Goal: Task Accomplishment & Management: Use online tool/utility

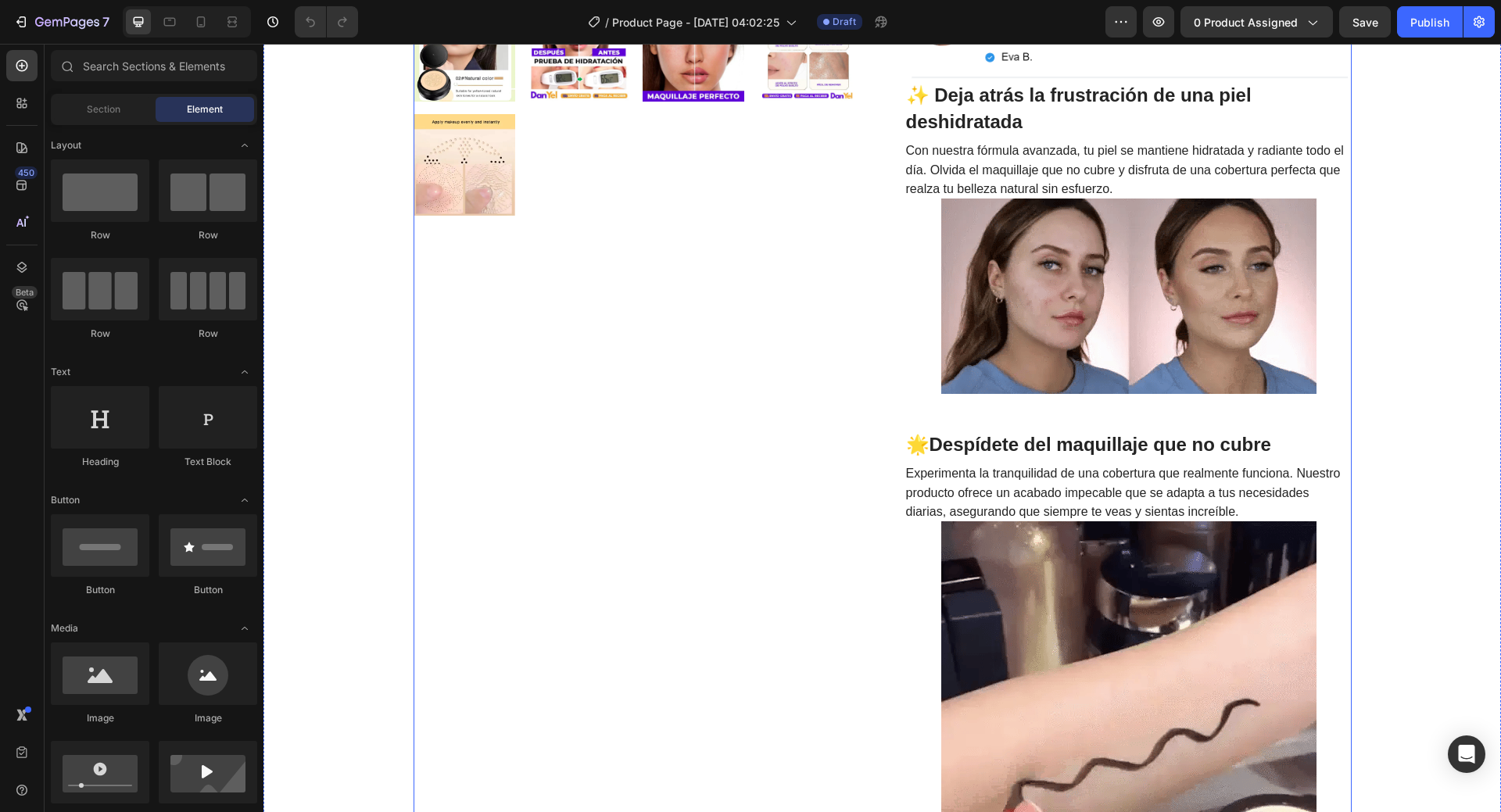
scroll to position [704, 0]
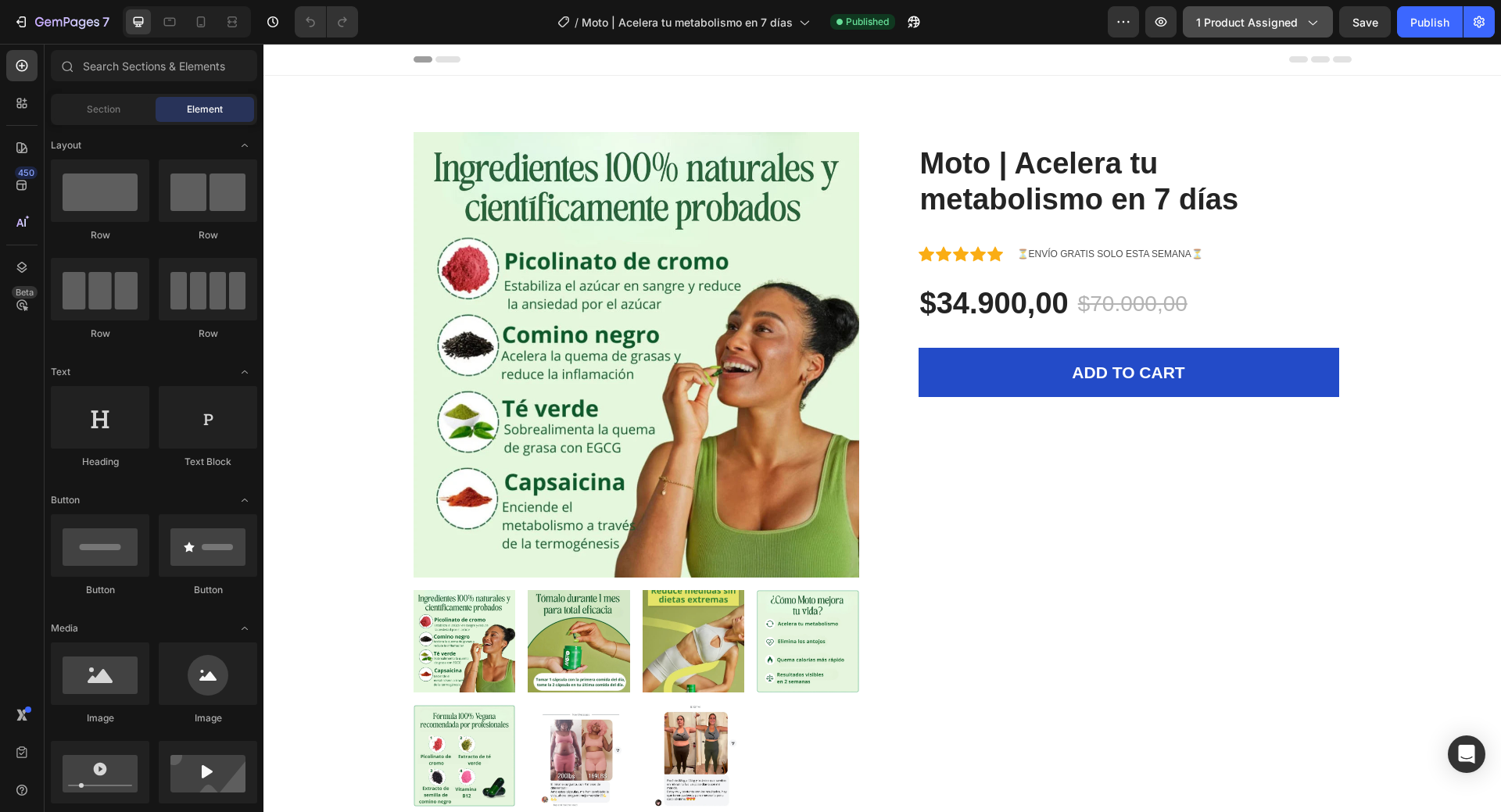
click at [1267, 31] on button "1 product assigned" at bounding box center [1258, 22] width 150 height 31
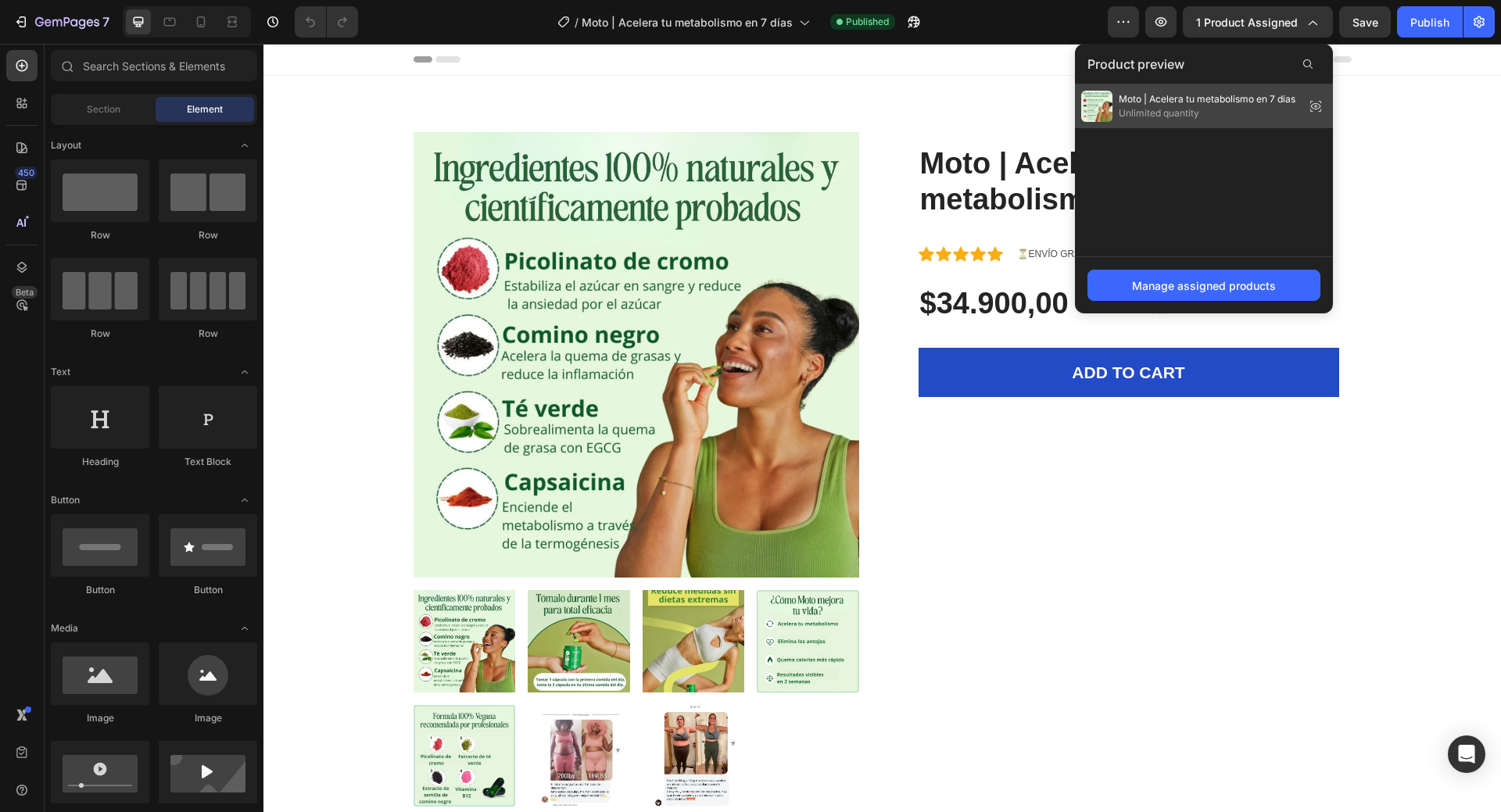
click at [1256, 100] on span "Moto | Acelera tu metabolismo en 7 días" at bounding box center [1207, 99] width 177 height 14
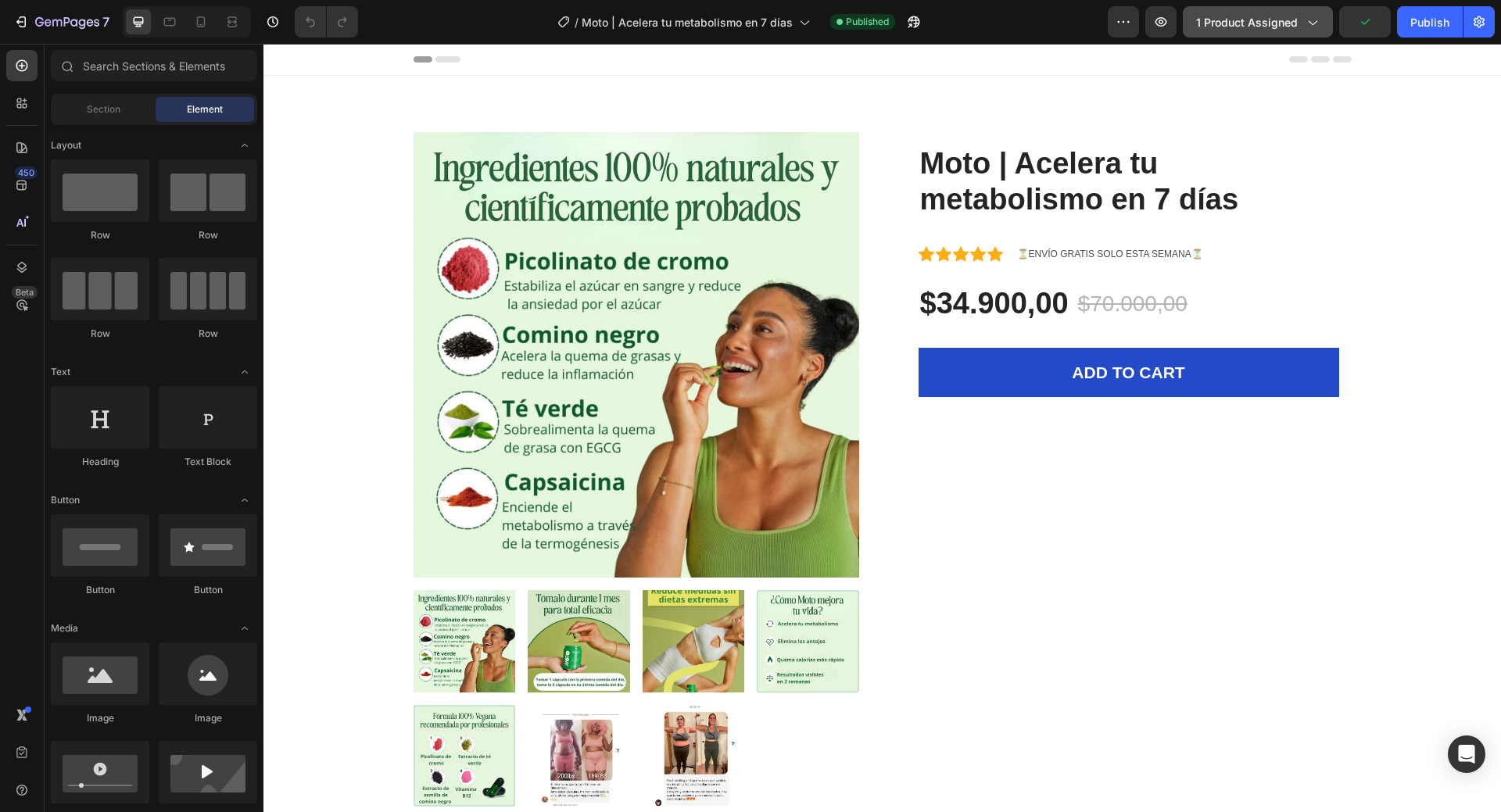
click at [1274, 29] on span "1 product assigned" at bounding box center [1247, 22] width 101 height 17
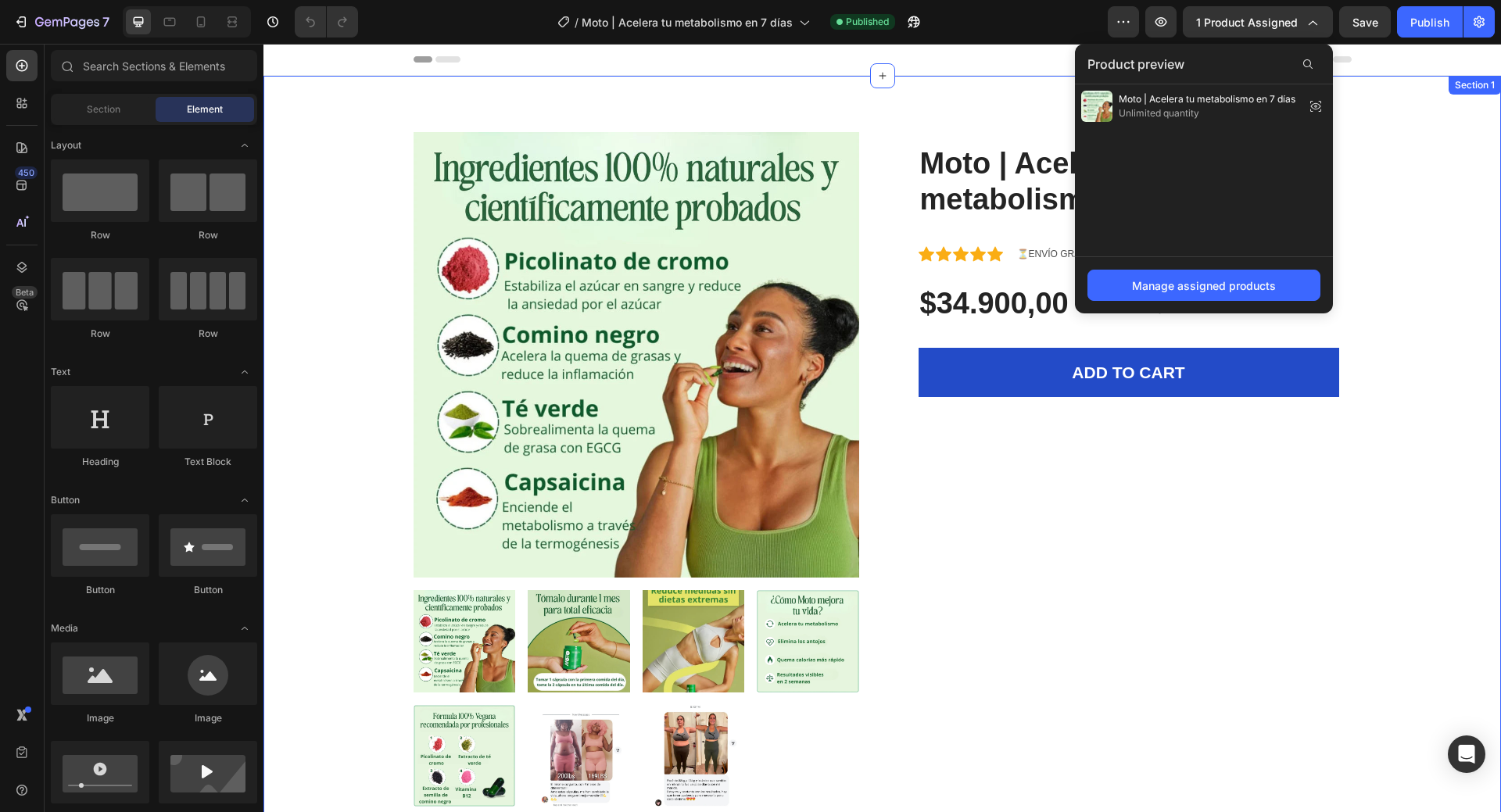
click at [319, 112] on div "Product Images Moto | Acelera tu metabolismo en 7 días (P) Title Icon Icon Icon…" at bounding box center [882, 470] width 1238 height 787
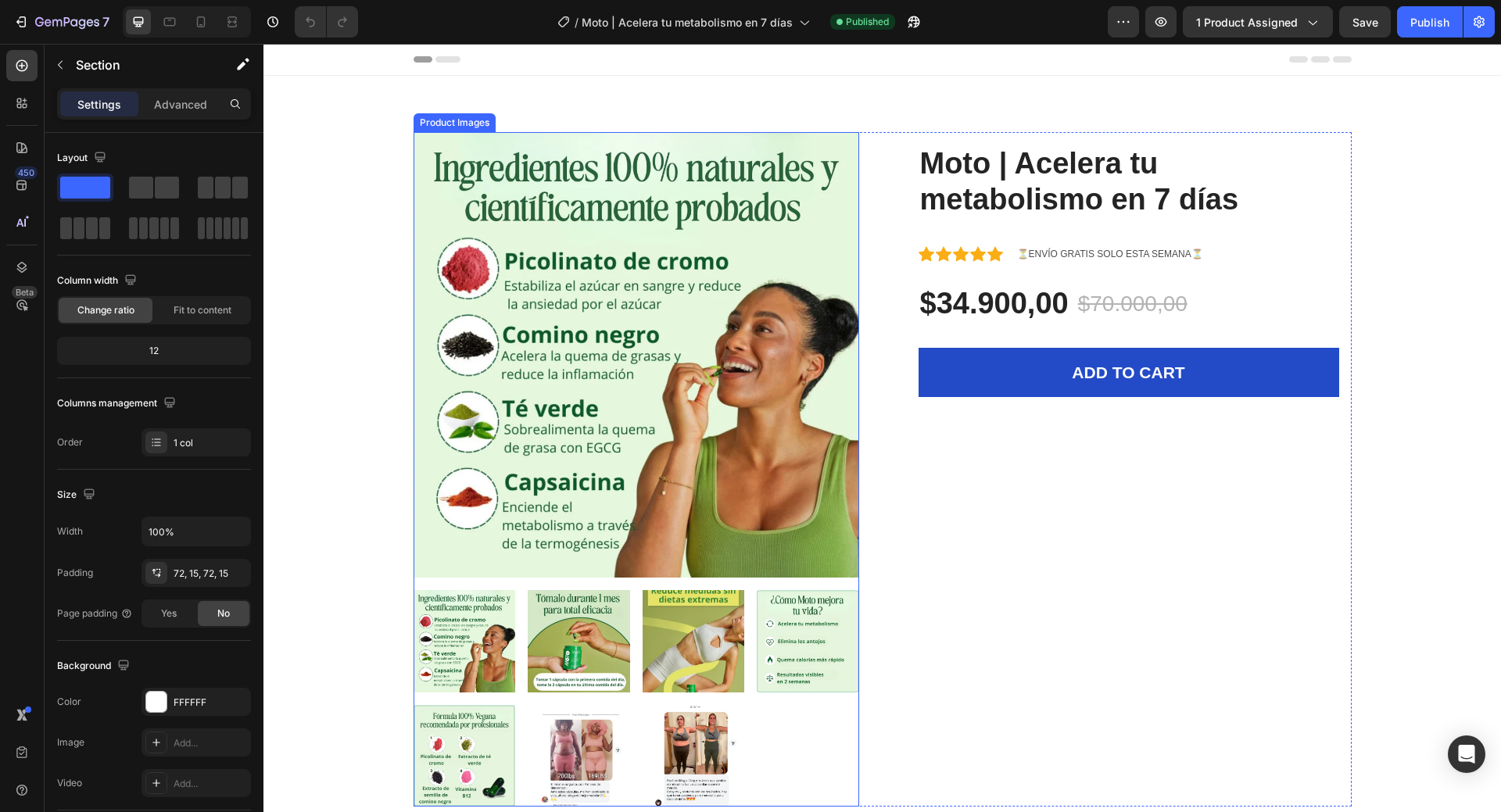
click at [588, 271] on img at bounding box center [636, 355] width 446 height 446
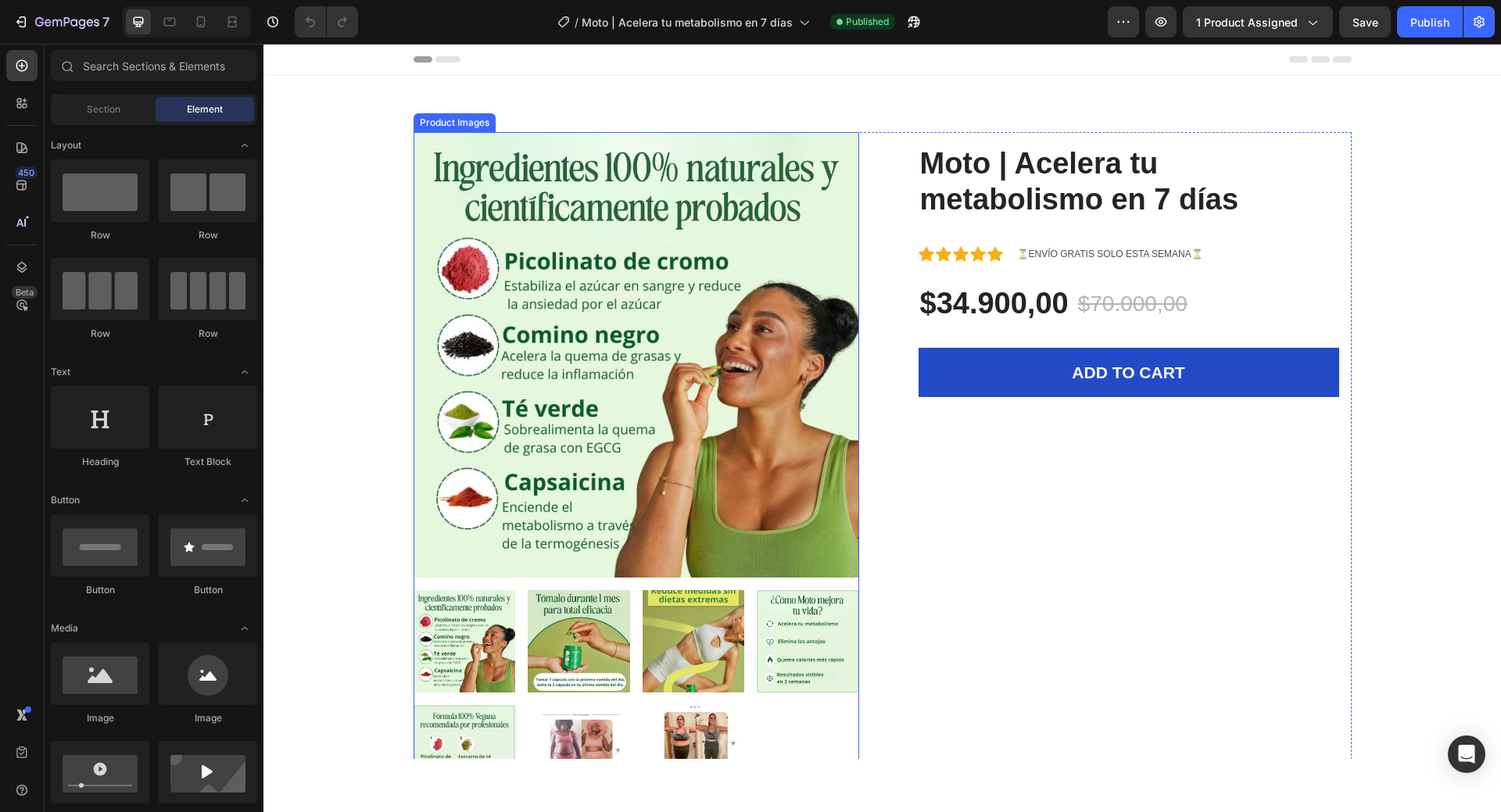
click at [735, 274] on img at bounding box center [636, 355] width 446 height 446
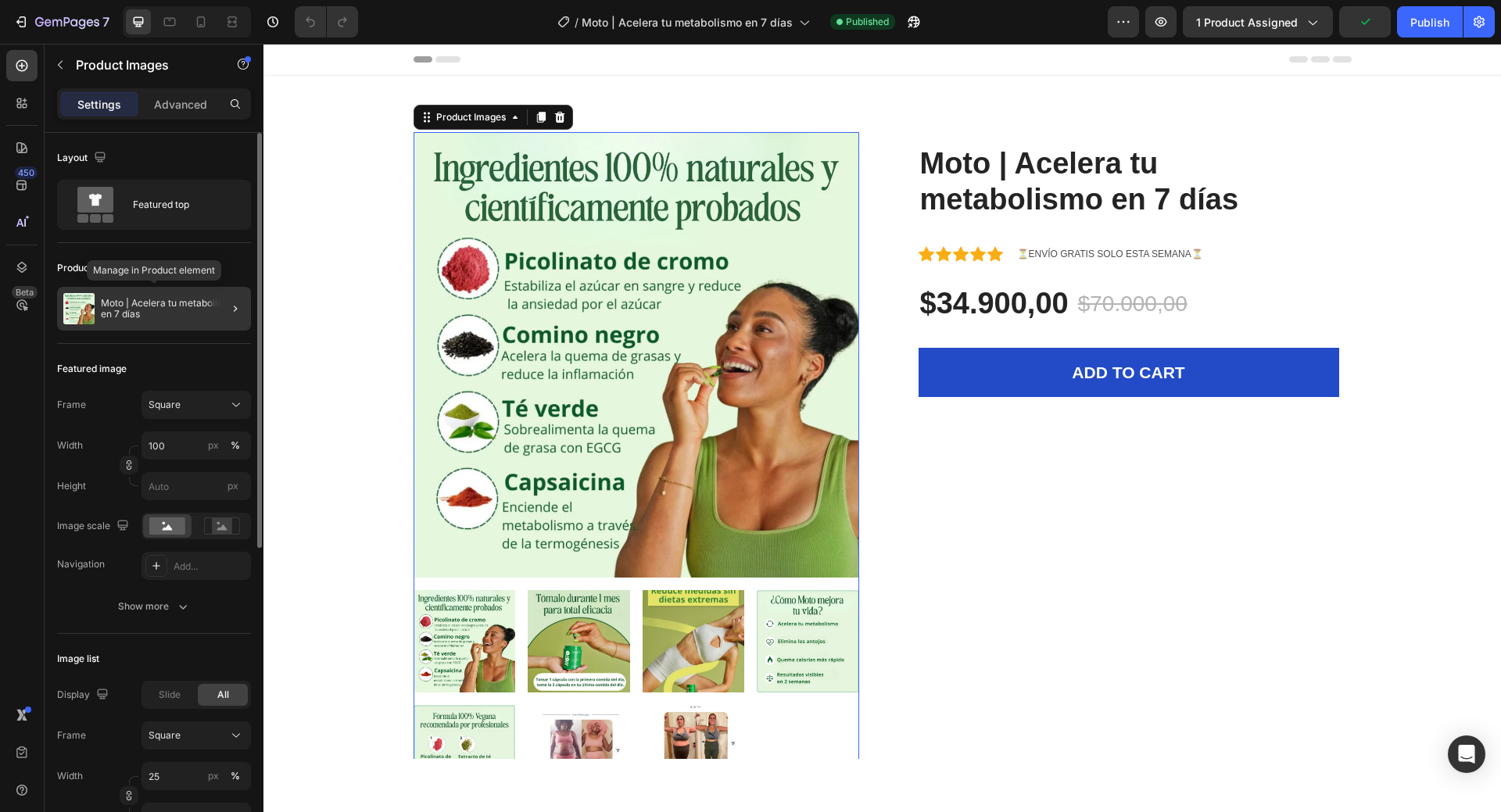
click at [118, 305] on p "Moto | Acelera tu metabolismo en 7 días" at bounding box center [172, 309] width 144 height 22
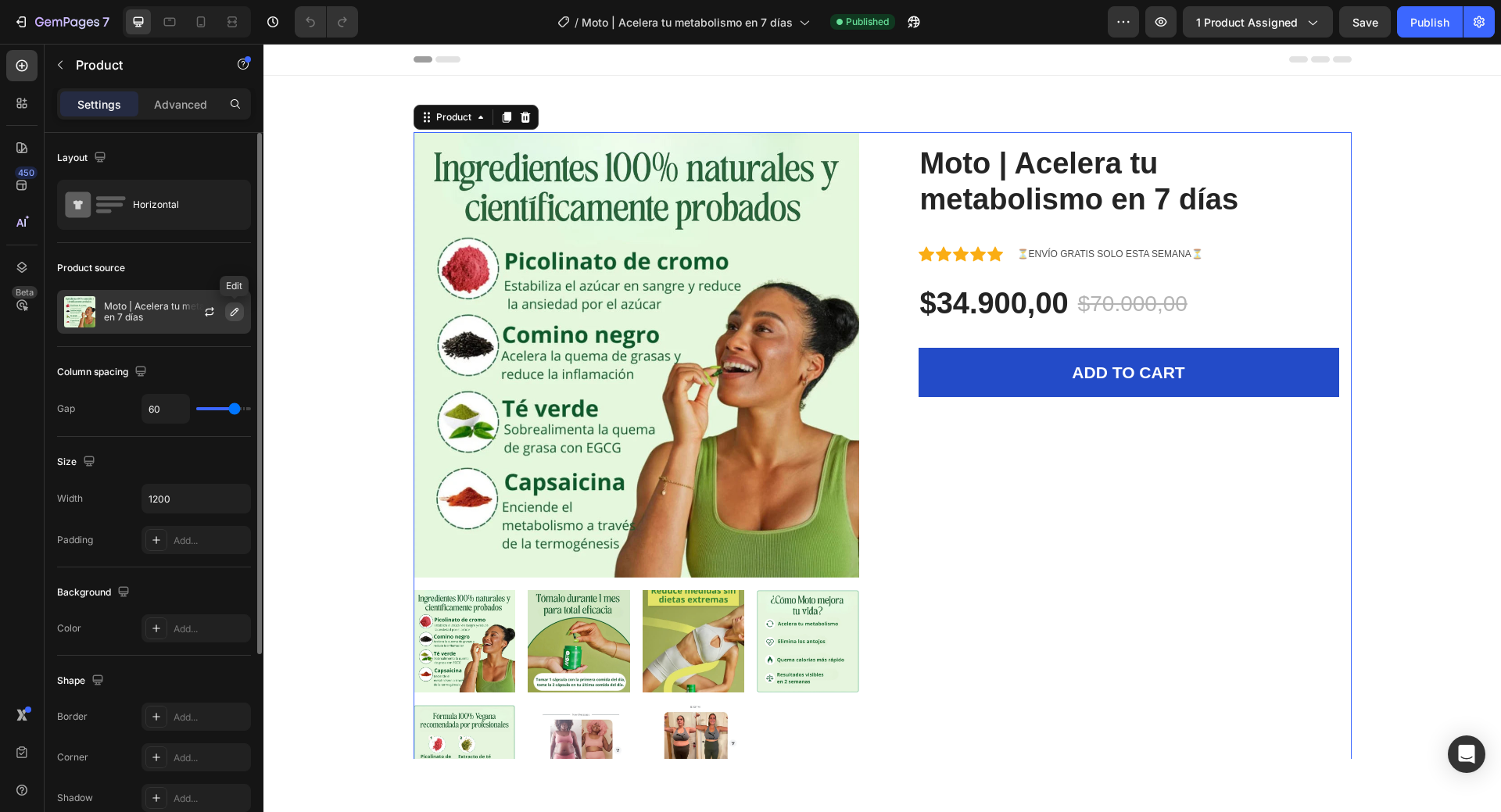
click at [231, 310] on icon "button" at bounding box center [234, 311] width 12 height 12
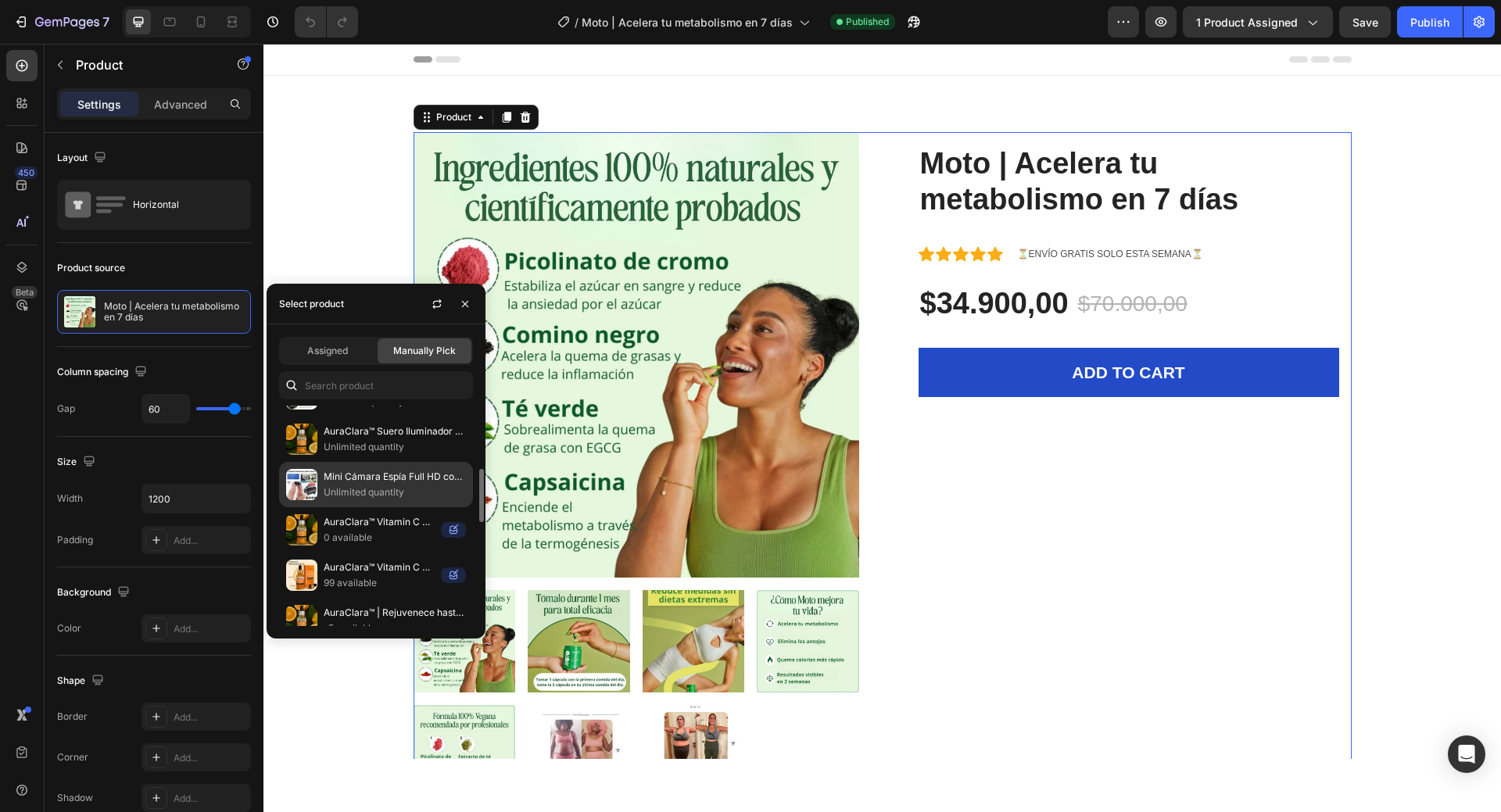
scroll to position [183, 0]
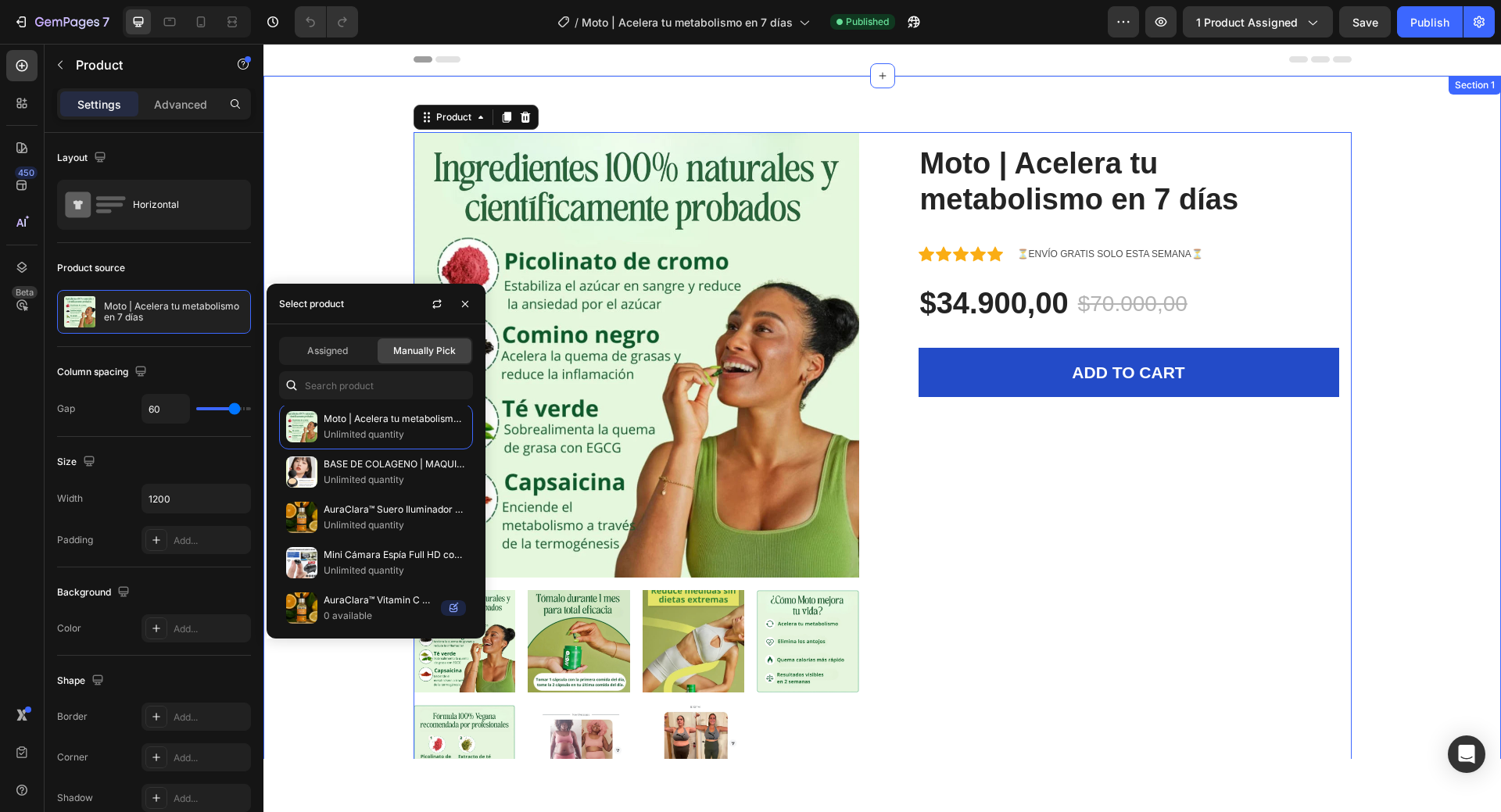
click at [308, 189] on div "Product Images Moto | Acelera tu metabolismo en 7 días (P) Title Icon Icon Icon…" at bounding box center [883, 470] width 1215 height 675
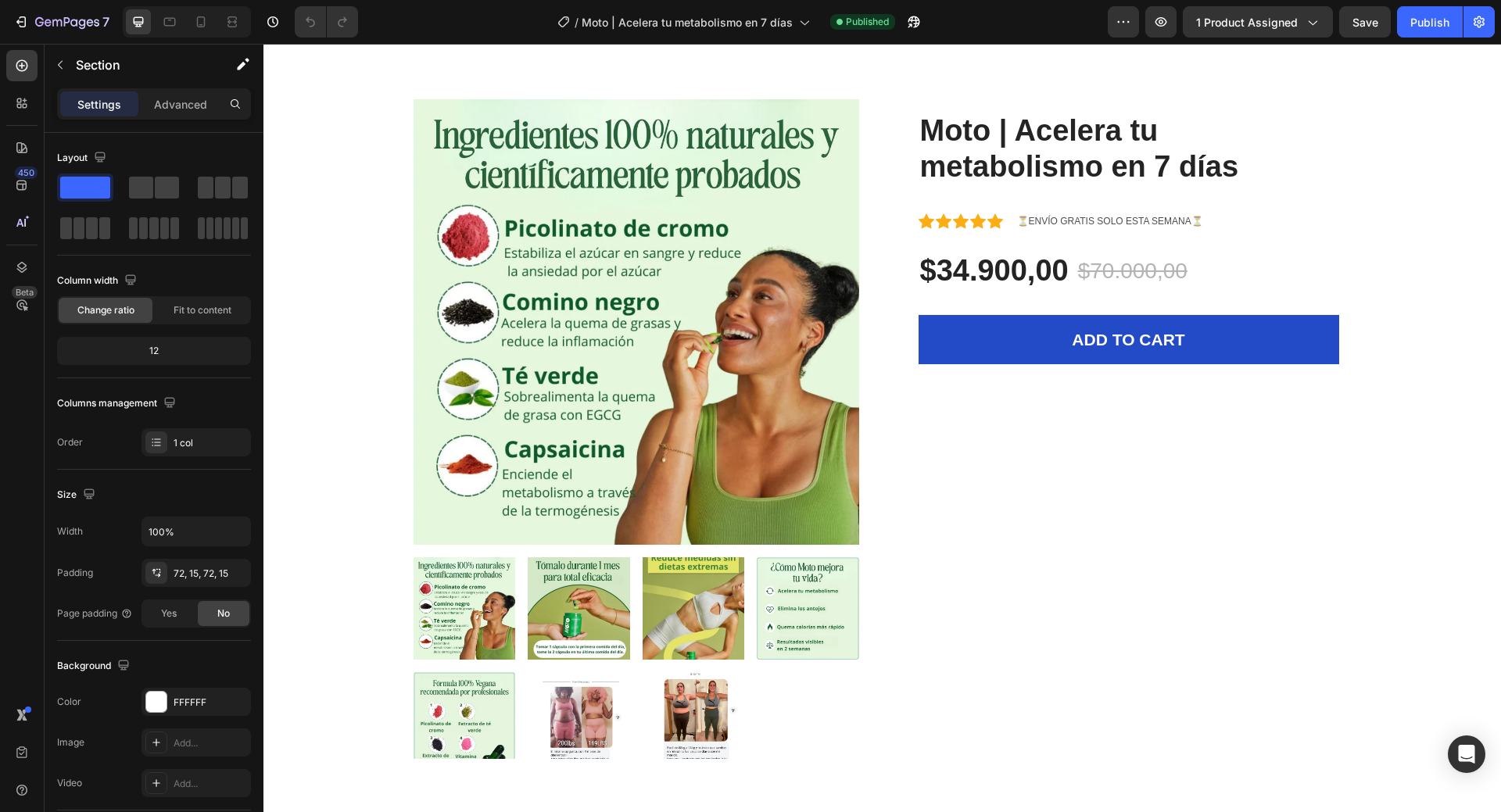
scroll to position [0, 0]
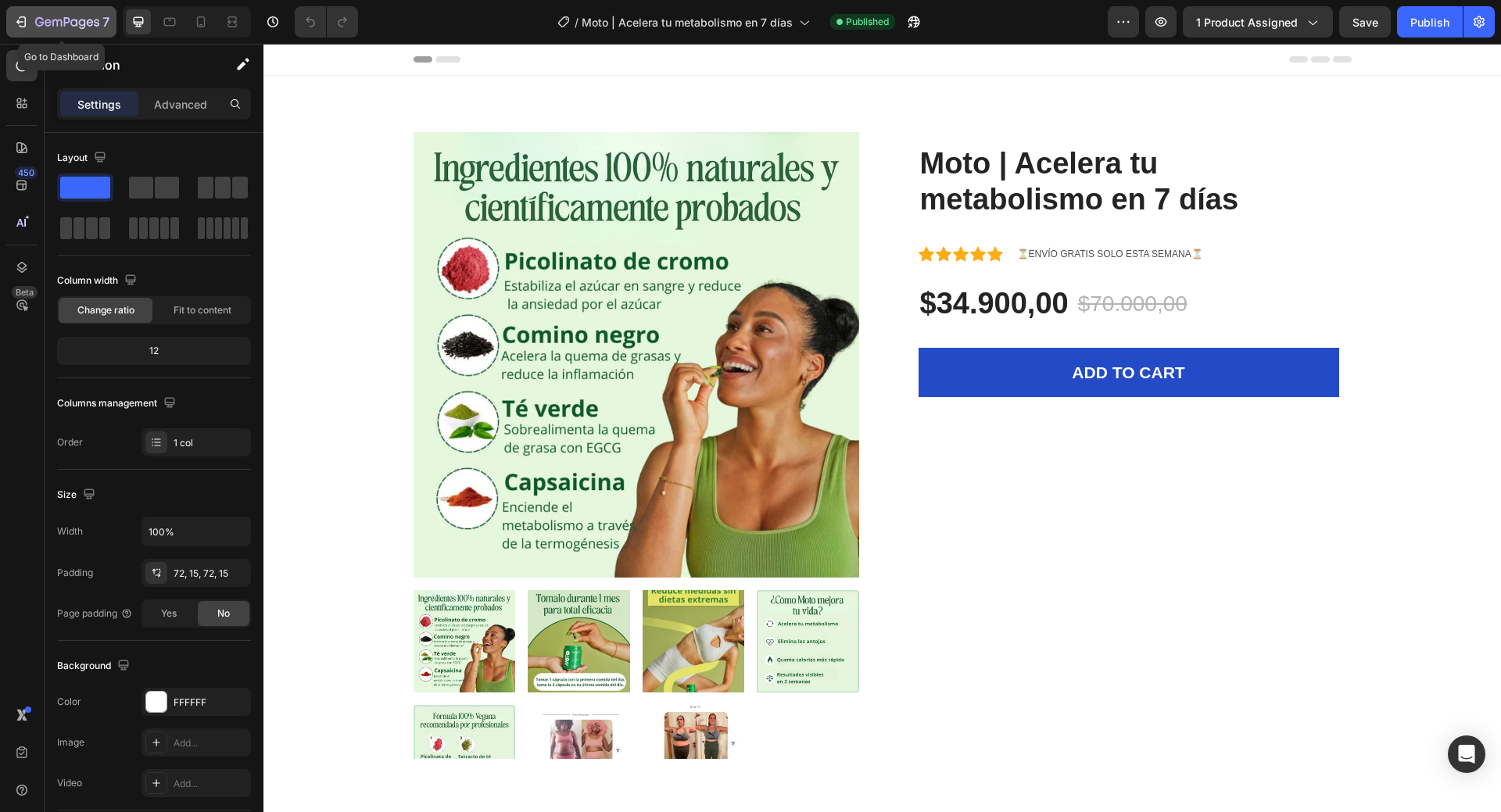
click at [29, 26] on div "7" at bounding box center [61, 21] width 97 height 19
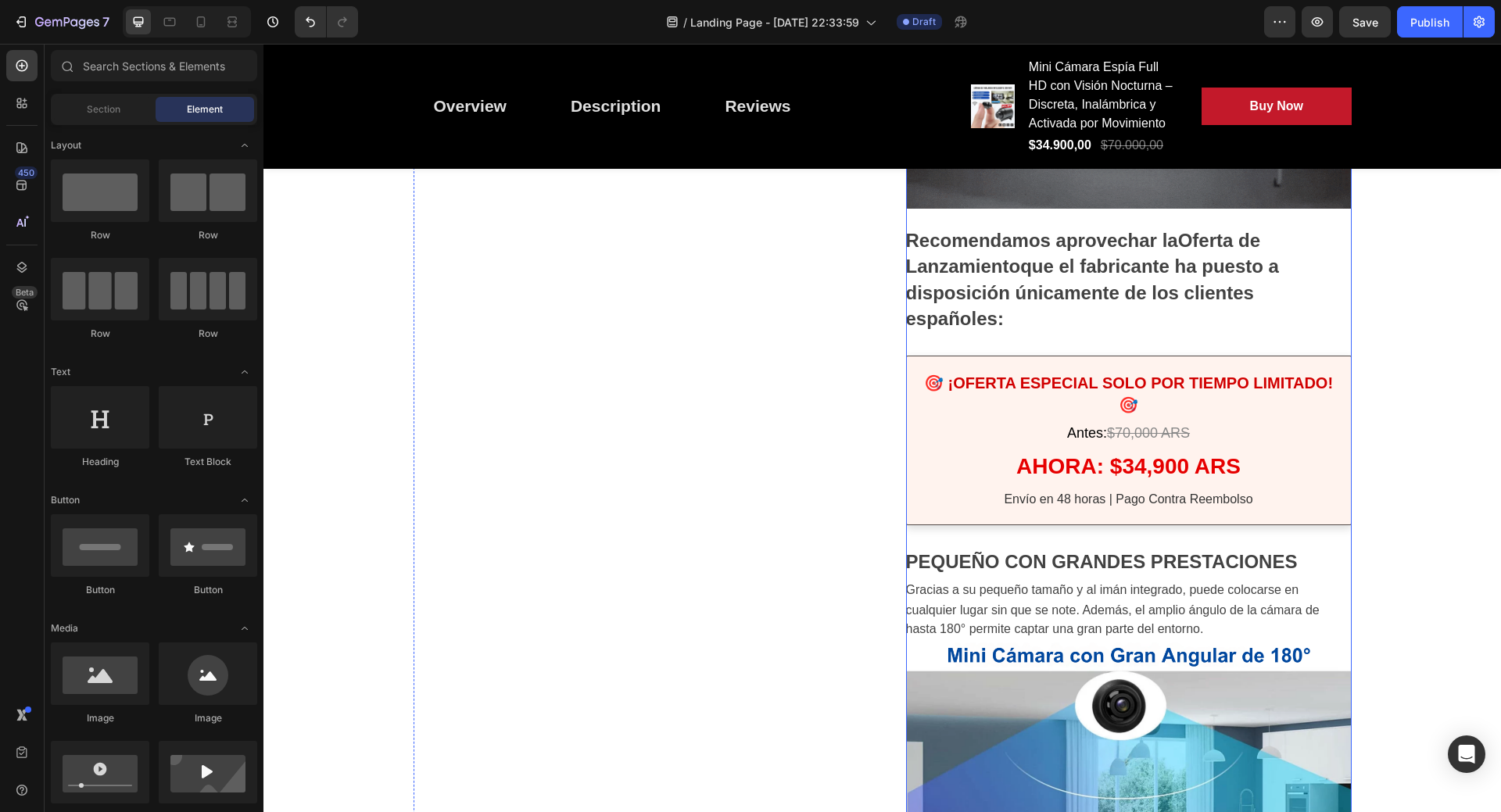
scroll to position [5317, 0]
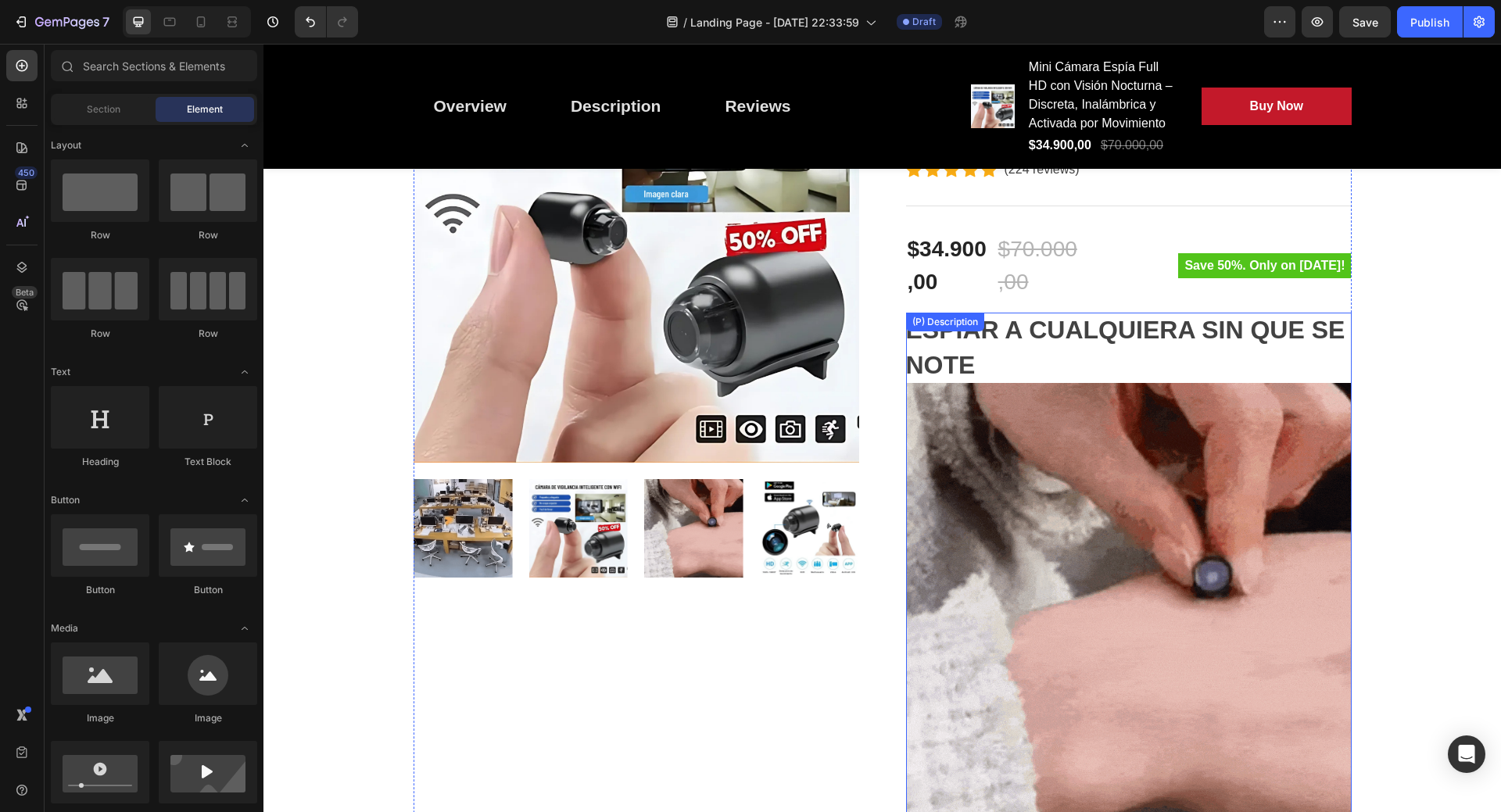
scroll to position [0, 0]
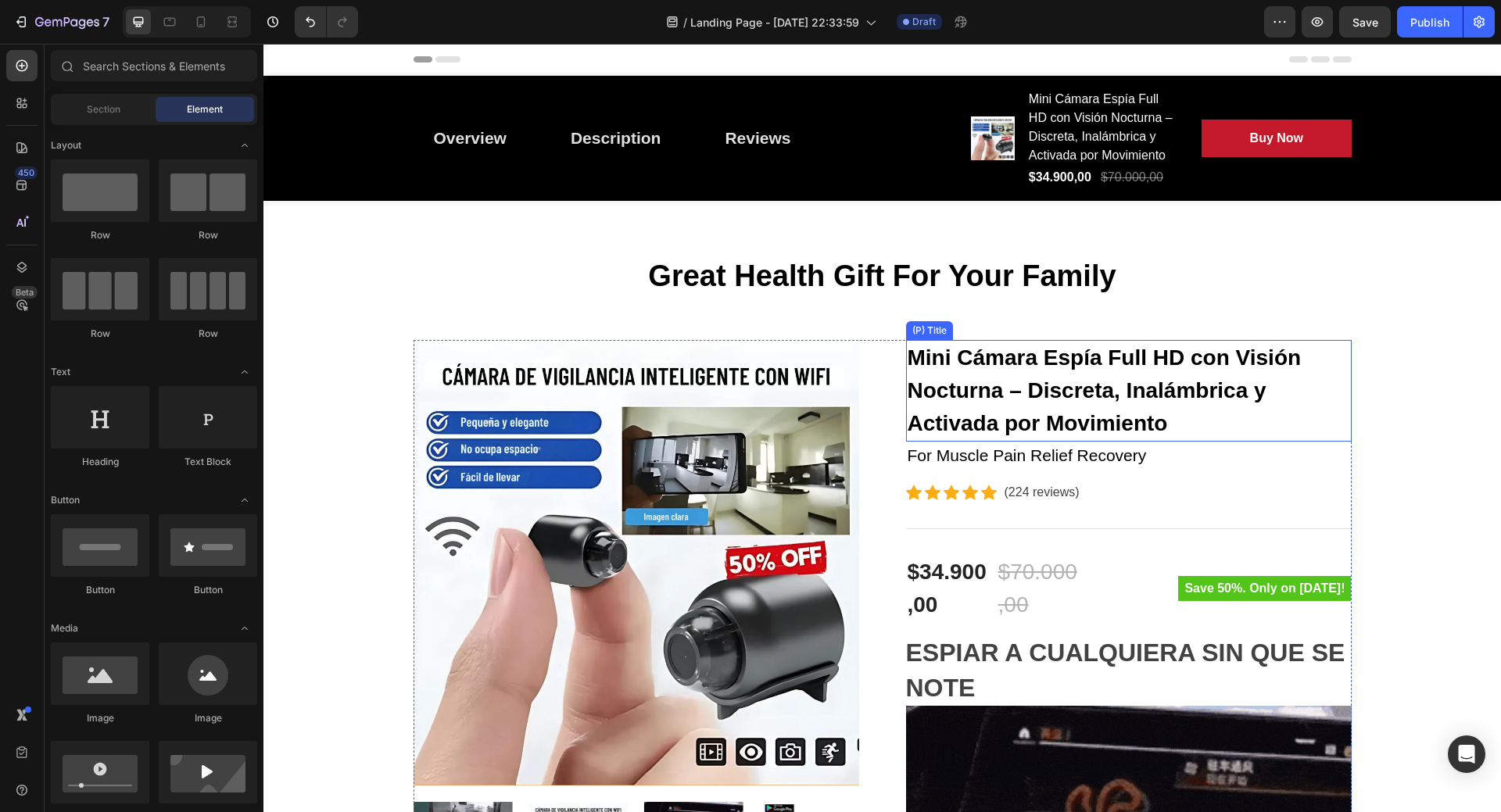
click at [961, 397] on h2 "Mini Cámara Espía Full HD con Visión Nocturna – Discreta, Inalámbrica y Activad…" at bounding box center [1129, 390] width 446 height 102
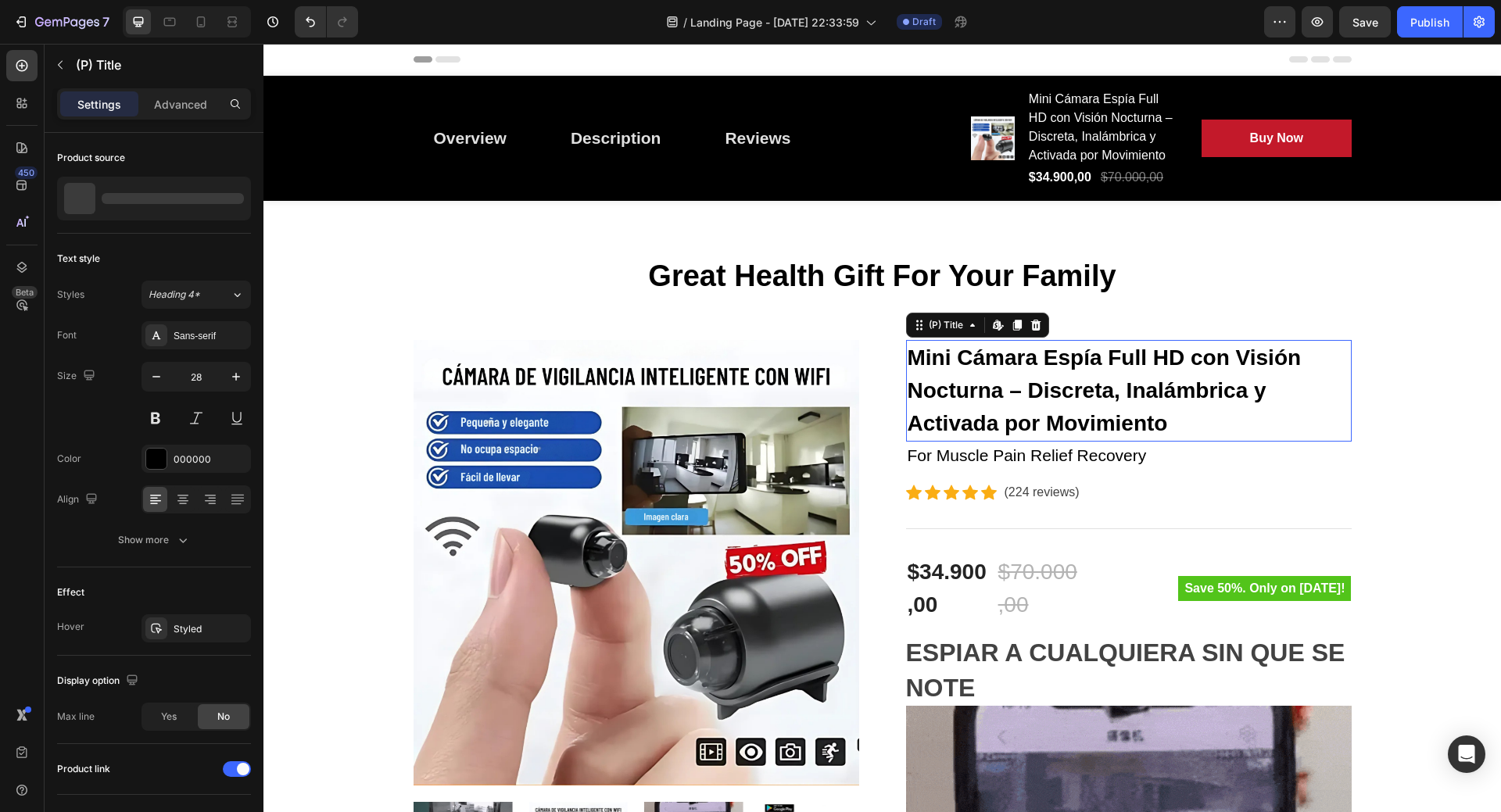
click at [961, 397] on h2 "Mini Cámara Espía Full HD con Visión Nocturna – Discreta, Inalámbrica y Activad…" at bounding box center [1129, 390] width 446 height 102
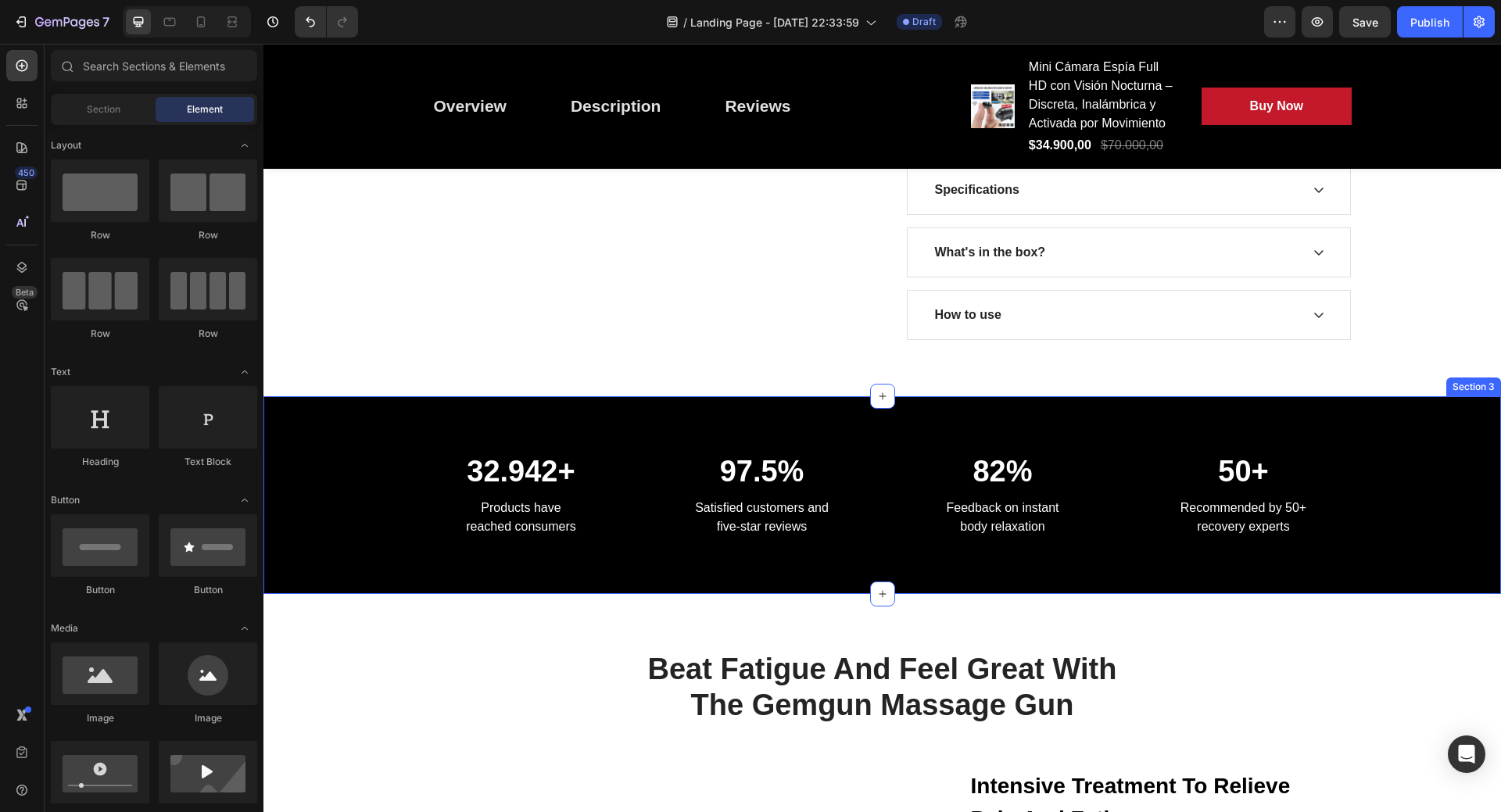
scroll to position [8554, 0]
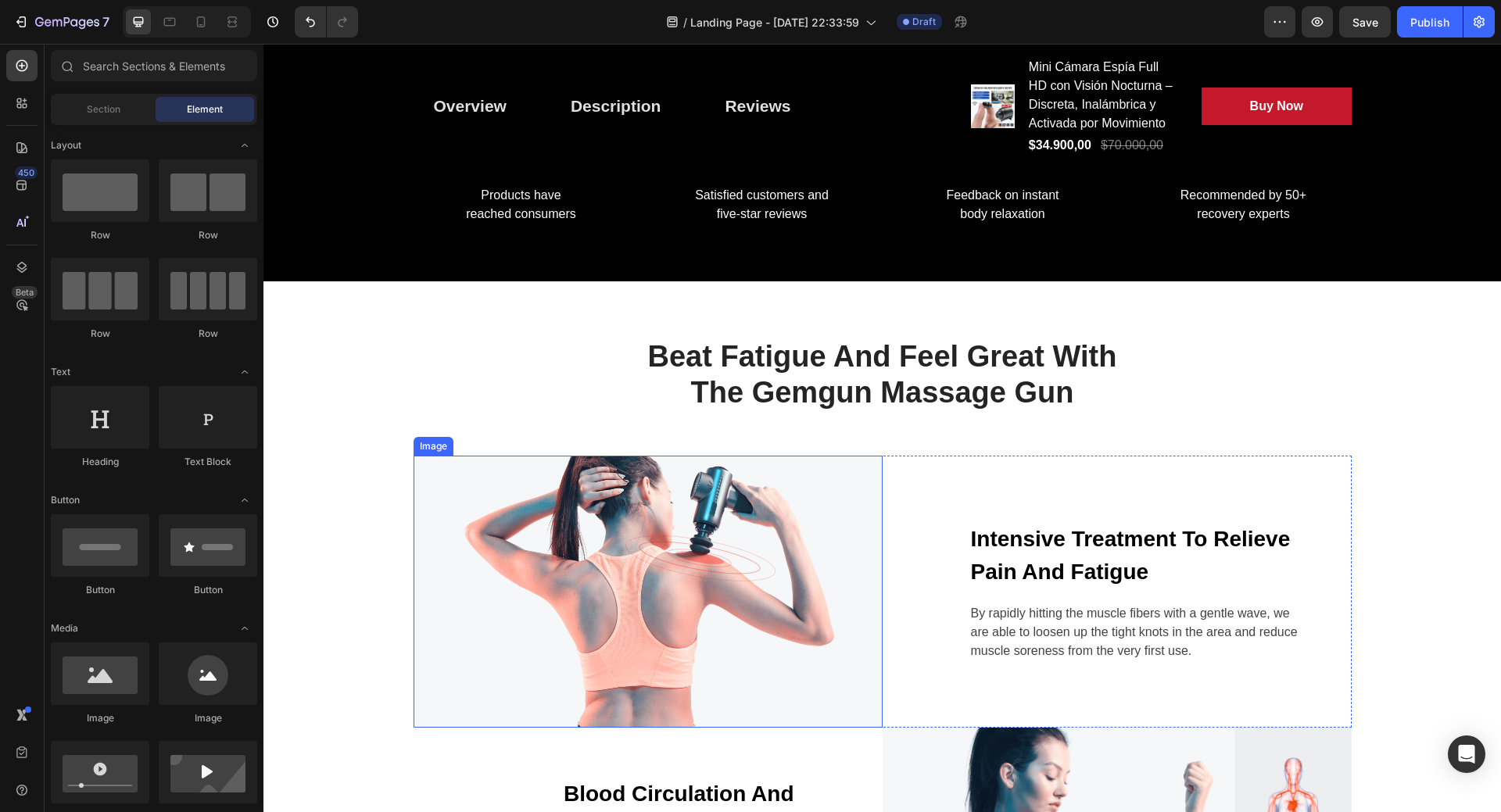
click at [825, 602] on img at bounding box center [648, 592] width 470 height 272
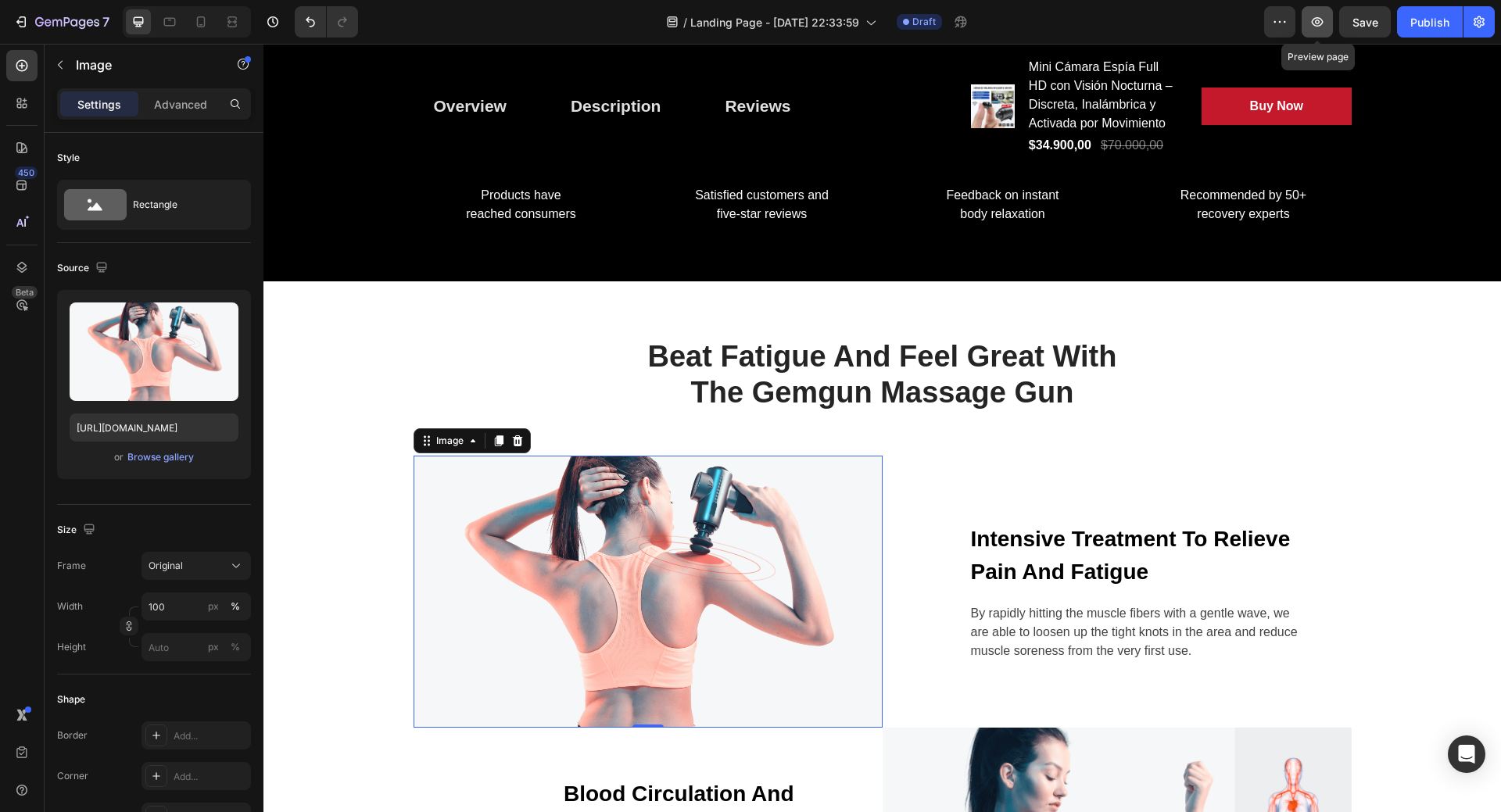
click at [1319, 18] on icon "button" at bounding box center [1318, 21] width 12 height 9
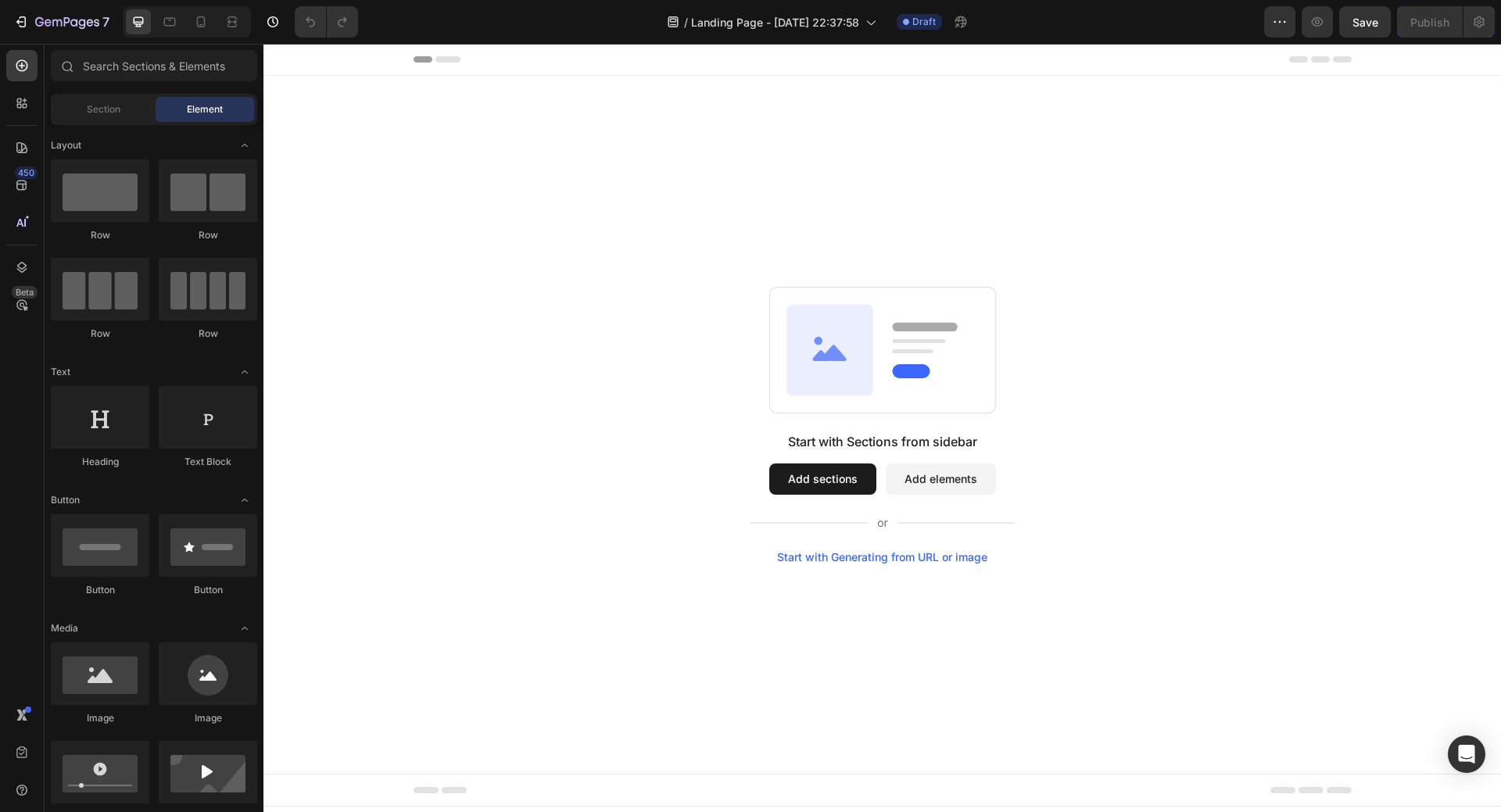
click at [832, 490] on button "Add sections" at bounding box center [823, 479] width 107 height 31
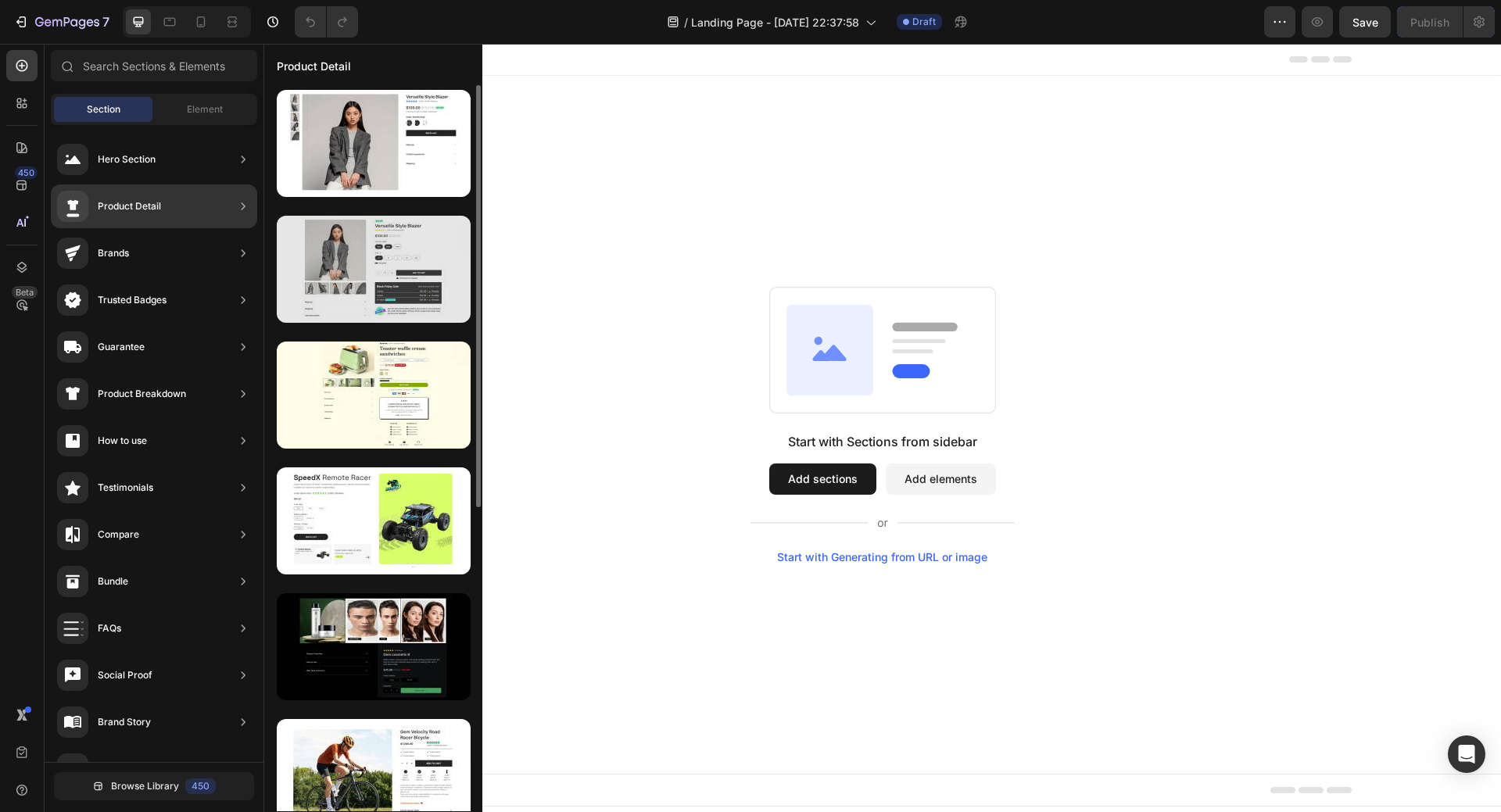
click at [385, 257] on div at bounding box center [373, 270] width 194 height 107
click at [373, 257] on div at bounding box center [373, 270] width 194 height 107
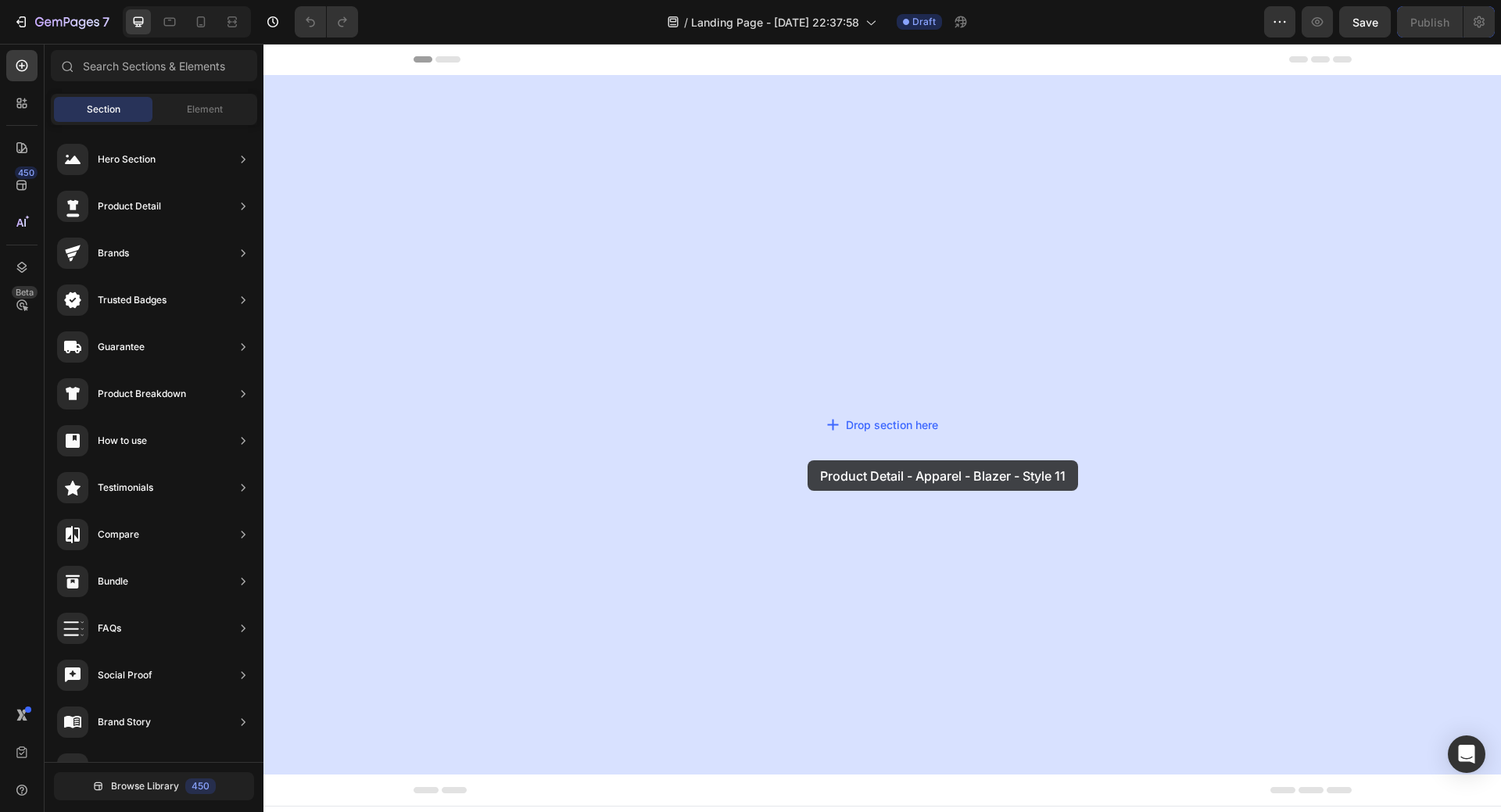
drag, startPoint x: 688, startPoint y: 291, endPoint x: 808, endPoint y: 460, distance: 207.3
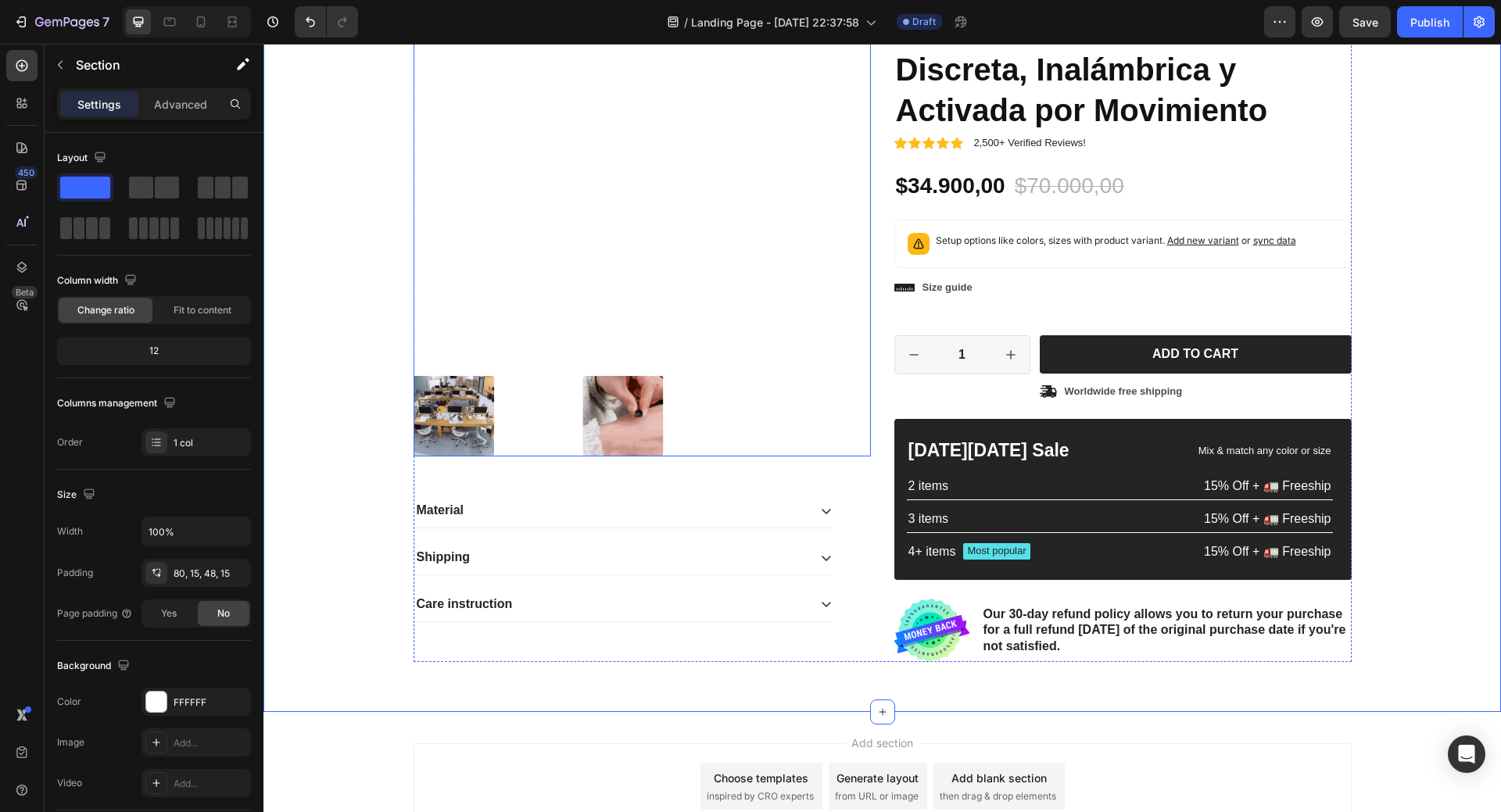
scroll to position [320, 0]
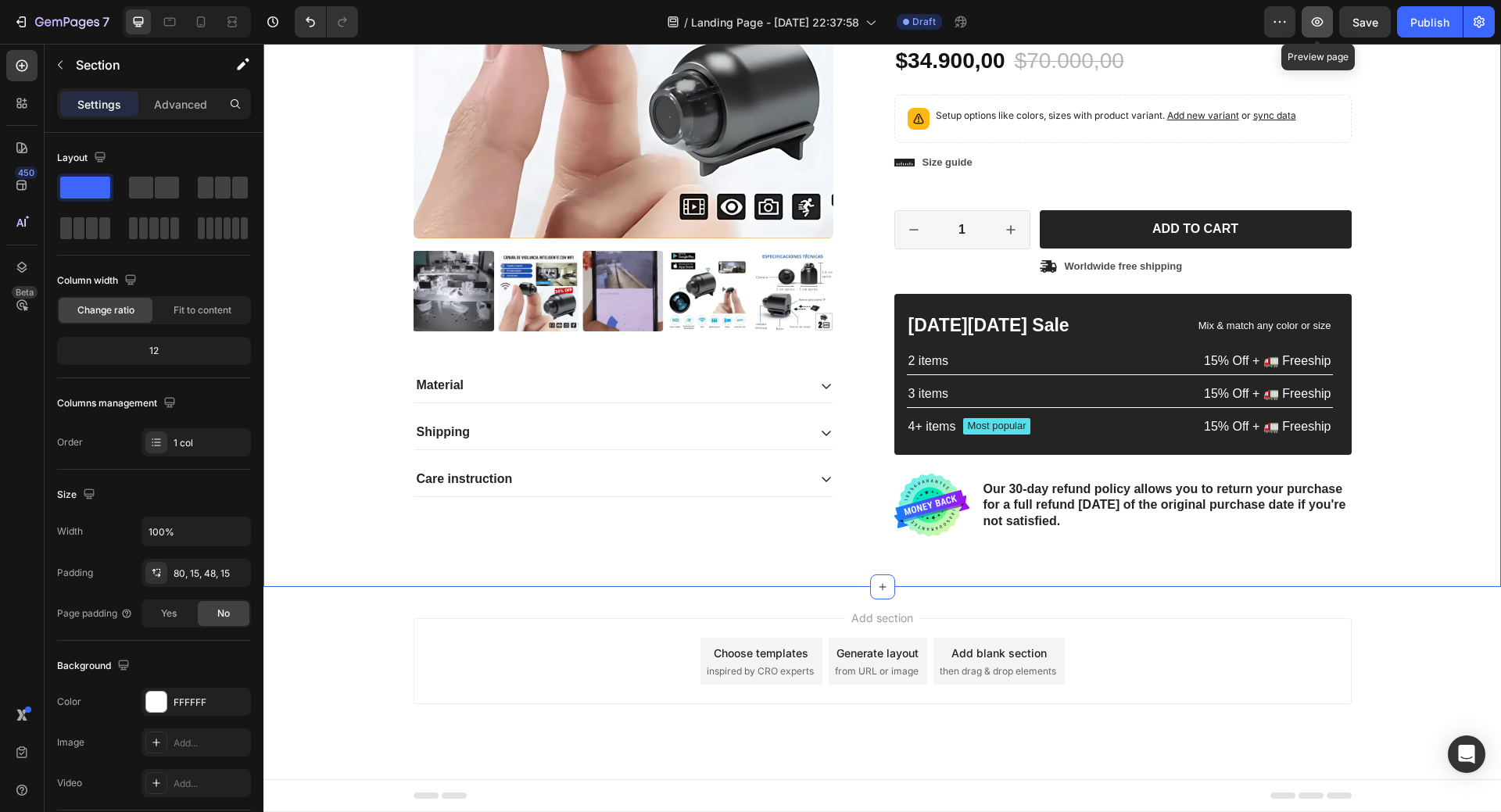
click at [1319, 28] on icon "button" at bounding box center [1317, 21] width 16 height 16
click at [340, 281] on div "Product Images Material Shipping Care instruction Accordion Icon Icon Icon Icon…" at bounding box center [883, 184] width 1215 height 731
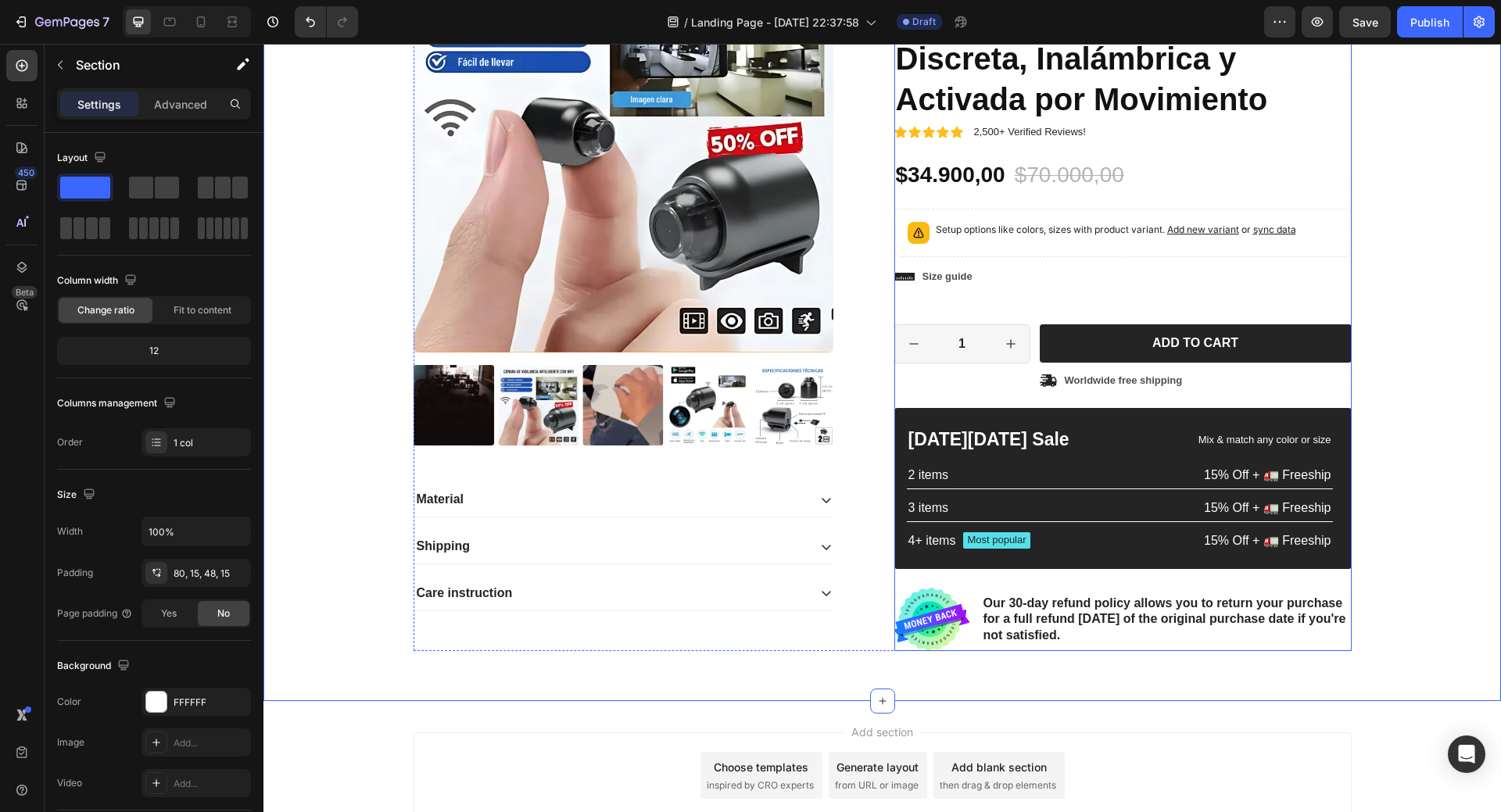
scroll to position [0, 0]
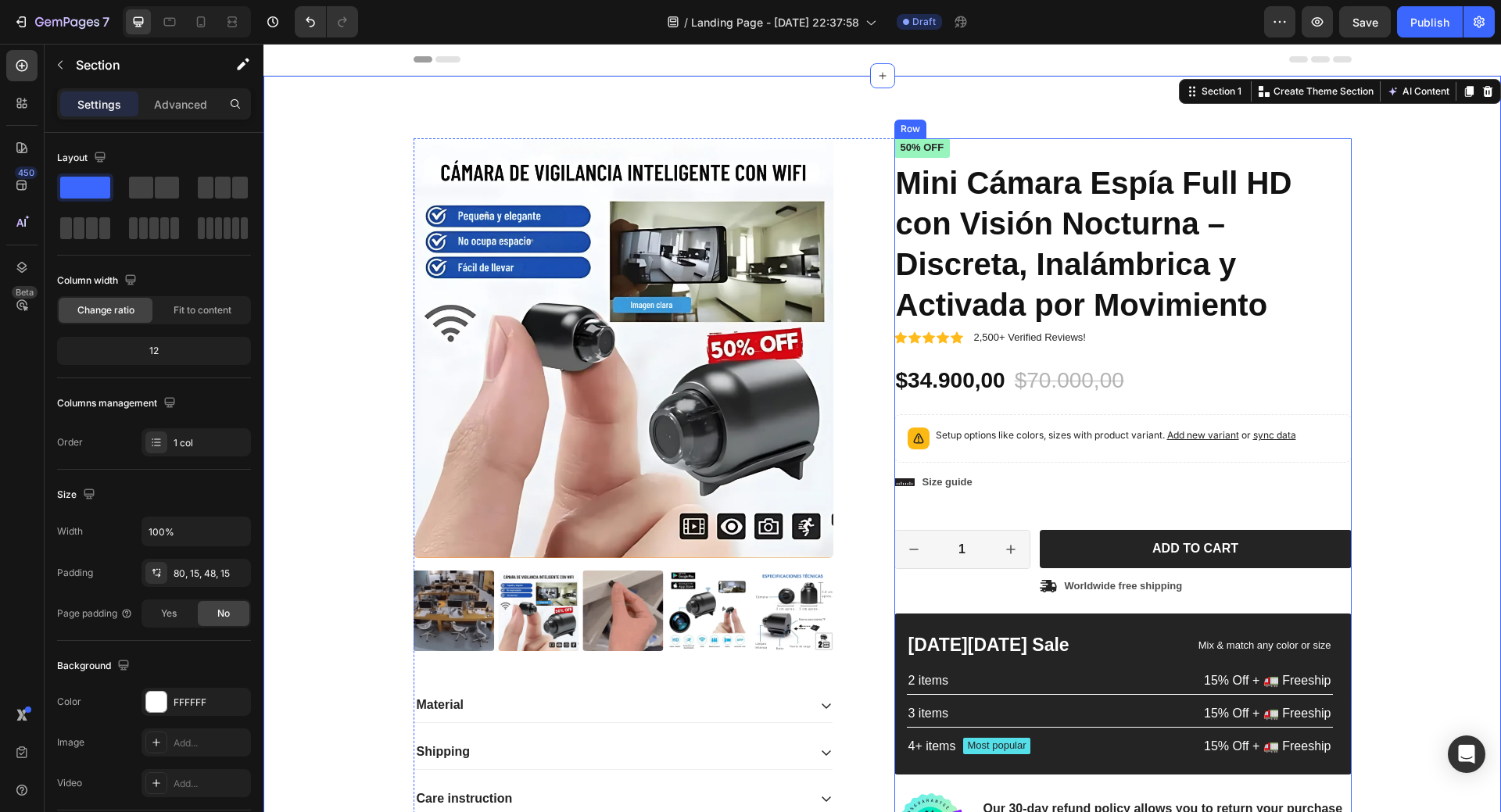
click at [942, 183] on h1 "Mini Cámara Espía Full HD con Visión Nocturna – Discreta, Inalámbrica y Activad…" at bounding box center [1123, 243] width 457 height 166
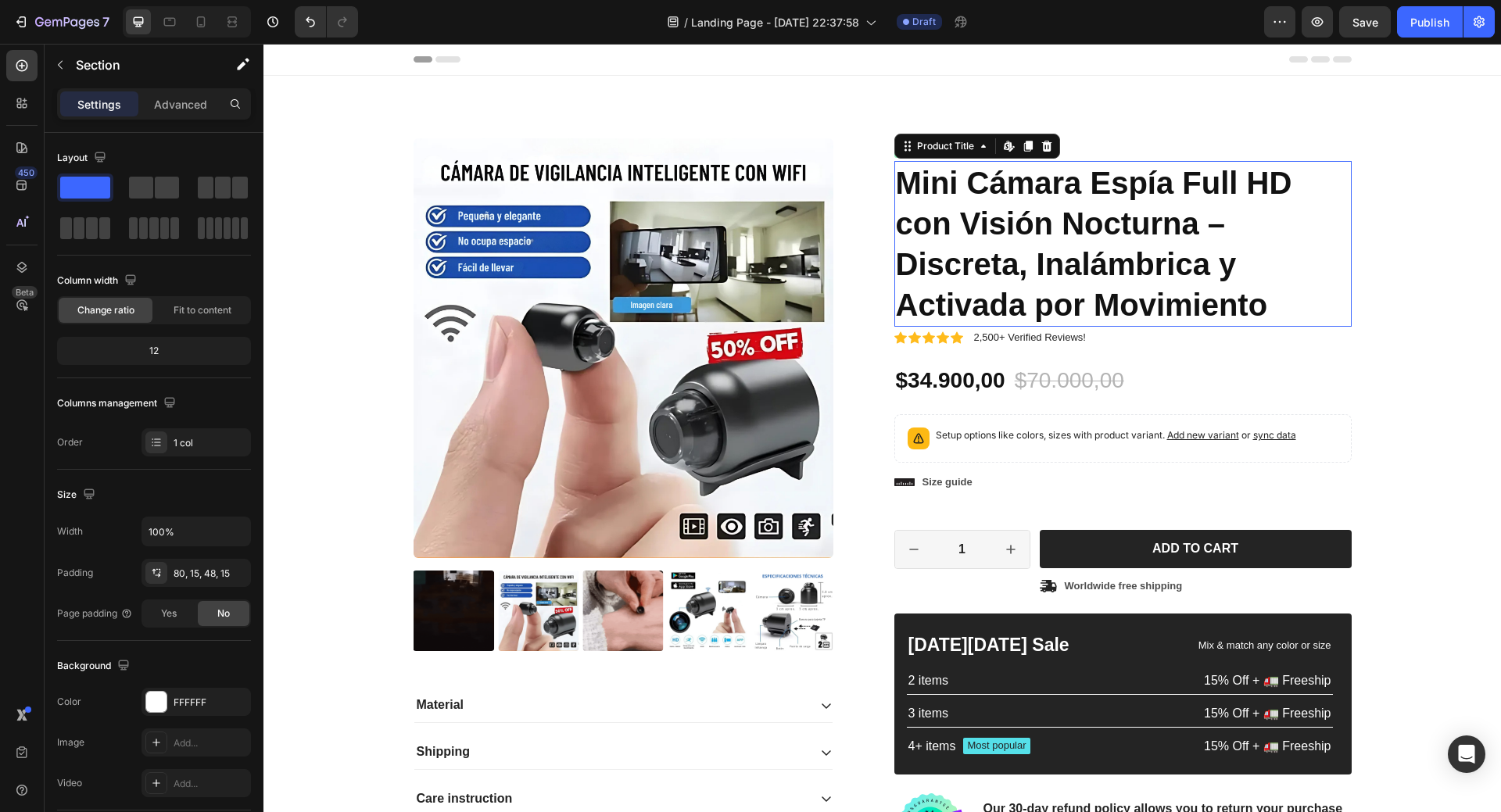
click at [942, 183] on h1 "Mini Cámara Espía Full HD con Visión Nocturna – Discreta, Inalámbrica y Activad…" at bounding box center [1123, 243] width 457 height 166
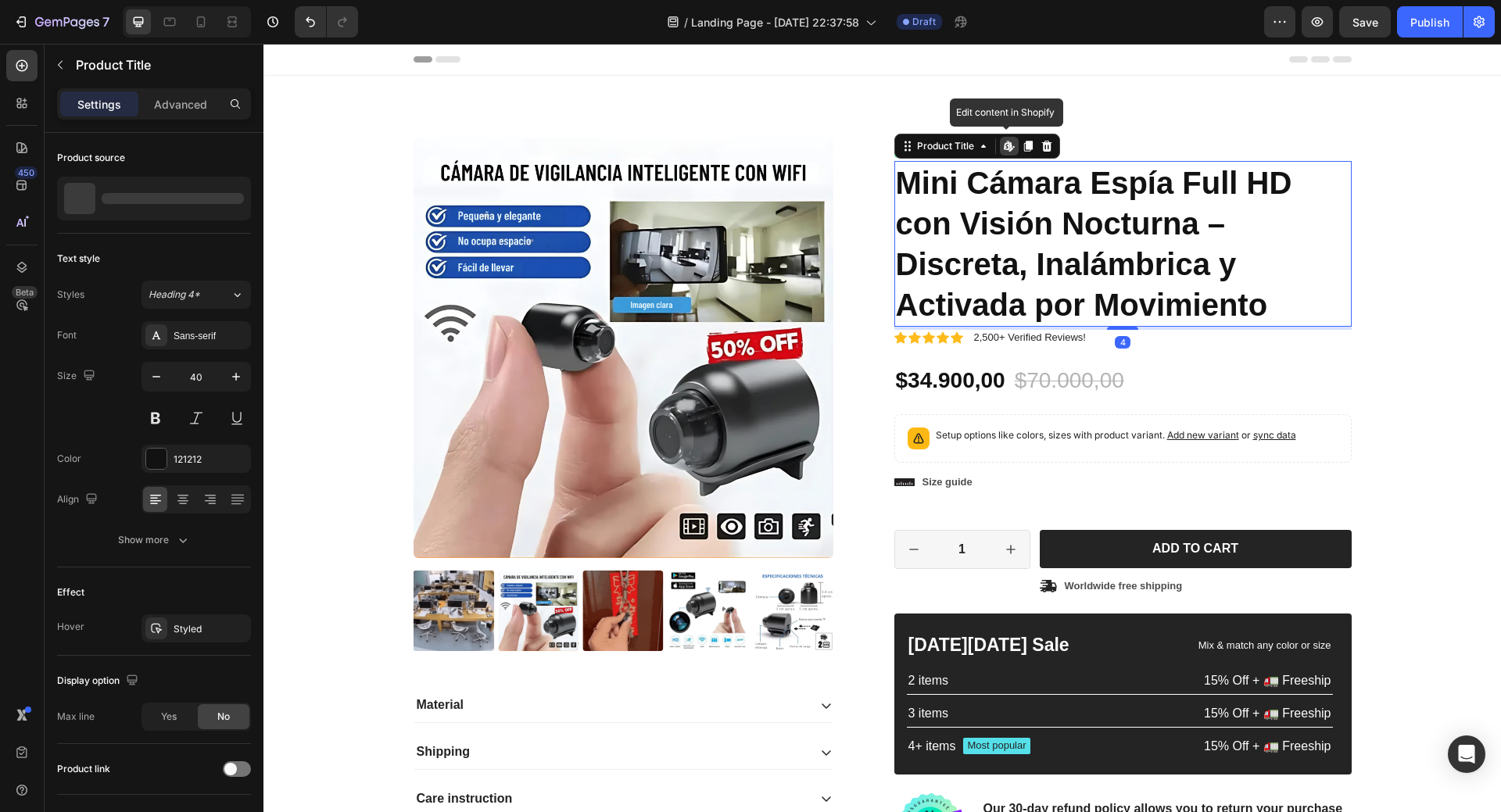
click at [942, 183] on h1 "Mini Cámara Espía Full HD con Visión Nocturna – Discreta, Inalámbrica y Activad…" at bounding box center [1123, 243] width 457 height 166
click at [955, 153] on div "Product Title" at bounding box center [946, 146] width 64 height 14
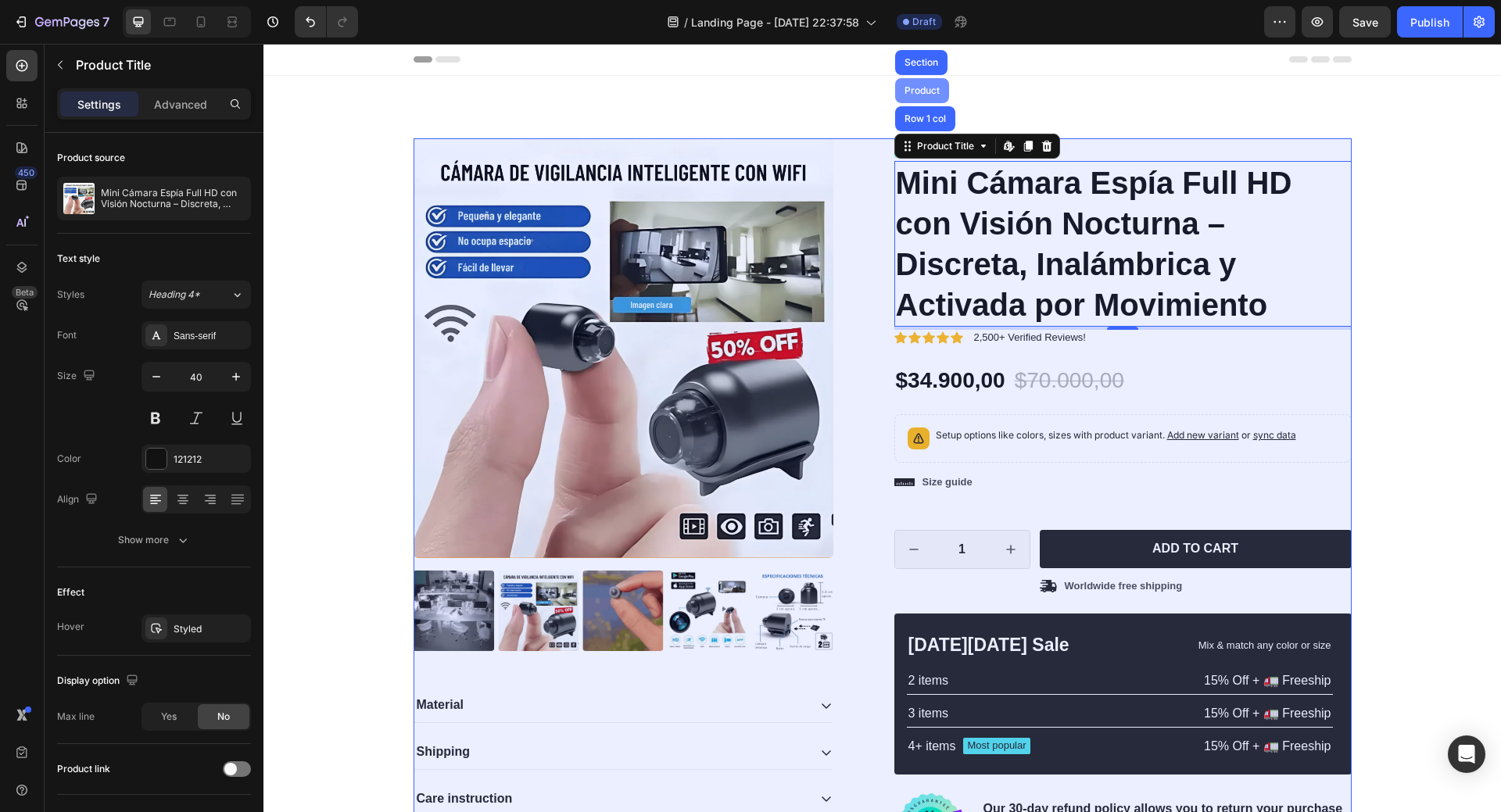
click at [928, 80] on div "Product" at bounding box center [922, 91] width 54 height 25
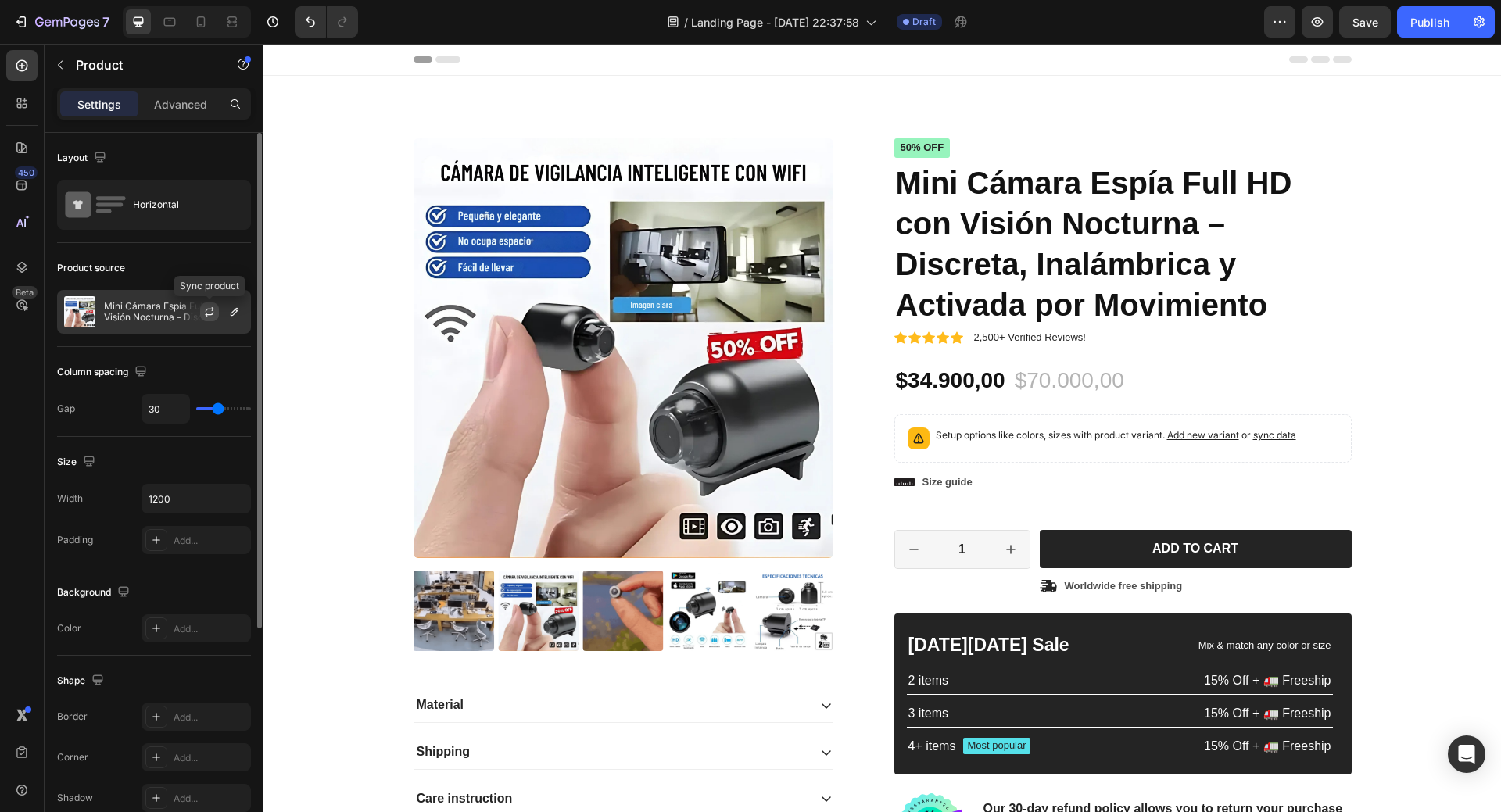
click at [203, 311] on icon "button" at bounding box center [209, 311] width 12 height 12
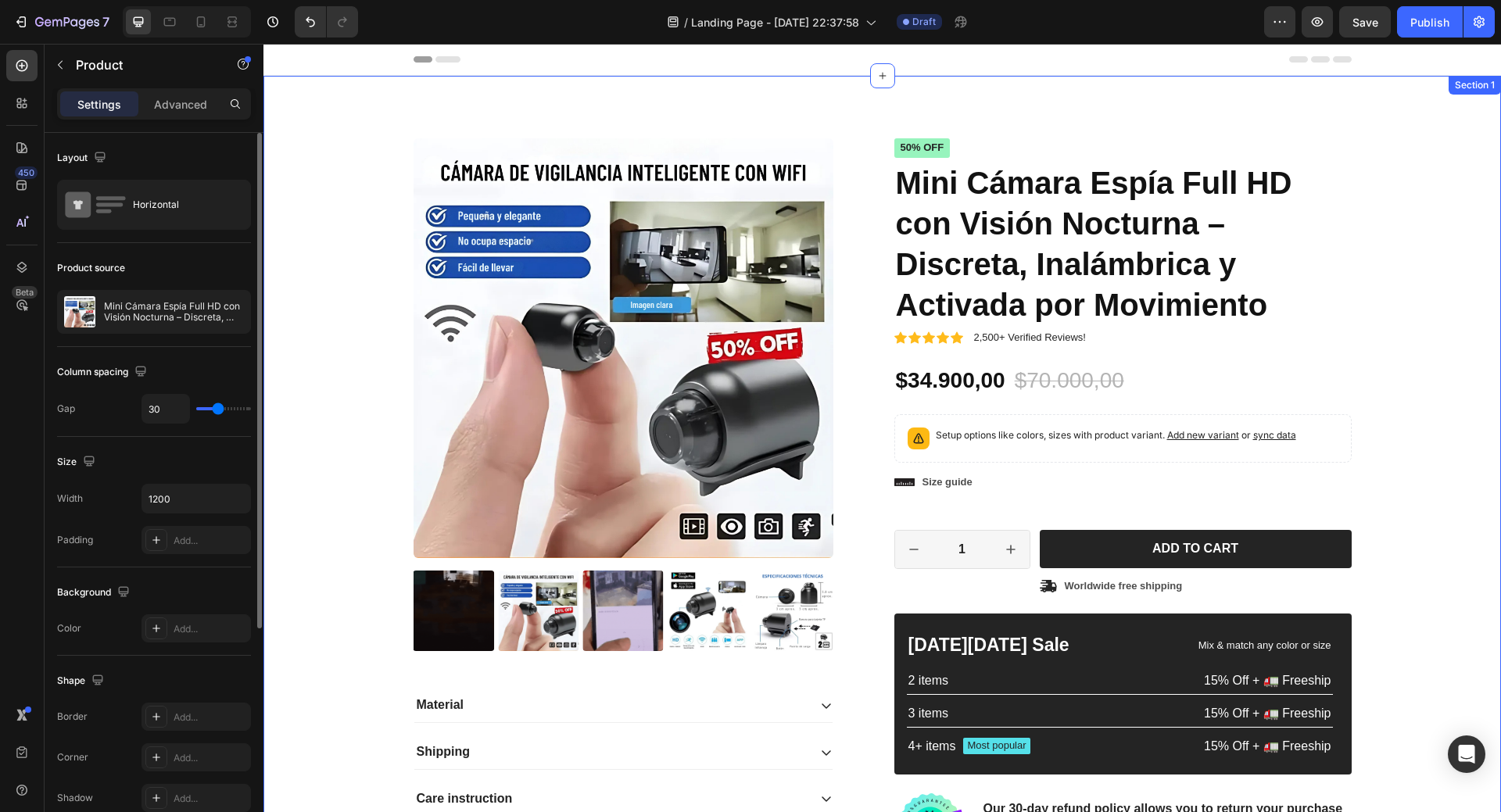
click at [346, 286] on div "Product Images Material Shipping Care instruction Accordion Icon Icon Icon Icon…" at bounding box center [883, 504] width 1215 height 731
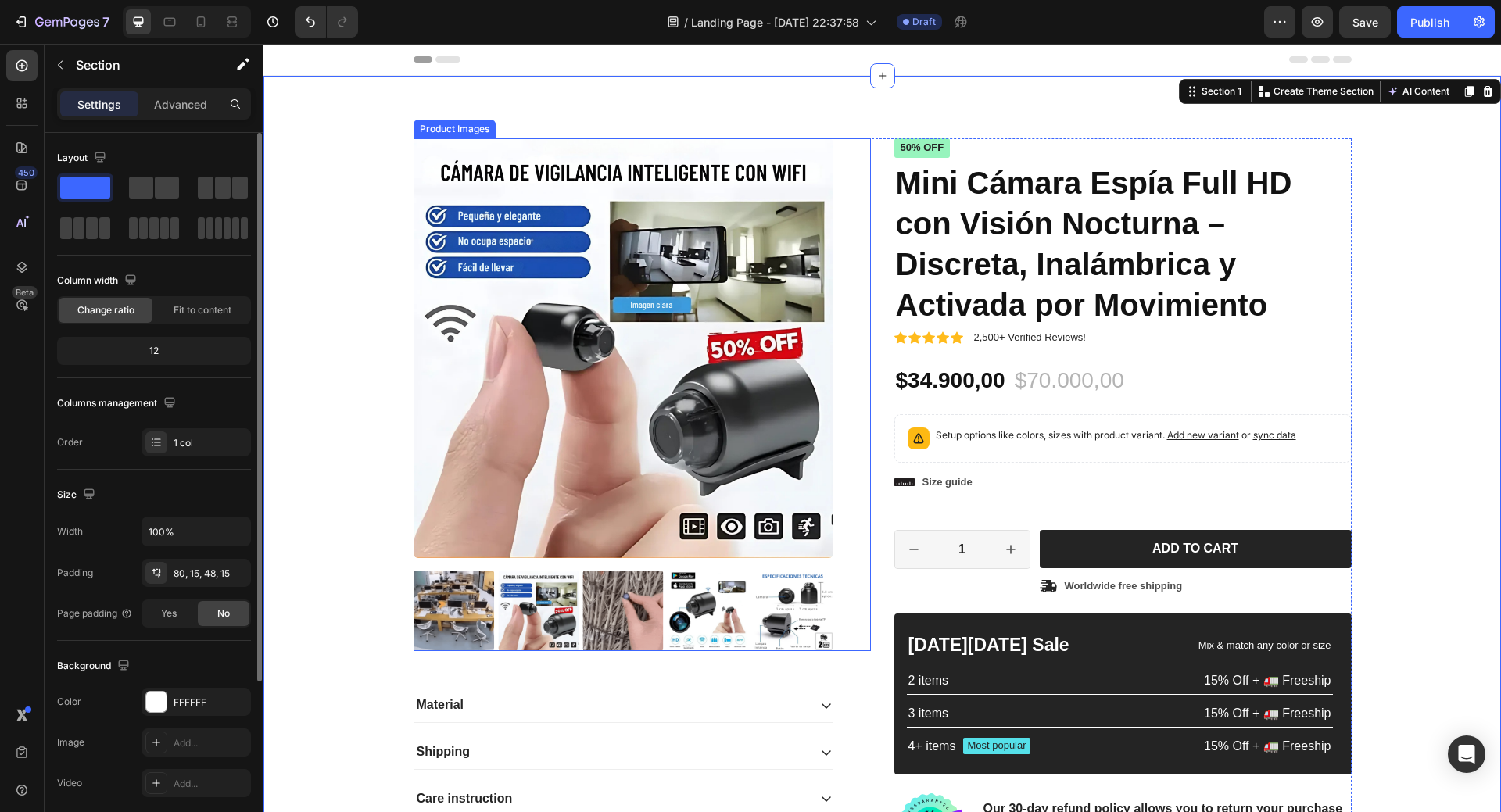
click at [455, 126] on div "Product Images" at bounding box center [455, 129] width 76 height 14
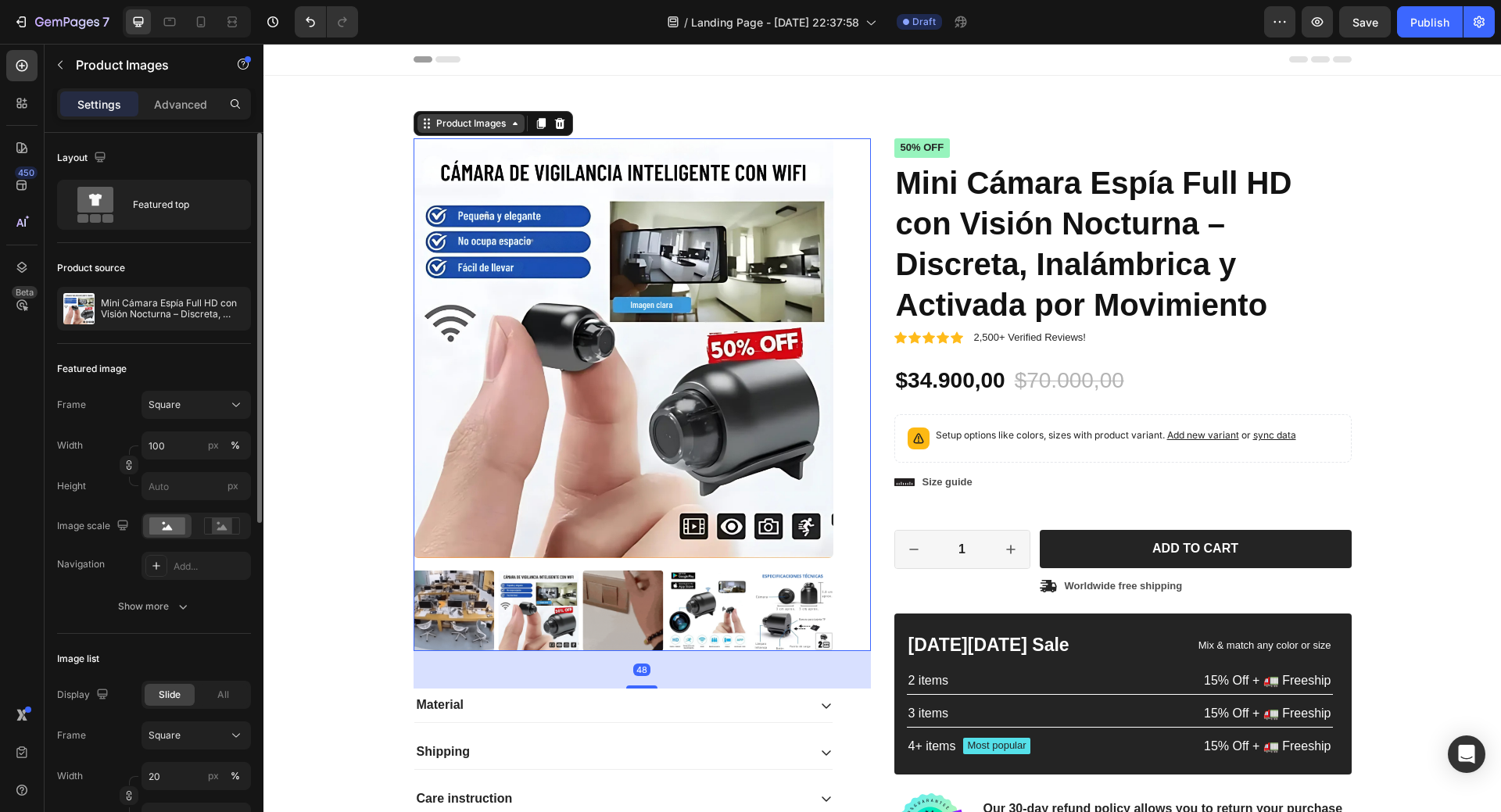
click at [476, 126] on div "Product Images" at bounding box center [471, 123] width 76 height 14
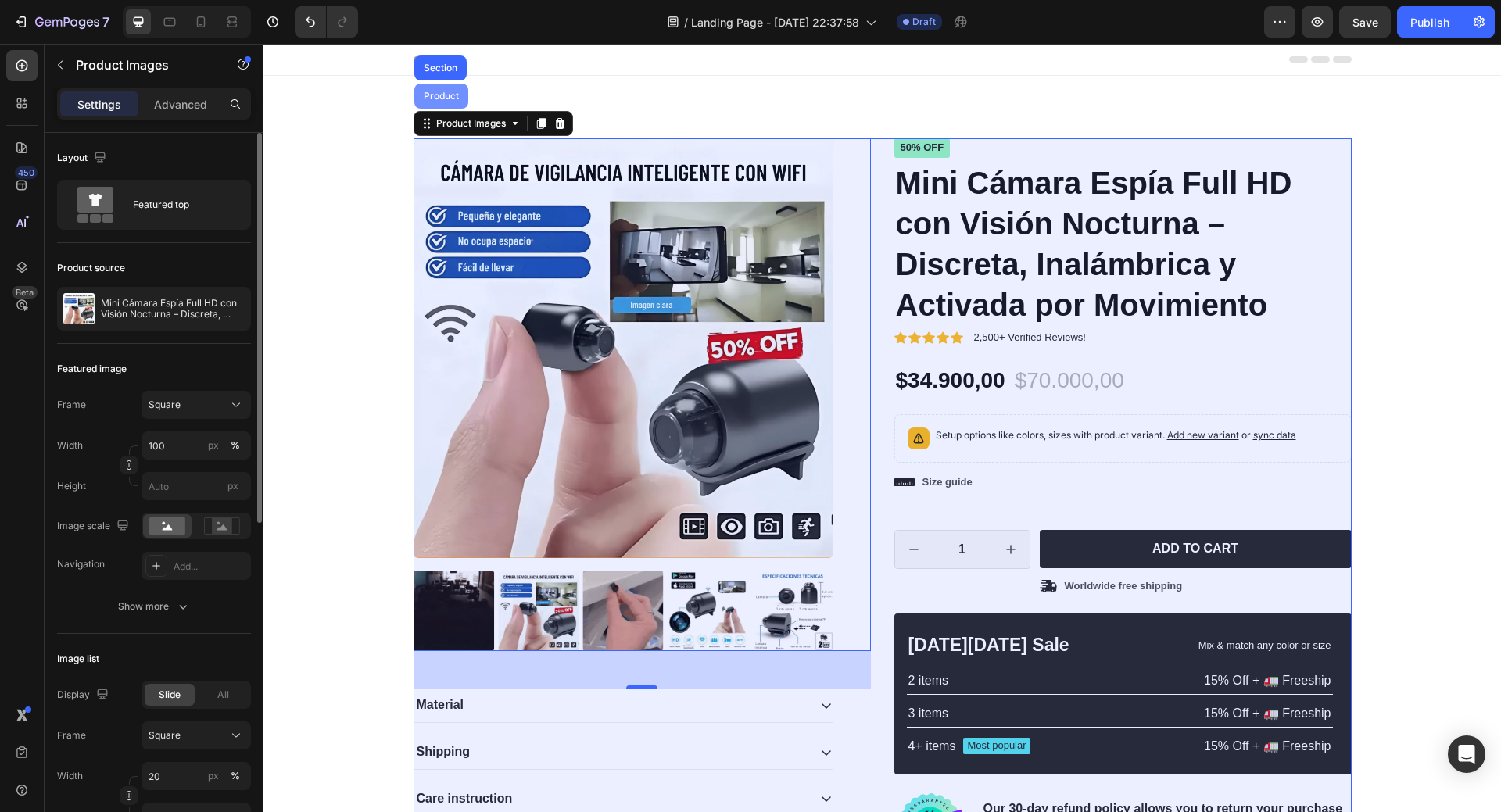
click at [442, 99] on div "Product" at bounding box center [441, 96] width 41 height 9
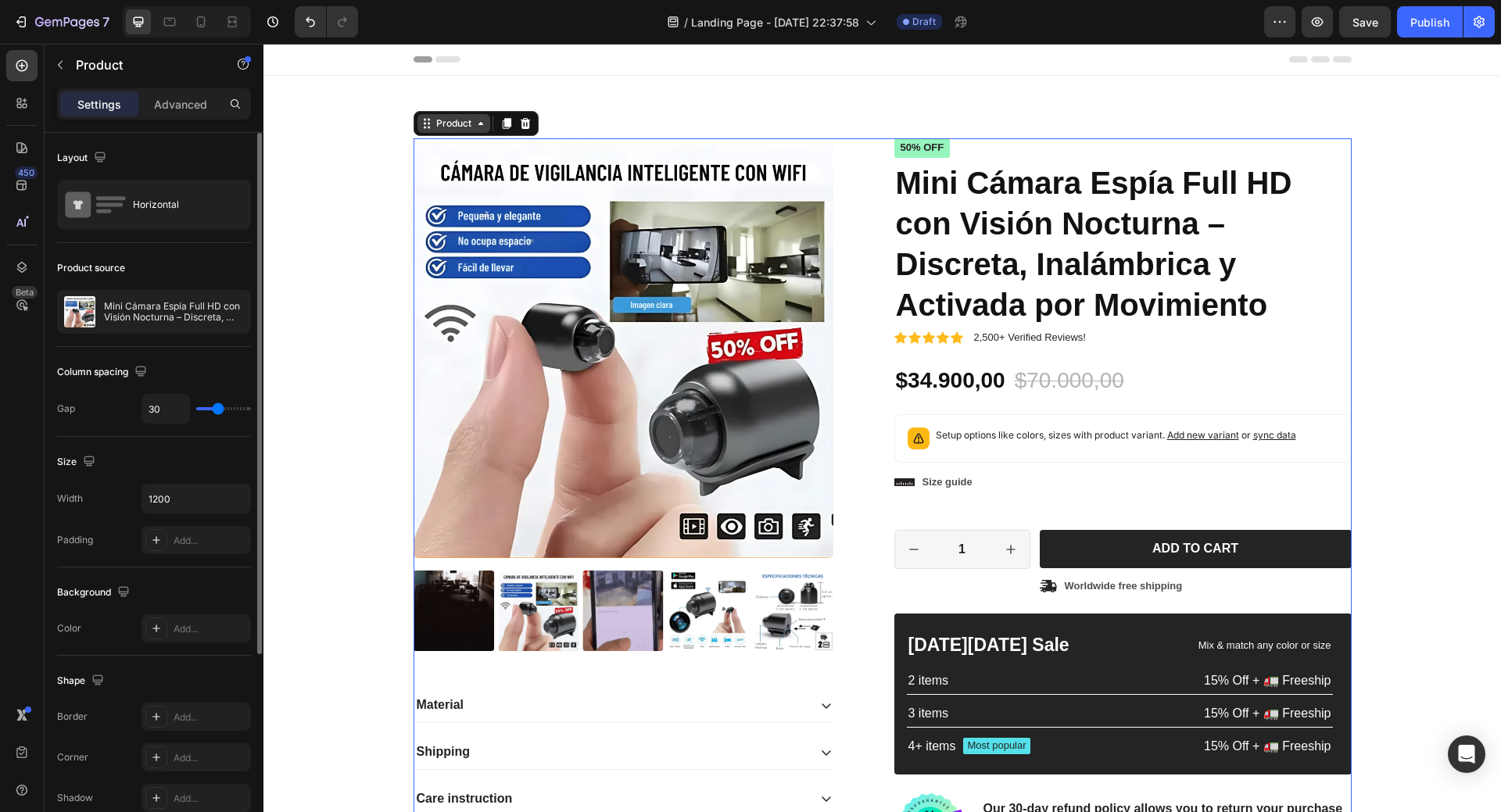
click at [474, 130] on div "Product" at bounding box center [454, 123] width 73 height 19
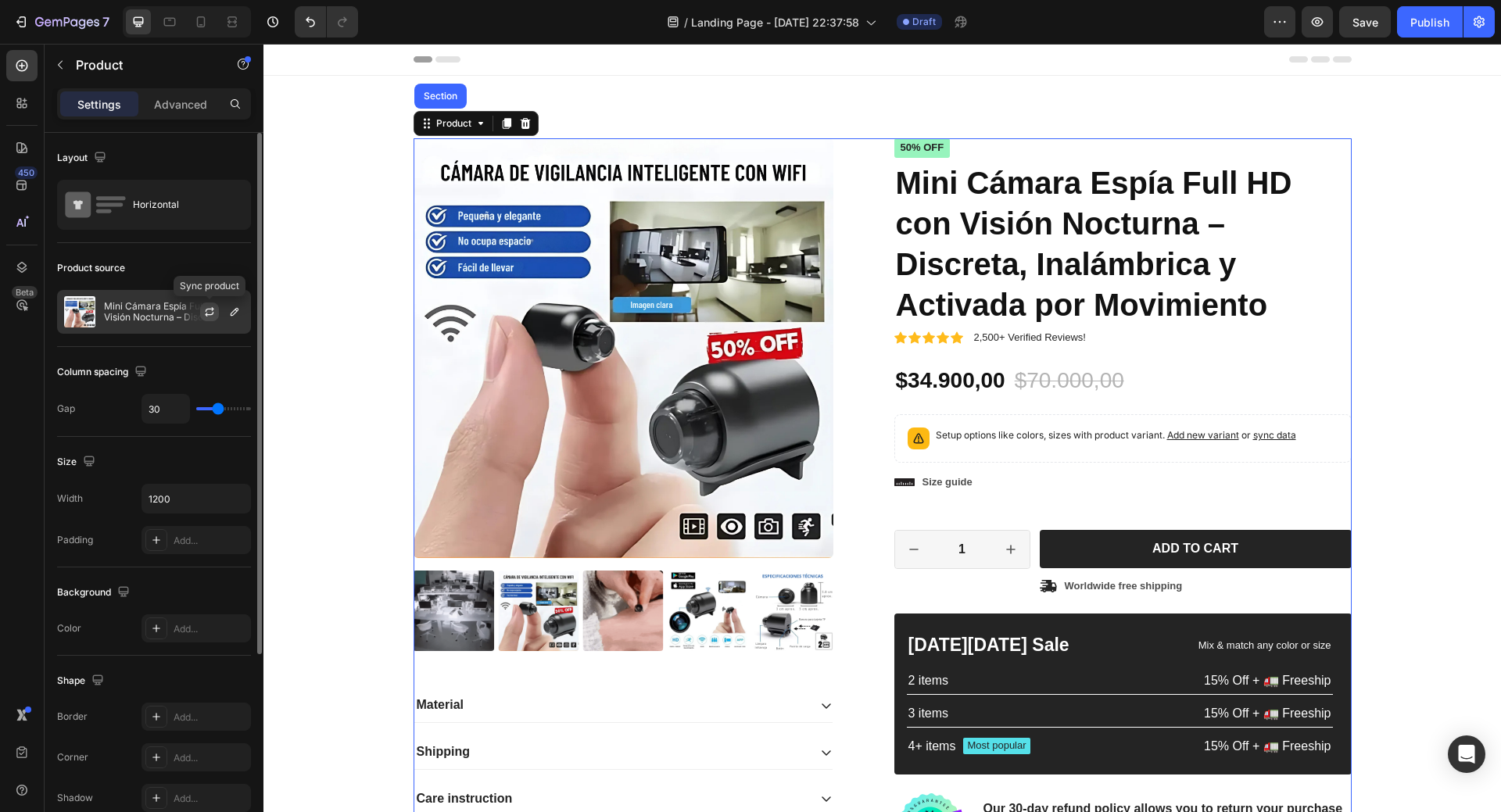
click at [210, 313] on icon "button" at bounding box center [209, 311] width 12 height 12
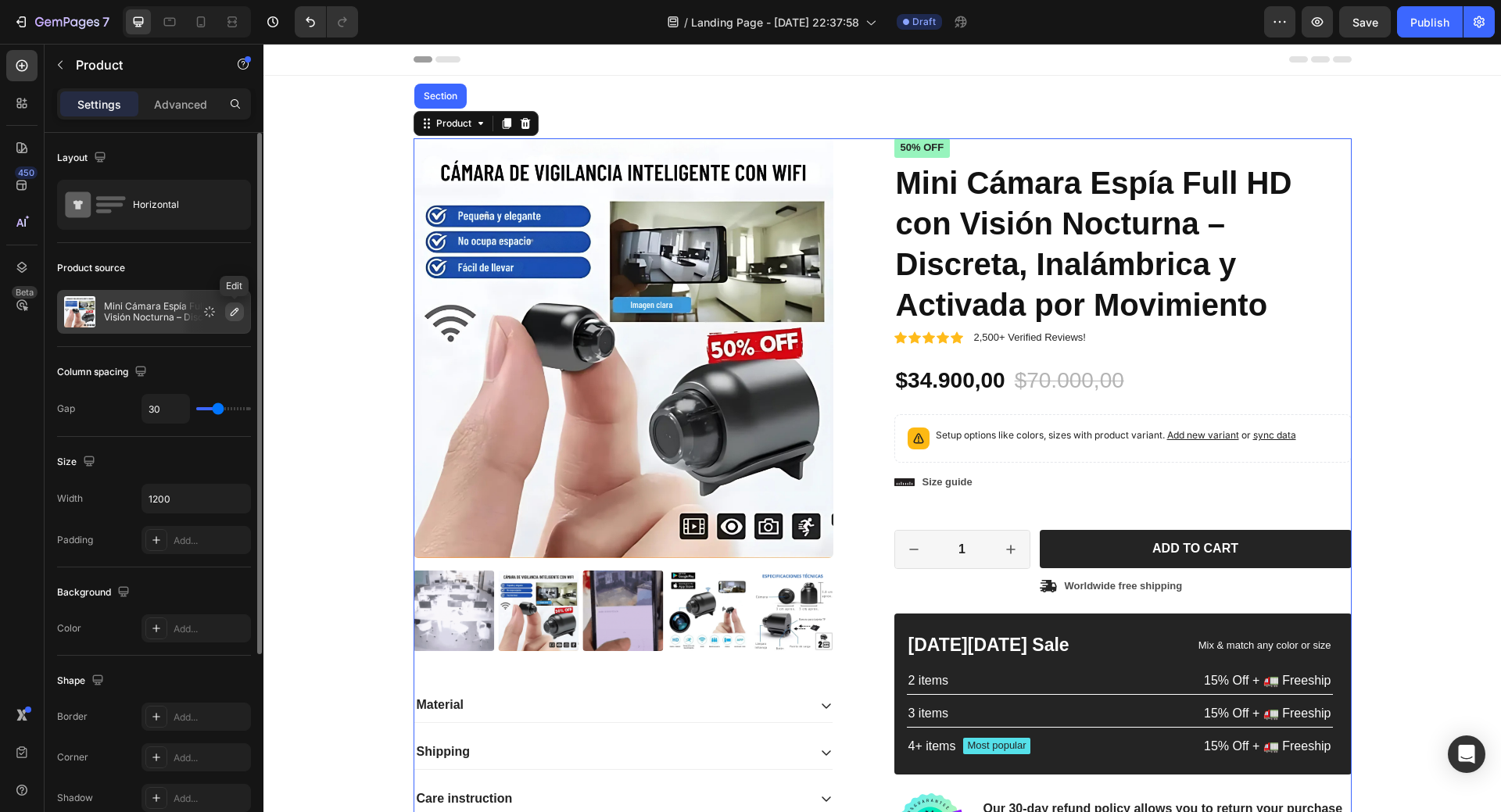
click at [231, 314] on icon "button" at bounding box center [234, 311] width 12 height 12
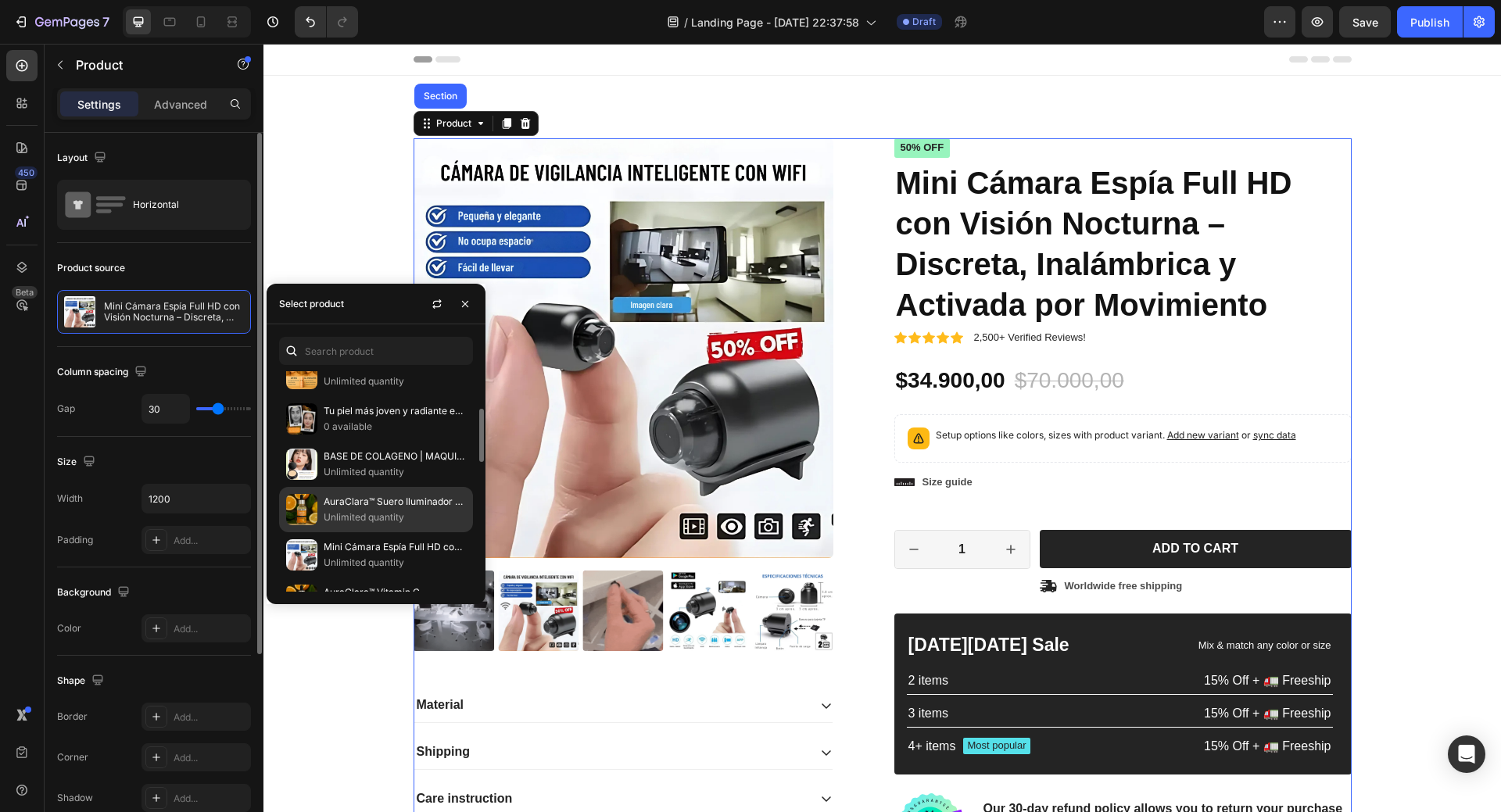
scroll to position [234, 0]
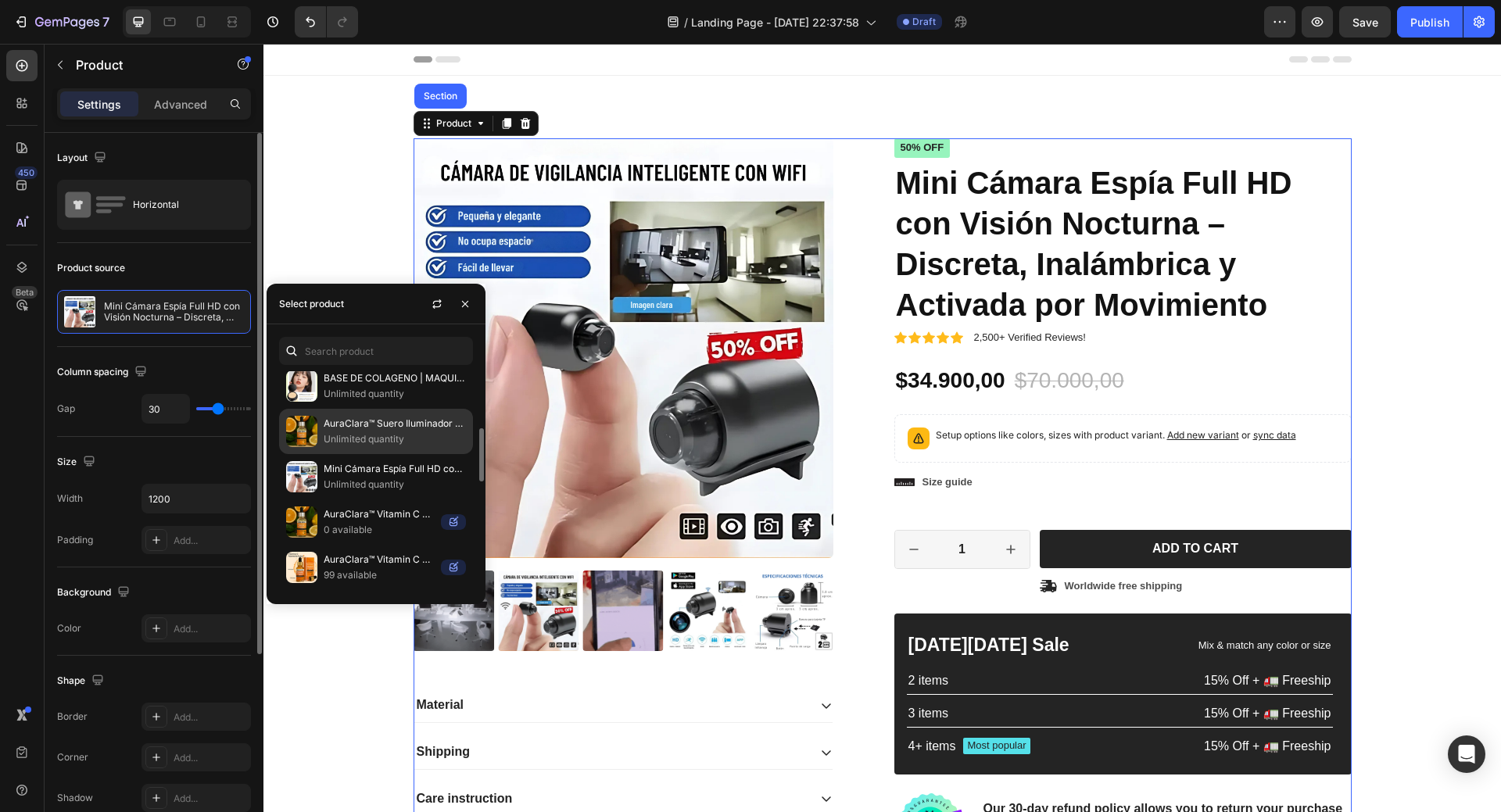
click at [381, 455] on div "AuraClara™ Suero Iluminador Vitamina C – 49% OFF + Envío gratis Unlimited quant…" at bounding box center [375, 477] width 194 height 45
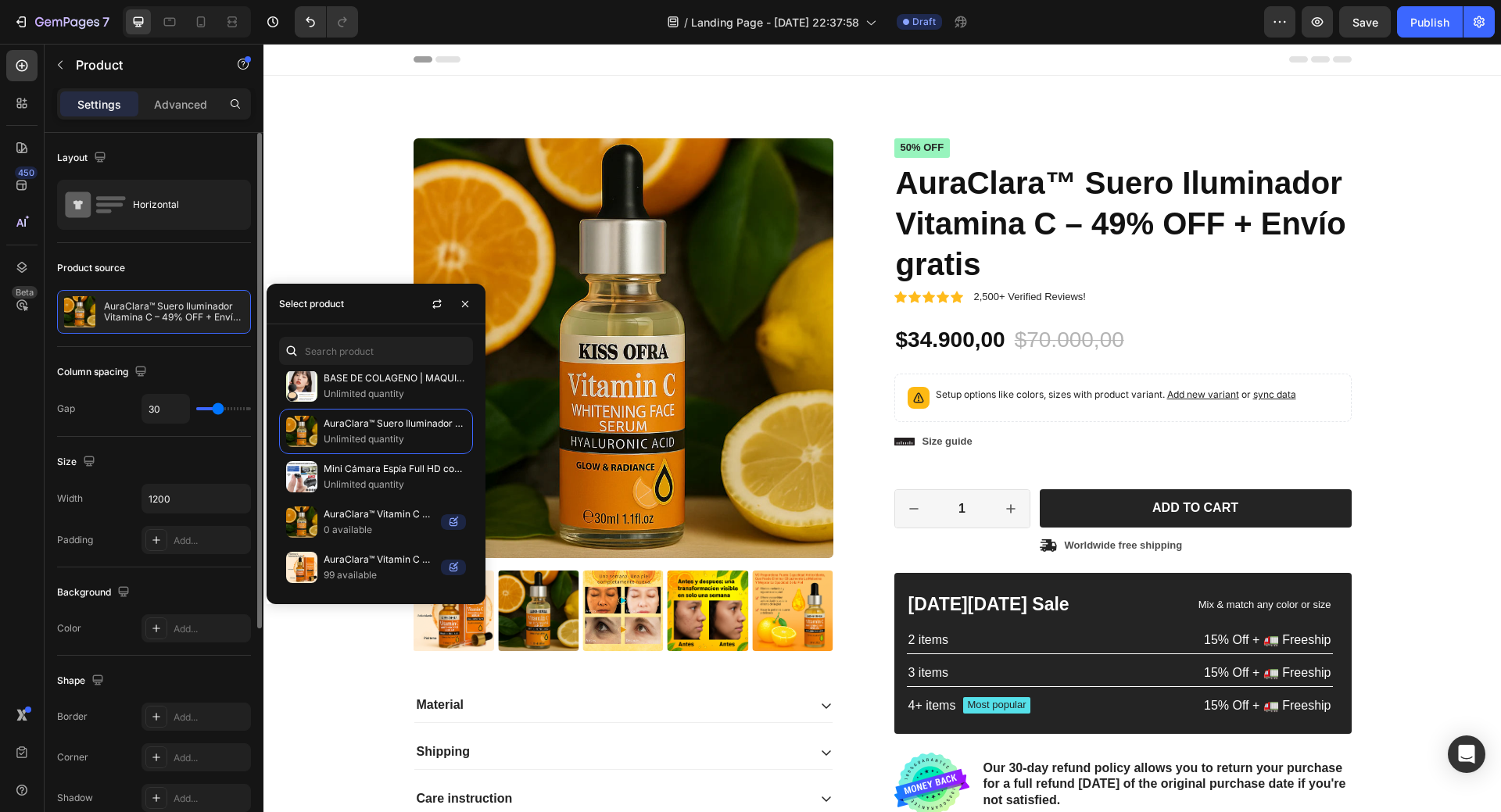
click at [348, 69] on div "Header" at bounding box center [882, 59] width 1238 height 32
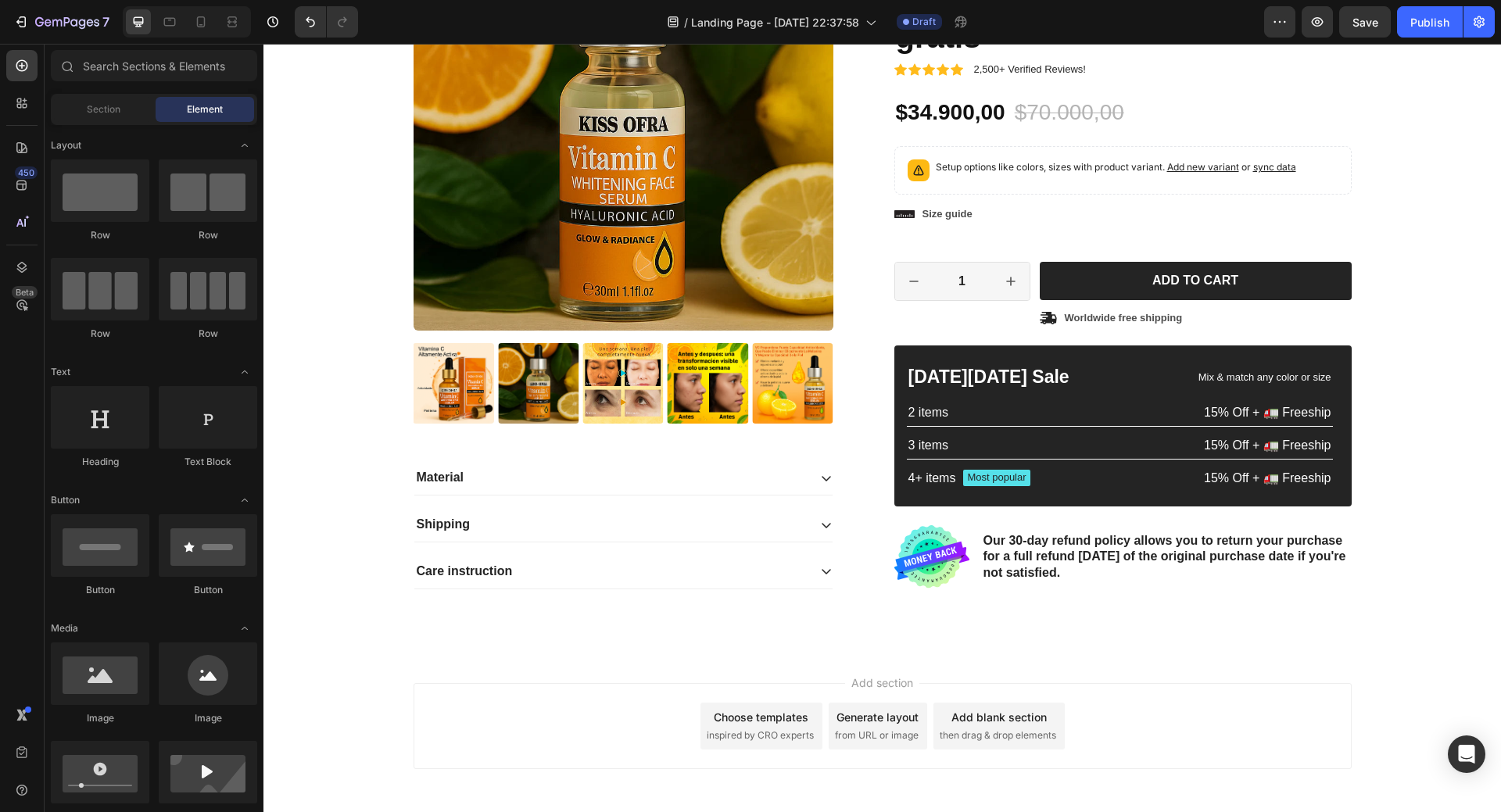
scroll to position [292, 0]
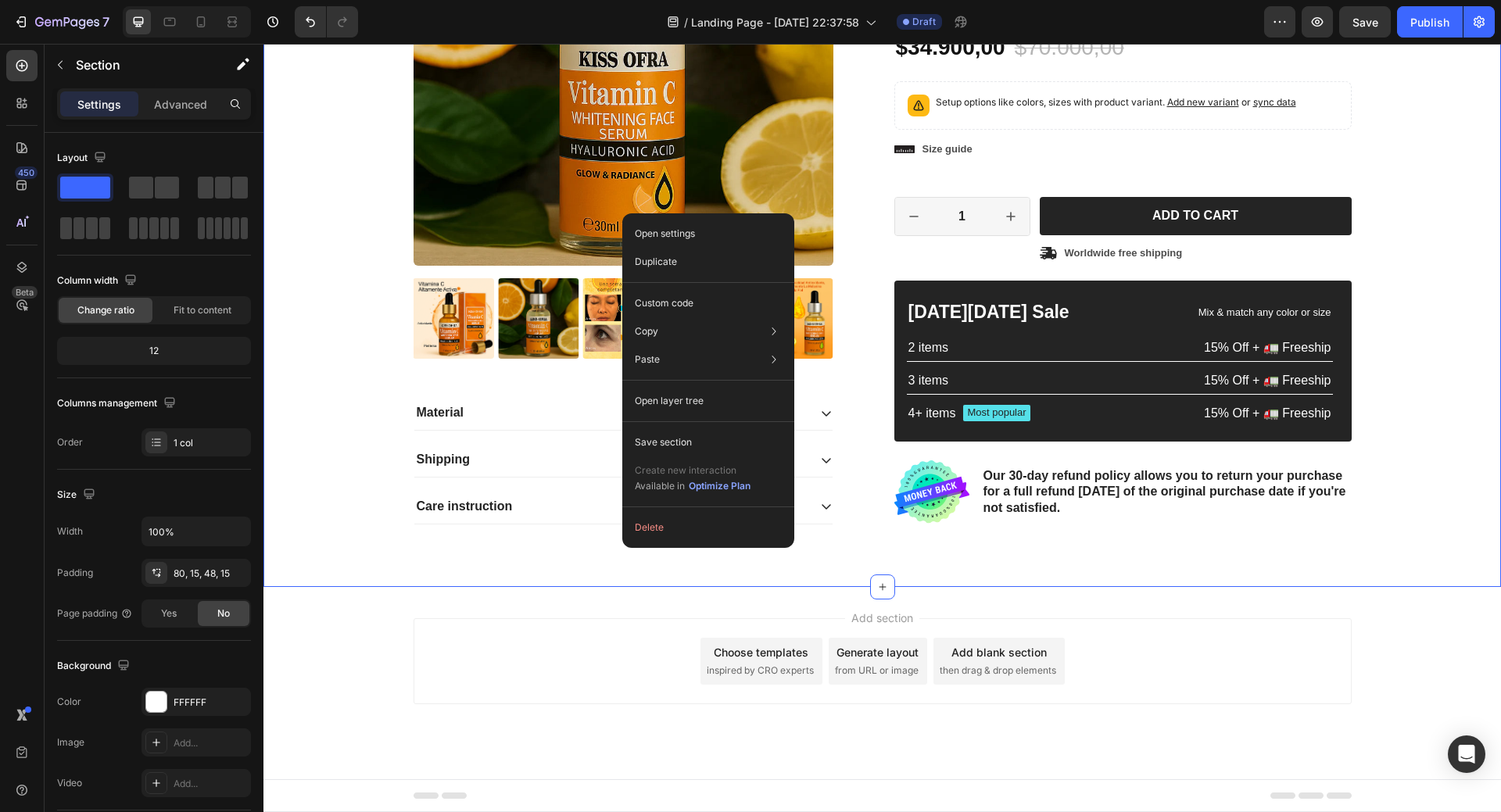
click at [1451, 702] on div "Add section Choose templates inspired by CRO experts Generate layout from URL o…" at bounding box center [882, 683] width 1238 height 192
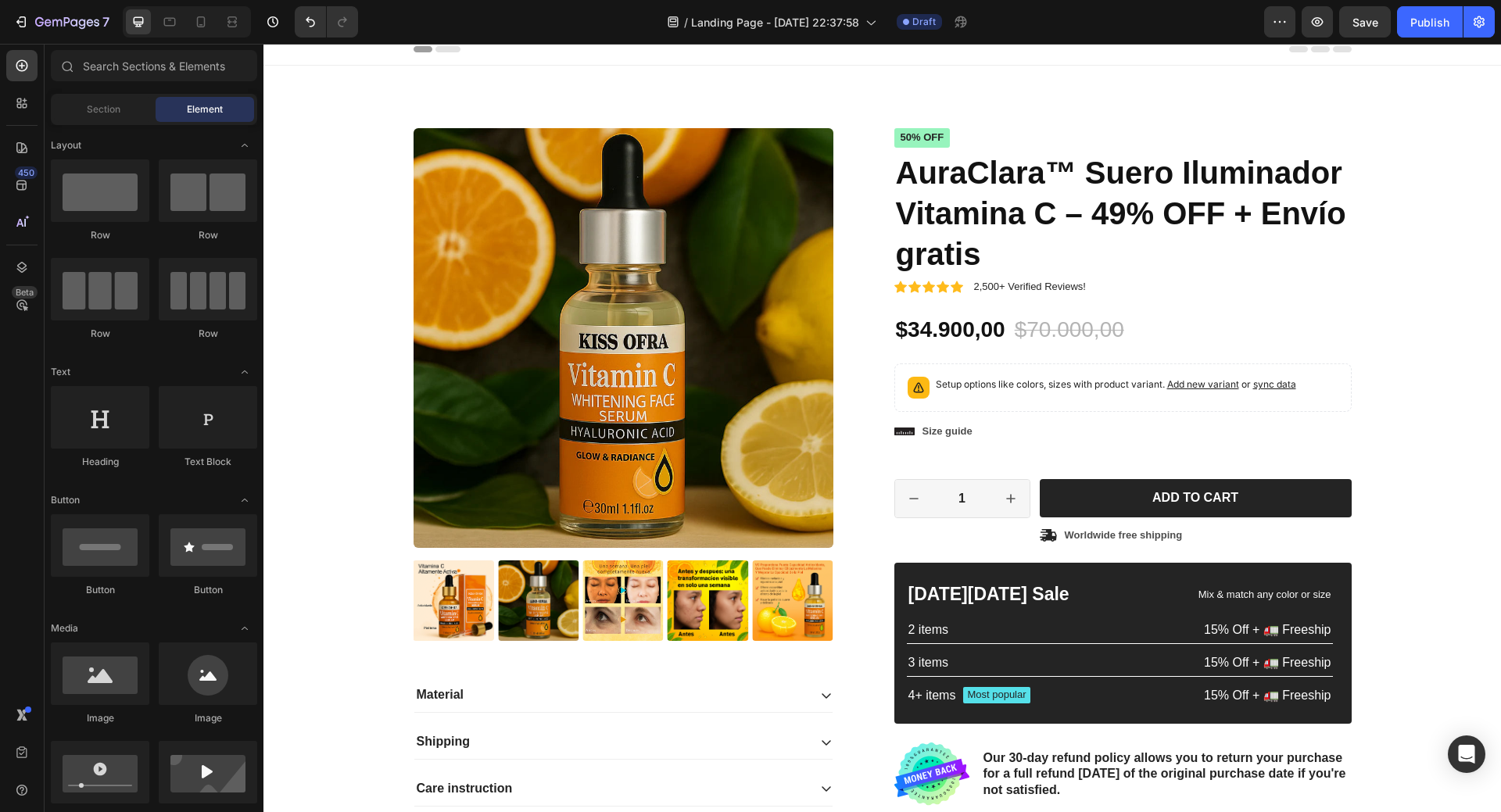
scroll to position [0, 0]
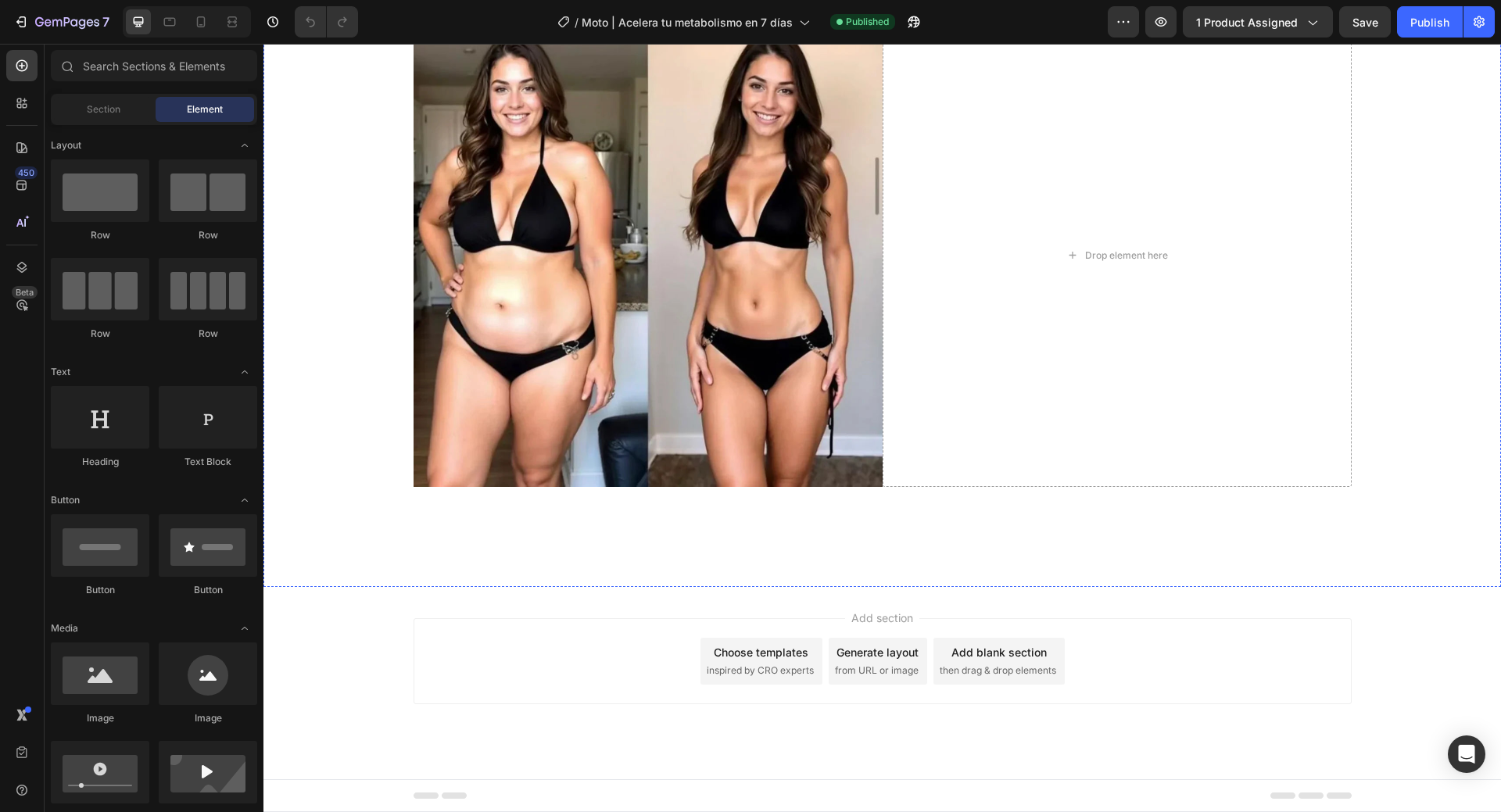
scroll to position [4129, 0]
click at [1173, 22] on button "button" at bounding box center [1161, 22] width 31 height 31
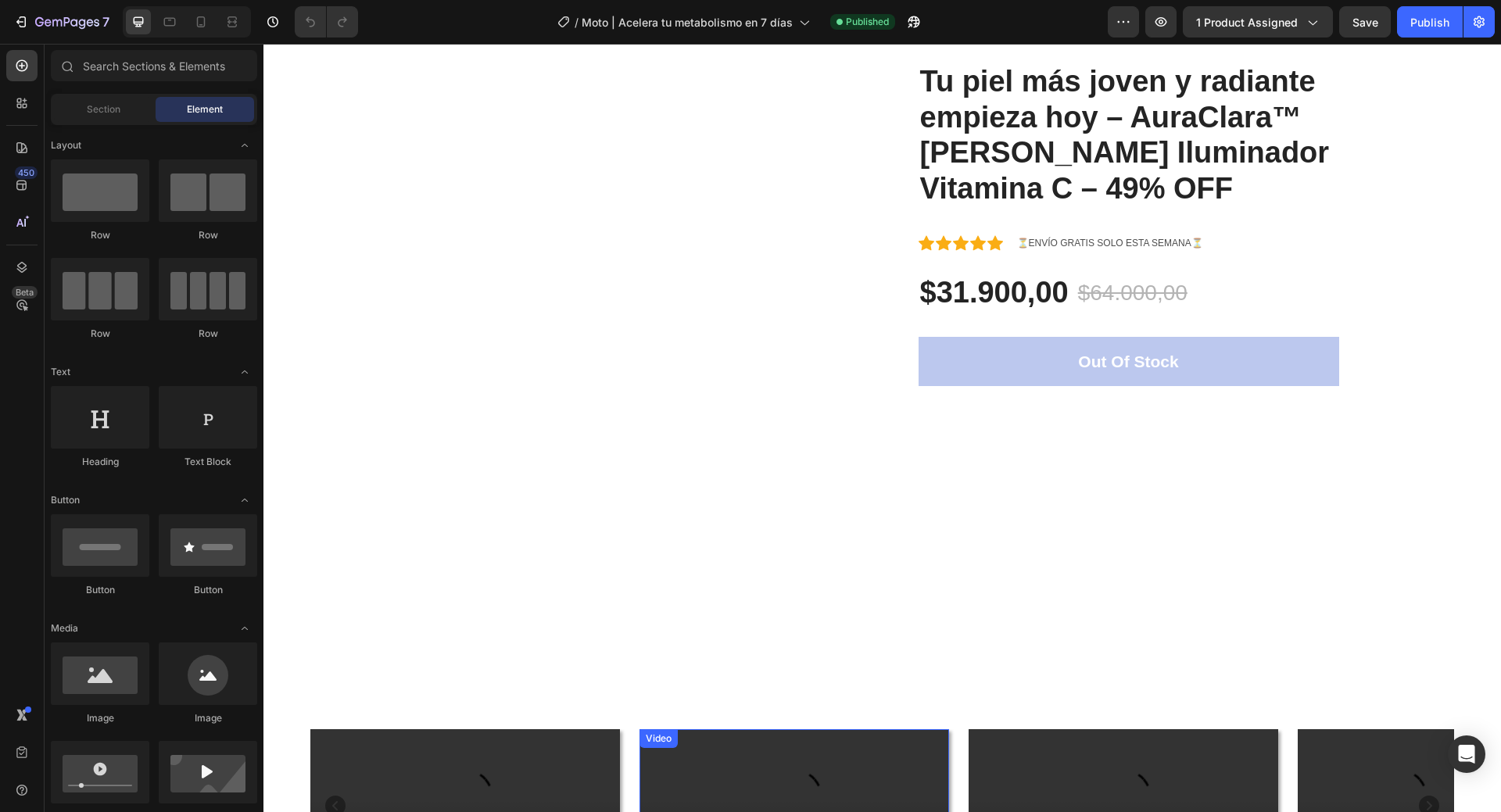
scroll to position [0, 0]
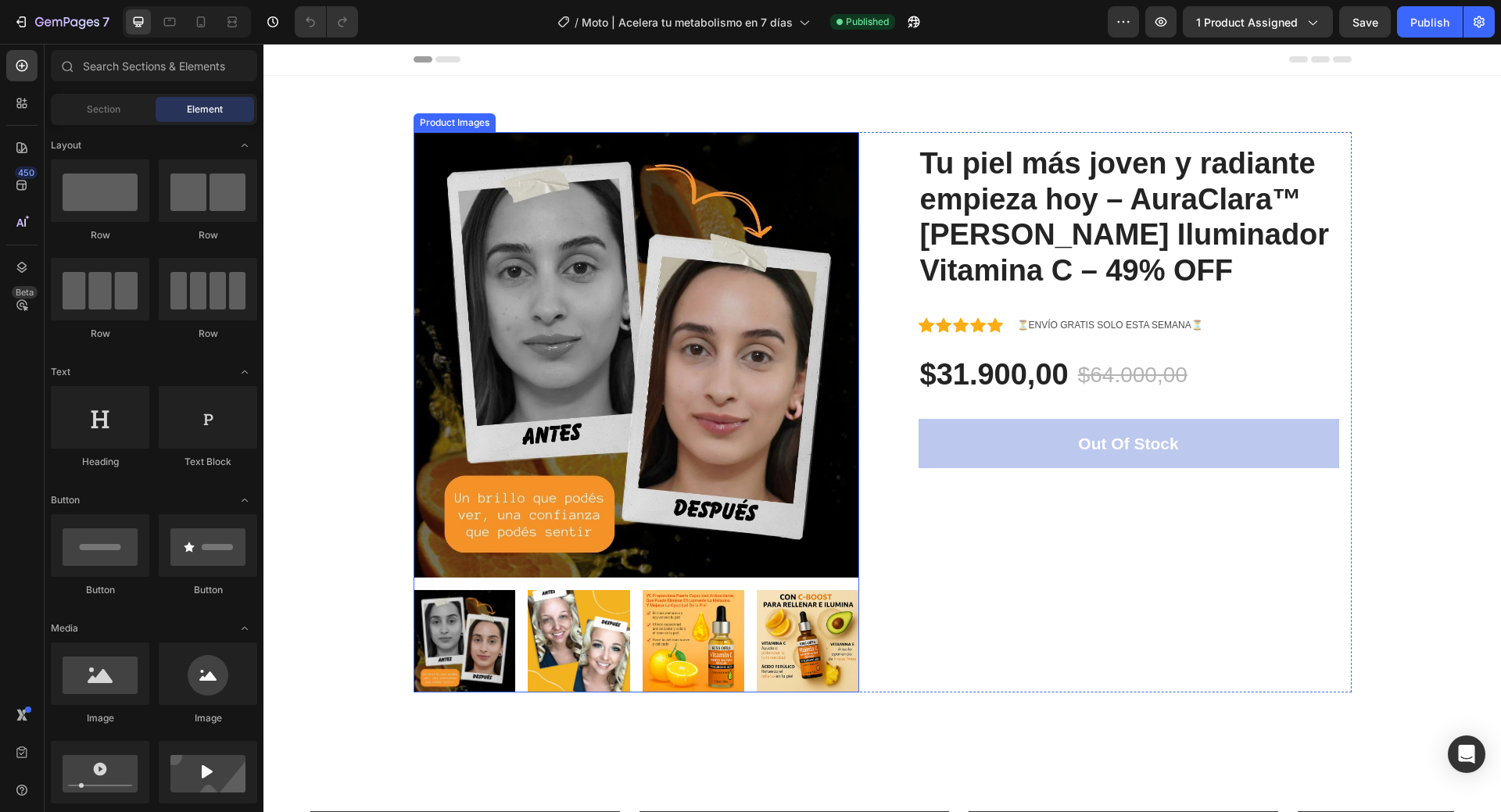
click at [463, 125] on div "Product Images" at bounding box center [455, 122] width 76 height 14
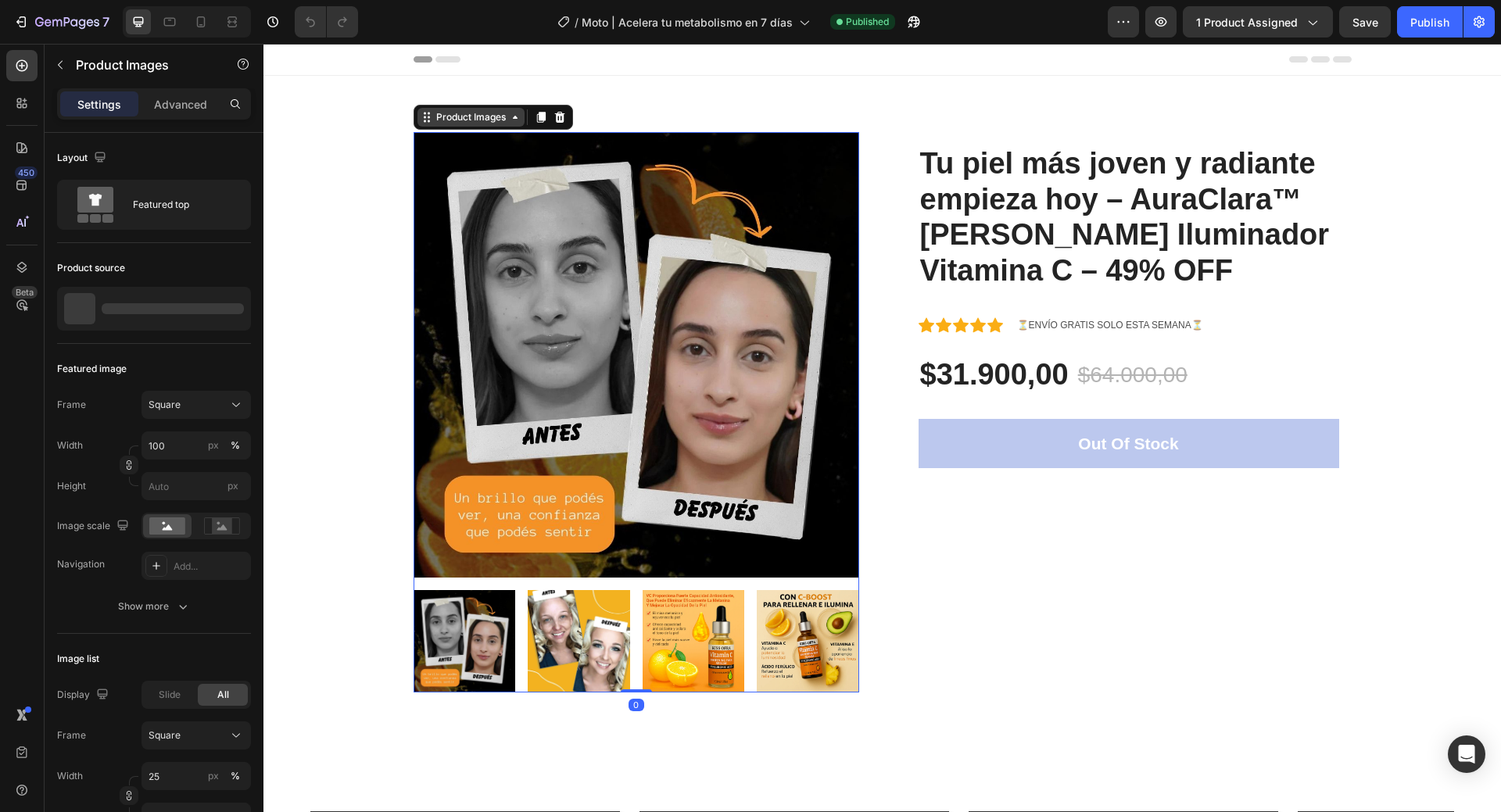
click at [479, 120] on div "Product Images" at bounding box center [471, 117] width 76 height 14
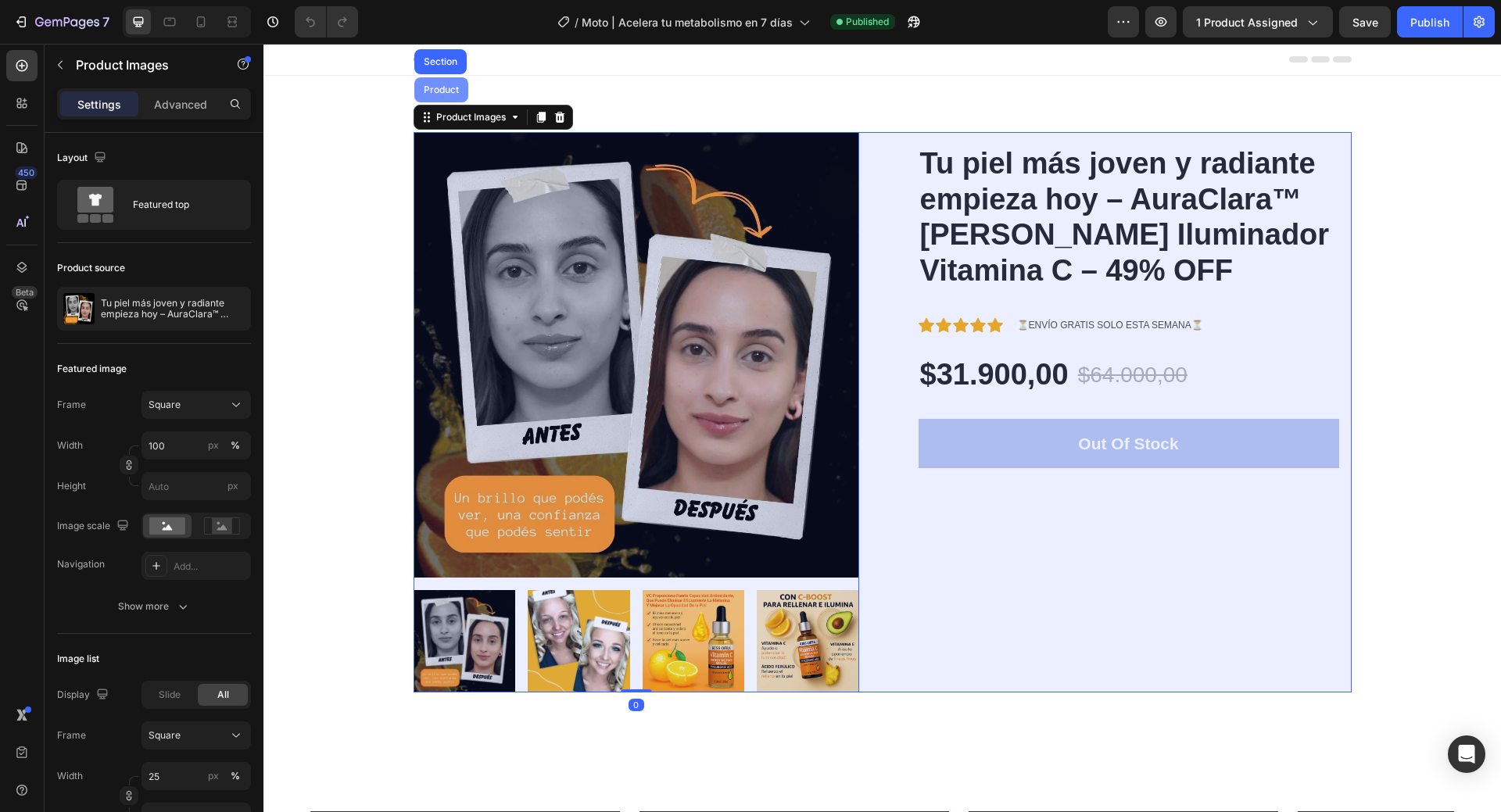
click at [437, 91] on div "Product" at bounding box center [441, 89] width 41 height 9
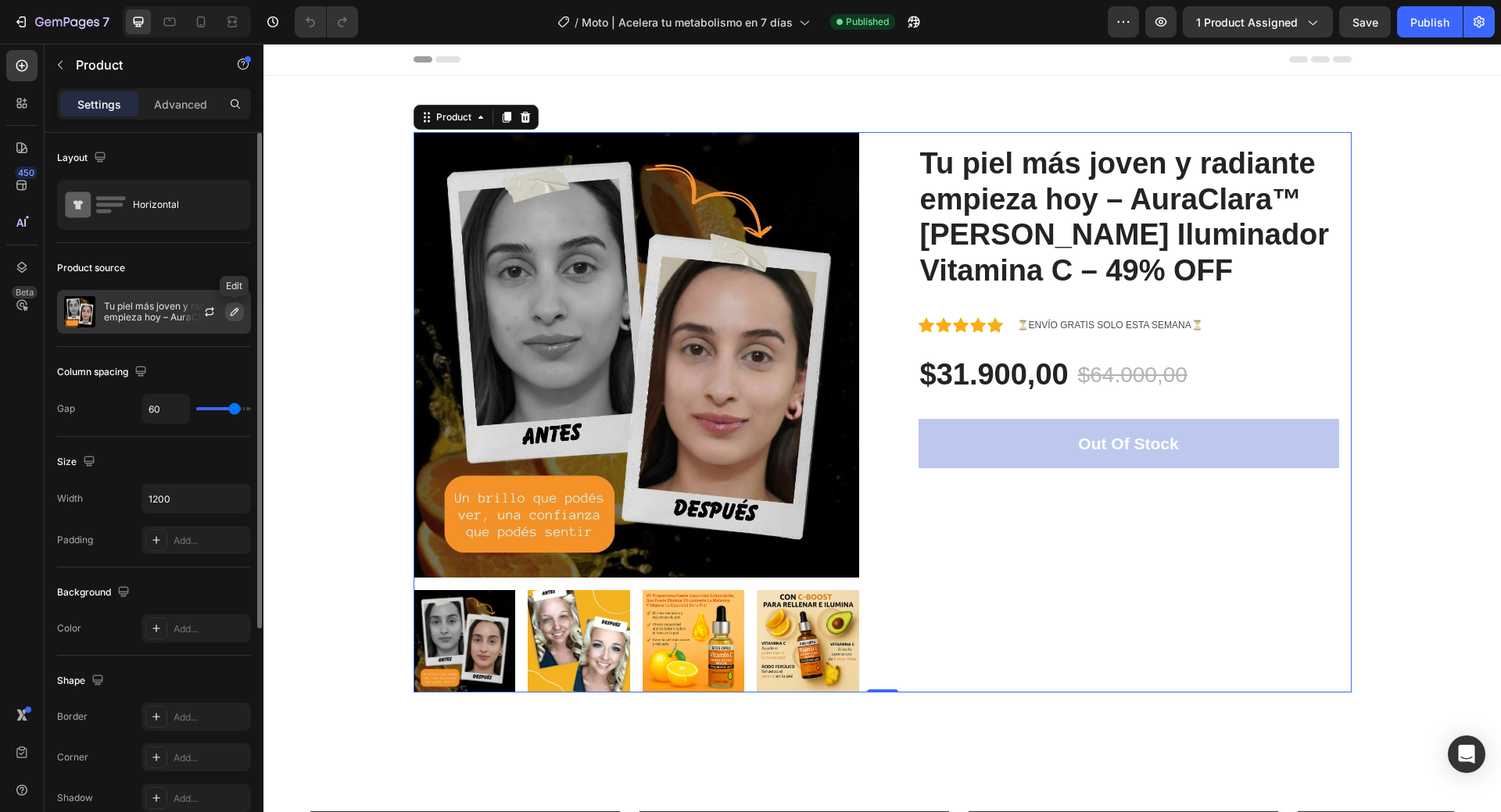
click at [234, 312] on icon "button" at bounding box center [234, 311] width 12 height 12
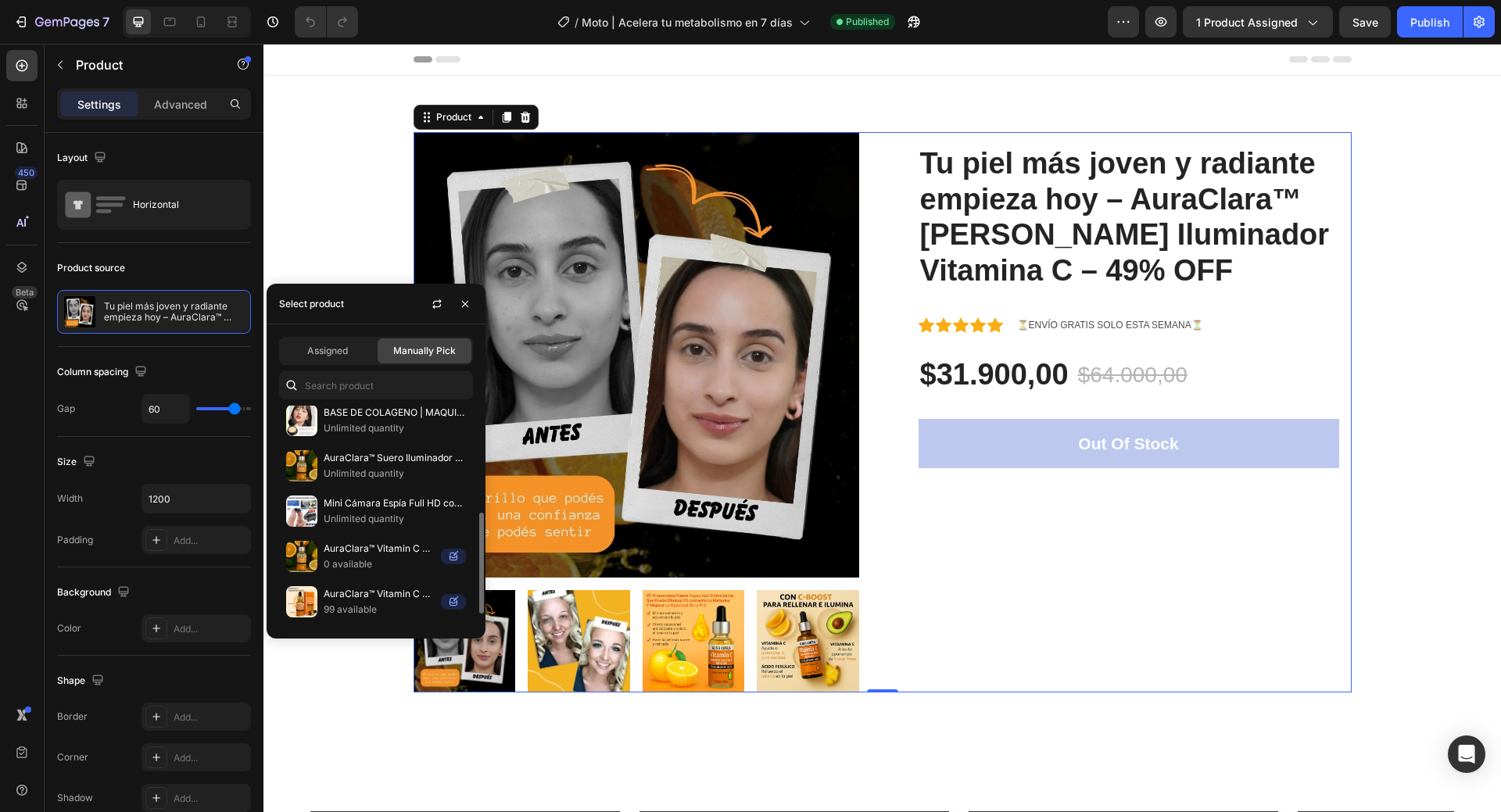
scroll to position [261, 0]
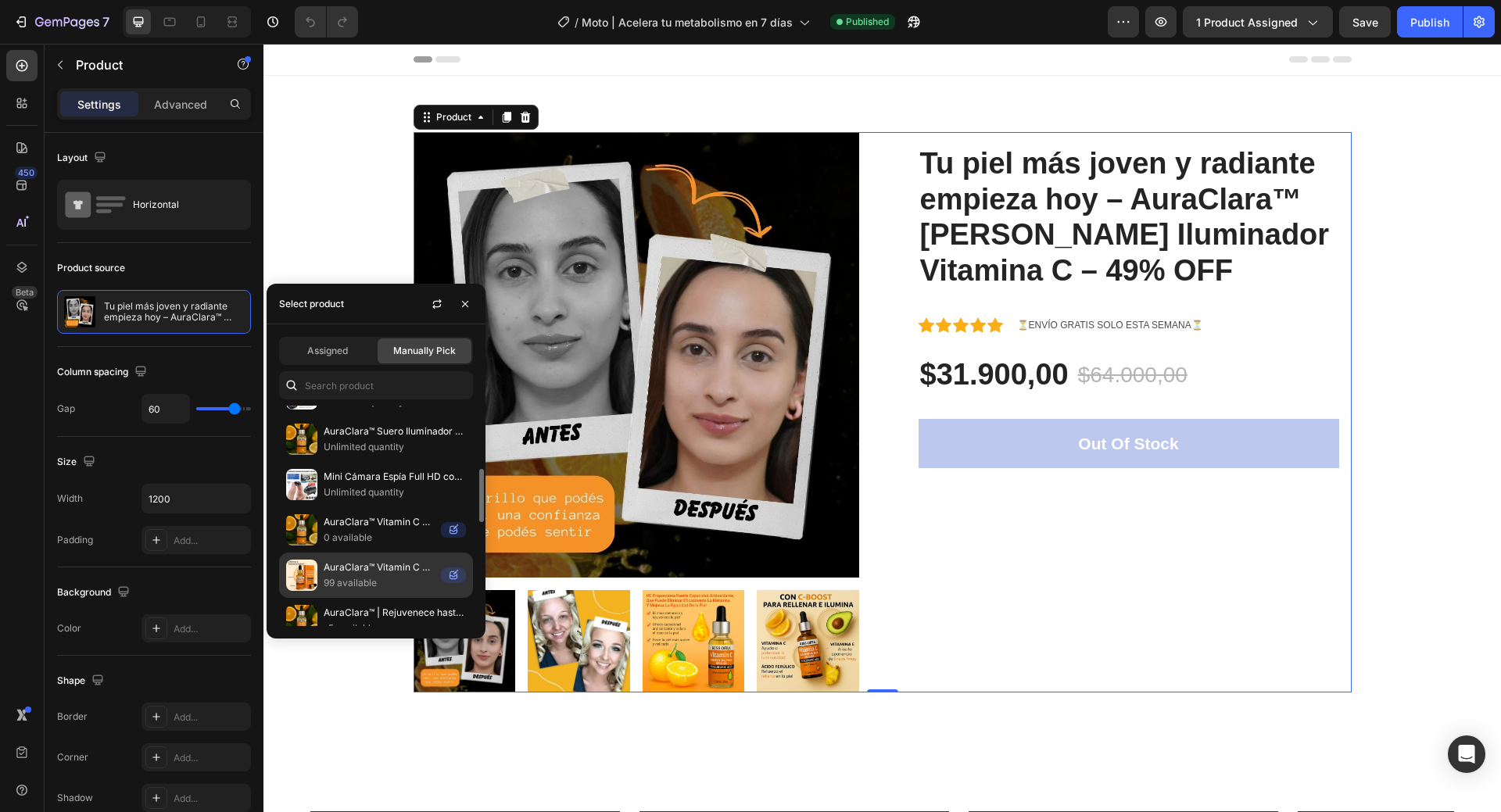
click at [344, 575] on p "99 available" at bounding box center [379, 583] width 111 height 16
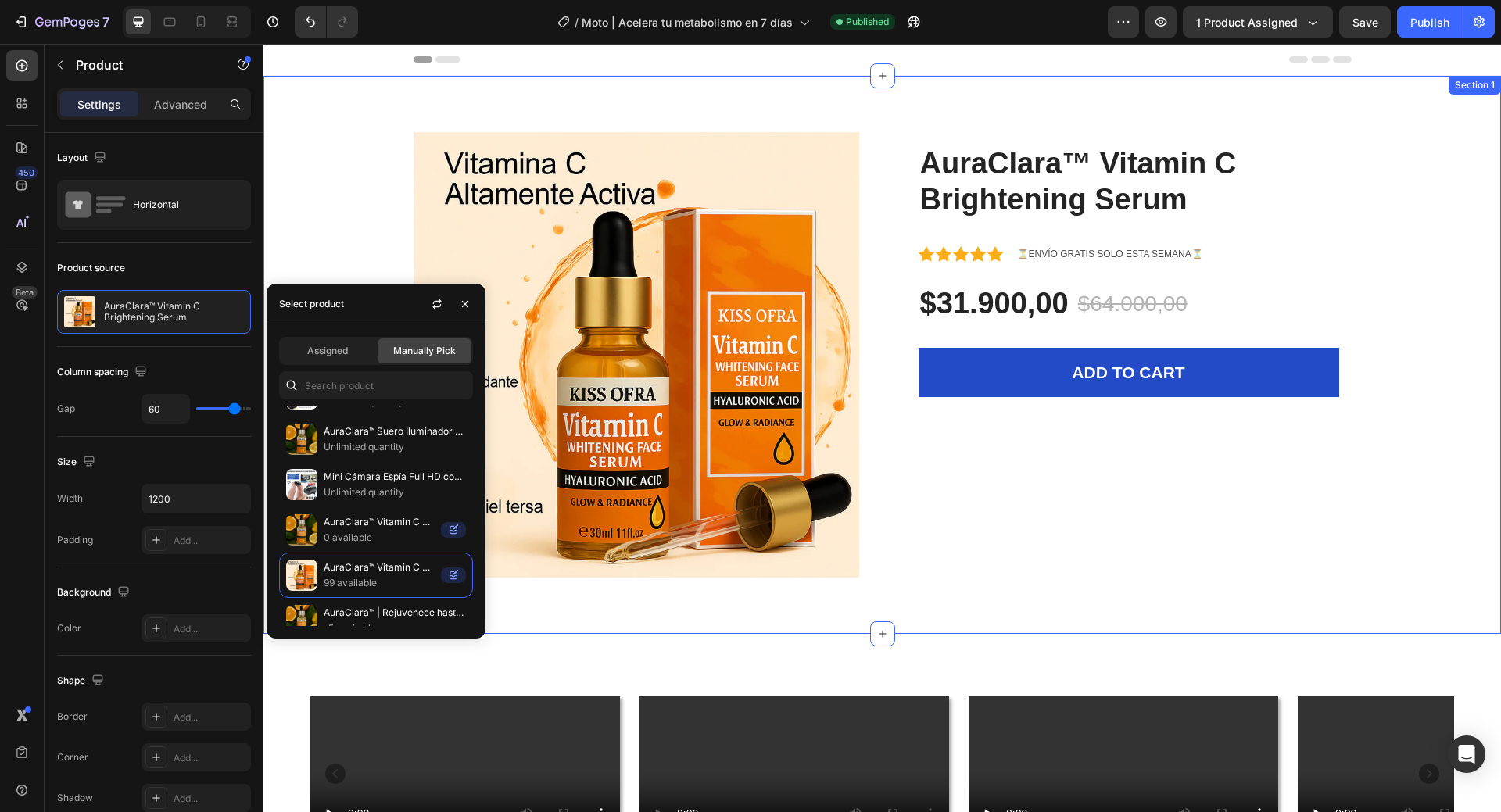
click at [340, 187] on div "Product Images AuraClara™ Vitamin C Brightening Serum (P) Title Icon Icon Icon …" at bounding box center [883, 355] width 1215 height 446
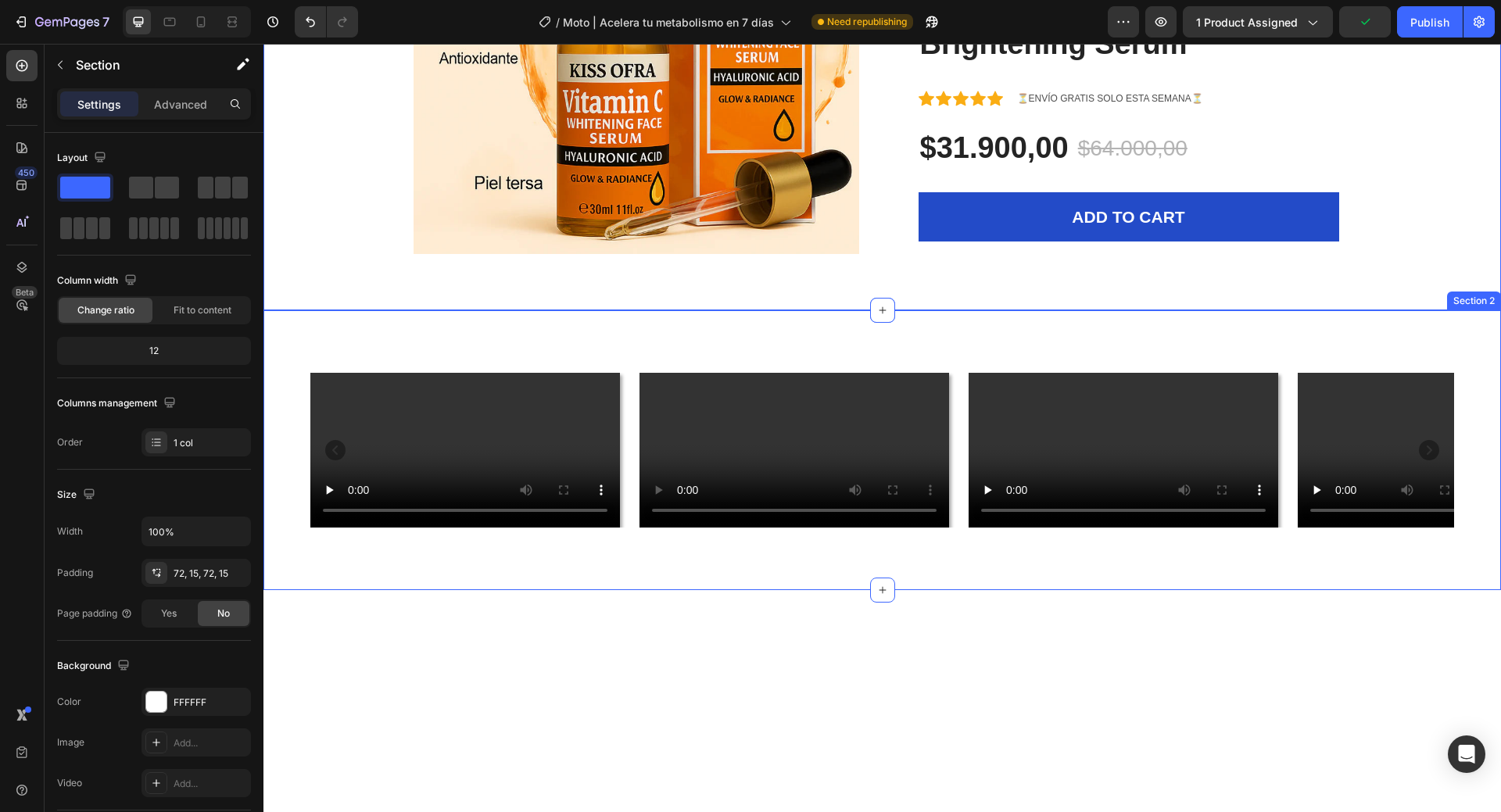
scroll to position [470, 0]
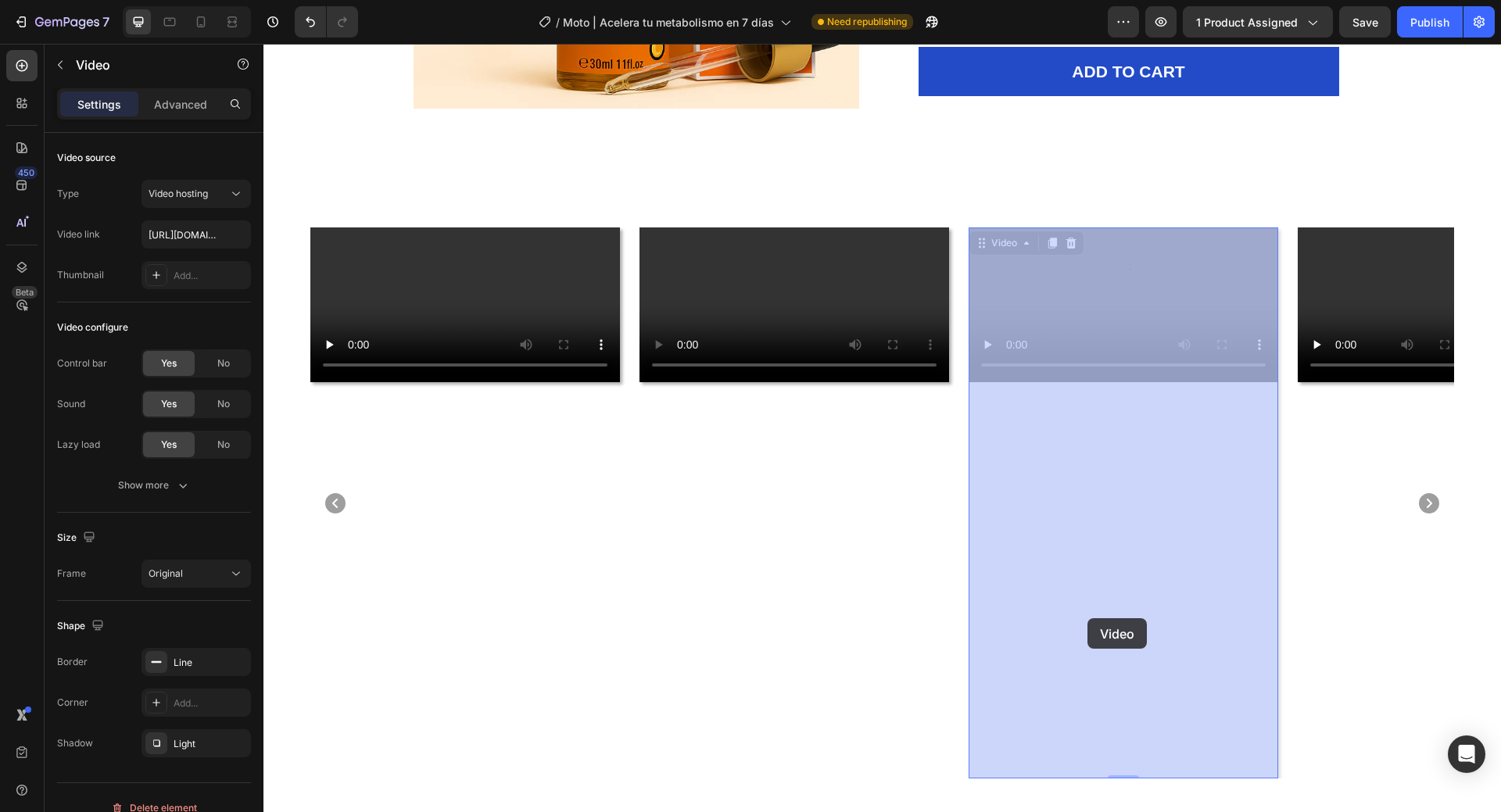
drag, startPoint x: 1230, startPoint y: 635, endPoint x: 1088, endPoint y: 618, distance: 143.0
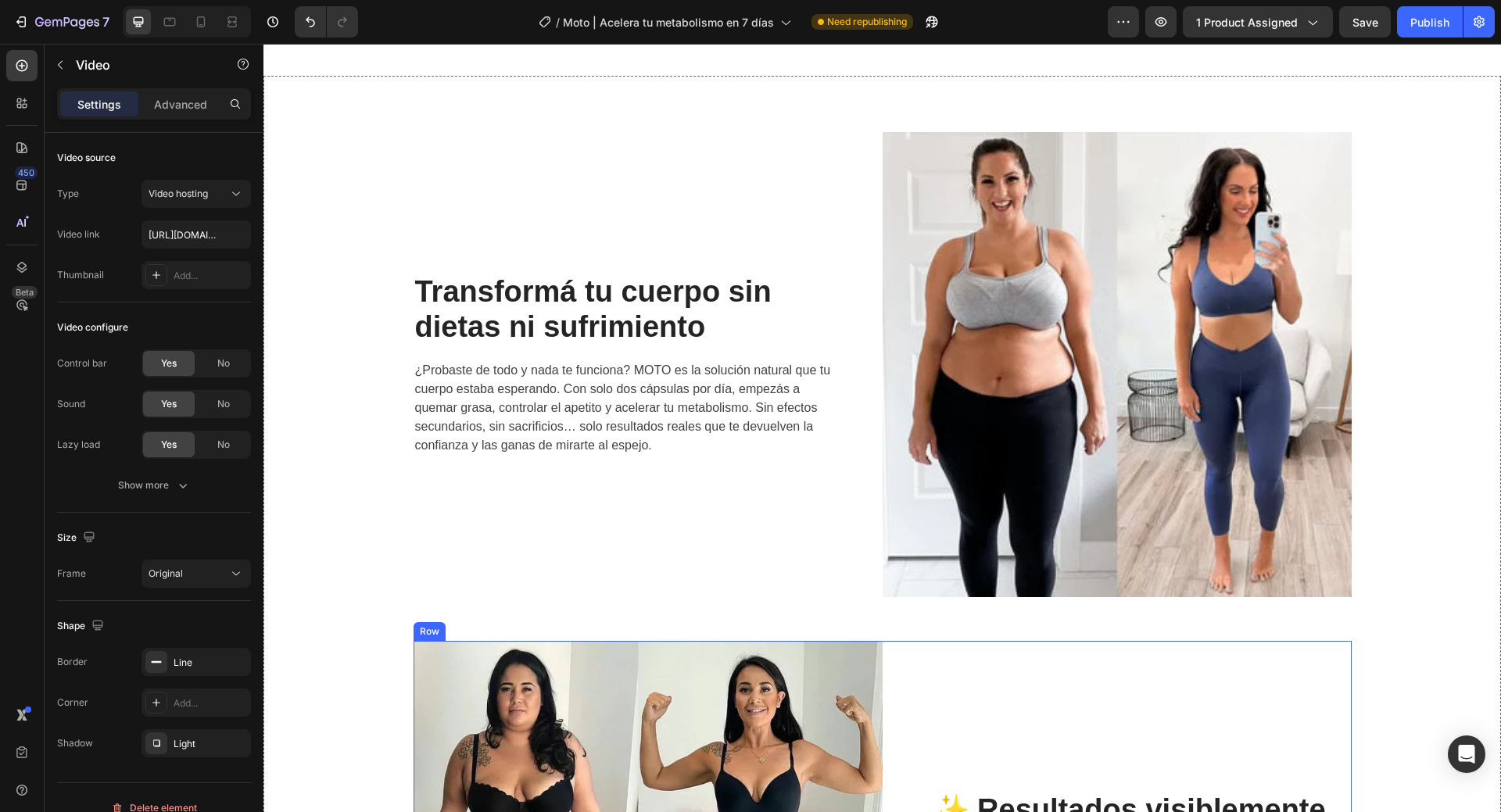
scroll to position [304, 0]
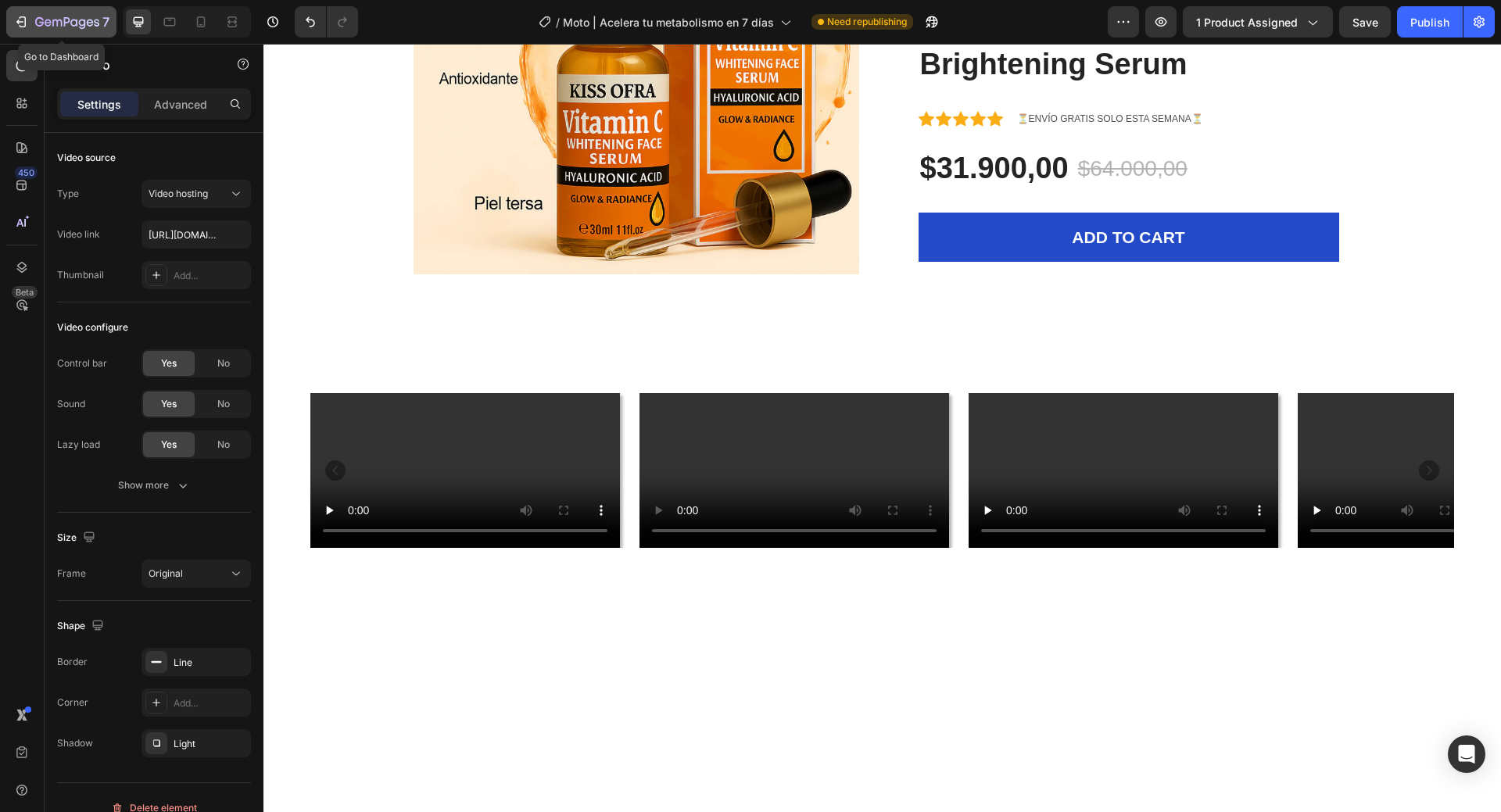
click at [8, 22] on button "7" at bounding box center [62, 22] width 111 height 31
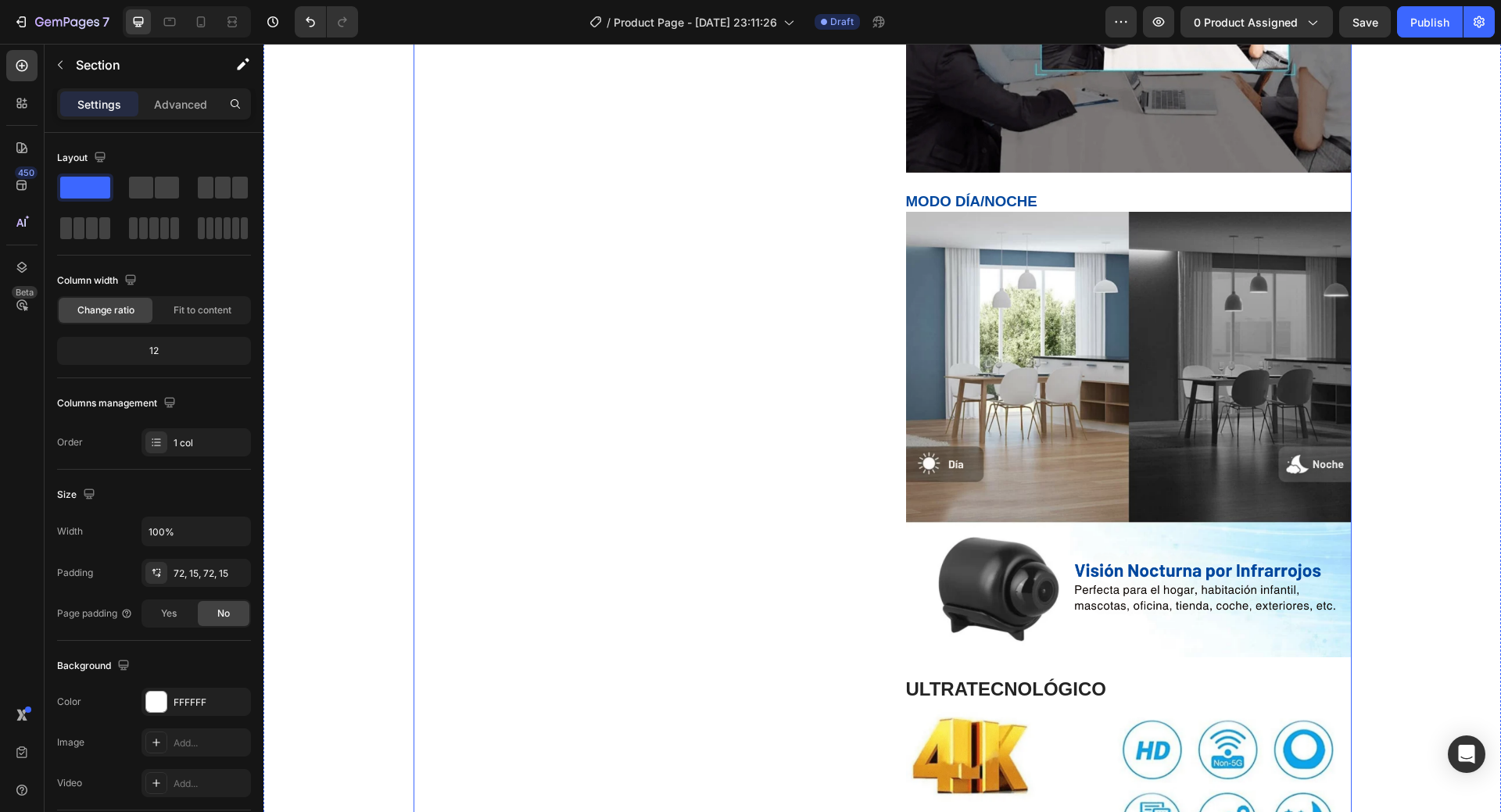
scroll to position [2893, 0]
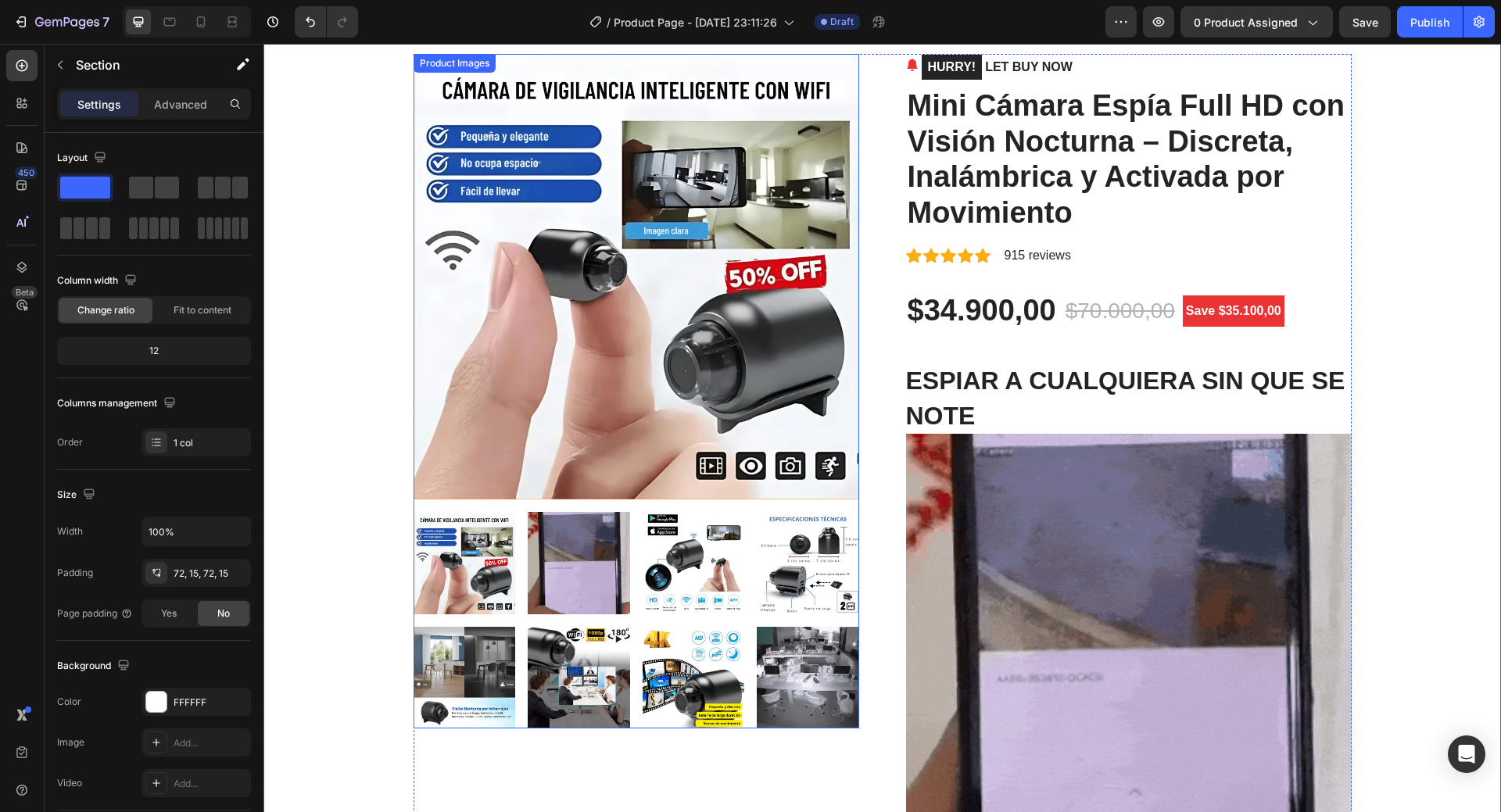
scroll to position [0, 0]
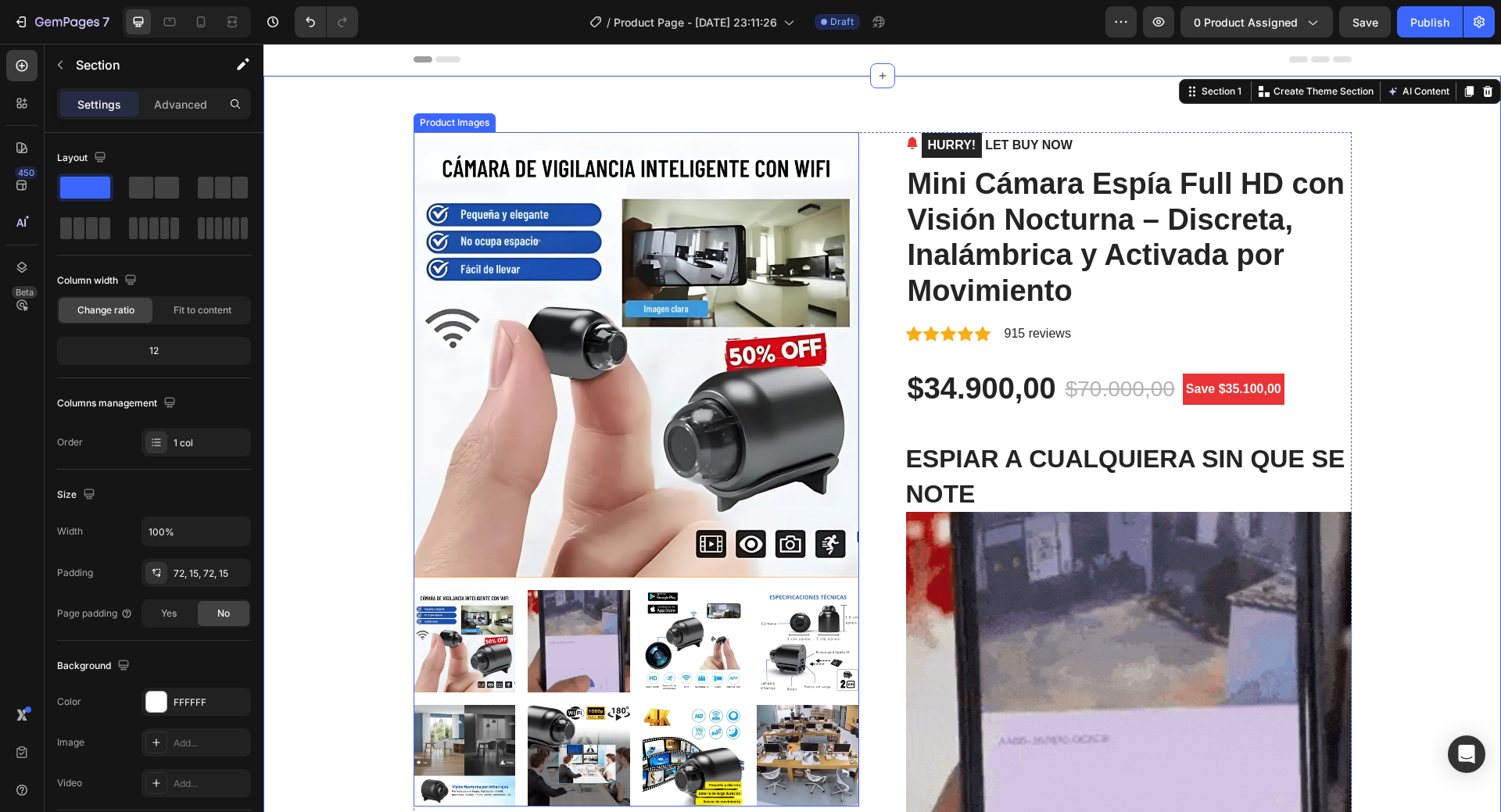
click at [468, 126] on div "Product Images" at bounding box center [454, 122] width 82 height 19
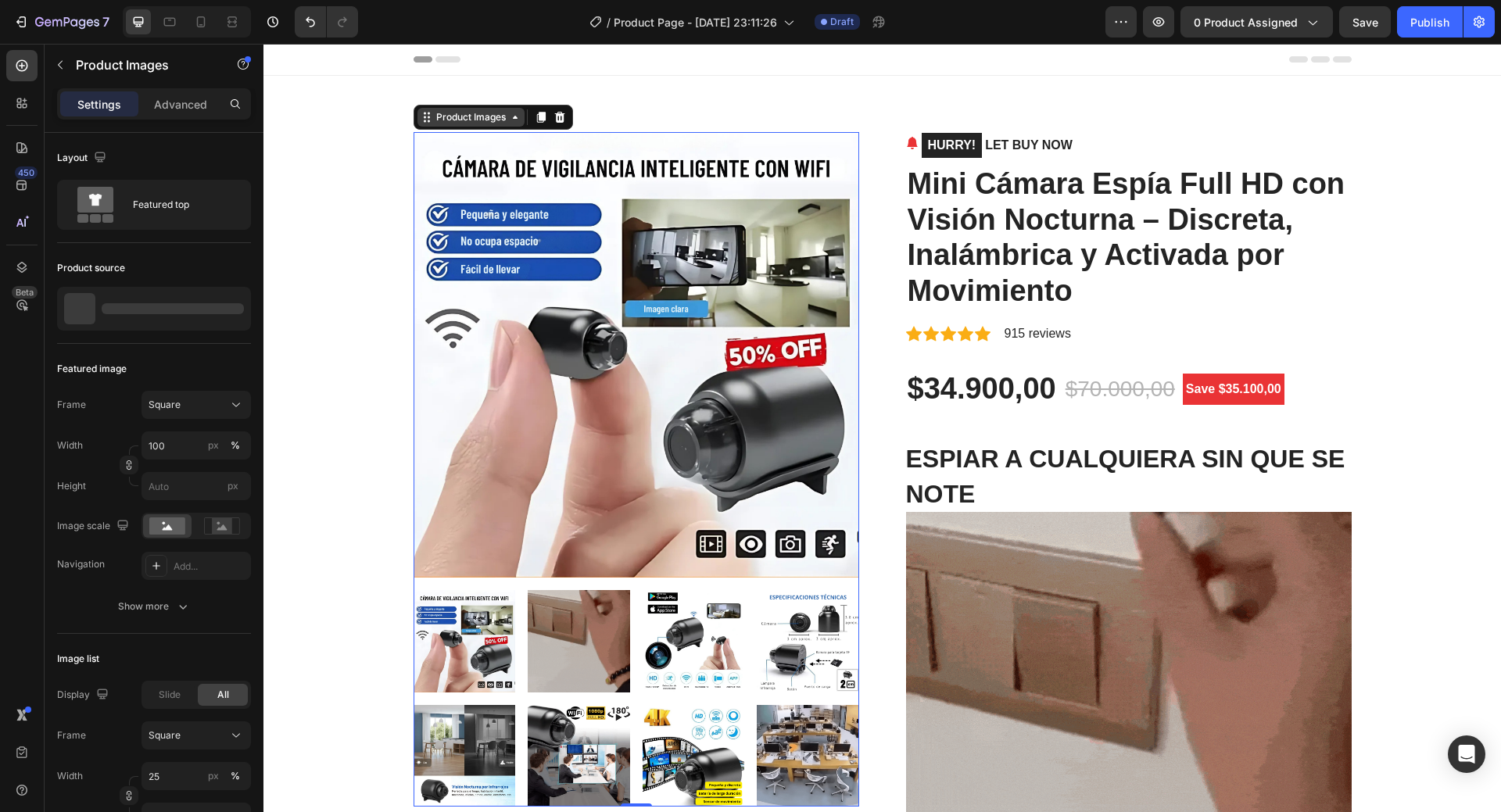
click at [471, 114] on div "Product Images" at bounding box center [471, 117] width 76 height 14
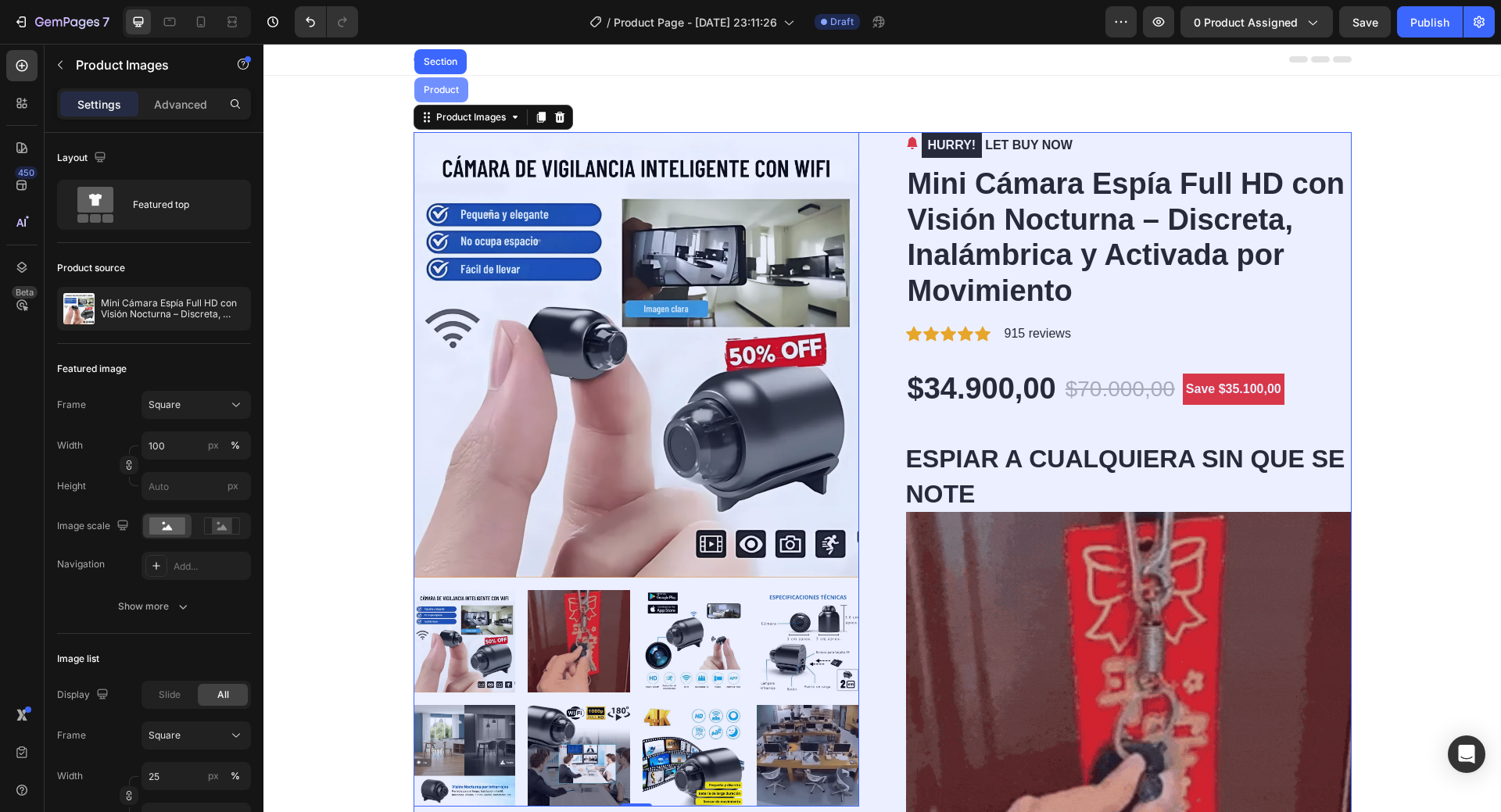
click at [440, 83] on div "Product" at bounding box center [441, 90] width 54 height 25
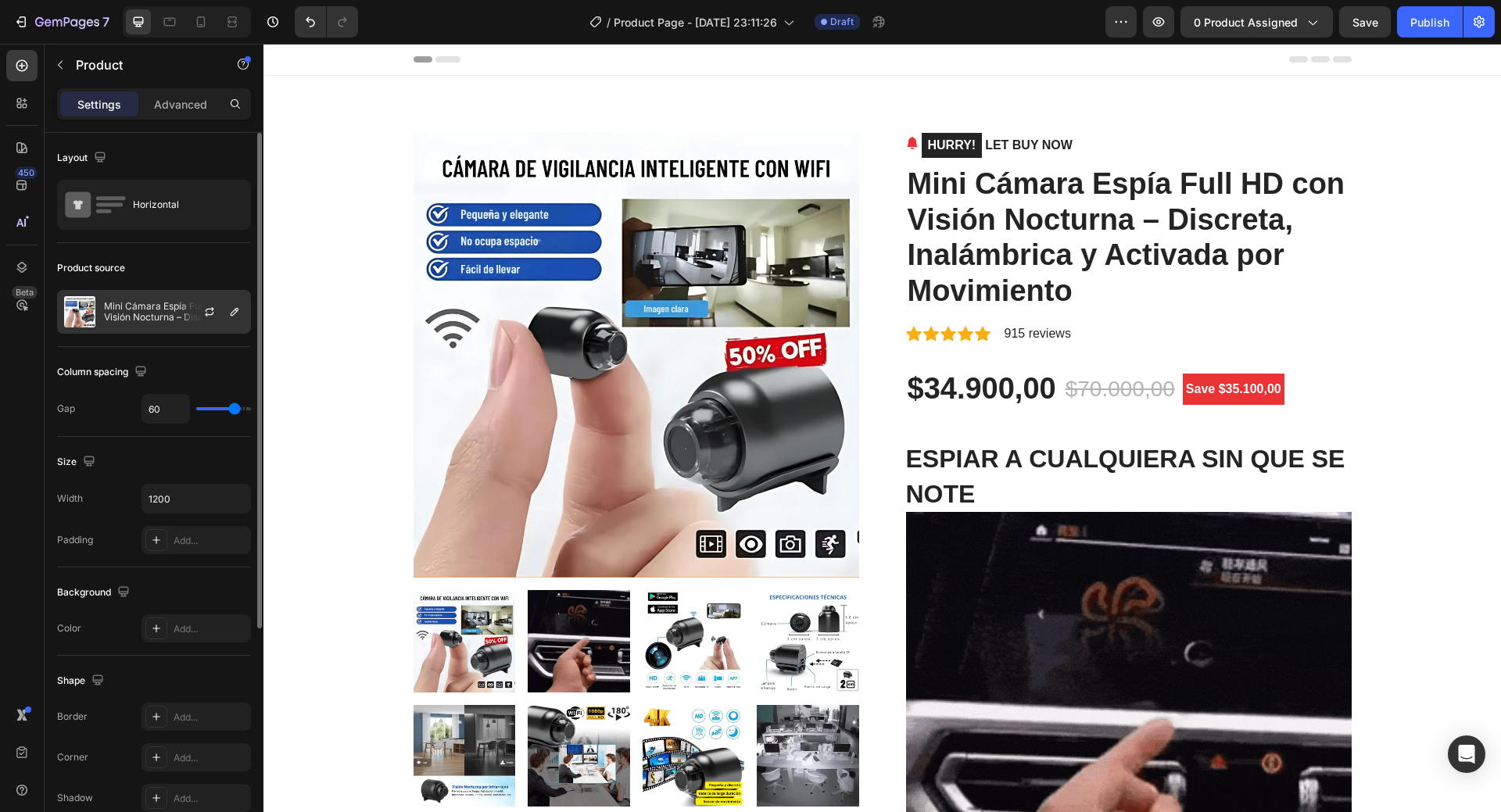
click at [221, 314] on div at bounding box center [215, 311] width 68 height 42
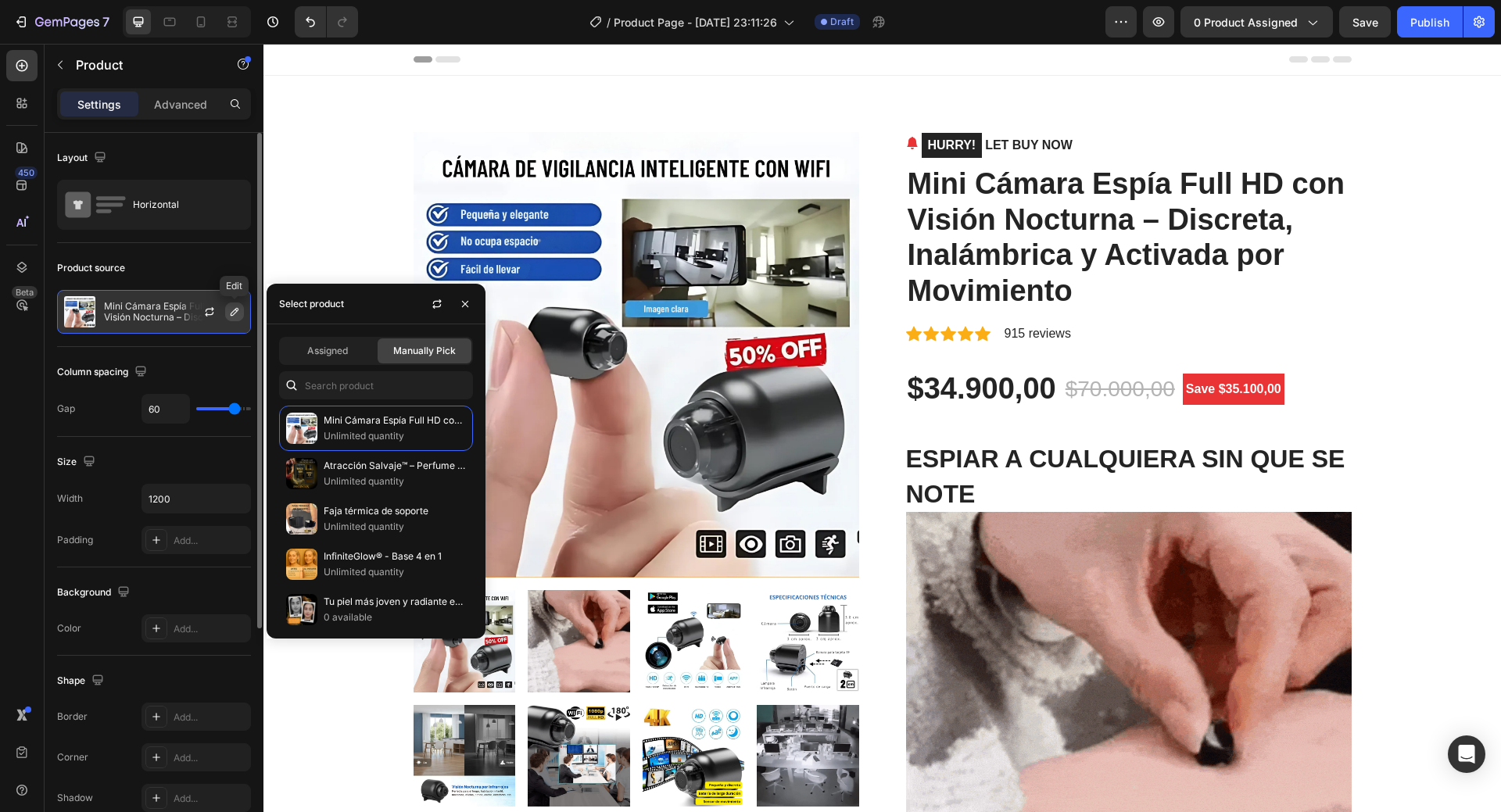
click at [231, 313] on icon "button" at bounding box center [234, 311] width 12 height 12
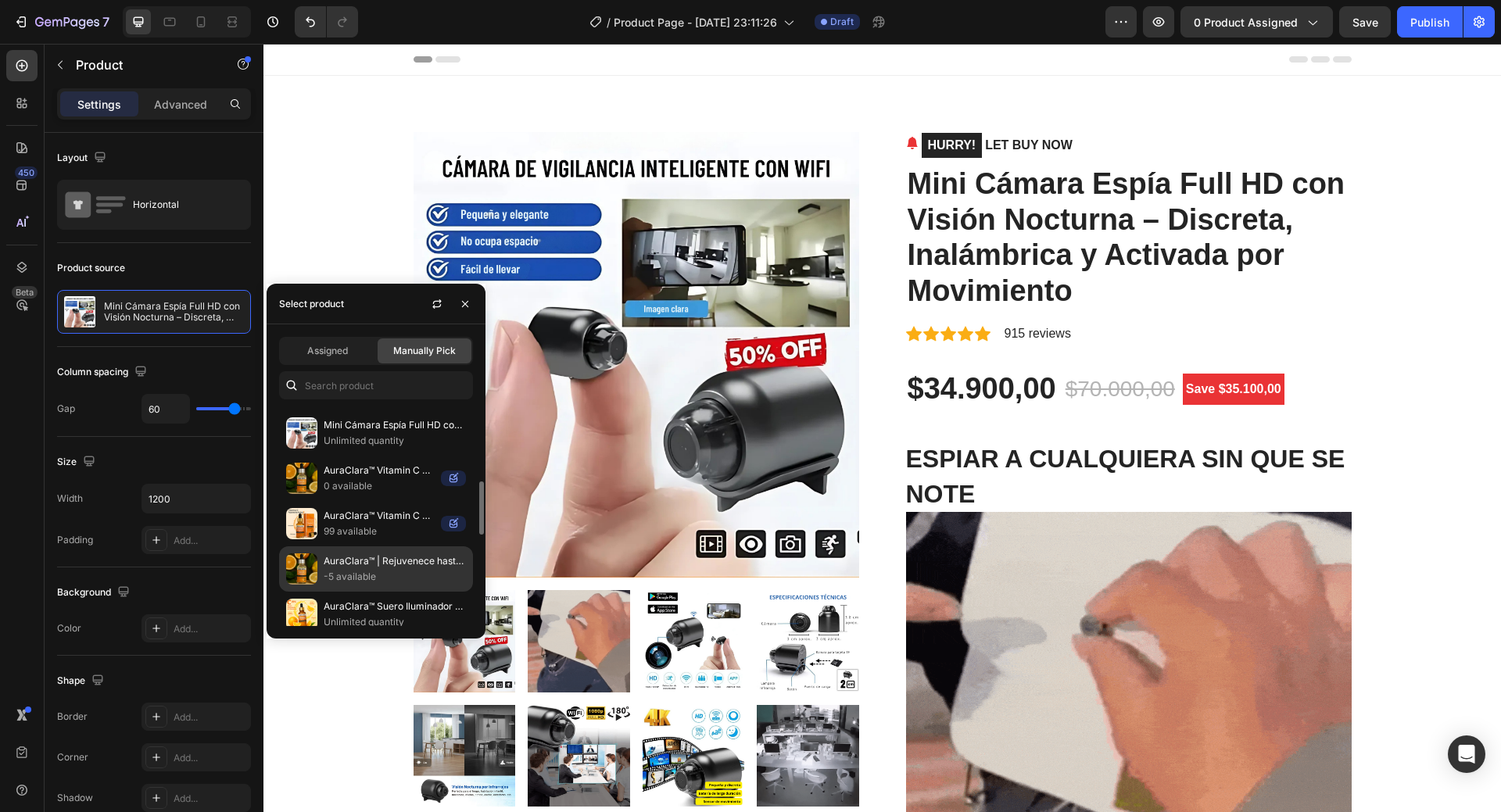
scroll to position [391, 0]
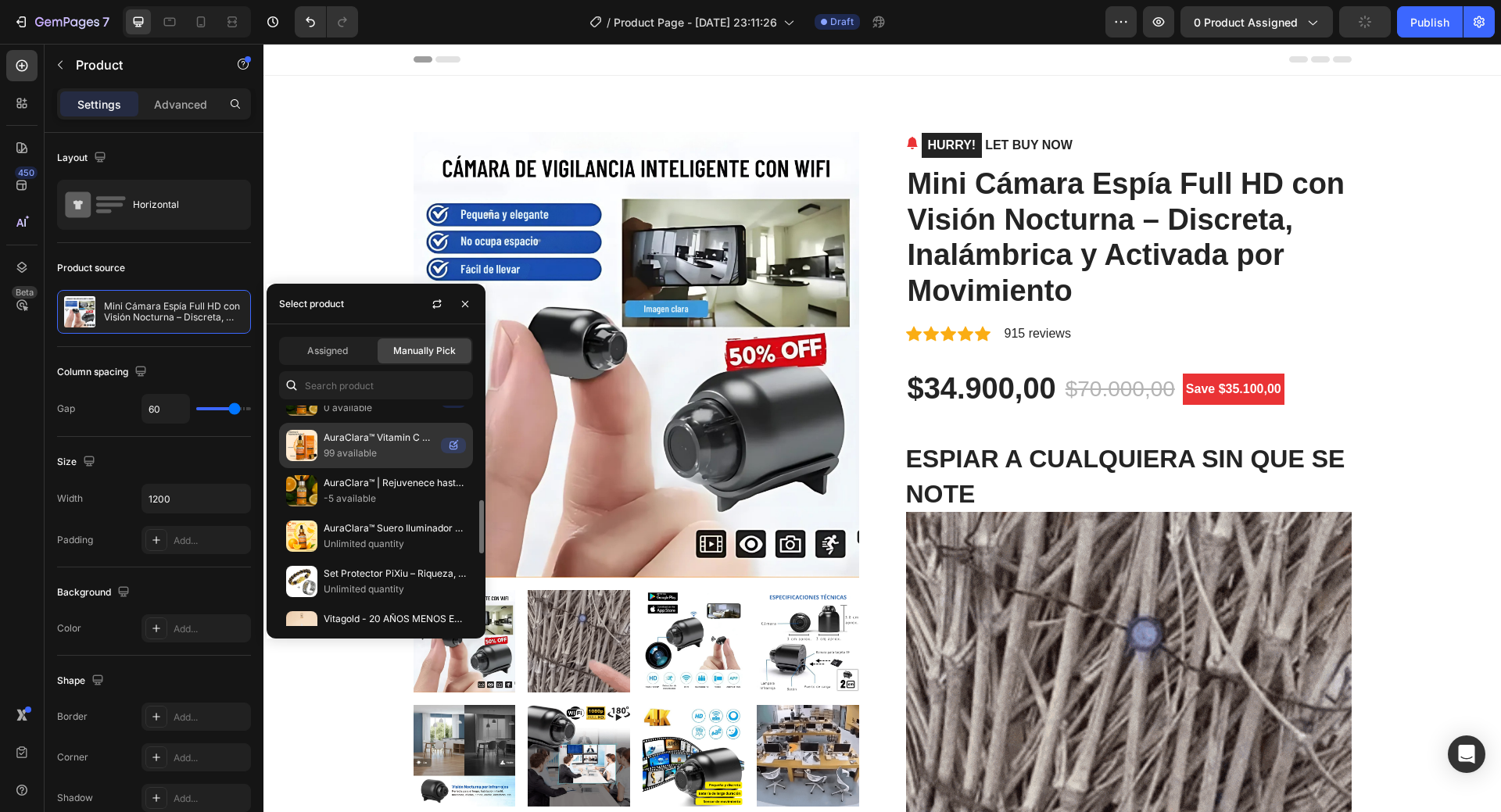
click at [380, 451] on p "99 available" at bounding box center [379, 453] width 111 height 16
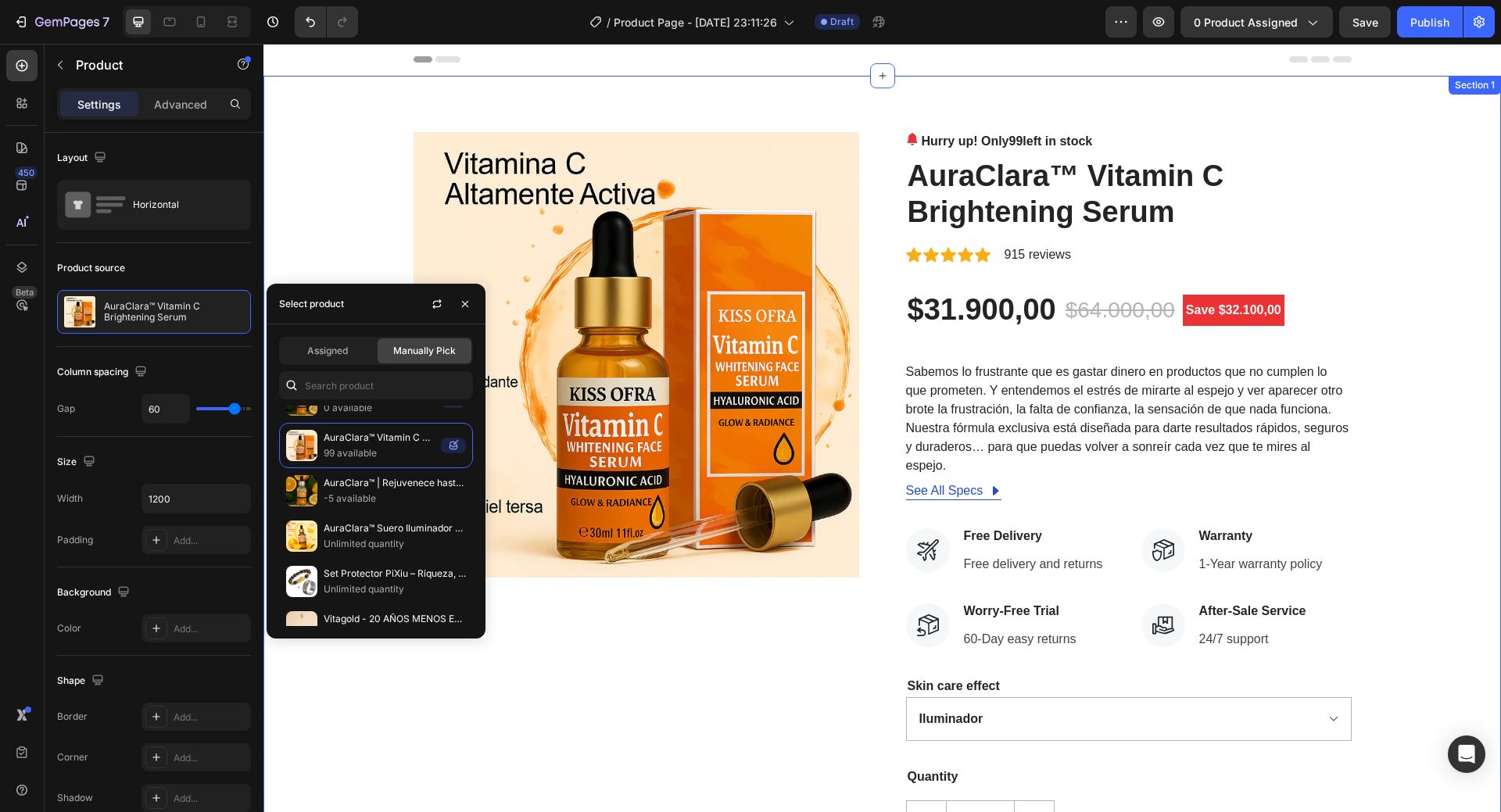
click at [332, 256] on div "Product Images Hurry up! Only 99 left in stock (P) Stock Counter AuraClara™ Vit…" at bounding box center [883, 554] width 1215 height 844
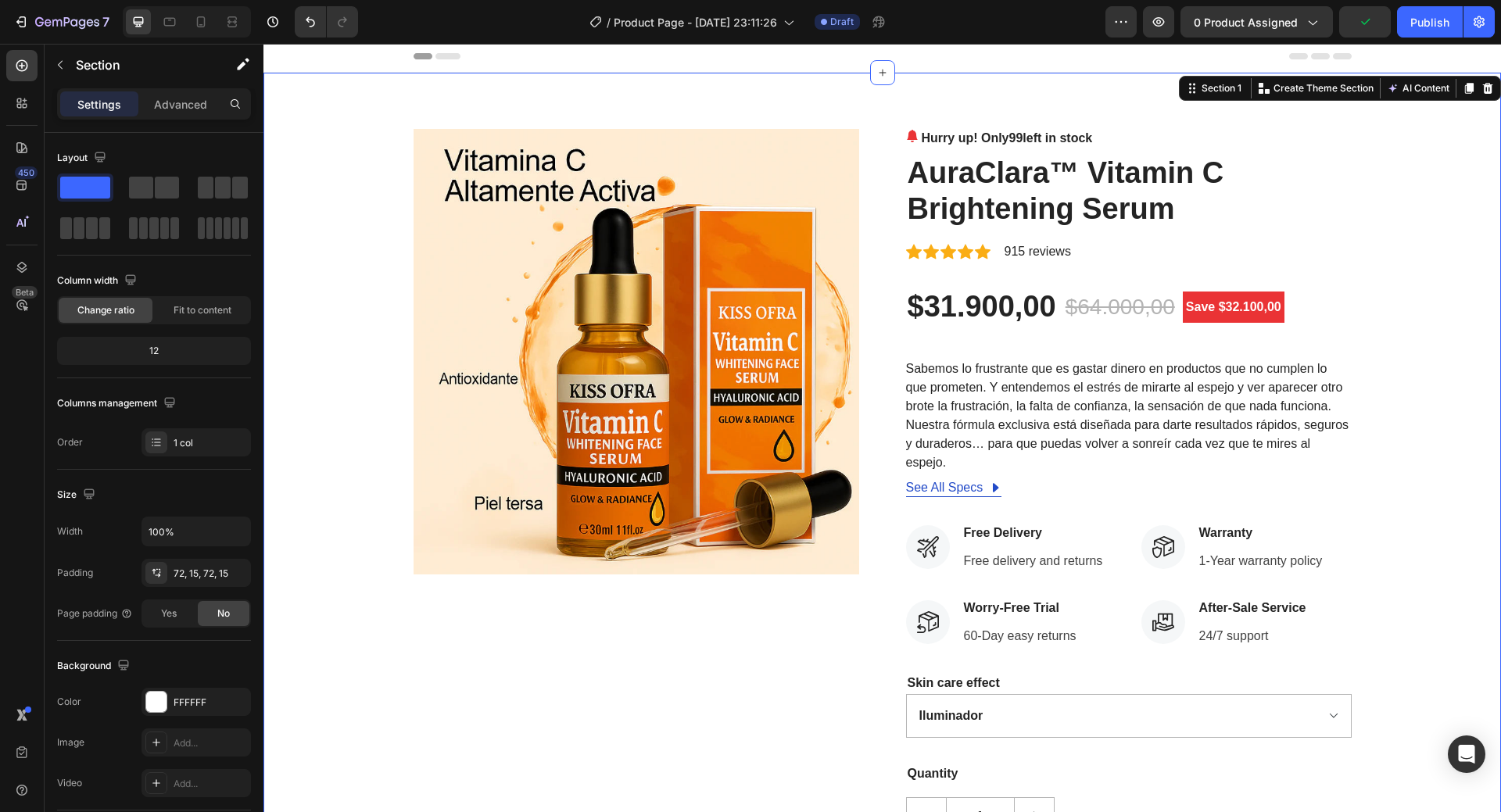
scroll to position [0, 0]
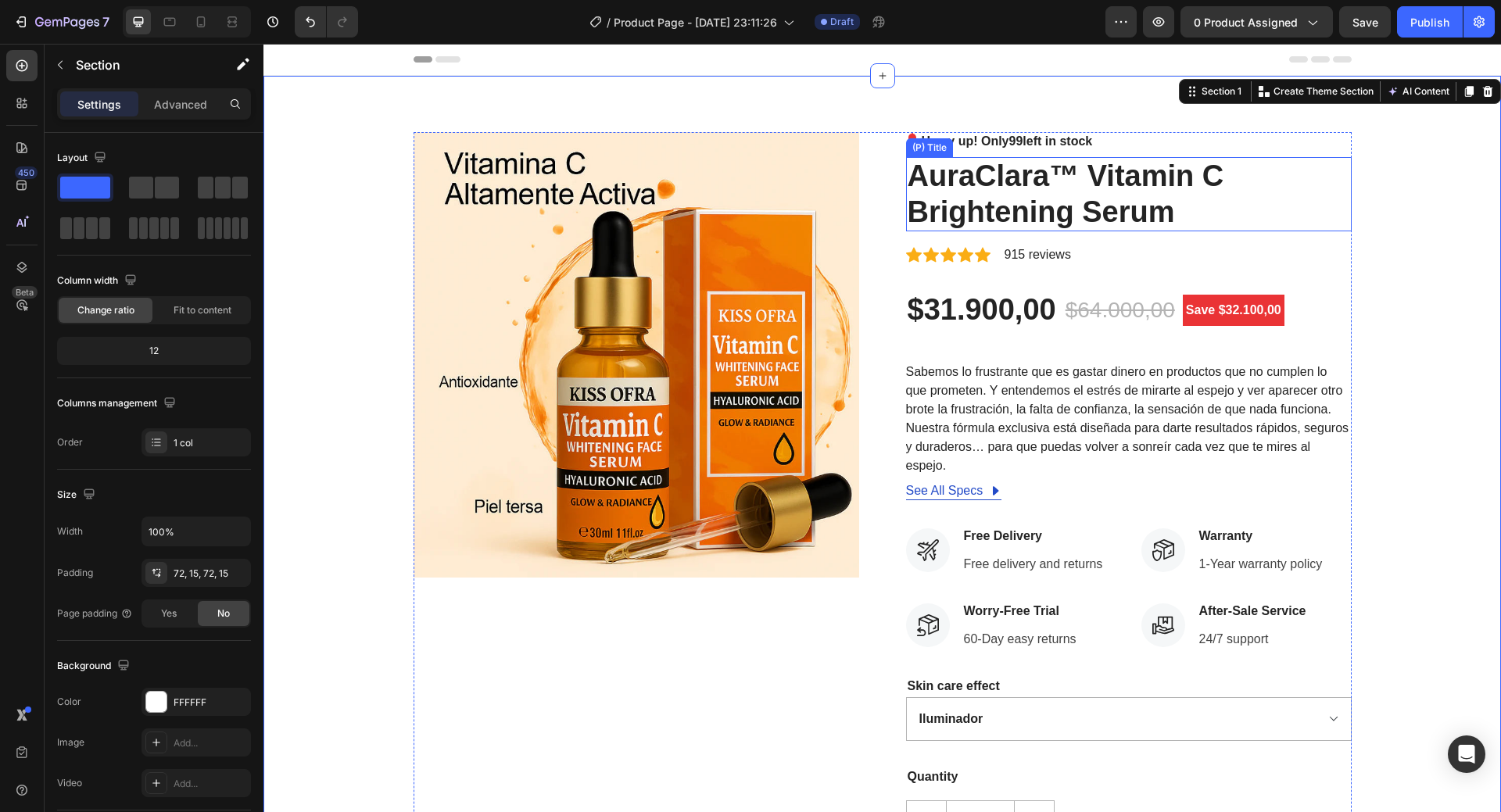
click at [1014, 179] on h2 "AuraClara™ Vitamin C Brightening Serum" at bounding box center [1129, 194] width 446 height 74
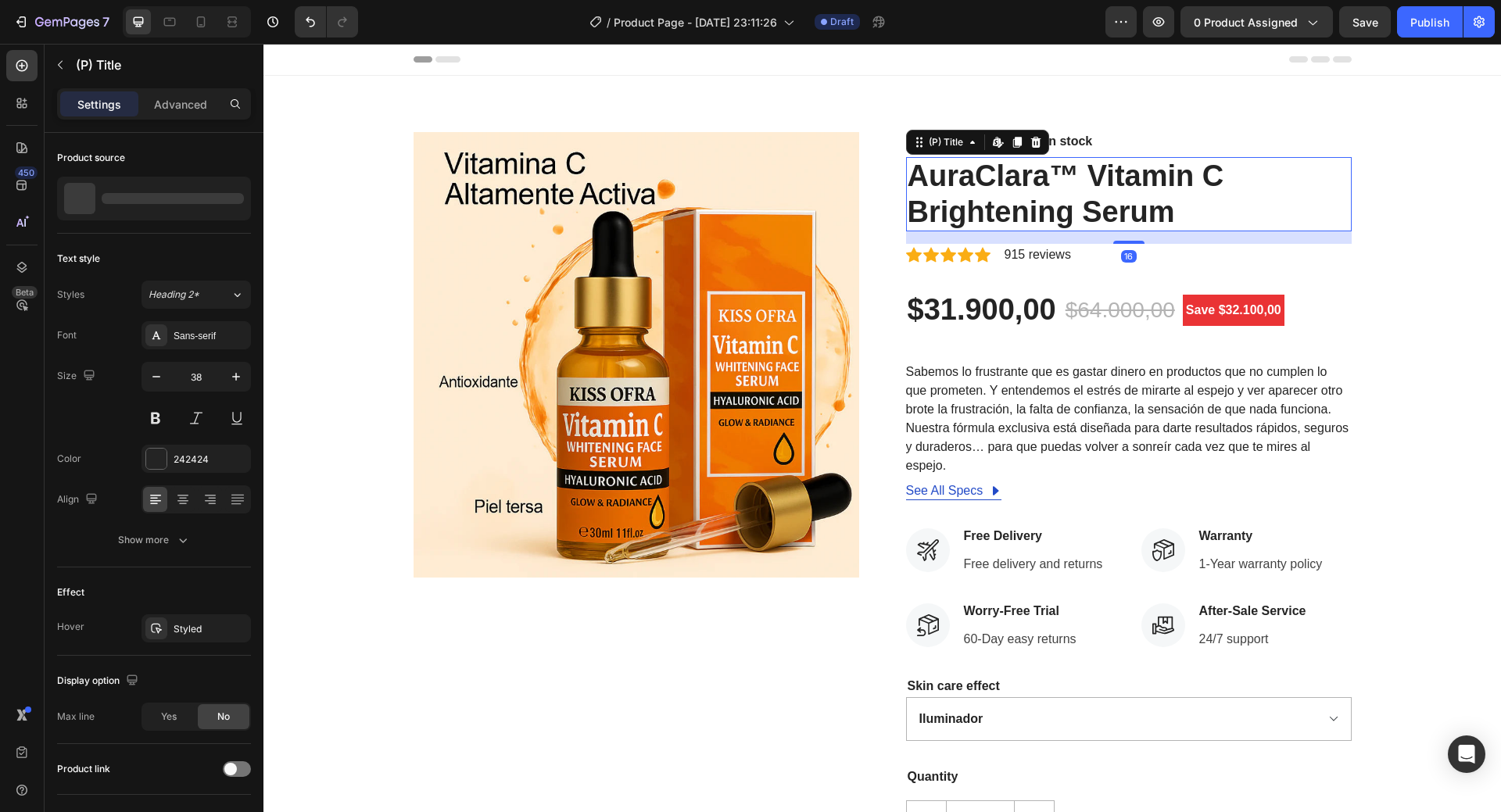
click at [1014, 179] on h2 "AuraClara™ Vitamin C Brightening Serum" at bounding box center [1129, 194] width 446 height 74
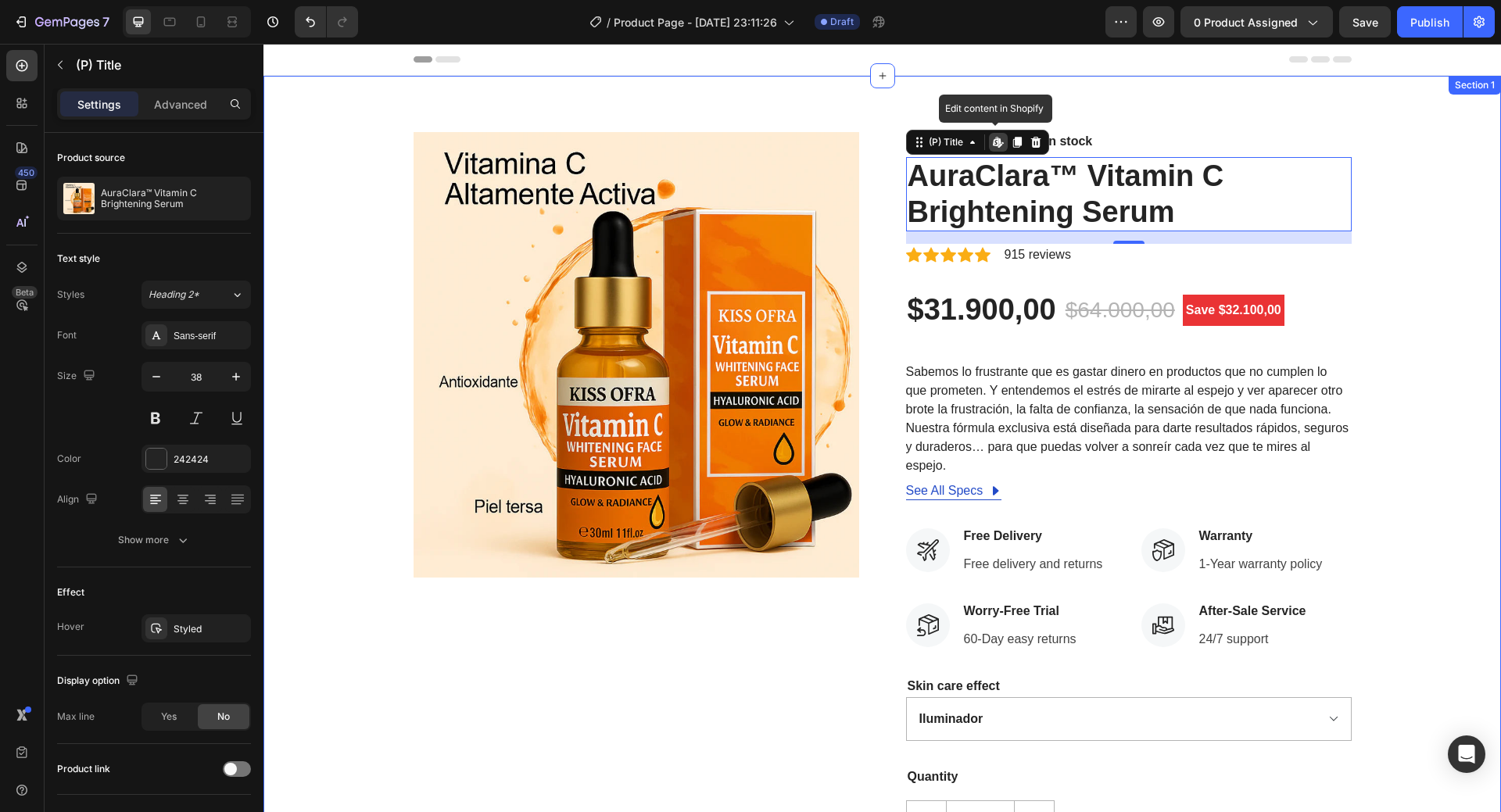
click at [1438, 344] on div "Product Images Hurry up! Only 99 left in stock (P) Stock Counter AuraClara™ Vit…" at bounding box center [883, 554] width 1215 height 844
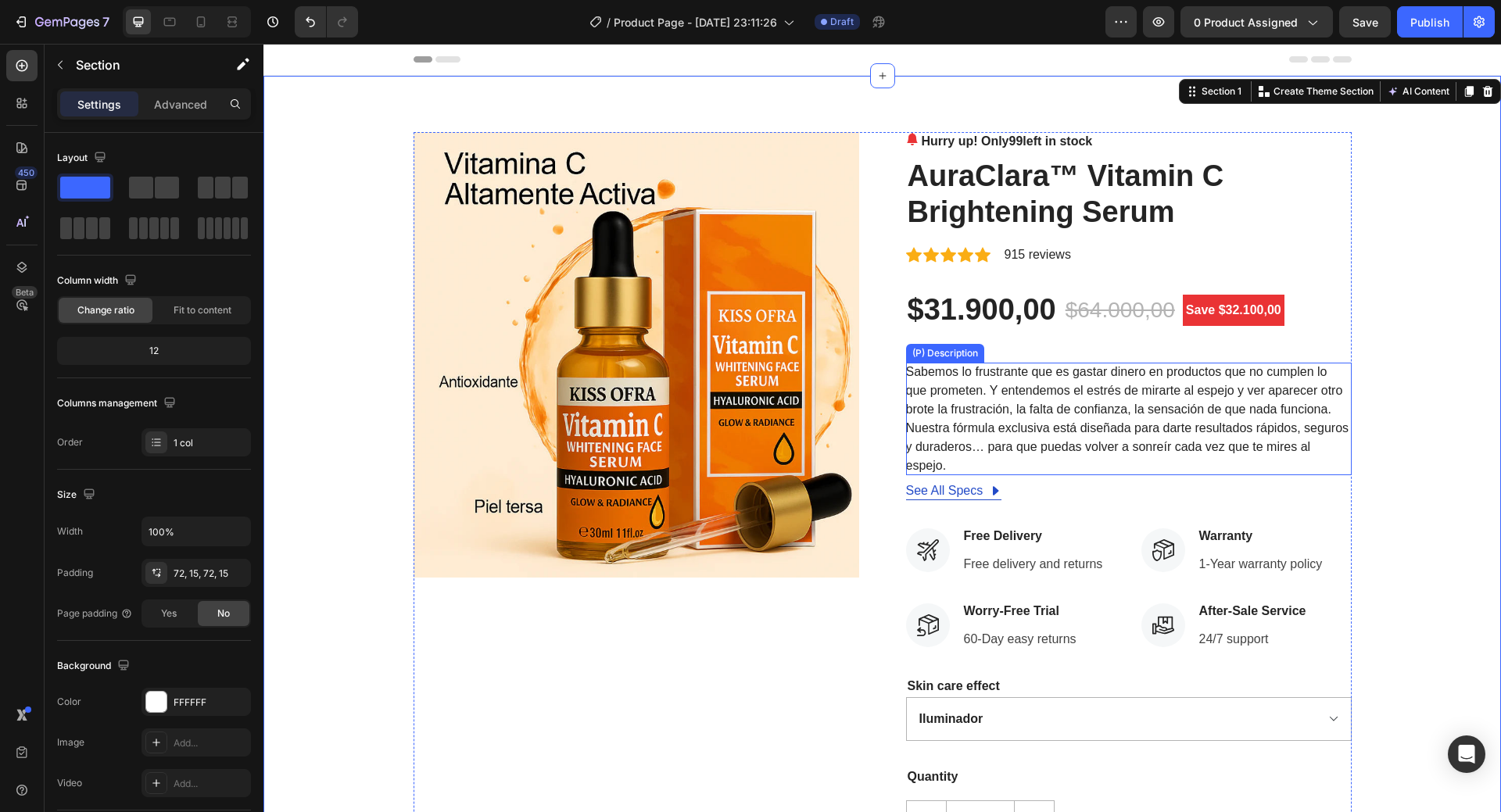
click at [958, 383] on p "Sabemos lo frustrante que es gastar dinero en productos que no cumplen lo que p…" at bounding box center [1127, 418] width 443 height 107
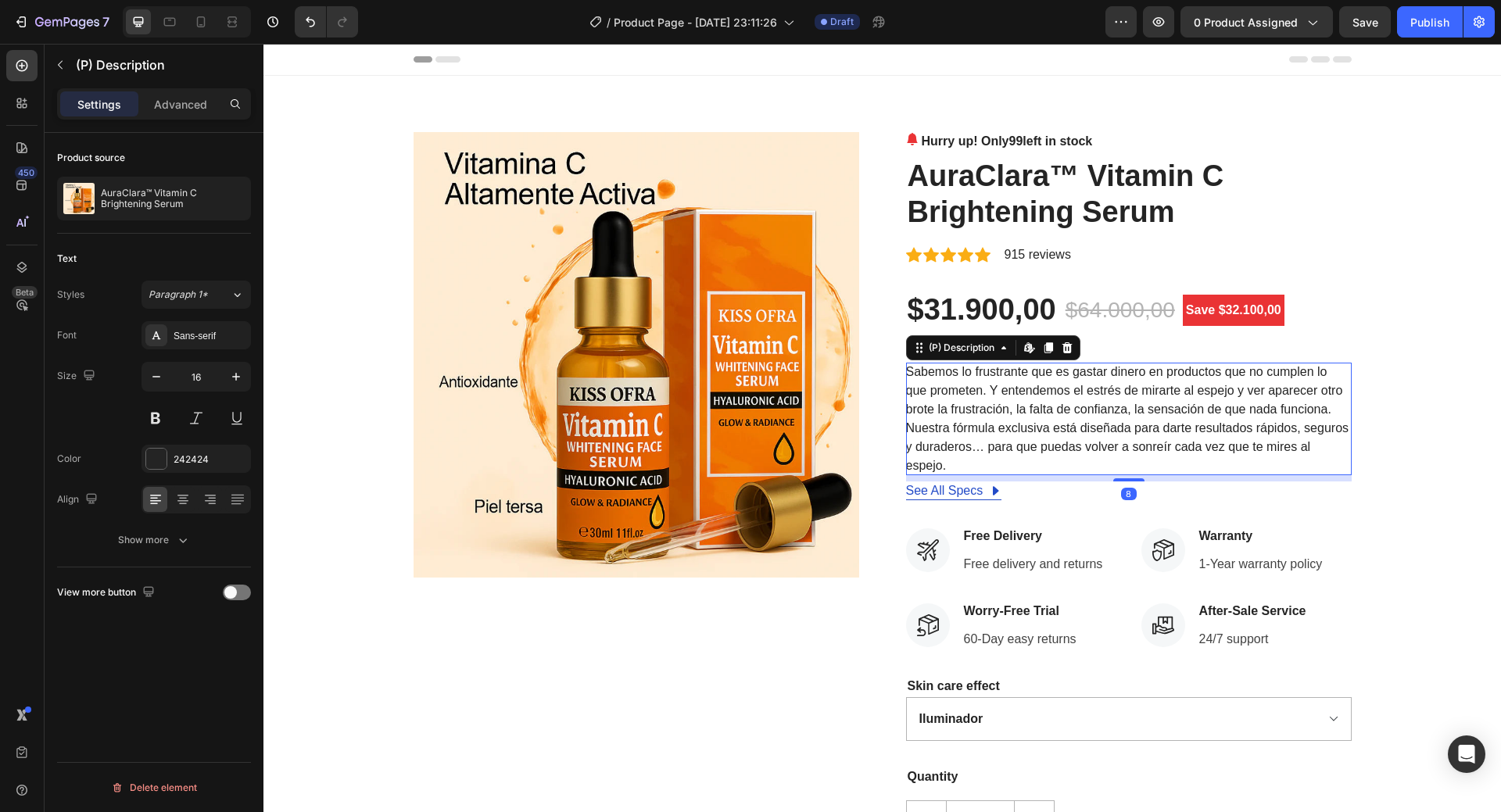
click at [958, 383] on p "Sabemos lo frustrante que es gastar dinero en productos que no cumplen lo que p…" at bounding box center [1127, 418] width 443 height 107
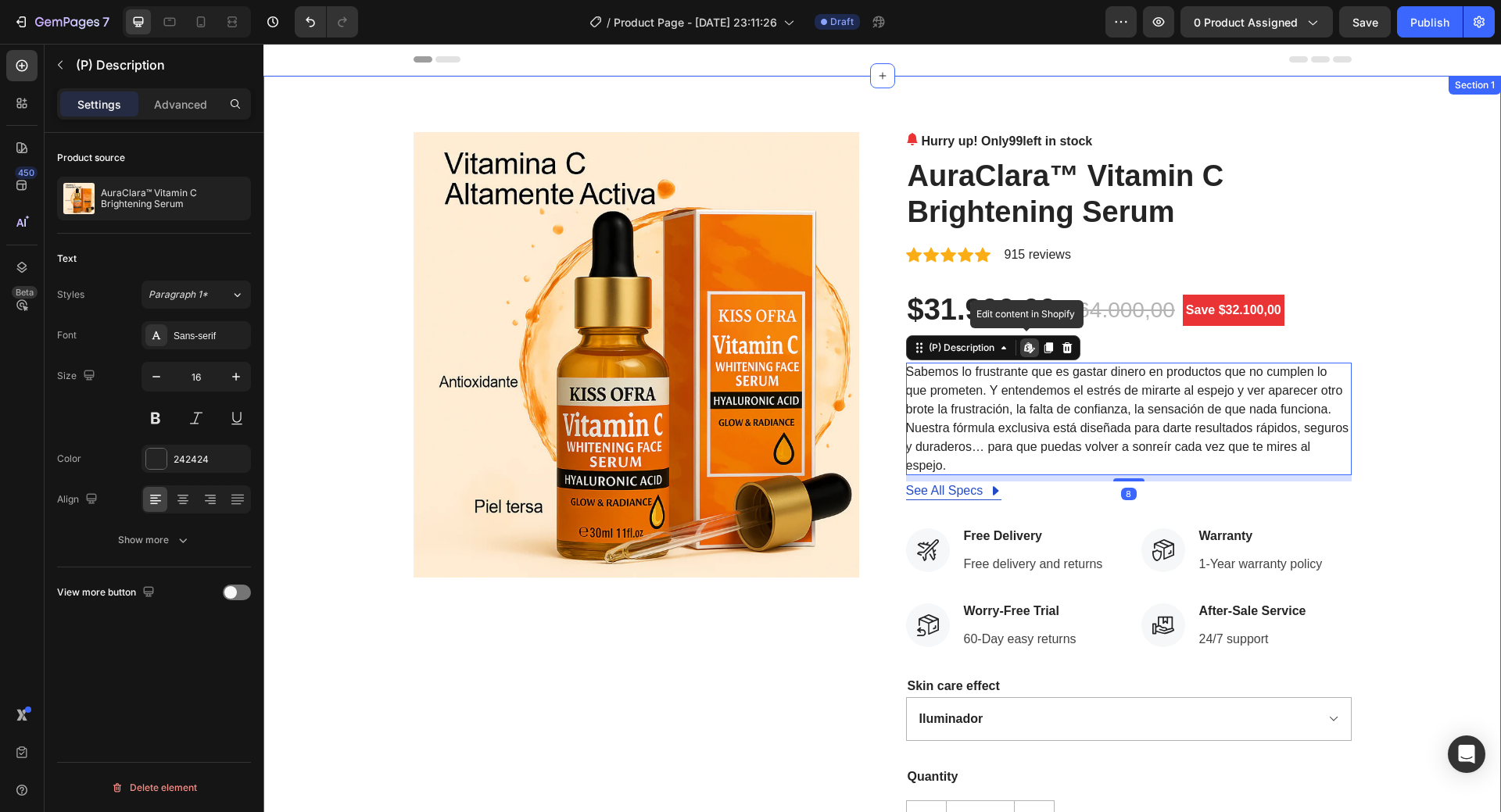
click at [1453, 417] on div "Product Images Hurry up! Only 99 left in stock (P) Stock Counter AuraClara™ Vit…" at bounding box center [883, 554] width 1215 height 844
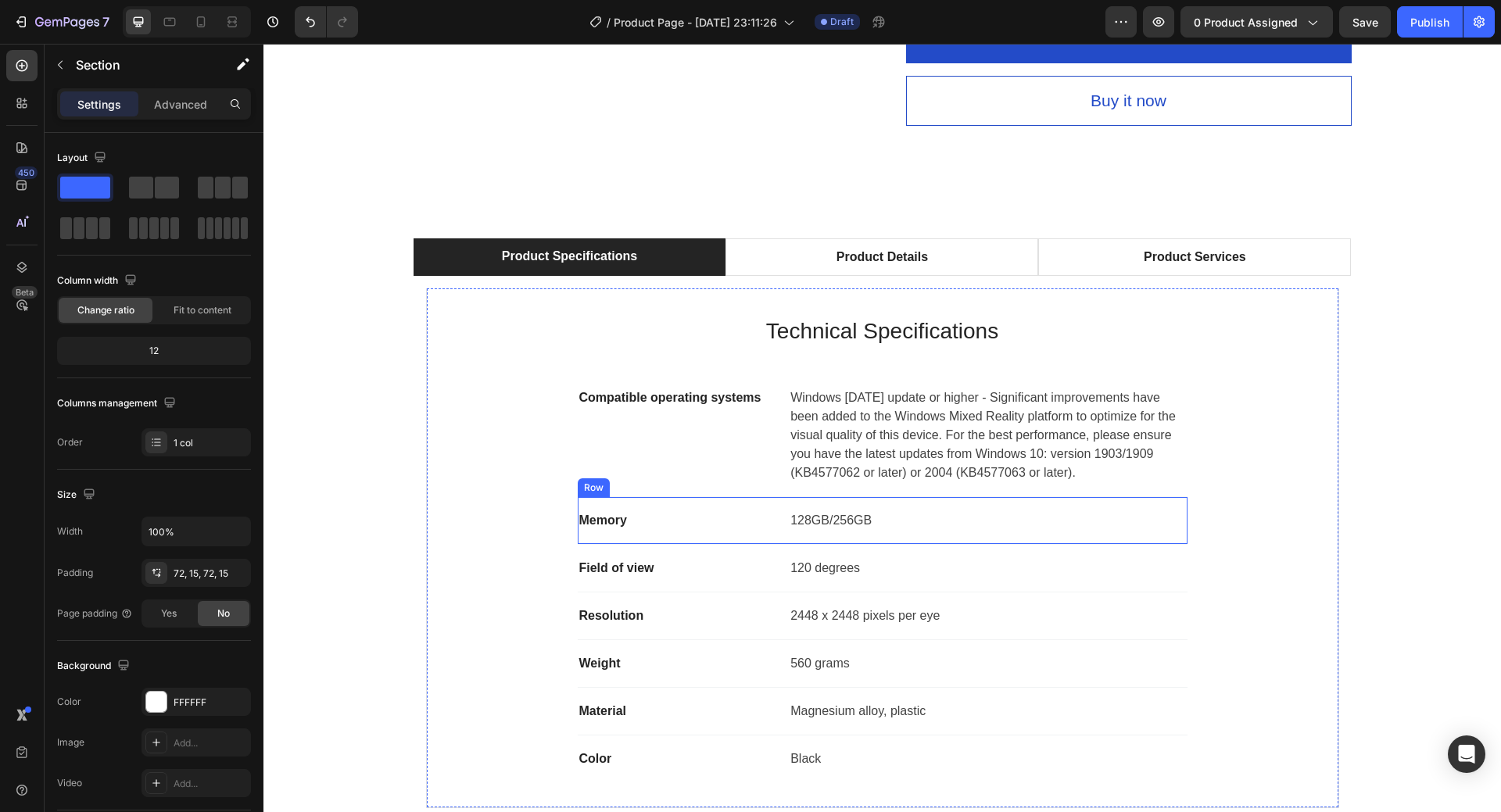
scroll to position [860, 0]
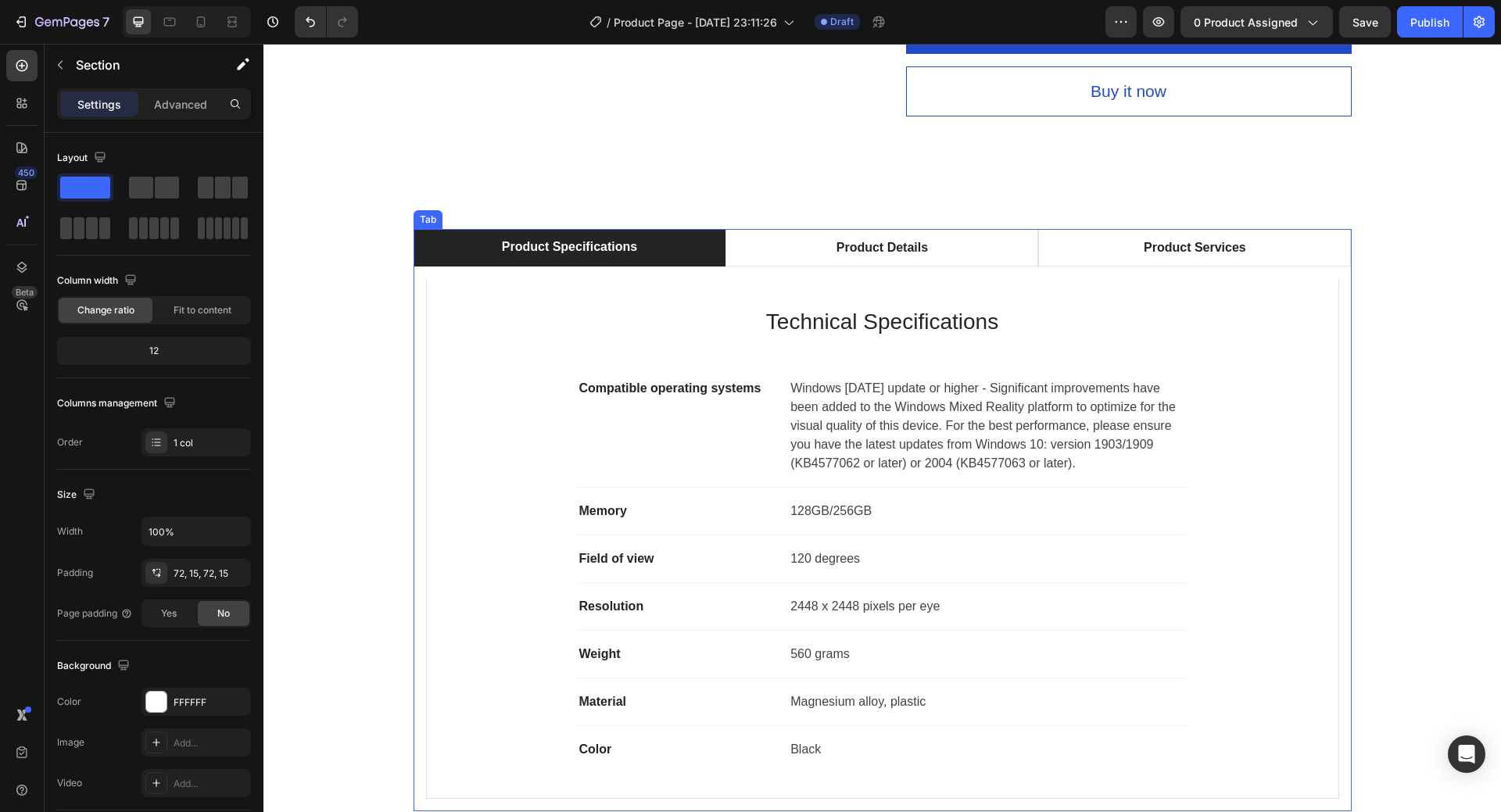
drag, startPoint x: 840, startPoint y: 253, endPoint x: 852, endPoint y: 266, distance: 17.7
click at [839, 253] on div "Product Details" at bounding box center [882, 248] width 97 height 23
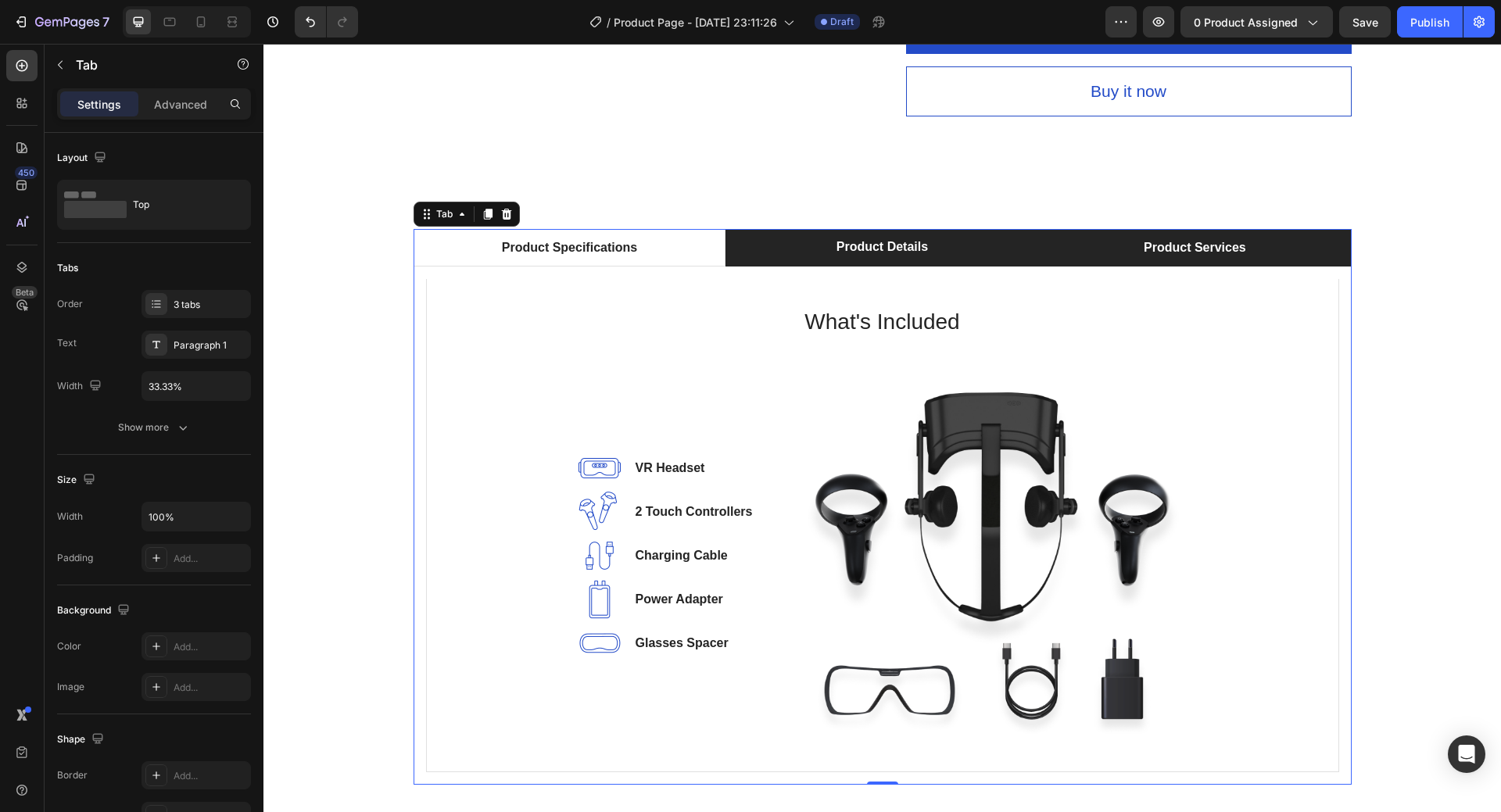
click at [1083, 248] on li "Product Services" at bounding box center [1194, 248] width 313 height 37
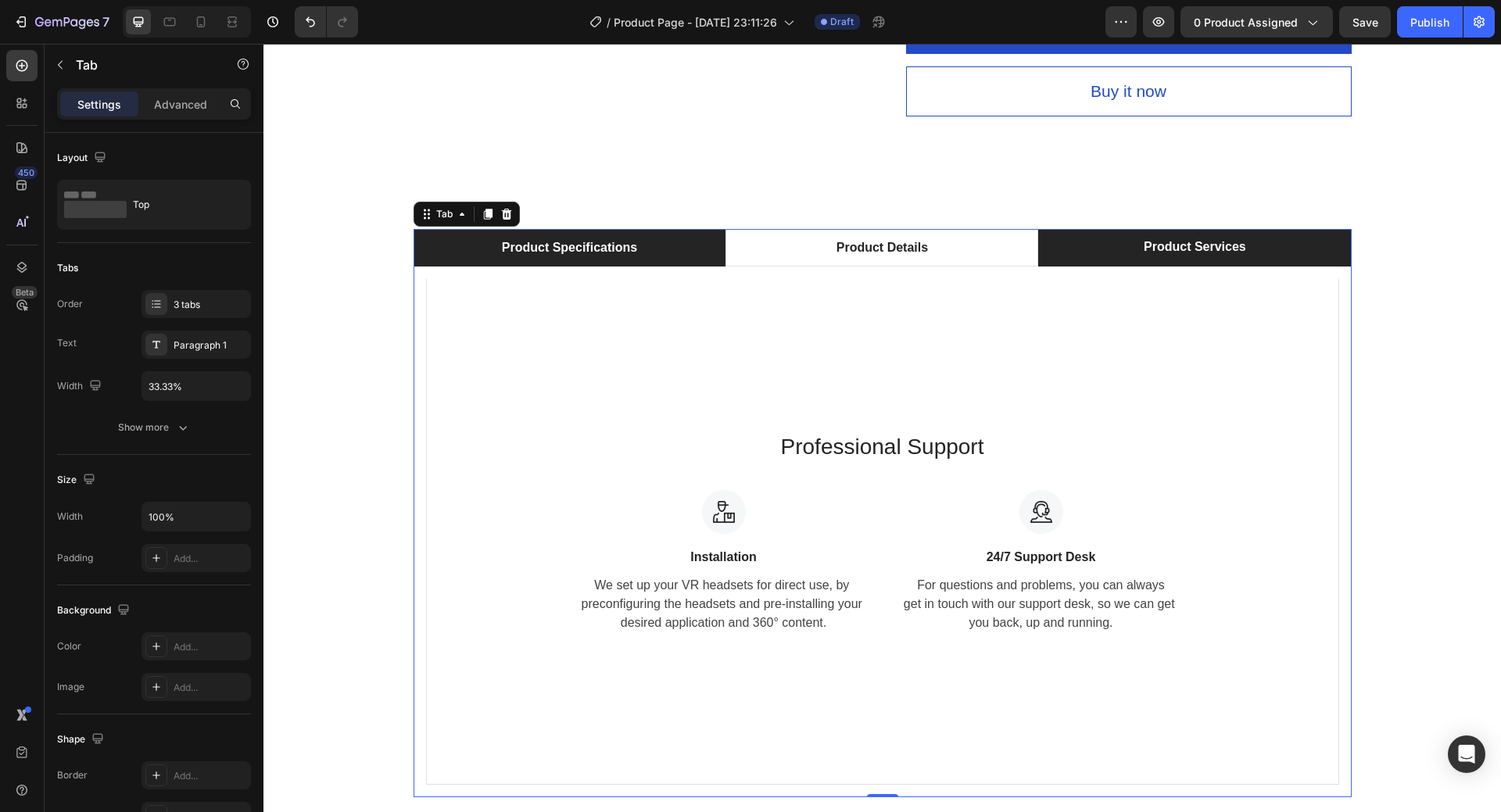
click at [601, 246] on div "Product Specifications" at bounding box center [569, 248] width 140 height 23
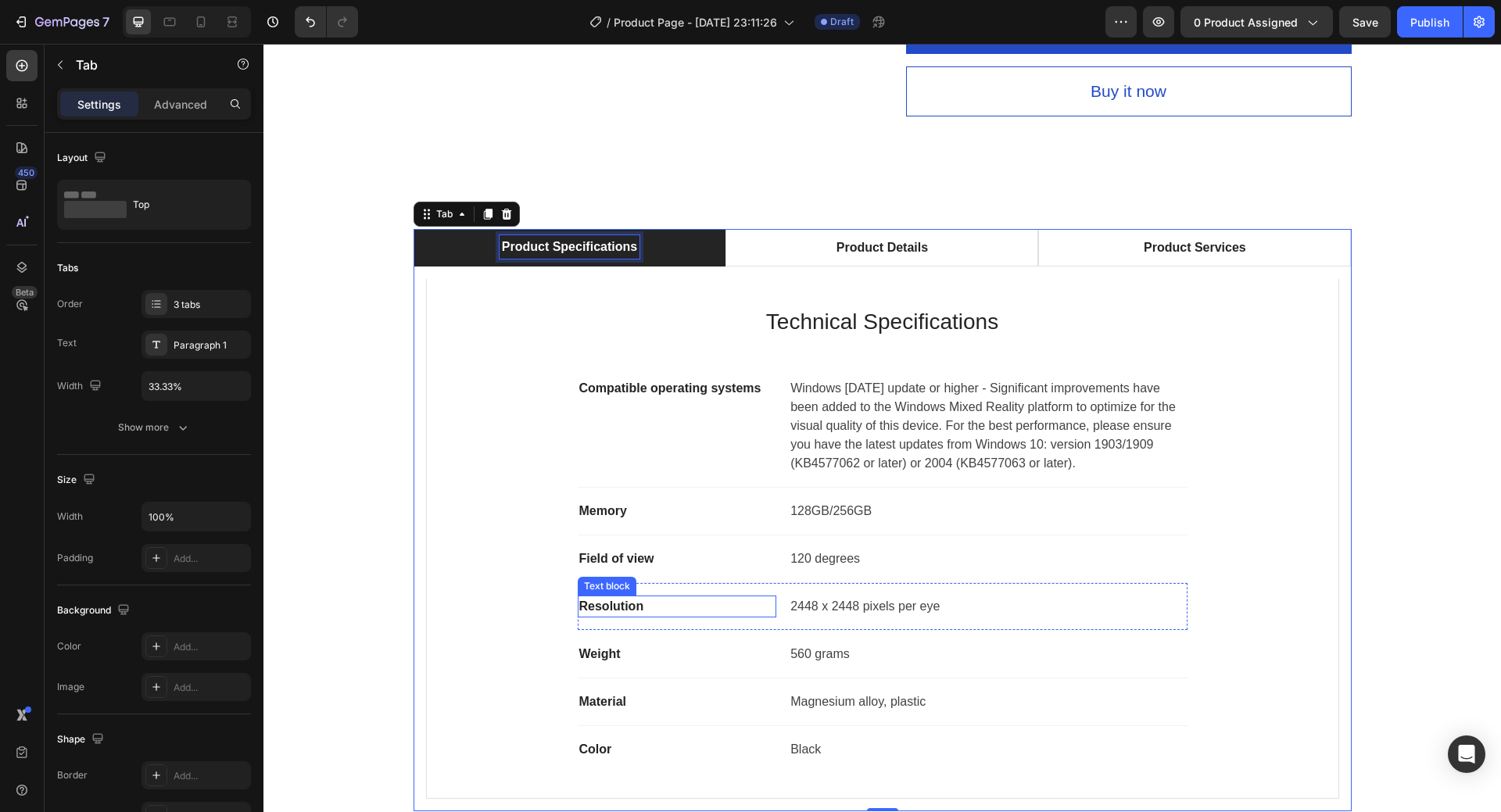
scroll to position [859, 0]
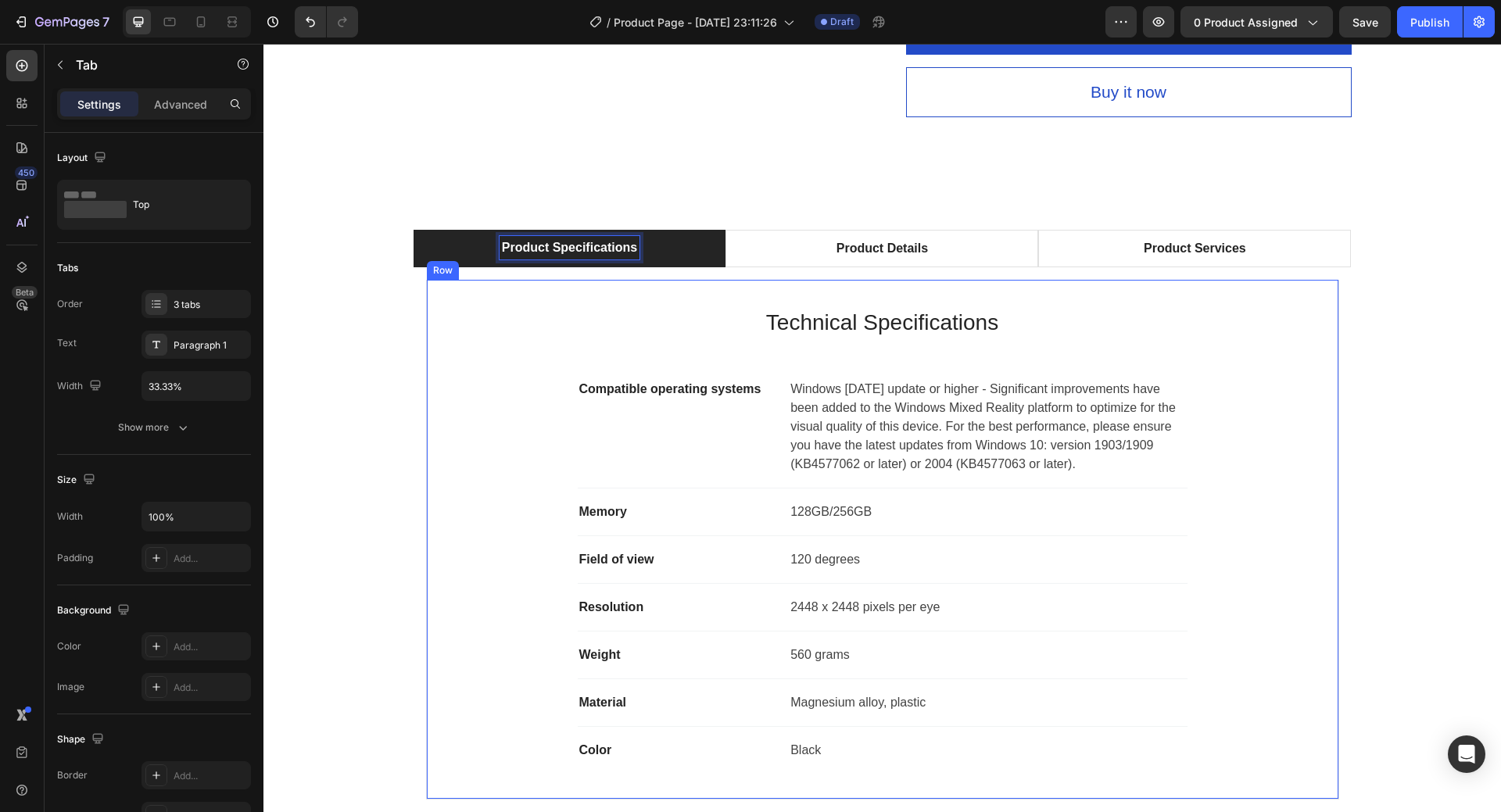
click at [463, 395] on div "Technical Specifications Heading Compatible operating systems Text block Window…" at bounding box center [883, 540] width 861 height 470
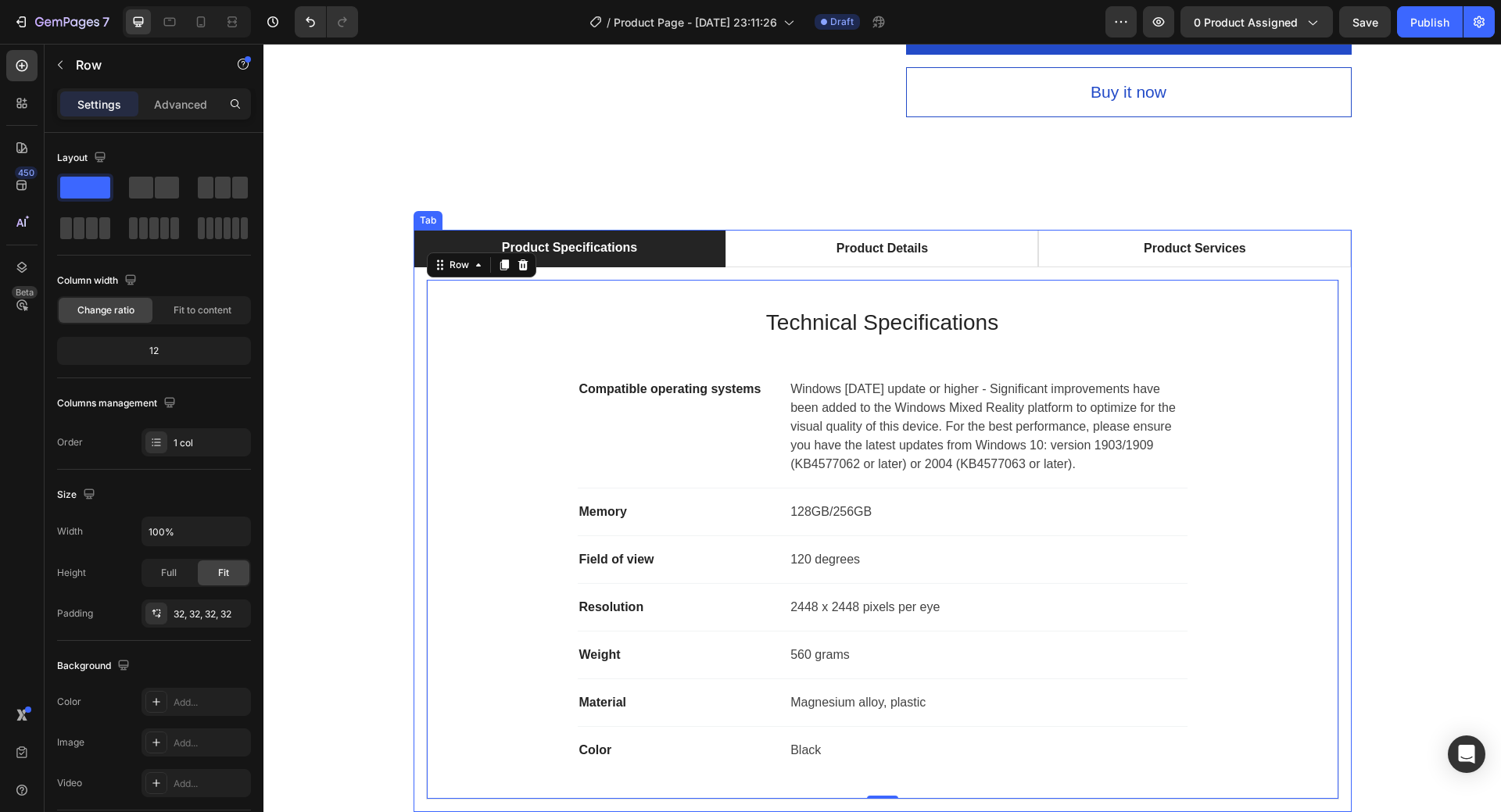
click at [906, 250] on p "Product Details" at bounding box center [882, 248] width 92 height 19
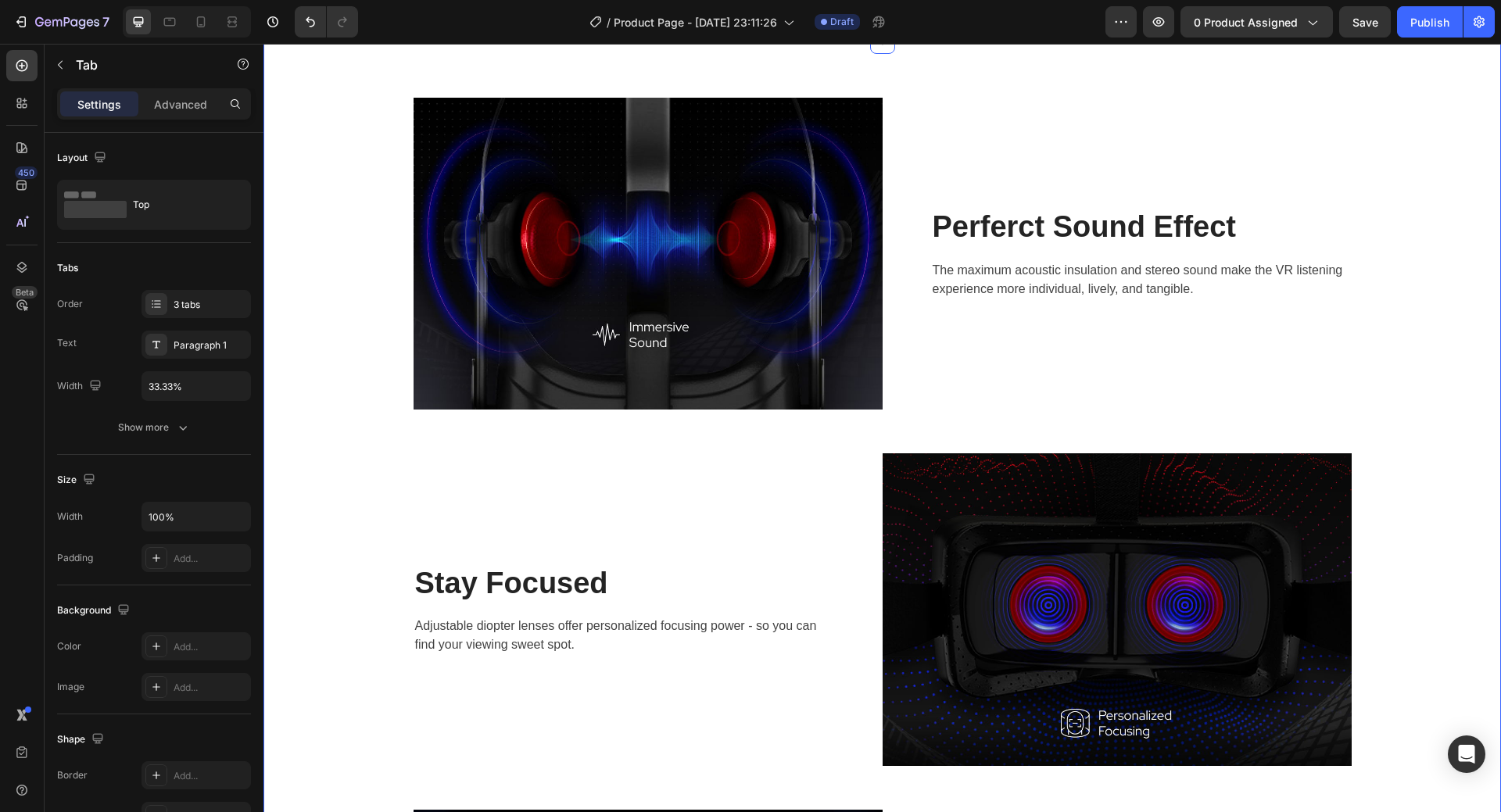
scroll to position [2814, 0]
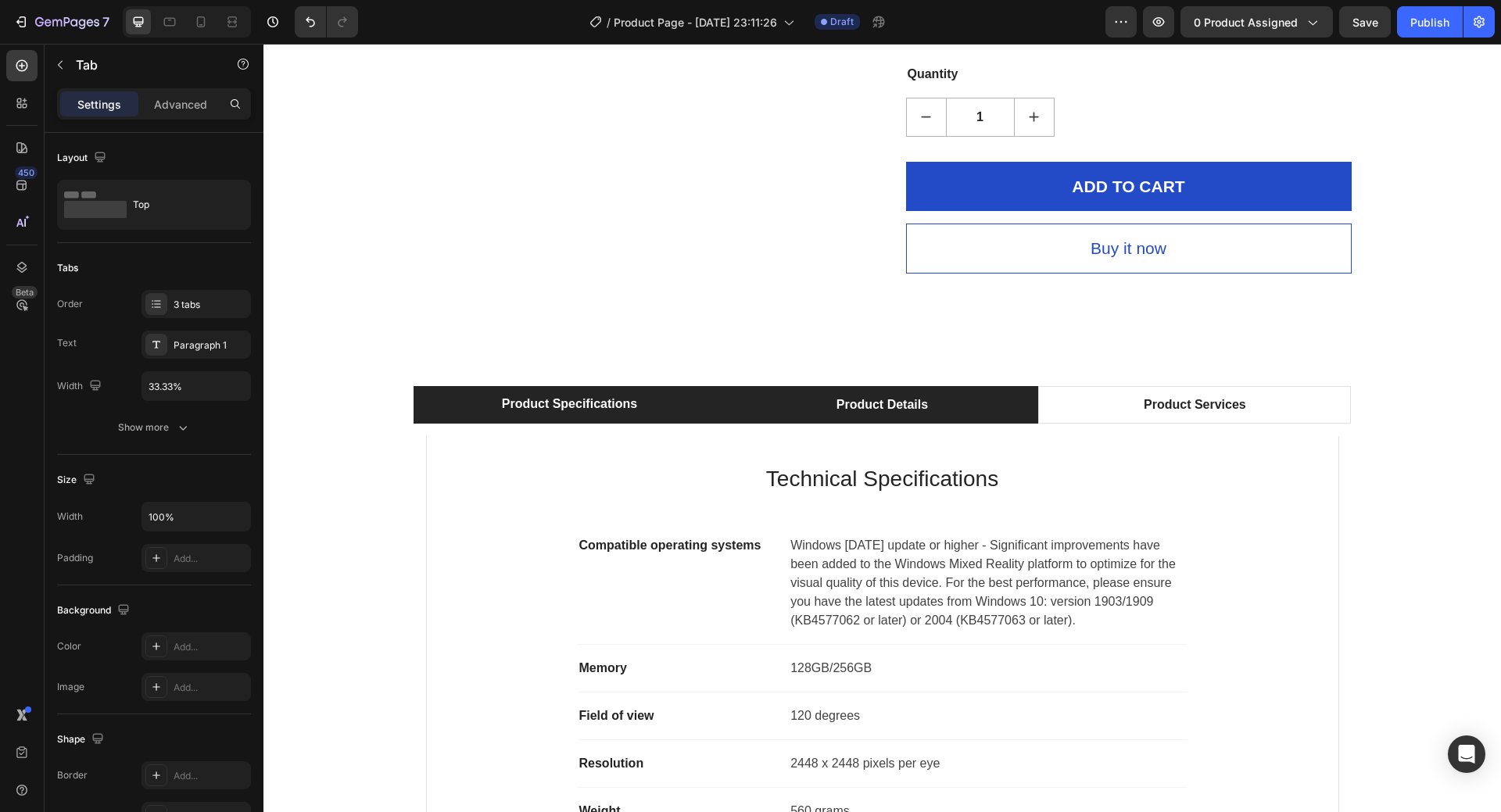
click at [909, 411] on div "Product Details" at bounding box center [882, 405] width 97 height 23
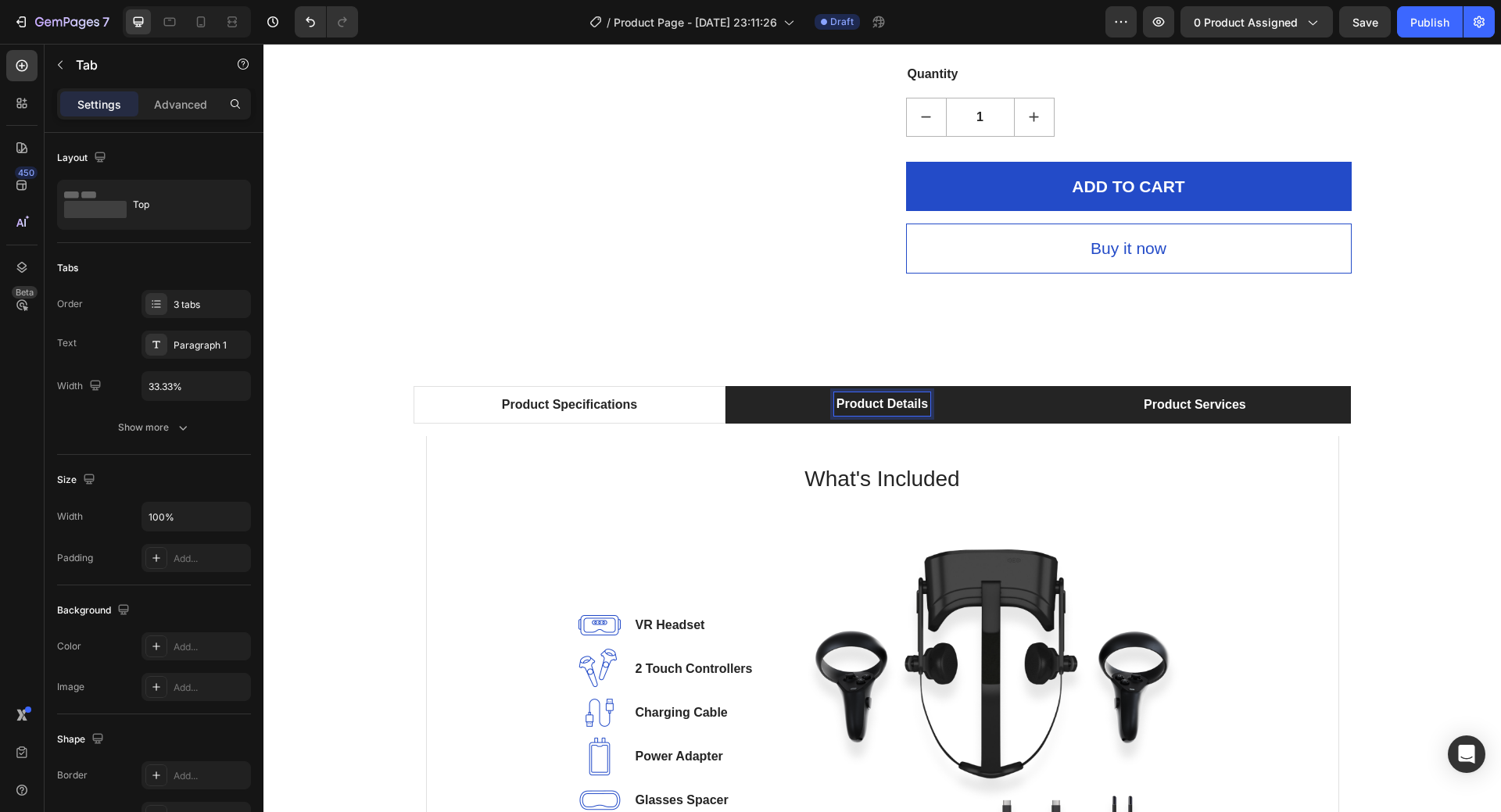
scroll to position [702, 0]
click at [1124, 410] on li "Product Services" at bounding box center [1194, 405] width 313 height 37
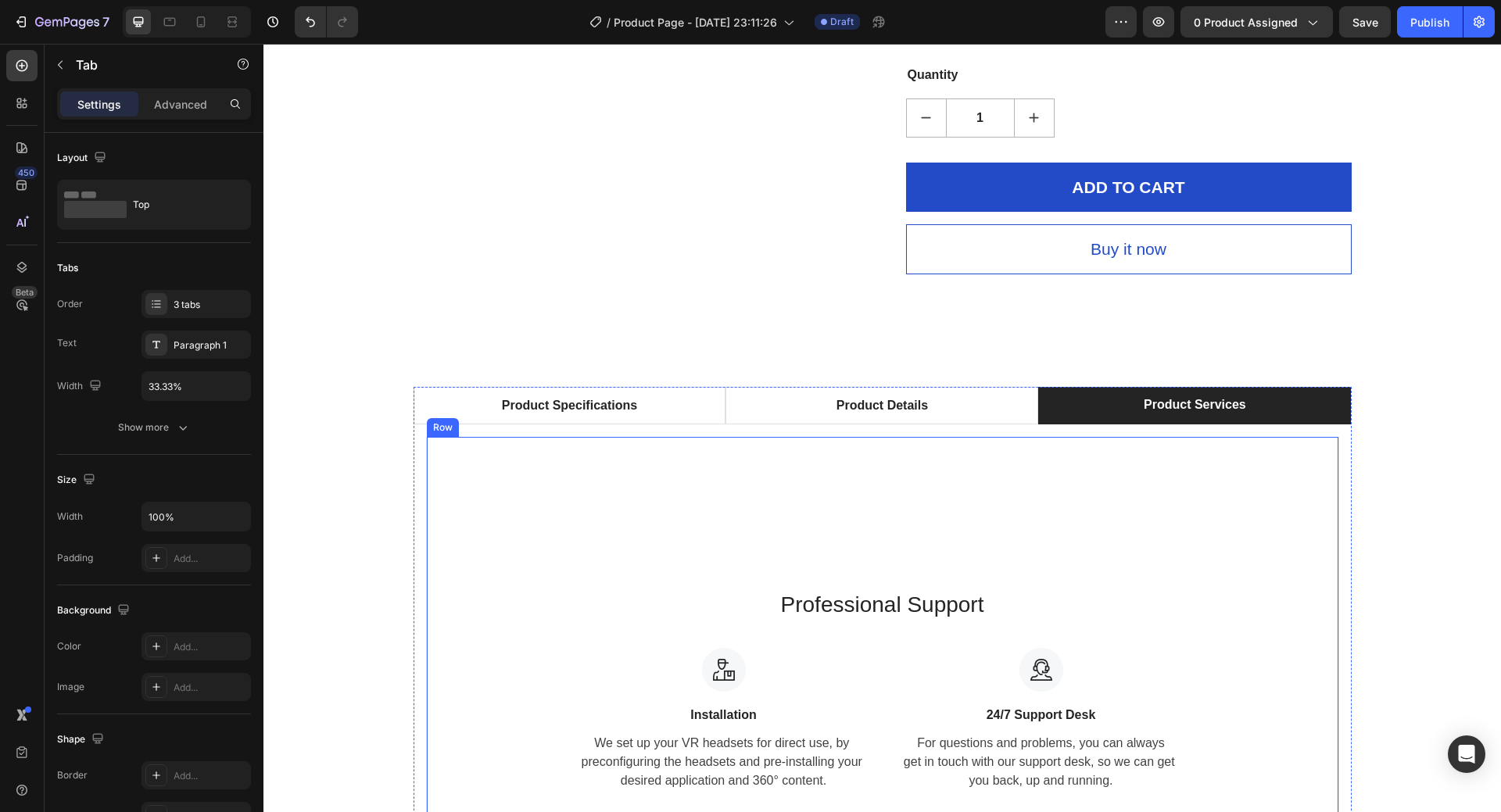
click at [839, 440] on div "Professional Support Heading Image Installation Text block We set up your VR he…" at bounding box center [882, 690] width 913 height 506
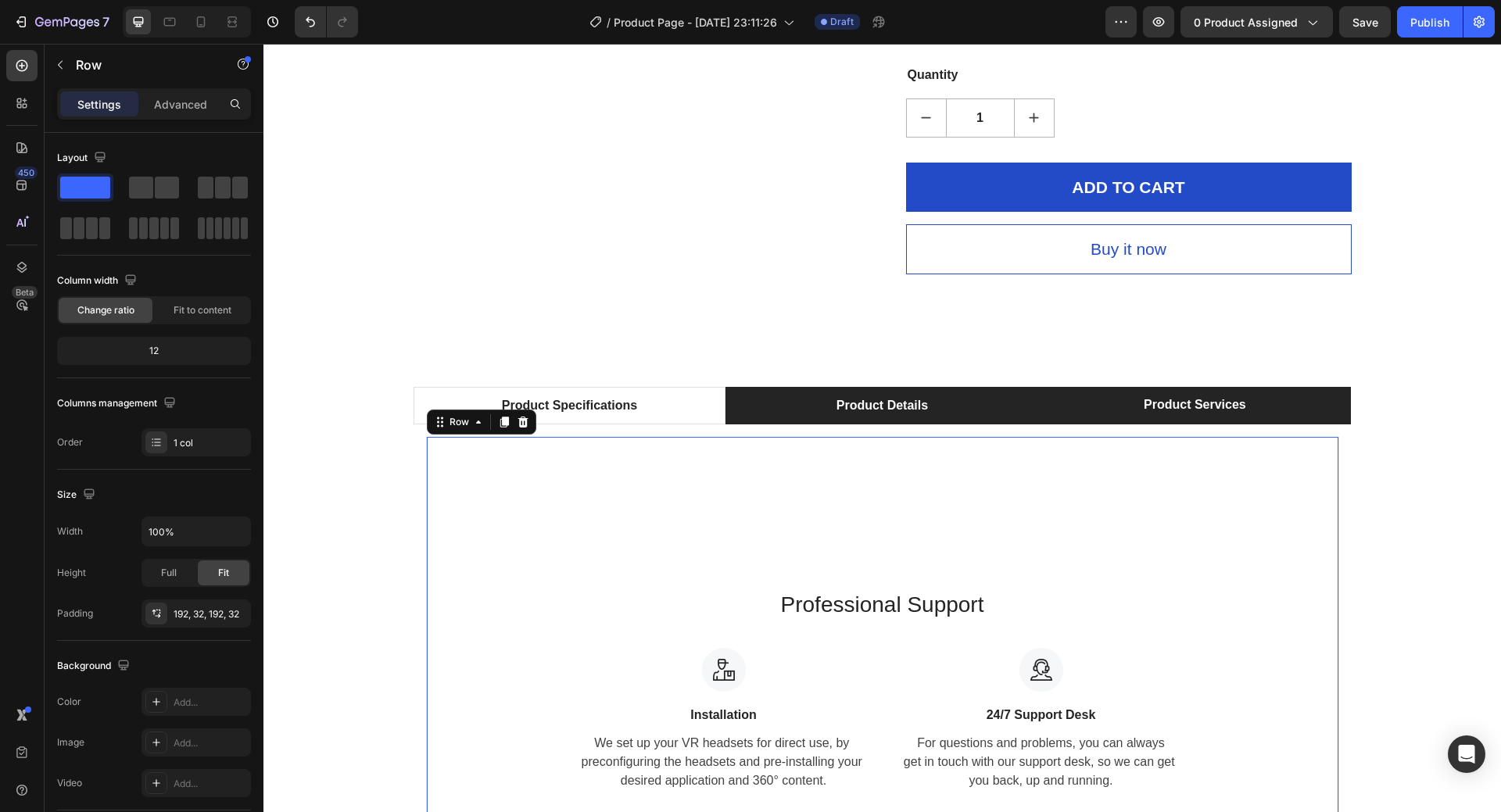
click at [869, 409] on p "Product Details" at bounding box center [882, 405] width 92 height 19
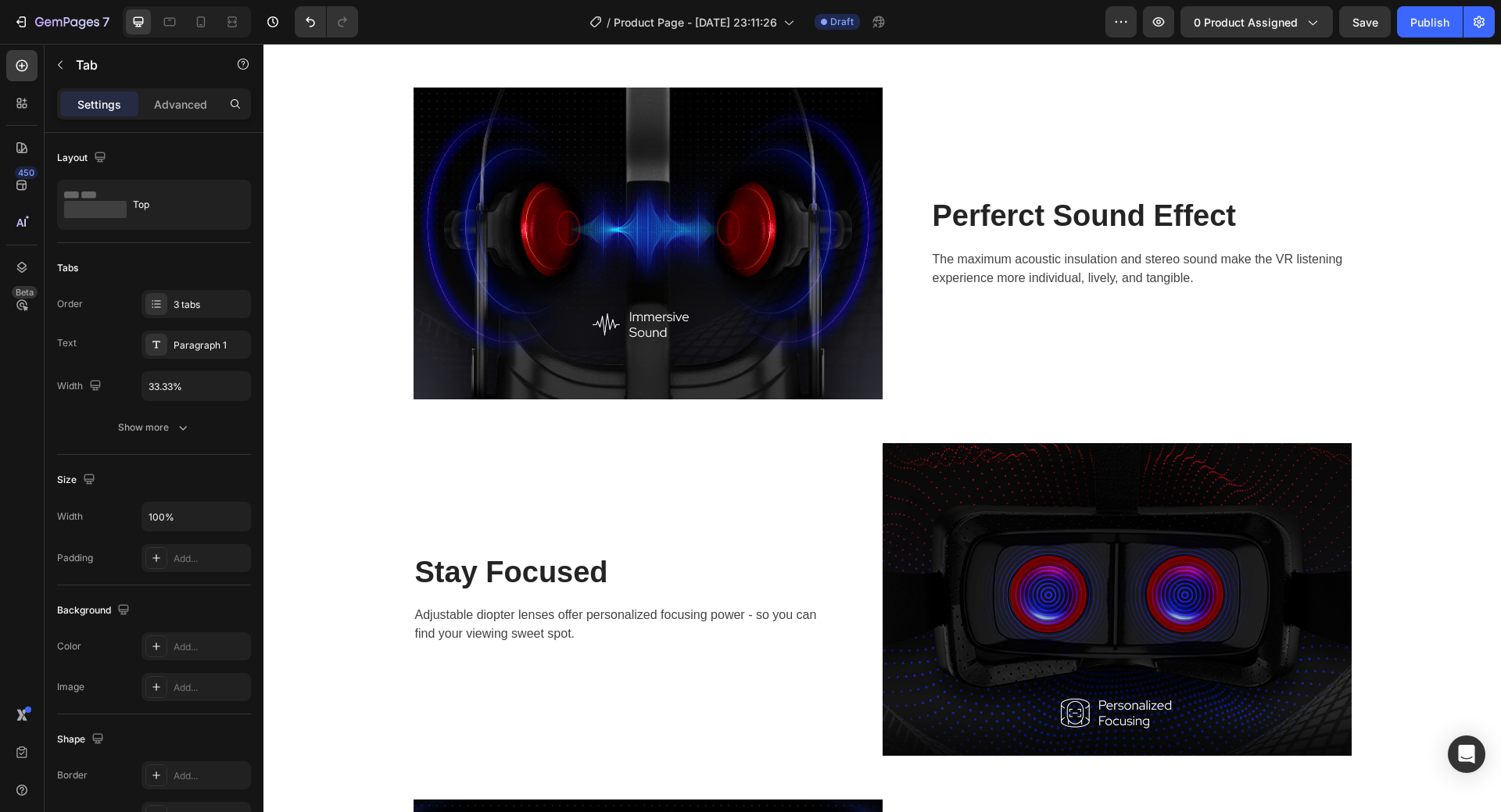
scroll to position [2266, 0]
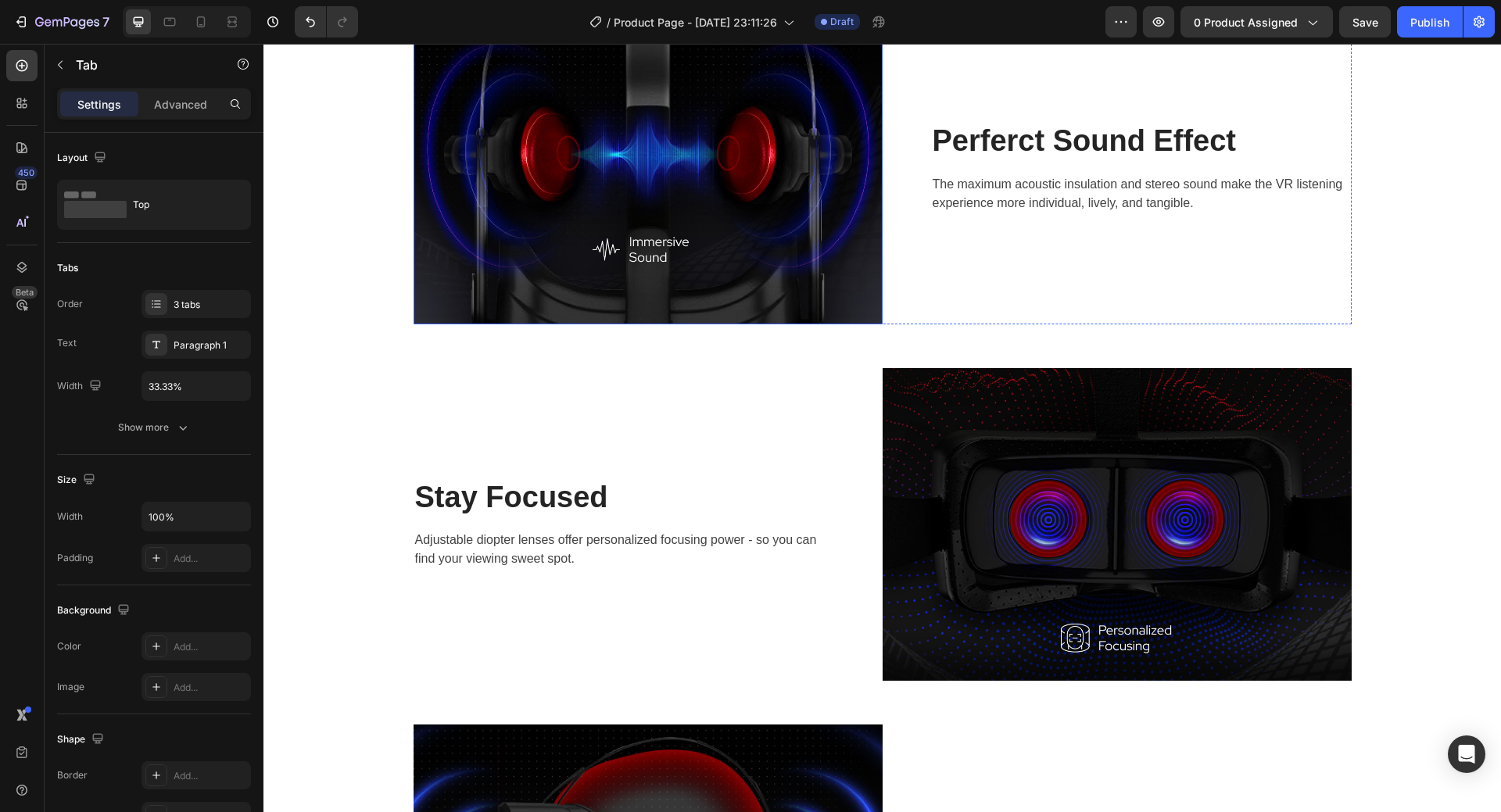
click at [741, 220] on img at bounding box center [648, 168] width 470 height 312
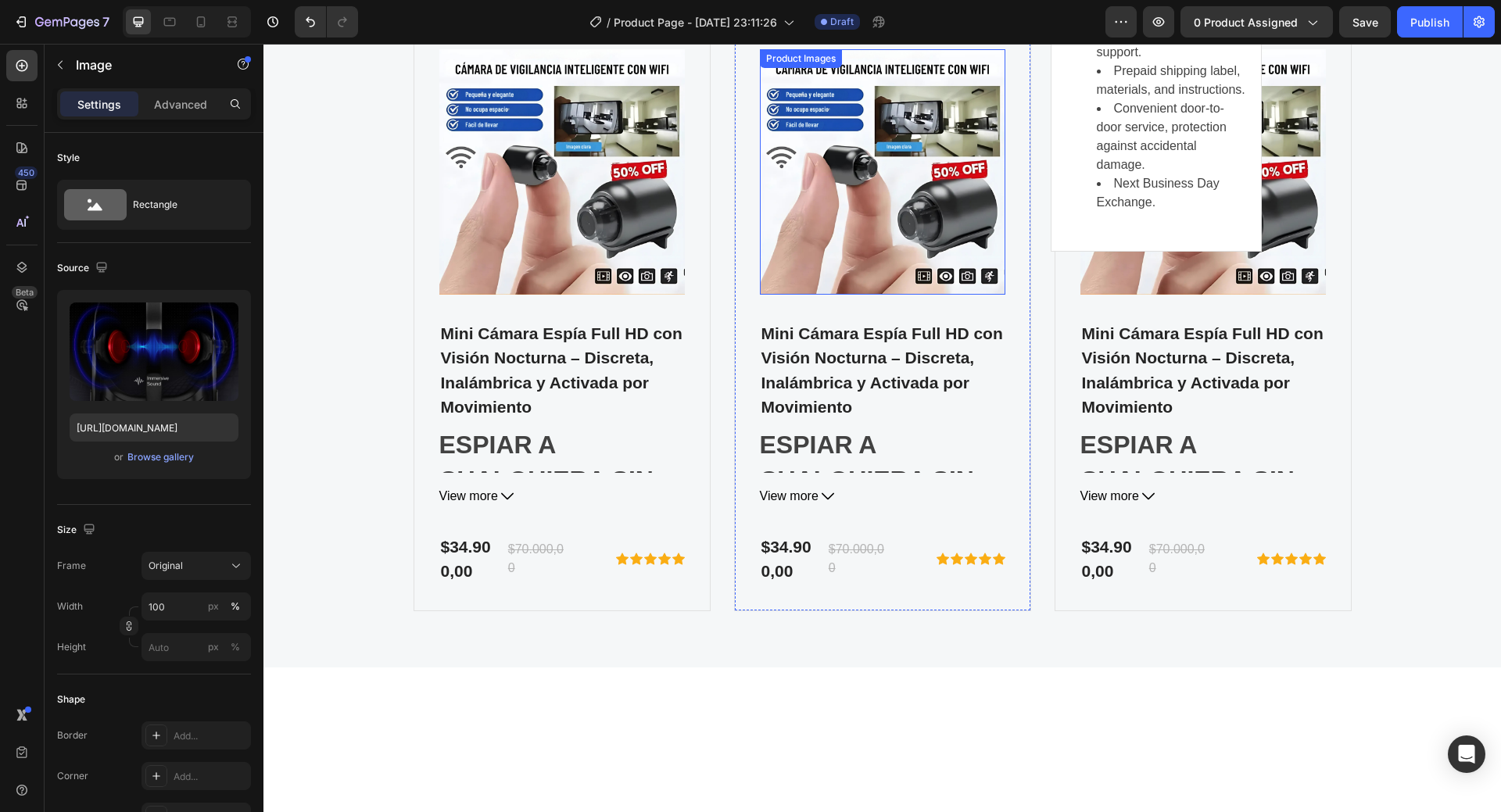
scroll to position [5238, 0]
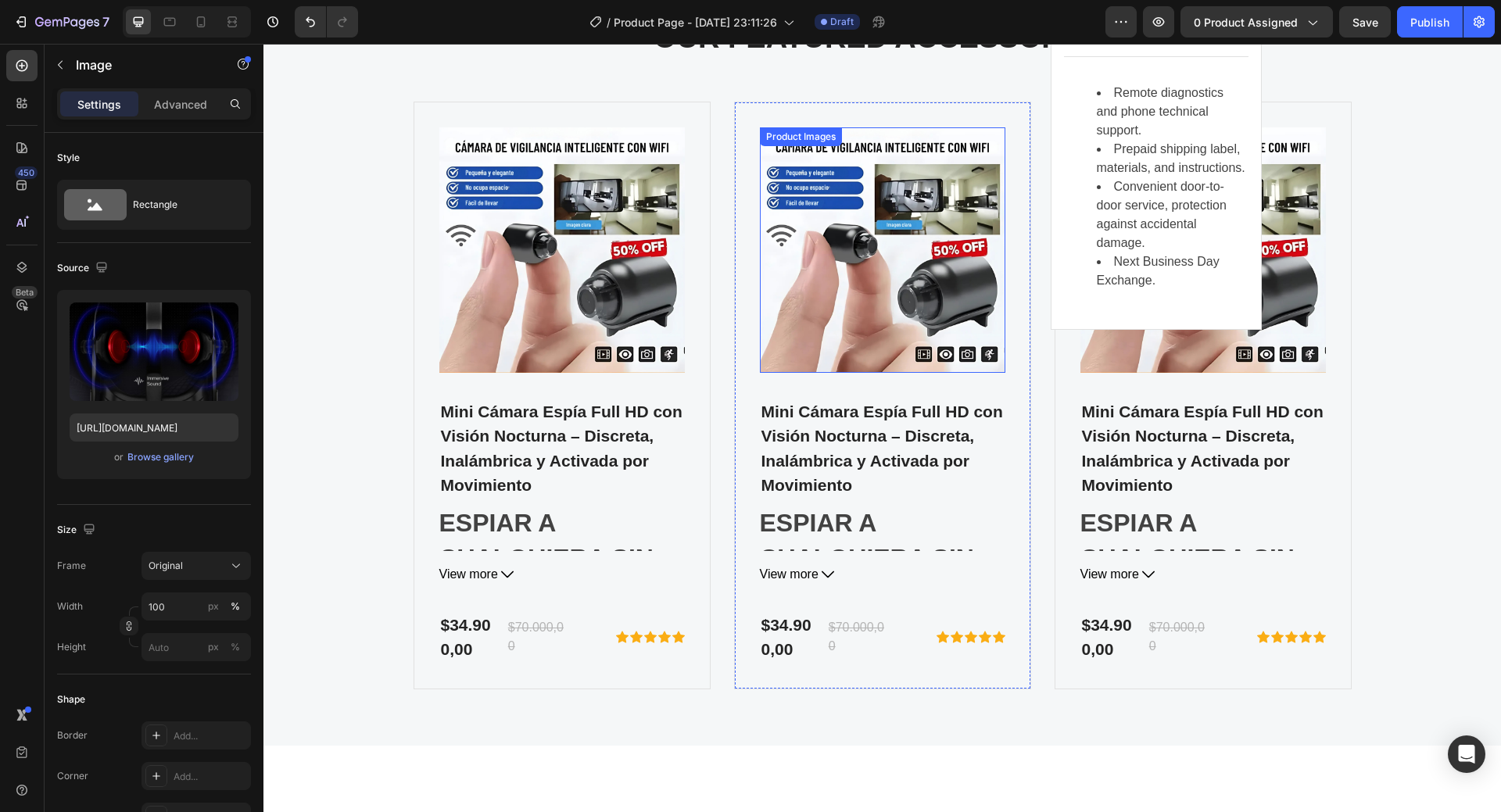
click at [795, 373] on div "Product Images" at bounding box center [883, 250] width 246 height 246
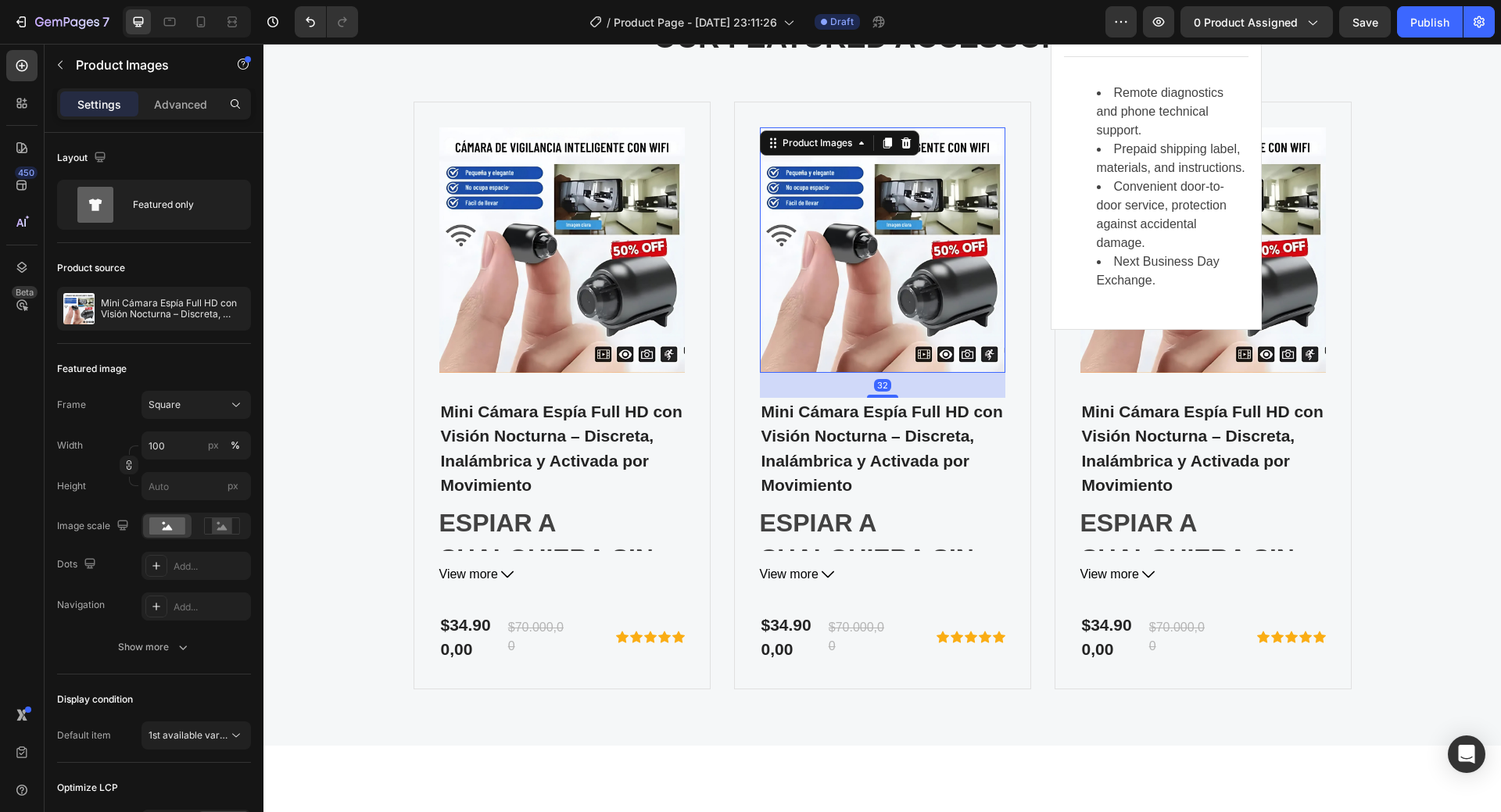
click at [795, 150] on div "Product Images" at bounding box center [818, 143] width 76 height 14
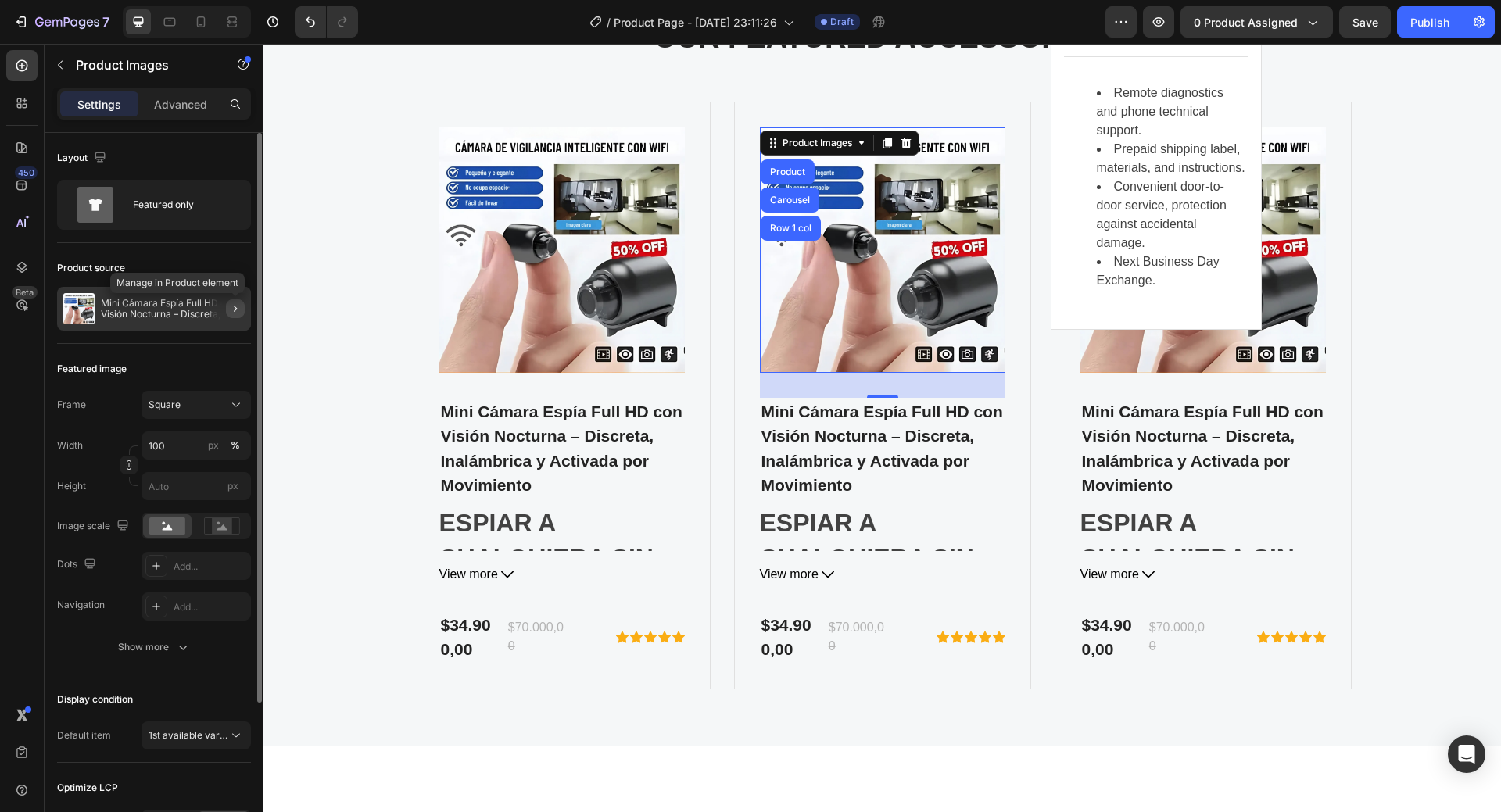
drag, startPoint x: 229, startPoint y: 302, endPoint x: 44, endPoint y: 274, distance: 187.1
click at [229, 302] on button "button" at bounding box center [235, 309] width 19 height 19
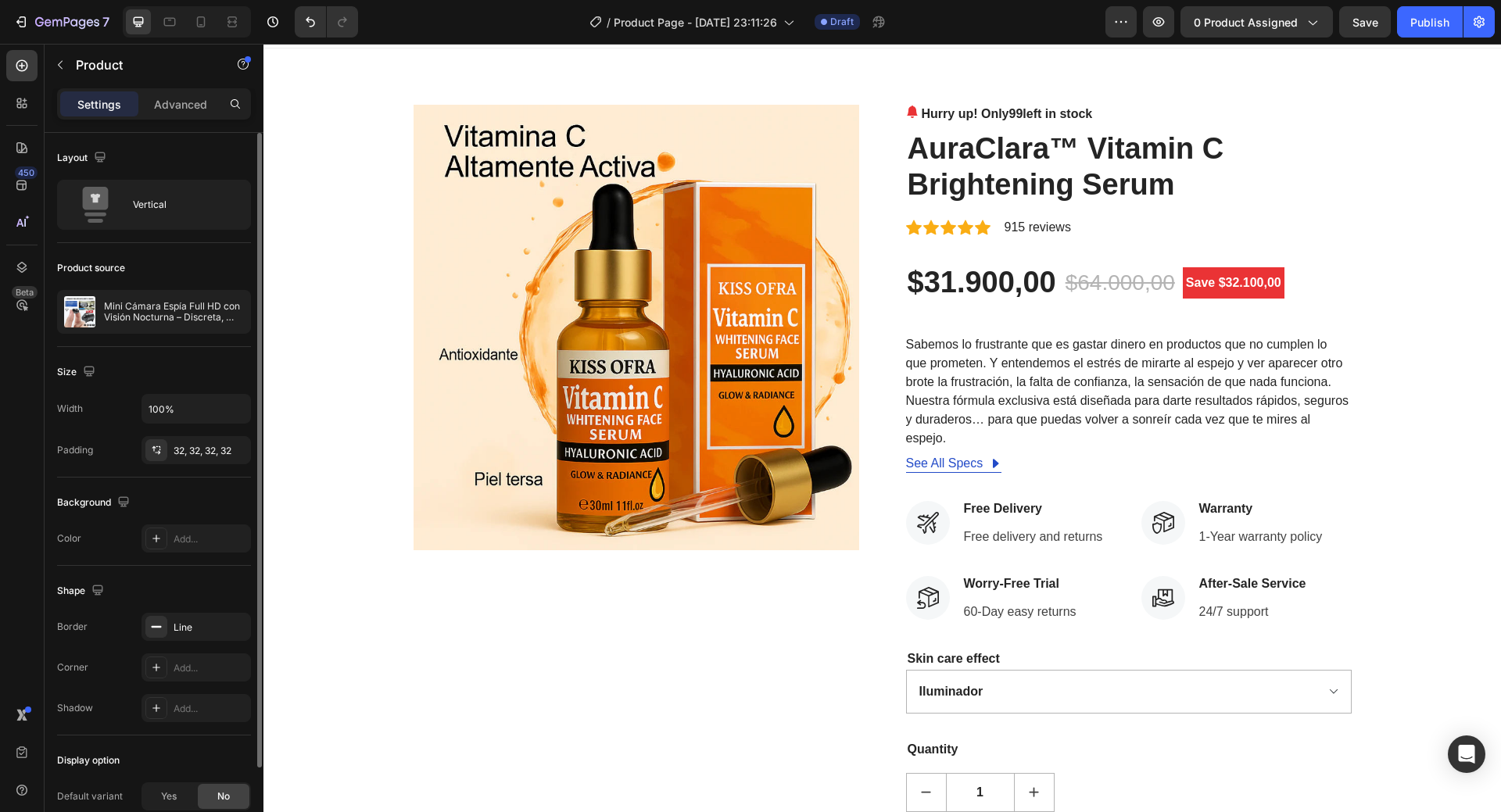
scroll to position [0, 0]
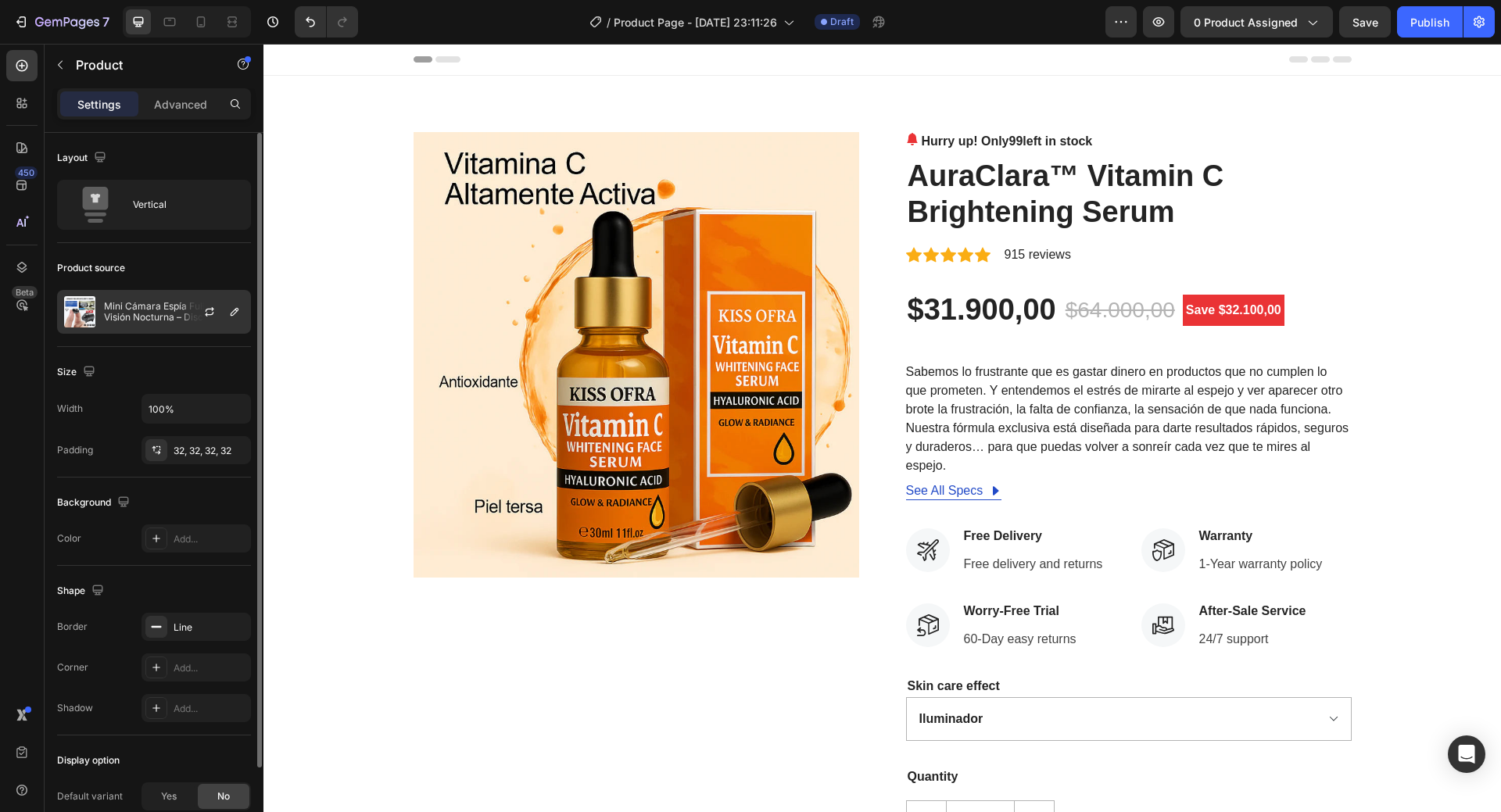
click at [195, 310] on div at bounding box center [215, 311] width 68 height 42
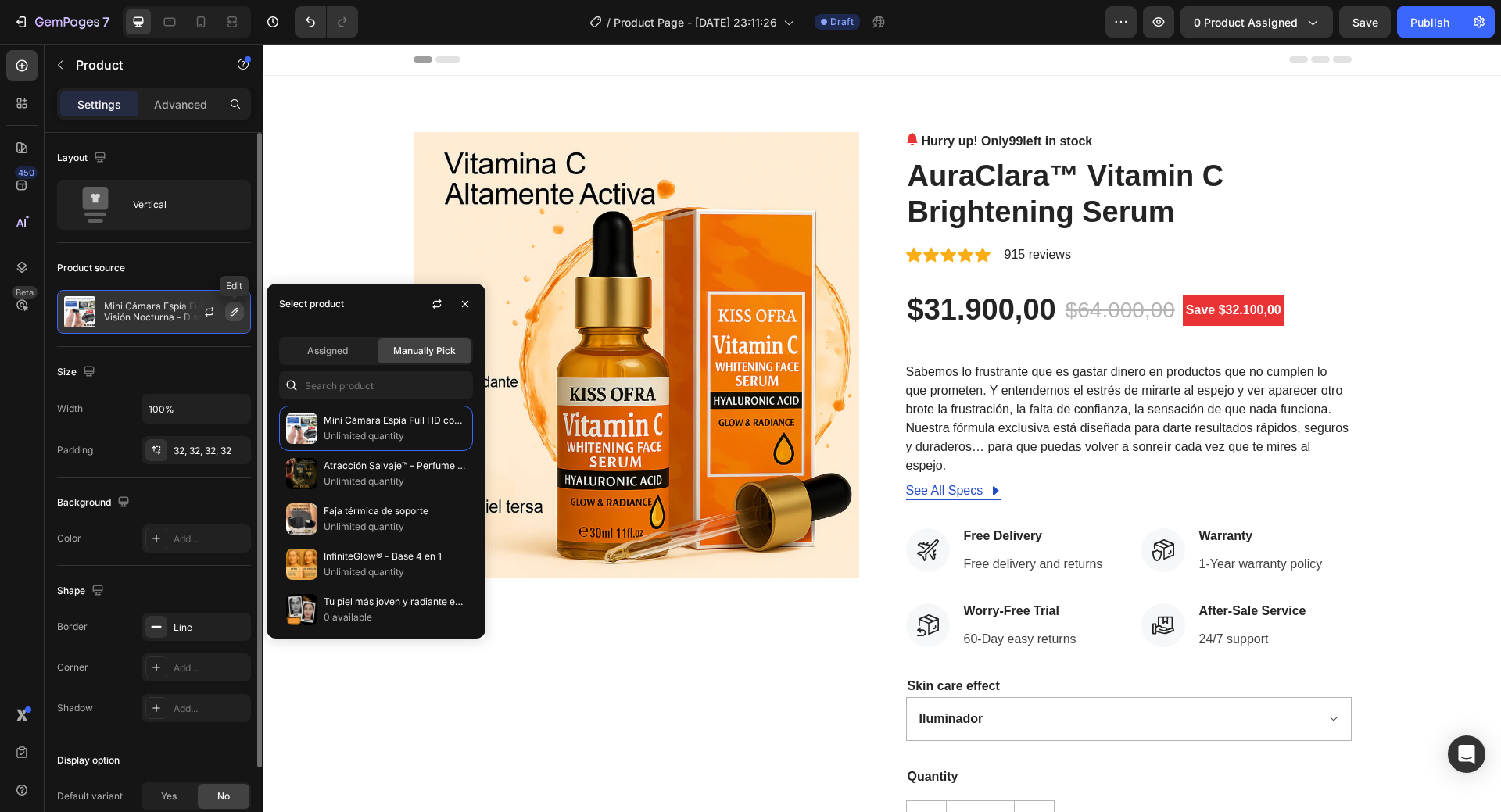
click at [234, 310] on icon "button" at bounding box center [234, 311] width 7 height 7
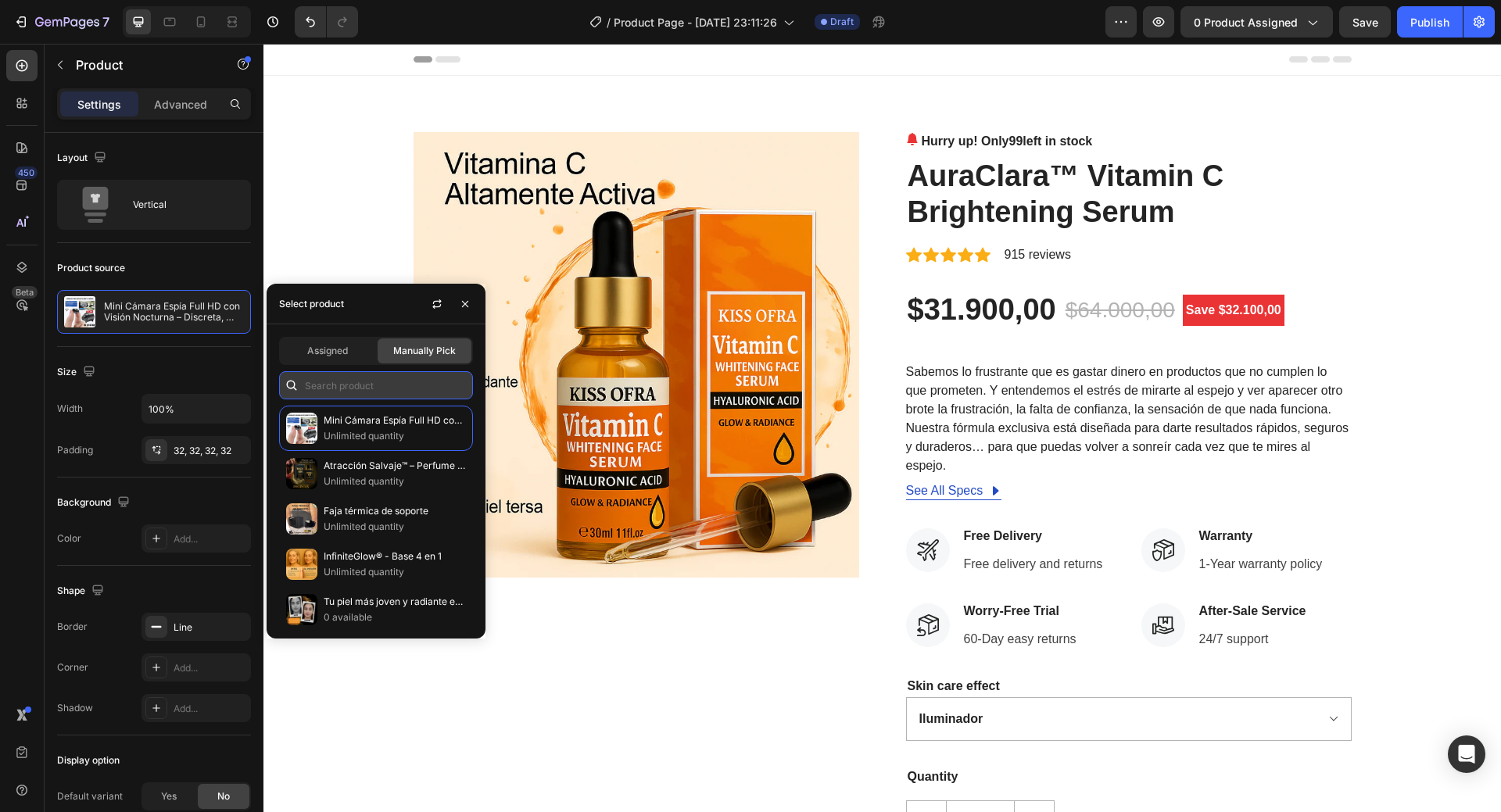
click at [353, 382] on input "text" at bounding box center [375, 385] width 194 height 28
paste input "AuraClara™ Suero Iluminador Vitamina C – 49% OFF + Envío gratis"
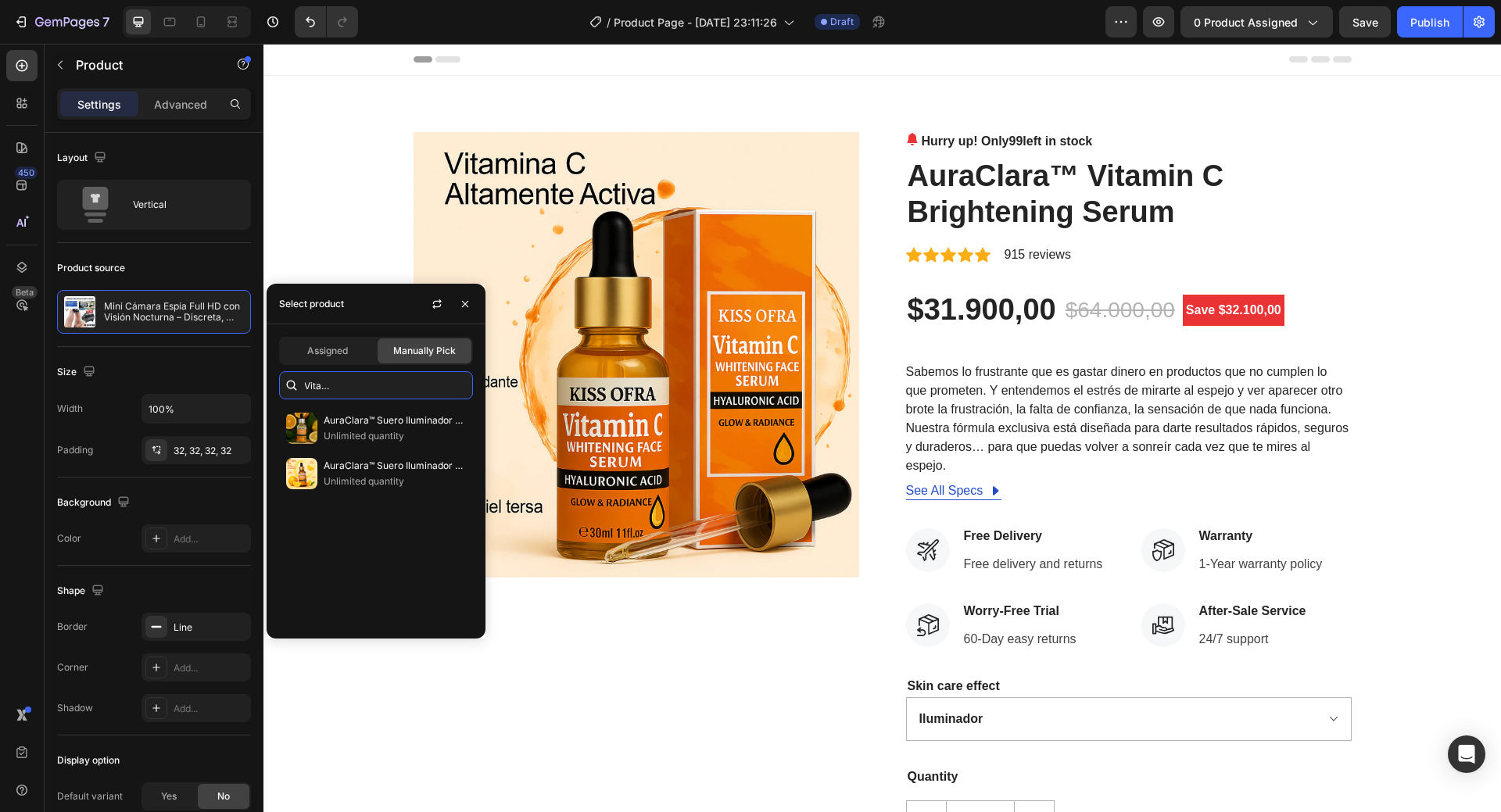
type input "AuraClara™ Suero Iluminador Vitamina C – 49% OFF + Envío gratis"
click at [333, 364] on div "Assigned Manually Pick" at bounding box center [375, 351] width 194 height 28
click at [350, 356] on div "Assigned" at bounding box center [328, 351] width 94 height 25
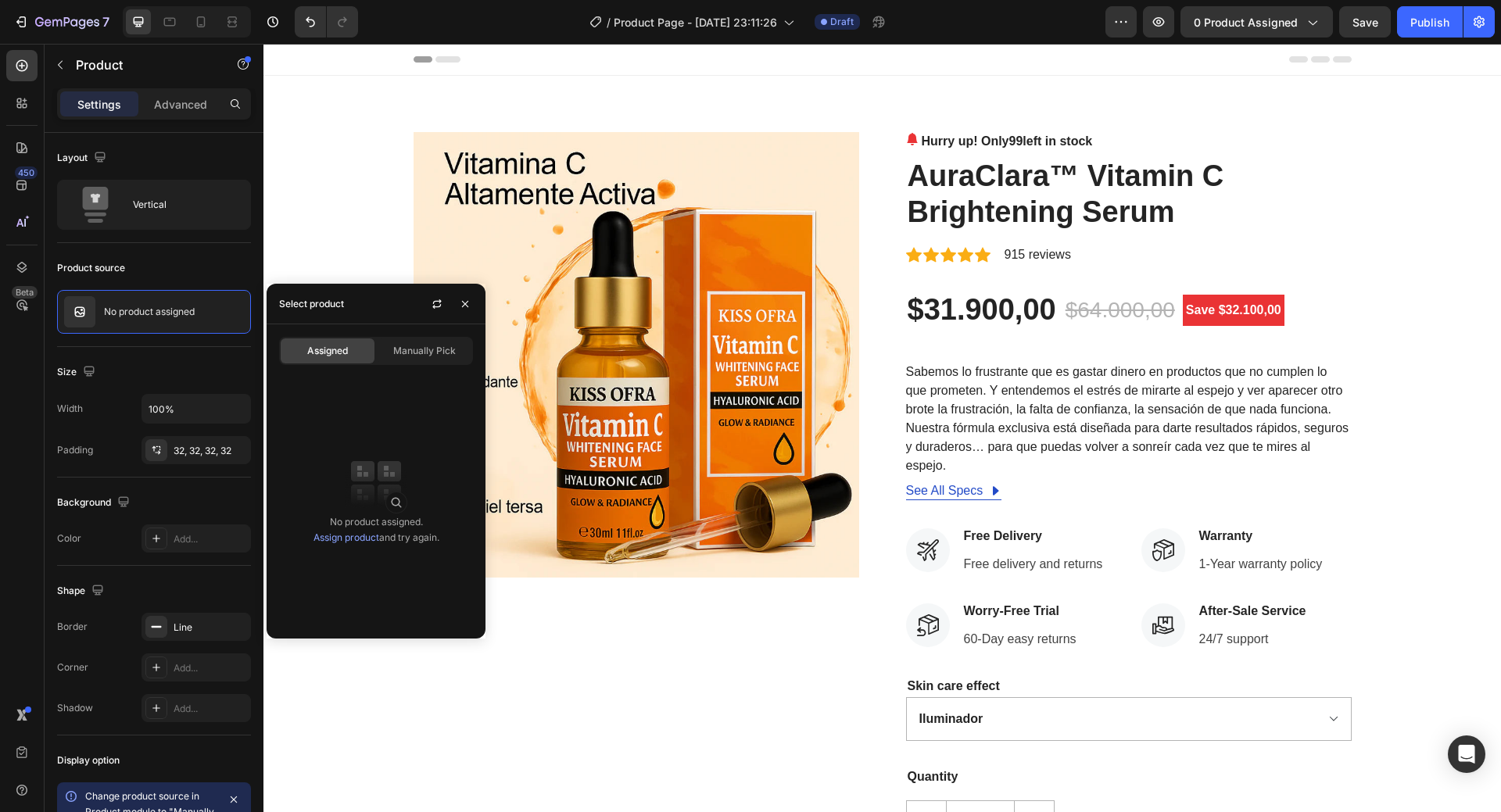
click at [391, 503] on img at bounding box center [376, 484] width 63 height 63
click at [357, 537] on link "Assign product" at bounding box center [347, 537] width 66 height 12
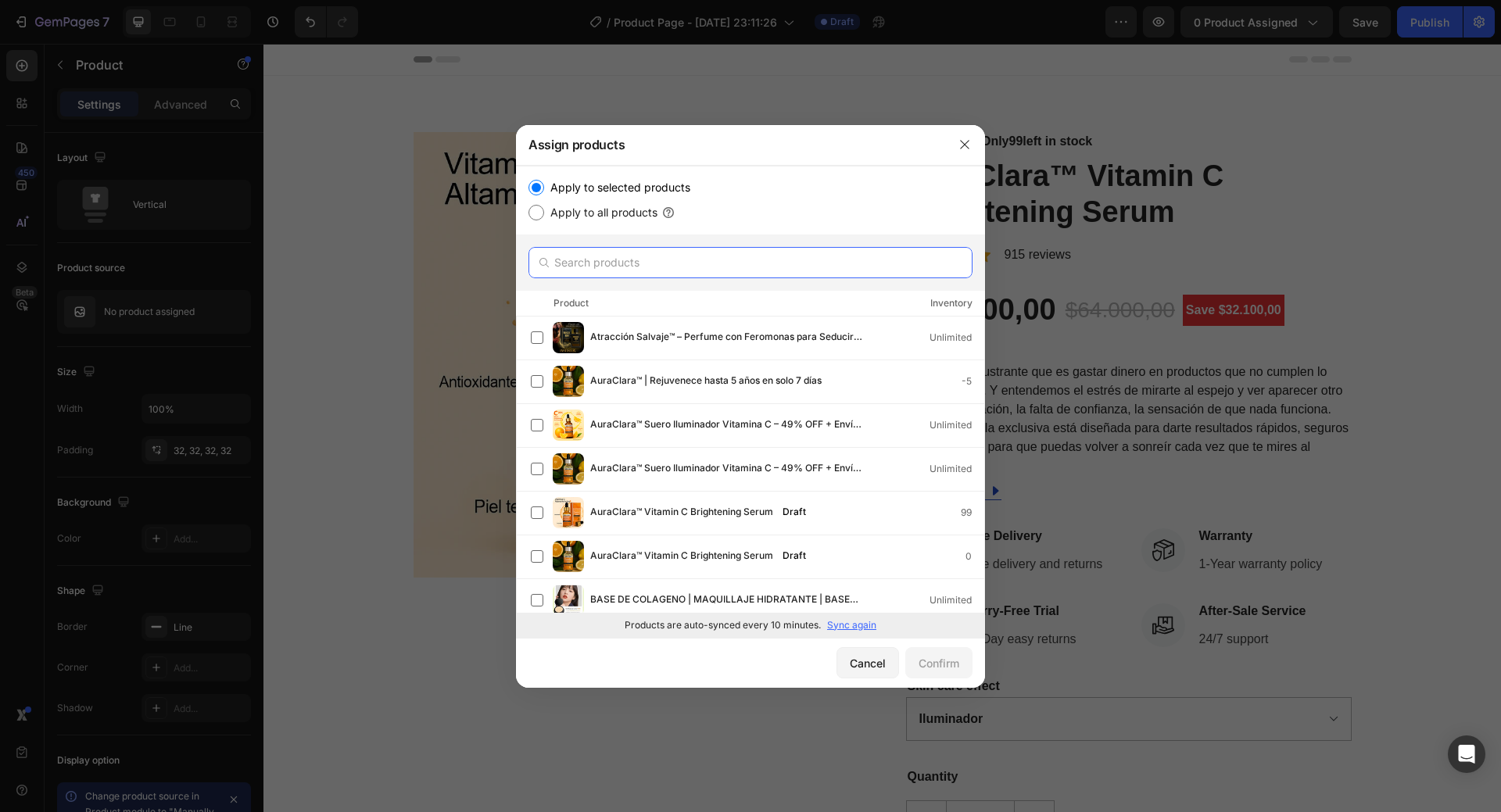
click at [616, 271] on input "text" at bounding box center [751, 262] width 444 height 31
paste input "AuraClara™ Suero Iluminador Vitamina C – 49% OFF + Envío gratis"
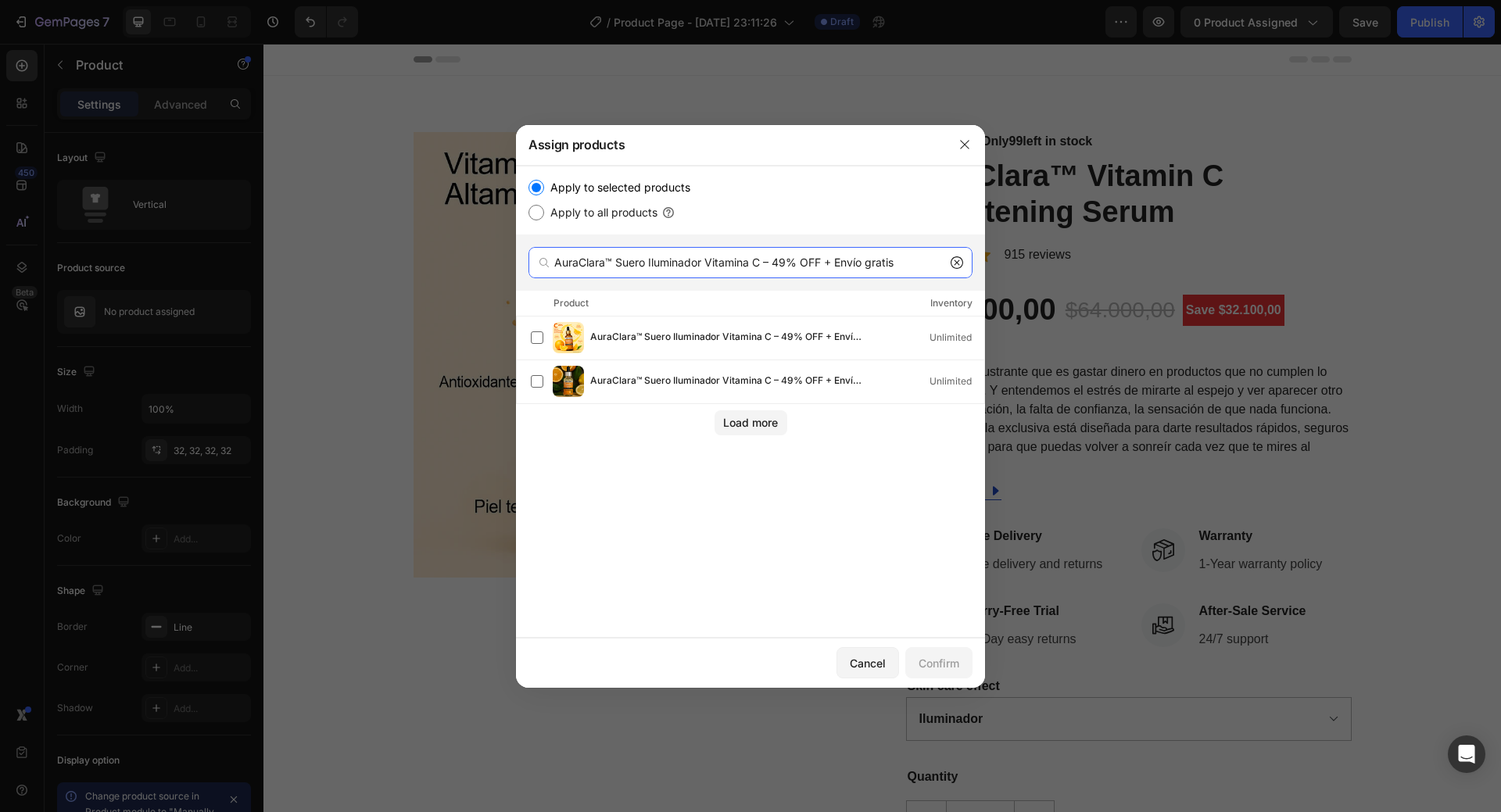
type input "AuraClara™ Suero Iluminador Vitamina C – 49% OFF + Envío gratis"
click at [536, 380] on label at bounding box center [536, 381] width 12 height 12
click at [946, 667] on div "Confirm" at bounding box center [938, 663] width 40 height 17
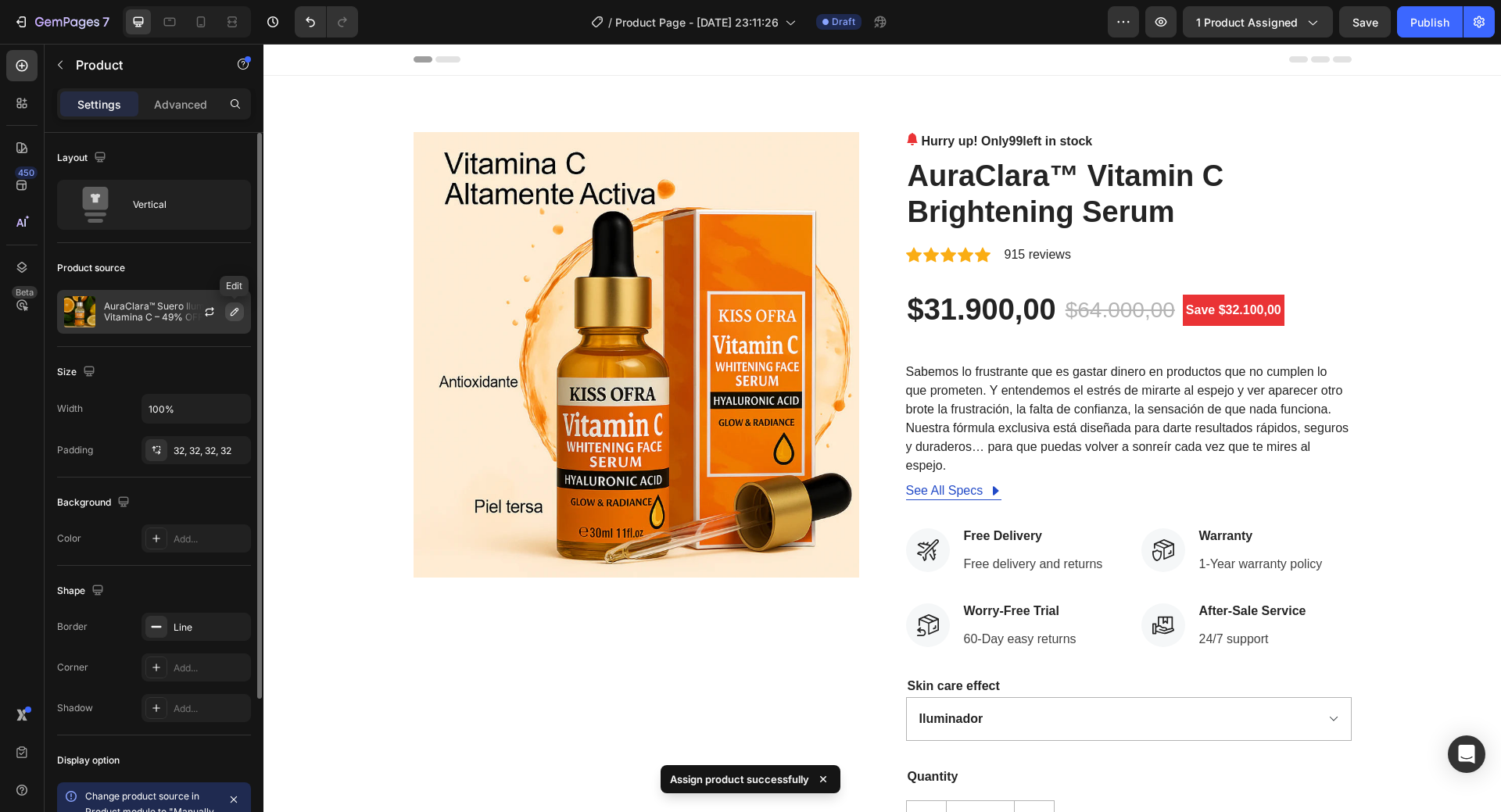
click at [243, 310] on button "button" at bounding box center [234, 312] width 19 height 19
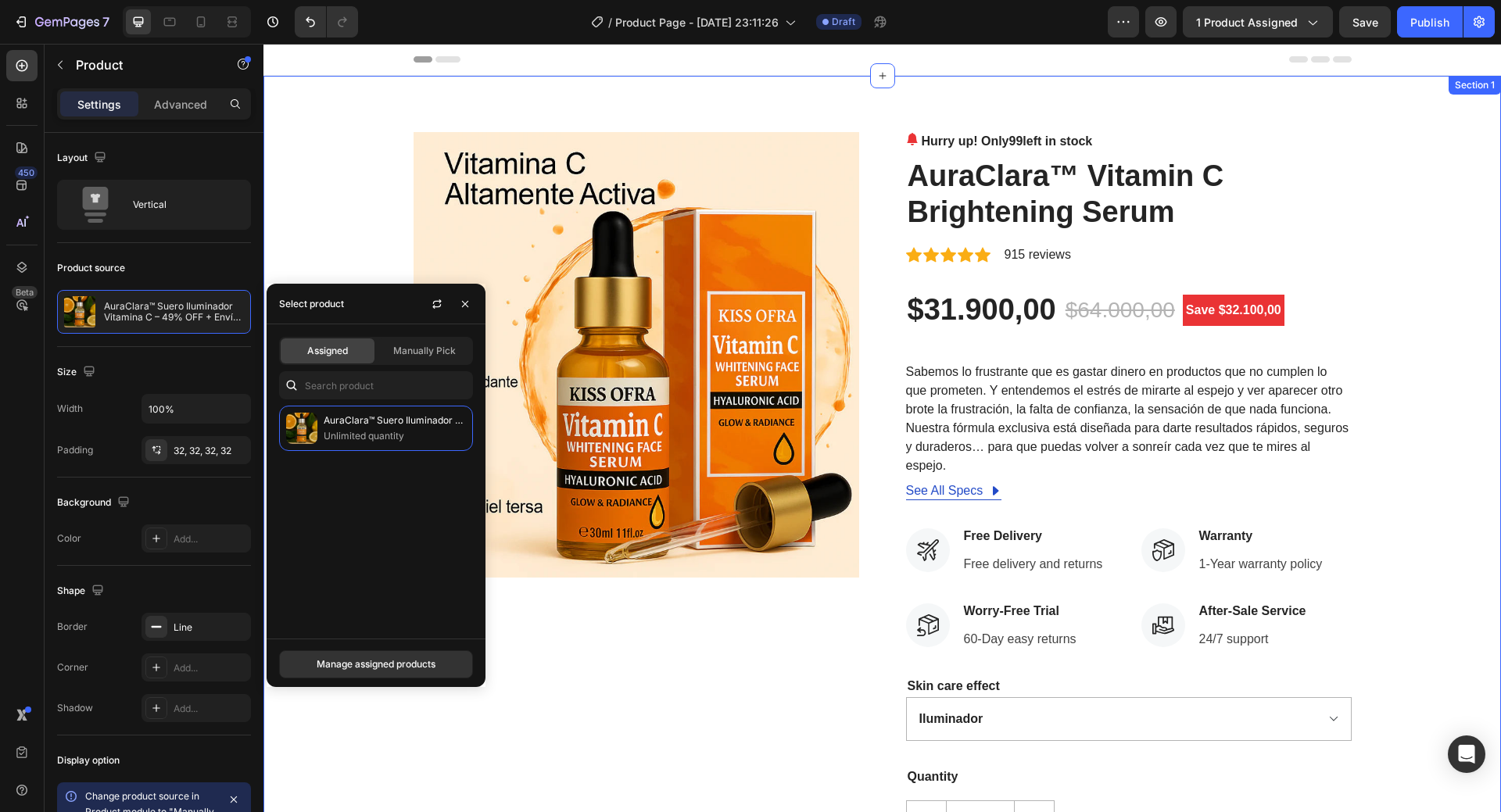
click at [364, 231] on div "Product Images Hurry up! Only 99 left in stock (P) Stock Counter AuraClara™ Vit…" at bounding box center [883, 554] width 1215 height 844
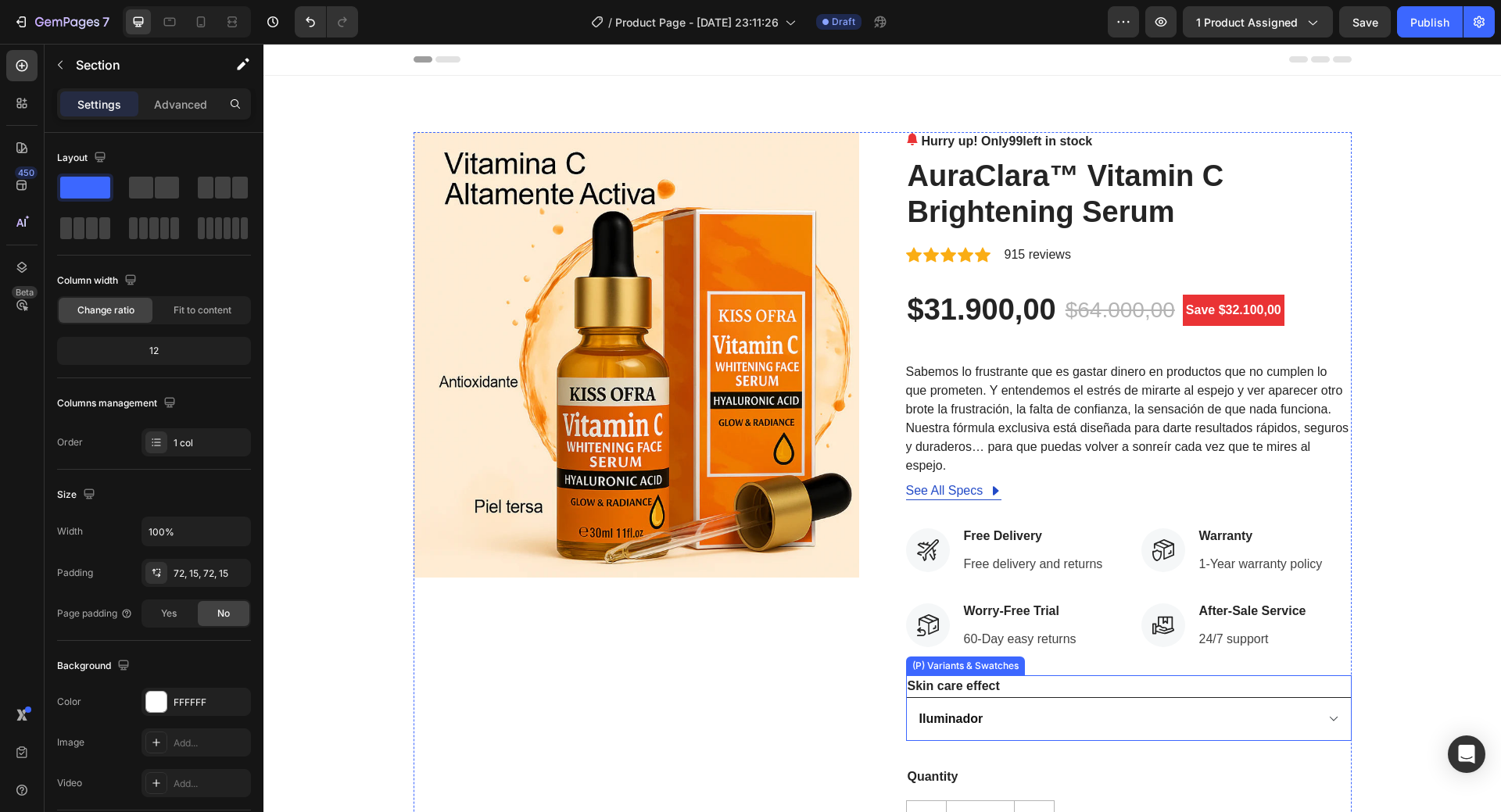
click at [1325, 722] on select "Iluminador Contra el envejecimiento Hydrating" at bounding box center [1129, 719] width 446 height 44
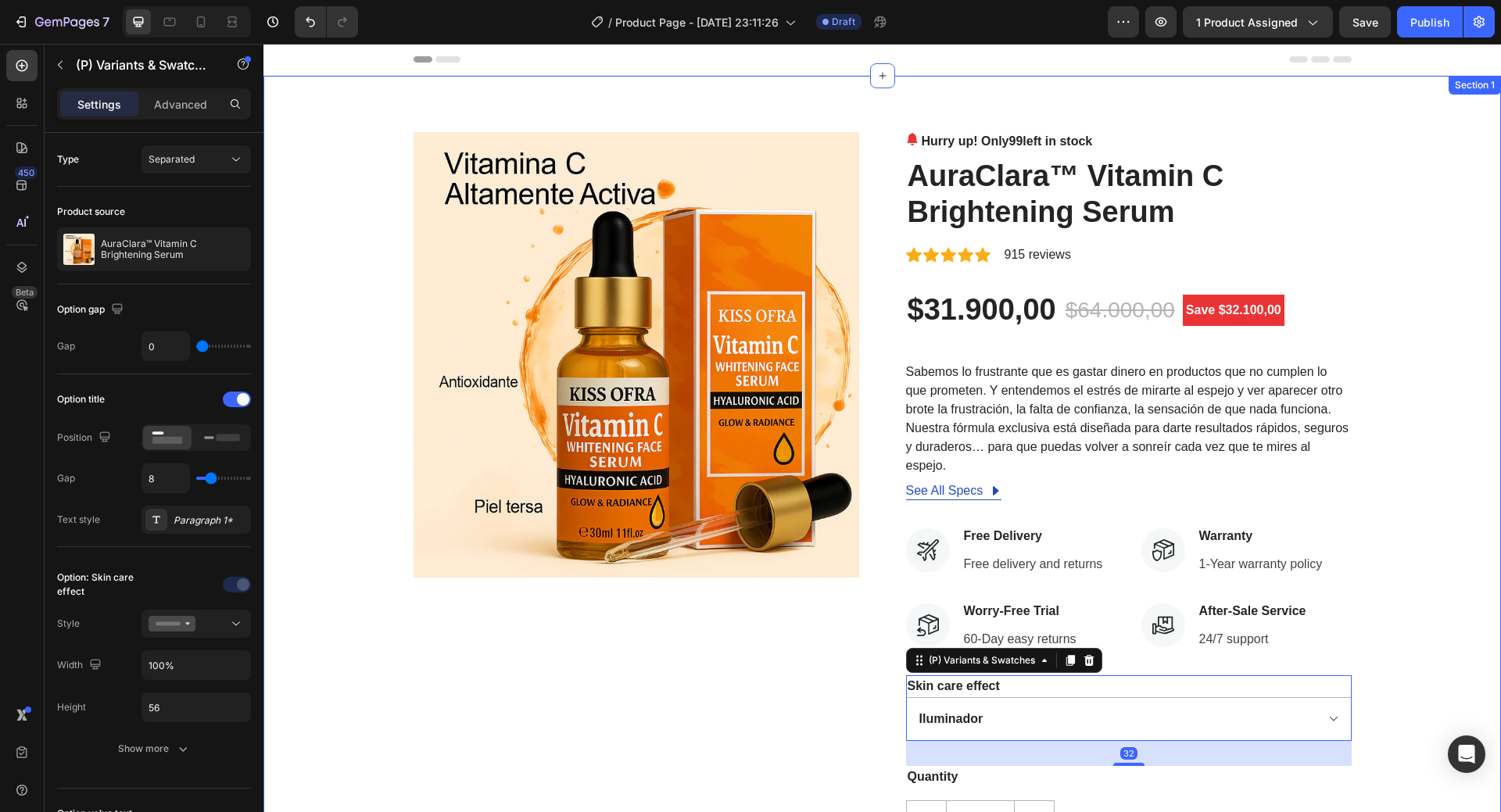
click at [1409, 625] on div "Product Images Hurry up! Only 99 left in stock (P) Stock Counter AuraClara™ Vit…" at bounding box center [883, 554] width 1215 height 844
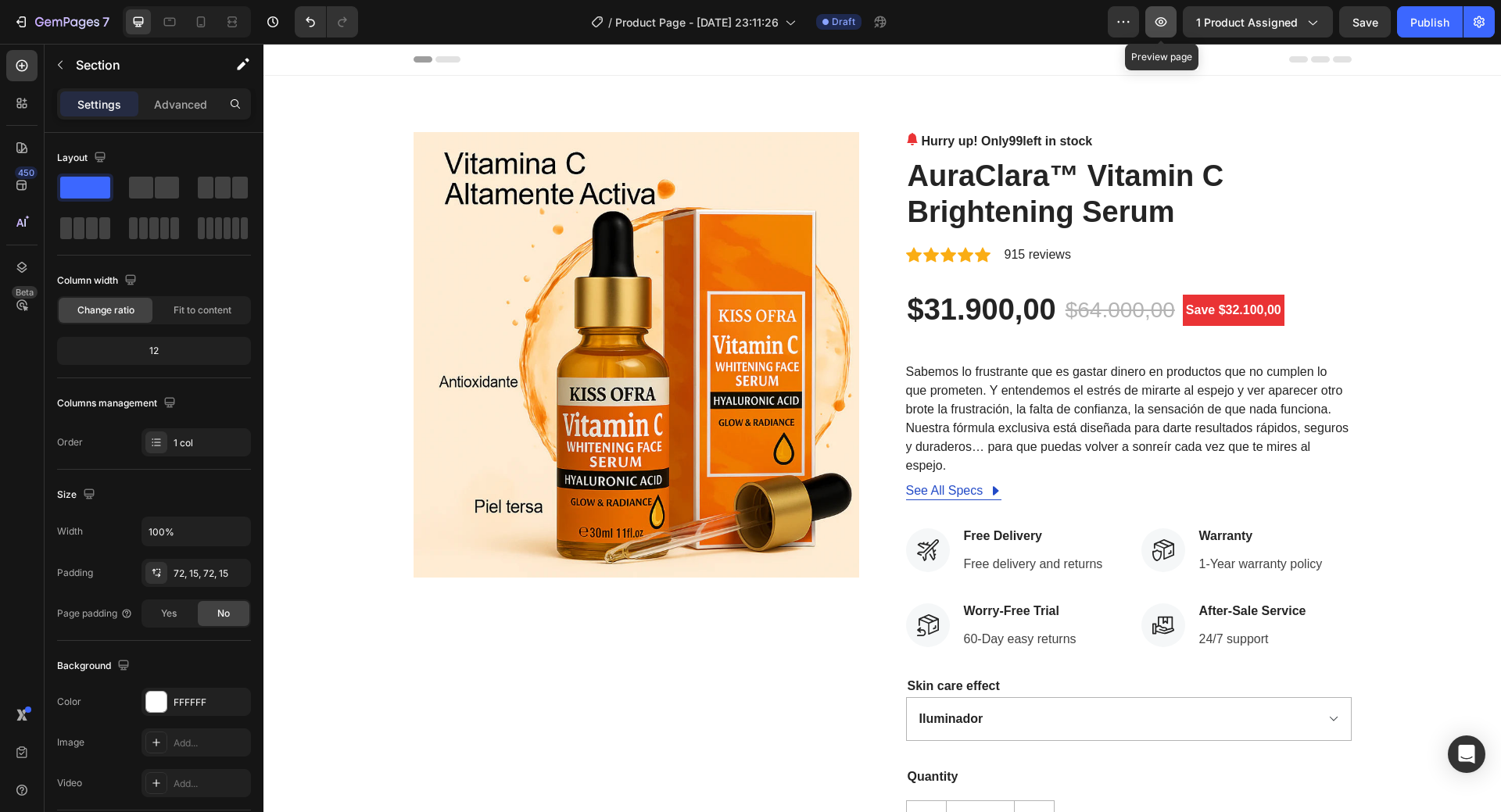
click at [1169, 26] on icon "button" at bounding box center [1161, 21] width 16 height 16
click at [463, 125] on div "Product Images" at bounding box center [455, 122] width 76 height 14
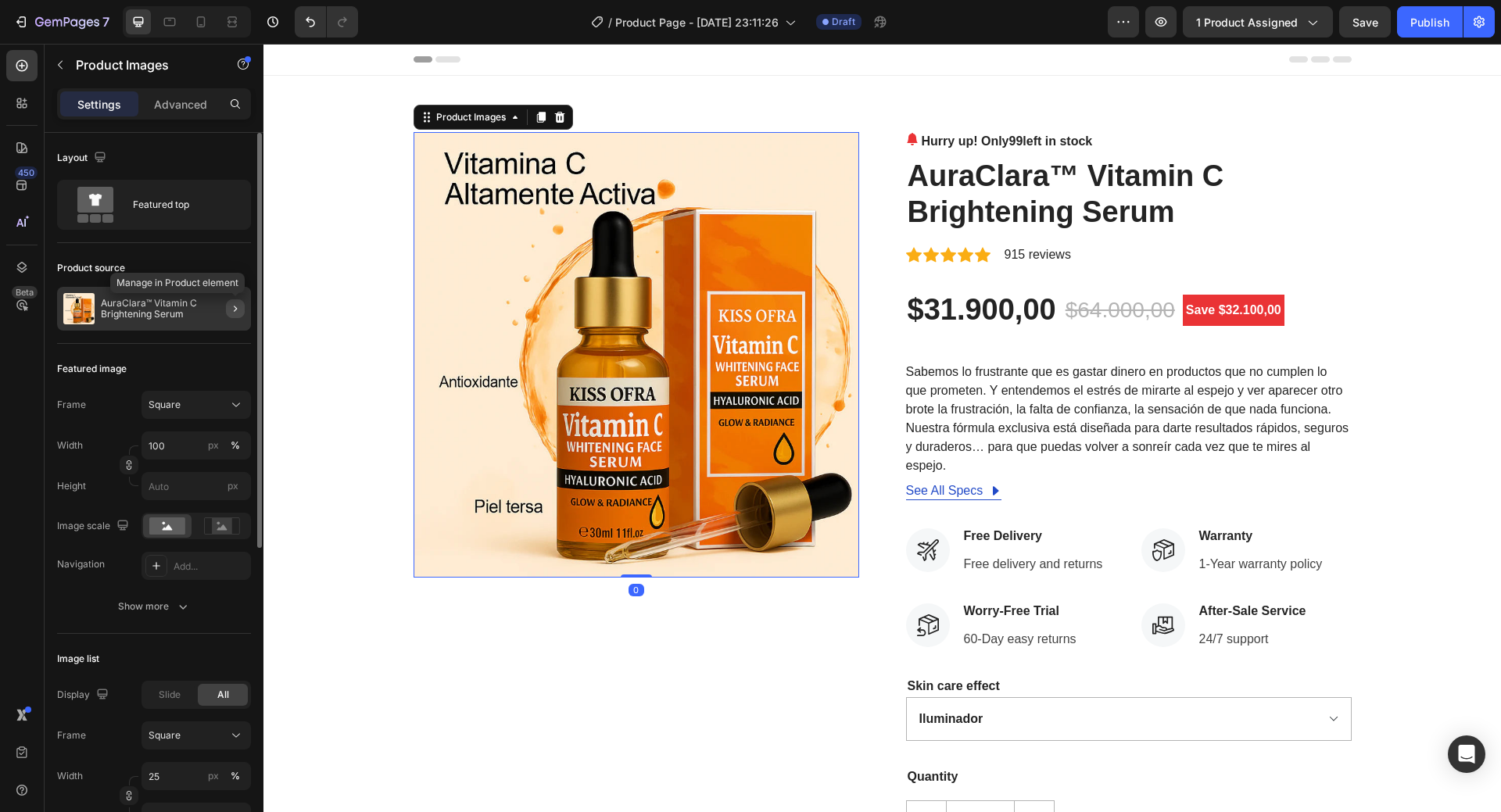
click at [237, 305] on icon "button" at bounding box center [235, 309] width 12 height 12
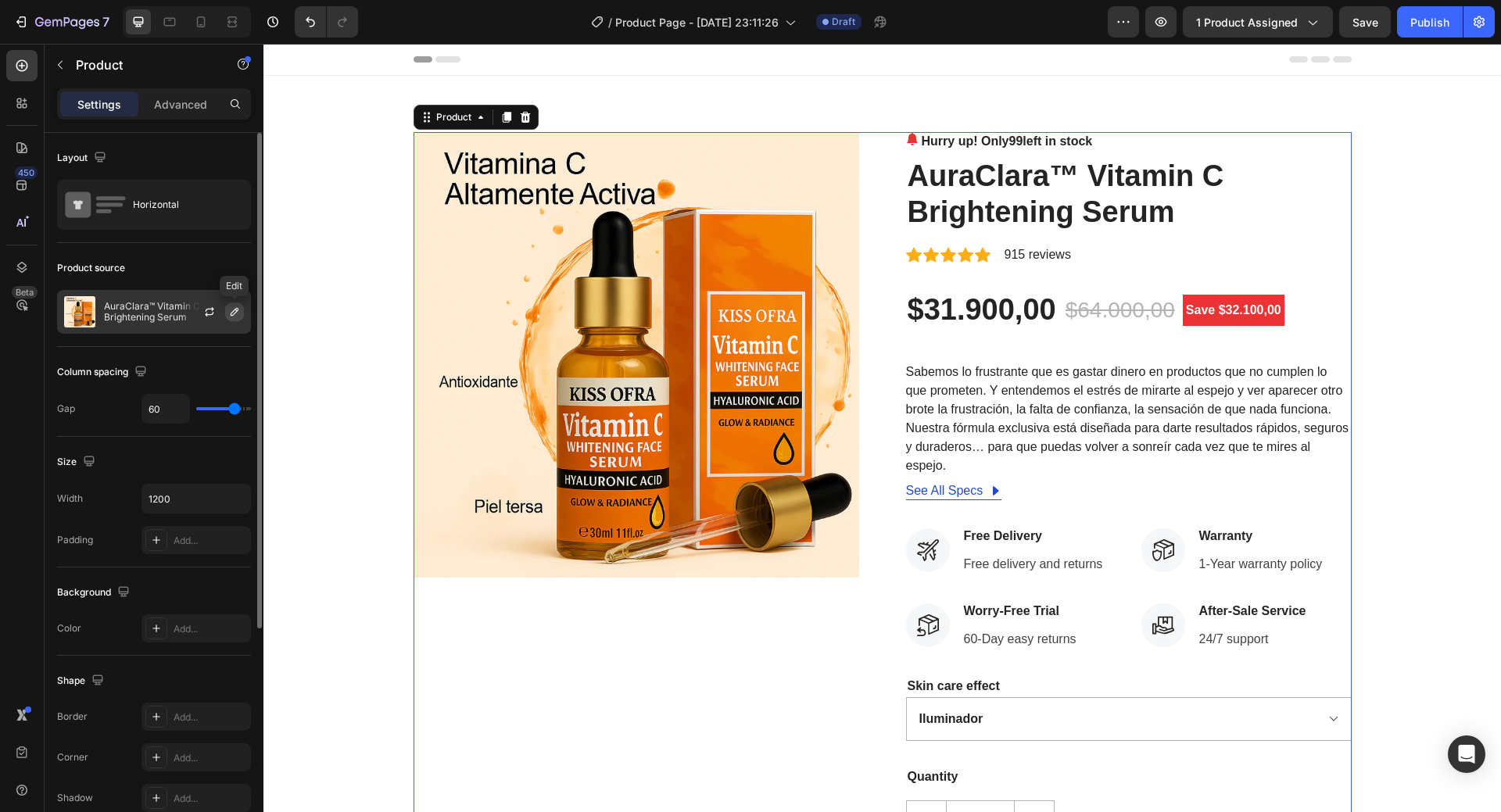
click at [231, 309] on icon "button" at bounding box center [234, 311] width 12 height 12
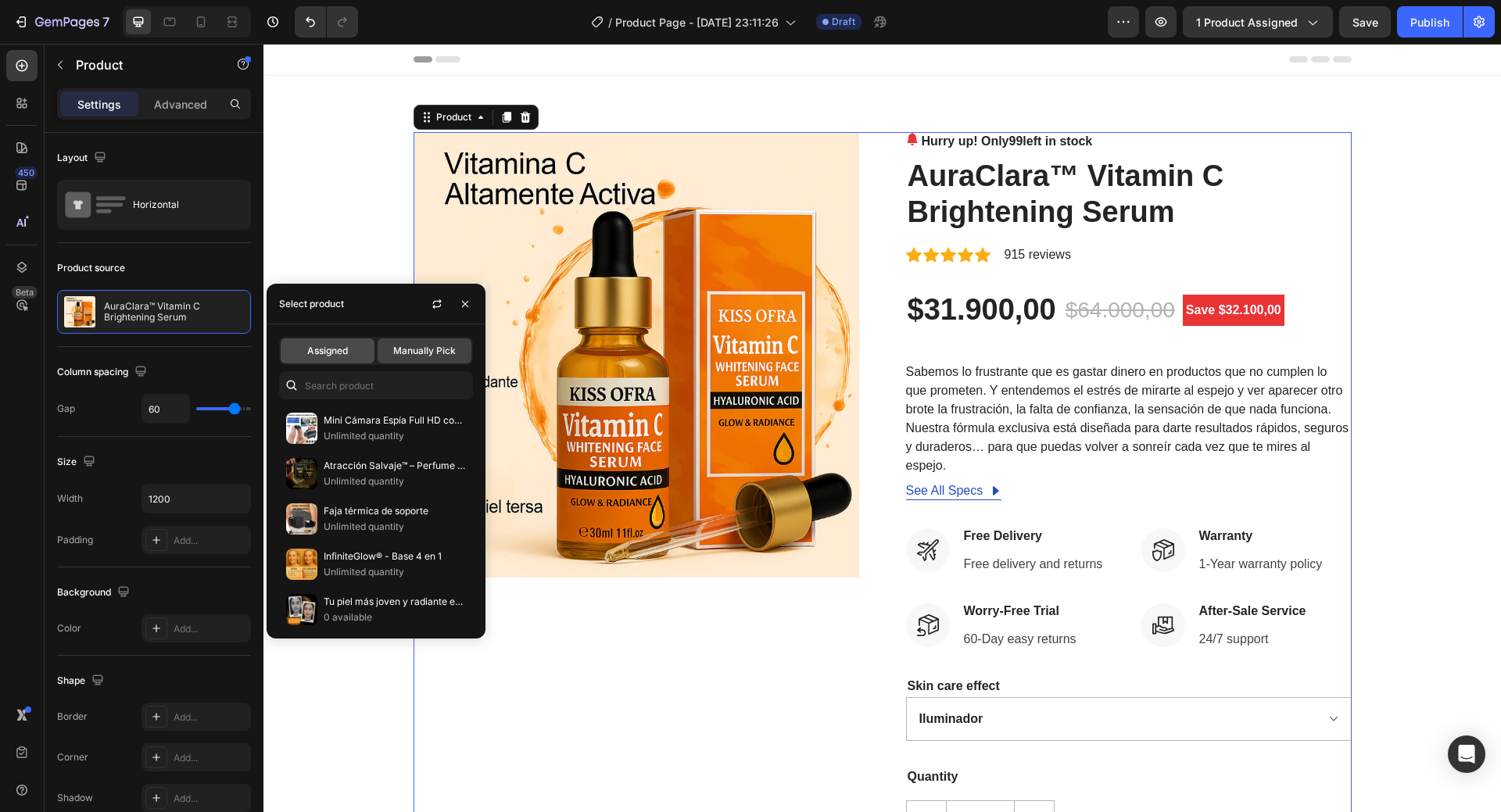
click at [357, 352] on div "Assigned" at bounding box center [328, 351] width 94 height 25
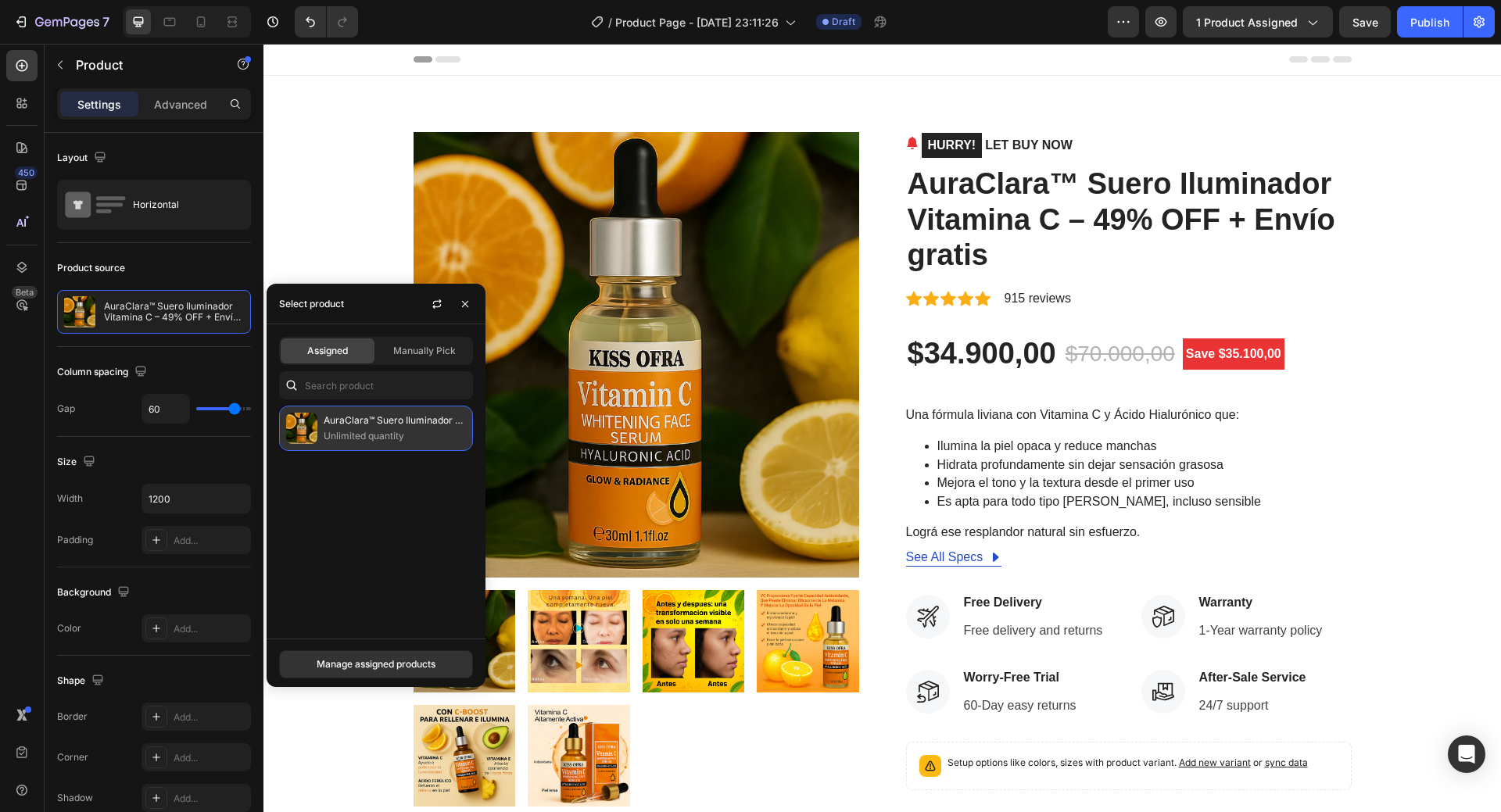
click at [422, 420] on p "AuraClara™ Suero Iluminador Vitamina C – 49% OFF + Envío gratis" at bounding box center [394, 420] width 142 height 16
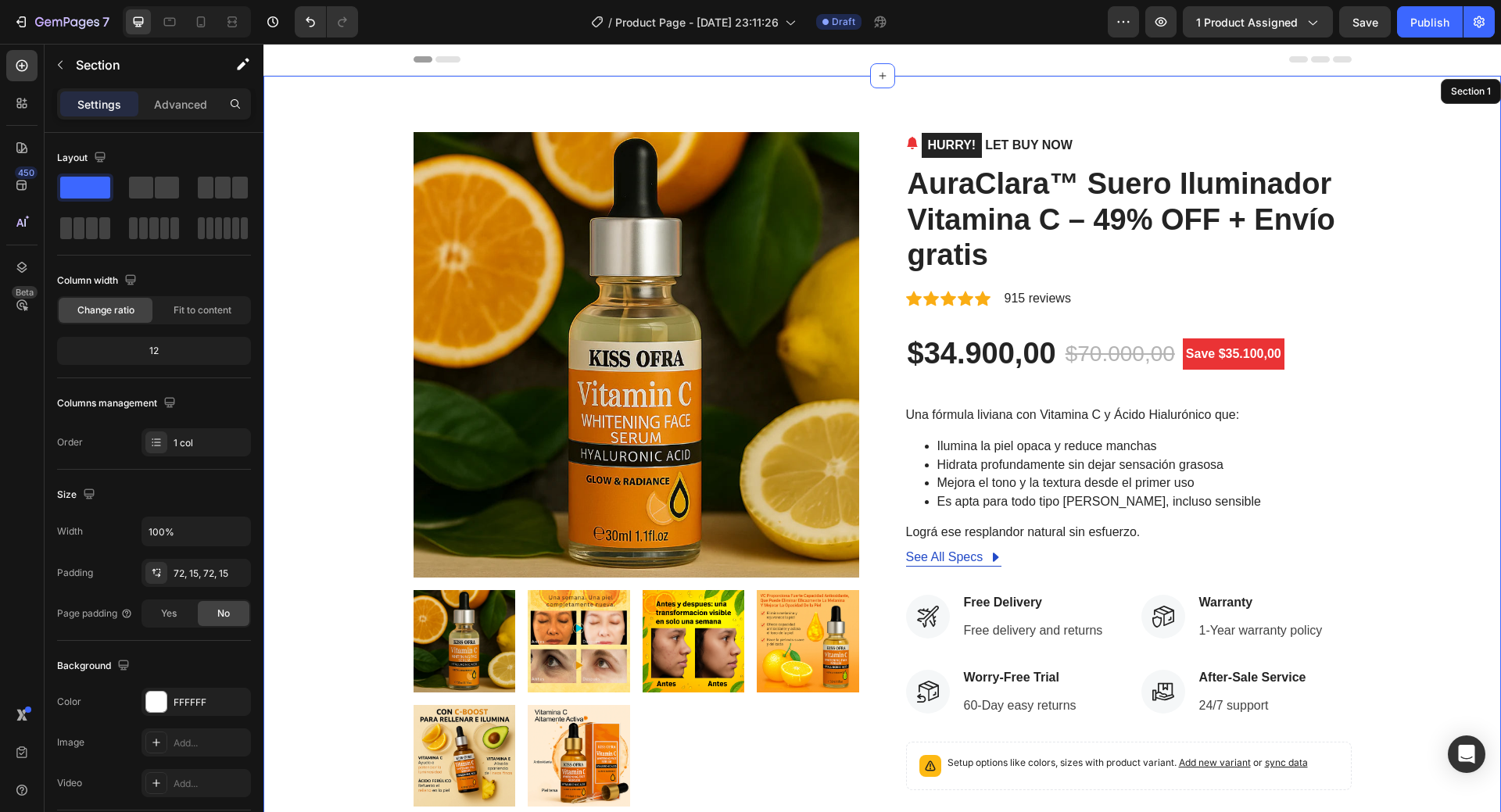
click at [295, 161] on div "Product Images HURRY! LET BUY NOW (P) Stock Counter AuraClara™ Suero Iluminador…" at bounding box center [883, 578] width 1215 height 894
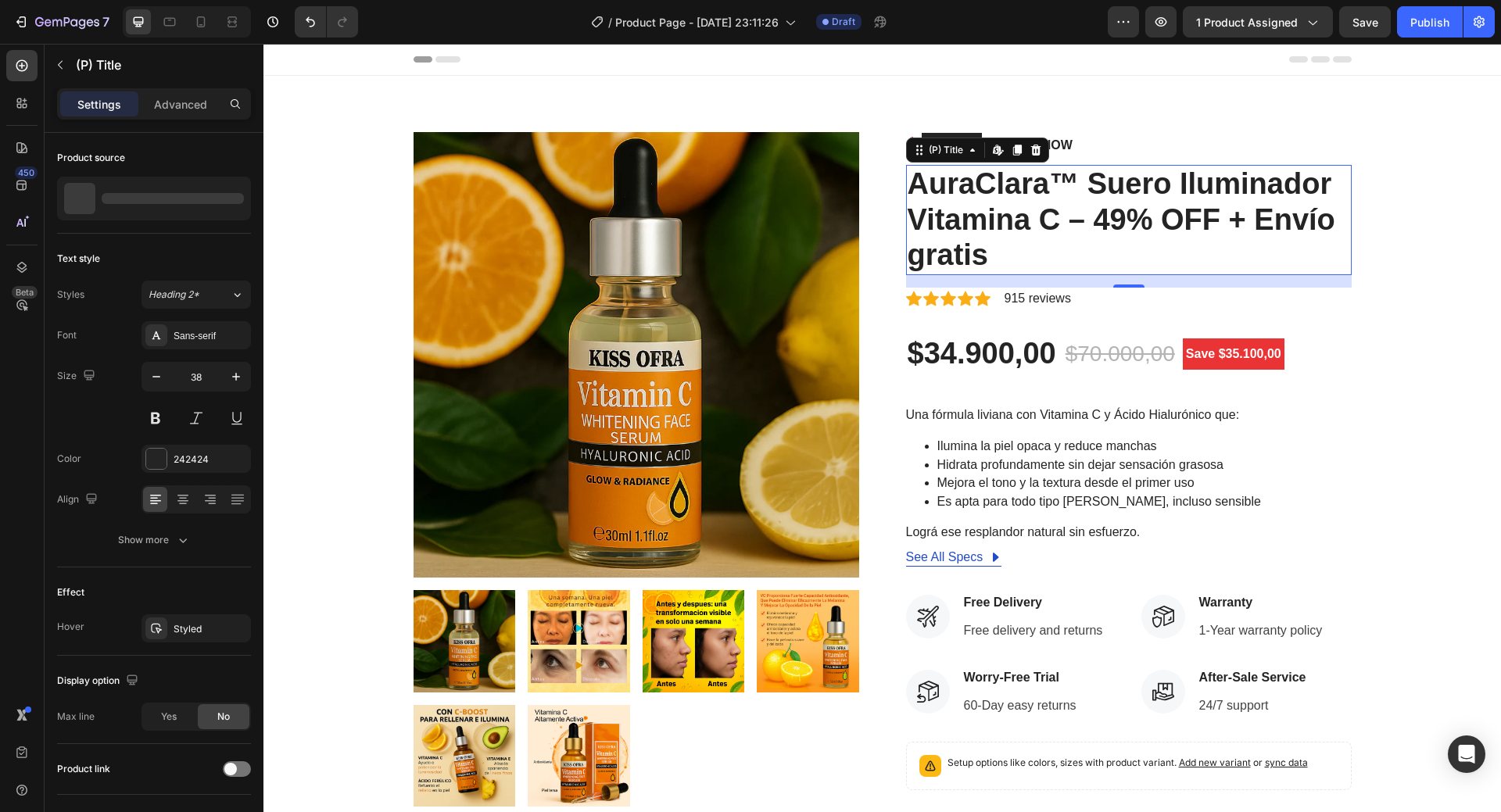
click at [1083, 199] on h2 "AuraClara™ Suero Iluminador Vitamina C – 49% OFF + Envío gratis" at bounding box center [1129, 220] width 446 height 111
click at [1108, 186] on h2 "AuraClara™ Suero Iluminador Vitamina C – 49% OFF + Envío gratis" at bounding box center [1129, 220] width 446 height 111
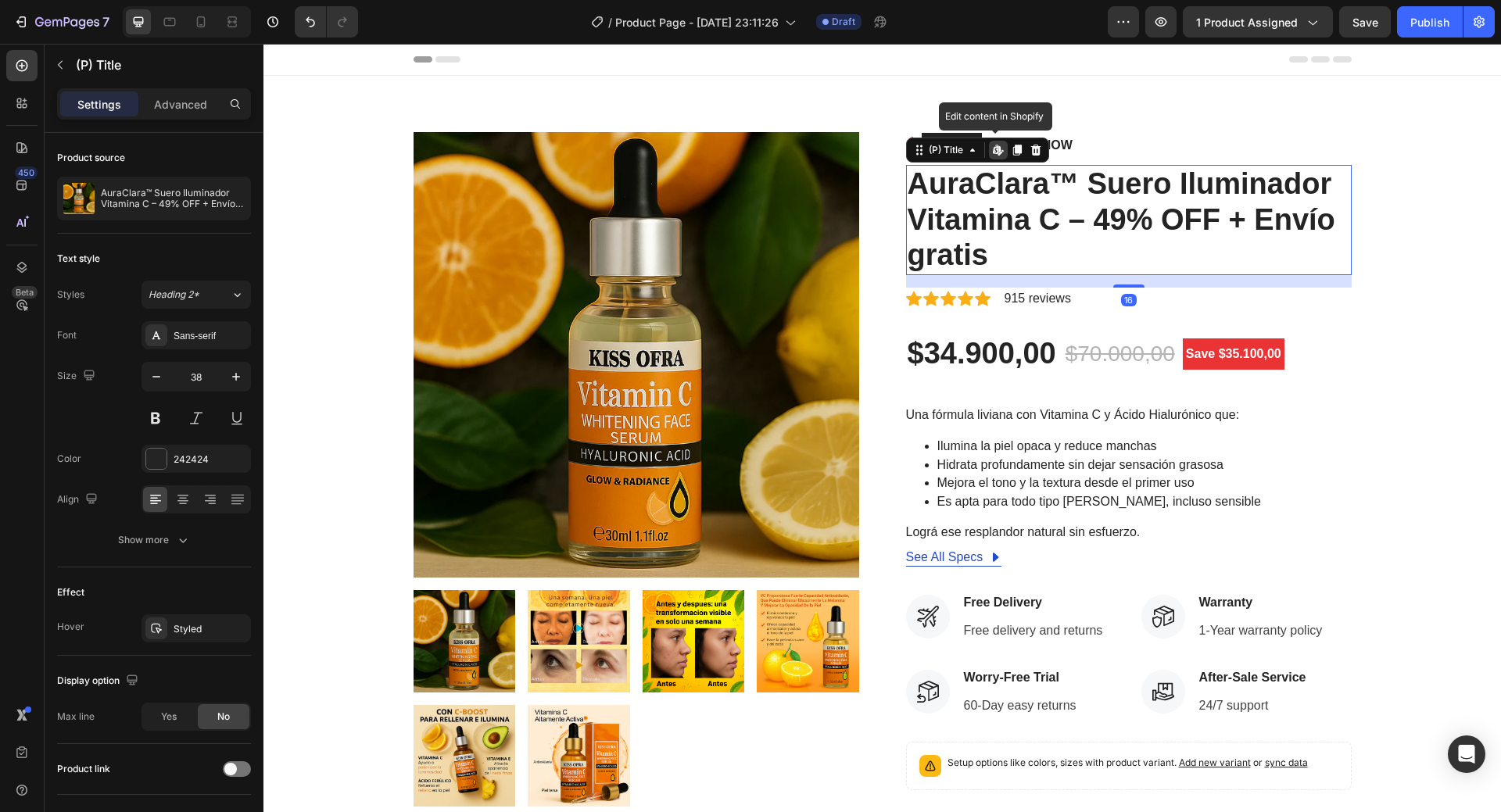
click at [1108, 186] on h2 "AuraClara™ Suero Iluminador Vitamina C – 49% OFF + Envío gratis" at bounding box center [1129, 220] width 446 height 111
click at [990, 181] on h2 "AuraClara™ Suero Iluminador Vitamina C – 49% OFF + Envío gratis" at bounding box center [1129, 220] width 446 height 111
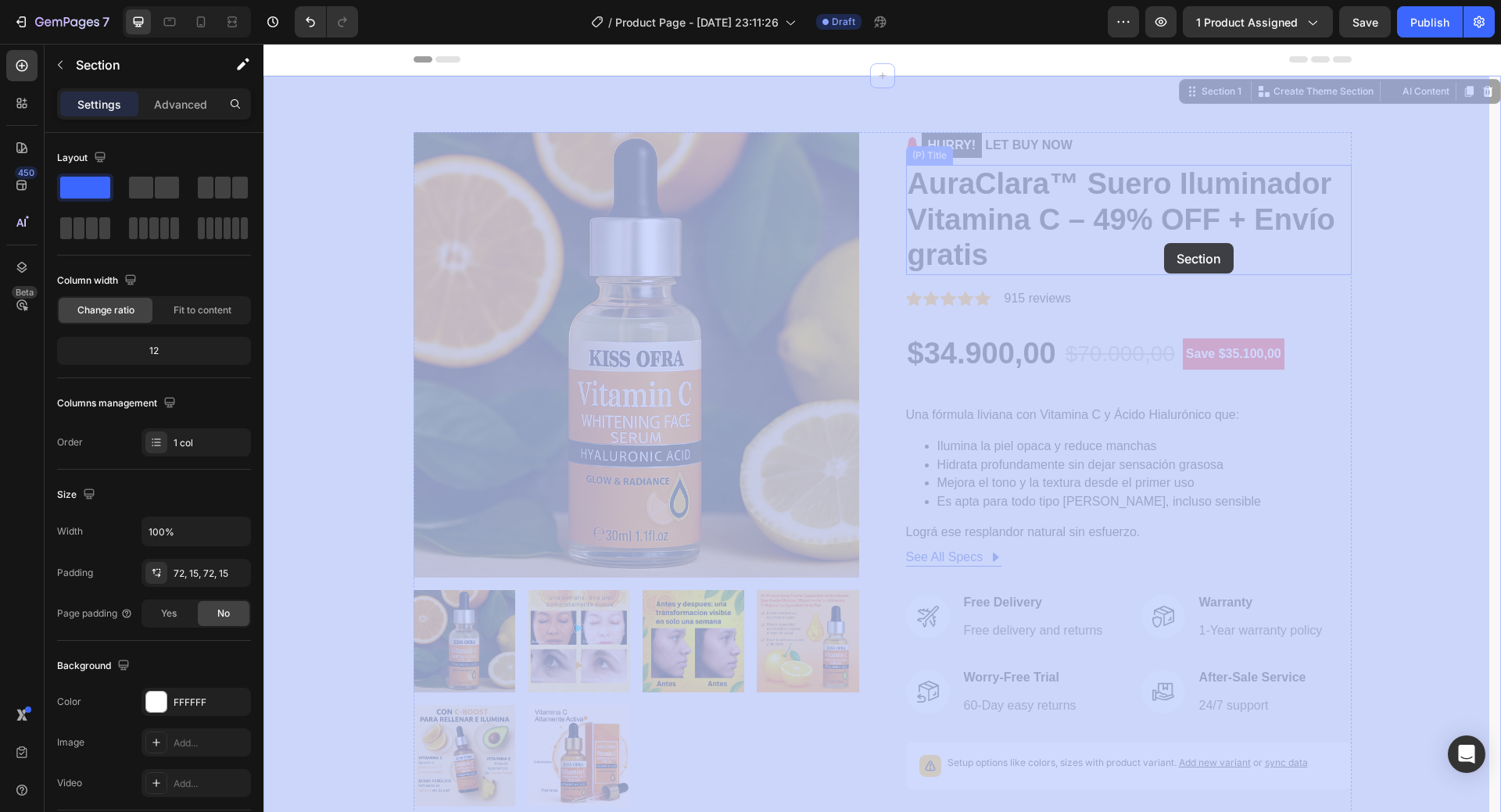
drag, startPoint x: 1413, startPoint y: 241, endPoint x: 1164, endPoint y: 243, distance: 249.0
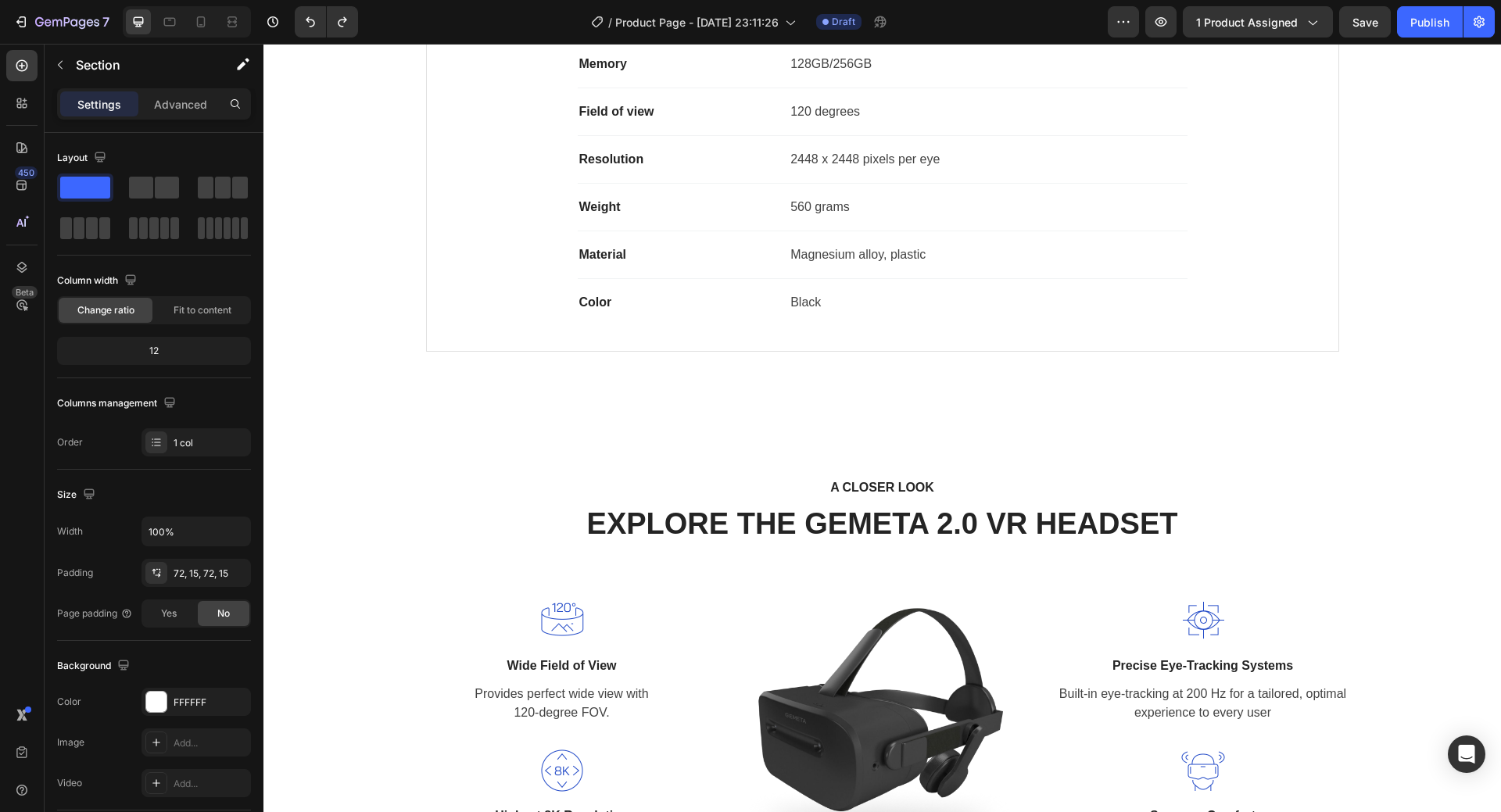
scroll to position [1329, 0]
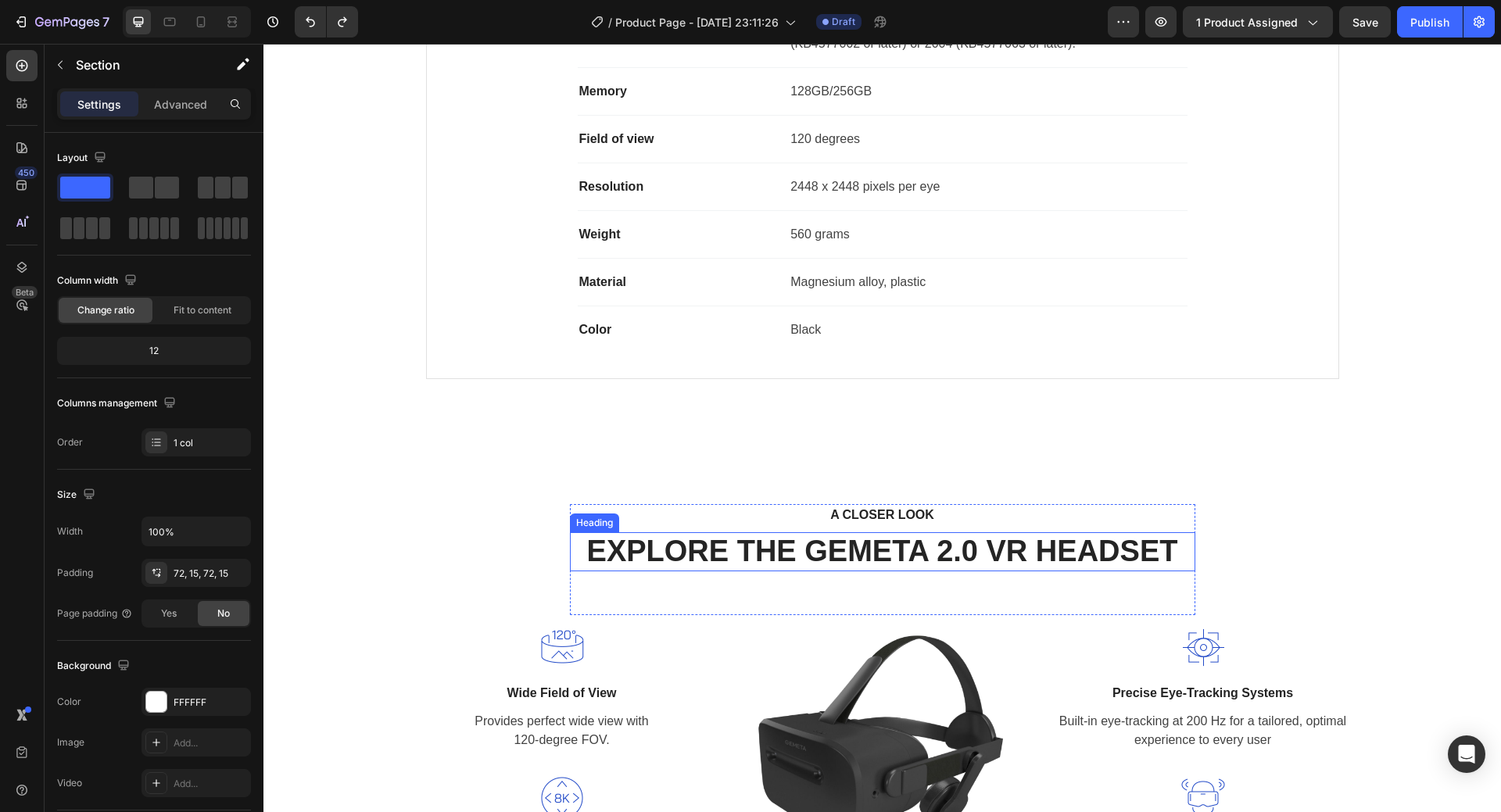
click at [842, 545] on p "EXPLORE THE GEMETA 2.0 VR HEADSET" at bounding box center [883, 552] width 622 height 36
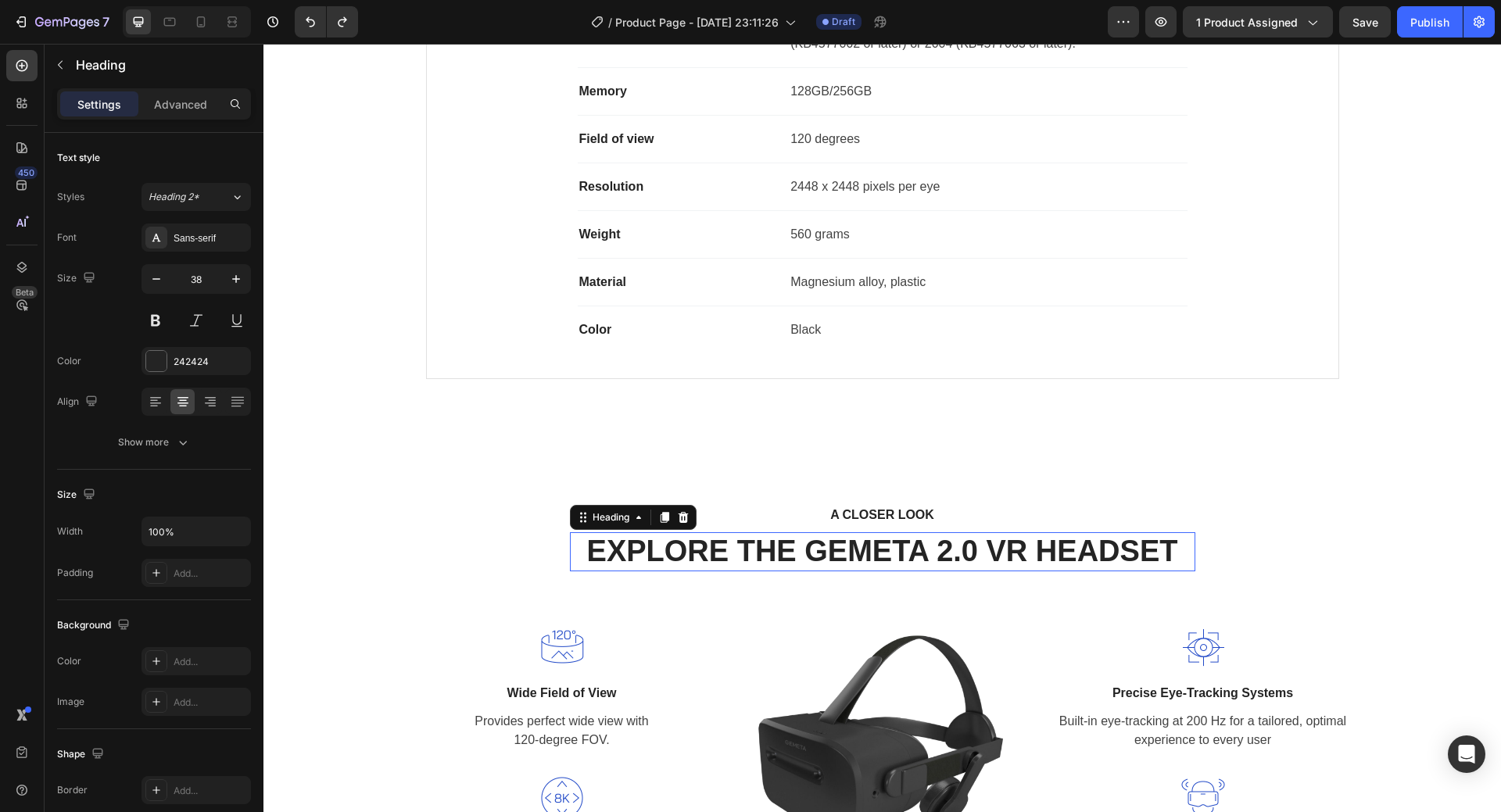
click at [842, 545] on p "EXPLORE THE GEMETA 2.0 VR HEADSET" at bounding box center [883, 552] width 622 height 36
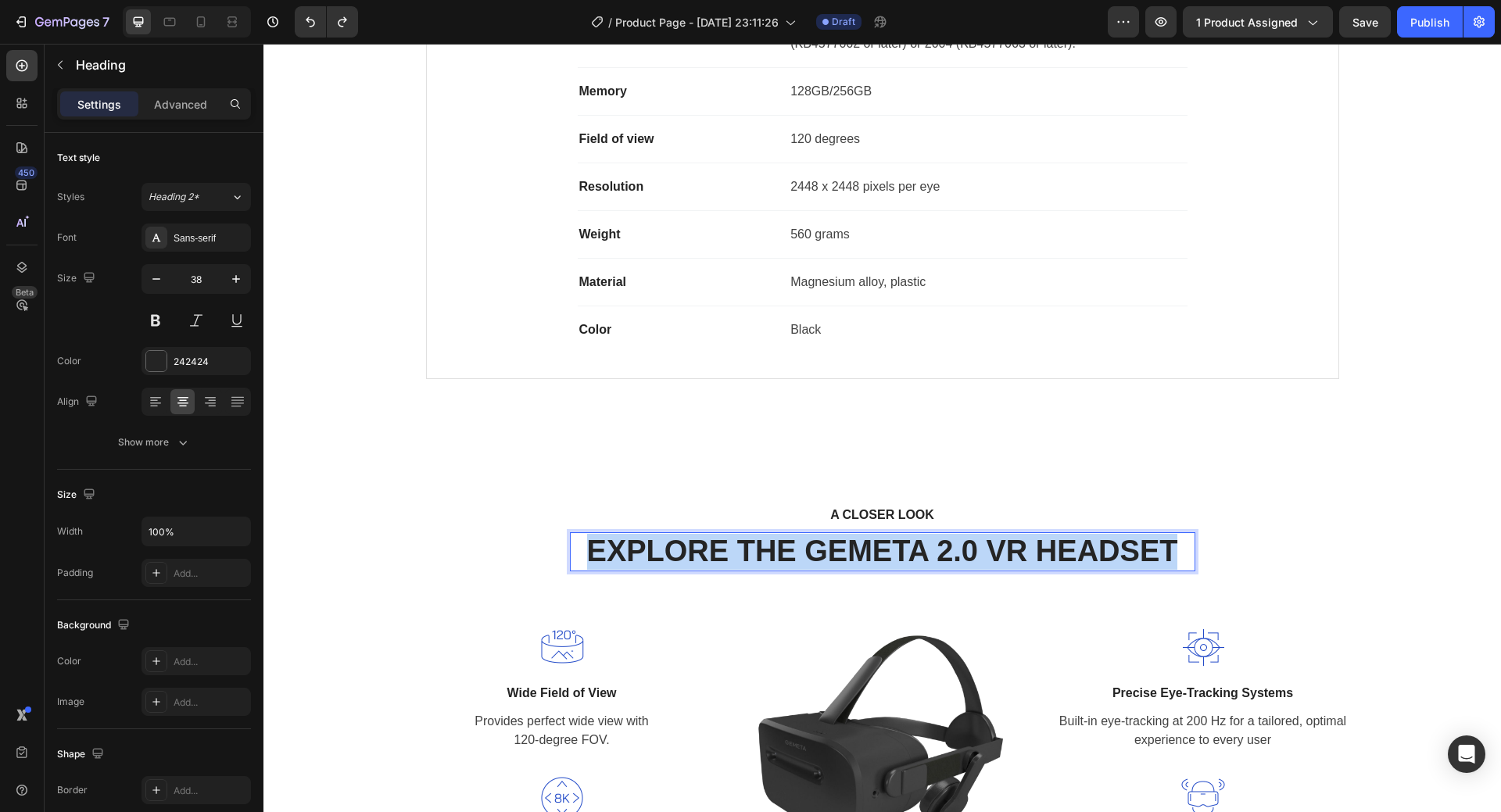
click at [842, 545] on p "EXPLORE THE GEMETA 2.0 VR HEADSET" at bounding box center [883, 552] width 622 height 36
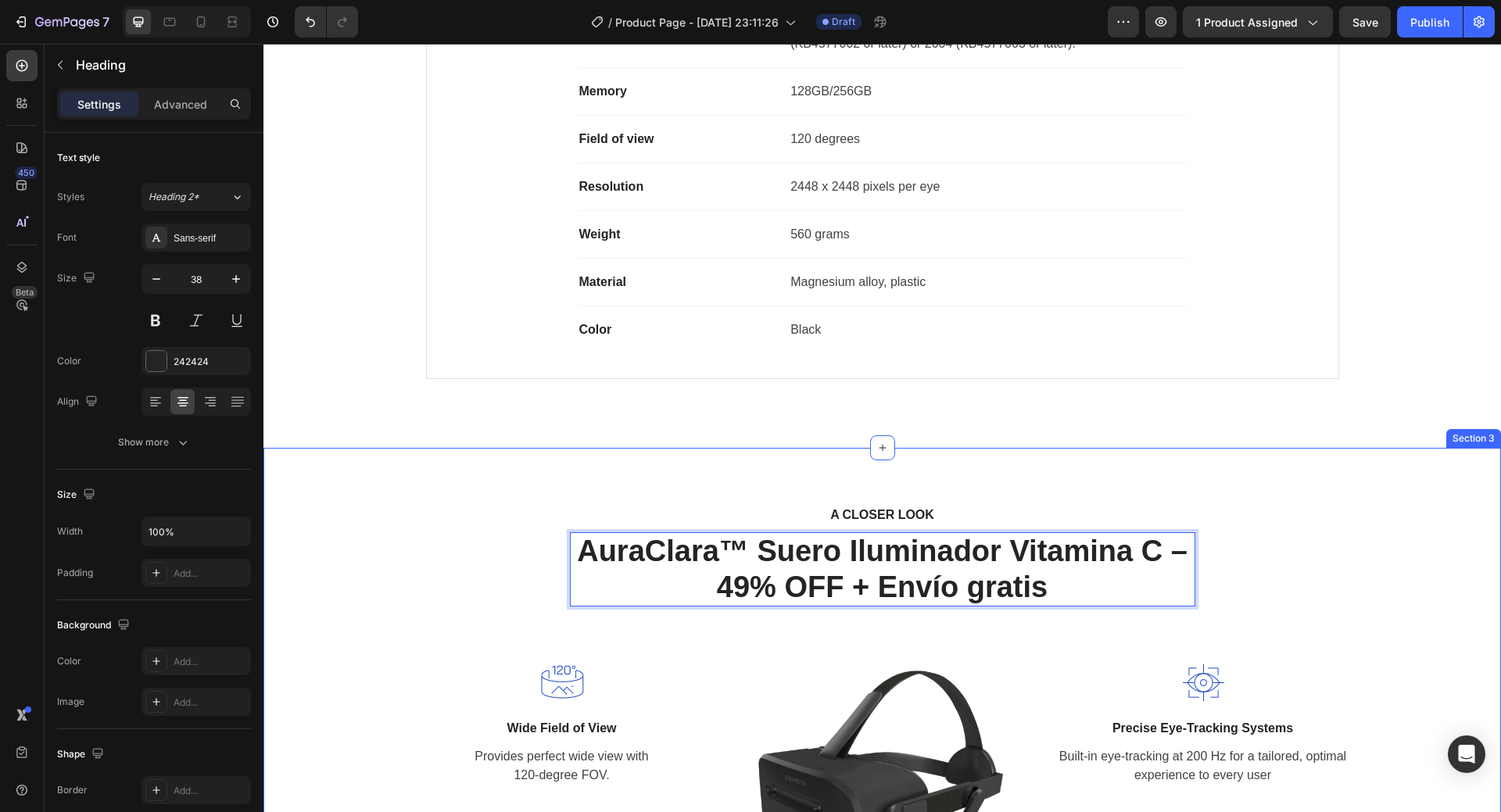
click at [1468, 513] on div "A CLOSER LOOK Text block AuraClara™ Suero Iluminador Vitamina C – 49% OFF + Env…" at bounding box center [883, 725] width 1215 height 443
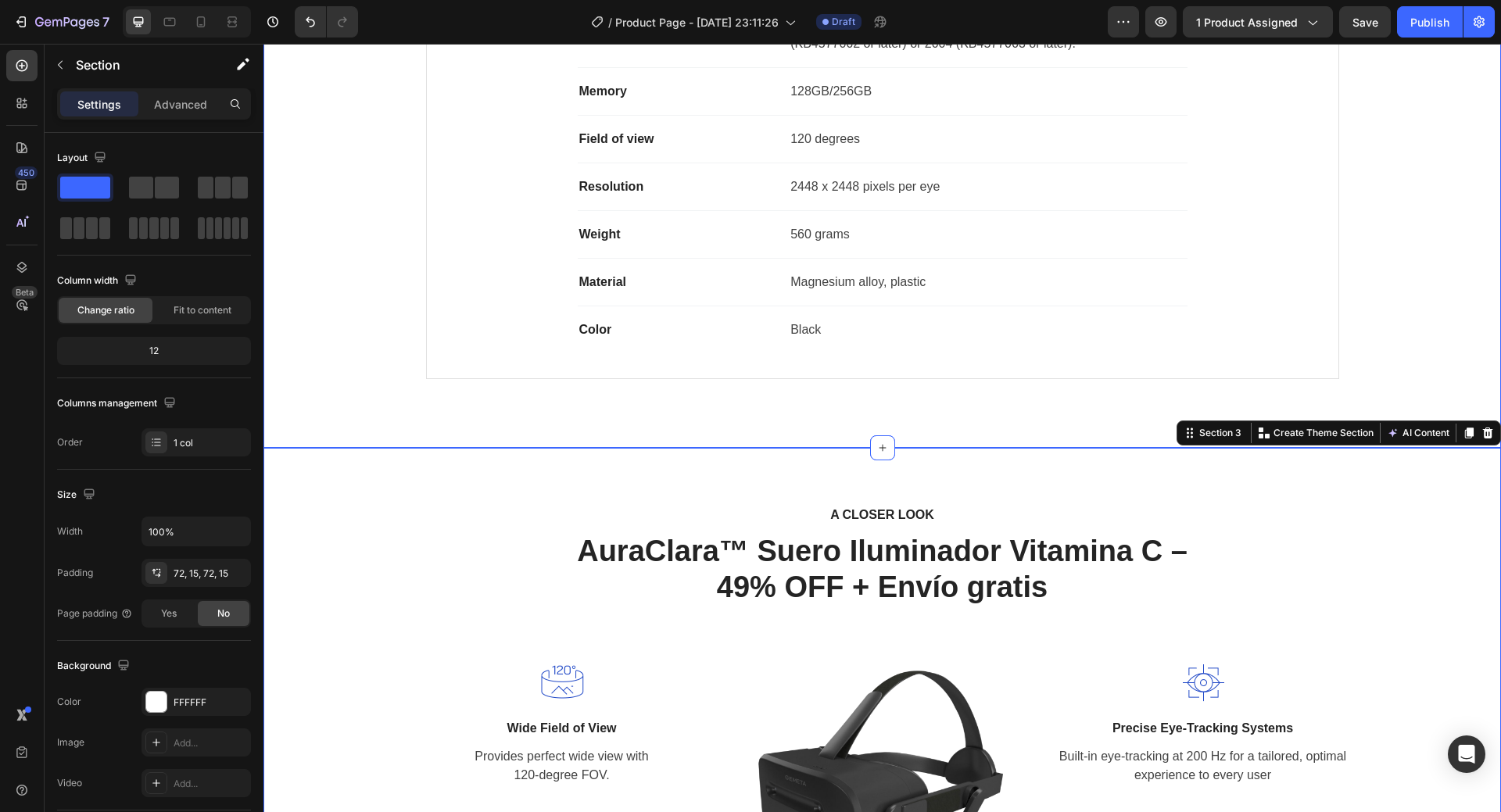
click at [1435, 345] on div "Product Specifications Product Details Product Services Technical Specification…" at bounding box center [883, 101] width 1215 height 583
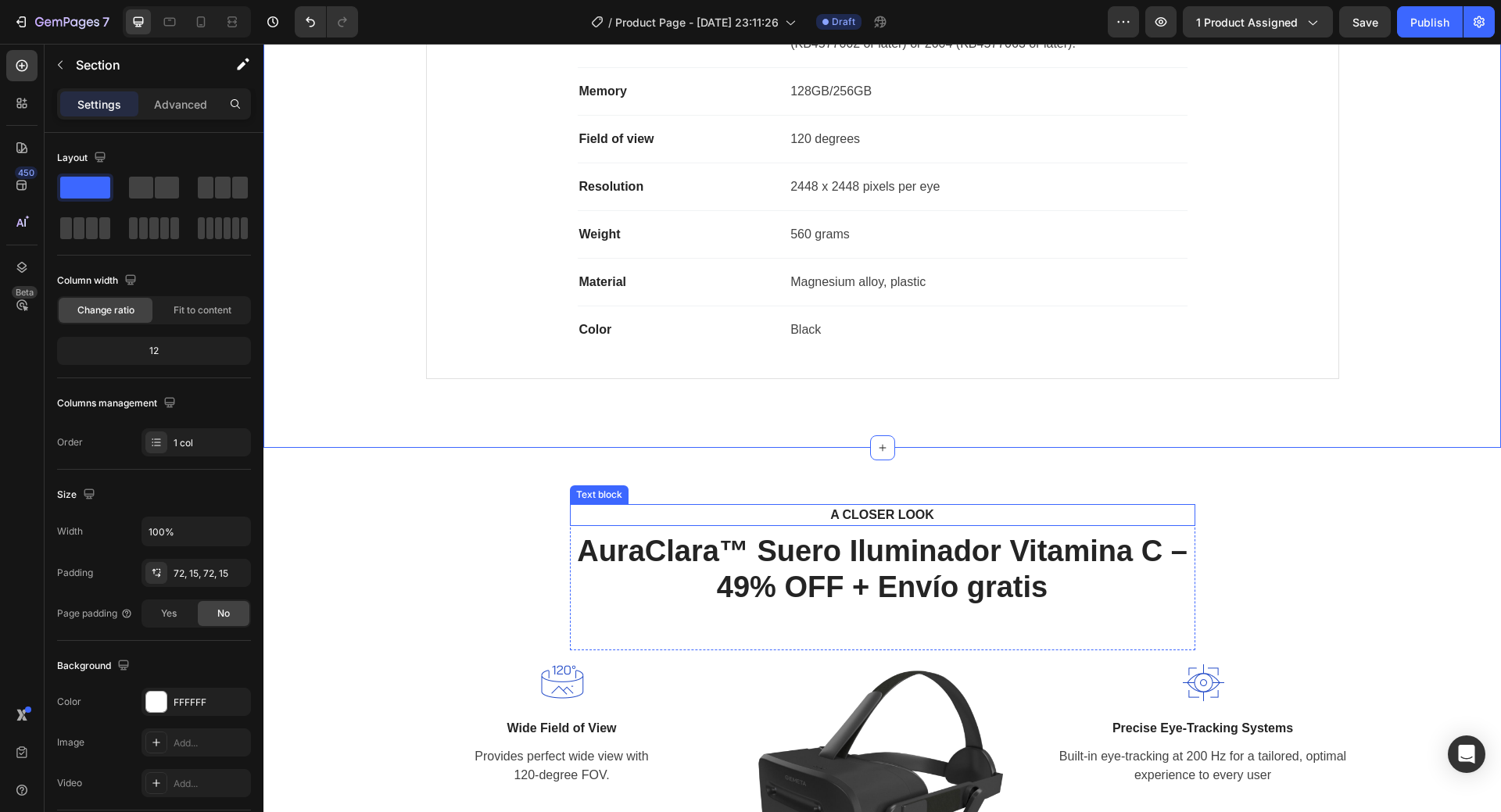
click at [922, 512] on p "A CLOSER LOOK" at bounding box center [883, 515] width 597 height 19
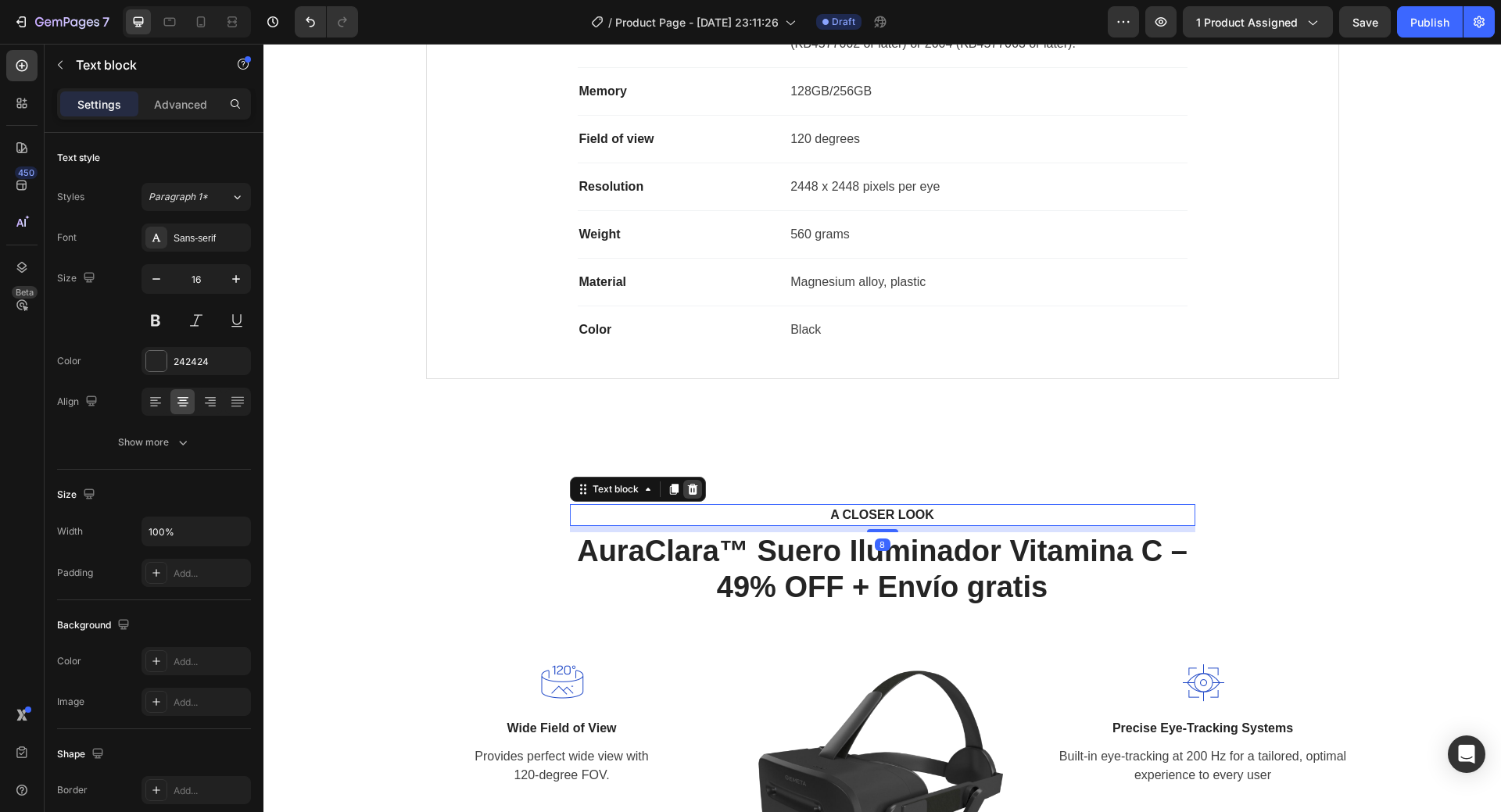
click at [692, 489] on icon at bounding box center [692, 489] width 12 height 12
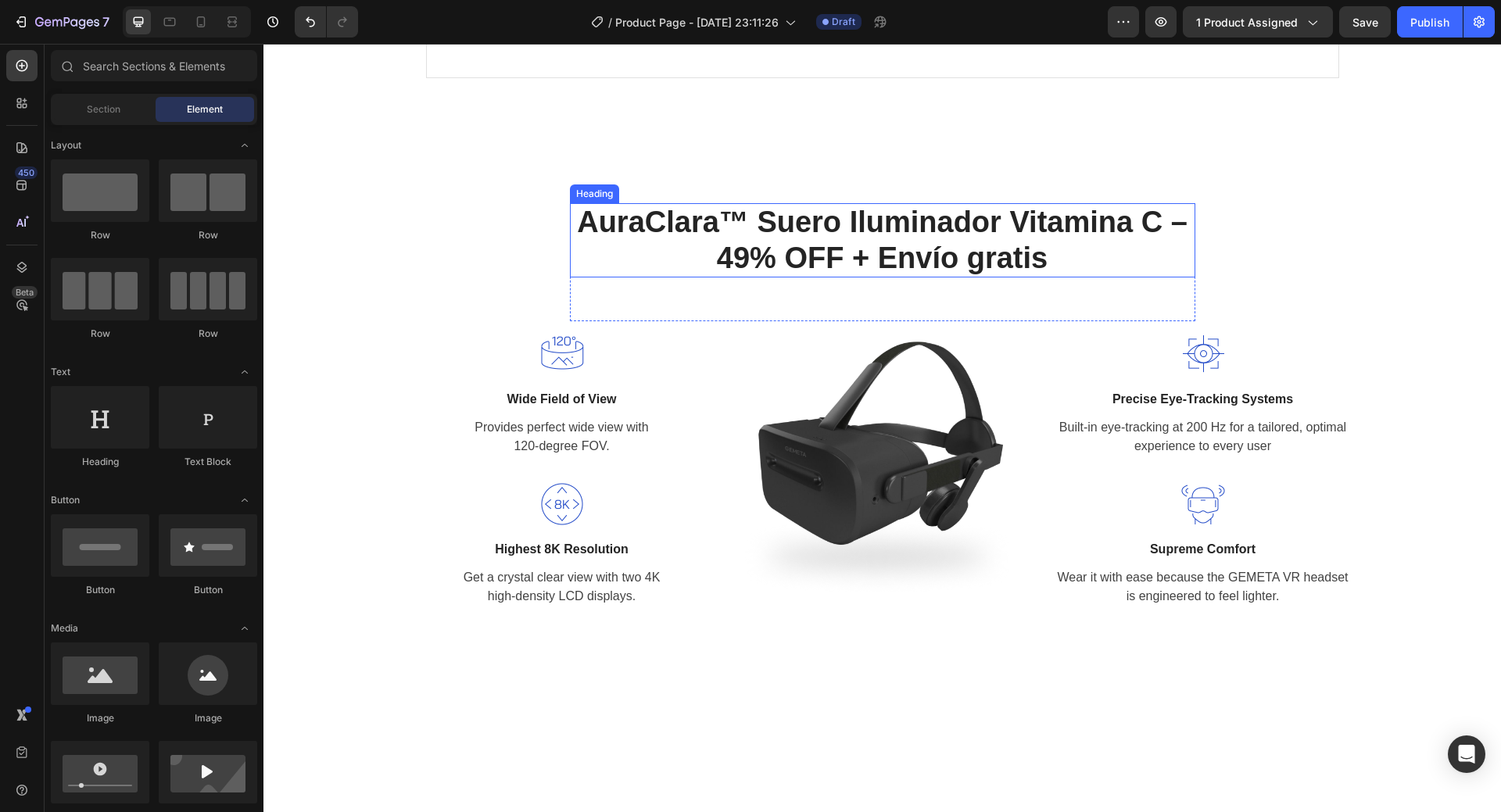
scroll to position [1721, 0]
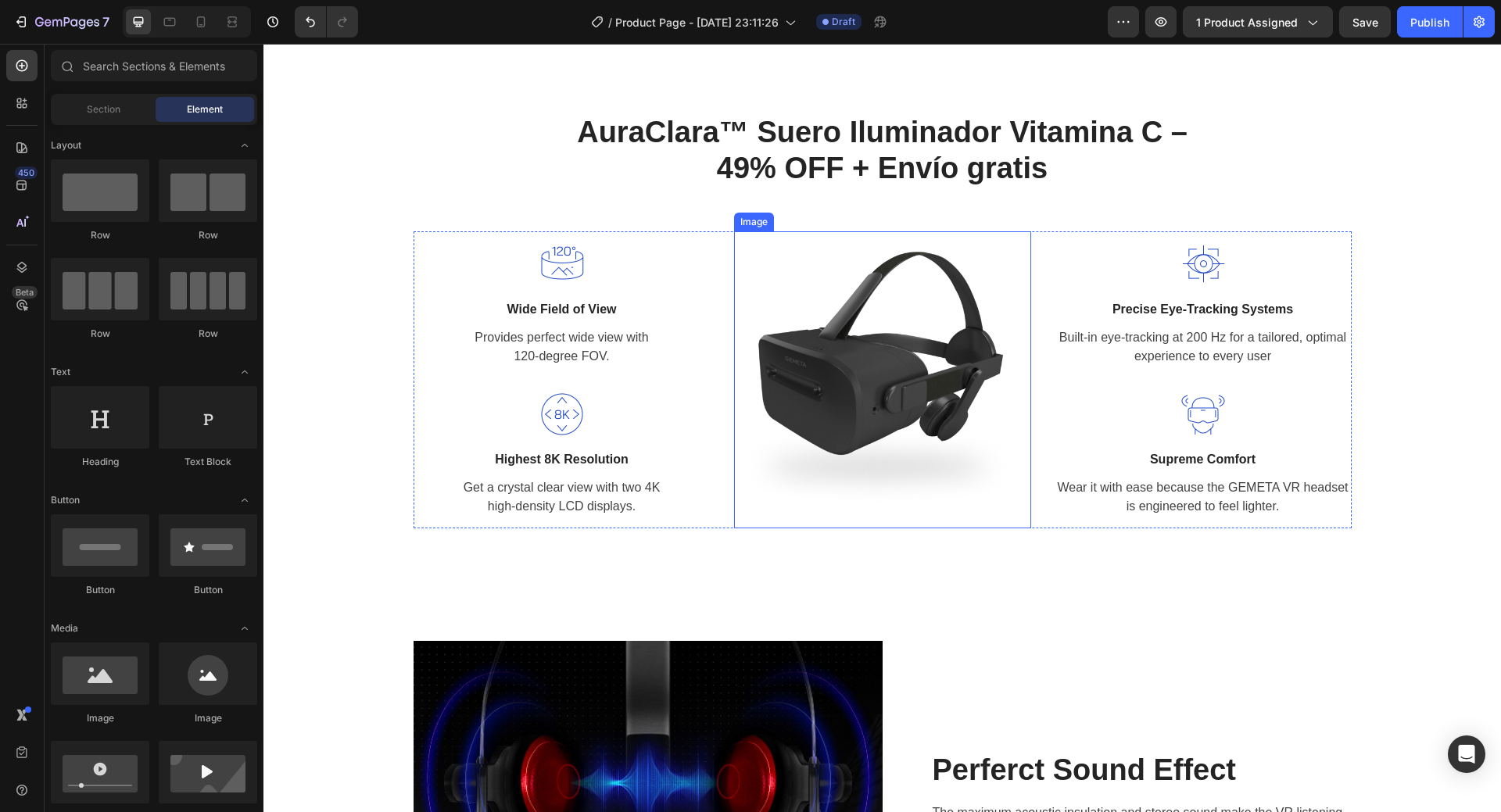
click at [879, 368] on img at bounding box center [883, 380] width 297 height 297
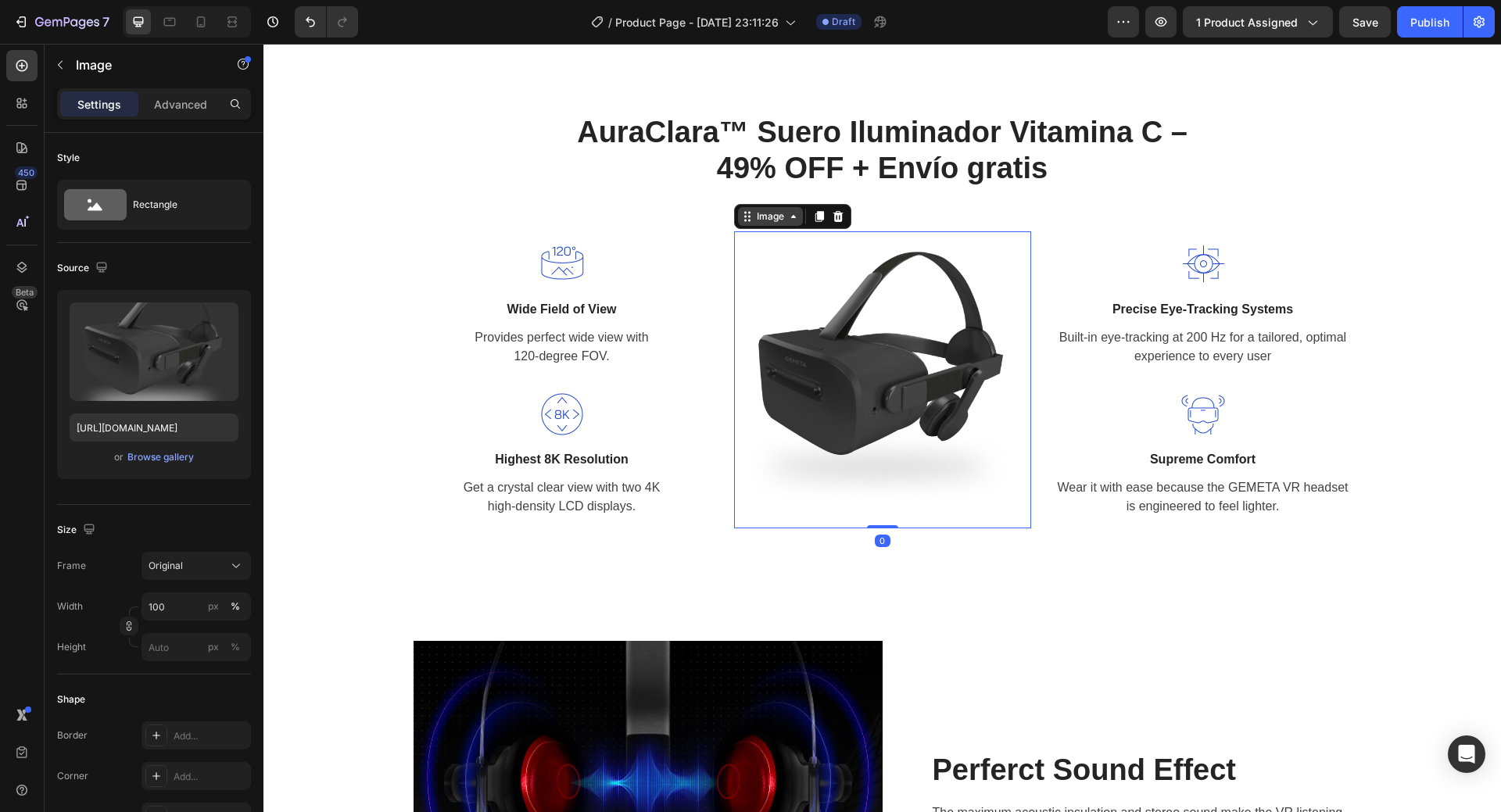
click at [763, 222] on div "Image" at bounding box center [770, 216] width 34 height 14
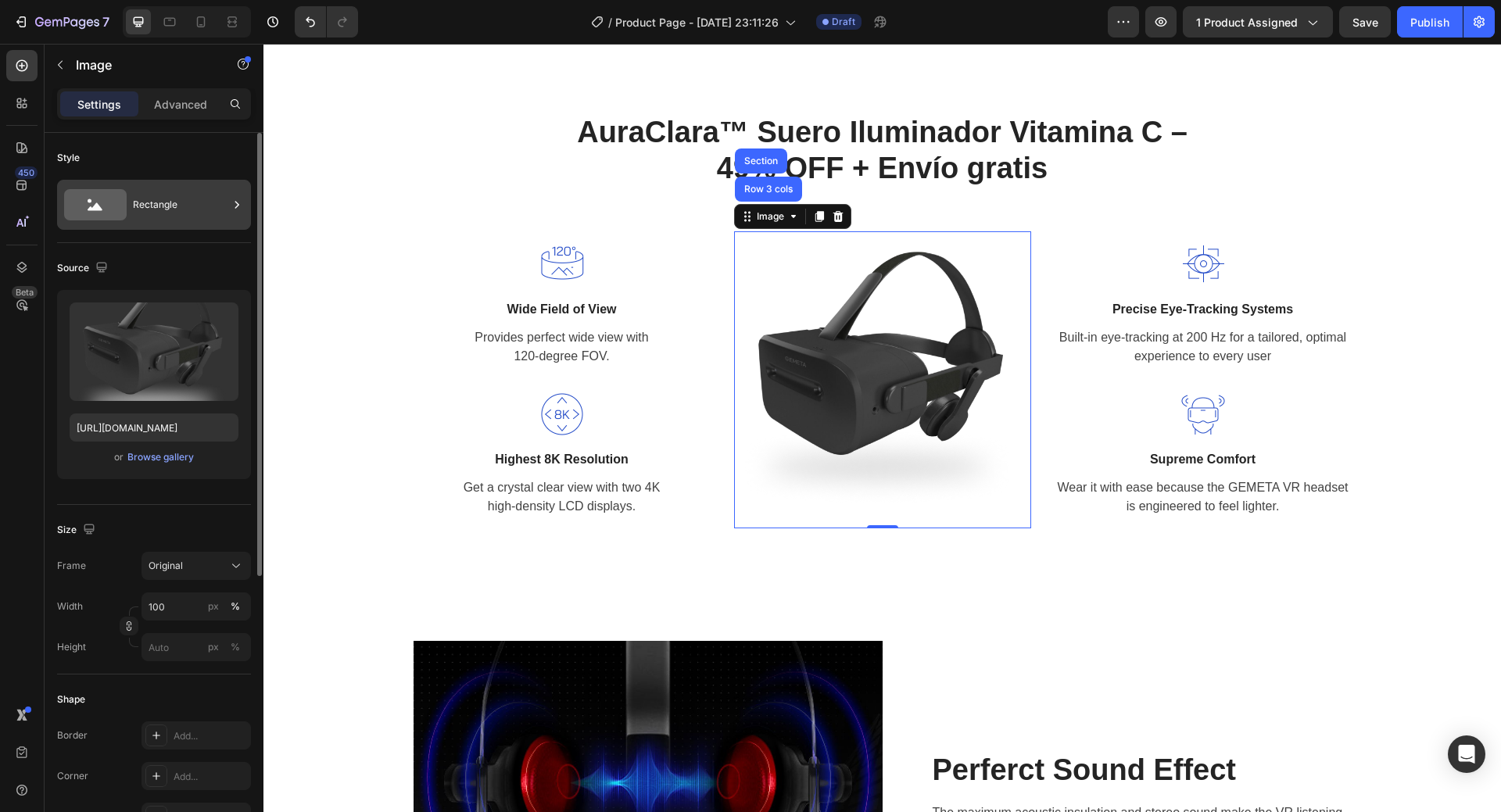
click at [161, 214] on div "Rectangle" at bounding box center [181, 205] width 96 height 36
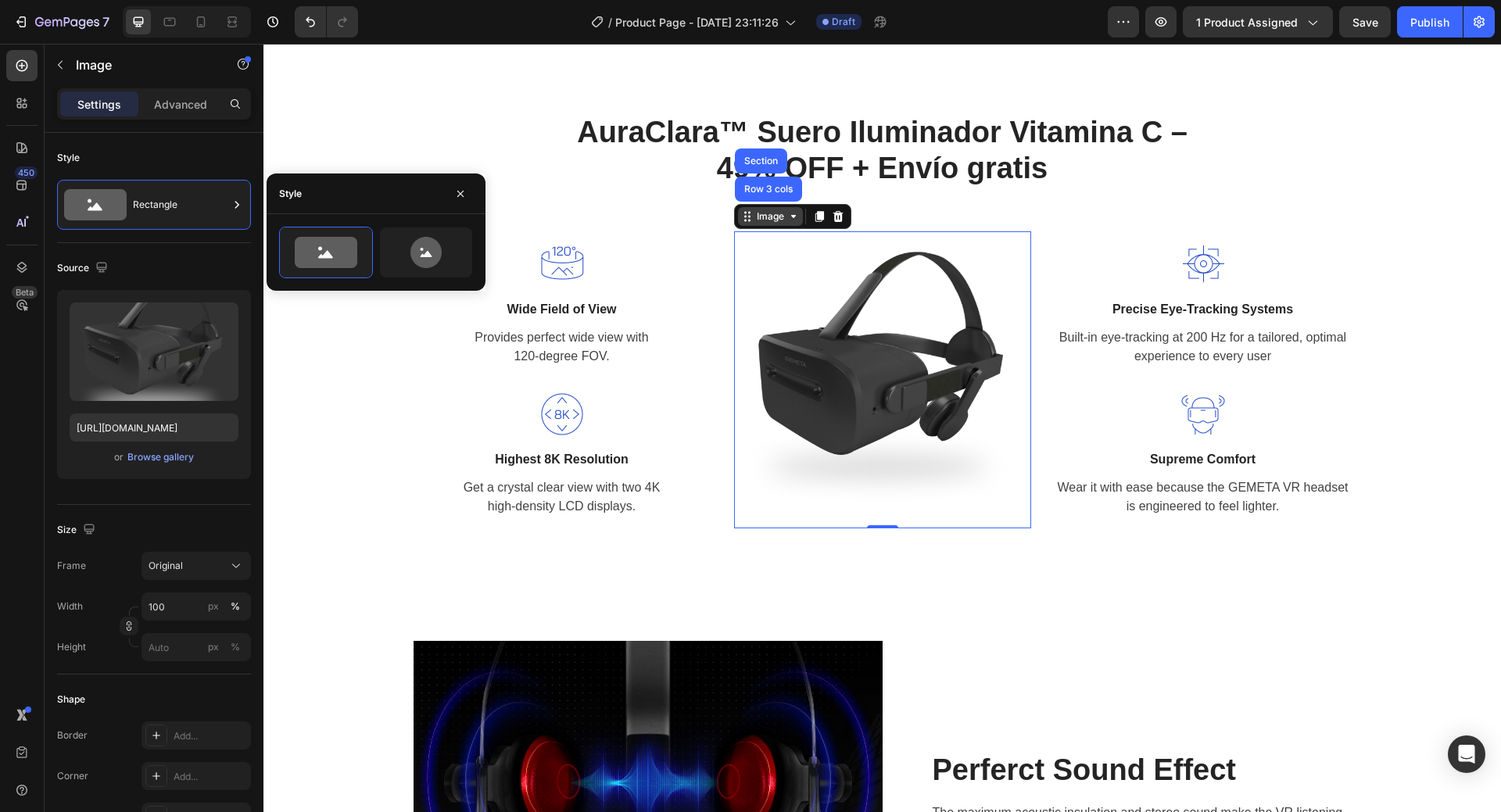
click at [760, 218] on div "Image" at bounding box center [770, 216] width 34 height 14
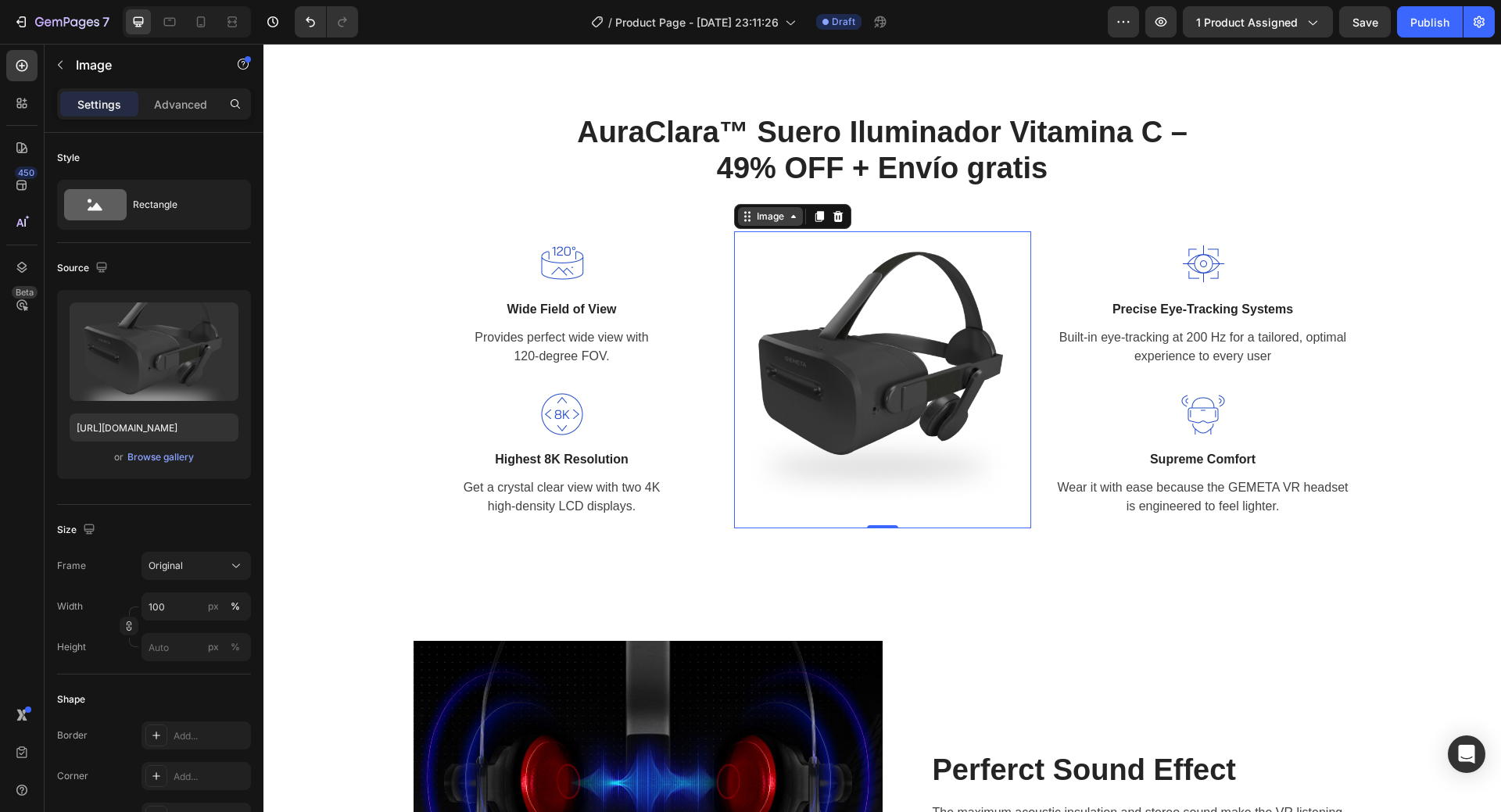
click at [762, 218] on div "Image" at bounding box center [770, 216] width 34 height 14
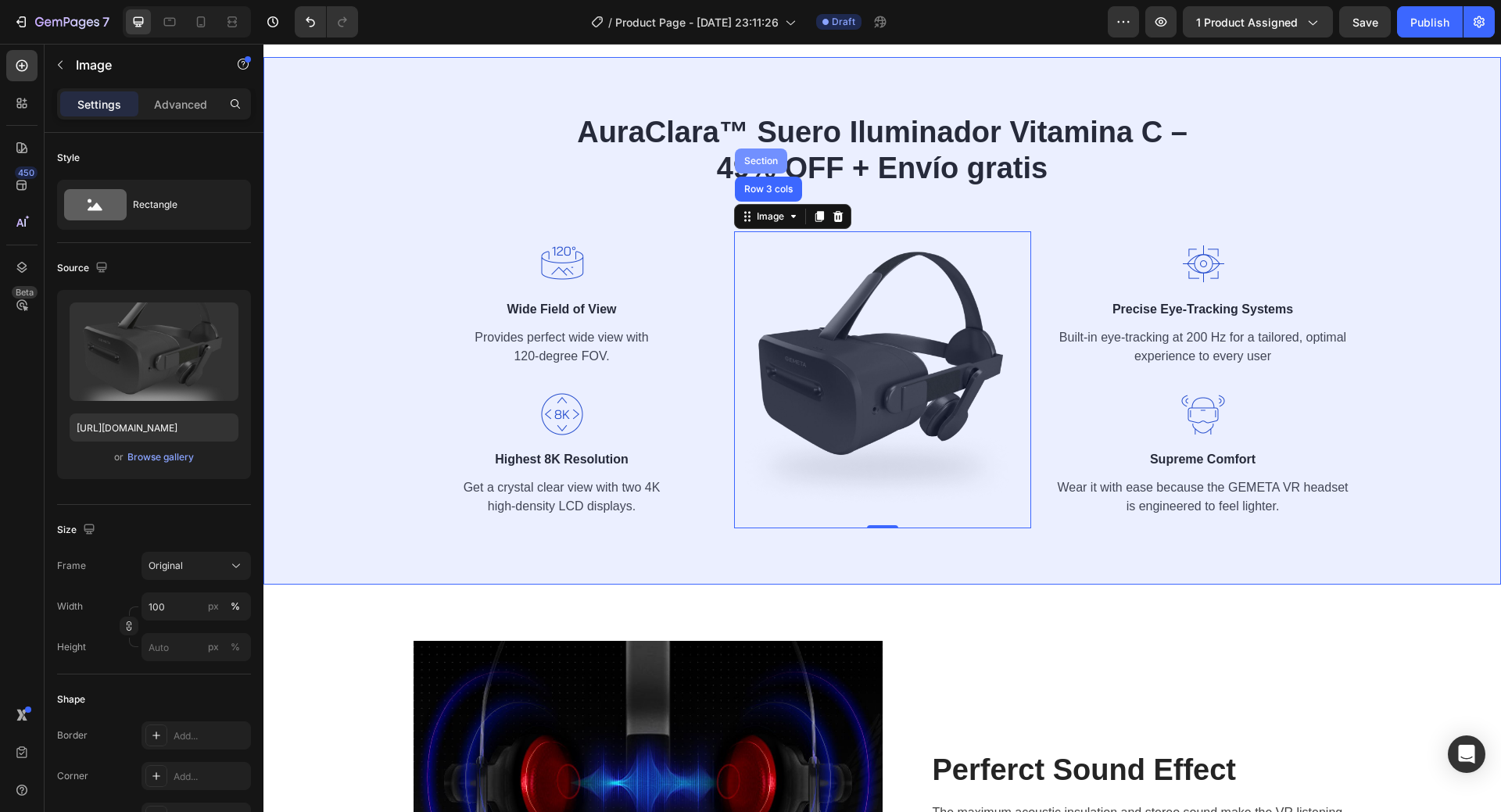
click at [751, 156] on div "Section" at bounding box center [761, 161] width 52 height 25
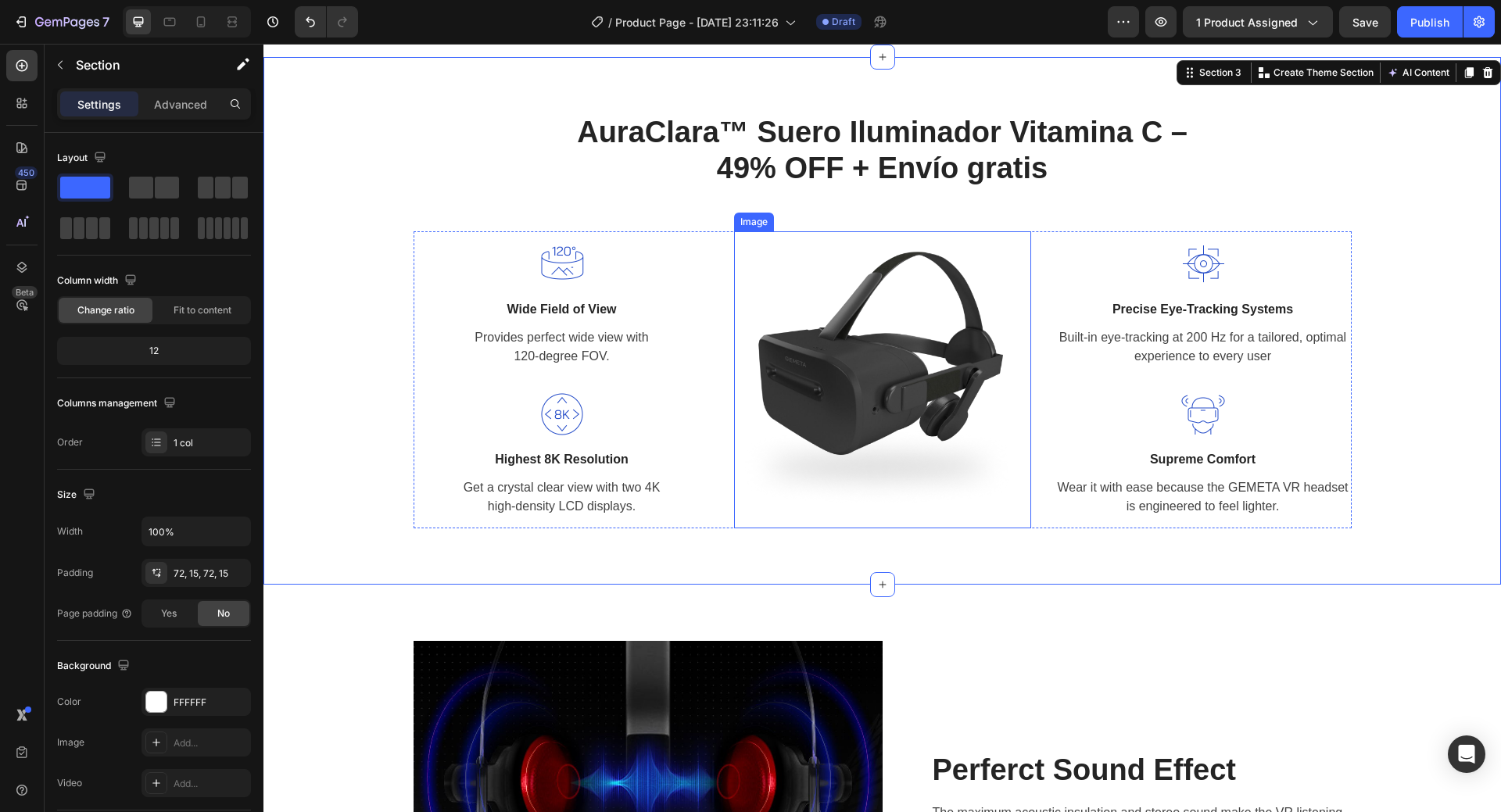
click at [821, 345] on img at bounding box center [883, 380] width 297 height 297
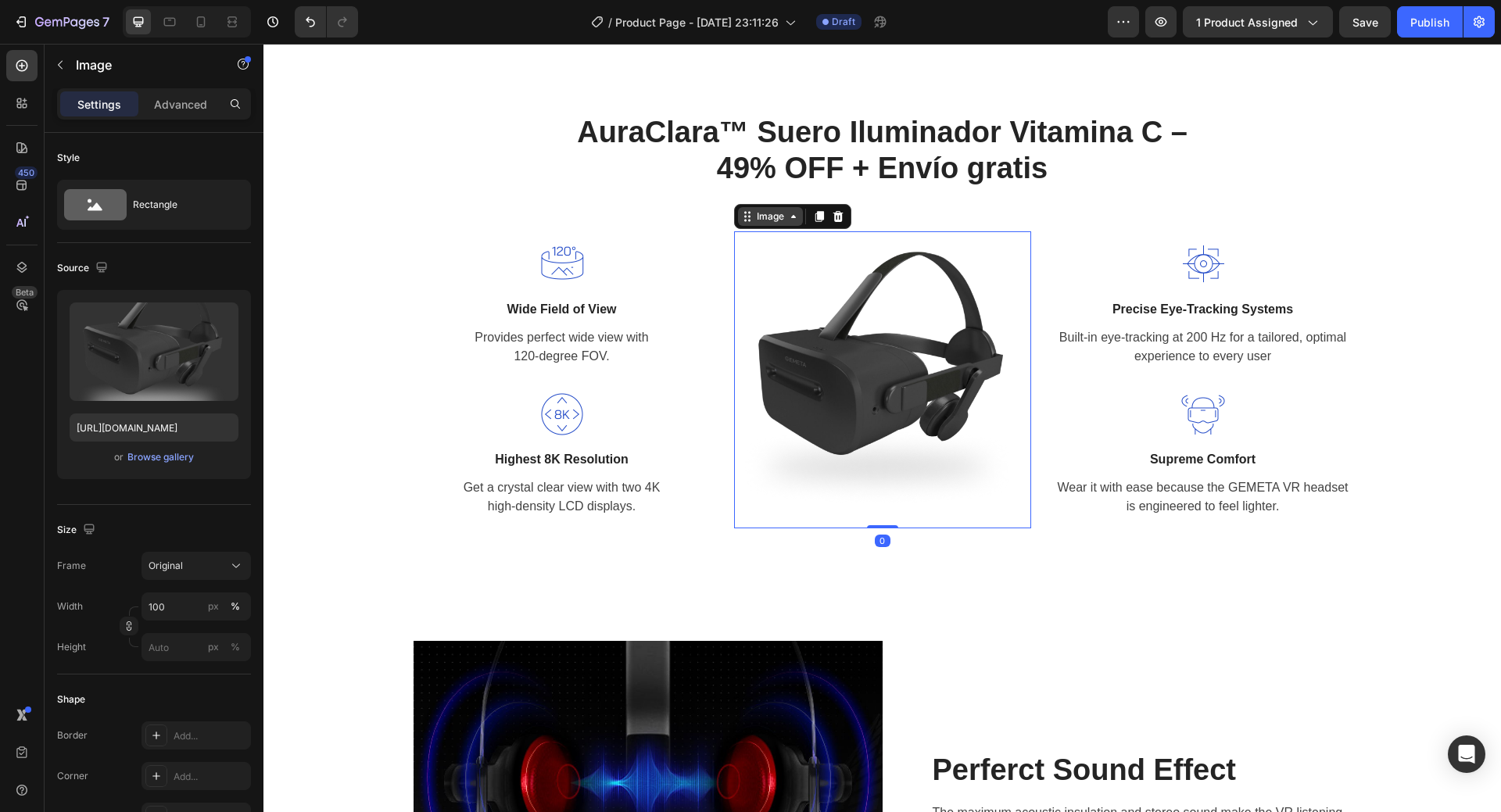
click at [764, 223] on div "Image" at bounding box center [770, 216] width 34 height 14
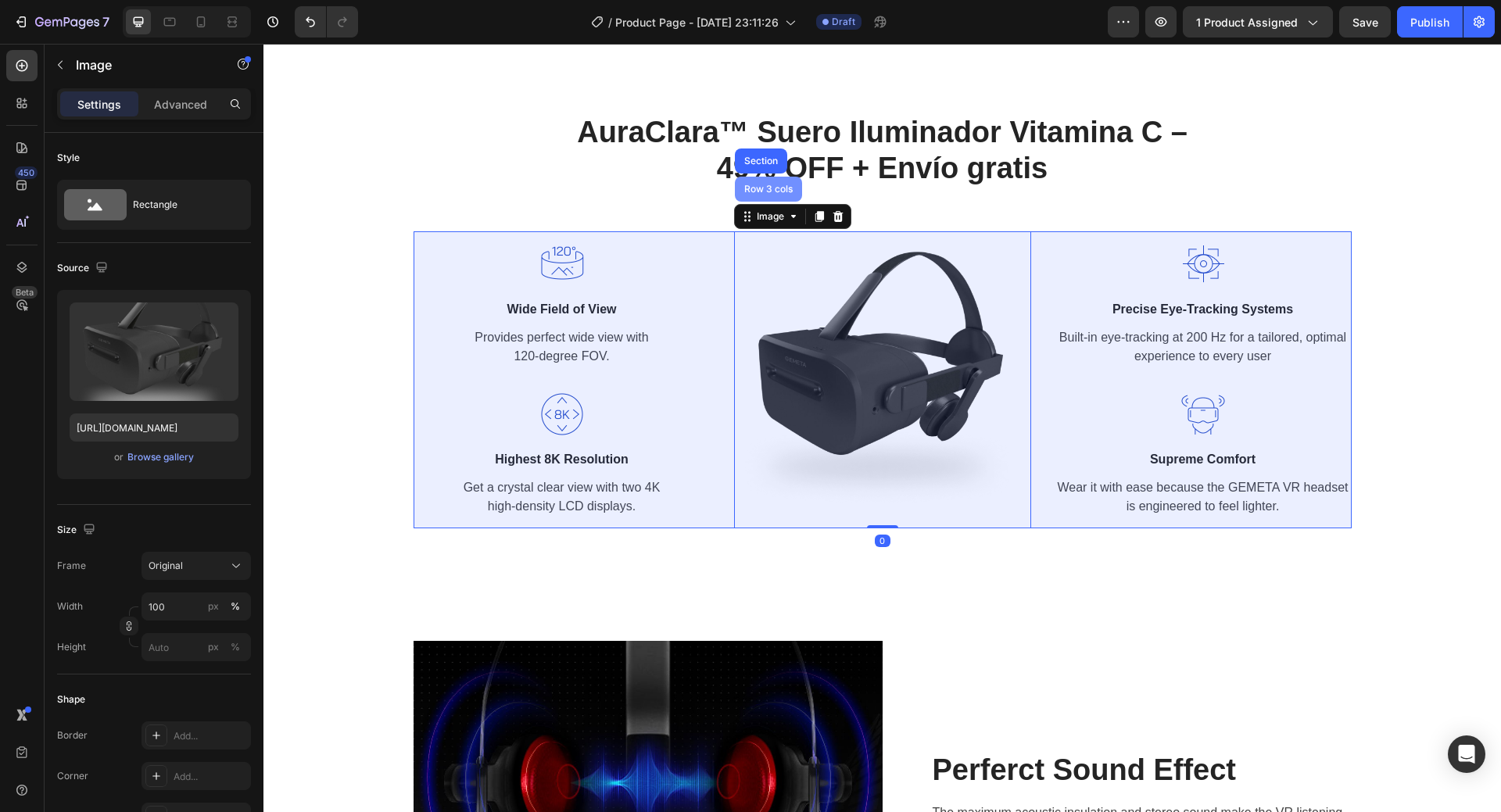
click at [764, 201] on div "Row 3 cols" at bounding box center [768, 189] width 67 height 25
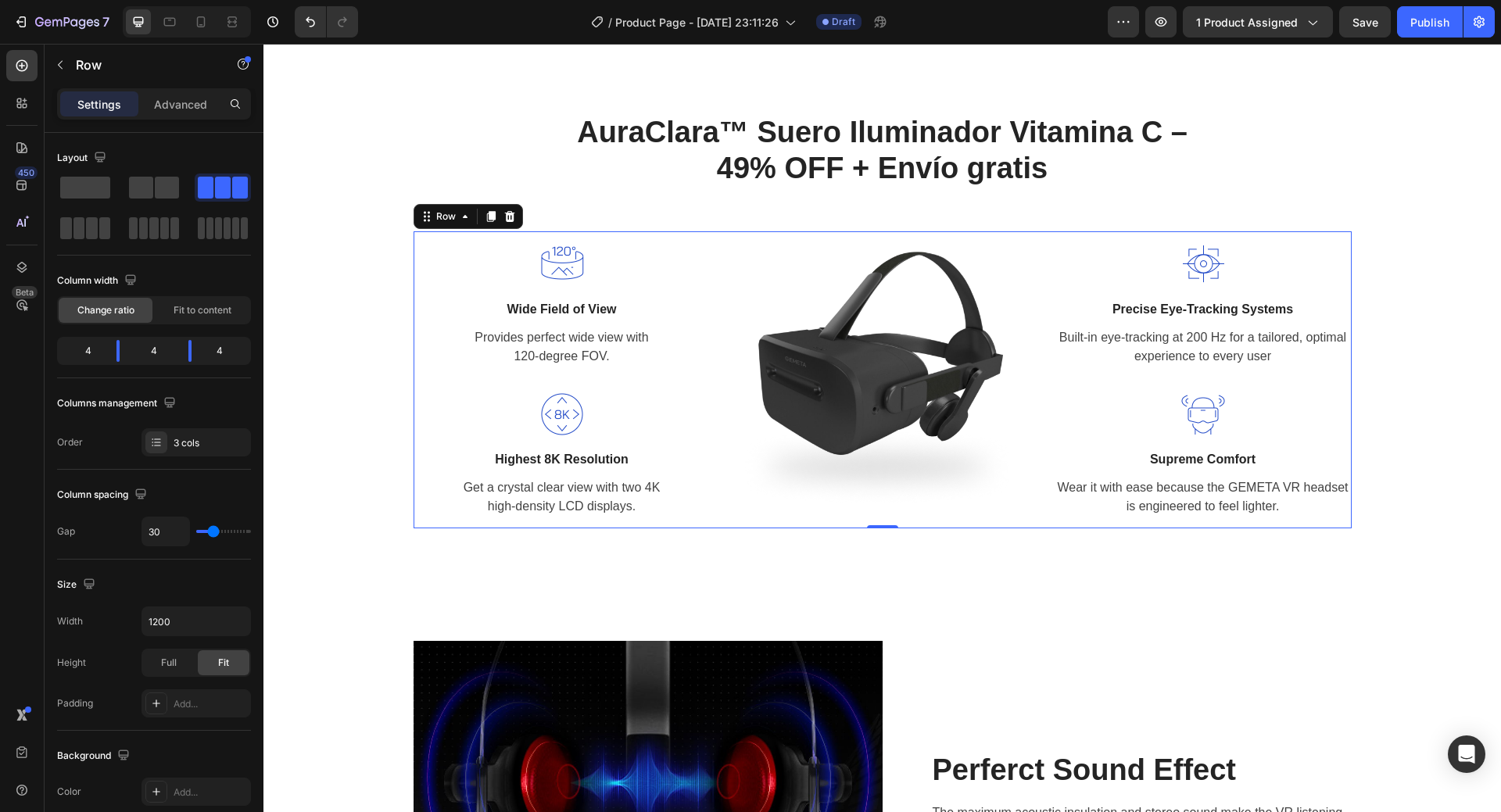
click at [713, 338] on div "Image Wide Field of View Text block Provides perfect wide view with 120-degree …" at bounding box center [882, 380] width 938 height 297
click at [813, 354] on img at bounding box center [883, 380] width 297 height 297
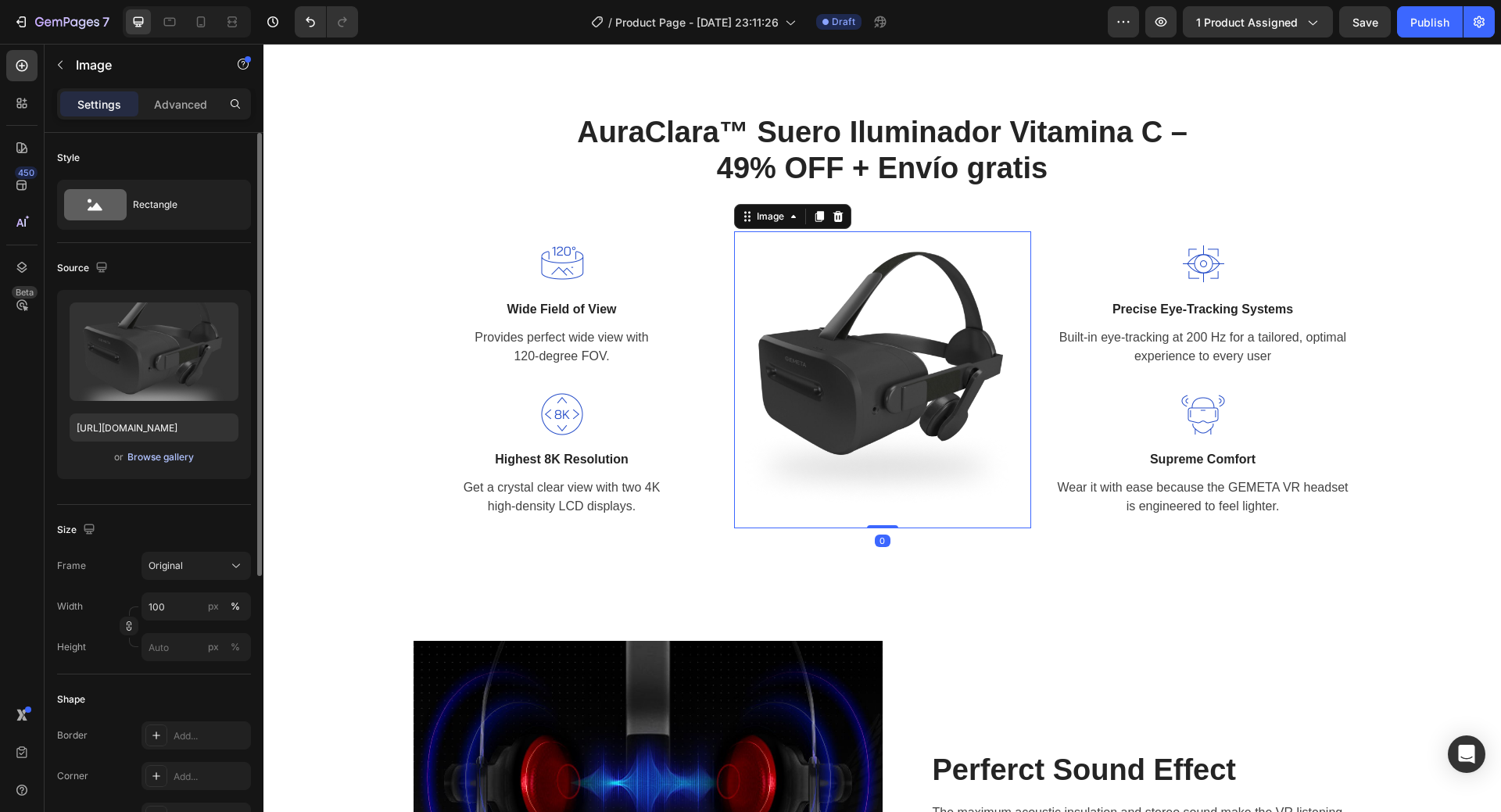
click at [148, 459] on div "Browse gallery" at bounding box center [160, 457] width 67 height 14
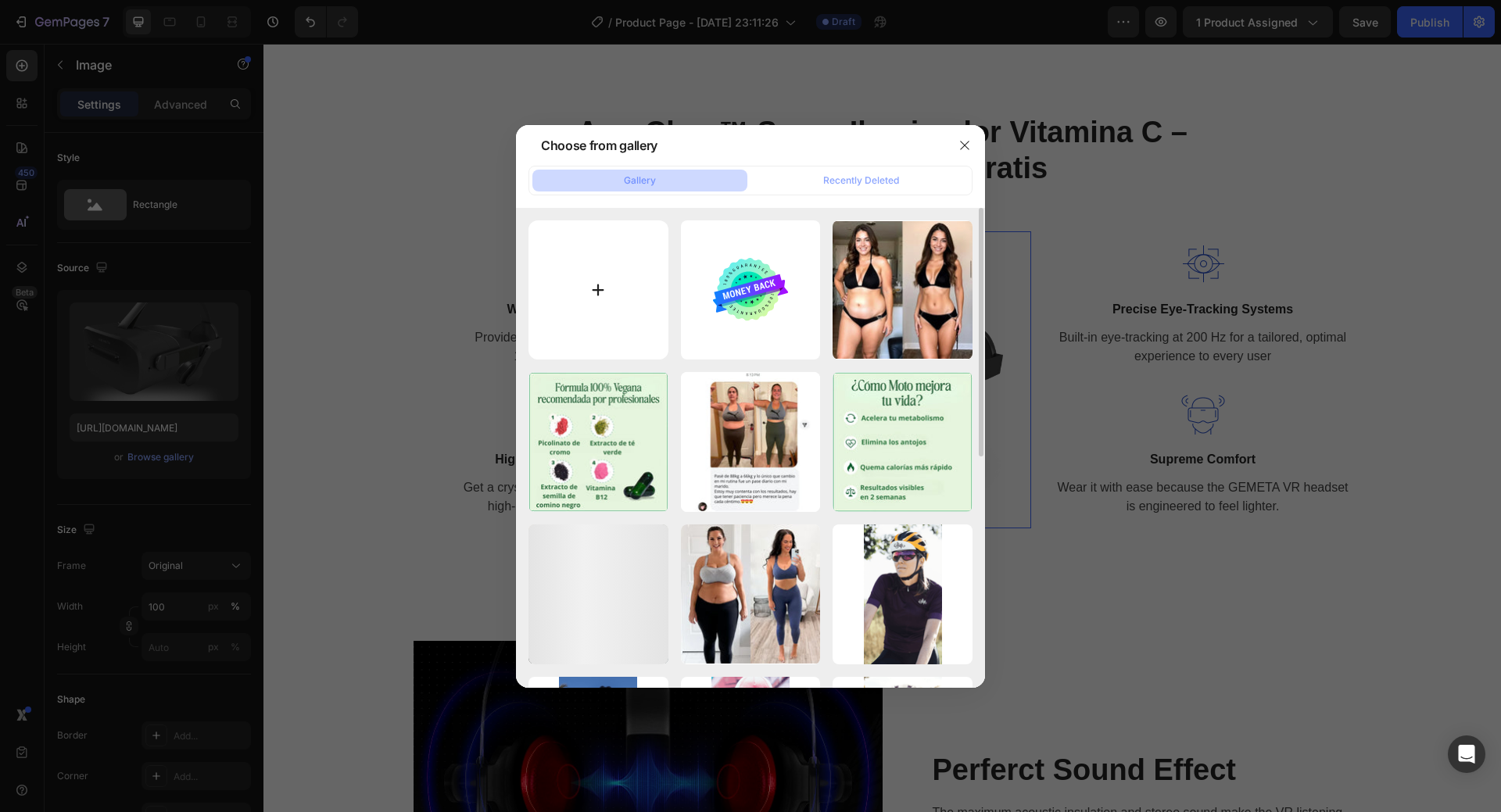
click at [625, 285] on input "file" at bounding box center [599, 290] width 140 height 140
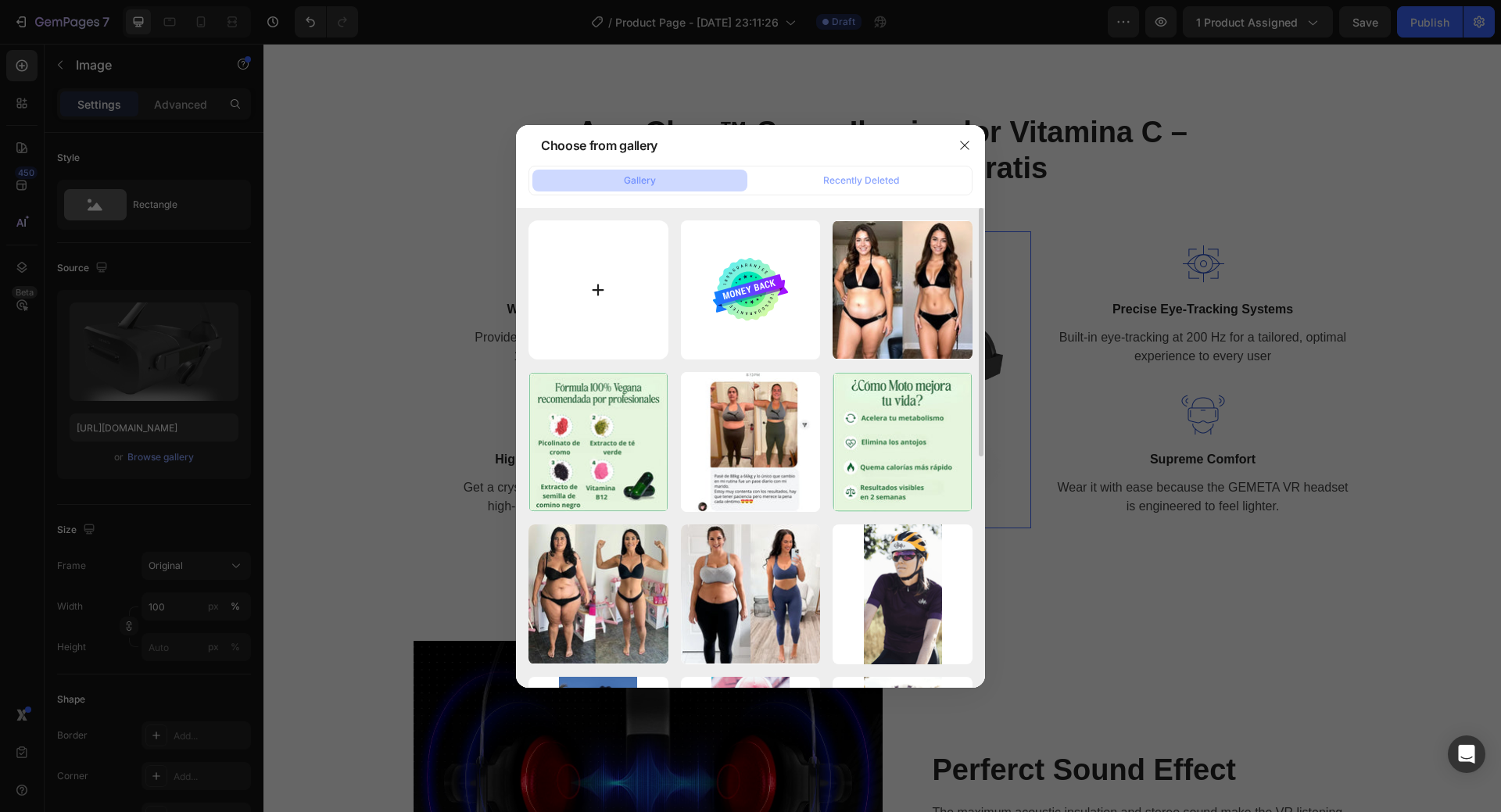
type input "C:\fakepath\20250719_1315_Brightening_Serum_Ingredients_remix_01k0ghnfdffdttyar…"
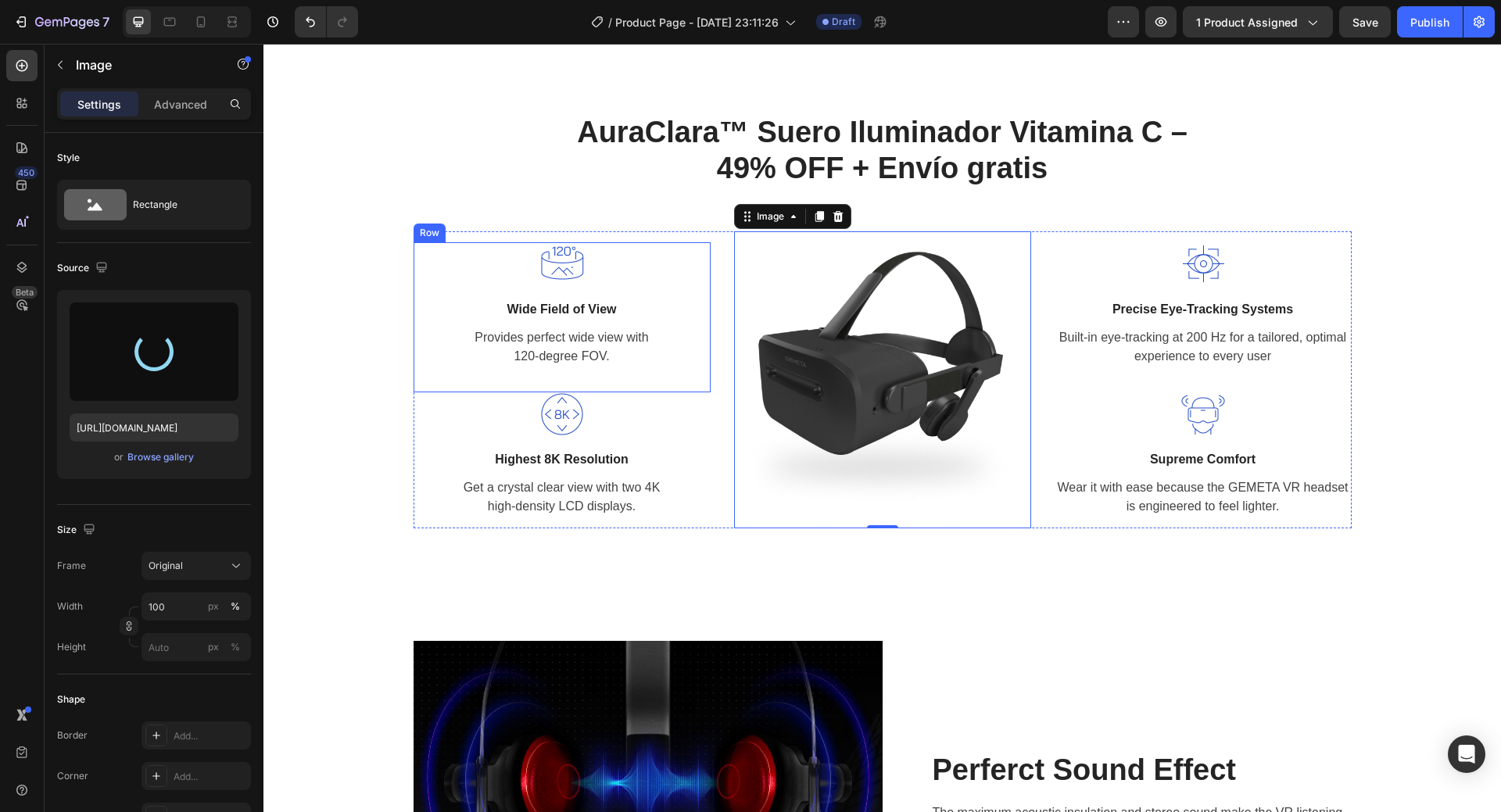
type input "https://cdn.shopify.com/s/files/1/0908/0504/3528/files/gempages_572901919987598…"
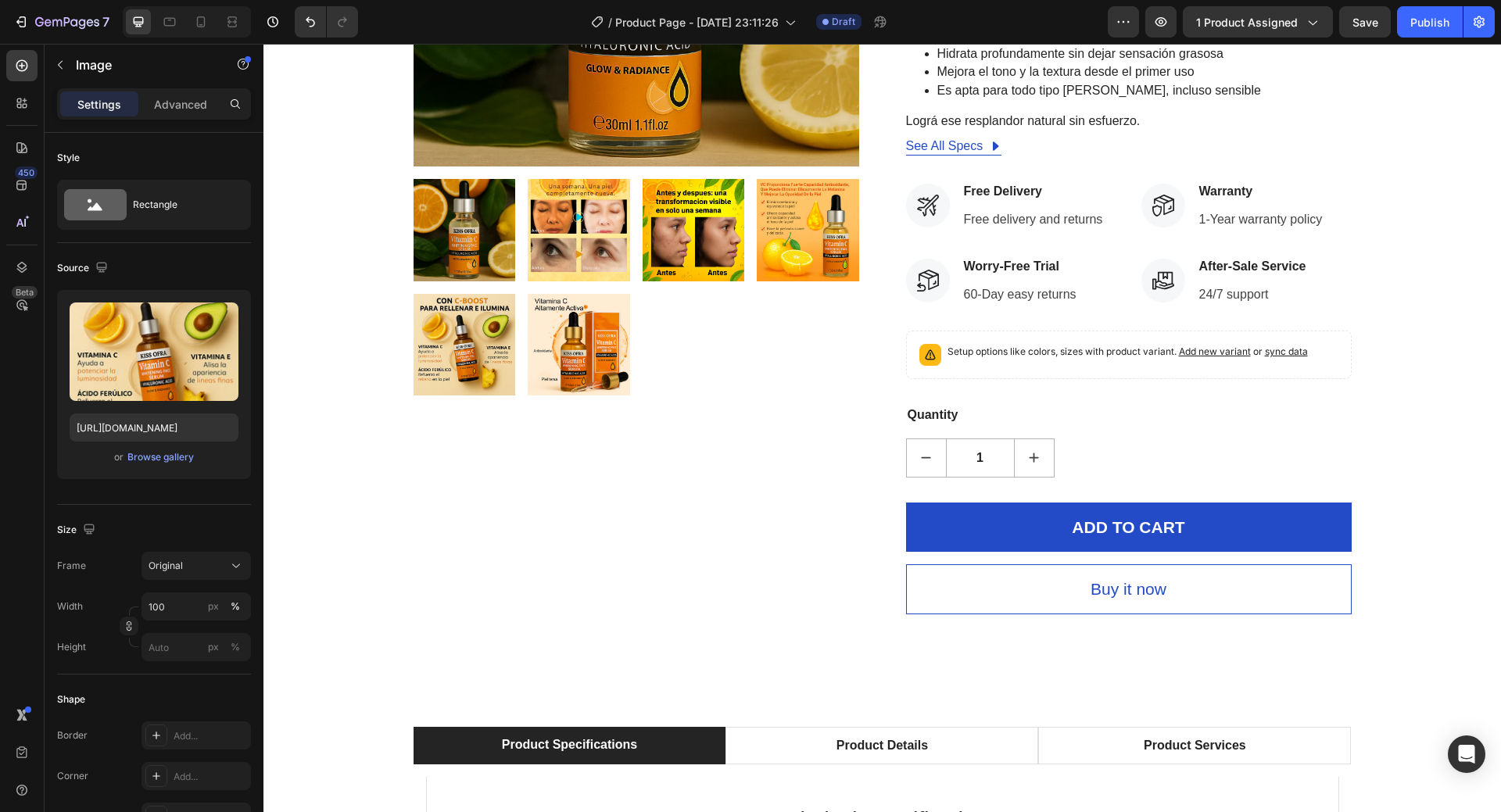
scroll to position [313, 0]
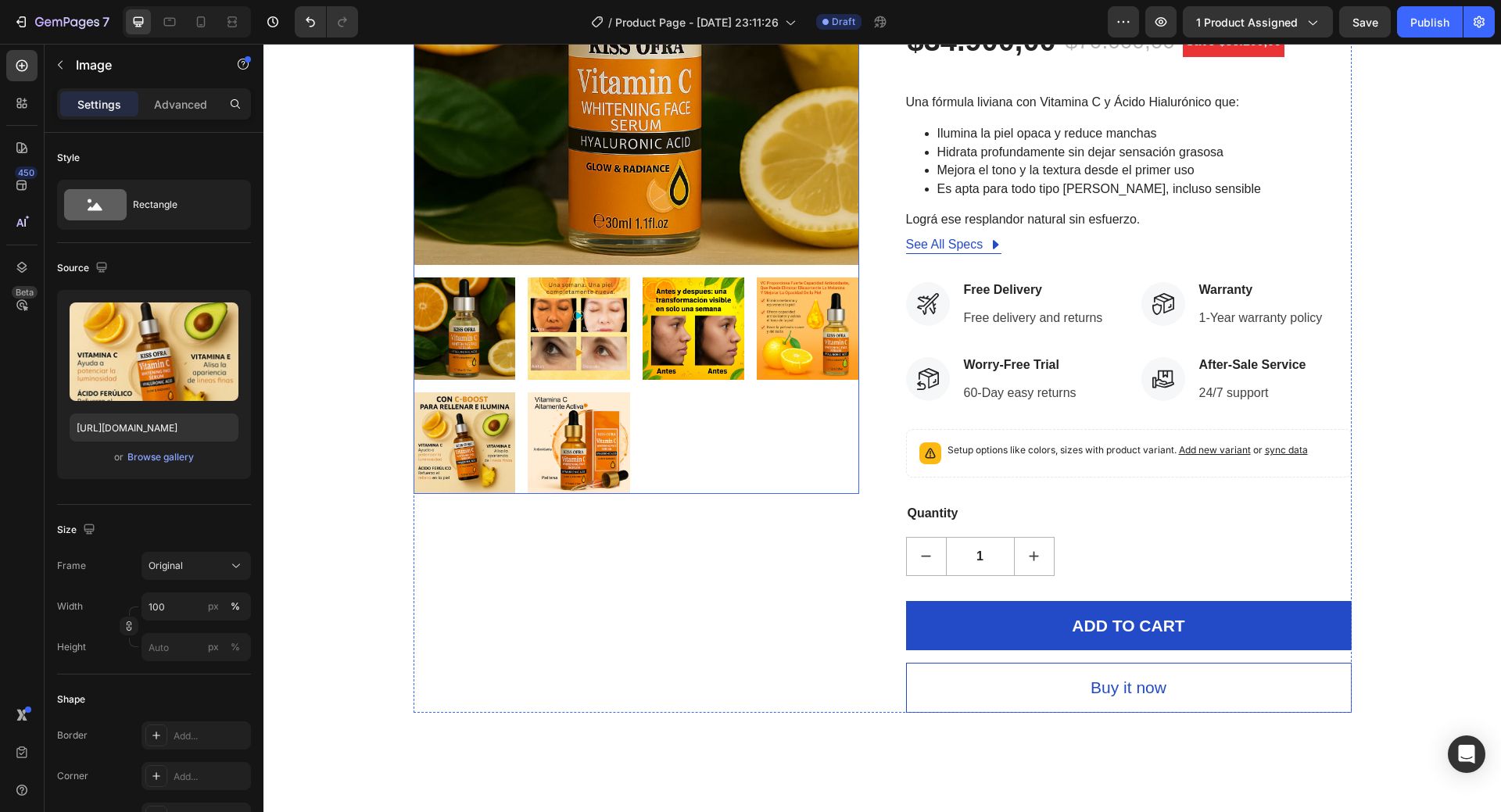
click at [786, 341] on img at bounding box center [808, 328] width 102 height 102
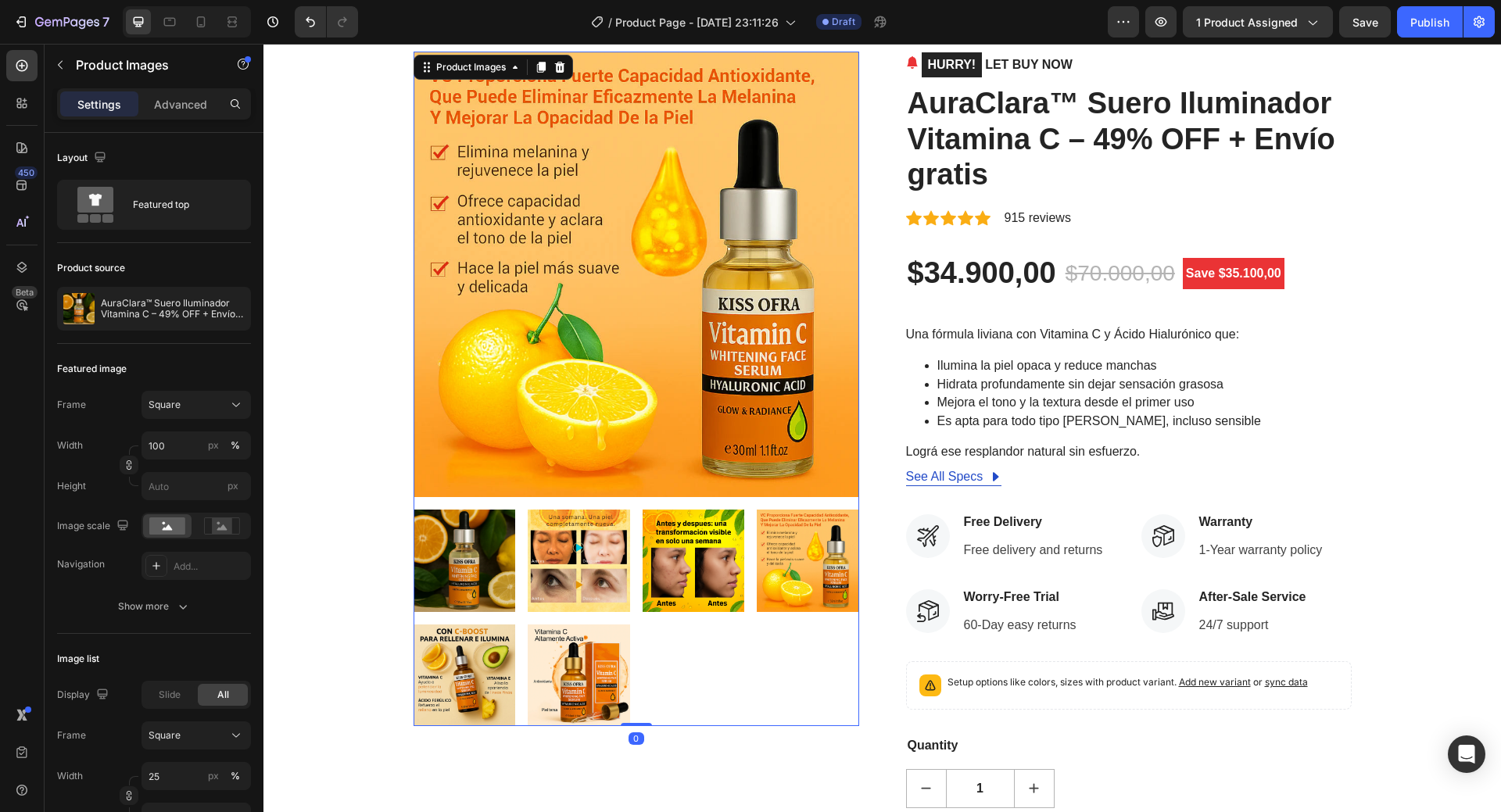
scroll to position [78, 0]
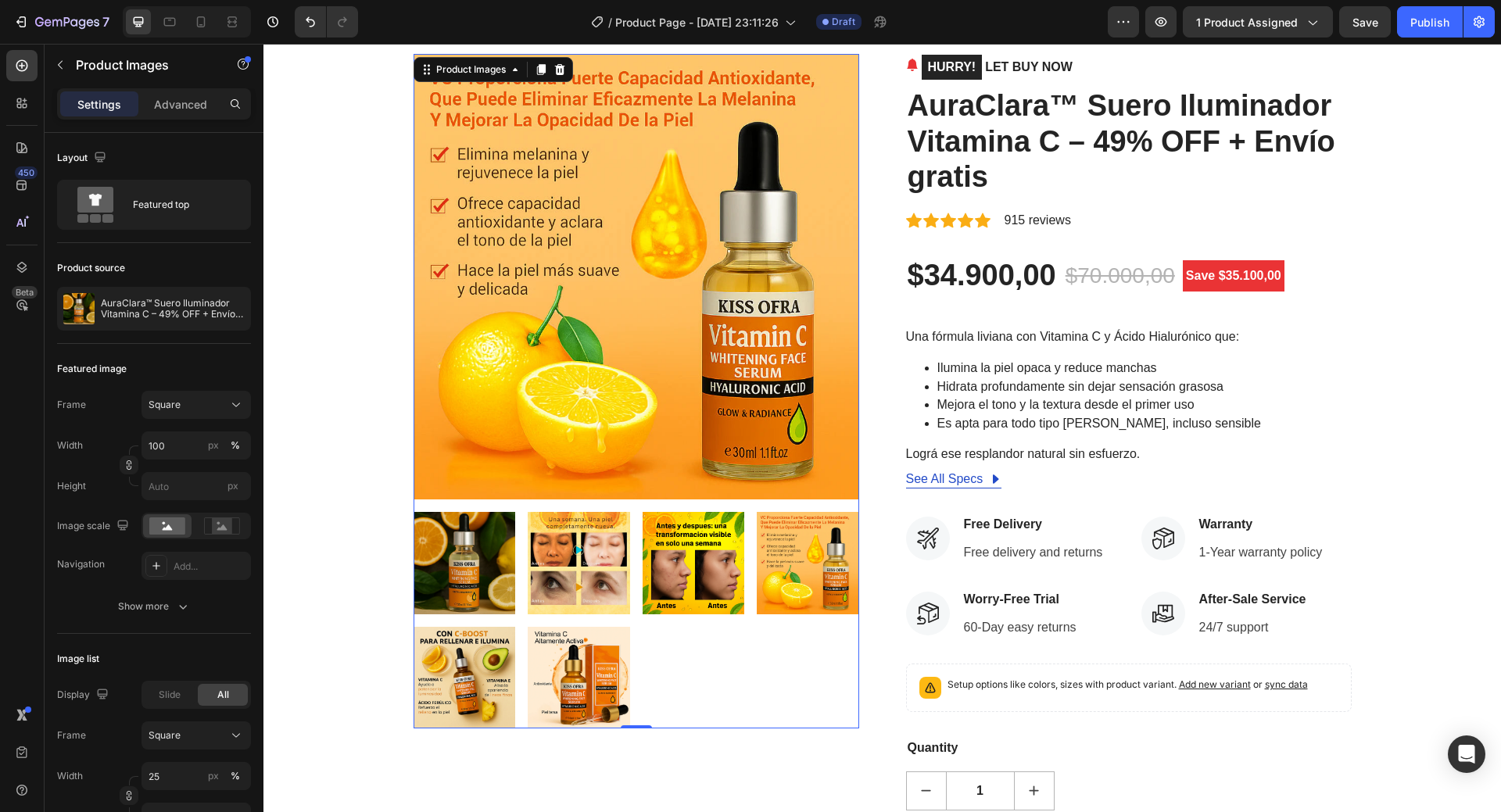
click at [469, 674] on img at bounding box center [465, 678] width 102 height 102
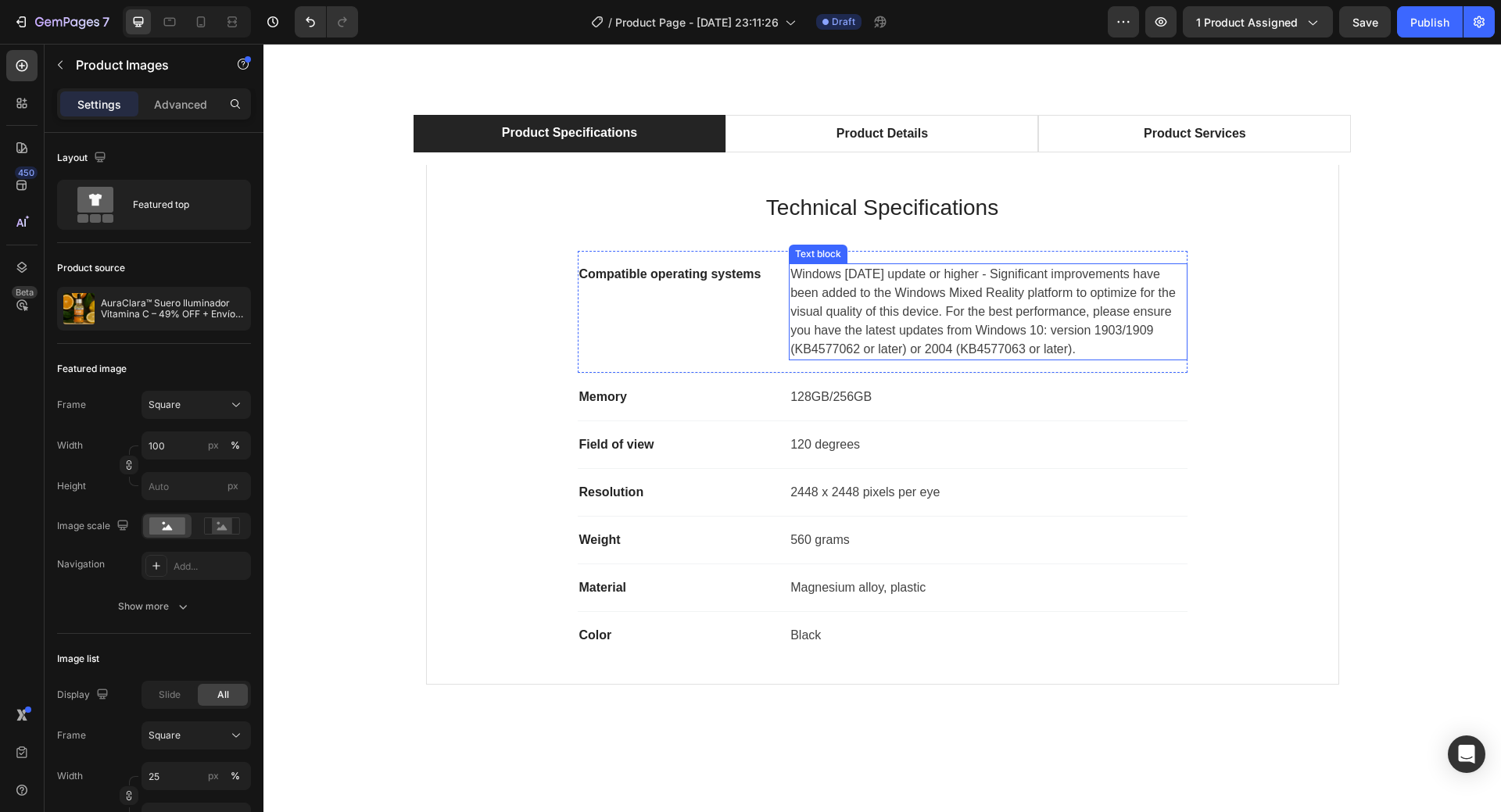
scroll to position [1017, 0]
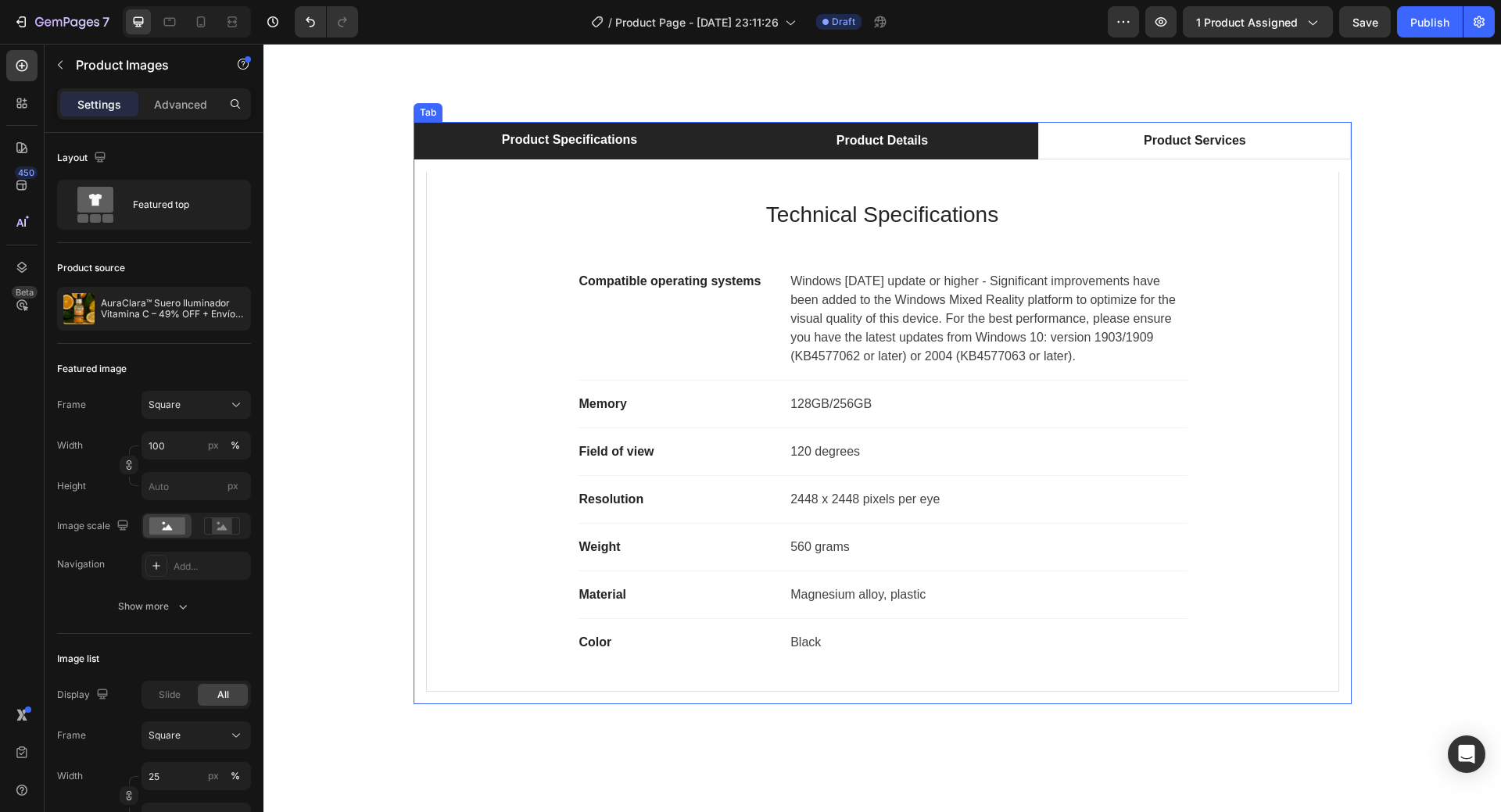
click at [893, 127] on li "Product Details" at bounding box center [881, 140] width 313 height 37
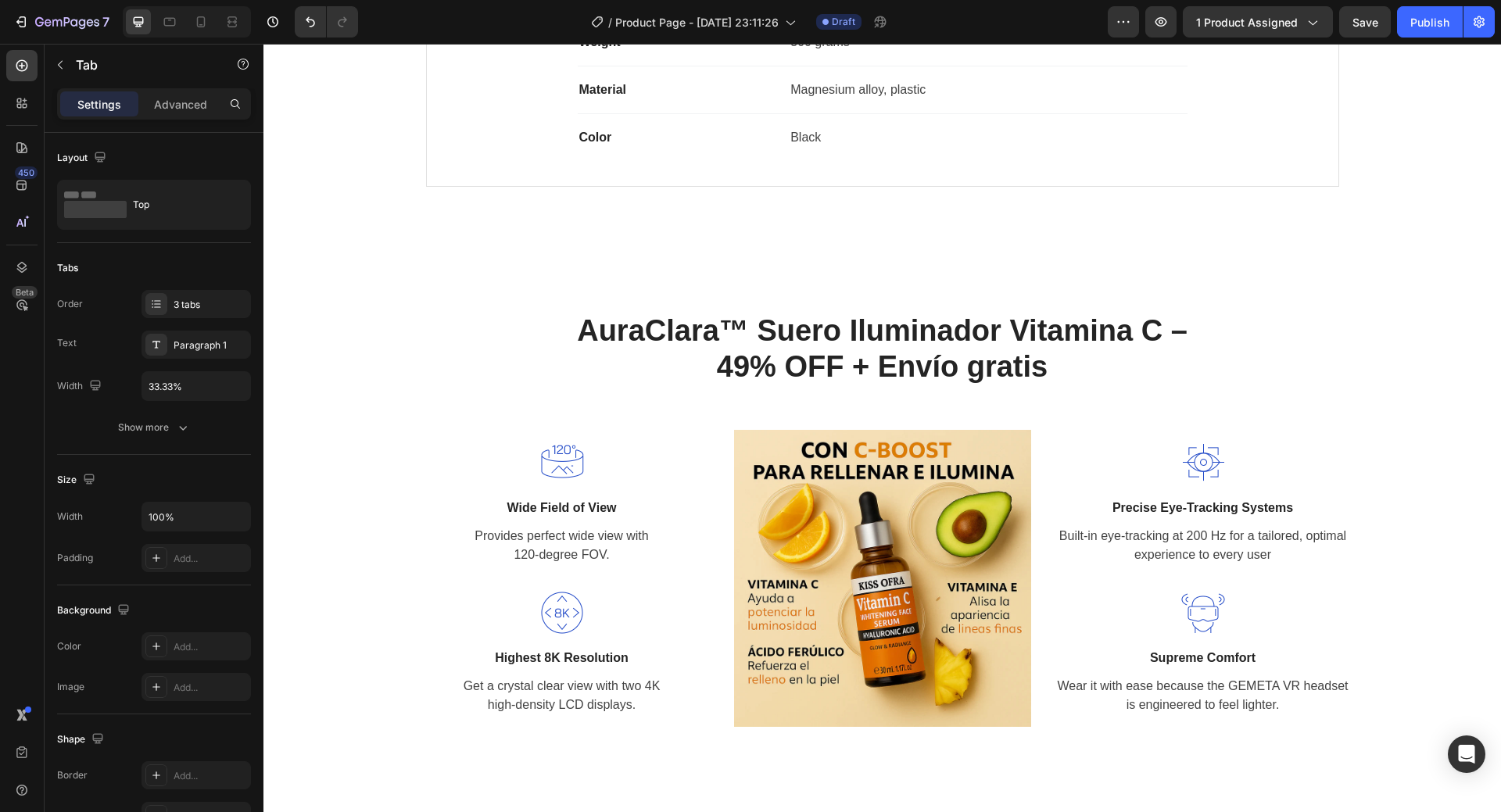
scroll to position [1485, 0]
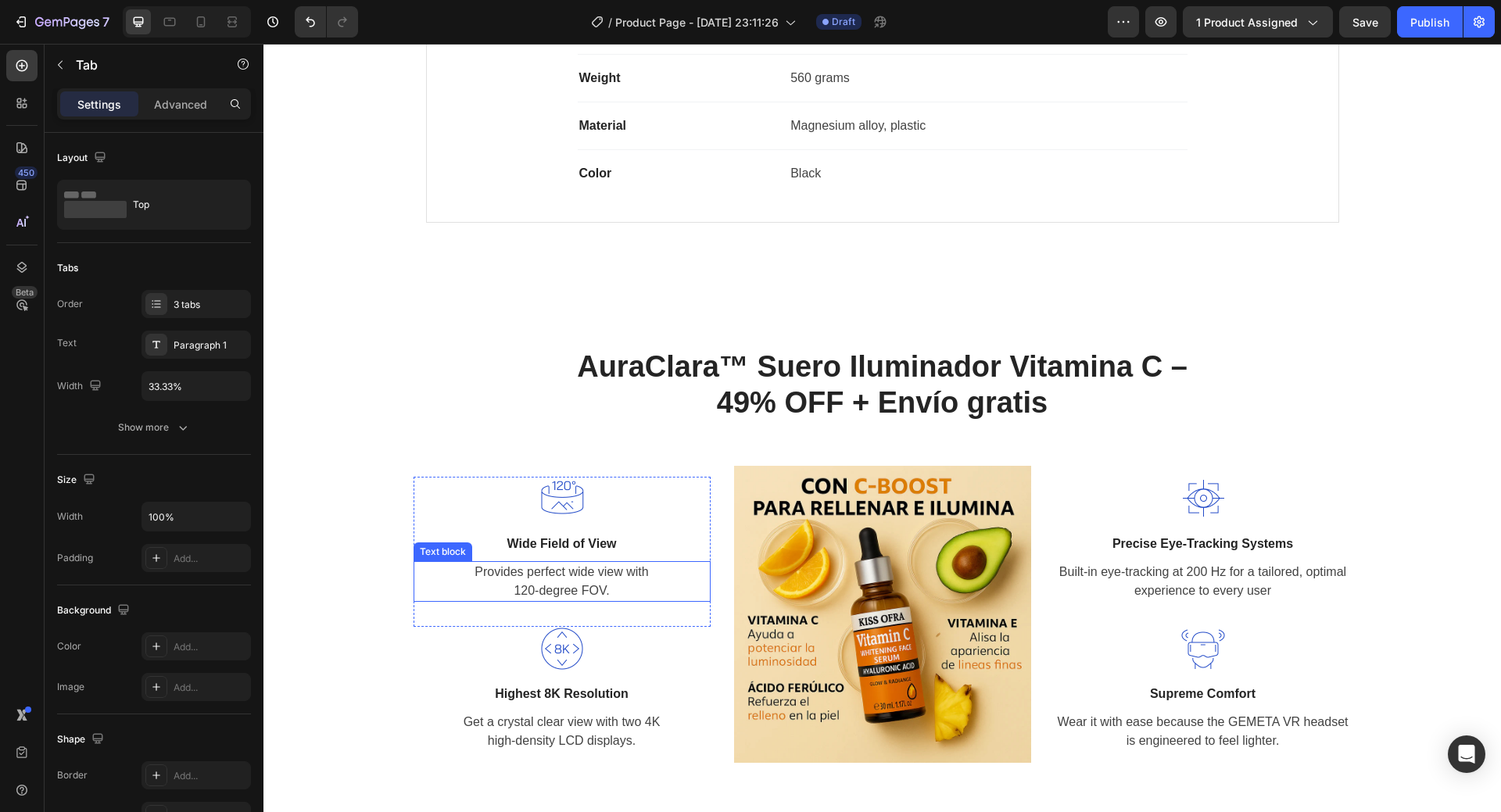
click at [587, 578] on p "Provides perfect wide view with 120-degree FOV." at bounding box center [562, 581] width 294 height 37
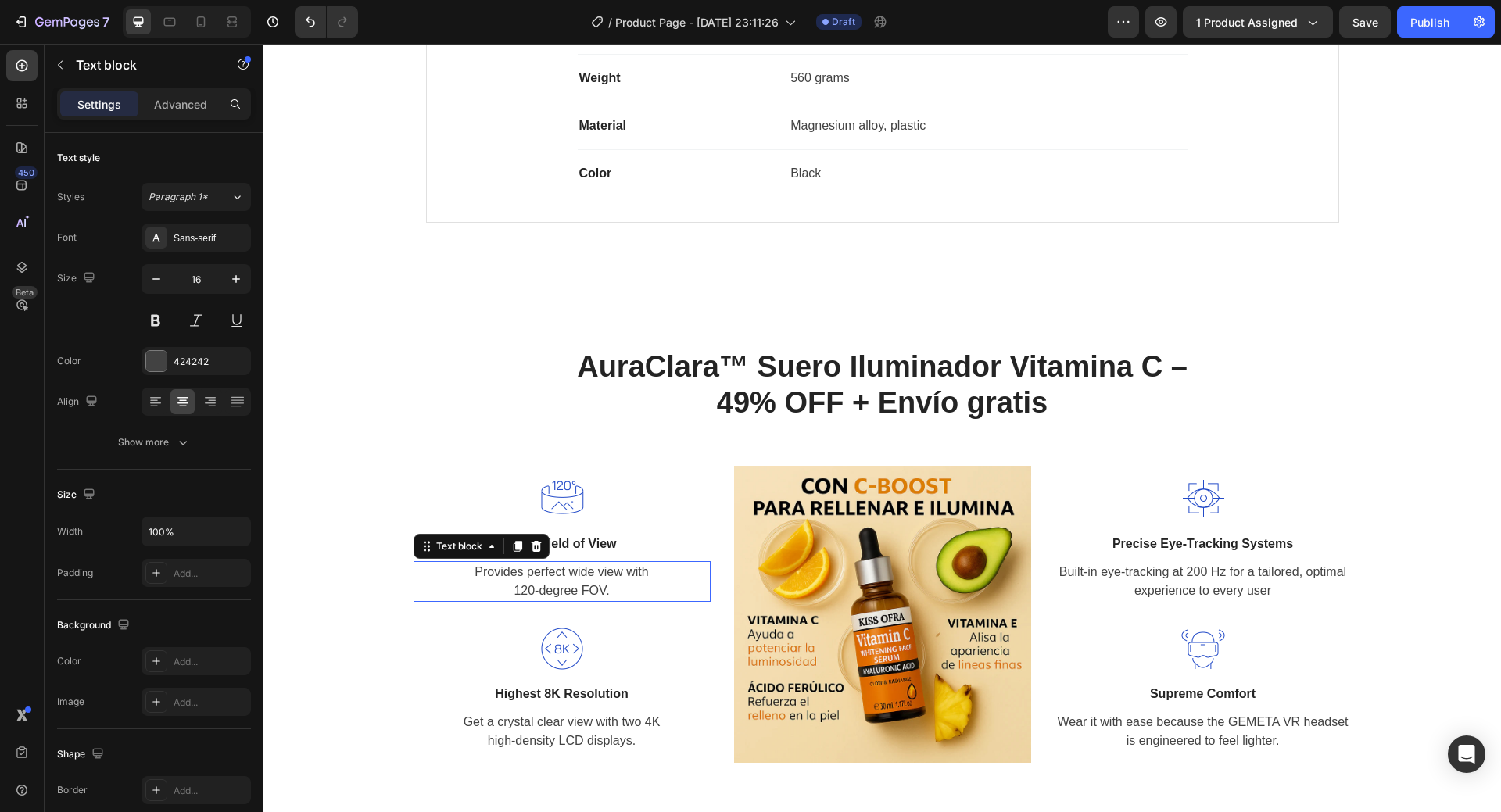
click at [587, 578] on p "Provides perfect wide view with 120-degree FOV." at bounding box center [562, 581] width 294 height 37
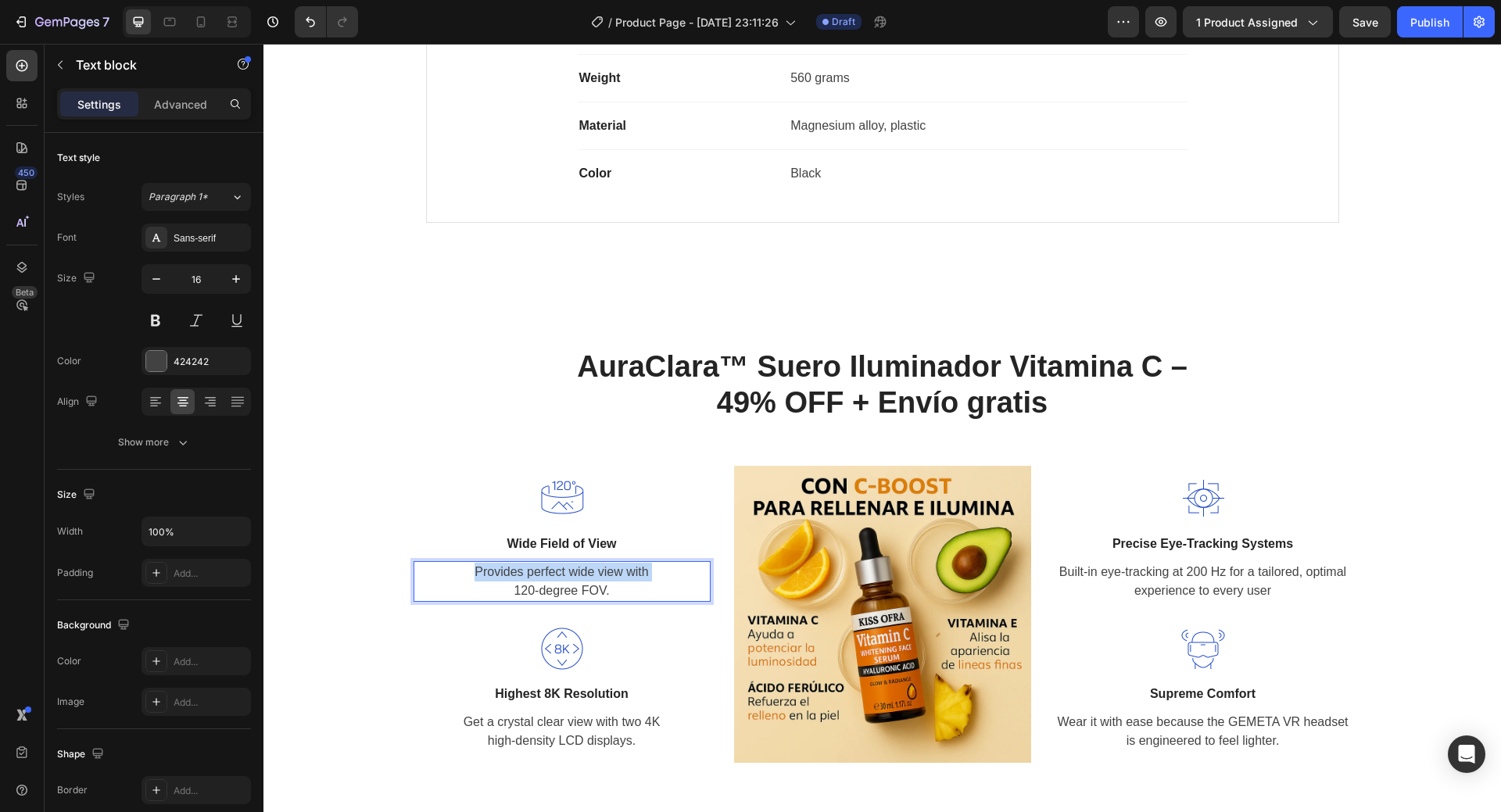
click at [587, 578] on p "Provides perfect wide view with 120-degree FOV." at bounding box center [562, 581] width 294 height 37
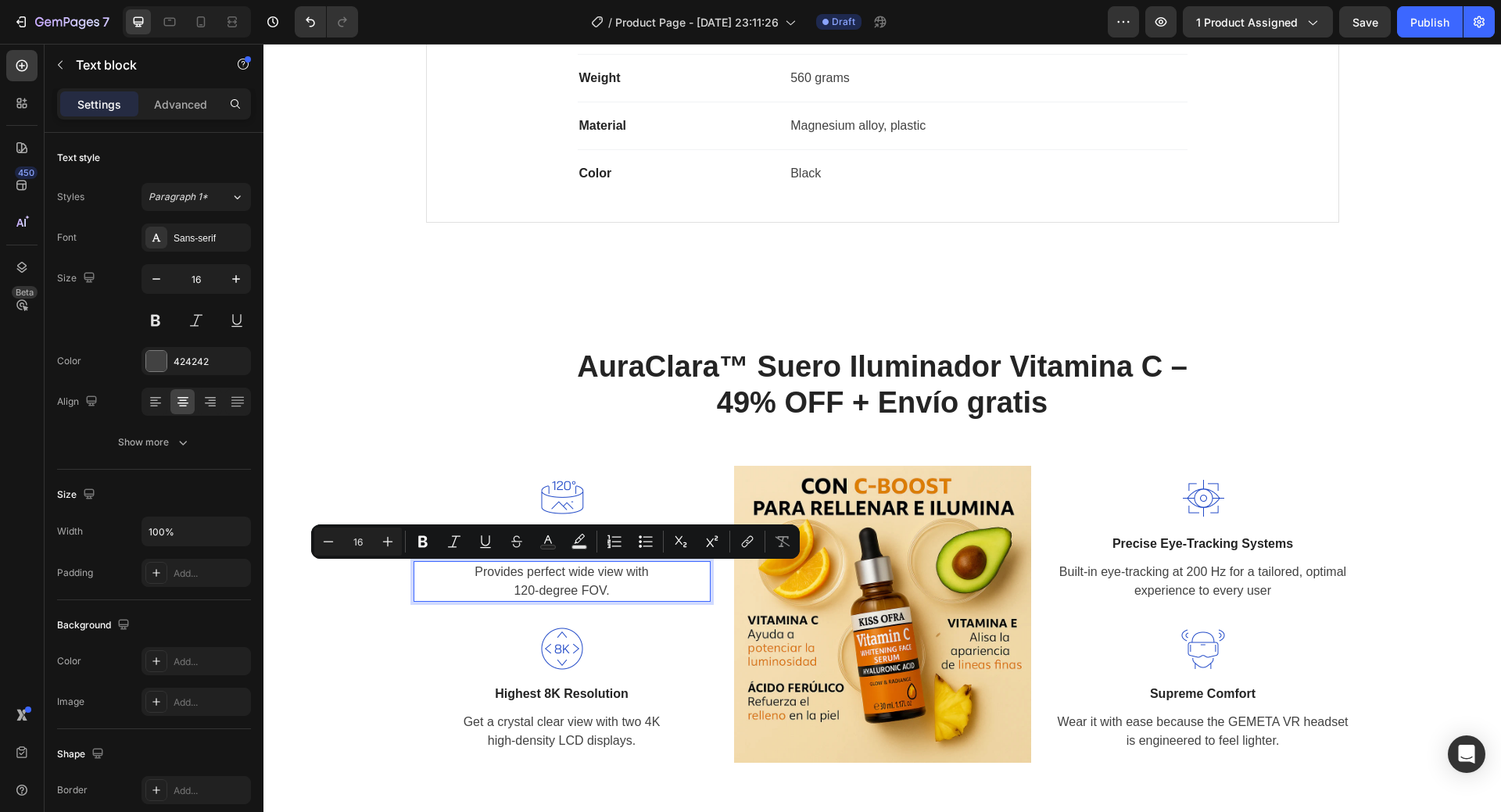
click at [592, 588] on p "Provides perfect wide view with 120-degree FOV." at bounding box center [562, 581] width 294 height 37
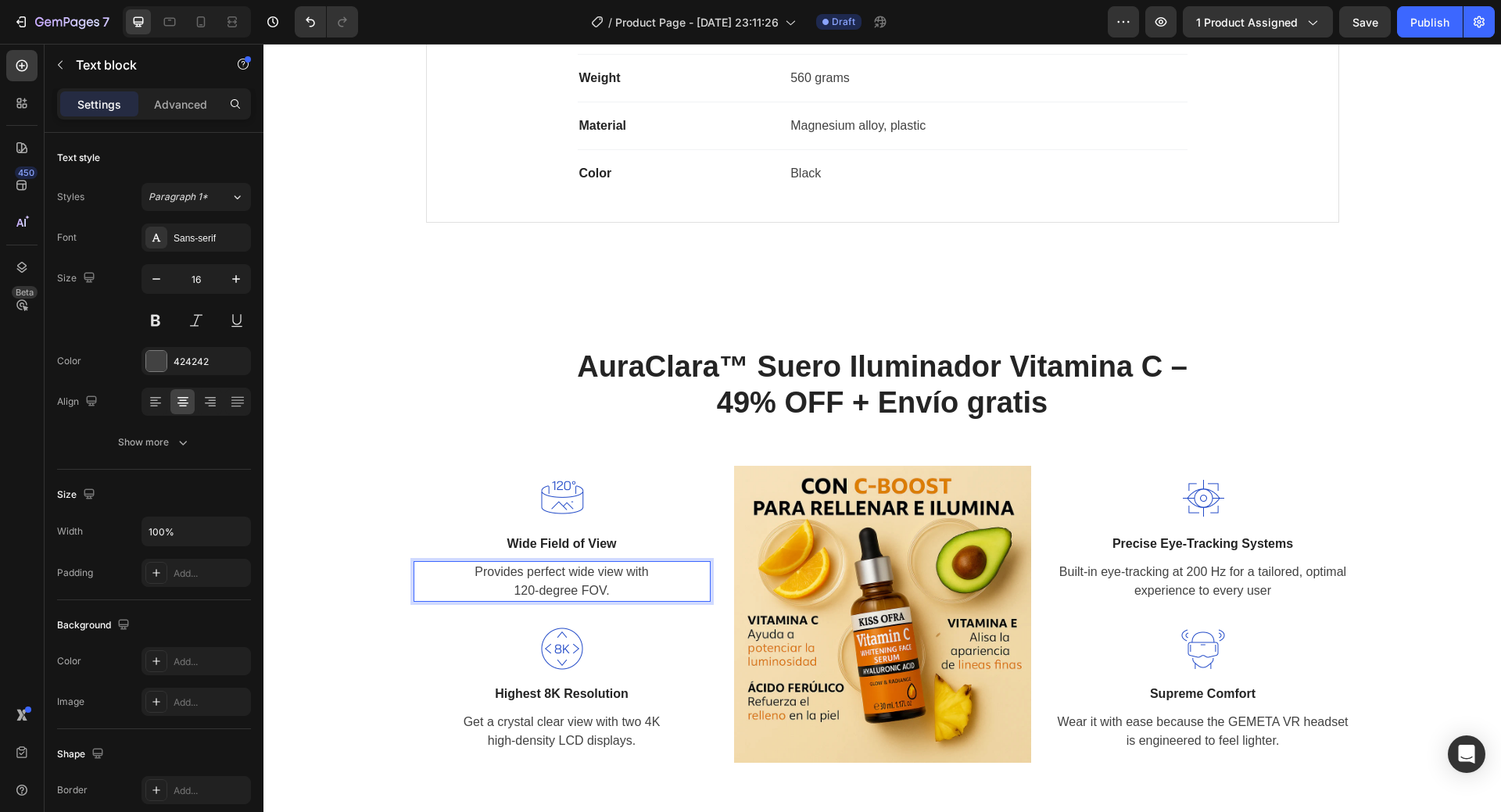
click at [510, 574] on p "Provides perfect wide view with 120-degree FOV." at bounding box center [562, 581] width 294 height 37
click at [603, 570] on p "Provides perfect wide view with 120-degree FOV." at bounding box center [562, 581] width 294 height 37
click at [611, 584] on p "Provides perfect wide view with 120-degree FOV." at bounding box center [562, 581] width 294 height 37
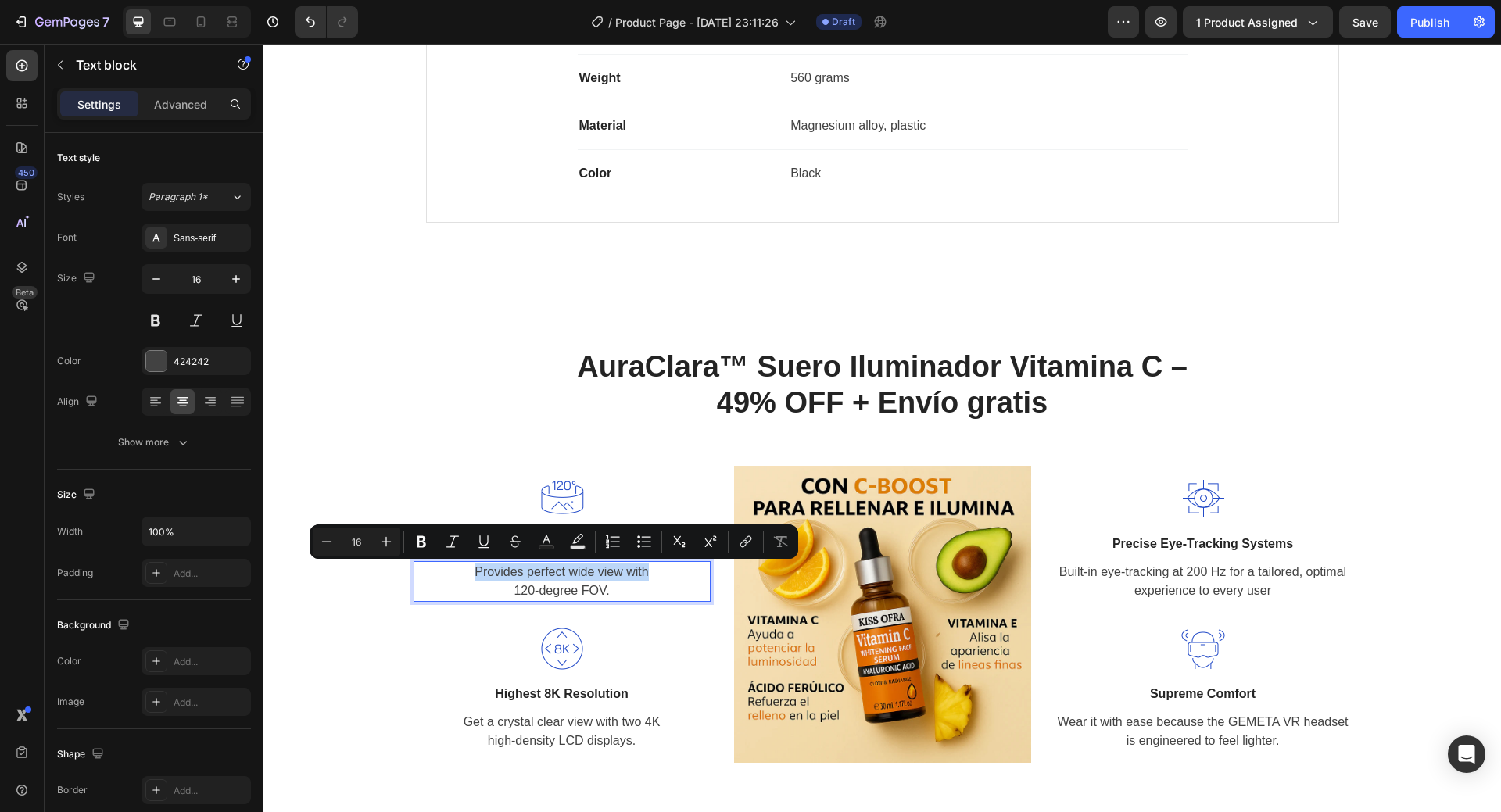
drag, startPoint x: 639, startPoint y: 573, endPoint x: 465, endPoint y: 573, distance: 174.0
click at [465, 573] on p "Provides perfect wide view with 120-degree FOV." at bounding box center [562, 581] width 294 height 37
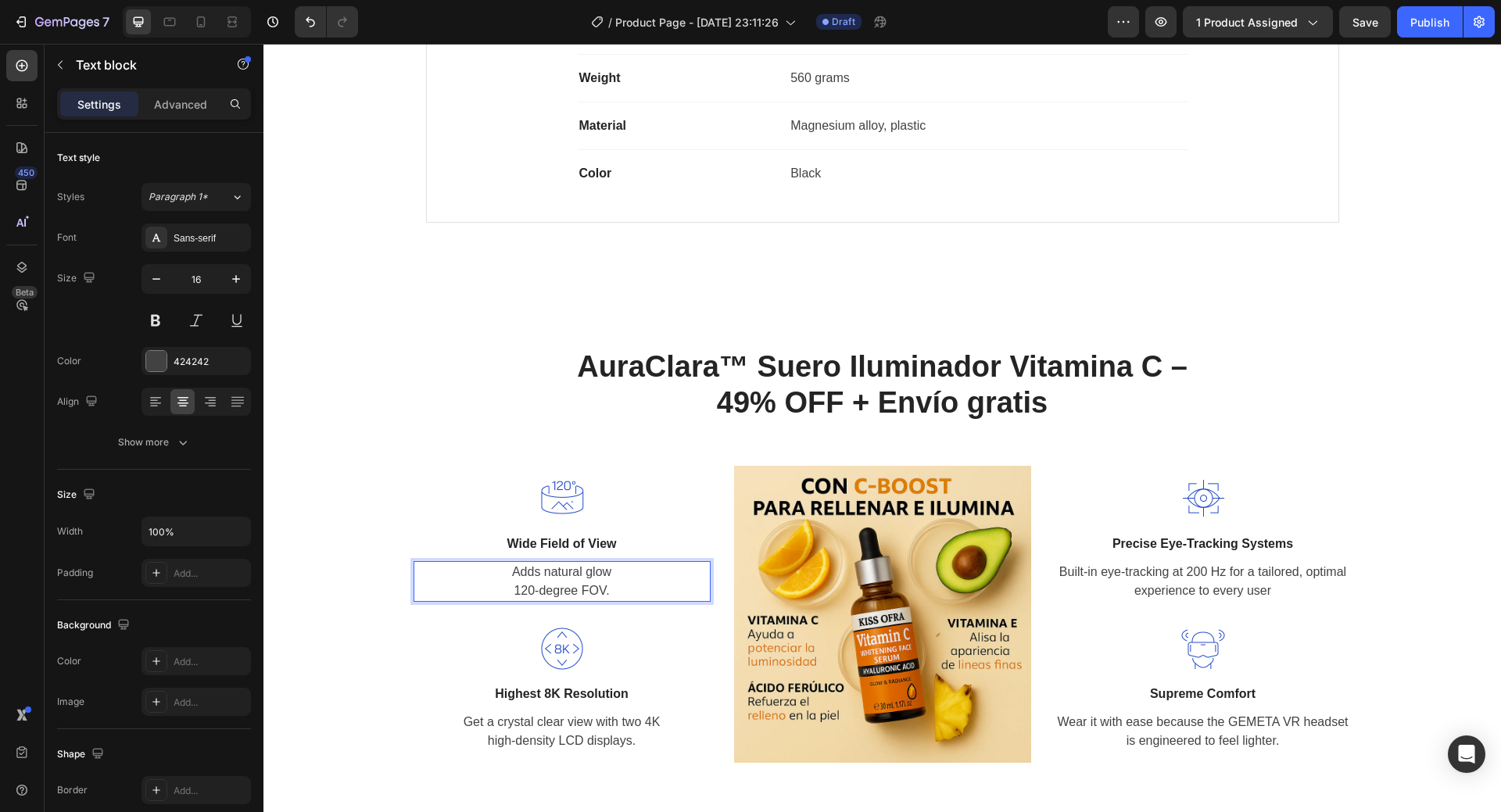
click at [600, 589] on p "Adds natural glow 120-degree FOV." at bounding box center [562, 581] width 294 height 37
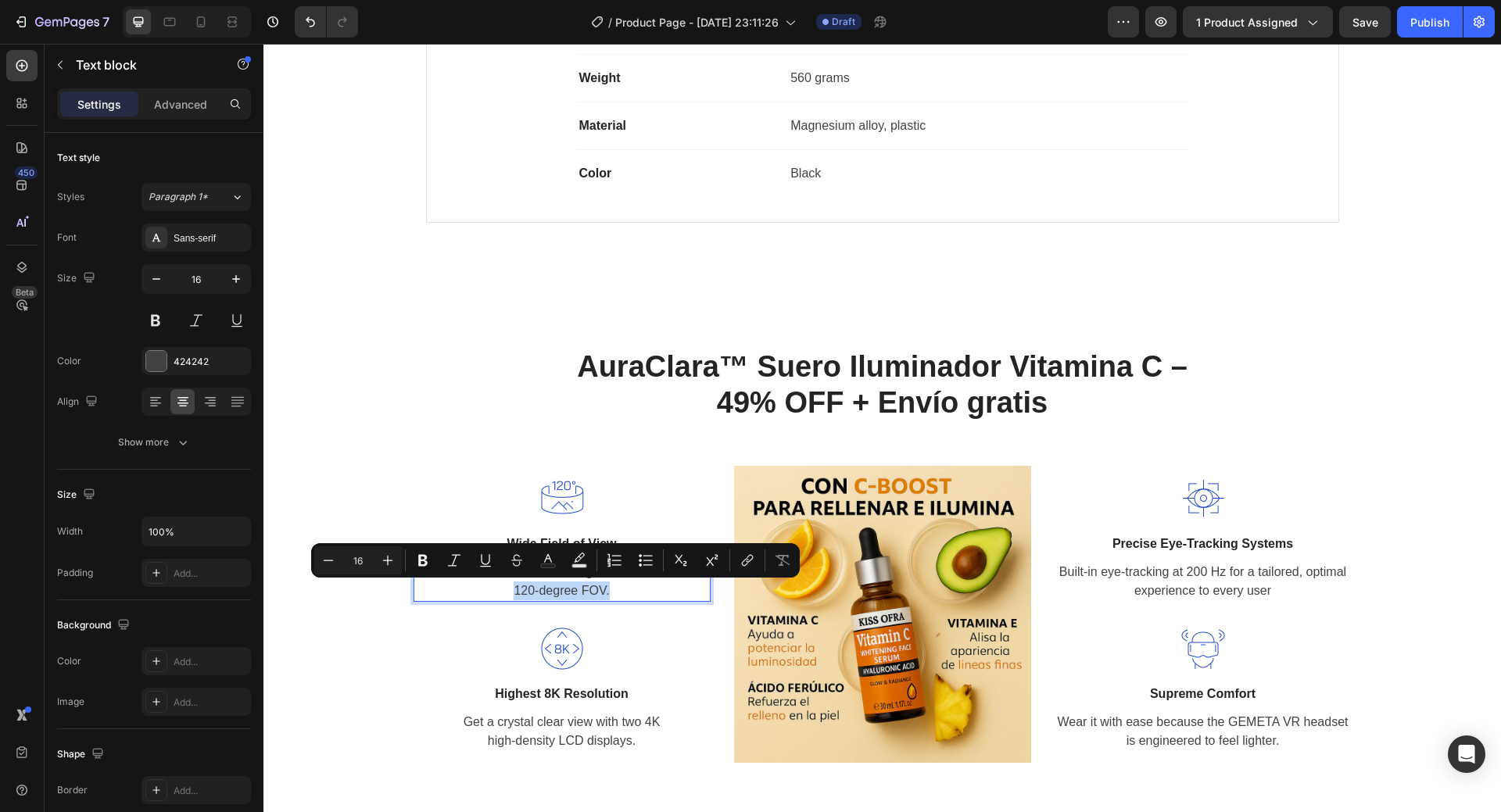
drag, startPoint x: 602, startPoint y: 589, endPoint x: 511, endPoint y: 591, distance: 91.0
click at [511, 591] on p "Adds natural glow 120-degree FOV." at bounding box center [562, 581] width 294 height 37
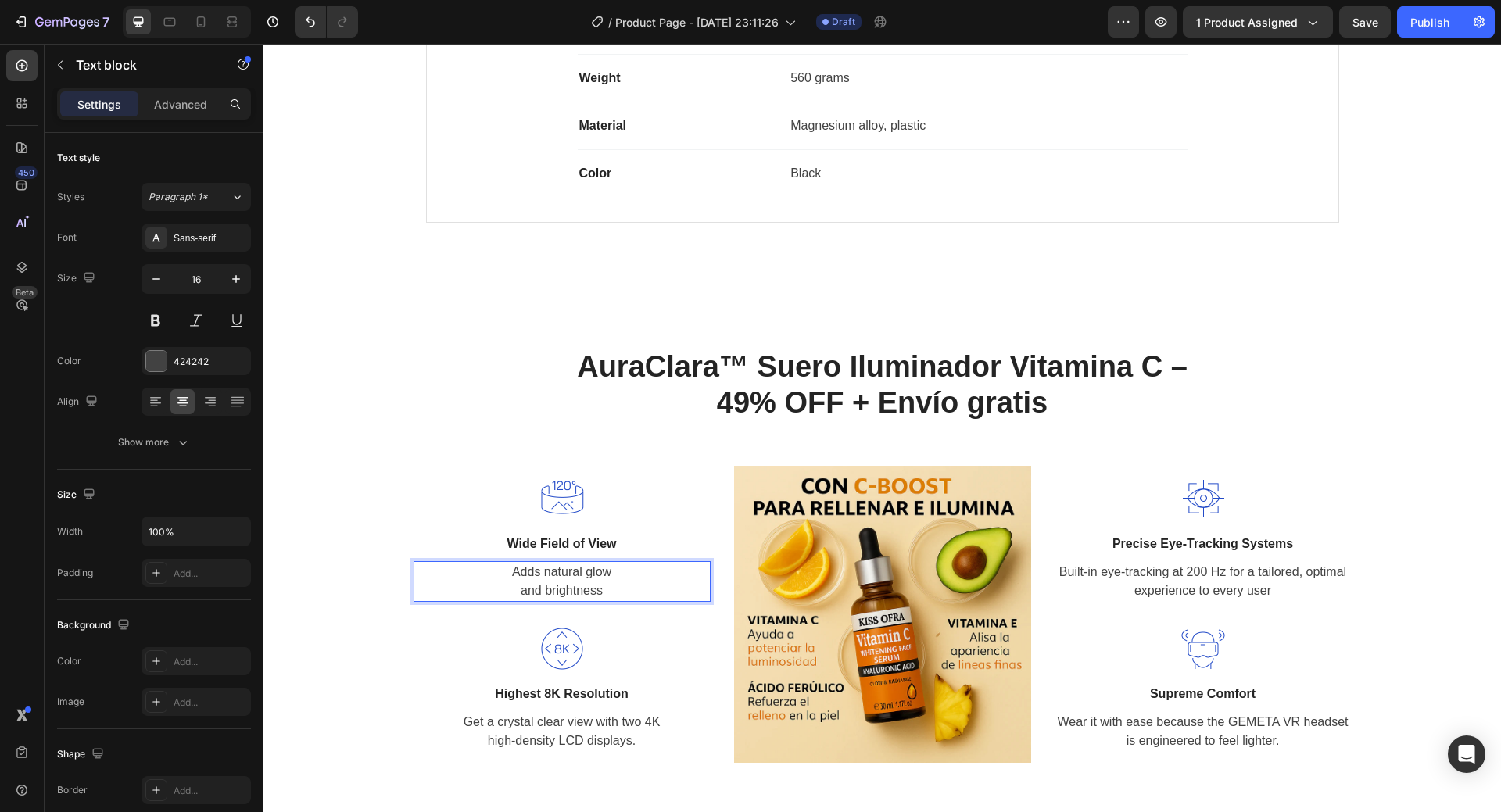
click at [541, 567] on p "Adds natural glow and brightness" at bounding box center [562, 581] width 294 height 37
click at [569, 541] on p "Wide Field of View" at bounding box center [562, 544] width 294 height 19
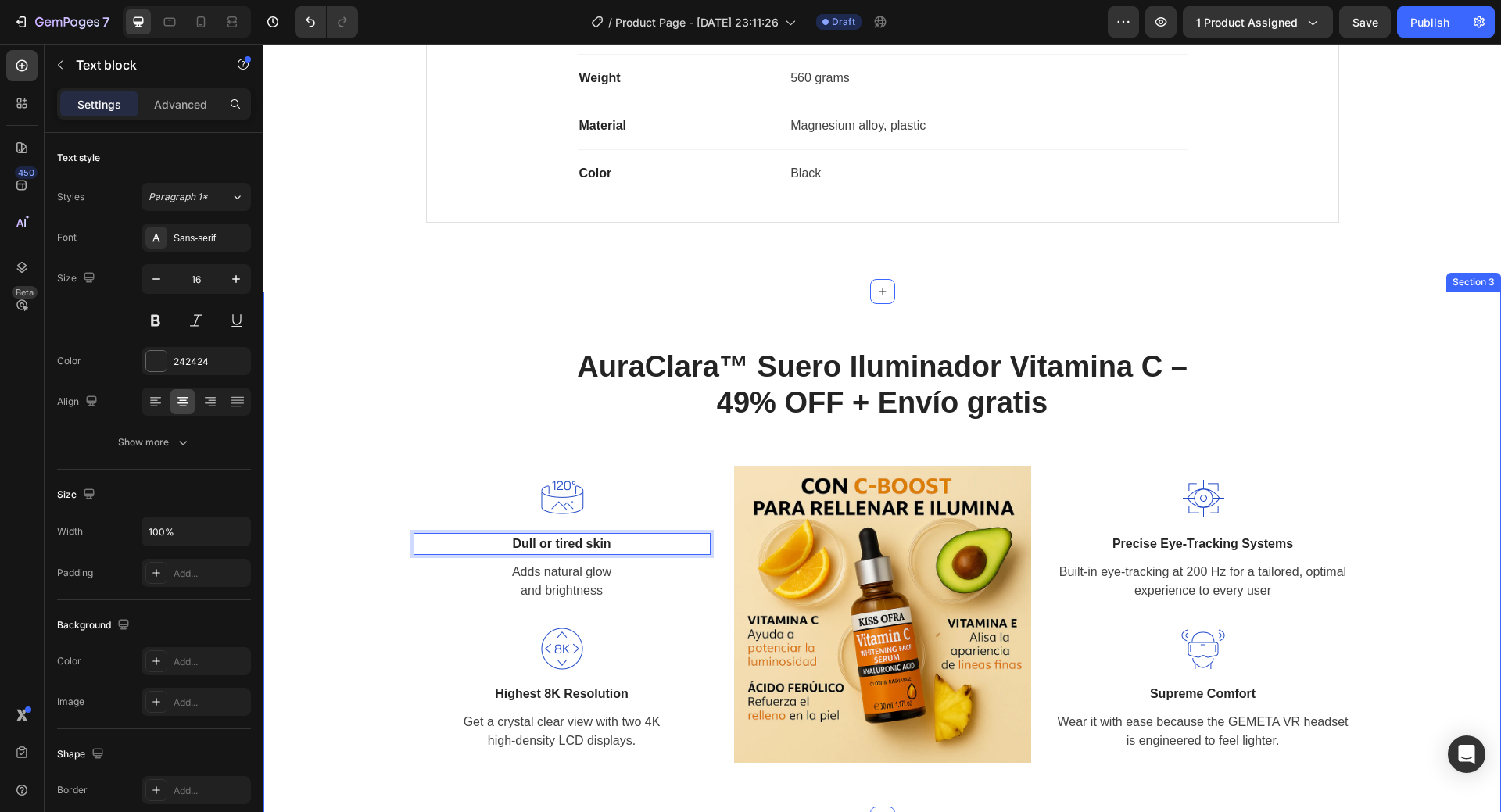
click at [352, 467] on div "AuraClara™ Suero Iluminador Vitamina C – 49% OFF + Envío gratis Heading Row Ima…" at bounding box center [883, 555] width 1215 height 415
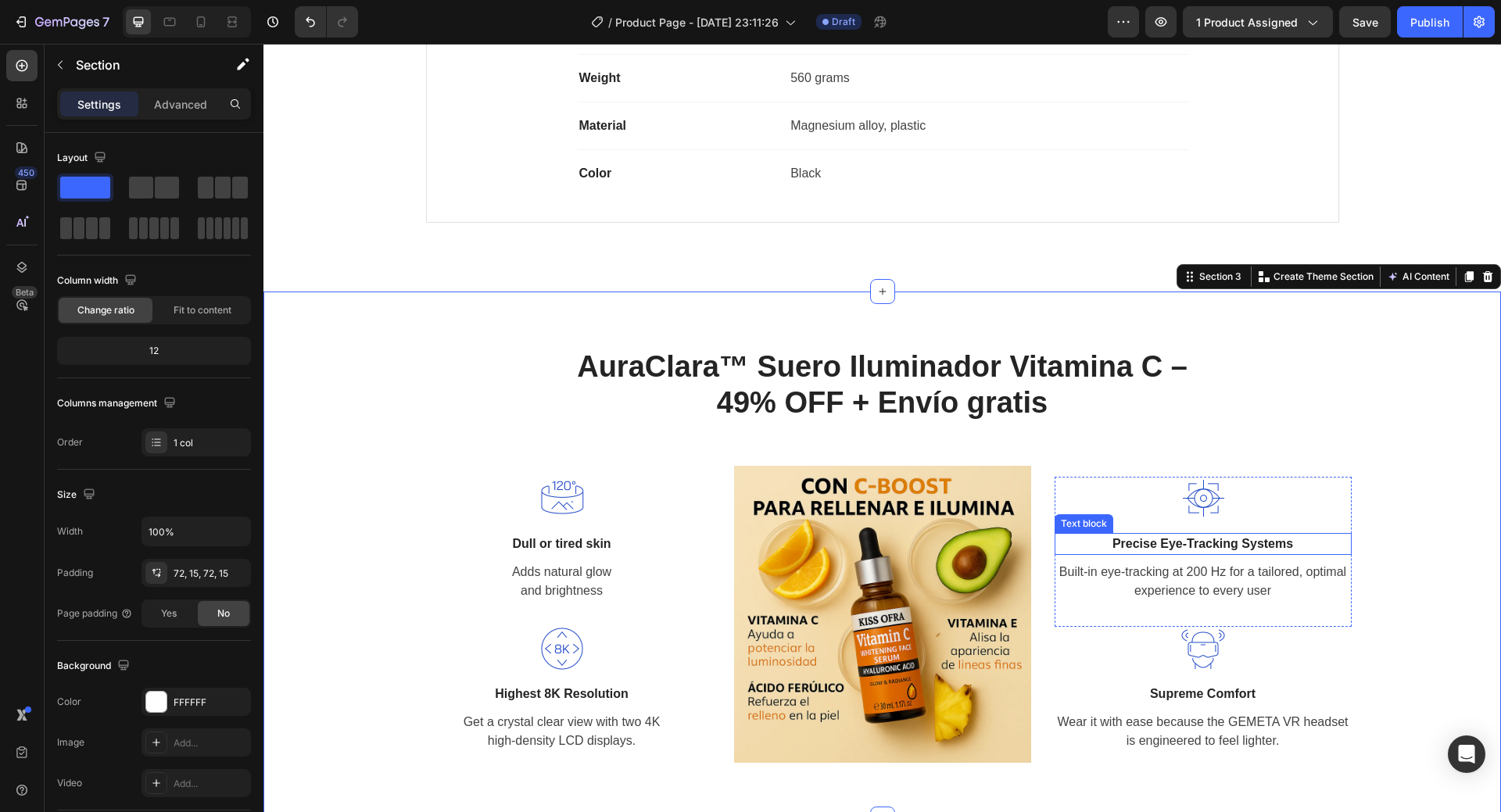
click at [1202, 541] on p "Precise Eye-Tracking Systems" at bounding box center [1203, 544] width 294 height 19
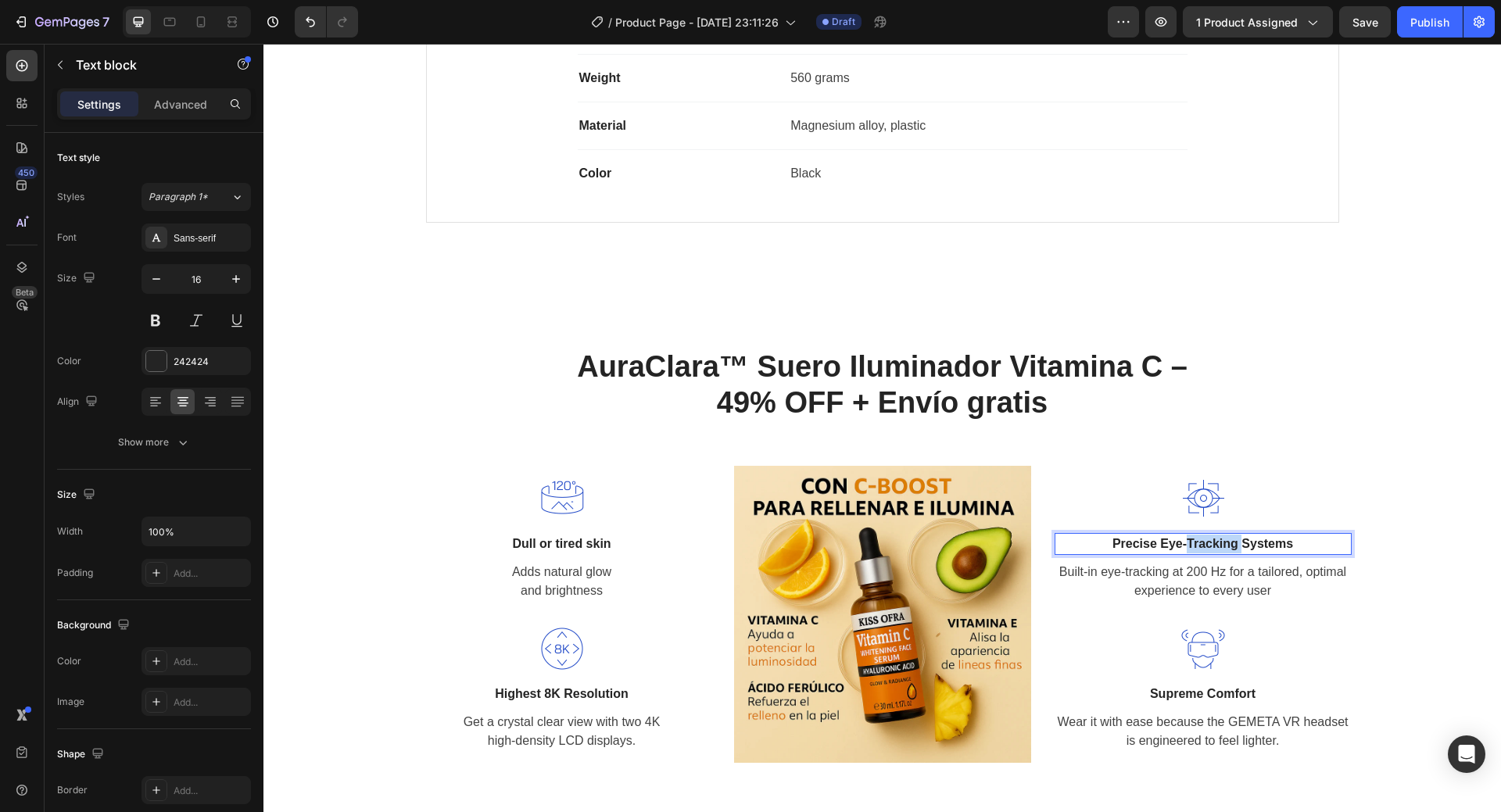
click at [1202, 541] on div "Image Precise Eye-Tracking Systems Text block 8 Built-in eye-tracking at 200 Hz…" at bounding box center [1203, 540] width 297 height 125
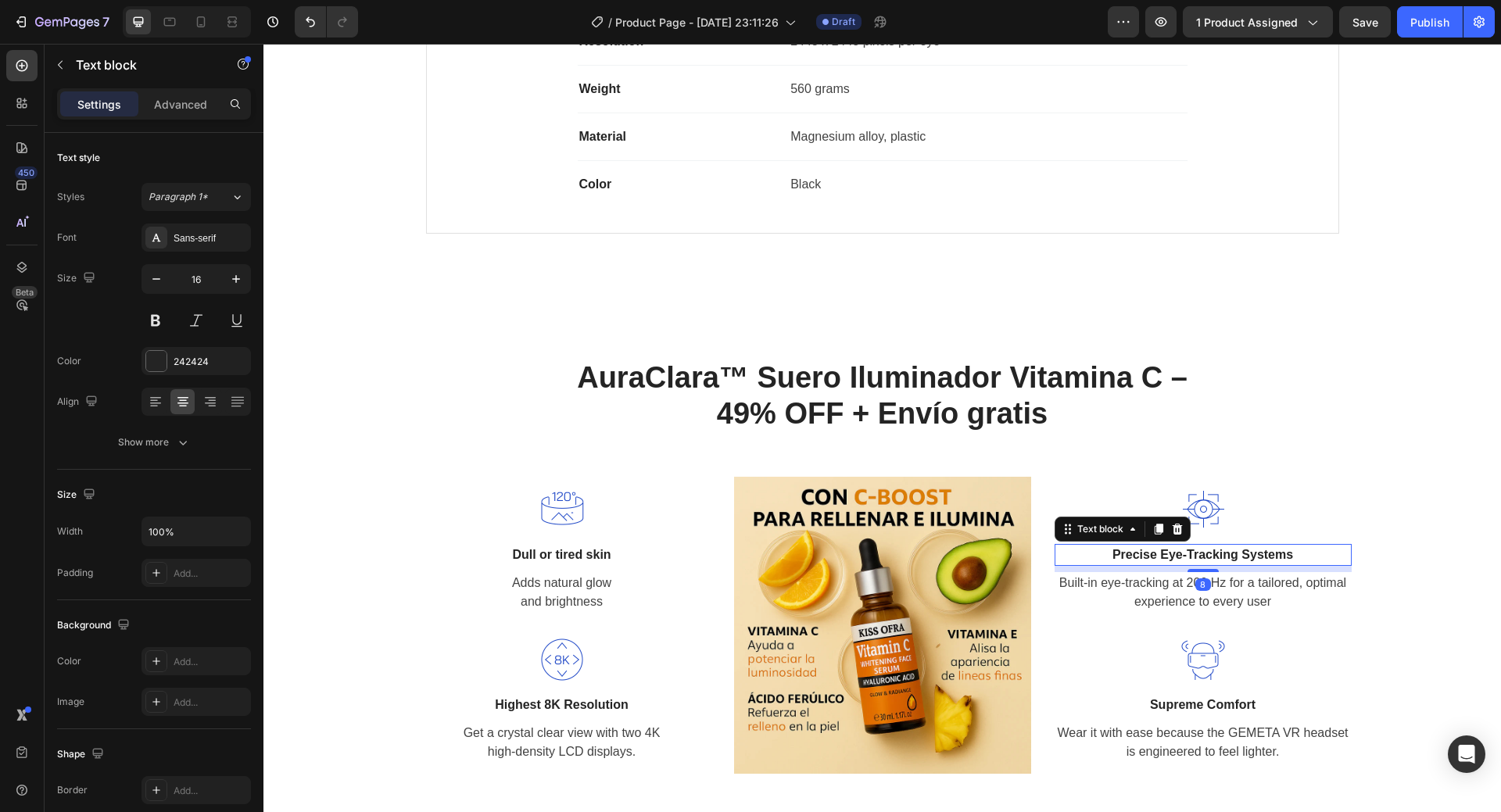
click at [1202, 541] on div "Image Precise Eye-Tracking Systems Text block 8 Built-in eye-tracking at 200 Hz…" at bounding box center [1203, 550] width 297 height 125
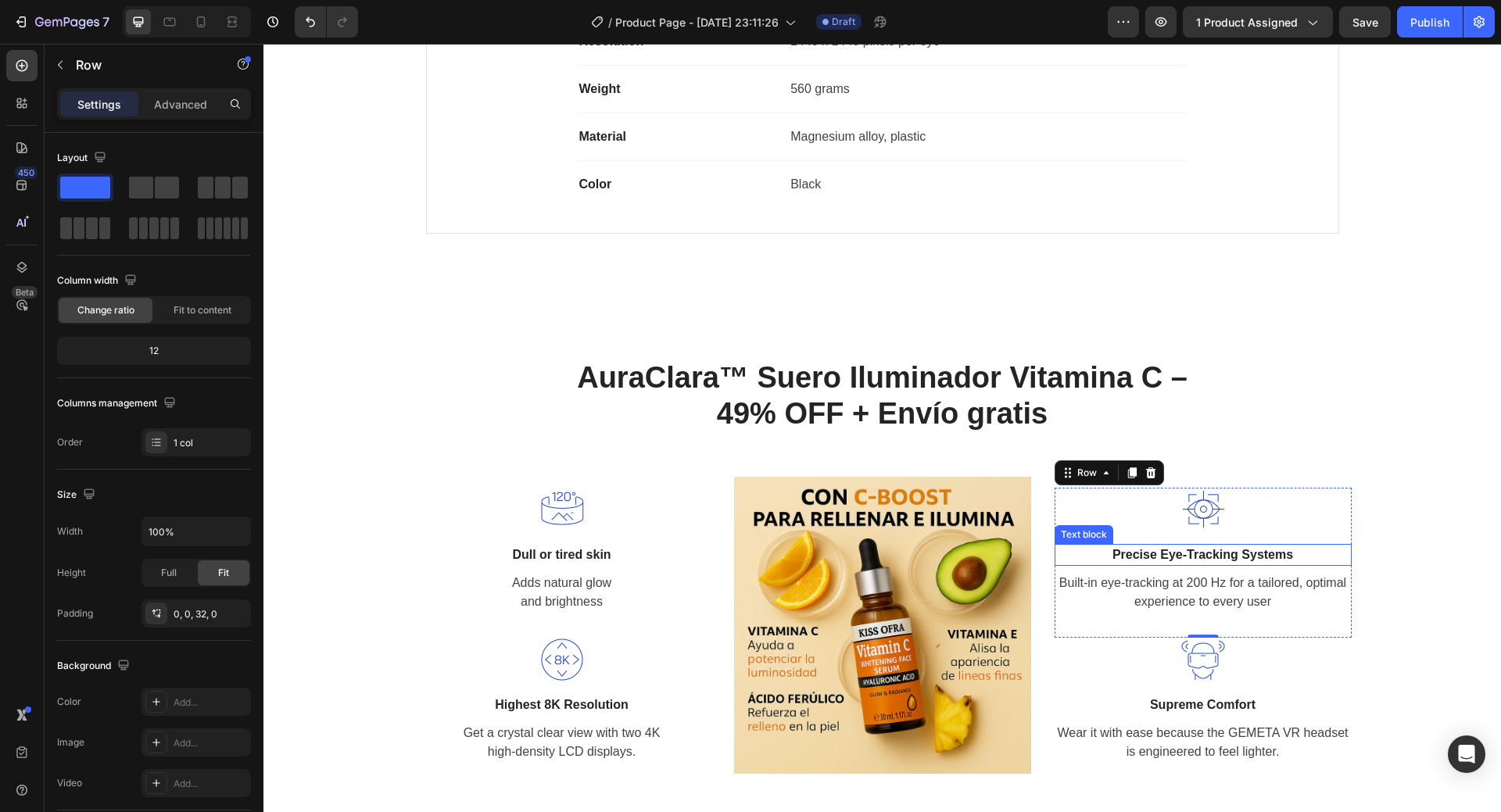
click at [1201, 551] on p "Precise Eye-Tracking Systems" at bounding box center [1203, 555] width 294 height 19
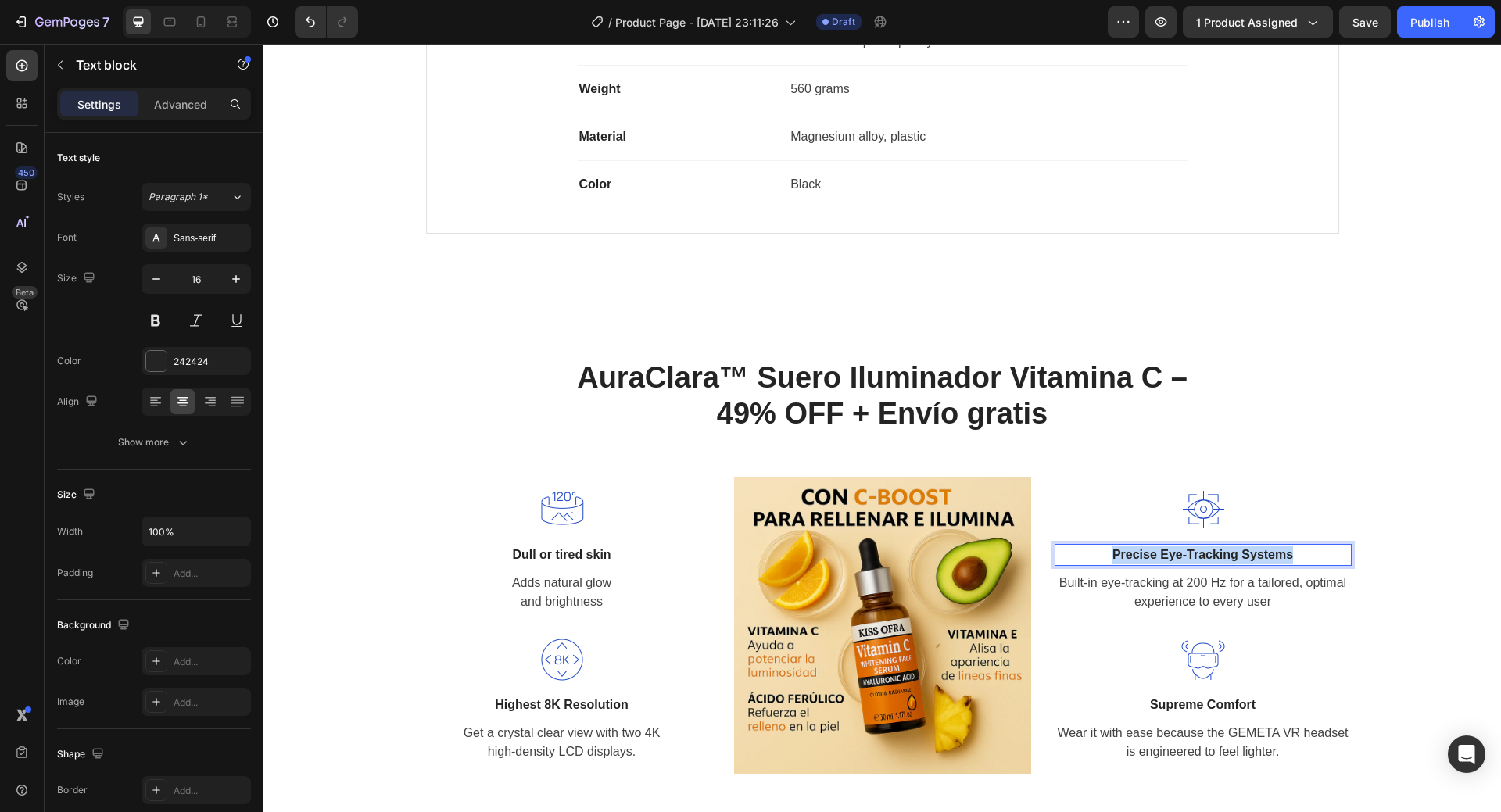
click at [1201, 551] on p "Precise Eye-Tracking Systems" at bounding box center [1203, 555] width 294 height 19
click at [1182, 585] on p "Built-in eye-tracking at 200 Hz for a tailored, optimal experience to every user" at bounding box center [1203, 592] width 294 height 37
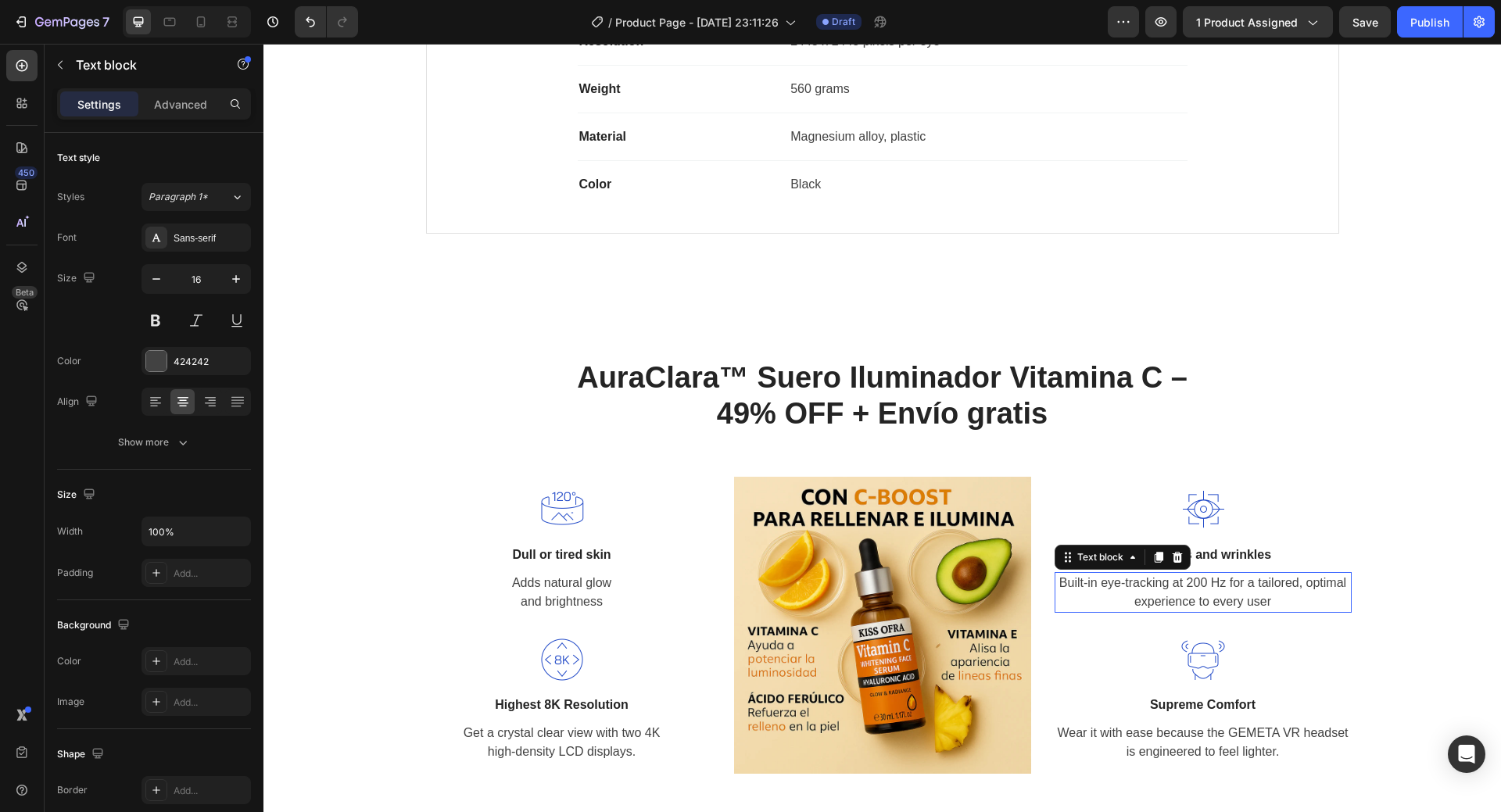
click at [1182, 585] on p "Built-in eye-tracking at 200 Hz for a tailored, optimal experience to every user" at bounding box center [1203, 592] width 294 height 37
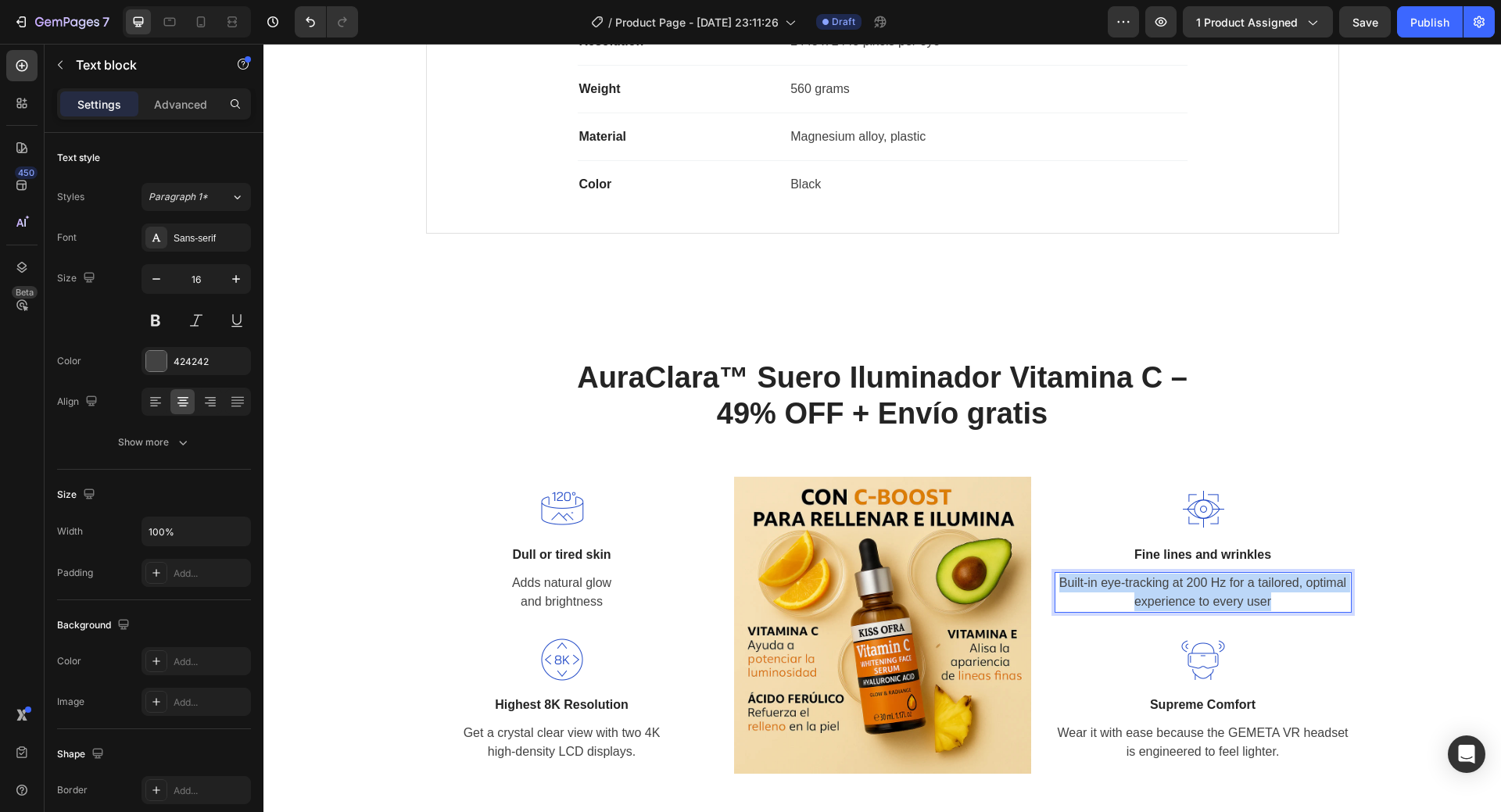
click at [1182, 585] on p "Built-in eye-tracking at 200 Hz for a tailored, optimal experience to every user" at bounding box center [1203, 592] width 294 height 37
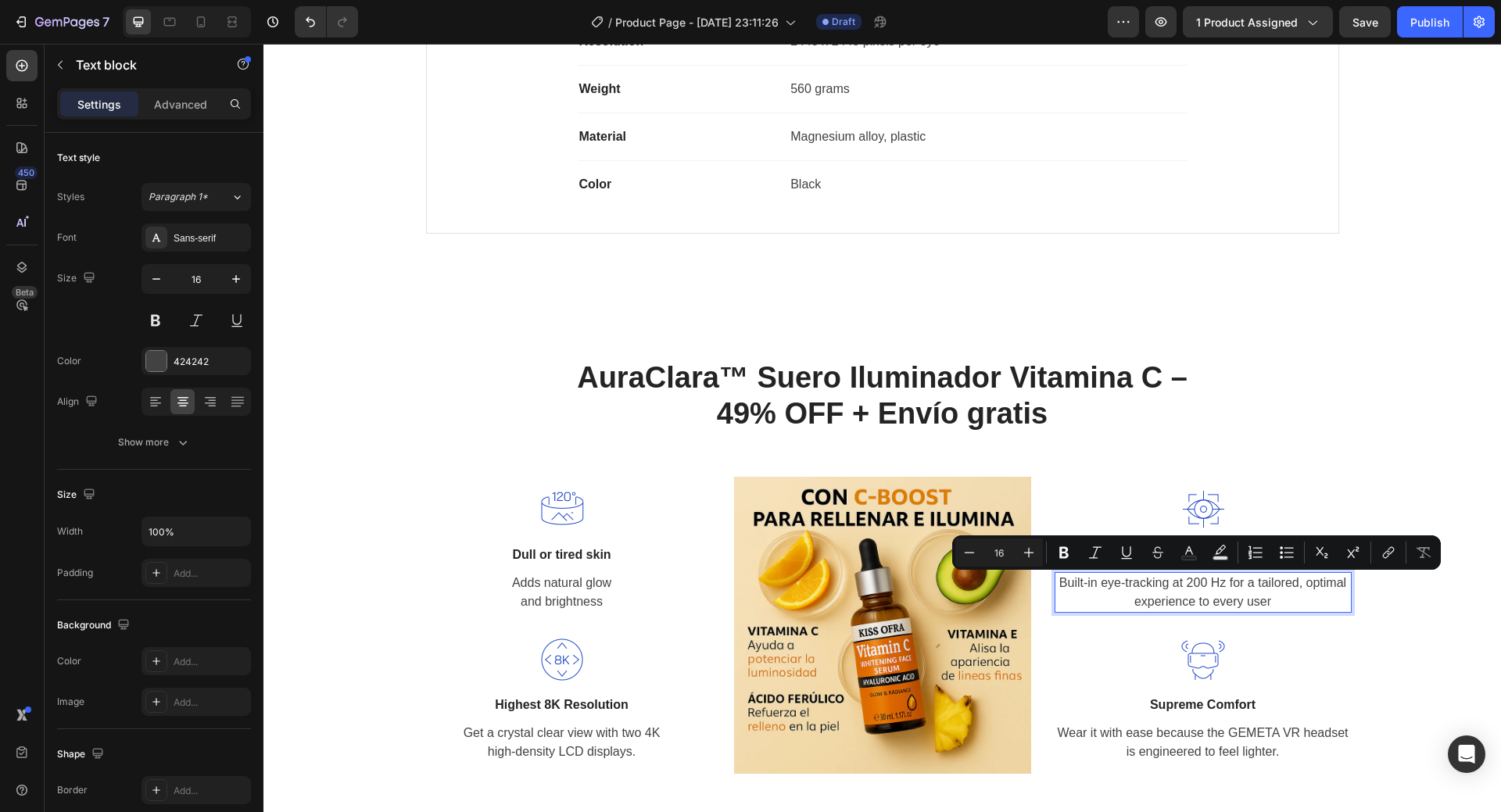
scroll to position [1484, 0]
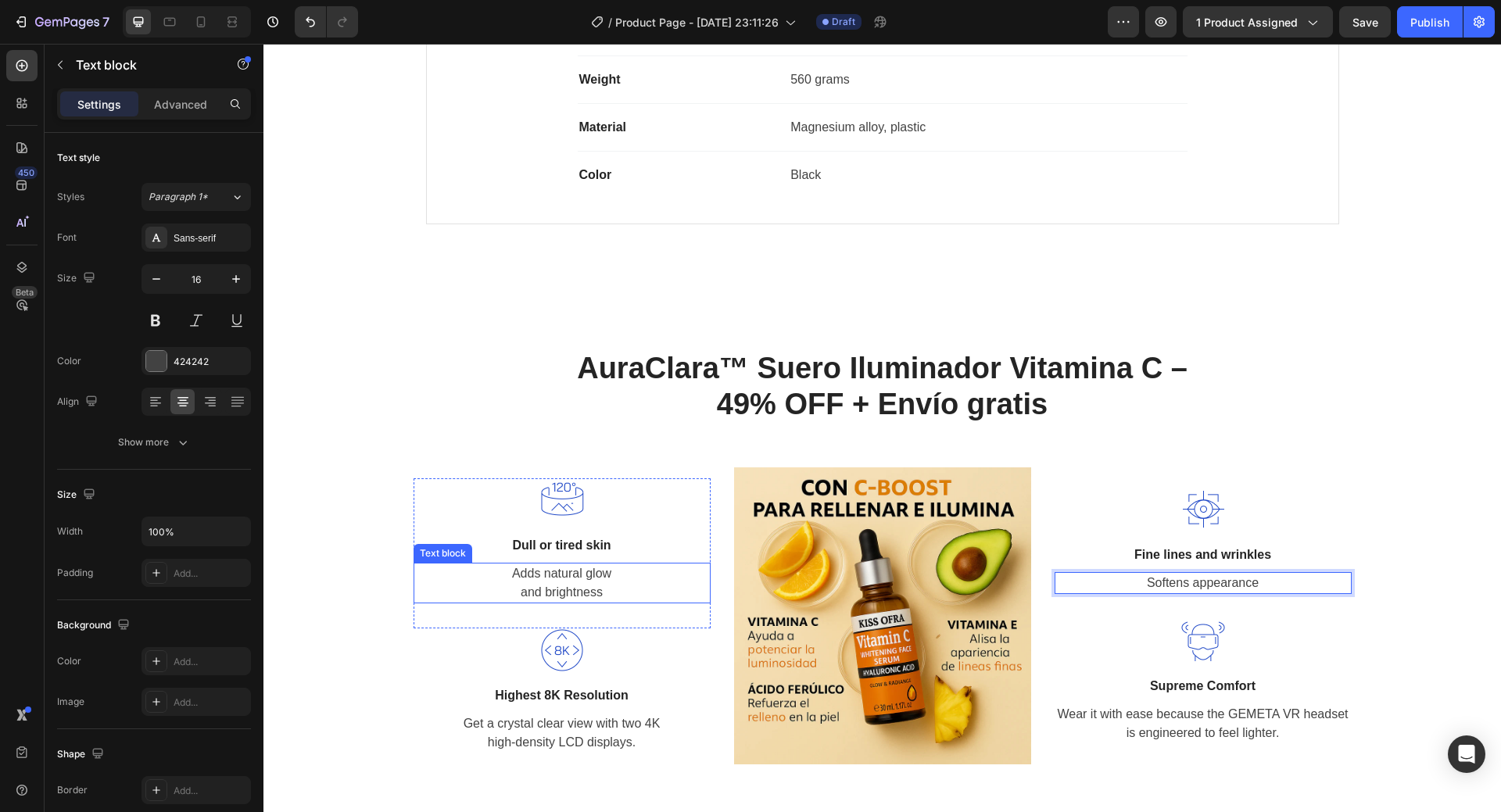
click at [556, 588] on p "Adds natural glow and brightness" at bounding box center [562, 583] width 294 height 37
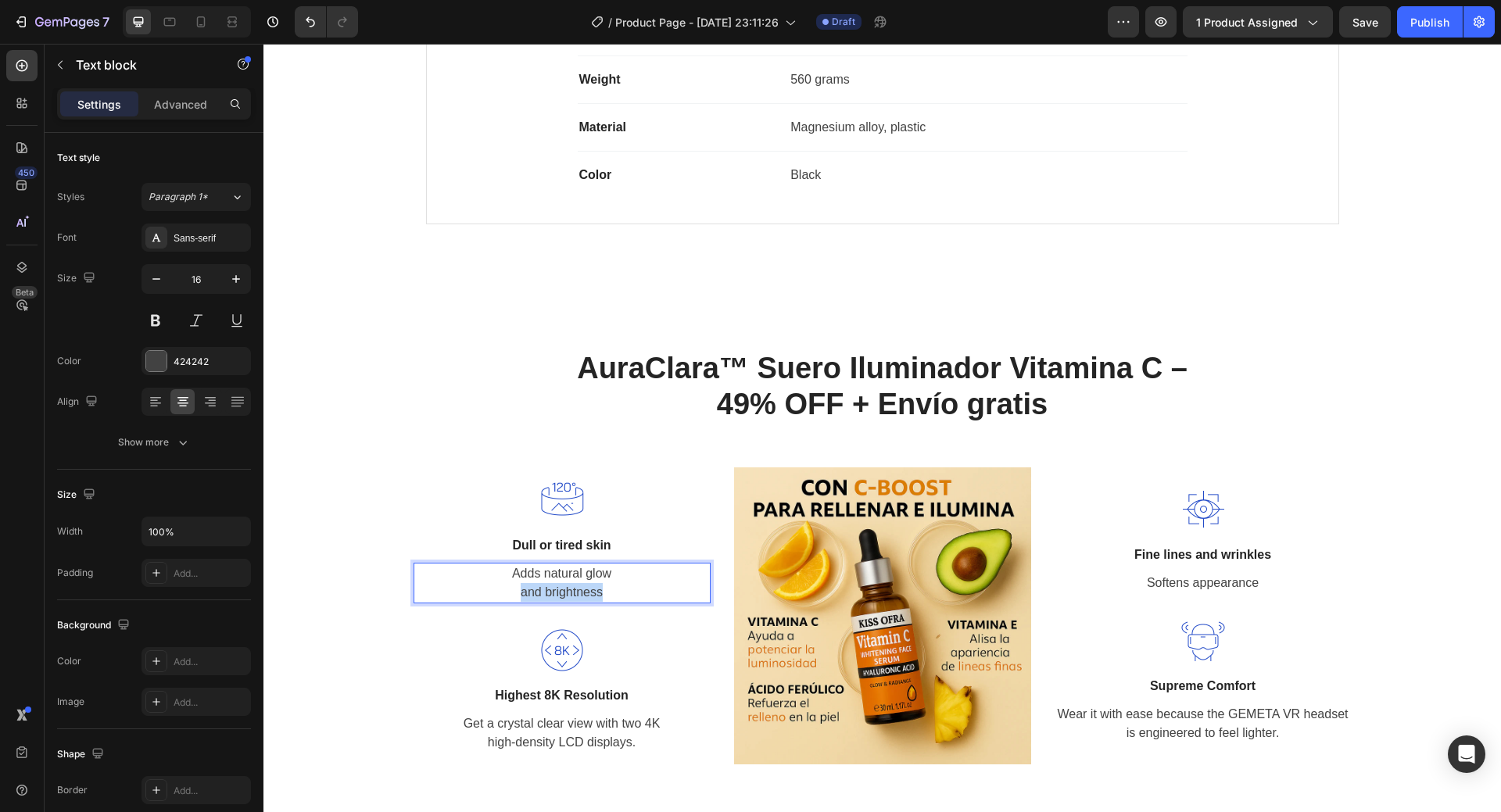
click at [556, 588] on p "Adds natural glow and brightness" at bounding box center [562, 583] width 294 height 37
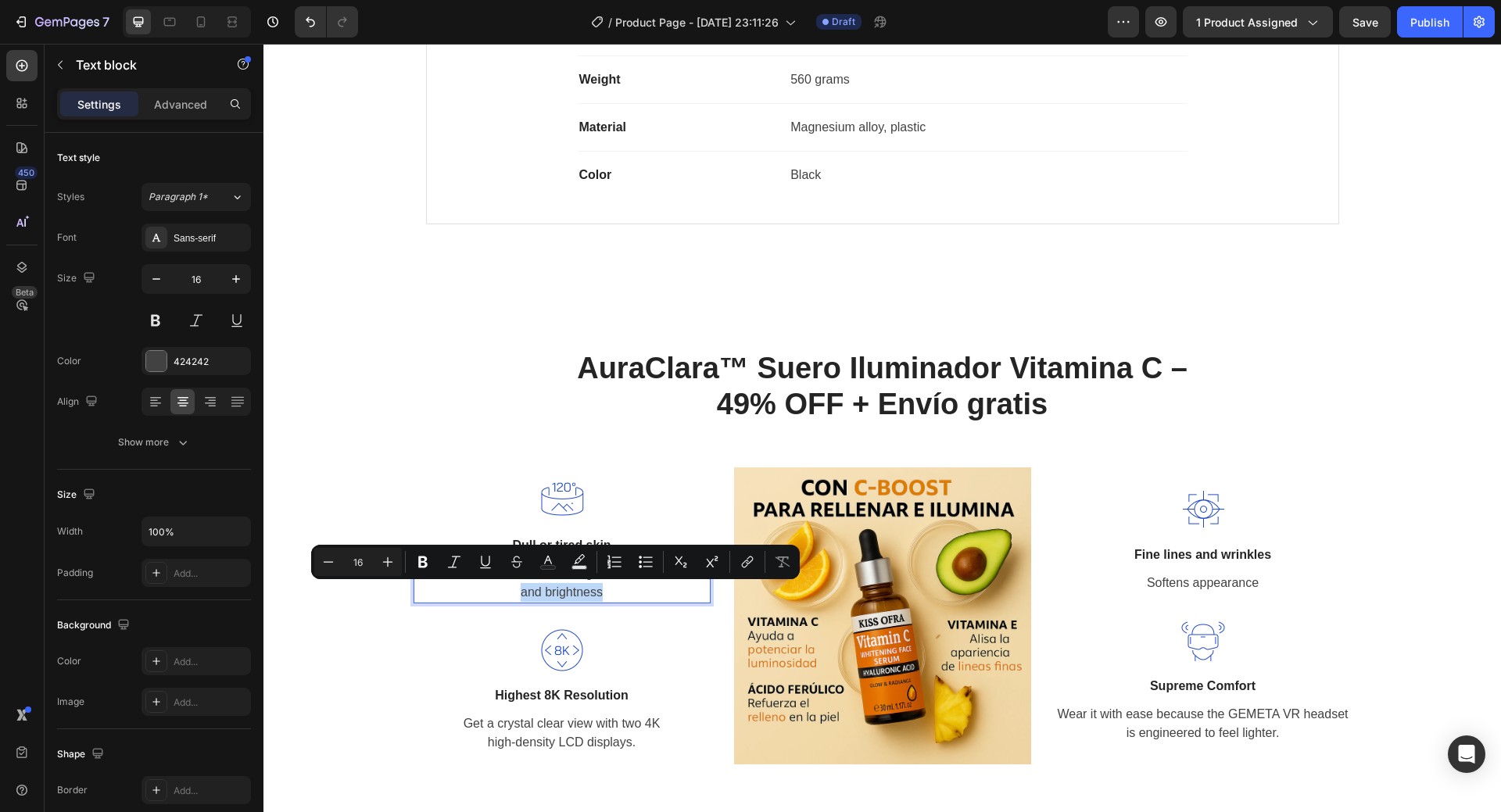
click at [556, 589] on p "Adds natural glow and brightness" at bounding box center [562, 583] width 294 height 37
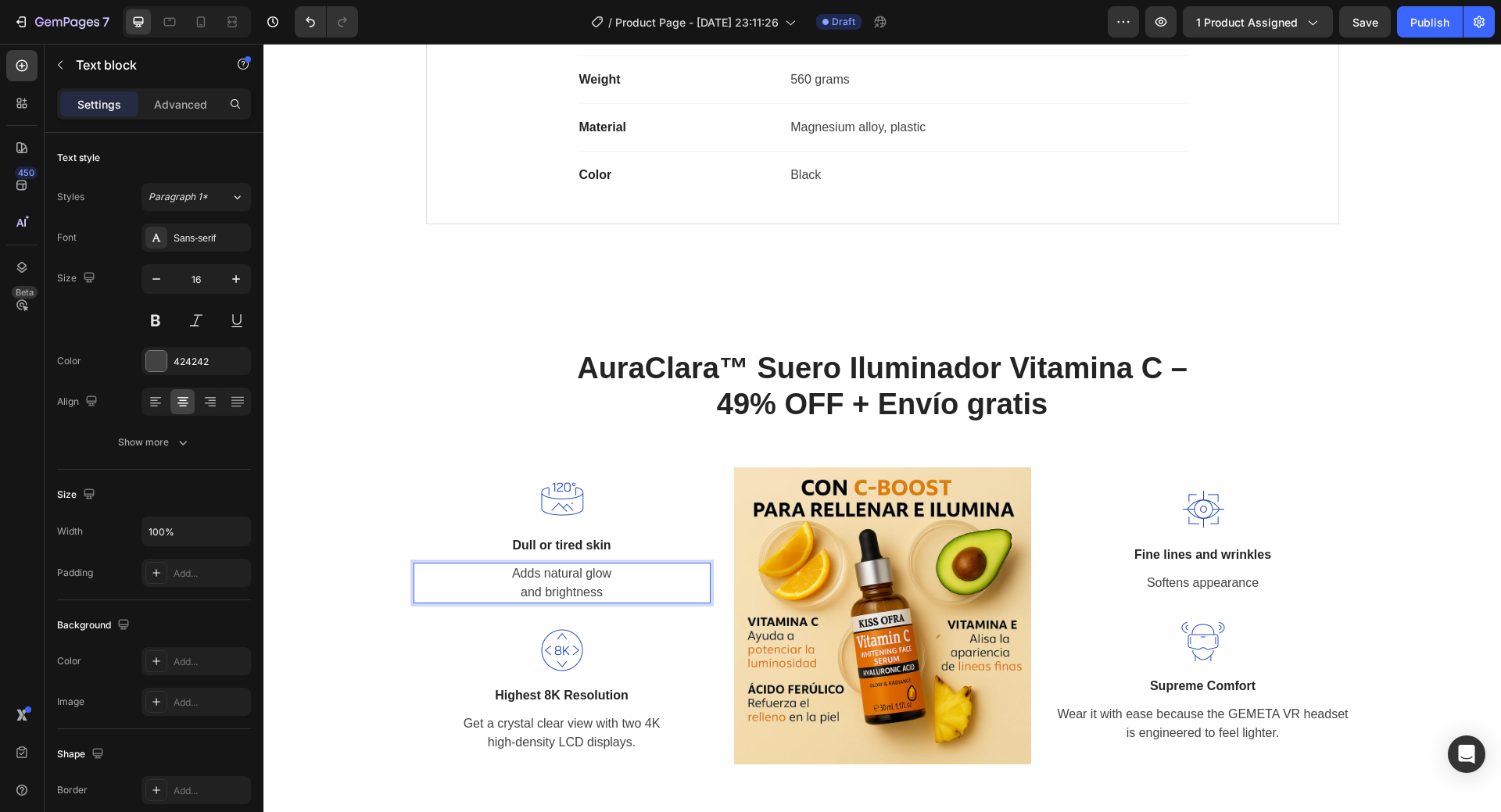
click at [561, 565] on p "Adds natural glow and brightness" at bounding box center [562, 583] width 294 height 37
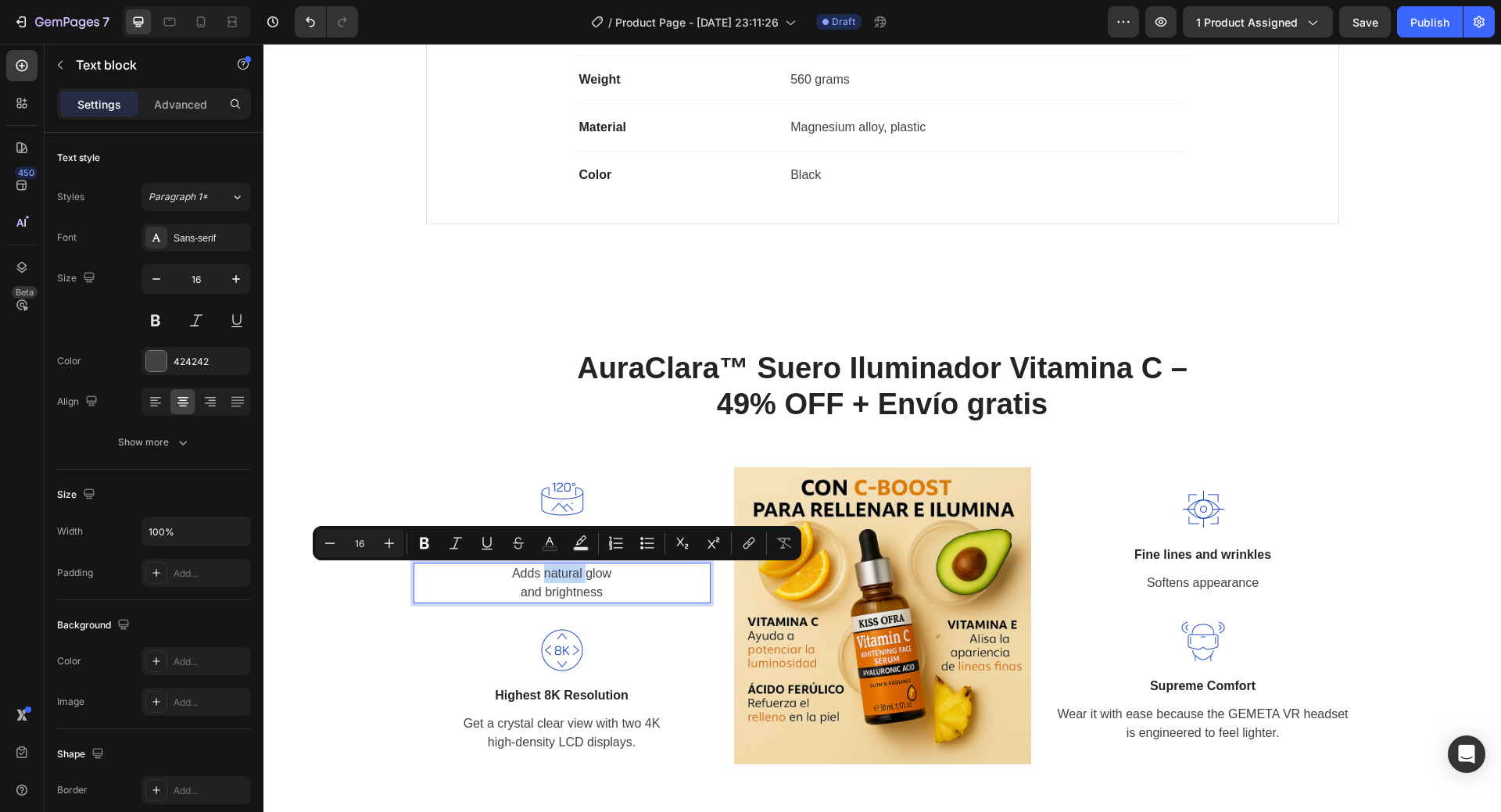
click at [560, 569] on p "Adds natural glow and brightness" at bounding box center [562, 583] width 294 height 37
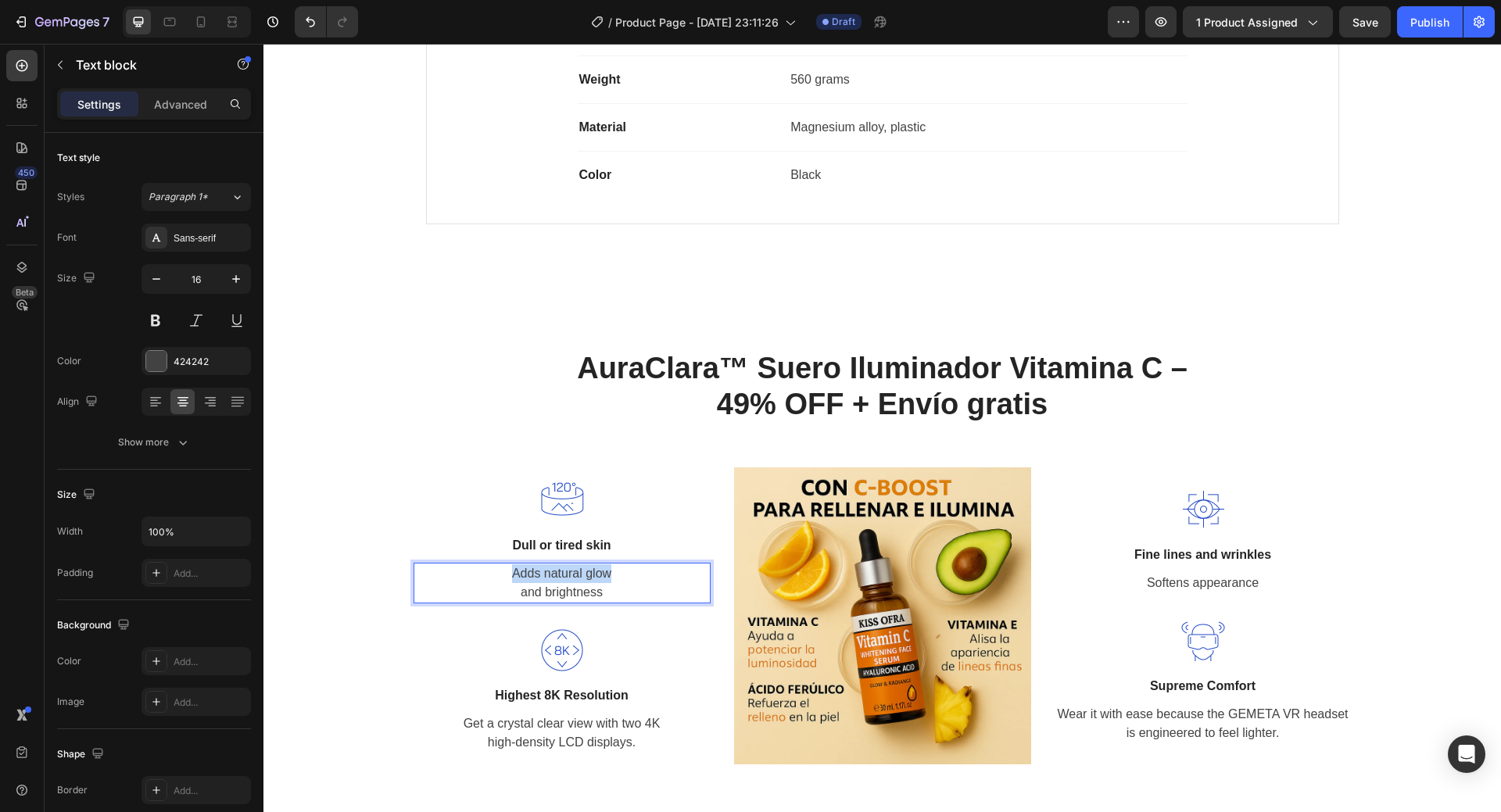
drag, startPoint x: 603, startPoint y: 574, endPoint x: 506, endPoint y: 574, distance: 97.0
click at [506, 574] on p "Adds natural glow and brightness" at bounding box center [562, 583] width 294 height 37
click at [570, 591] on p "Brightens dull and tired skin , and brightness" at bounding box center [562, 583] width 294 height 37
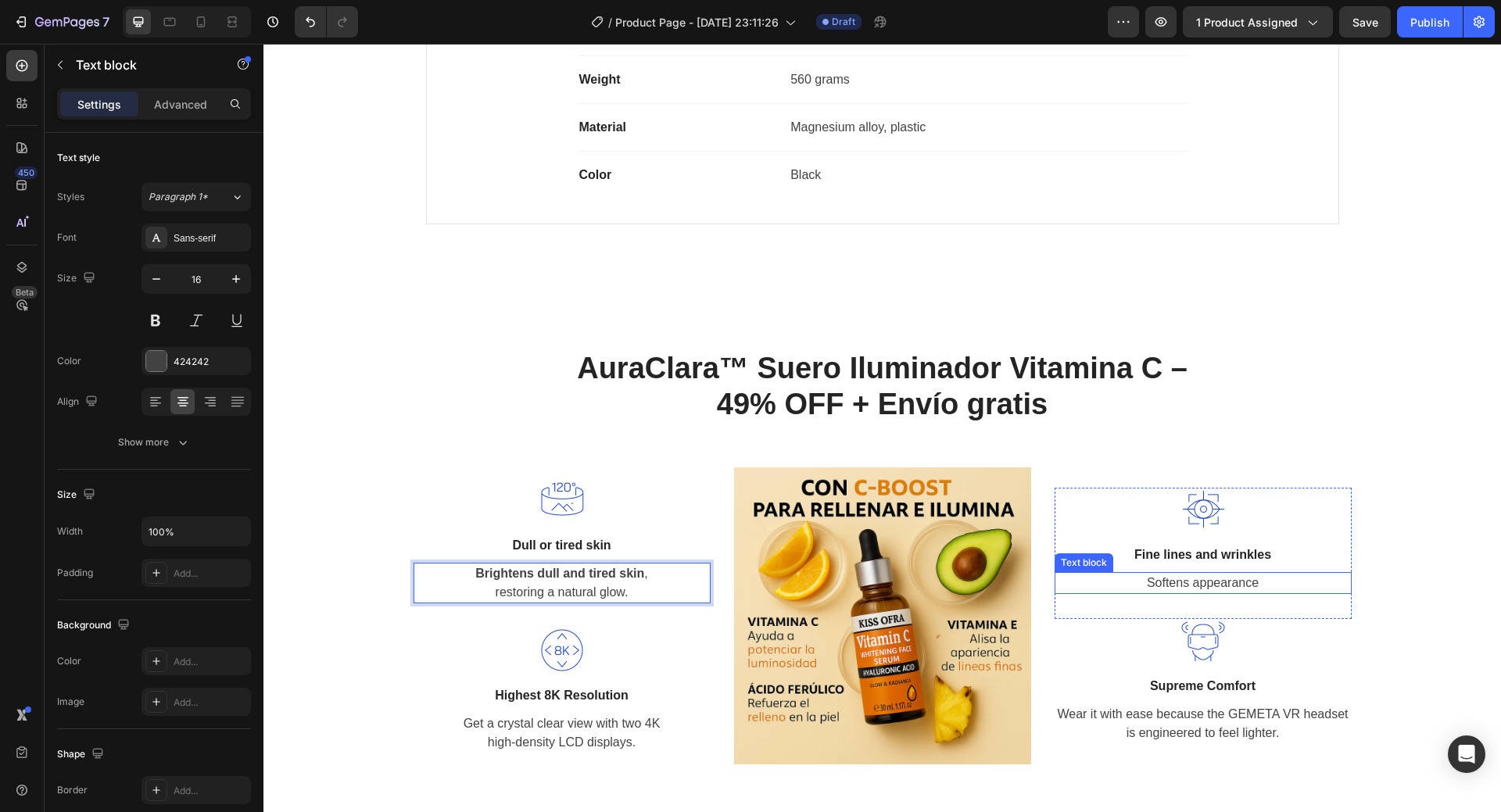
click at [1186, 581] on p "Softens appearance" at bounding box center [1203, 583] width 294 height 19
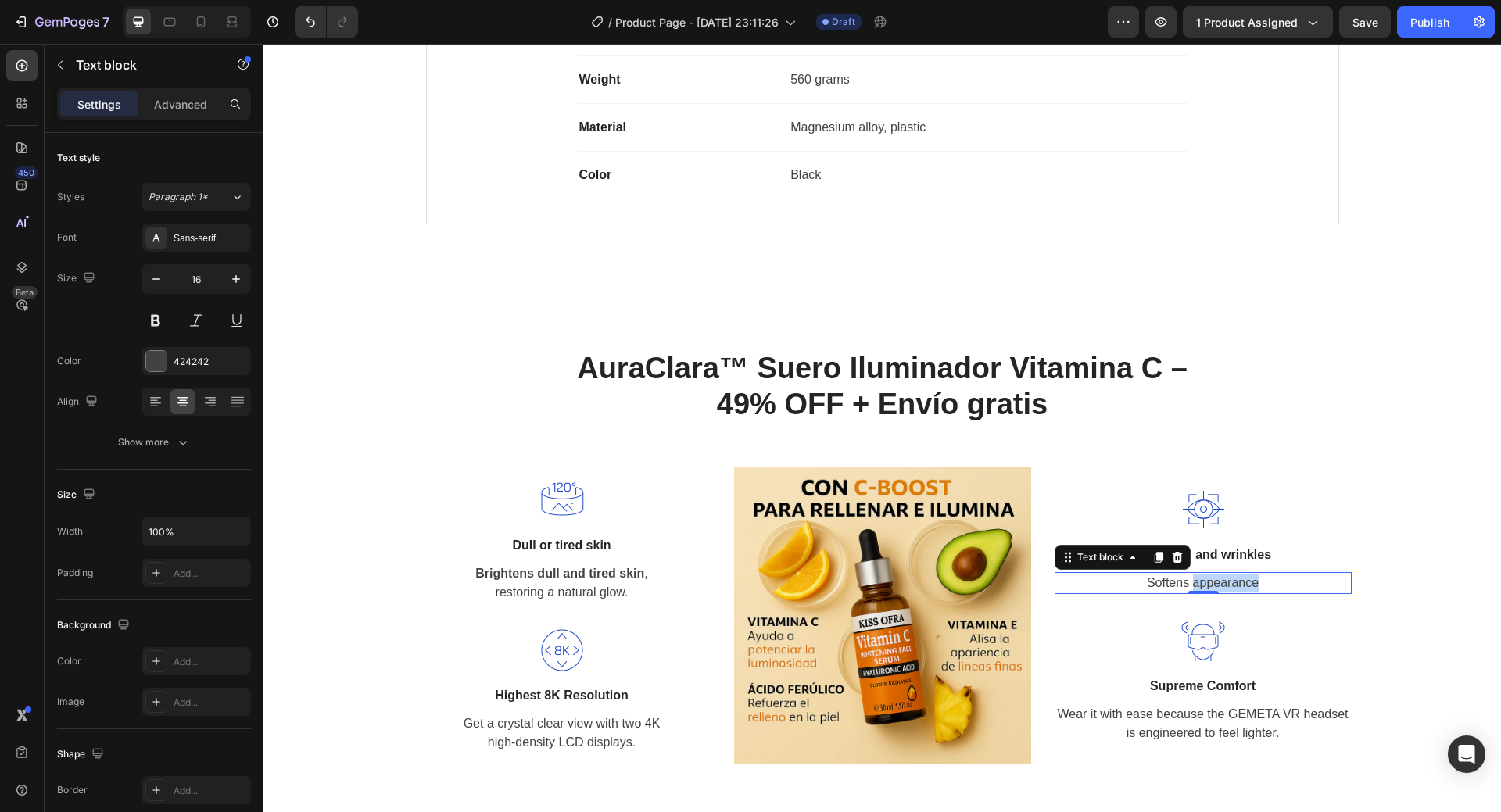
click at [1186, 581] on p "Softens appearance" at bounding box center [1203, 583] width 294 height 19
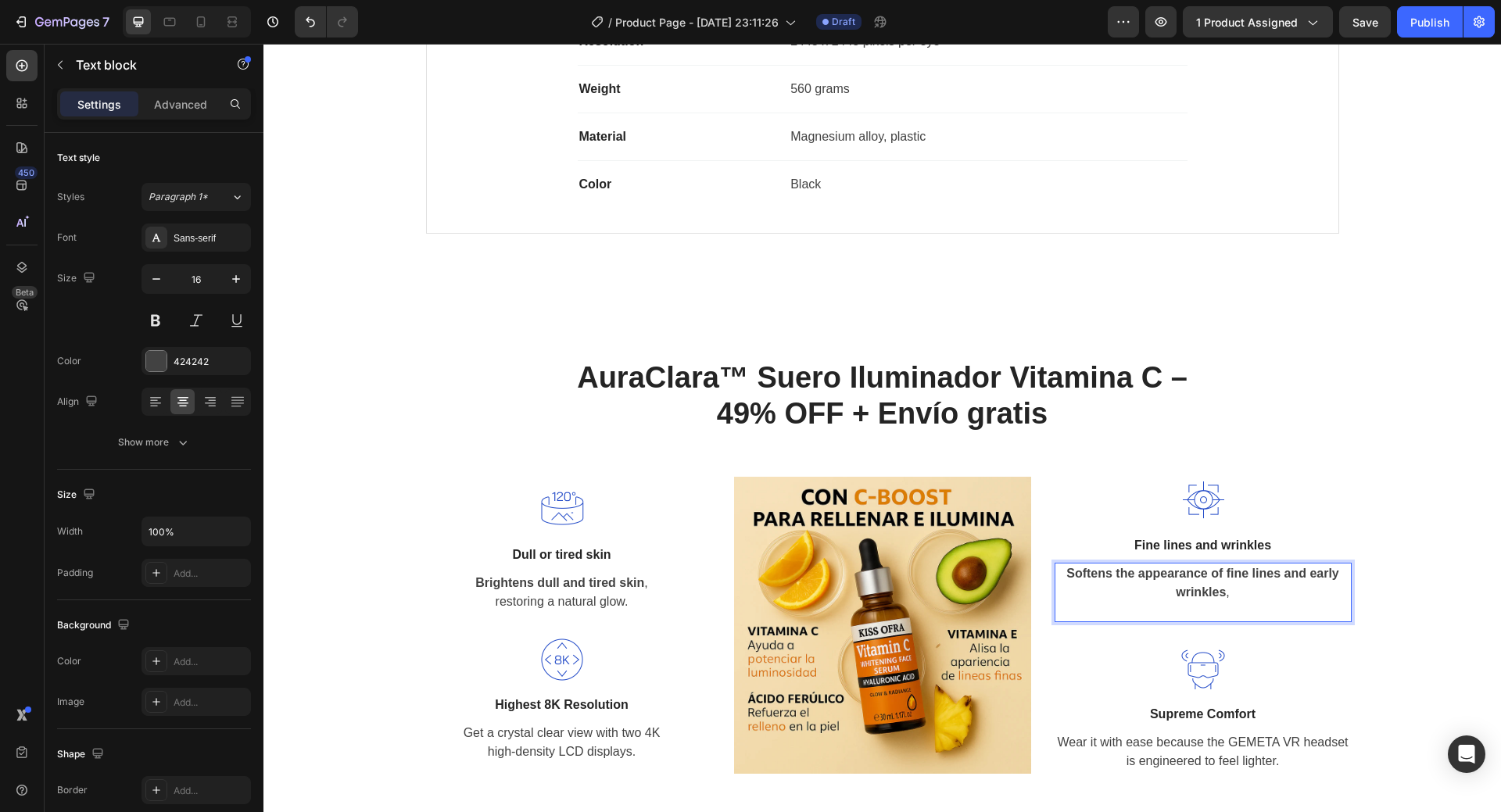
scroll to position [1466, 0]
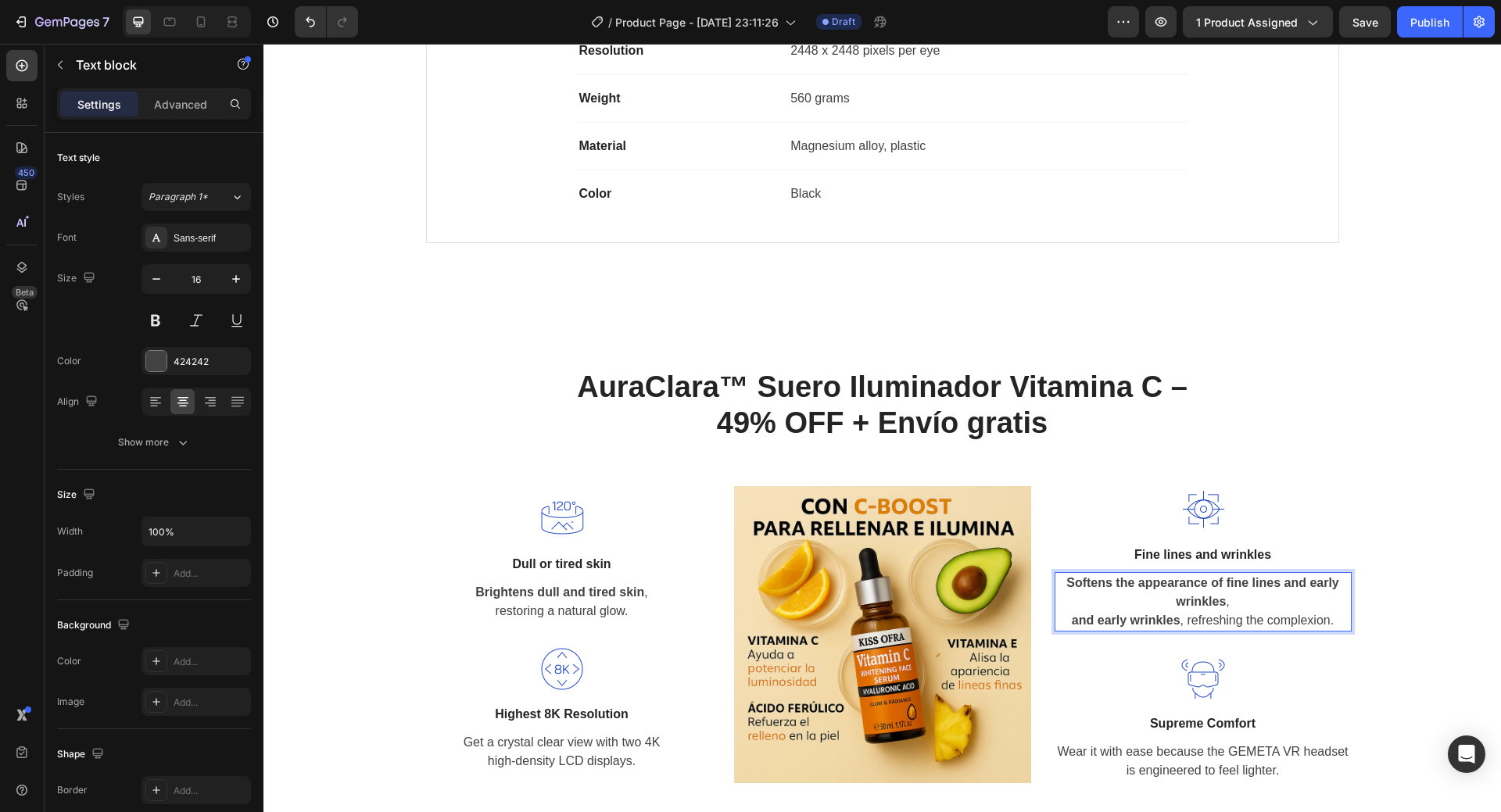
click at [1282, 581] on strong "Softens the appearance of fine lines and early wrinkles" at bounding box center [1202, 592] width 273 height 32
click at [1281, 581] on strong "Softens the appearance of fine lines and early wrinkles" at bounding box center [1202, 592] width 273 height 32
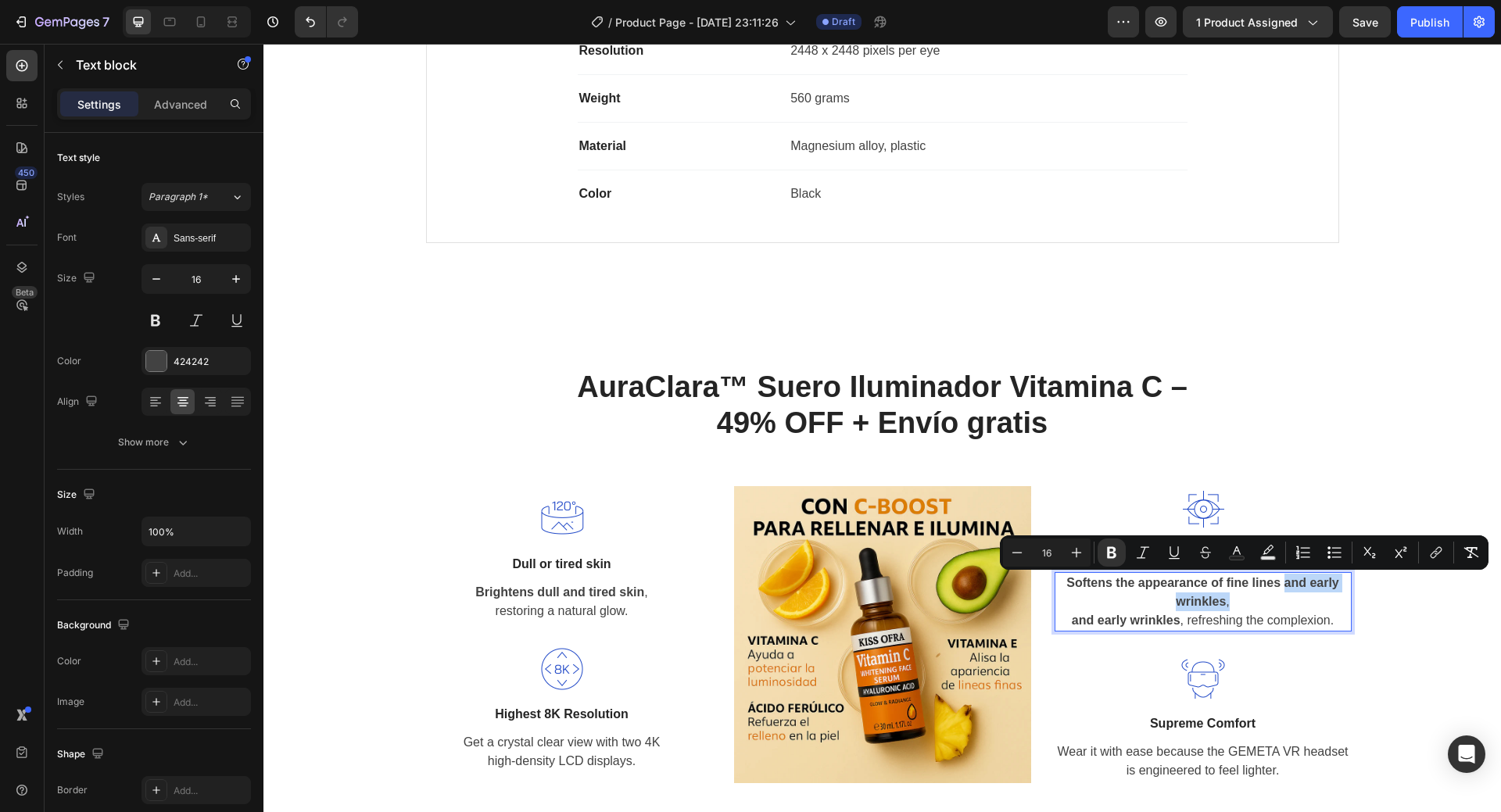
drag, startPoint x: 1278, startPoint y: 581, endPoint x: 1293, endPoint y: 600, distance: 24.2
click at [1293, 600] on p "Softens the appearance of fine lines and early wrinkles , and early wrinkles , …" at bounding box center [1203, 602] width 294 height 56
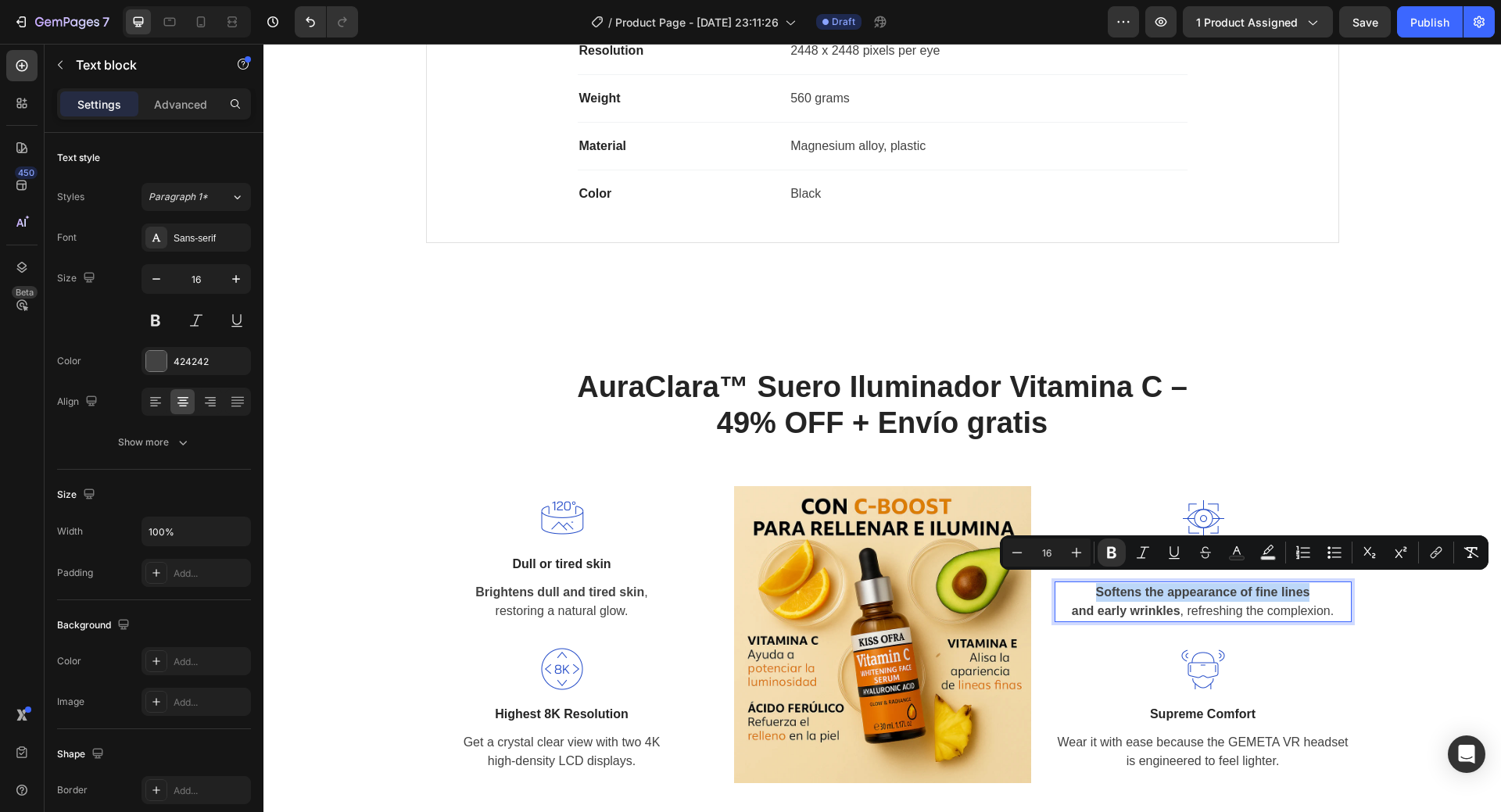
scroll to position [1475, 0]
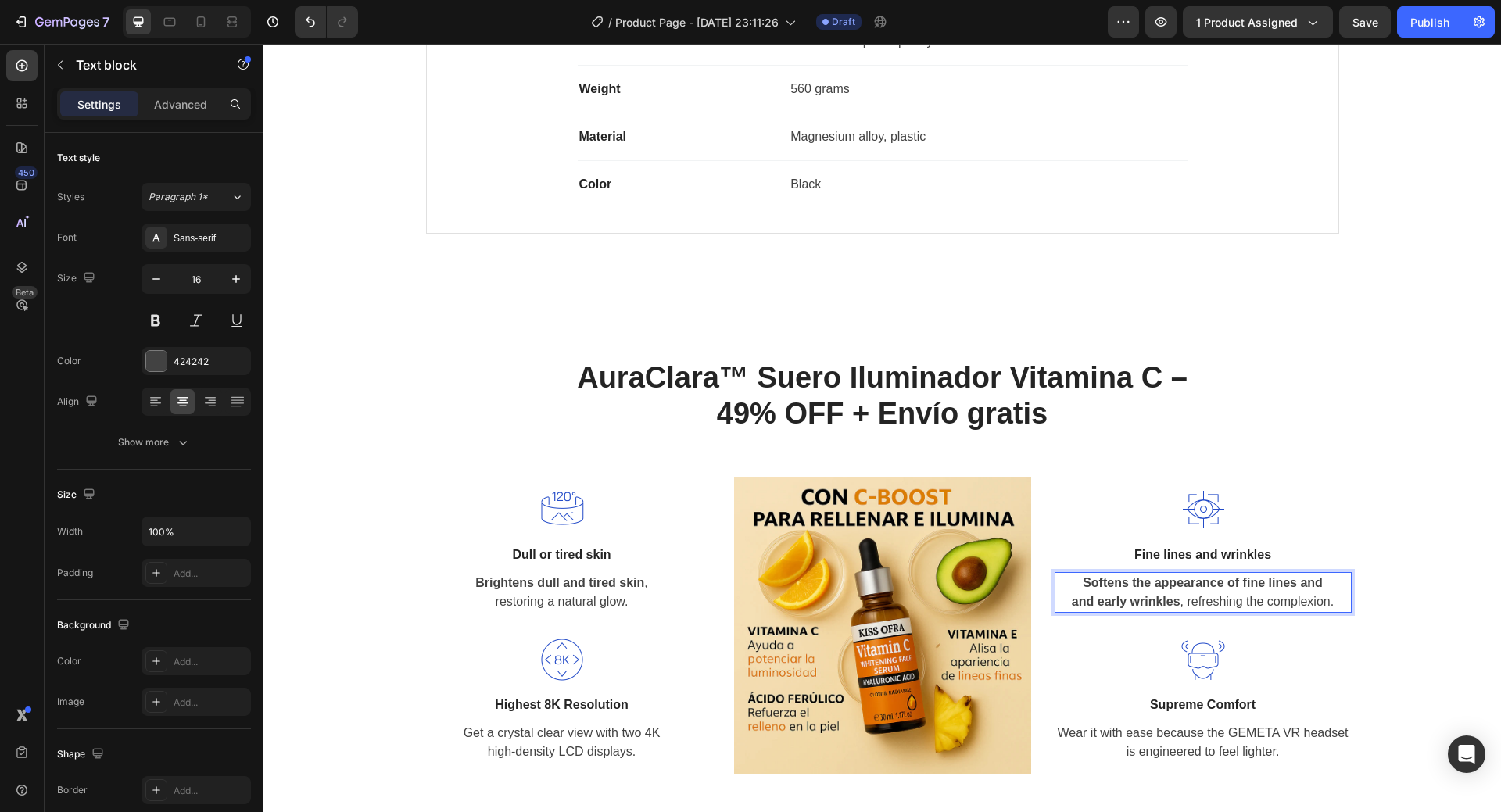
click at [1088, 603] on strong "and early wrinkles" at bounding box center [1126, 602] width 109 height 13
click at [1096, 674] on div at bounding box center [1203, 659] width 297 height 44
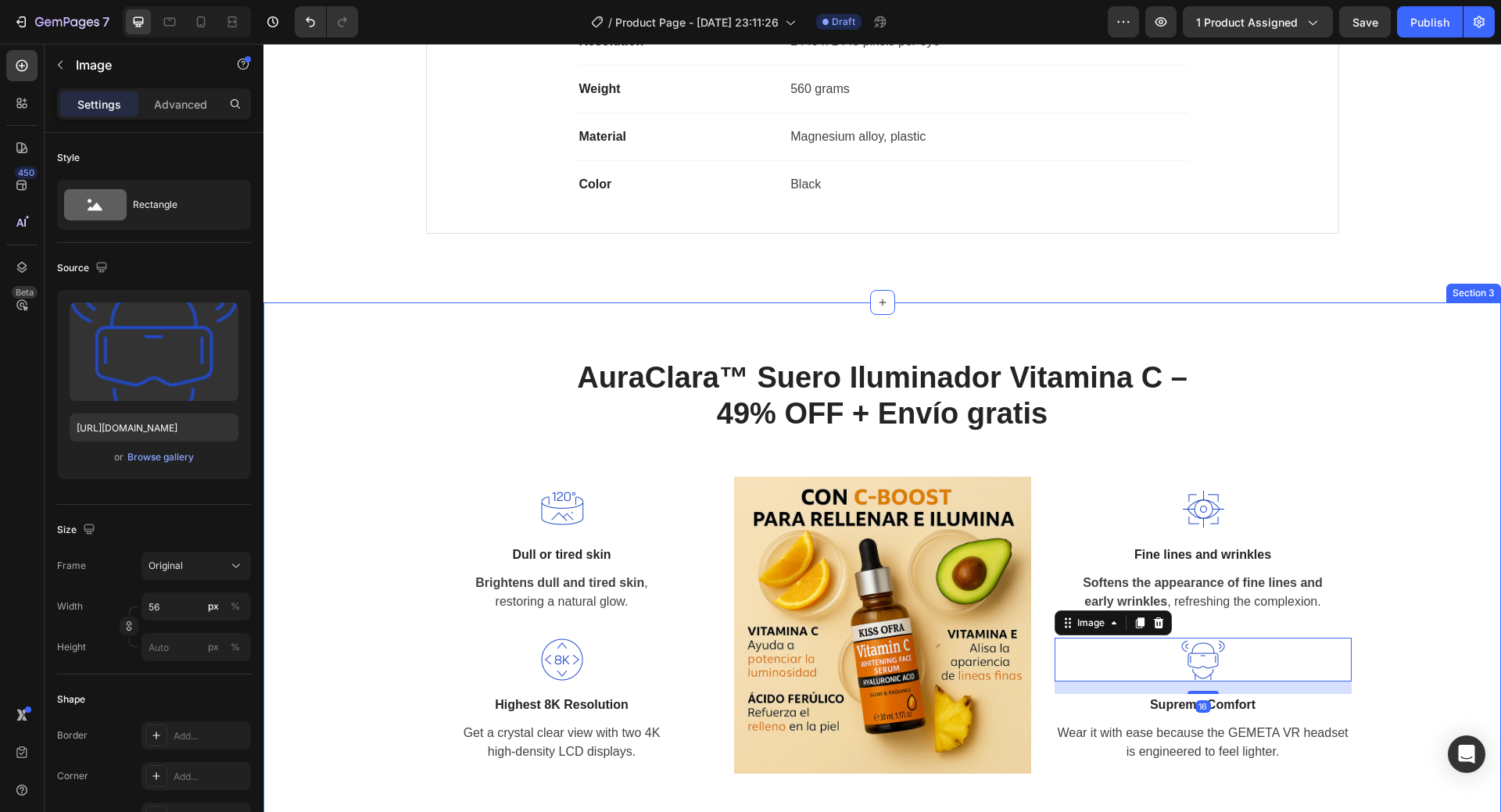
click at [1377, 536] on div "AuraClara™ Suero Iluminador Vitamina C – 49% OFF + Envío gratis Heading Row Ima…" at bounding box center [883, 566] width 1215 height 415
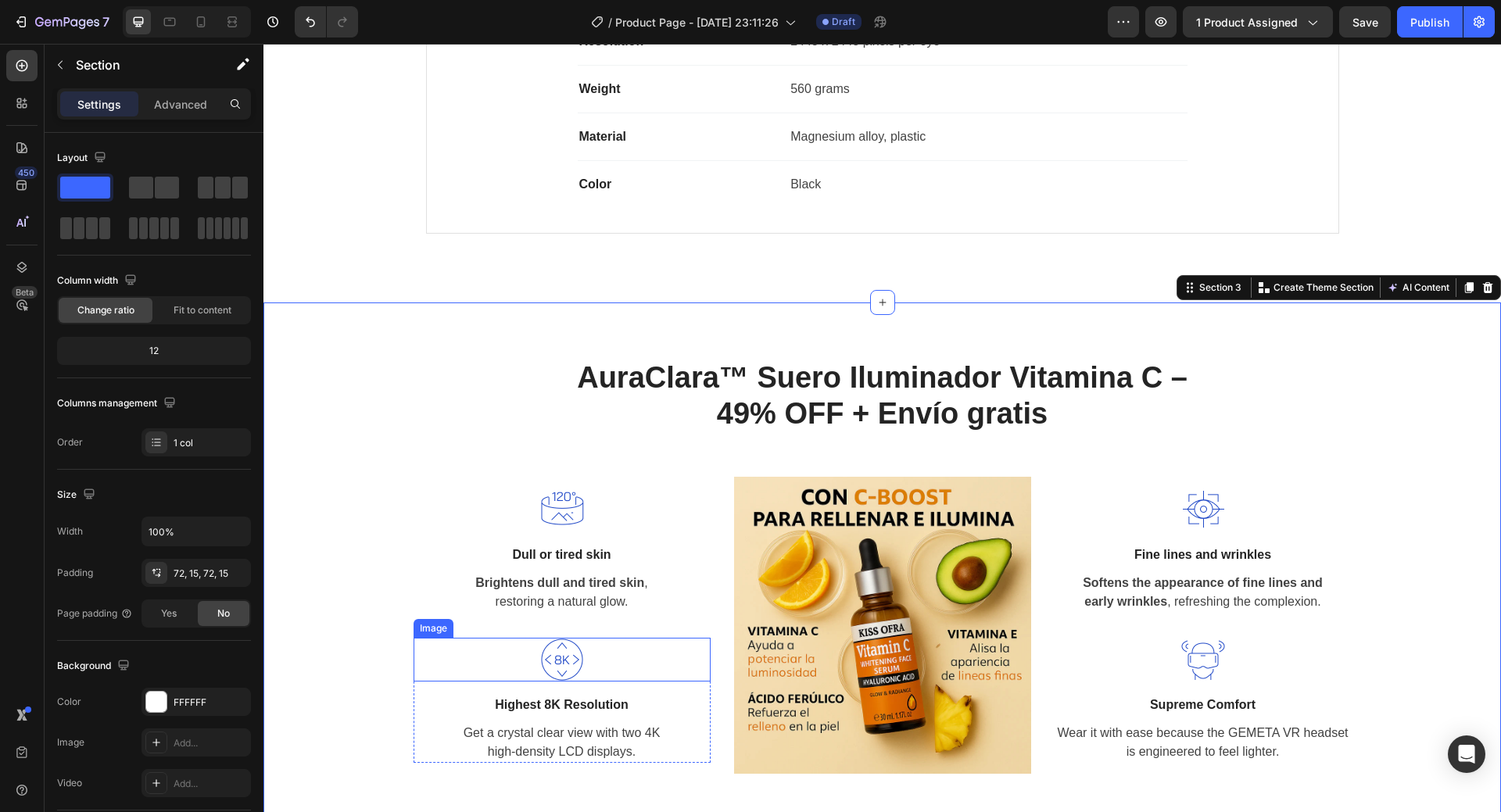
scroll to position [1553, 0]
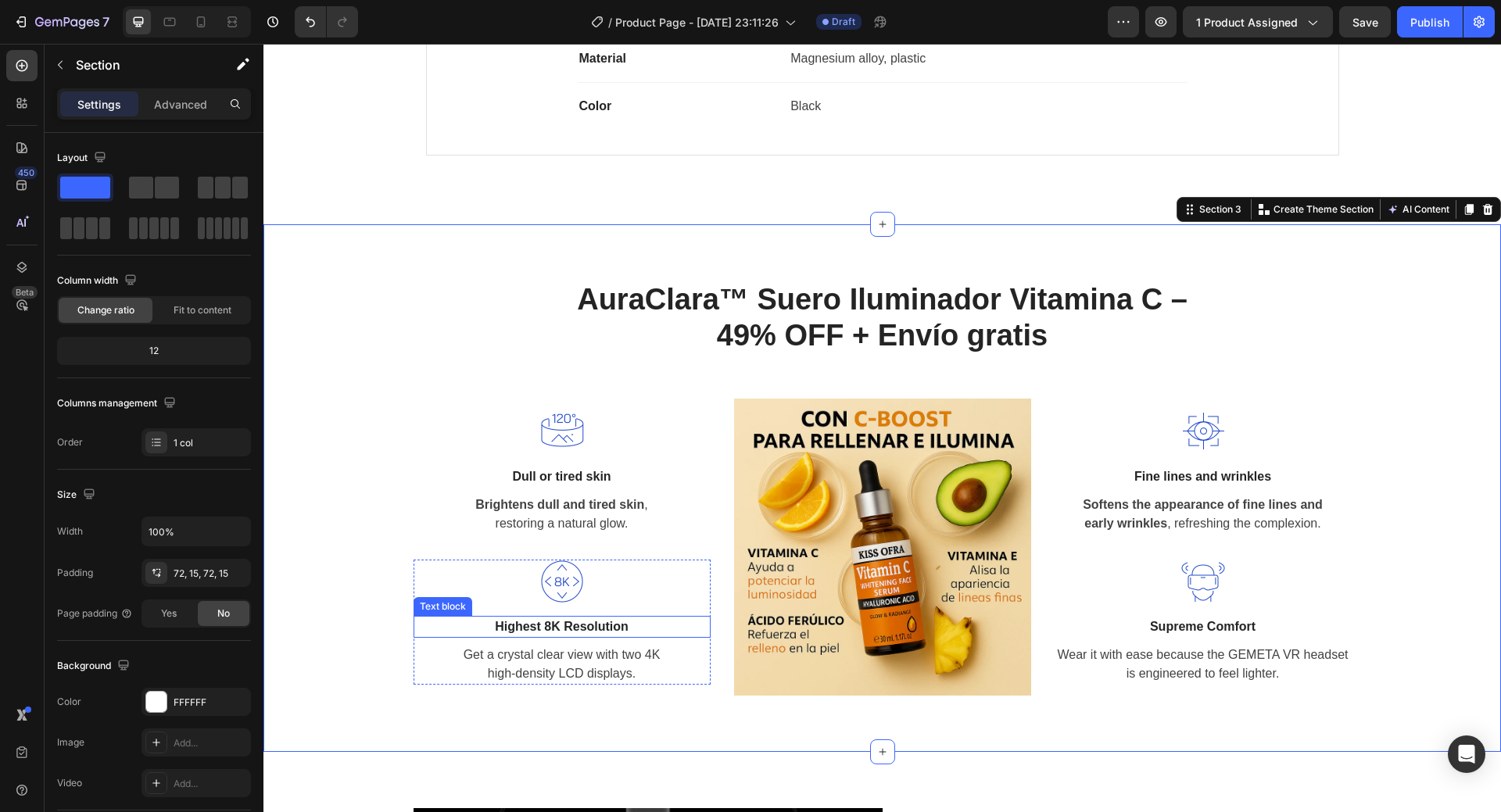
click at [575, 626] on p "Highest 8K Resolution" at bounding box center [562, 627] width 294 height 19
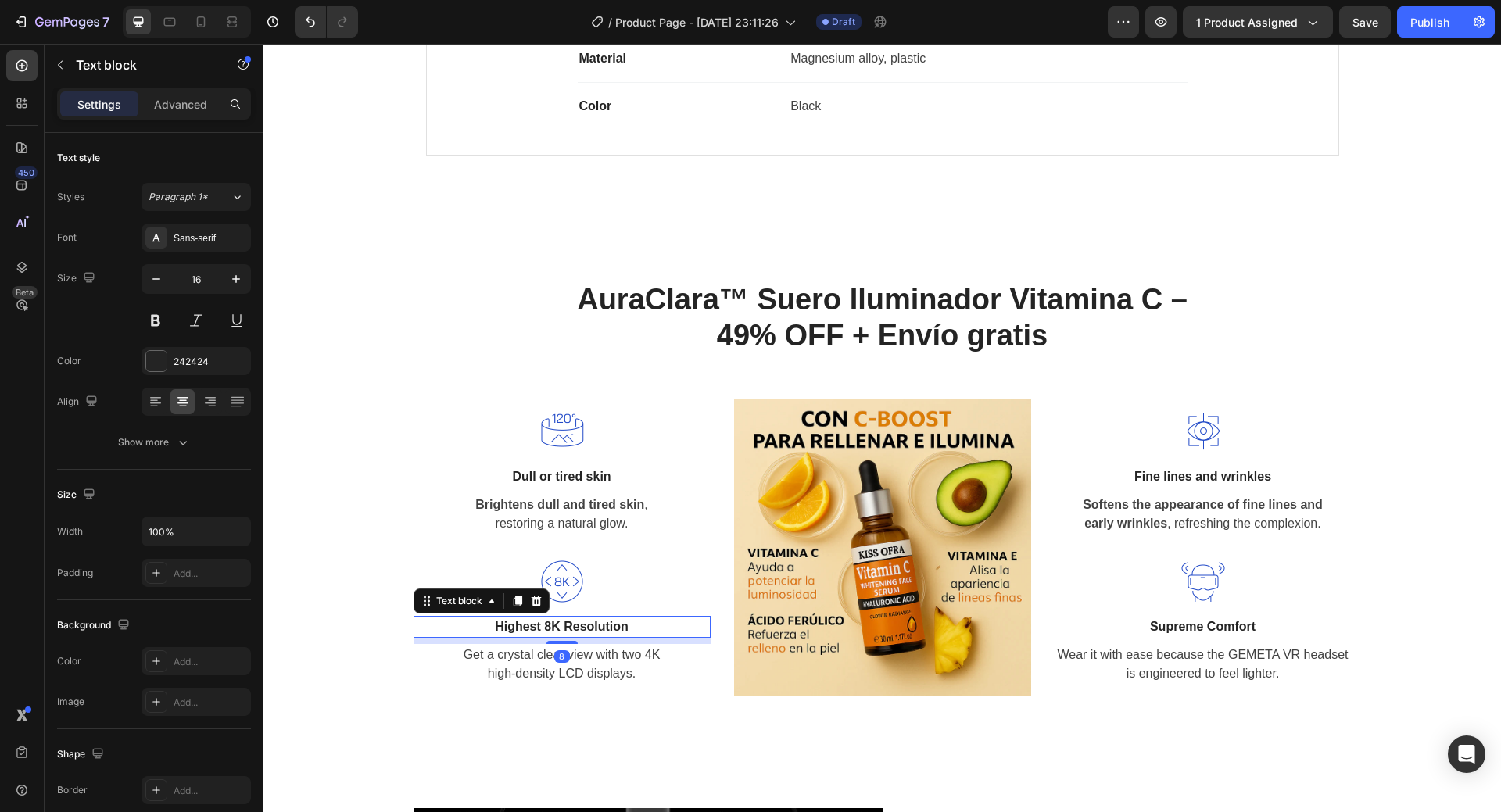
click at [575, 626] on p "Highest 8K Resolution" at bounding box center [562, 627] width 294 height 19
copy p "Highest 8K Resolution"
click at [1251, 624] on p "Supreme Comfort" at bounding box center [1203, 627] width 294 height 19
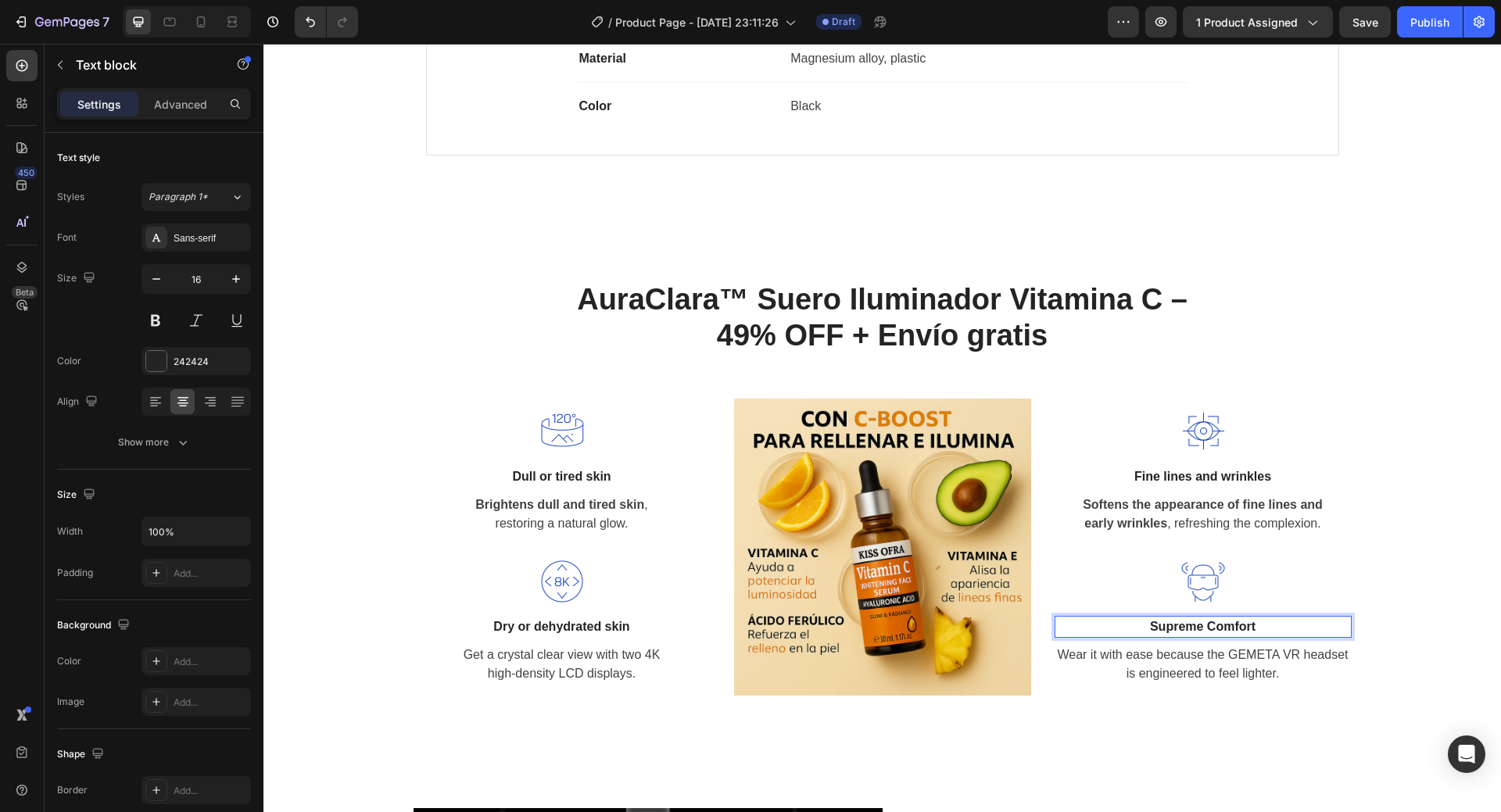
click at [1251, 624] on div "Image Supreme Comfort Text block 8 Wear it with ease because the GEMETA VR head…" at bounding box center [1203, 622] width 297 height 125
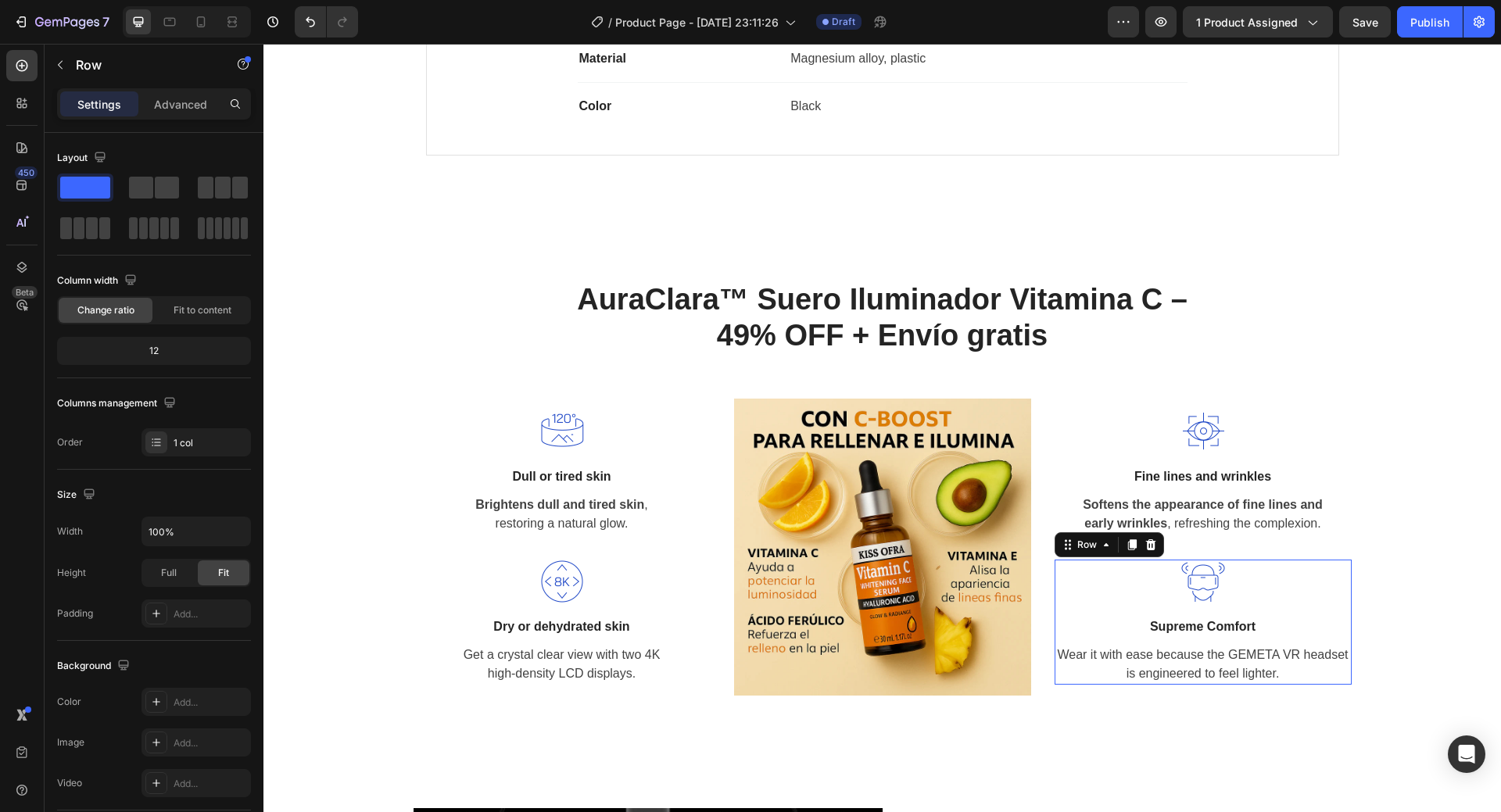
scroll to position [1542, 0]
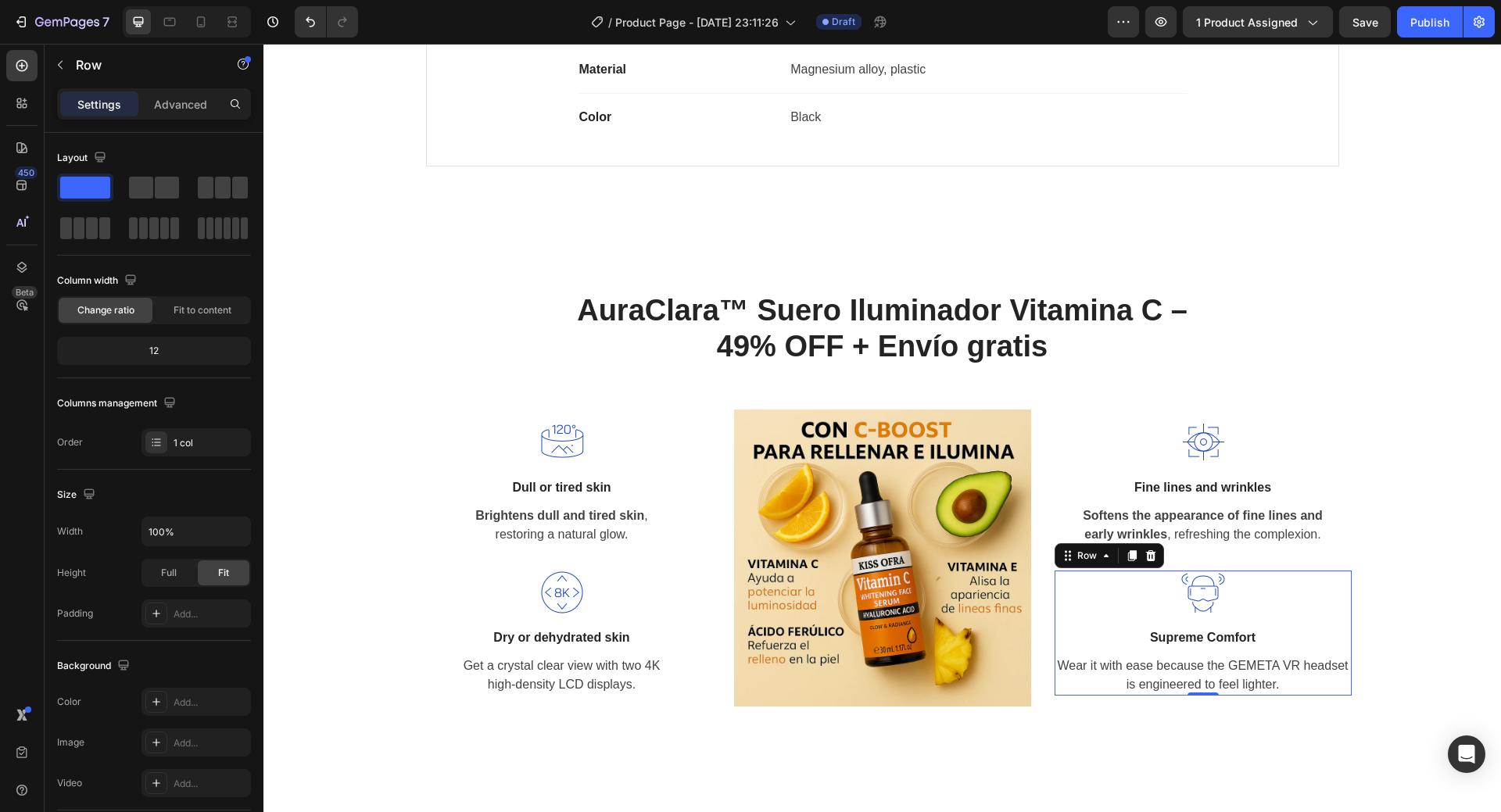
click at [1251, 624] on div "Image Supreme Comfort Text block Wear it with ease because the GEMETA VR headse…" at bounding box center [1203, 634] width 297 height 125
click at [1227, 638] on p "Supreme Comfort" at bounding box center [1203, 638] width 294 height 19
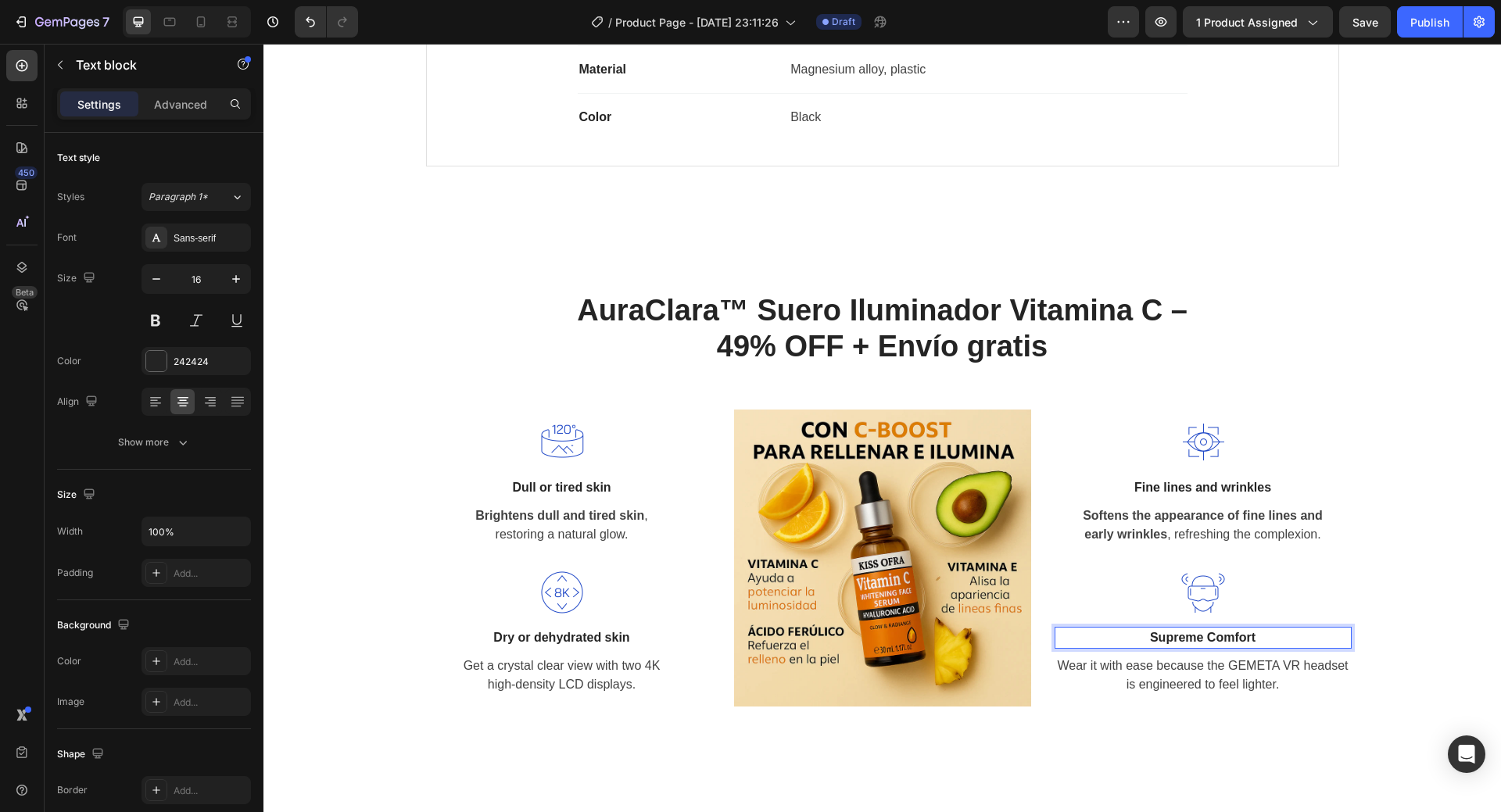
click at [1227, 638] on p "Supreme Comfort" at bounding box center [1203, 638] width 294 height 19
click at [583, 661] on p "Get a crystal clear view with two 4K high-density LCD displays." at bounding box center [562, 675] width 294 height 37
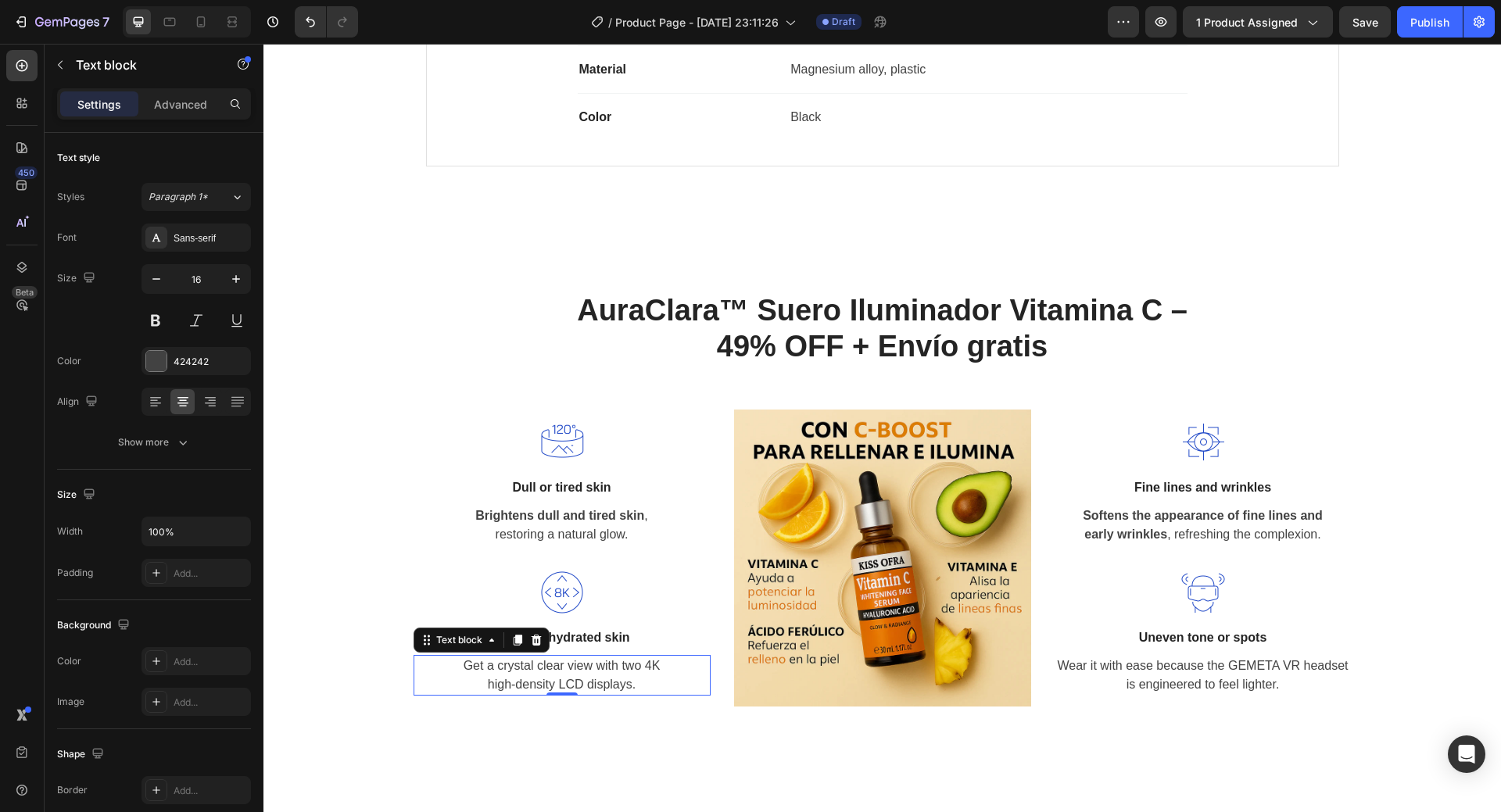
click at [583, 663] on p "Get a crystal clear view with two 4K high-density LCD displays." at bounding box center [562, 675] width 294 height 37
click at [578, 682] on p "Deeply hydrates , leaving the skin high-density LCD displays." at bounding box center [562, 675] width 294 height 37
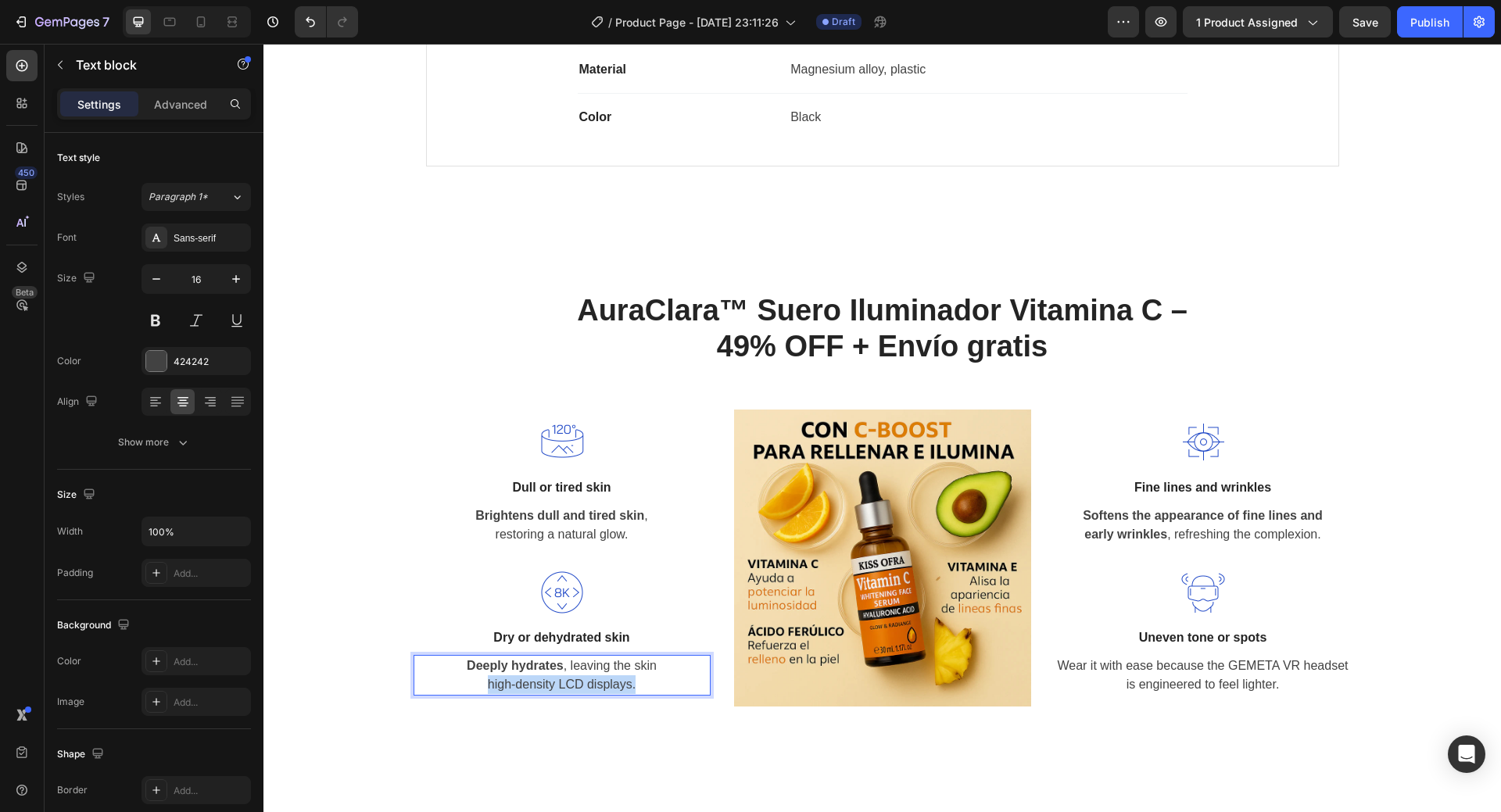
click at [578, 682] on p "Deeply hydrates , leaving the skin high-density LCD displays." at bounding box center [562, 675] width 294 height 37
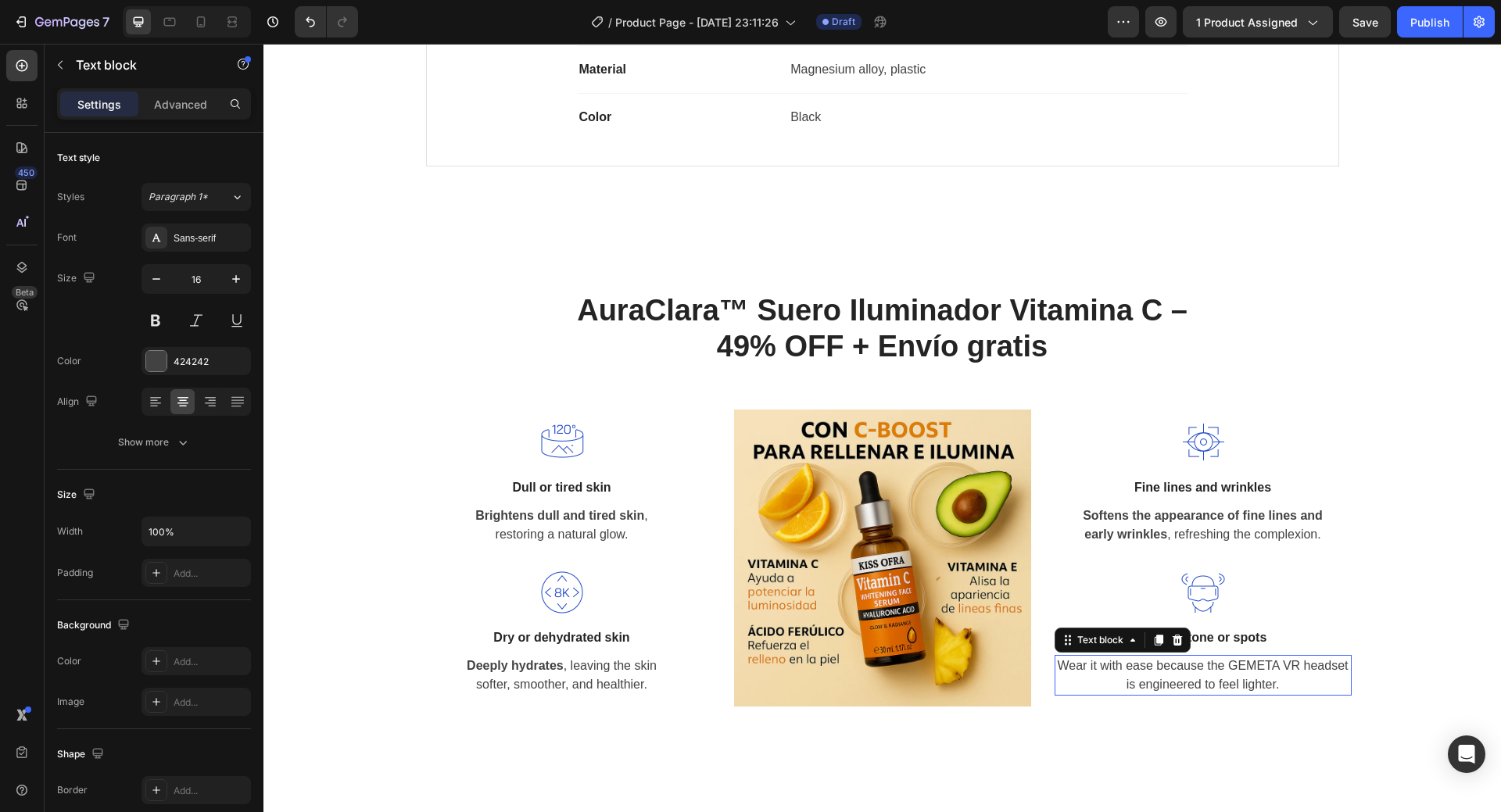
click at [1213, 663] on p "Wear it with ease because the GEMETA VR headset is engineered to feel lighter." at bounding box center [1203, 675] width 294 height 37
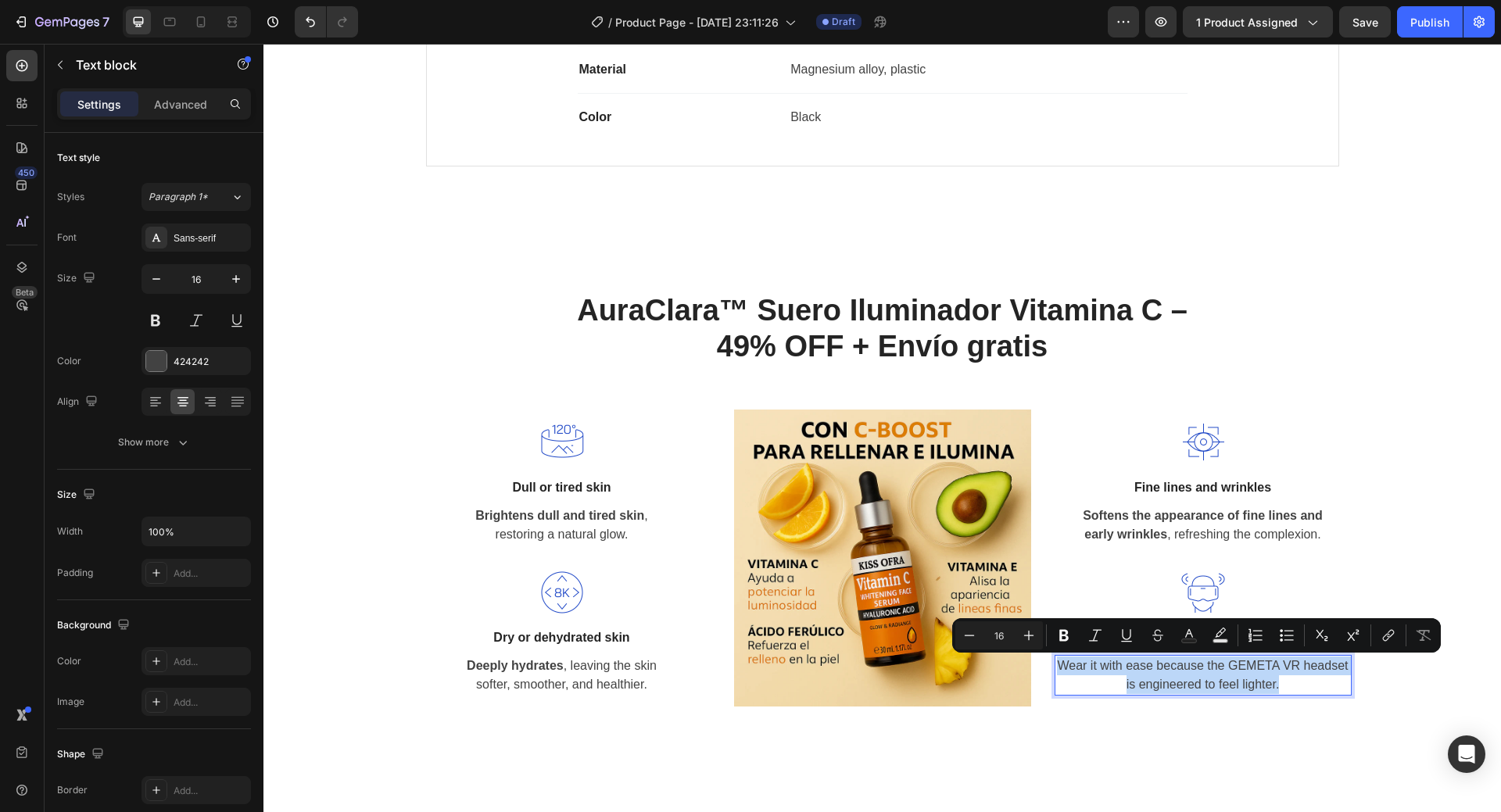
click at [1213, 663] on p "Wear it with ease because the GEMETA VR headset is engineered to feel lighter." at bounding box center [1203, 675] width 294 height 37
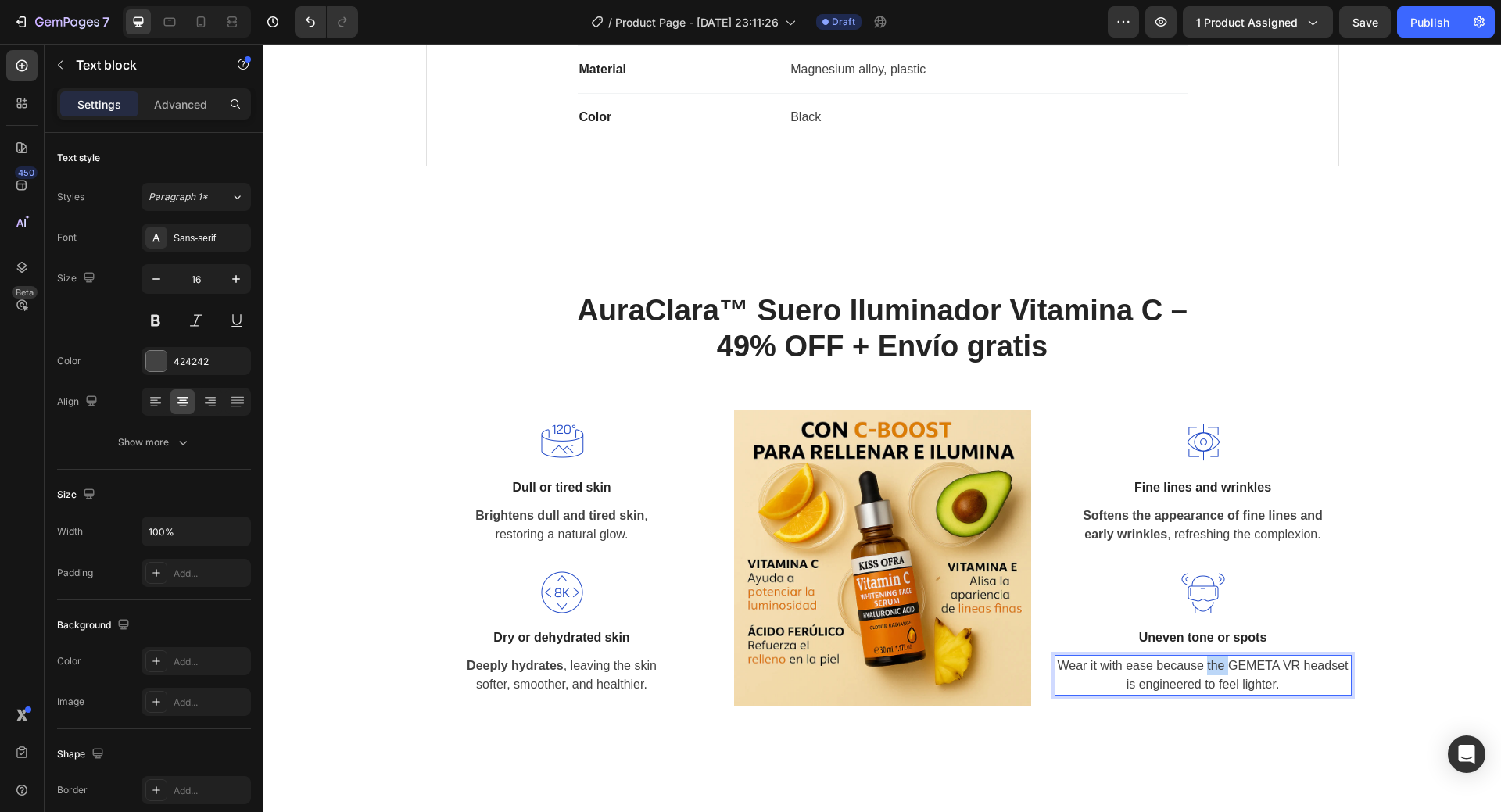
click at [1213, 663] on p "Wear it with ease because the GEMETA VR headset is engineered to feel lighter." at bounding box center [1203, 675] width 294 height 37
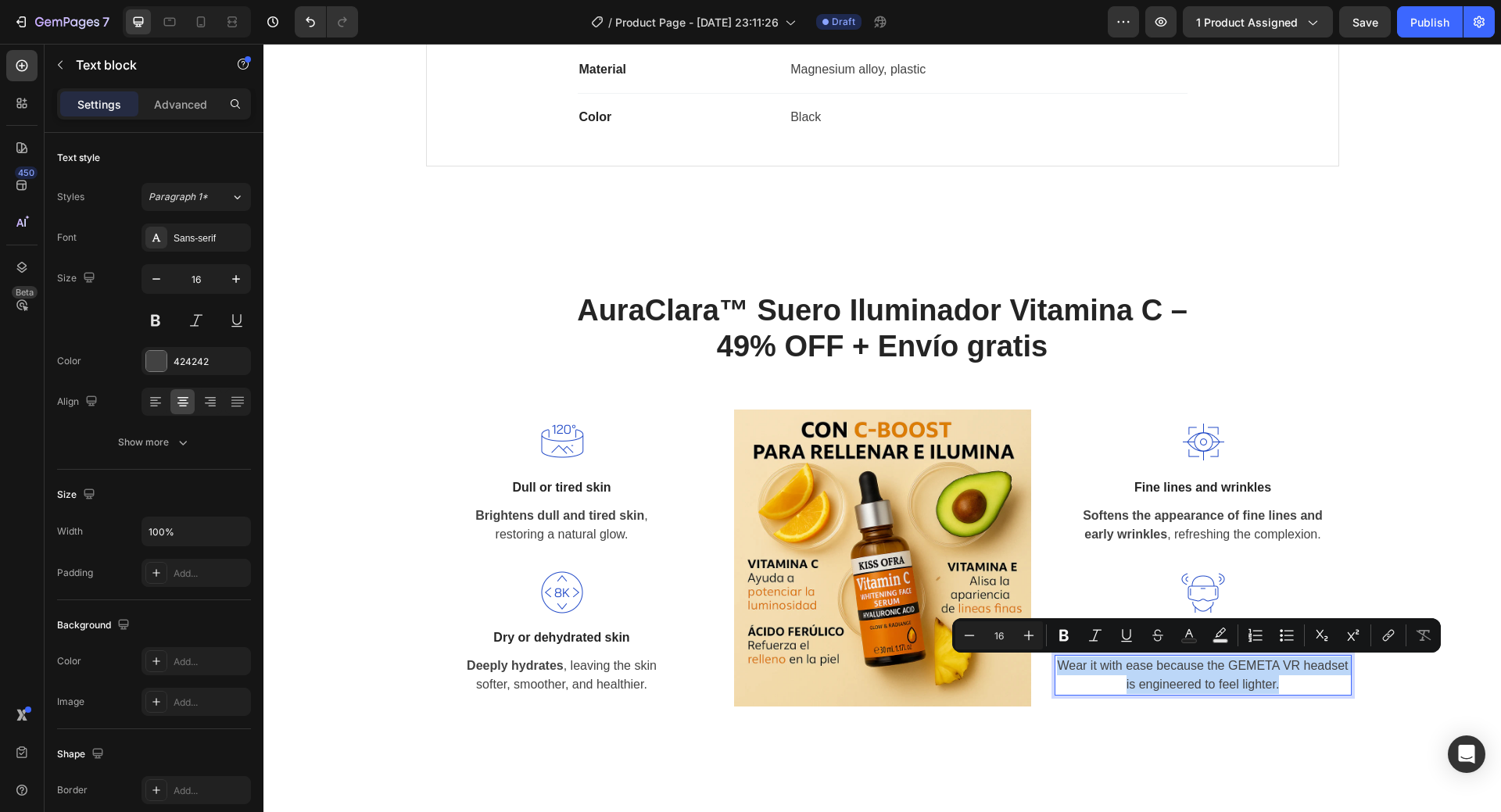
click at [1294, 663] on p "Wear it with ease because the GEMETA VR headset is engineered to feel lighter." at bounding box center [1203, 675] width 294 height 37
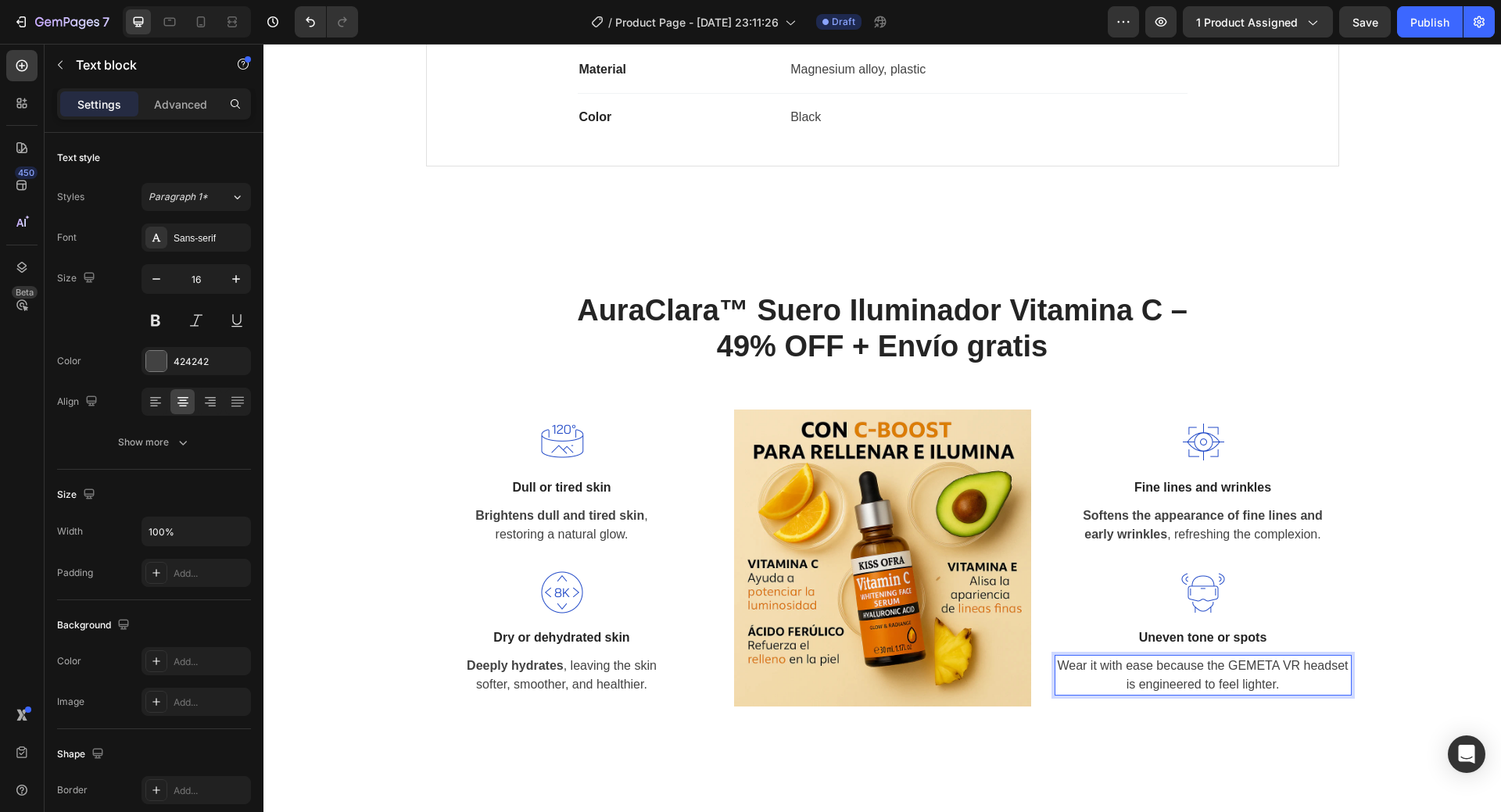
click at [1338, 663] on p "Wear it with ease because the GEMETA VR headset is engineered to feel lighter." at bounding box center [1203, 675] width 294 height 37
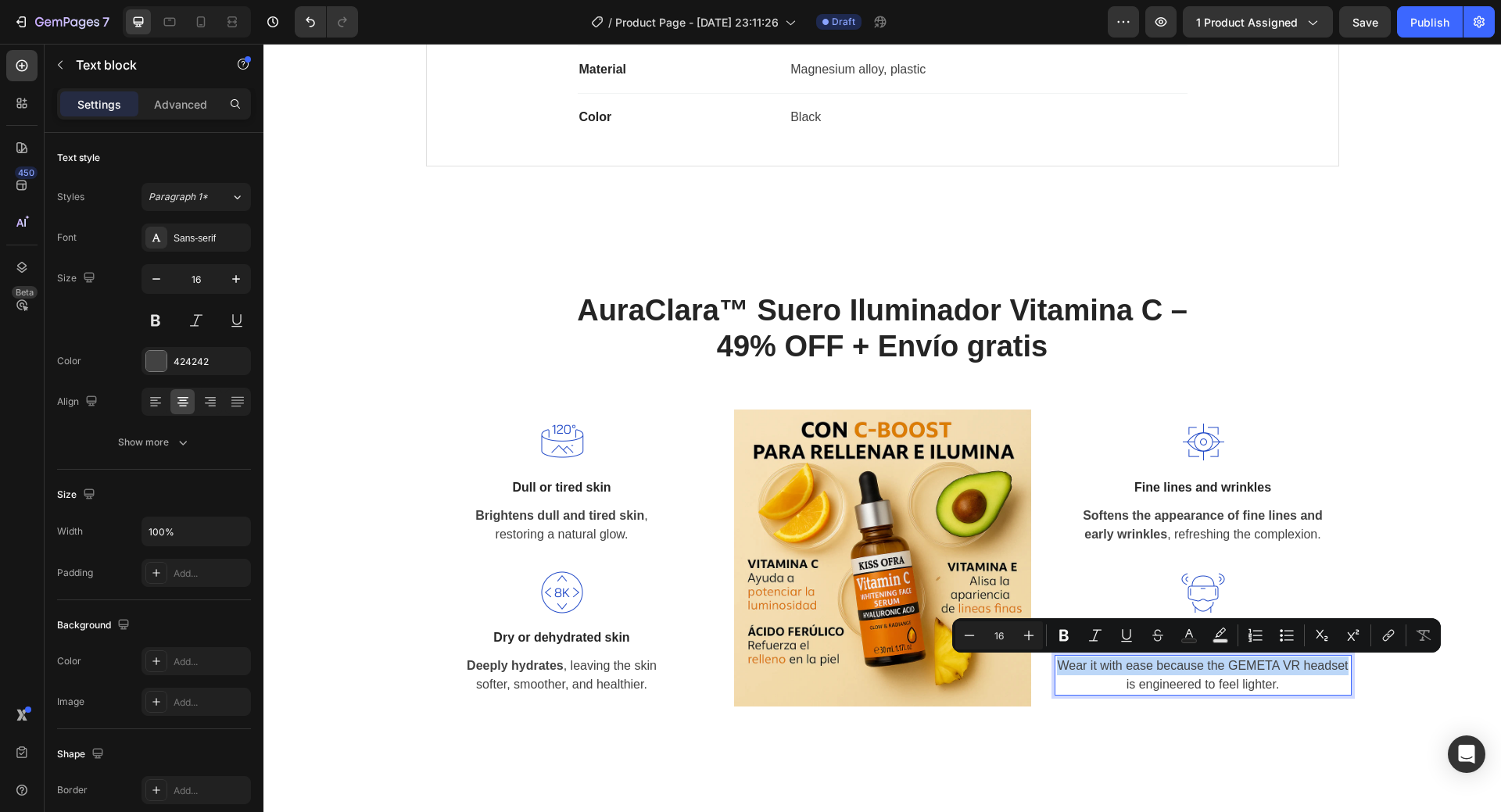
drag, startPoint x: 1344, startPoint y: 663, endPoint x: 1050, endPoint y: 666, distance: 294.0
click at [1055, 666] on div "Wear it with ease because the GEMETA VR headset is engineered to feel lighter." at bounding box center [1203, 675] width 297 height 40
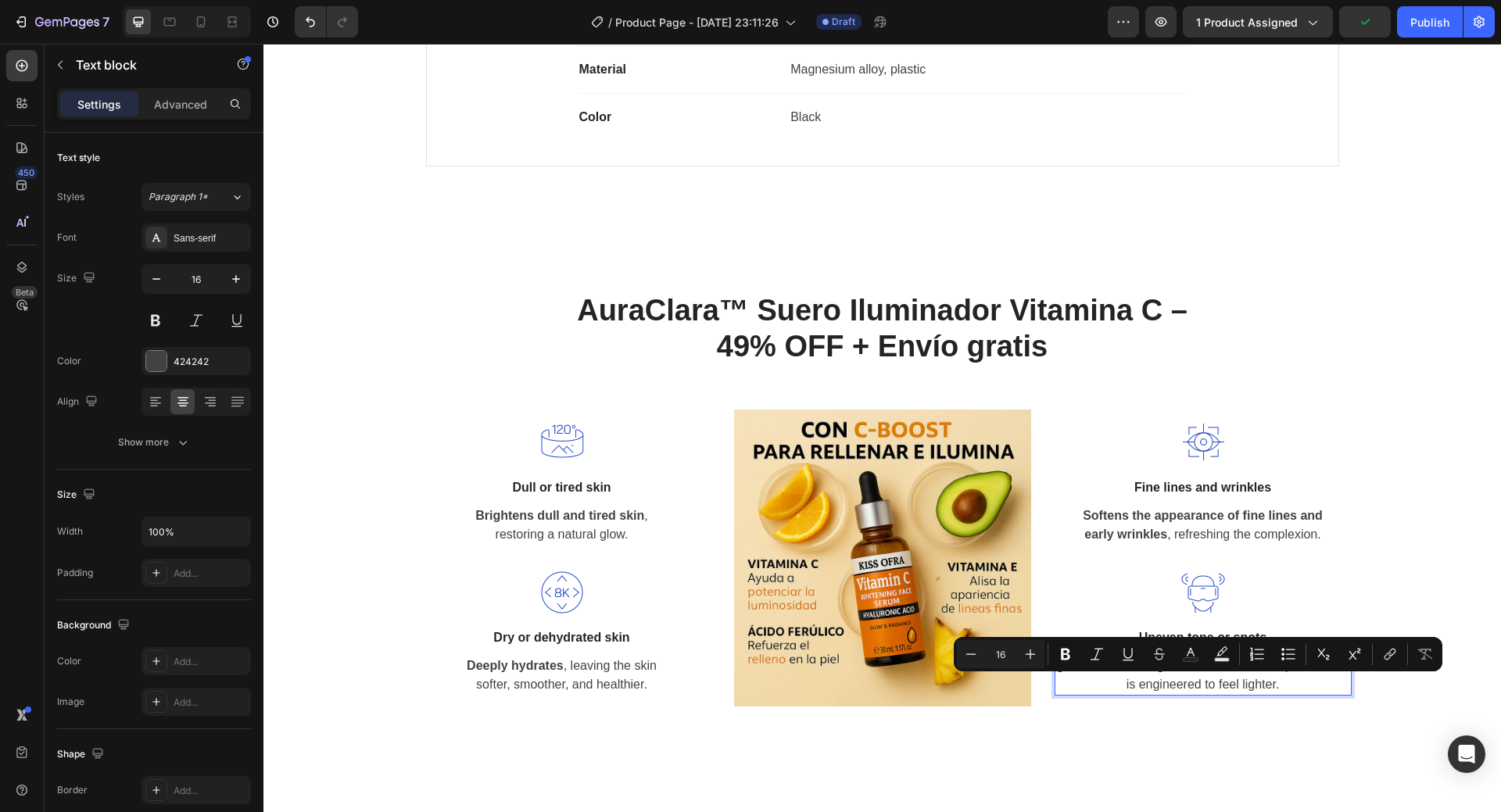
drag, startPoint x: 1121, startPoint y: 681, endPoint x: 1292, endPoint y: 692, distance: 171.4
click at [1292, 692] on p "Evens out skin tone and helps diminish is engineered to feel lighter." at bounding box center [1203, 675] width 294 height 37
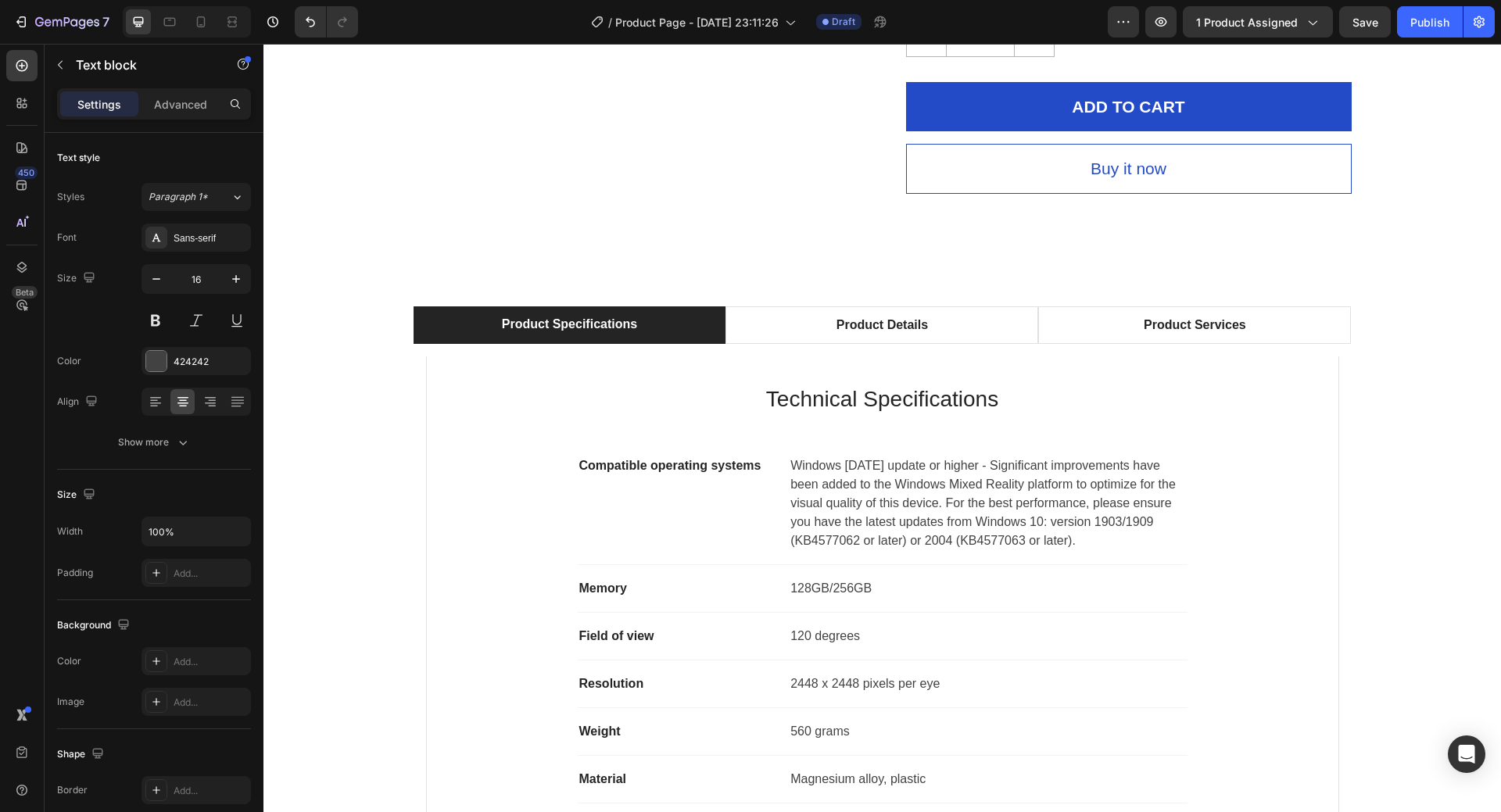
scroll to position [813, 0]
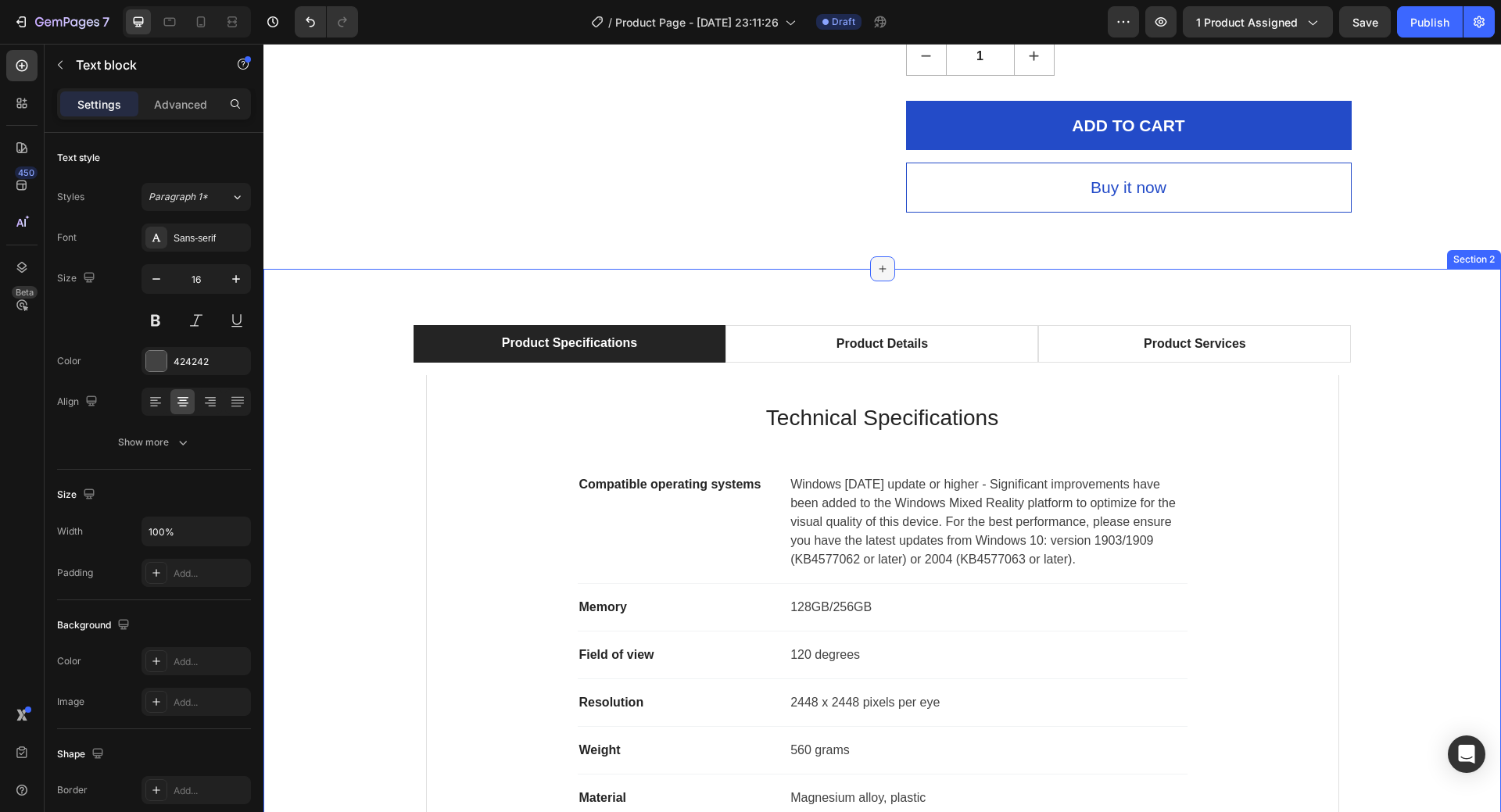
drag, startPoint x: 878, startPoint y: 272, endPoint x: 887, endPoint y: 263, distance: 12.7
click at [887, 263] on div at bounding box center [883, 269] width 25 height 25
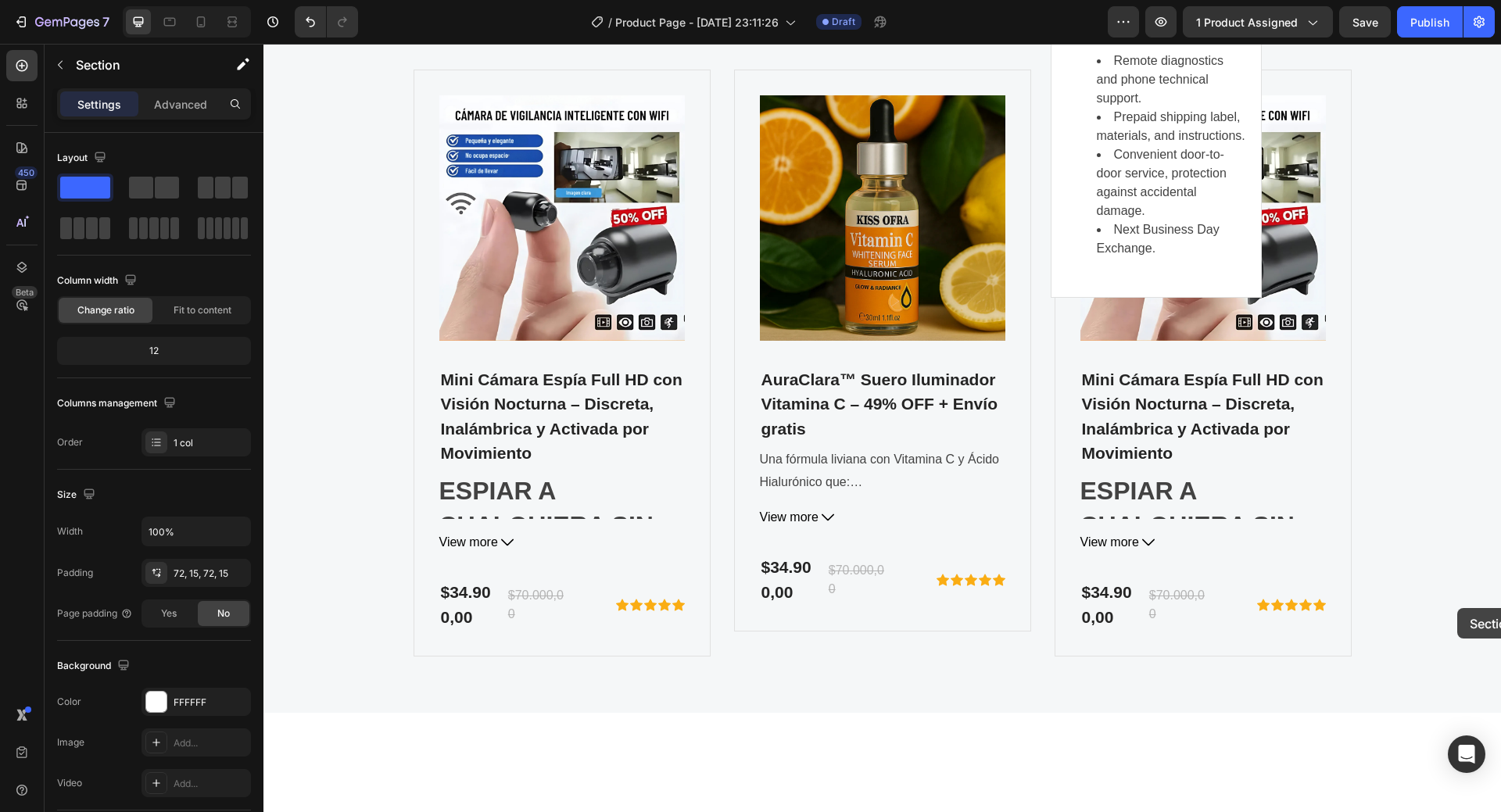
scroll to position [5348, 0]
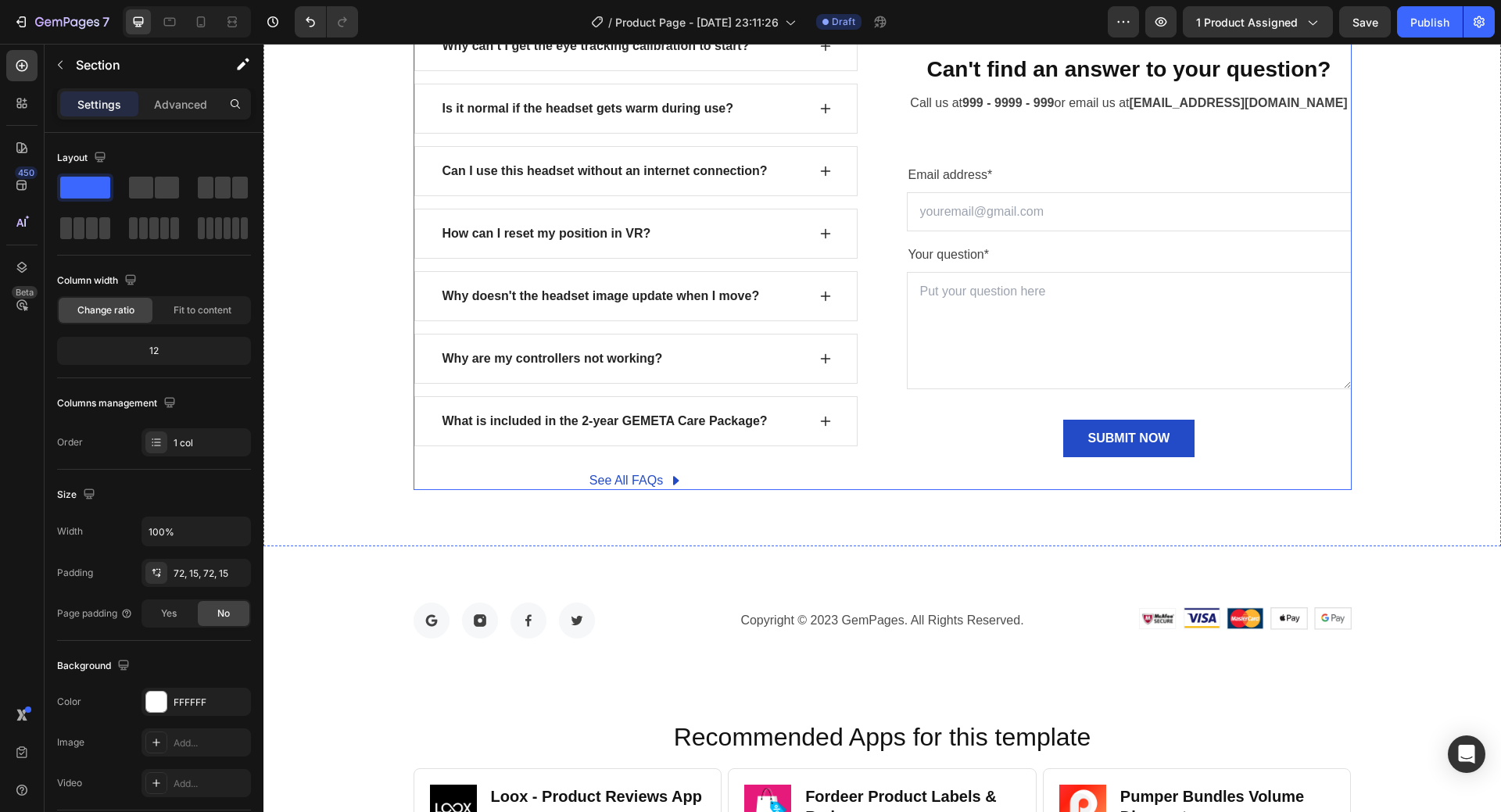
scroll to position [6906, 0]
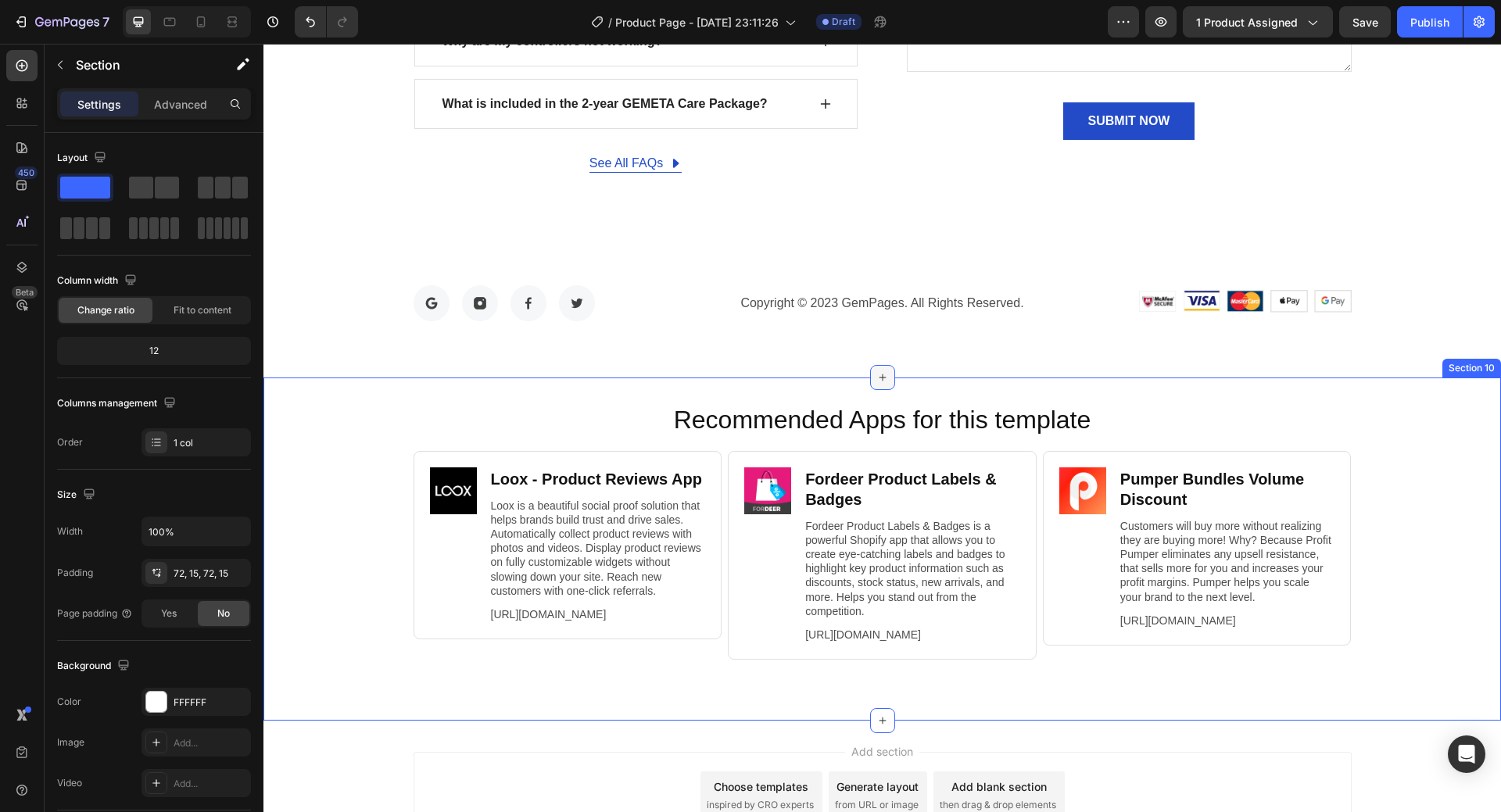
click at [886, 379] on div at bounding box center [883, 377] width 25 height 25
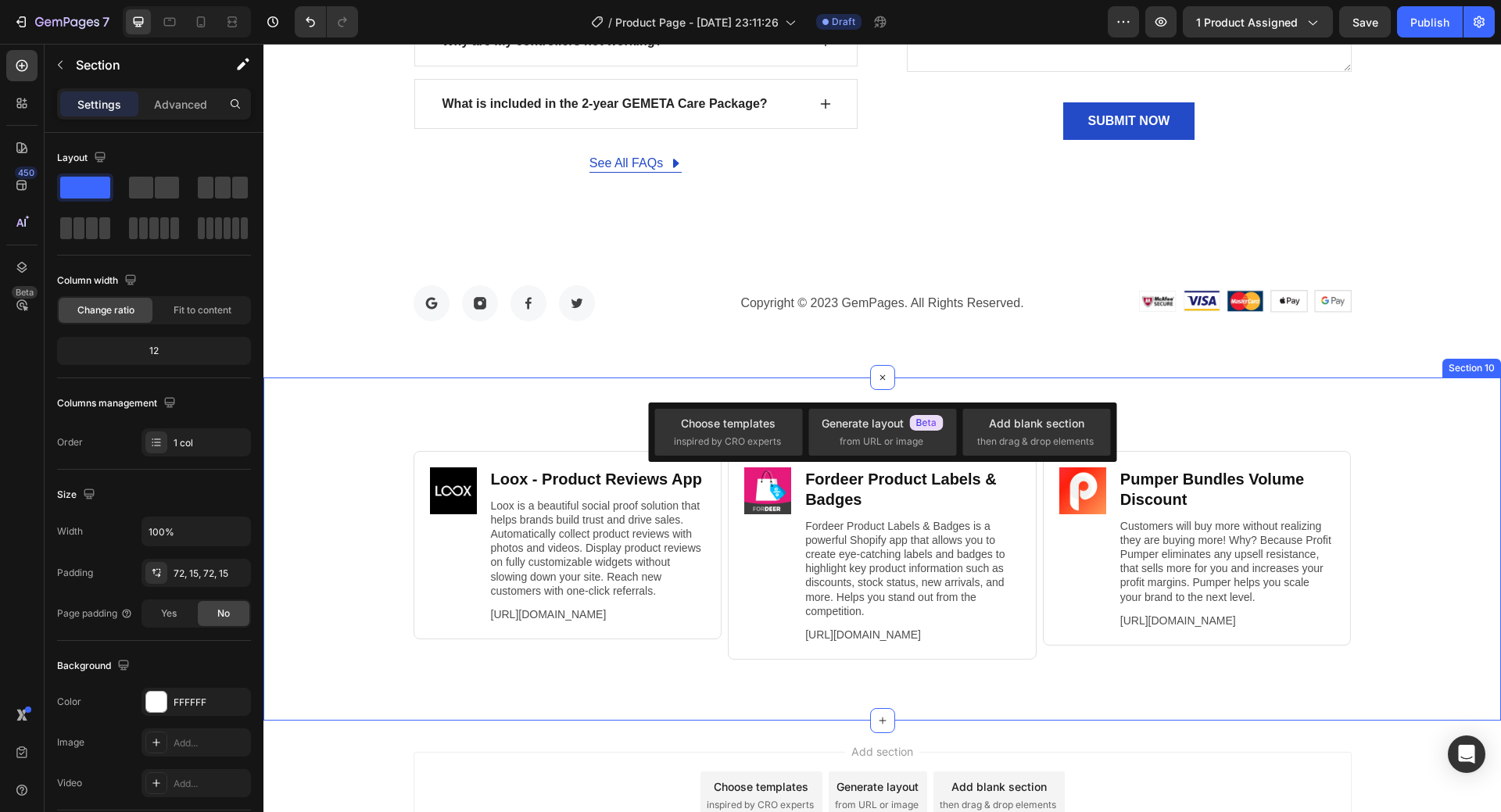
click at [1456, 371] on div "Section 10" at bounding box center [1471, 368] width 59 height 19
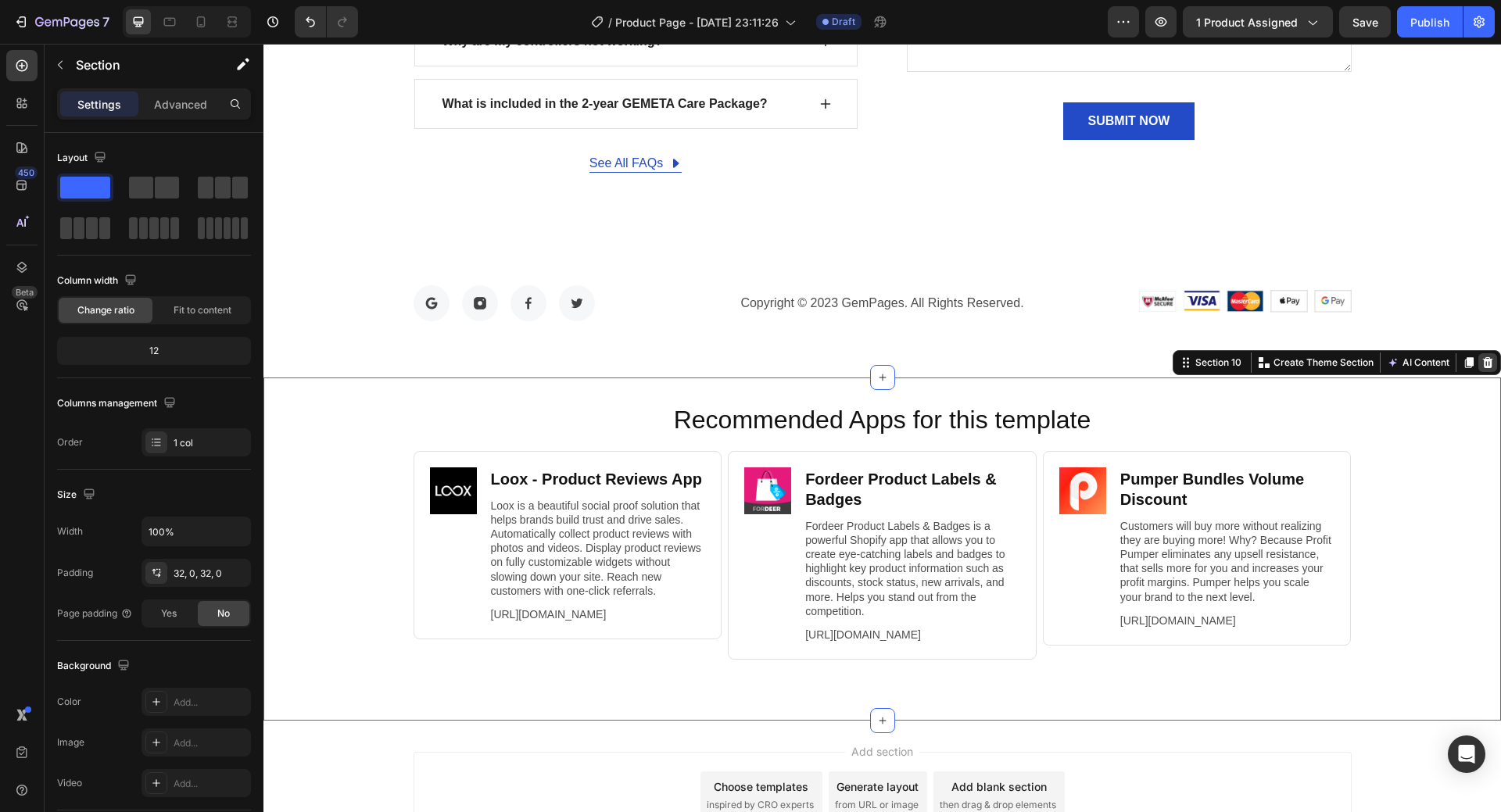
click at [1482, 366] on icon at bounding box center [1488, 362] width 12 height 12
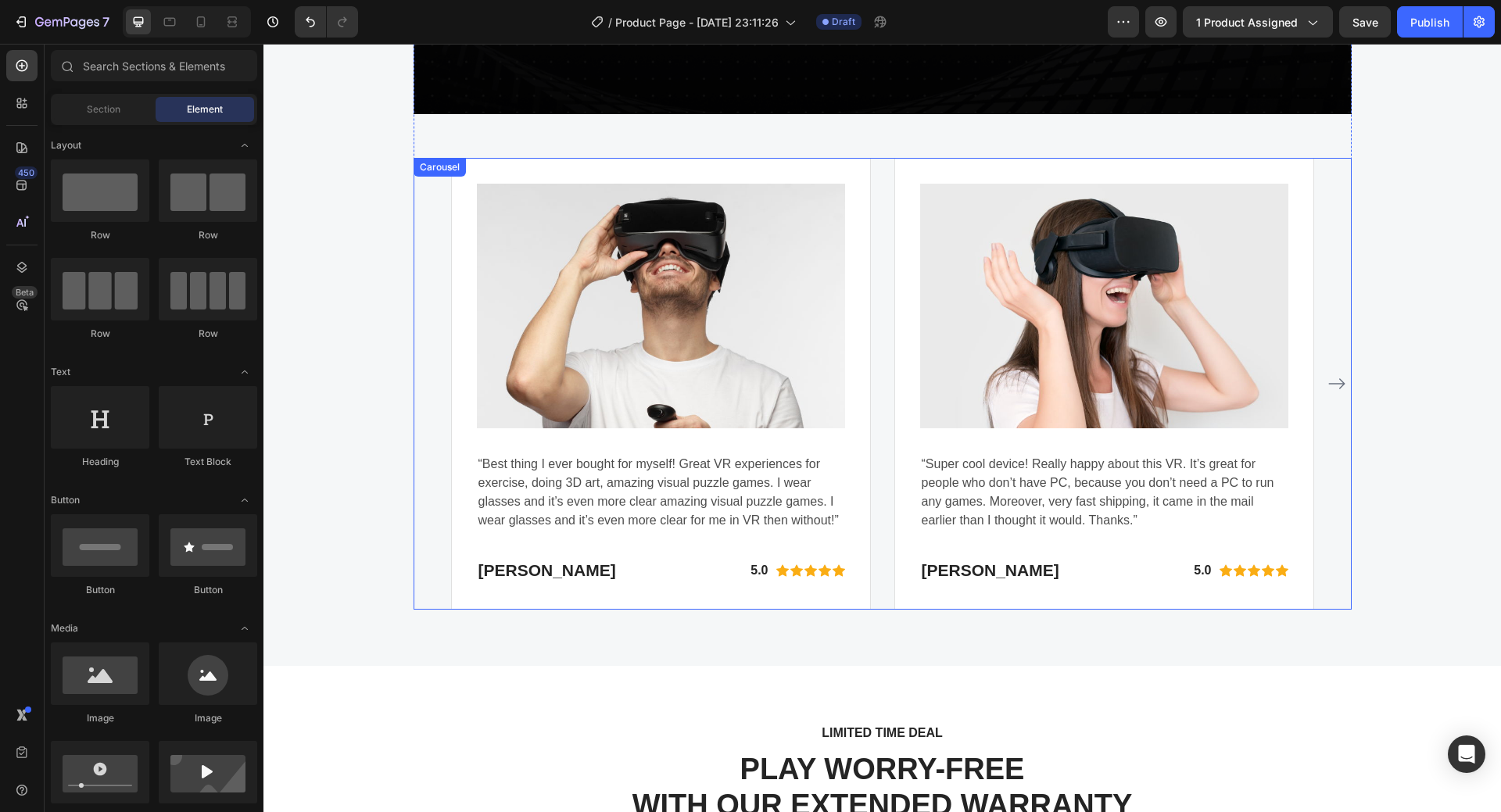
scroll to position [3151, 0]
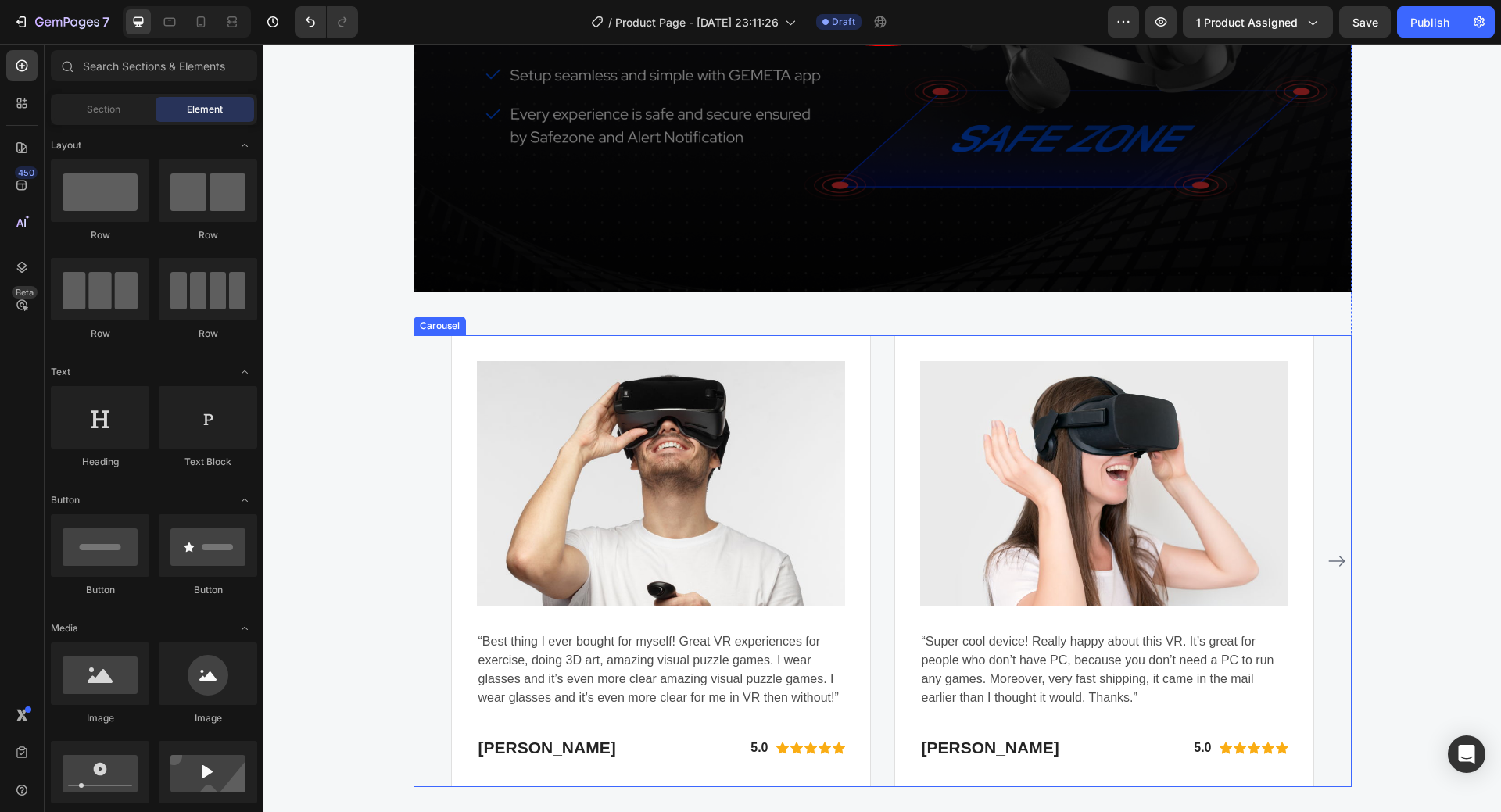
click at [1333, 561] on icon "Carousel Next Arrow" at bounding box center [1337, 561] width 17 height 11
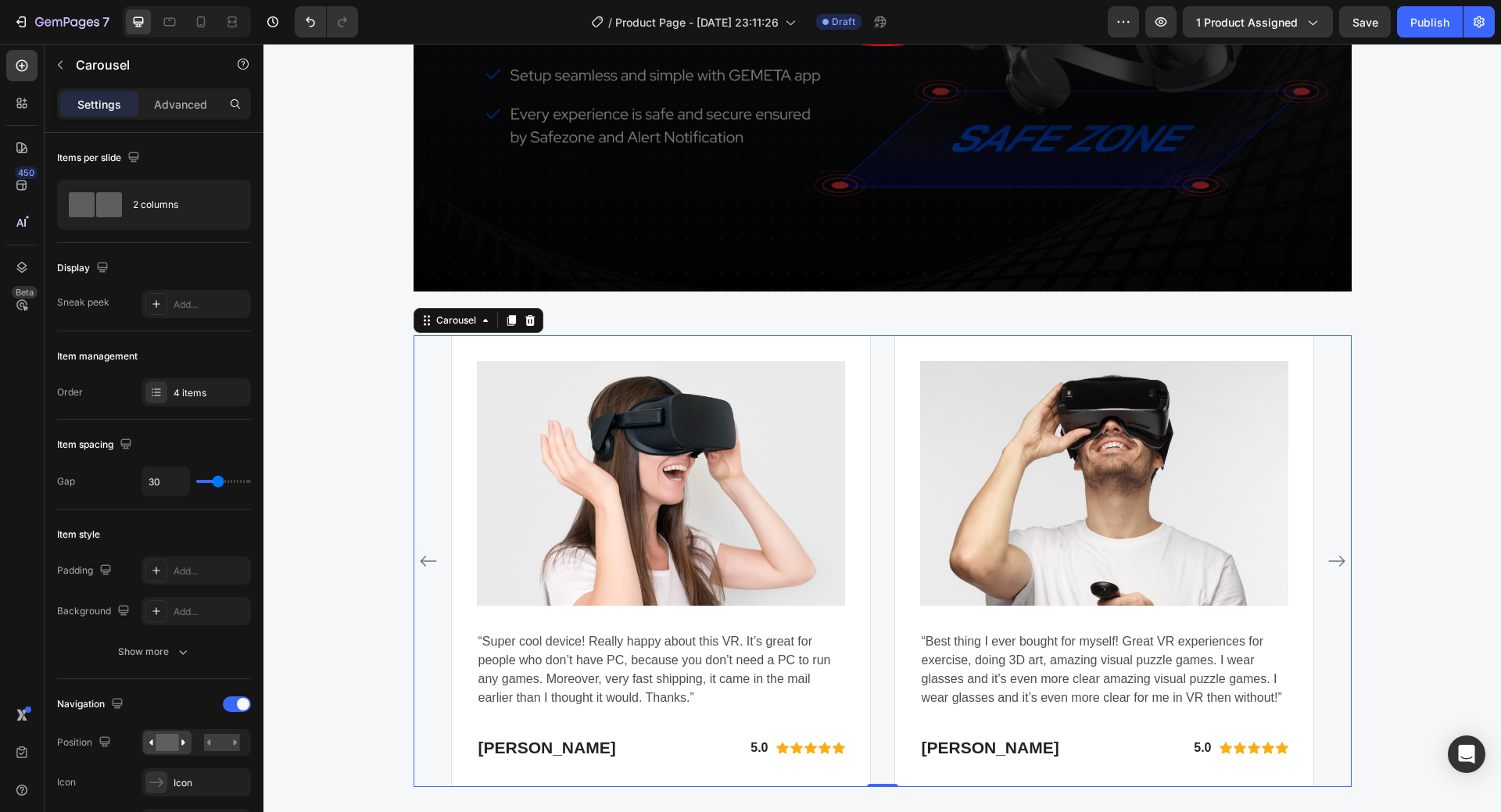
click at [1333, 561] on icon "Carousel Next Arrow" at bounding box center [1337, 561] width 17 height 11
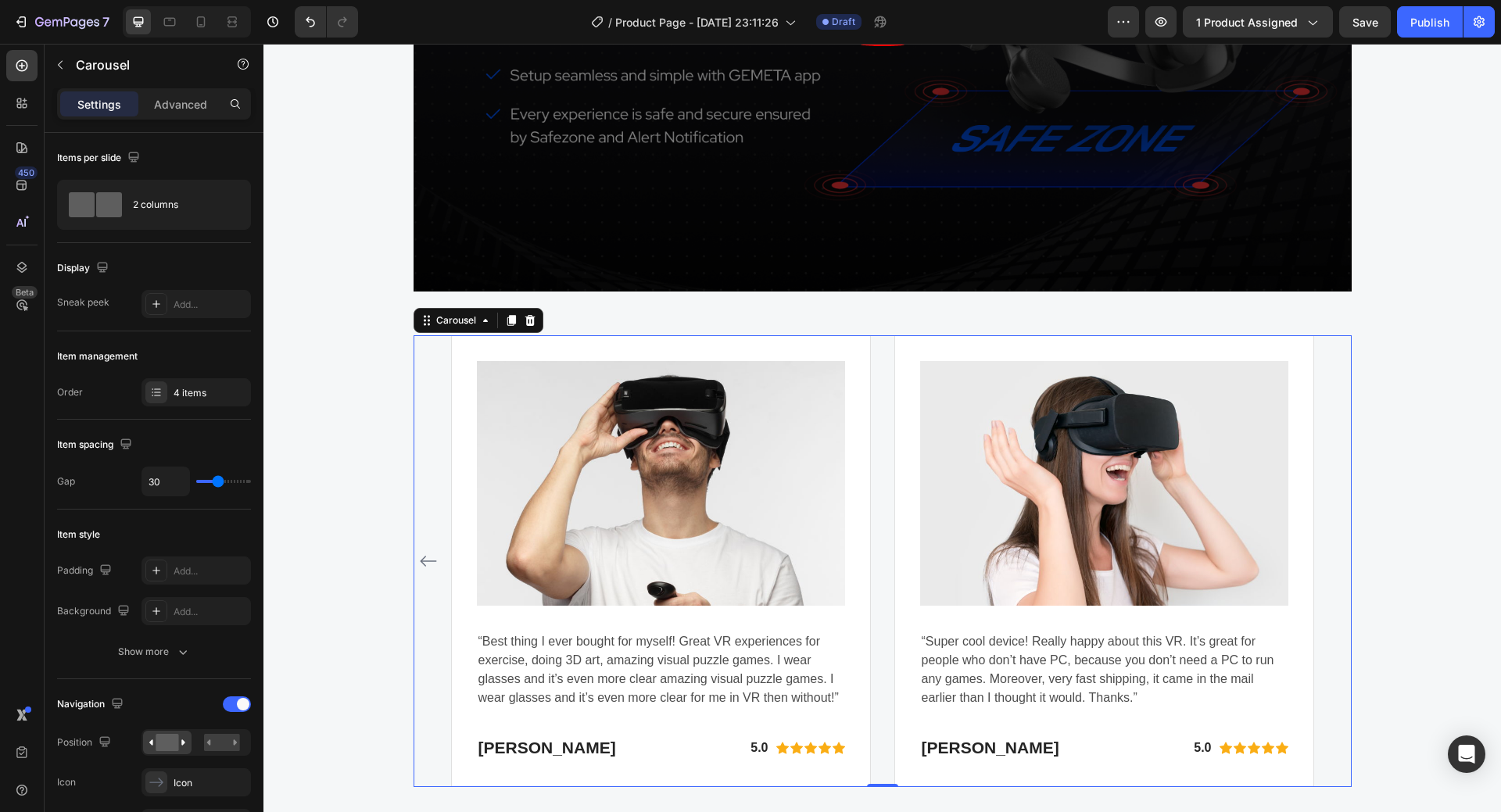
click at [413, 559] on div "Image “Best thing I ever bought for myself! Great VR experiences for exercise, …" at bounding box center [882, 561] width 938 height 453
click at [419, 559] on icon "Carousel Back Arrow" at bounding box center [428, 561] width 19 height 19
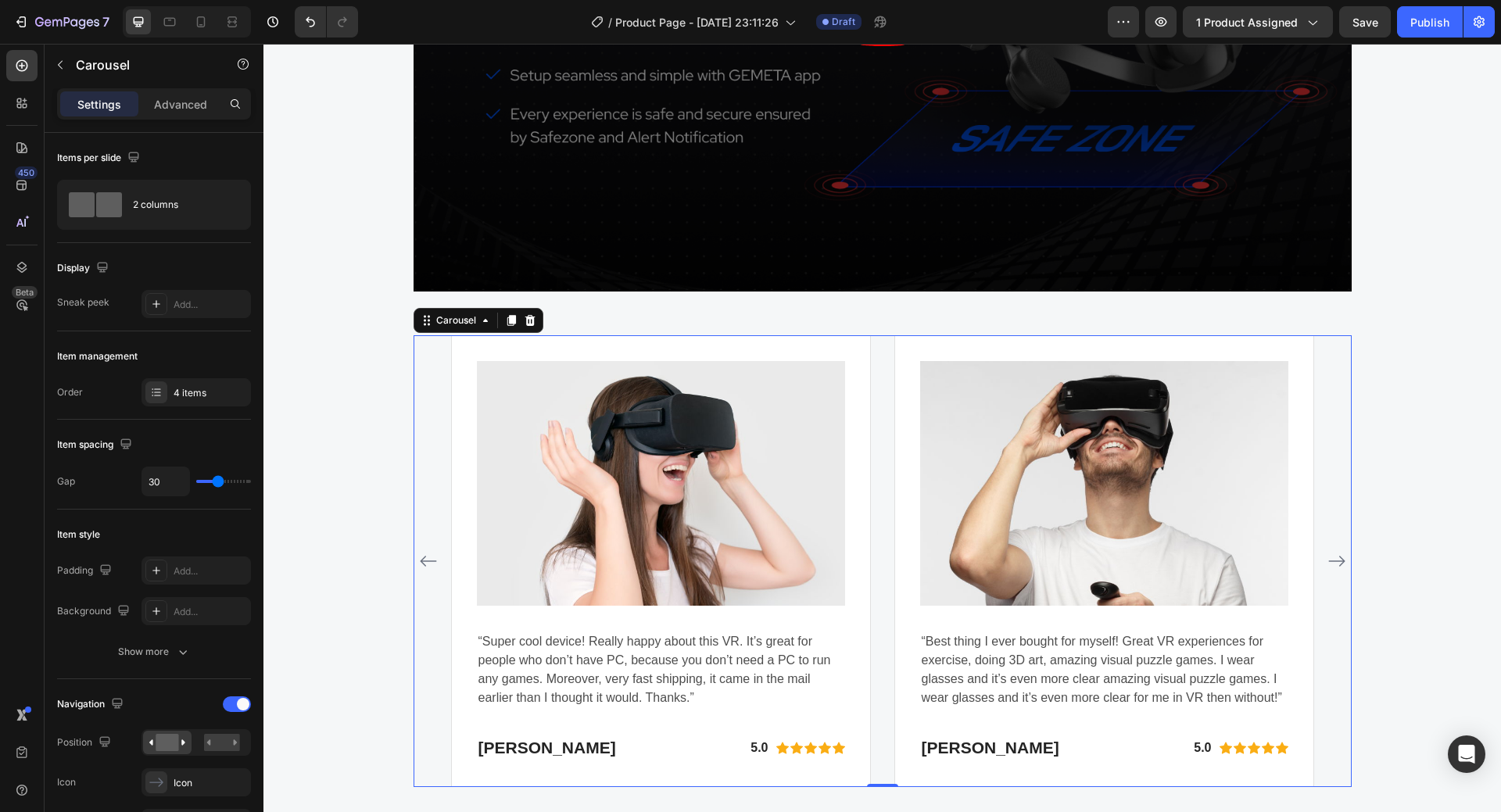
click at [419, 559] on icon "Carousel Back Arrow" at bounding box center [428, 561] width 19 height 19
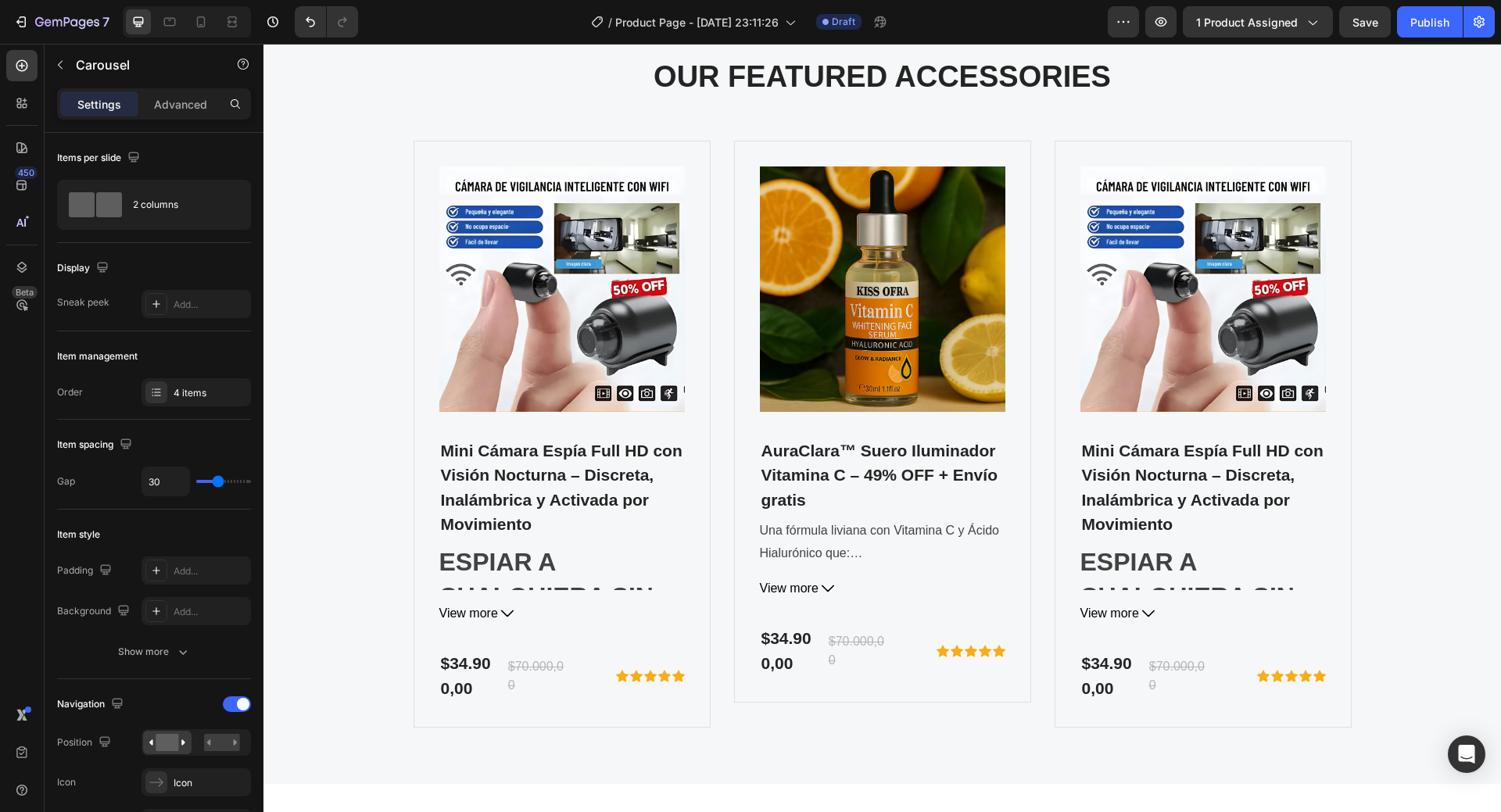
scroll to position [4780, 0]
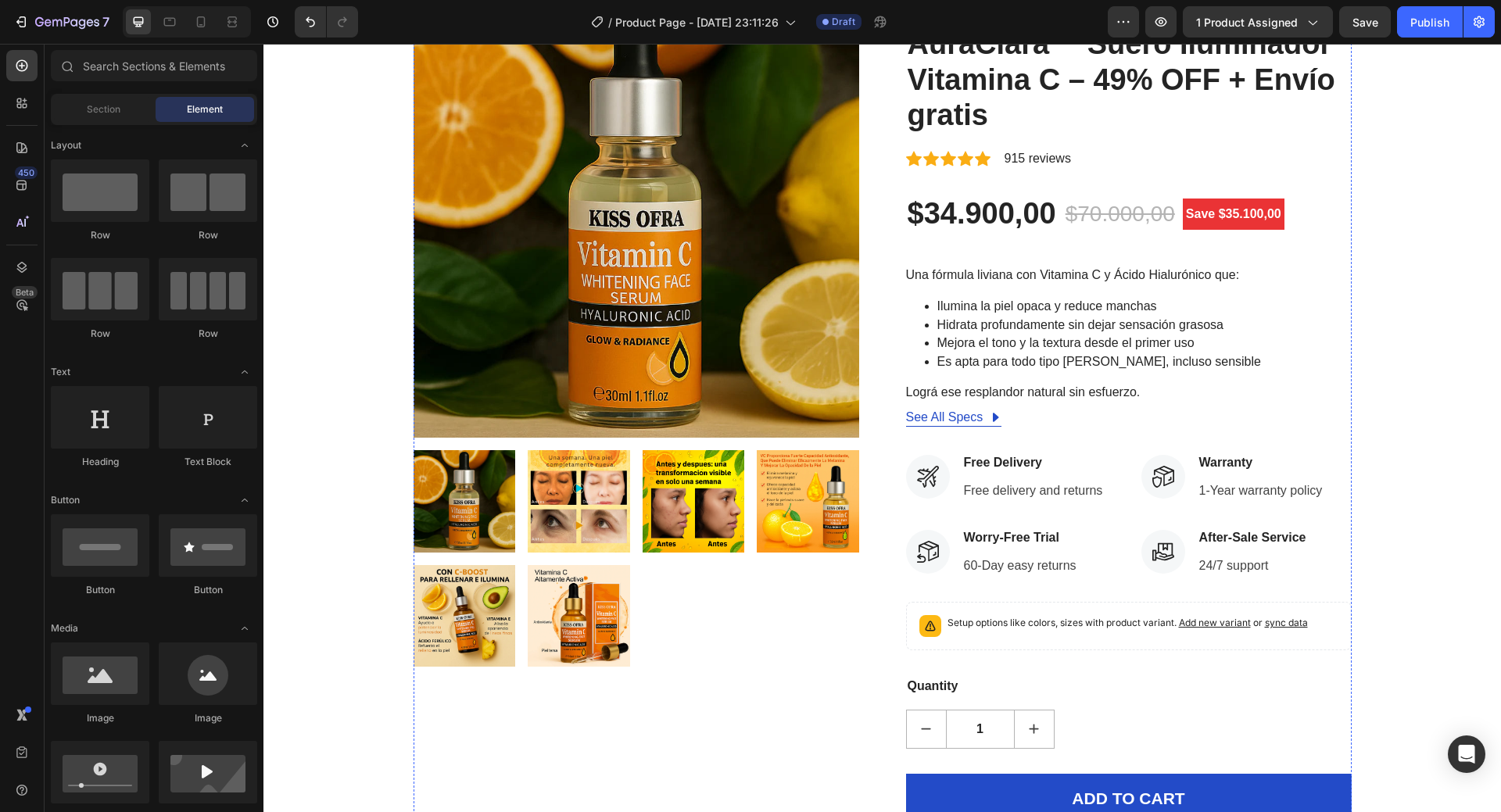
scroll to position [56, 0]
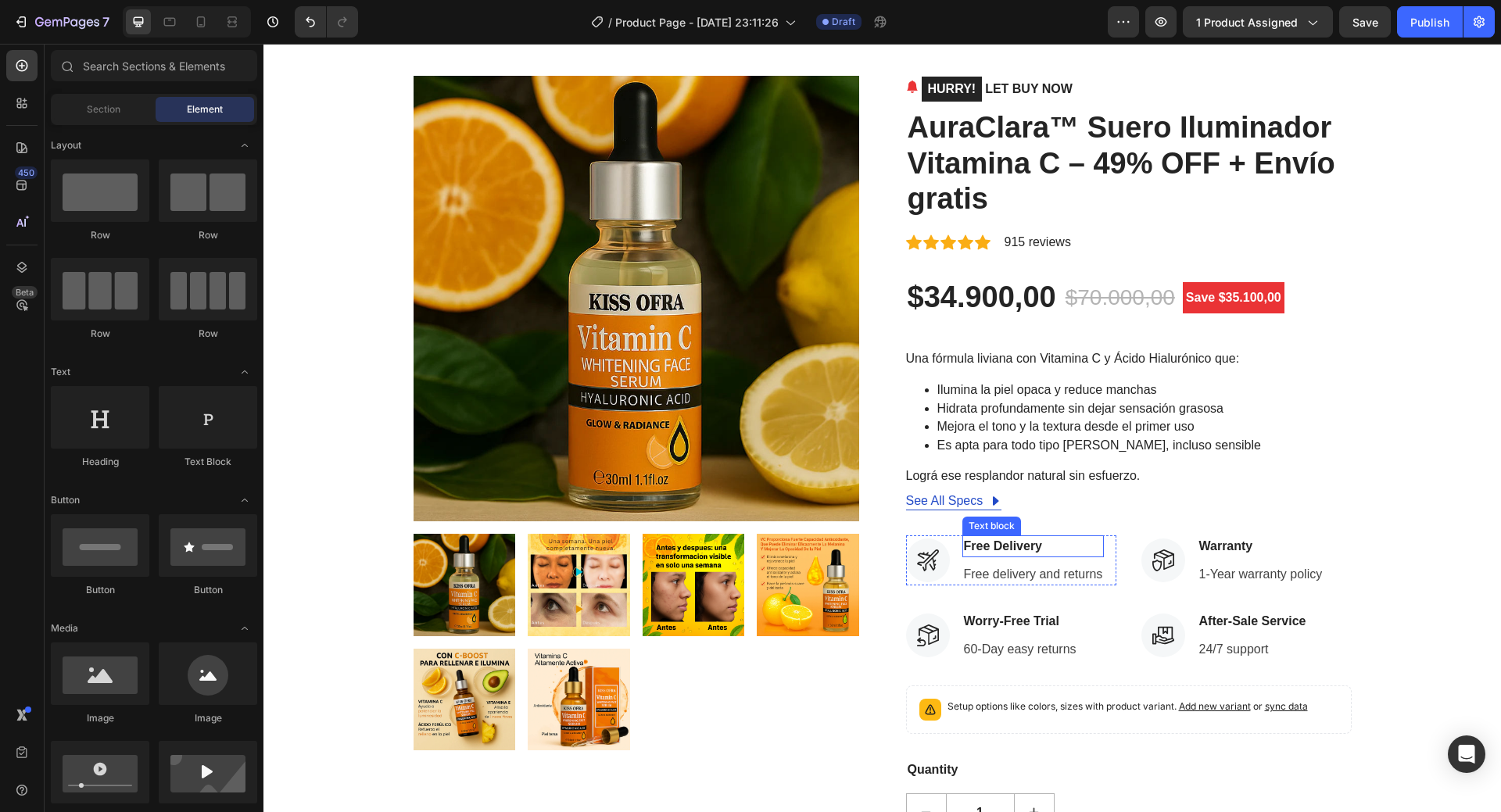
click at [1026, 544] on p "Free Delivery" at bounding box center [1033, 546] width 139 height 19
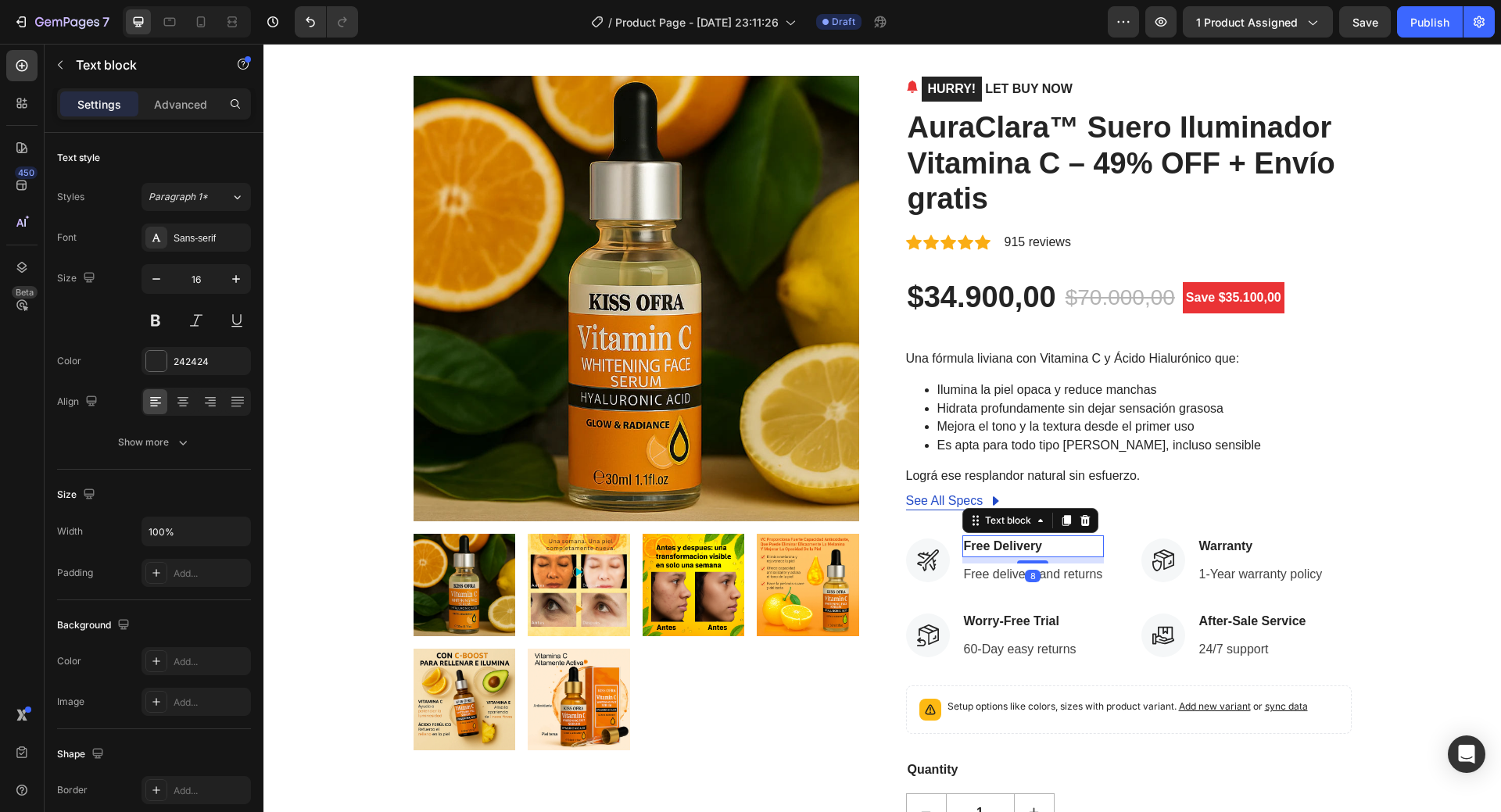
click at [1029, 542] on p "Free Delivery" at bounding box center [1033, 546] width 139 height 19
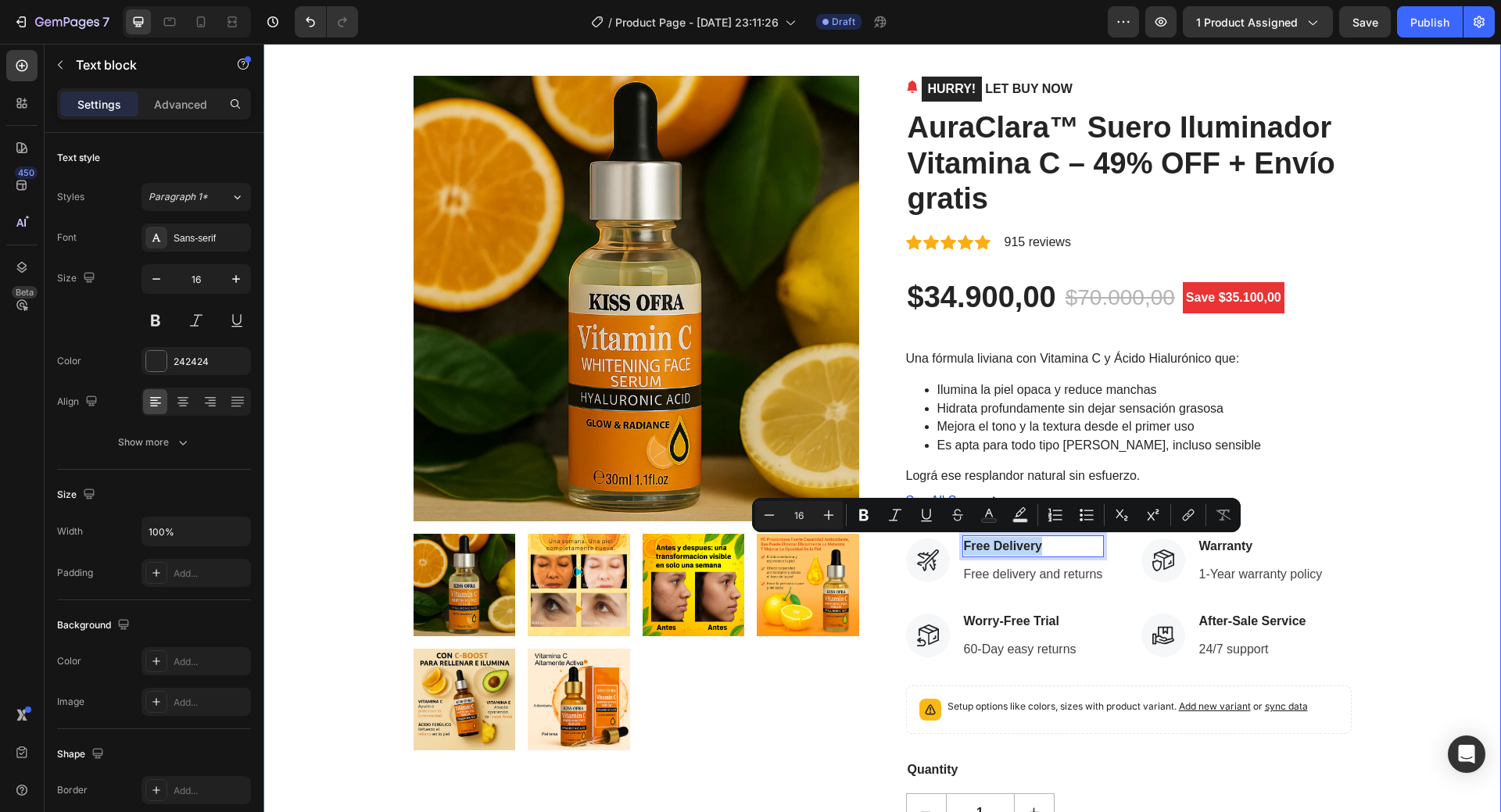
click at [1400, 591] on div "Product Images HURRY! LET BUY NOW (P) Stock Counter AuraClara™ Suero Iluminador…" at bounding box center [883, 522] width 1215 height 894
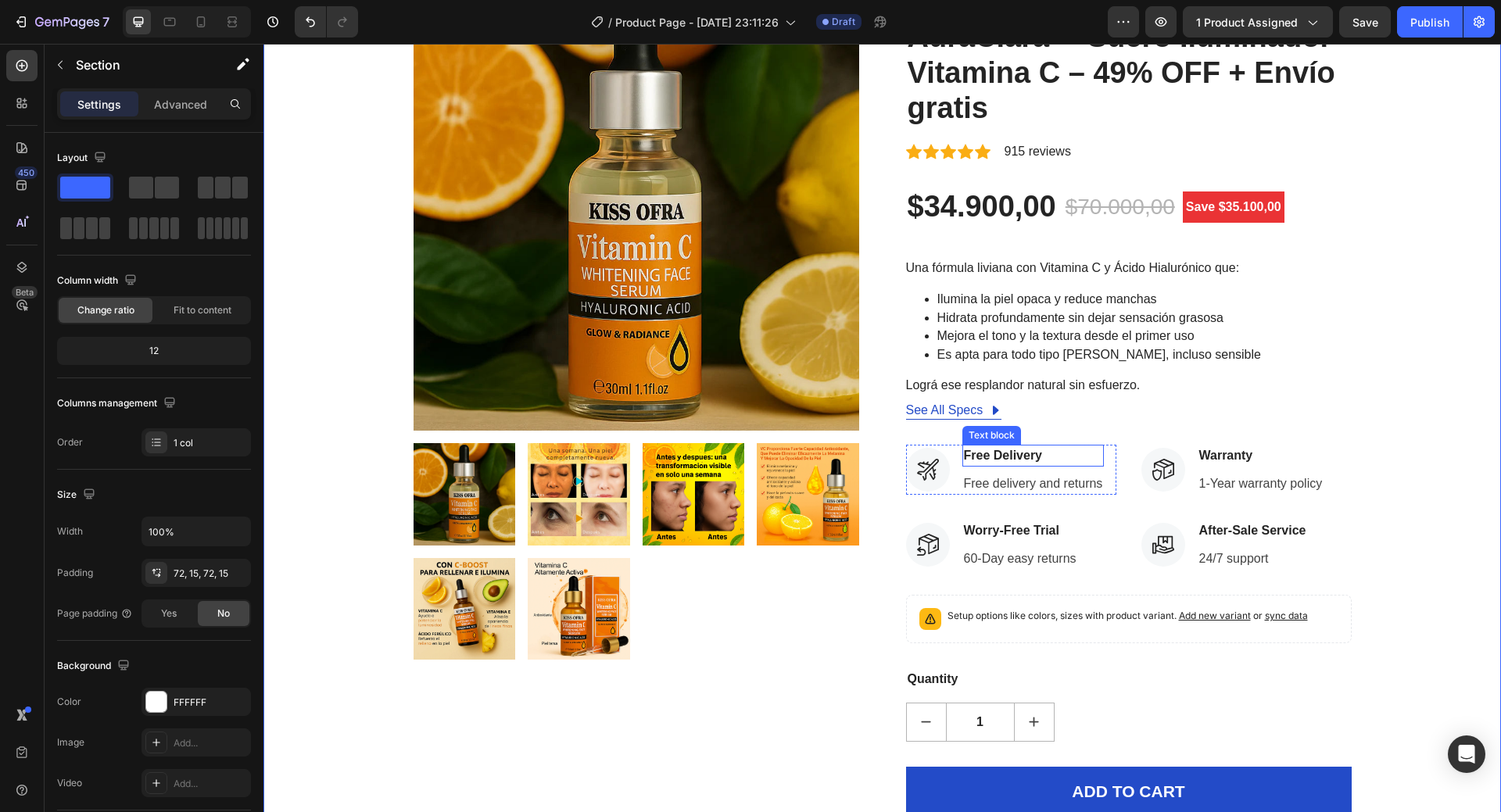
scroll to position [157, 0]
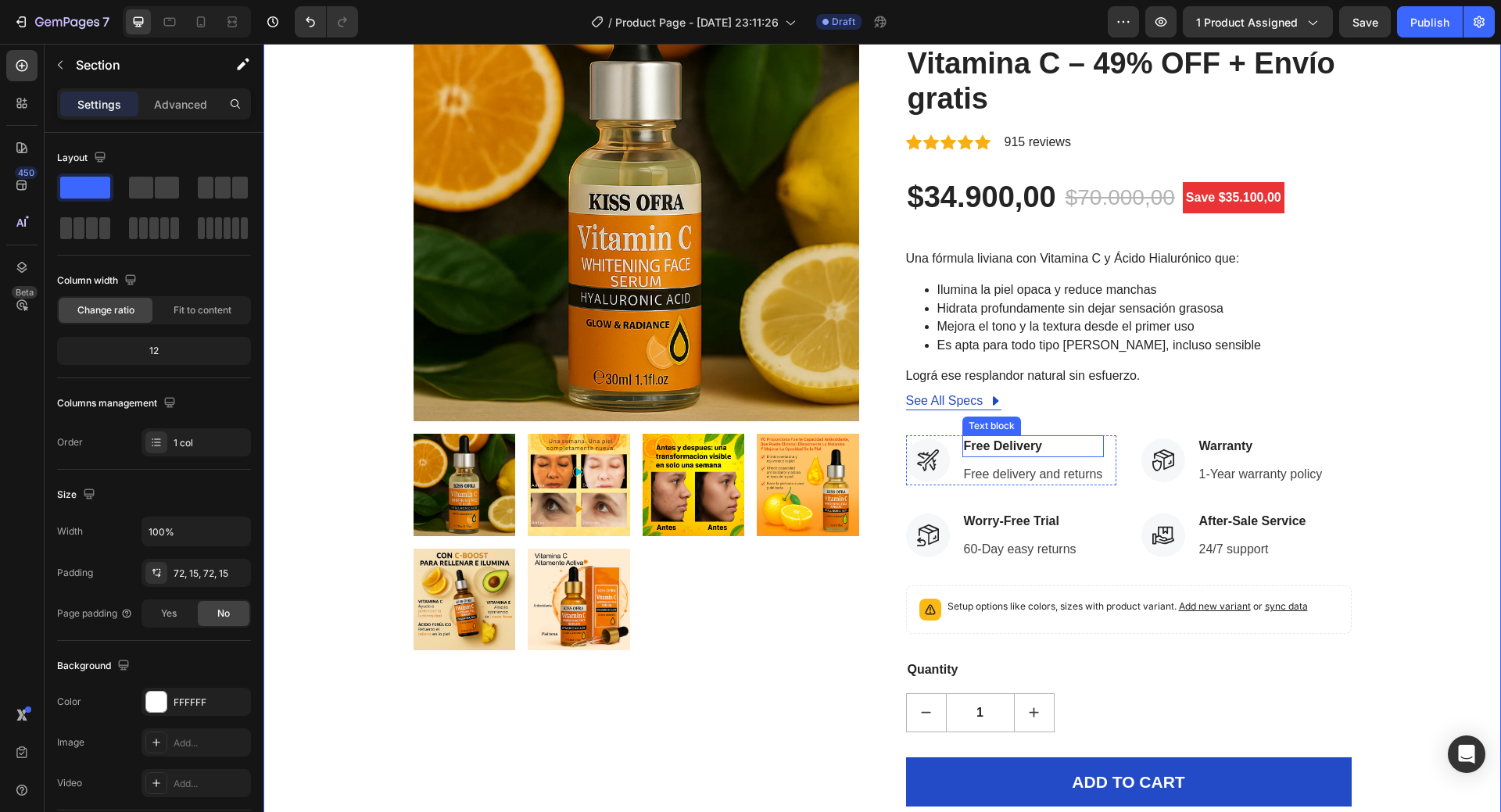
click at [1018, 446] on p "Free Delivery" at bounding box center [1033, 446] width 139 height 19
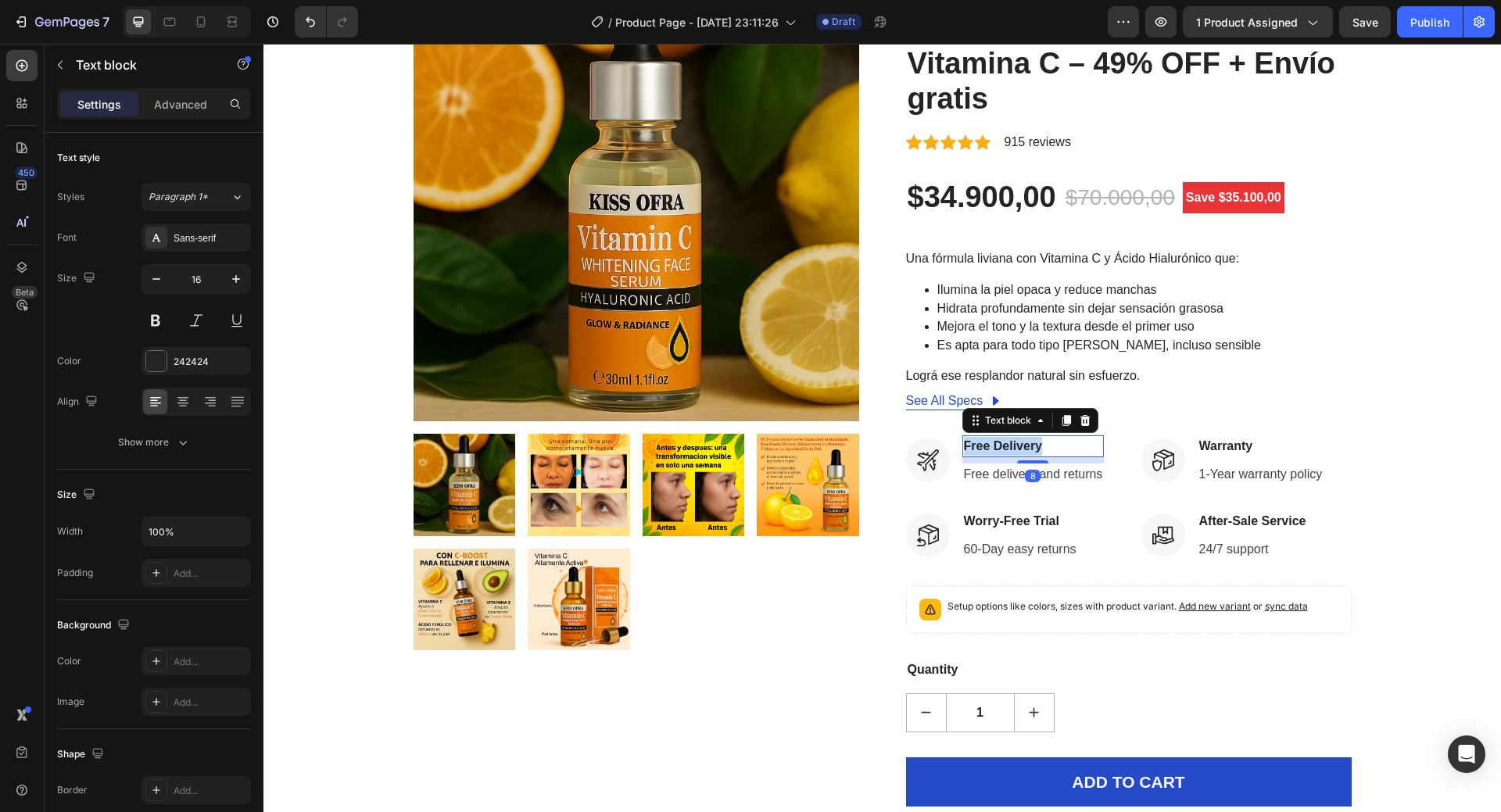
click at [1018, 446] on p "Free Delivery" at bounding box center [1033, 446] width 139 height 19
click at [1015, 479] on p "Free delivery and returns" at bounding box center [1033, 474] width 139 height 19
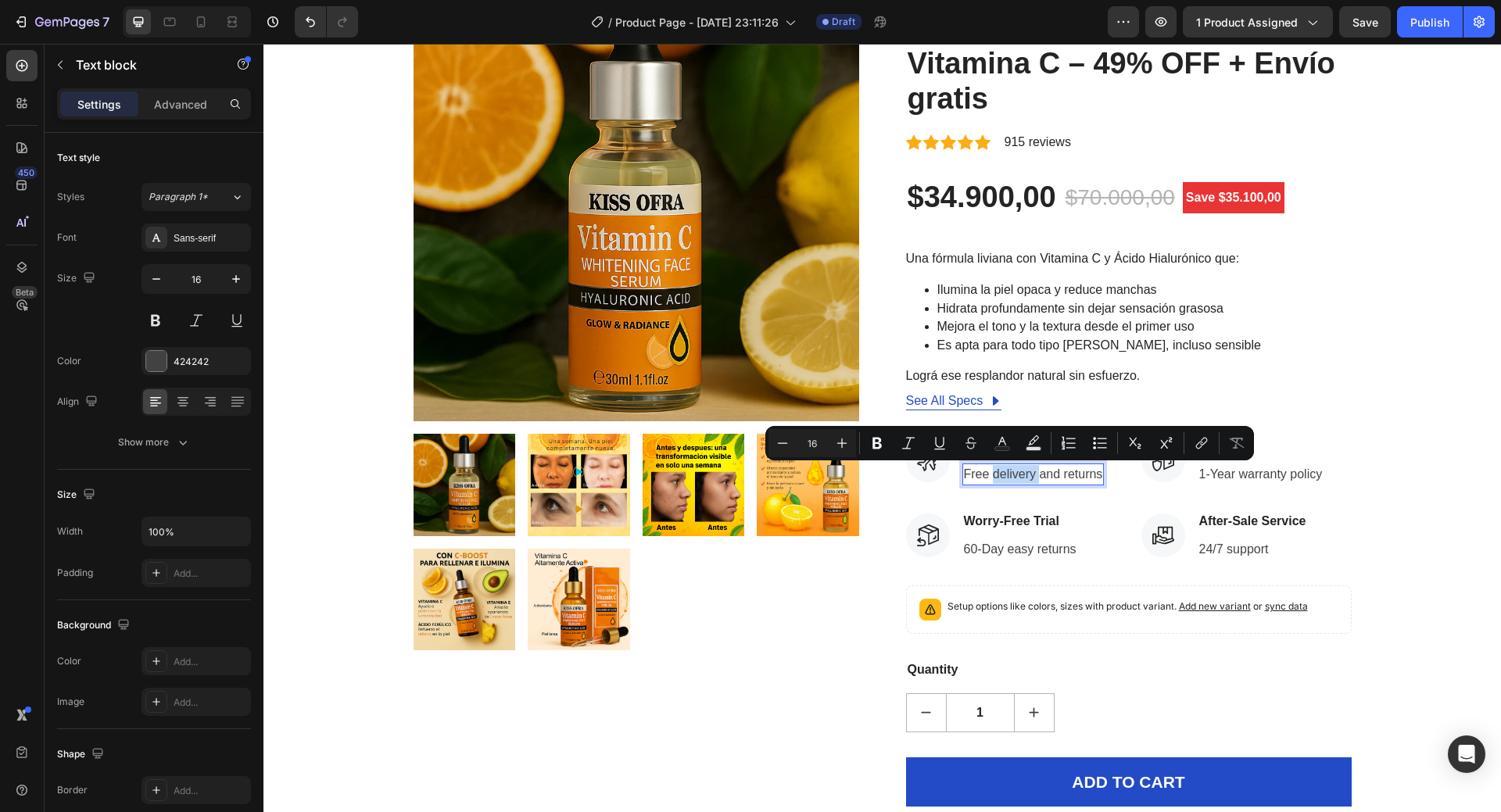
click at [1015, 479] on p "Free delivery and returns" at bounding box center [1033, 474] width 139 height 19
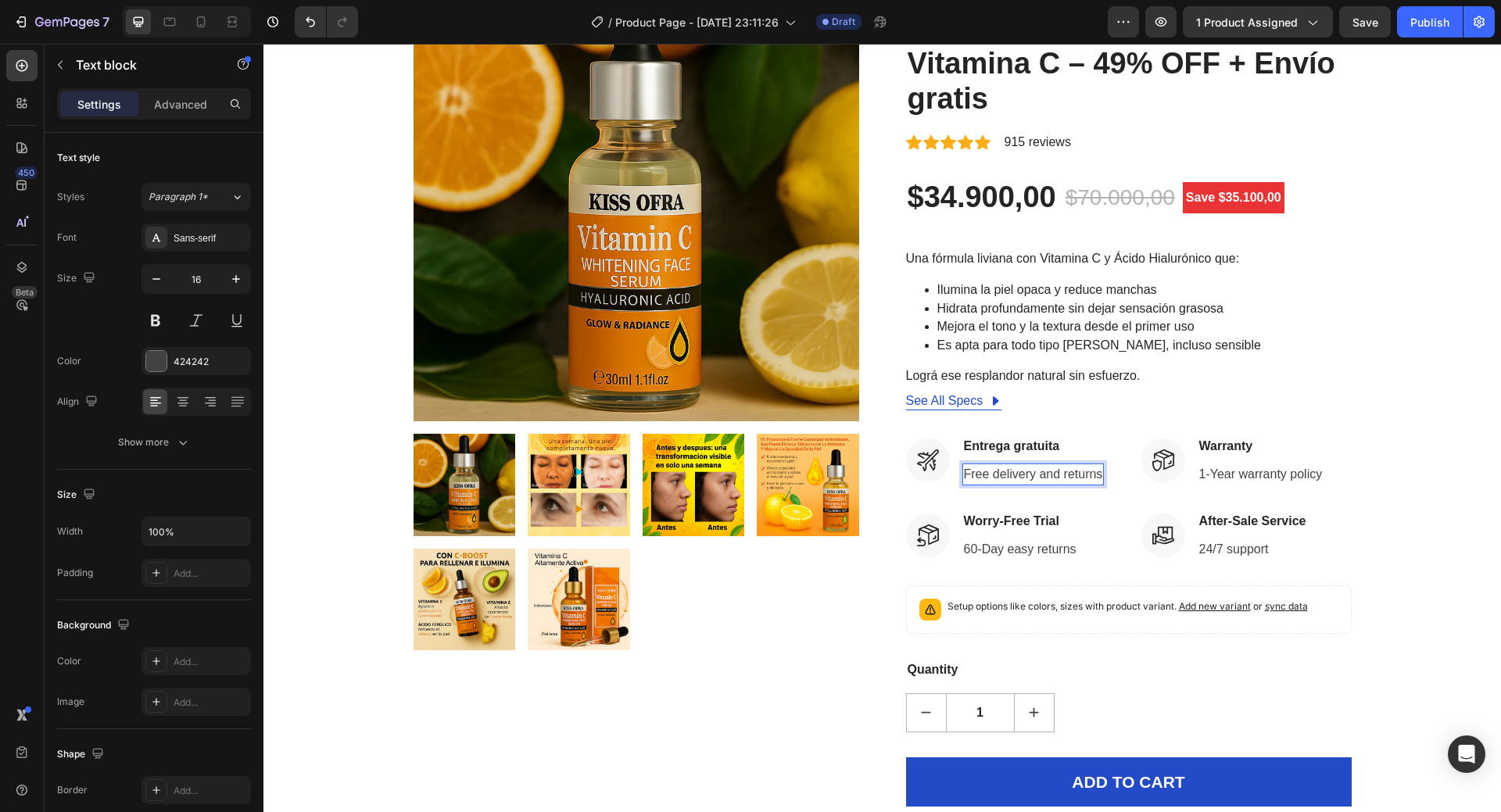
click at [1015, 475] on p "Free delivery and returns" at bounding box center [1033, 474] width 139 height 19
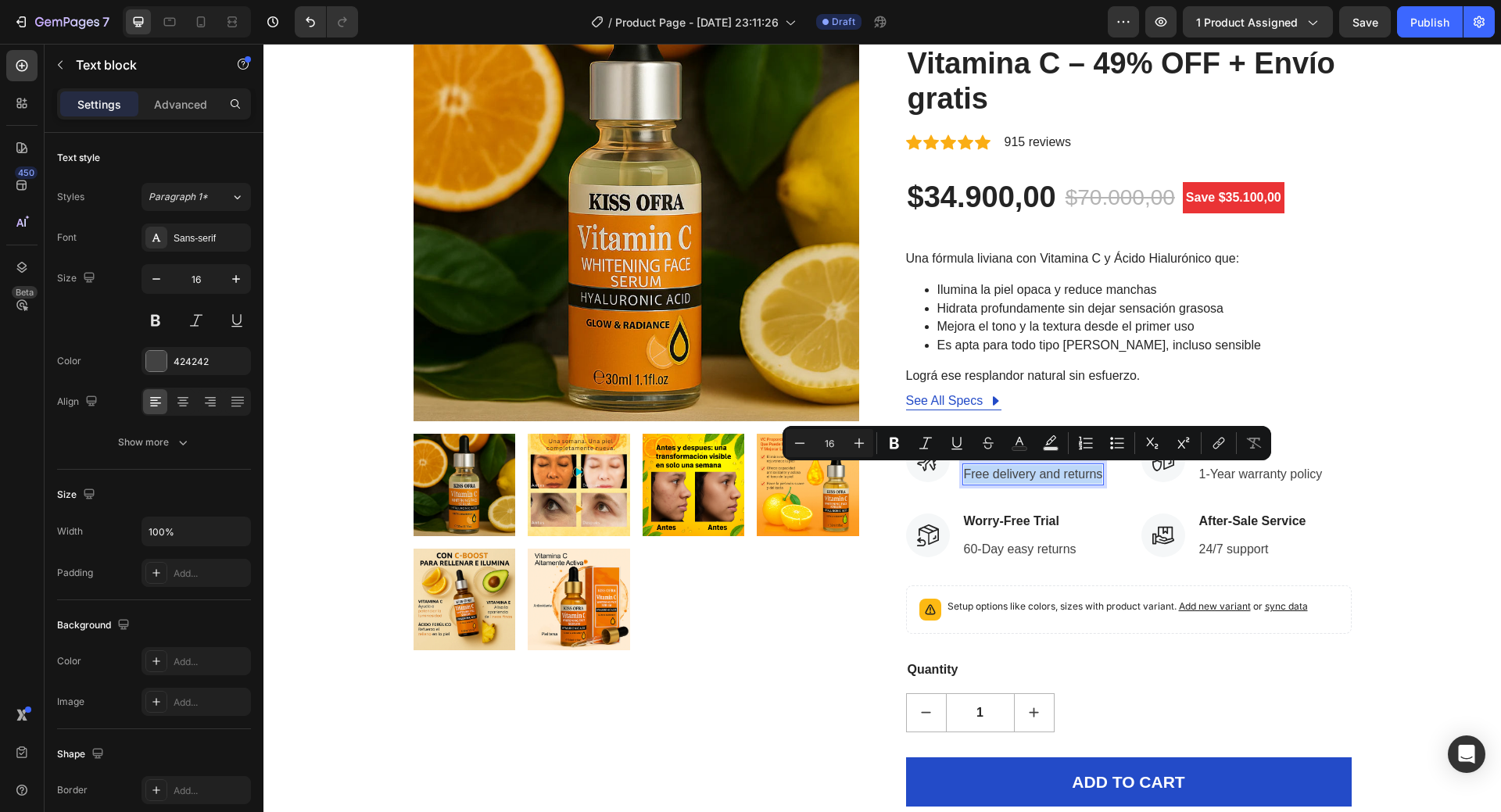
copy p "Free delivery and returns"
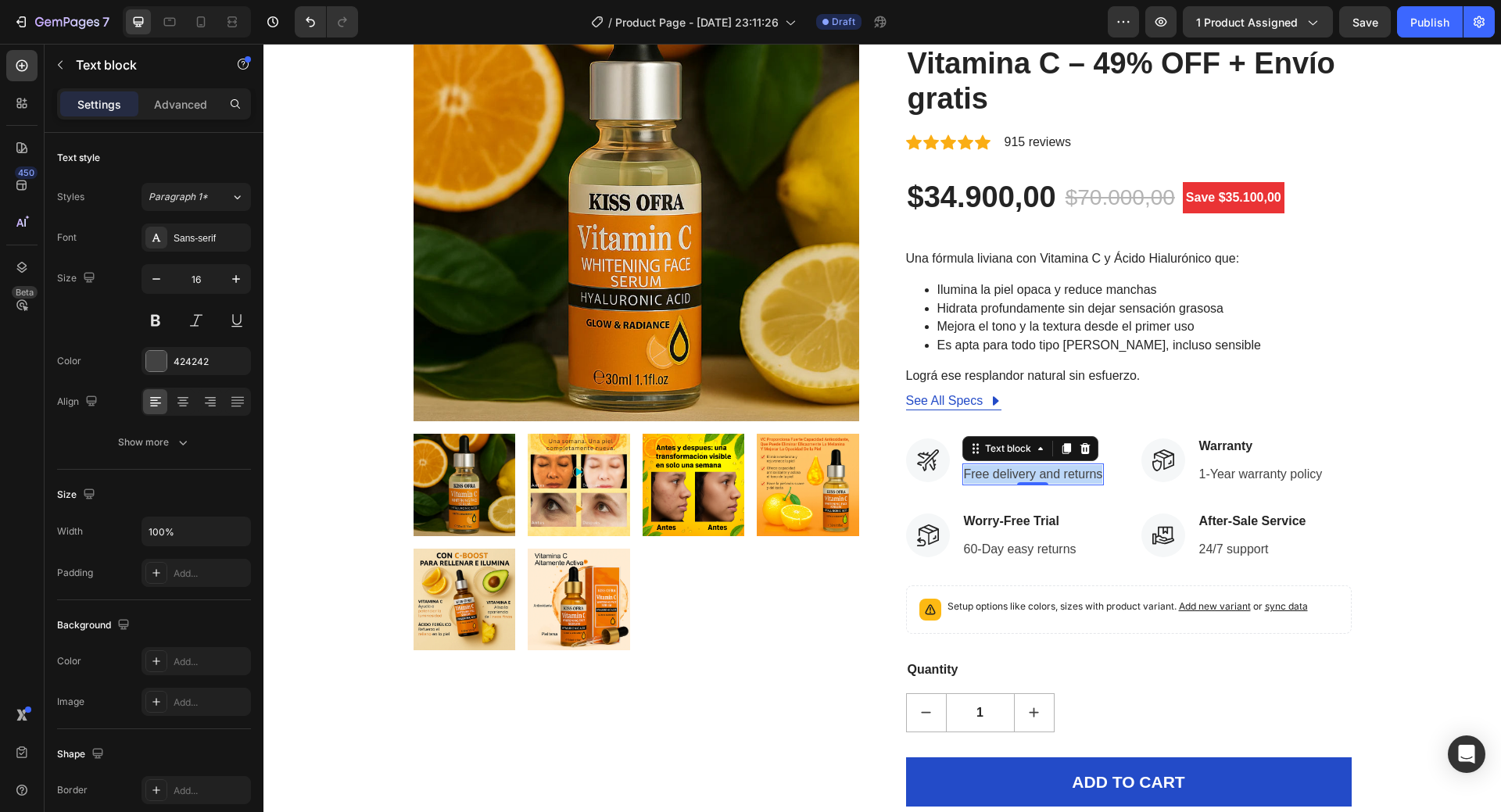
click at [1035, 471] on p "Free delivery and returns" at bounding box center [1033, 474] width 139 height 19
click at [1041, 474] on p "Free delivery and returns" at bounding box center [1033, 474] width 139 height 19
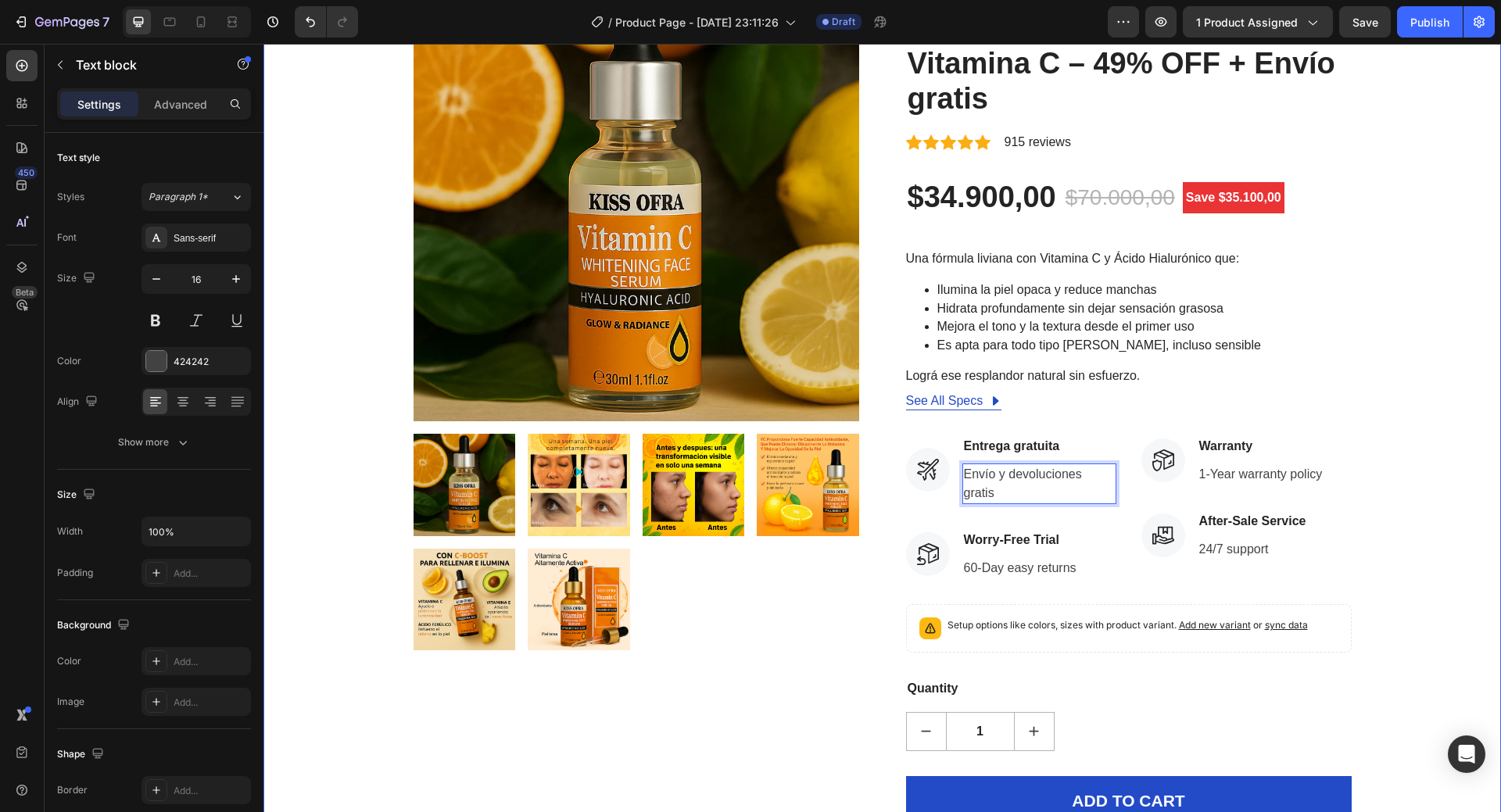
click at [1480, 534] on div "Product Images HURRY! LET BUY NOW (P) Stock Counter AuraClara™ Suero Iluminador…" at bounding box center [882, 432] width 1238 height 1025
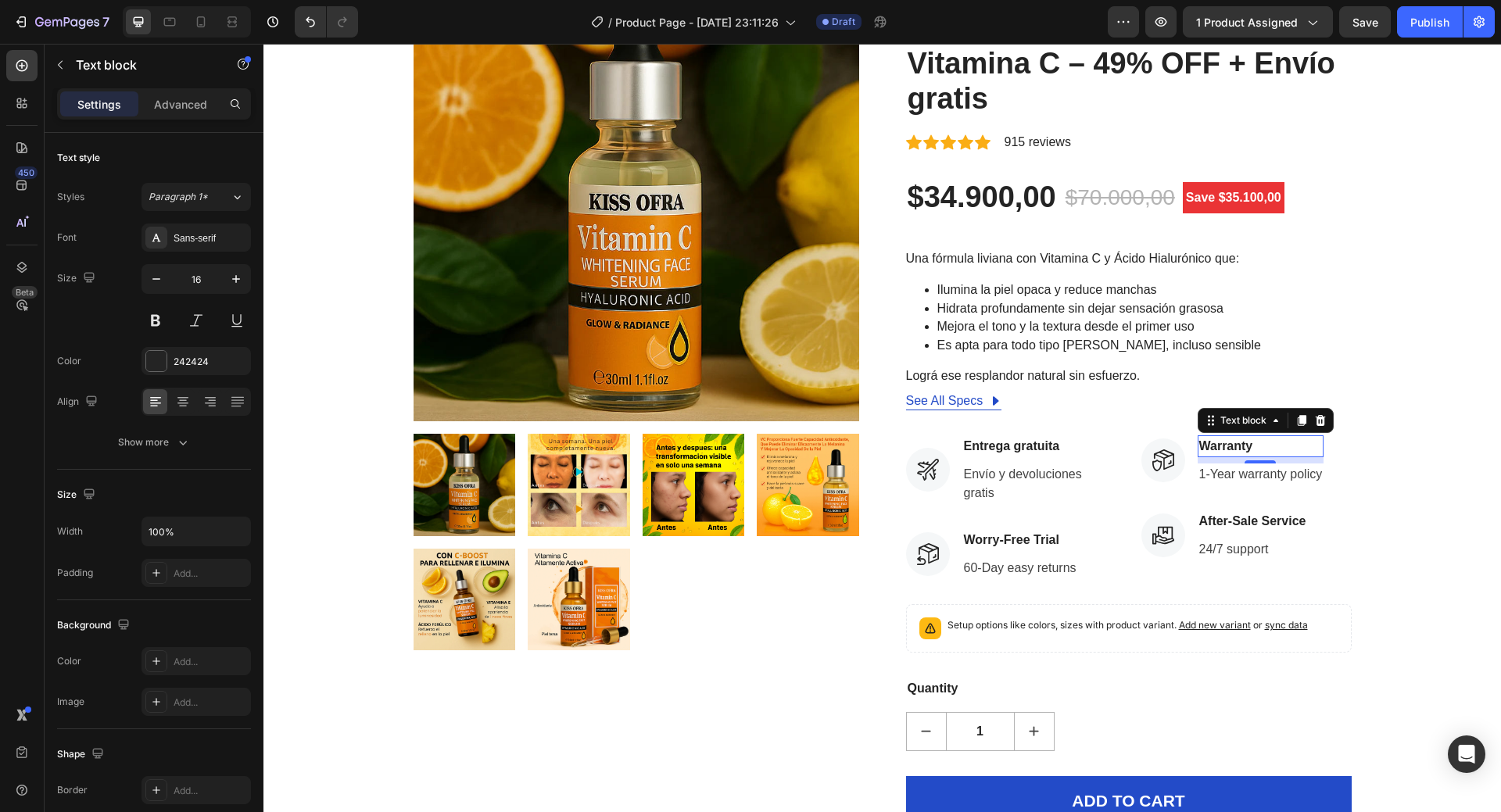
click at [1233, 447] on p "Warranty" at bounding box center [1262, 446] width 124 height 19
click at [1277, 474] on p "1-Year warranty policy" at bounding box center [1262, 474] width 124 height 19
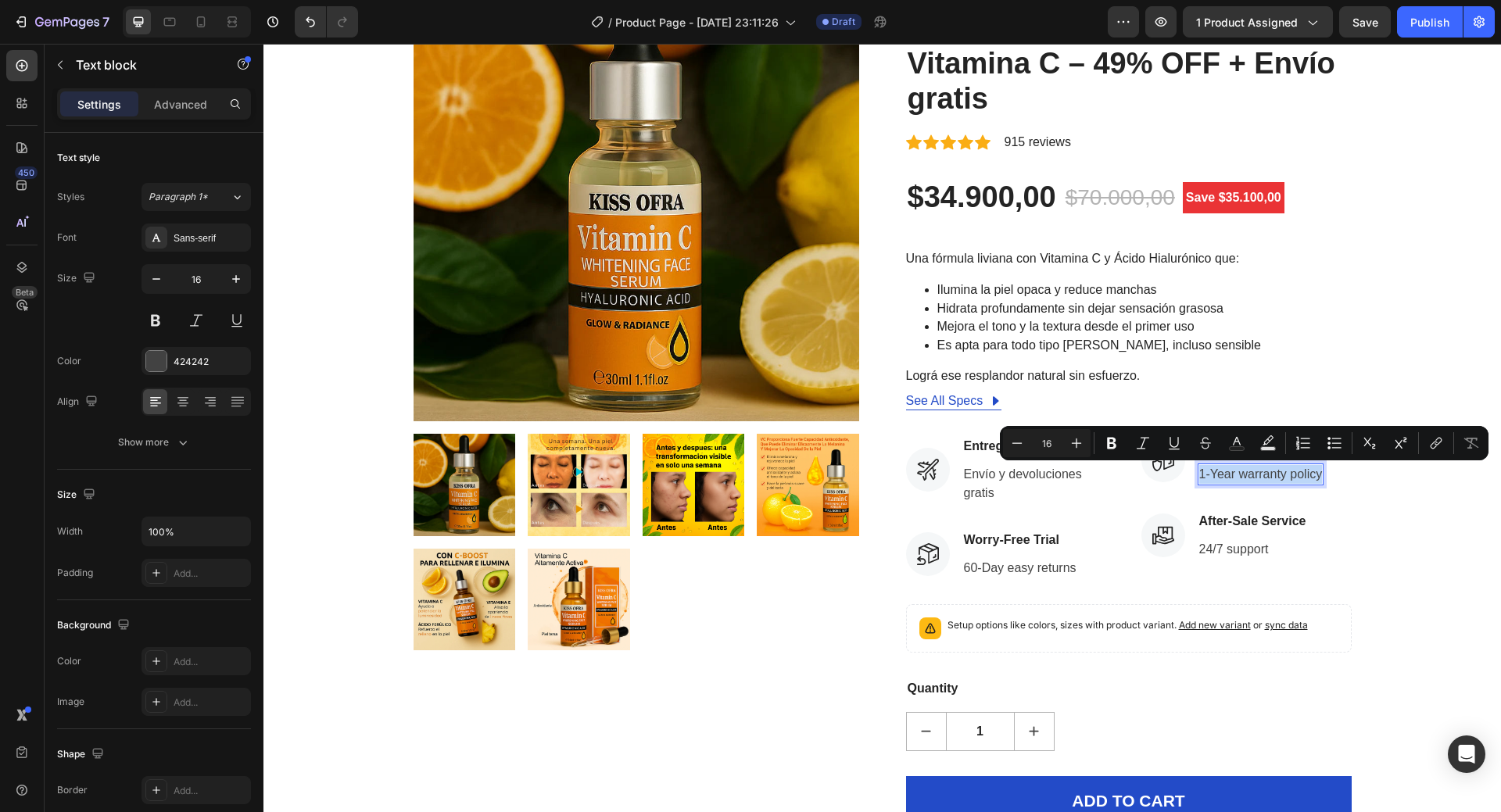
copy p "1-Year warranty policy"
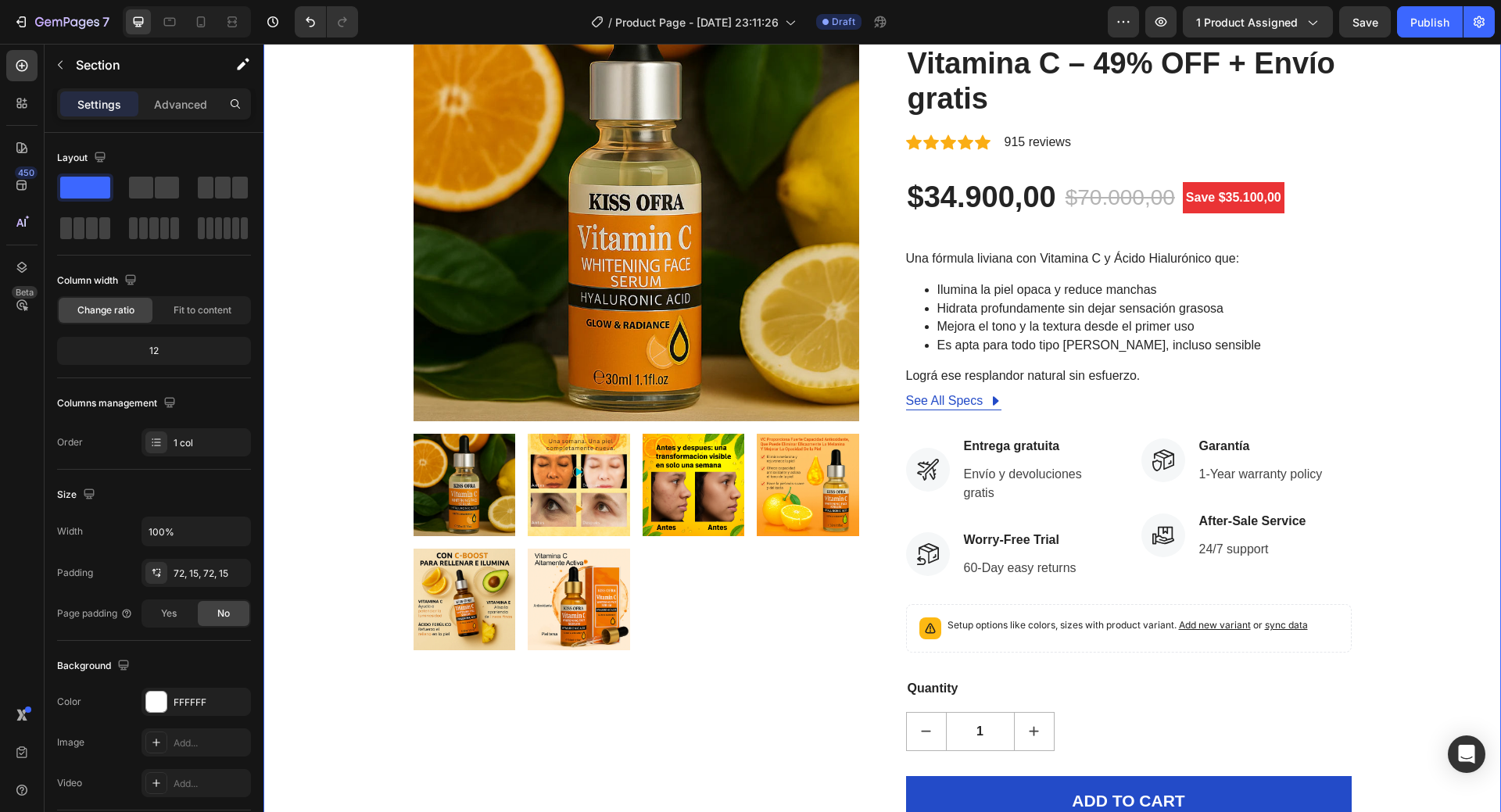
click at [1442, 597] on div "Product Images HURRY! LET BUY NOW (P) Stock Counter AuraClara™ Suero Iluminador…" at bounding box center [883, 432] width 1215 height 913
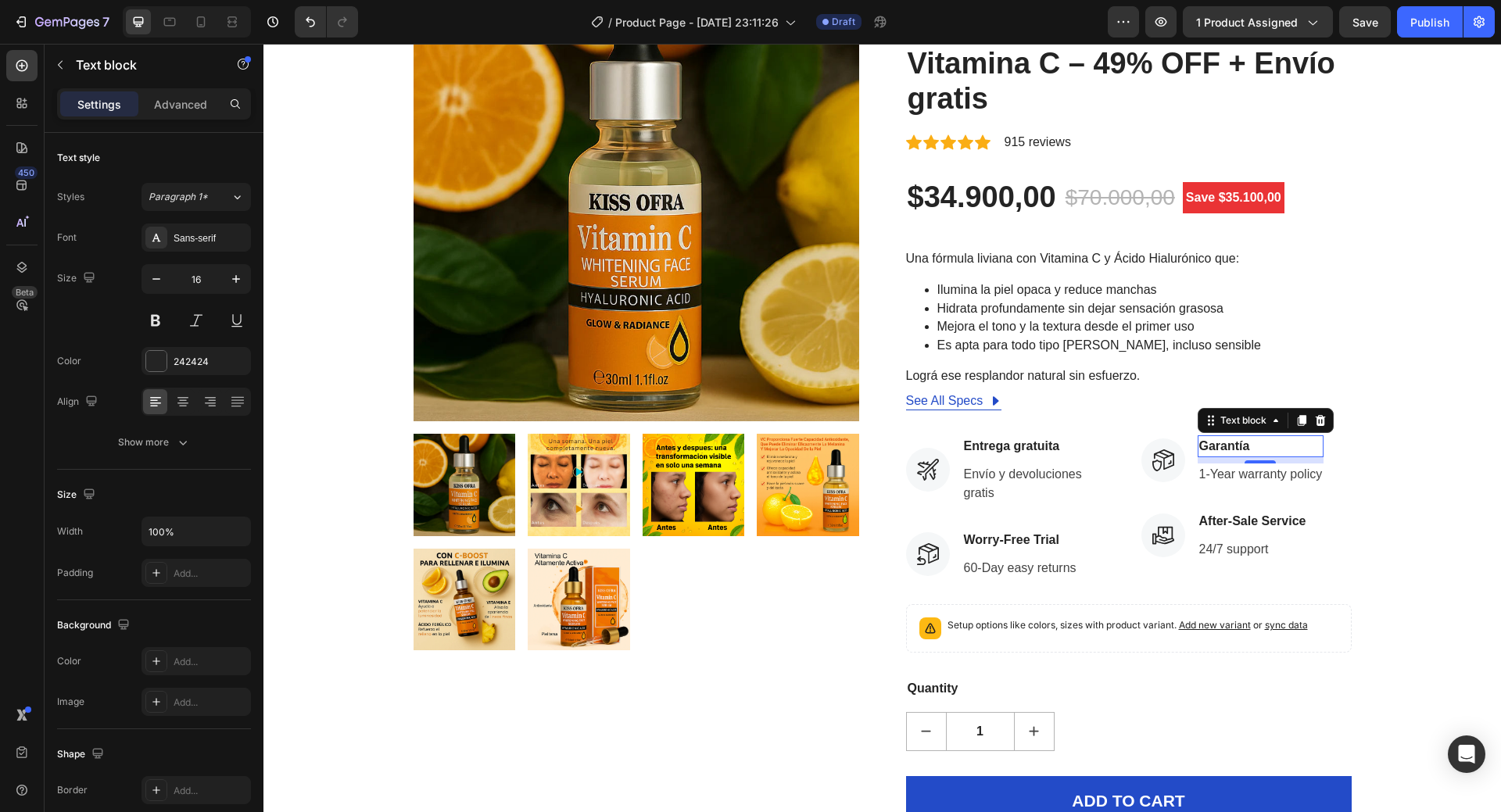
click at [1289, 455] on p "Garantía" at bounding box center [1262, 446] width 124 height 19
click at [1439, 477] on div "Product Images HURRY! LET BUY NOW (P) Stock Counter AuraClara™ Suero Iluminador…" at bounding box center [883, 432] width 1215 height 913
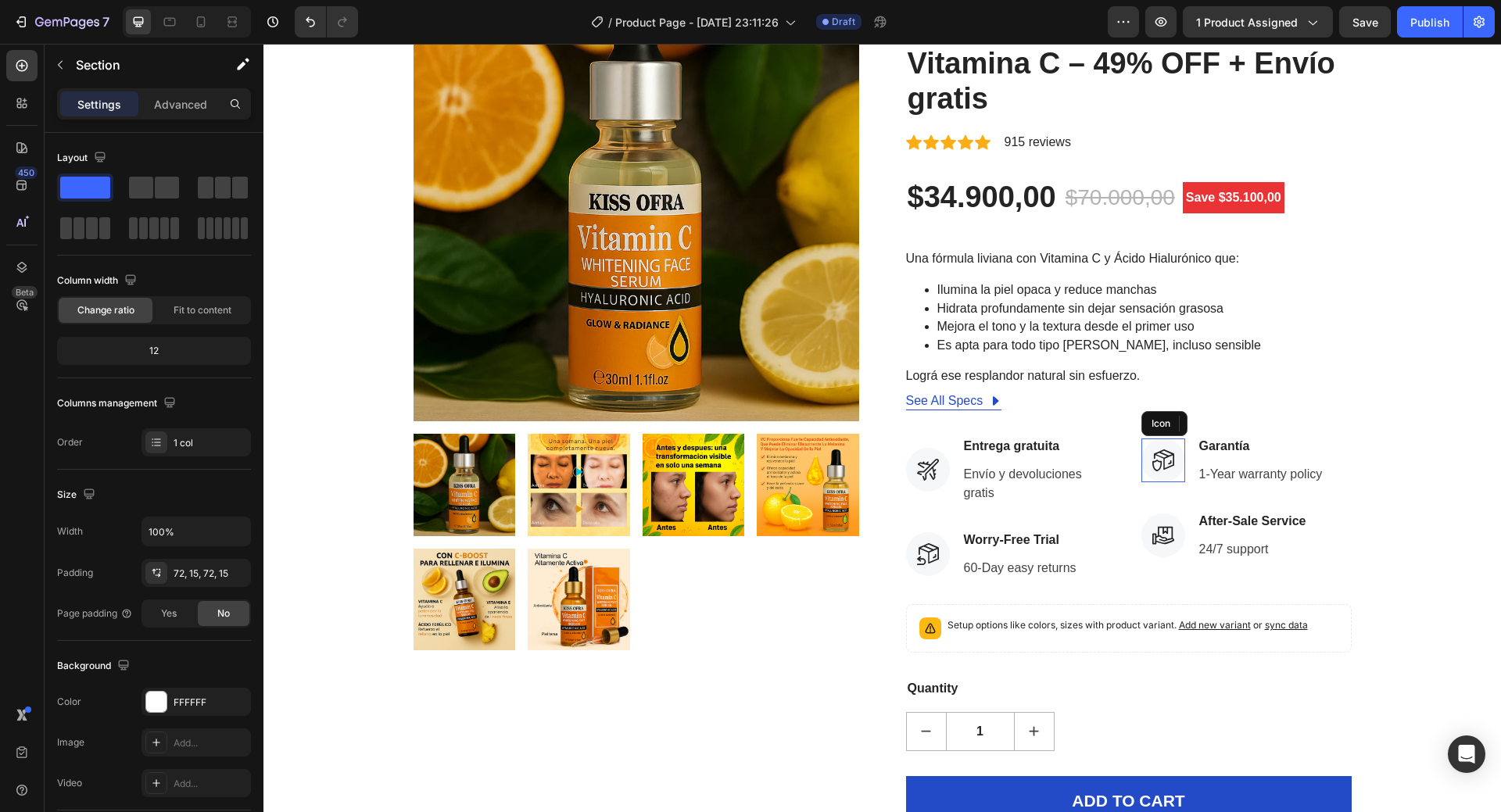
click at [1155, 448] on div at bounding box center [1163, 460] width 44 height 44
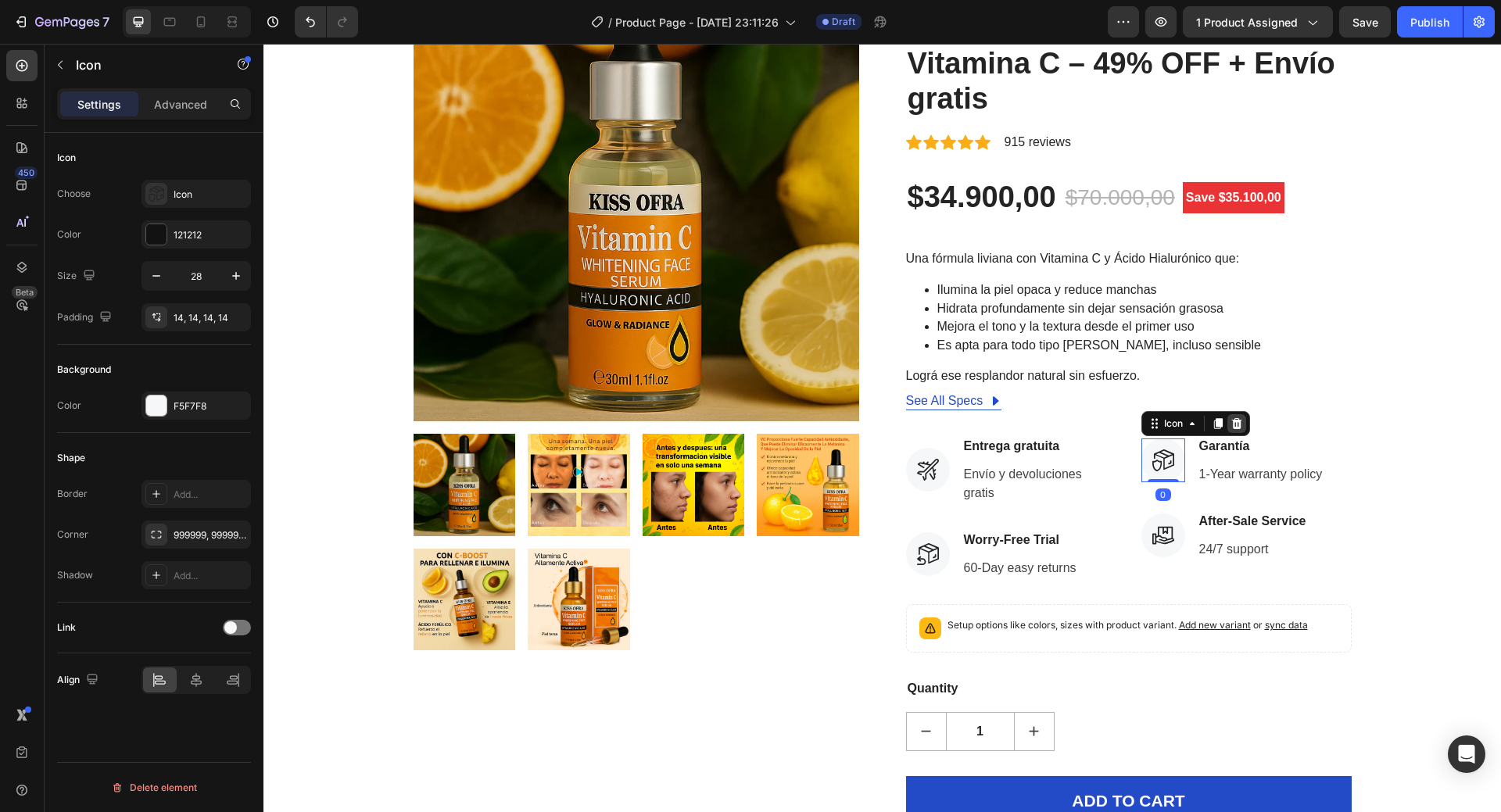
click at [1237, 425] on icon at bounding box center [1236, 423] width 12 height 12
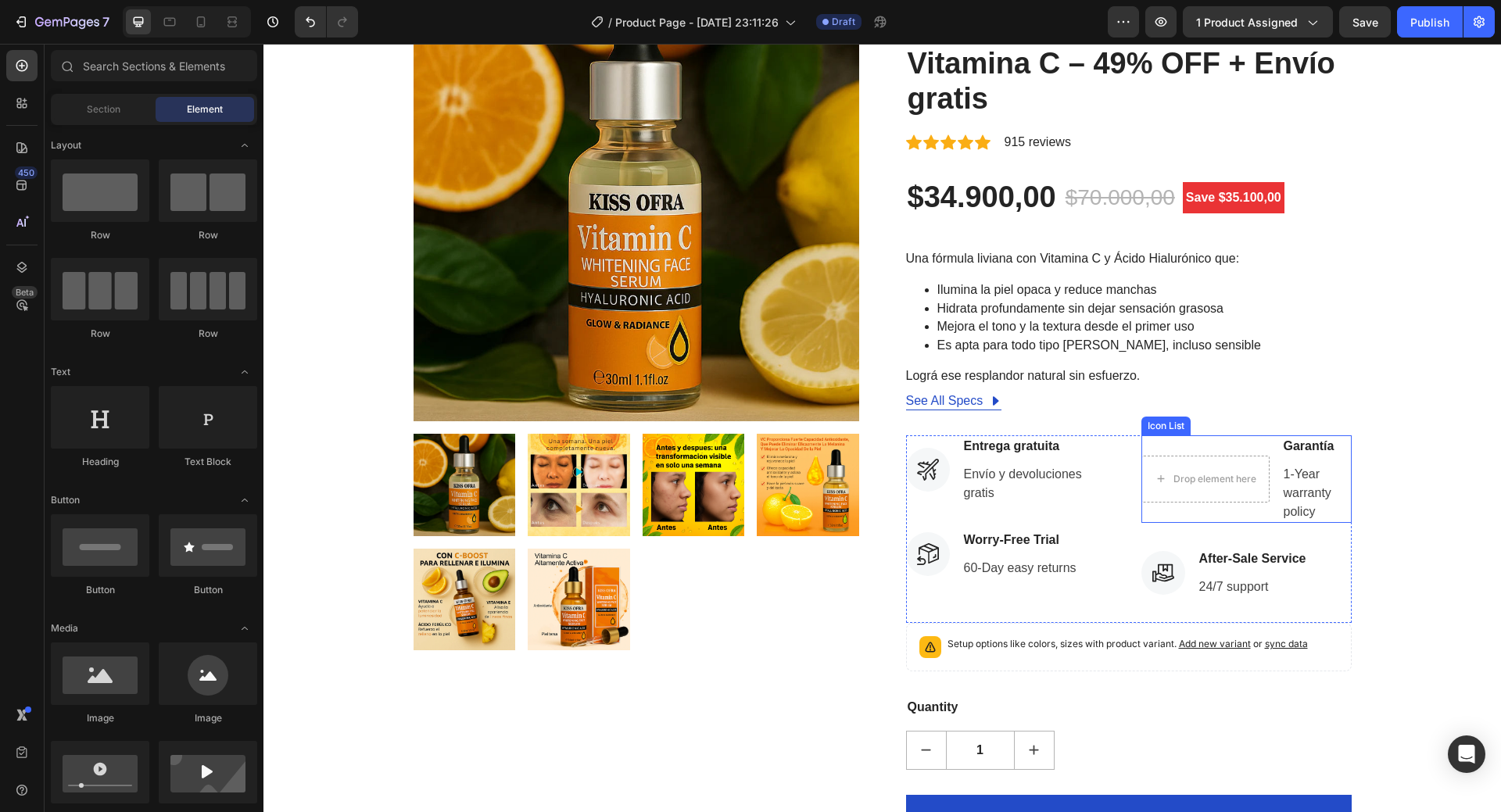
click at [1207, 444] on li "Drop element here Garantía Text block 1-Year warranty policy Text block" at bounding box center [1246, 479] width 210 height 87
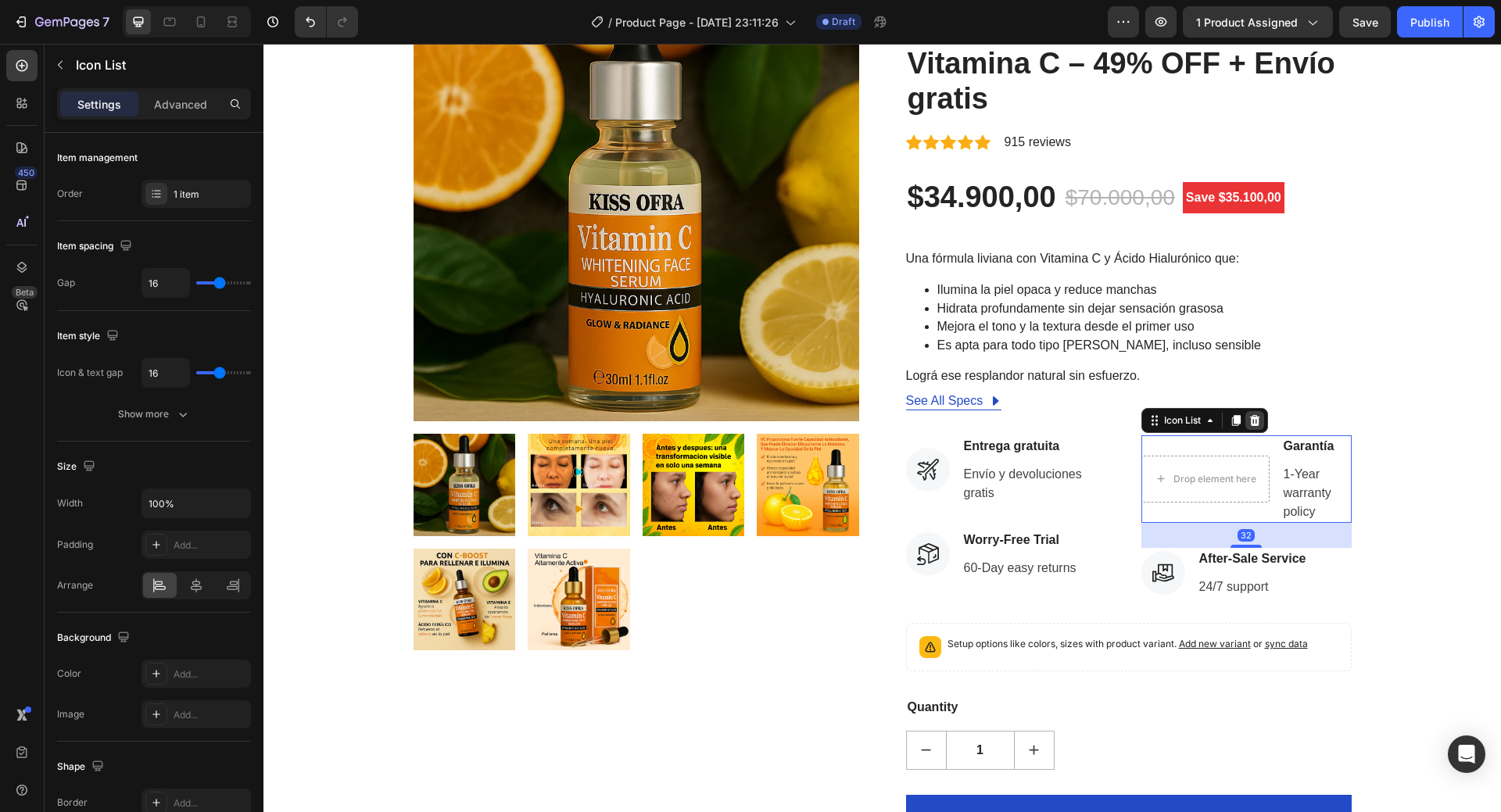
click at [1248, 424] on icon at bounding box center [1254, 420] width 12 height 12
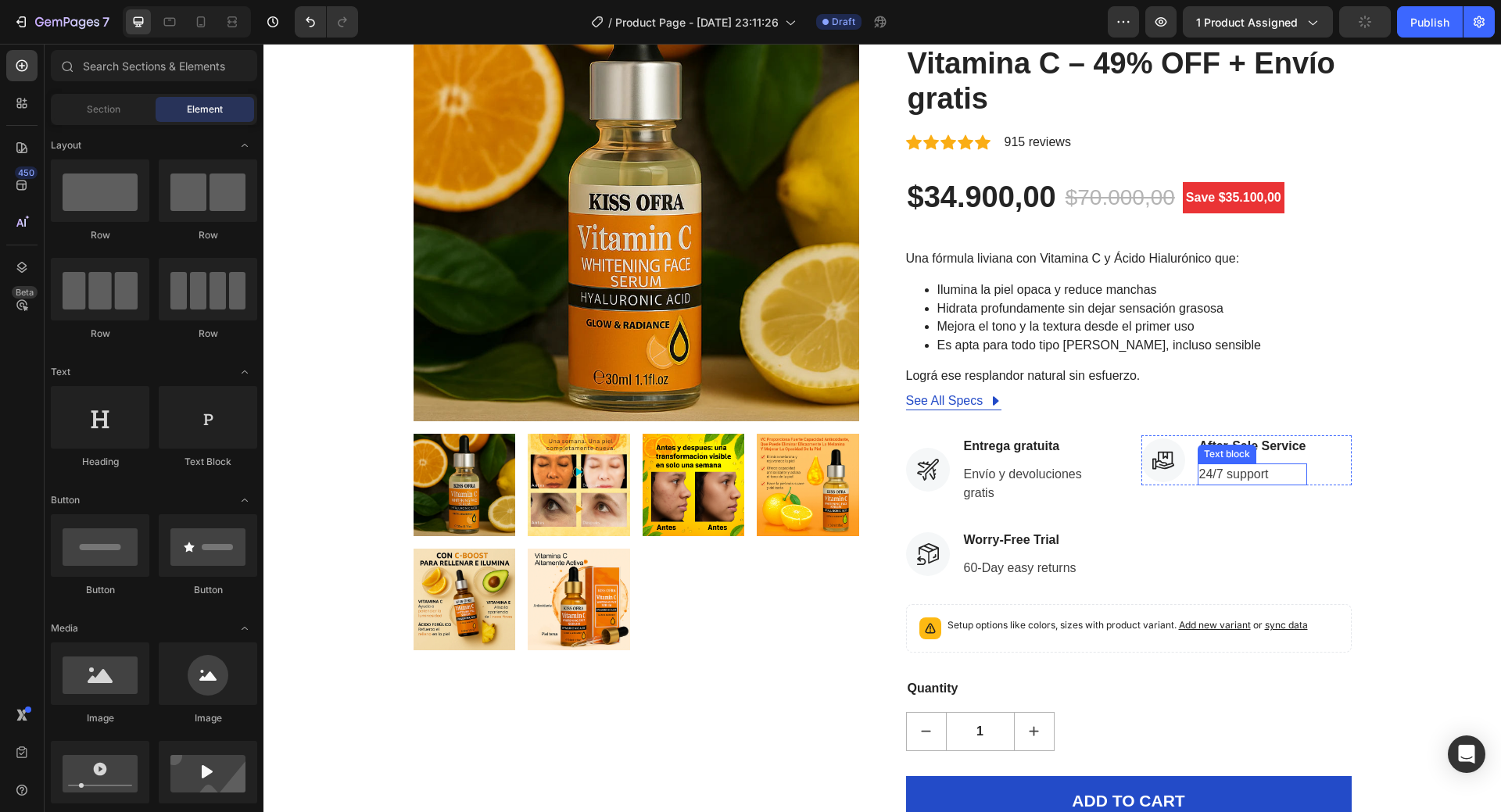
click at [1224, 449] on div "Text block" at bounding box center [1226, 454] width 52 height 14
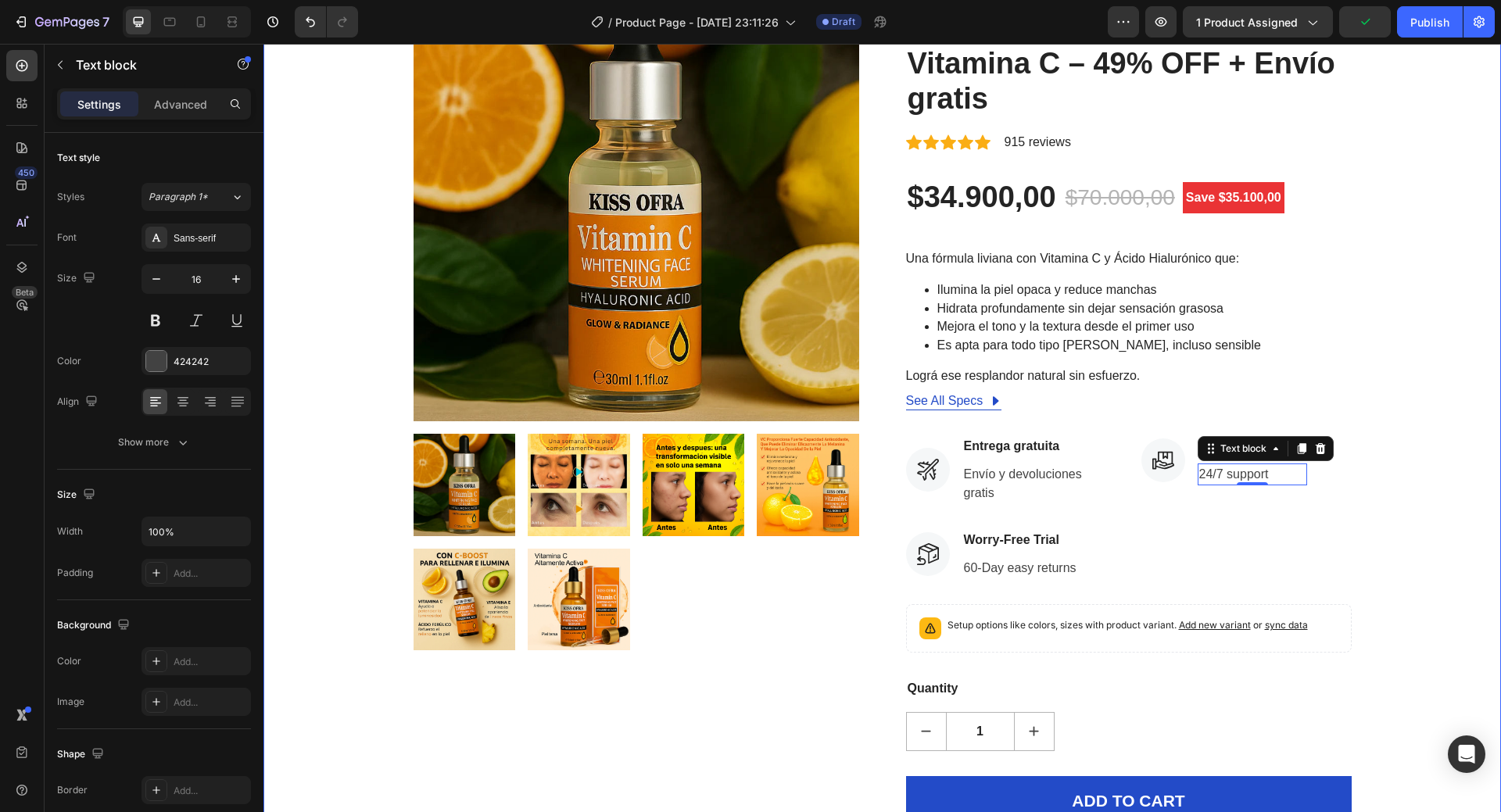
click at [1446, 463] on div "Product Images HURRY! LET BUY NOW (P) Stock Counter AuraClara™ Suero Iluminador…" at bounding box center [883, 432] width 1215 height 913
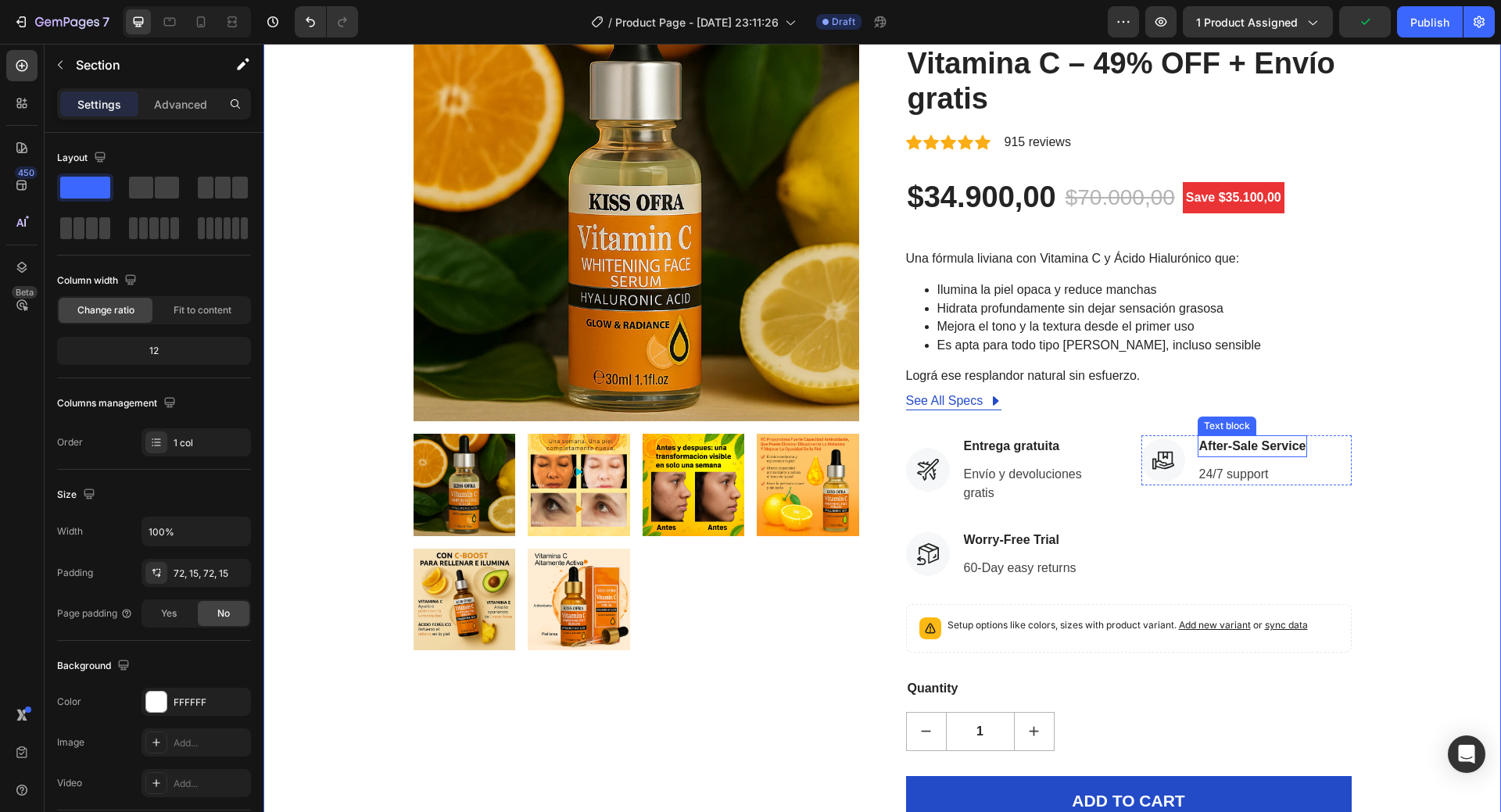
click at [1264, 444] on p "After-Sale Service" at bounding box center [1253, 446] width 107 height 19
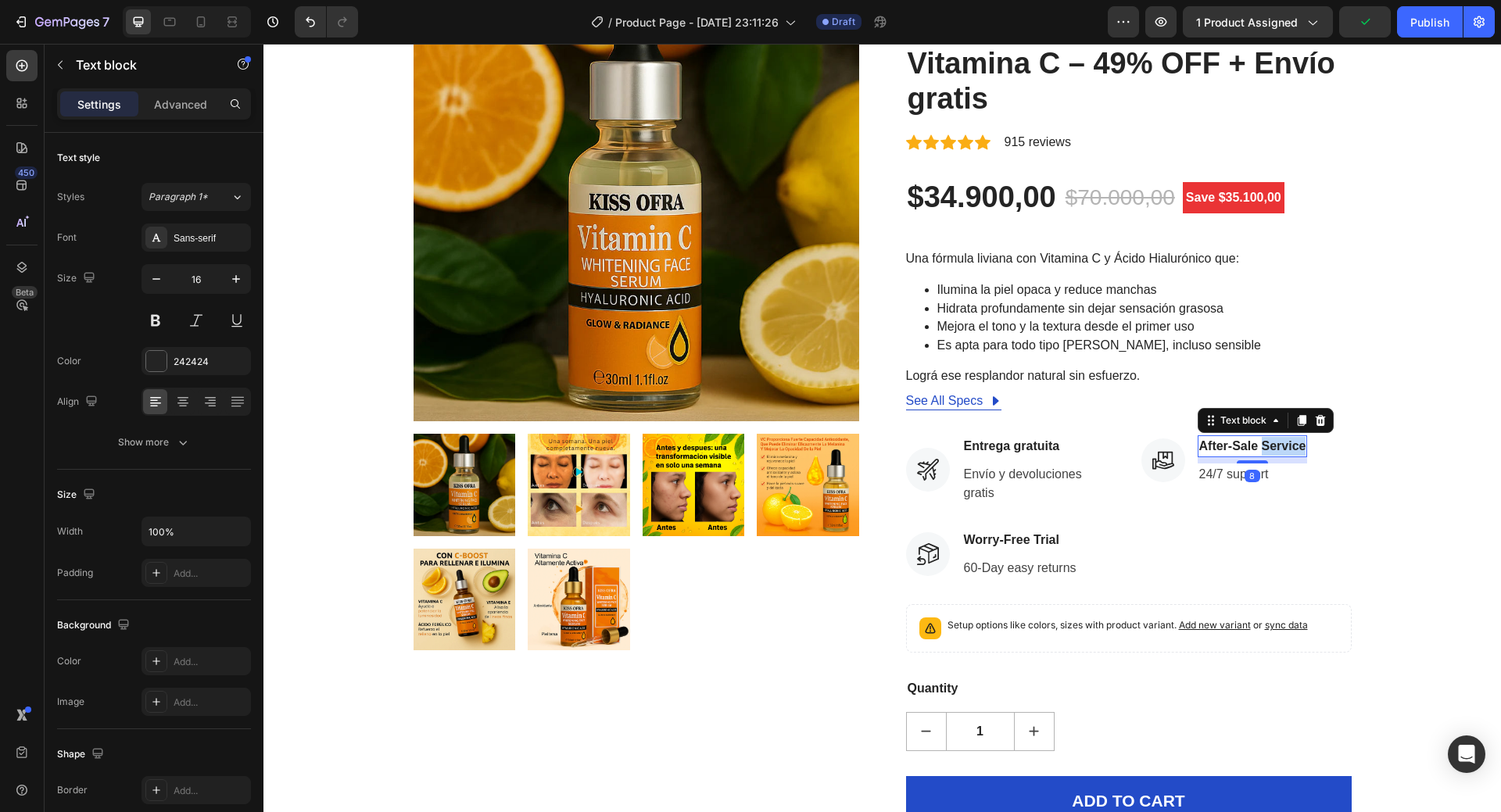
click at [1264, 444] on p "After-Sale Service" at bounding box center [1253, 446] width 107 height 19
copy p "After-Sale Service"
click at [1253, 476] on p "24/7 support" at bounding box center [1255, 474] width 111 height 19
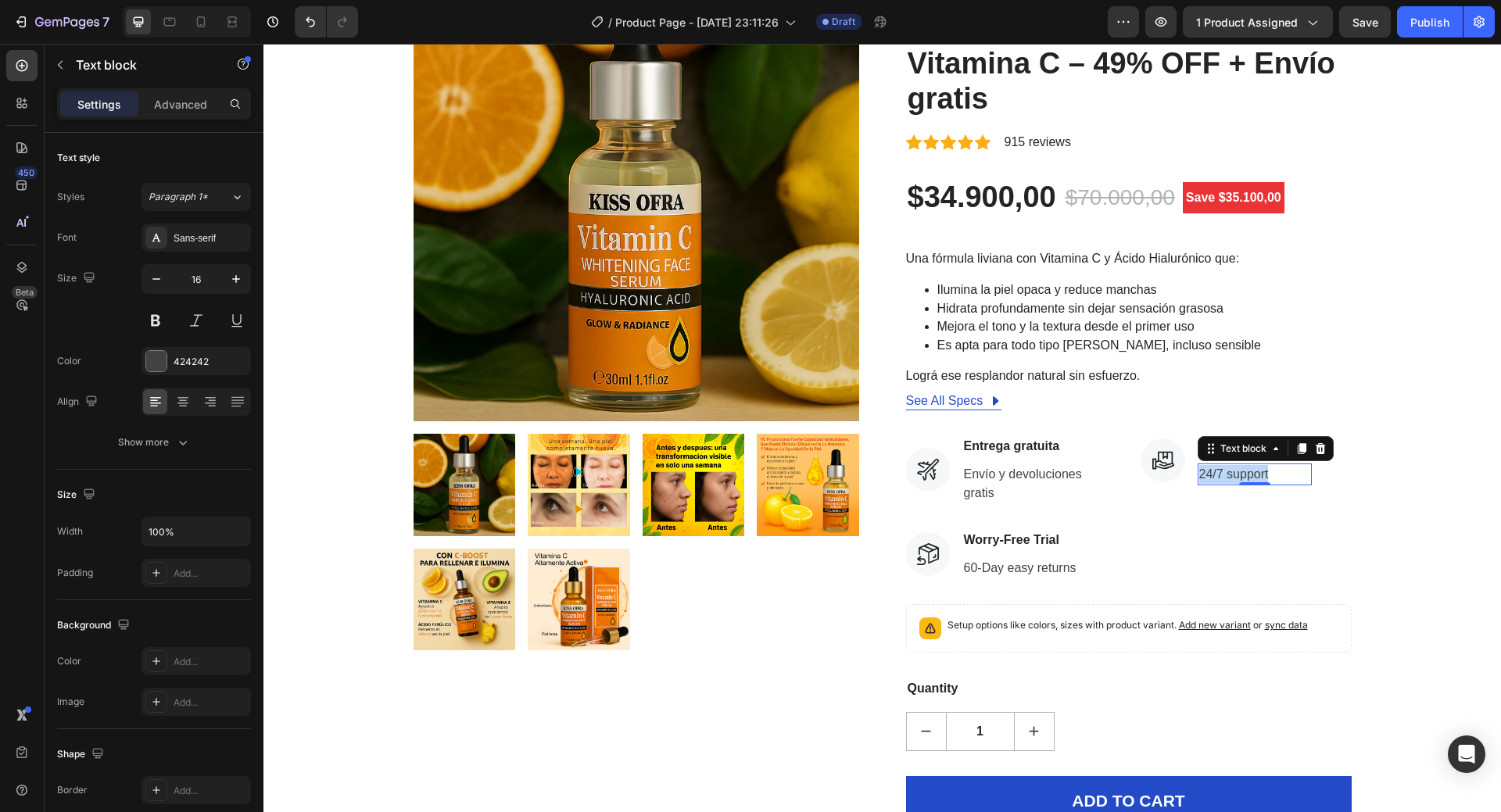
click at [1253, 476] on p "24/7 support" at bounding box center [1255, 474] width 111 height 19
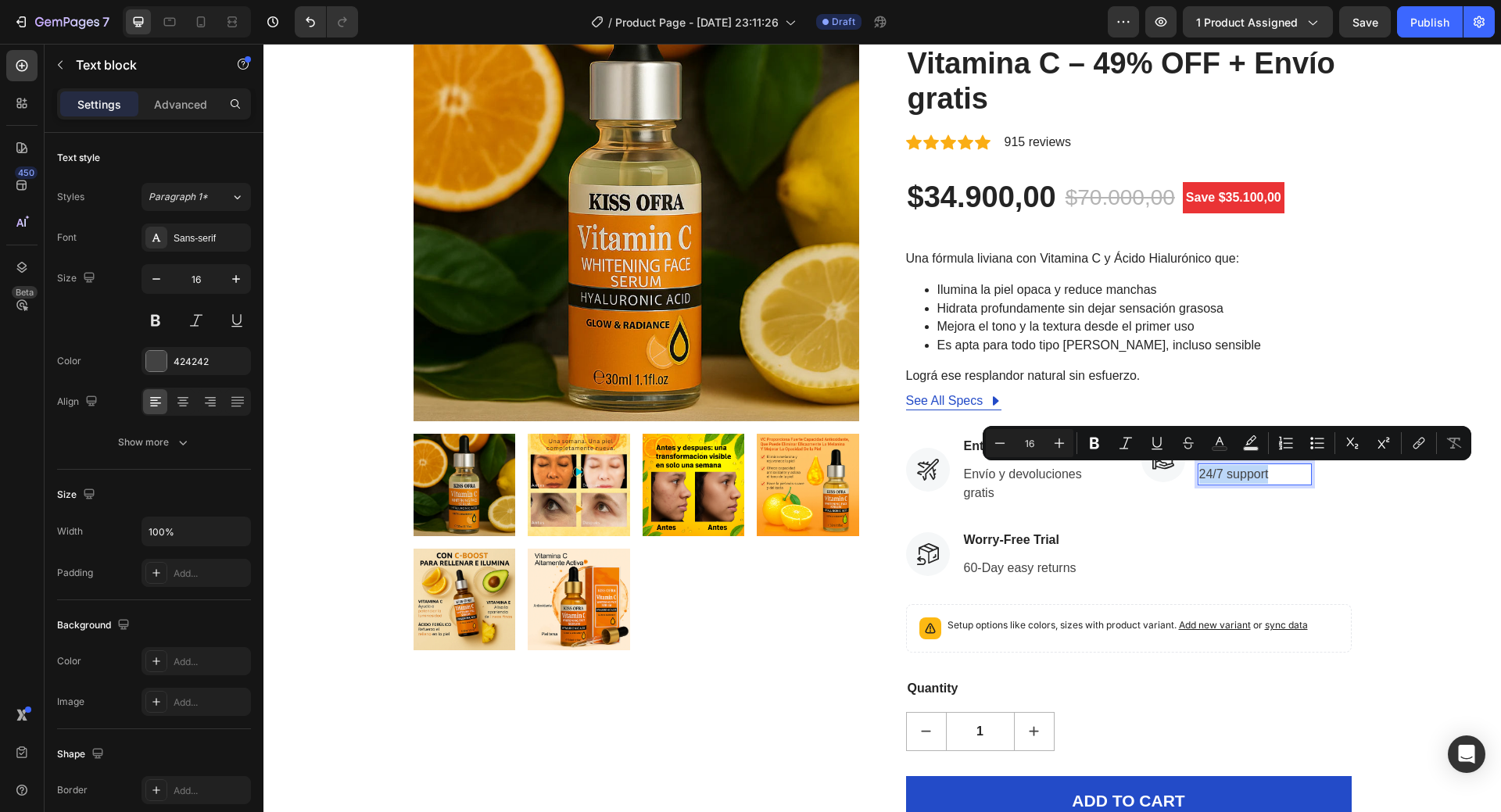
copy p "24/7 support"
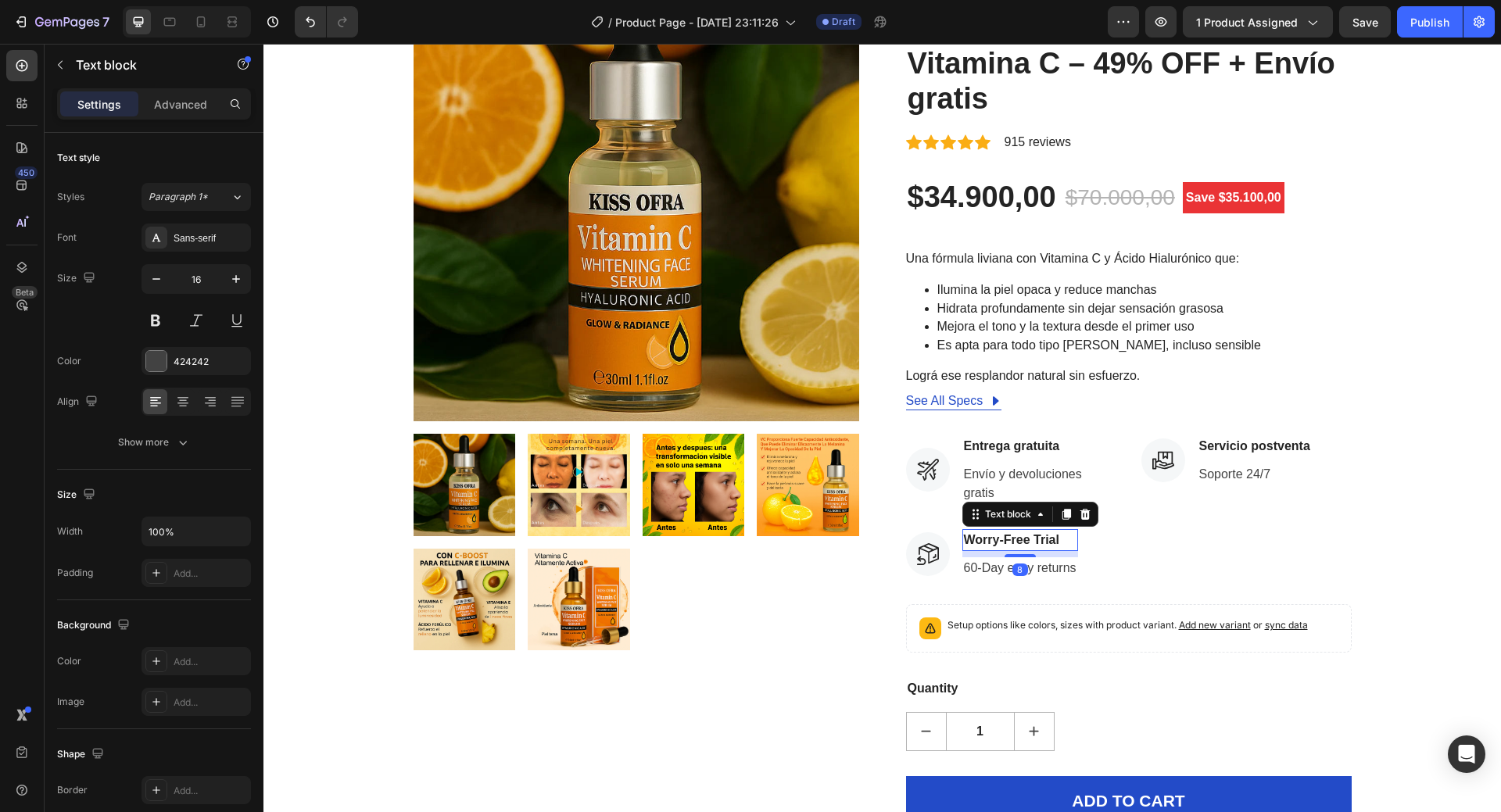
click at [996, 541] on p "Worry-Free Trial" at bounding box center [1020, 540] width 112 height 19
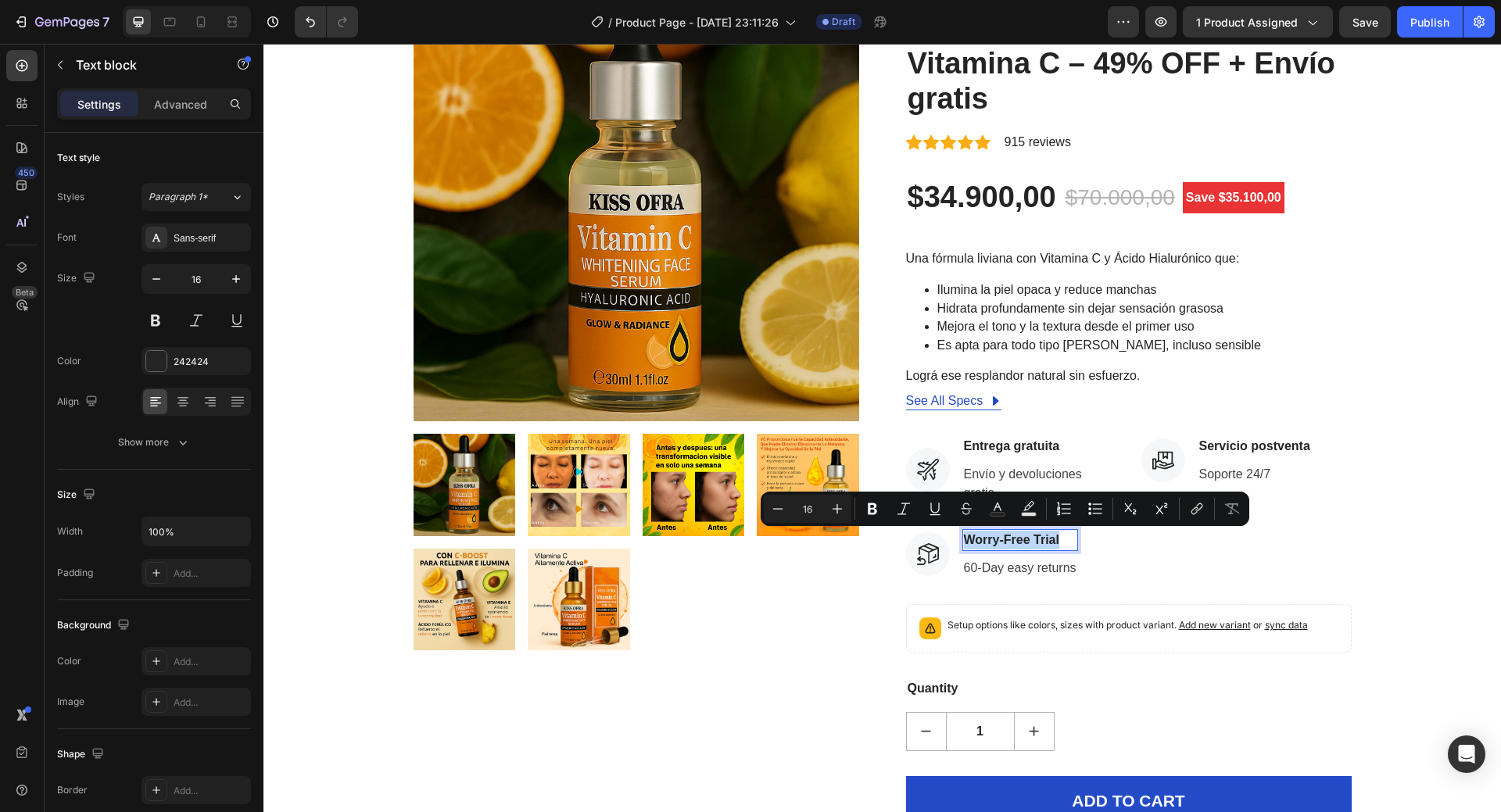
copy p "Worry-Free Trial"
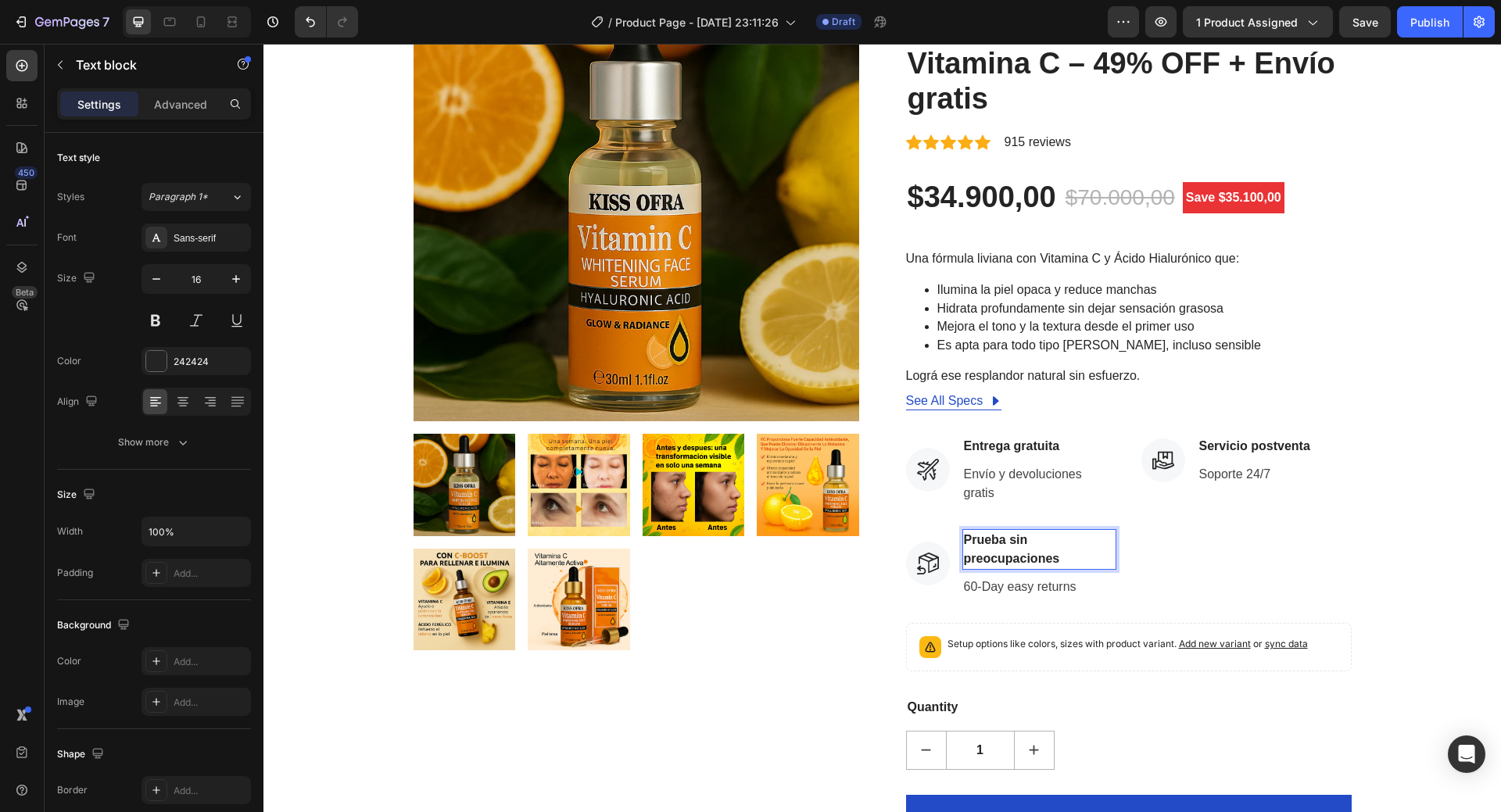
click at [1056, 551] on p "Prueba sin preocupaciones" at bounding box center [1039, 549] width 151 height 37
click at [1027, 544] on p "Prueba sin preocupaciones" at bounding box center [1039, 549] width 151 height 37
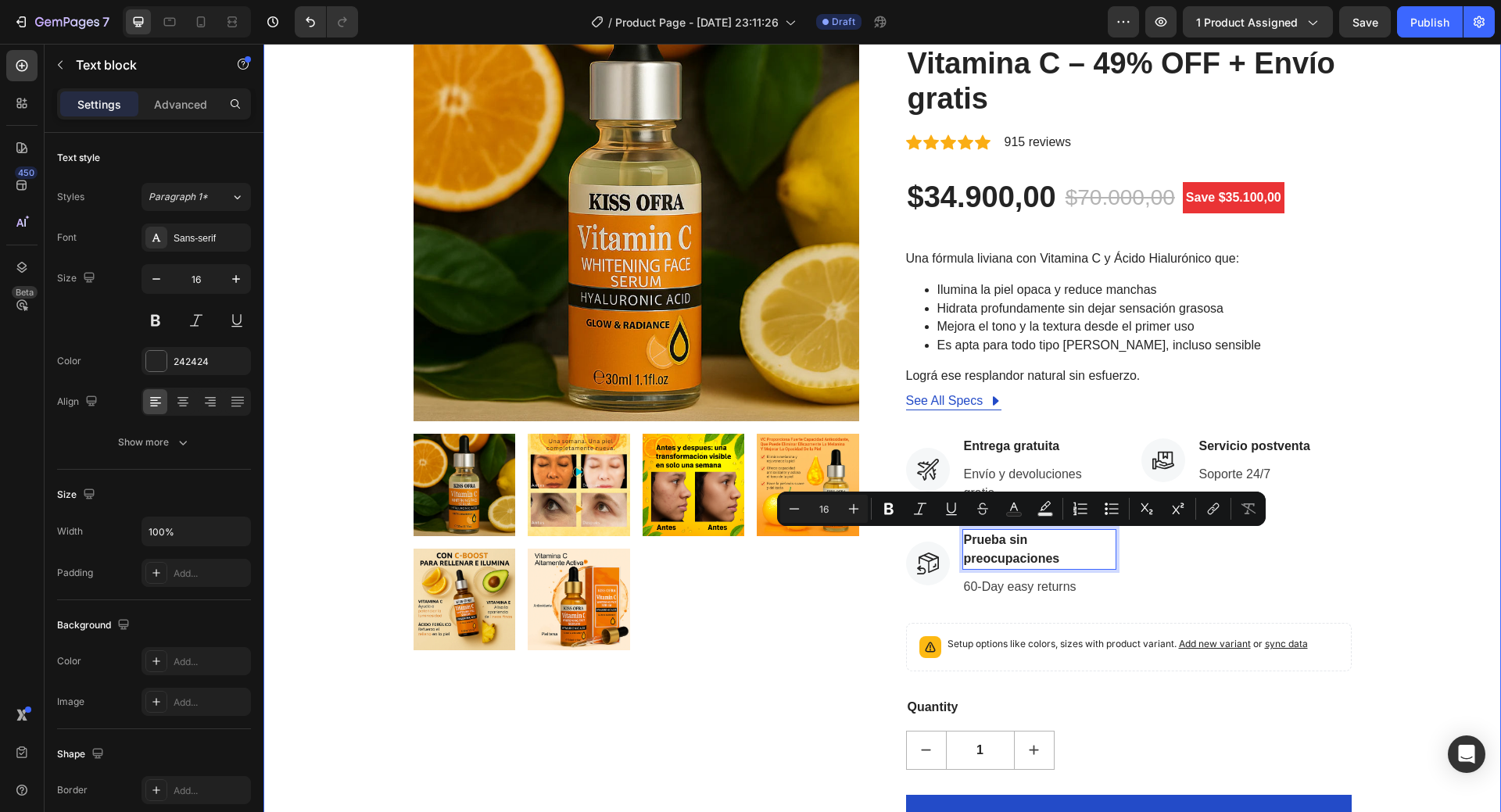
click at [1392, 555] on div "Product Images HURRY! LET BUY NOW (P) Stock Counter AuraClara™ Suero Iluminador…" at bounding box center [883, 441] width 1215 height 932
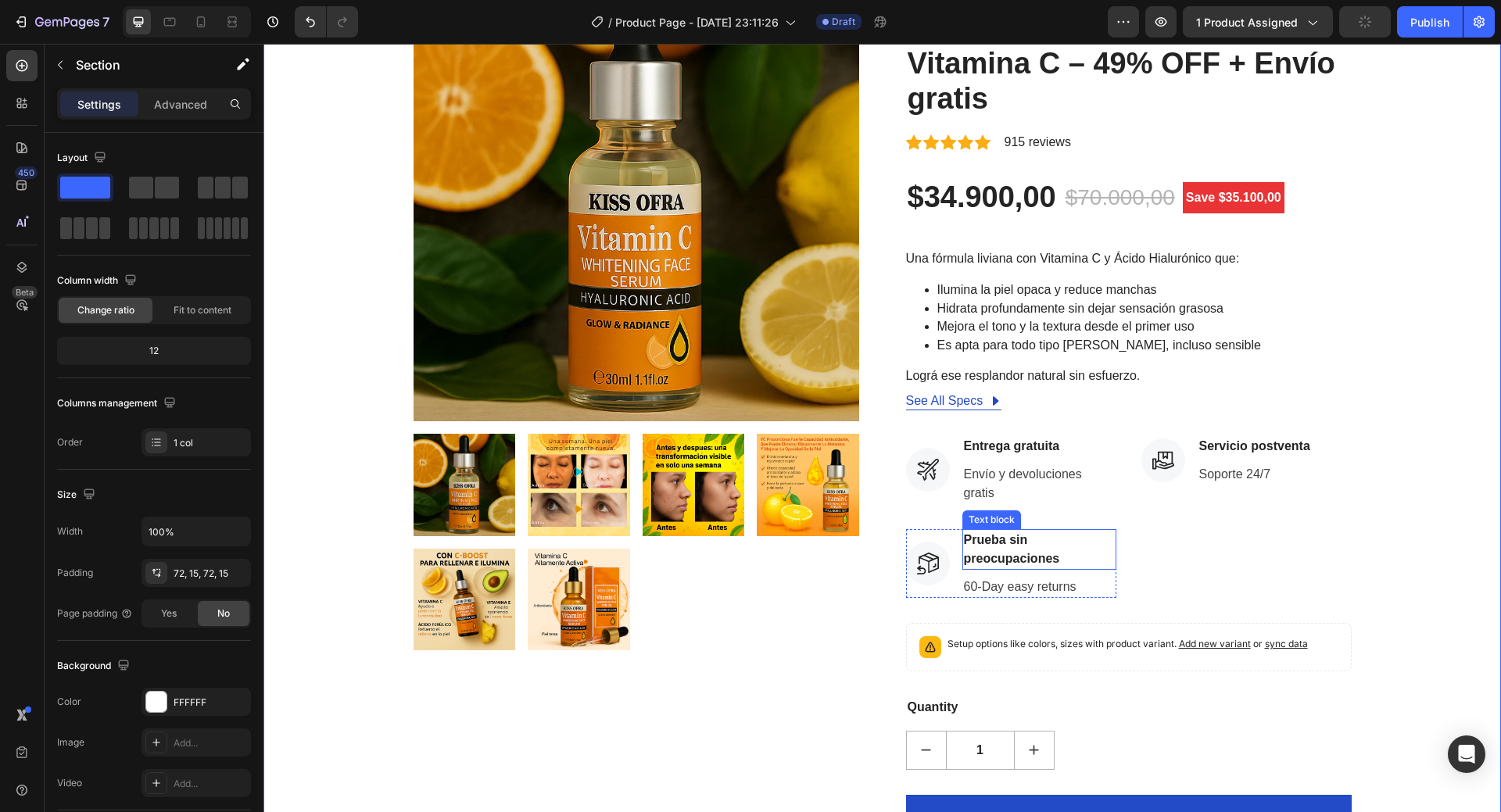
click at [1088, 546] on p "Prueba sin preocupaciones" at bounding box center [1039, 549] width 151 height 37
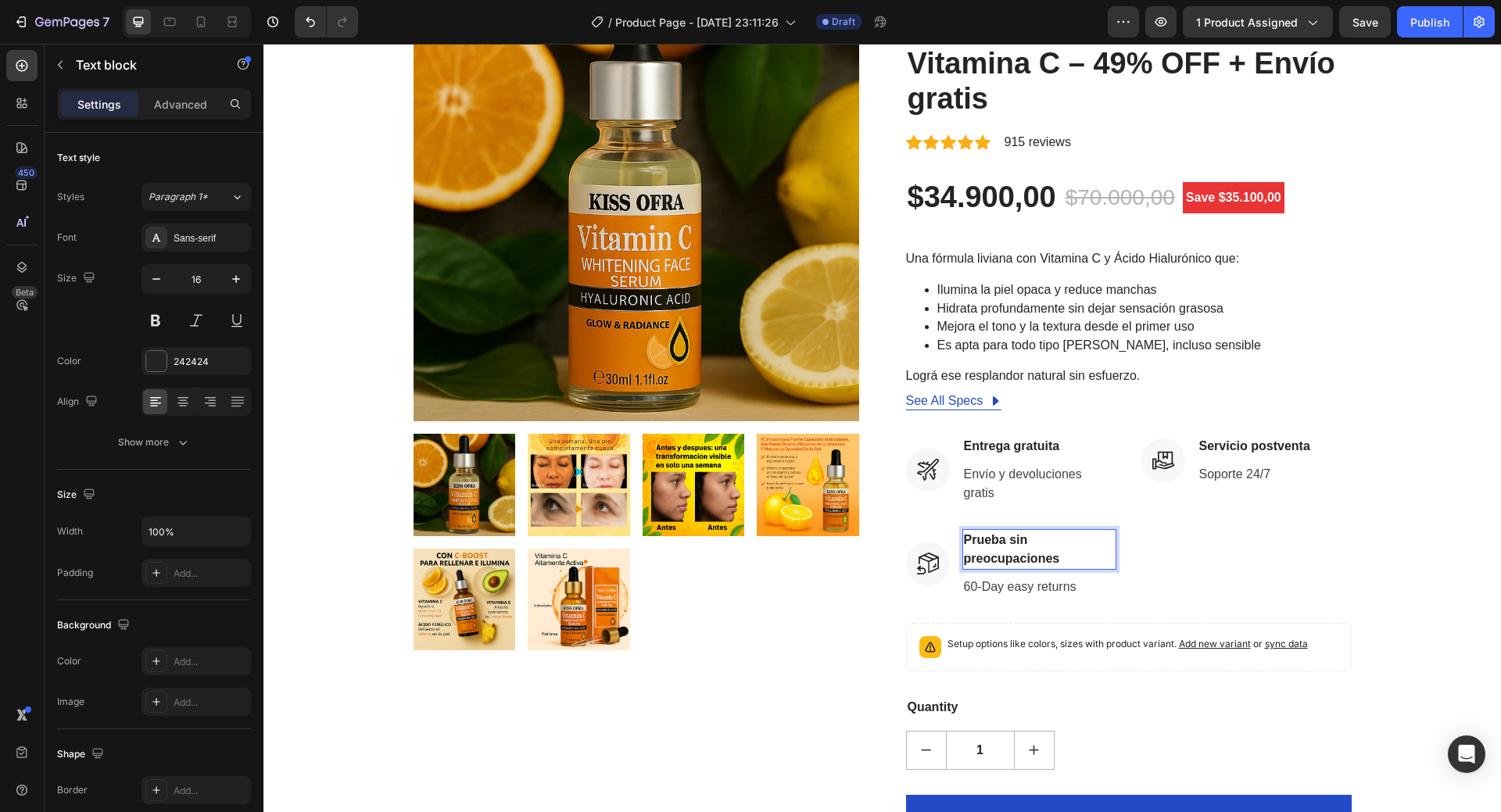
click at [964, 559] on p "Prueba sin preocupaciones" at bounding box center [1039, 549] width 151 height 37
click at [1164, 570] on div "Icon Servicio postventa Text block Soporte 24/7 Text block Icon List" at bounding box center [1246, 529] width 210 height 187
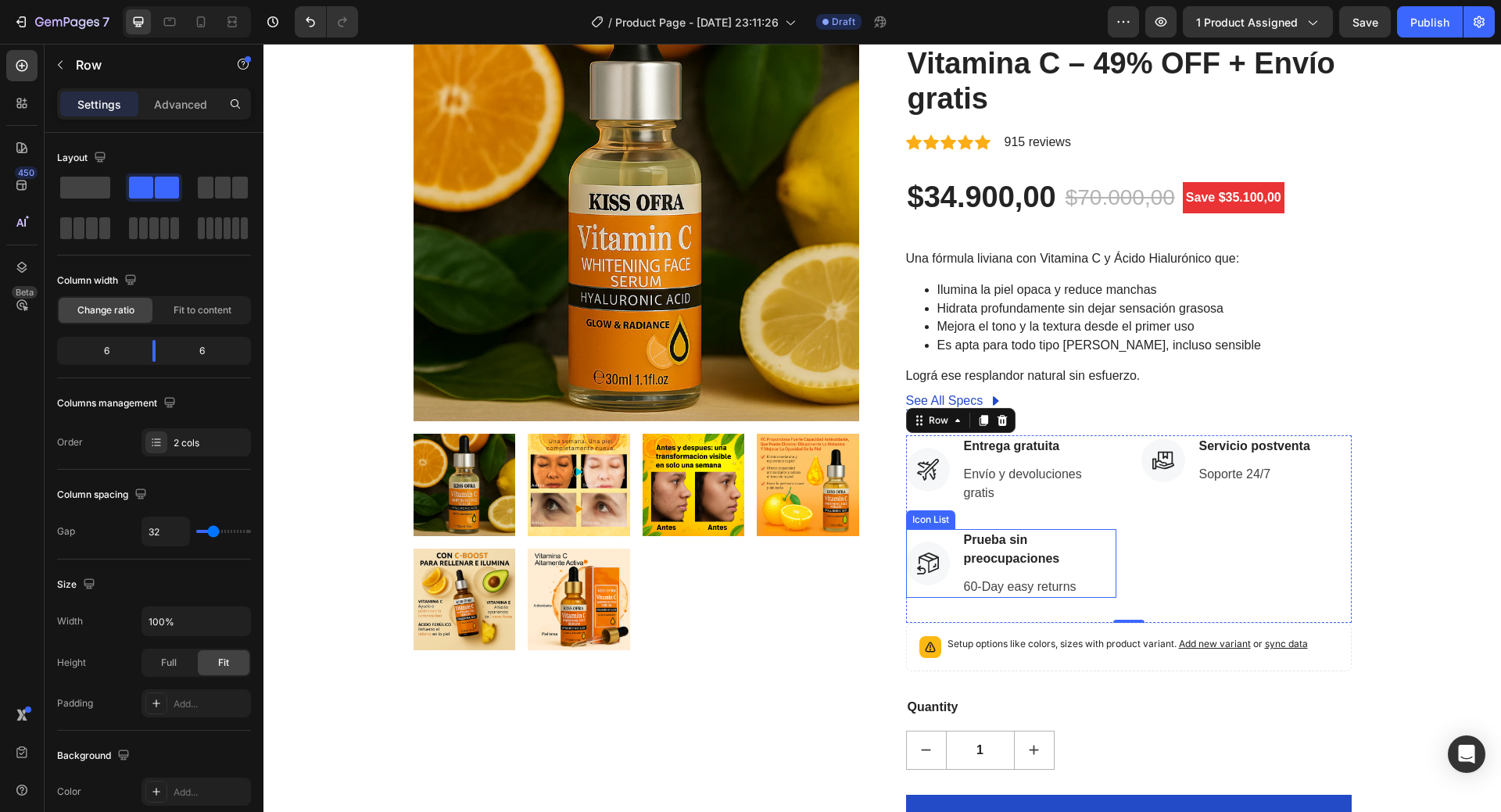
click at [944, 544] on li "Icon Prueba sin preocupaciones Text block 60-Day easy returns Text block" at bounding box center [1011, 563] width 210 height 68
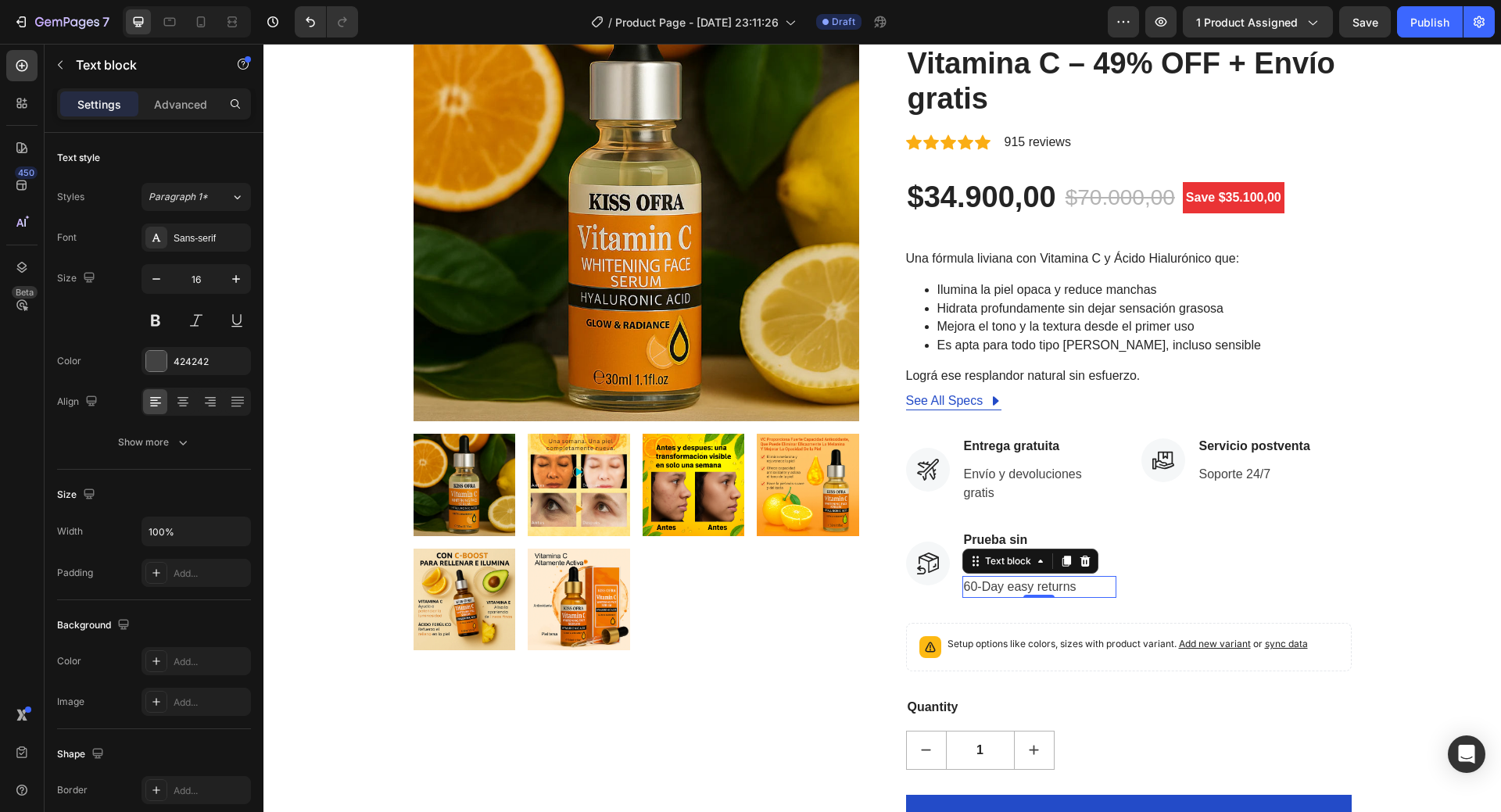
click at [1067, 591] on p "60-Day easy returns" at bounding box center [1039, 587] width 151 height 19
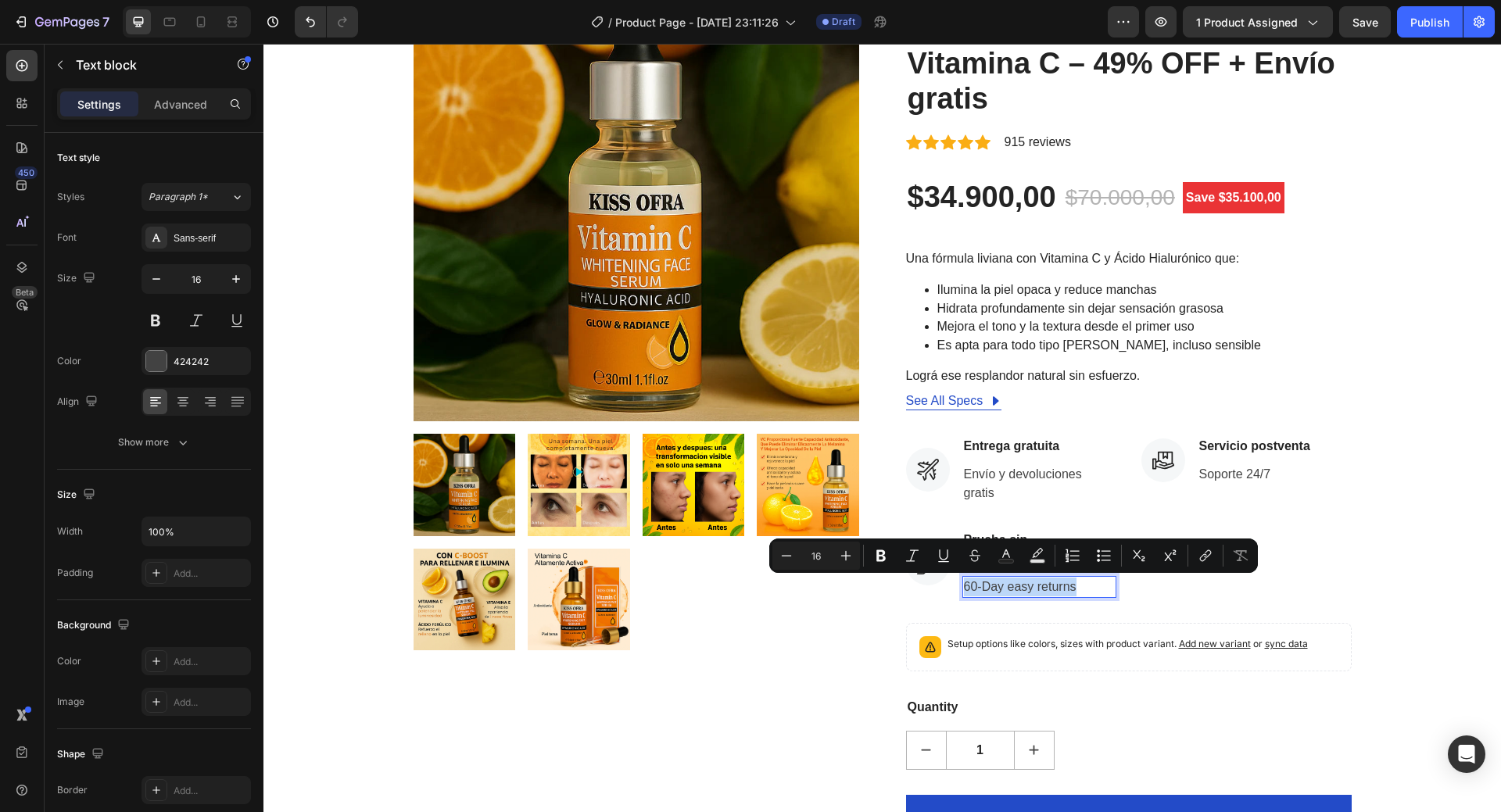
copy p "60-Day easy returns"
click at [1375, 544] on div "Product Images HURRY! LET BUY NOW (P) Stock Counter AuraClara™ Suero Iluminador…" at bounding box center [883, 441] width 1215 height 932
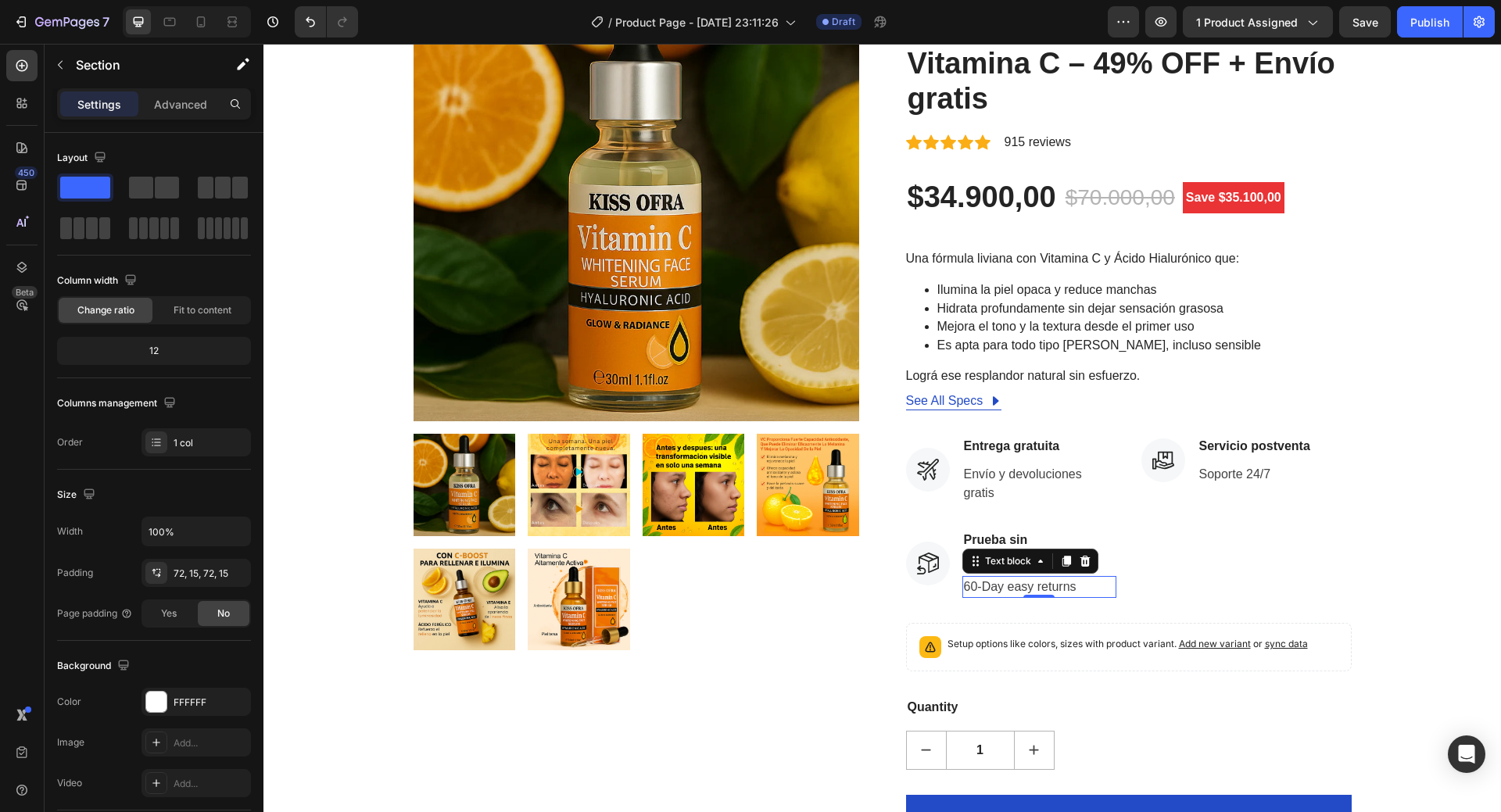
click at [1009, 588] on p "60-Day easy returns" at bounding box center [1039, 587] width 151 height 19
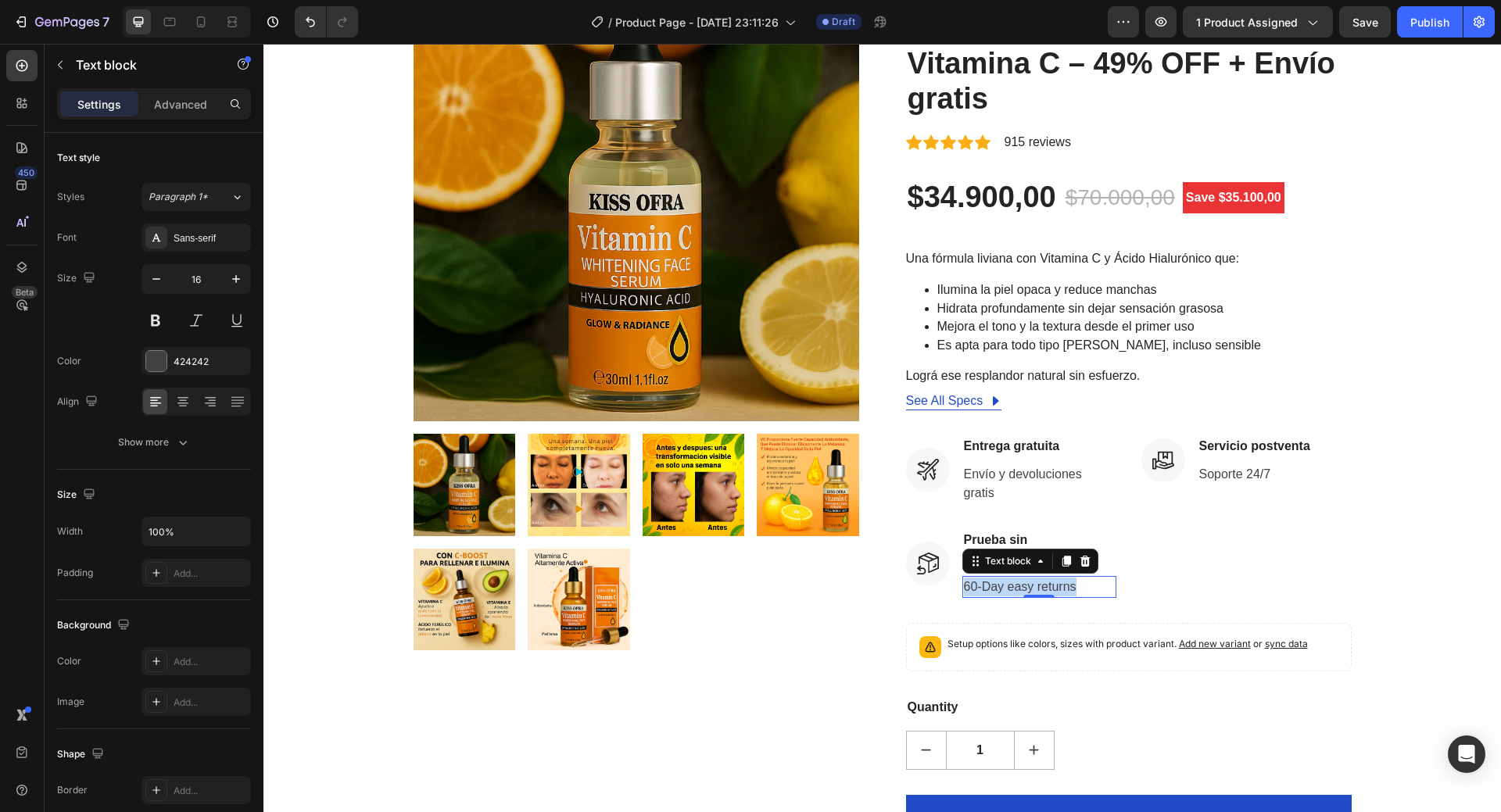
click at [1009, 588] on p "60-Day easy returns" at bounding box center [1039, 587] width 151 height 19
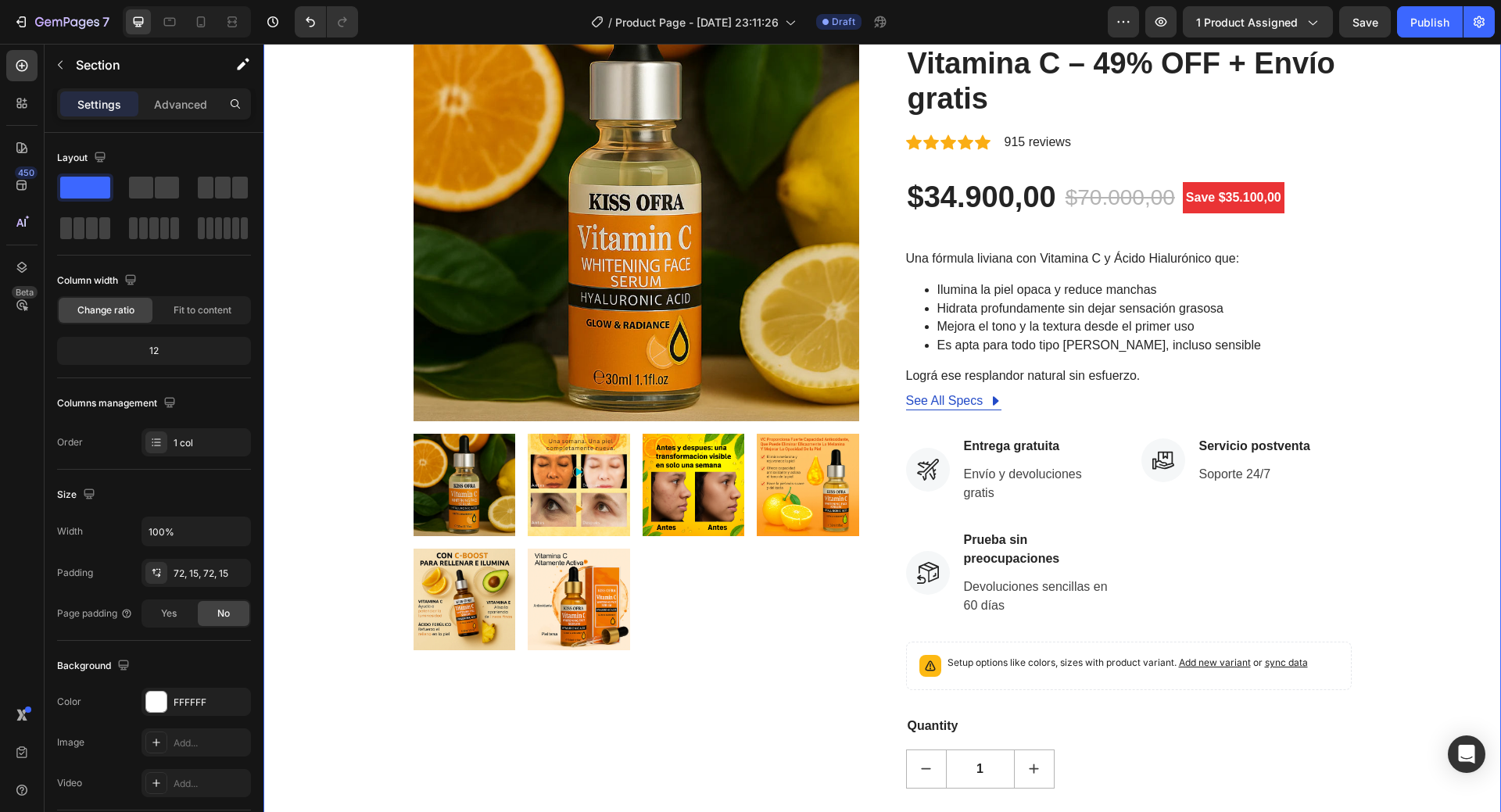
click at [1414, 613] on div "Product Images HURRY! LET BUY NOW (P) Stock Counter AuraClara™ Suero Iluminador…" at bounding box center [883, 451] width 1215 height 950
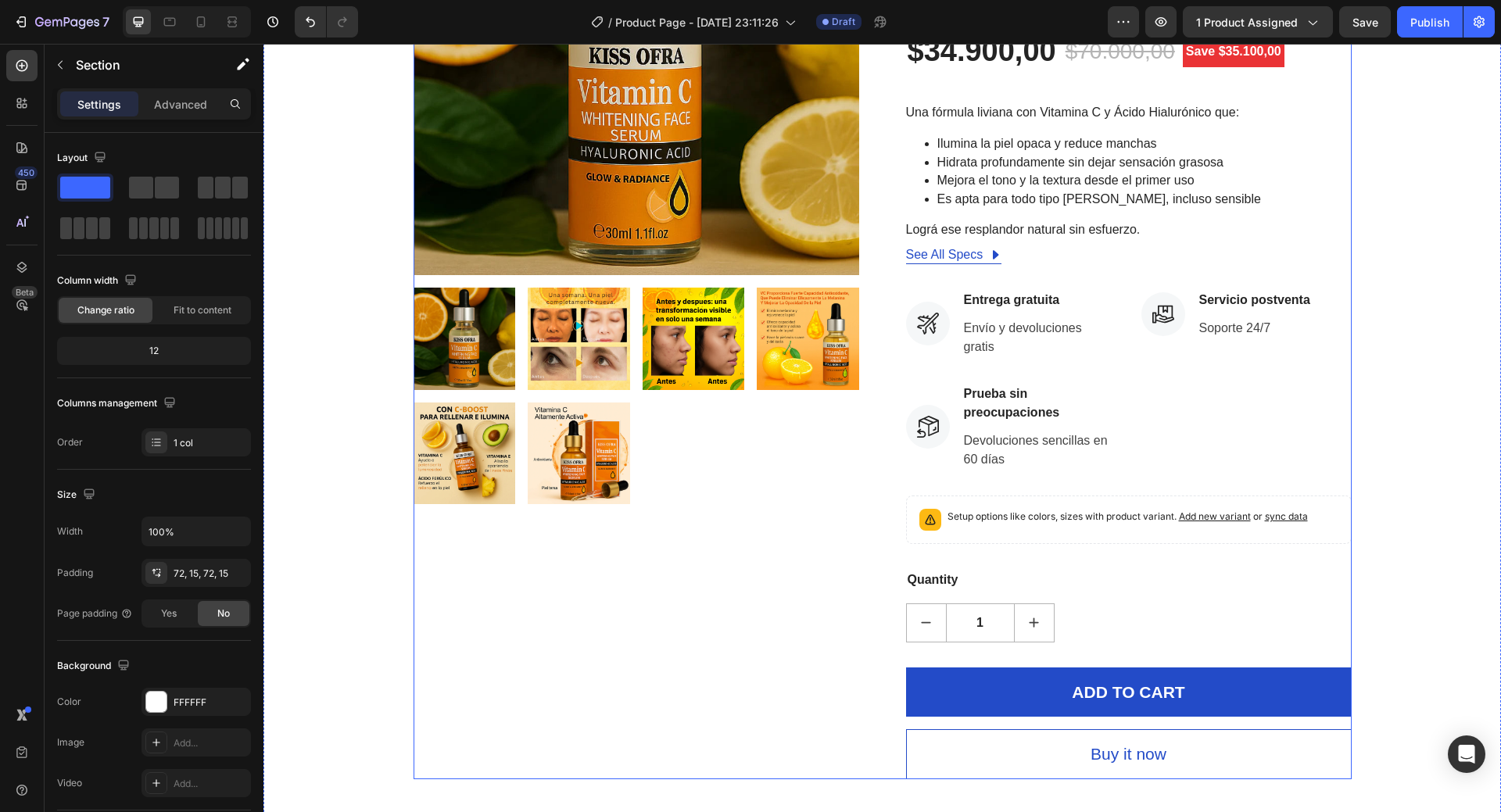
scroll to position [391, 0]
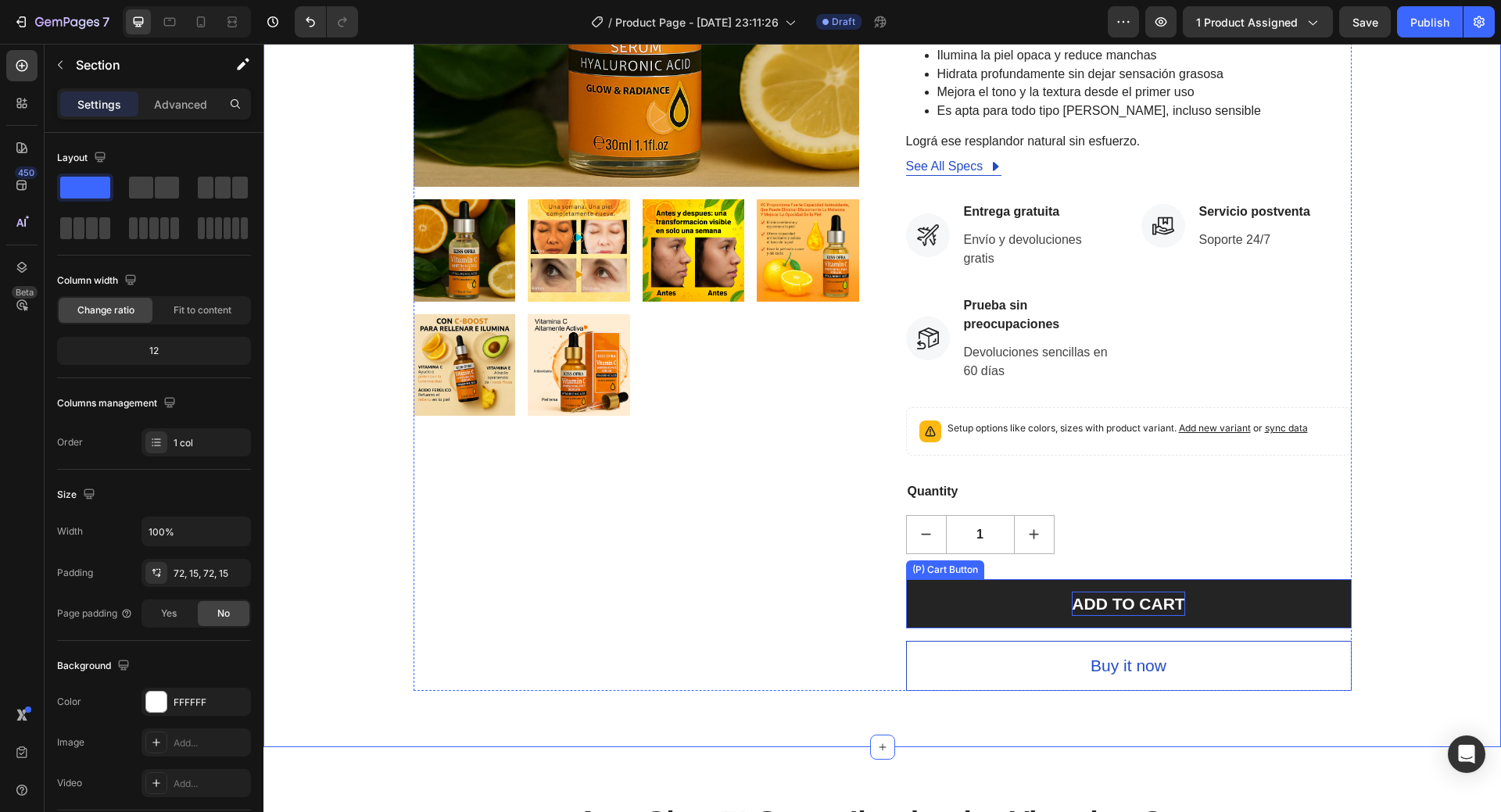
click at [1088, 607] on div "ADD TO CART" at bounding box center [1128, 604] width 112 height 25
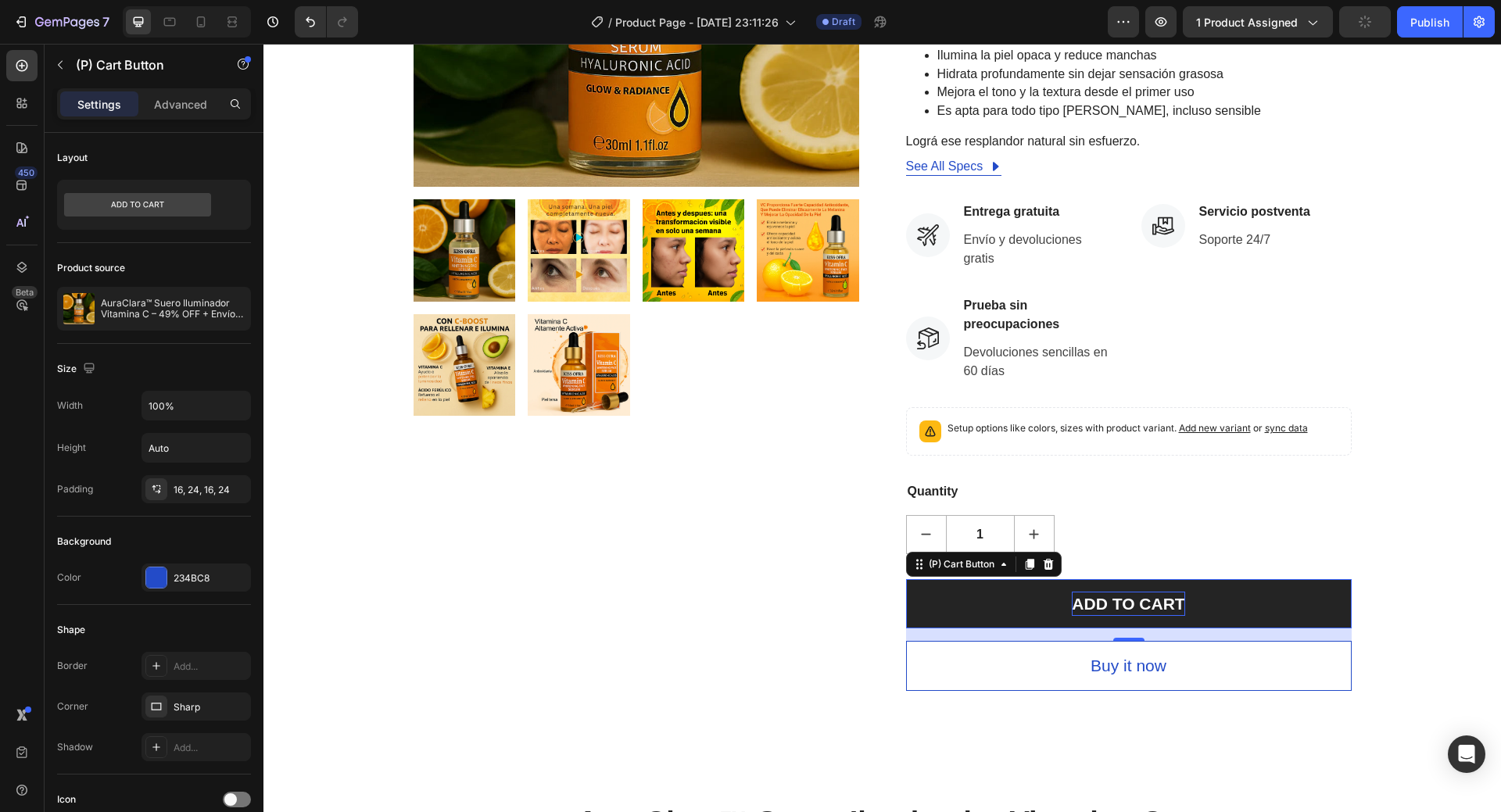
click at [1143, 601] on div "ADD TO CART" at bounding box center [1128, 604] width 112 height 25
click at [1143, 601] on p "ADD TO CART" at bounding box center [1128, 604] width 112 height 25
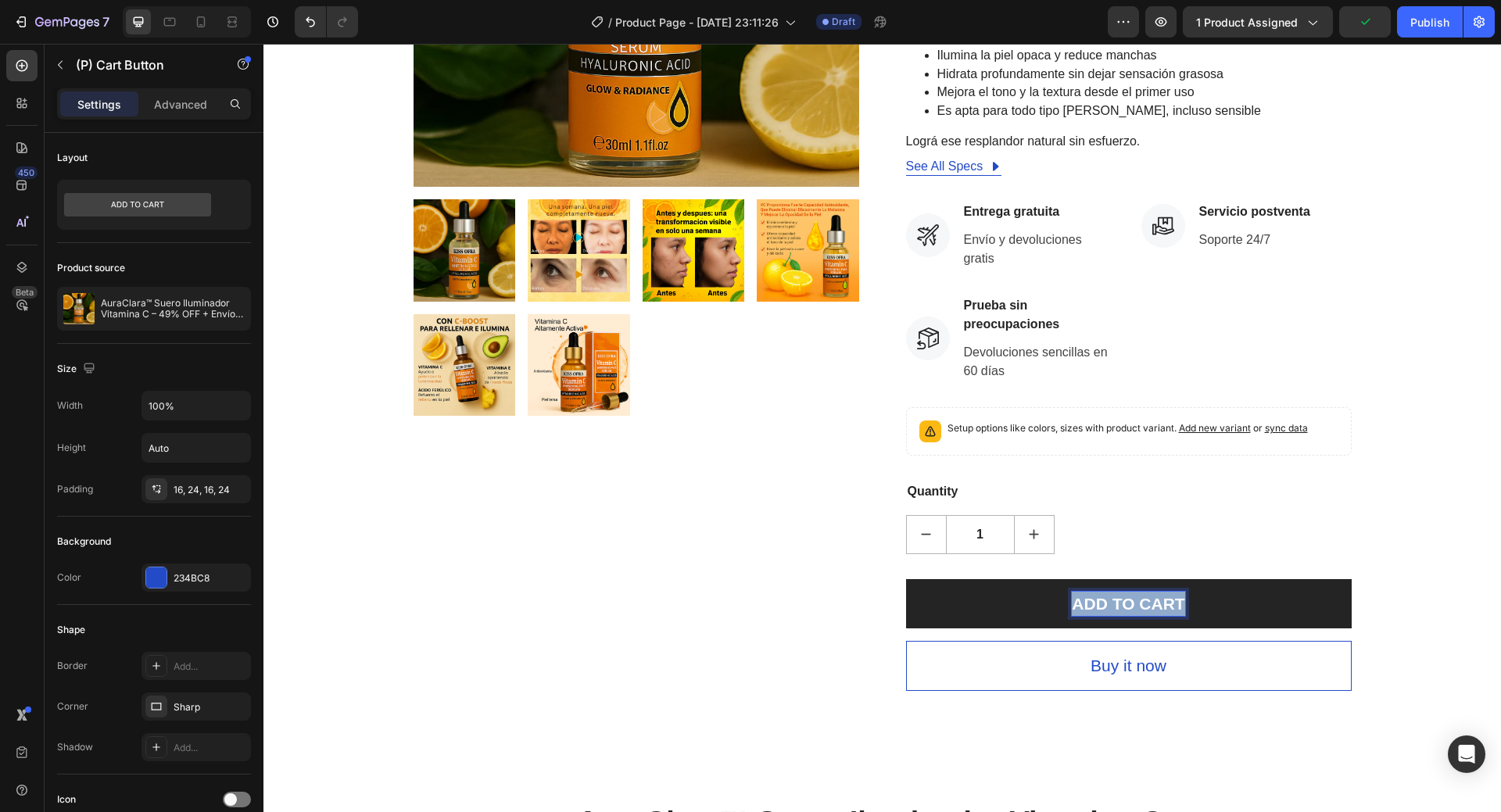
click at [1143, 601] on p "ADD TO CART" at bounding box center [1128, 604] width 112 height 25
click at [1154, 599] on p "ADD TO CART" at bounding box center [1128, 604] width 112 height 25
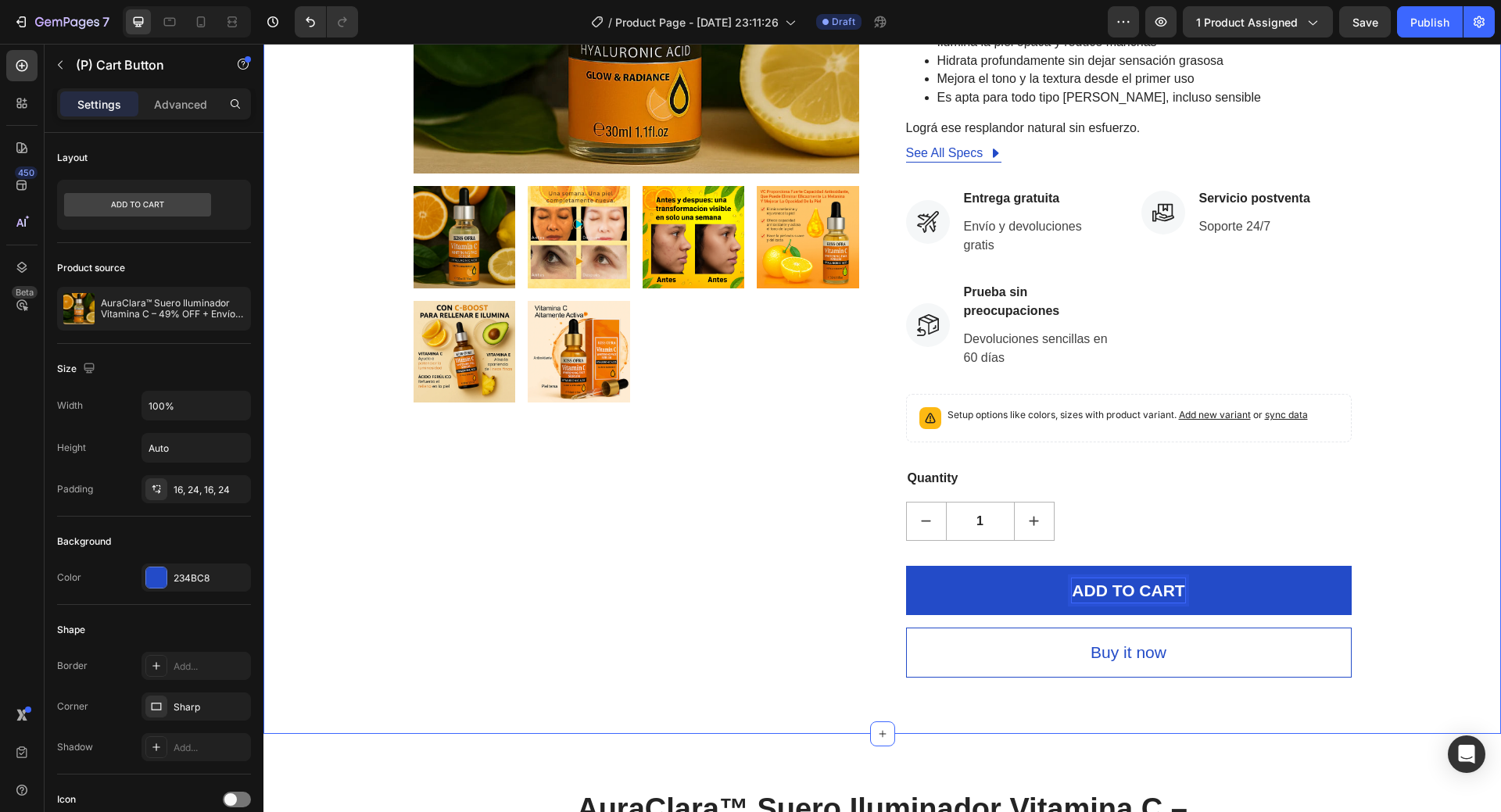
scroll to position [470, 0]
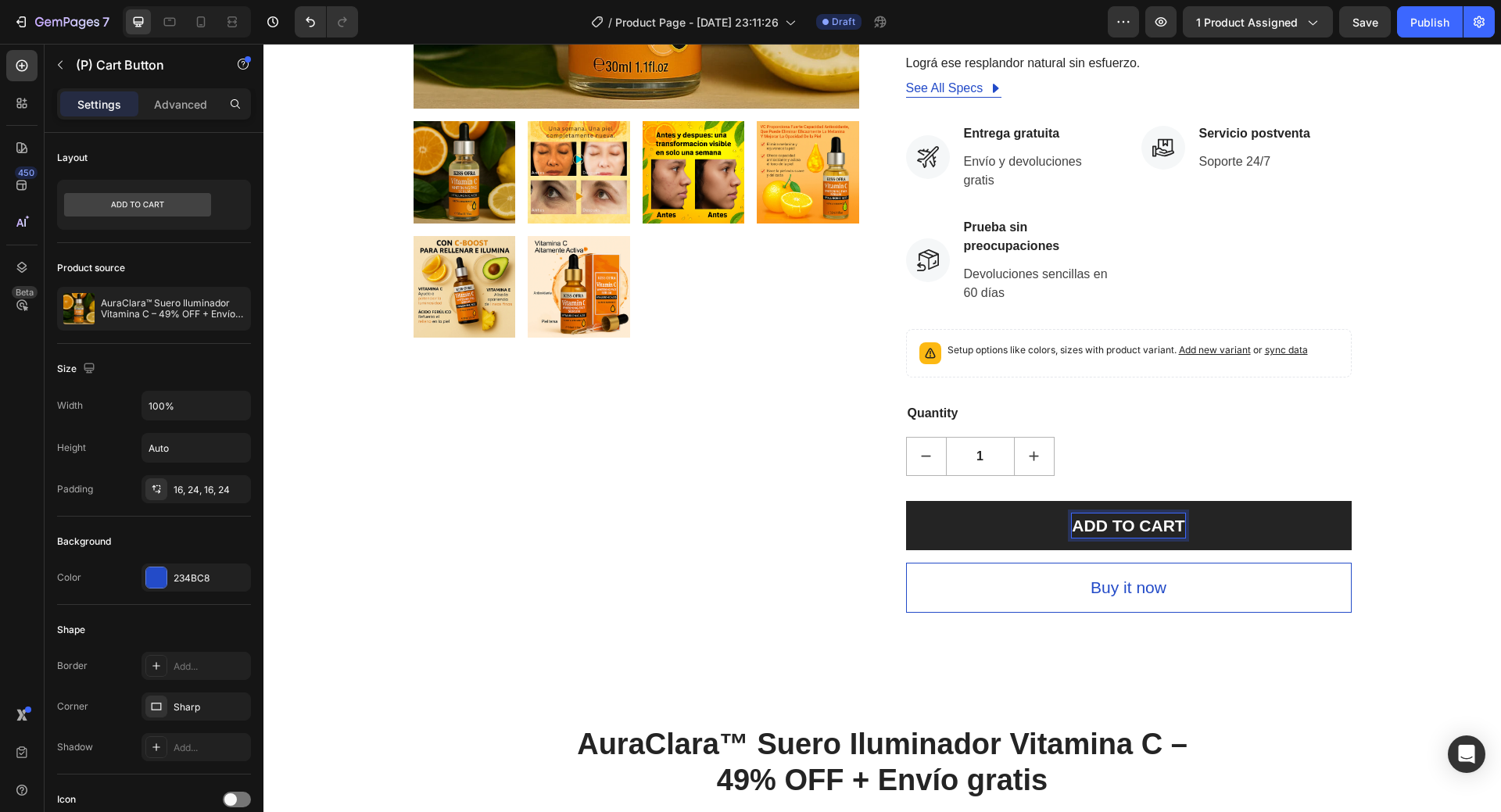
click at [1152, 519] on p "ADD TO CART" at bounding box center [1128, 526] width 112 height 25
click at [1151, 526] on p "ADD TO CART" at bounding box center [1128, 526] width 112 height 25
click at [1150, 526] on p "ADD TO CART" at bounding box center [1128, 526] width 112 height 25
copy p "ADD TO CART"
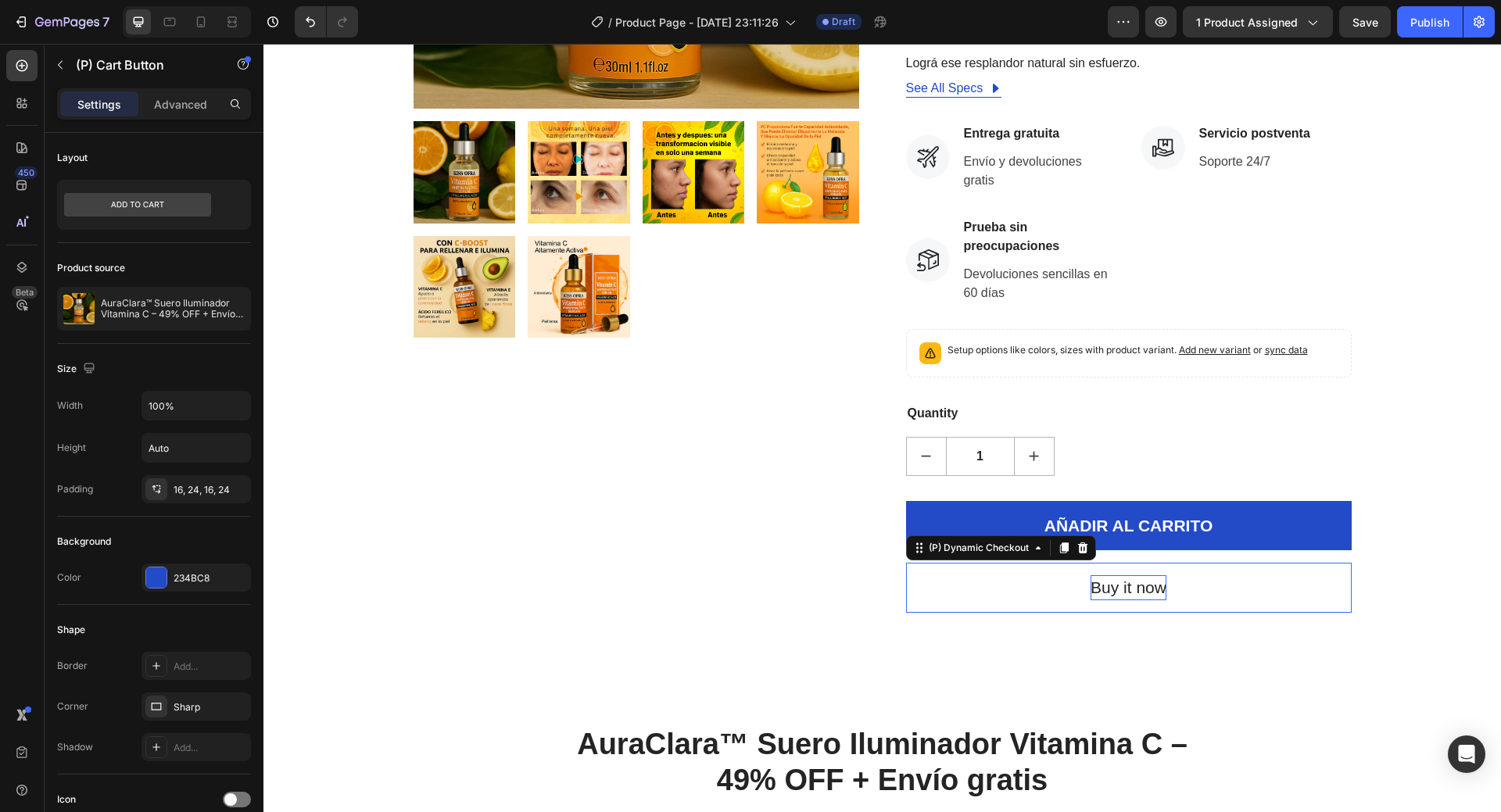
click at [1108, 583] on div "Buy it now" at bounding box center [1129, 588] width 76 height 25
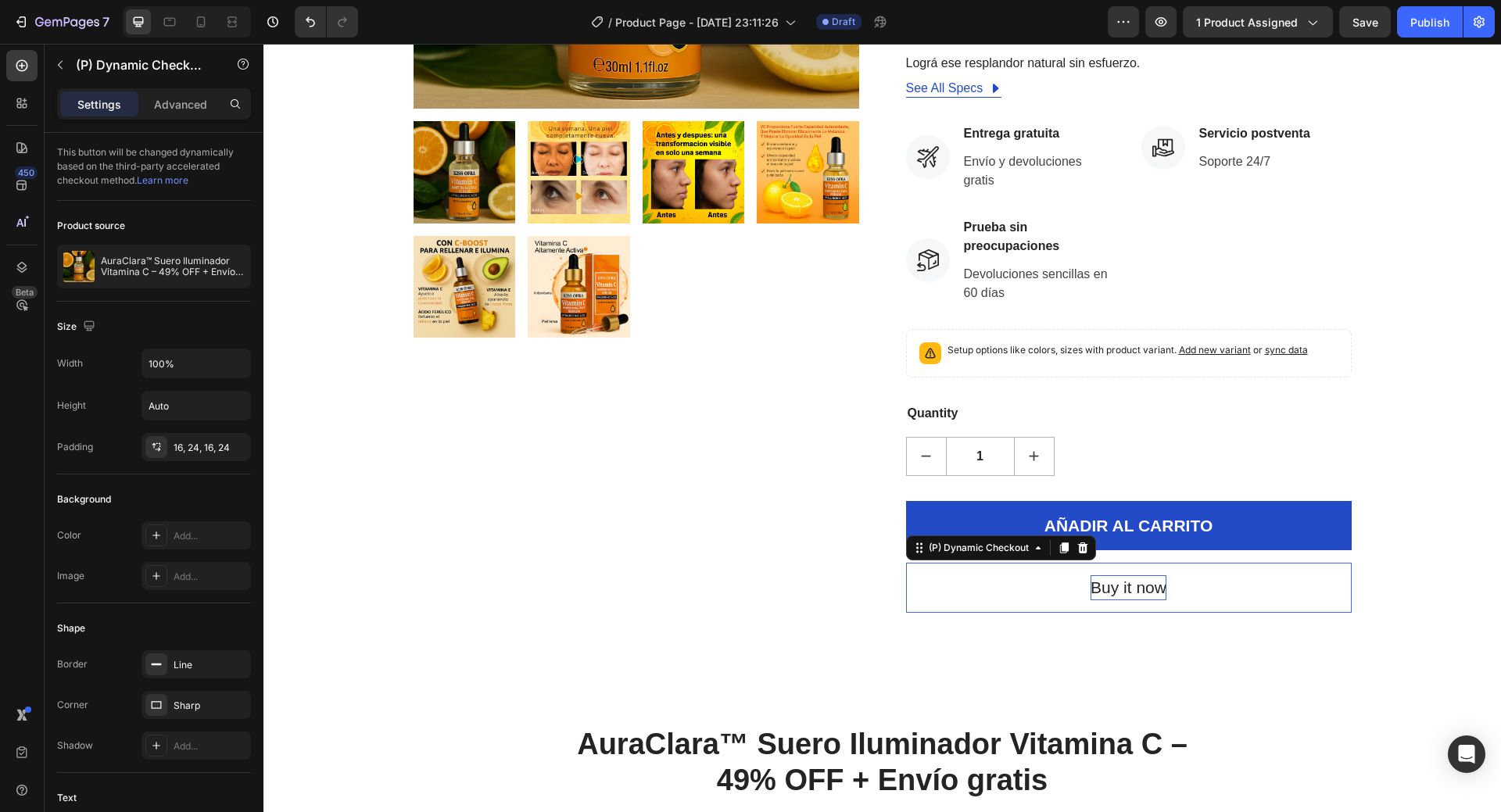
click at [1108, 583] on div "Buy it now" at bounding box center [1129, 588] width 76 height 25
click at [1108, 583] on p "Buy it now" at bounding box center [1129, 588] width 76 height 25
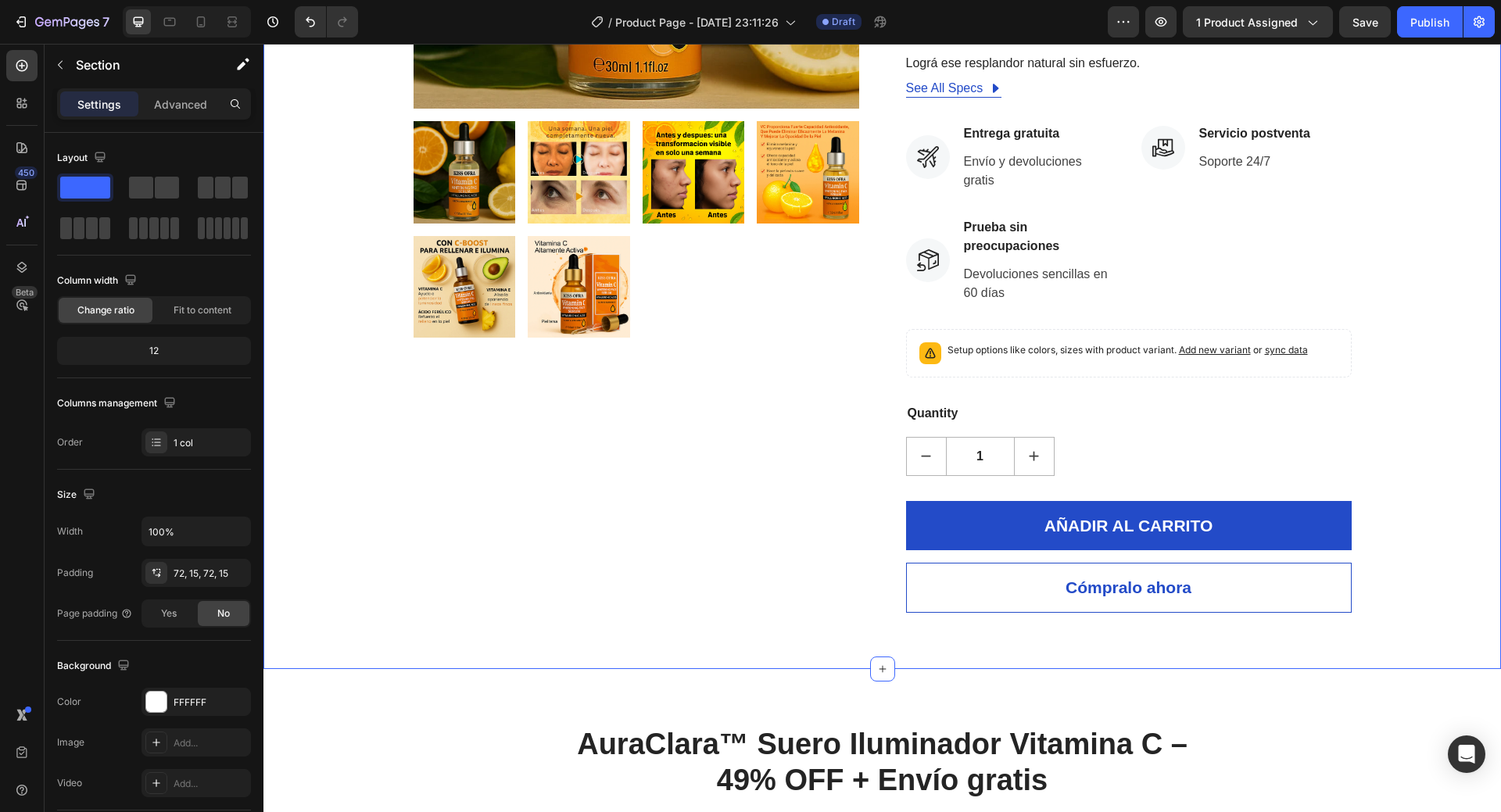
click at [1385, 491] on div "Product Images HURRY! LET BUY NOW (P) Stock Counter AuraClara™ Suero Iluminador…" at bounding box center [883, 138] width 1215 height 950
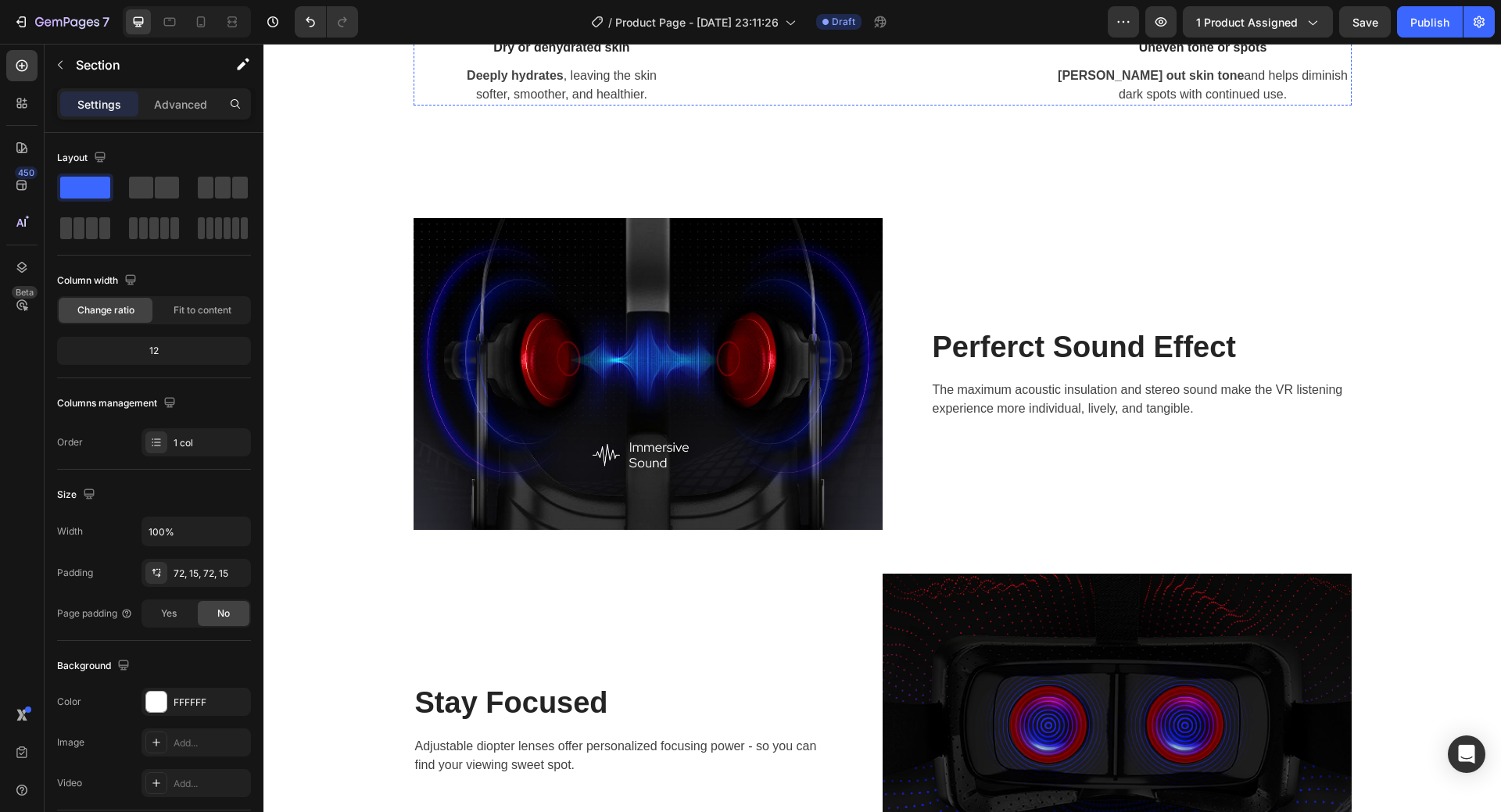
scroll to position [1408, 0]
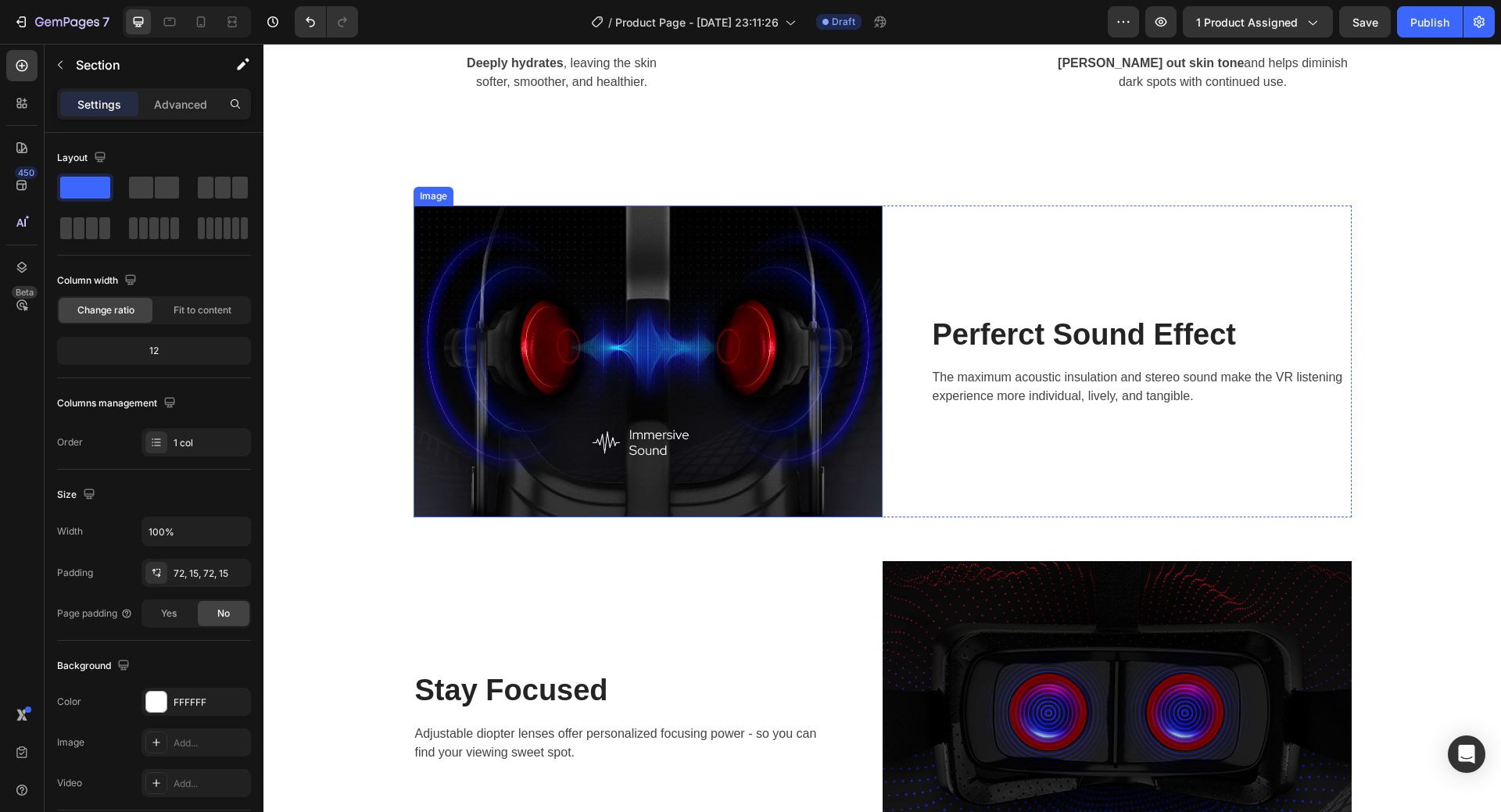
click at [781, 422] on img at bounding box center [648, 361] width 470 height 312
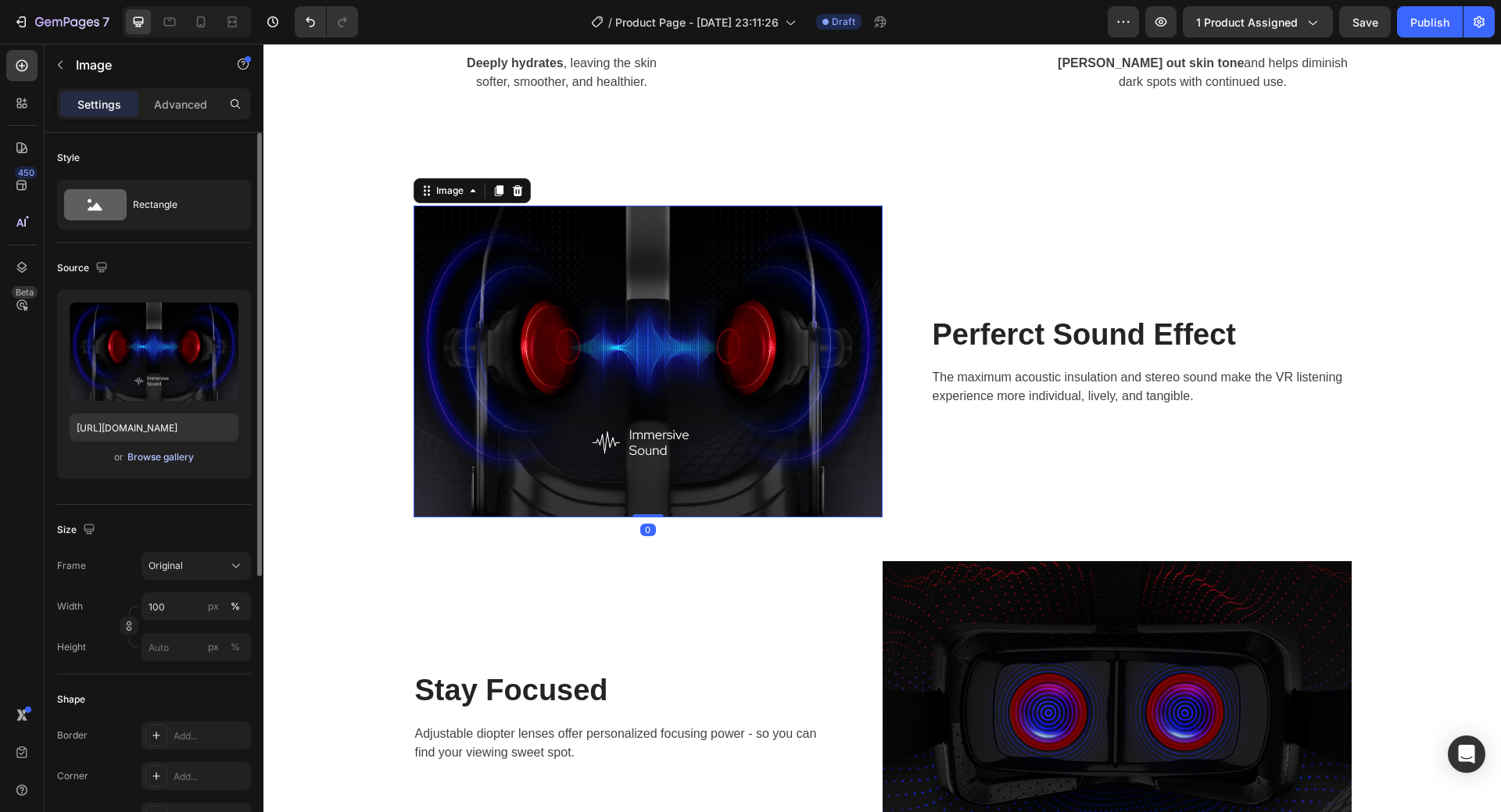
click at [164, 459] on div "Browse gallery" at bounding box center [160, 457] width 67 height 14
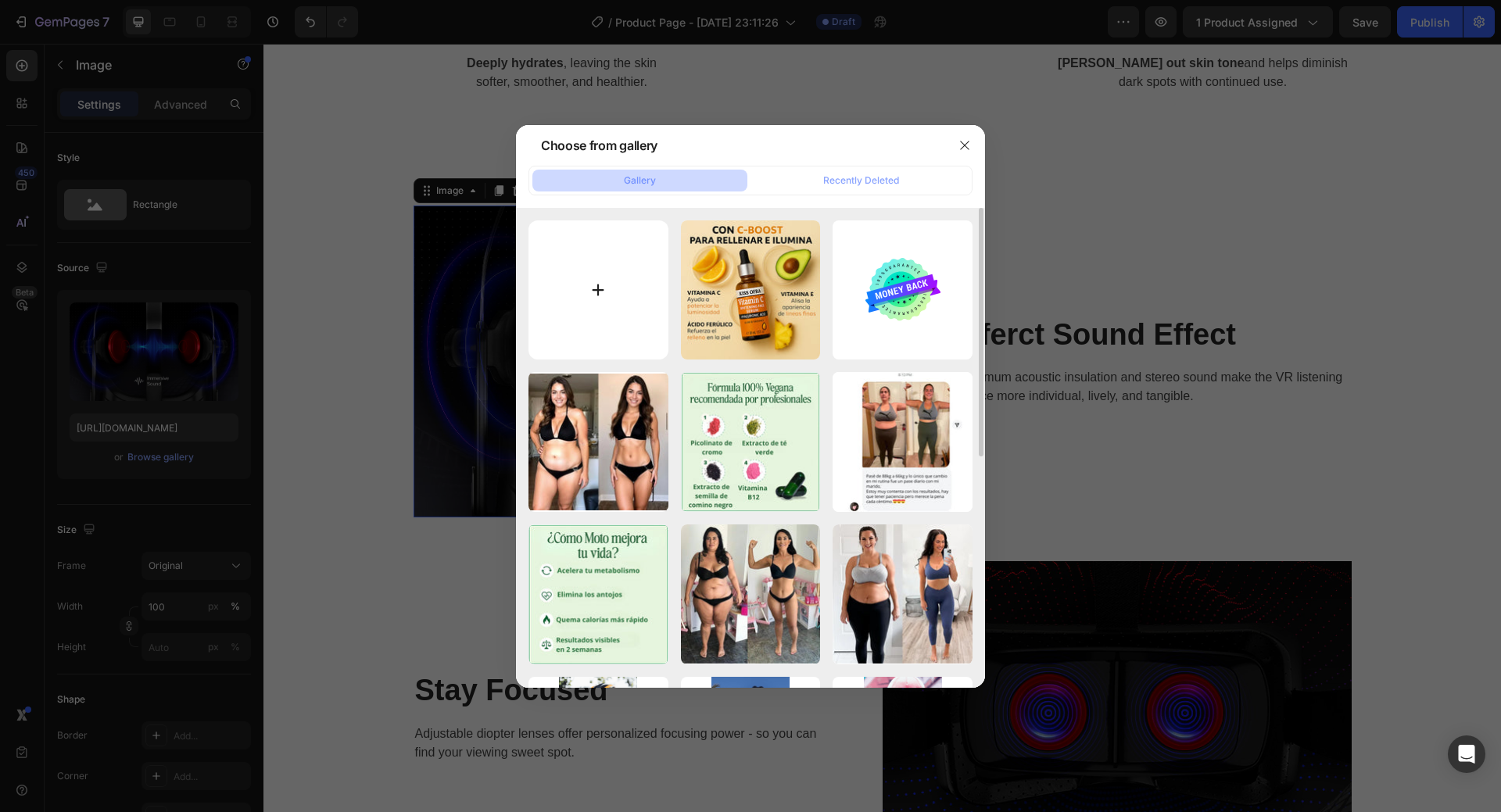
click at [635, 318] on input "file" at bounding box center [599, 290] width 140 height 140
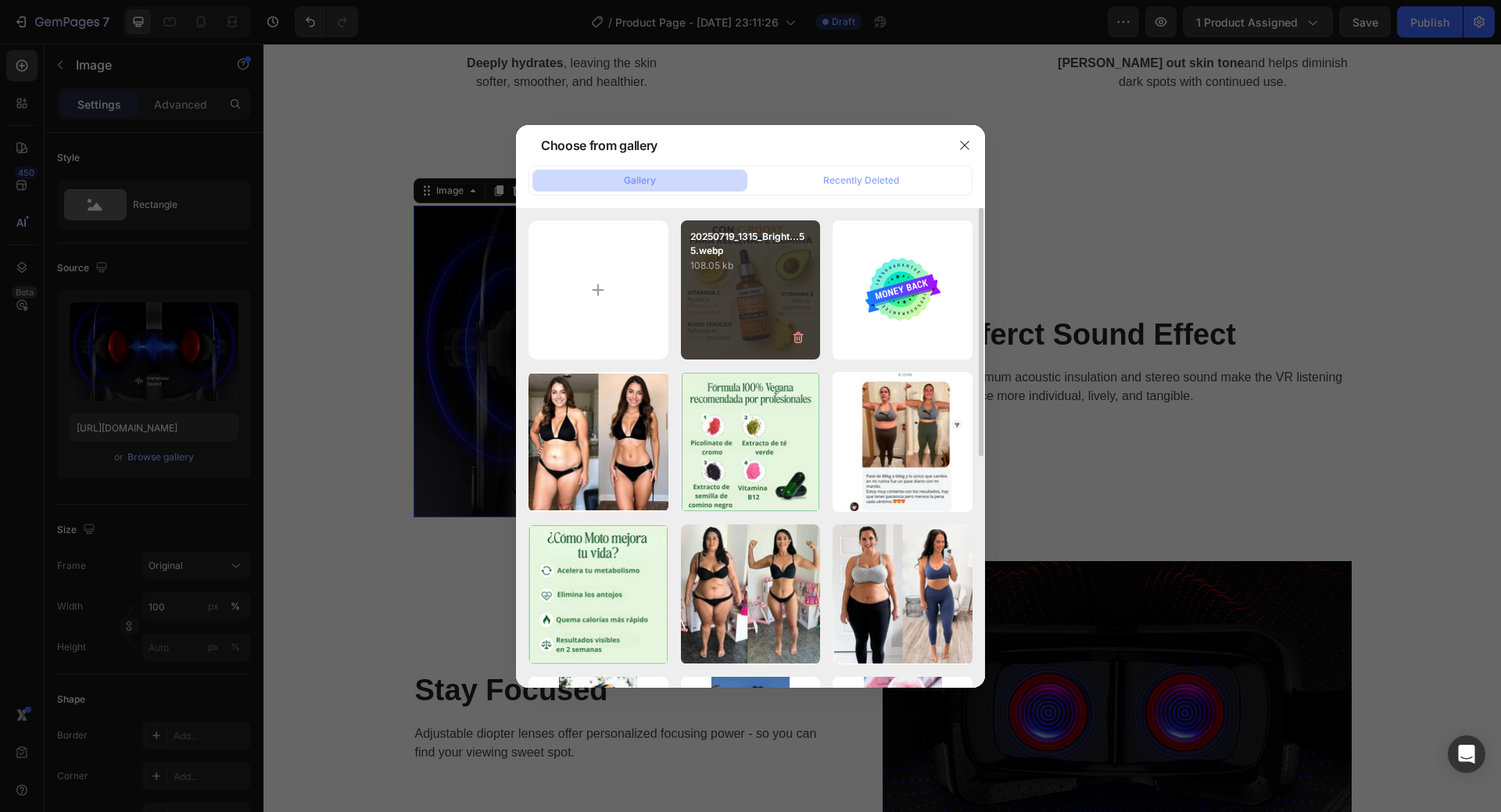
click at [751, 321] on div "20250719_1315_Bright...55.webp 108.05 kb" at bounding box center [751, 290] width 140 height 140
type input "https://cdn.shopify.com/s/files/1/0908/0504/3528/files/gempages_572901919987598…"
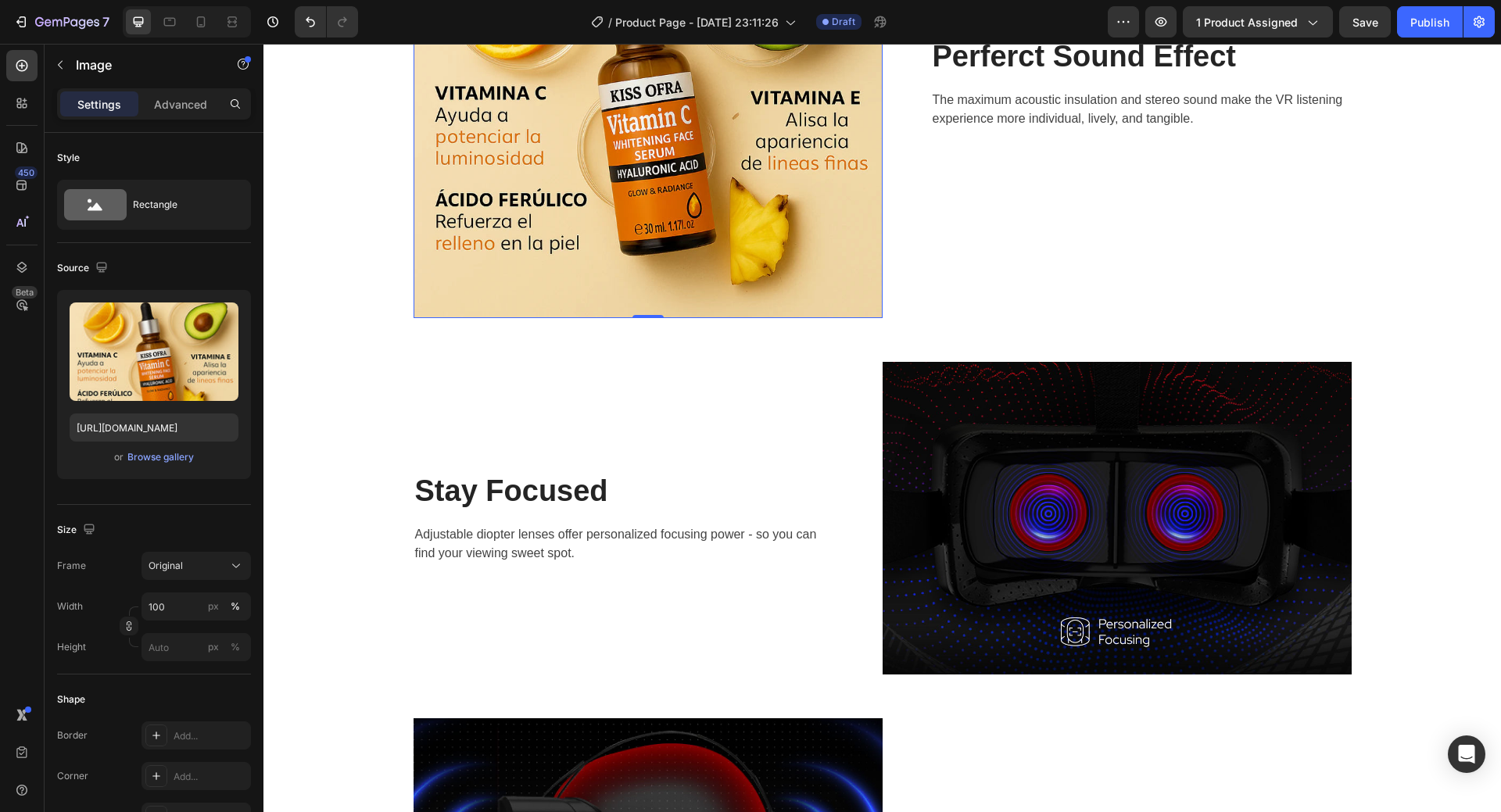
scroll to position [1877, 0]
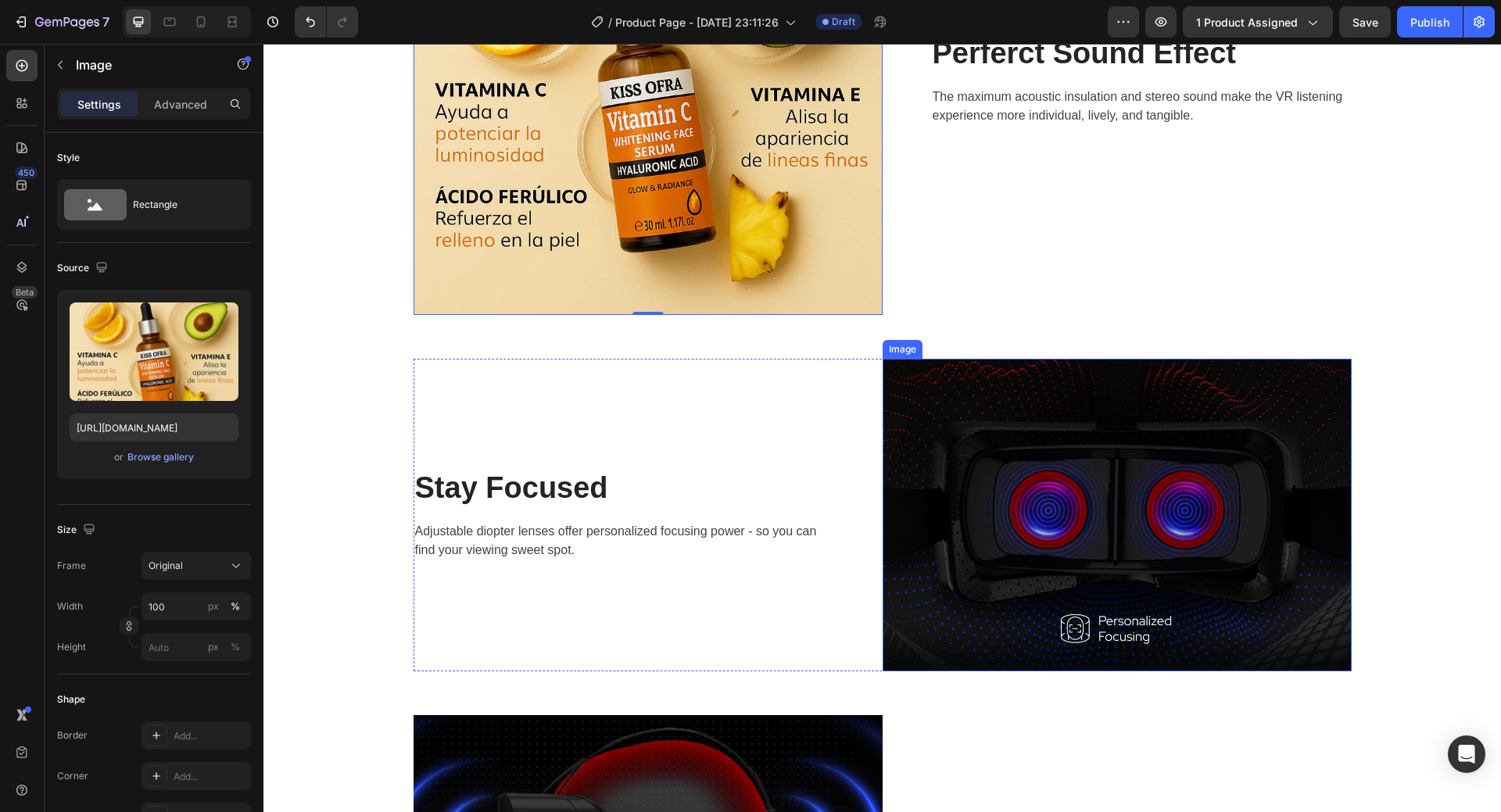
click at [1012, 526] on img at bounding box center [1117, 515] width 470 height 313
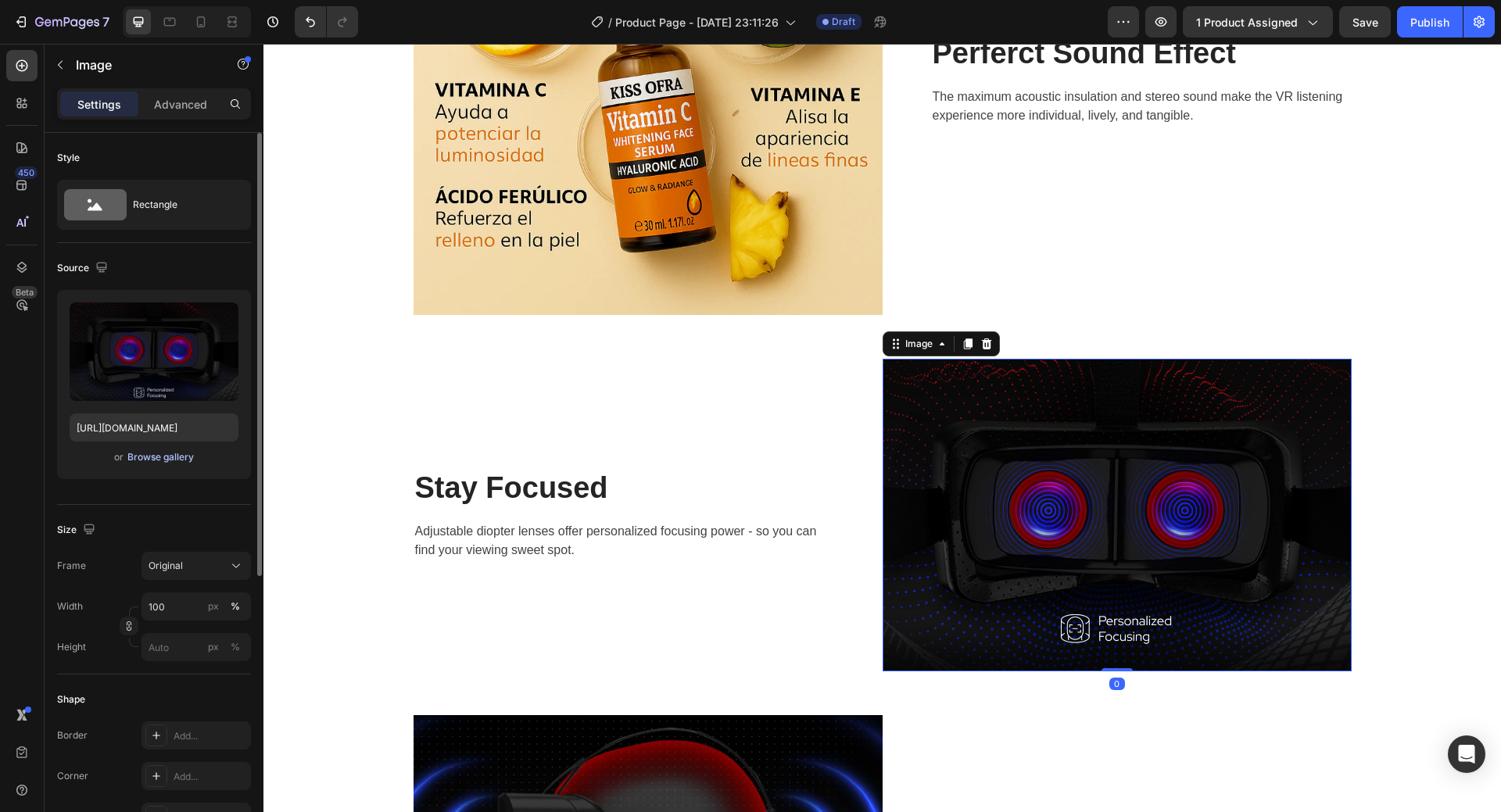
click at [138, 457] on div "Browse gallery" at bounding box center [160, 457] width 67 height 14
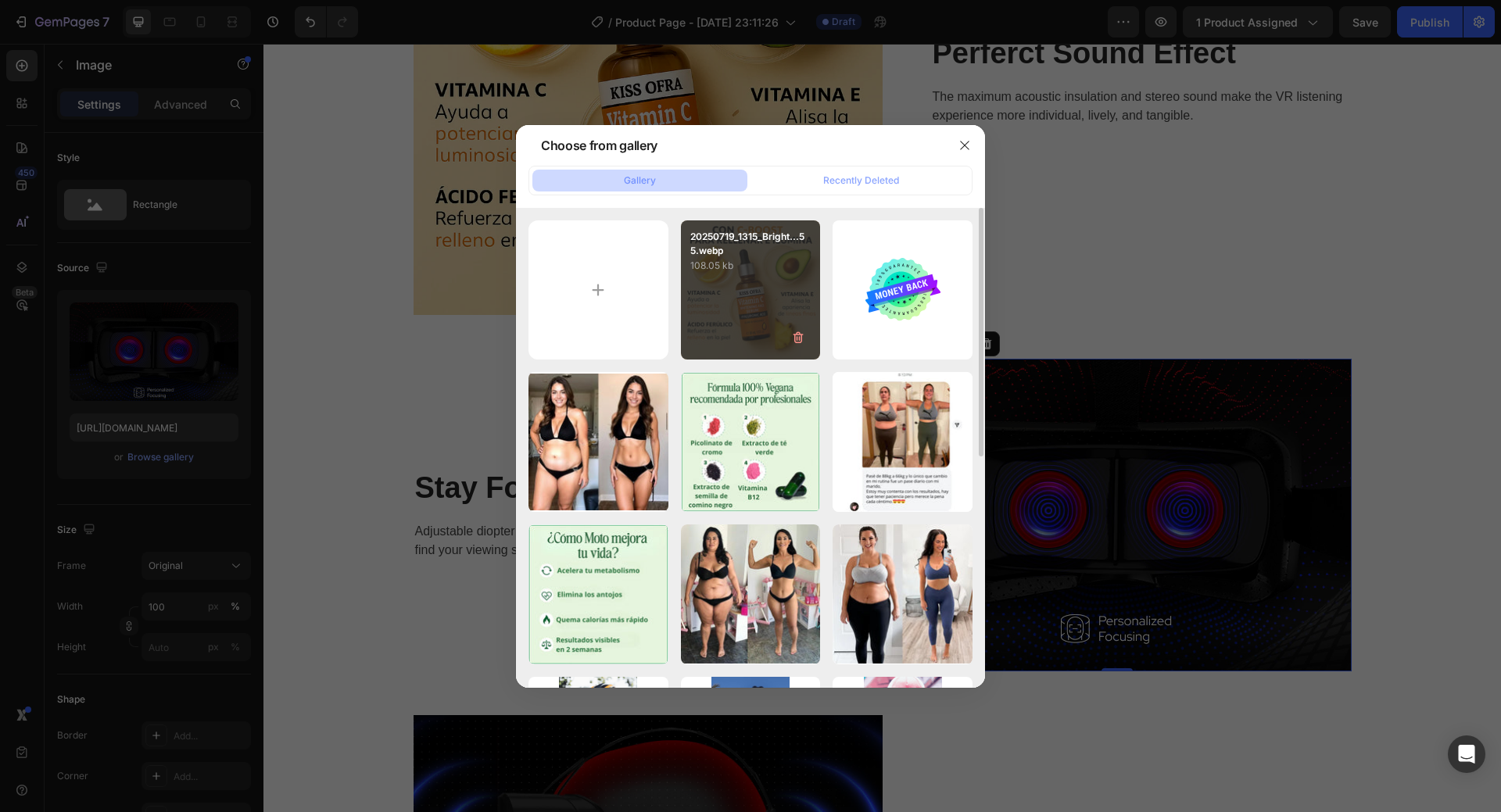
click at [777, 336] on div "20250719_1315_Bright...55.webp 108.05 kb" at bounding box center [751, 290] width 140 height 140
type input "https://cdn.shopify.com/s/files/1/0908/0504/3528/files/gempages_572901919987598…"
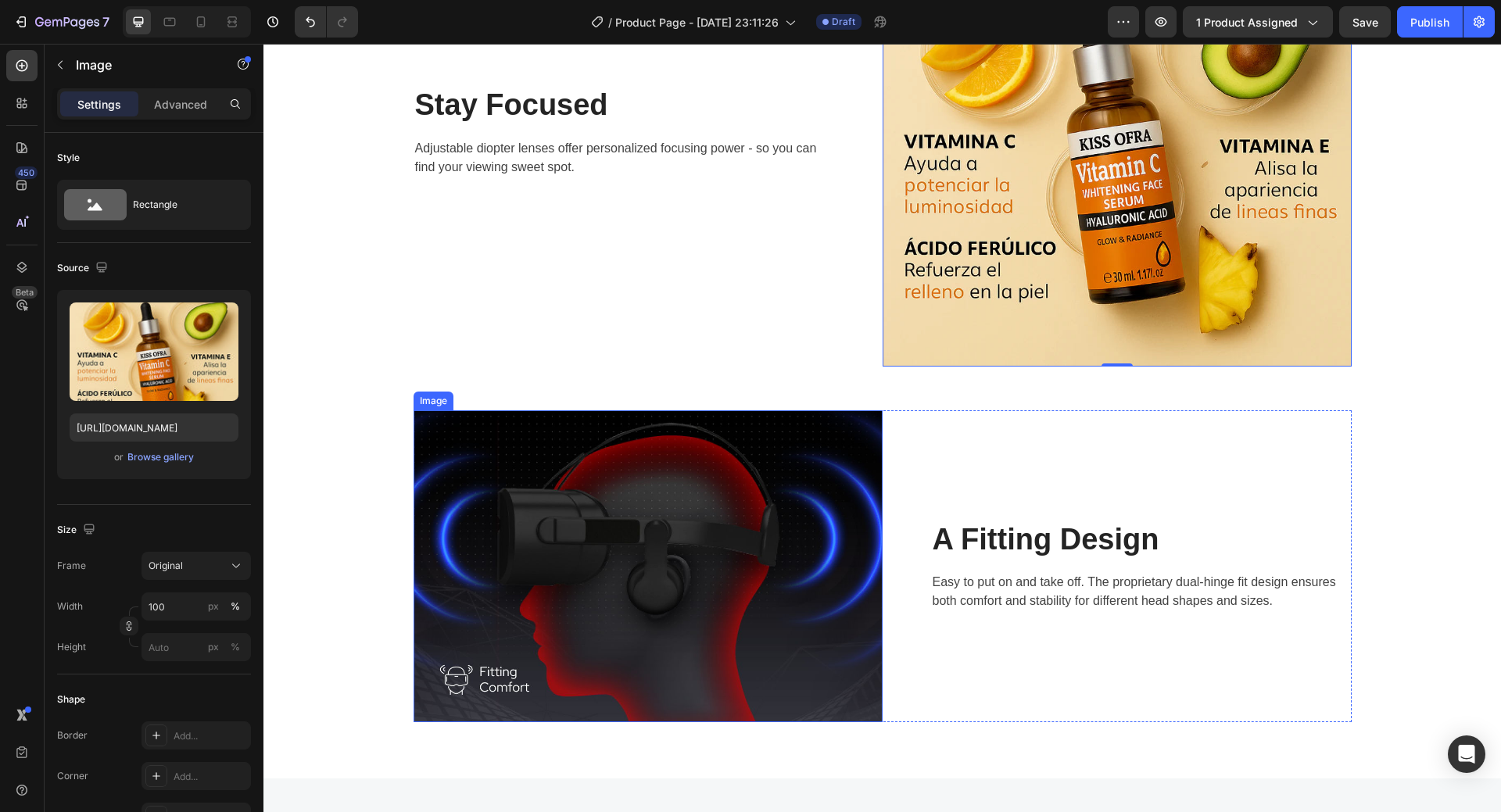
scroll to position [2424, 0]
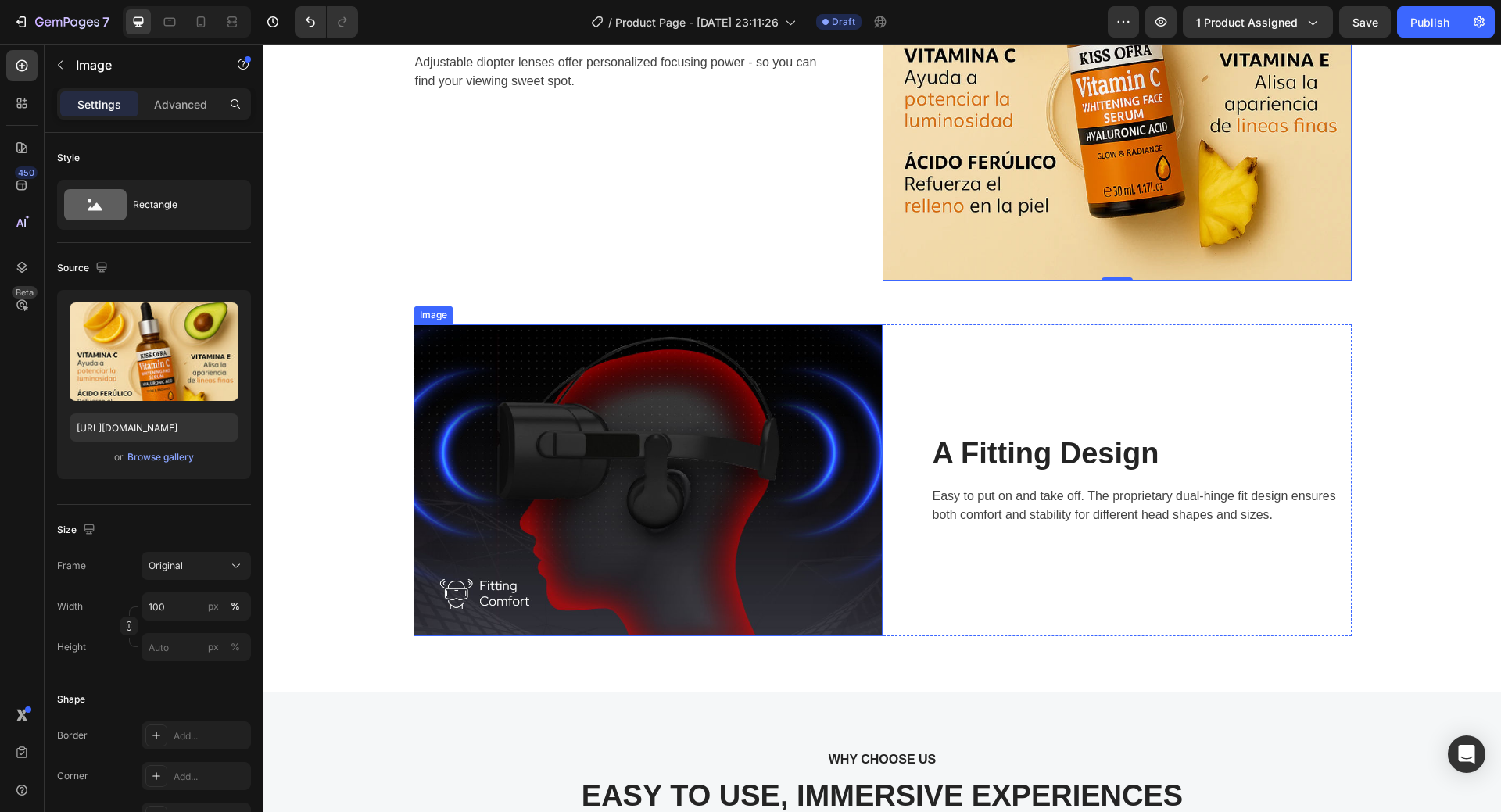
click at [775, 478] on img at bounding box center [648, 480] width 470 height 312
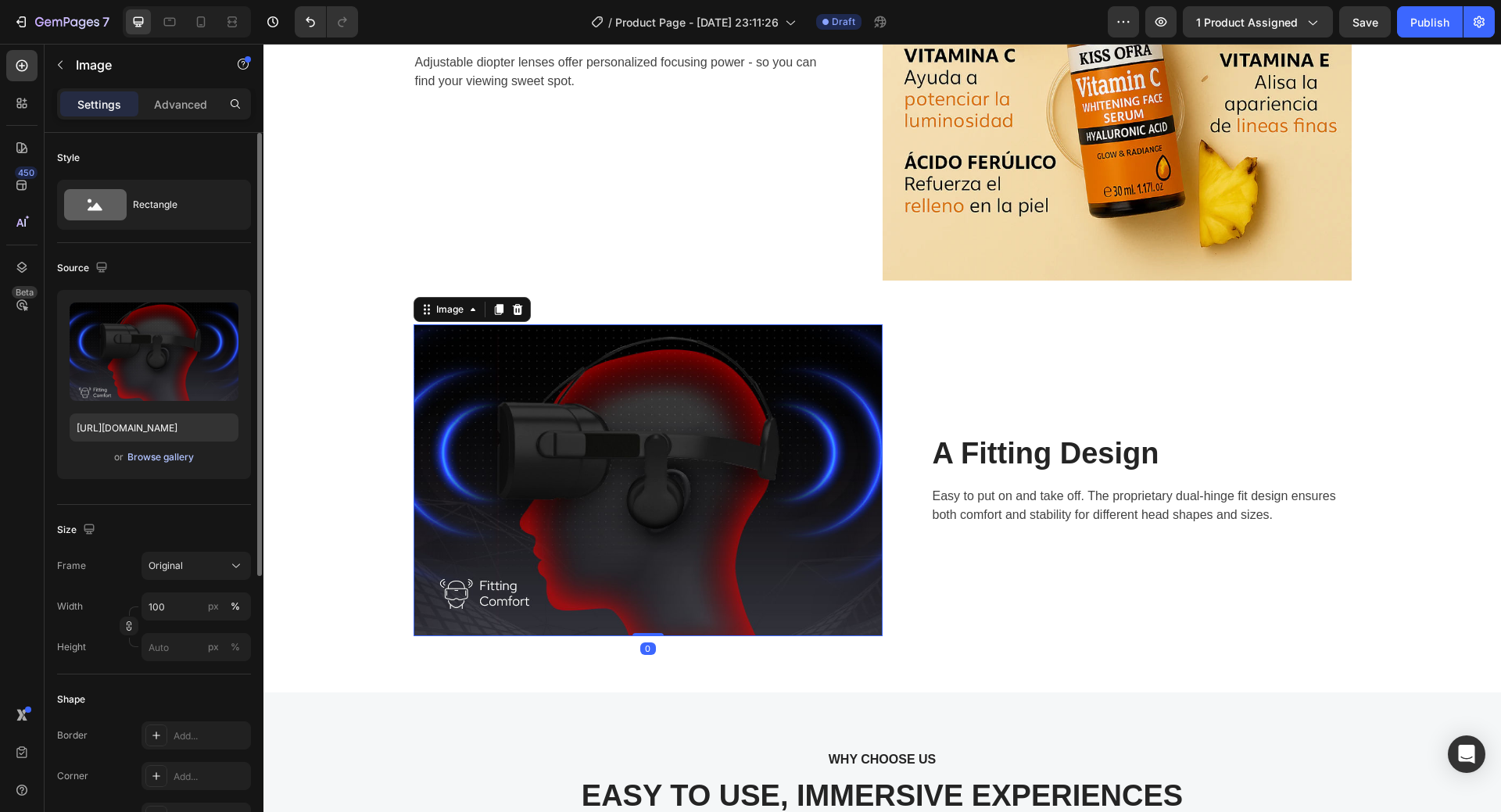
click at [139, 455] on div "Browse gallery" at bounding box center [160, 457] width 67 height 14
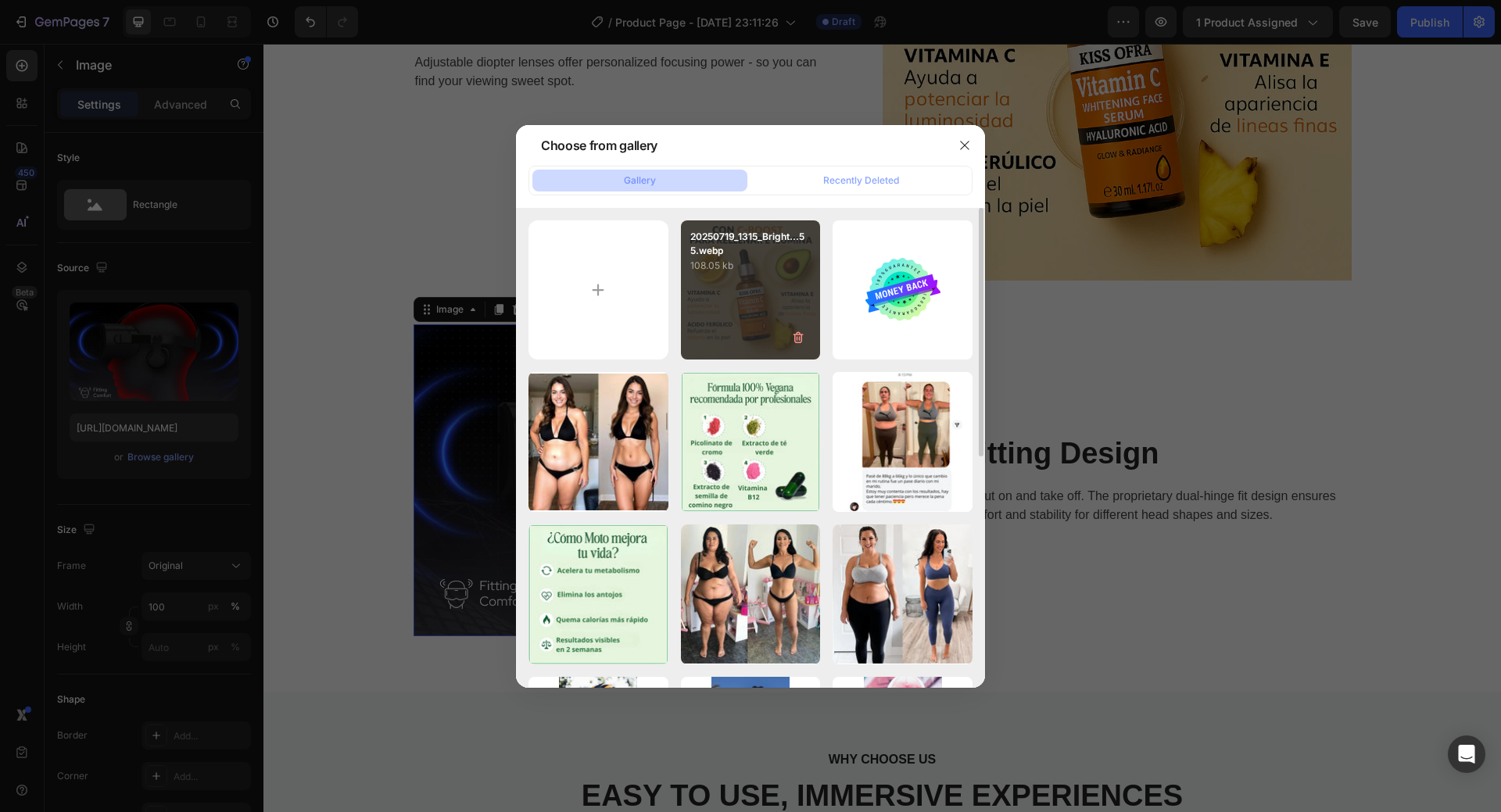
click at [773, 304] on div "20250719_1315_Bright...55.webp 108.05 kb" at bounding box center [751, 290] width 140 height 140
type input "https://cdn.shopify.com/s/files/1/0908/0504/3528/files/gempages_572901919987598…"
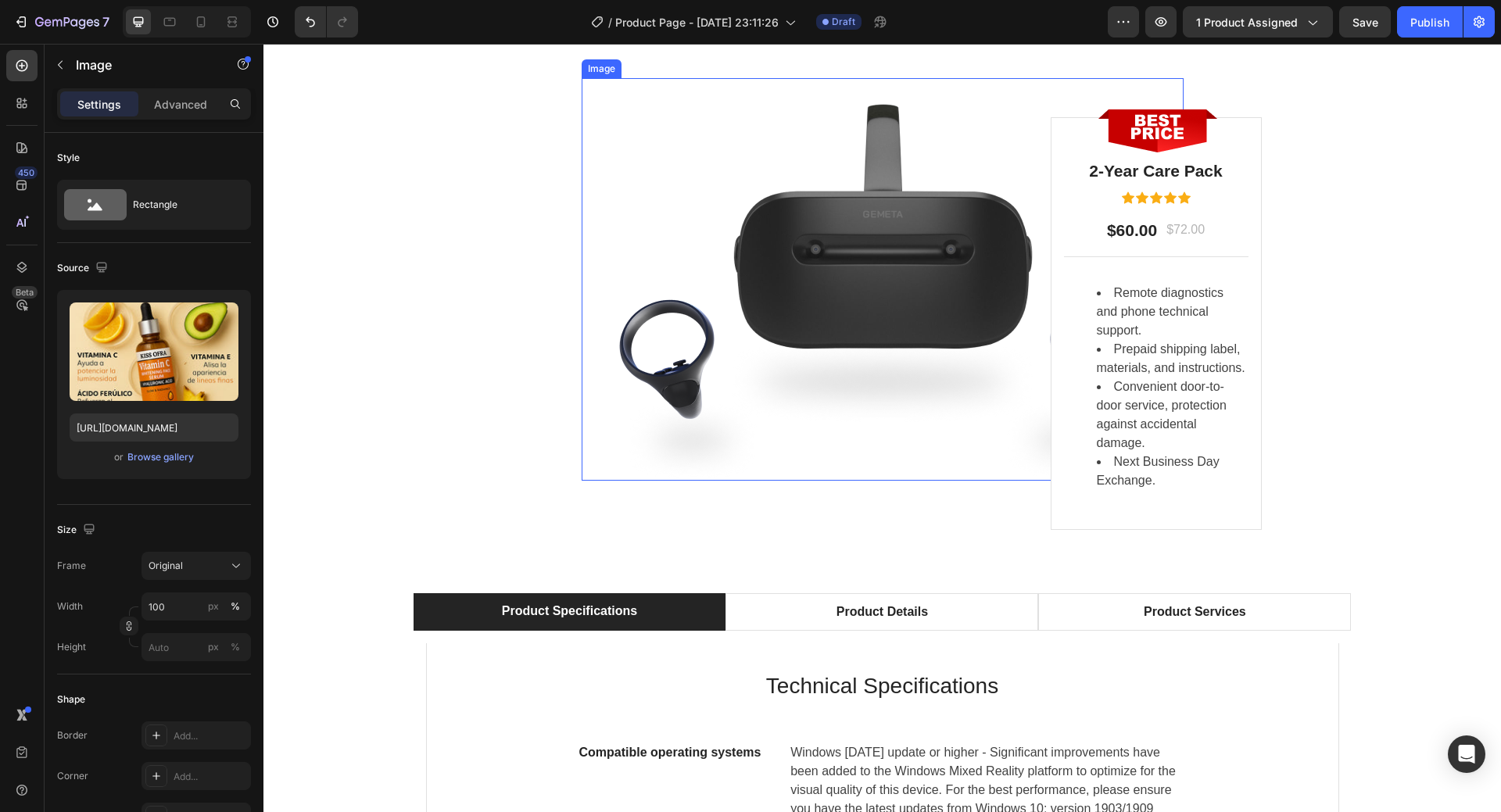
scroll to position [4848, 0]
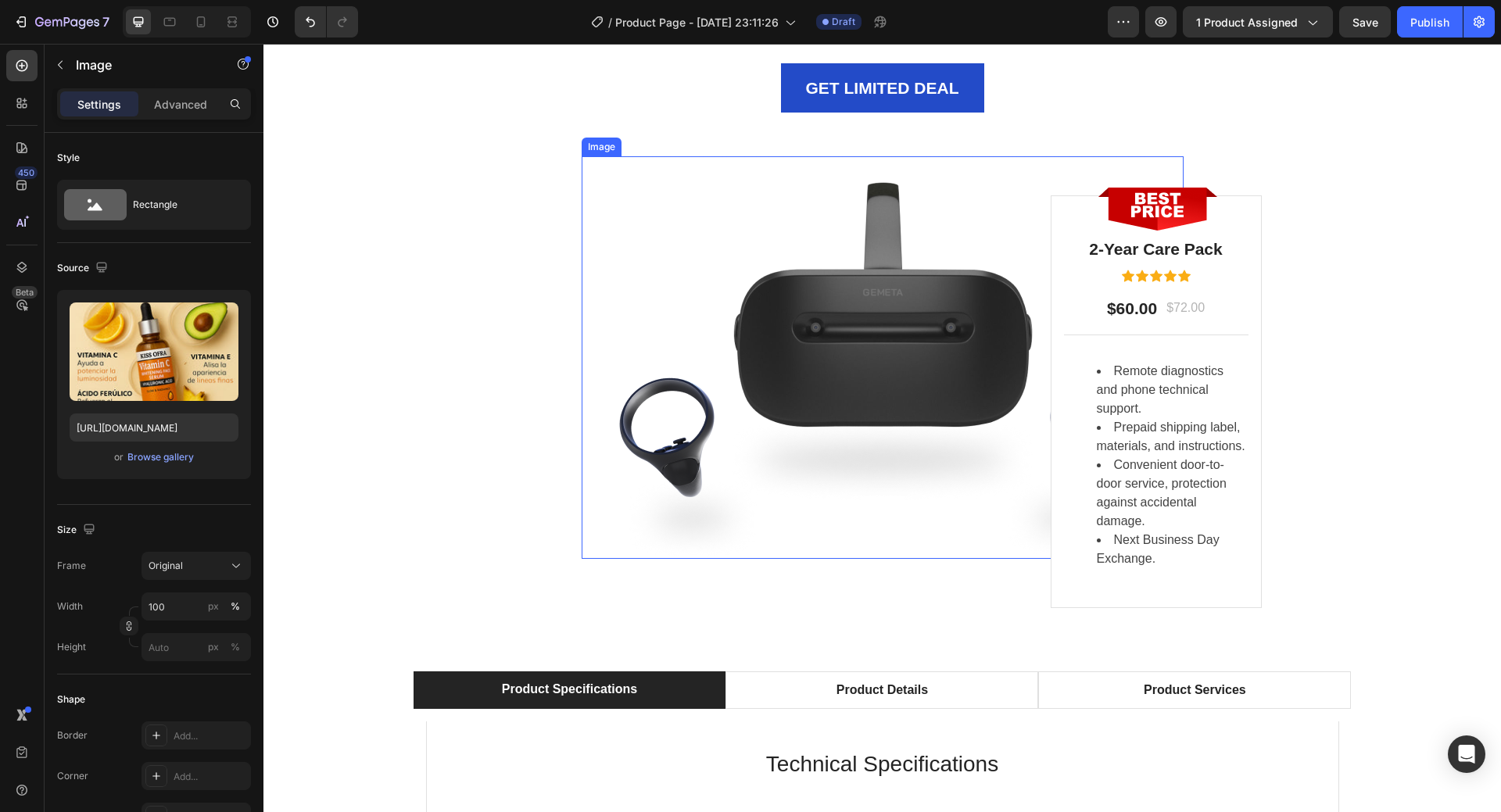
click at [597, 149] on div "Image" at bounding box center [602, 147] width 34 height 14
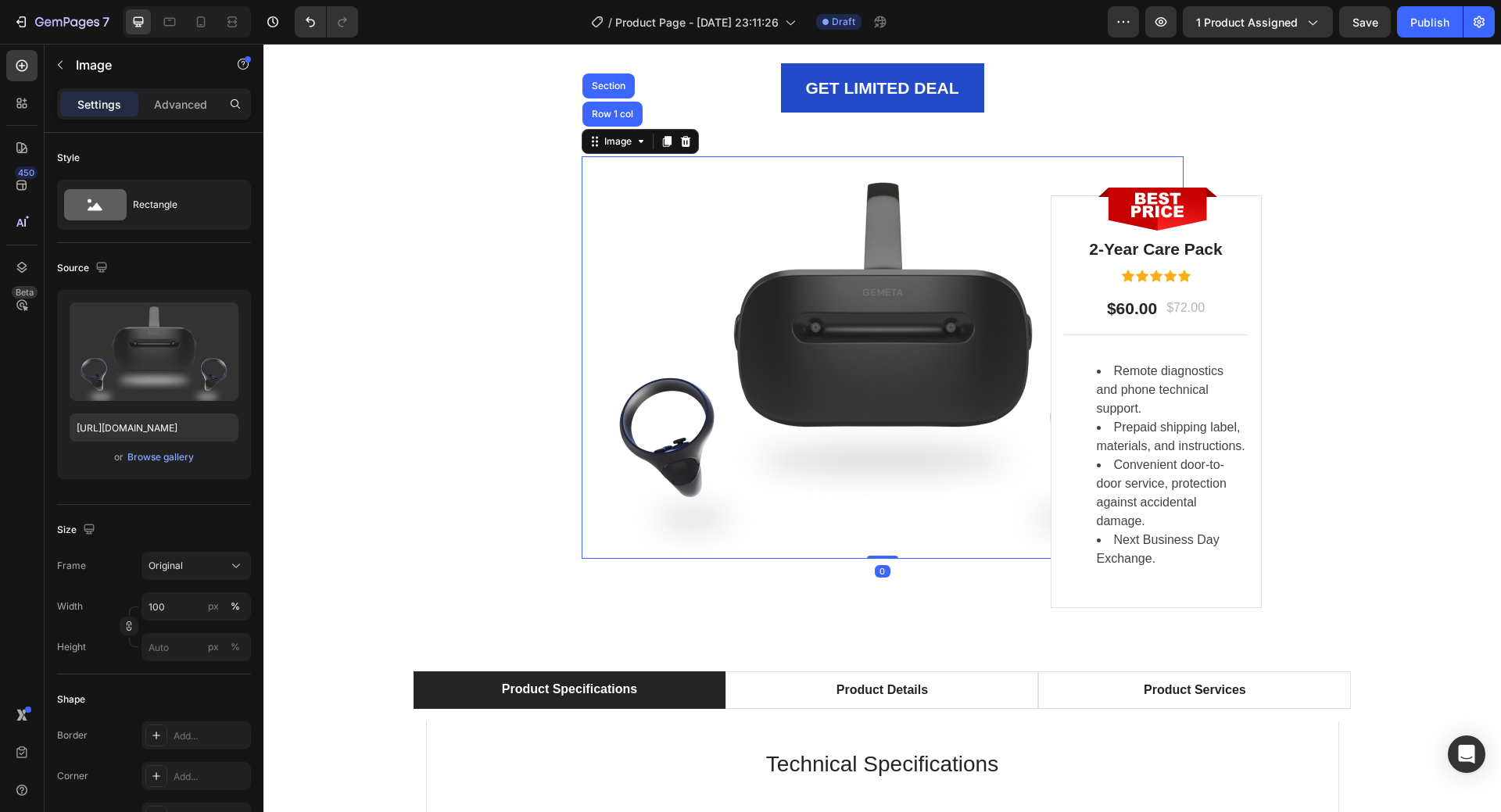
click at [880, 357] on img at bounding box center [883, 358] width 602 height 403
click at [144, 455] on div "Browse gallery" at bounding box center [160, 457] width 67 height 14
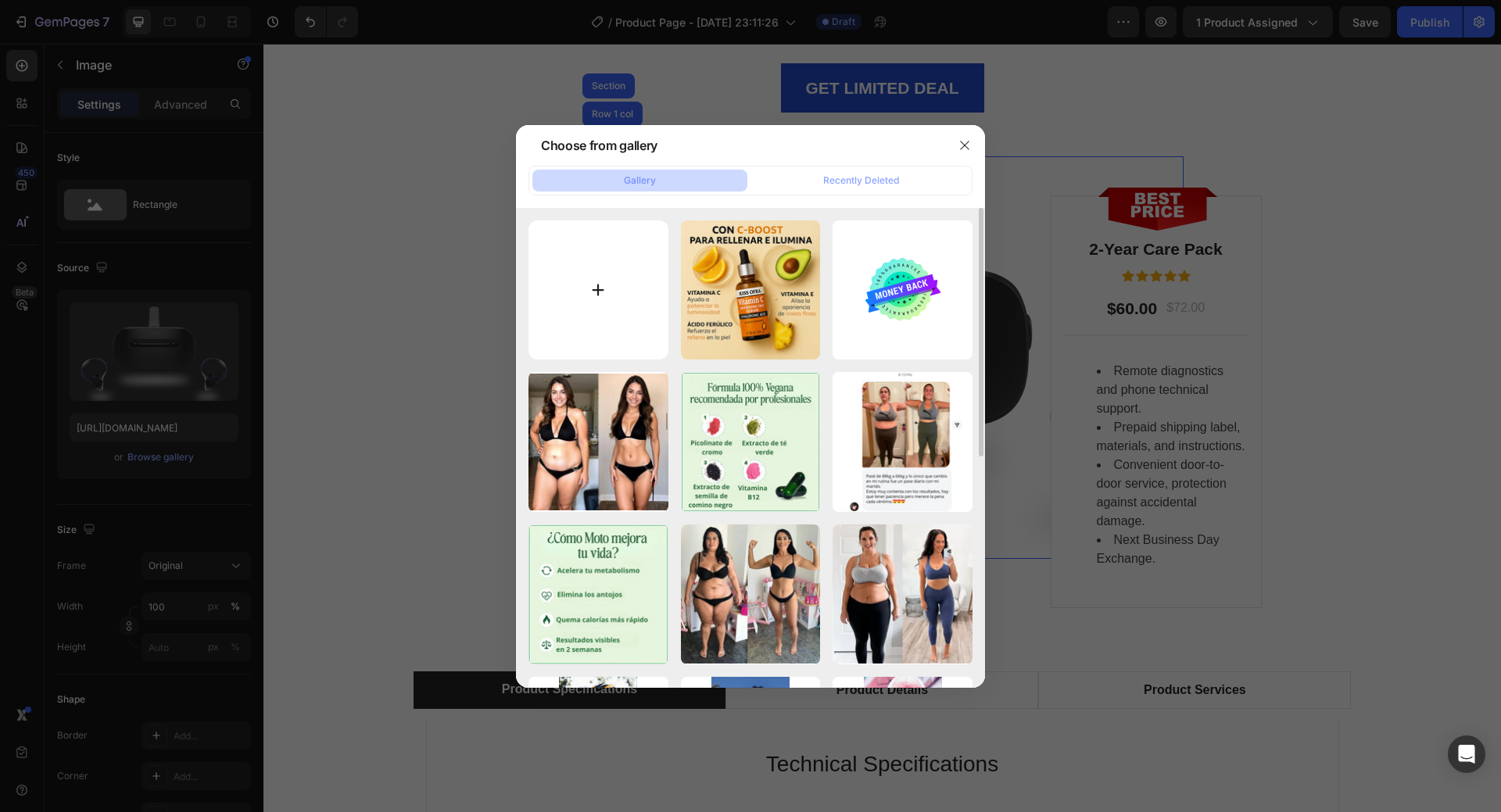
click at [566, 272] on input "file" at bounding box center [599, 290] width 140 height 140
type input "C:\fakepath\20250719_2230_Serum_Vitamina_C_remix_01k0hhcj0vfd0bhh0nvqk11vds_5a8…"
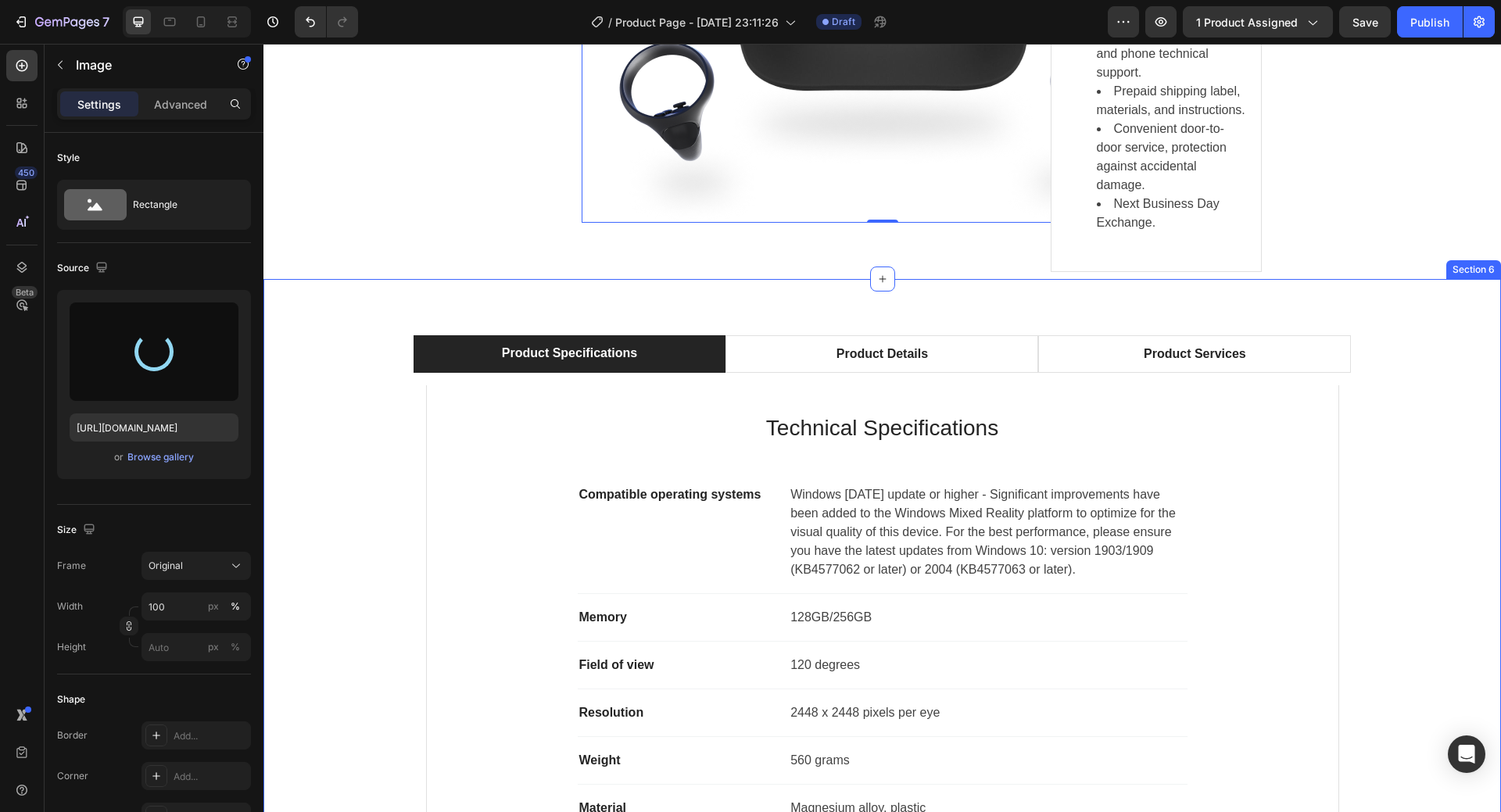
type input "https://cdn.shopify.com/s/files/1/0908/0504/3528/files/gempages_572901919987598…"
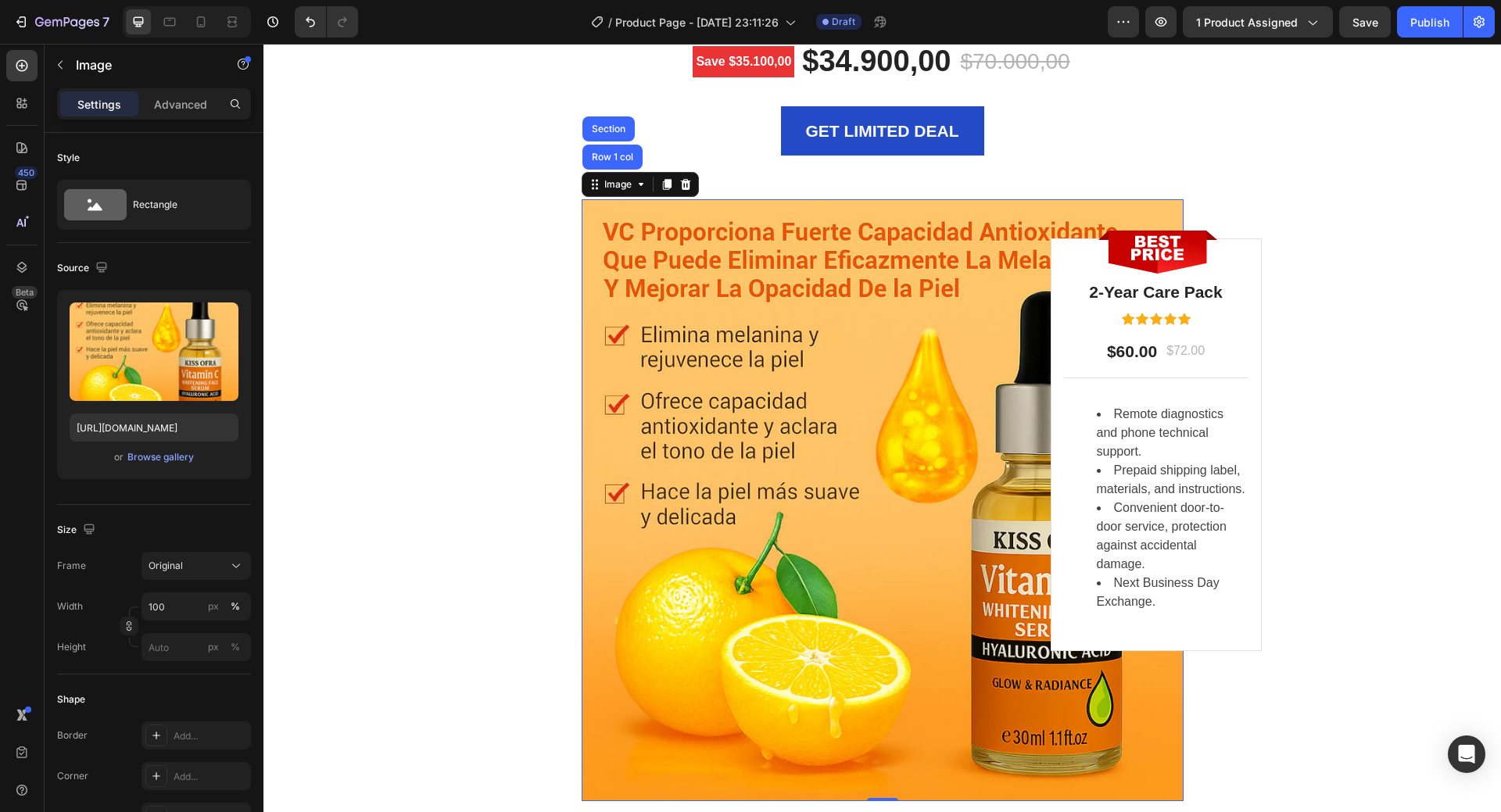
scroll to position [4691, 0]
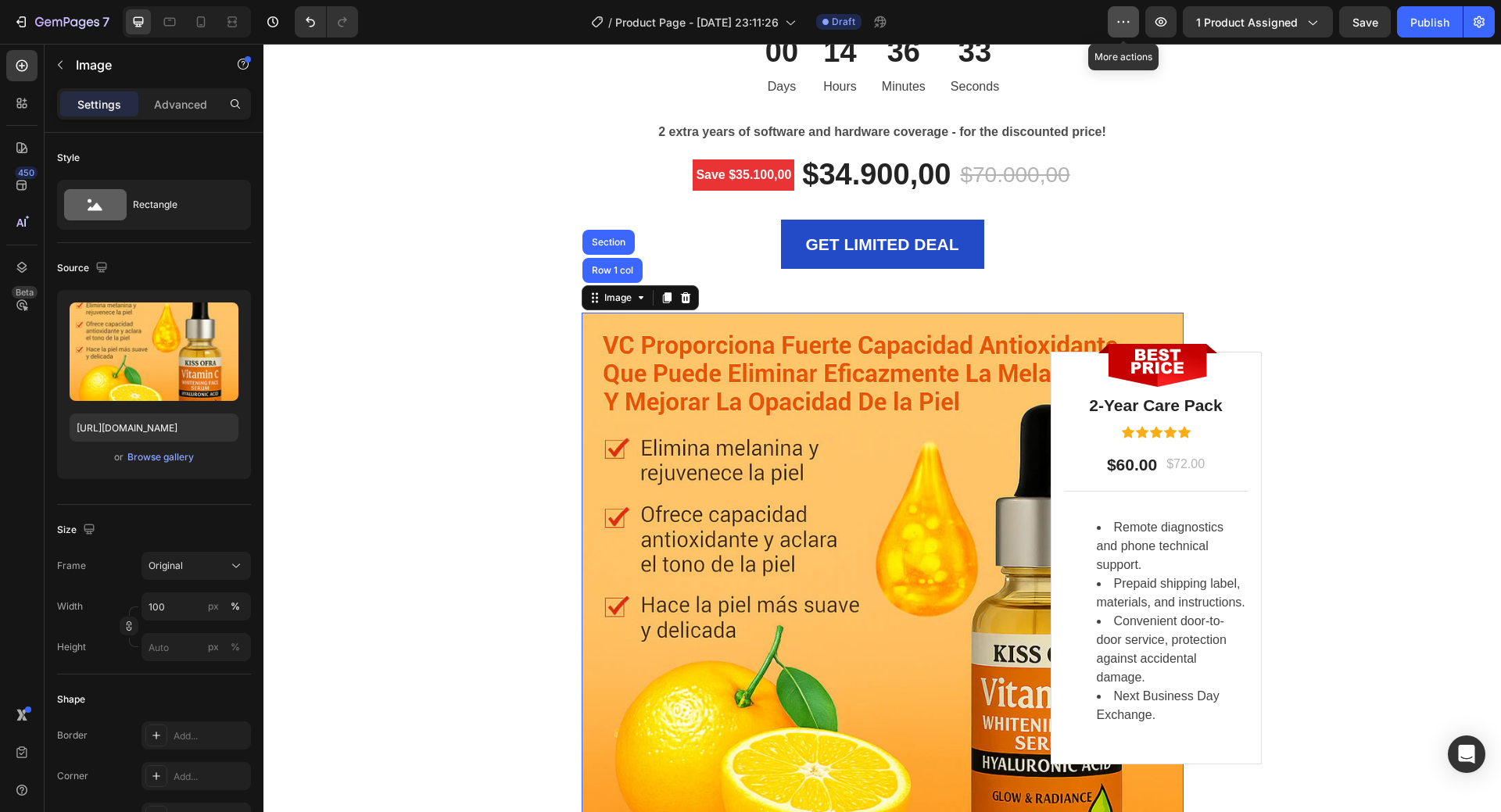
click at [1119, 30] on button "button" at bounding box center [1124, 22] width 31 height 31
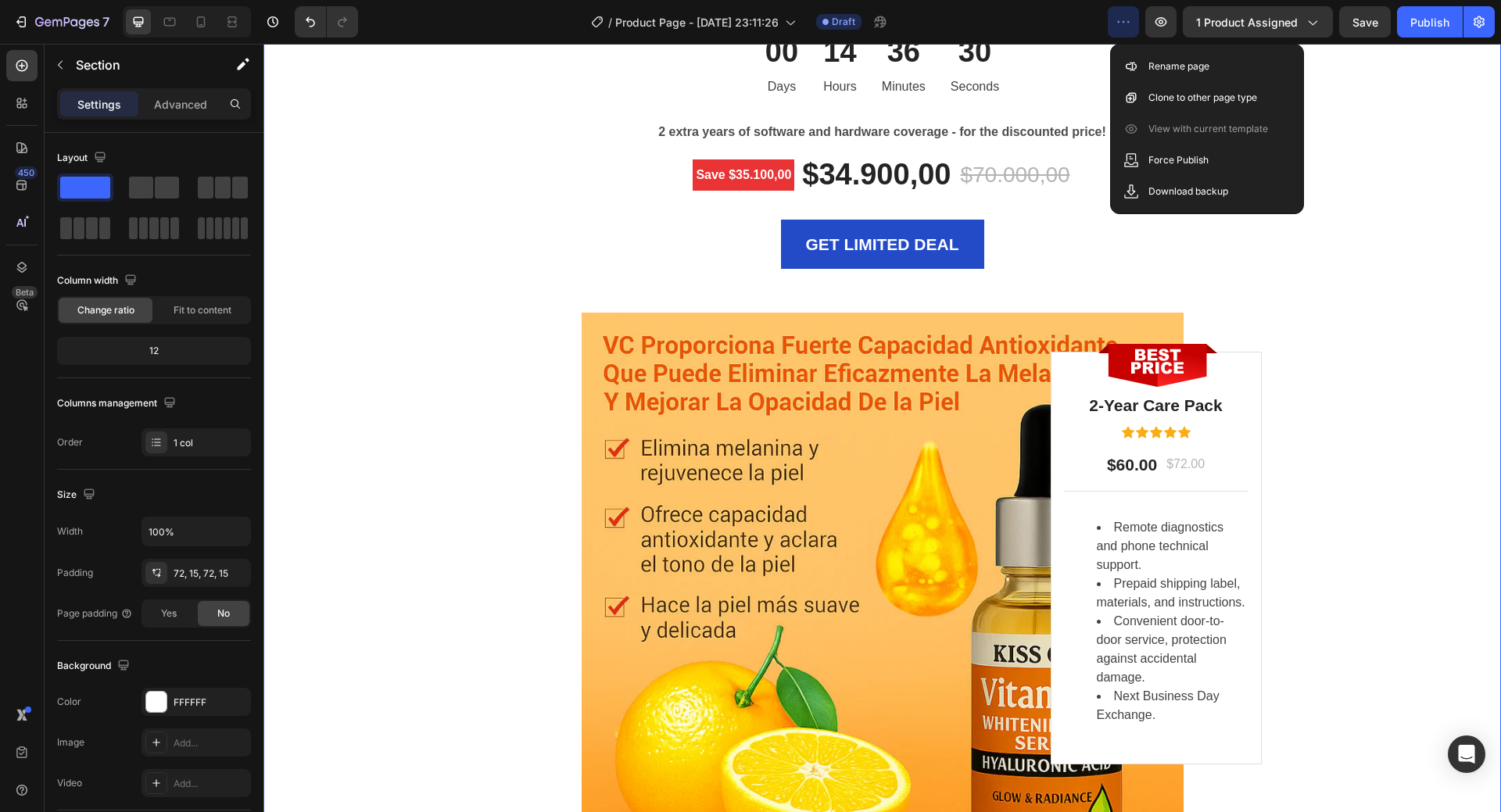
click at [1417, 238] on div "LIMITED TIME DEAL Text block PLAY WORRY-FREE WITH OUR EXTENDED WARRANTY Heading…" at bounding box center [883, 400] width 1215 height 1029
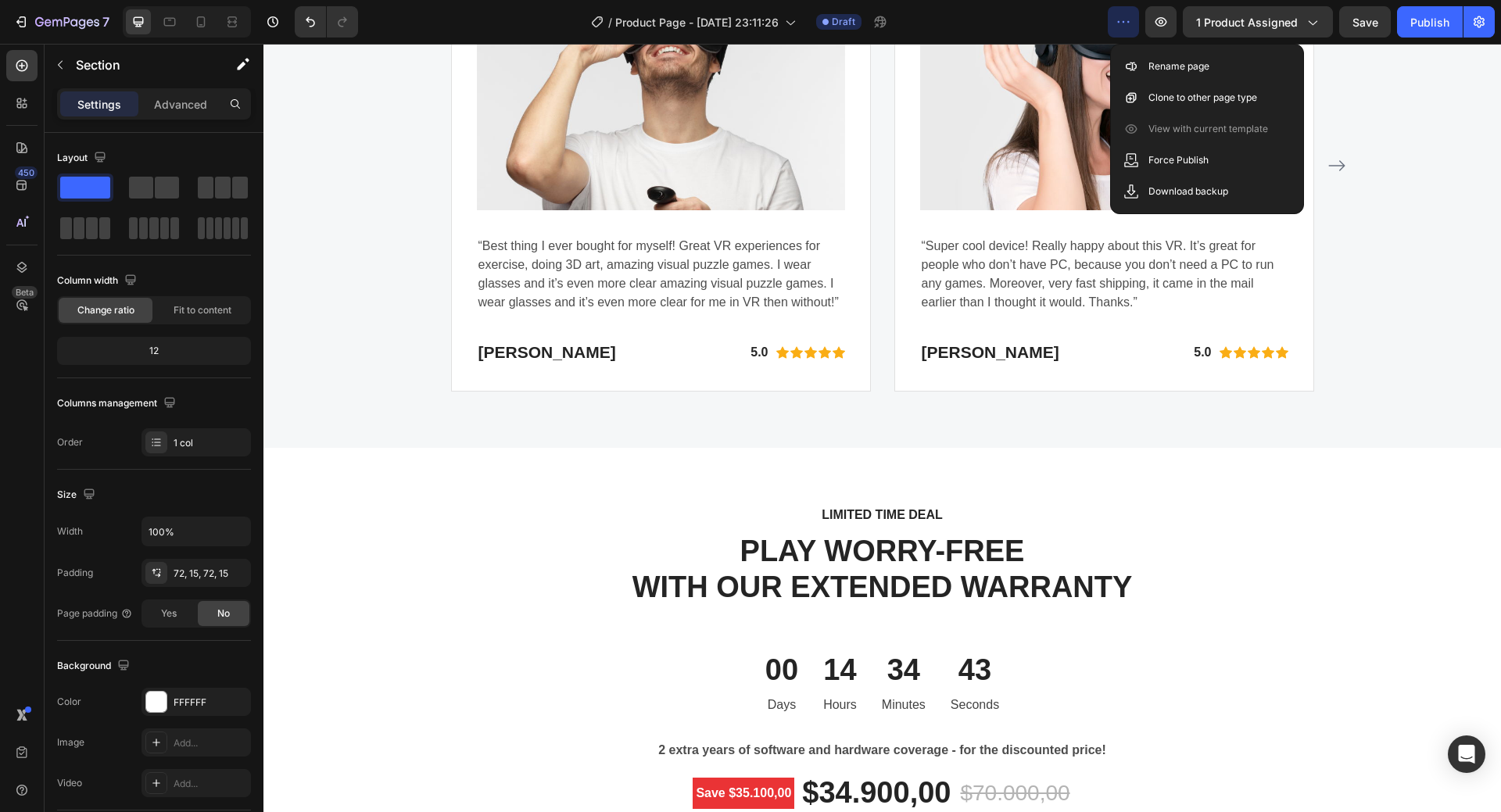
scroll to position [3910, 0]
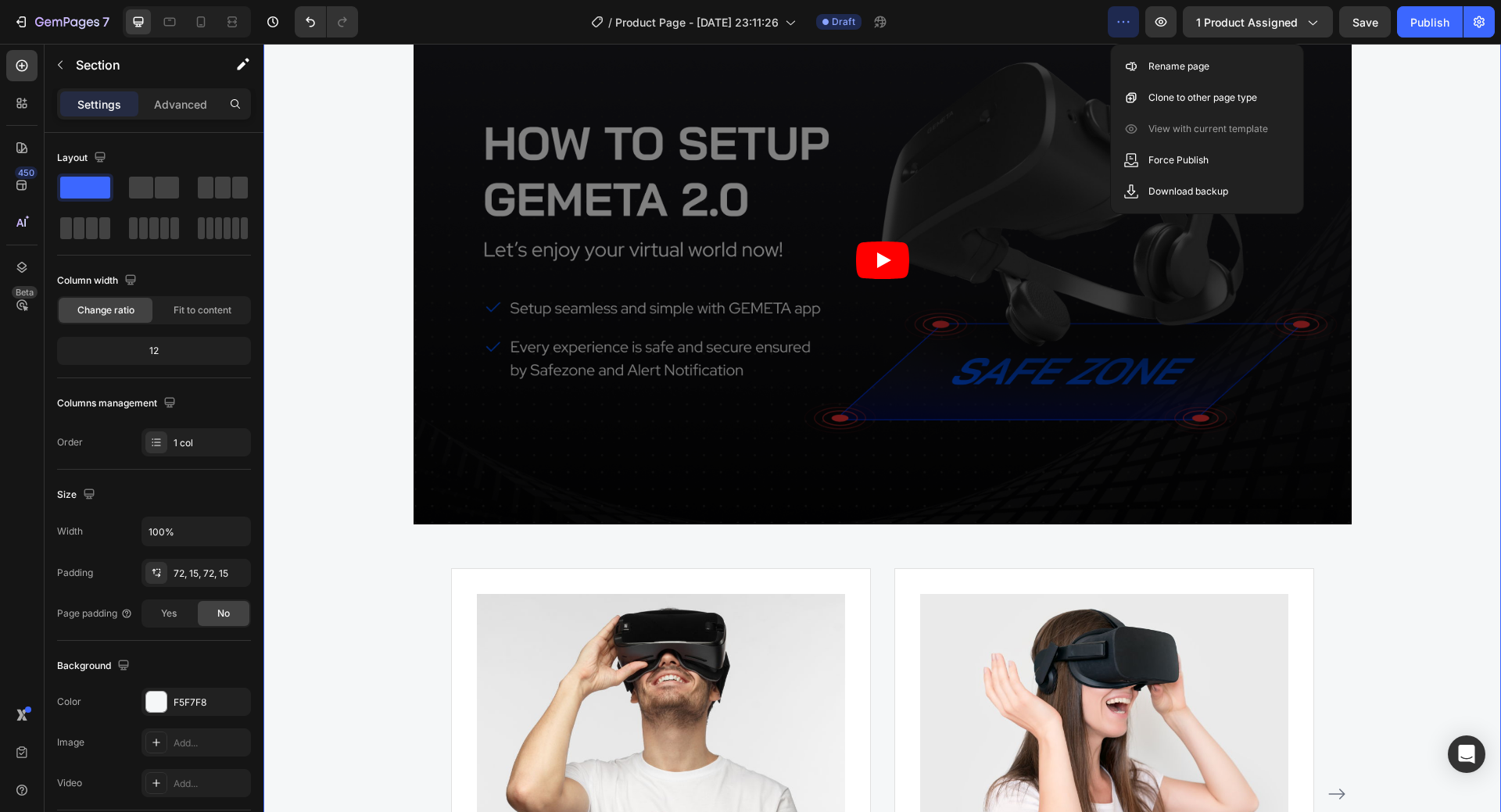
scroll to position [3440, 0]
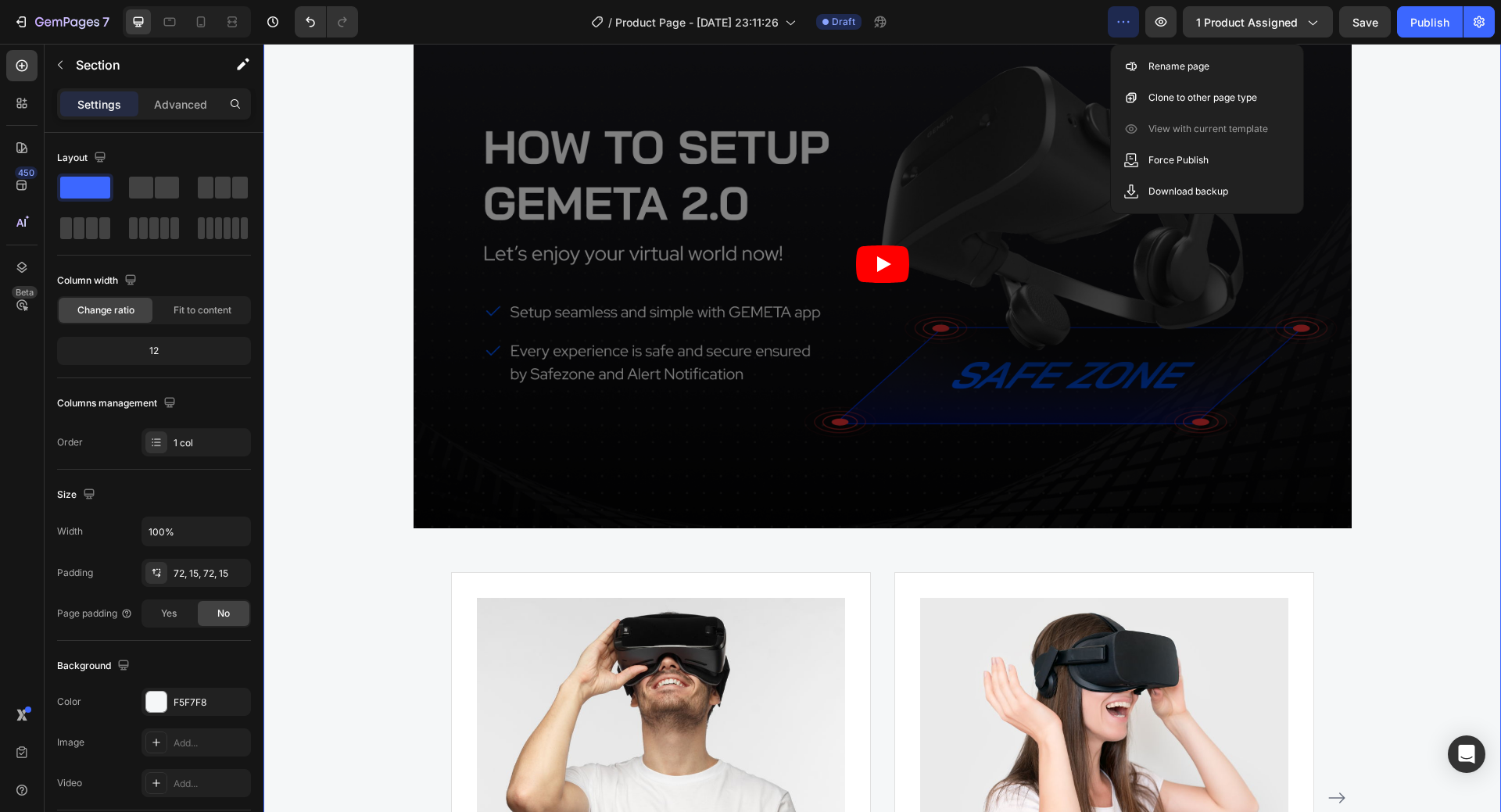
click at [1121, 20] on icon "button" at bounding box center [1123, 21] width 16 height 16
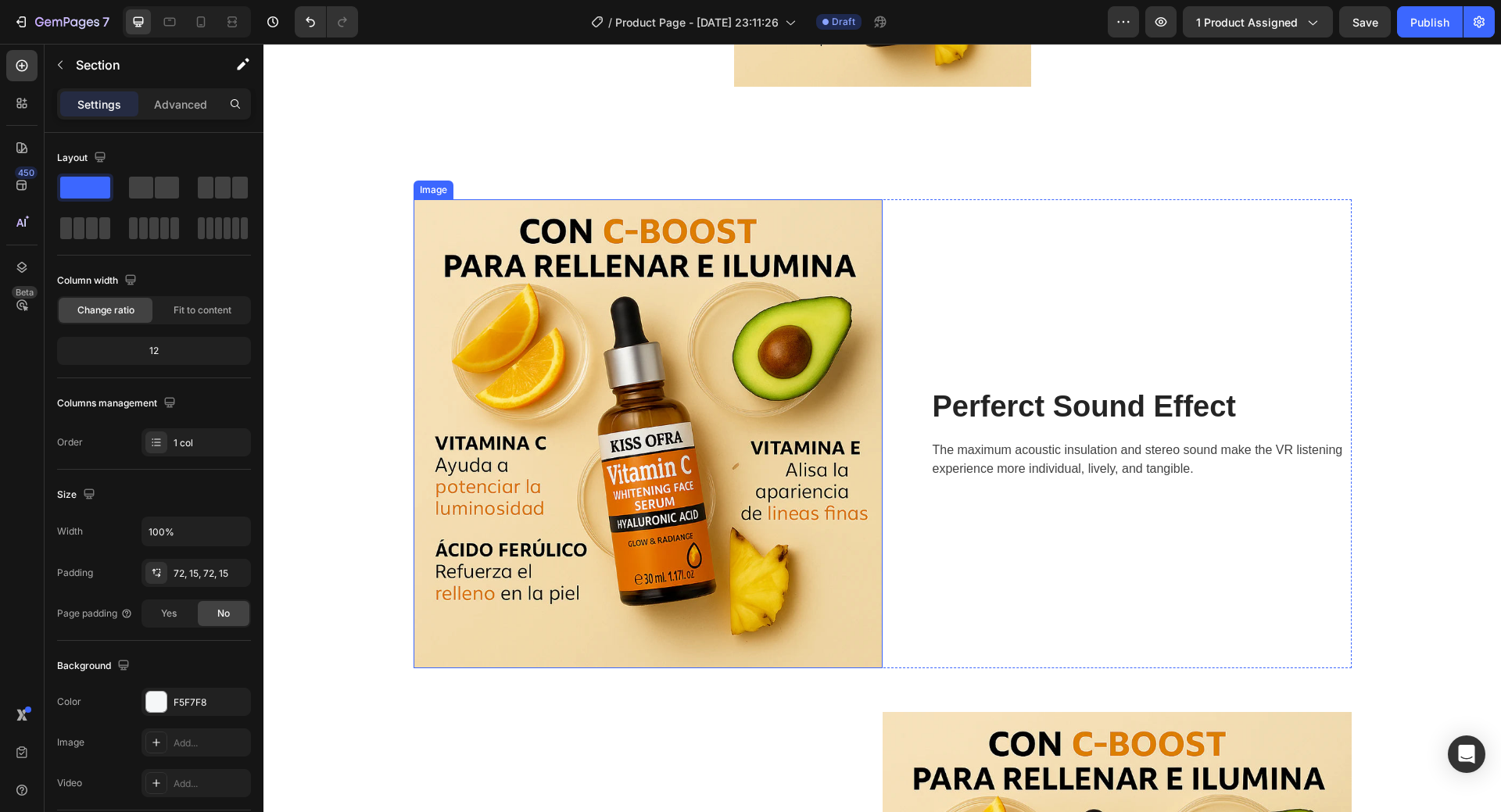
scroll to position [1564, 0]
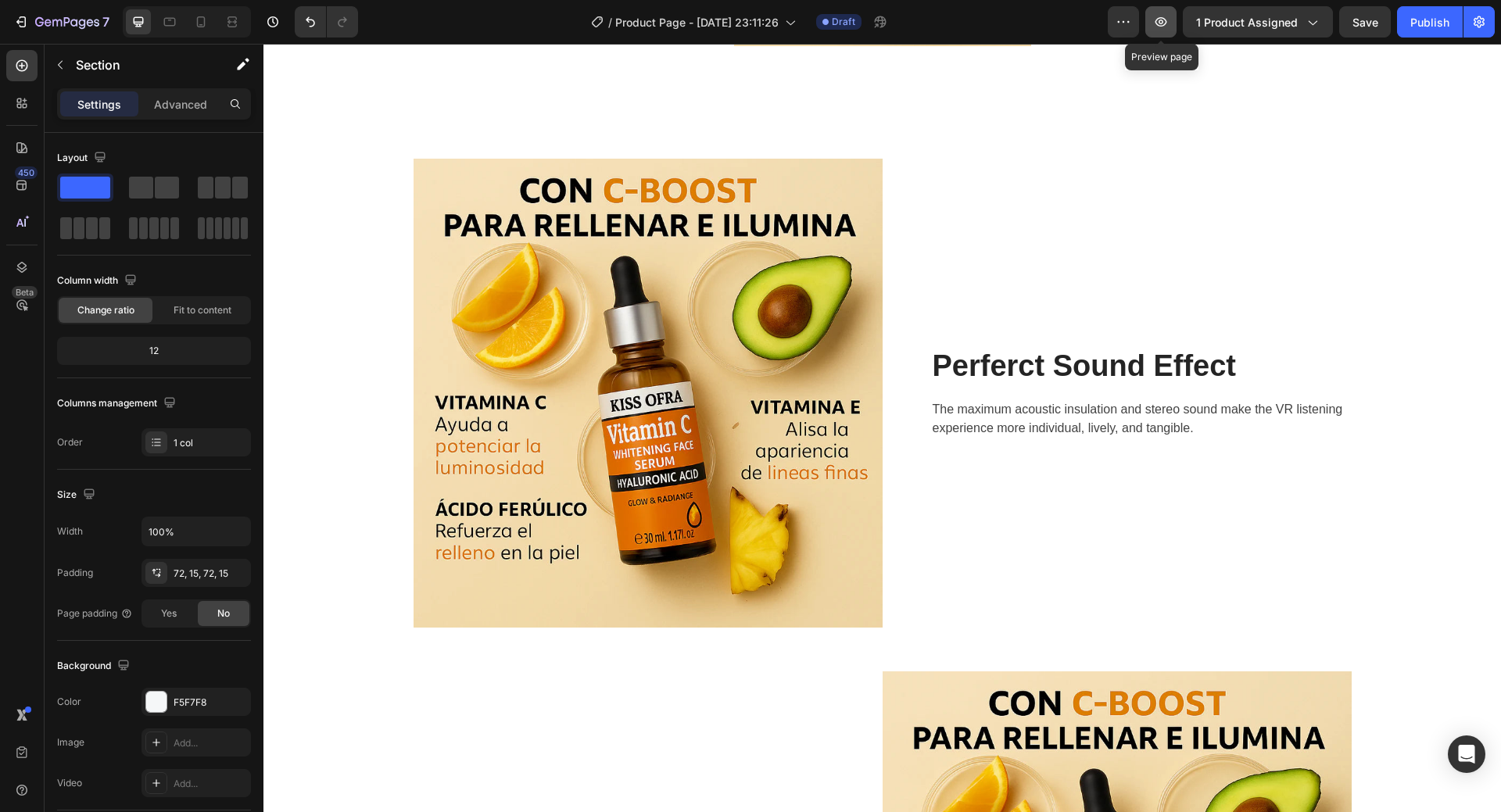
click at [1167, 30] on button "button" at bounding box center [1161, 22] width 31 height 31
click at [1112, 20] on button "button" at bounding box center [1124, 22] width 31 height 31
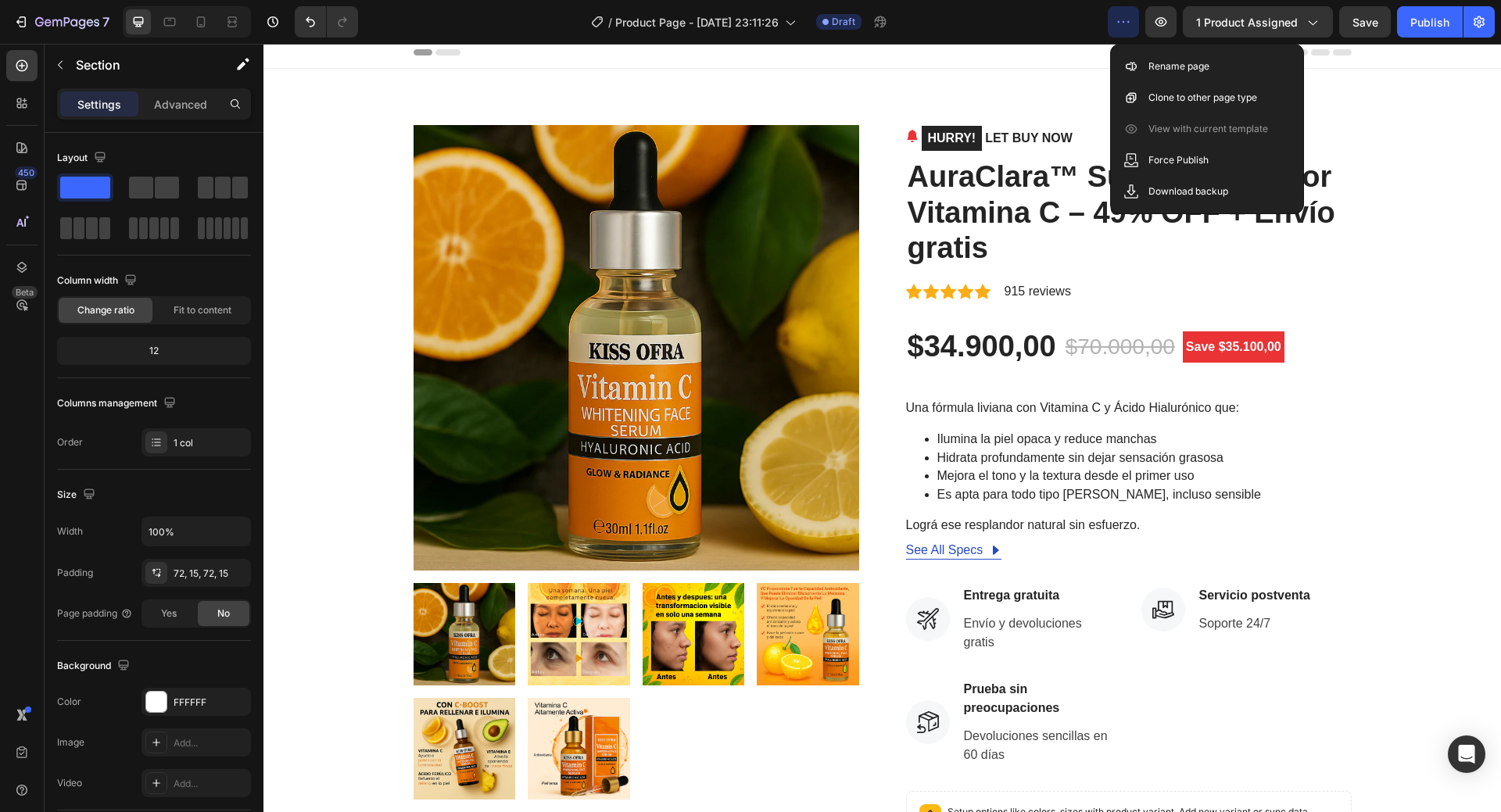
scroll to position [0, 0]
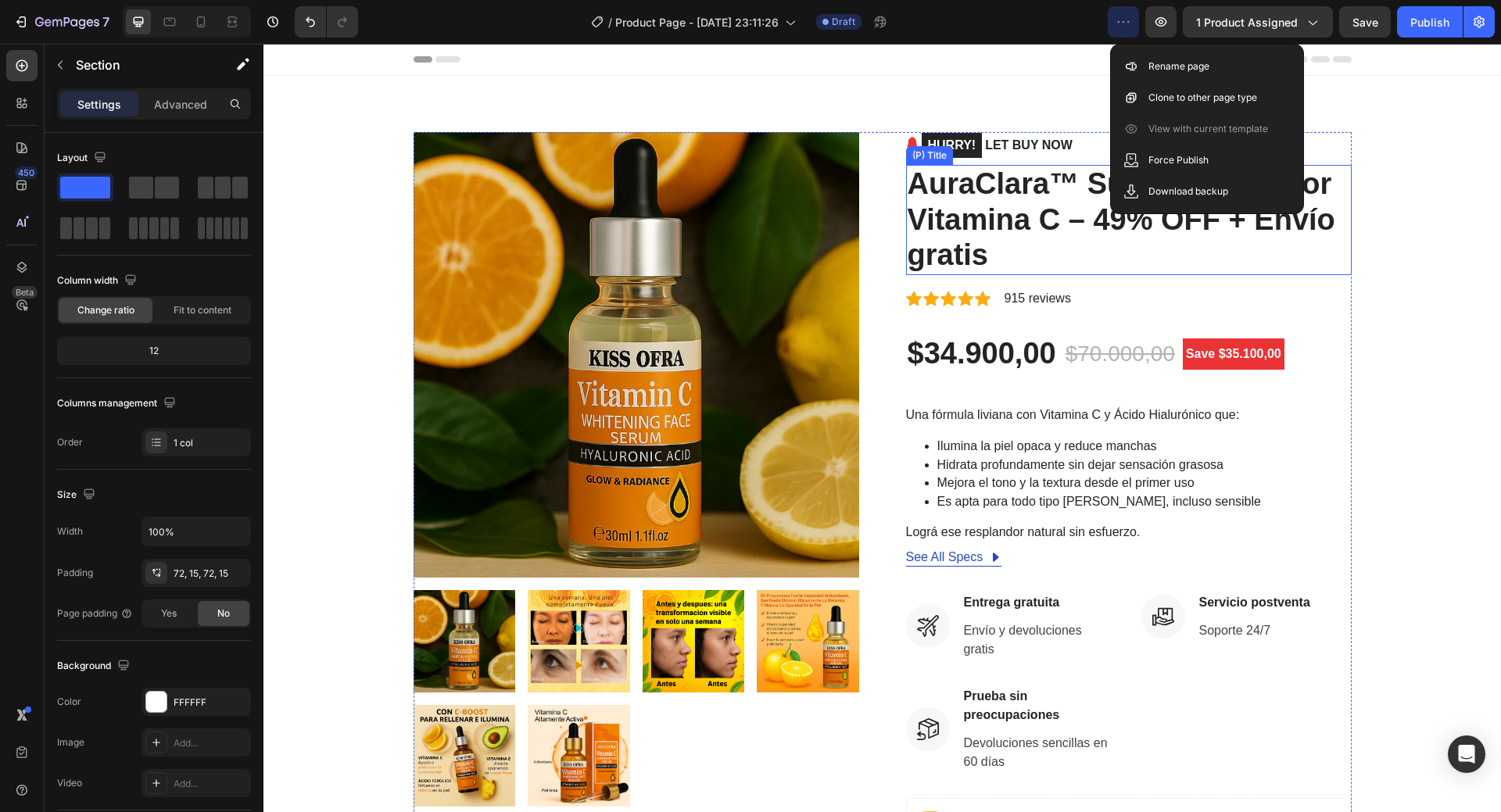
click at [1404, 268] on div "Product Images HURRY! LET BUY NOW (P) Stock Counter AuraClara™ Suero Iluminador…" at bounding box center [883, 607] width 1215 height 950
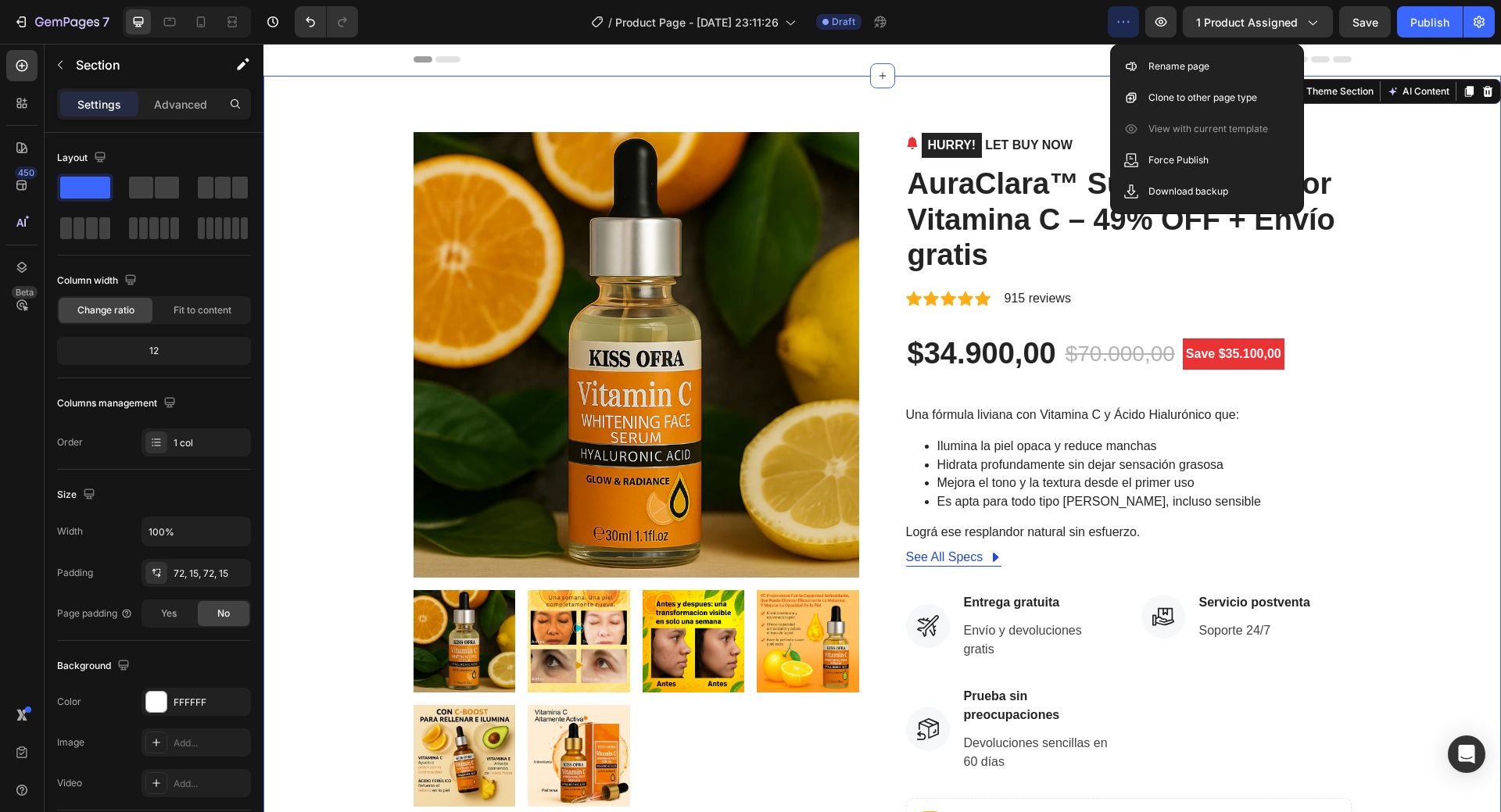
click at [1123, 20] on icon "button" at bounding box center [1123, 21] width 16 height 16
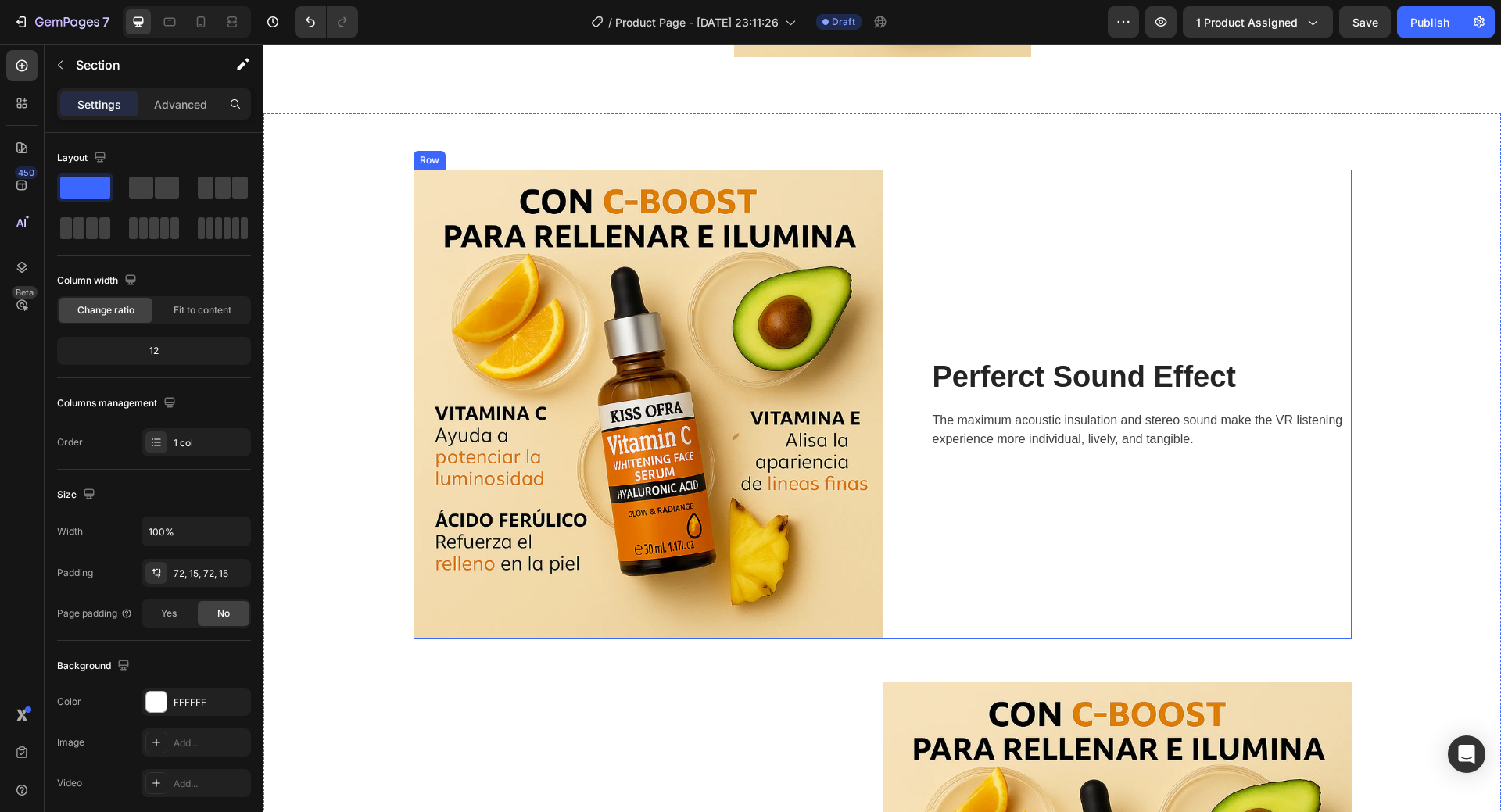
scroll to position [1492, 0]
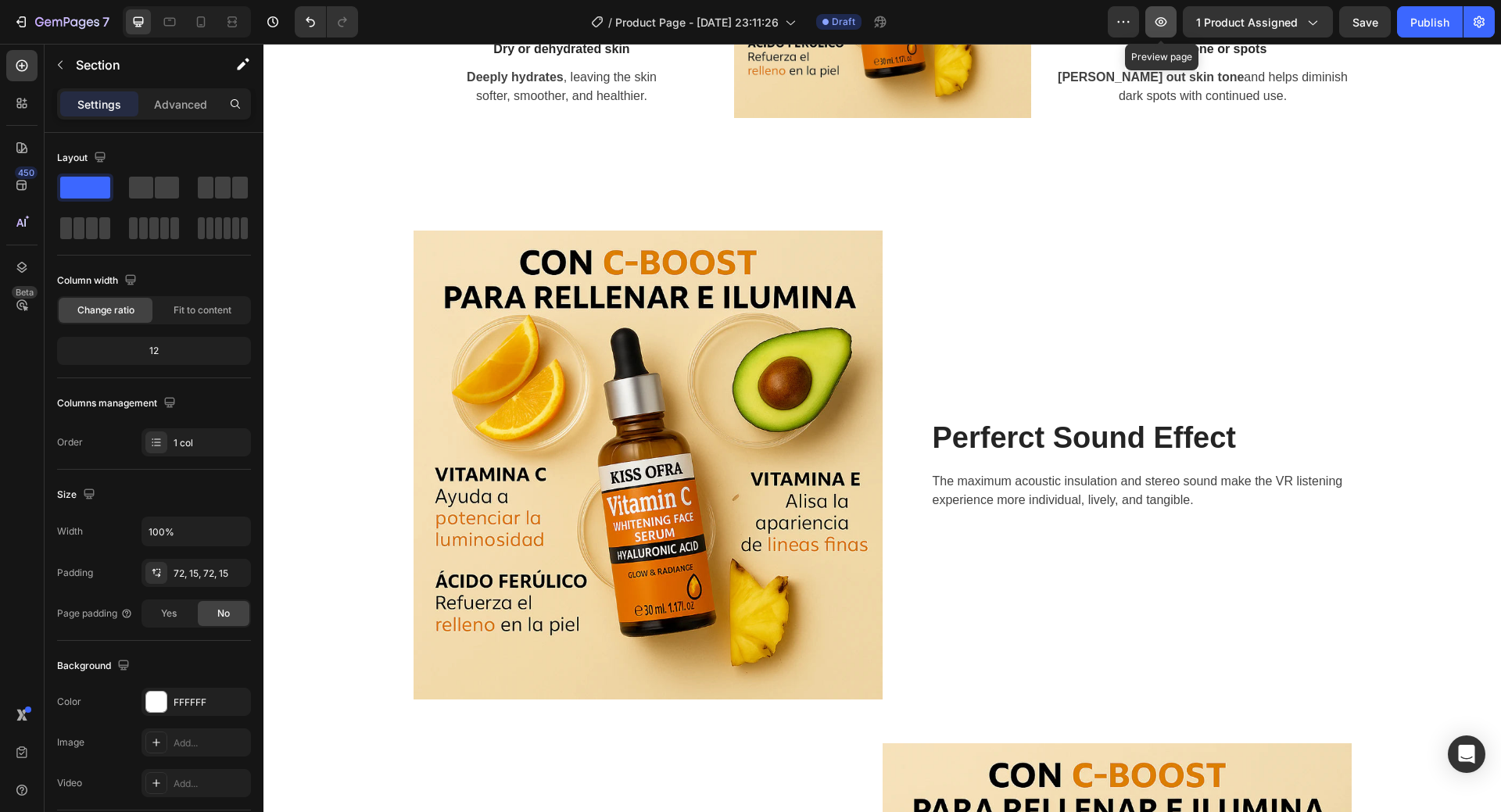
click at [1154, 26] on button "button" at bounding box center [1161, 22] width 31 height 31
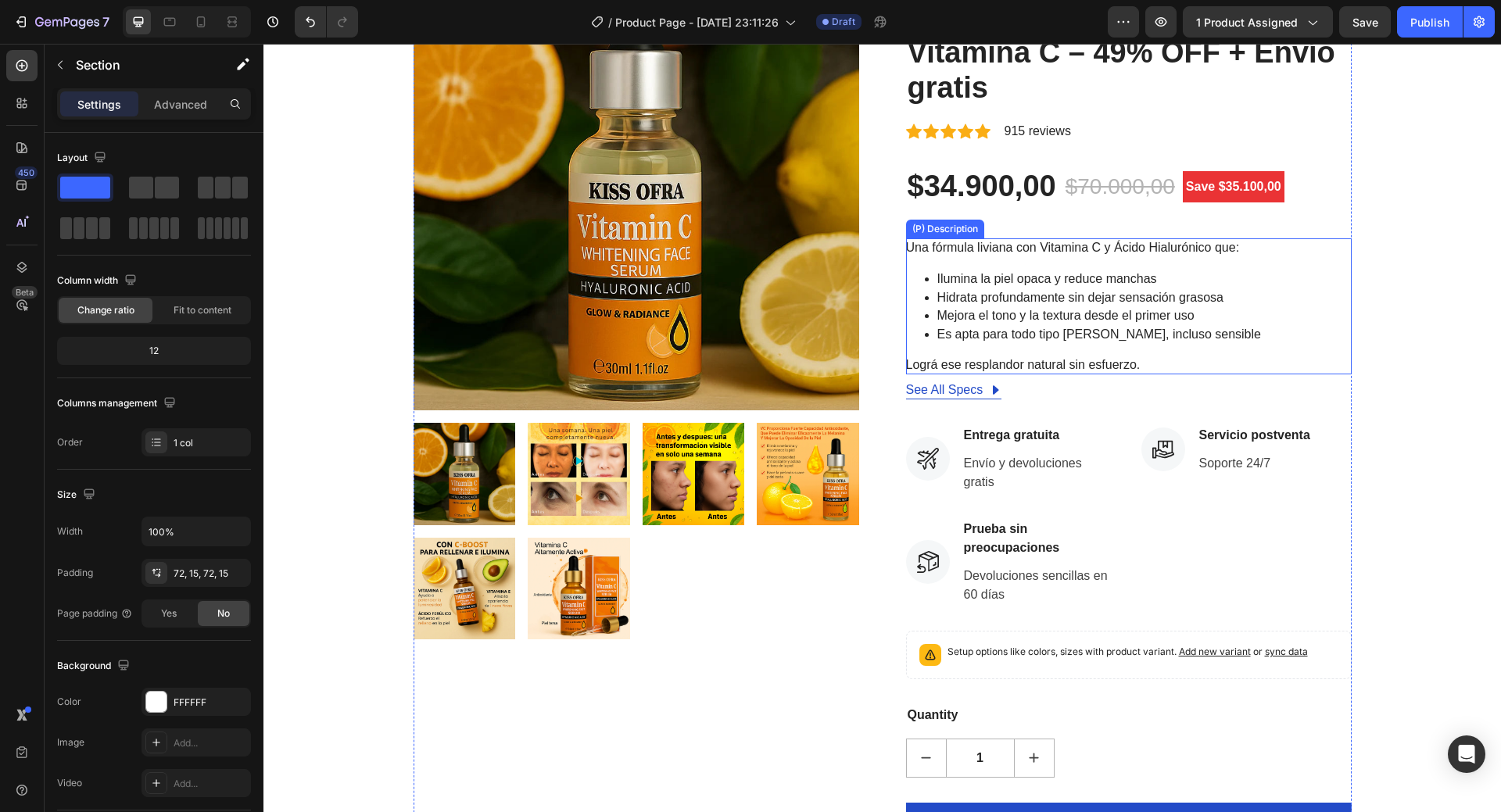
scroll to position [163, 0]
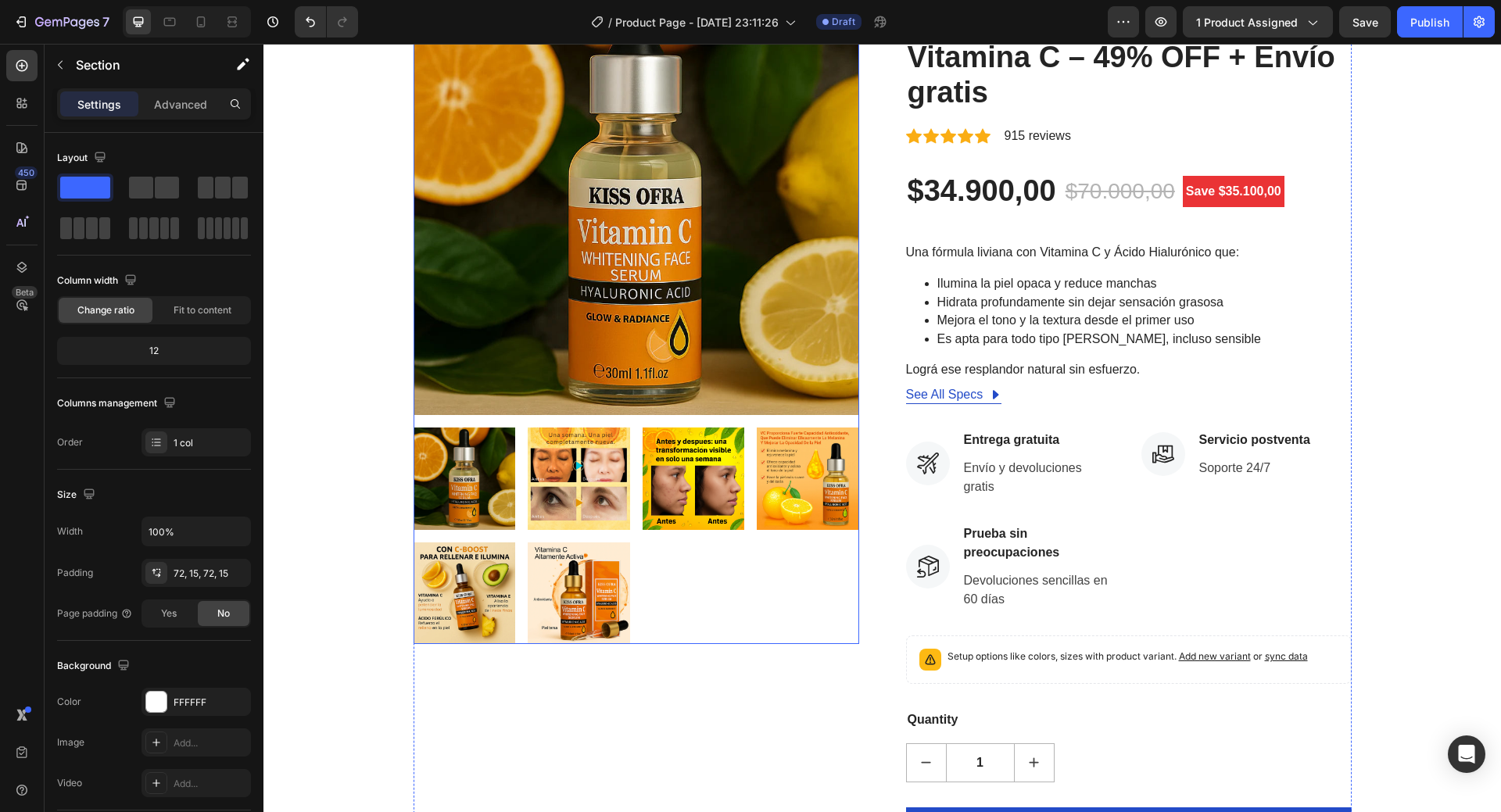
click at [681, 566] on div at bounding box center [636, 536] width 446 height 216
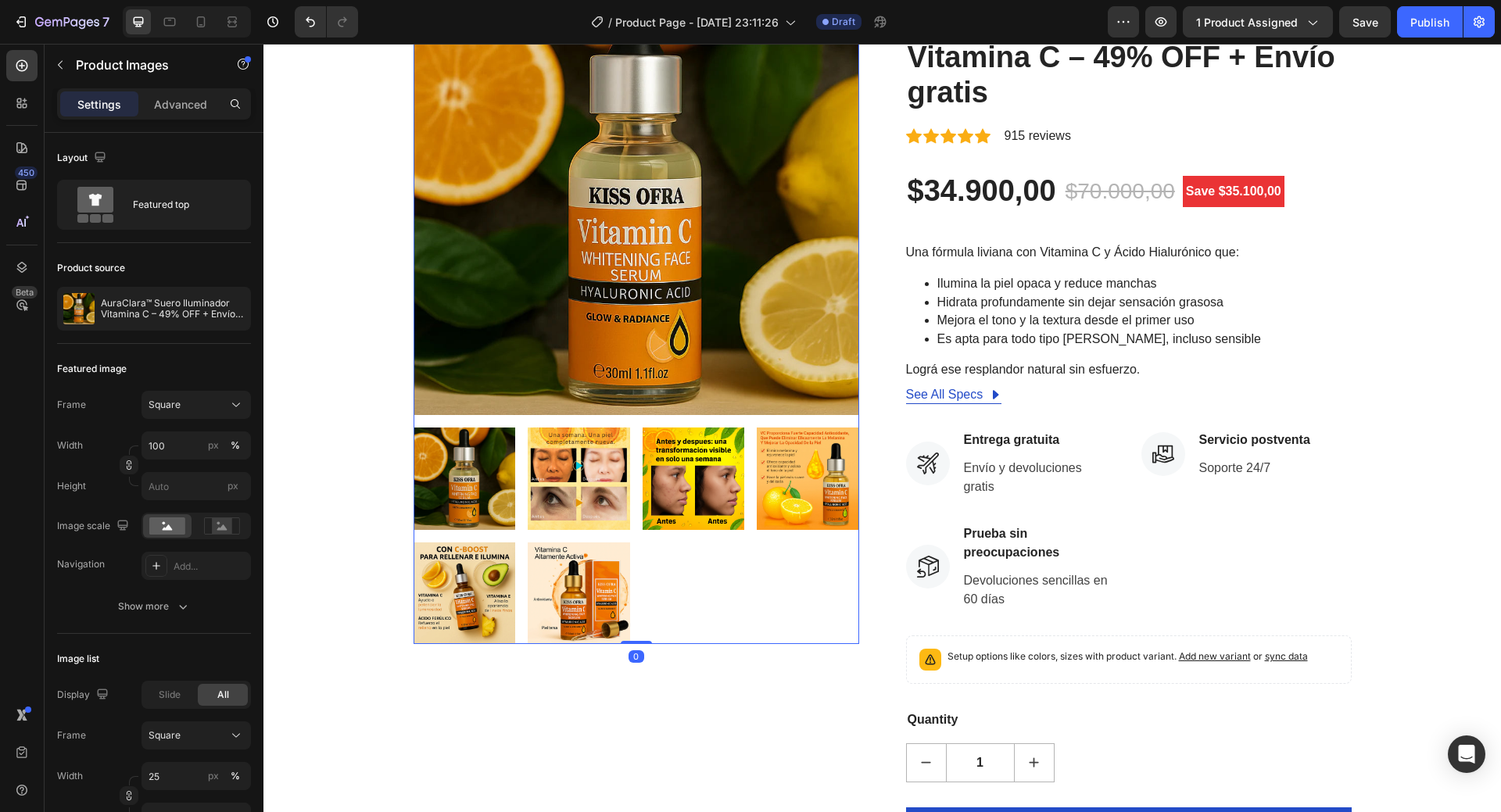
drag, startPoint x: 629, startPoint y: 643, endPoint x: 629, endPoint y: 618, distance: 25.0
click at [629, 618] on div "Product Images 0" at bounding box center [636, 307] width 446 height 675
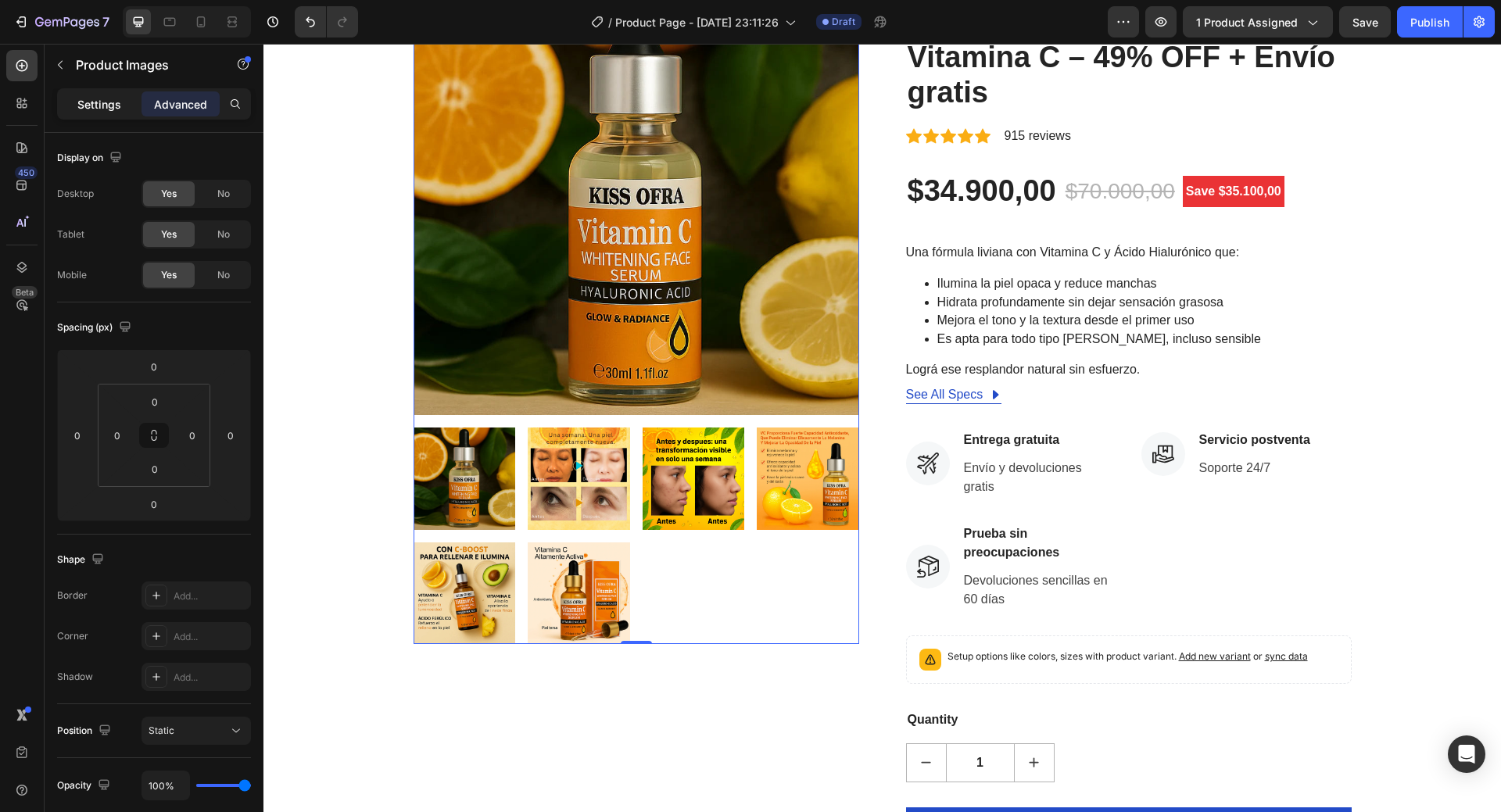
click at [89, 101] on p "Settings" at bounding box center [99, 105] width 44 height 17
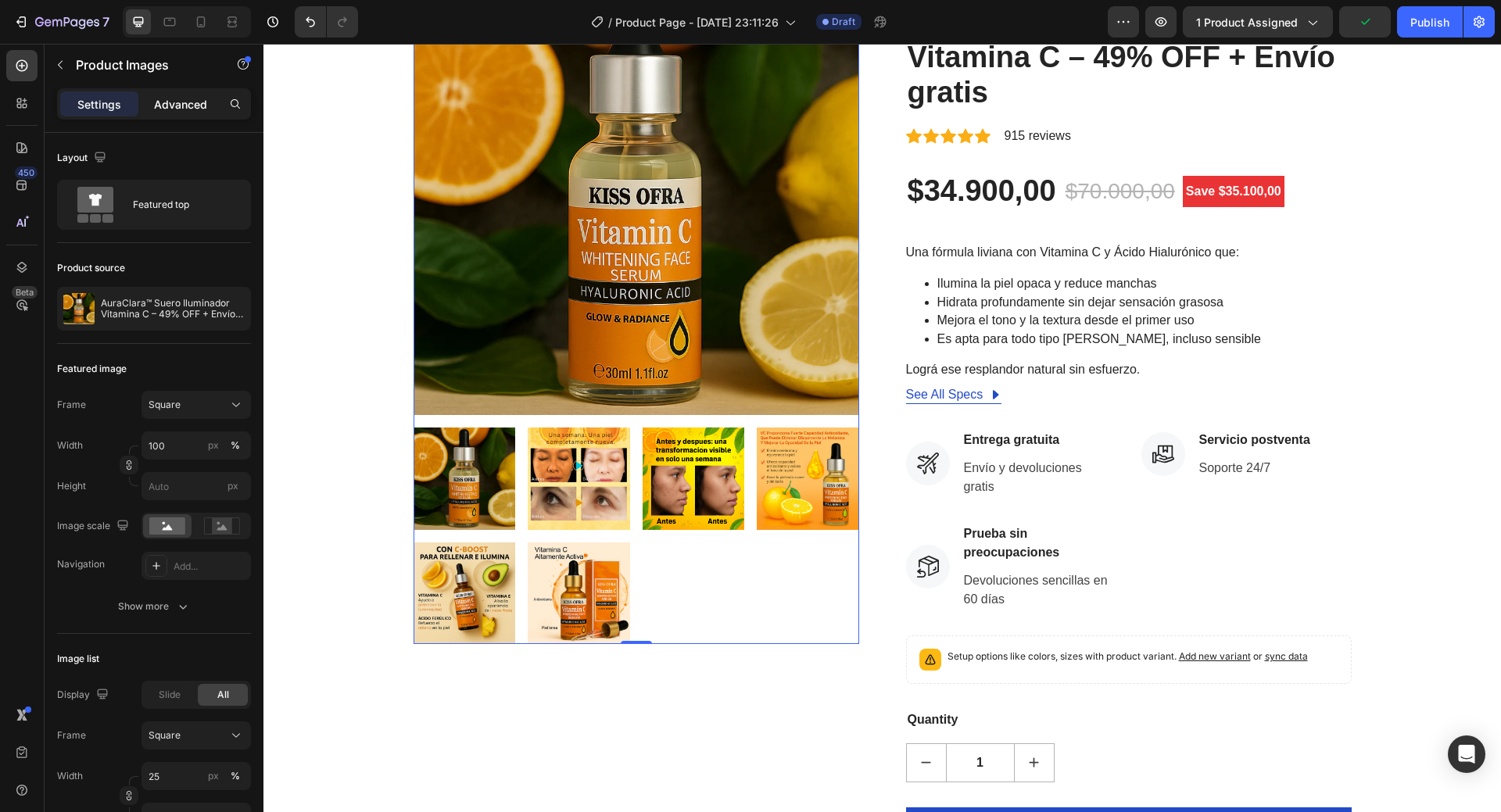
click at [192, 102] on p "Advanced" at bounding box center [181, 105] width 53 height 17
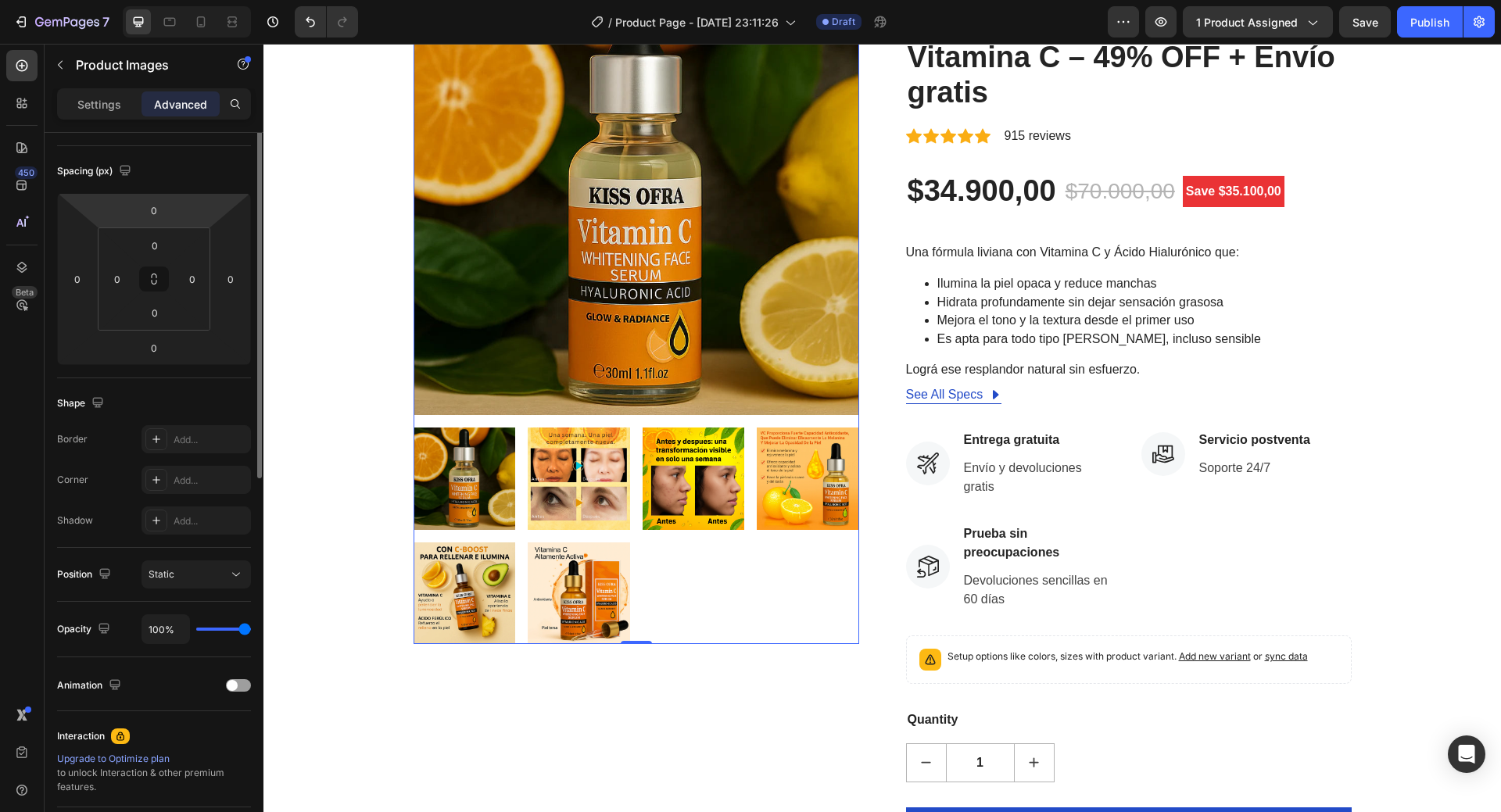
scroll to position [0, 0]
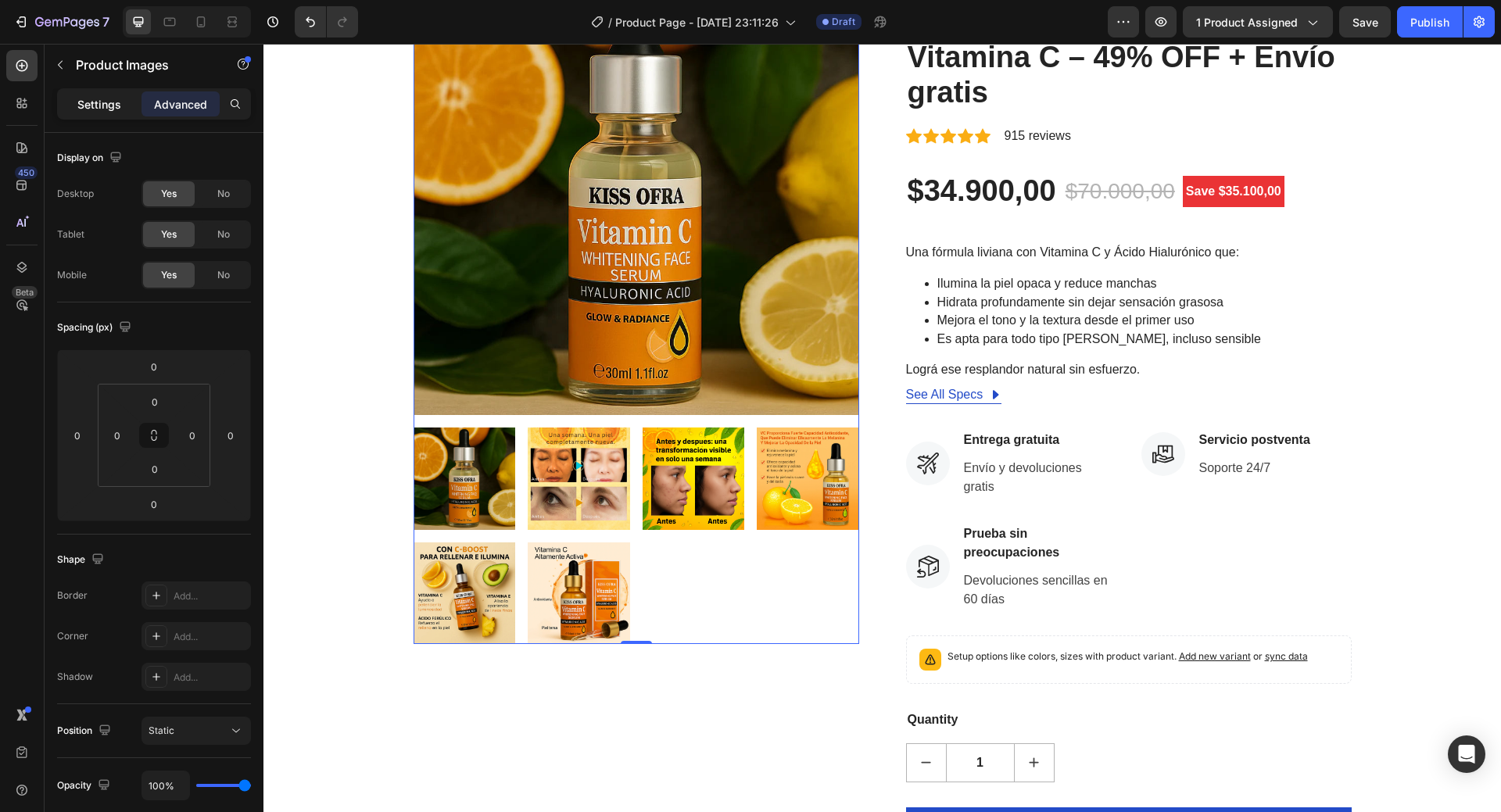
click at [103, 102] on p "Settings" at bounding box center [99, 105] width 44 height 17
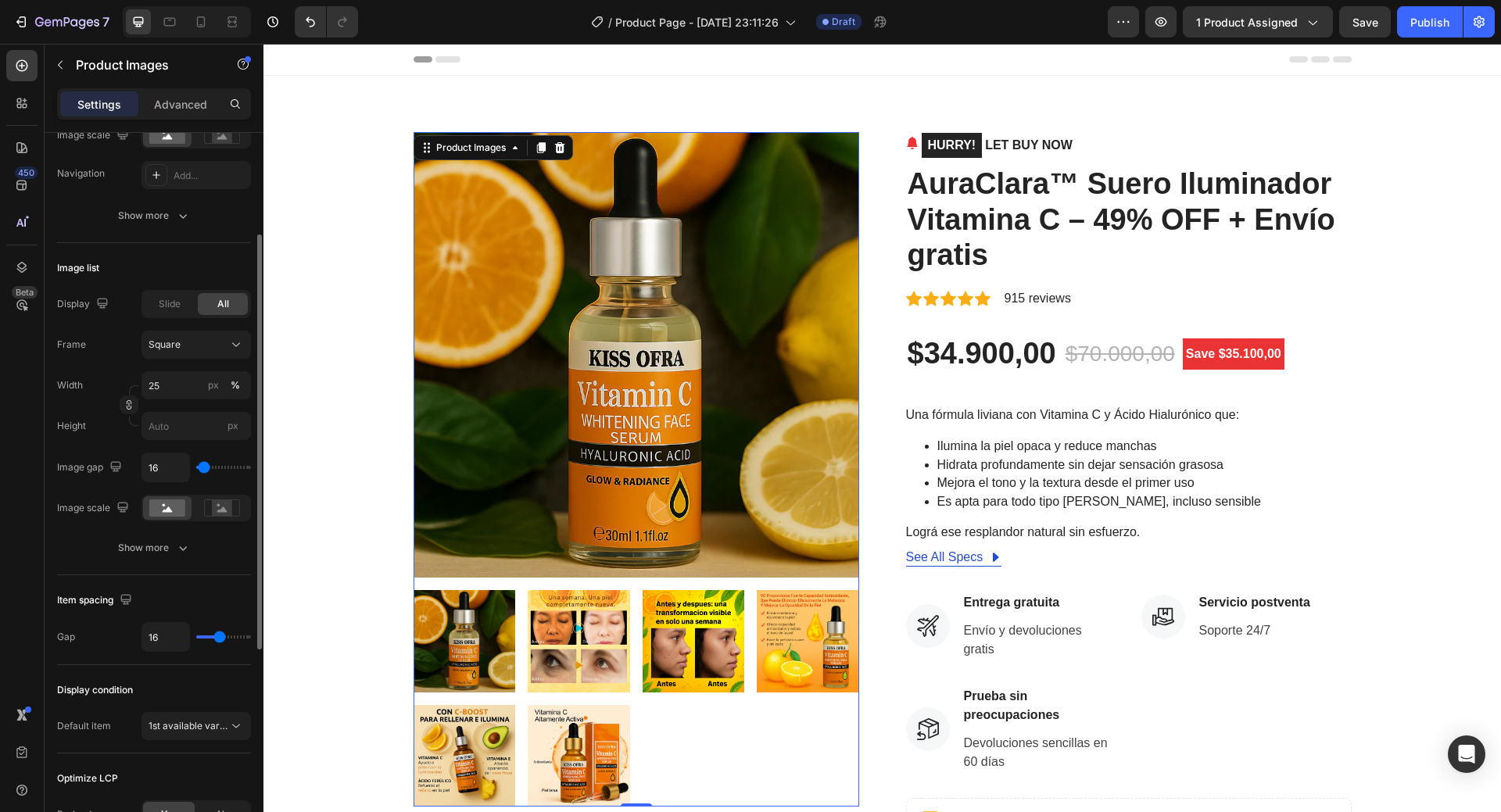
scroll to position [536, 0]
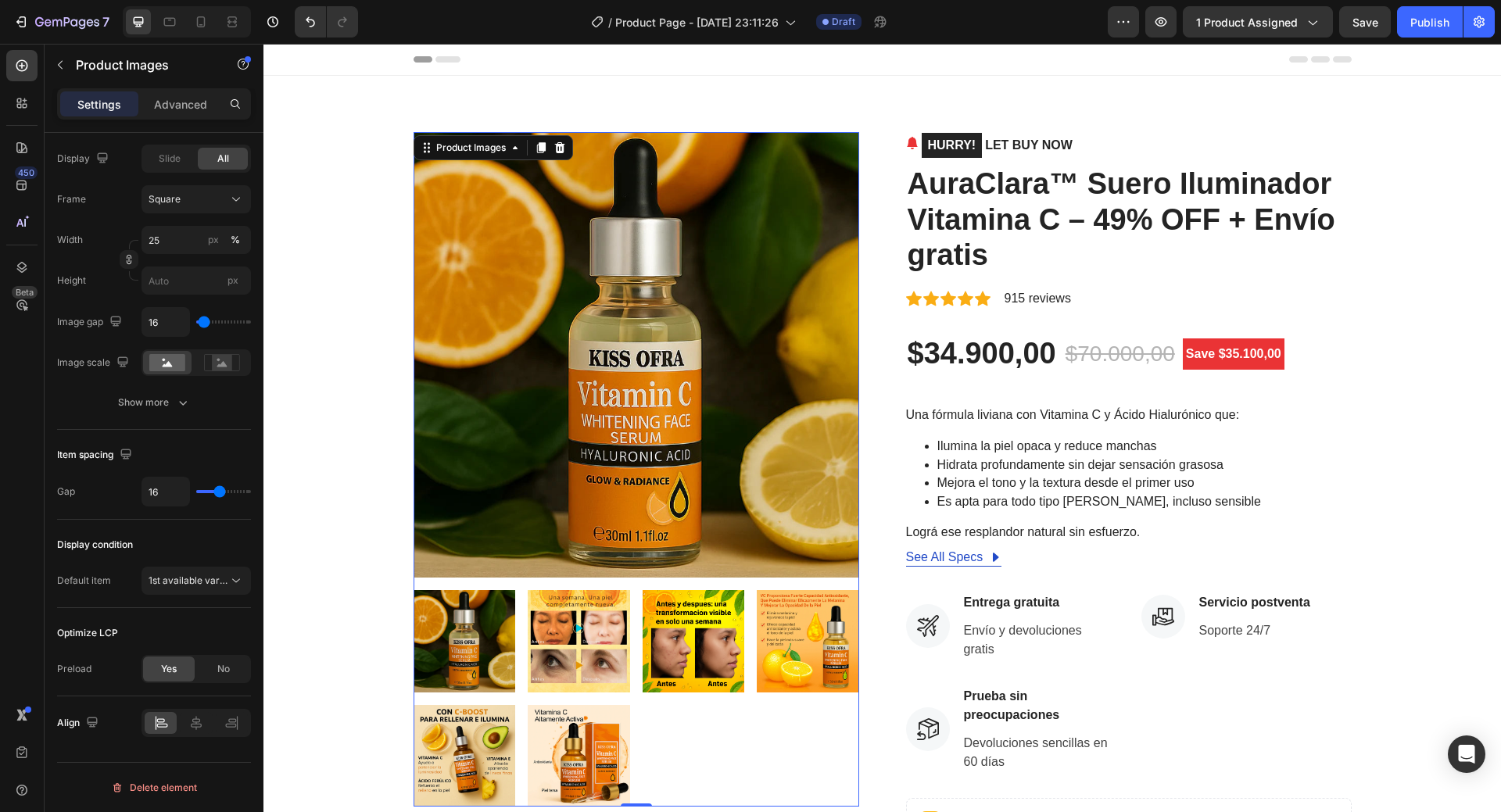
click at [586, 650] on img at bounding box center [579, 641] width 102 height 102
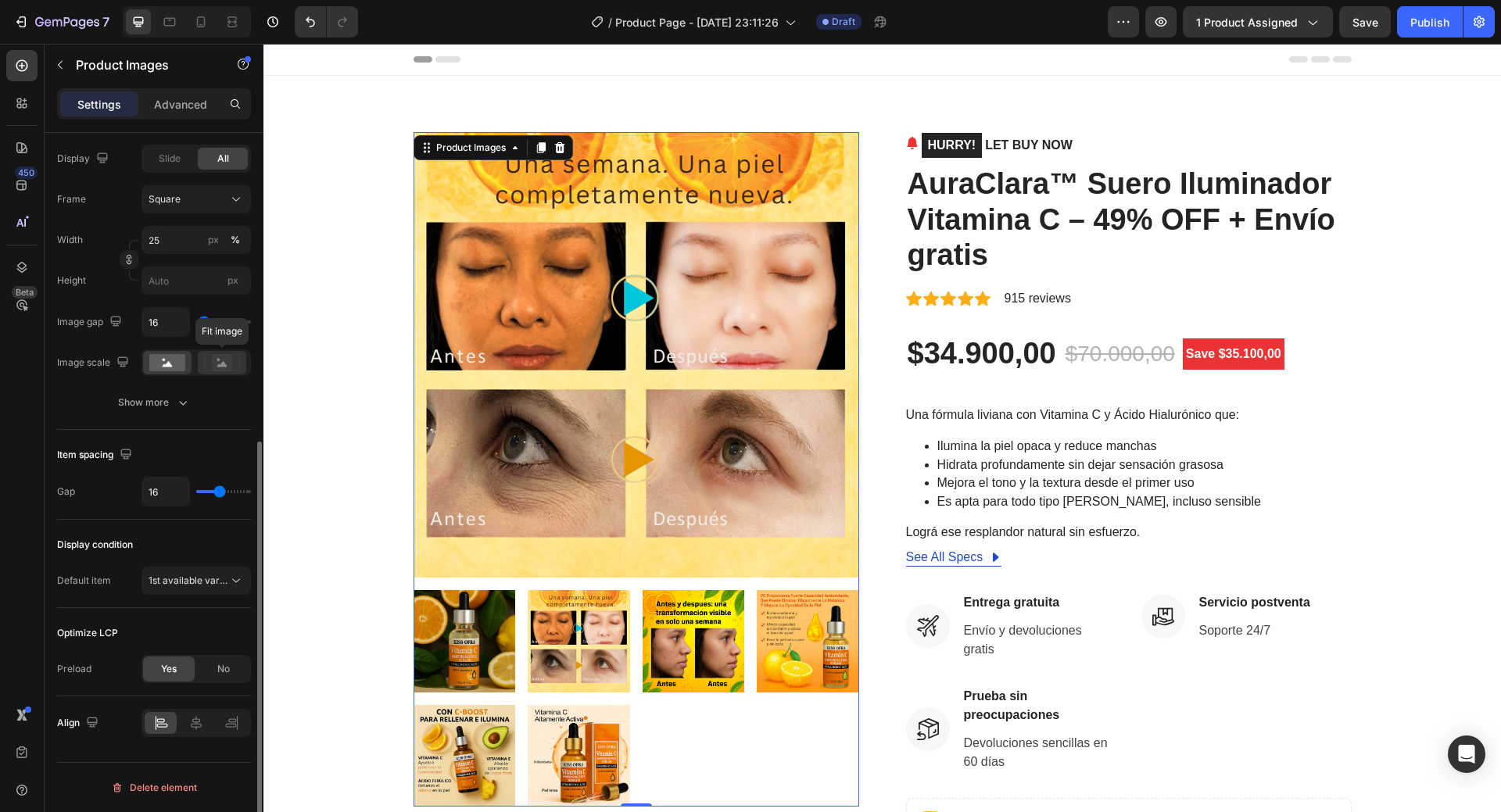
click at [209, 362] on icon at bounding box center [222, 362] width 36 height 17
click at [620, 300] on img at bounding box center [636, 355] width 446 height 446
click at [168, 363] on icon at bounding box center [168, 364] width 10 height 6
type input "11"
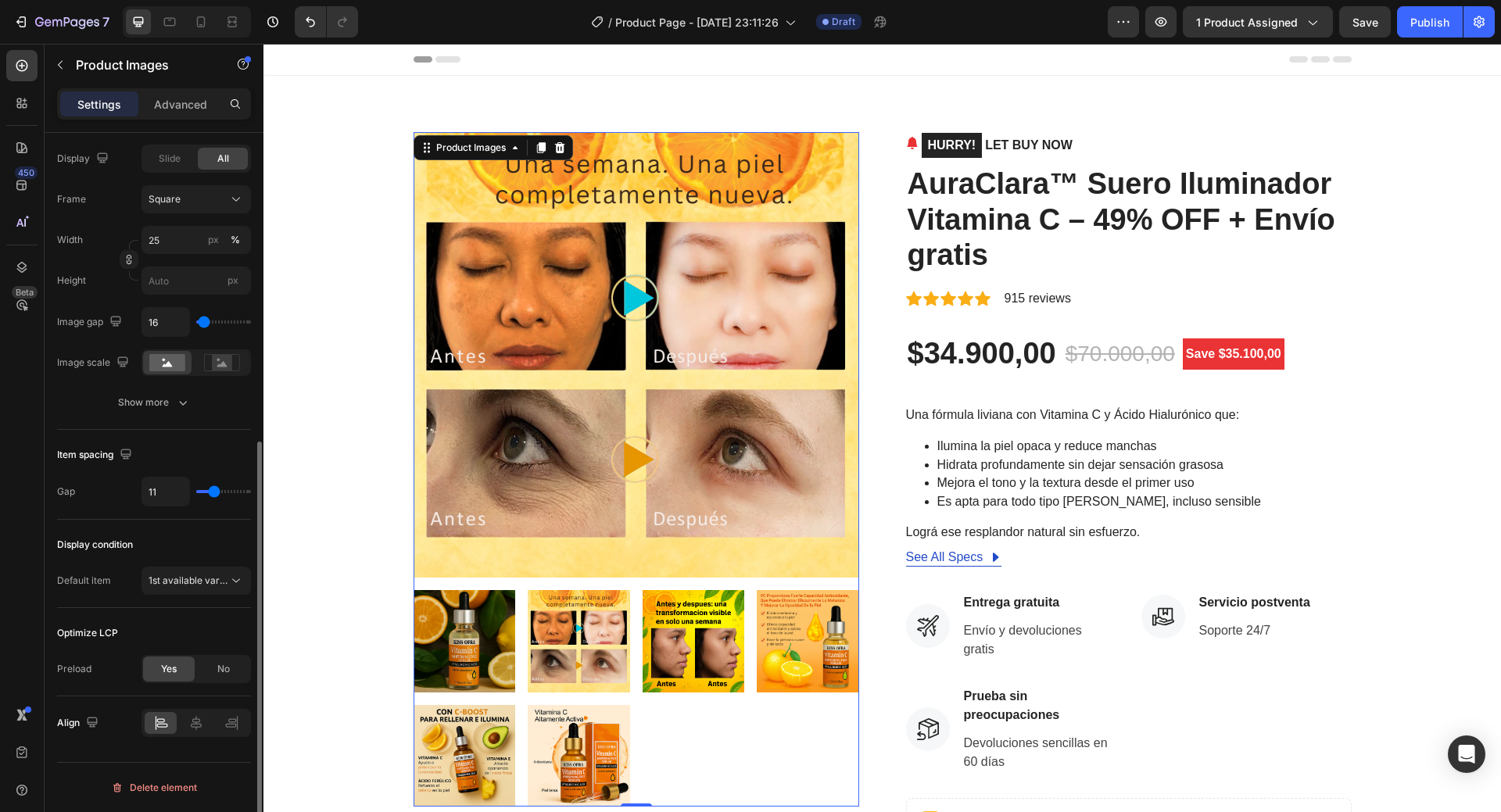
type input "7"
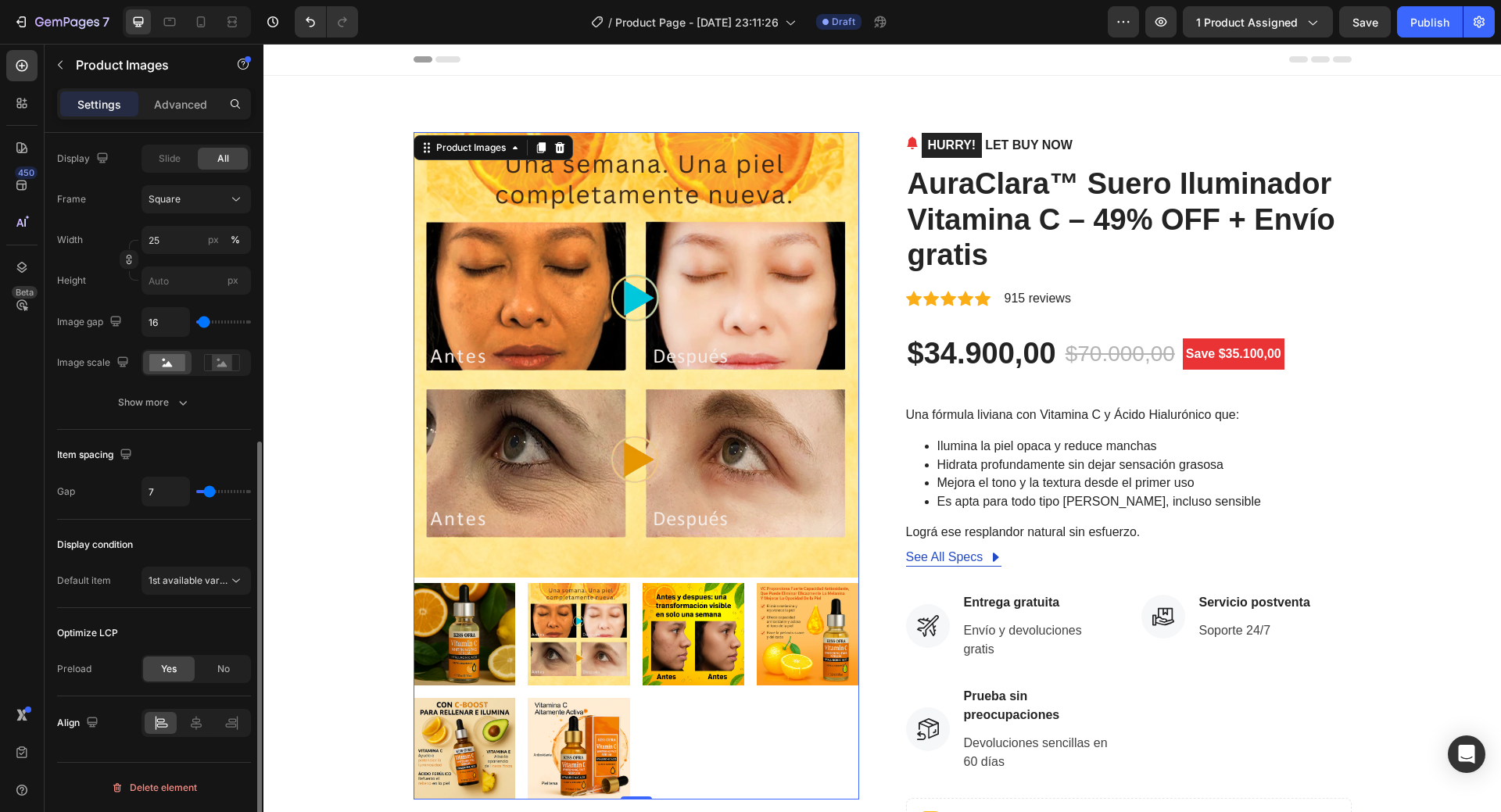
type input "11"
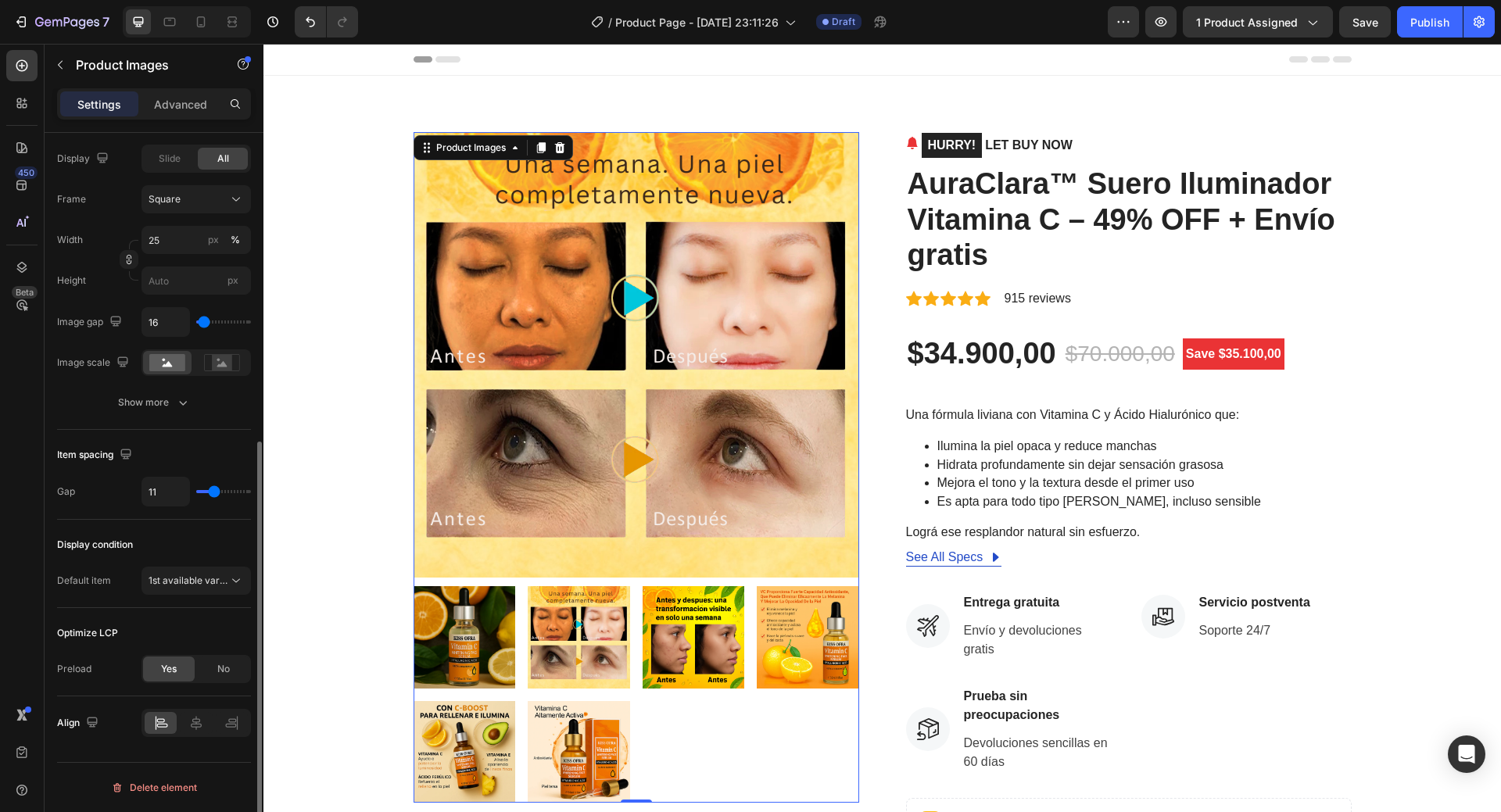
type input "14"
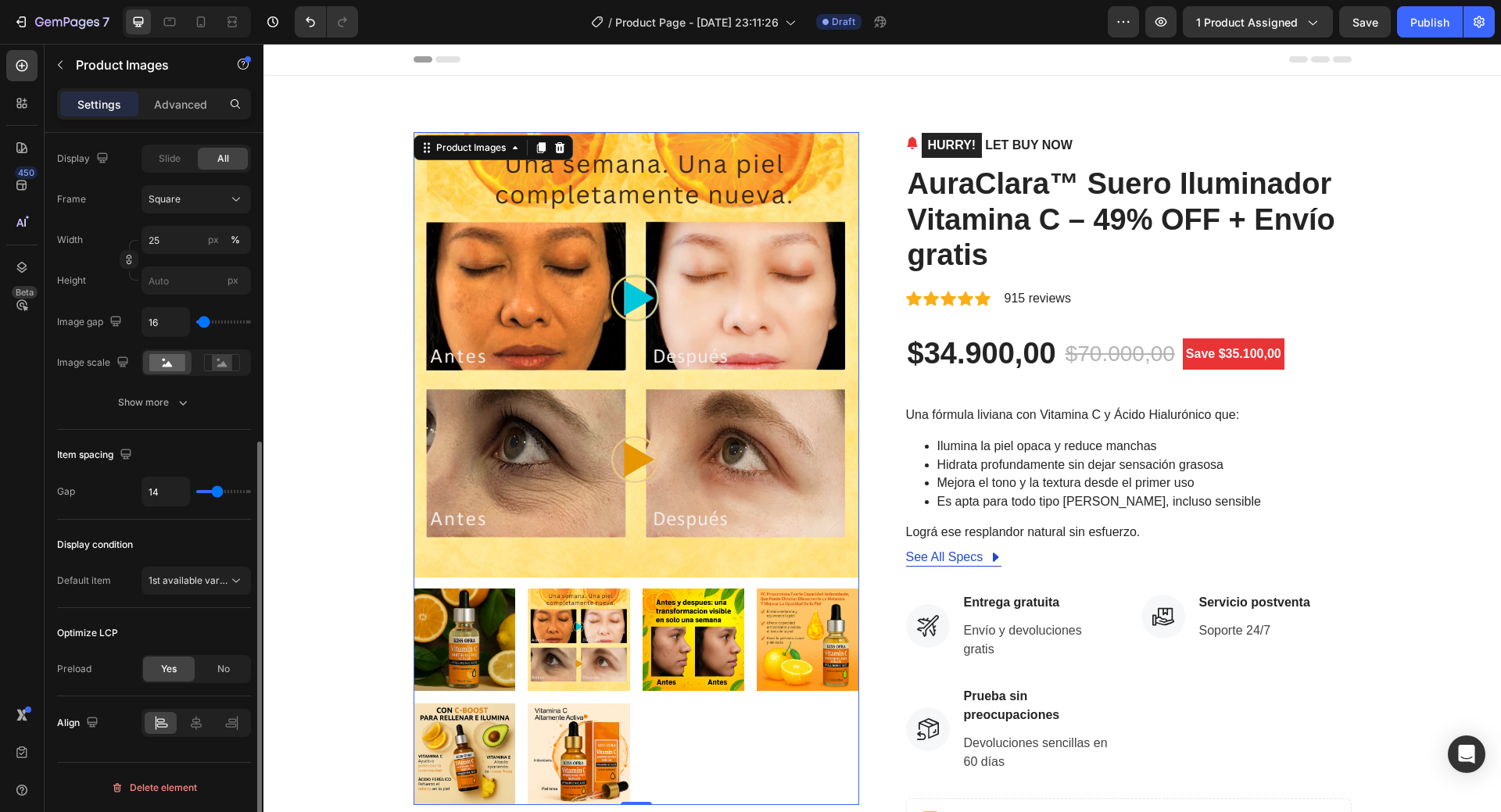
type input "16"
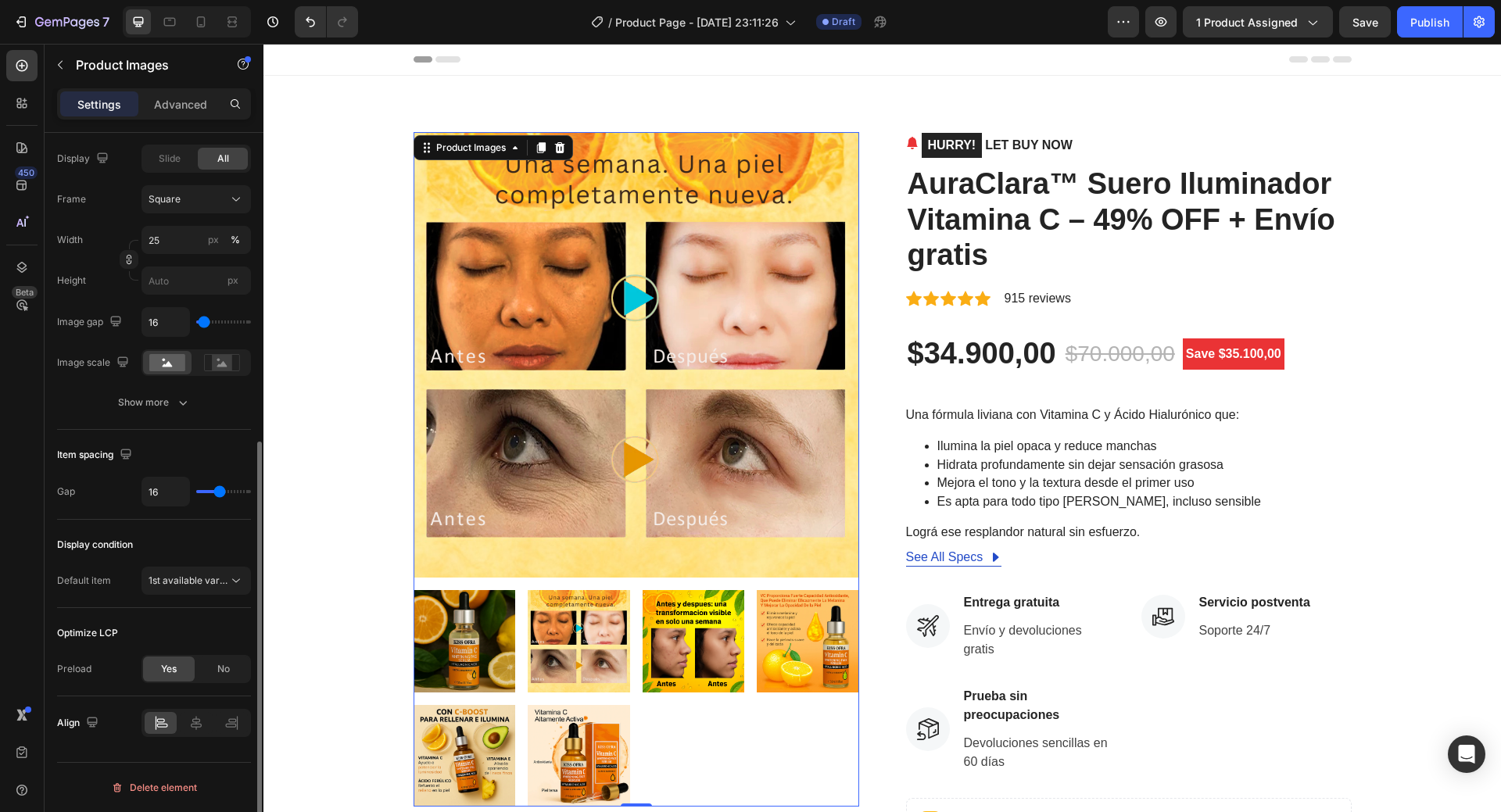
type input "13"
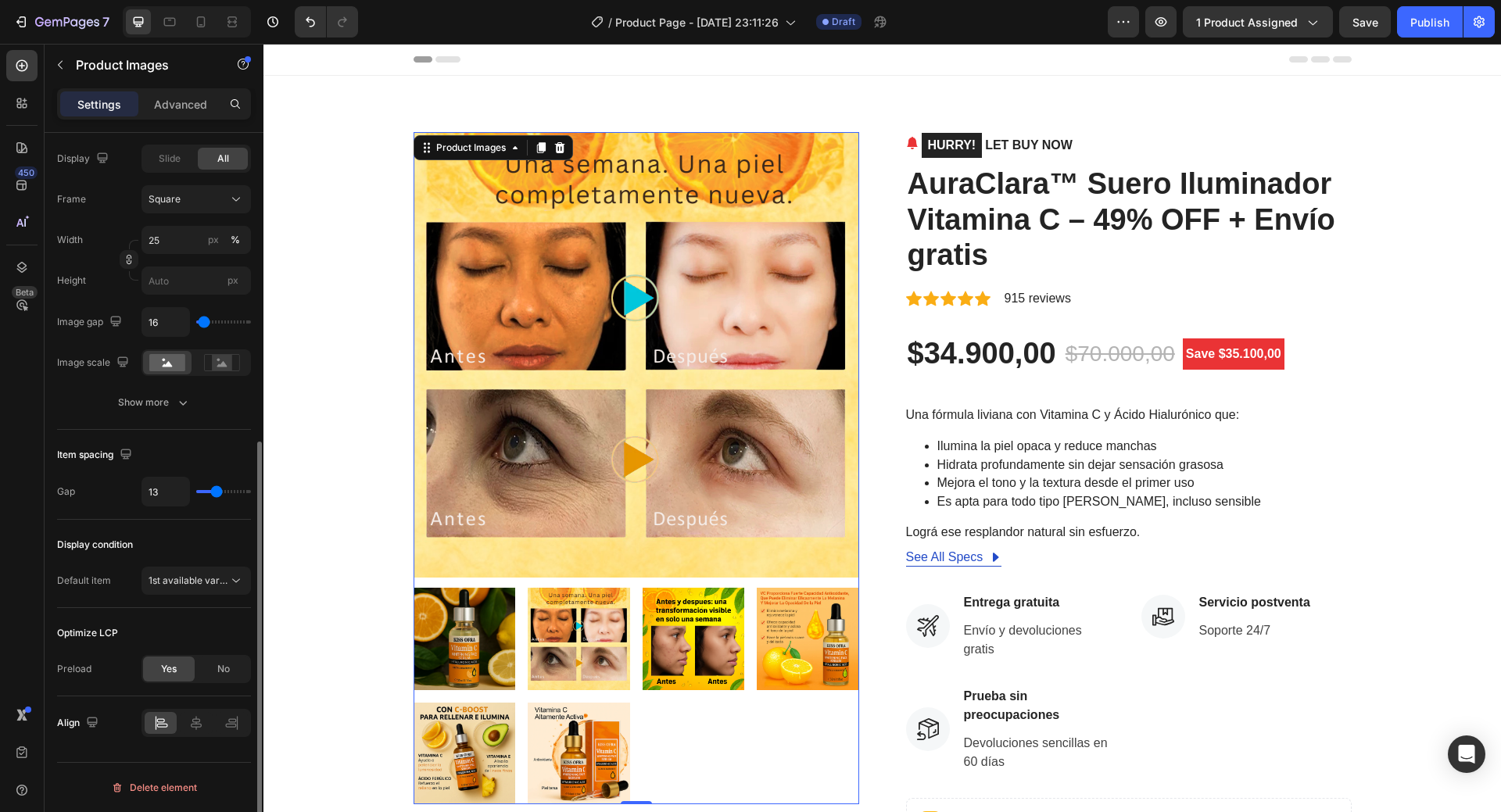
type input "12"
type input "11"
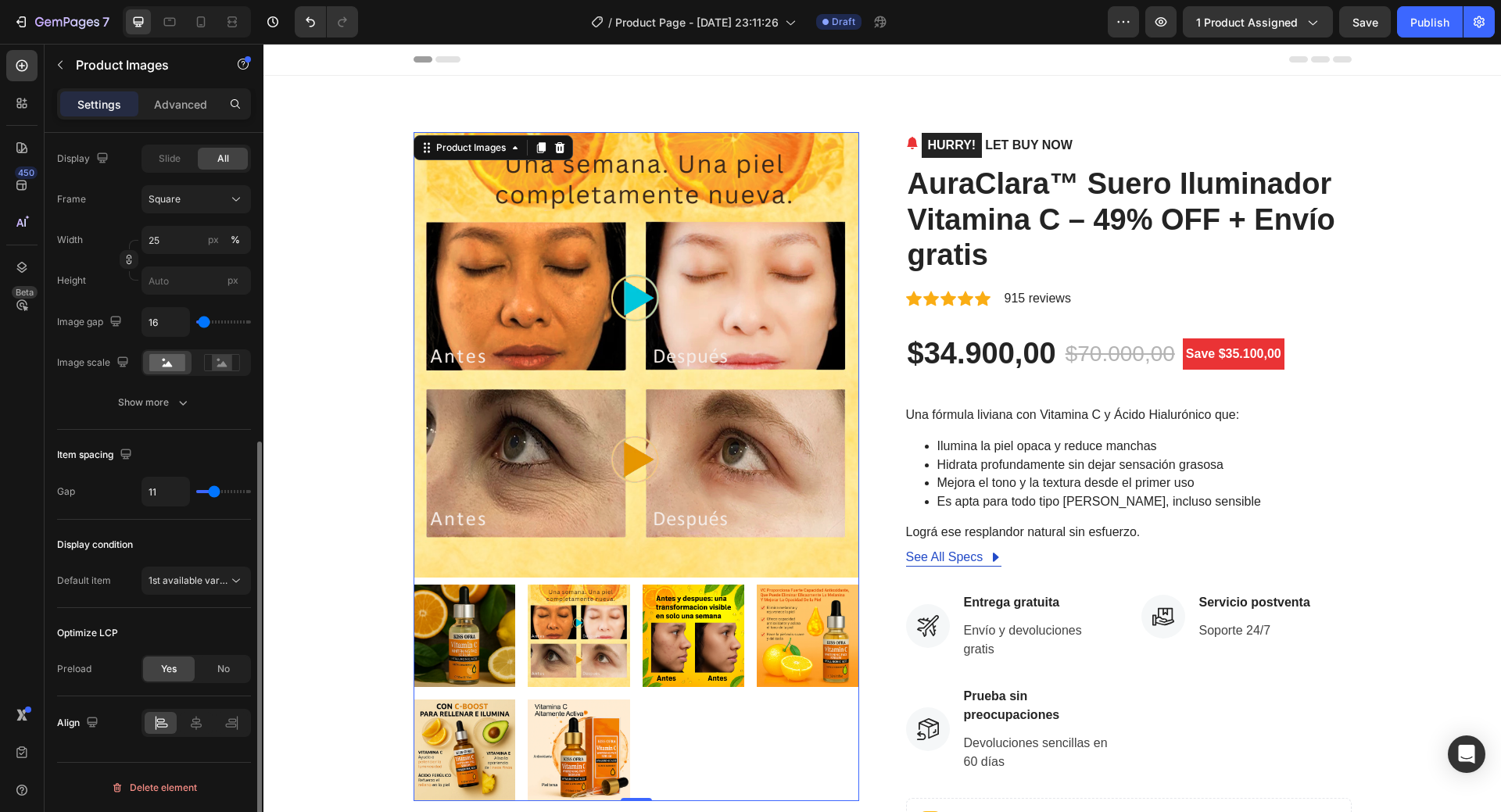
type input "9"
click at [212, 490] on input "range" at bounding box center [224, 492] width 54 height 3
click at [237, 582] on icon at bounding box center [235, 581] width 7 height 4
click at [235, 577] on icon at bounding box center [236, 581] width 16 height 16
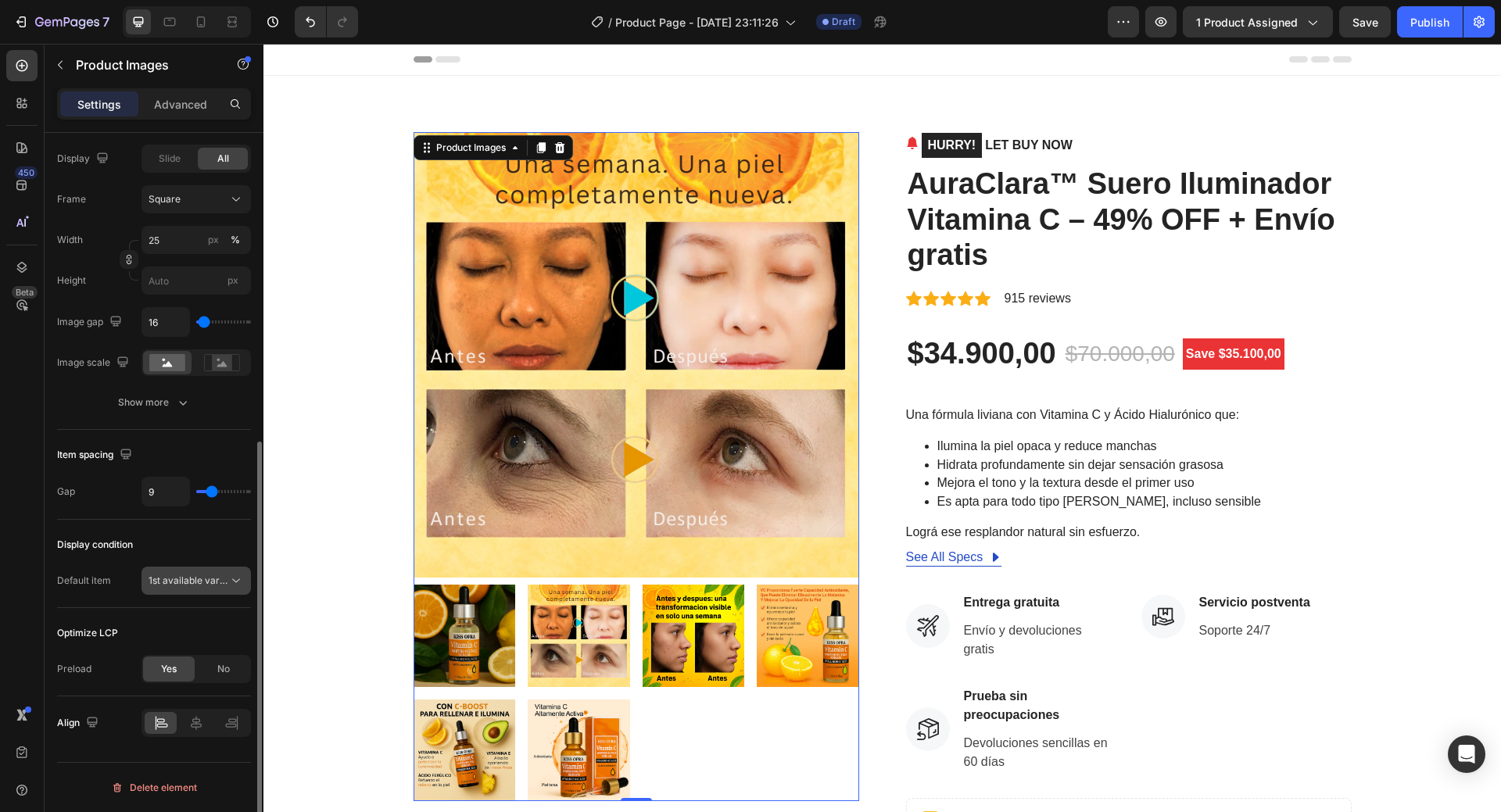
click at [228, 583] on div "1st available variant" at bounding box center [196, 581] width 96 height 16
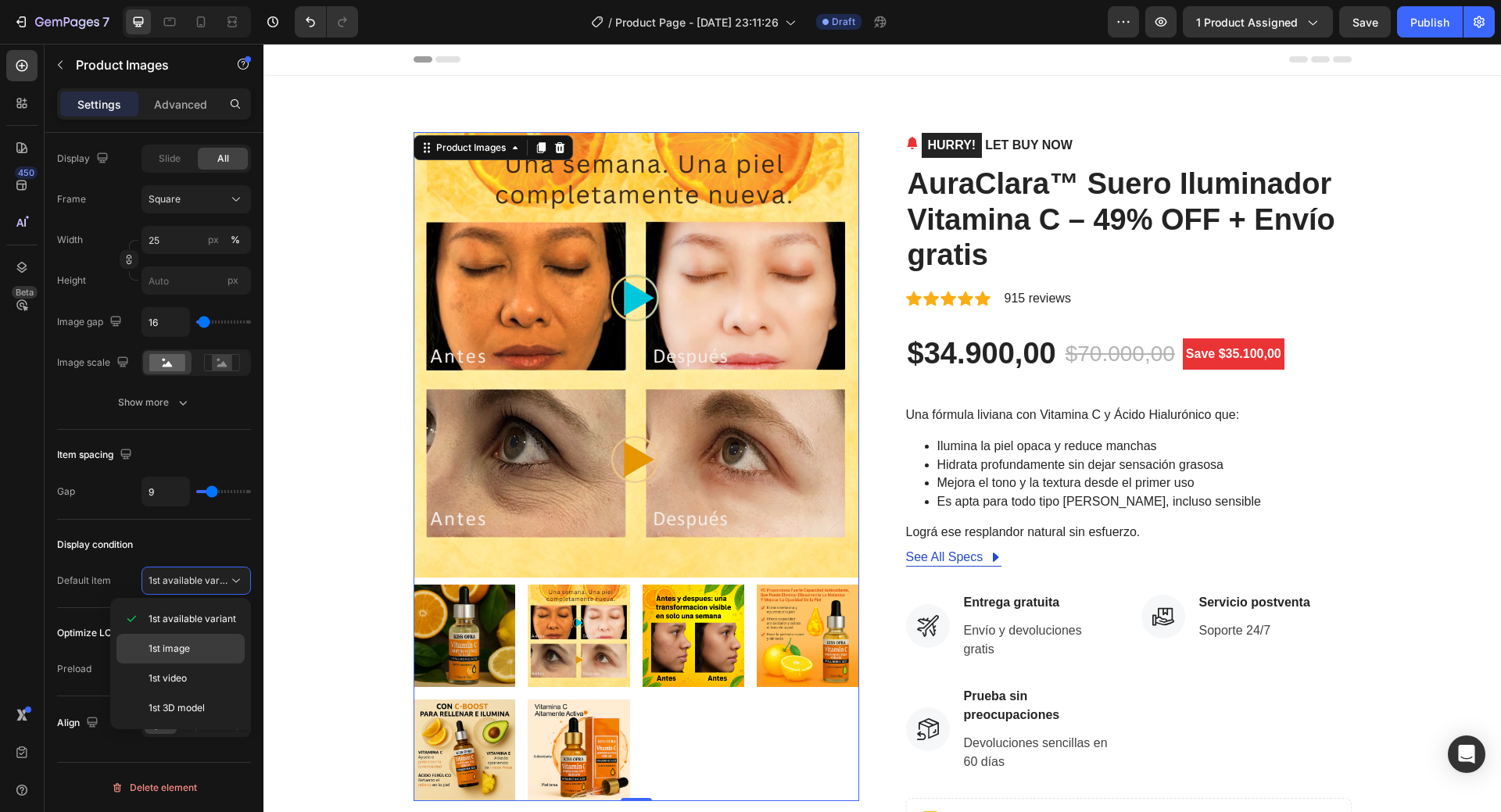
click at [185, 645] on span "1st image" at bounding box center [169, 649] width 41 height 14
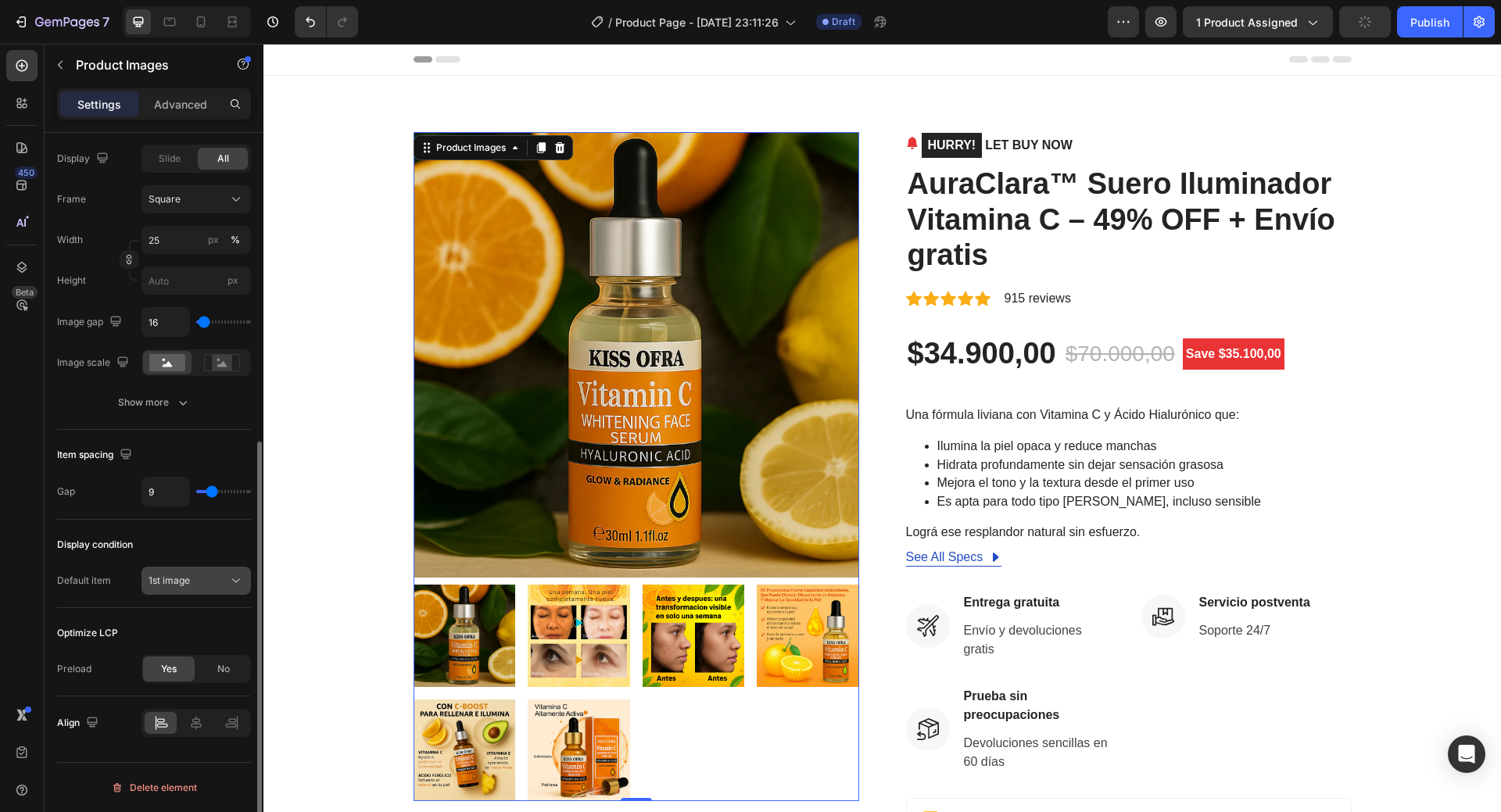
click at [196, 578] on div "1st image" at bounding box center [188, 580] width 80 height 14
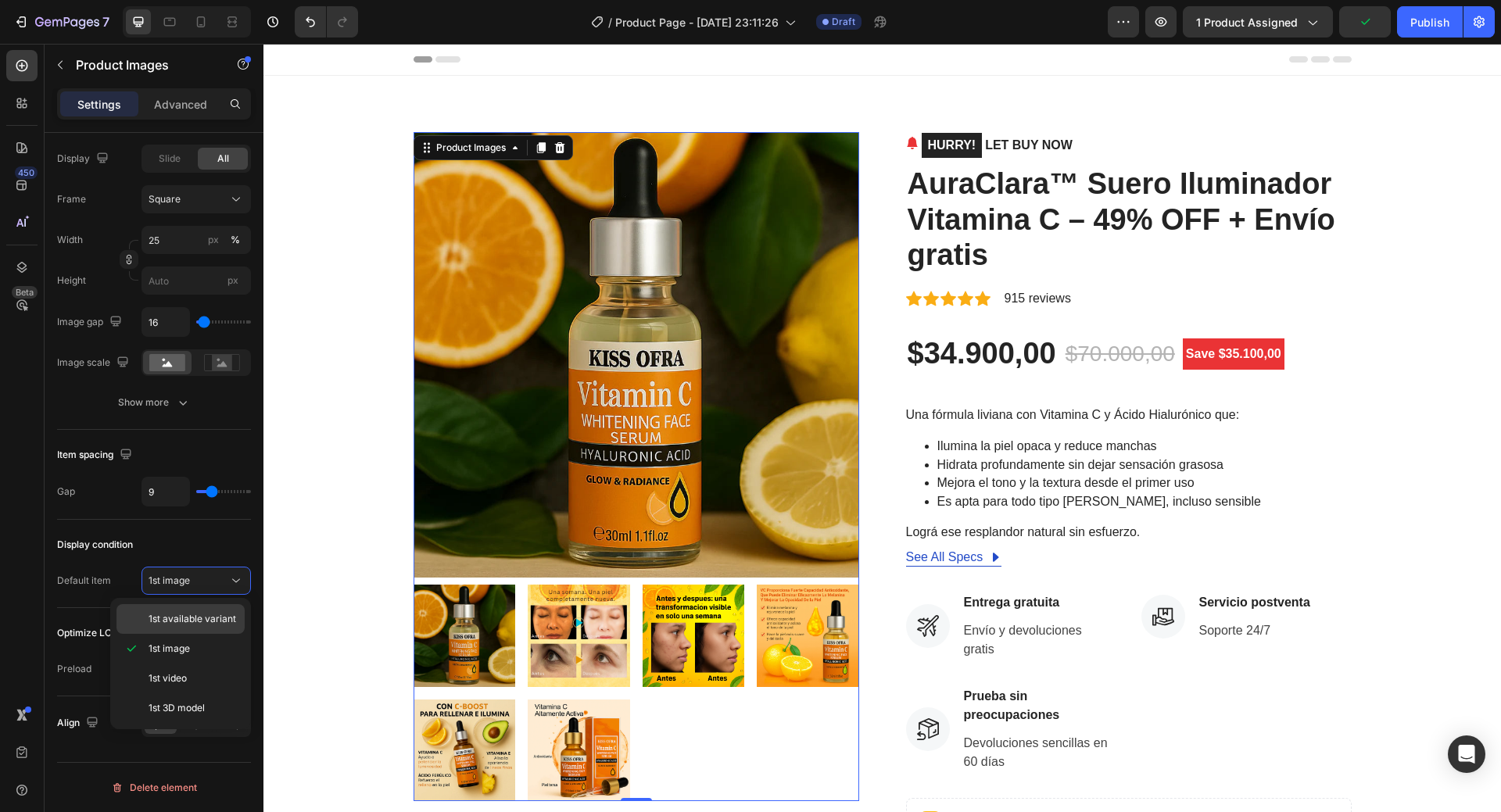
click at [212, 611] on div "1st available variant" at bounding box center [180, 619] width 128 height 30
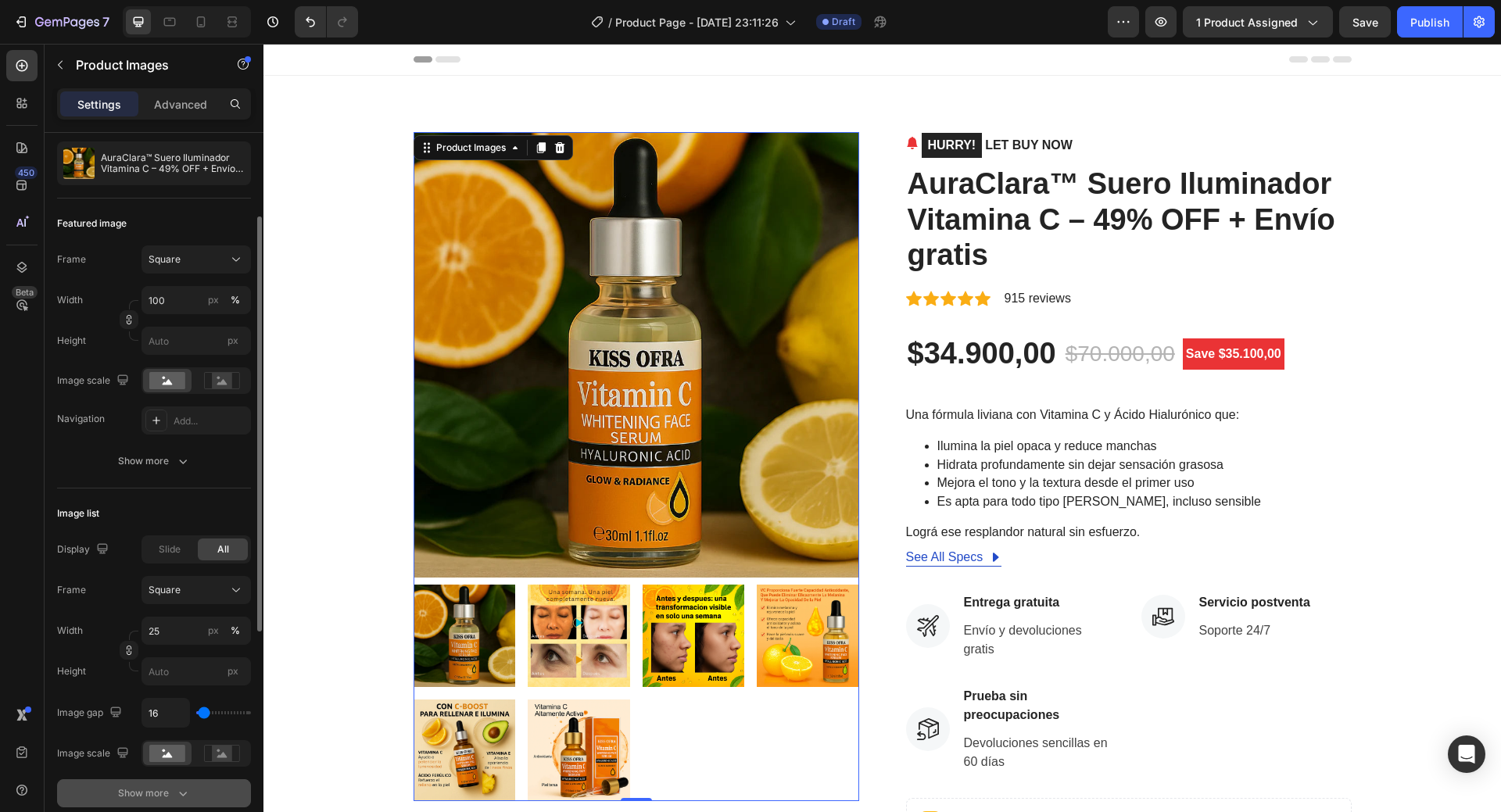
scroll to position [67, 0]
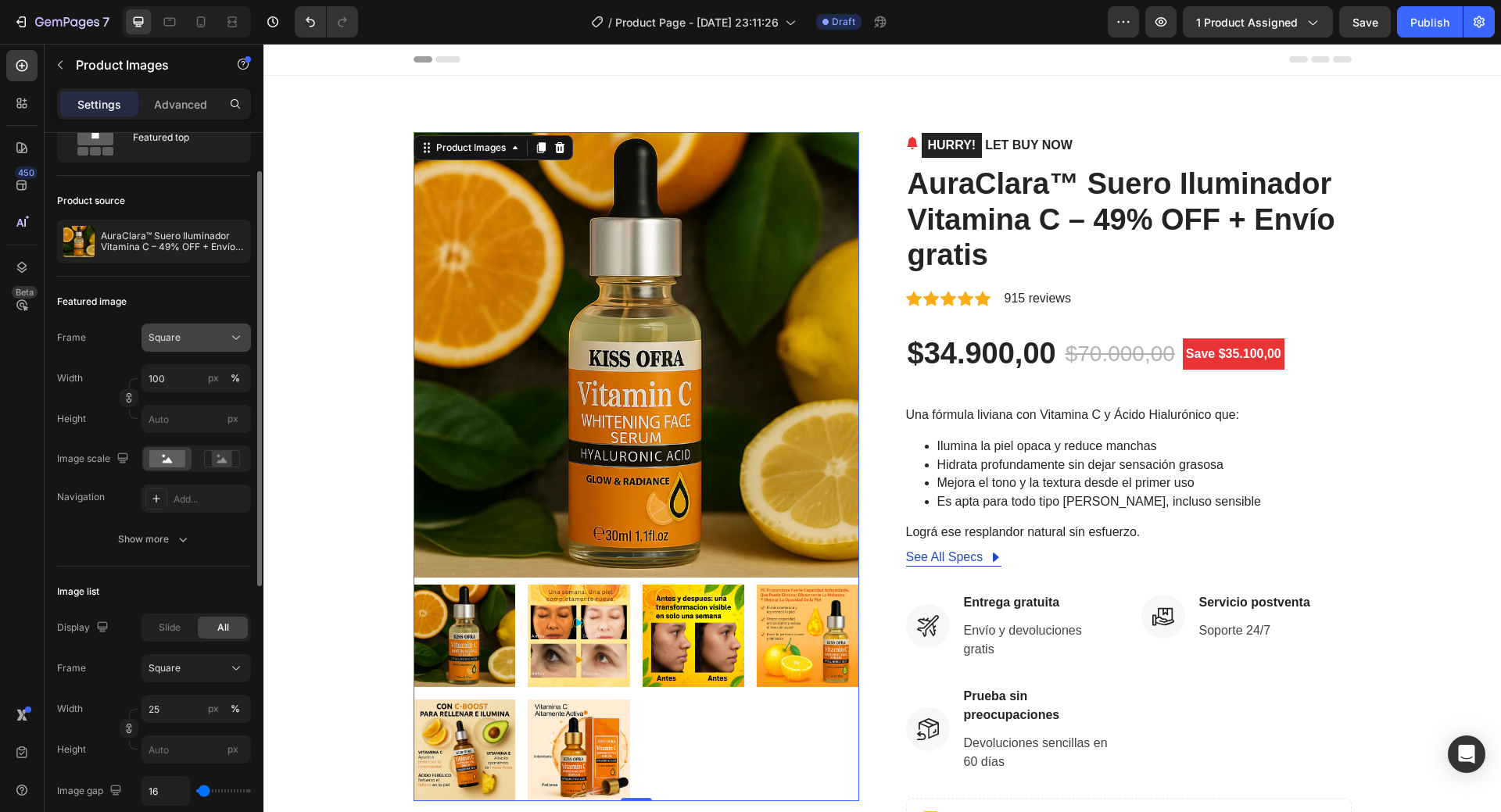
click at [205, 340] on div "Square" at bounding box center [186, 338] width 77 height 14
click at [205, 400] on div "Vertical" at bounding box center [193, 405] width 91 height 16
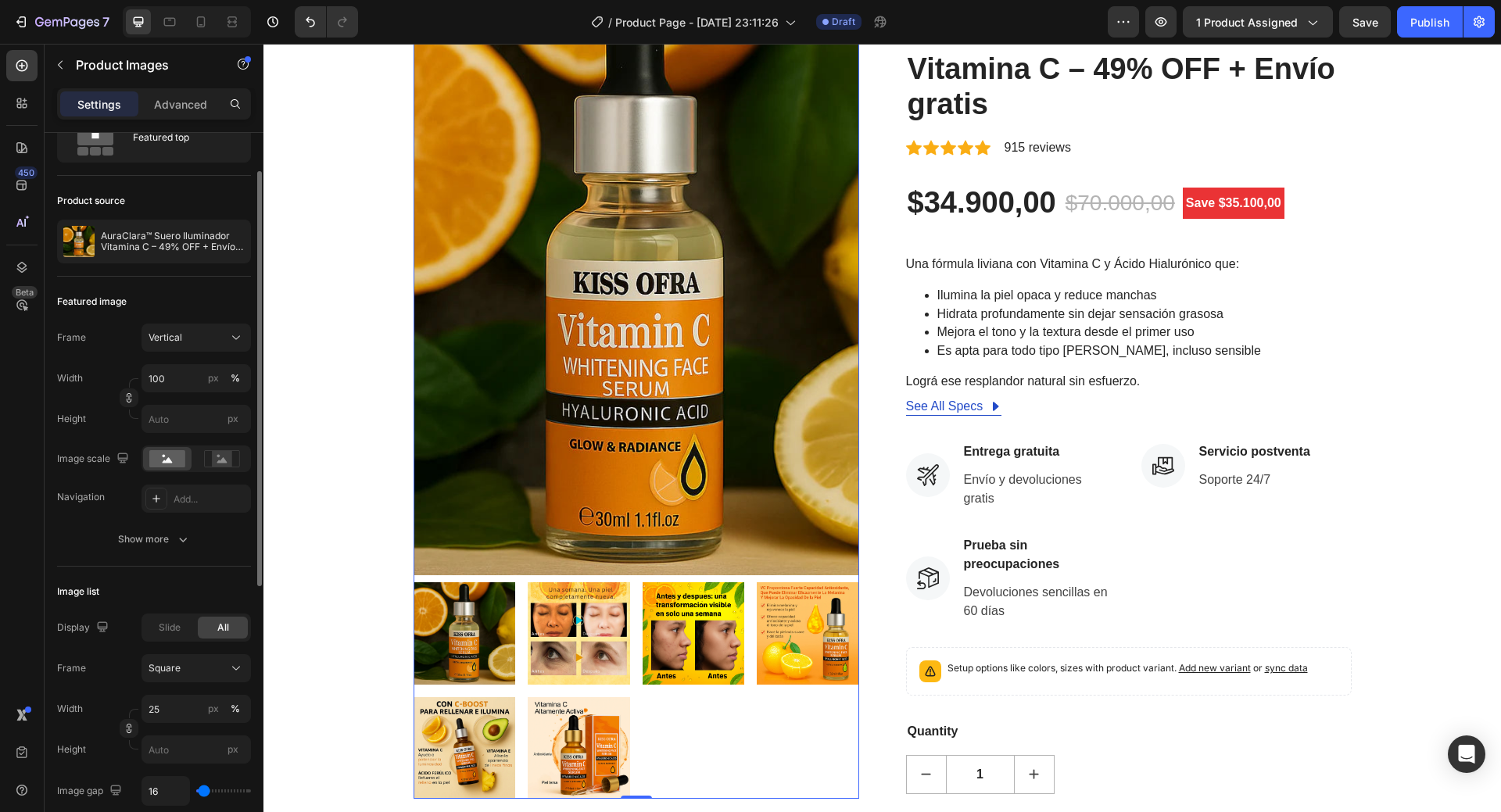
scroll to position [234, 0]
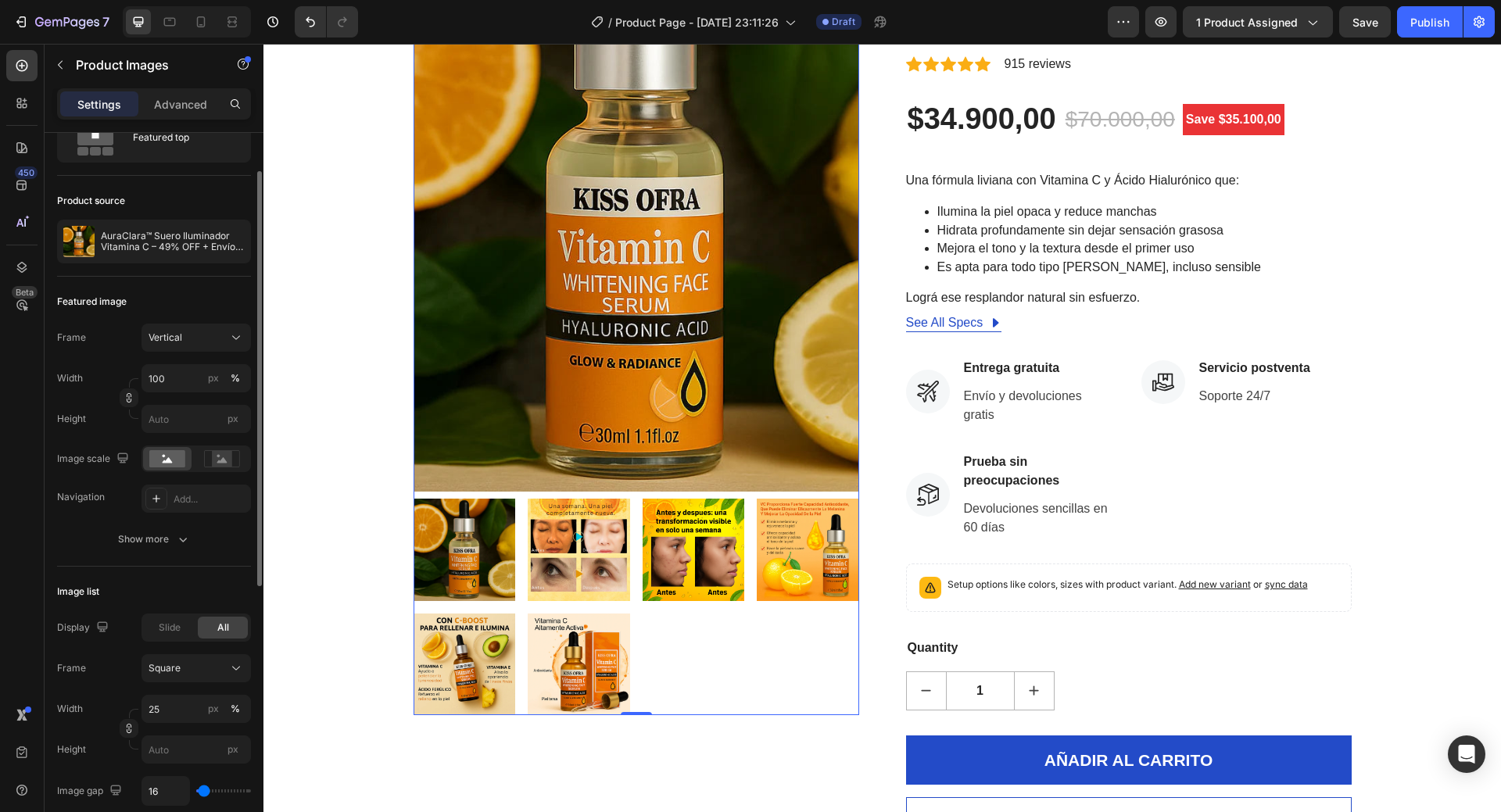
click at [471, 540] on img at bounding box center [465, 550] width 102 height 102
click at [567, 541] on img at bounding box center [579, 550] width 102 height 102
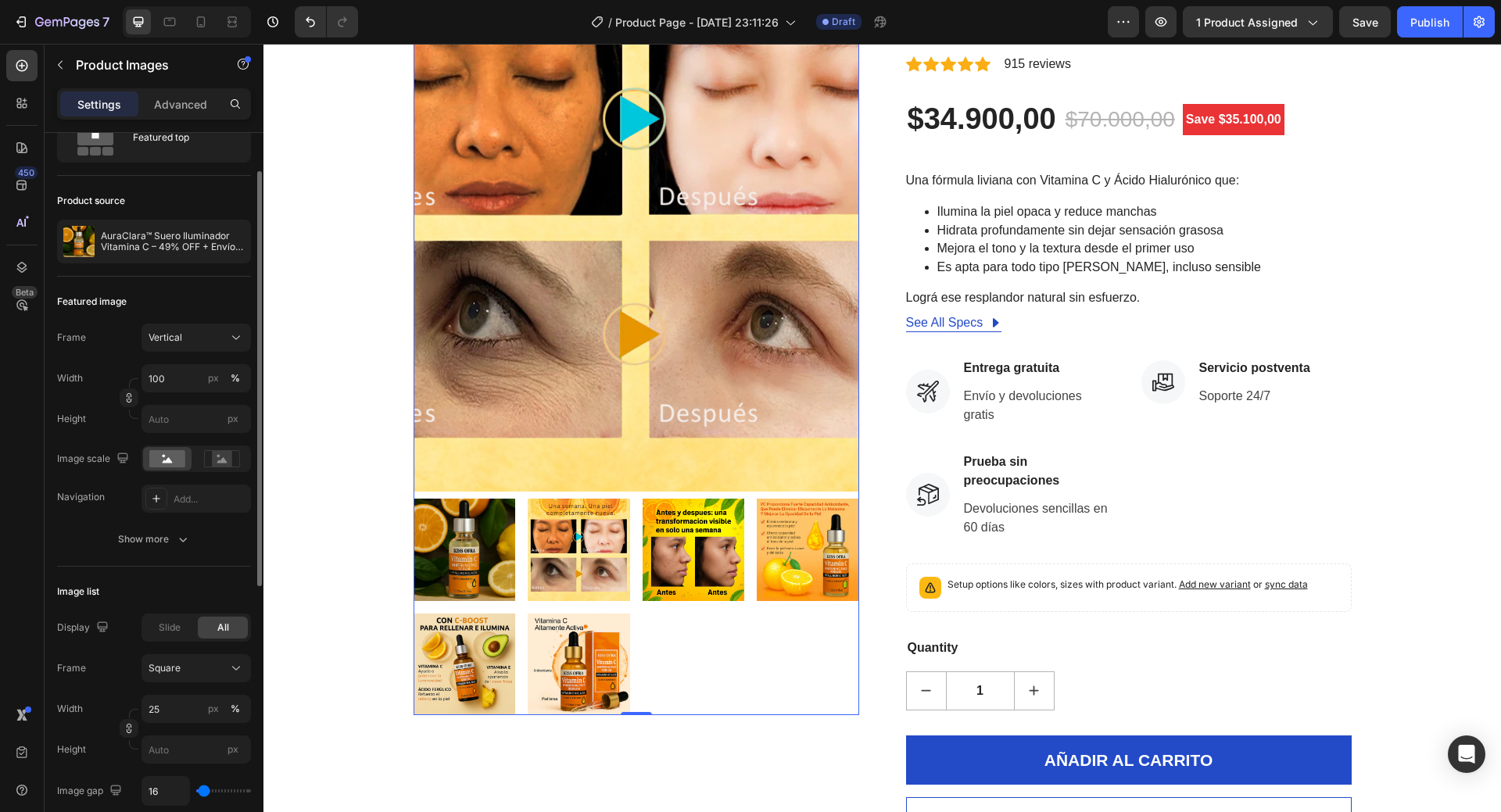
click at [674, 564] on img at bounding box center [694, 550] width 102 height 102
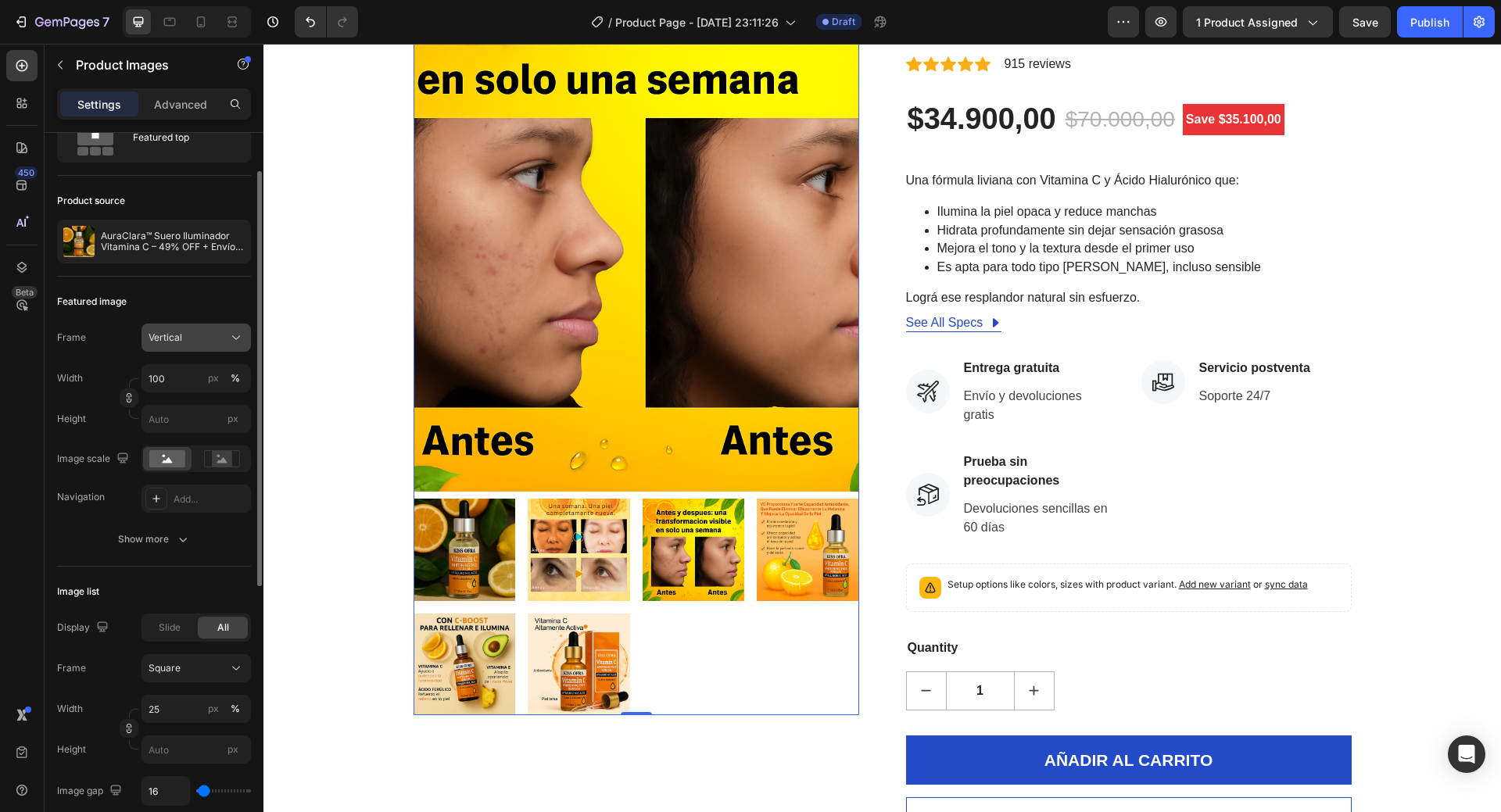
click at [215, 337] on div "Vertical" at bounding box center [186, 338] width 77 height 14
click at [188, 427] on span "Horizontal" at bounding box center [171, 435] width 46 height 16
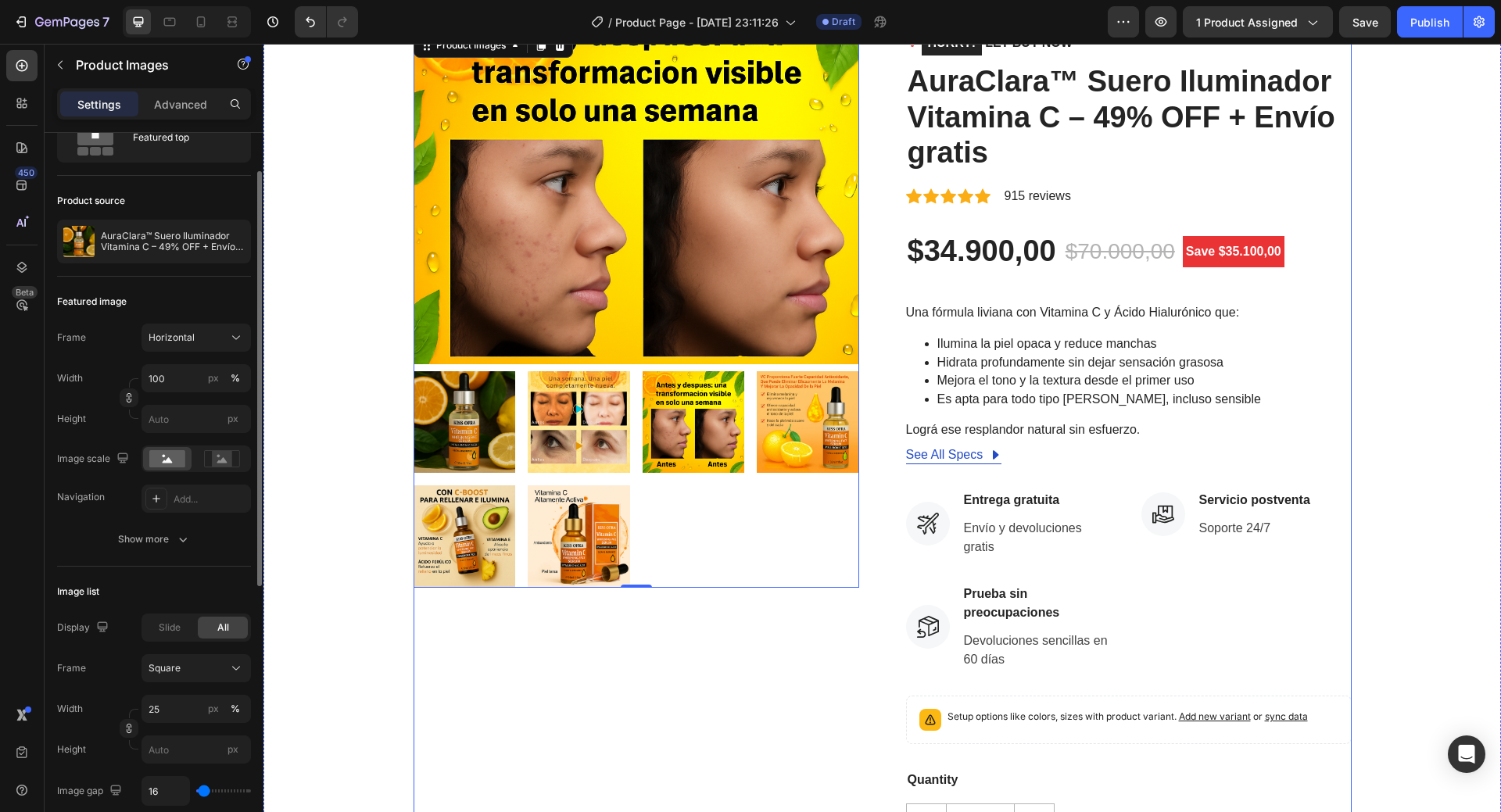
scroll to position [0, 0]
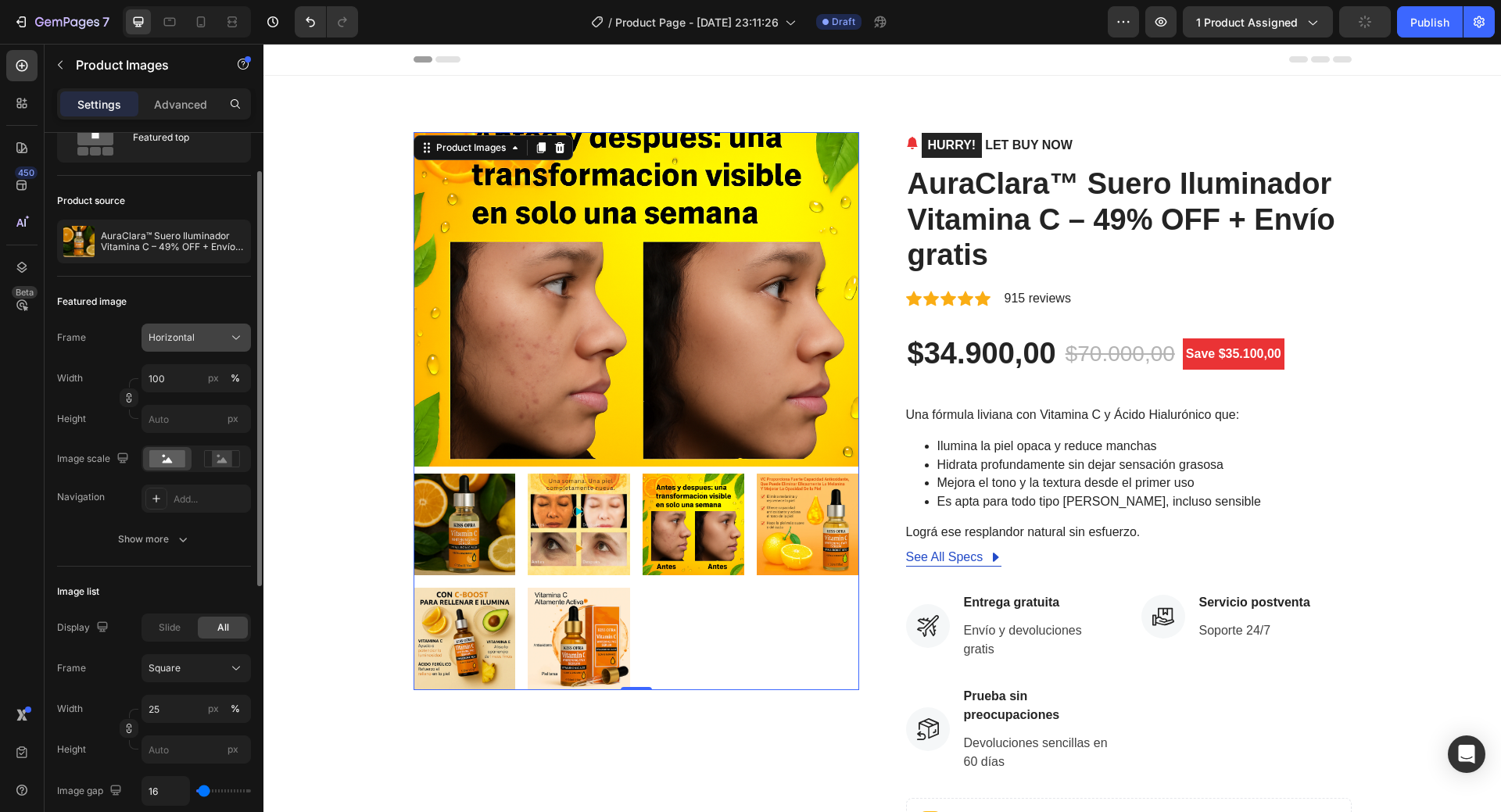
click at [220, 336] on div "Horizontal" at bounding box center [186, 338] width 77 height 14
click at [211, 380] on div "Square" at bounding box center [193, 375] width 91 height 16
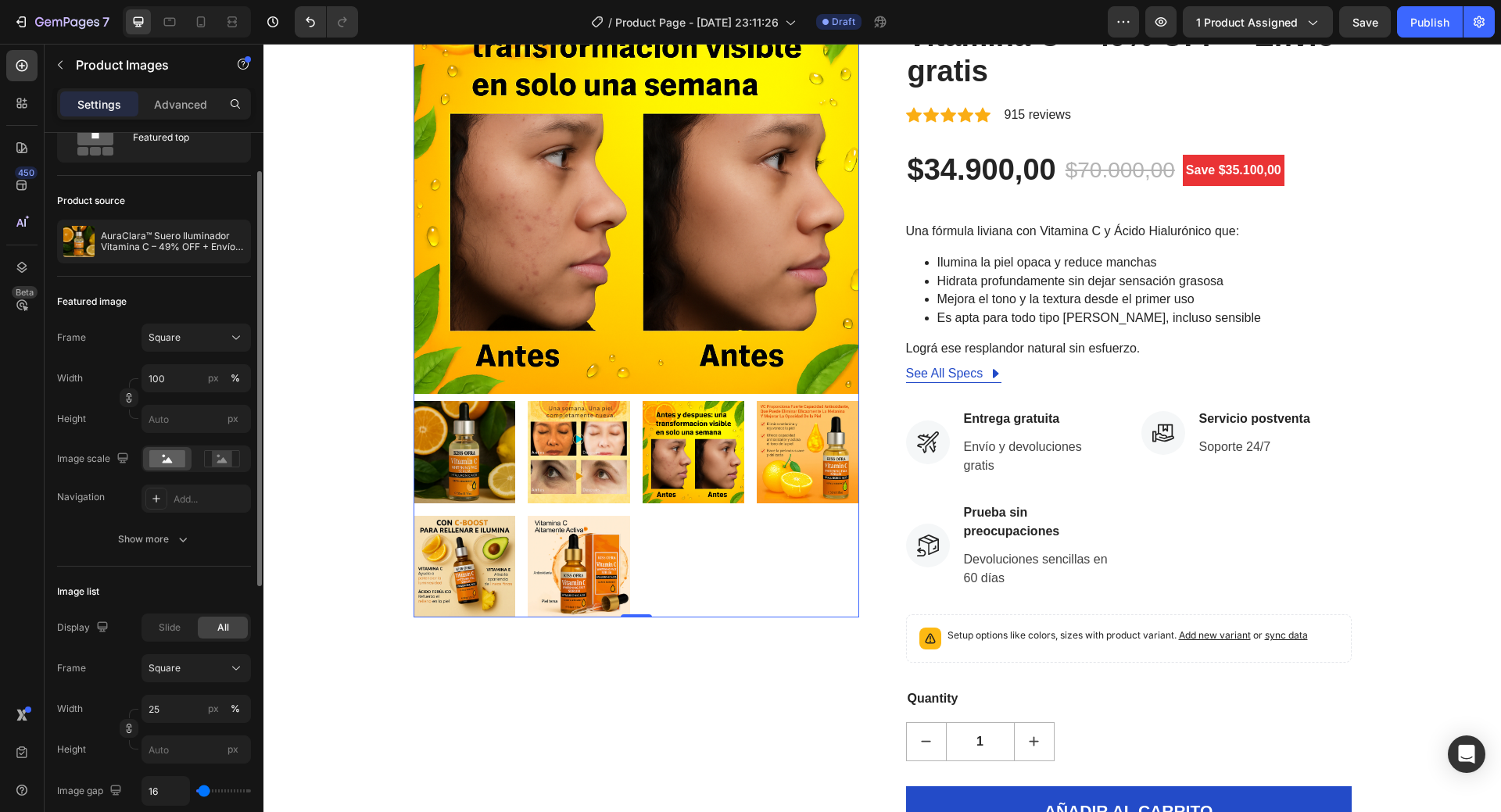
scroll to position [234, 0]
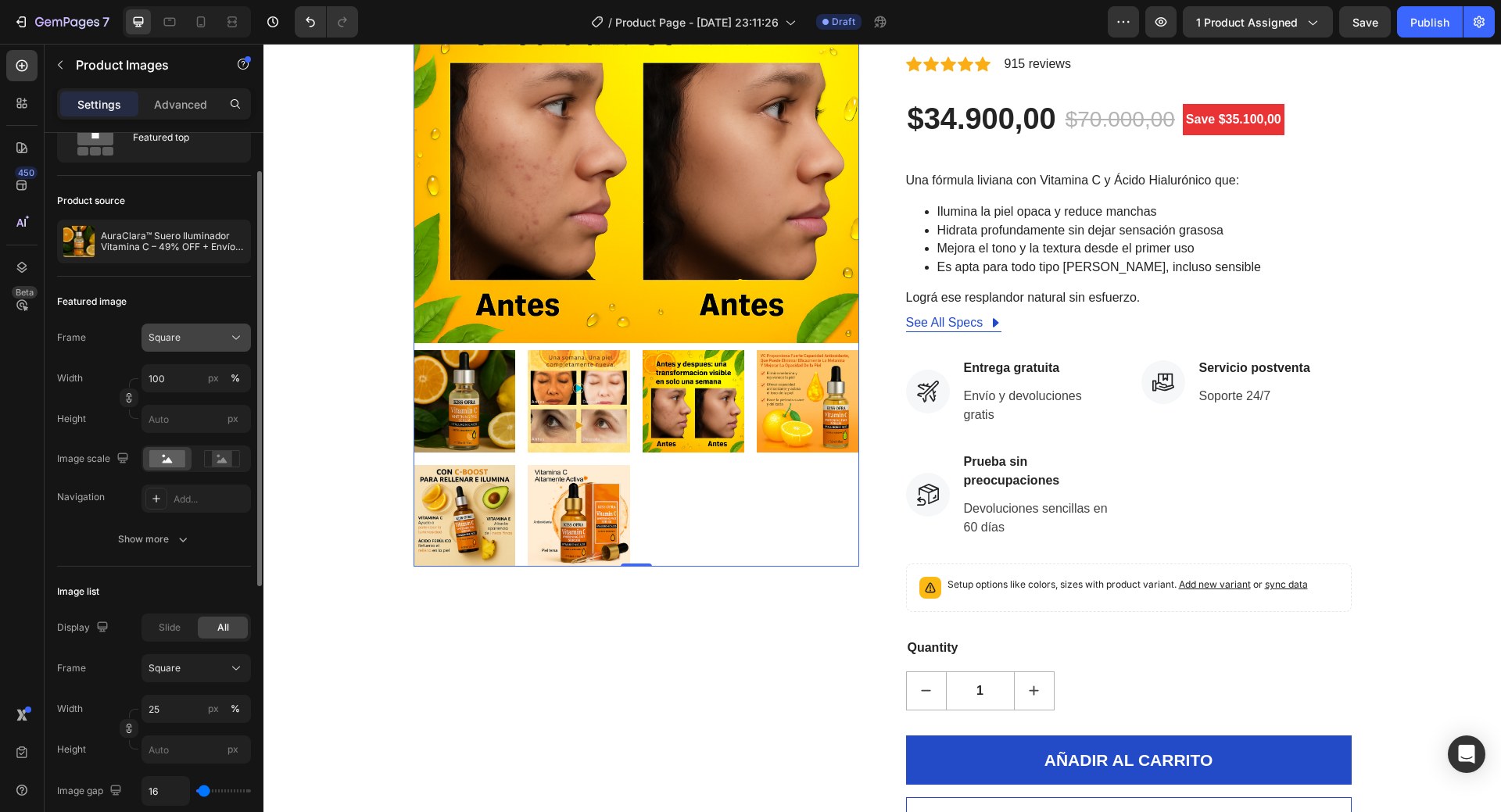
click at [230, 337] on icon at bounding box center [236, 338] width 16 height 16
click at [163, 467] on span "Original" at bounding box center [165, 464] width 35 height 14
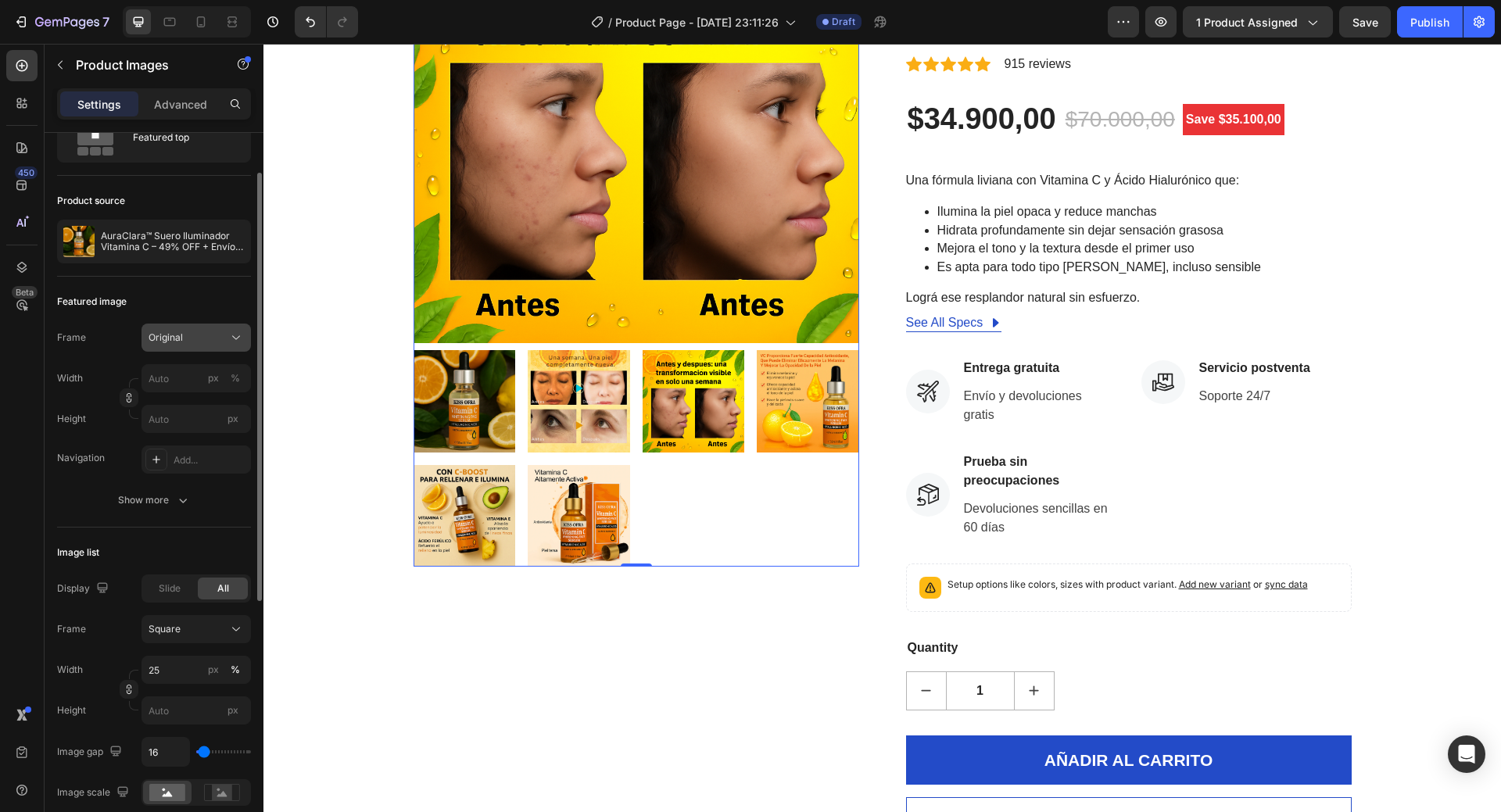
click at [195, 336] on div "Original" at bounding box center [186, 338] width 77 height 14
click at [196, 367] on div "Square" at bounding box center [182, 376] width 125 height 30
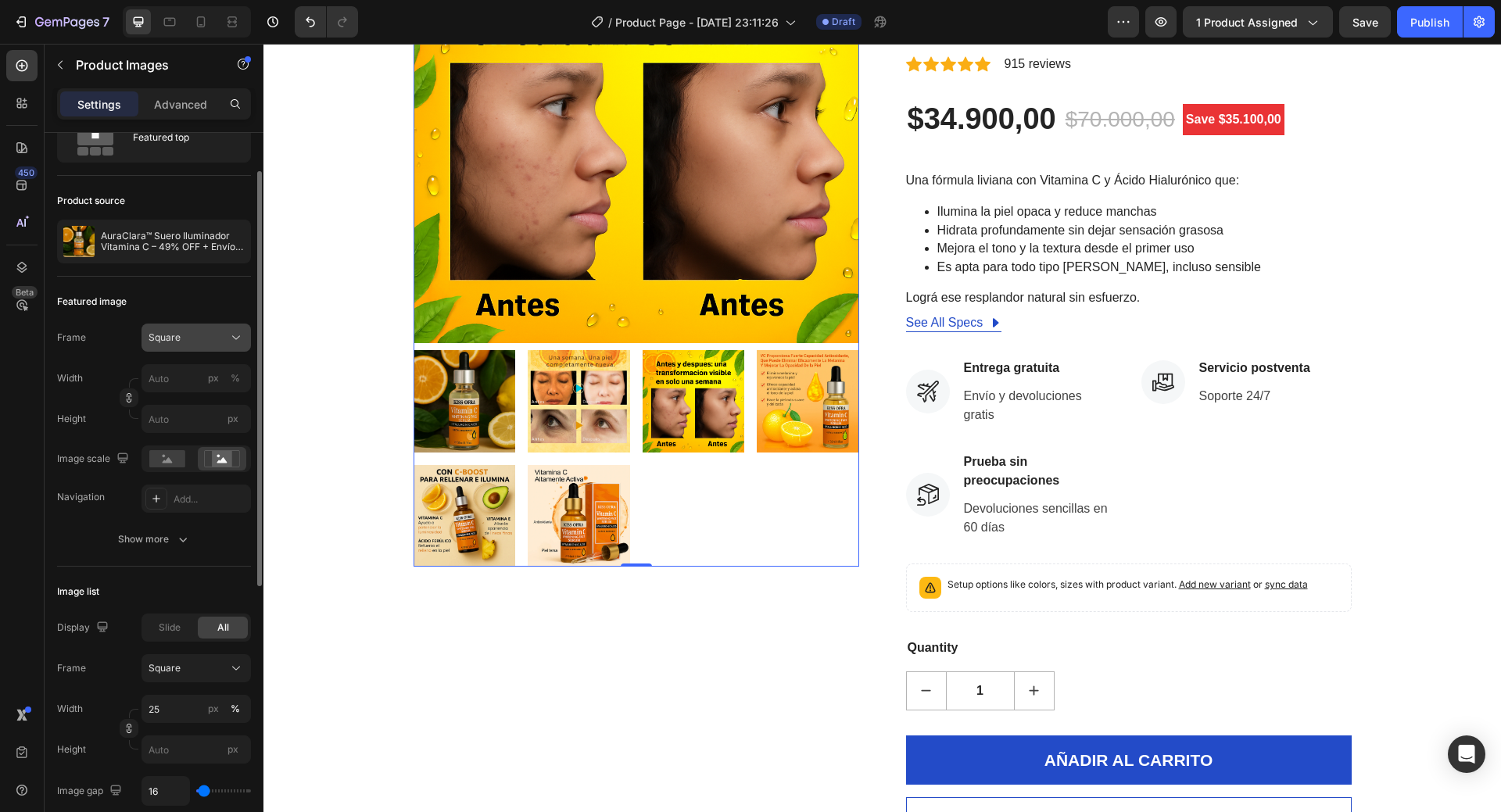
click at [203, 346] on button "Square" at bounding box center [196, 338] width 110 height 28
click at [191, 434] on span "Horizontal" at bounding box center [171, 435] width 46 height 16
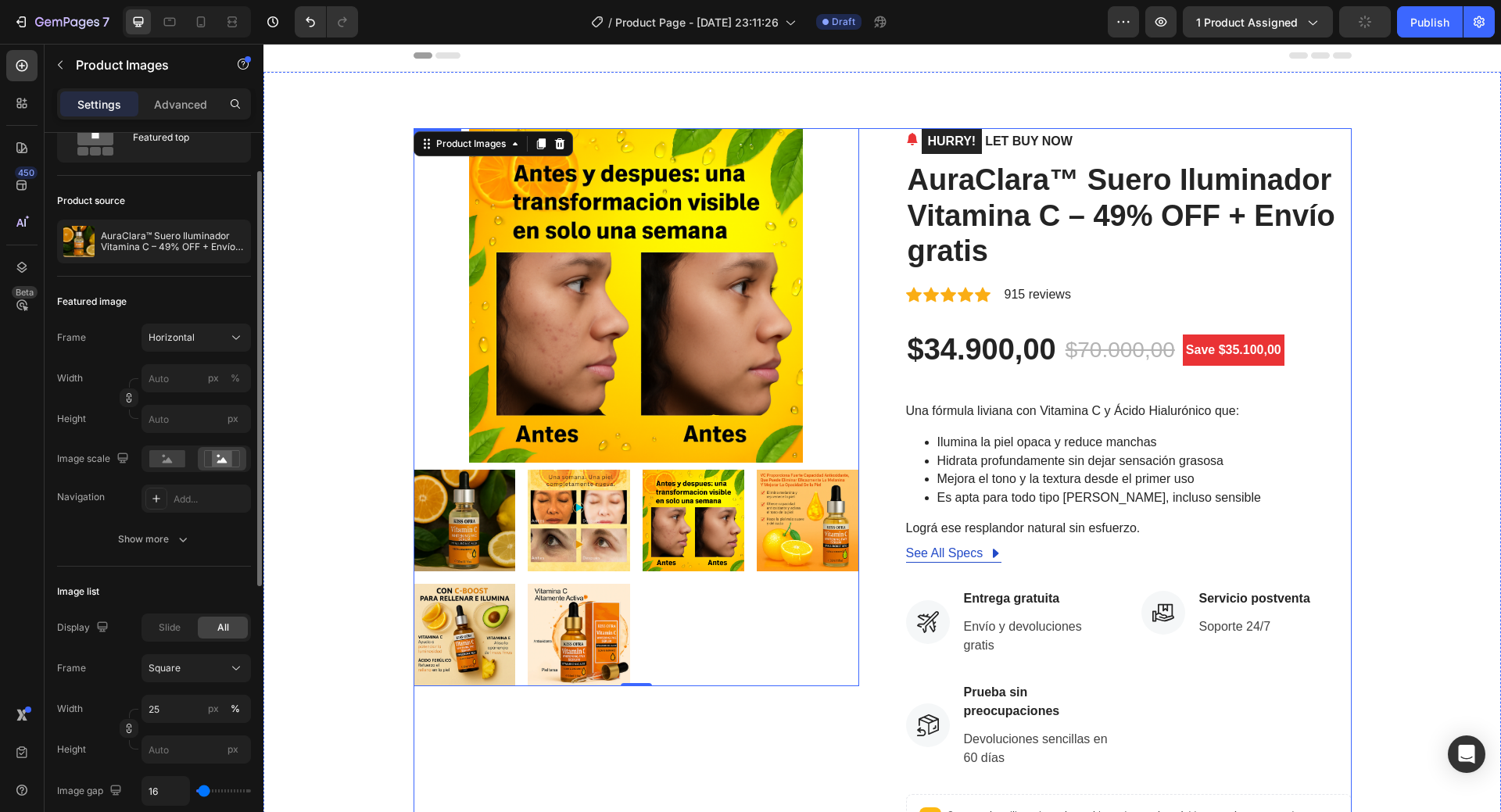
scroll to position [0, 0]
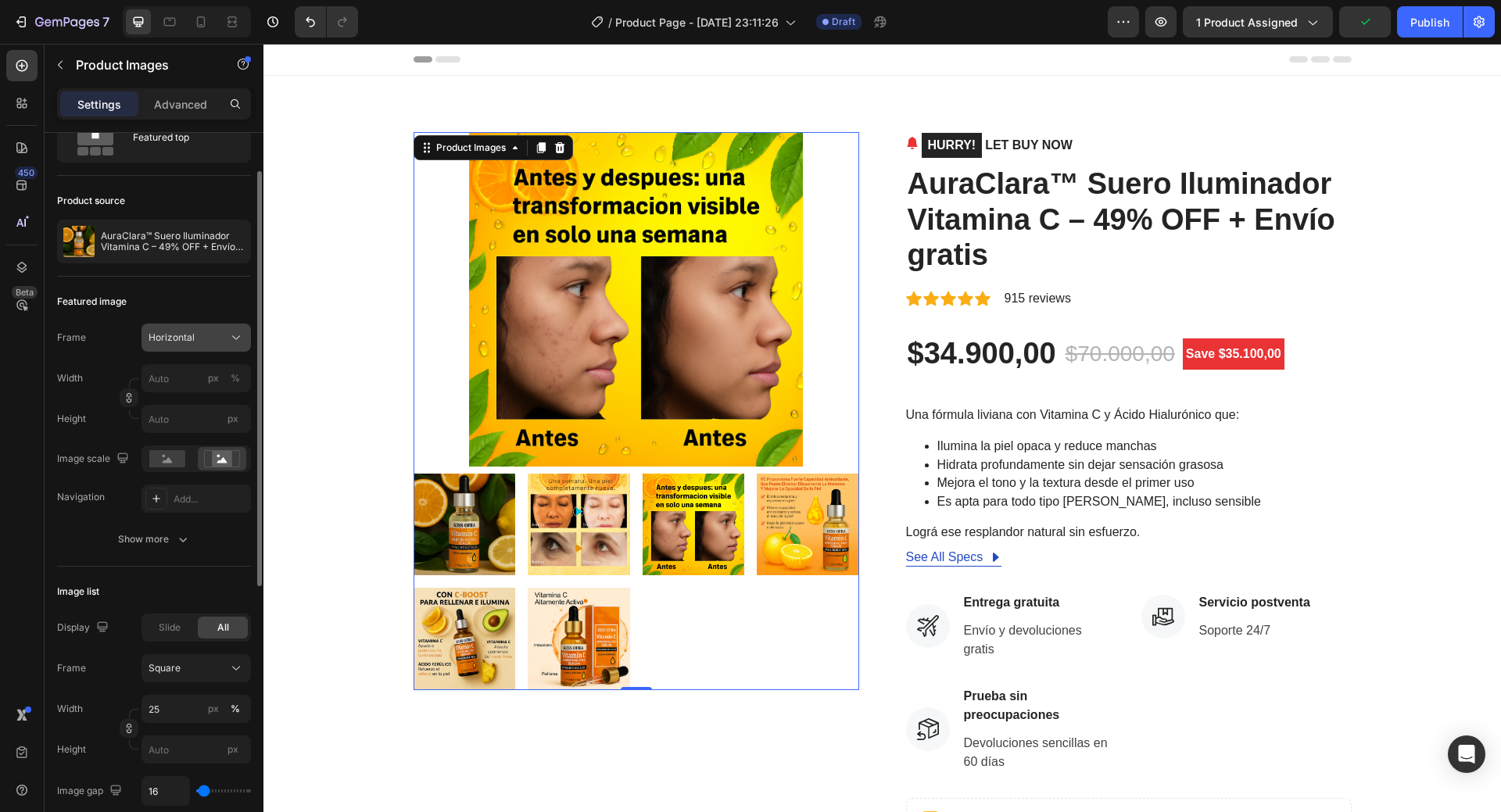
click at [238, 342] on icon at bounding box center [236, 338] width 16 height 16
click at [206, 374] on div "Square" at bounding box center [193, 375] width 91 height 16
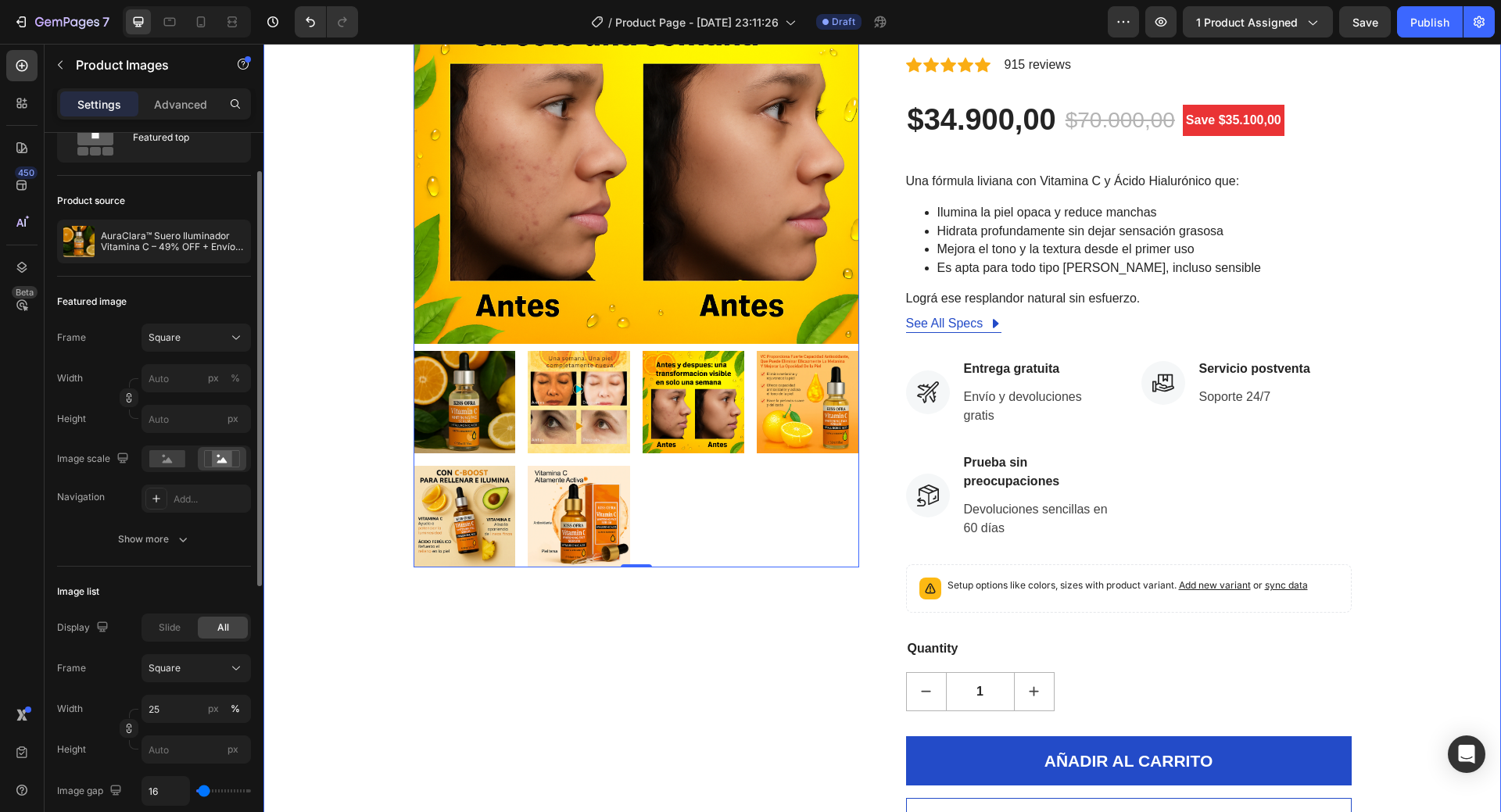
scroll to position [234, 0]
click at [307, 383] on div "Product Images 0 HURRY! LET BUY NOW (P) Stock Counter AuraClara™ Suero Iluminad…" at bounding box center [883, 372] width 1215 height 950
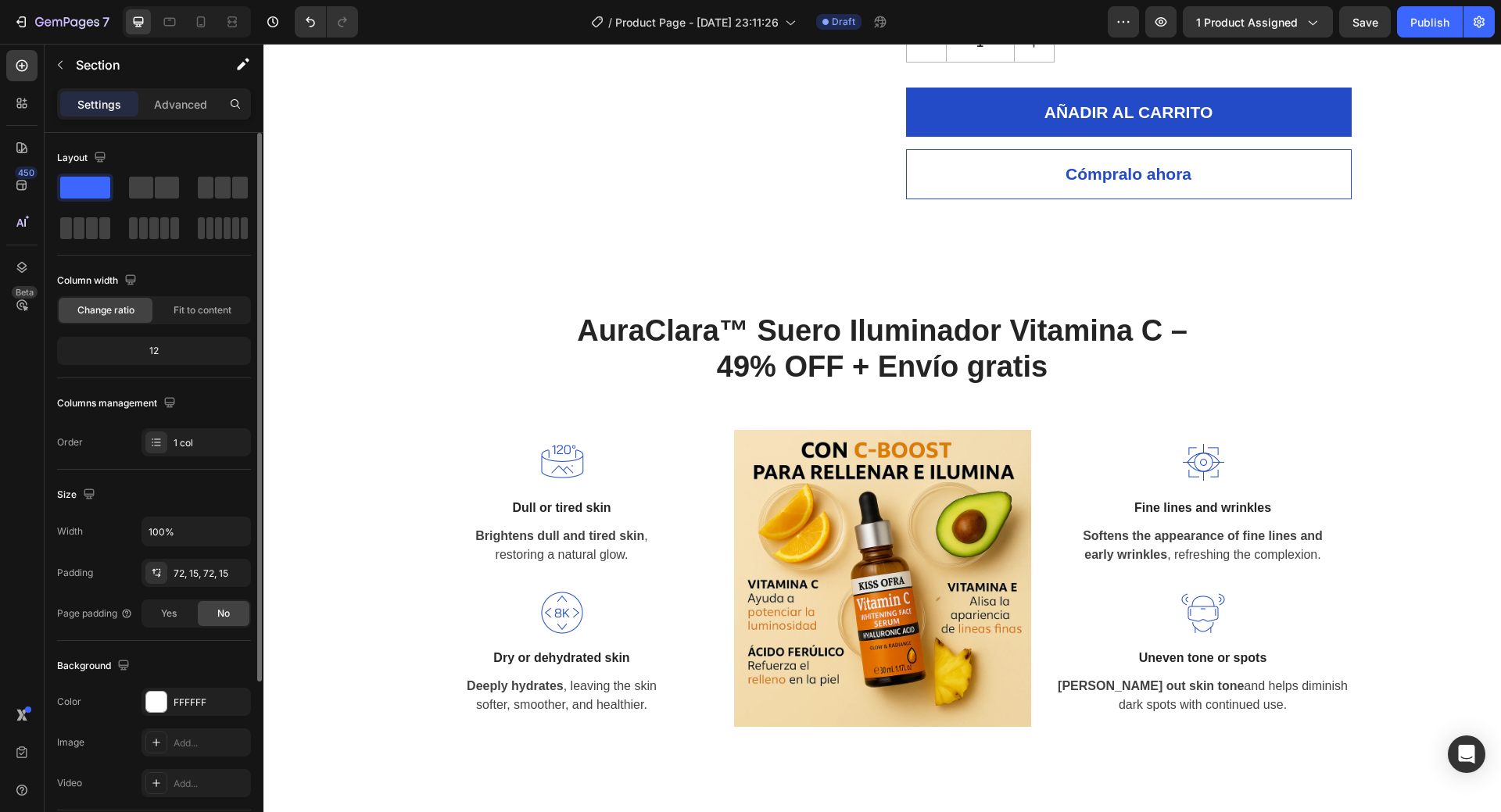
scroll to position [938, 0]
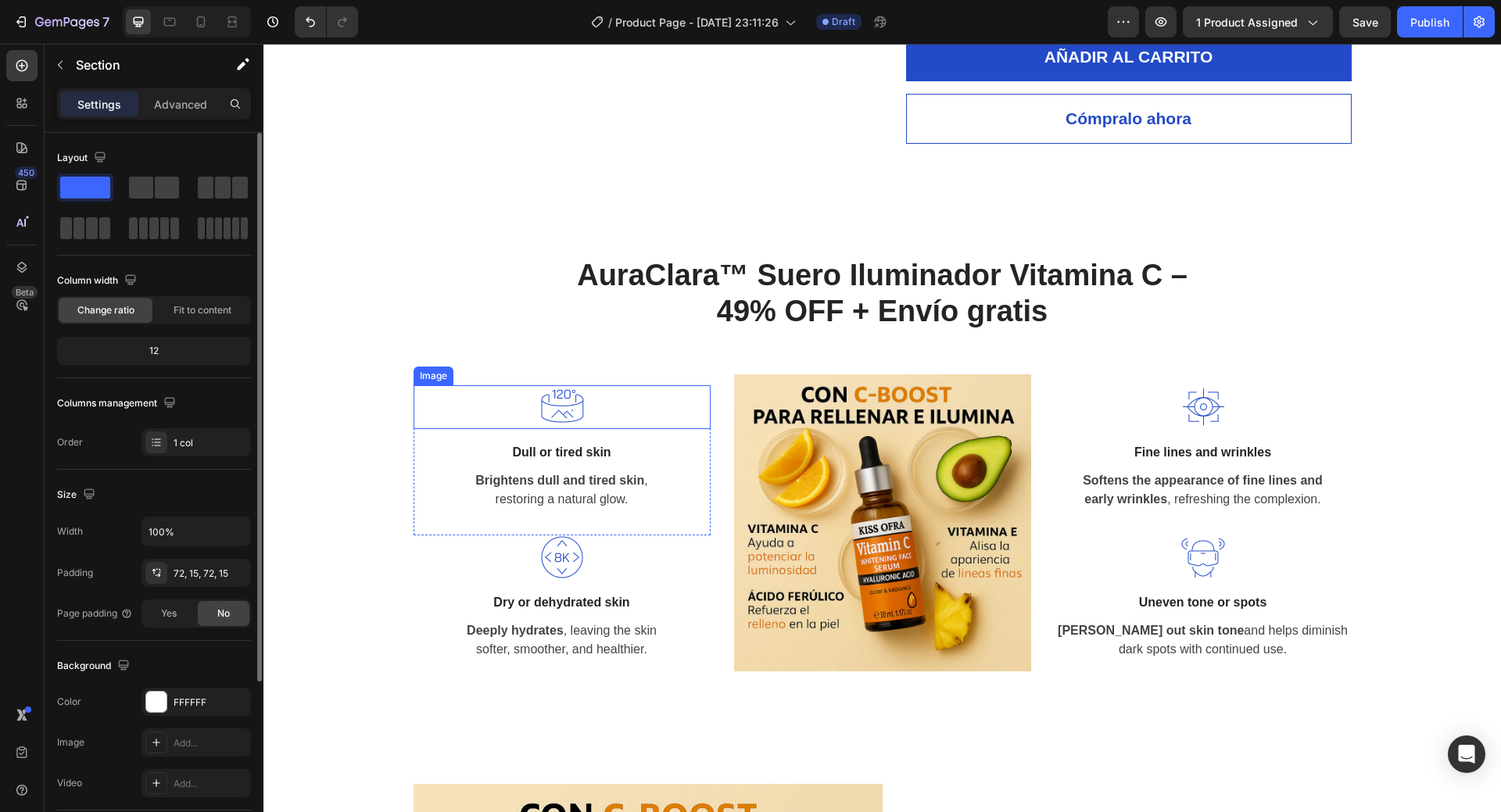
click at [573, 410] on img at bounding box center [562, 407] width 44 height 44
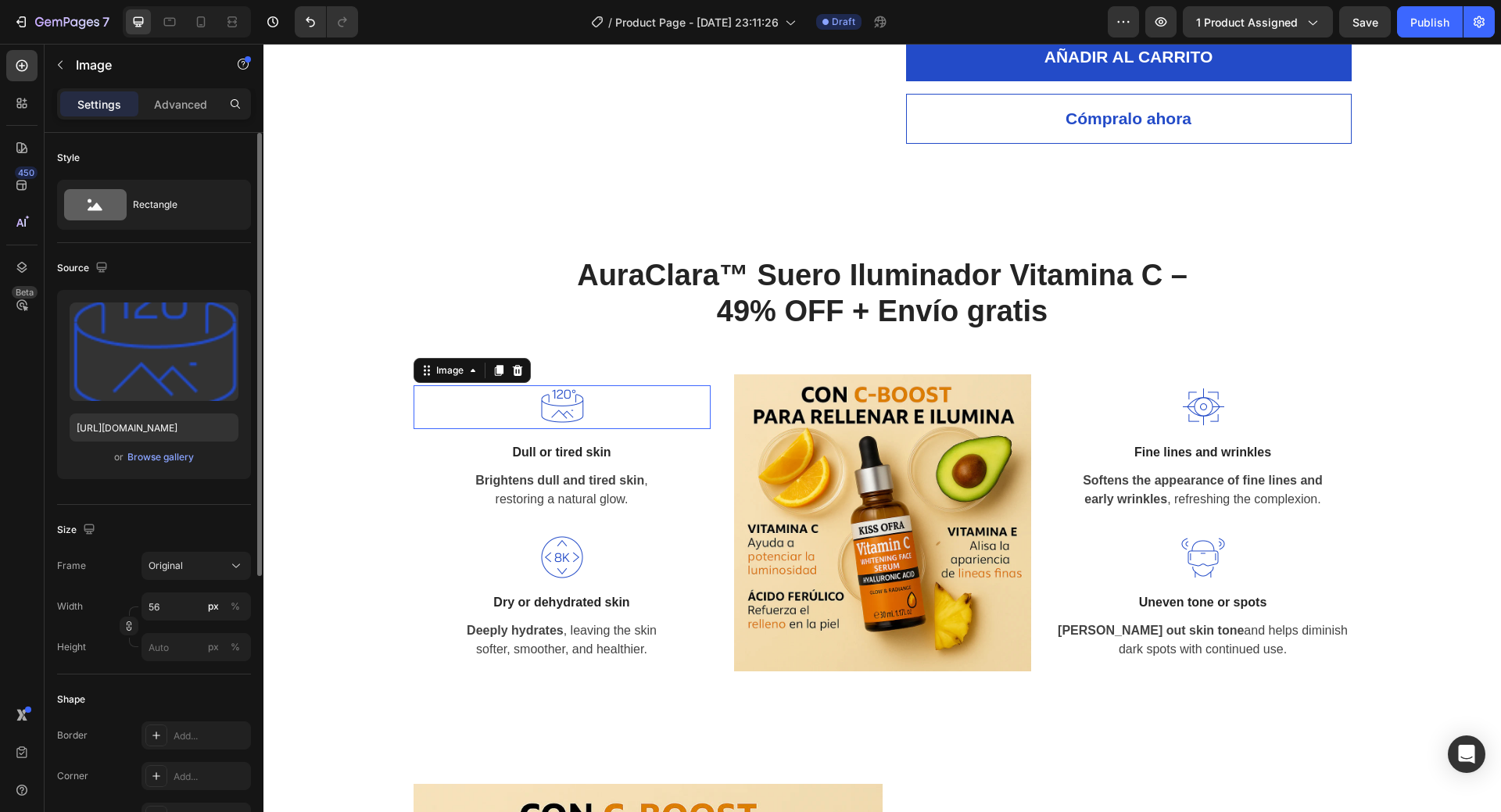
click at [573, 410] on img at bounding box center [562, 407] width 44 height 44
click at [167, 453] on div "Browse gallery" at bounding box center [160, 457] width 67 height 14
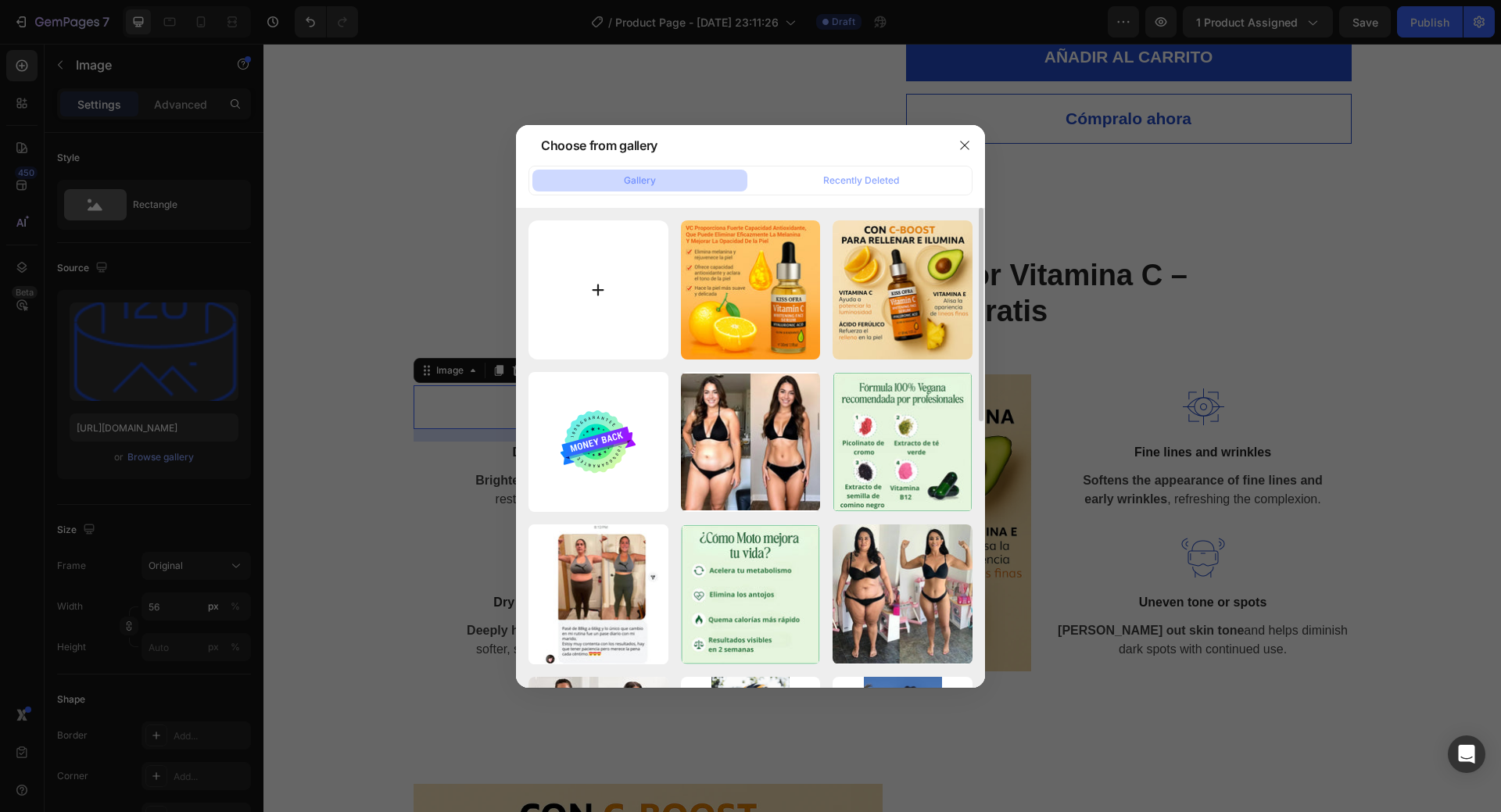
click at [648, 279] on input "file" at bounding box center [599, 290] width 140 height 140
click at [956, 142] on button "button" at bounding box center [965, 145] width 25 height 25
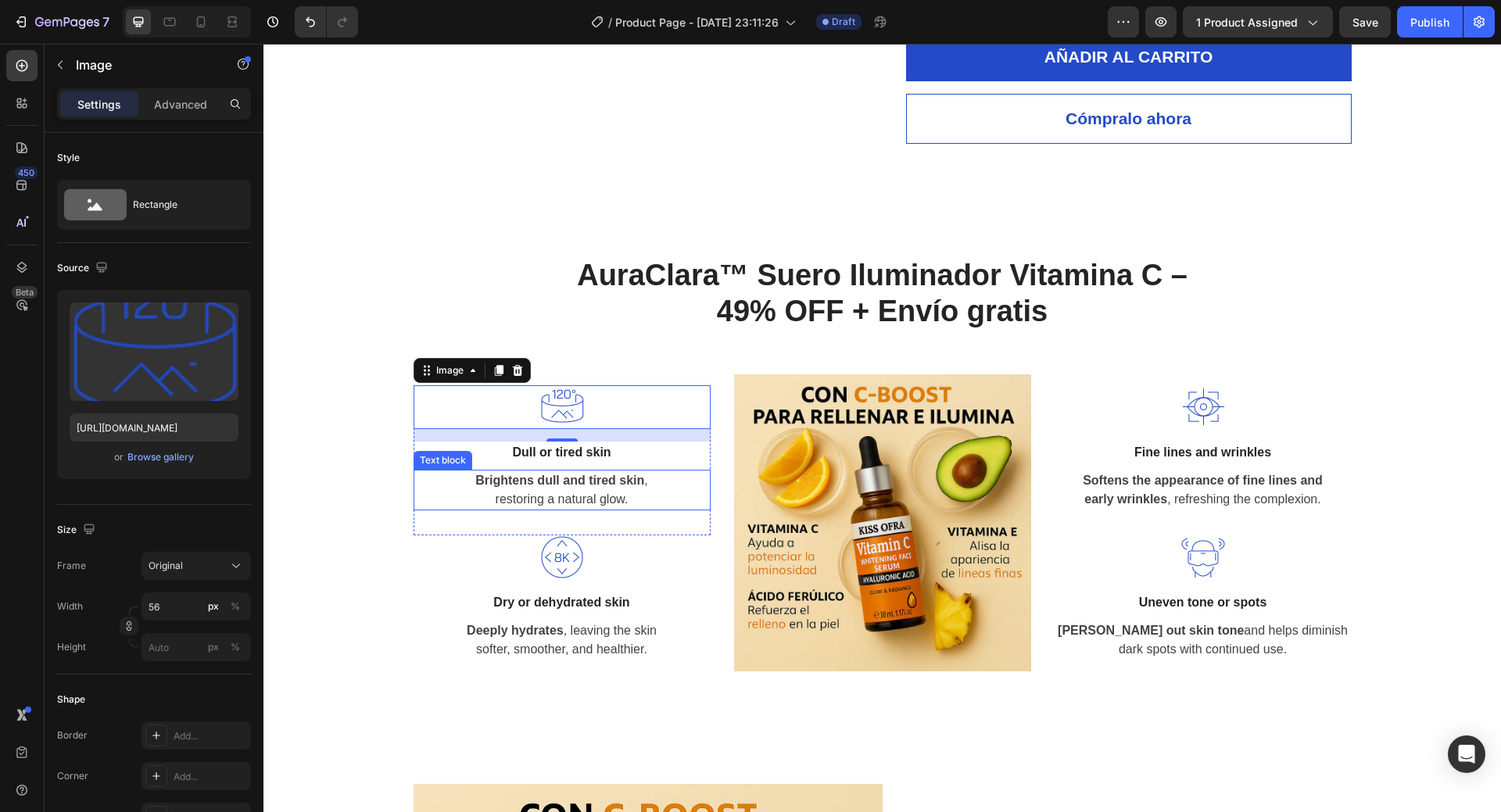
click at [573, 486] on strong "Brightens dull and tired skin" at bounding box center [559, 480] width 169 height 13
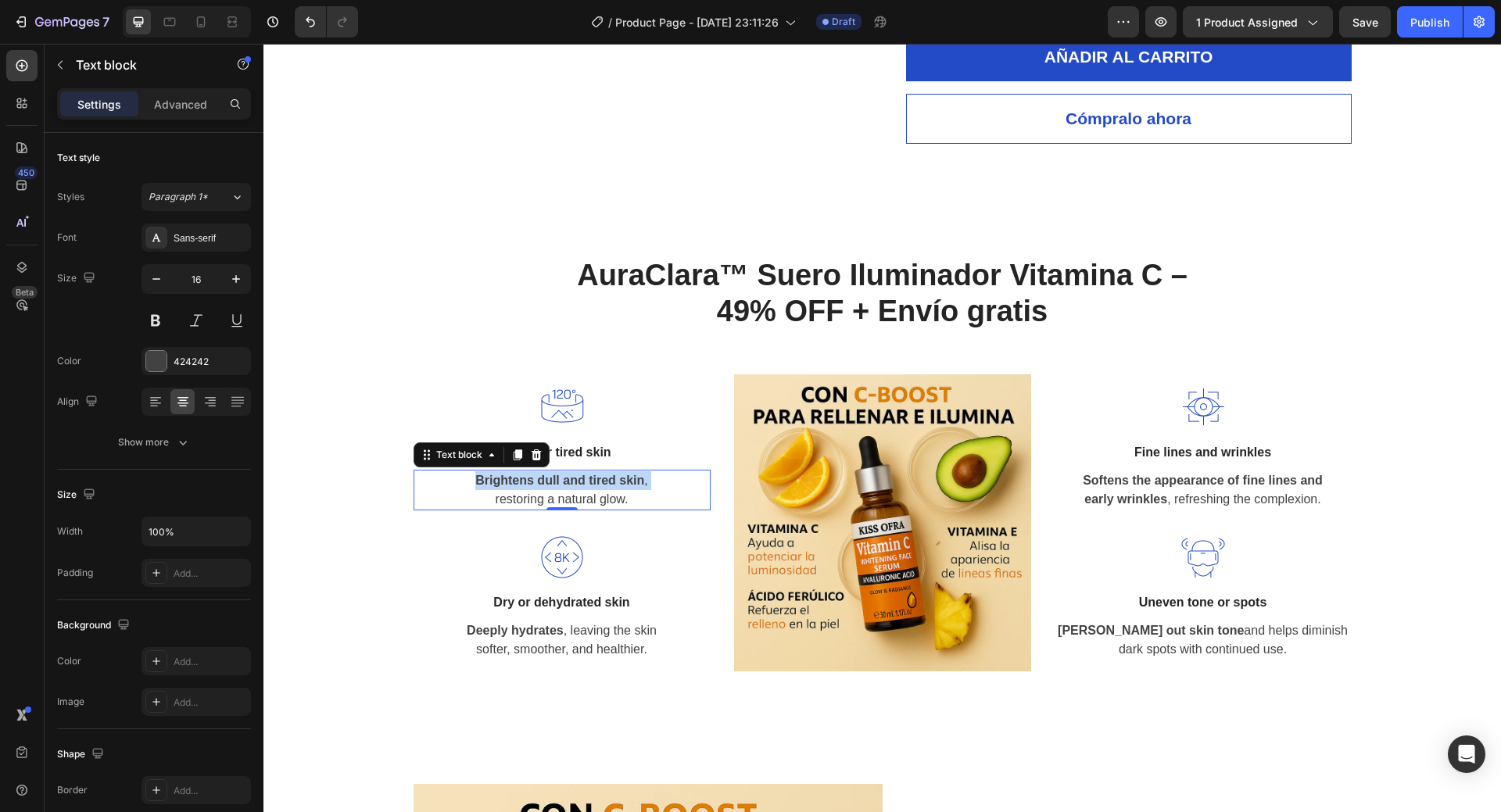
click at [573, 486] on strong "Brightens dull and tired skin" at bounding box center [559, 480] width 169 height 13
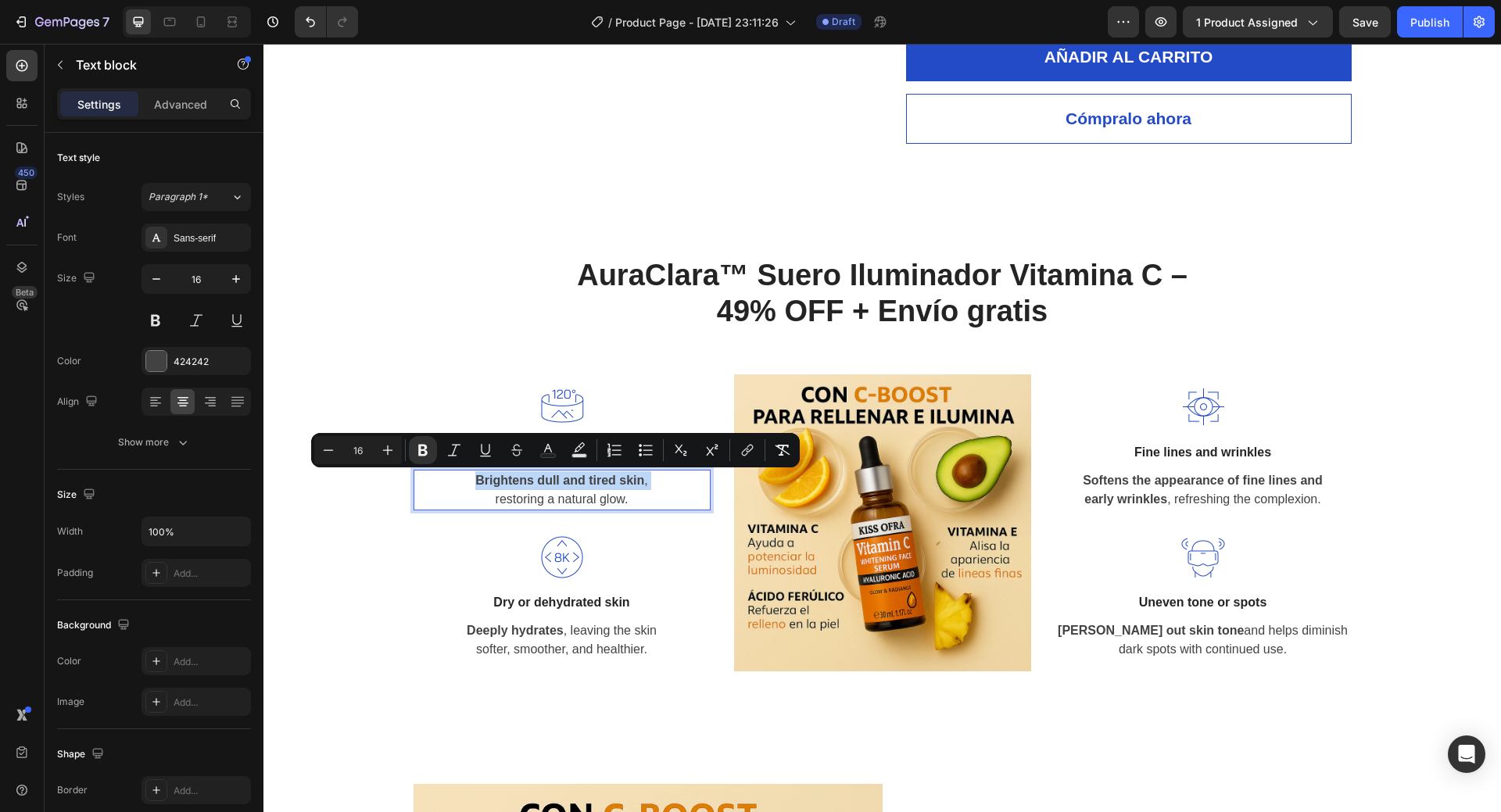
click at [573, 486] on strong "Brightens dull and tired skin" at bounding box center [559, 480] width 169 height 13
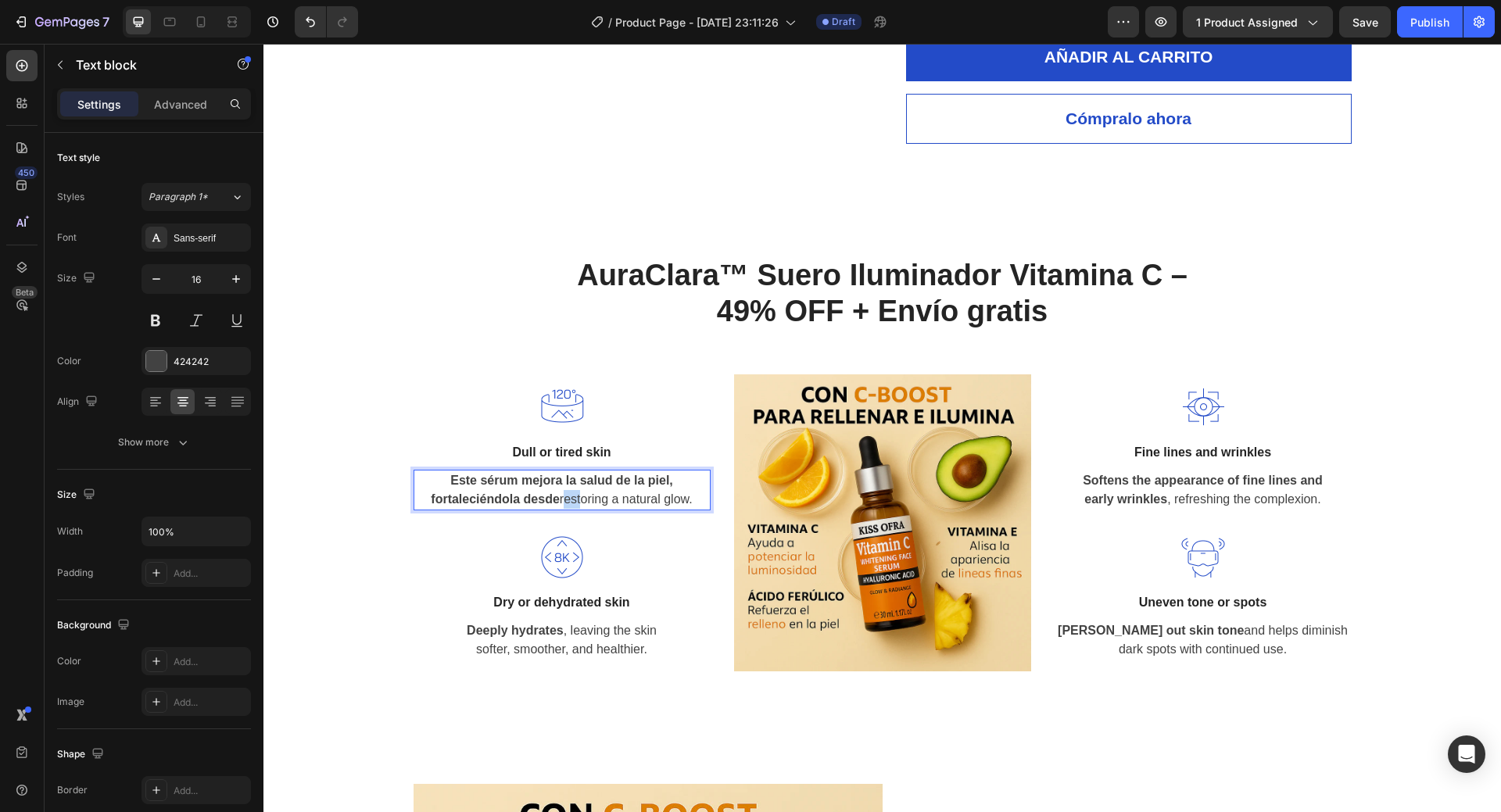
drag, startPoint x: 556, startPoint y: 498, endPoint x: 573, endPoint y: 498, distance: 17.0
click at [573, 498] on p "Este sérum mejora la salud de la piel, fortaleciéndola desde restoring a natura…" at bounding box center [562, 489] width 294 height 37
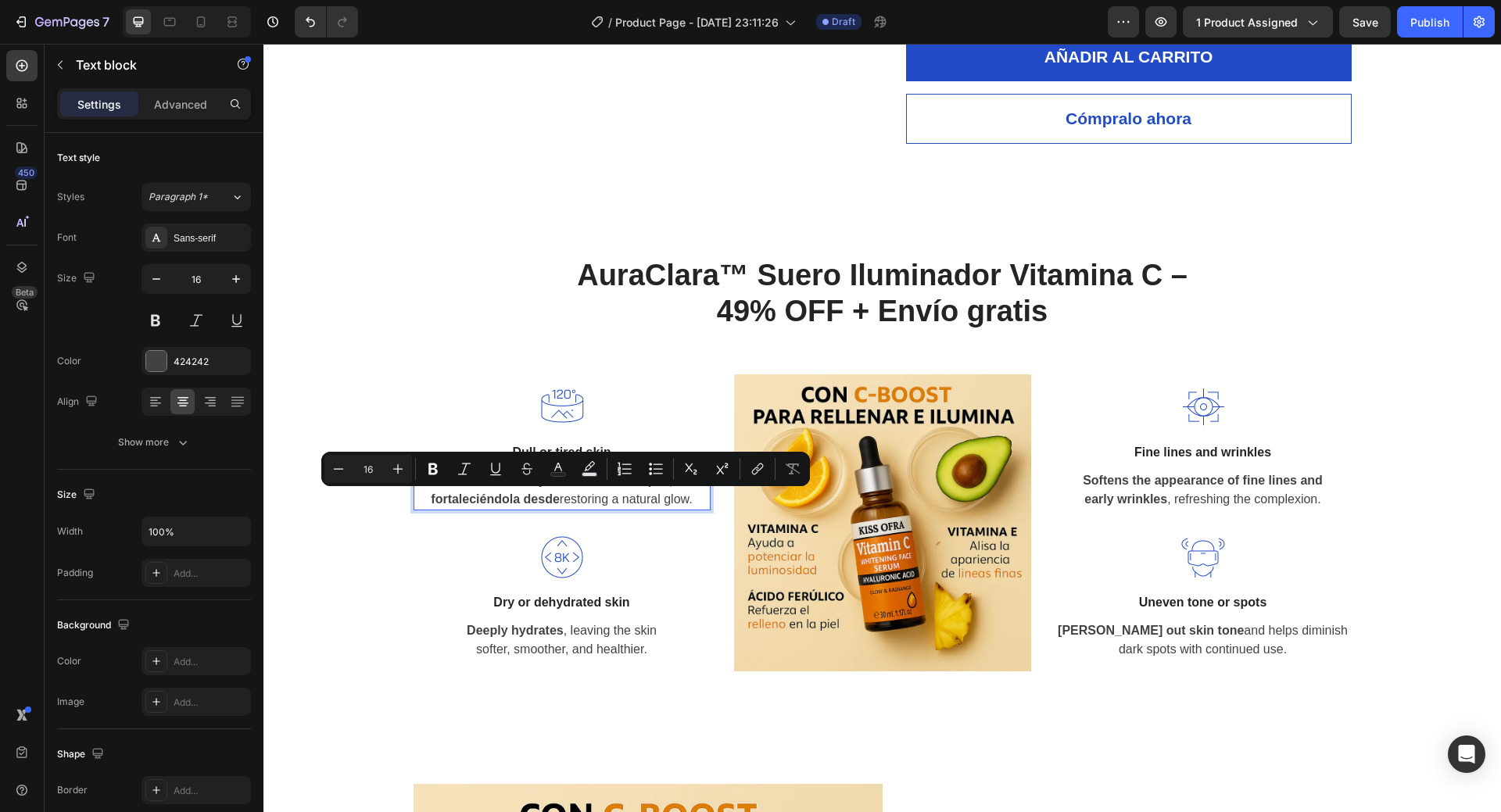
click at [550, 498] on strong "Este sérum mejora la salud de la piel, fortaleciéndola desde" at bounding box center [551, 489] width 242 height 32
drag, startPoint x: 553, startPoint y: 498, endPoint x: 690, endPoint y: 500, distance: 137.0
click at [690, 500] on p "Este sérum mejora la salud de la piel, fortaleciéndola desde restoring a natura…" at bounding box center [562, 489] width 294 height 37
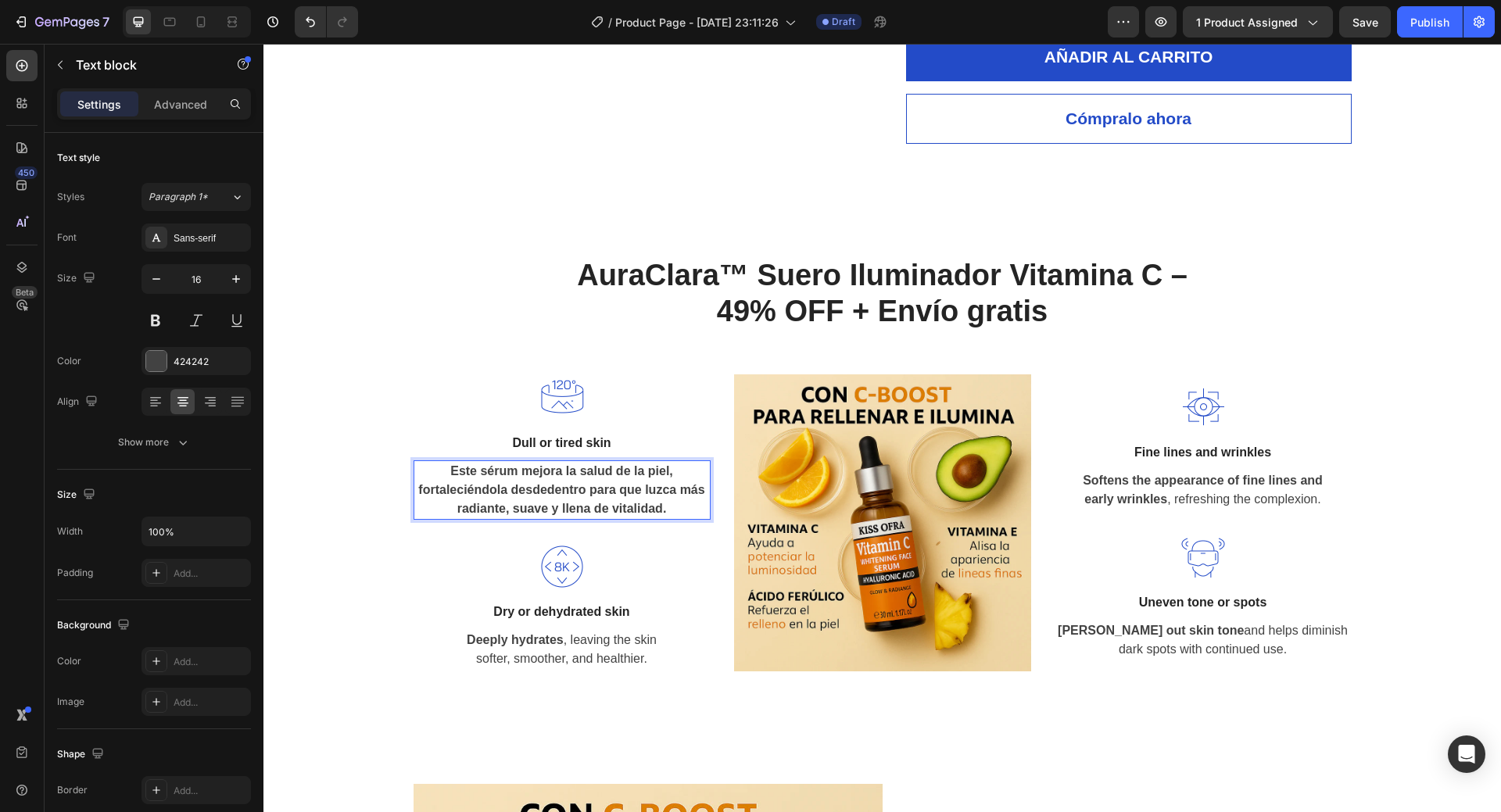
click at [541, 489] on strong "Este sérum mejora la salud de la piel, fortaleciéndola desdedentro para que luz…" at bounding box center [561, 490] width 286 height 51
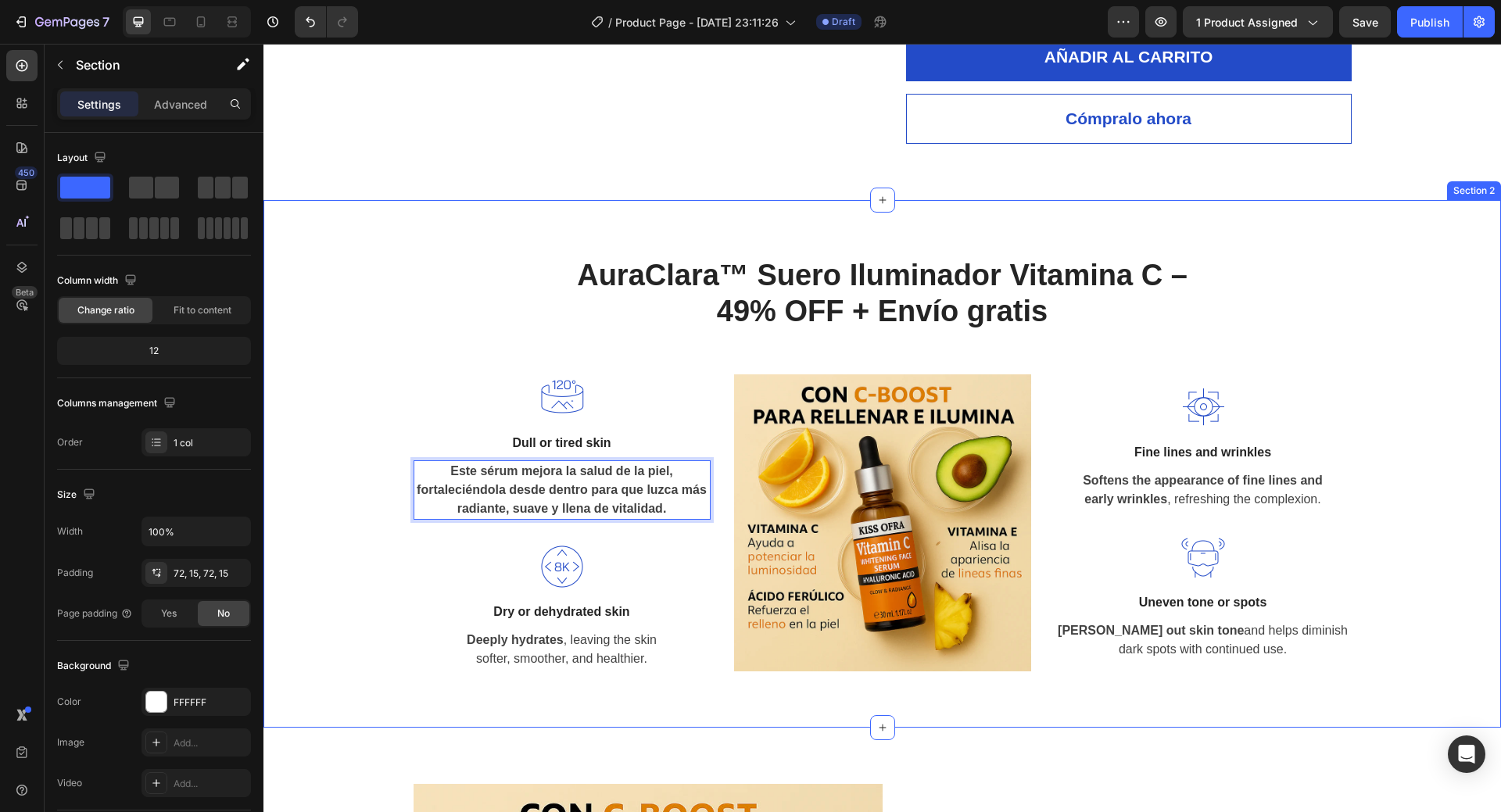
click at [366, 437] on div "AuraClara™ Suero Iluminador Vitamina C – 49% OFF + Envío gratis Heading Row Ima…" at bounding box center [883, 464] width 1215 height 415
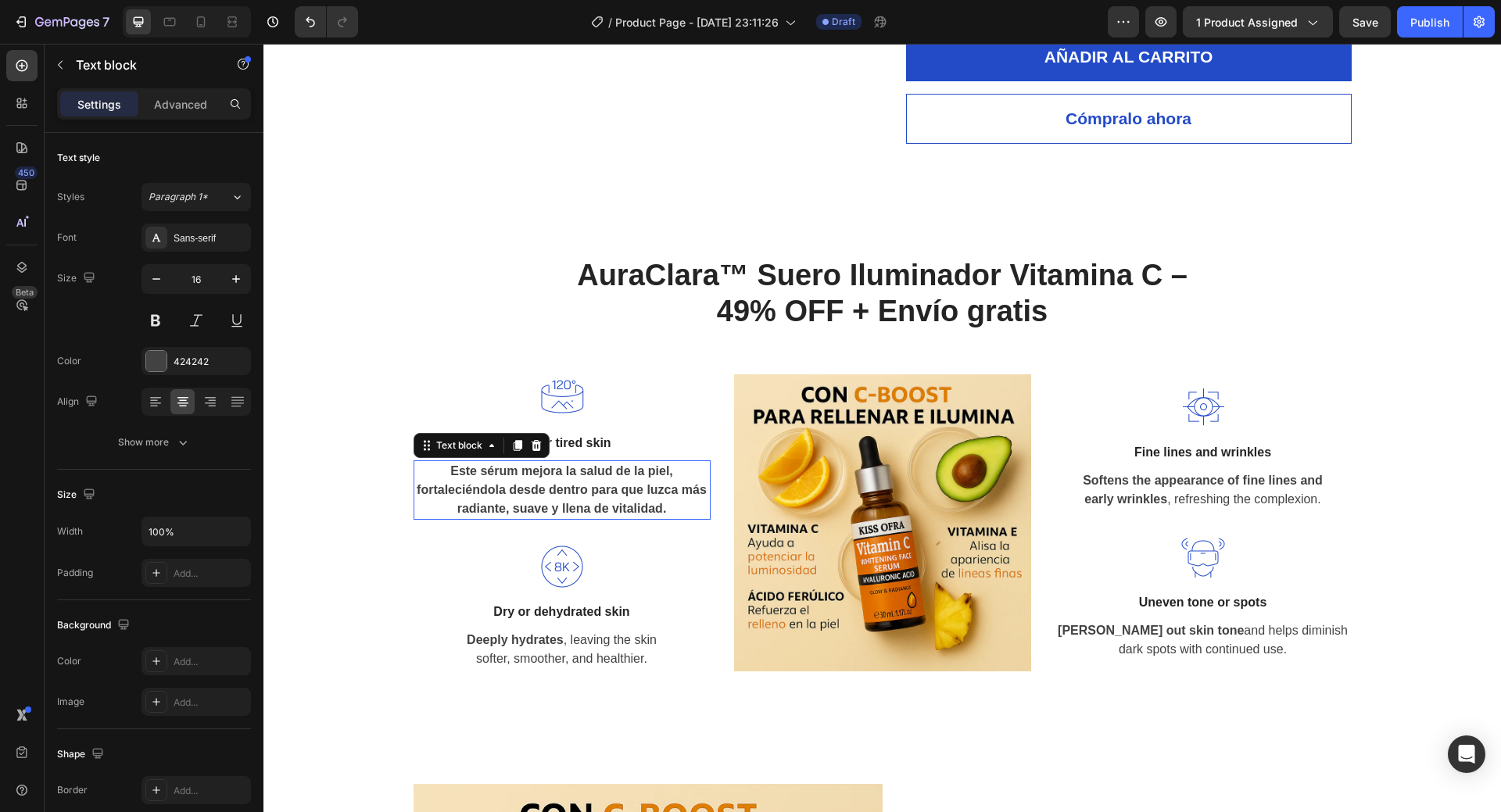
click at [559, 493] on strong "Este sérum mejora la salud de la piel, fortaleciéndola desde dentro para que lu…" at bounding box center [562, 490] width 290 height 51
click at [534, 484] on strong "Este sérum mejora la salud de la piel, fortaleciéndola desde dentro para que lu…" at bounding box center [562, 490] width 290 height 51
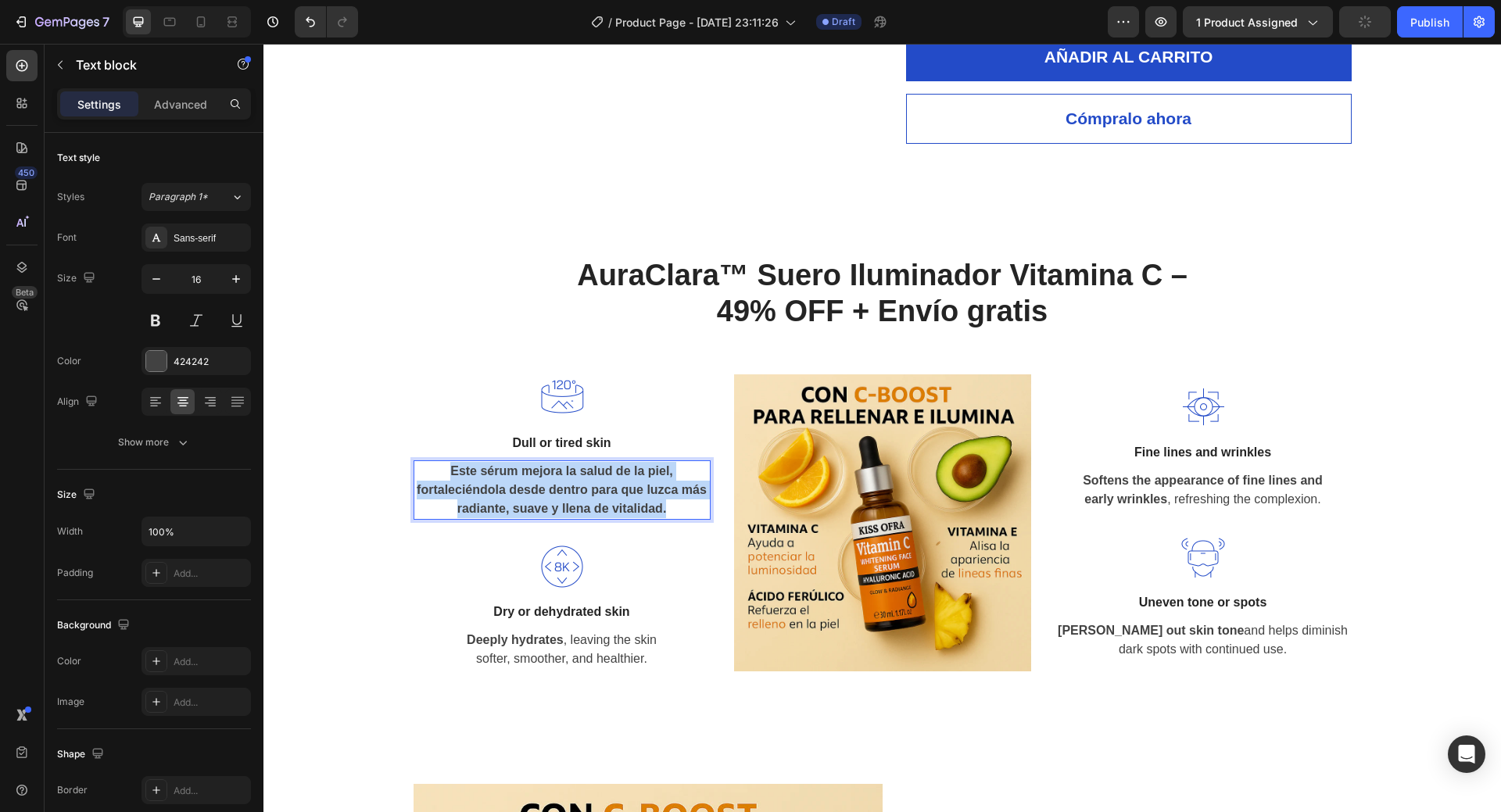
click at [534, 484] on strong "Este sérum mejora la salud de la piel, fortaleciéndola desde dentro para que lu…" at bounding box center [562, 490] width 290 height 51
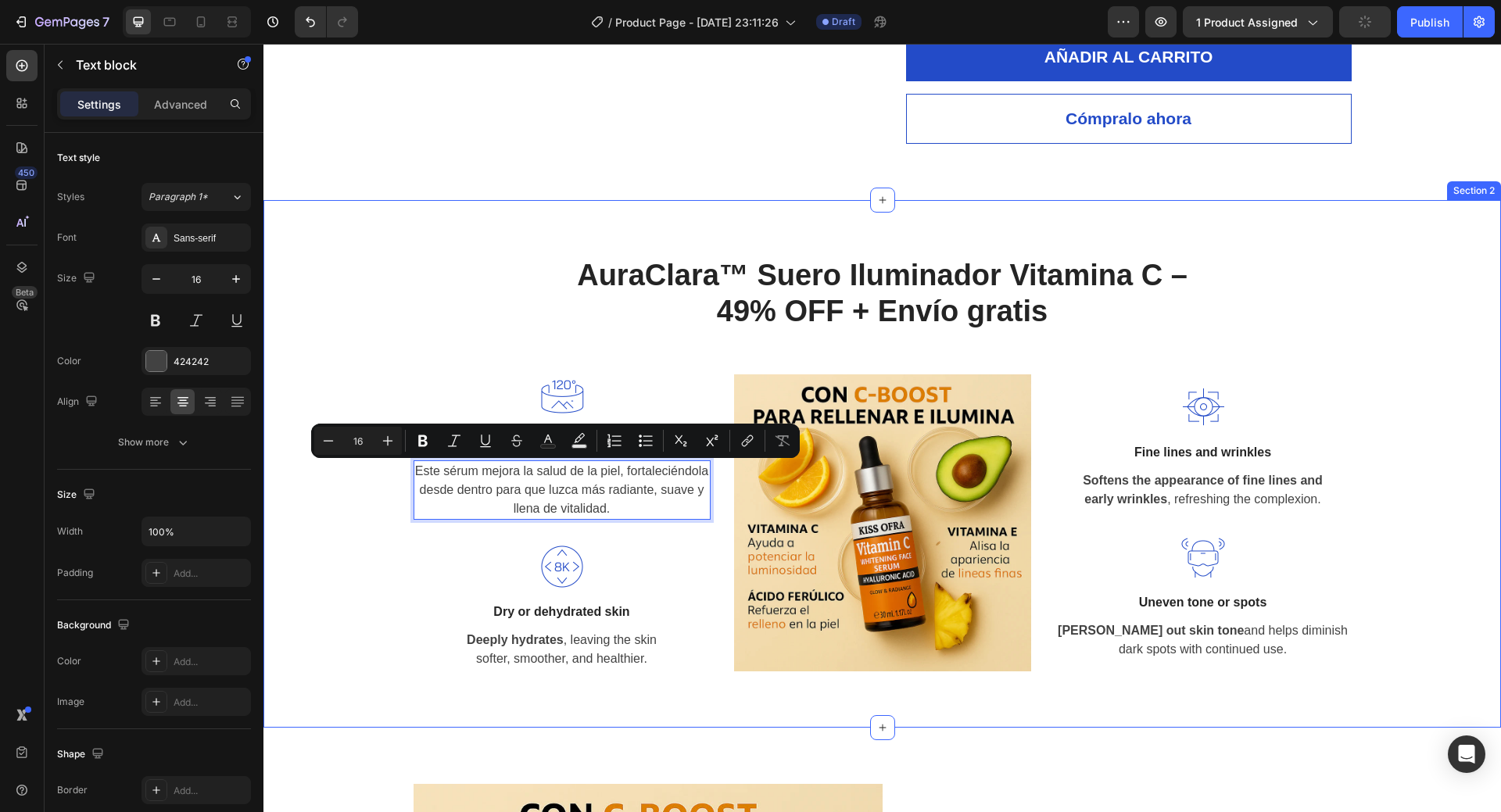
click at [343, 523] on div "AuraClara™ Suero Iluminador Vitamina C – 49% OFF + Envío gratis Heading Row Ima…" at bounding box center [883, 464] width 1215 height 415
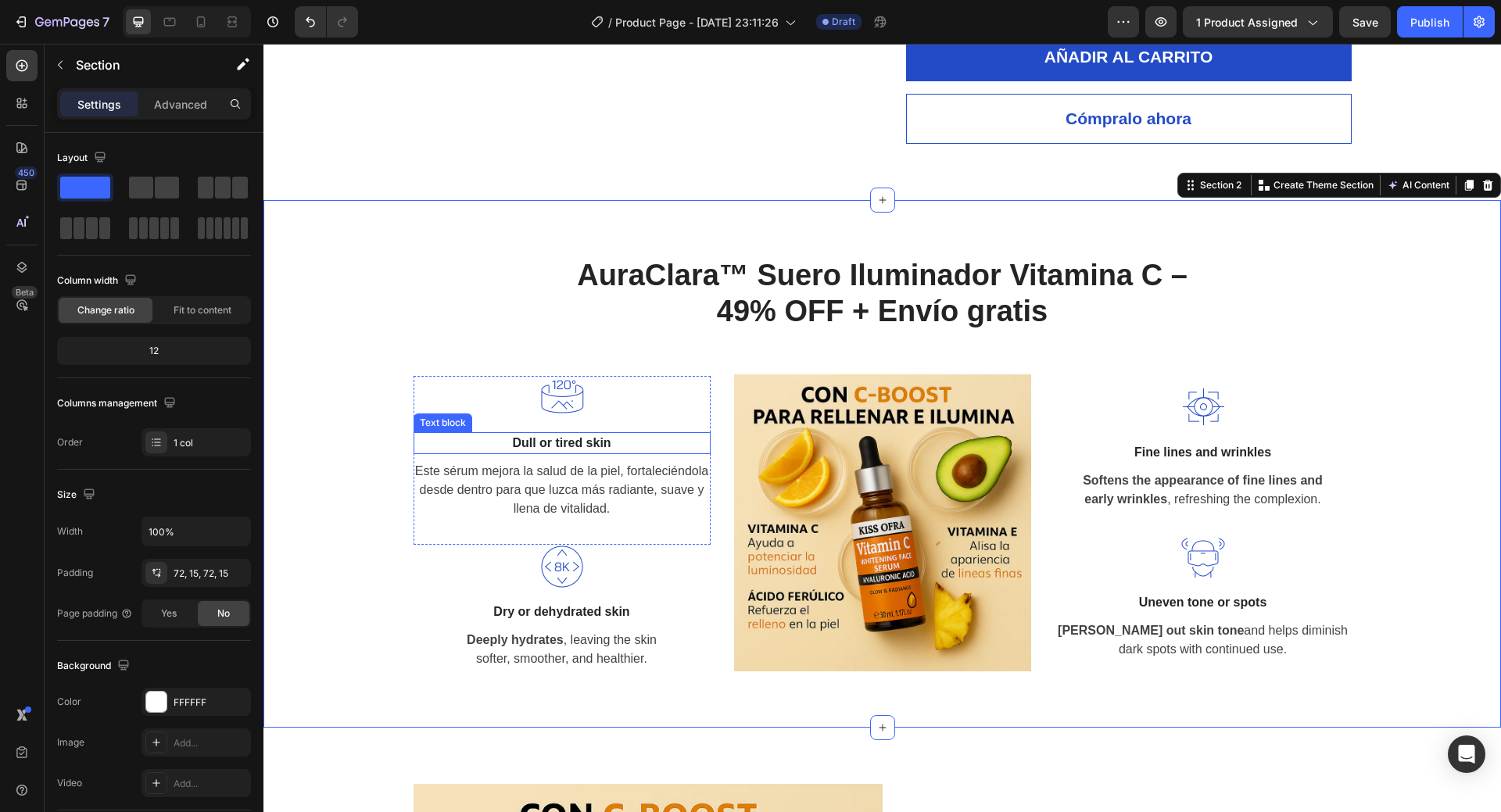
click at [551, 437] on p "Dull or tired skin" at bounding box center [562, 443] width 294 height 19
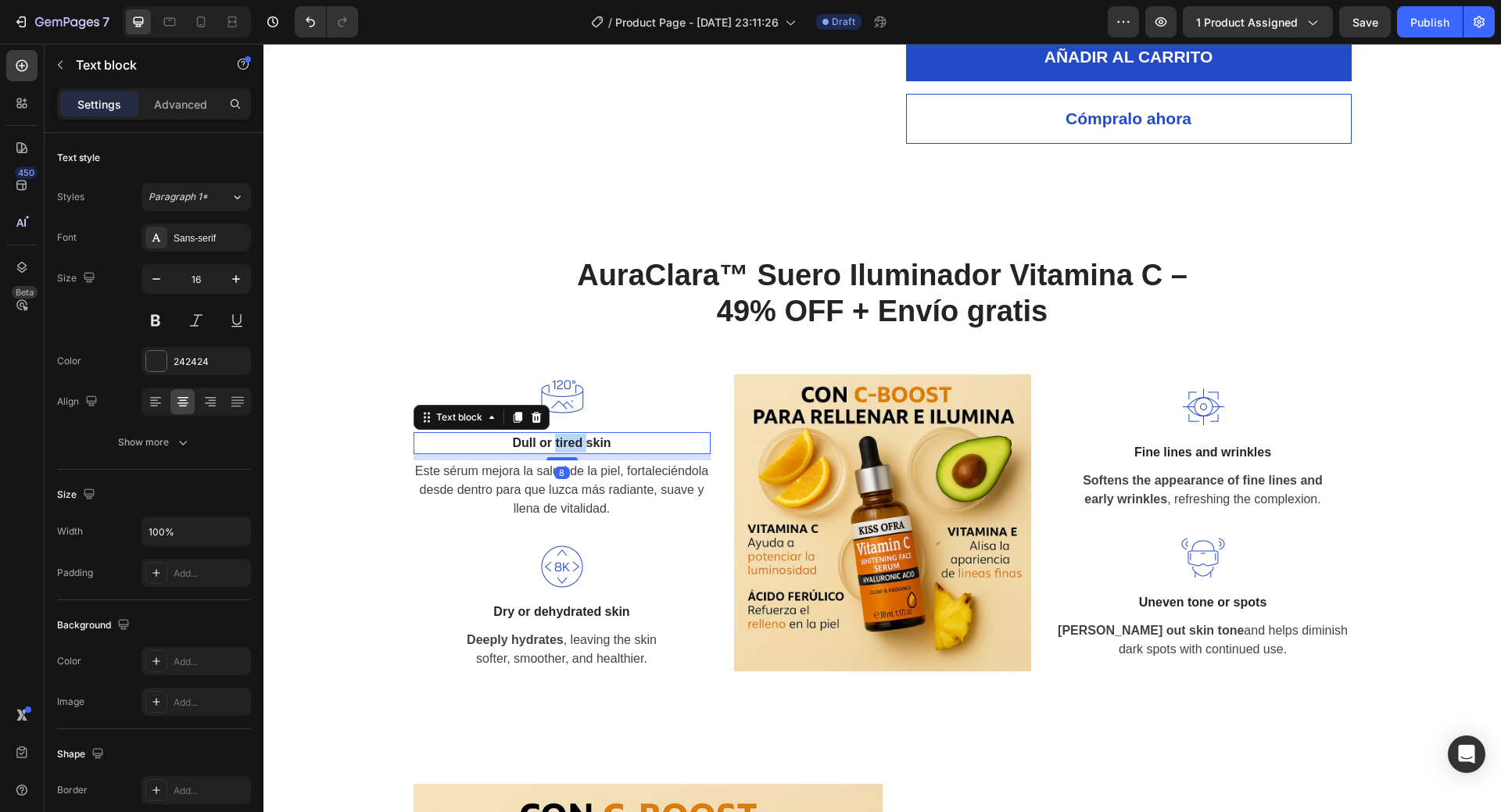
click at [551, 437] on p "Dull or tired skin" at bounding box center [562, 443] width 294 height 19
click at [541, 380] on img at bounding box center [562, 398] width 44 height 44
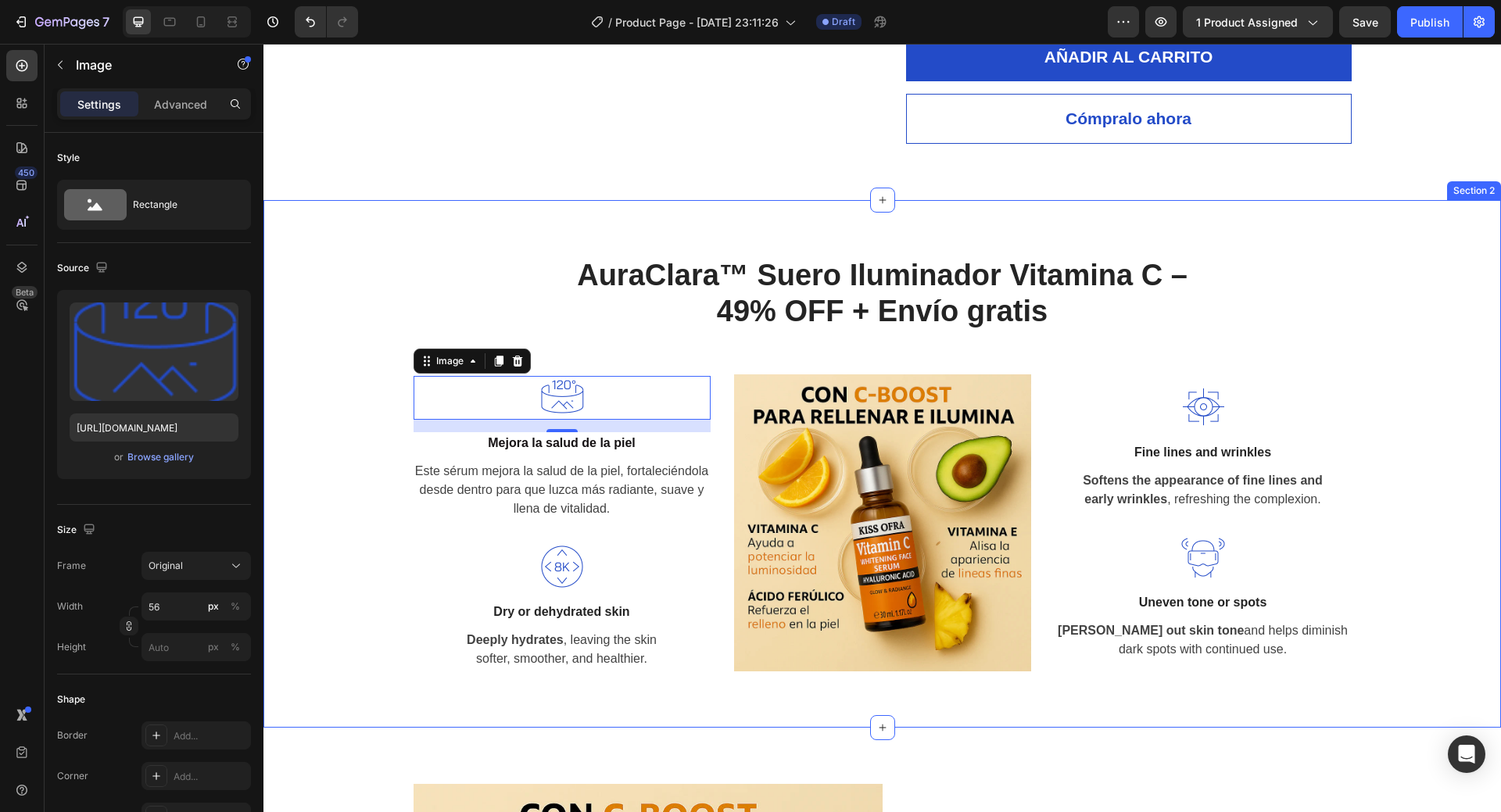
click at [322, 367] on div "AuraClara™ Suero Iluminador Vitamina C – 49% OFF + Envío gratis Heading Row Ima…" at bounding box center [883, 464] width 1215 height 415
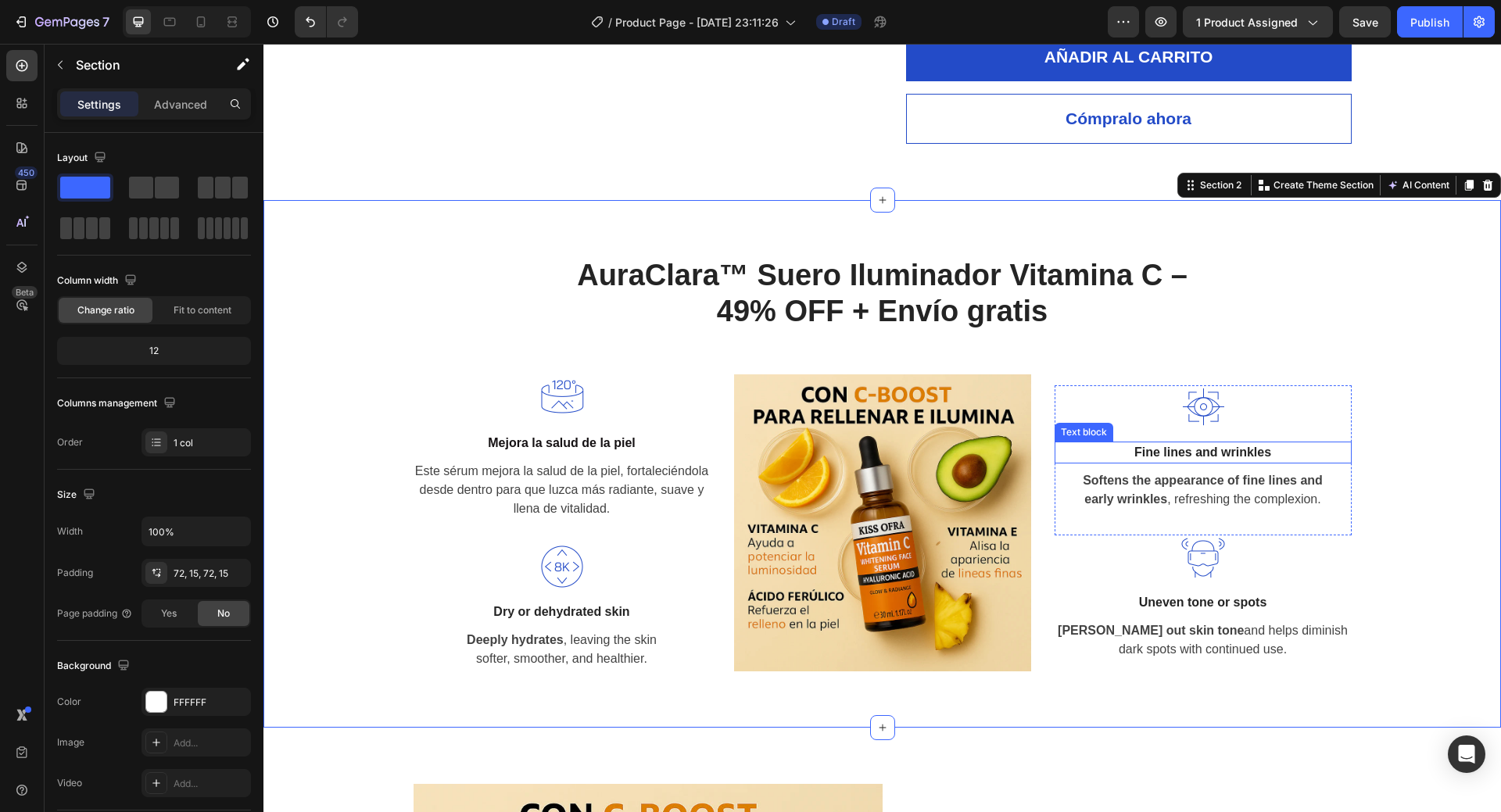
click at [1214, 455] on p "Fine lines and wrinkles" at bounding box center [1203, 452] width 294 height 19
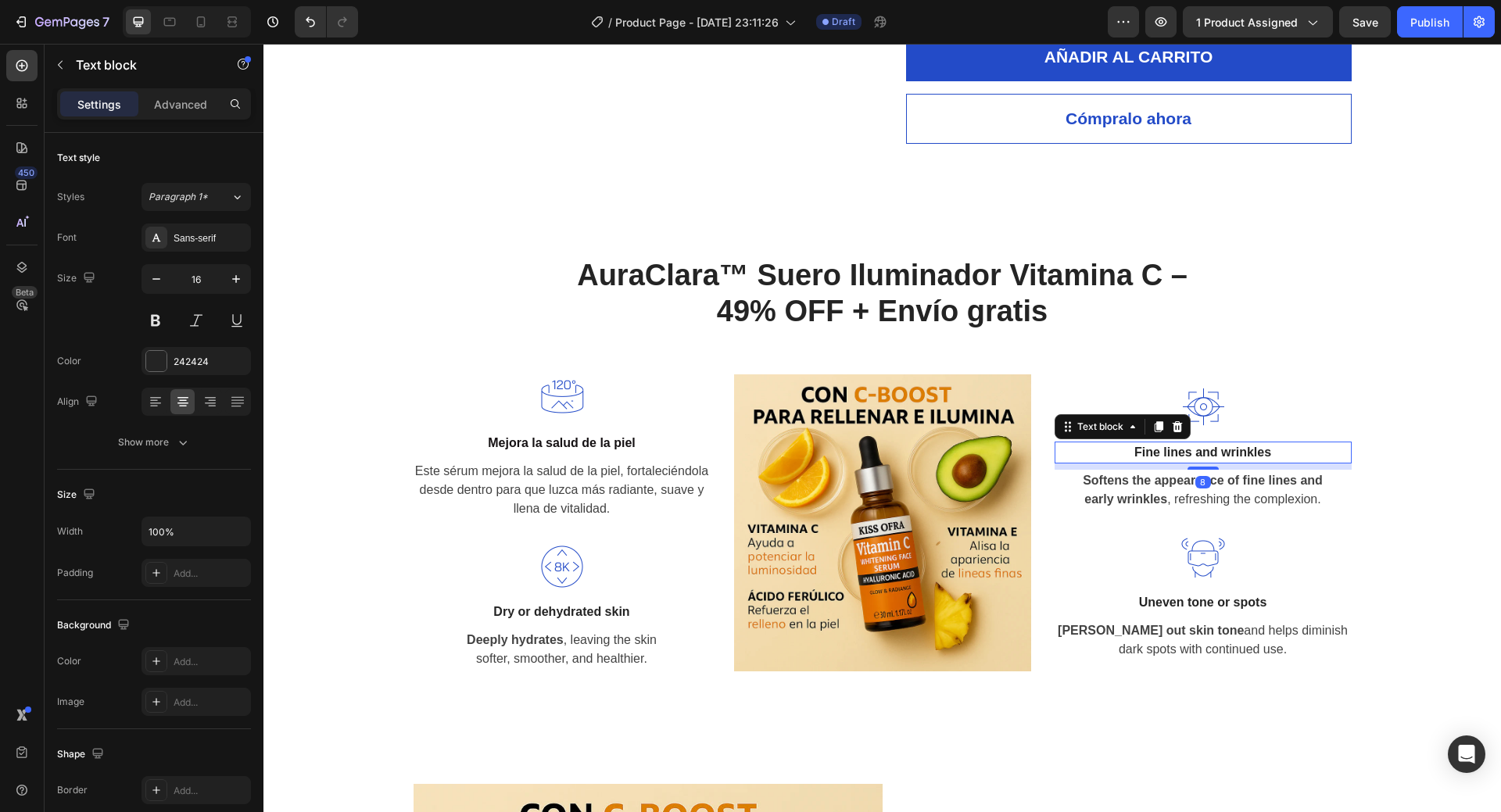
click at [1214, 455] on p "Fine lines and wrinkles" at bounding box center [1203, 452] width 294 height 19
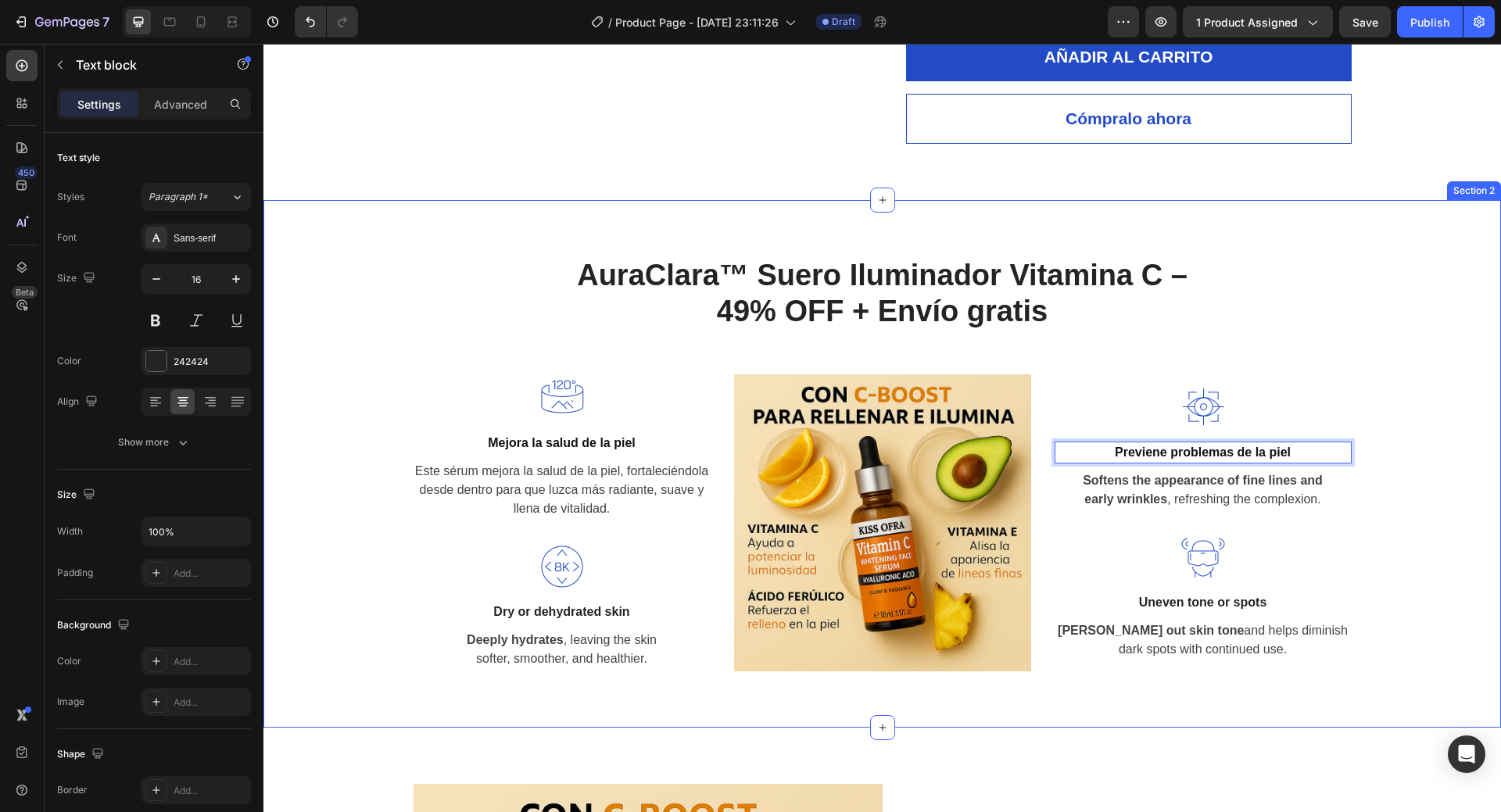
click at [1404, 497] on div "AuraClara™ Suero Iluminador Vitamina C – 49% OFF + Envío gratis Heading Row Ima…" at bounding box center [883, 464] width 1215 height 415
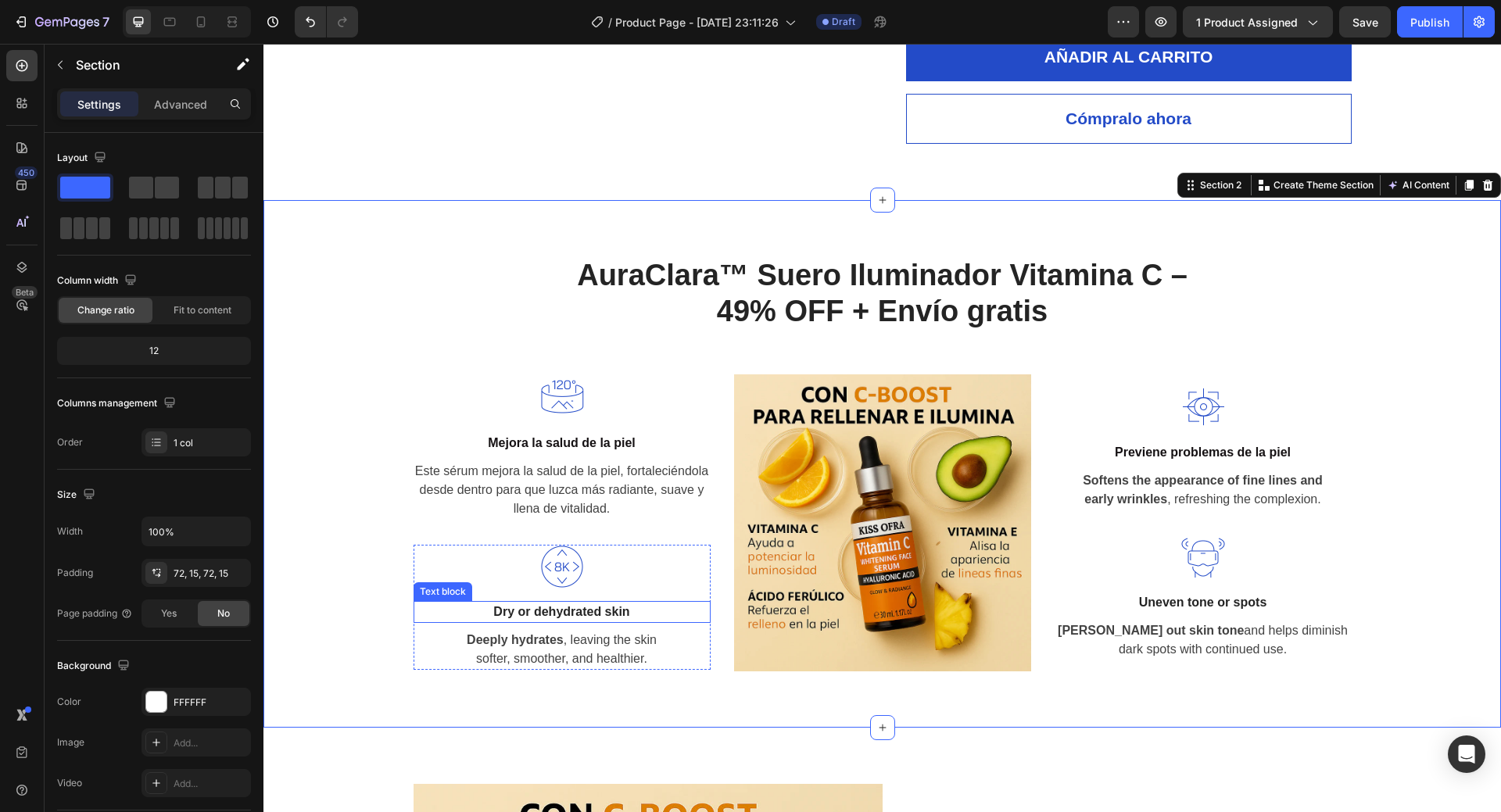
click at [597, 612] on p "Dry or dehydrated skin" at bounding box center [562, 612] width 294 height 19
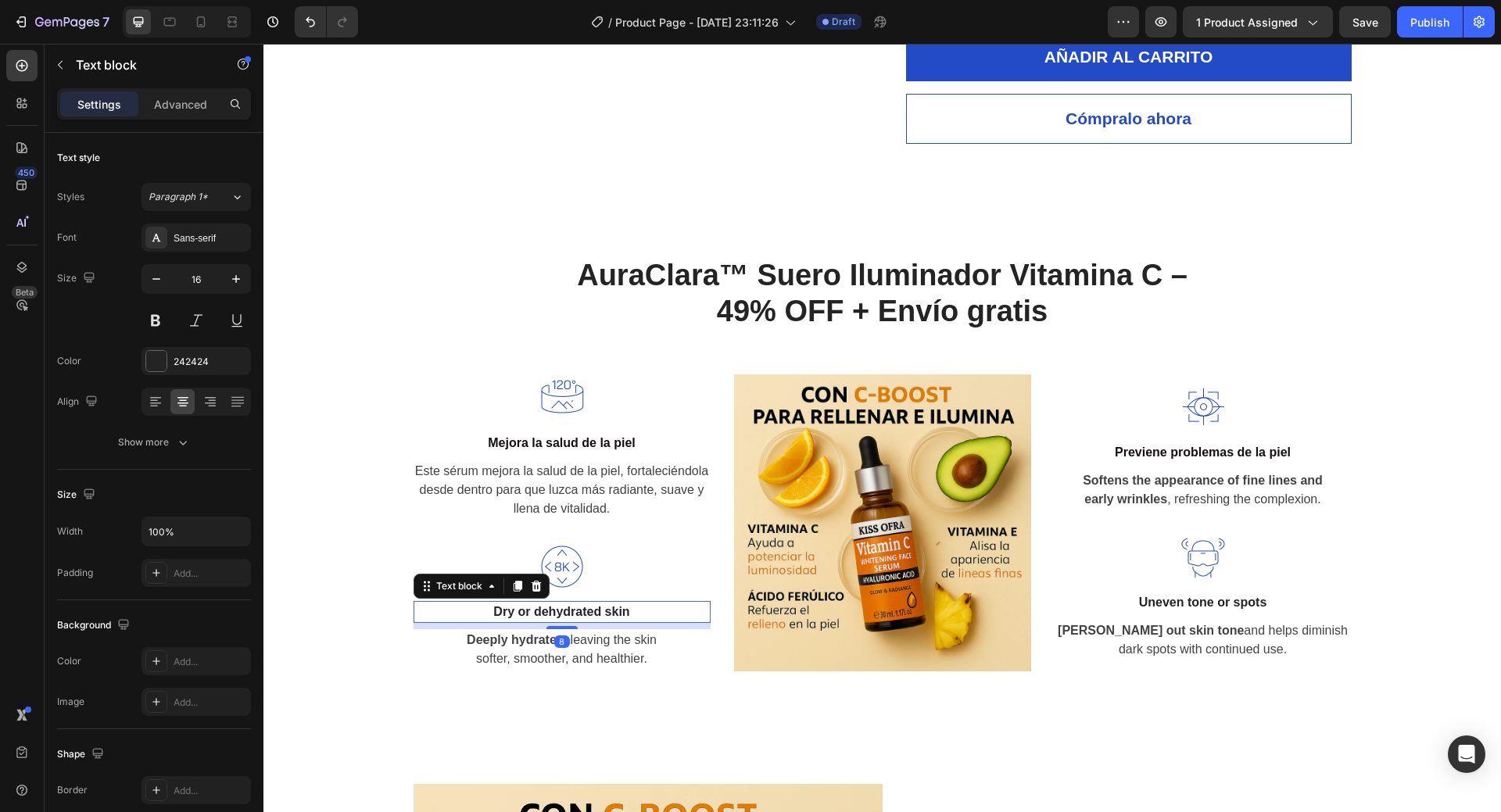
click at [597, 612] on p "Dry or dehydrated skin" at bounding box center [562, 612] width 294 height 19
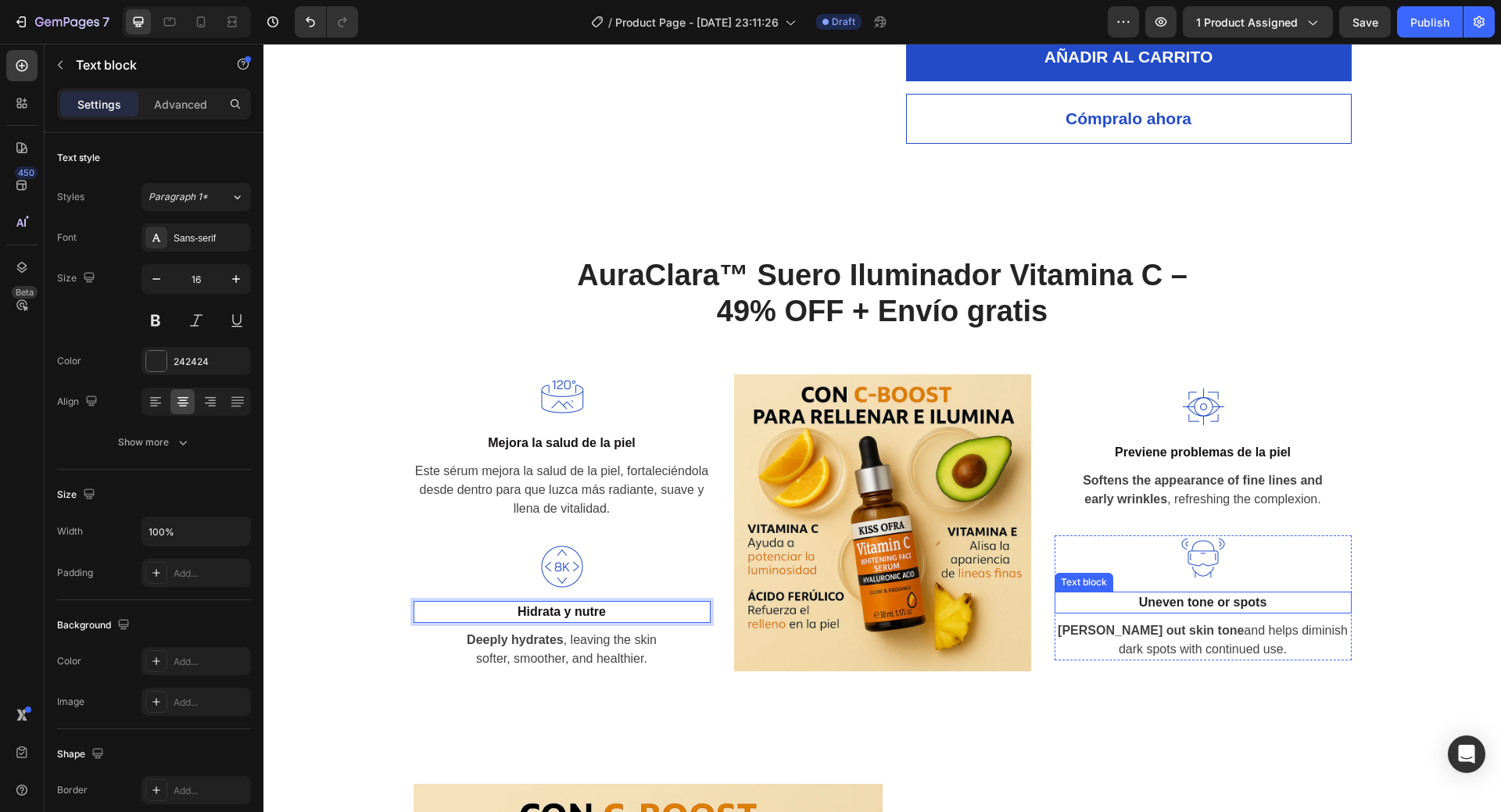
click at [1225, 602] on p "Uneven tone or spots" at bounding box center [1203, 602] width 294 height 19
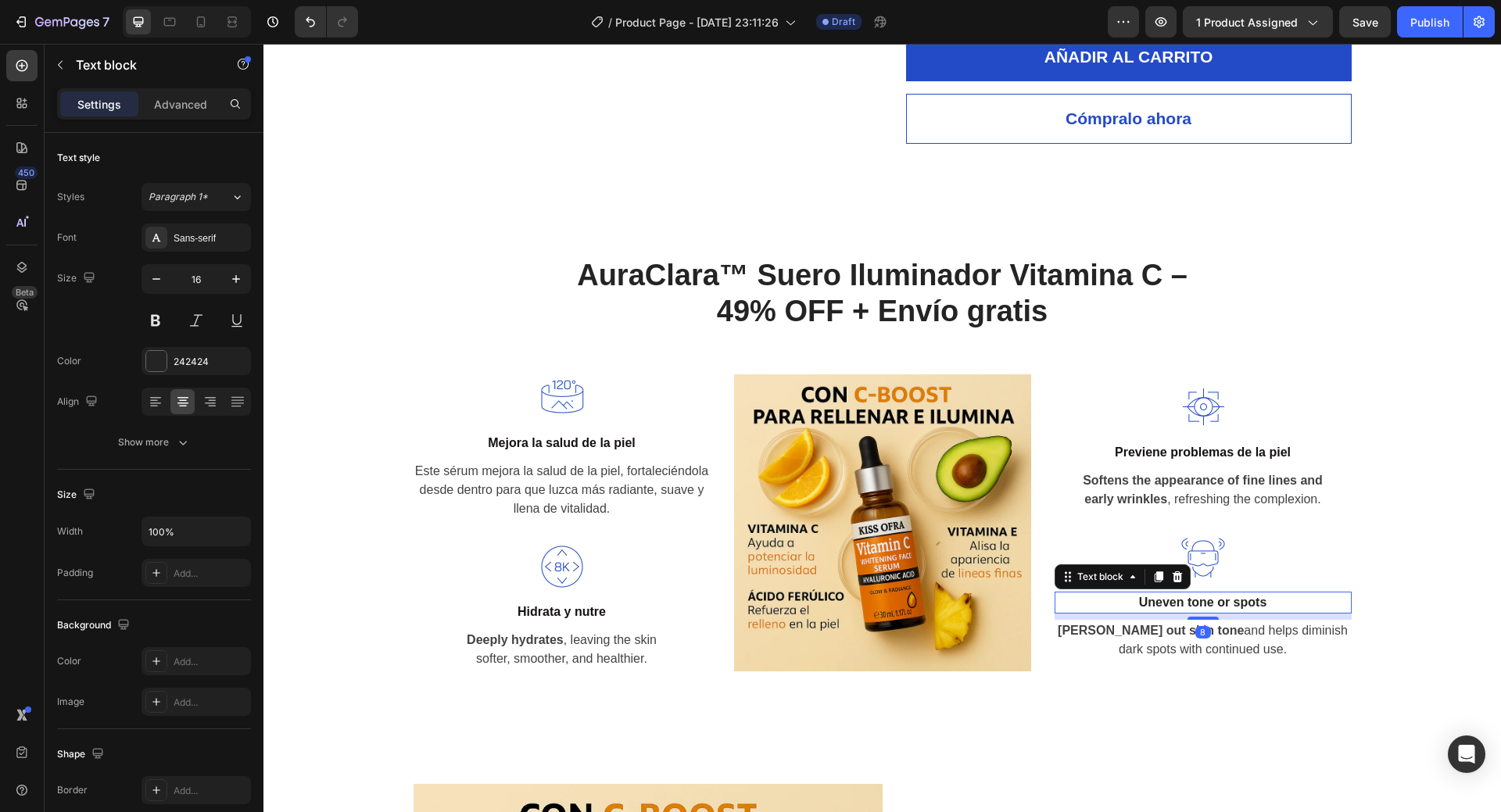
click at [1225, 602] on p "Uneven tone or spots" at bounding box center [1203, 602] width 294 height 19
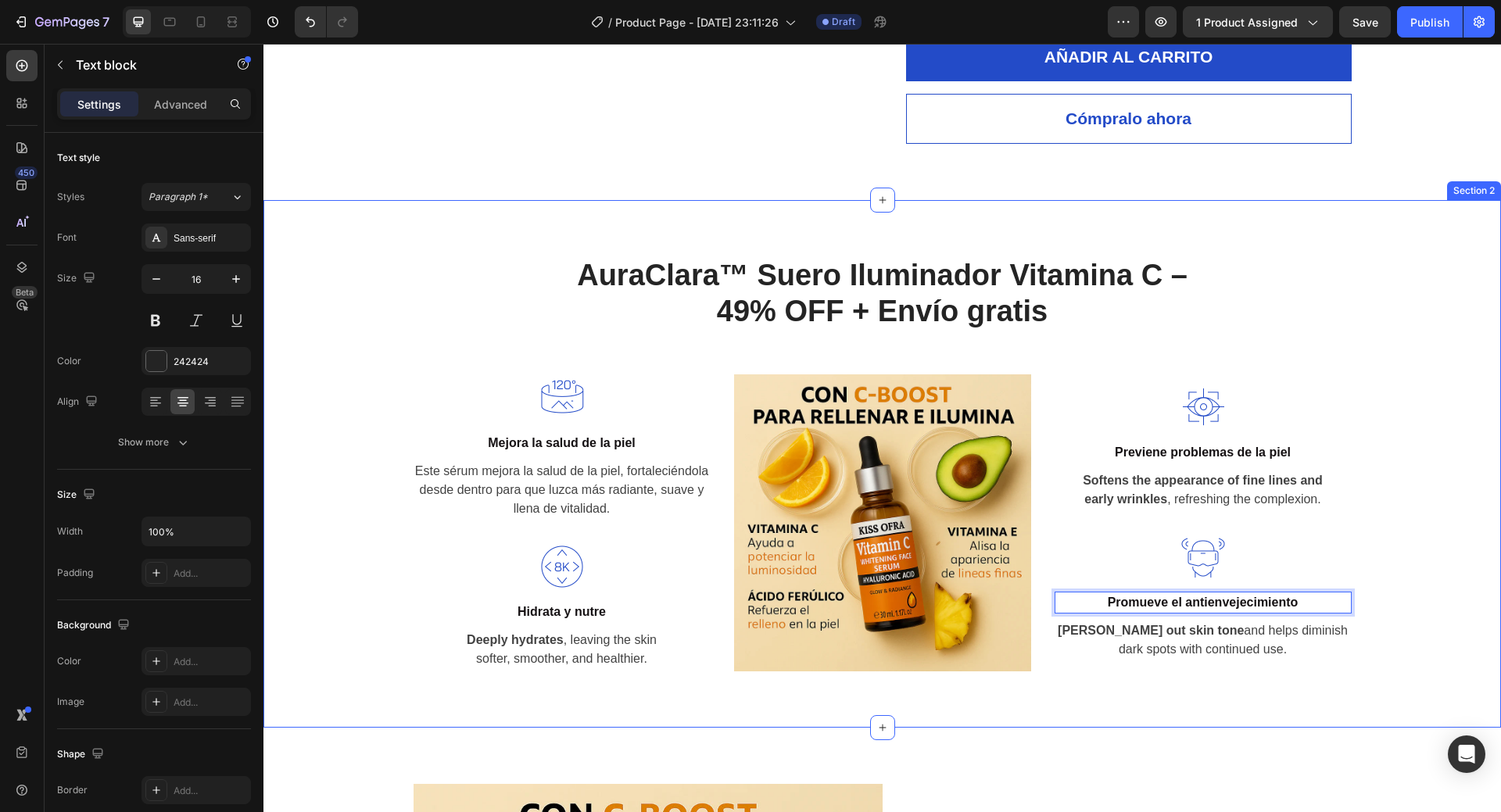
click at [1423, 569] on div "AuraClara™ Suero Iluminador Vitamina C – 49% OFF + Envío gratis Heading Row Ima…" at bounding box center [883, 464] width 1215 height 415
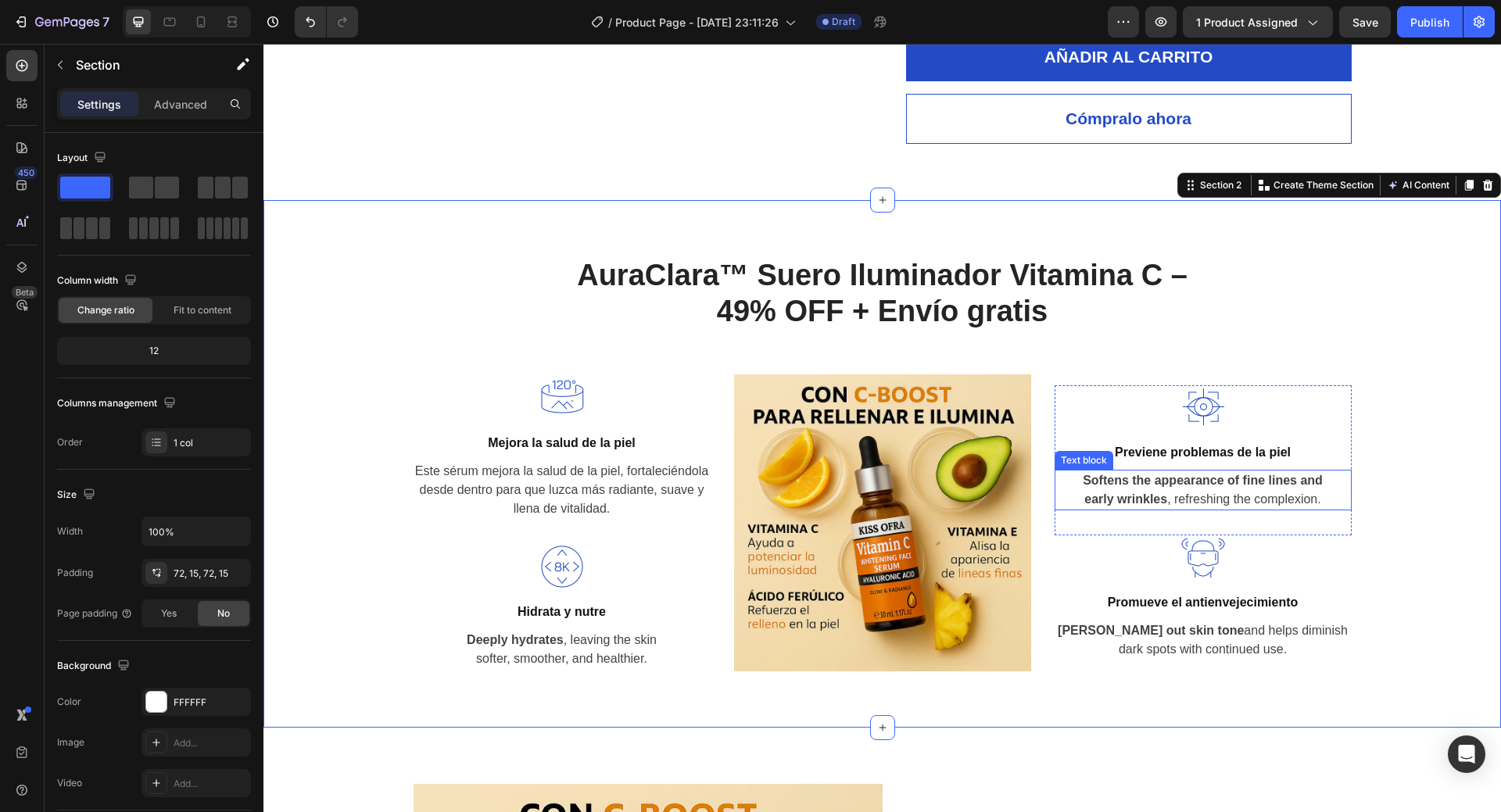
click at [1163, 490] on p "Softens the appearance of fine lines and early wrinkles , refreshing the comple…" at bounding box center [1203, 489] width 294 height 37
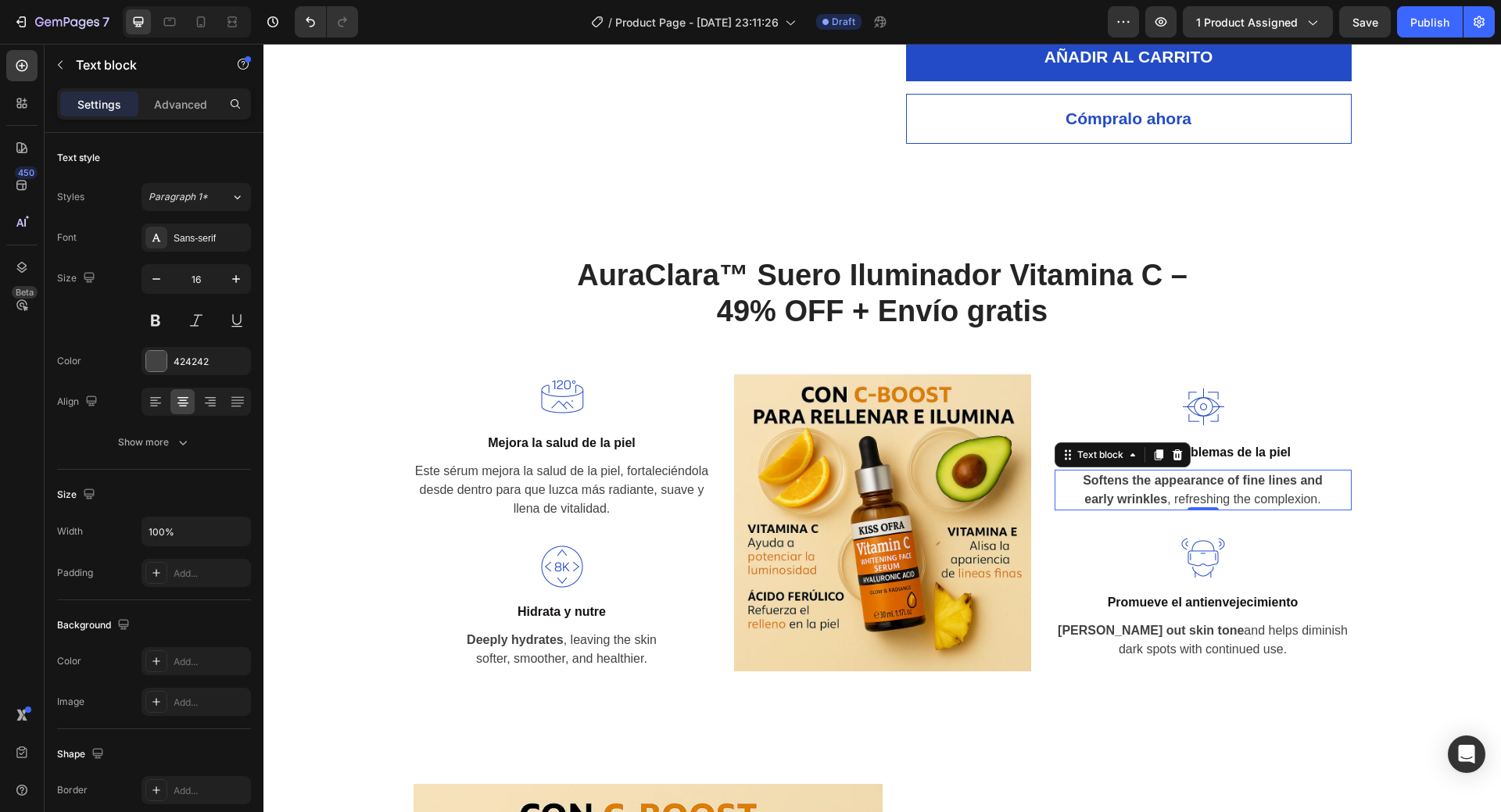
click at [1163, 490] on p "Softens the appearance of fine lines and early wrinkles , refreshing the comple…" at bounding box center [1203, 489] width 294 height 37
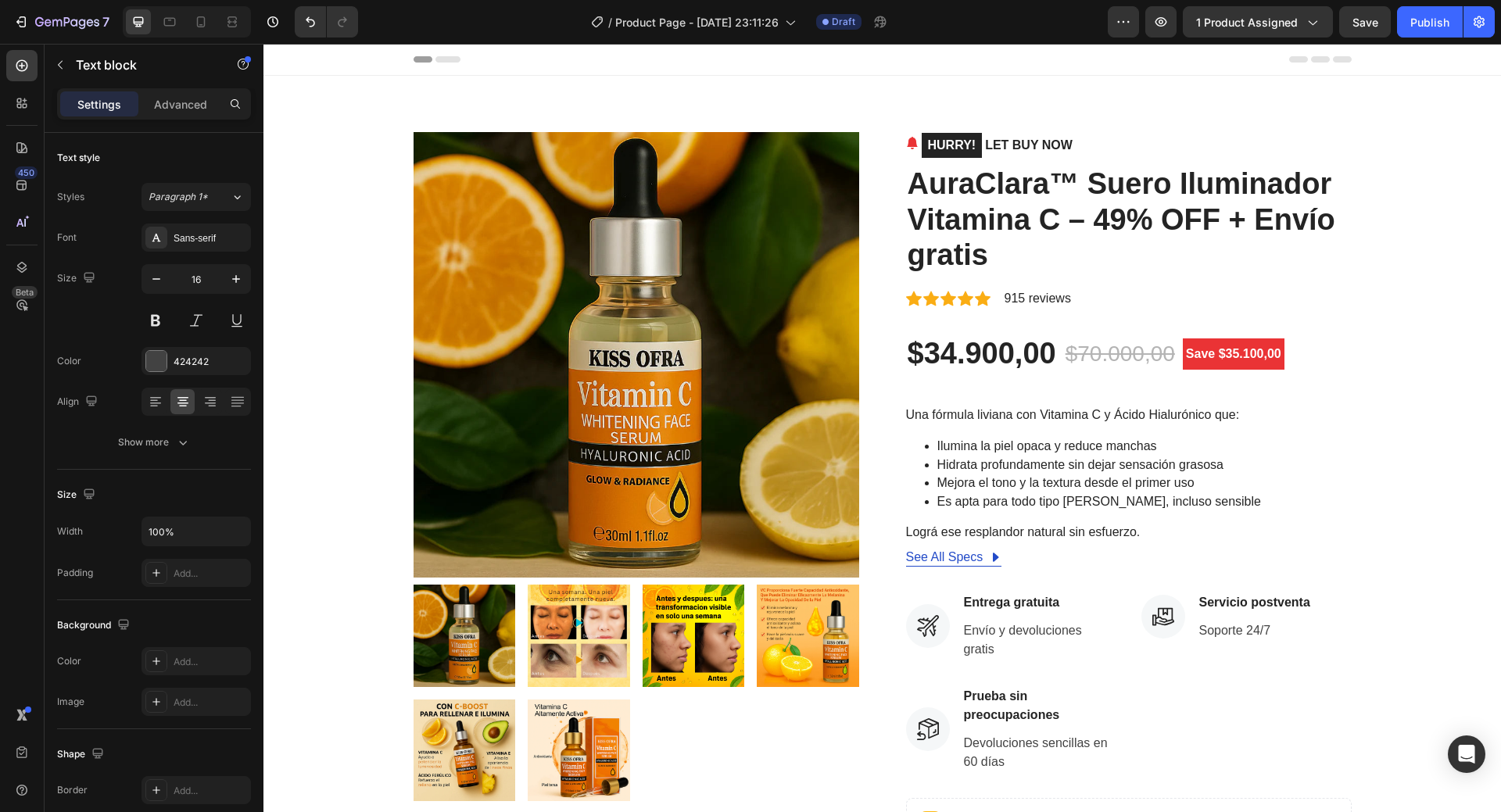
scroll to position [938, 0]
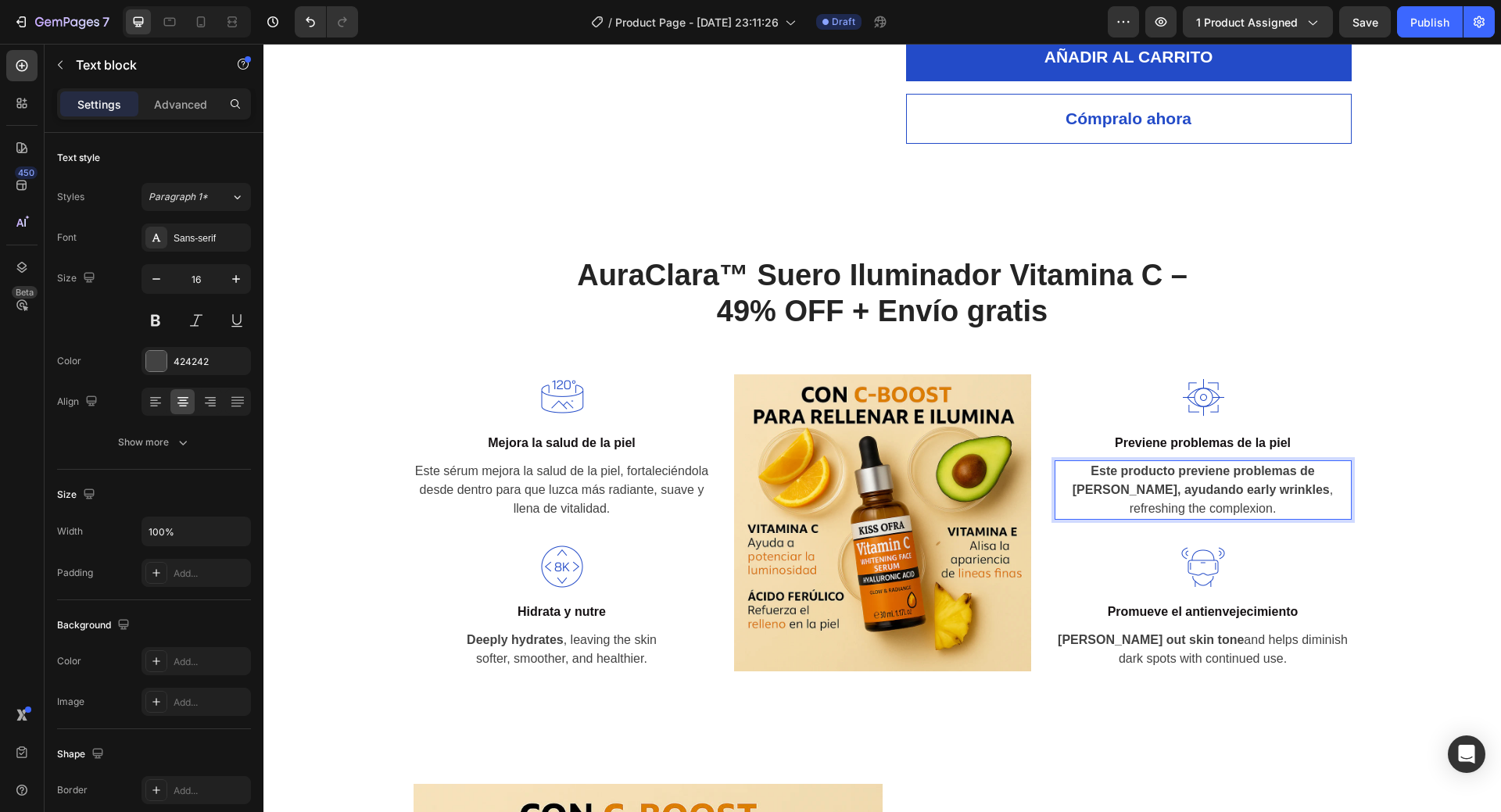
click at [1146, 484] on strong "Este producto previene problemas de la piel, ayudando early wrinkles" at bounding box center [1201, 480] width 257 height 32
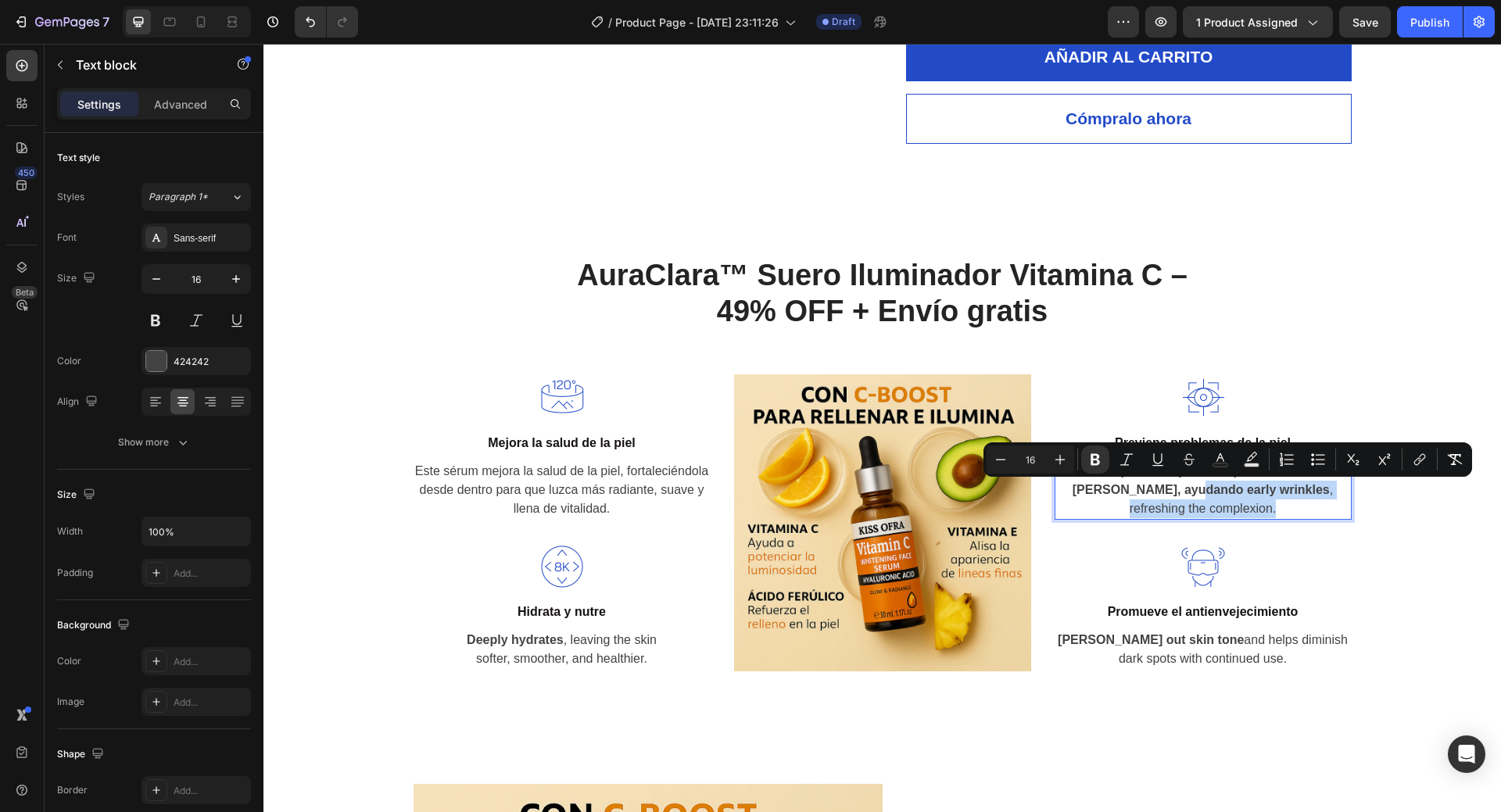
drag, startPoint x: 1146, startPoint y: 489, endPoint x: 1230, endPoint y: 510, distance: 86.6
click at [1230, 510] on p "Este producto previene problemas de la piel, ayudando early wrinkles , refreshi…" at bounding box center [1203, 490] width 294 height 56
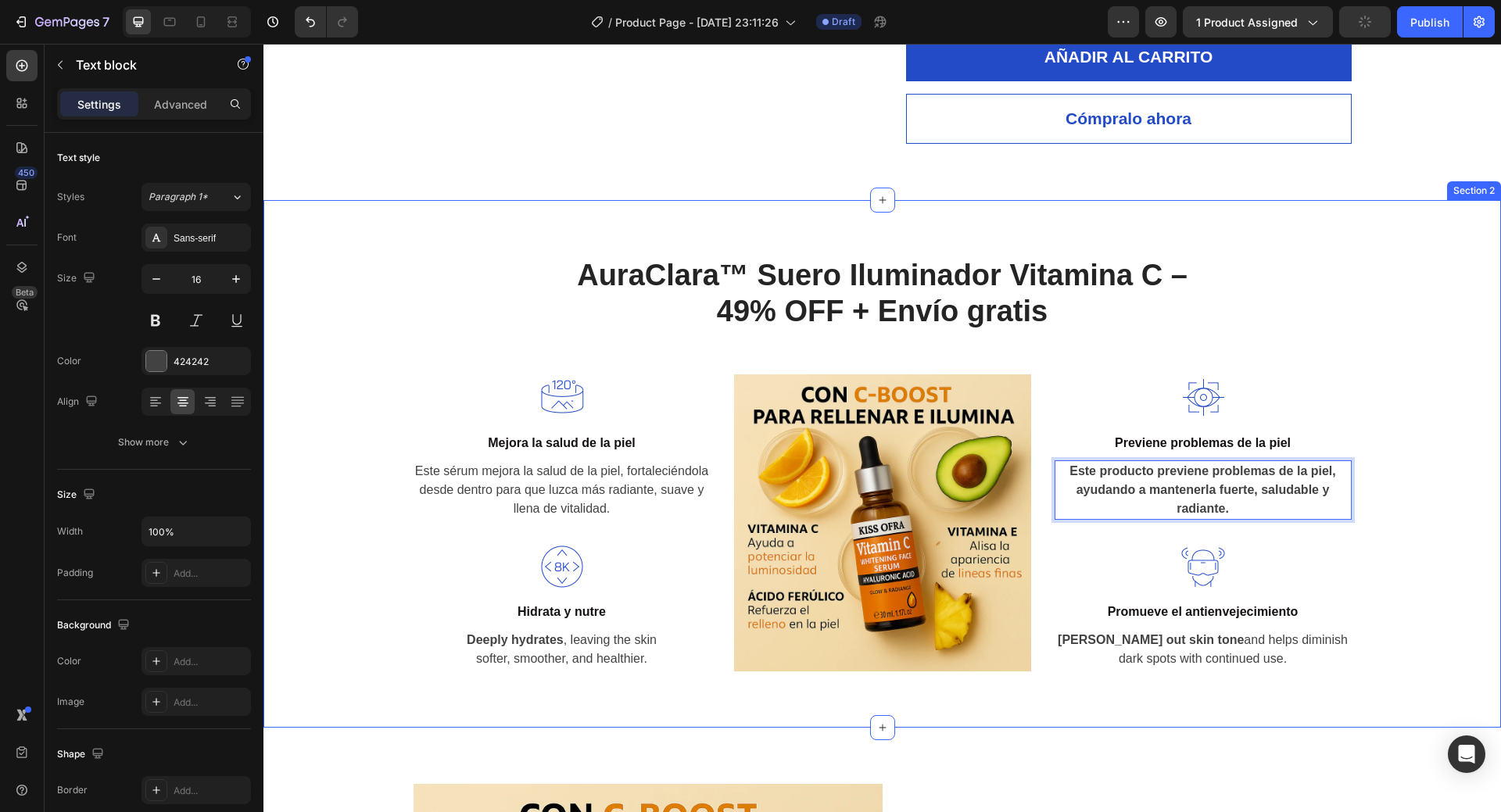
click at [1400, 508] on div "AuraClara™ Suero Iluminador Vitamina C – 49% OFF + Envío gratis Heading Row Ima…" at bounding box center [883, 464] width 1215 height 415
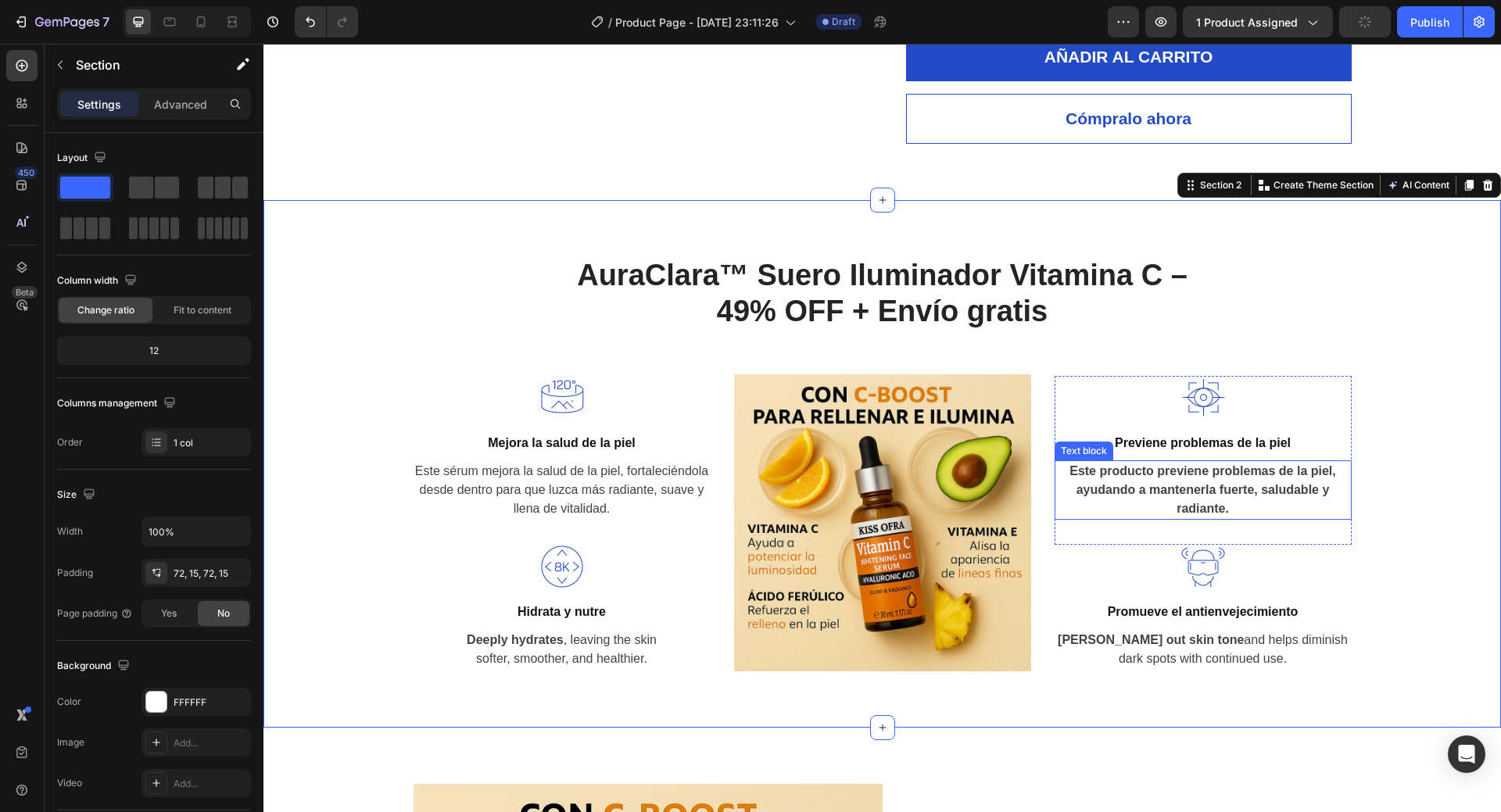
click at [1172, 482] on p "Este producto previene problemas de la piel, ayudando a mantenerla fuerte, salu…" at bounding box center [1203, 490] width 294 height 56
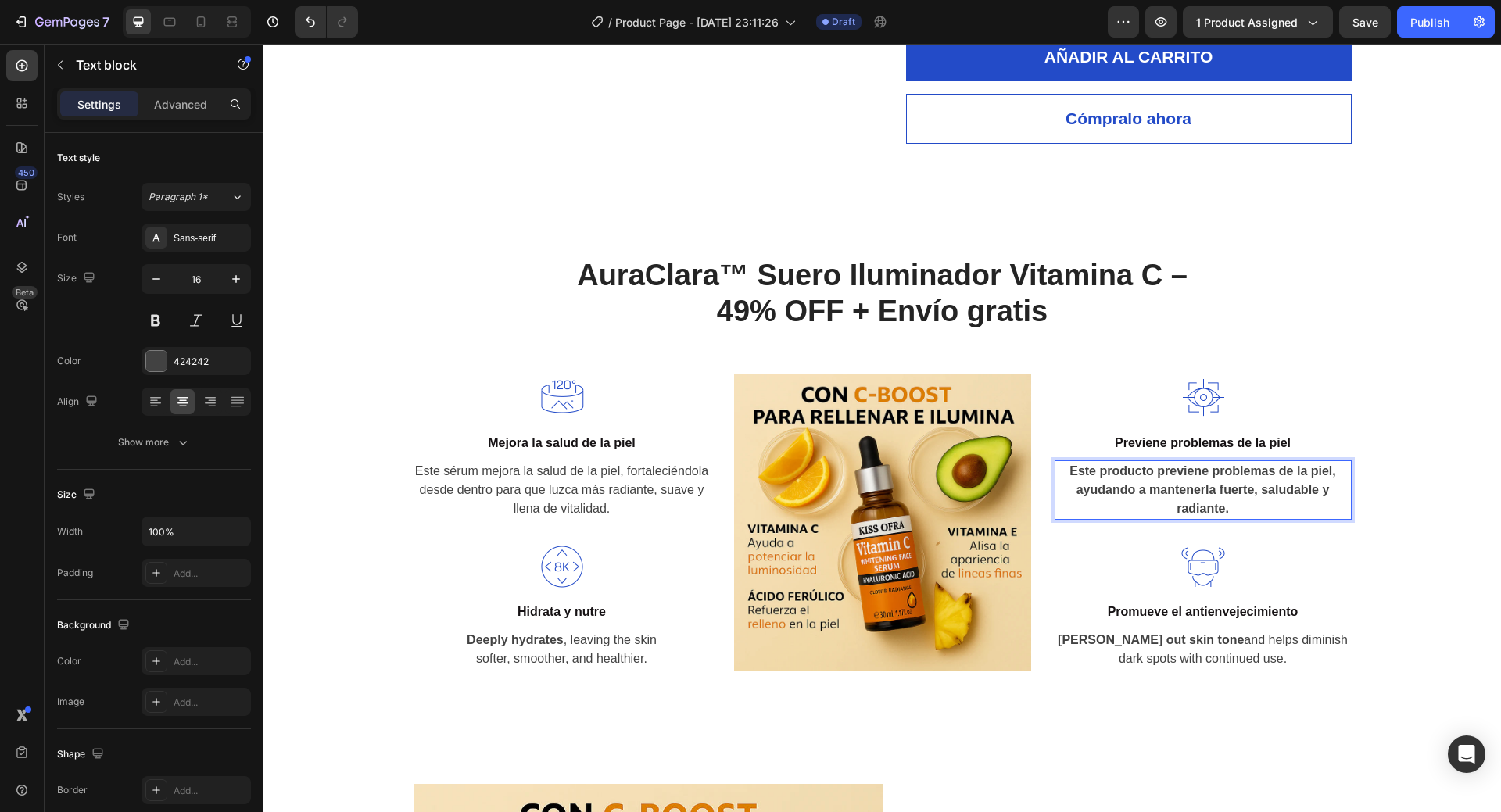
click at [1172, 482] on p "Este producto previene problemas de la piel, ayudando a mantenerla fuerte, salu…" at bounding box center [1203, 490] width 294 height 56
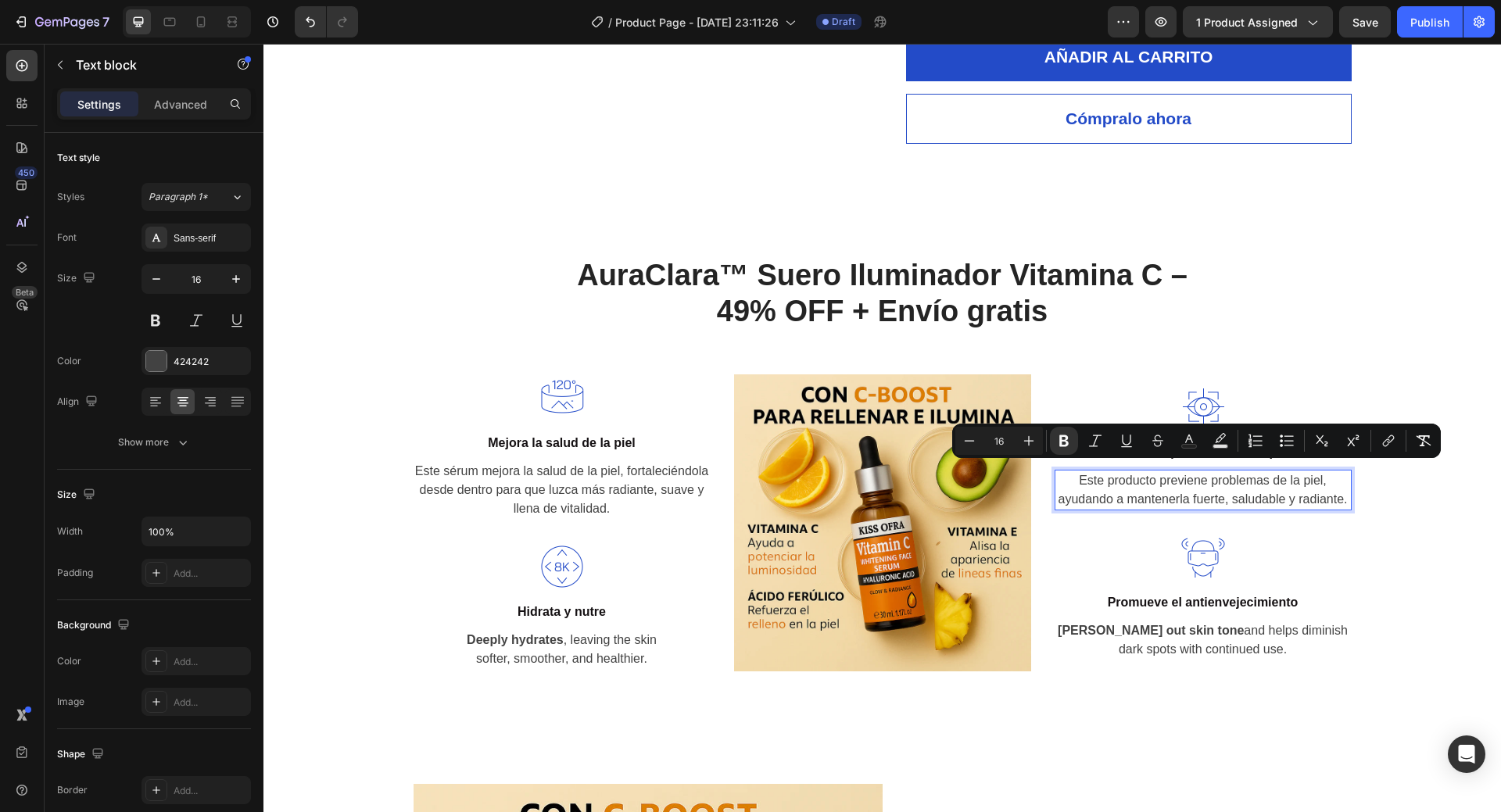
scroll to position [947, 0]
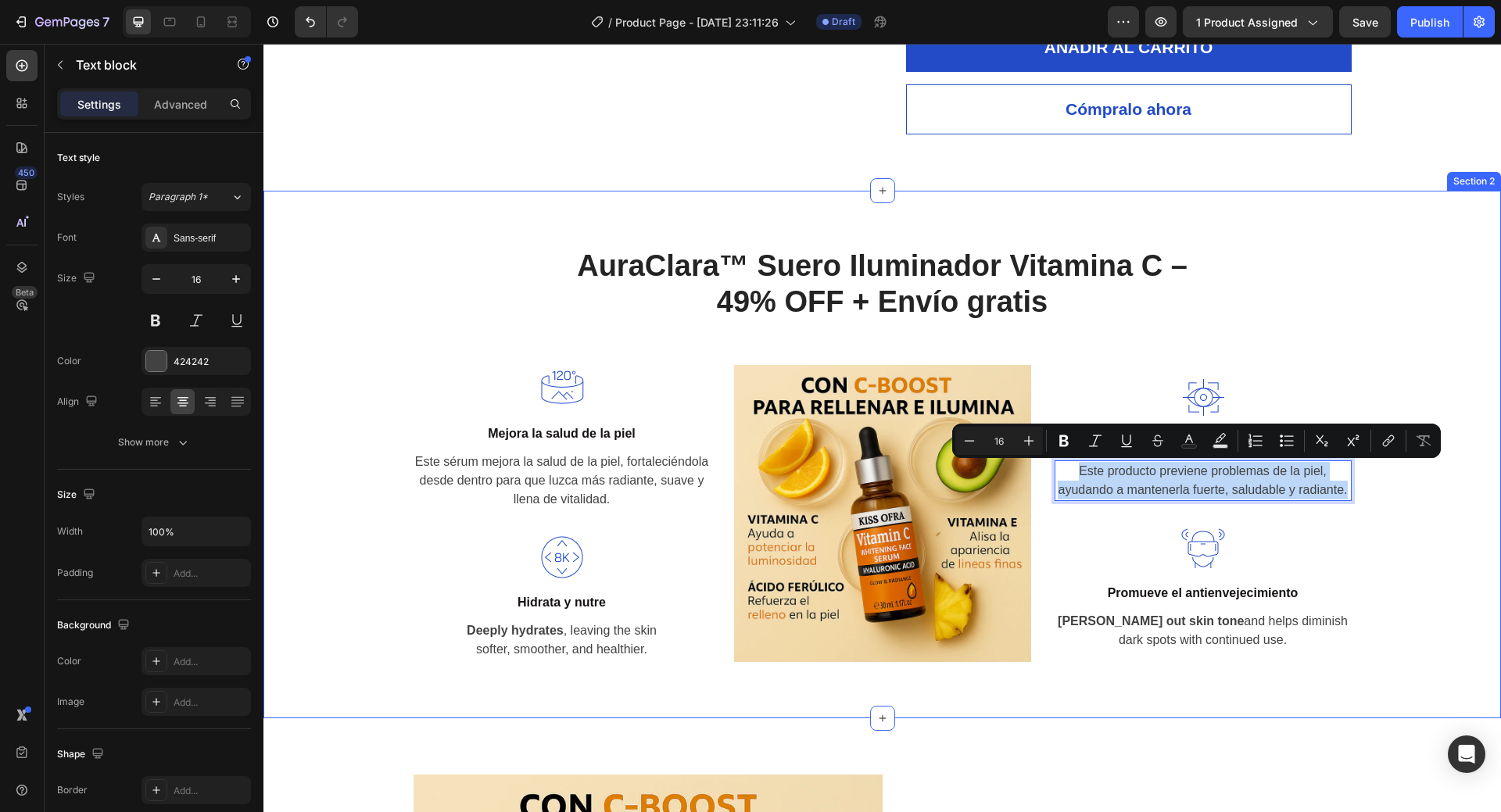
click at [1395, 532] on div "AuraClara™ Suero Iluminador Vitamina C – 49% OFF + Envío gratis Heading Row Ima…" at bounding box center [883, 454] width 1215 height 415
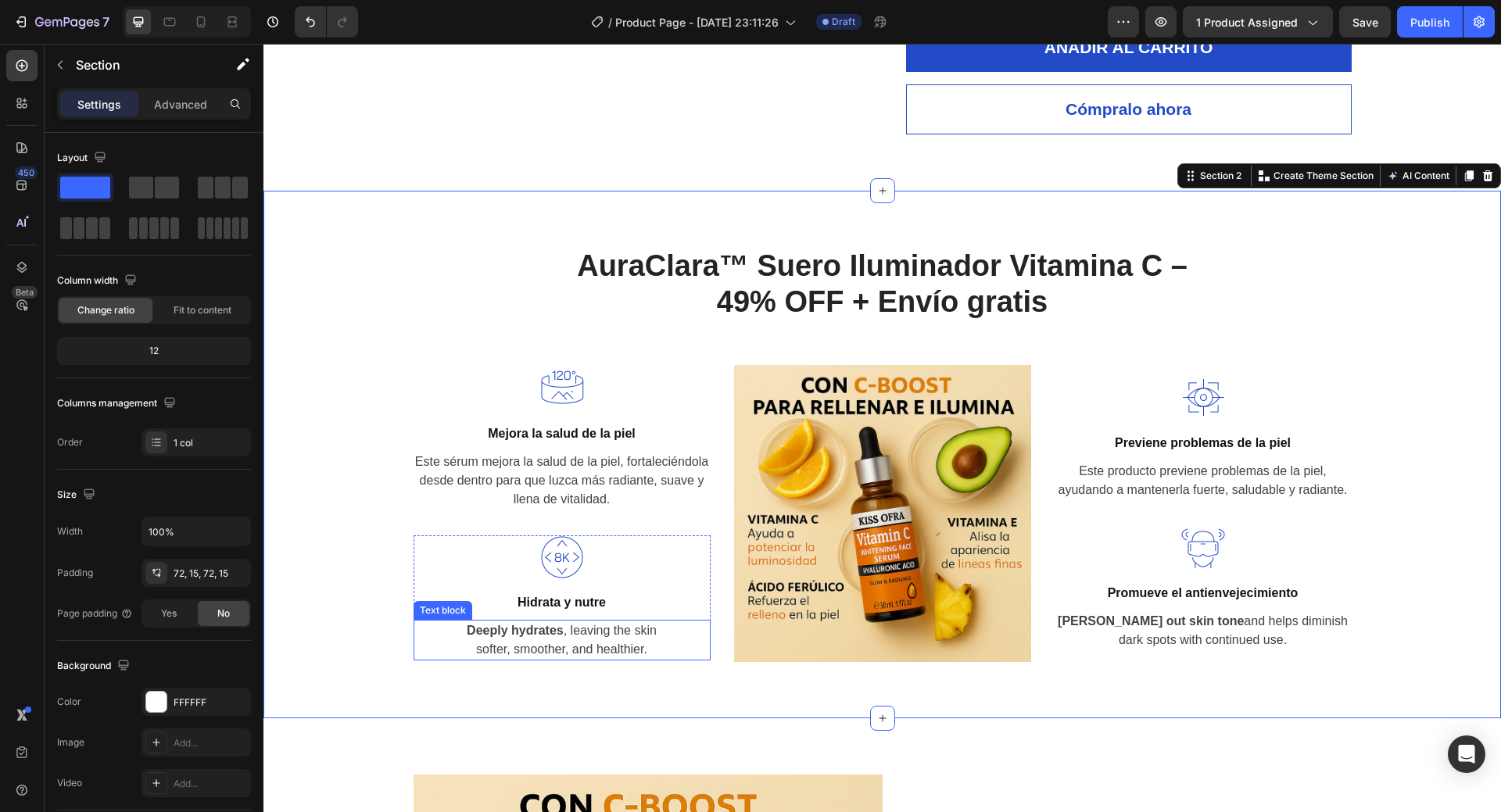
click at [534, 633] on strong "Deeply hydrates" at bounding box center [515, 630] width 97 height 13
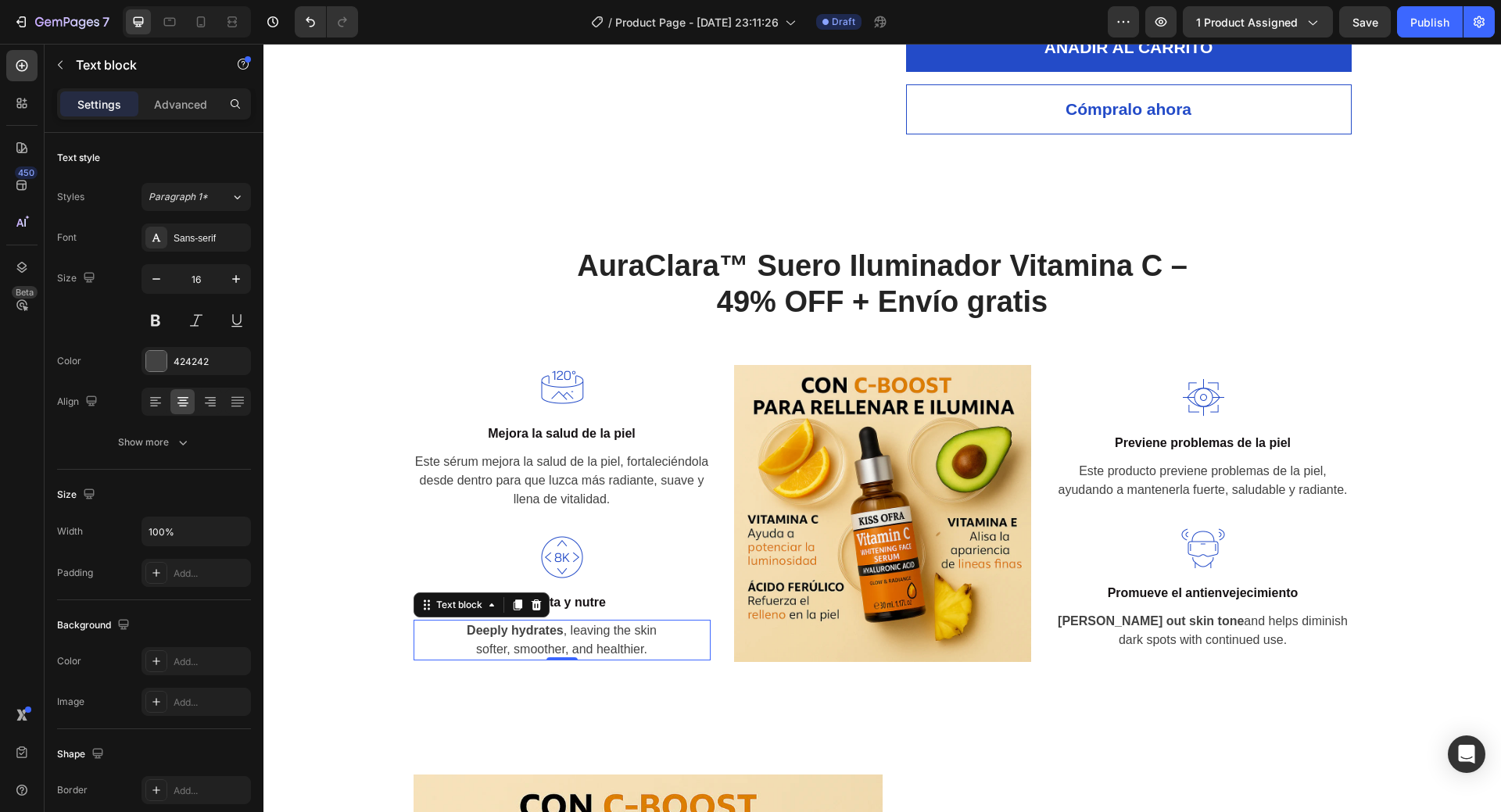
click at [534, 633] on strong "Deeply hydrates" at bounding box center [515, 630] width 97 height 13
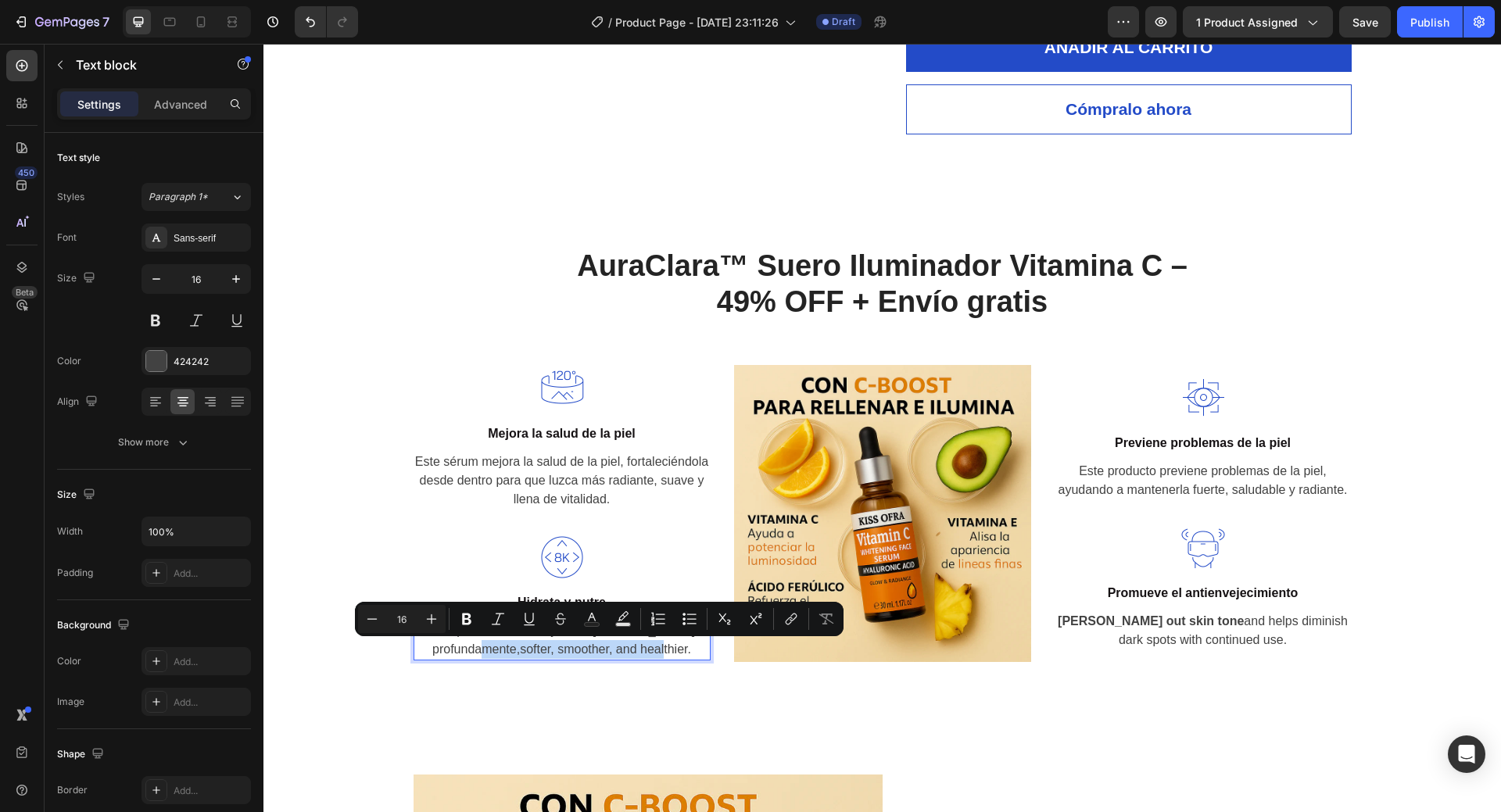
drag, startPoint x: 516, startPoint y: 648, endPoint x: 687, endPoint y: 648, distance: 171.0
click at [687, 648] on p "Este producto hidrata y nutre la piel profundamente,softer, smoother, and healt…" at bounding box center [562, 640] width 294 height 37
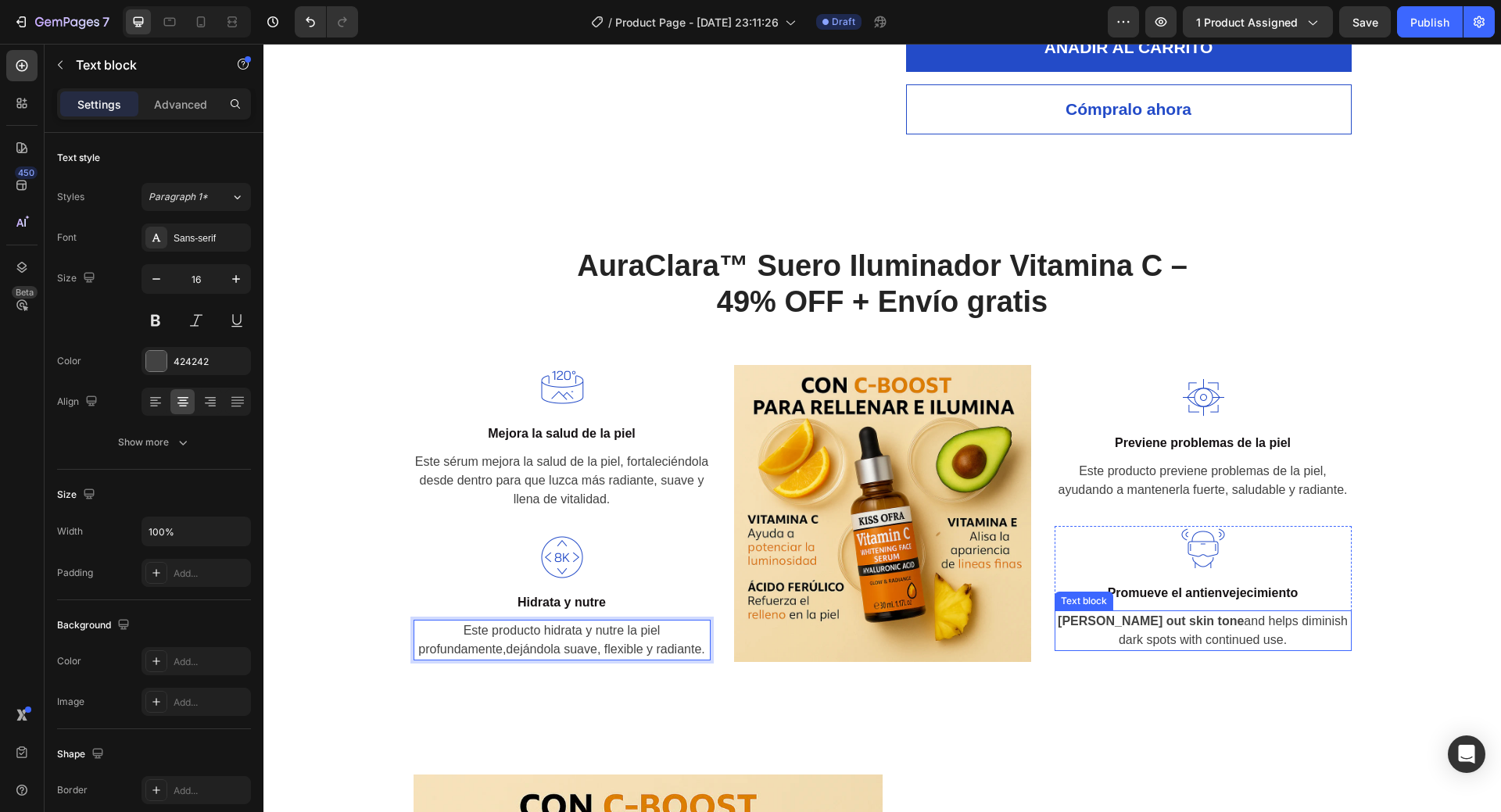
click at [1187, 614] on p "Evens out skin tone and helps diminish dark spots with continued use." at bounding box center [1203, 630] width 294 height 37
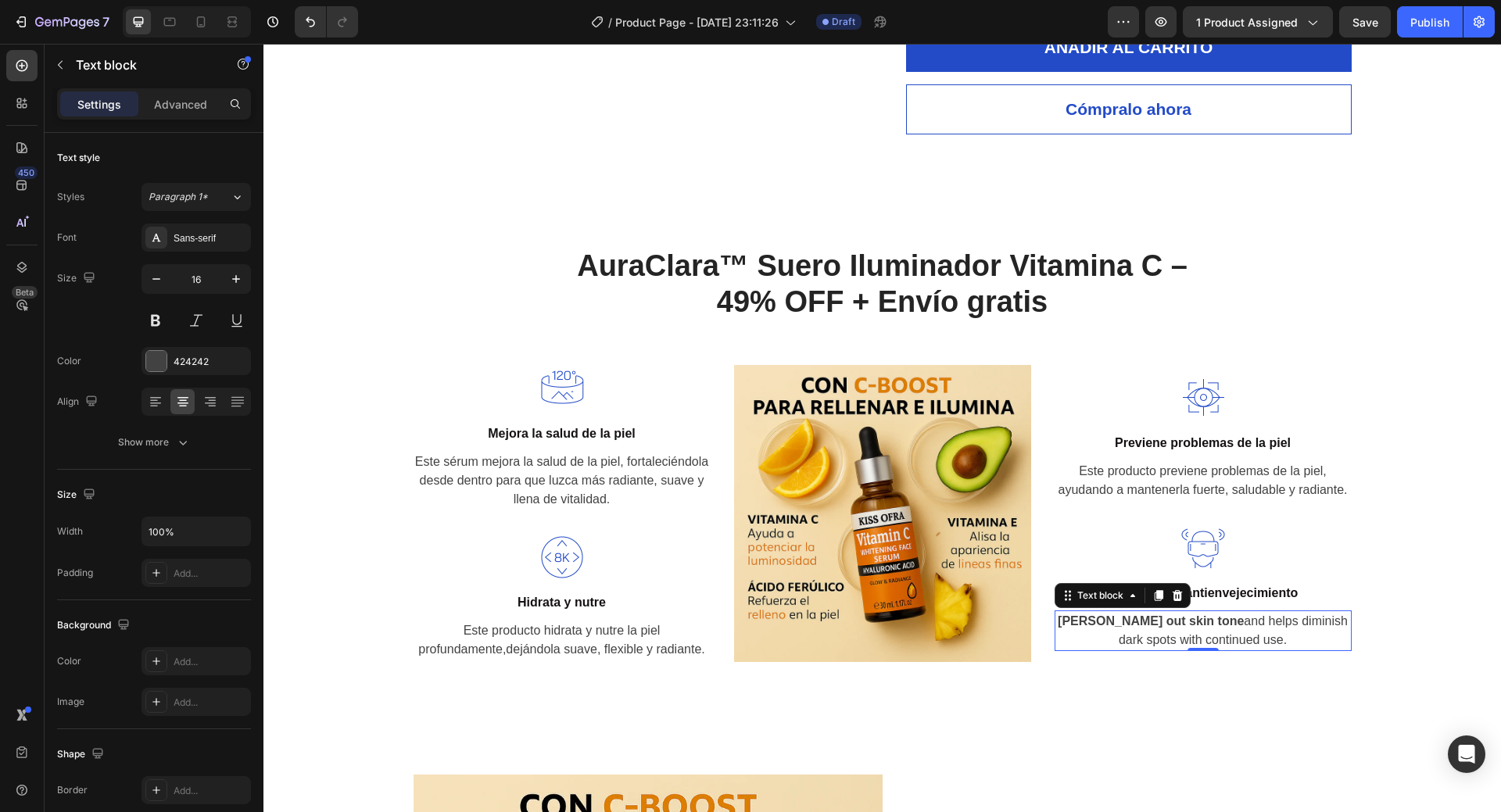
click at [1207, 618] on p "Evens out skin tone and helps diminish dark spots with continued use." at bounding box center [1203, 630] width 294 height 37
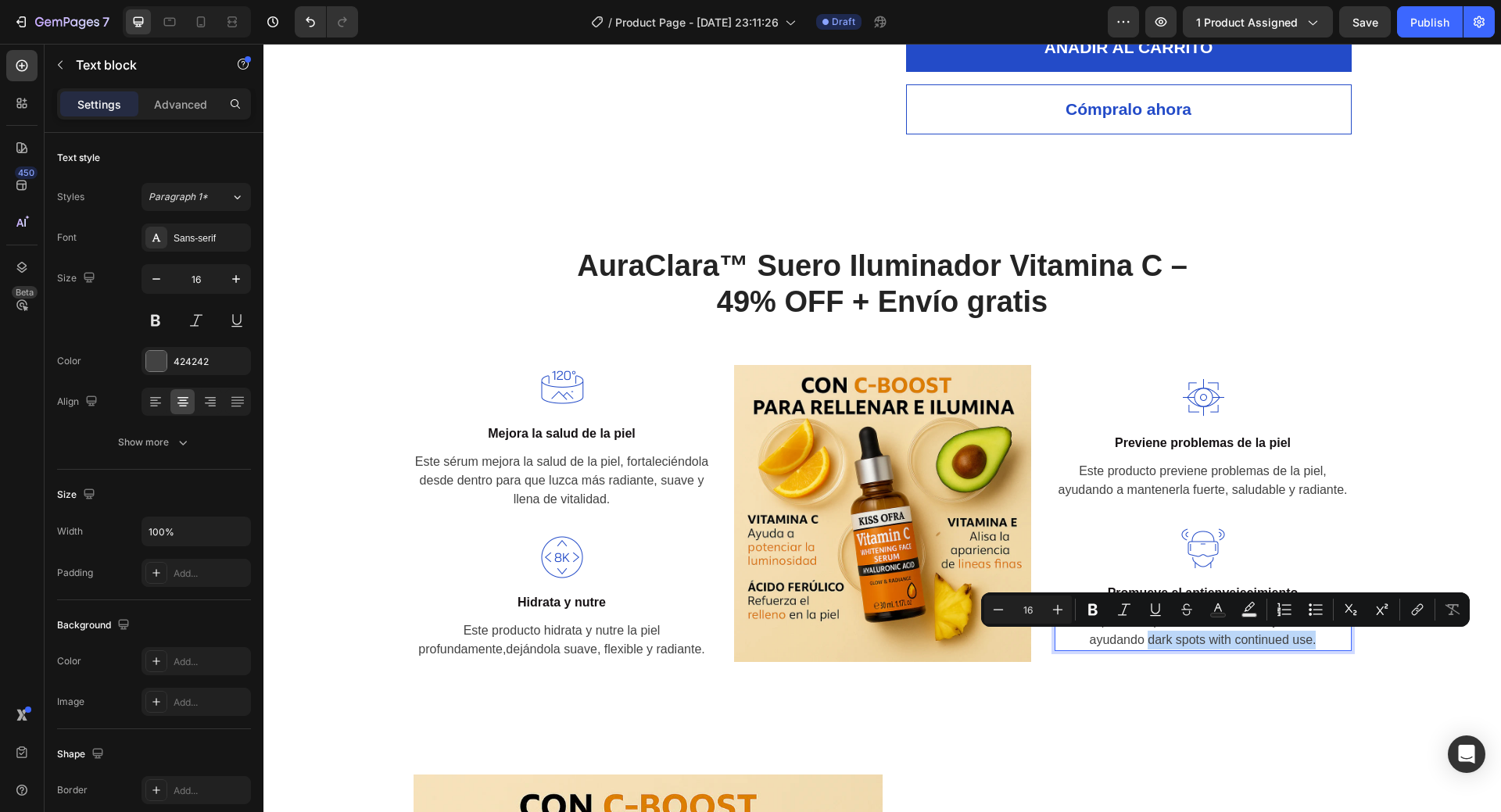
drag, startPoint x: 1144, startPoint y: 638, endPoint x: 1314, endPoint y: 642, distance: 170.0
click at [1314, 641] on p "Este producto promueve el antienvejecimiento, ayudando dark spots with continue…" at bounding box center [1203, 630] width 294 height 37
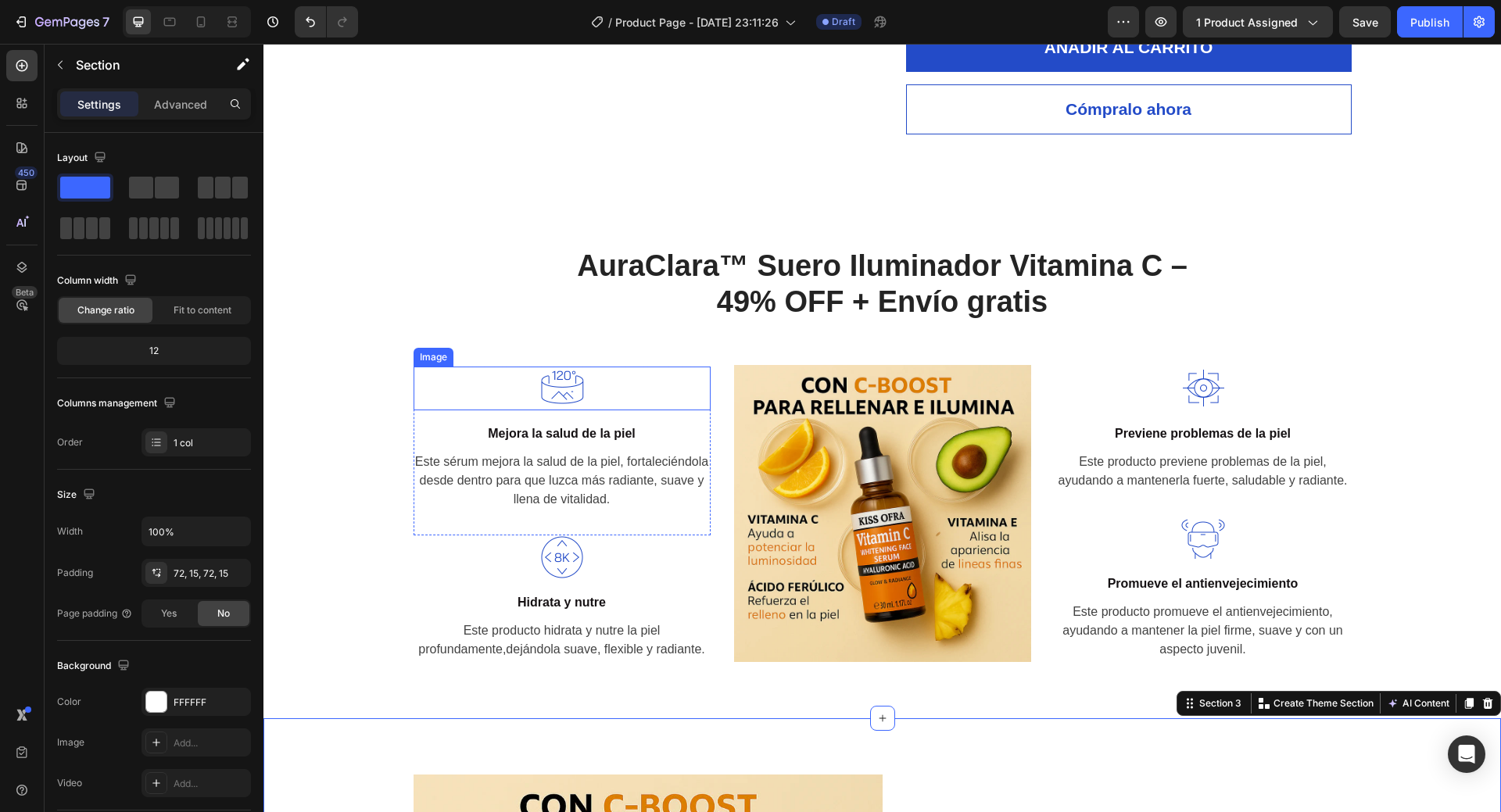
click at [549, 381] on img at bounding box center [562, 388] width 44 height 44
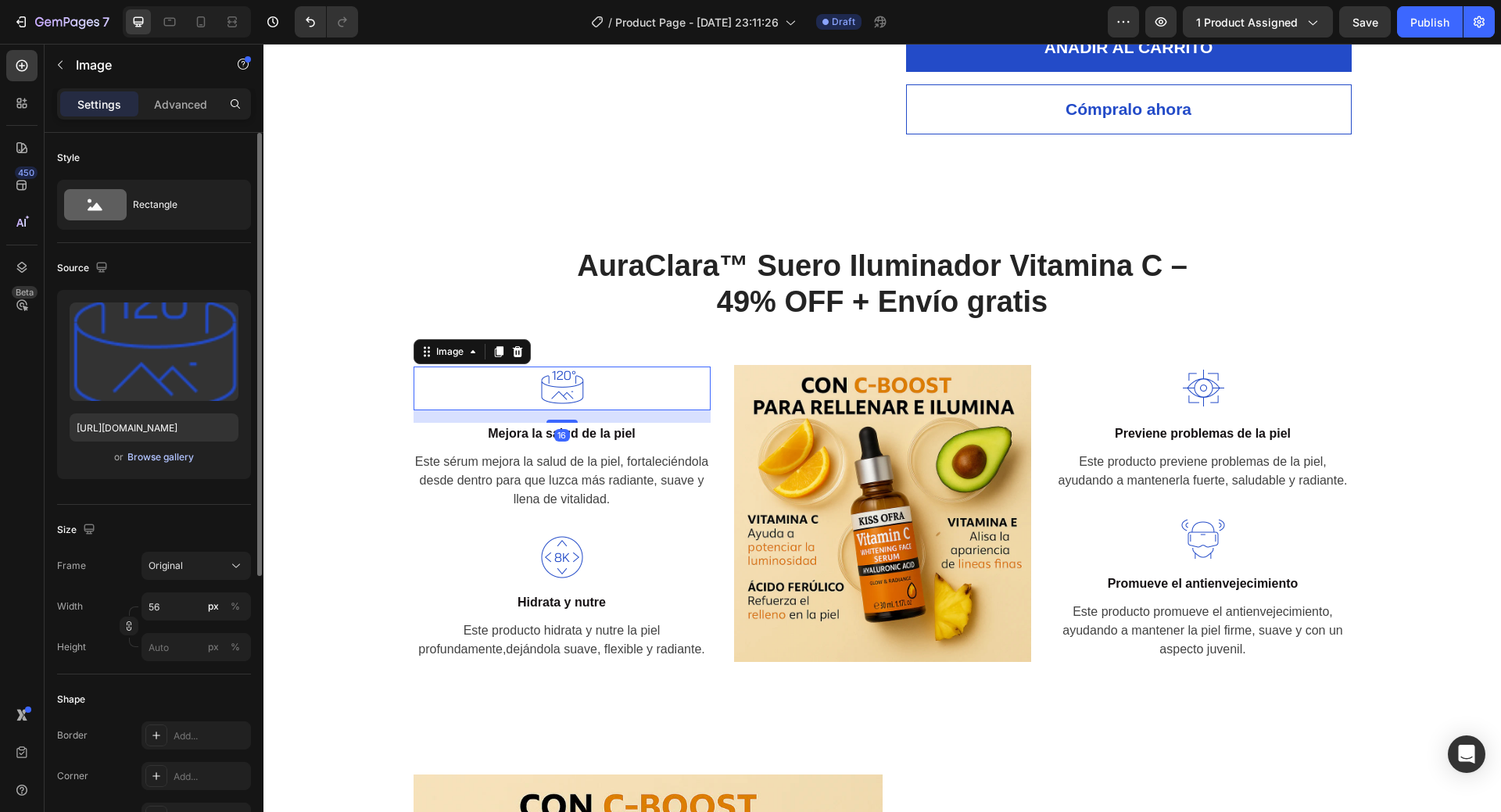
click at [163, 460] on div "Browse gallery" at bounding box center [160, 457] width 67 height 14
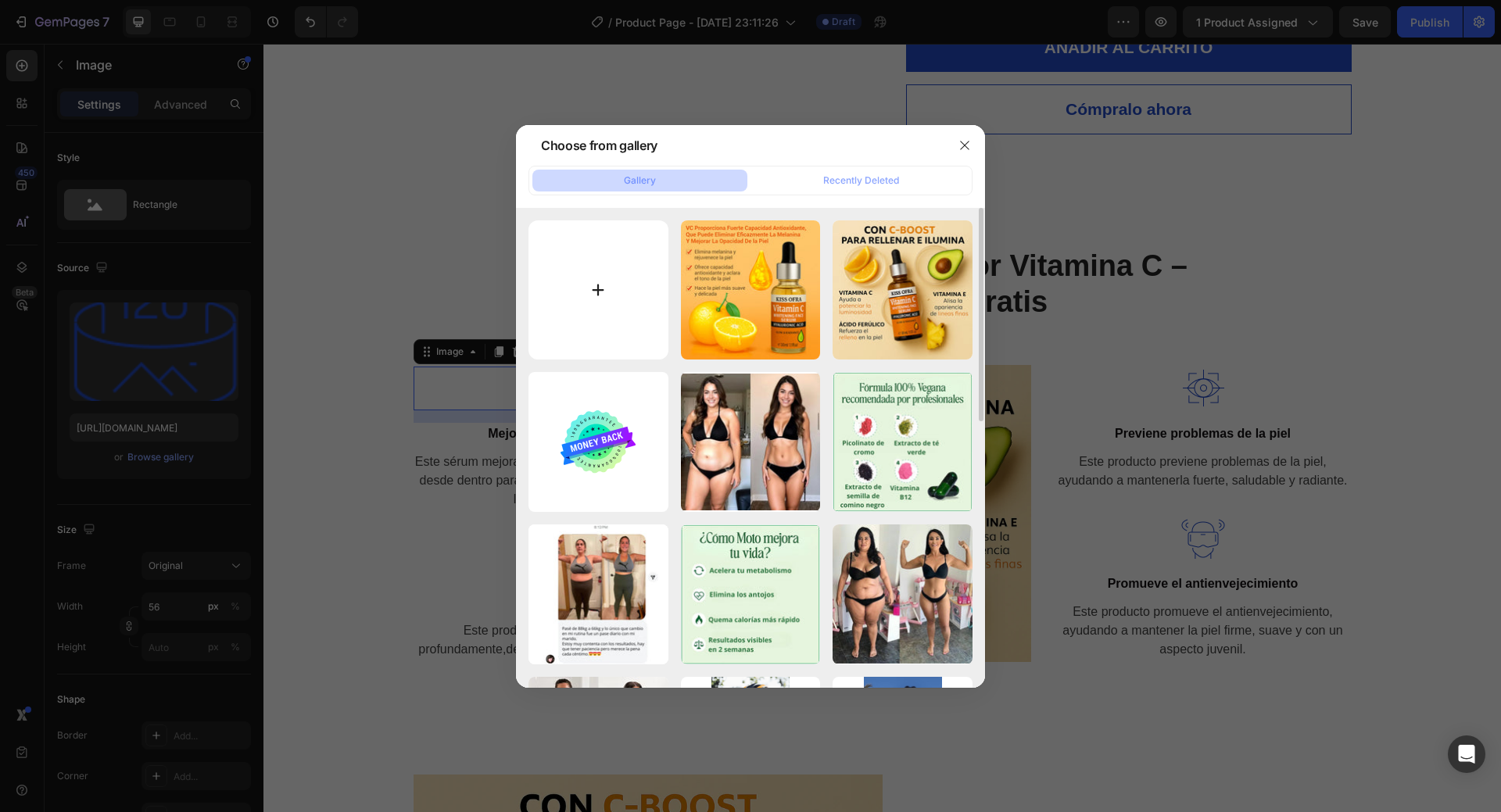
click at [621, 276] on input "file" at bounding box center [599, 290] width 140 height 140
type input "C:\fakepath\1.png"
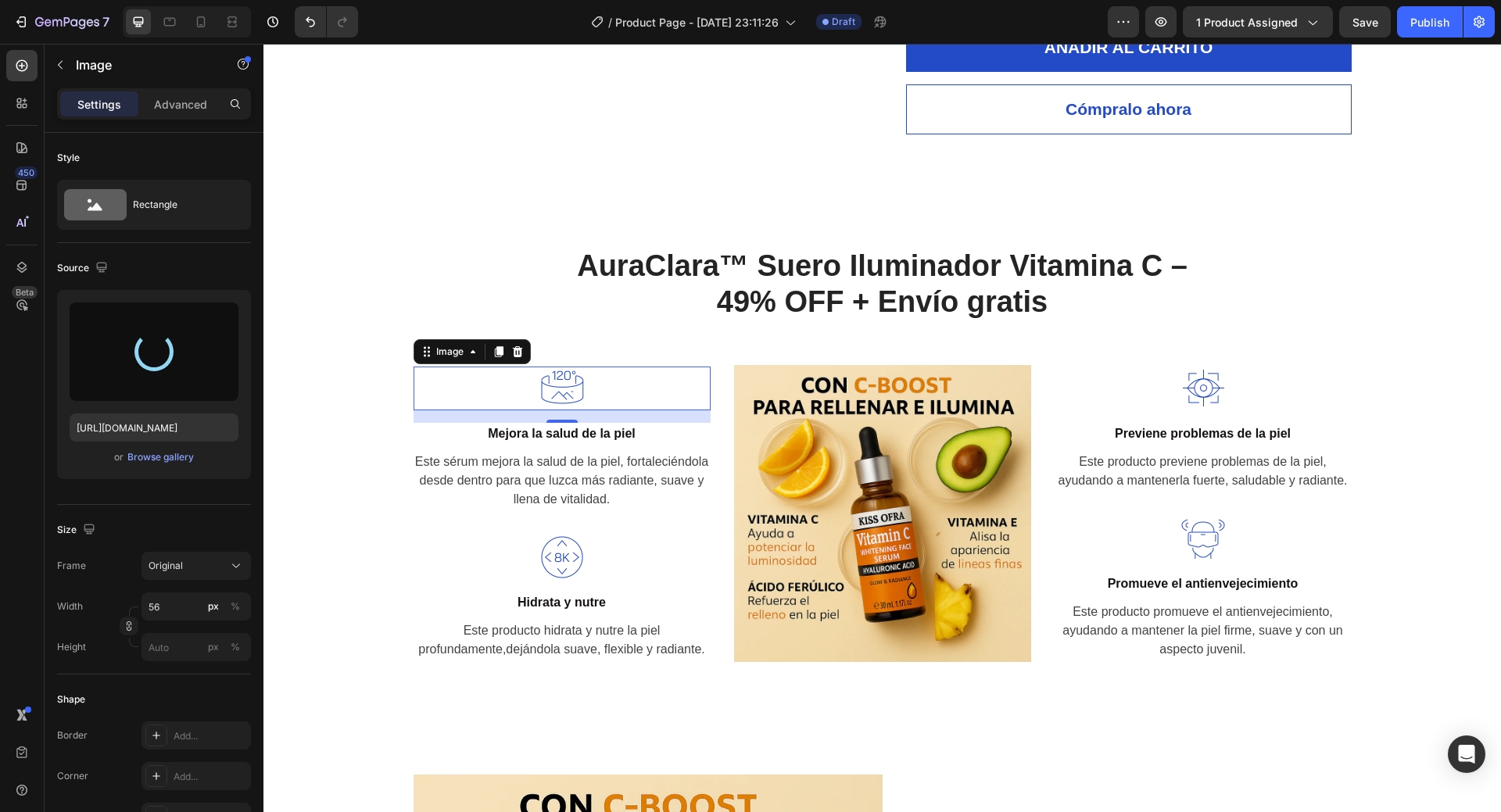
type input "https://cdn.shopify.com/s/files/1/0908/0504/3528/files/gempages_572901919987598…"
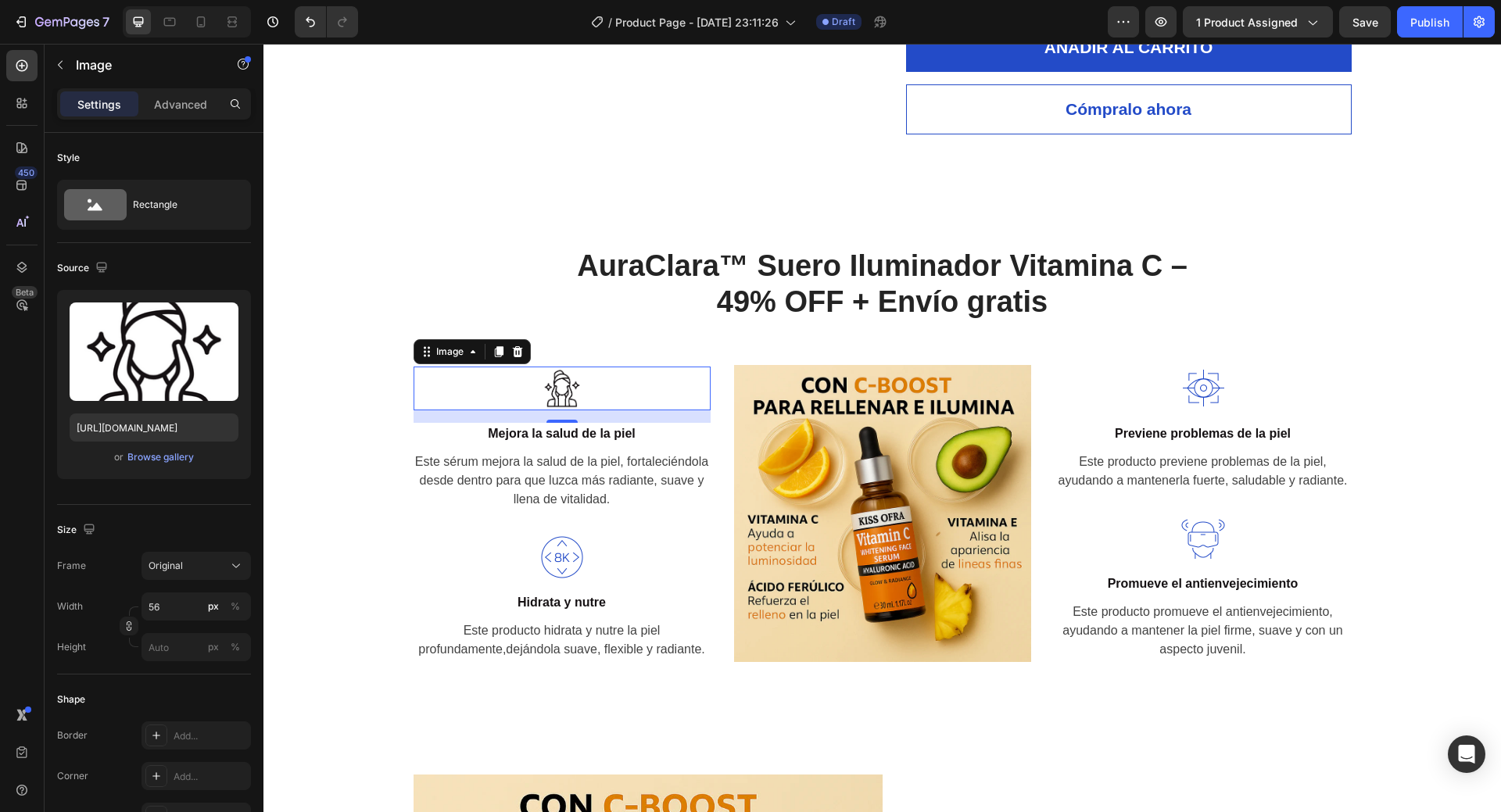
click at [588, 387] on div at bounding box center [562, 388] width 297 height 44
click at [1192, 380] on img at bounding box center [1203, 388] width 44 height 44
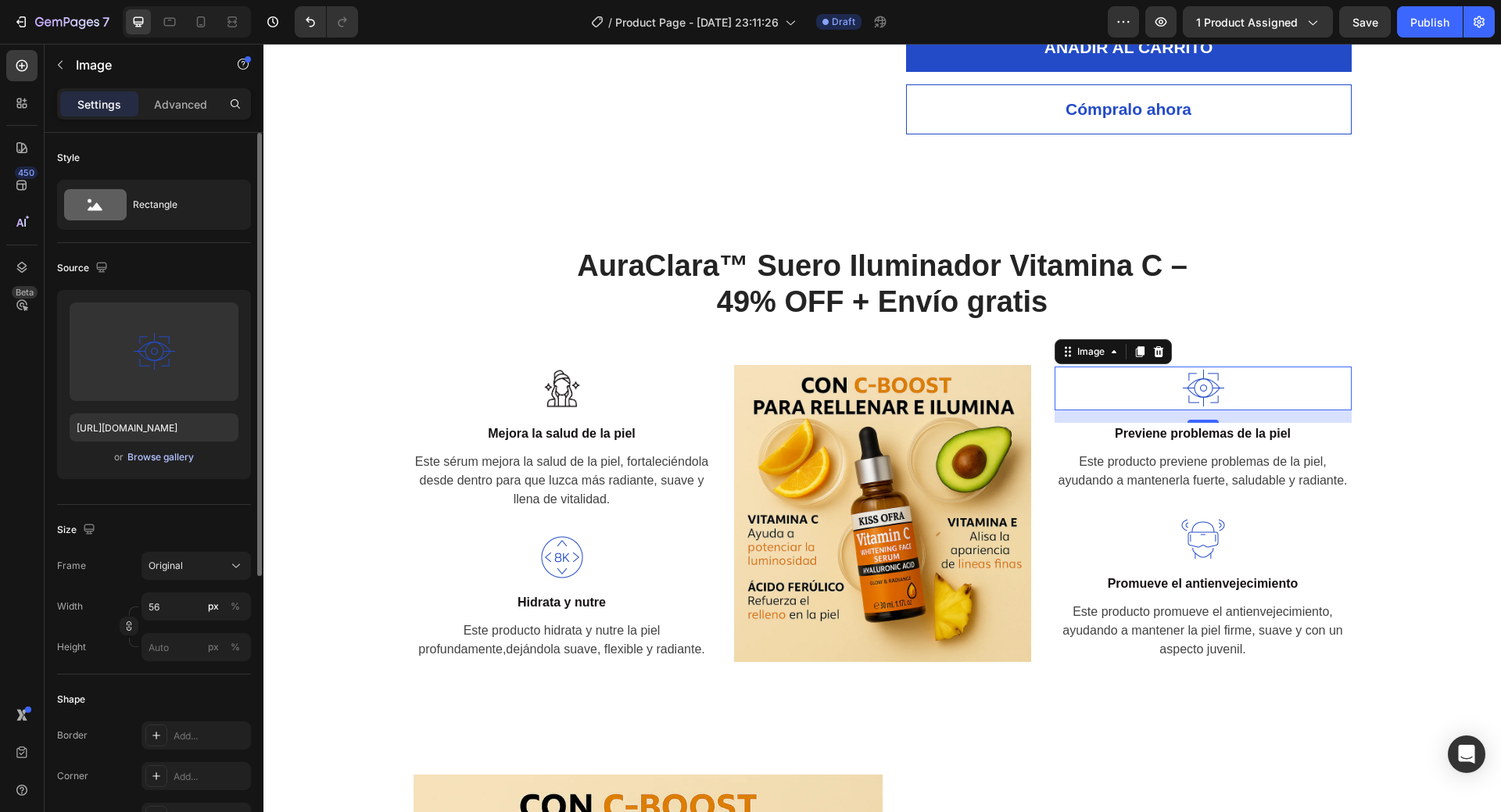
click at [169, 462] on div "Browse gallery" at bounding box center [160, 457] width 67 height 14
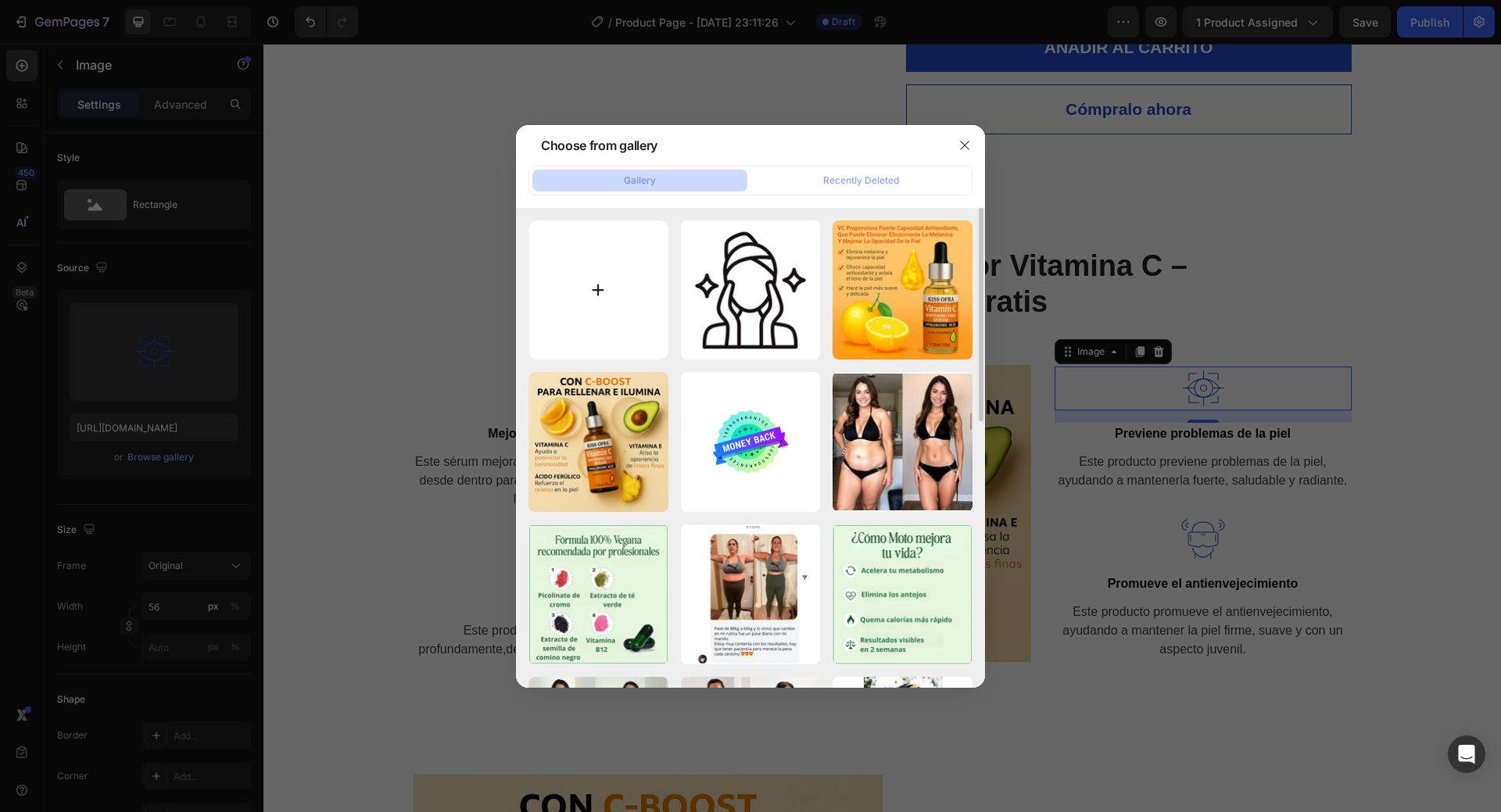
click at [604, 295] on input "file" at bounding box center [599, 290] width 140 height 140
type input "C:\fakepath\2.png"
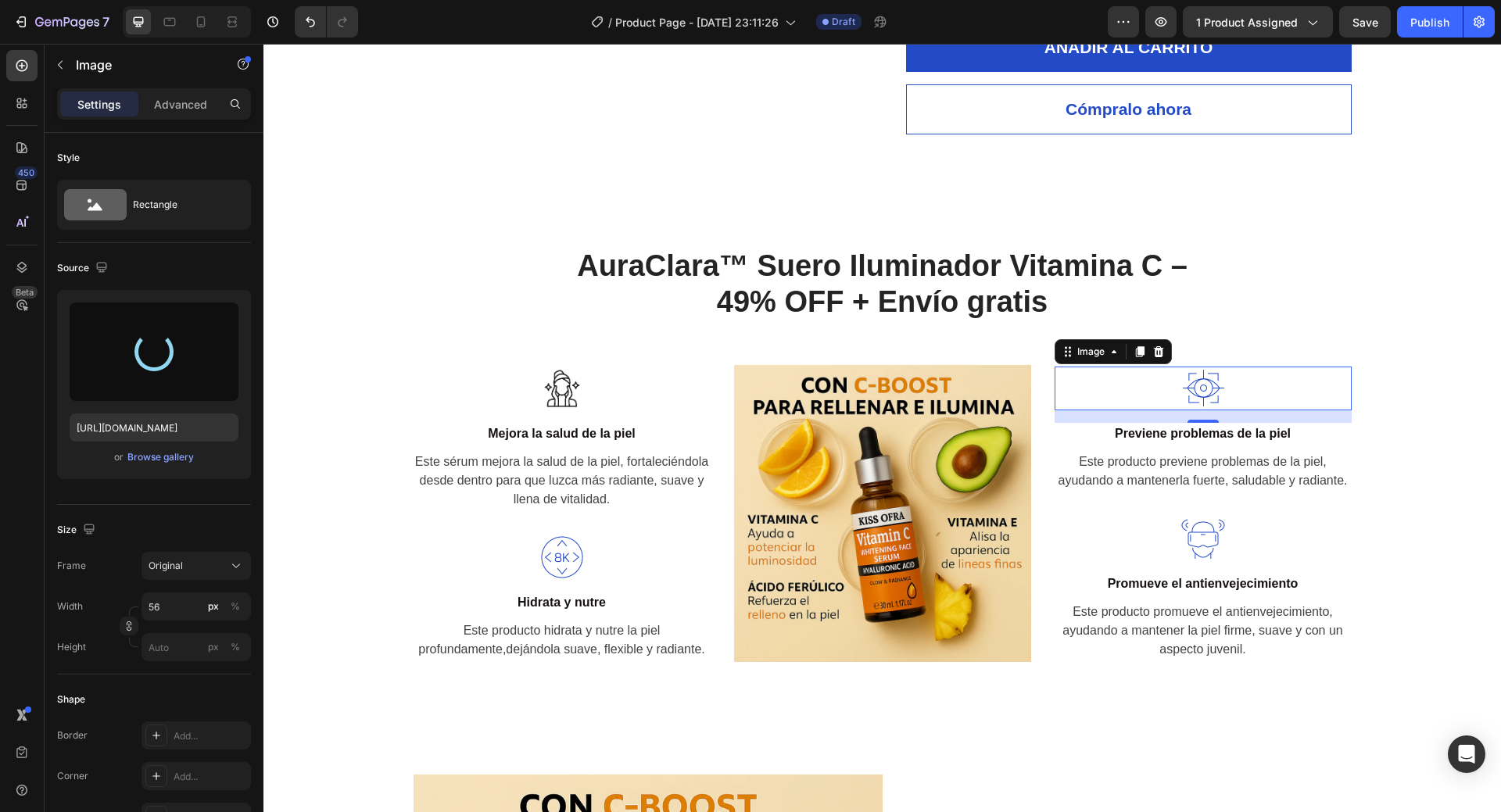
type input "https://cdn.shopify.com/s/files/1/0908/0504/3528/files/gempages_572901919987598…"
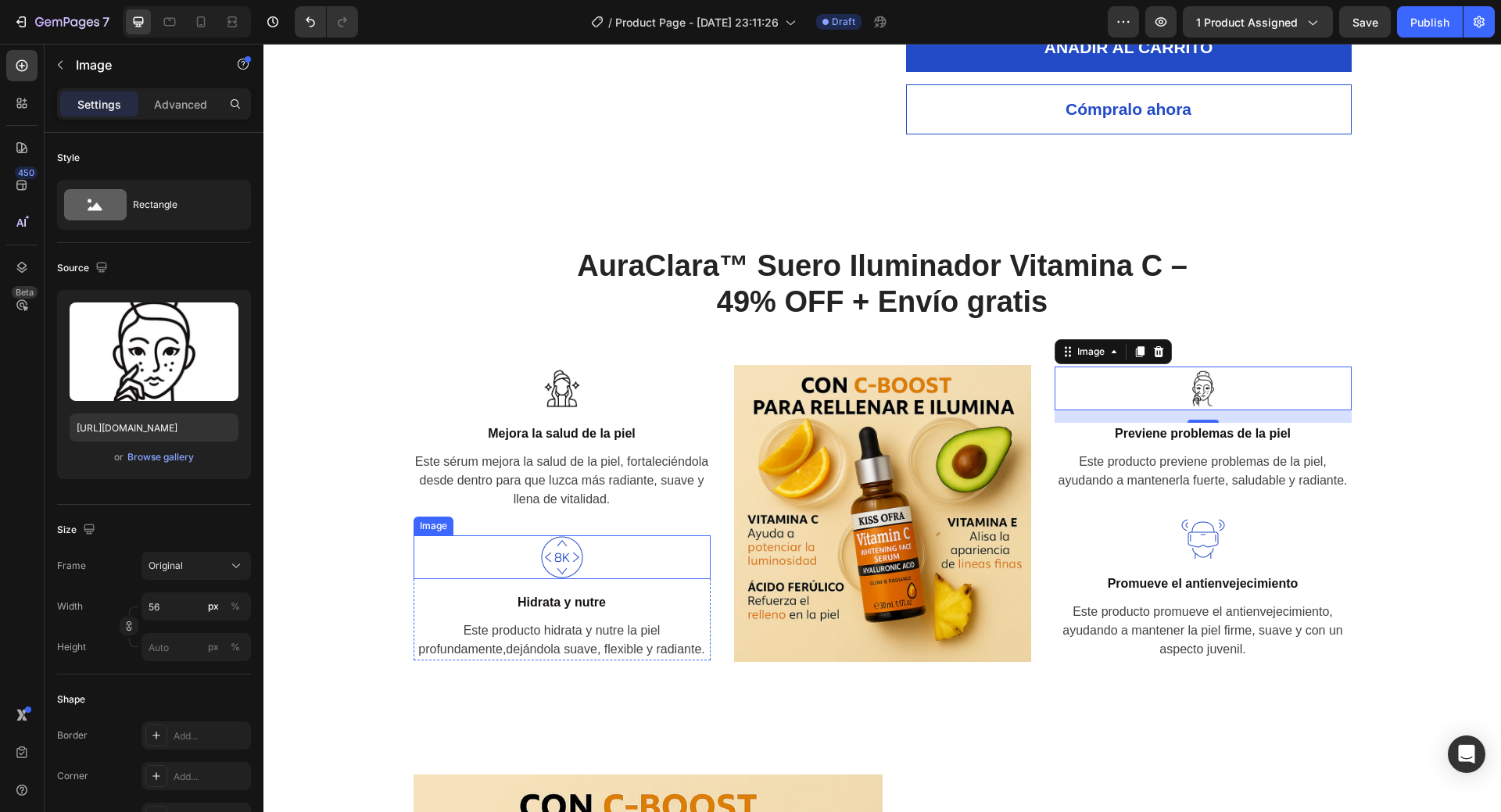
click at [581, 569] on div at bounding box center [562, 557] width 297 height 44
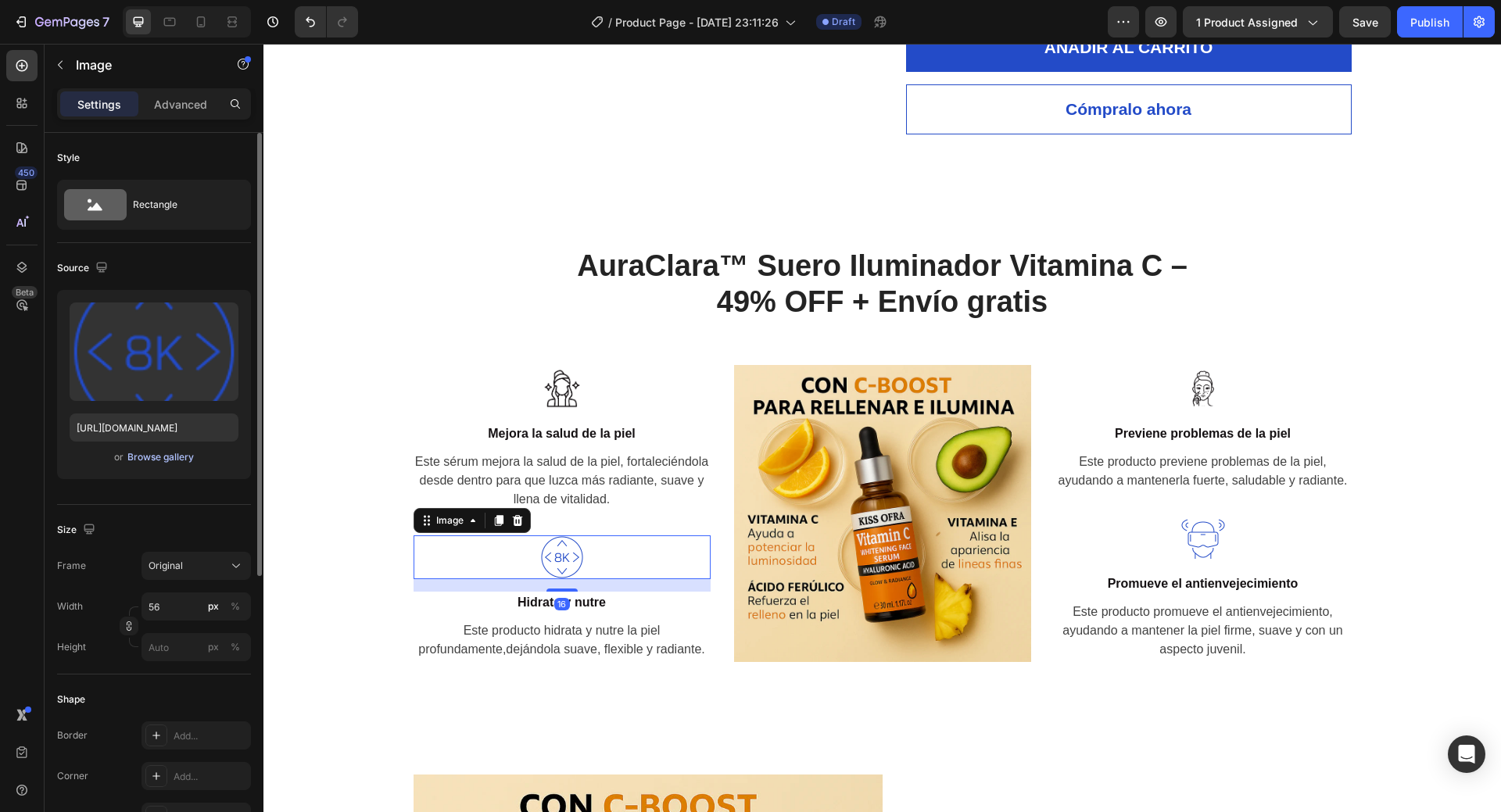
click at [187, 455] on div "Browse gallery" at bounding box center [160, 457] width 67 height 14
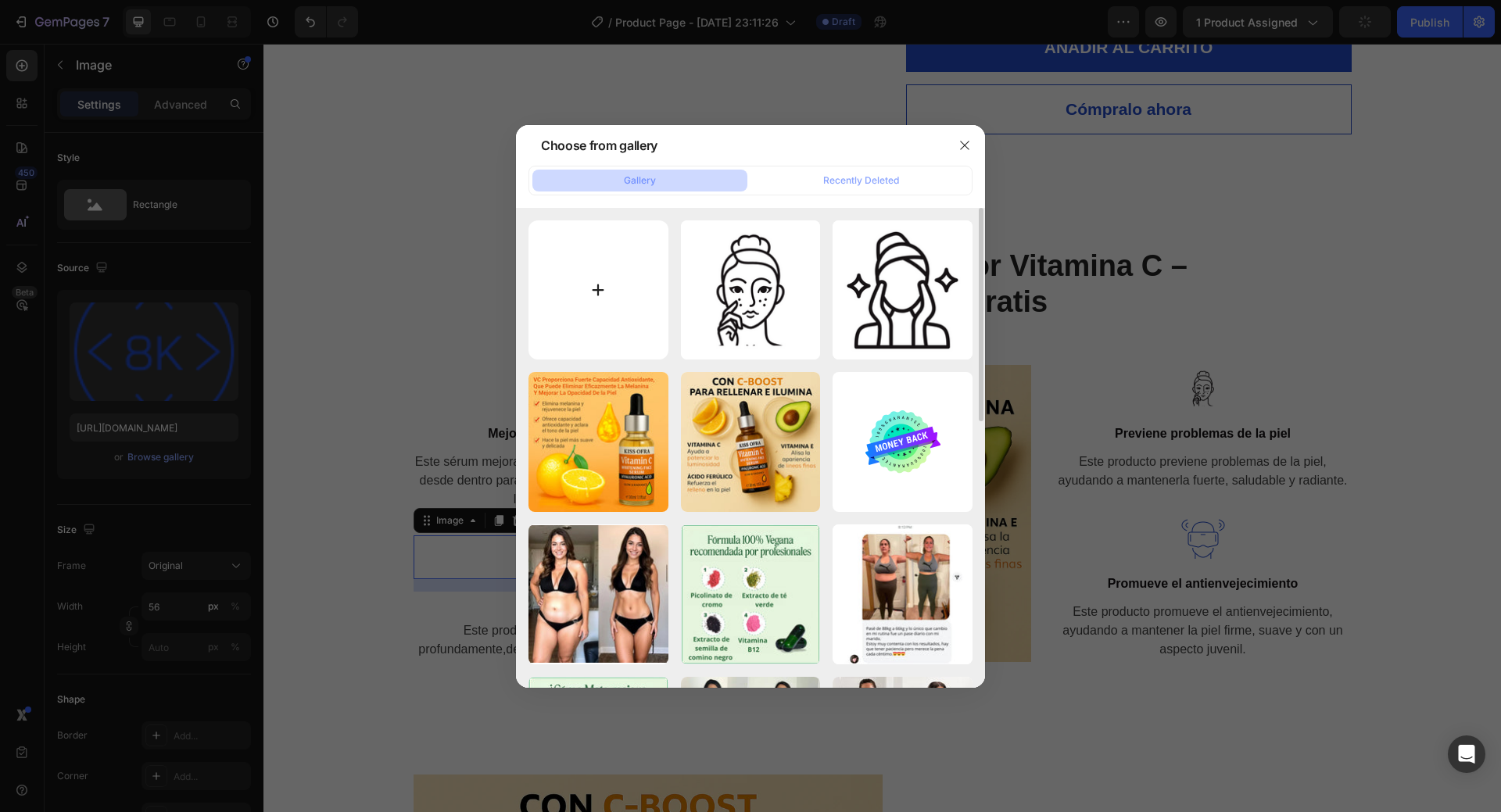
click at [536, 298] on input "file" at bounding box center [599, 290] width 140 height 140
type input "C:\fakepath\3.png"
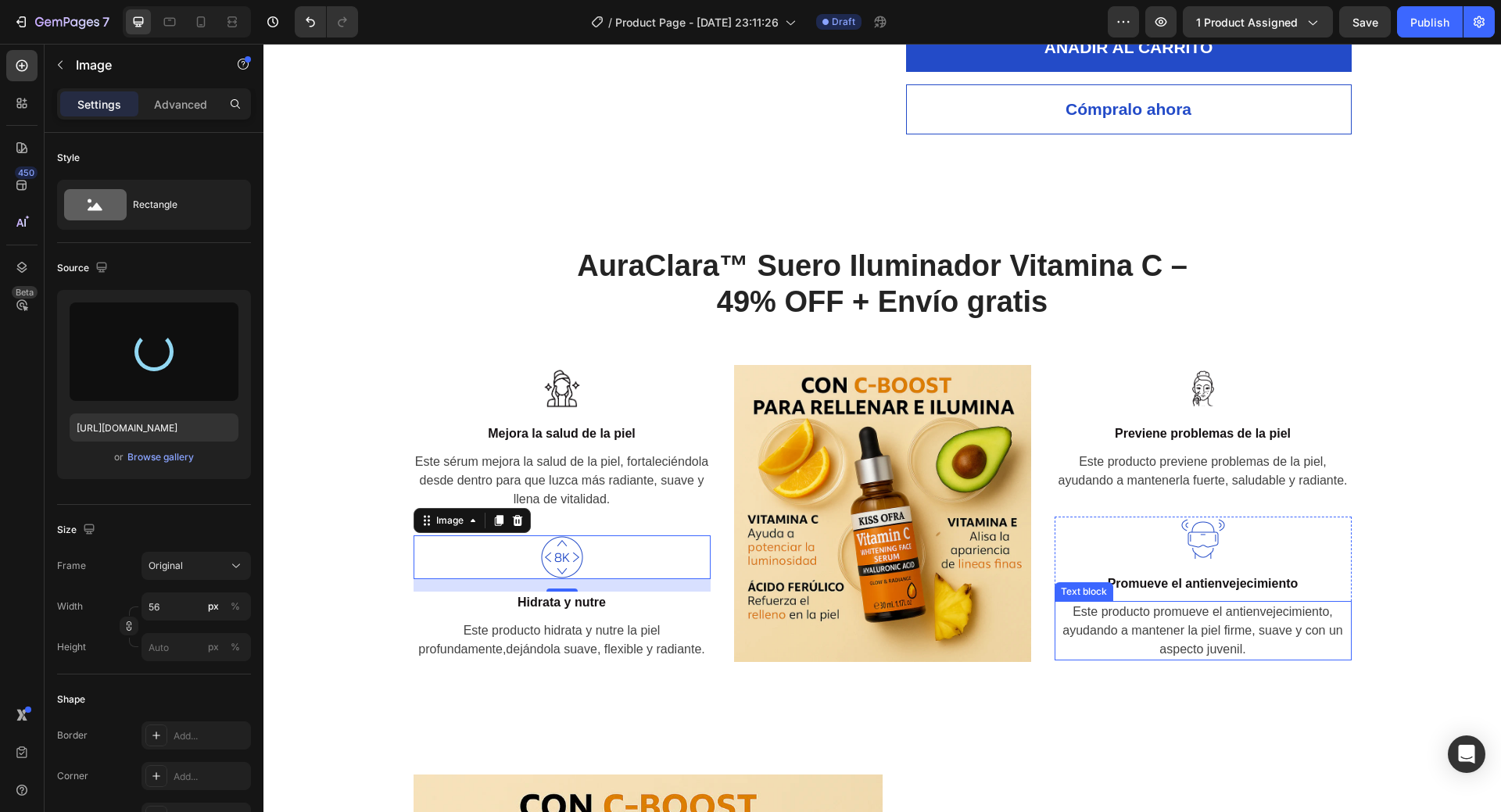
type input "https://cdn.shopify.com/s/files/1/0908/0504/3528/files/gempages_572901919987598…"
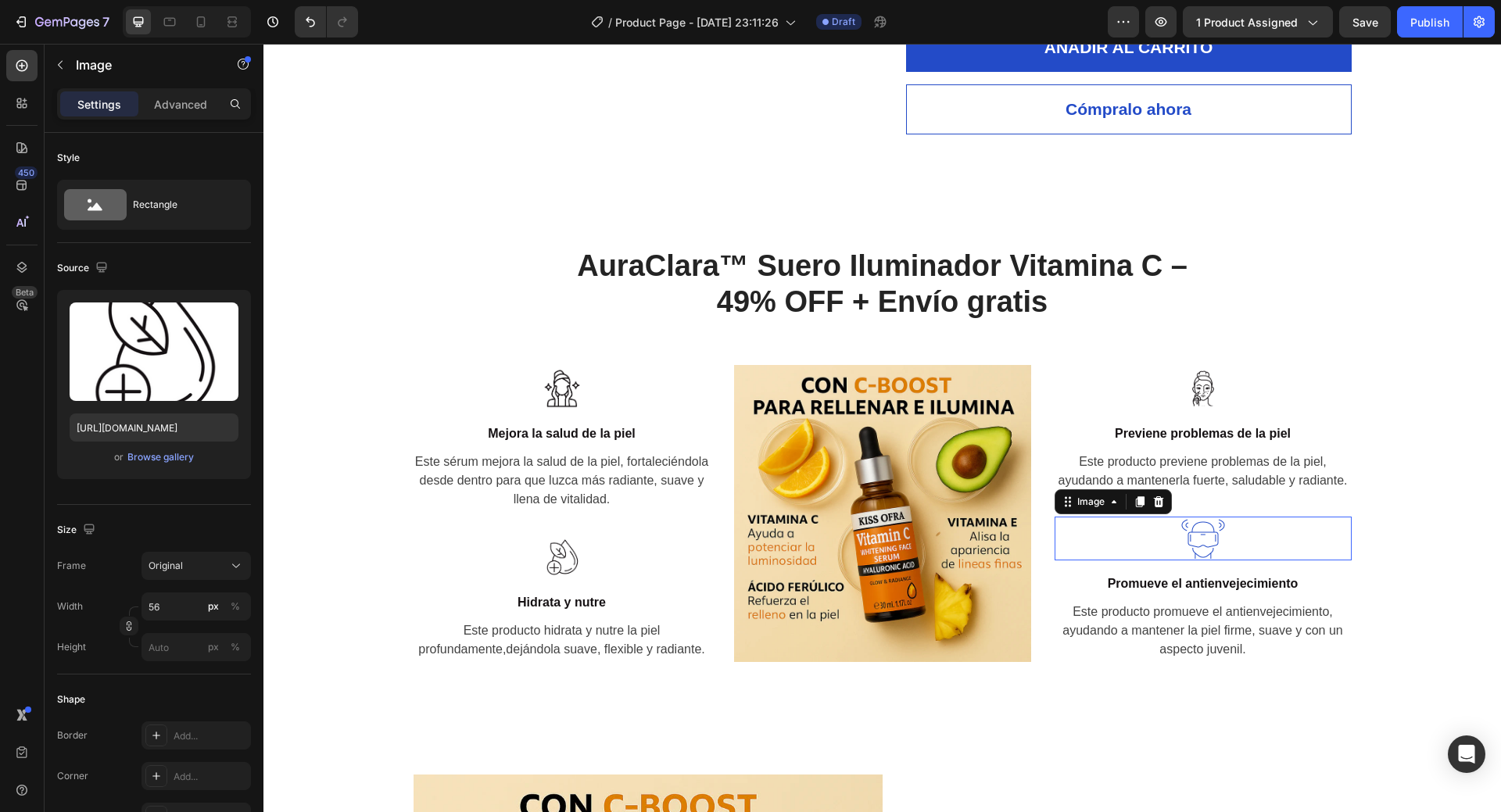
click at [1206, 540] on img at bounding box center [1203, 538] width 44 height 44
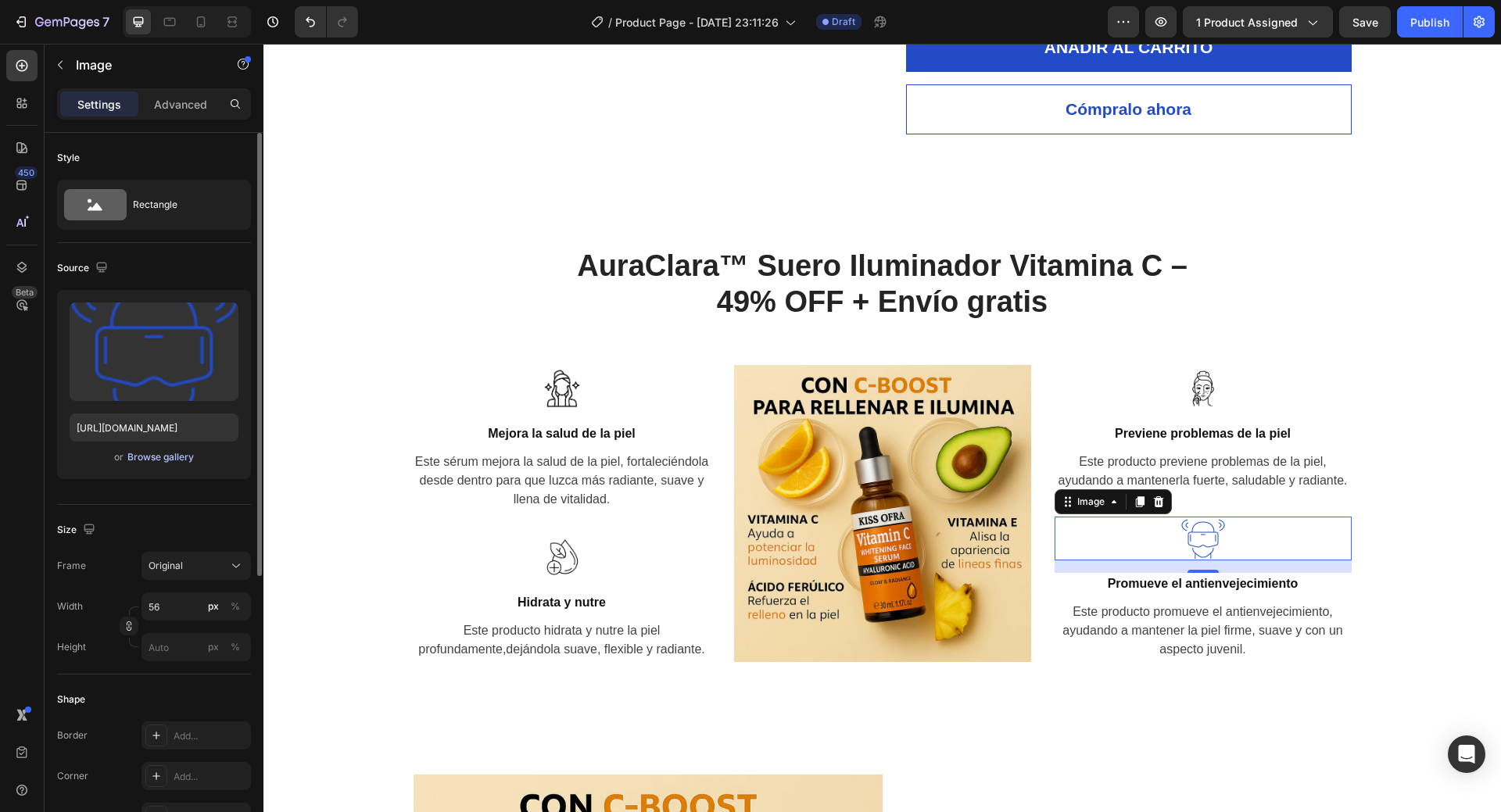
click at [164, 461] on div "Browse gallery" at bounding box center [160, 457] width 67 height 14
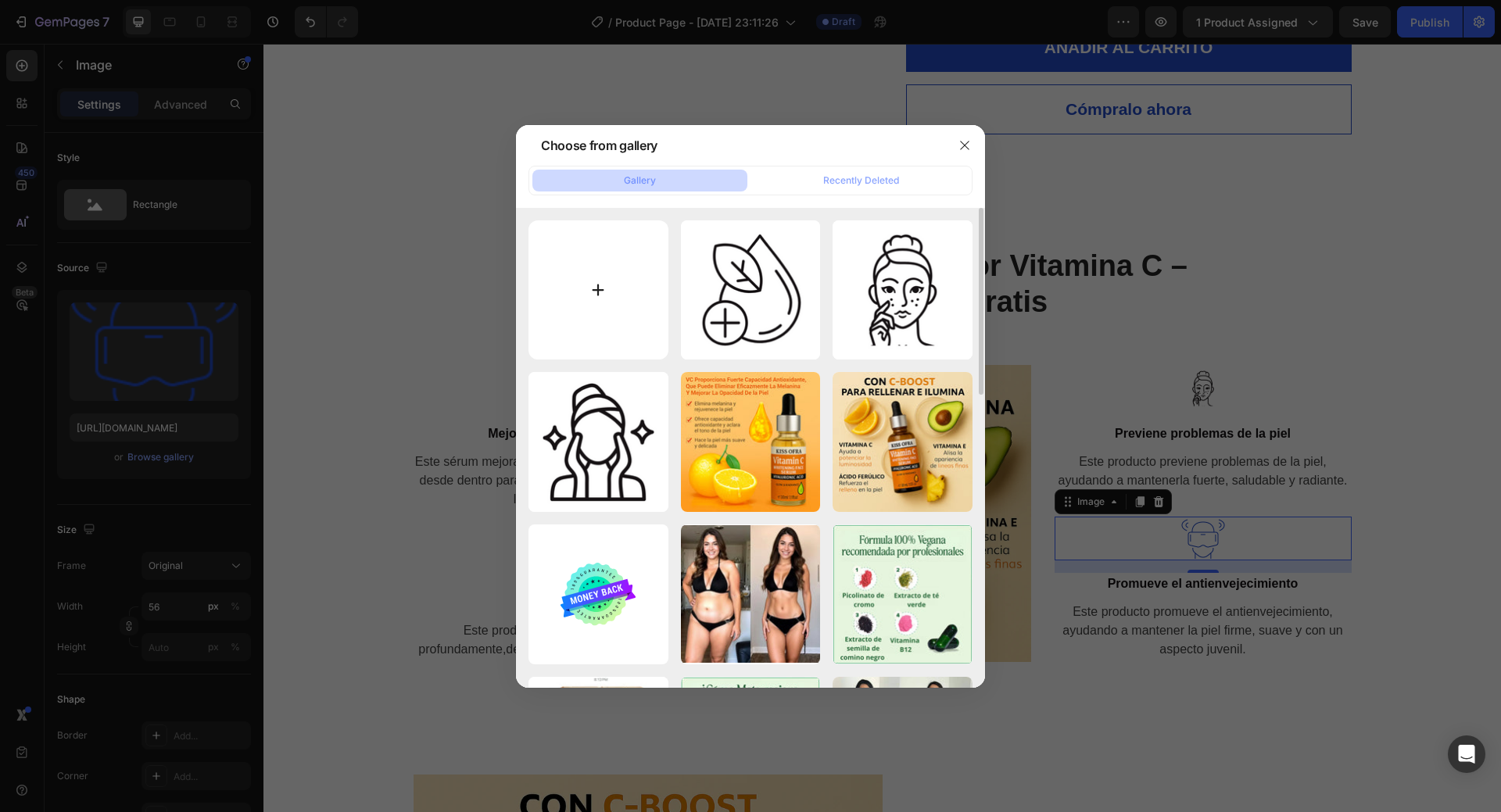
click at [615, 302] on input "file" at bounding box center [599, 290] width 140 height 140
type input "C:\fakepath\4.png"
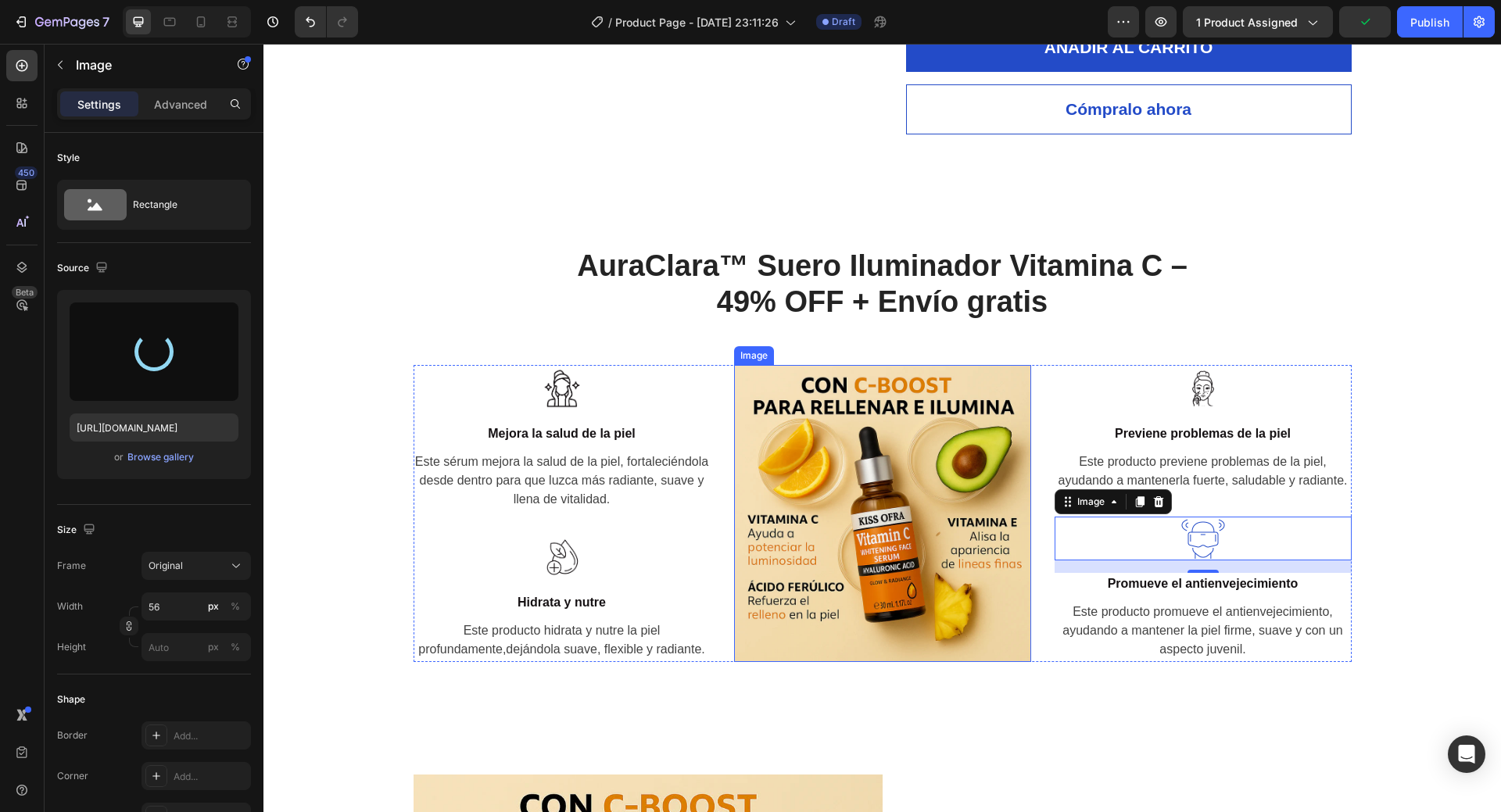
click at [866, 497] on img at bounding box center [883, 513] width 297 height 297
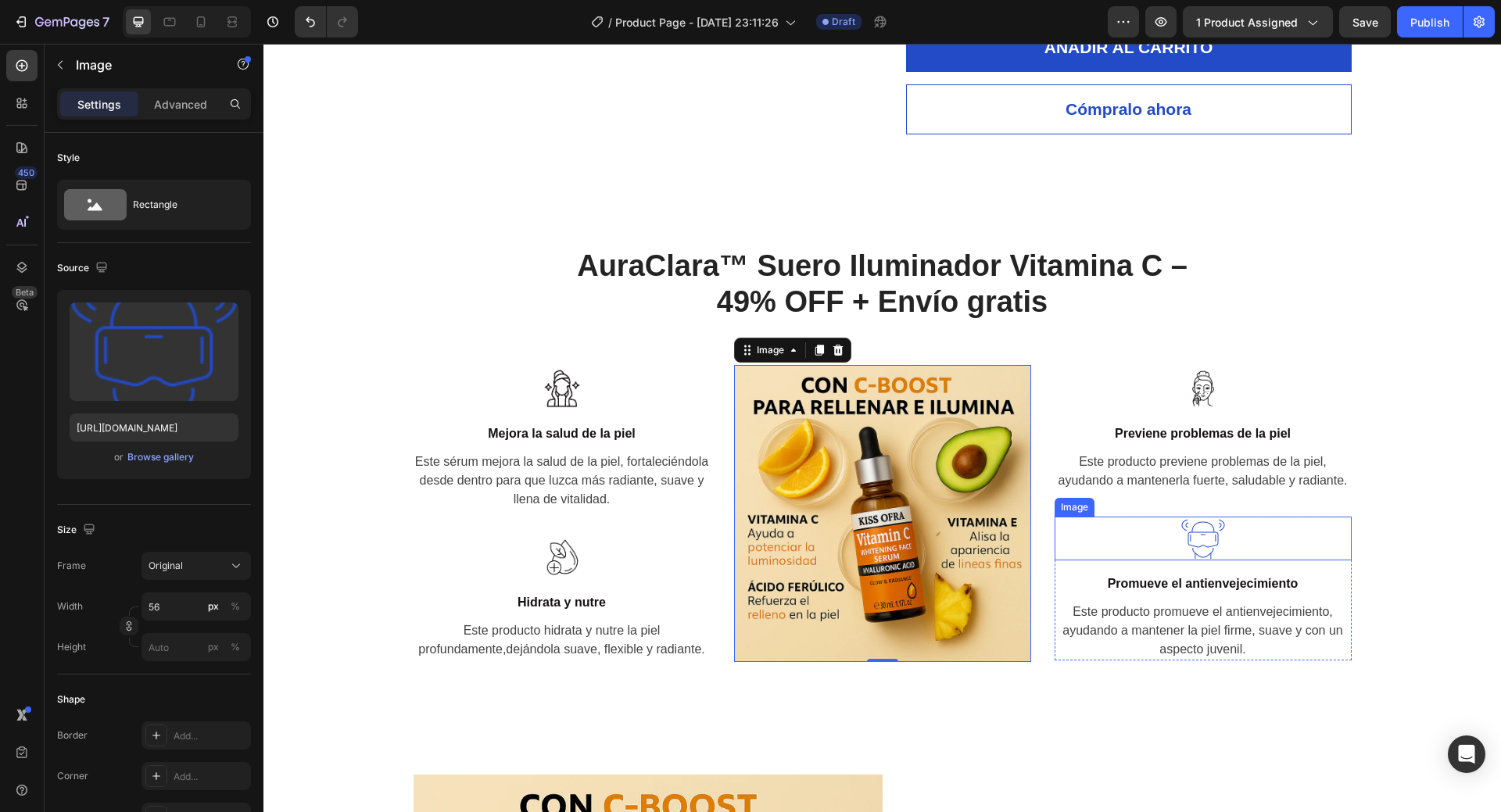
click at [1206, 545] on img at bounding box center [1203, 538] width 44 height 44
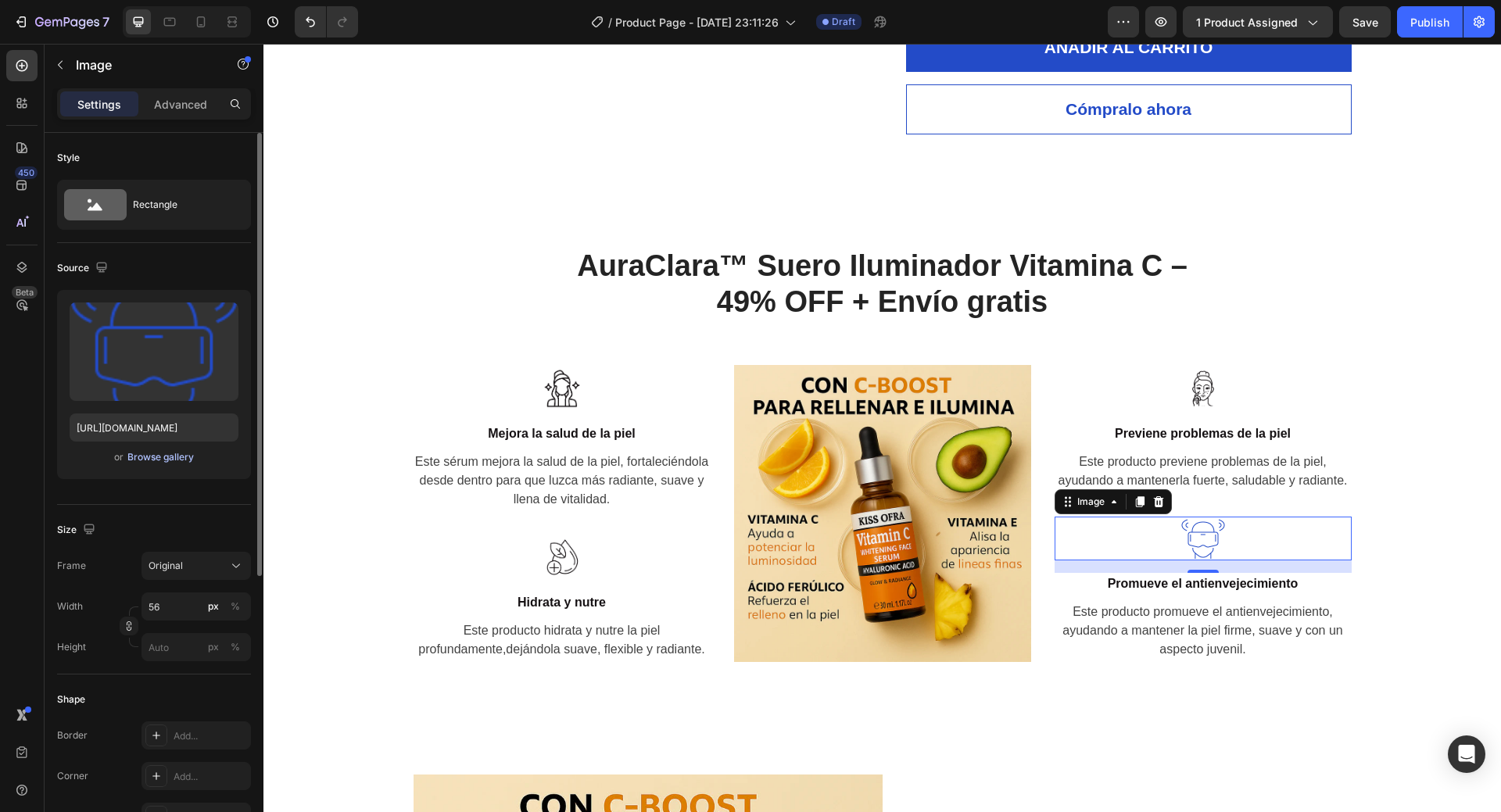
click at [136, 457] on div "Browse gallery" at bounding box center [160, 457] width 67 height 14
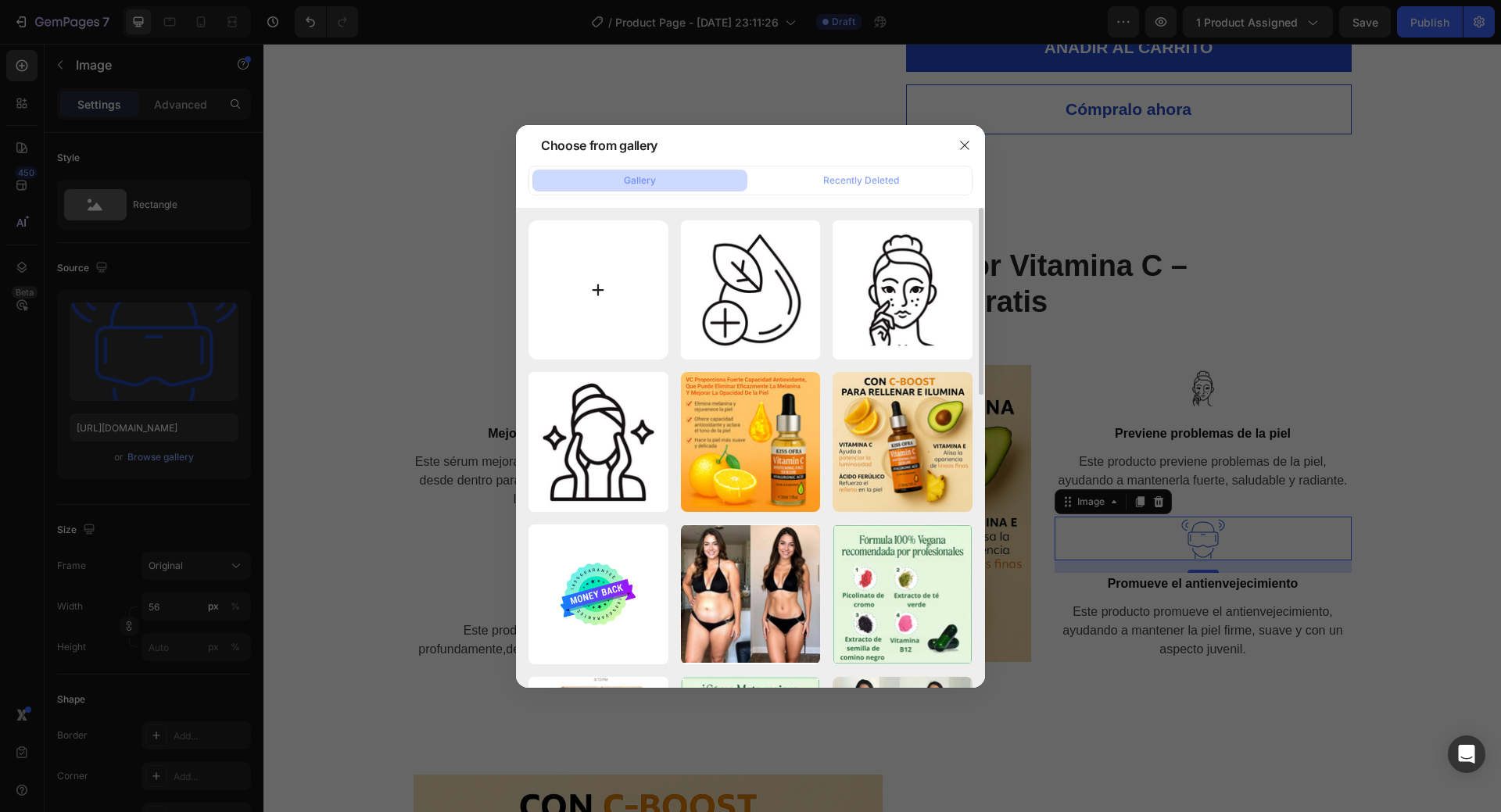
click at [600, 299] on input "file" at bounding box center [599, 290] width 140 height 140
type input "C:\fakepath\4.png"
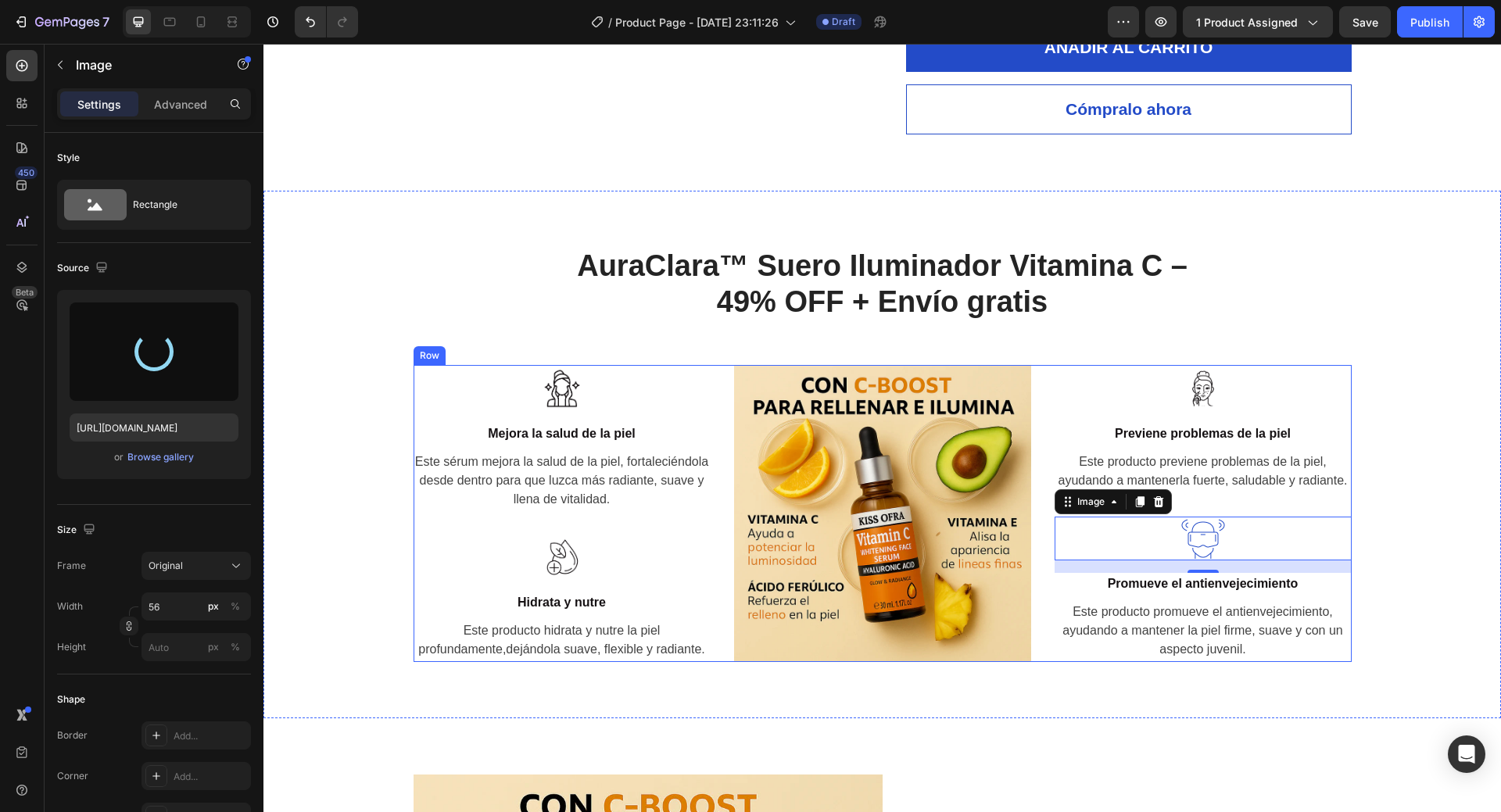
type input "https://cdn.shopify.com/s/files/1/0908/0504/3528/files/gempages_572901919987598…"
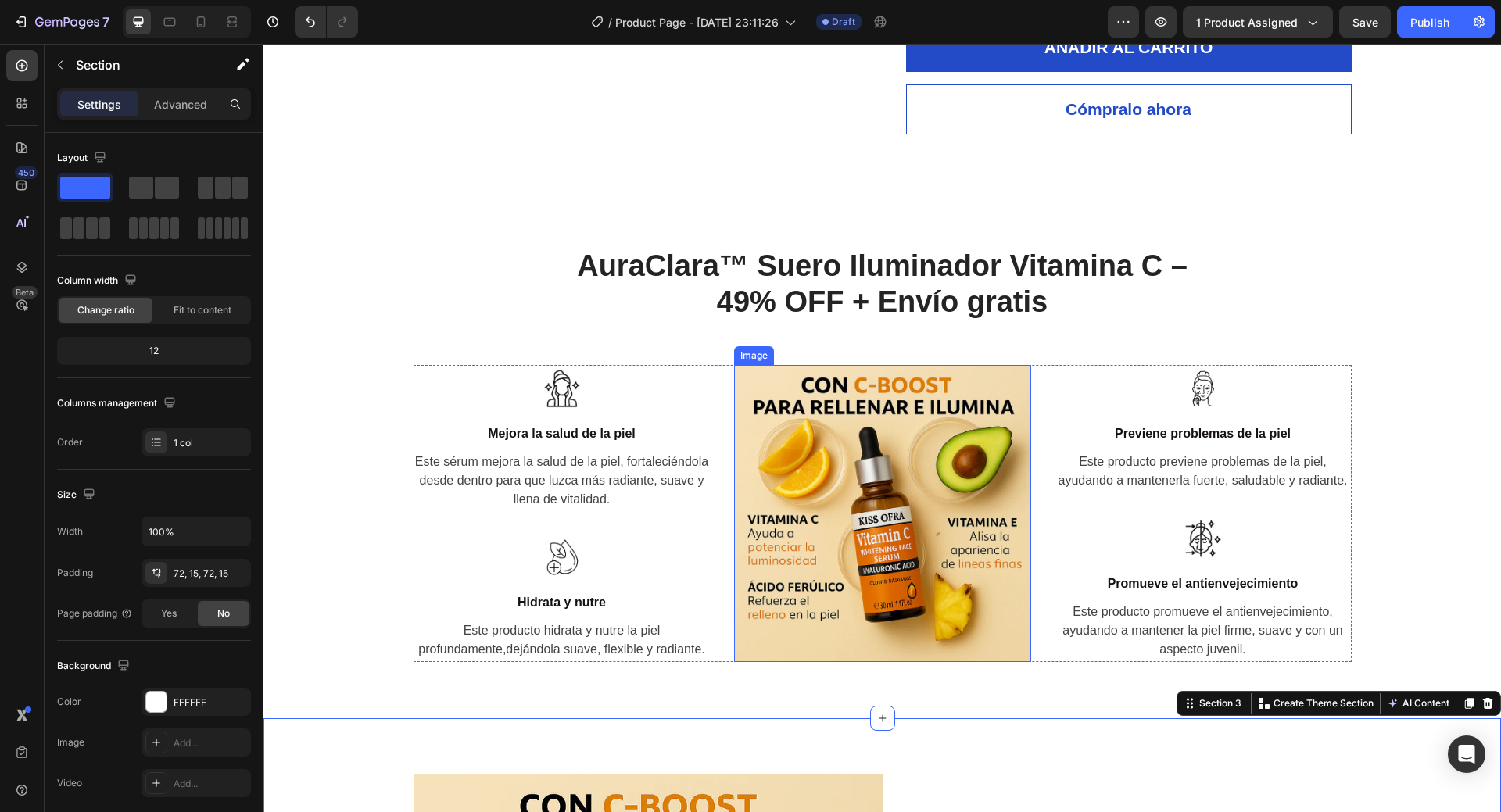
click at [927, 511] on img at bounding box center [883, 513] width 297 height 297
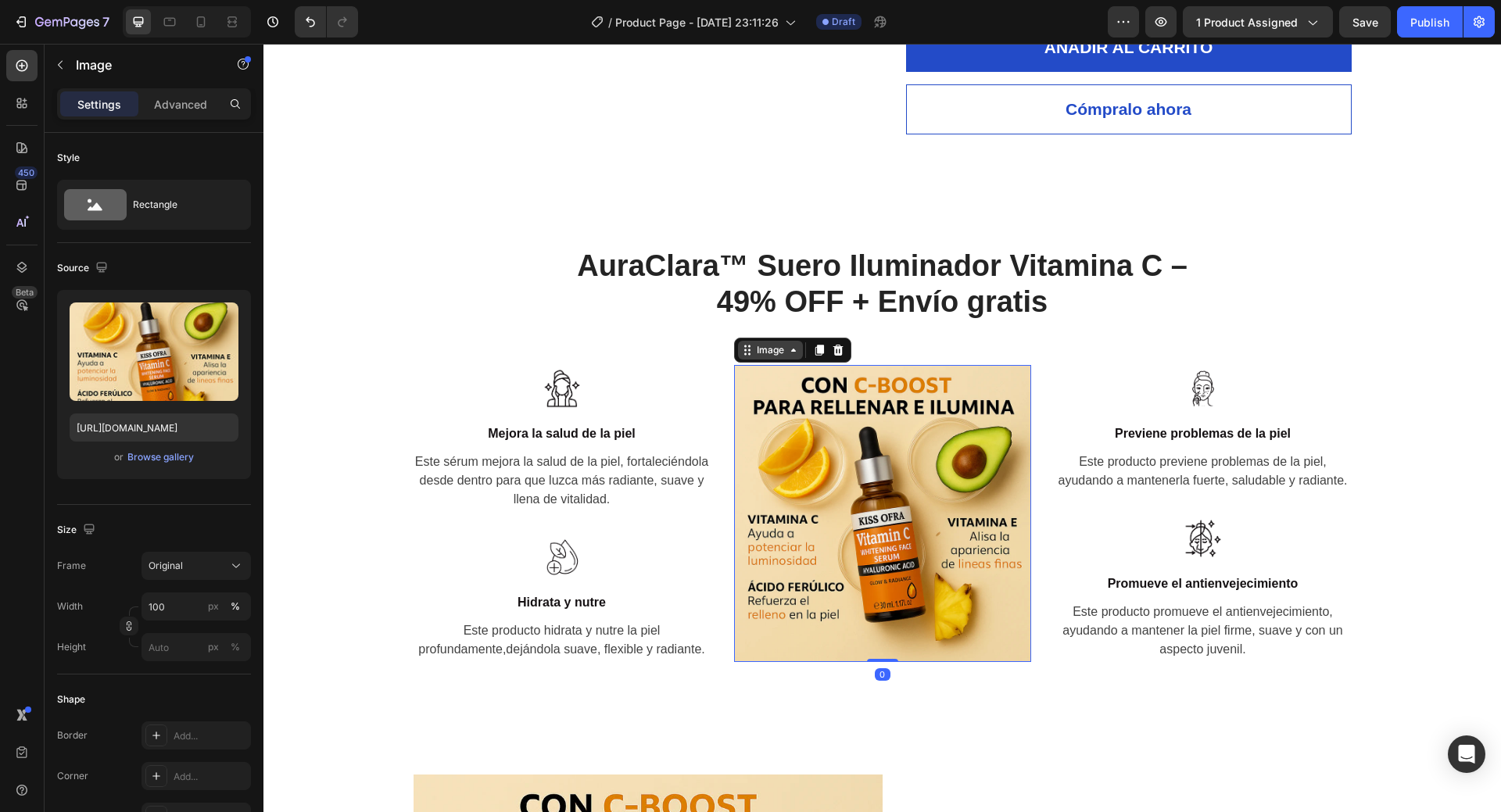
click at [781, 358] on div "Image" at bounding box center [770, 350] width 65 height 19
click at [180, 455] on div "Browse gallery" at bounding box center [160, 457] width 67 height 14
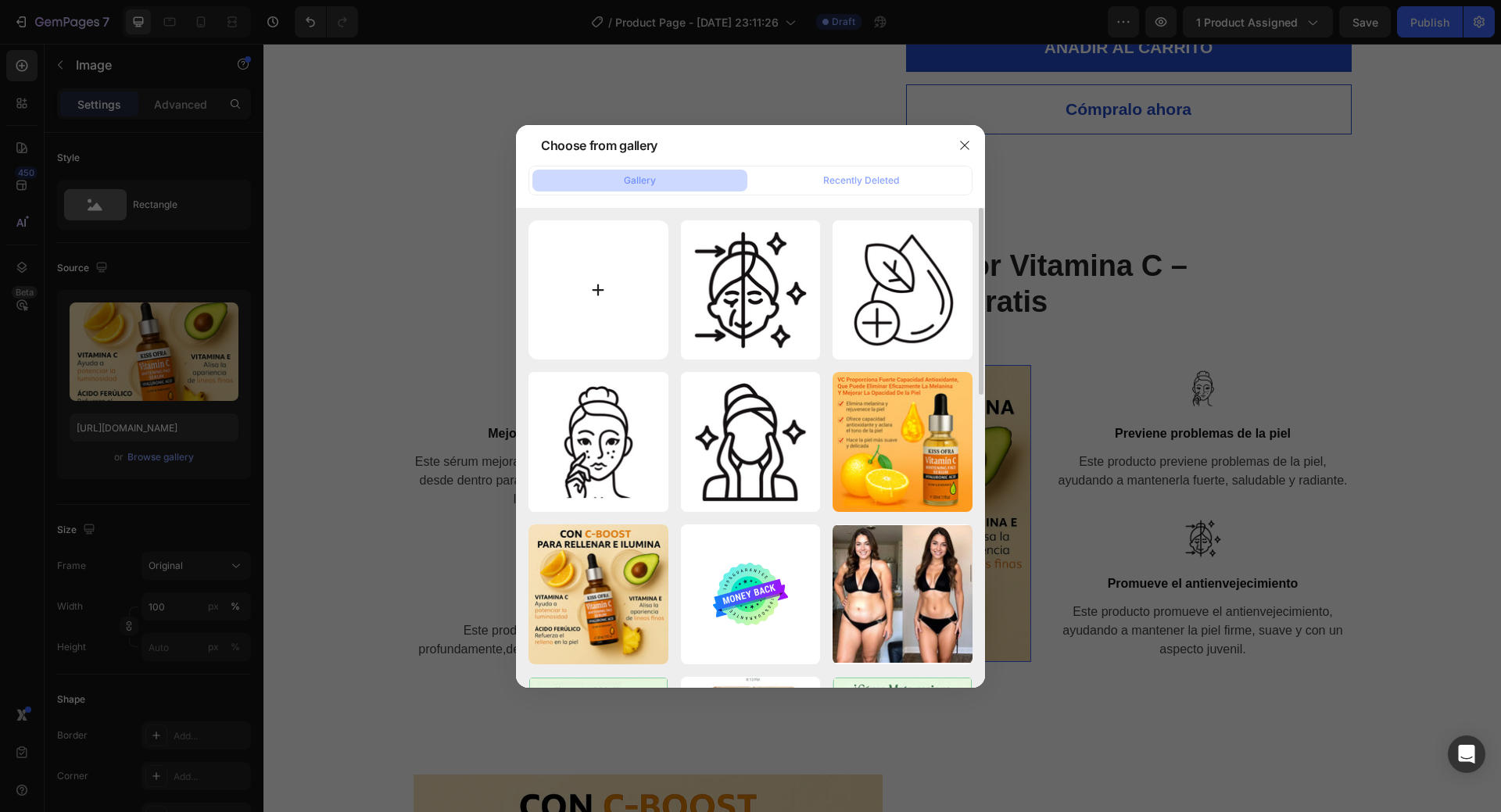
click at [597, 297] on input "file" at bounding box center [599, 290] width 140 height 140
type input "C:\fakepath\3.jpg"
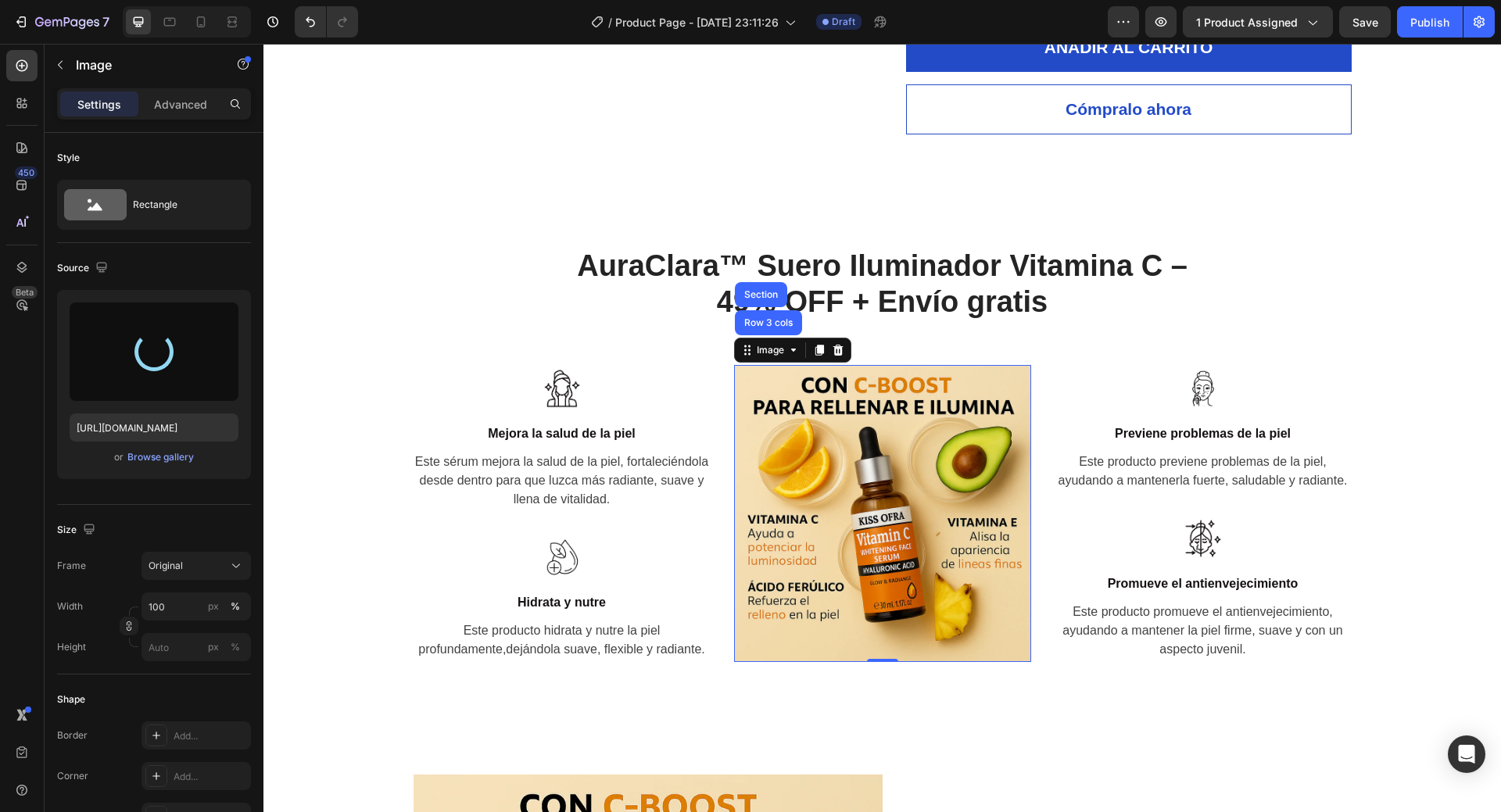
type input "https://cdn.shopify.com/s/files/1/0908/0504/3528/files/gempages_572901919987598…"
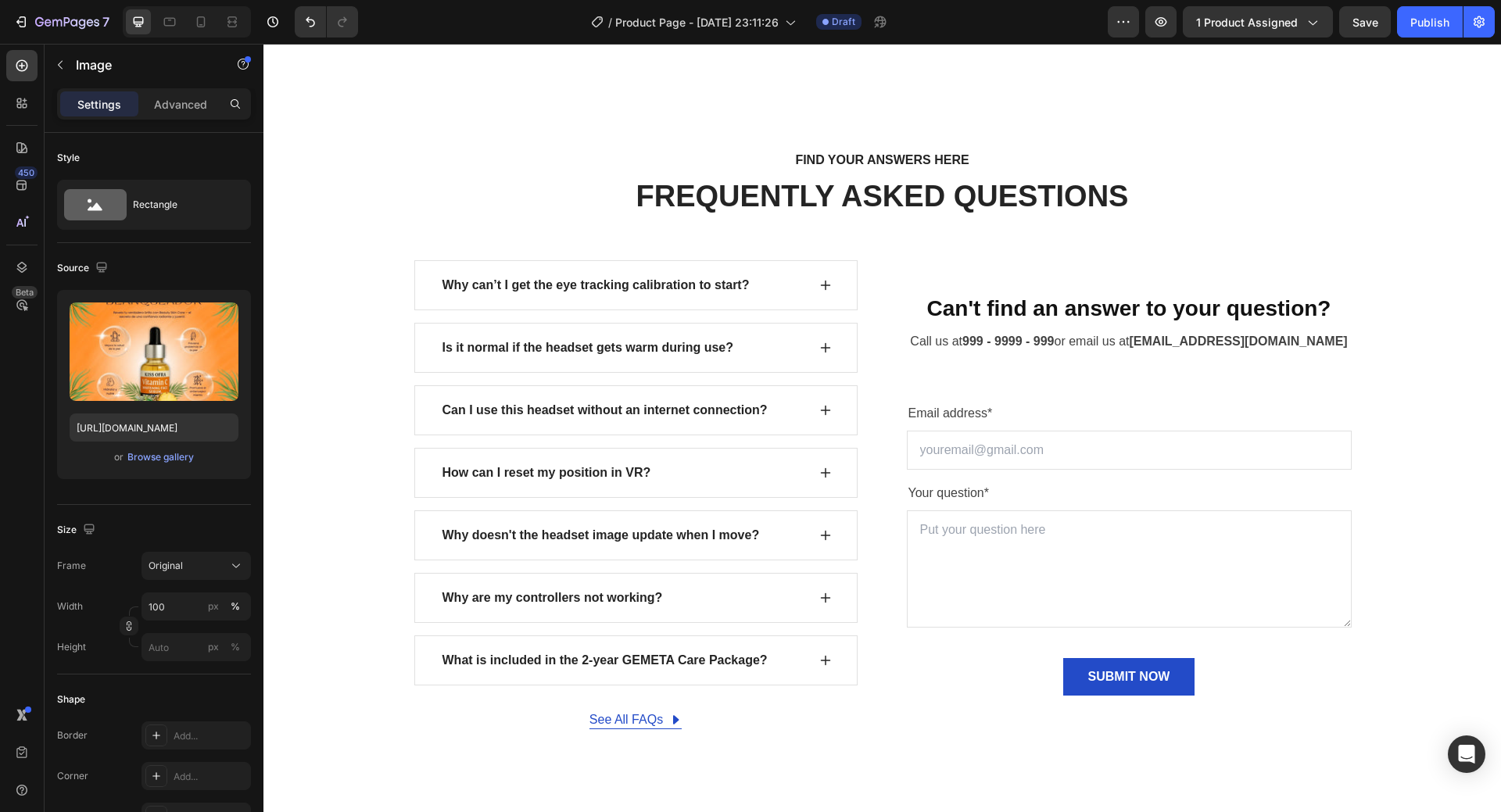
scroll to position [5595, 0]
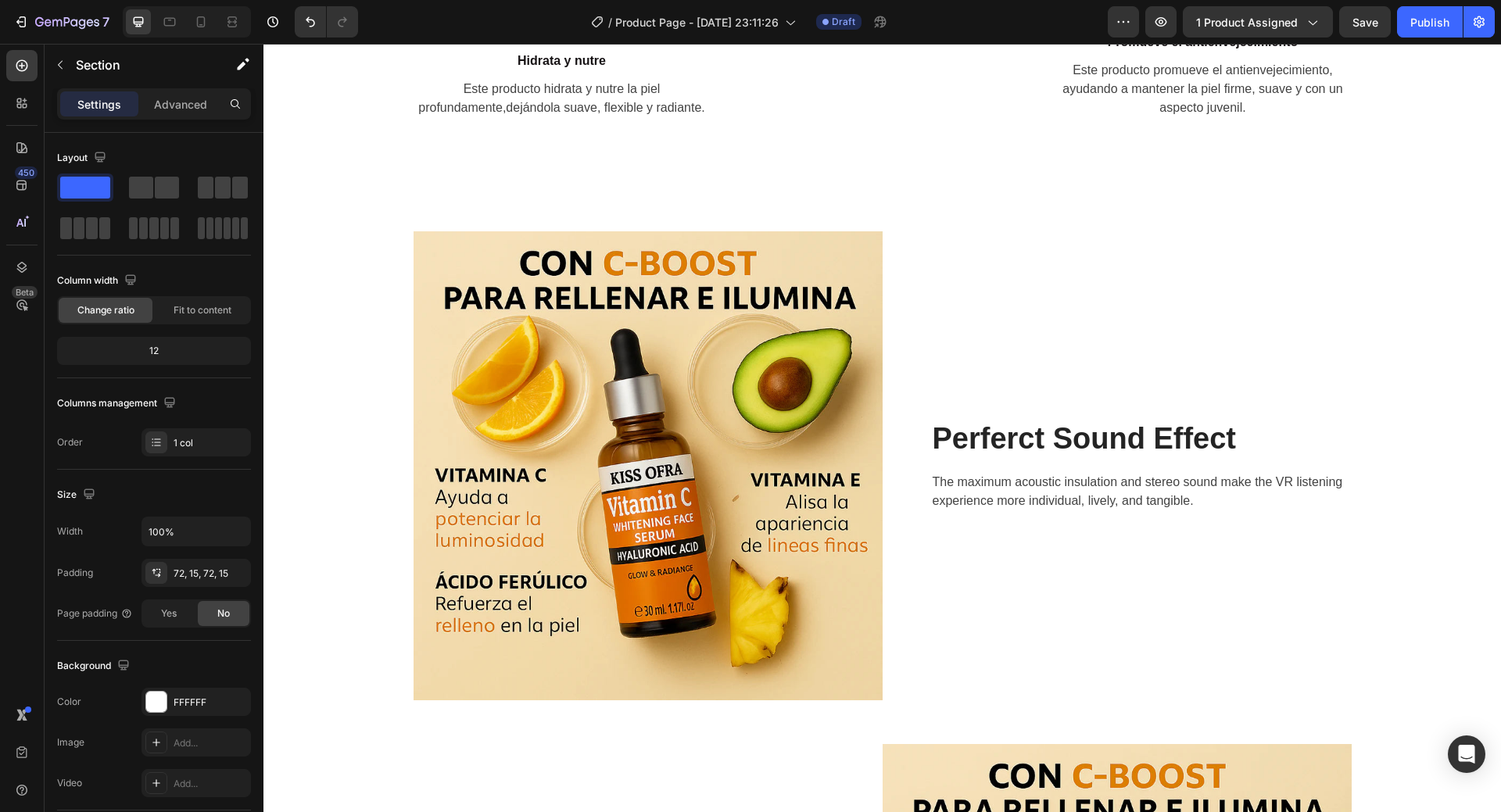
scroll to position [1502, 0]
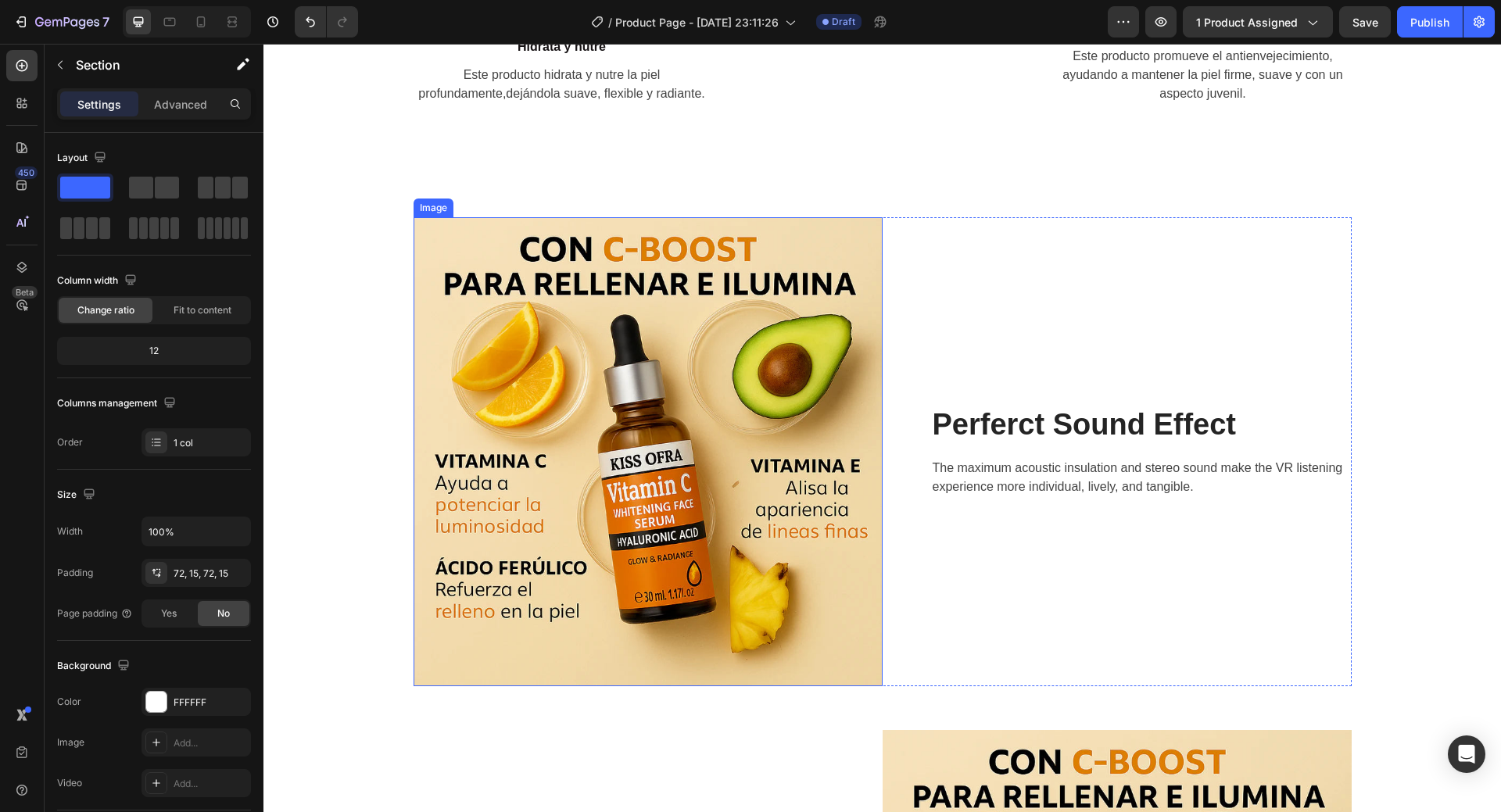
click at [730, 395] on img at bounding box center [648, 451] width 470 height 470
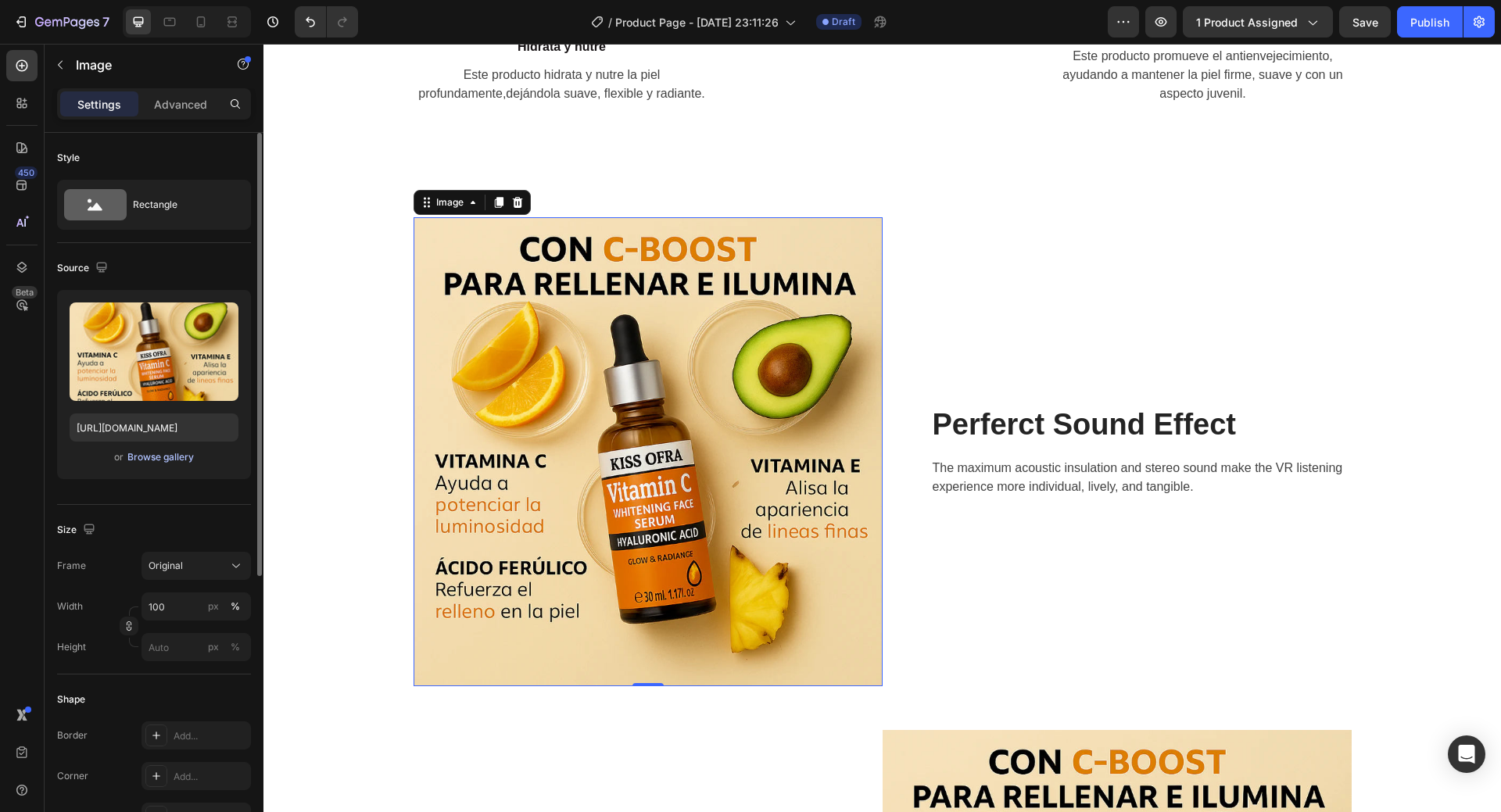
click at [159, 460] on div "Browse gallery" at bounding box center [160, 457] width 67 height 14
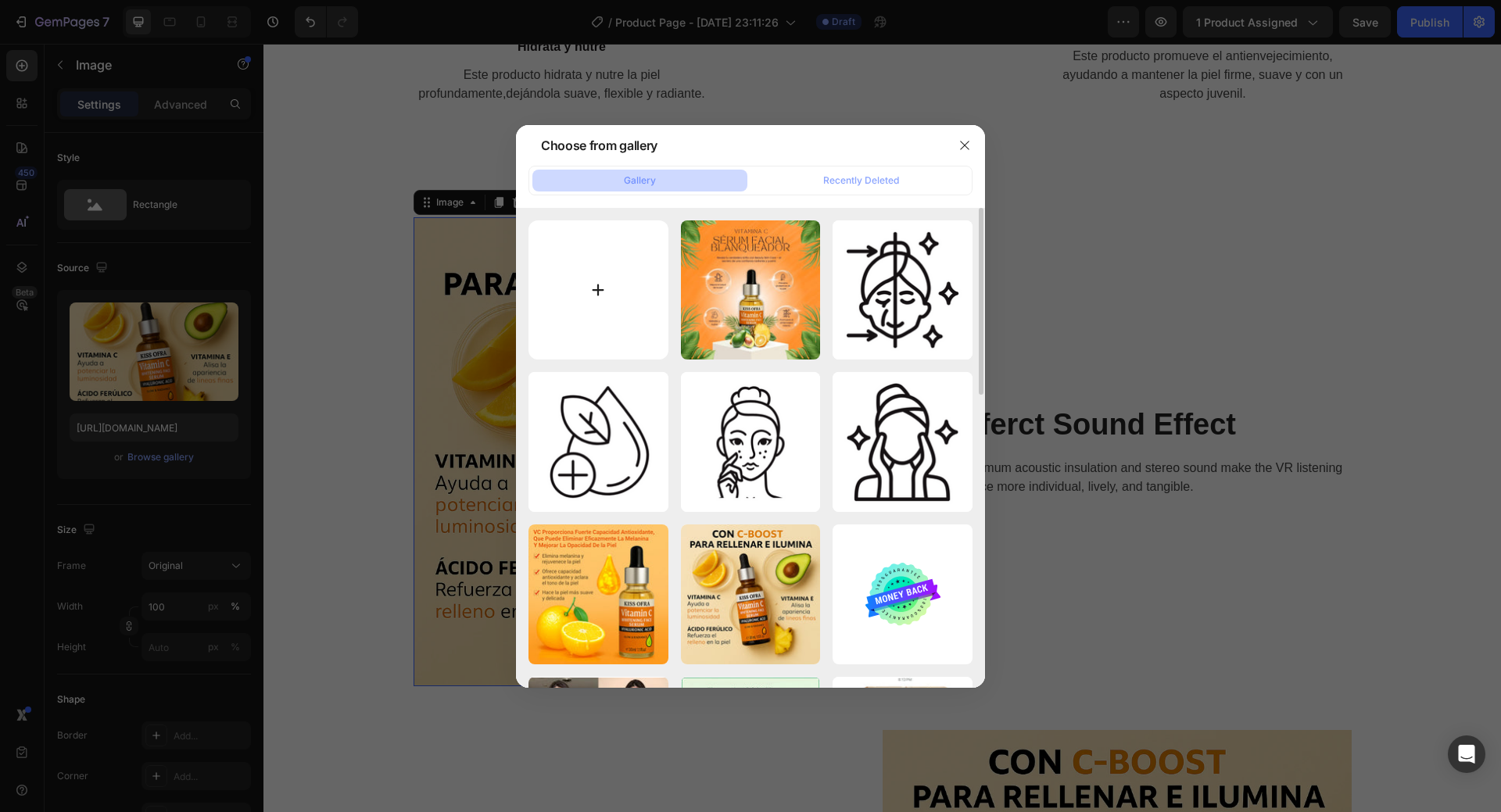
click at [573, 315] on input "file" at bounding box center [599, 290] width 140 height 140
click at [588, 271] on input "file" at bounding box center [599, 290] width 140 height 140
type input "C:\fakepath\2.jpg"
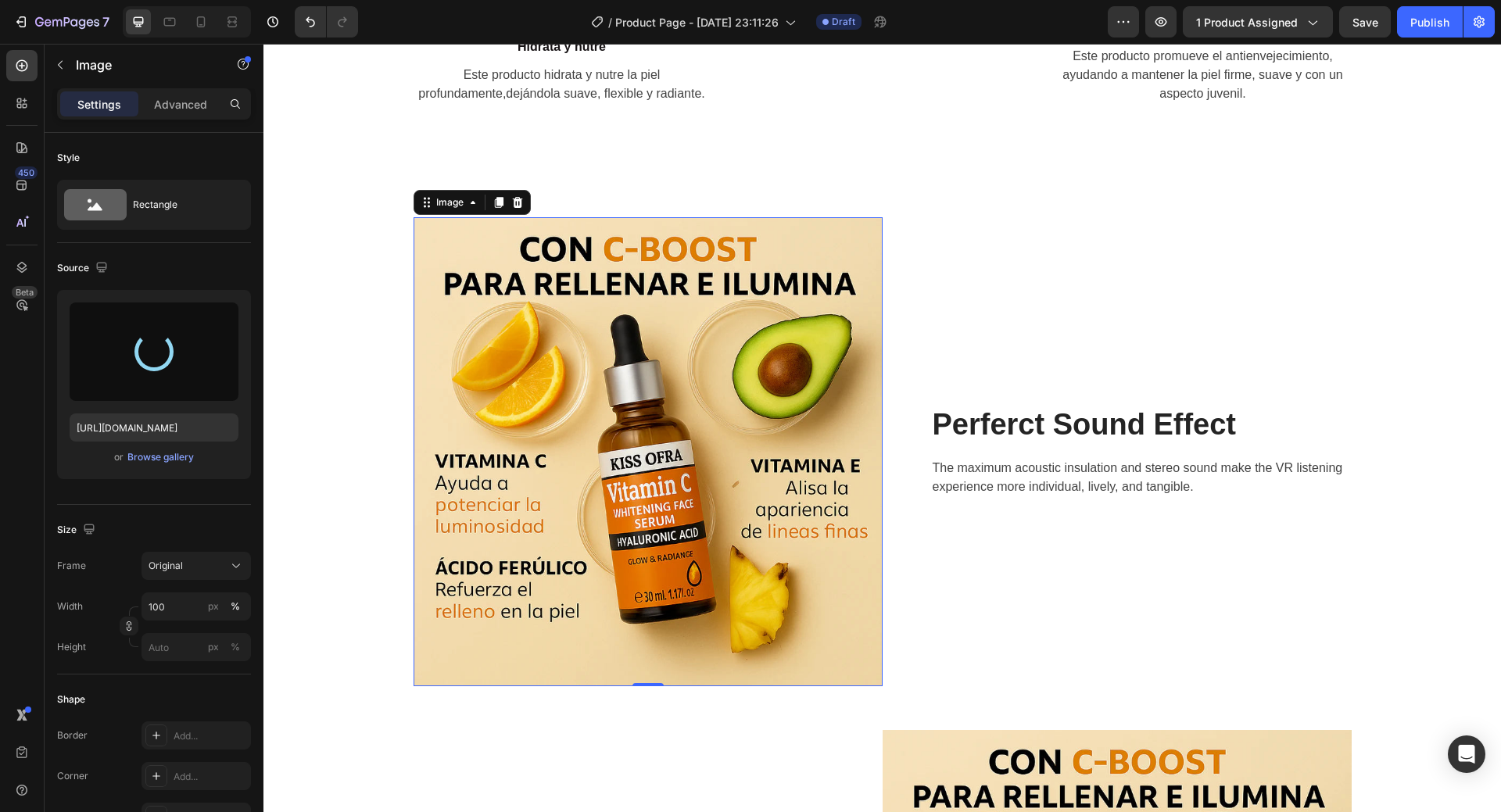
type input "https://cdn.shopify.com/s/files/1/0908/0504/3528/files/gempages_572901919987598…"
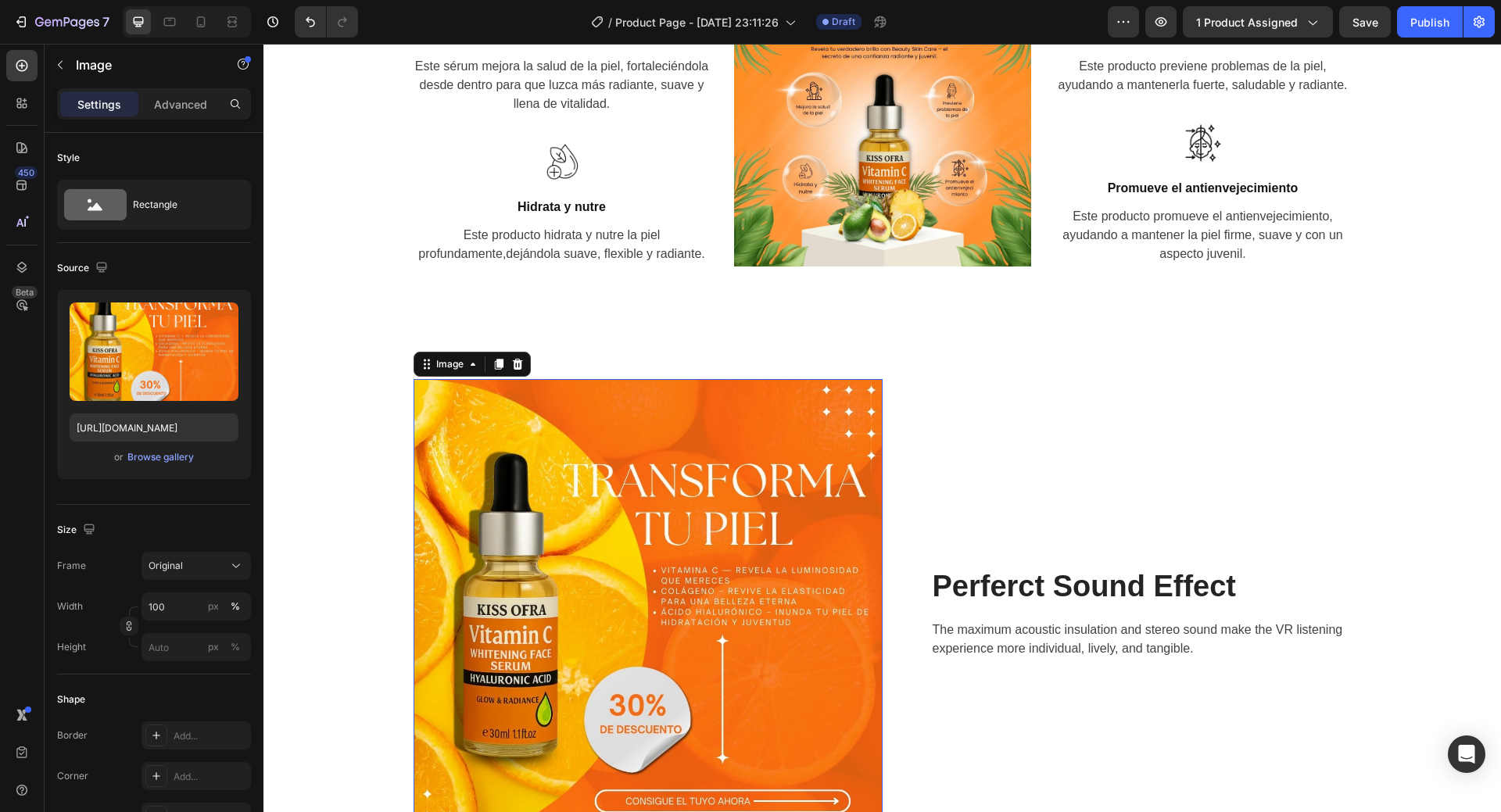
scroll to position [1268, 0]
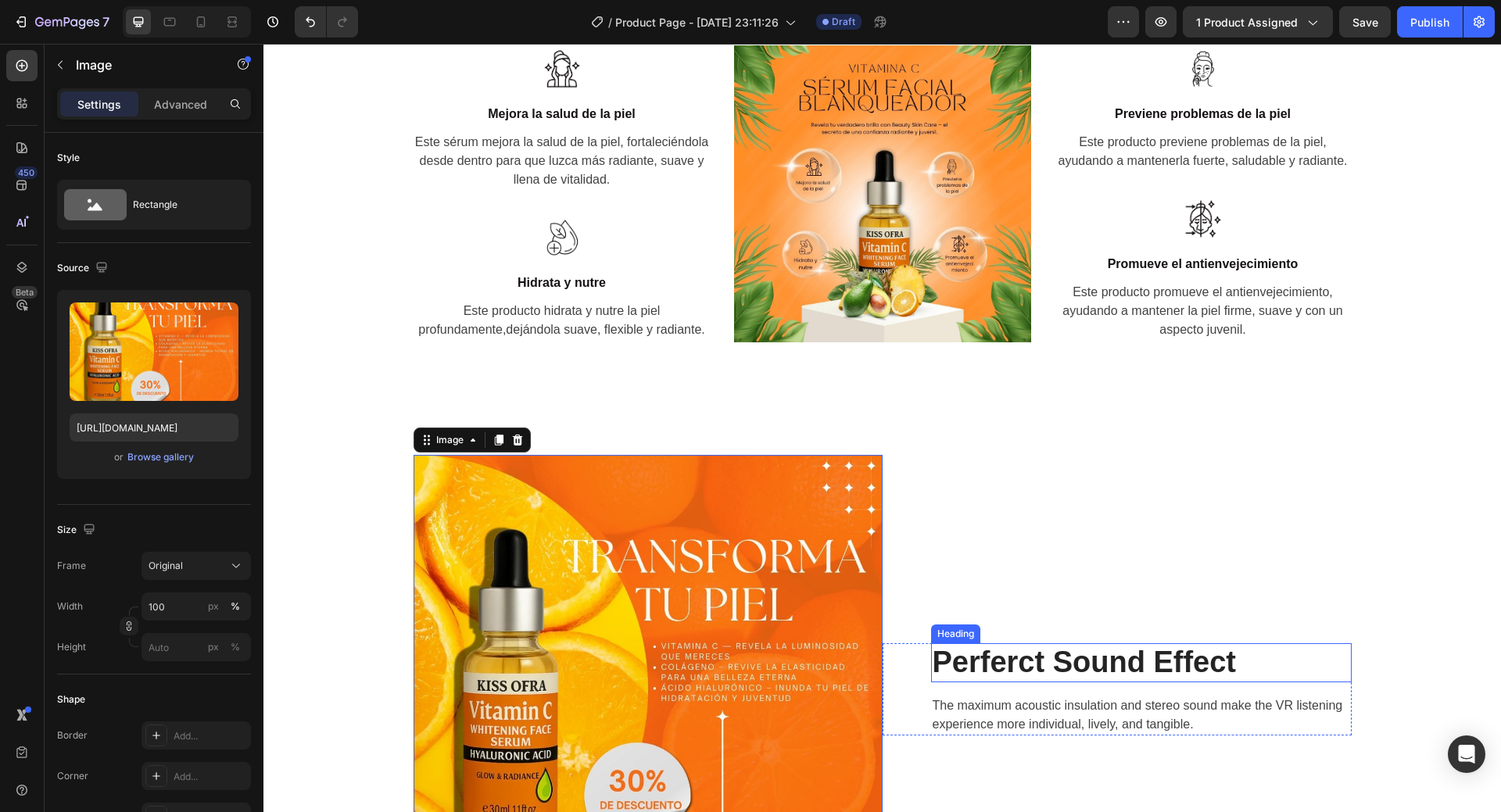
click at [1083, 663] on p "Perferct Sound Effect" at bounding box center [1141, 663] width 418 height 36
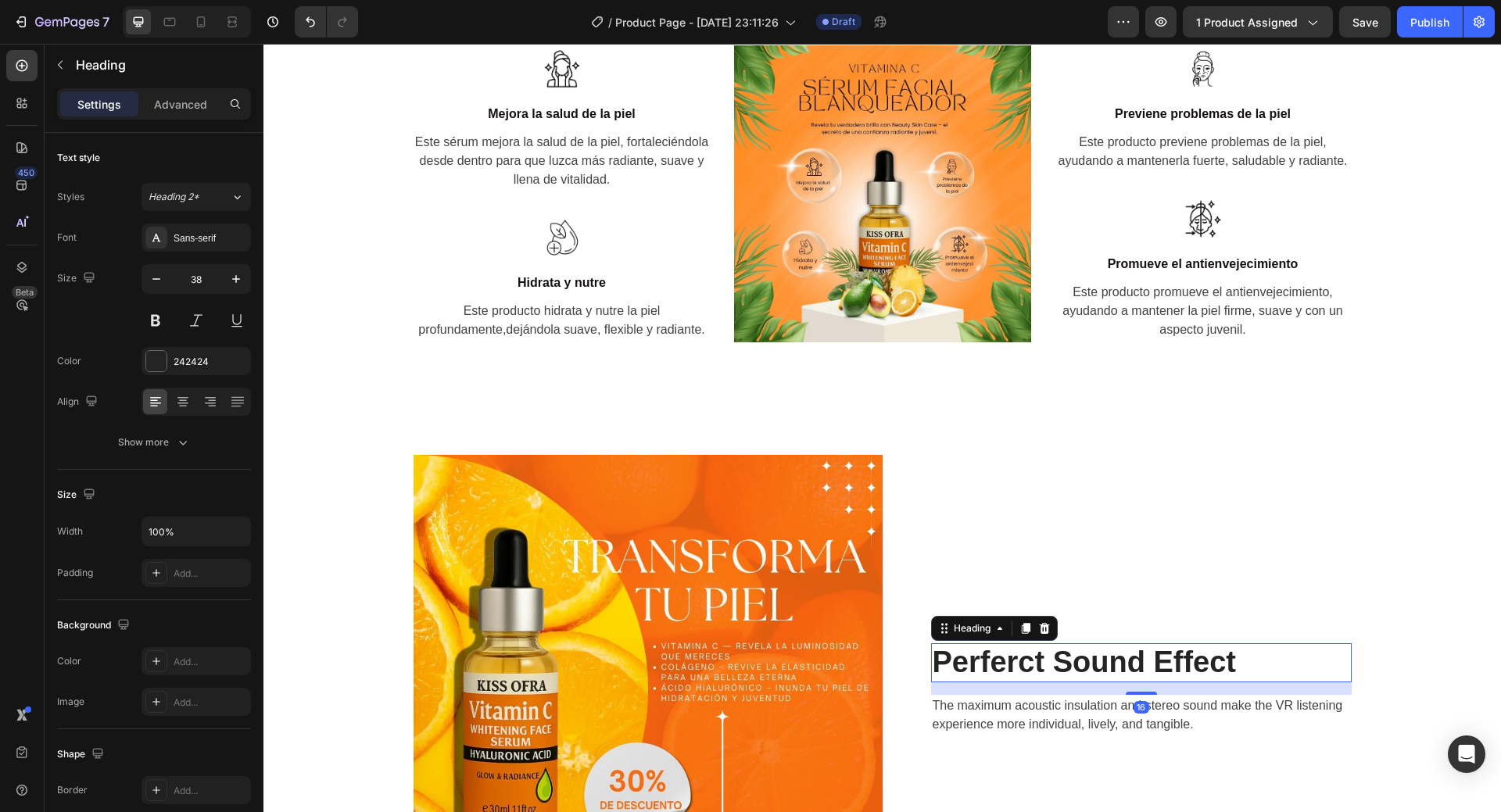
click at [1083, 663] on p "Perferct Sound Effect" at bounding box center [1141, 663] width 418 height 36
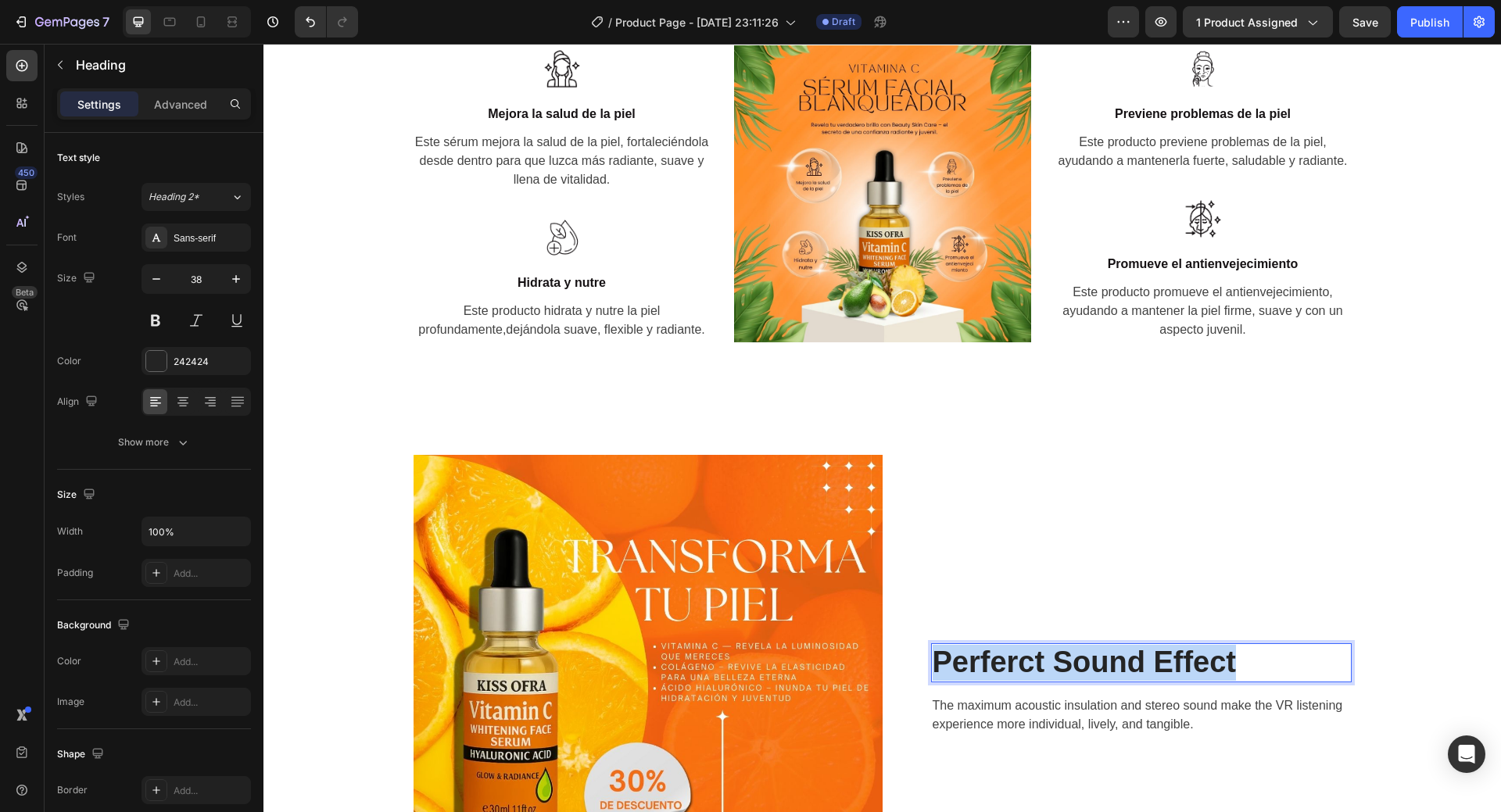
click at [1083, 663] on p "Perferct Sound Effect" at bounding box center [1141, 663] width 418 height 36
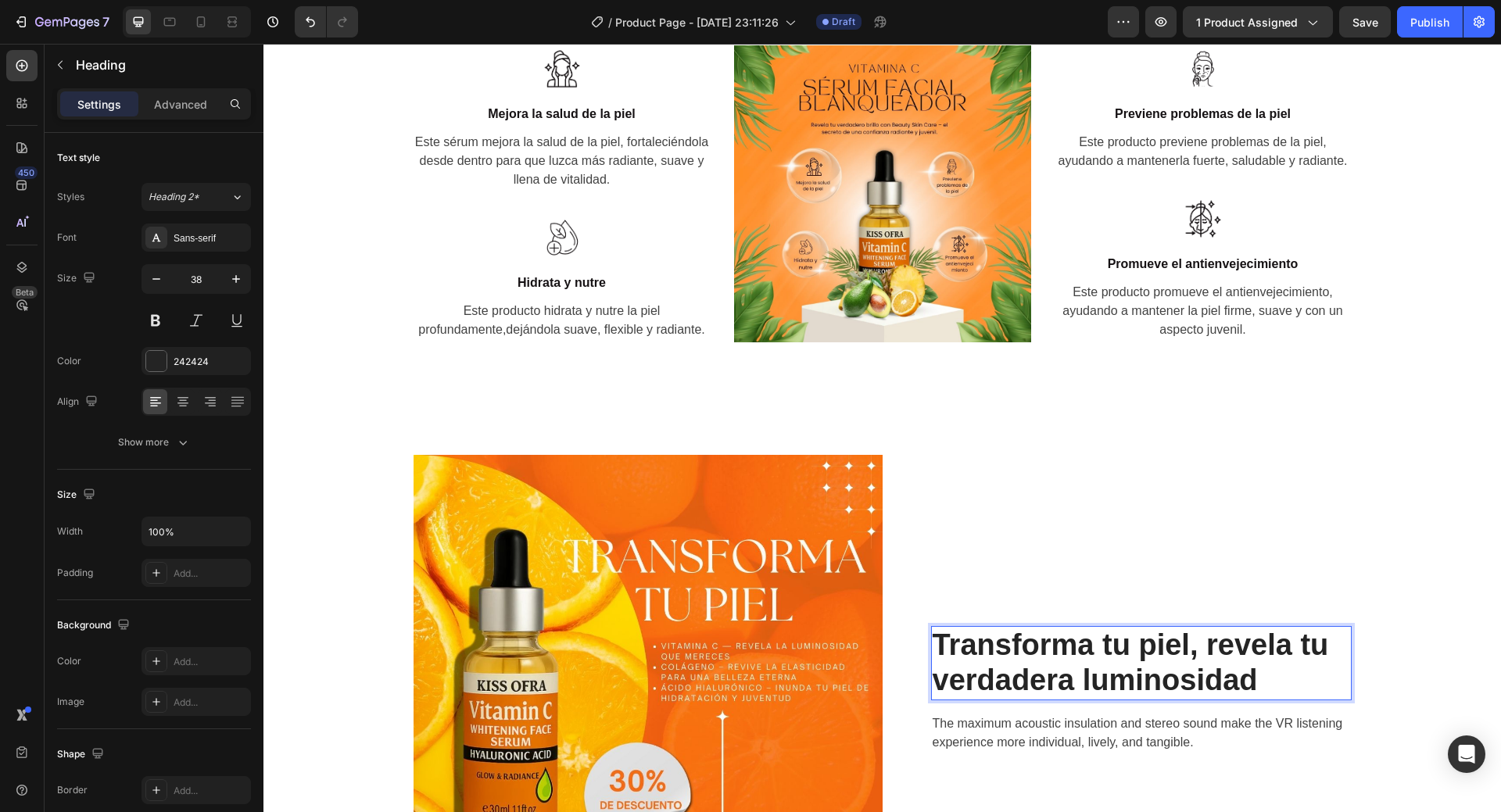
scroll to position [1250, 0]
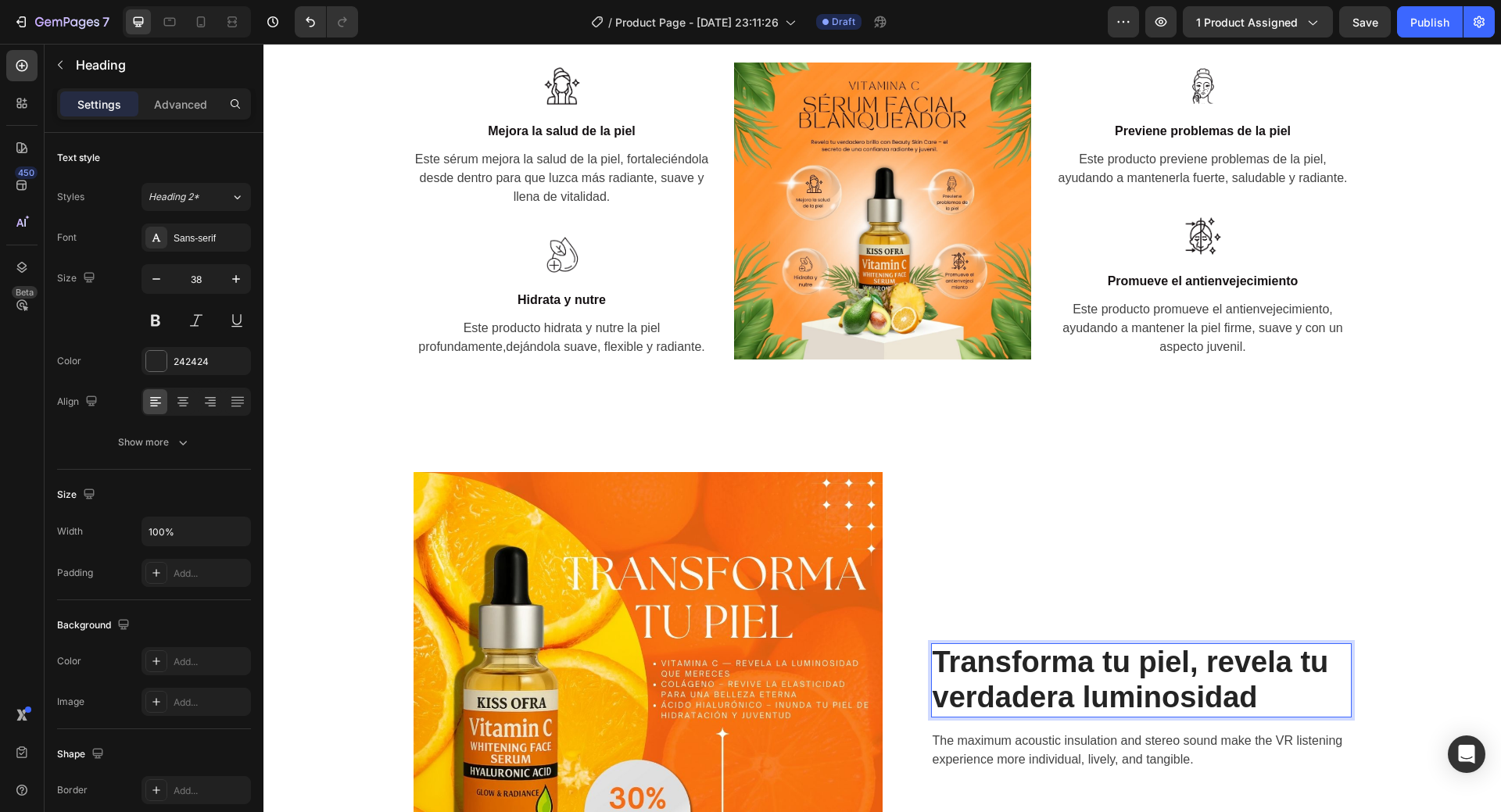
click at [1306, 684] on p "Transforma tu piel, revela tu verdadera luminosidad" at bounding box center [1141, 681] width 418 height 71
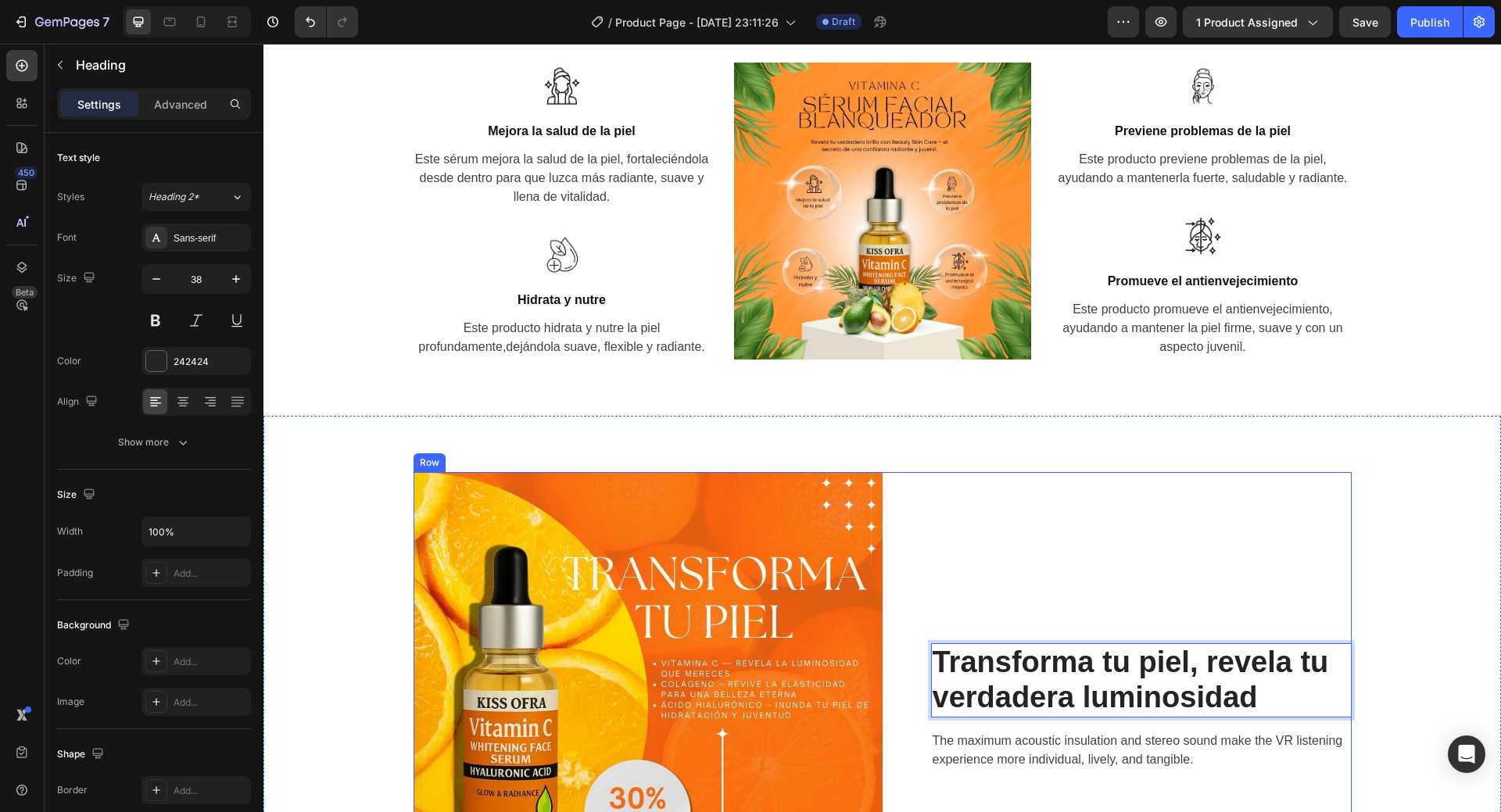
click at [1021, 528] on div "Transforma tu piel, revela tu verdadera luminosidad Heading 16 The maximum acou…" at bounding box center [1117, 706] width 470 height 470
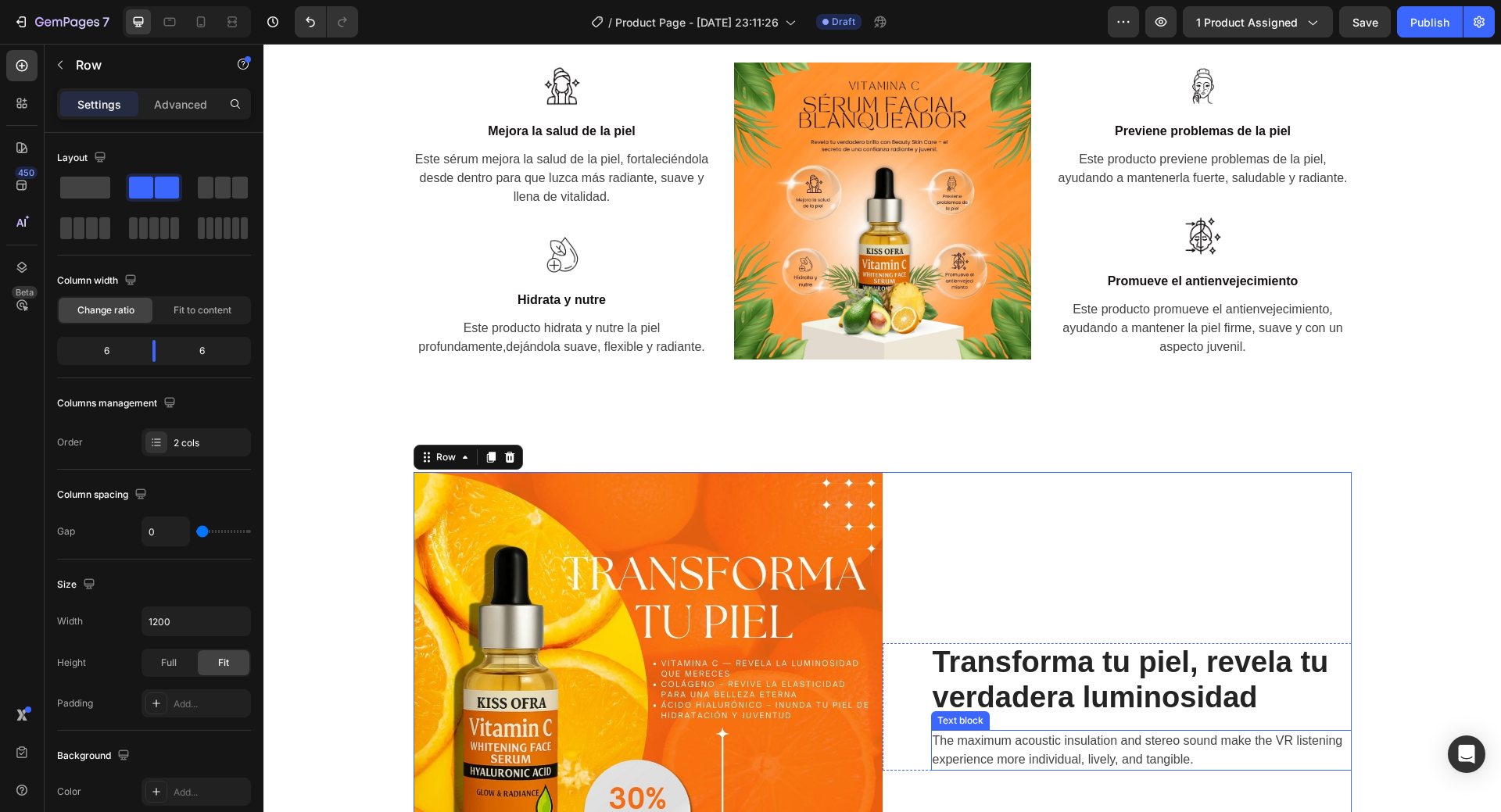
click at [1029, 749] on p "The maximum acoustic insulation and stereo sound make the VR listening experien…" at bounding box center [1141, 750] width 418 height 37
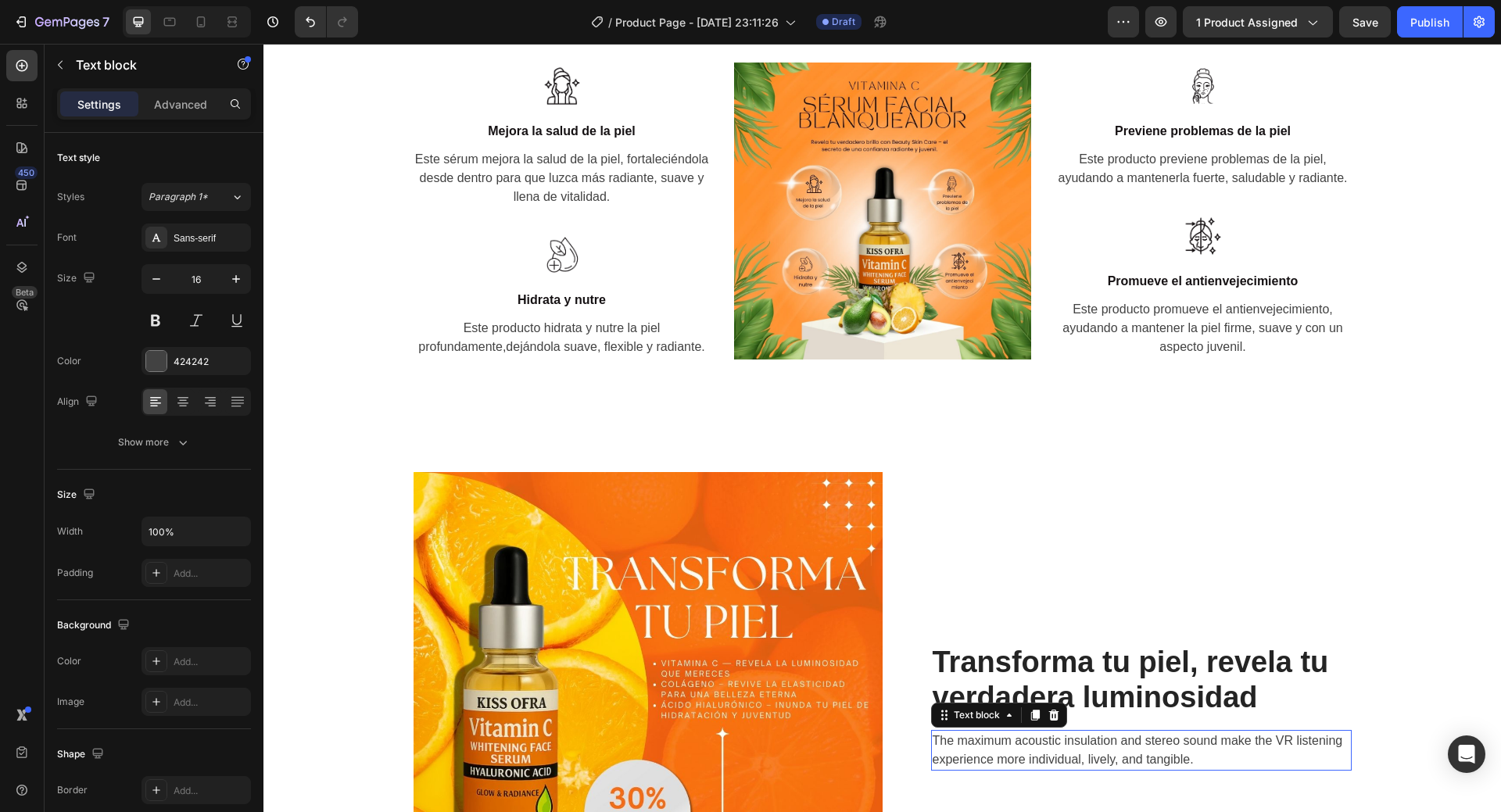
click at [1029, 749] on p "The maximum acoustic insulation and stereo sound make the VR listening experien…" at bounding box center [1141, 750] width 418 height 37
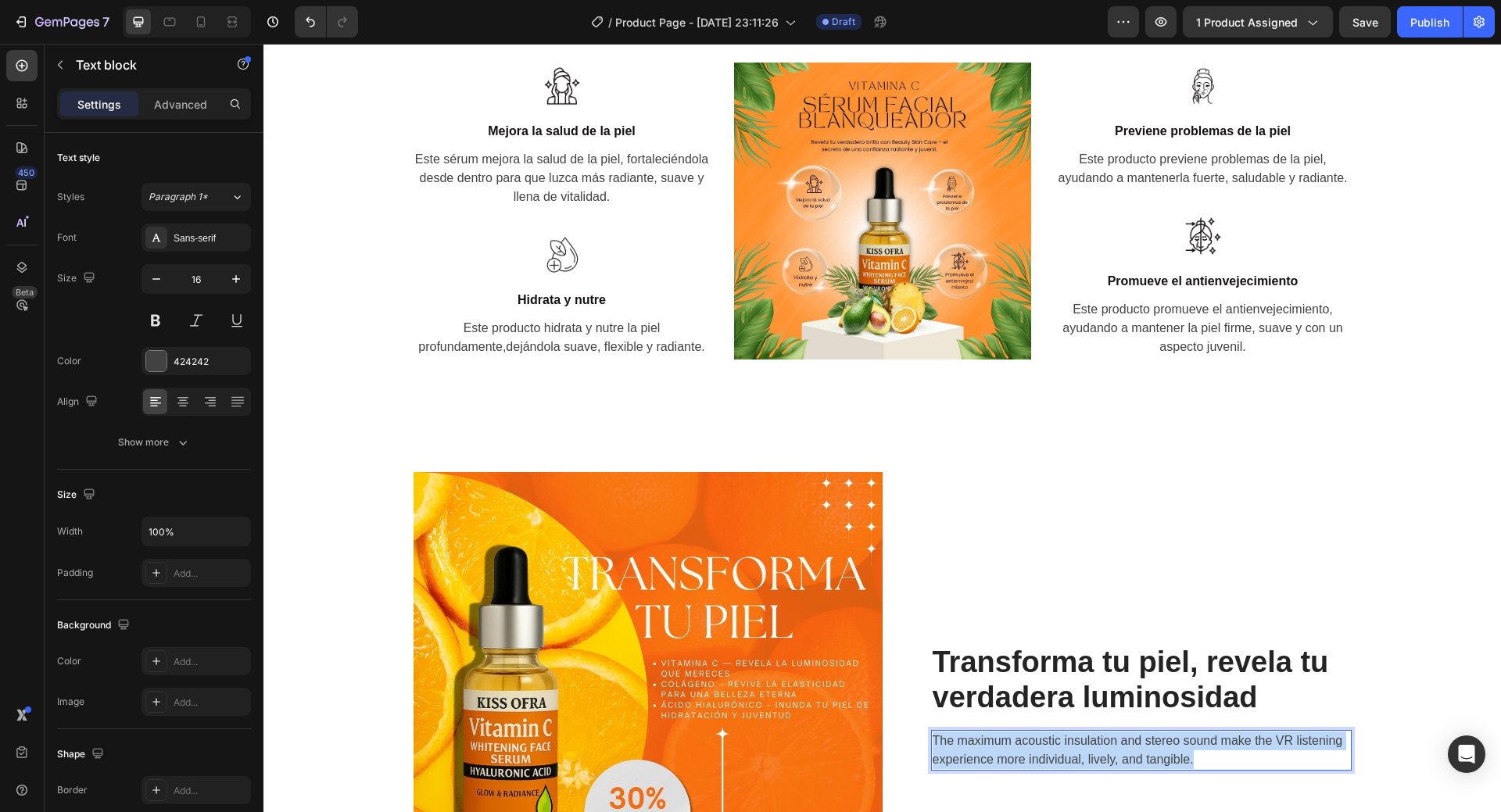
click at [1029, 749] on p "The maximum acoustic insulation and stereo sound make the VR listening experien…" at bounding box center [1141, 750] width 418 height 37
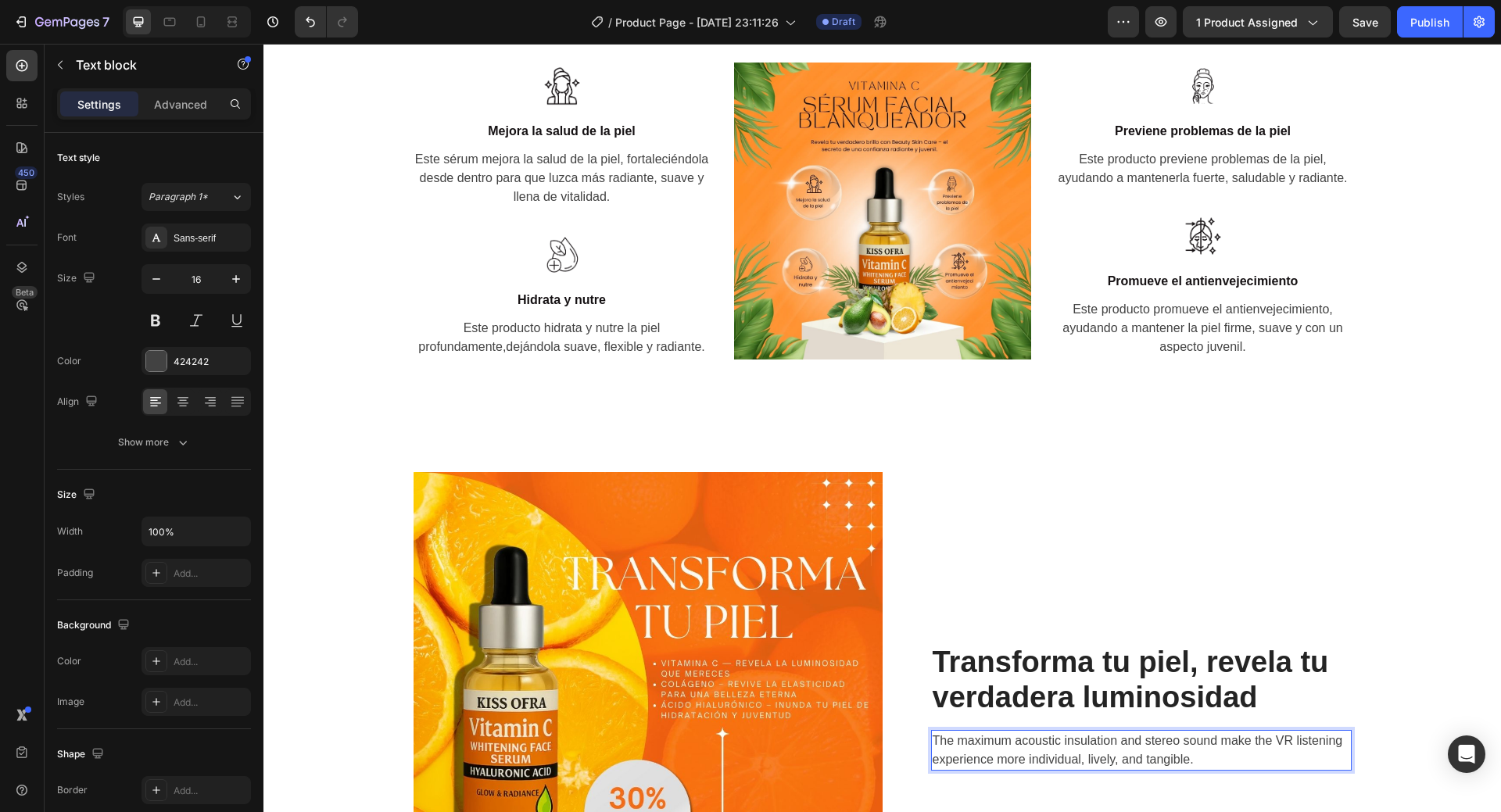
scroll to position [1239, 0]
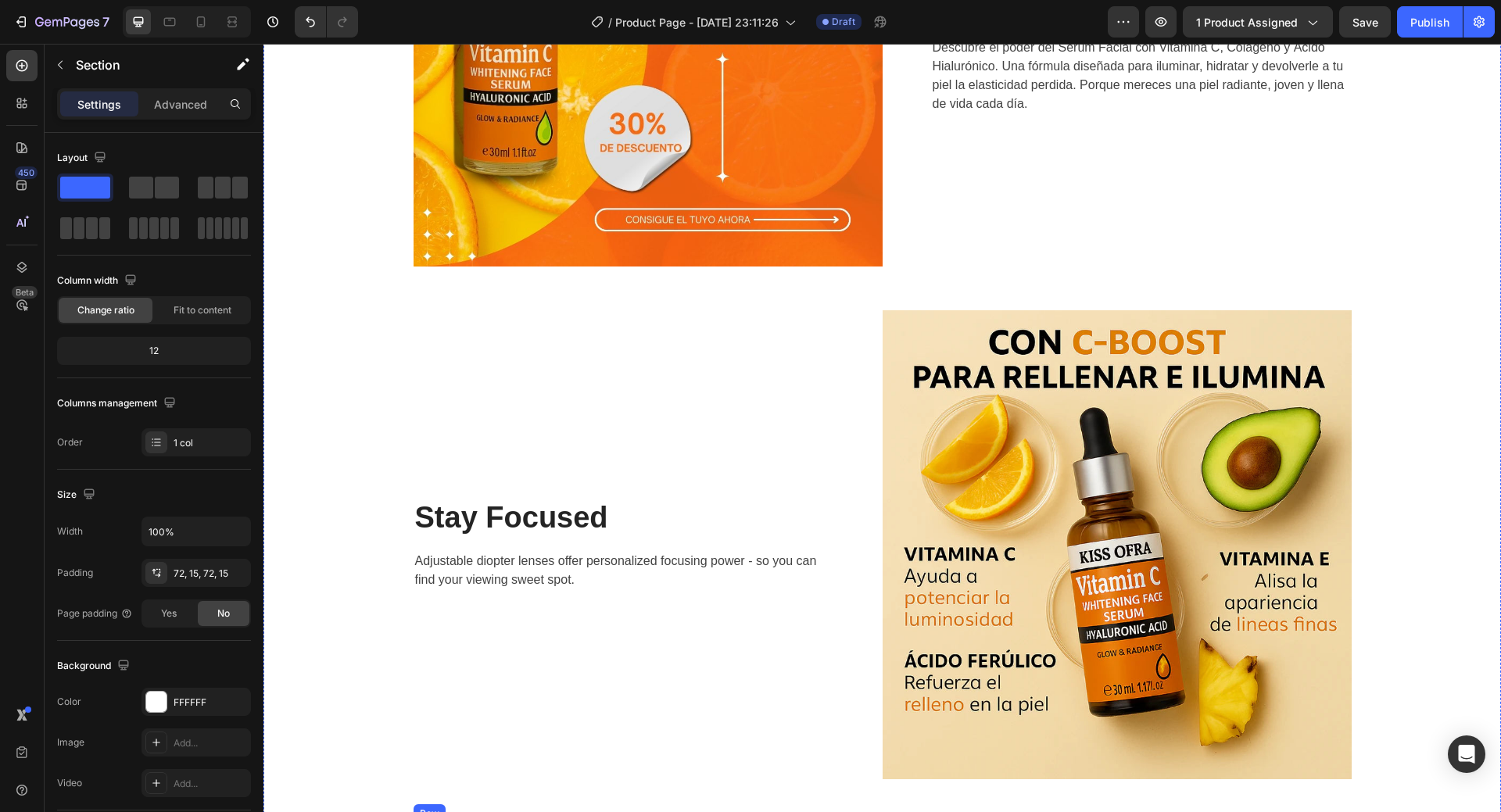
scroll to position [1864, 0]
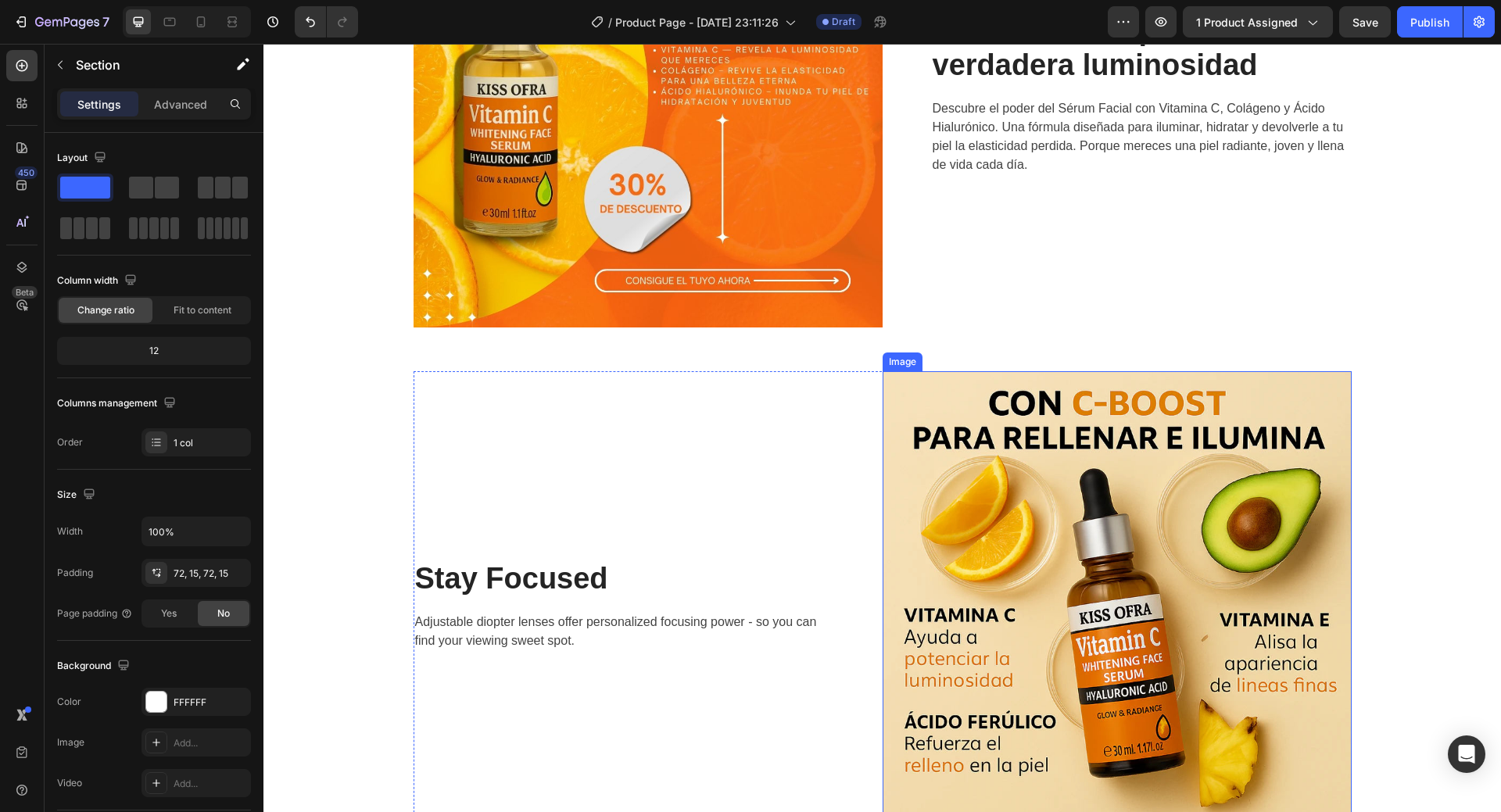
click at [1140, 522] on img at bounding box center [1117, 606] width 470 height 470
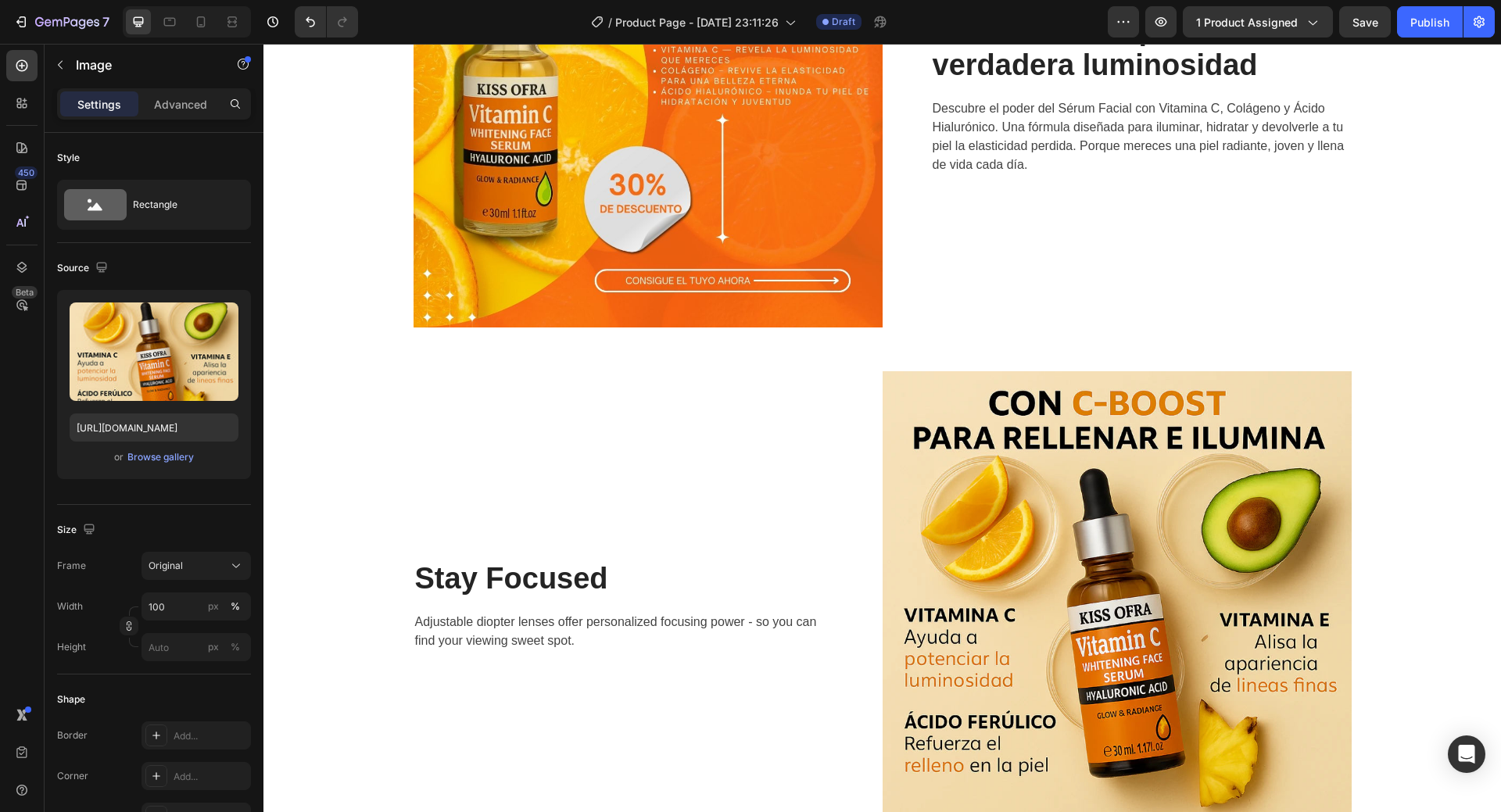
click at [1000, 456] on img at bounding box center [1117, 606] width 470 height 470
click at [171, 462] on div "Browse gallery" at bounding box center [160, 457] width 67 height 14
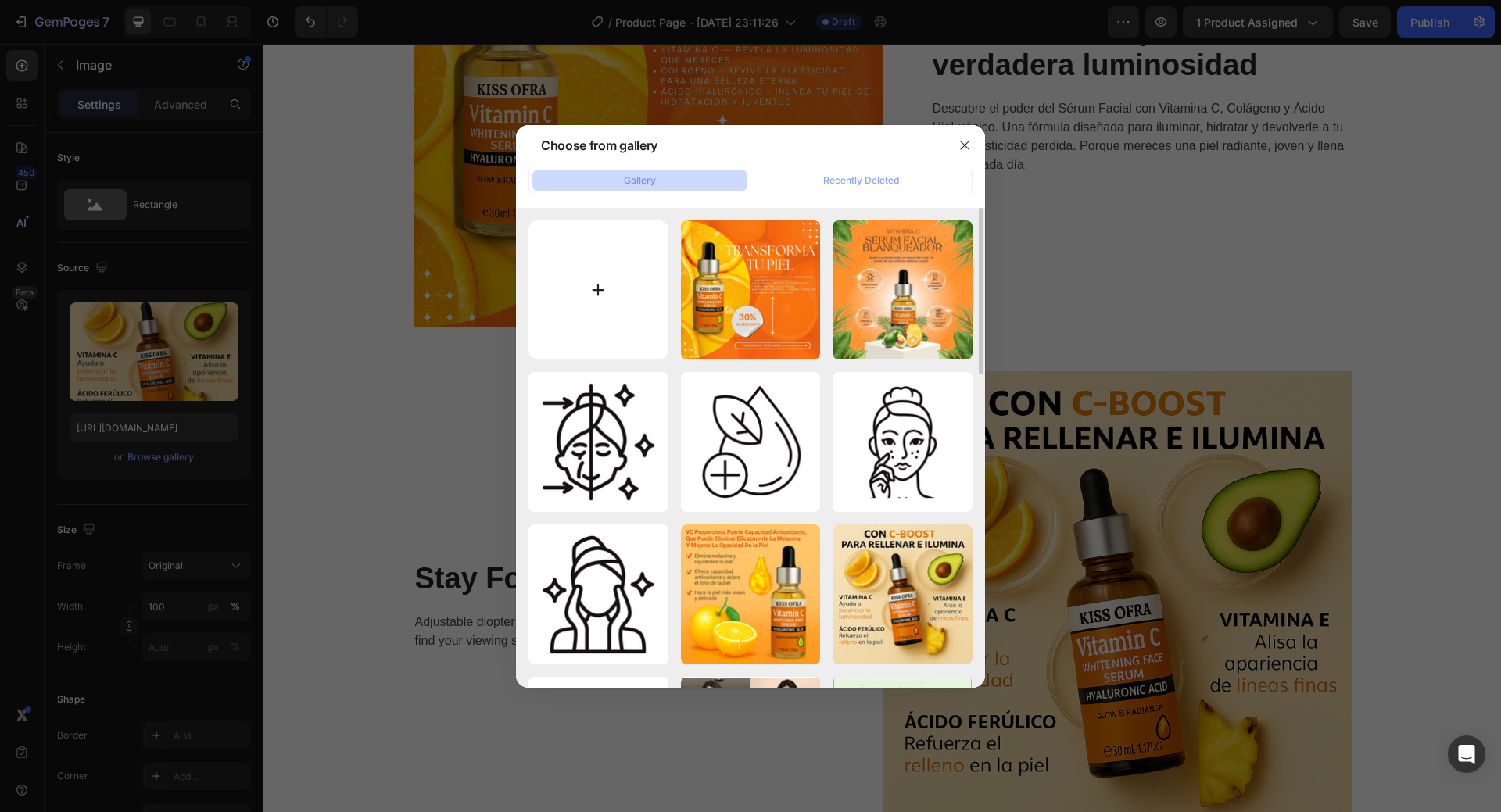
click at [582, 290] on input "file" at bounding box center [599, 290] width 140 height 140
type input "C:\fakepath\1.jpg"
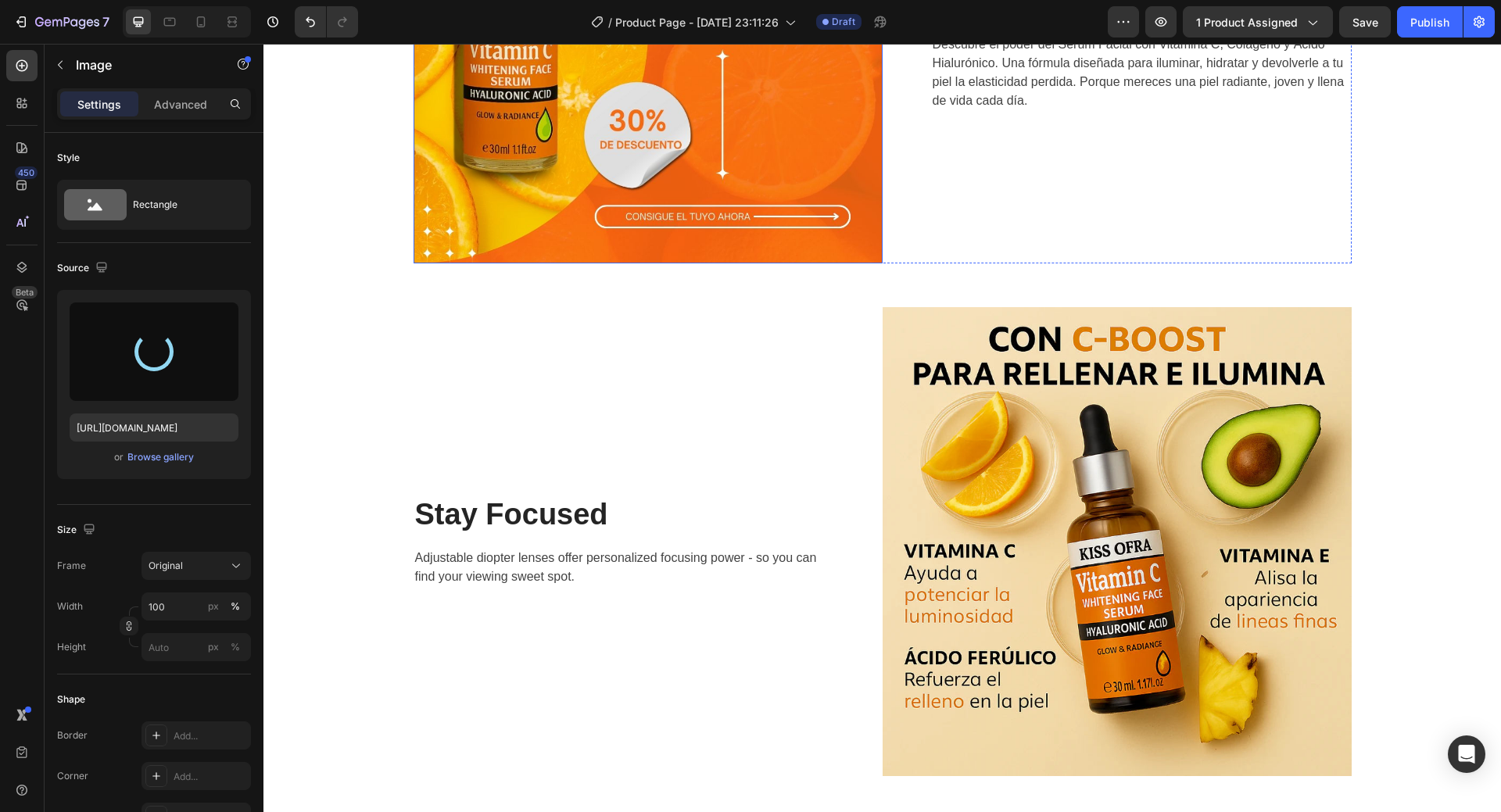
scroll to position [2020, 0]
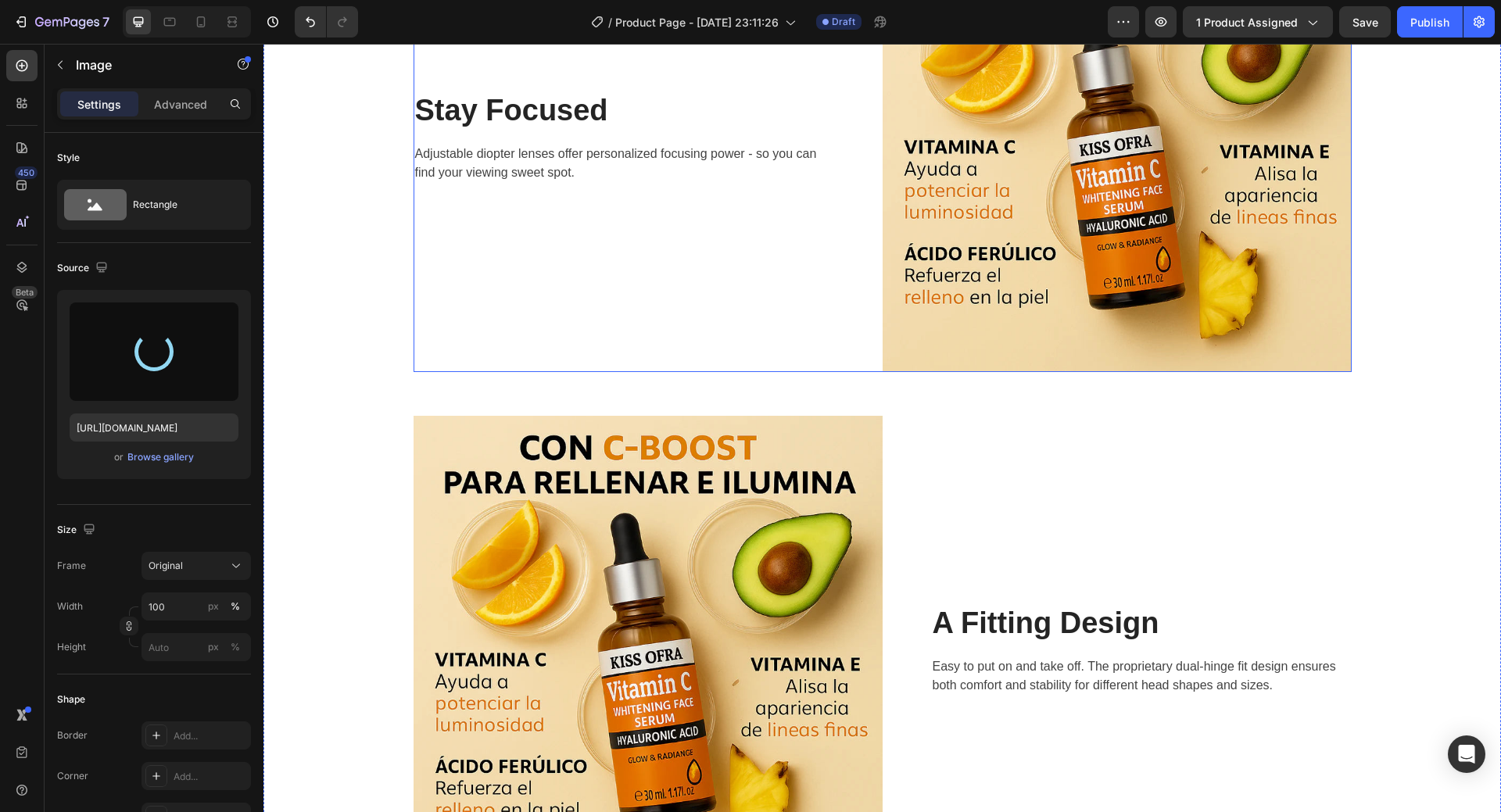
type input "https://cdn.shopify.com/s/files/1/0908/0504/3528/files/gempages_572901919987598…"
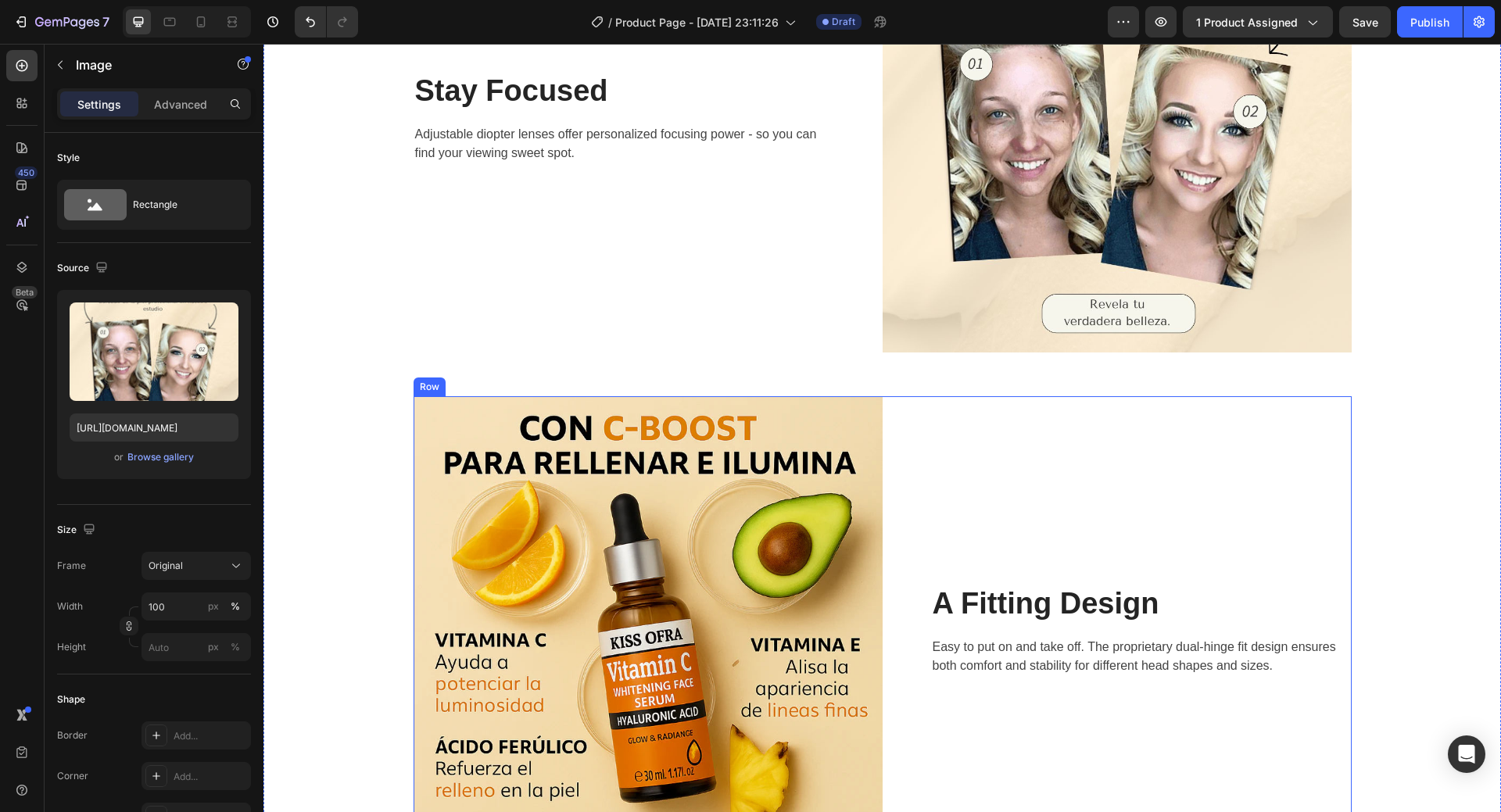
scroll to position [2490, 0]
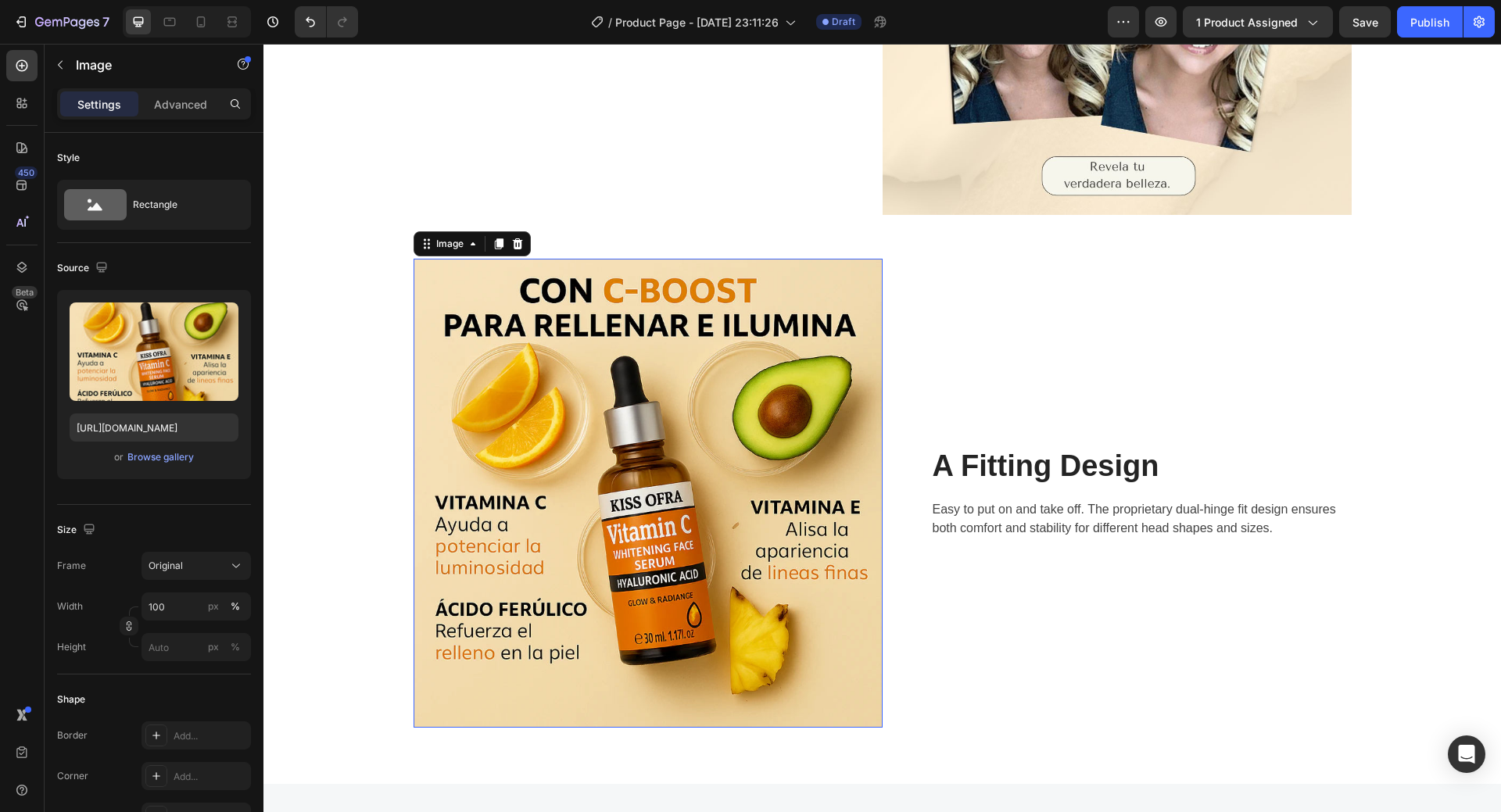
click at [567, 401] on img at bounding box center [648, 493] width 470 height 470
click at [169, 461] on div "Browse gallery" at bounding box center [160, 457] width 67 height 14
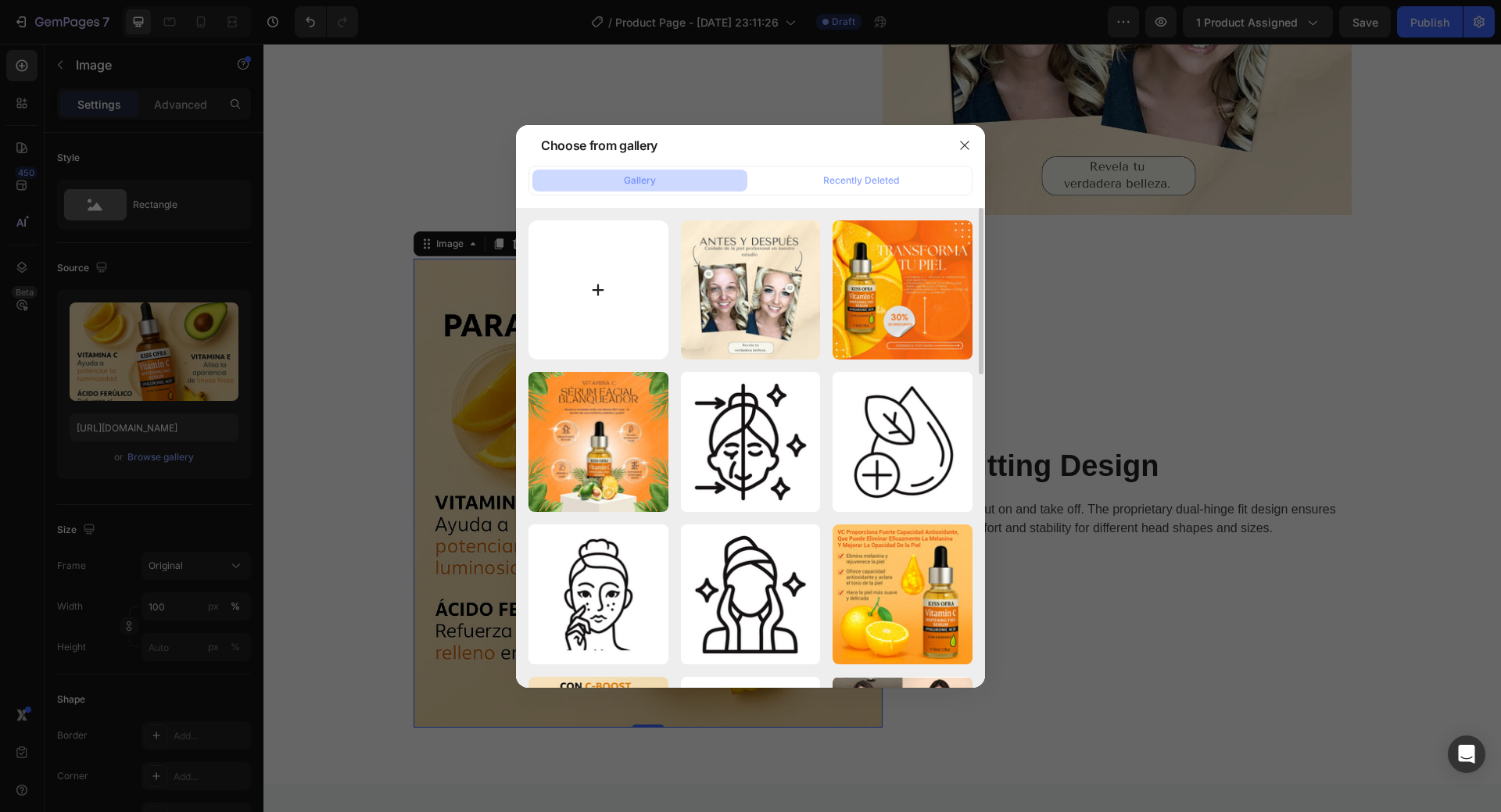
click at [611, 302] on input "file" at bounding box center [599, 290] width 140 height 140
click at [586, 281] on input "file" at bounding box center [599, 290] width 140 height 140
click at [598, 321] on input "file" at bounding box center [599, 290] width 140 height 140
click at [603, 288] on input "file" at bounding box center [599, 290] width 140 height 140
type input "C:\fakepath\Yellow Modern Product Promotion Instagram Post.jpg"
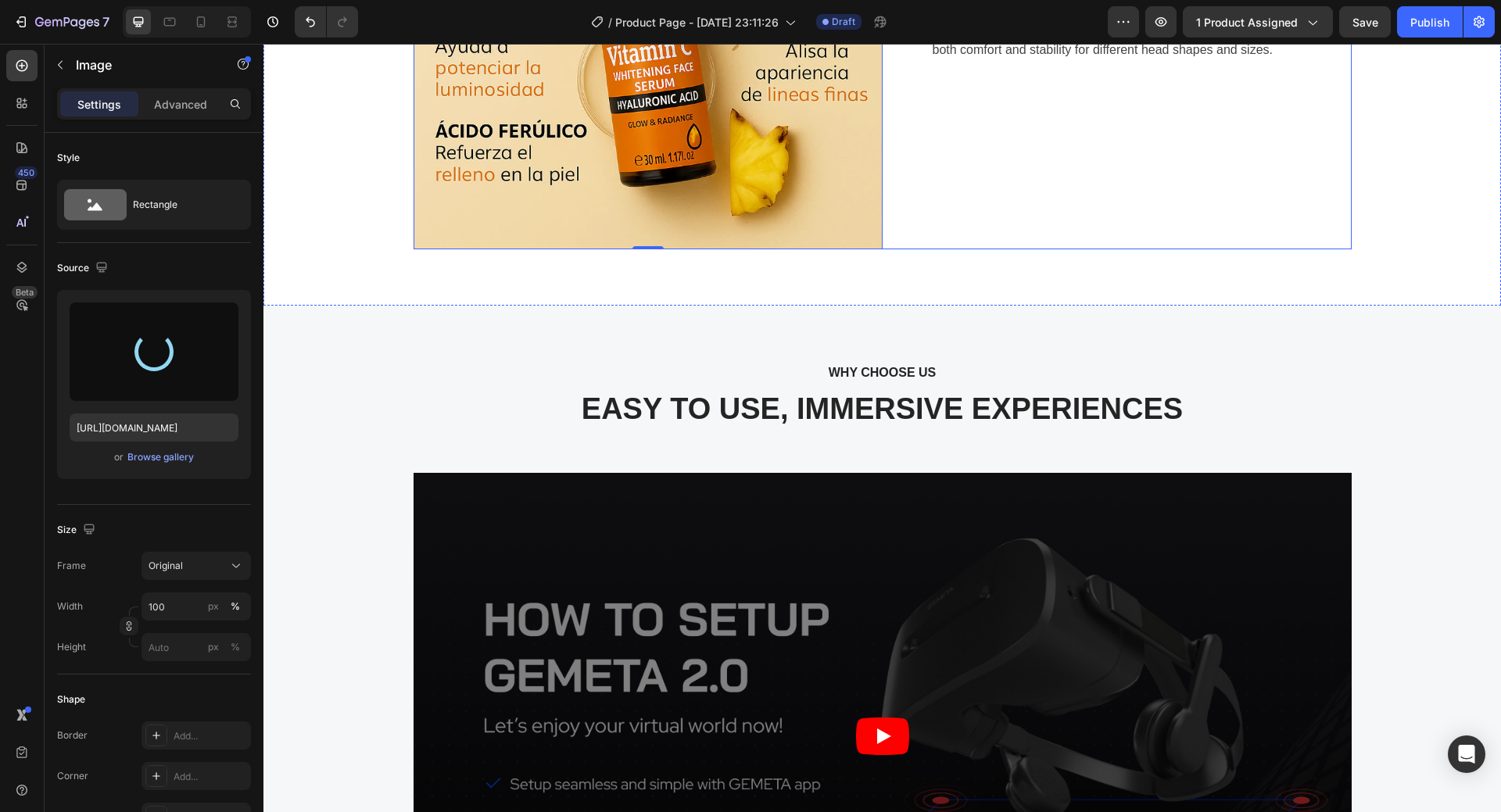
scroll to position [2881, 0]
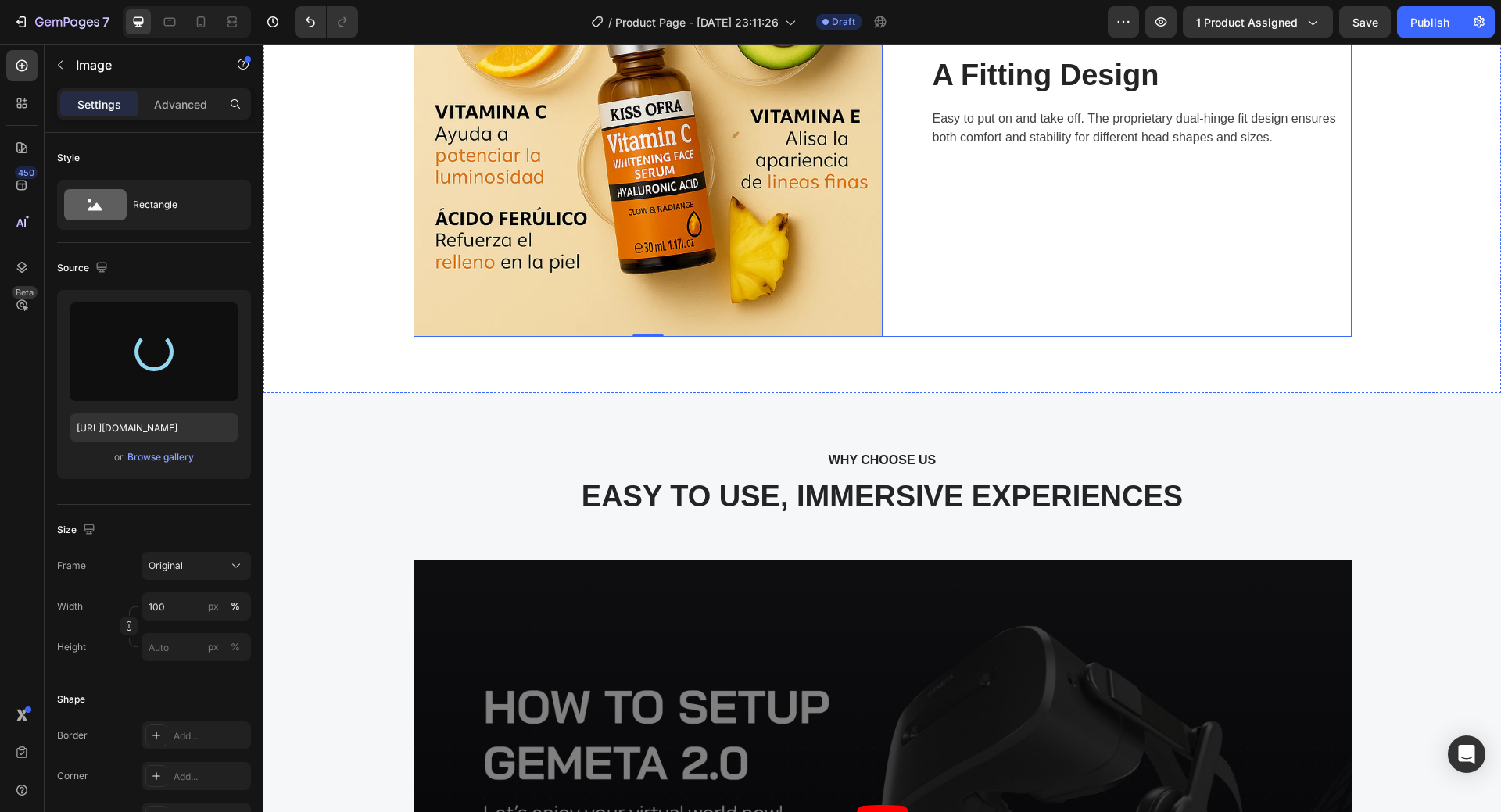
type input "https://cdn.shopify.com/s/files/1/0908/0504/3528/files/gempages_572901919987598…"
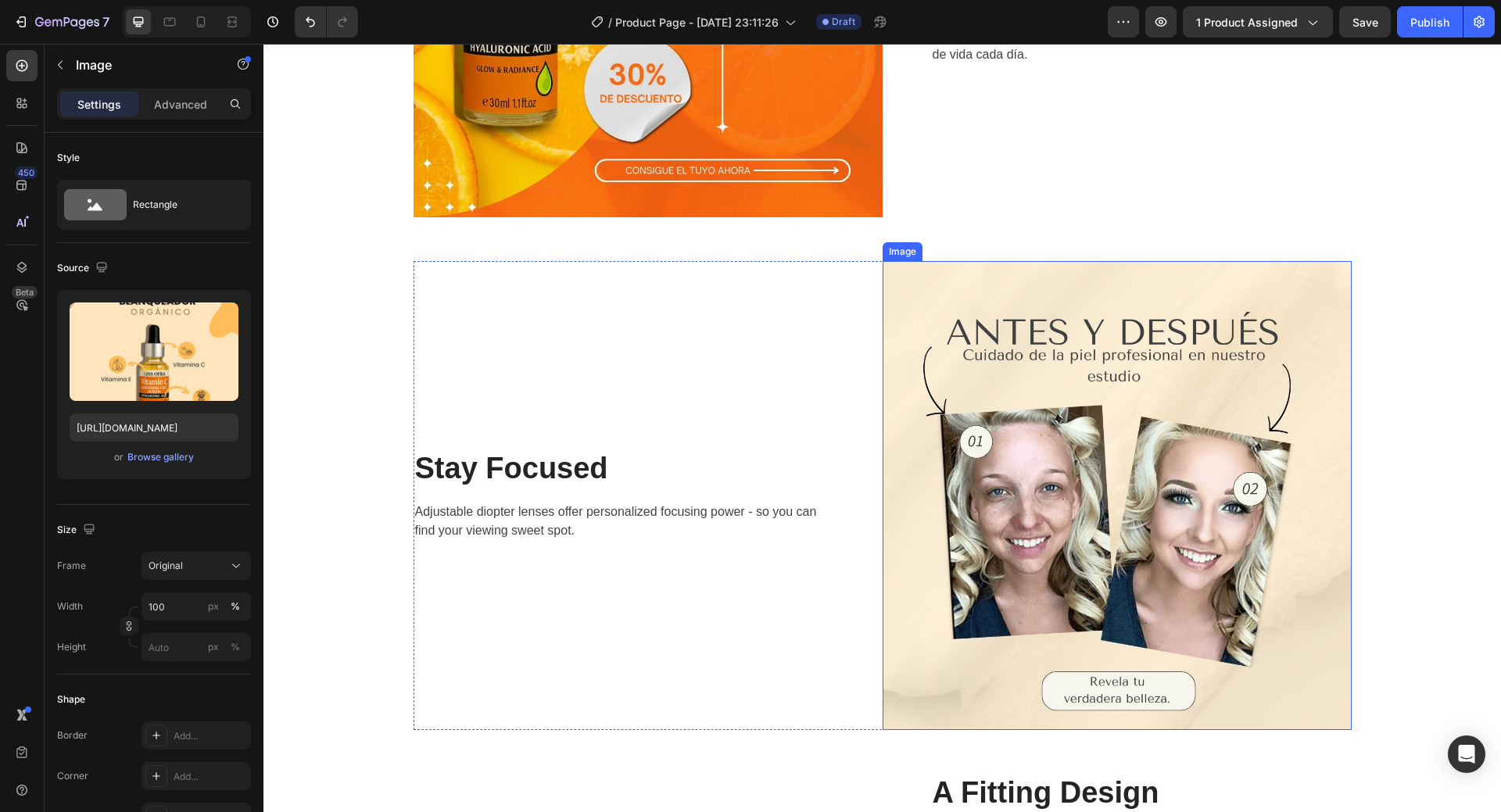
scroll to position [2020, 0]
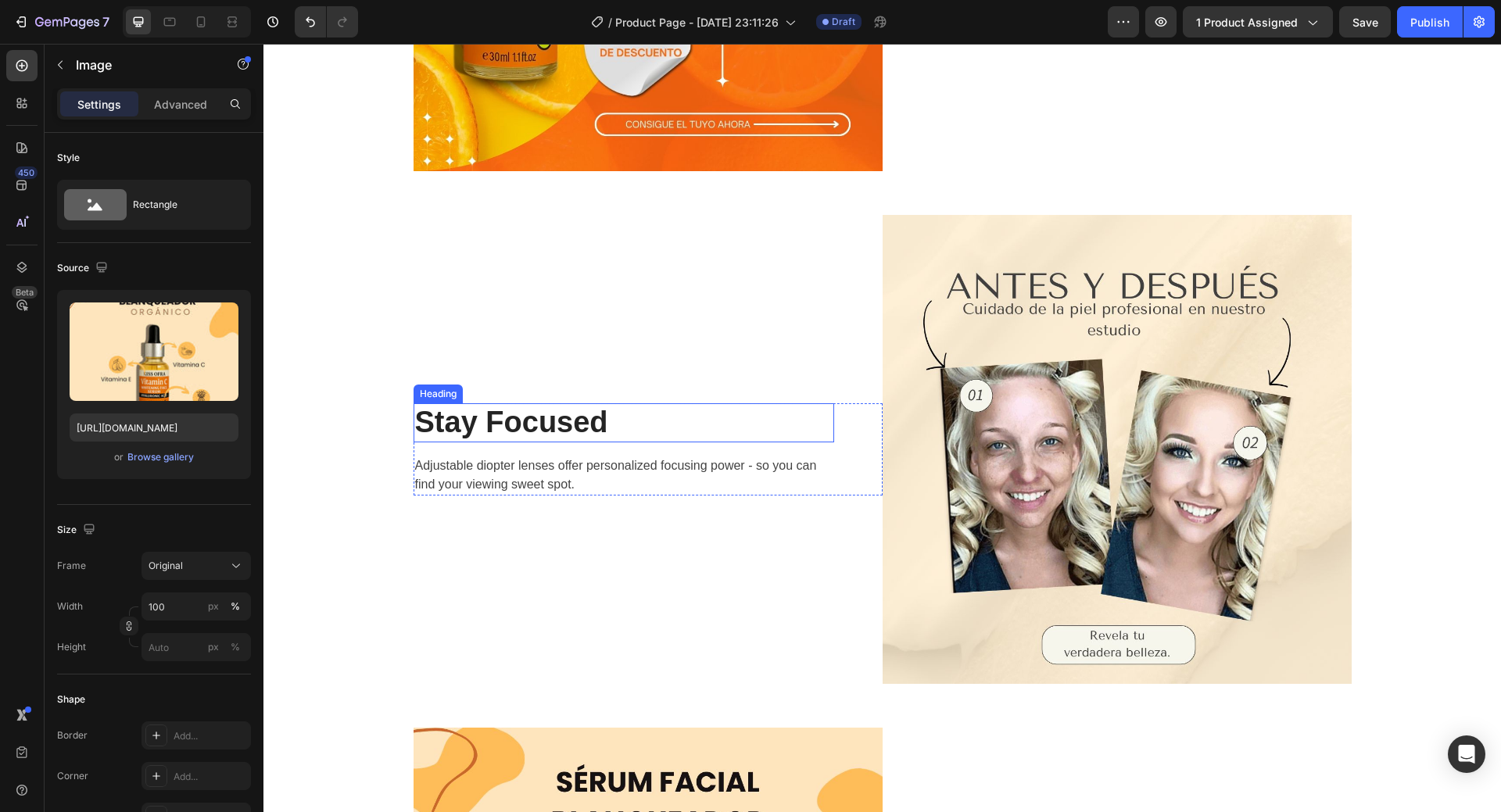
click at [554, 423] on p "Stay Focused" at bounding box center [624, 423] width 418 height 36
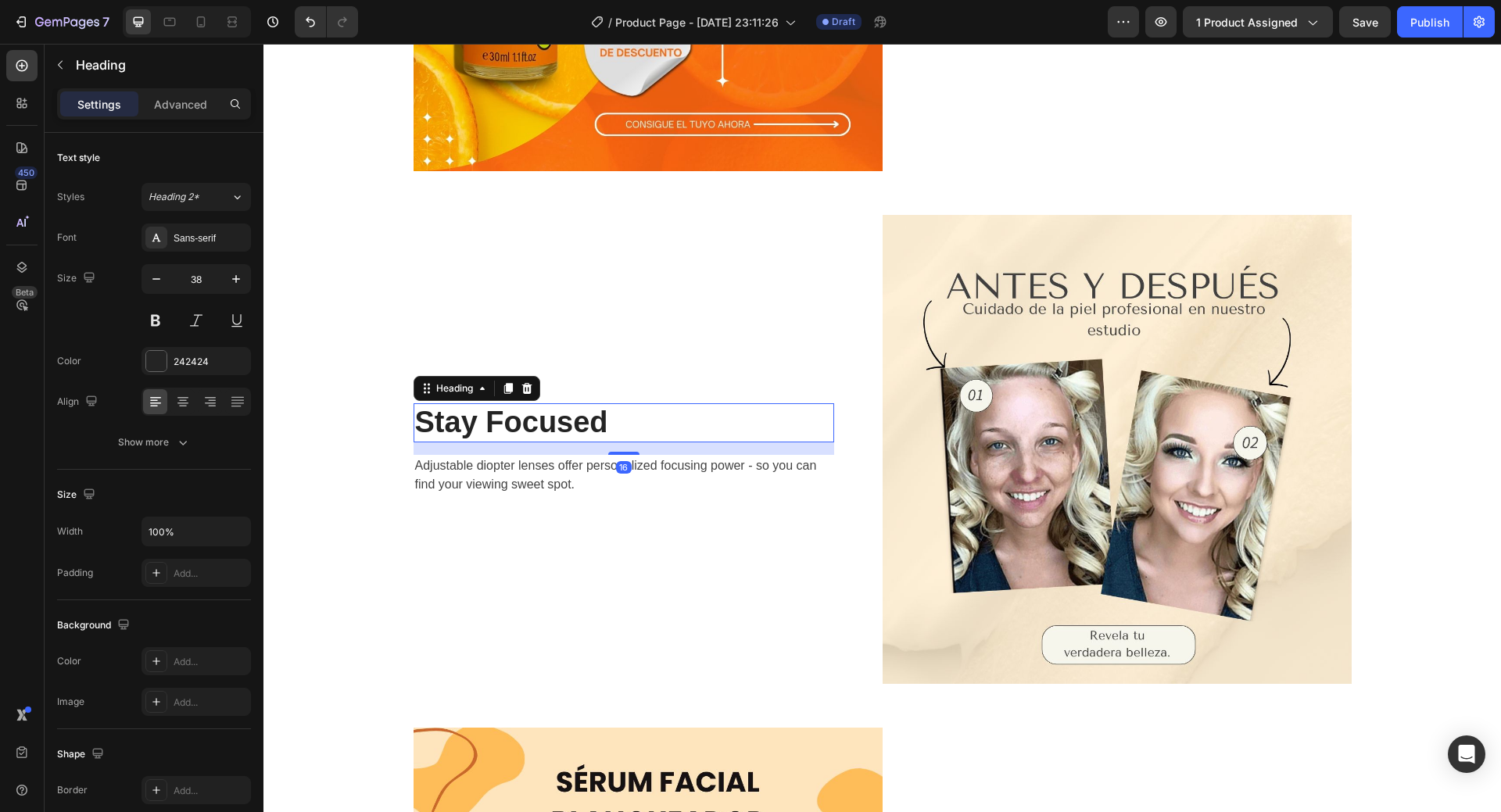
click at [554, 423] on p "Stay Focused" at bounding box center [624, 423] width 418 height 36
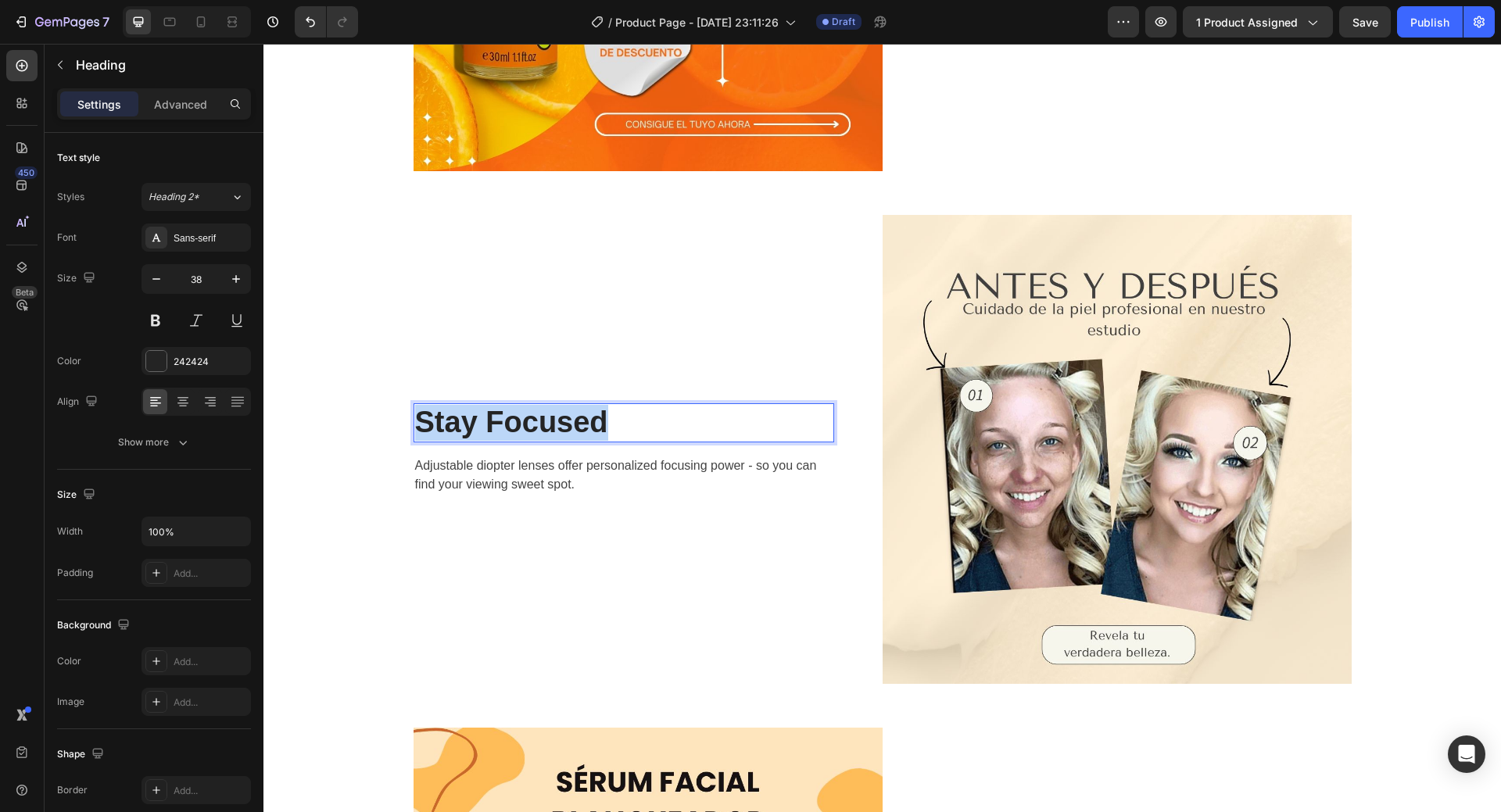
click at [554, 423] on p "Stay Focused" at bounding box center [624, 423] width 418 height 36
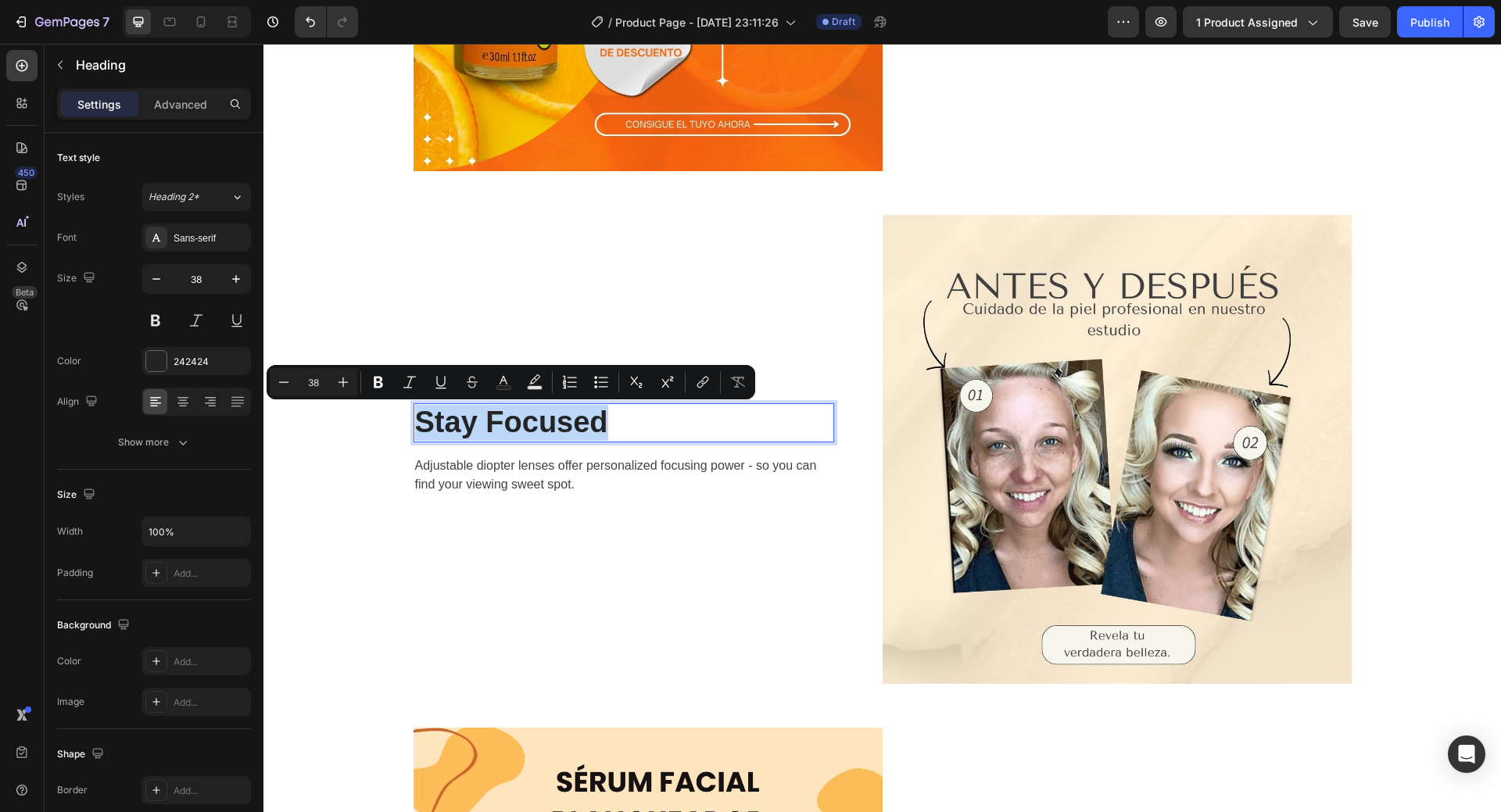
scroll to position [2004, 0]
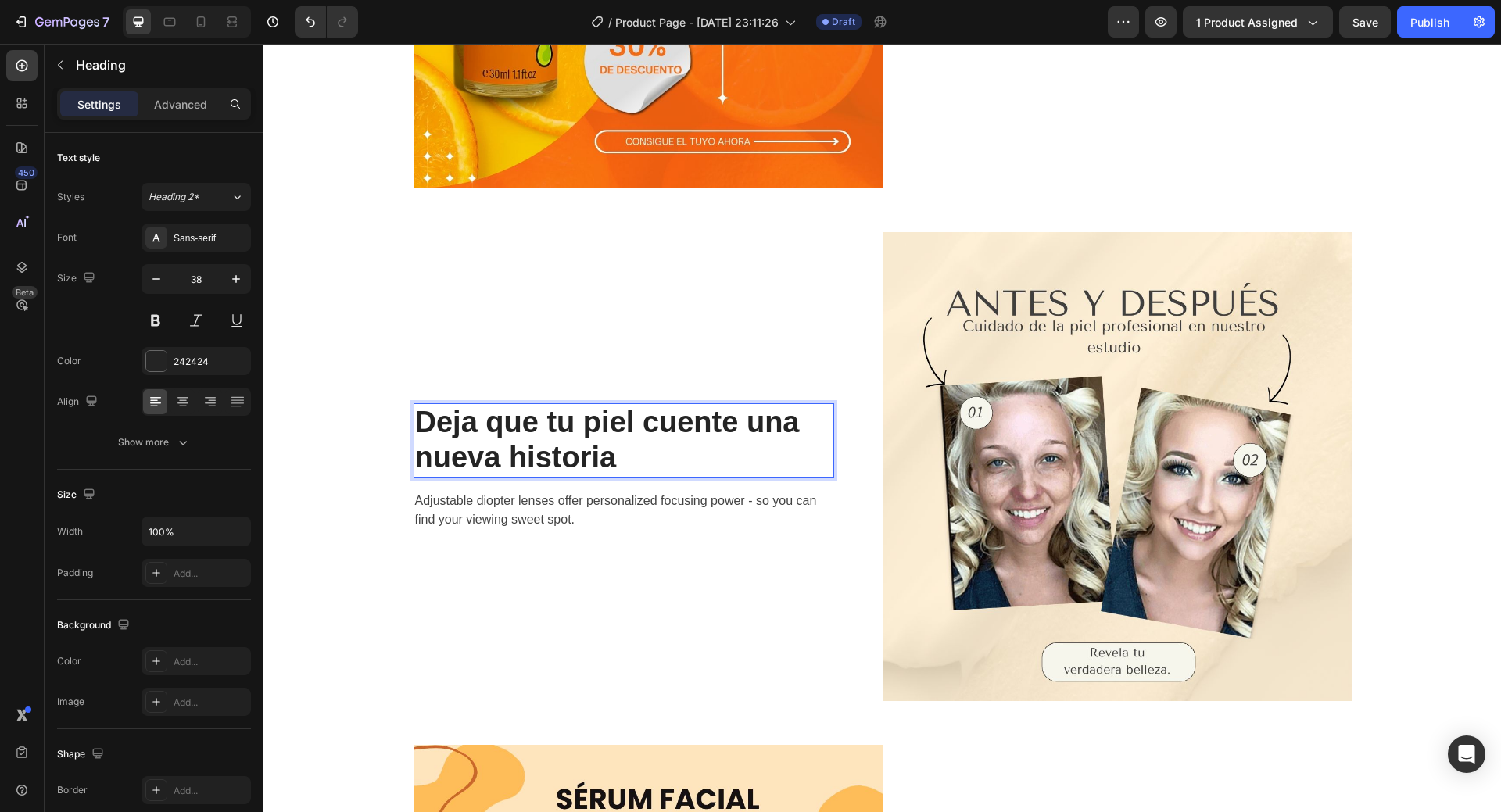
click at [603, 412] on p "Deja que tu piel cuente una nueva historia" at bounding box center [624, 441] width 418 height 71
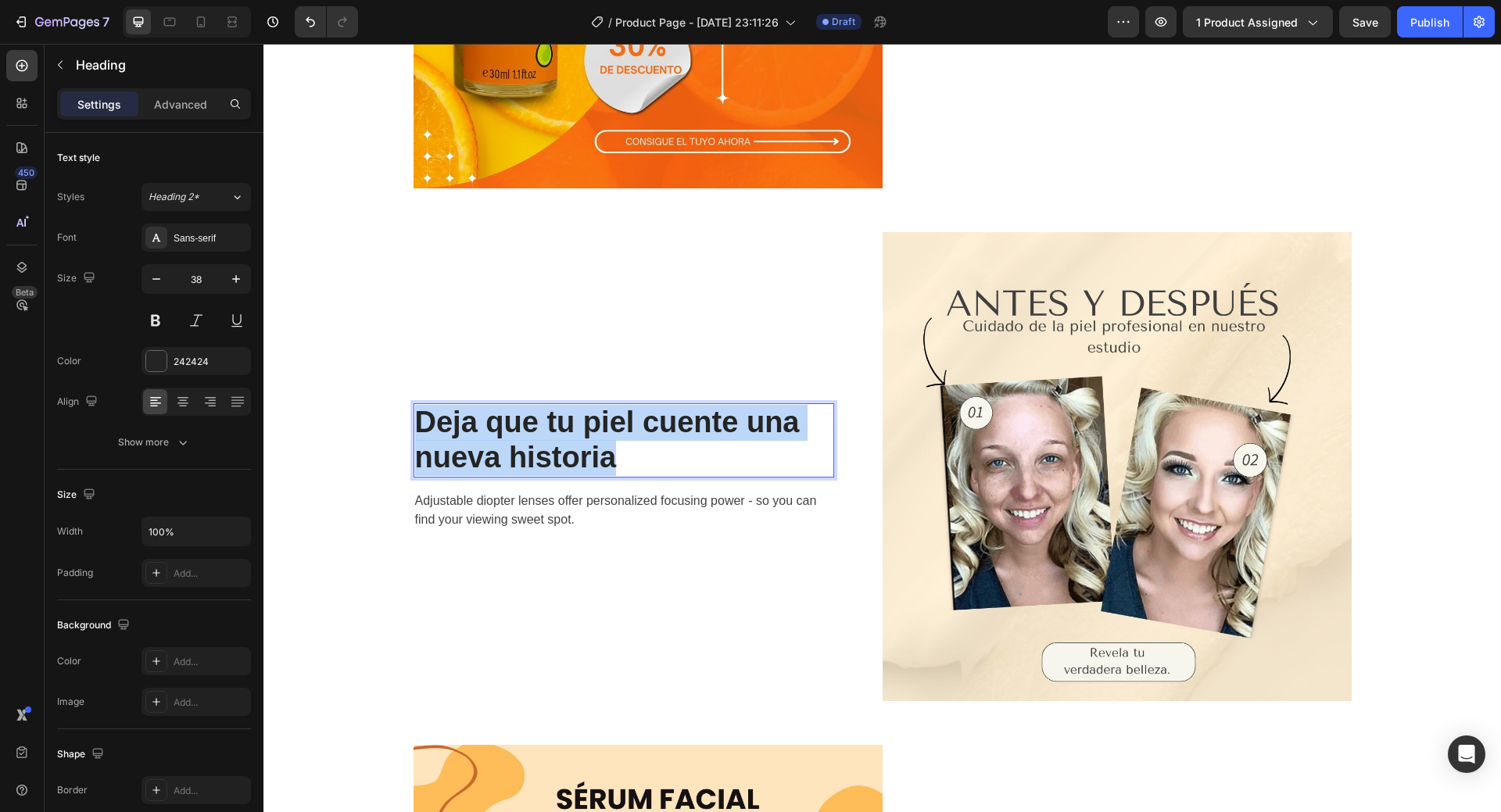
click at [603, 412] on p "Deja que tu piel cuente una nueva historia" at bounding box center [624, 441] width 418 height 71
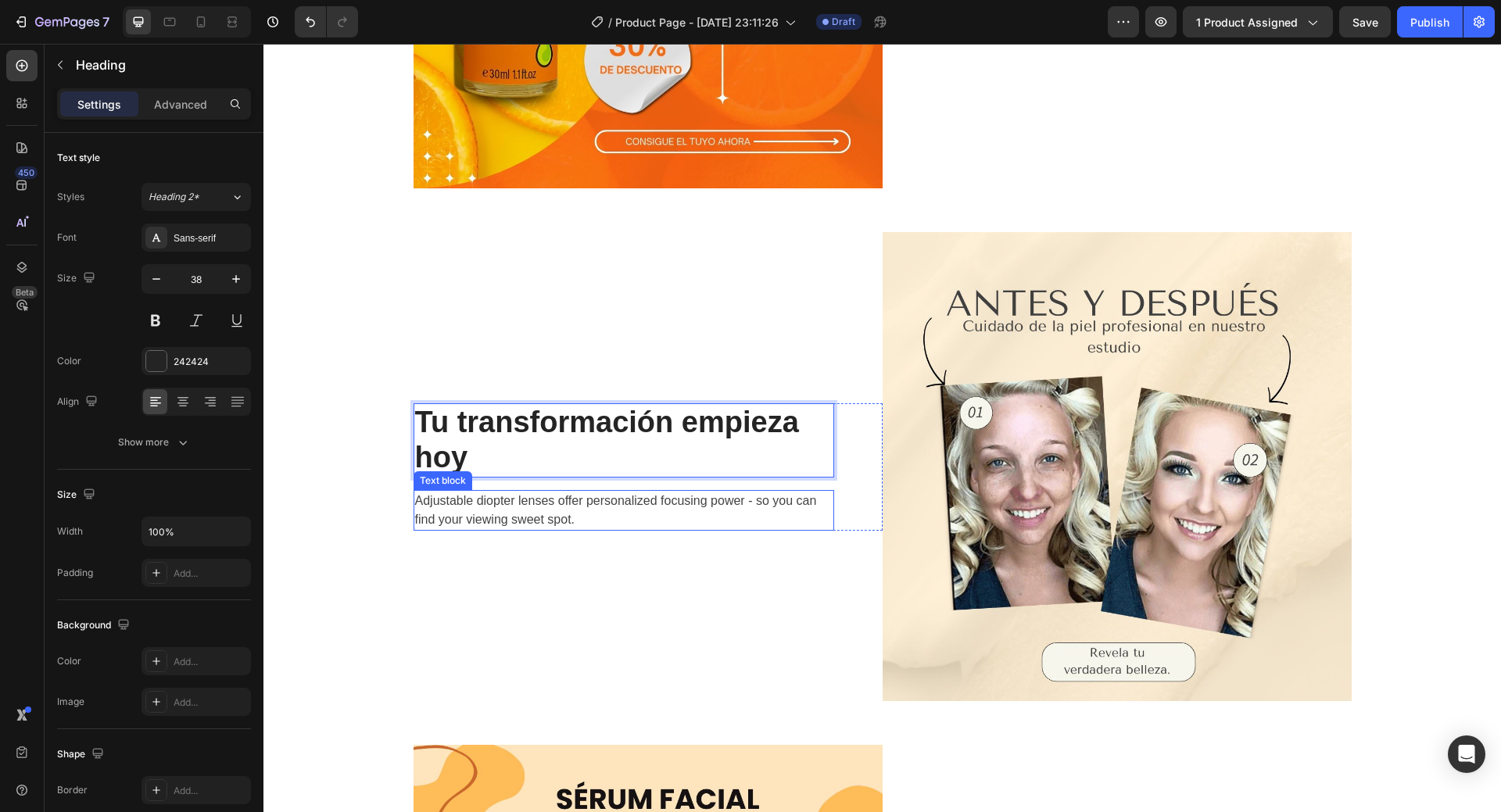
click at [529, 515] on p "Adjustable diopter lenses offer personalized focusing power - so you can find y…" at bounding box center [624, 510] width 418 height 37
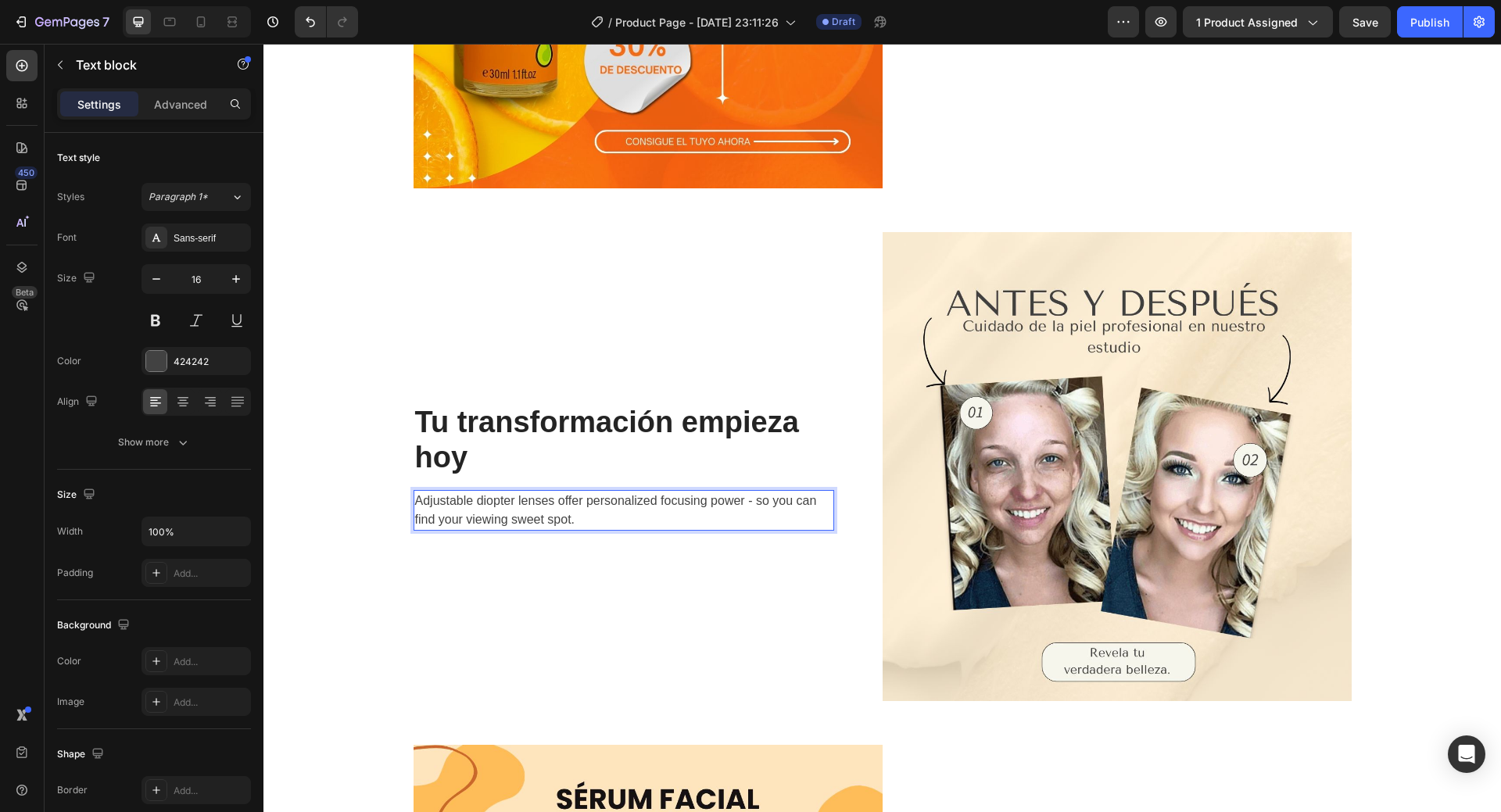
click at [743, 498] on div "Tu transformación empieza hoy Heading Adjustable diopter lenses offer personali…" at bounding box center [624, 467] width 421 height 127
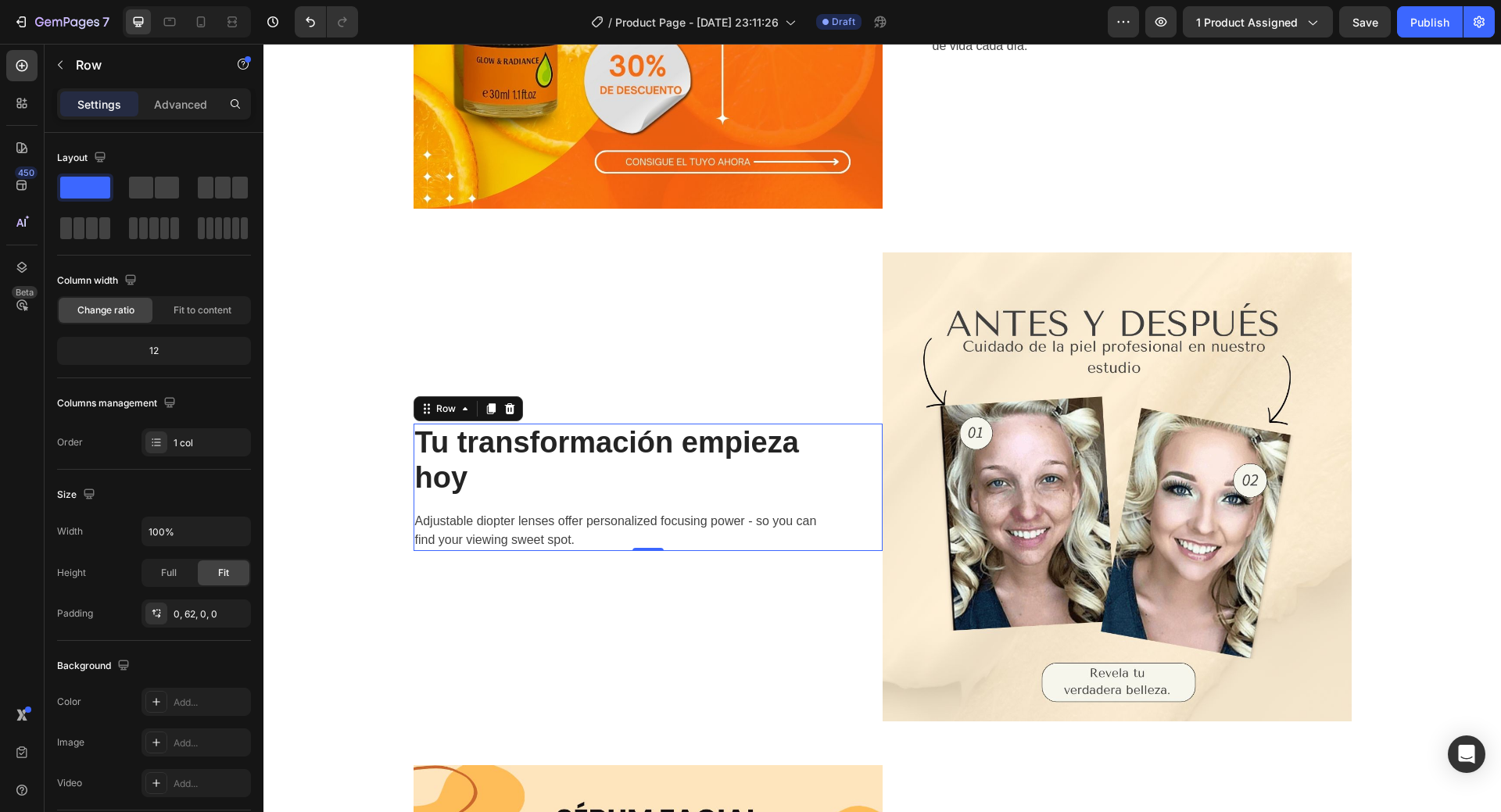
click at [743, 498] on div "Tu transformación empieza hoy Heading Adjustable diopter lenses offer personali…" at bounding box center [624, 488] width 421 height 127
click at [742, 522] on p "Adjustable diopter lenses offer personalized focusing power - so you can find y…" at bounding box center [624, 531] width 418 height 37
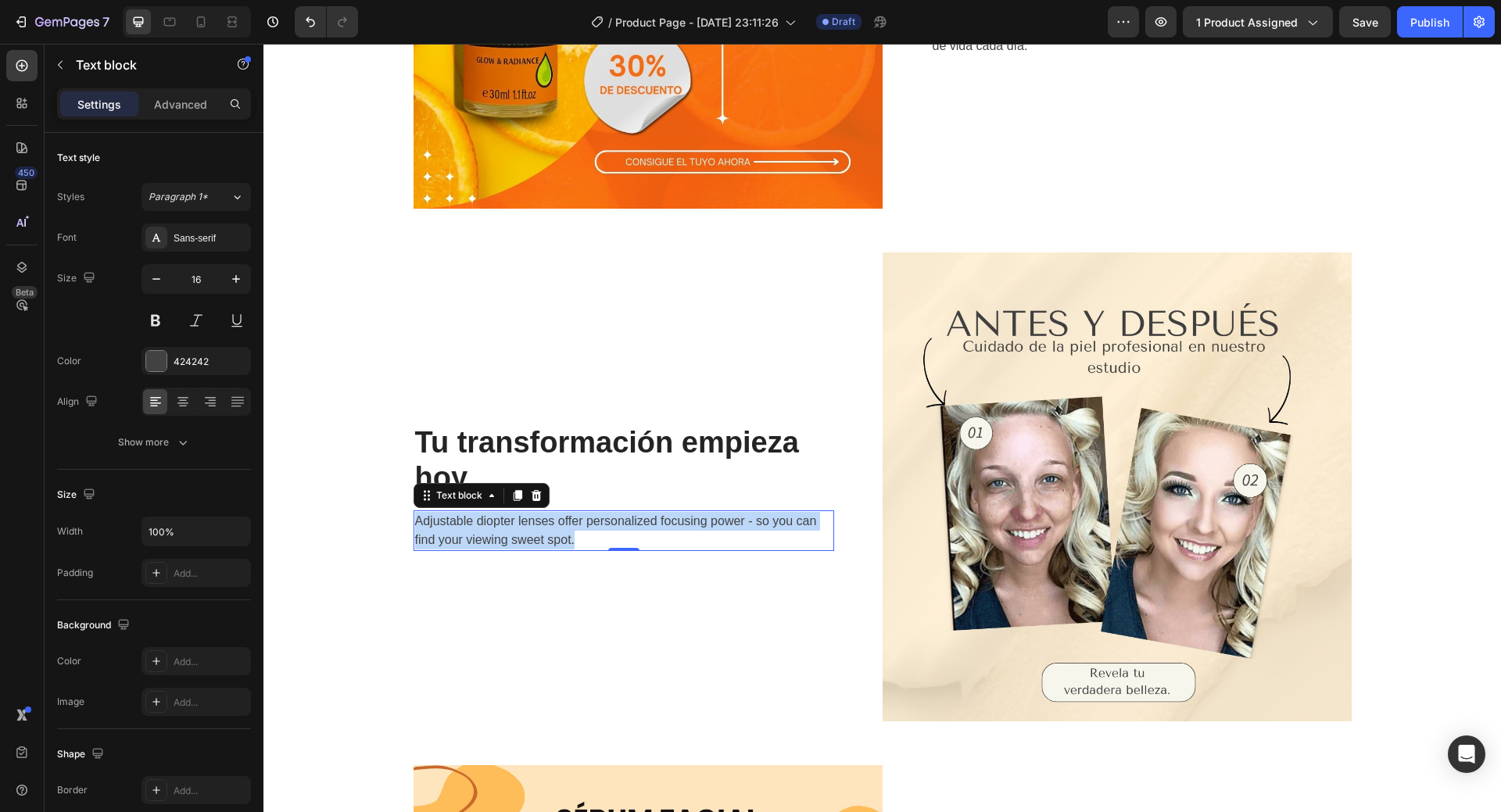
click at [742, 522] on p "Adjustable diopter lenses offer personalized focusing power - so you can find y…" at bounding box center [624, 531] width 418 height 37
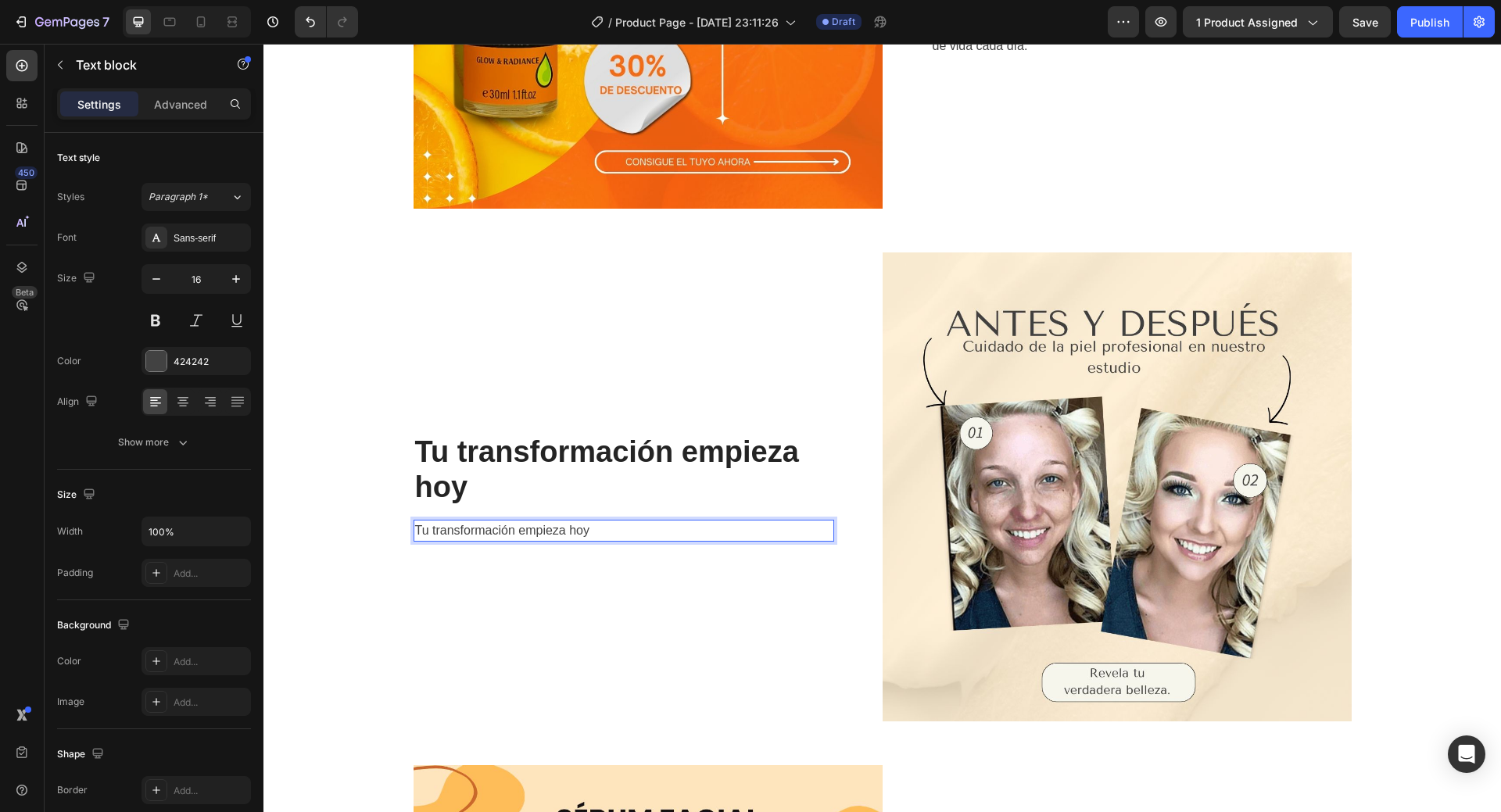
scroll to position [1992, 0]
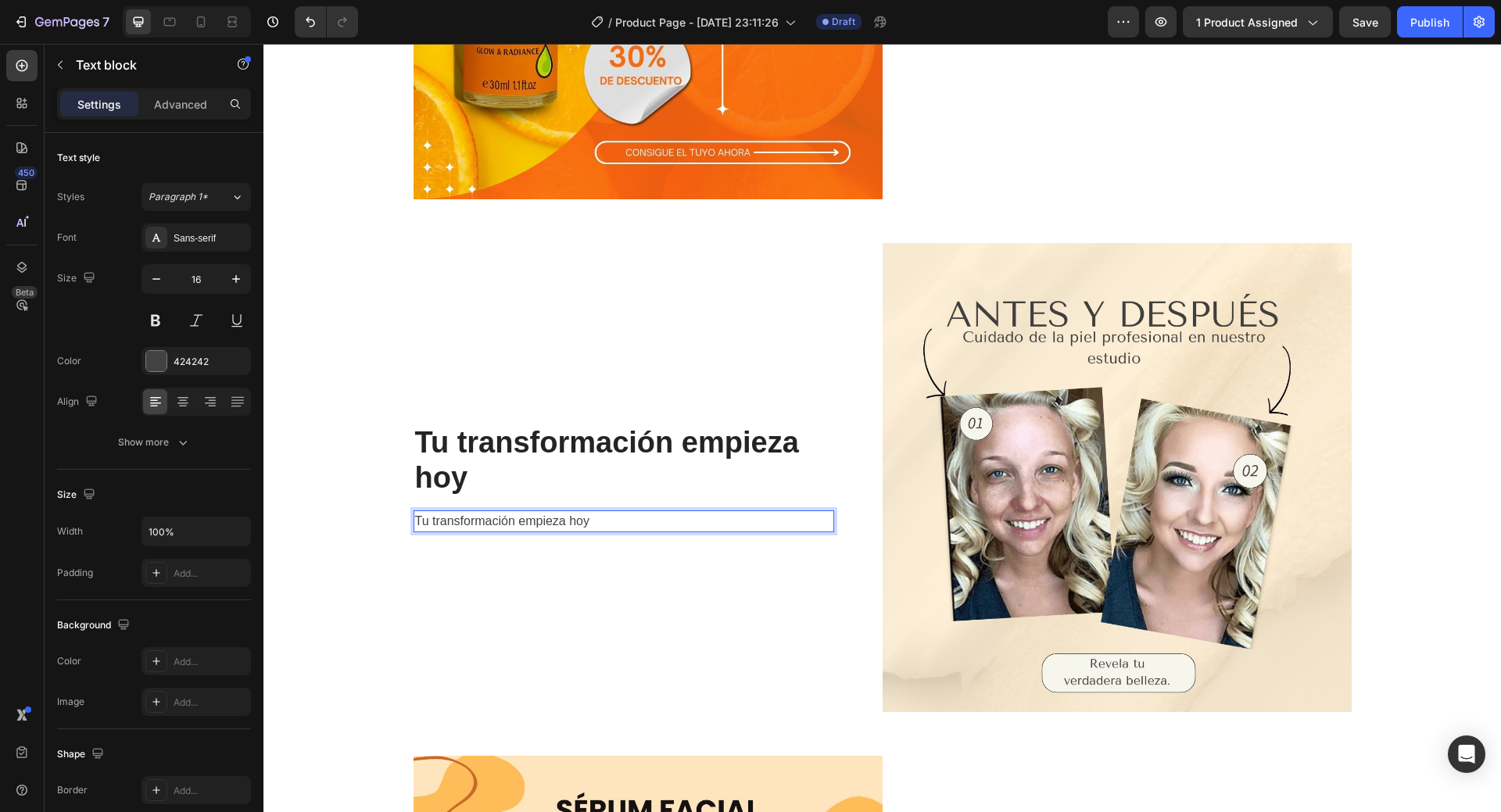
click at [612, 525] on p "Tu transformación empieza hoy" at bounding box center [624, 522] width 418 height 19
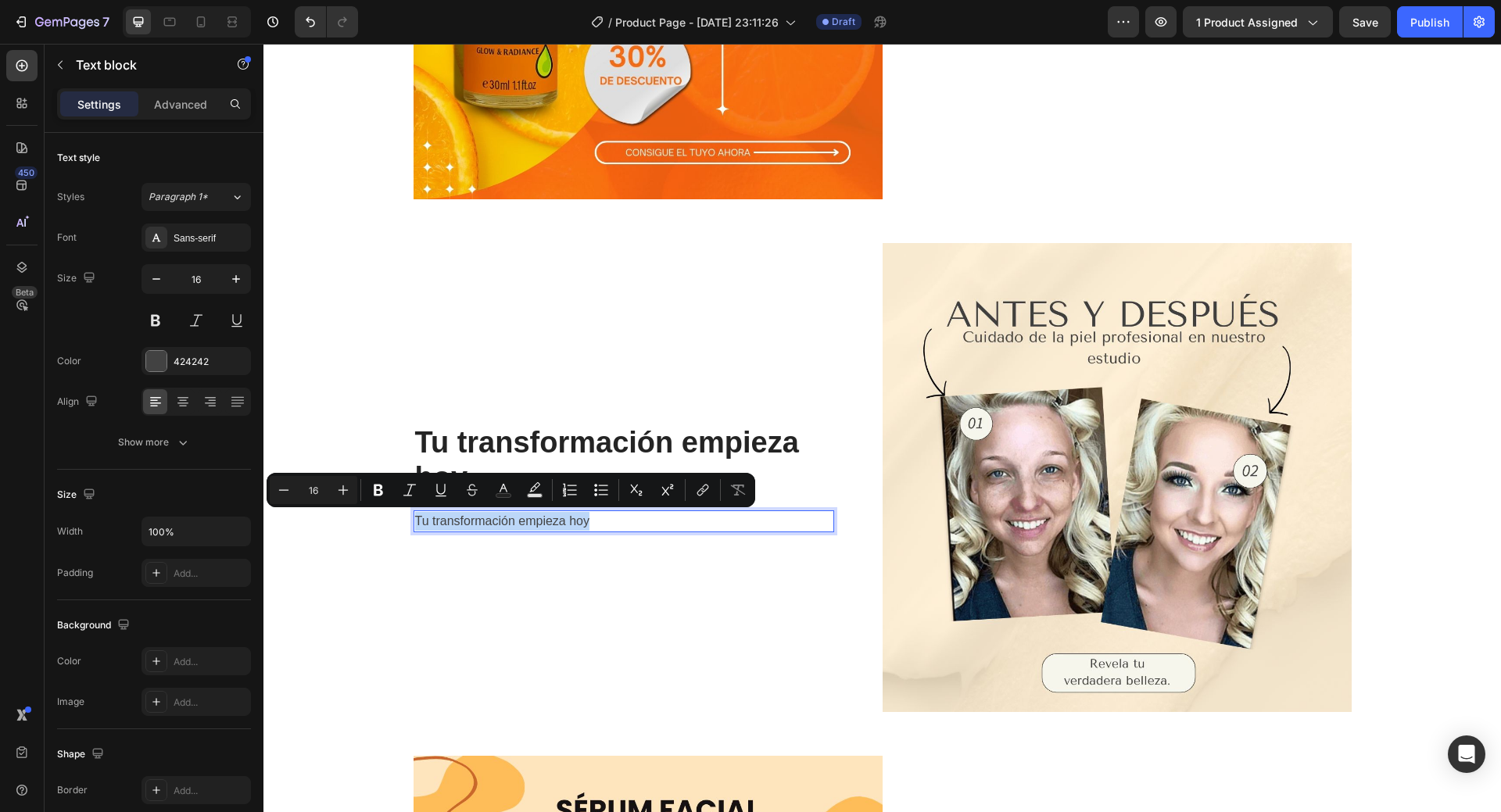
click at [612, 525] on p "Tu transformación empieza hoy" at bounding box center [624, 522] width 418 height 19
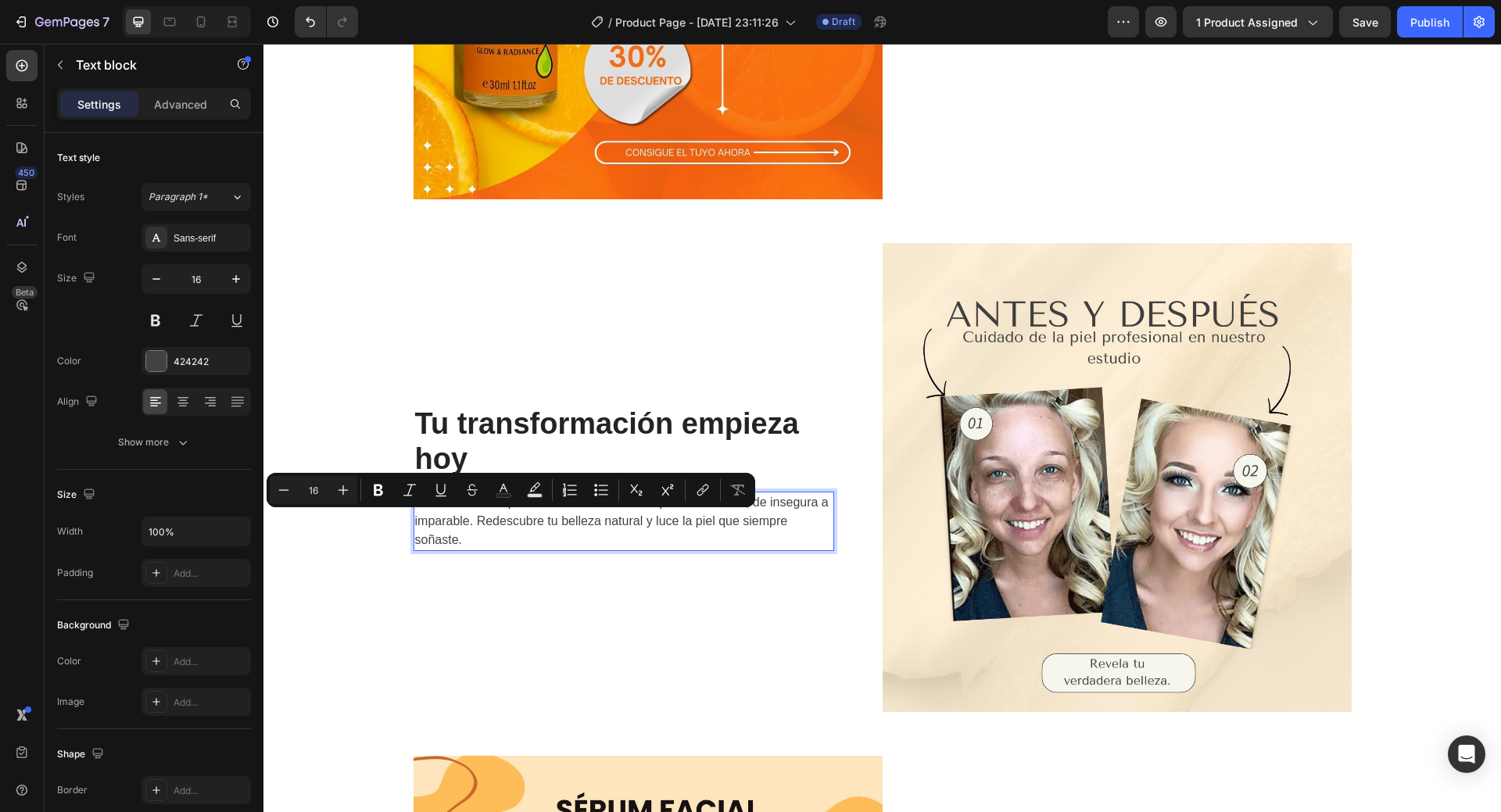
scroll to position [1974, 0]
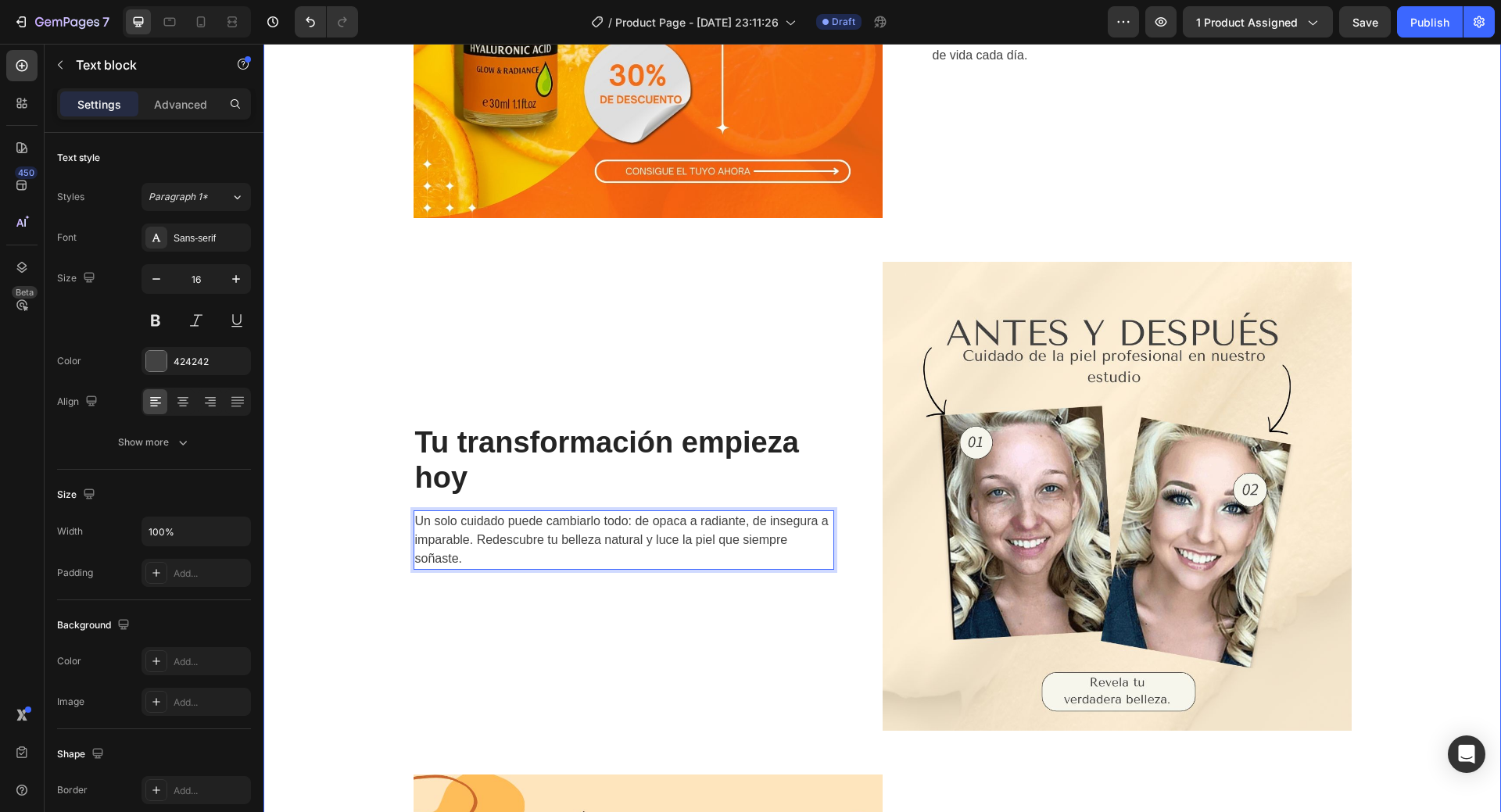
click at [368, 549] on div "Image Transforma tu piel, revela tu verdadera luminosidad Heading Descubre el p…" at bounding box center [883, 497] width 1215 height 1495
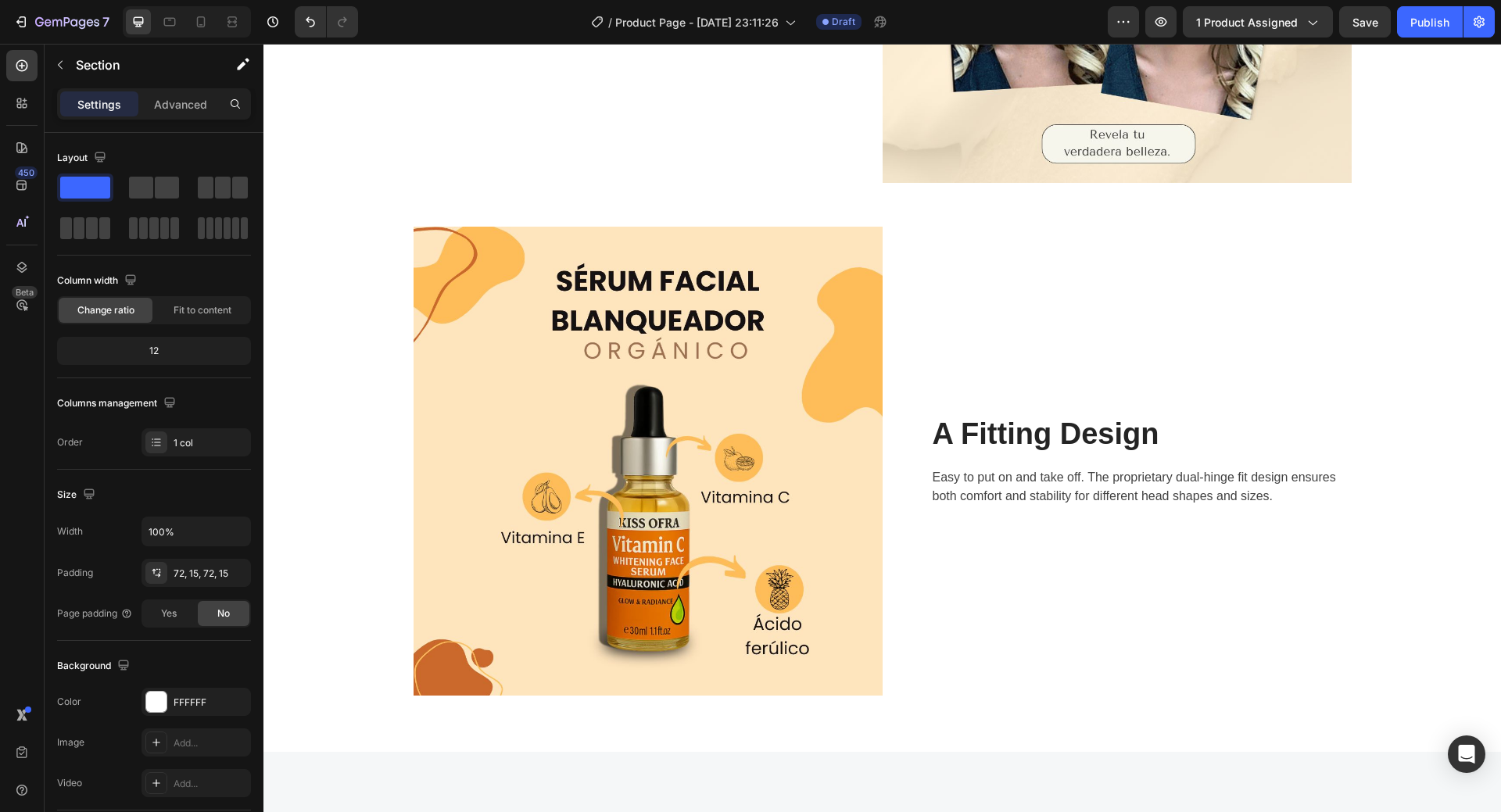
scroll to position [2521, 0]
click at [1060, 436] on p "A Fitting Design" at bounding box center [1141, 436] width 418 height 36
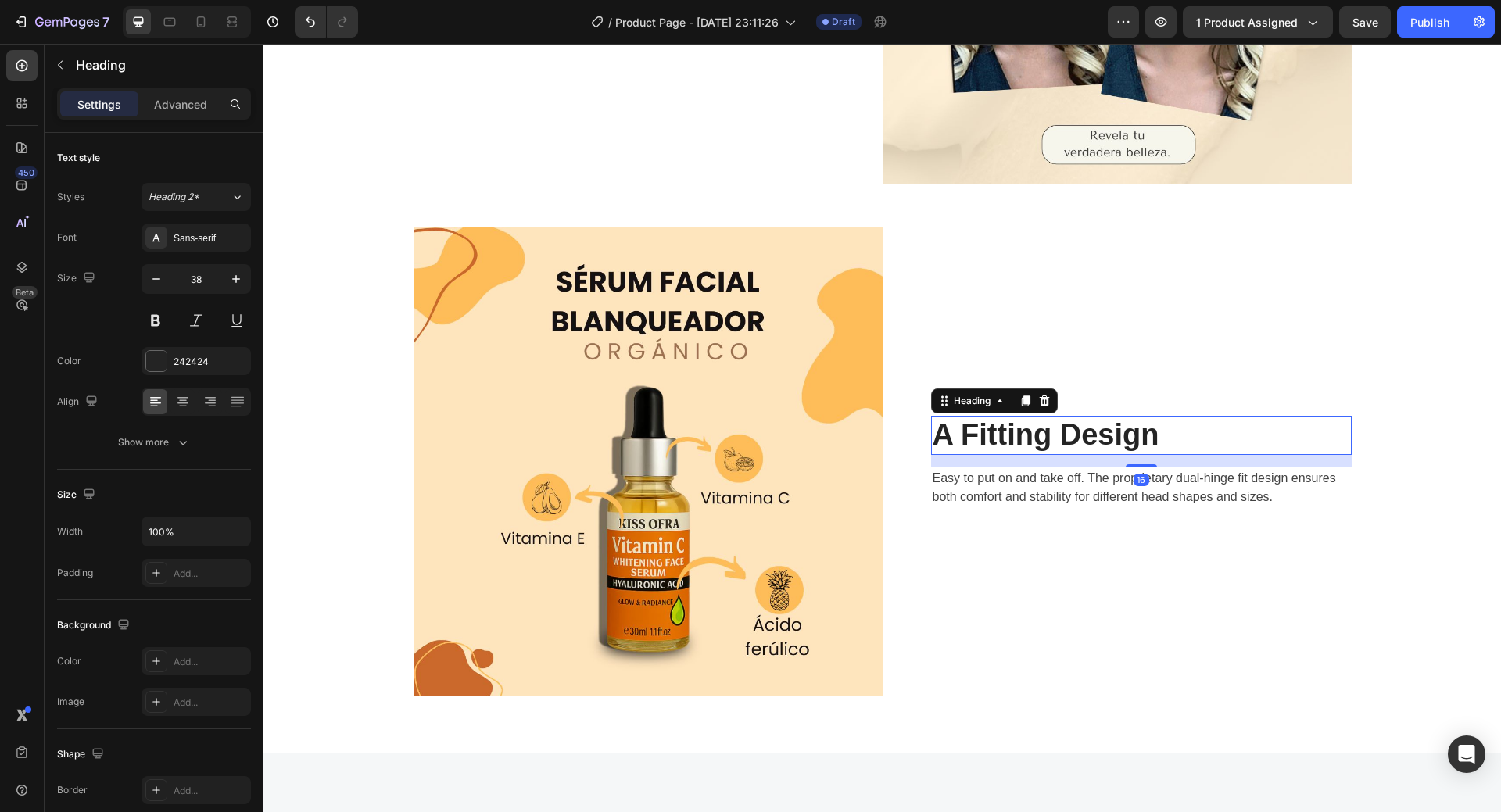
click at [1060, 436] on p "A Fitting Design" at bounding box center [1141, 436] width 418 height 36
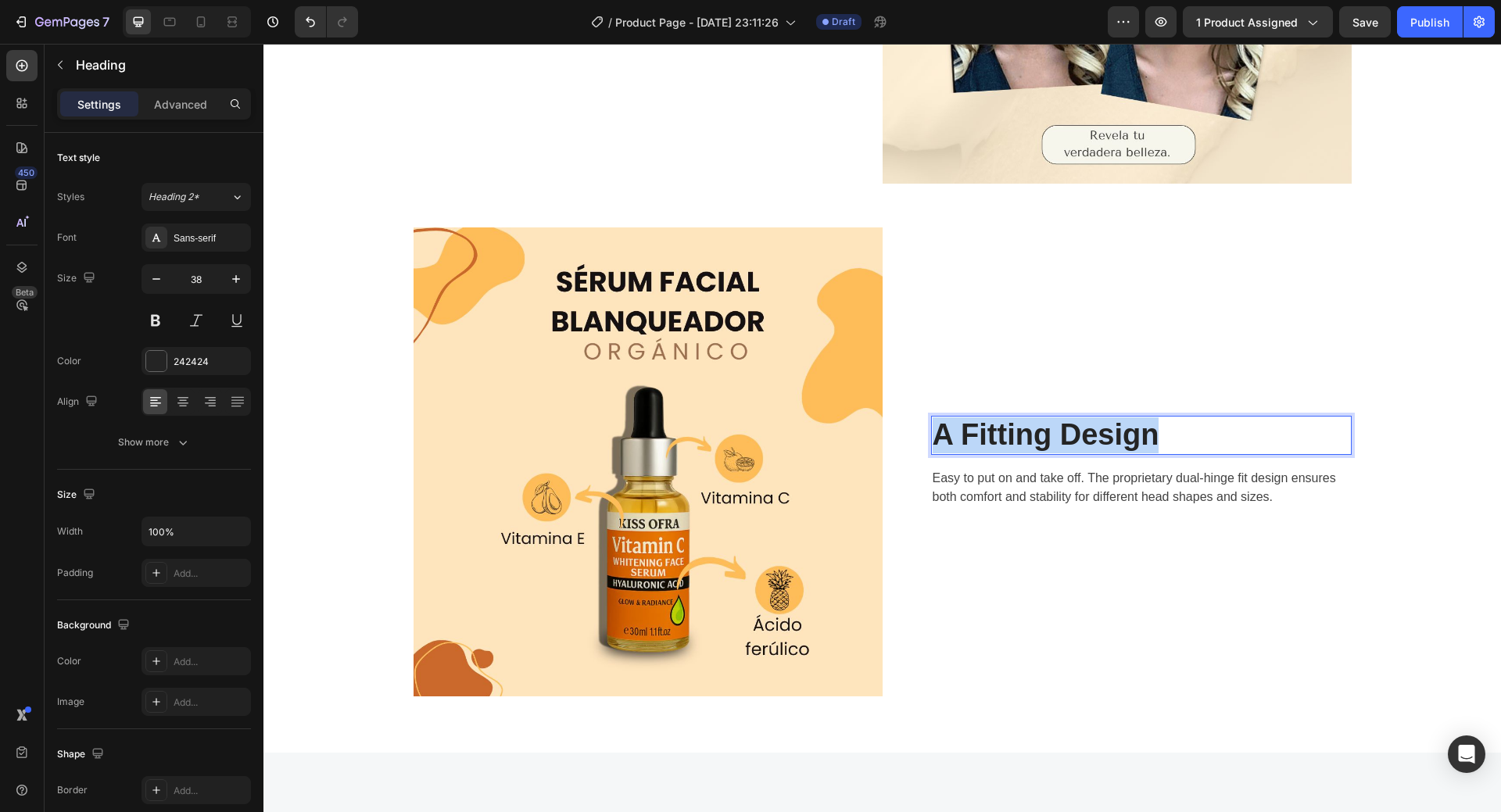
click at [1060, 436] on p "A Fitting Design" at bounding box center [1141, 436] width 418 height 36
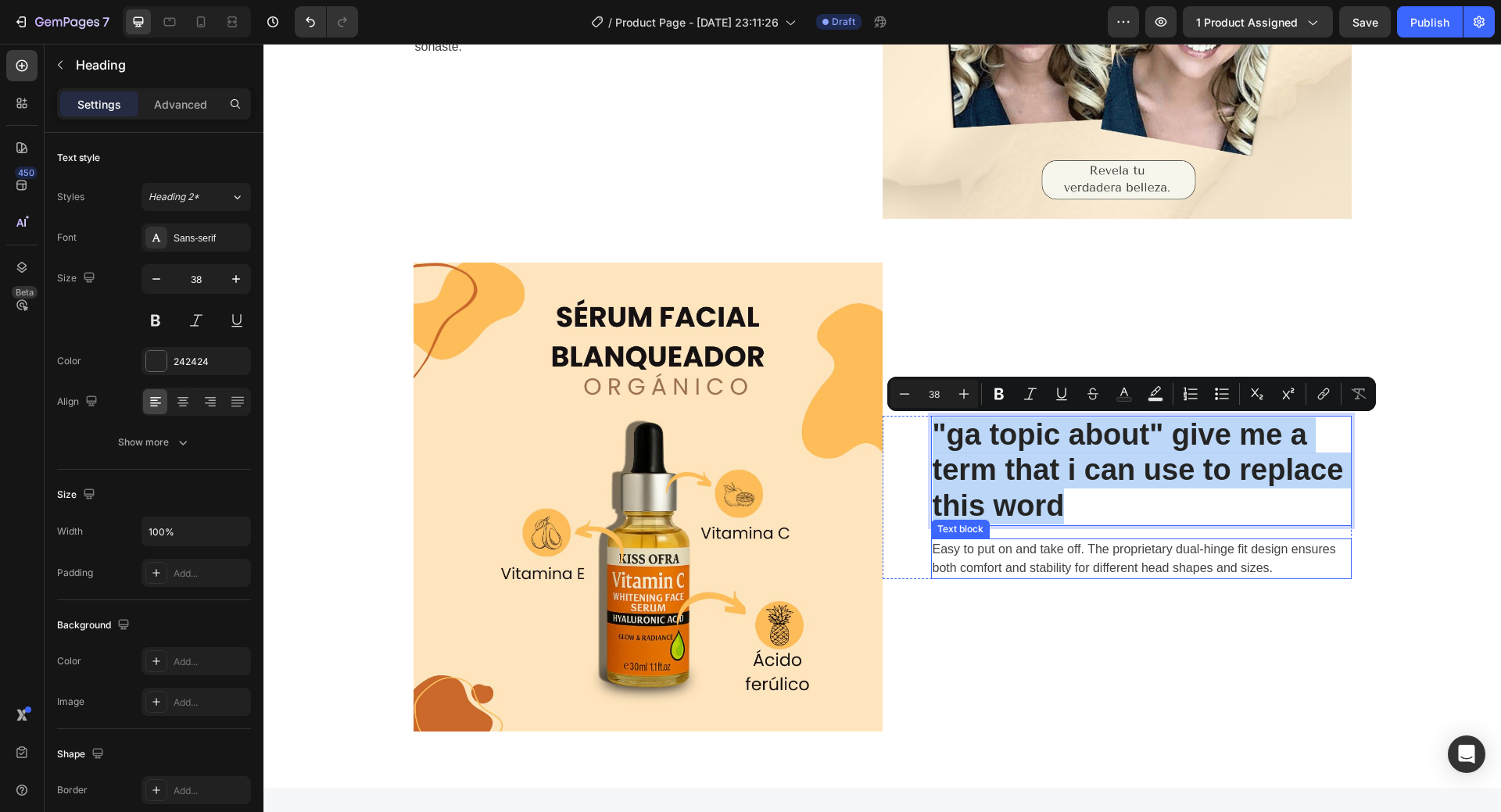
scroll to position [2504, 0]
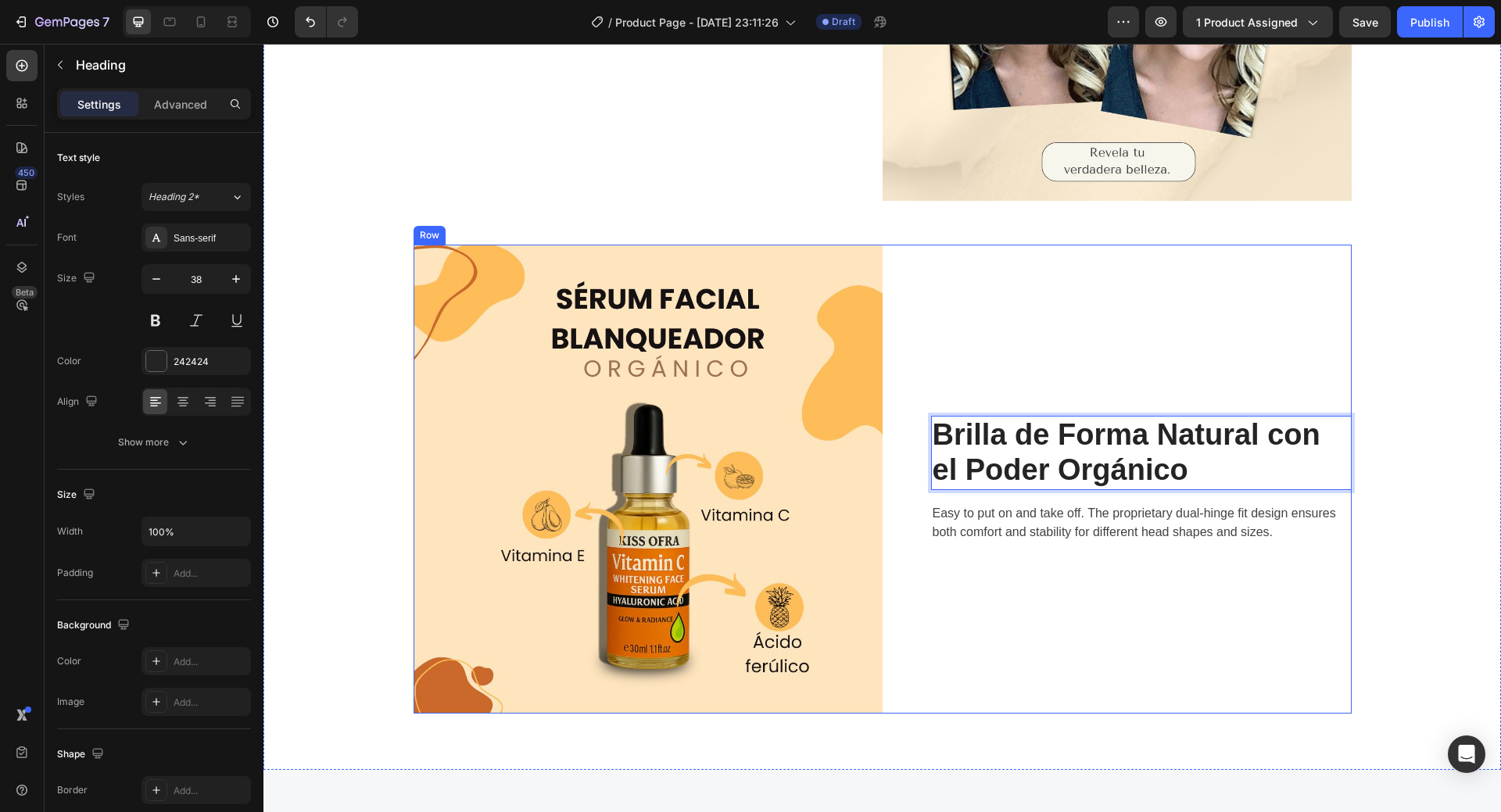
click at [997, 517] on p "Easy to put on and take off. The proprietary dual-hinge fit design ensures both…" at bounding box center [1141, 522] width 418 height 37
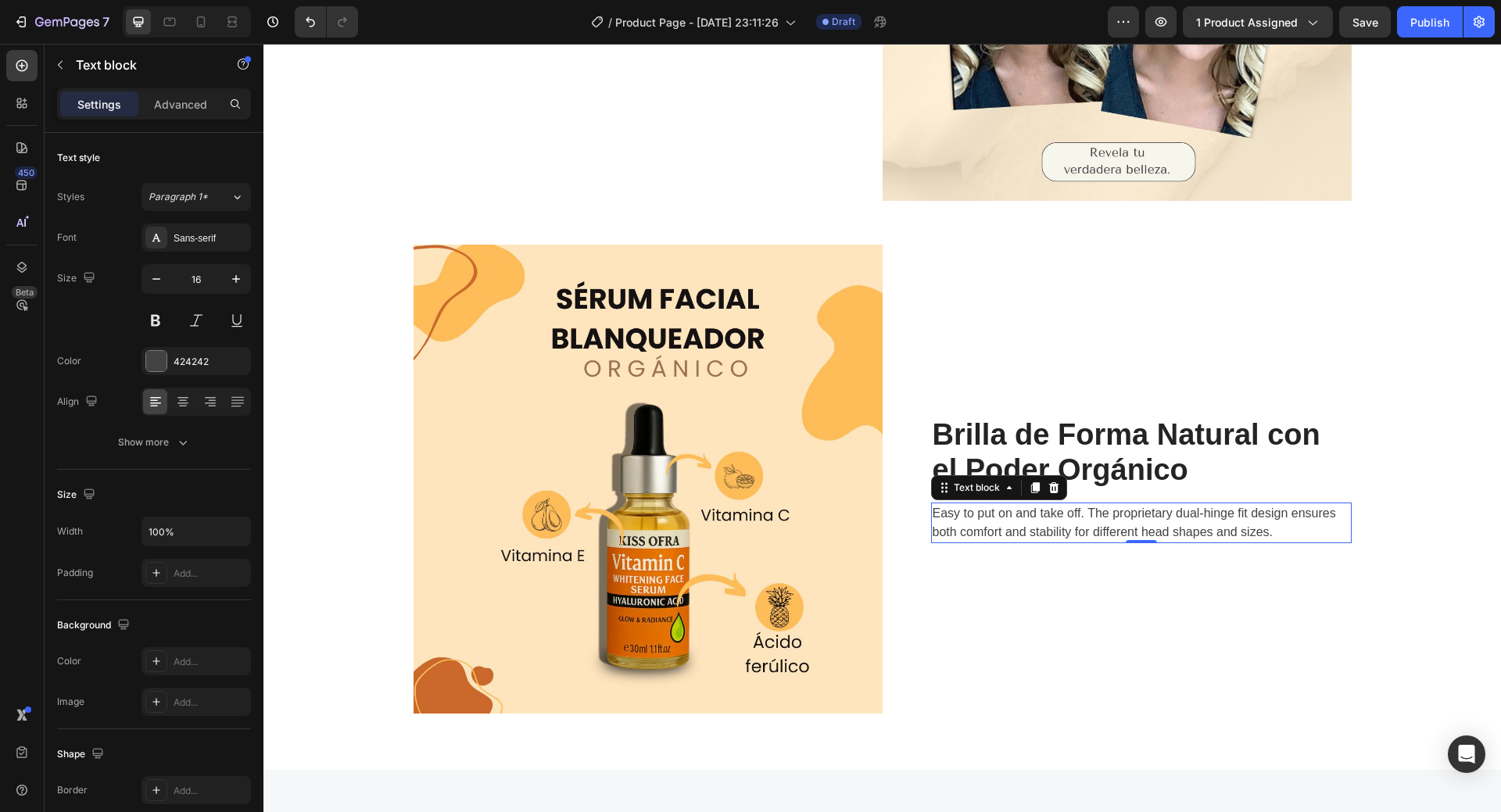
click at [997, 517] on p "Easy to put on and take off. The proprietary dual-hinge fit design ensures both…" at bounding box center [1141, 522] width 418 height 37
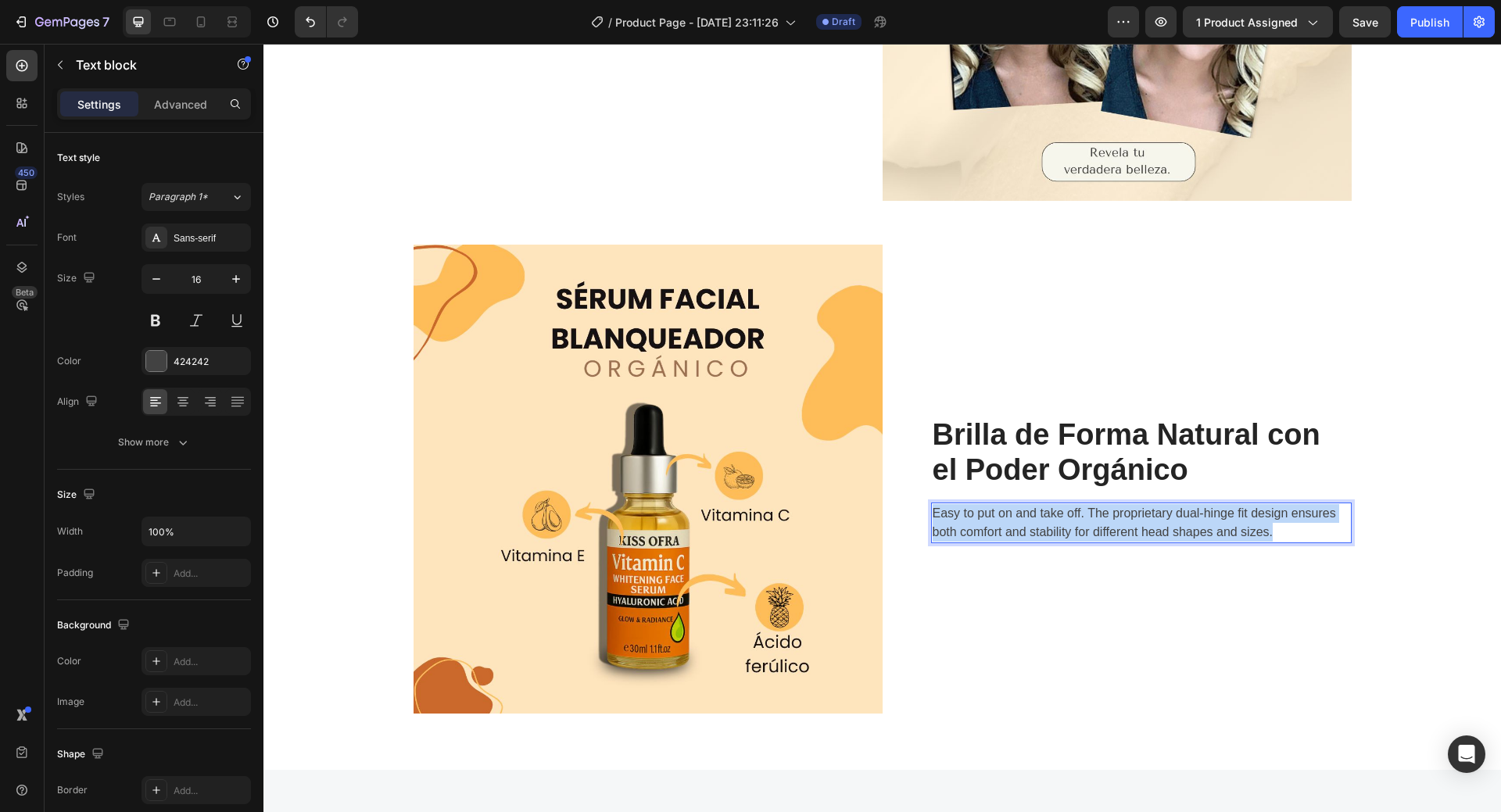
click at [997, 517] on p "Easy to put on and take off. The proprietary dual-hinge fit design ensures both…" at bounding box center [1141, 522] width 418 height 37
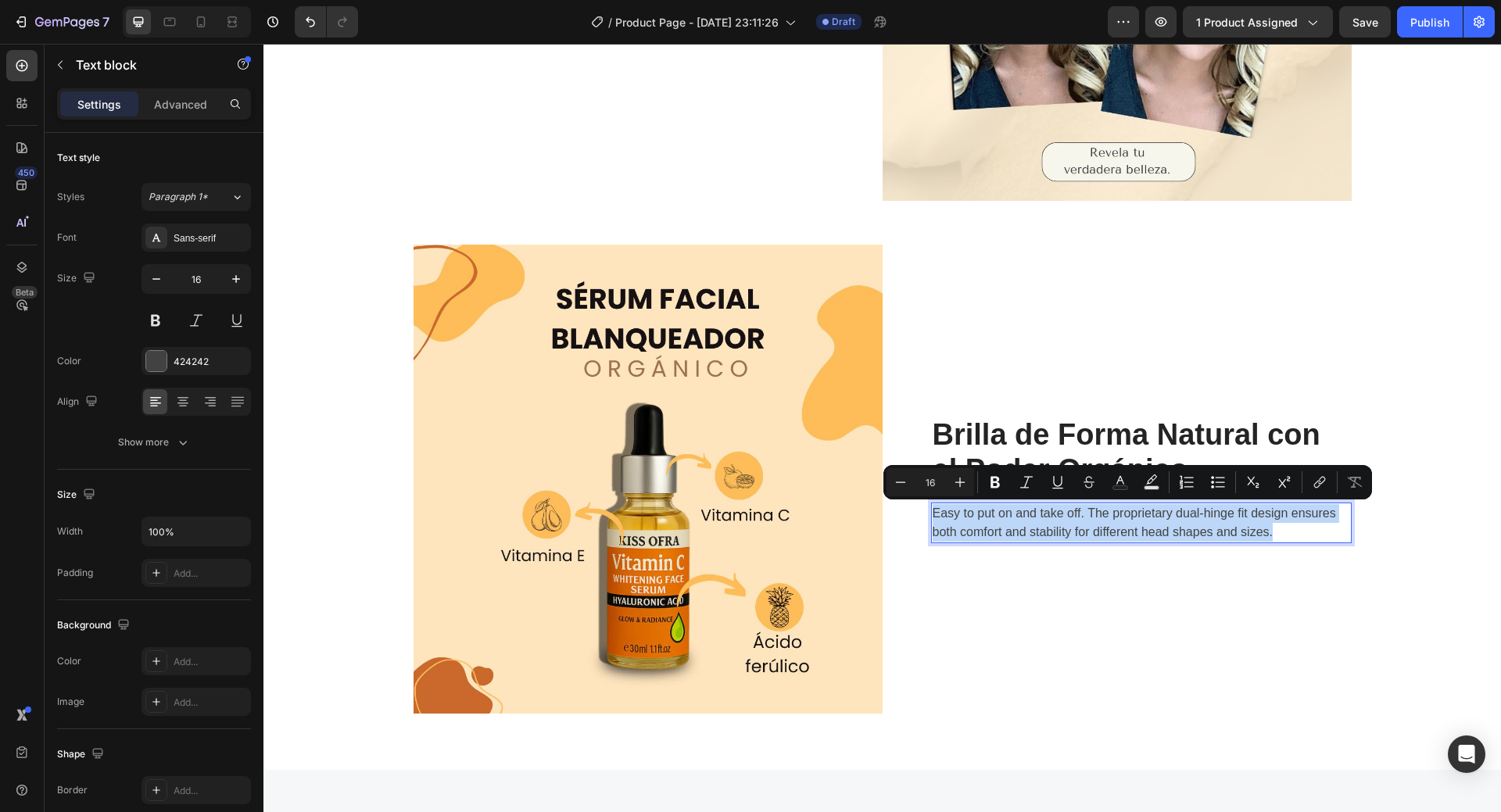
scroll to position [2457, 0]
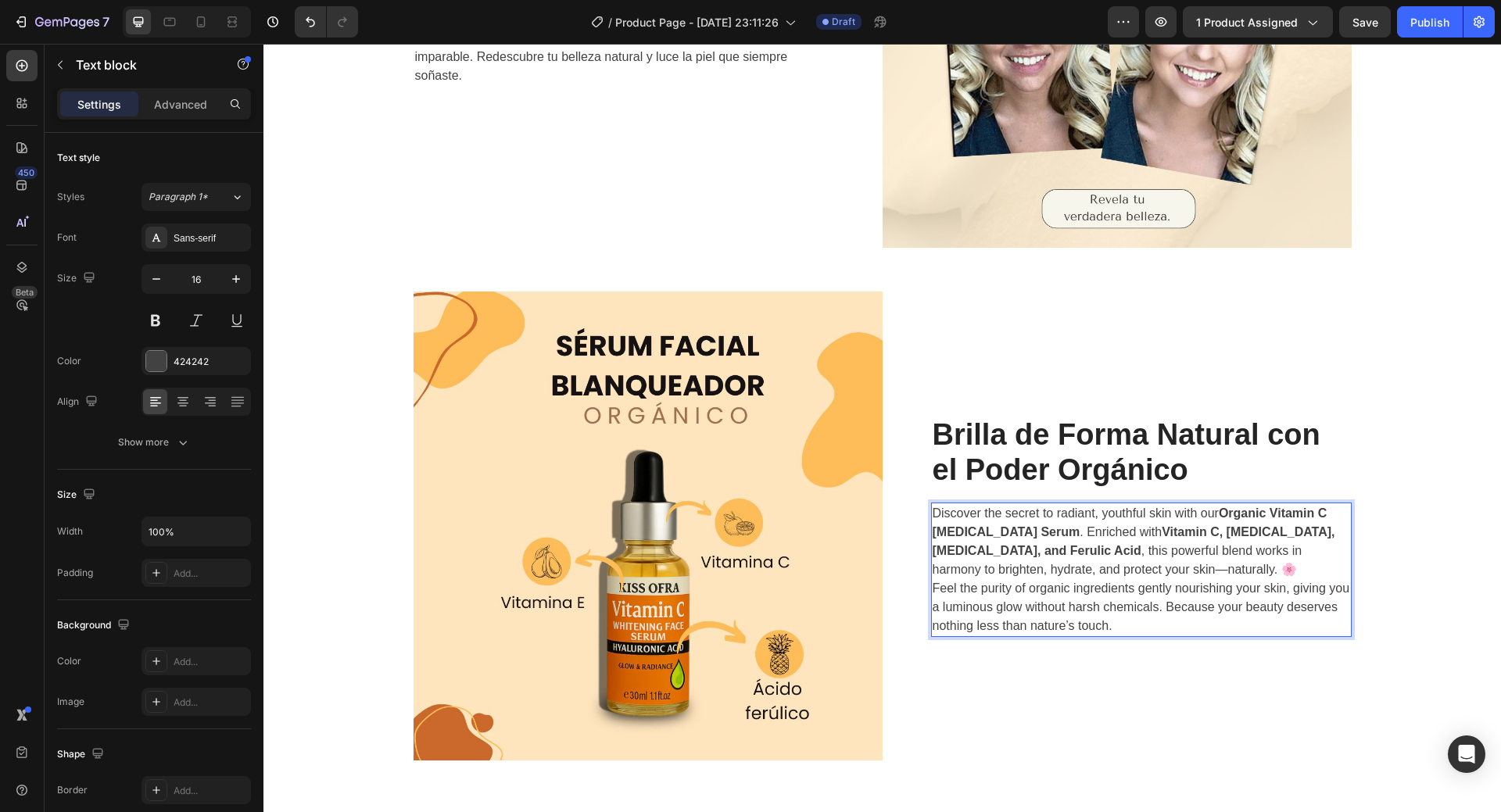
click at [1174, 571] on p "Discover the secret to radiant, youthful skin with our Organic Vitamin C Whiten…" at bounding box center [1141, 541] width 418 height 75
click at [1451, 633] on div "Image Transforma tu piel, revela tu verdadera luminosidad Heading Descubre el p…" at bounding box center [883, 13] width 1215 height 1495
click at [1206, 569] on p "Discover the secret to radiant, youthful skin with our Organic Vitamin C Whiten…" at bounding box center [1141, 541] width 418 height 75
click at [1162, 571] on p "Discover the secret to radiant, youthful skin with our Organic Vitamin C Whiten…" at bounding box center [1141, 541] width 418 height 75
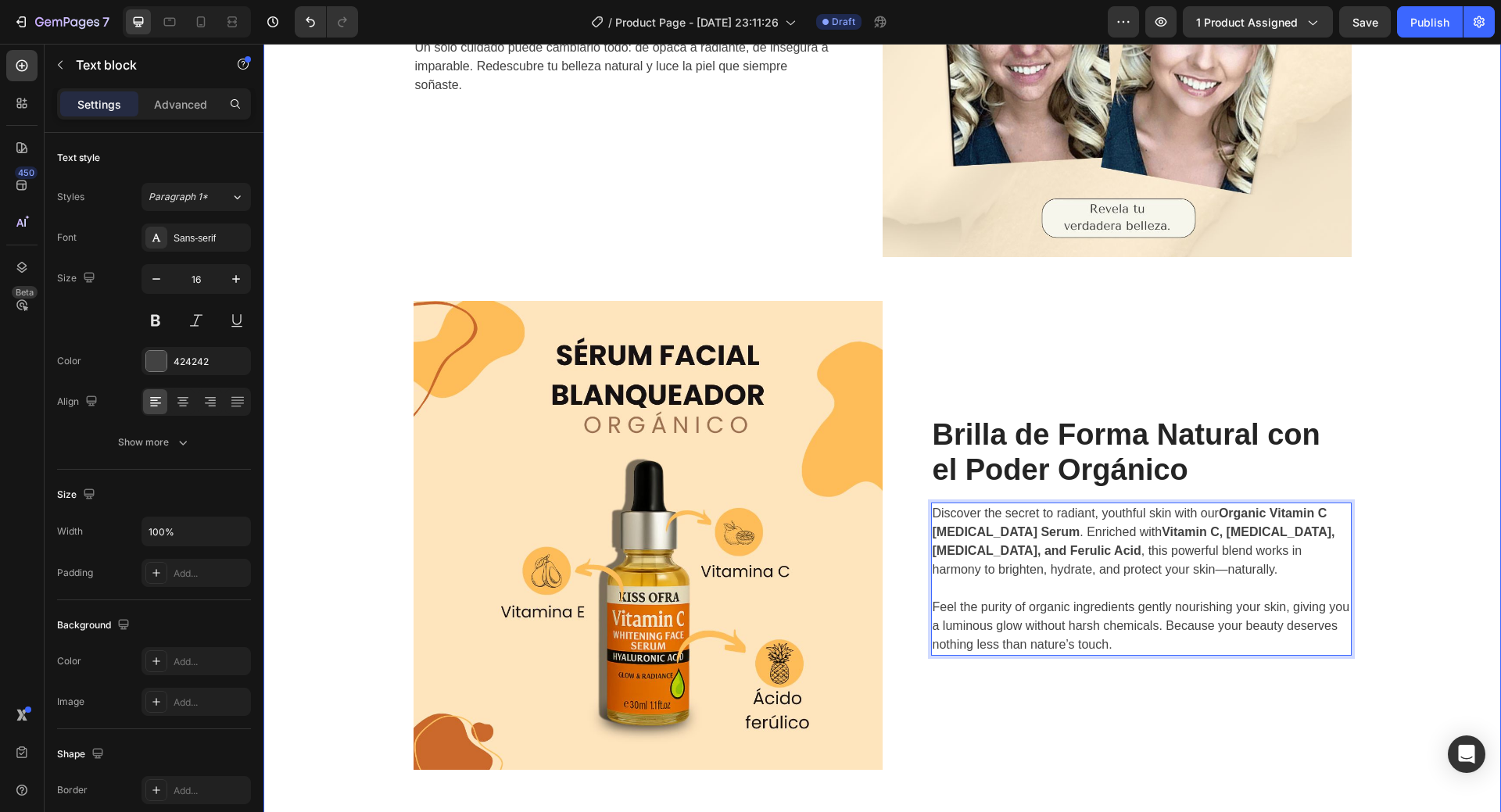
click at [1428, 549] on div "Image Transforma tu piel, revela tu verdadera luminosidad Heading Descubre el p…" at bounding box center [883, 23] width 1215 height 1495
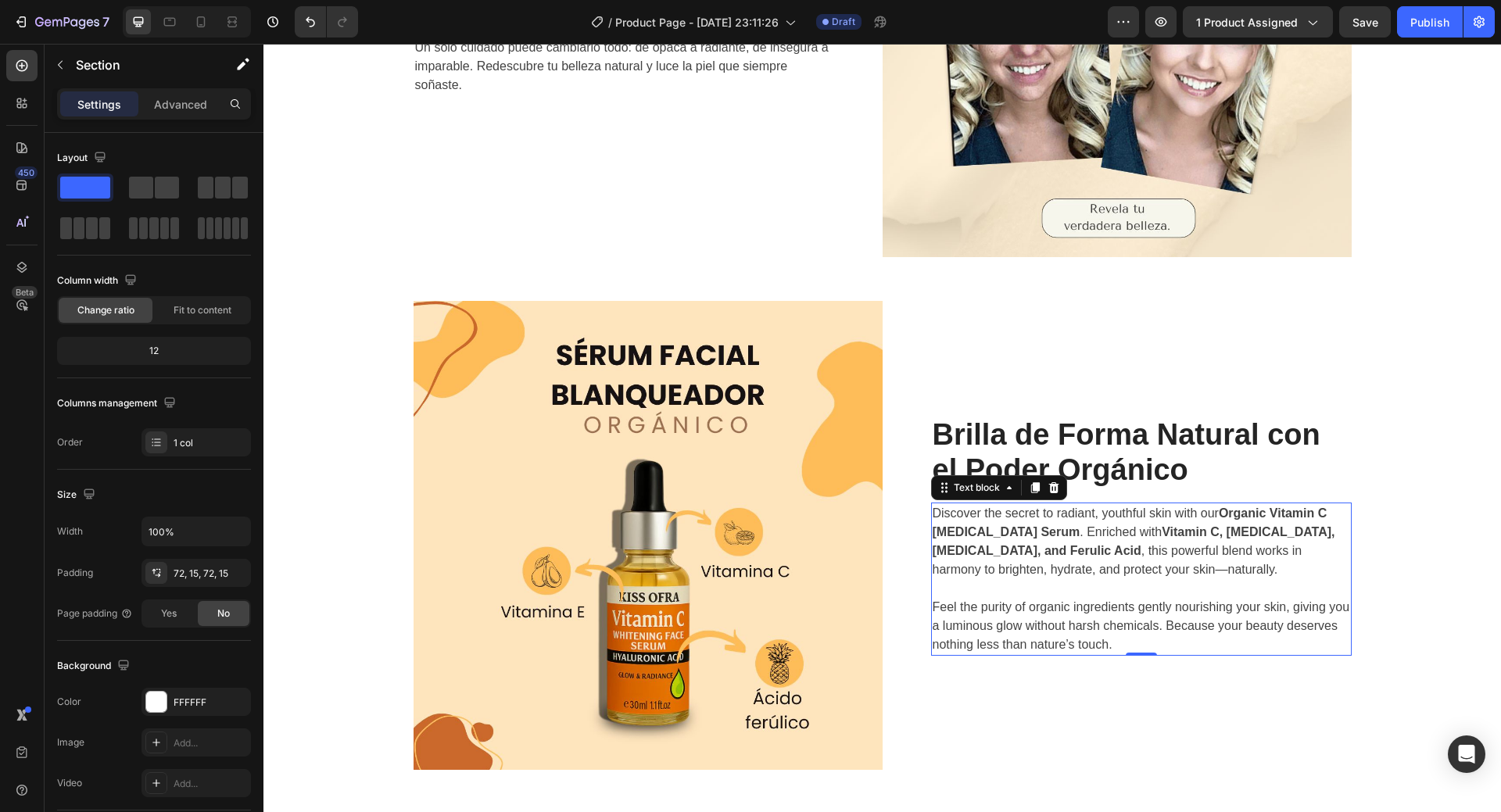
click at [1038, 566] on p "Discover the secret to radiant, youthful skin with our Organic Vitamin C Whiten…" at bounding box center [1141, 551] width 418 height 94
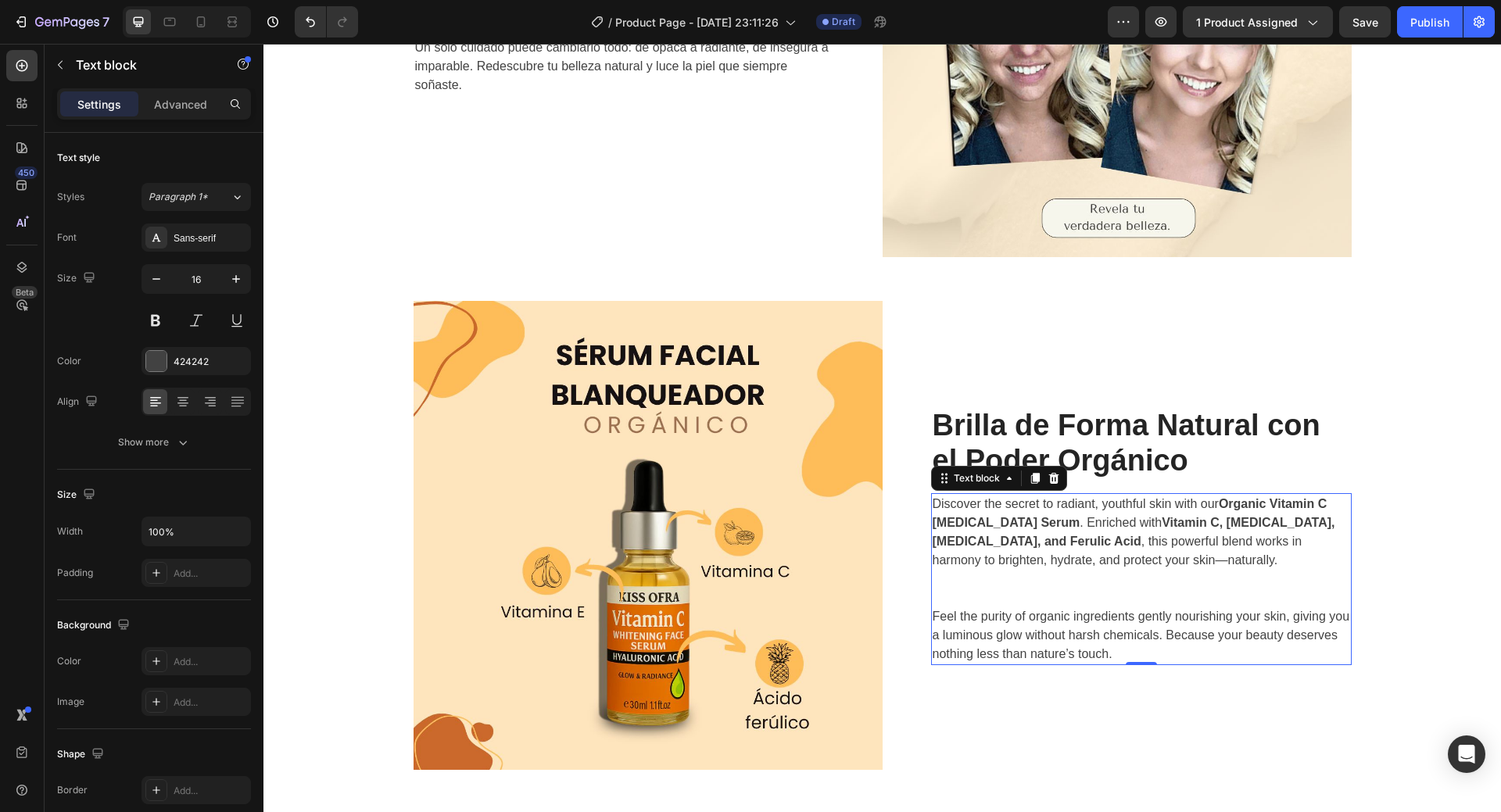
click at [1038, 566] on p "Discover the secret to radiant, youthful skin with our Organic Vitamin C Whiten…" at bounding box center [1141, 551] width 418 height 112
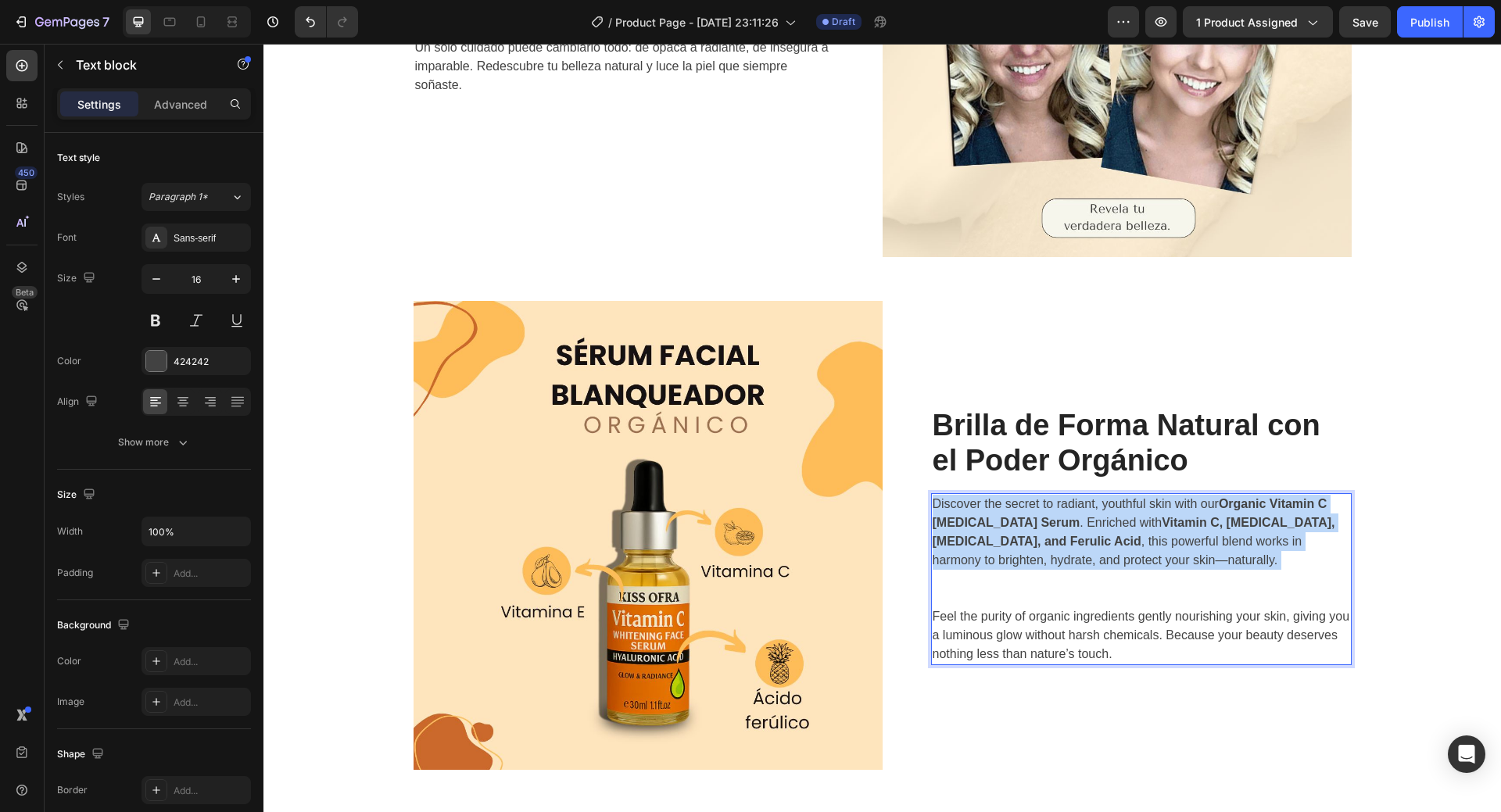
click at [1038, 566] on p "Discover the secret to radiant, youthful skin with our Organic Vitamin C Whiten…" at bounding box center [1141, 551] width 418 height 112
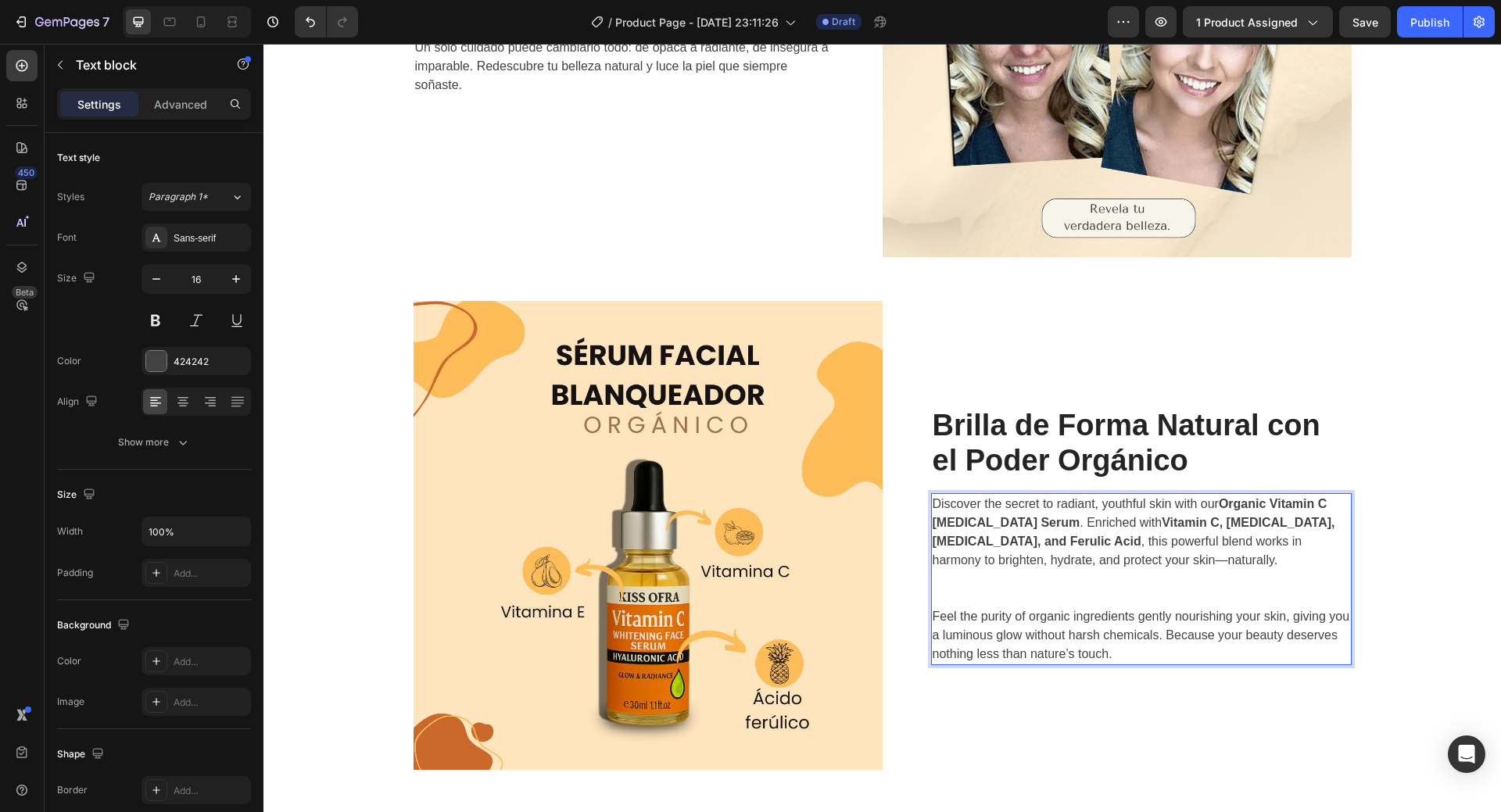
scroll to position [2457, 0]
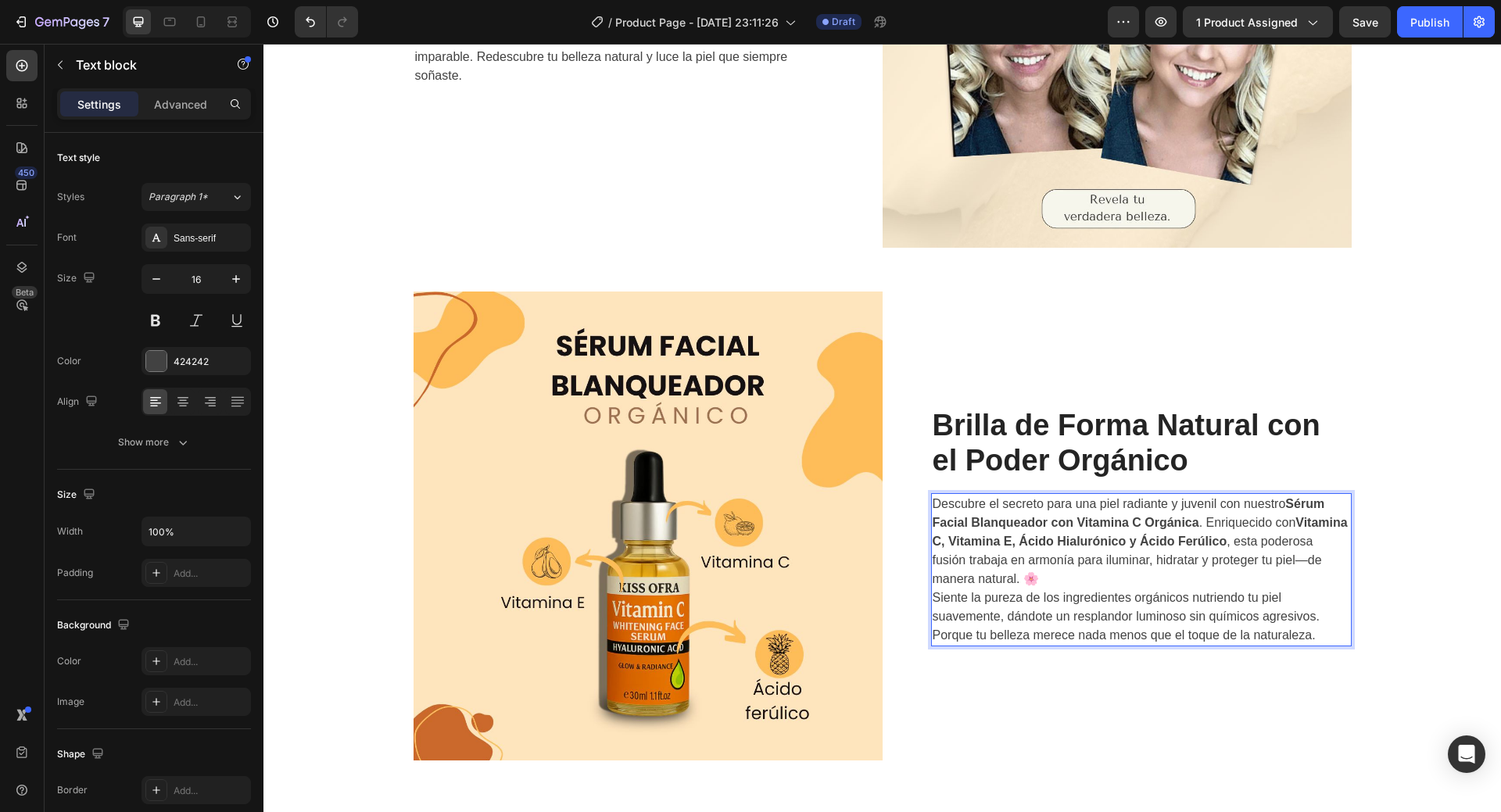
click at [1087, 570] on p "Descubre el secreto para una piel radiante y juvenil con nuestro Sérum Facial B…" at bounding box center [1141, 542] width 418 height 94
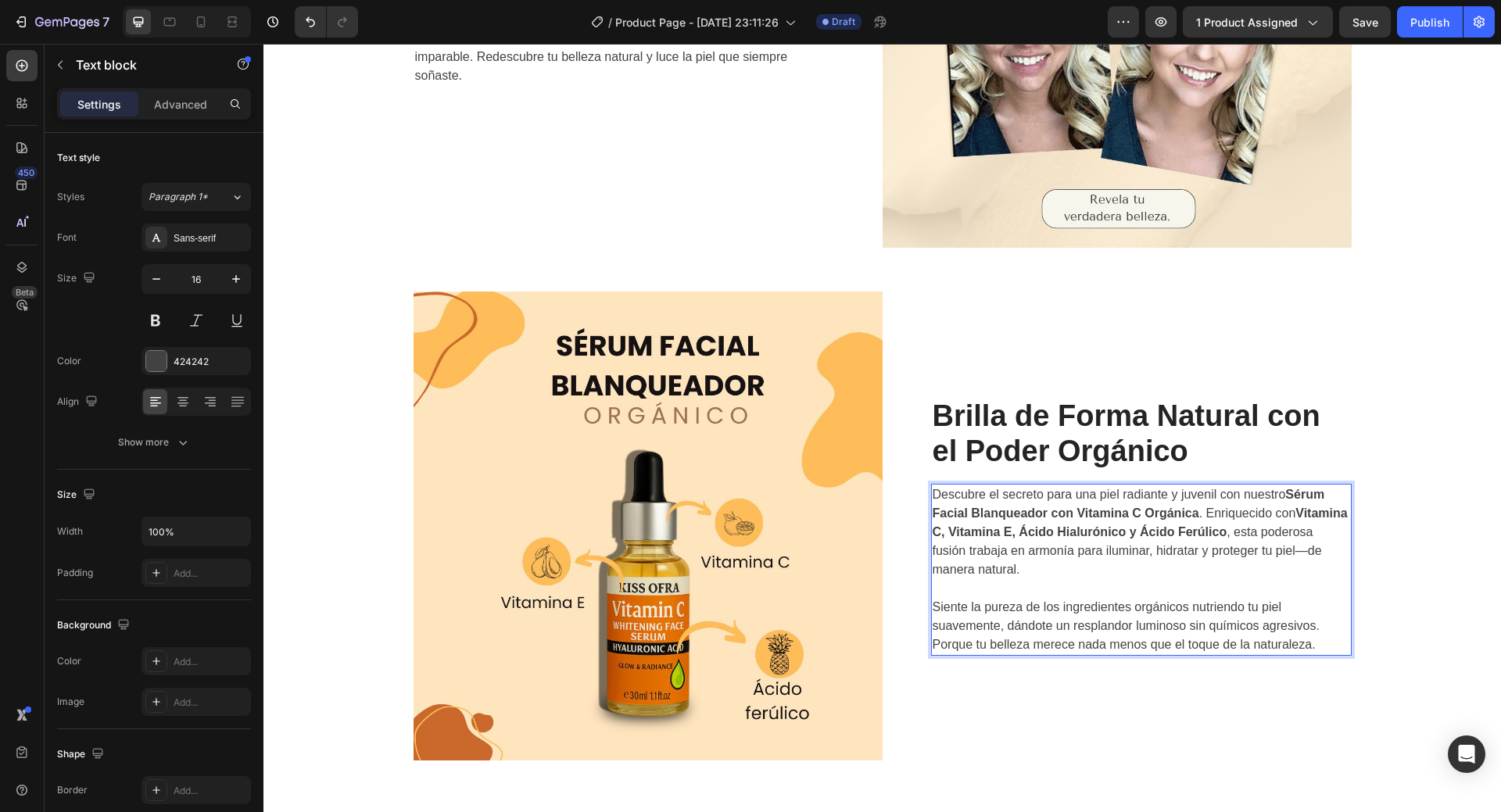
scroll to position [2448, 0]
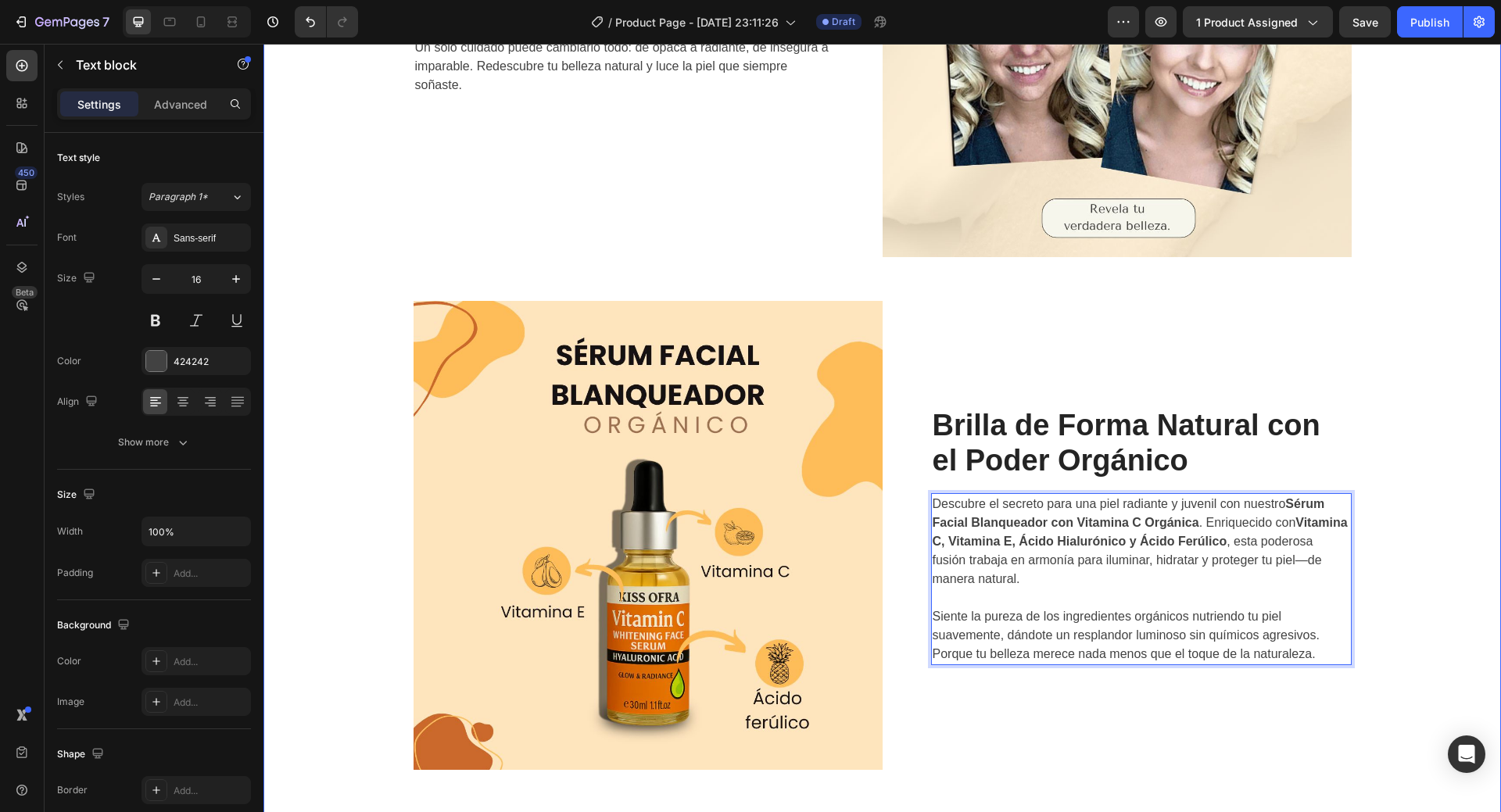
click at [1443, 538] on div "Image Transforma tu piel, revela tu verdadera luminosidad Heading Descubre el p…" at bounding box center [883, 23] width 1215 height 1495
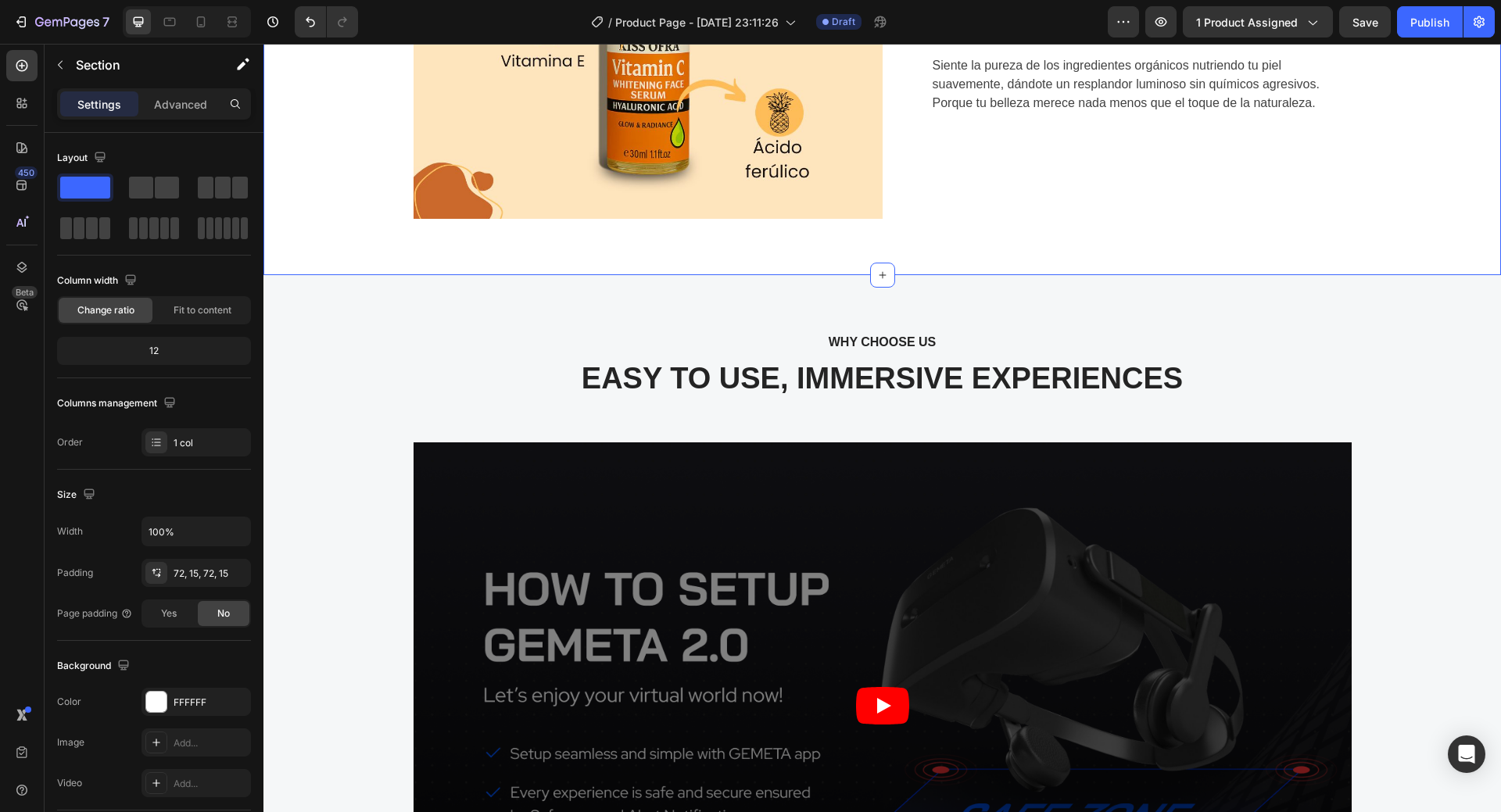
scroll to position [2682, 0]
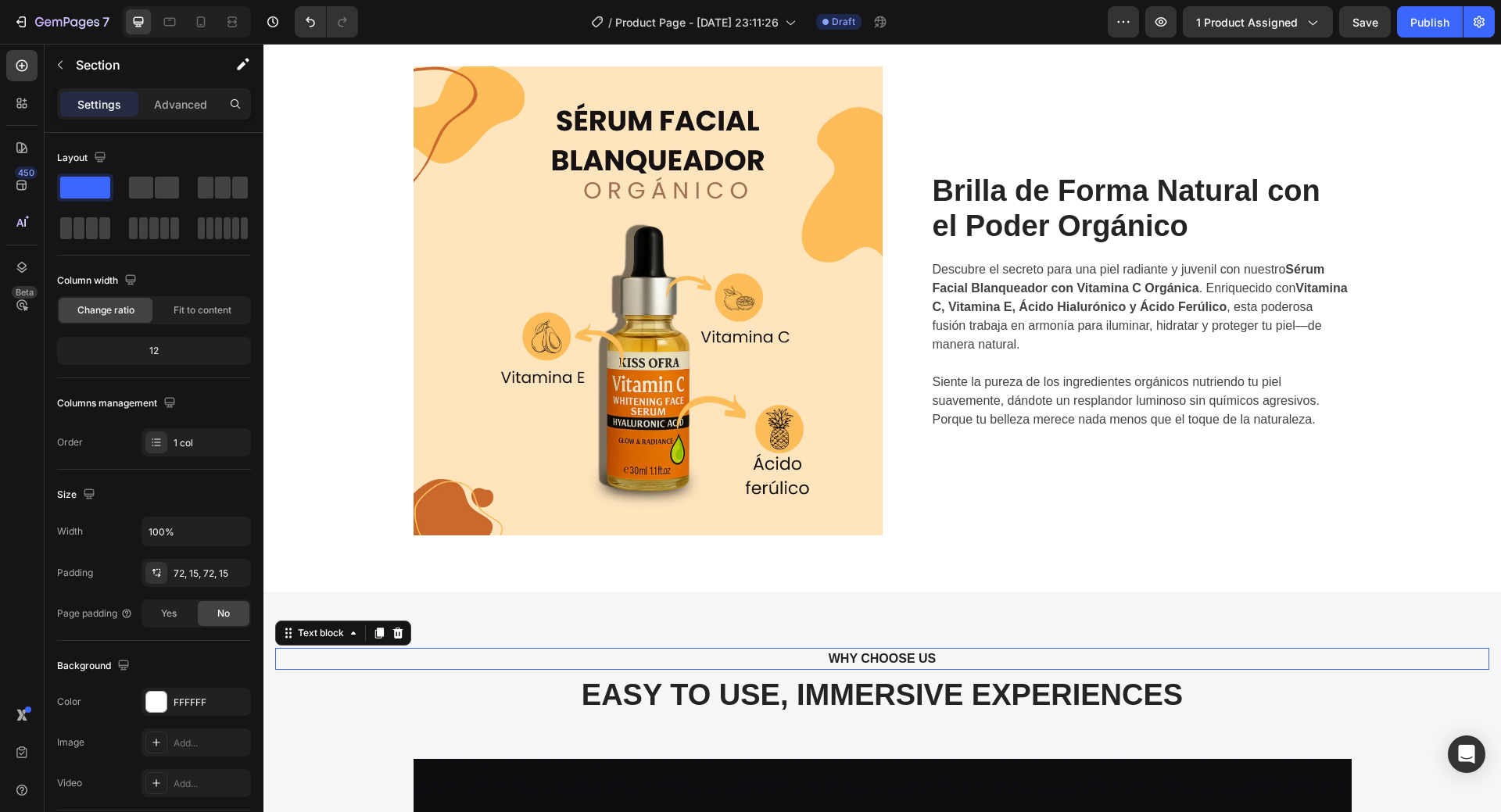
click at [906, 658] on p "WHY CHOOSE US" at bounding box center [882, 659] width 1186 height 19
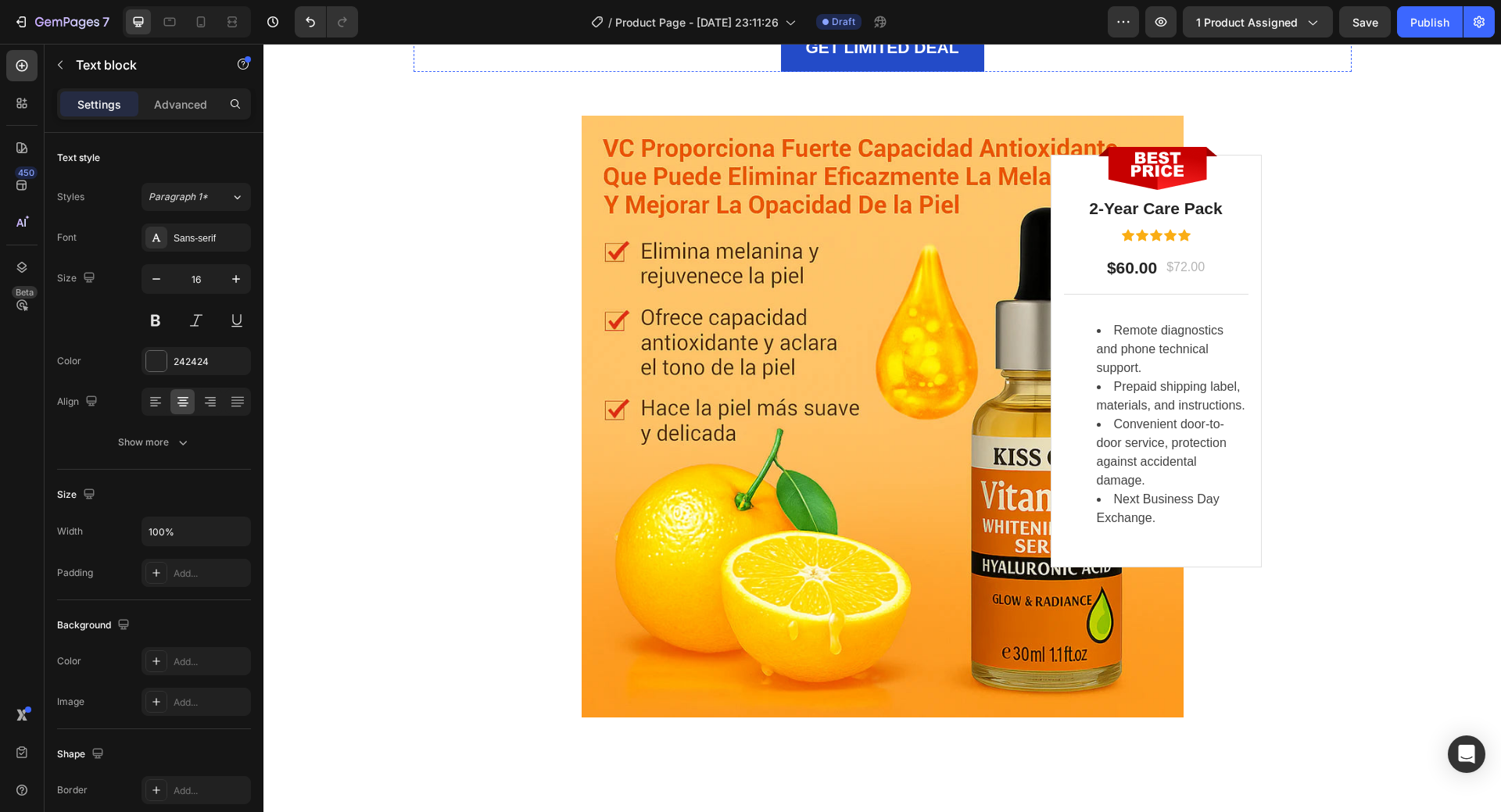
scroll to position [4871, 0]
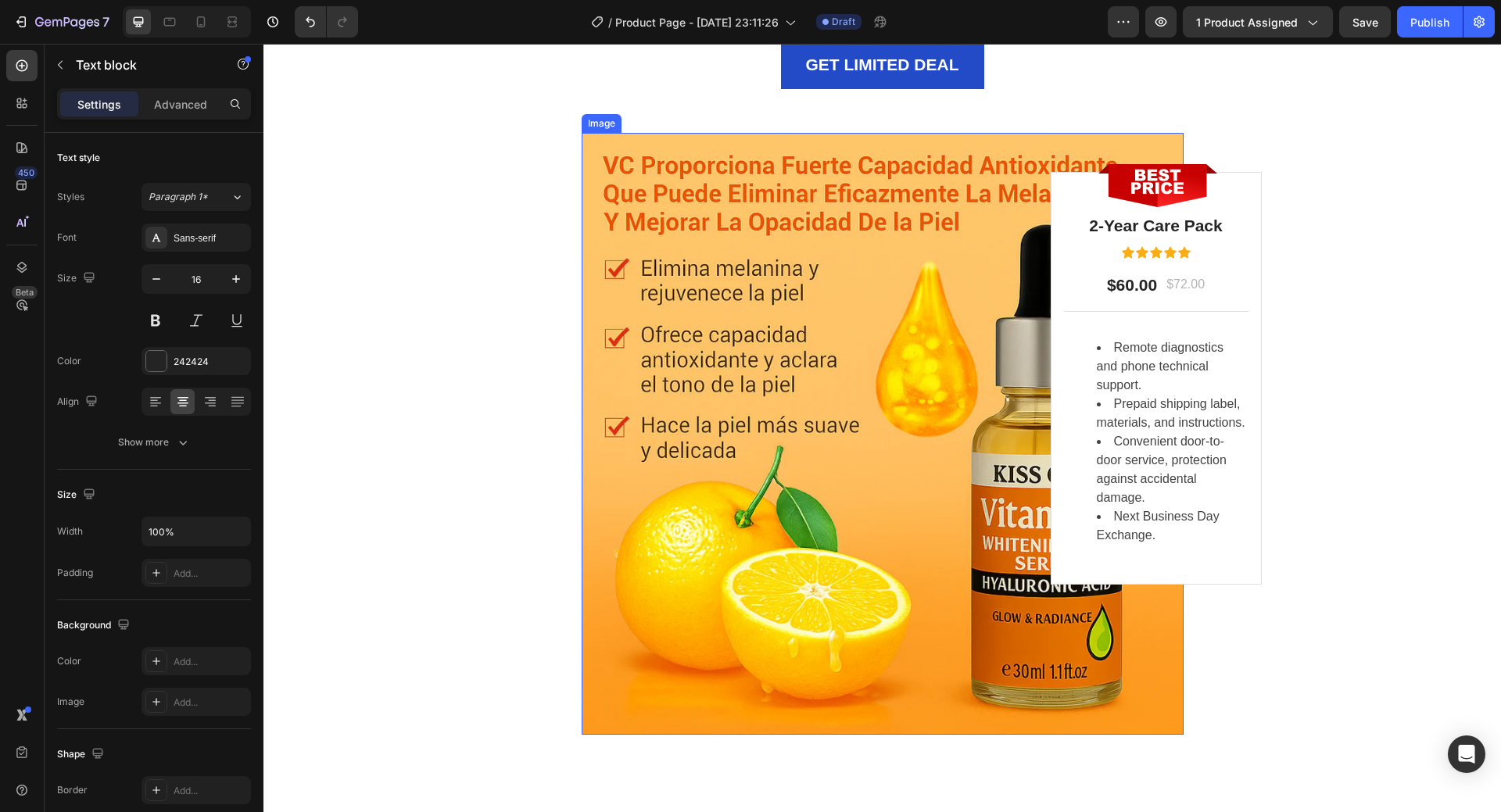
click at [862, 404] on img at bounding box center [883, 434] width 602 height 602
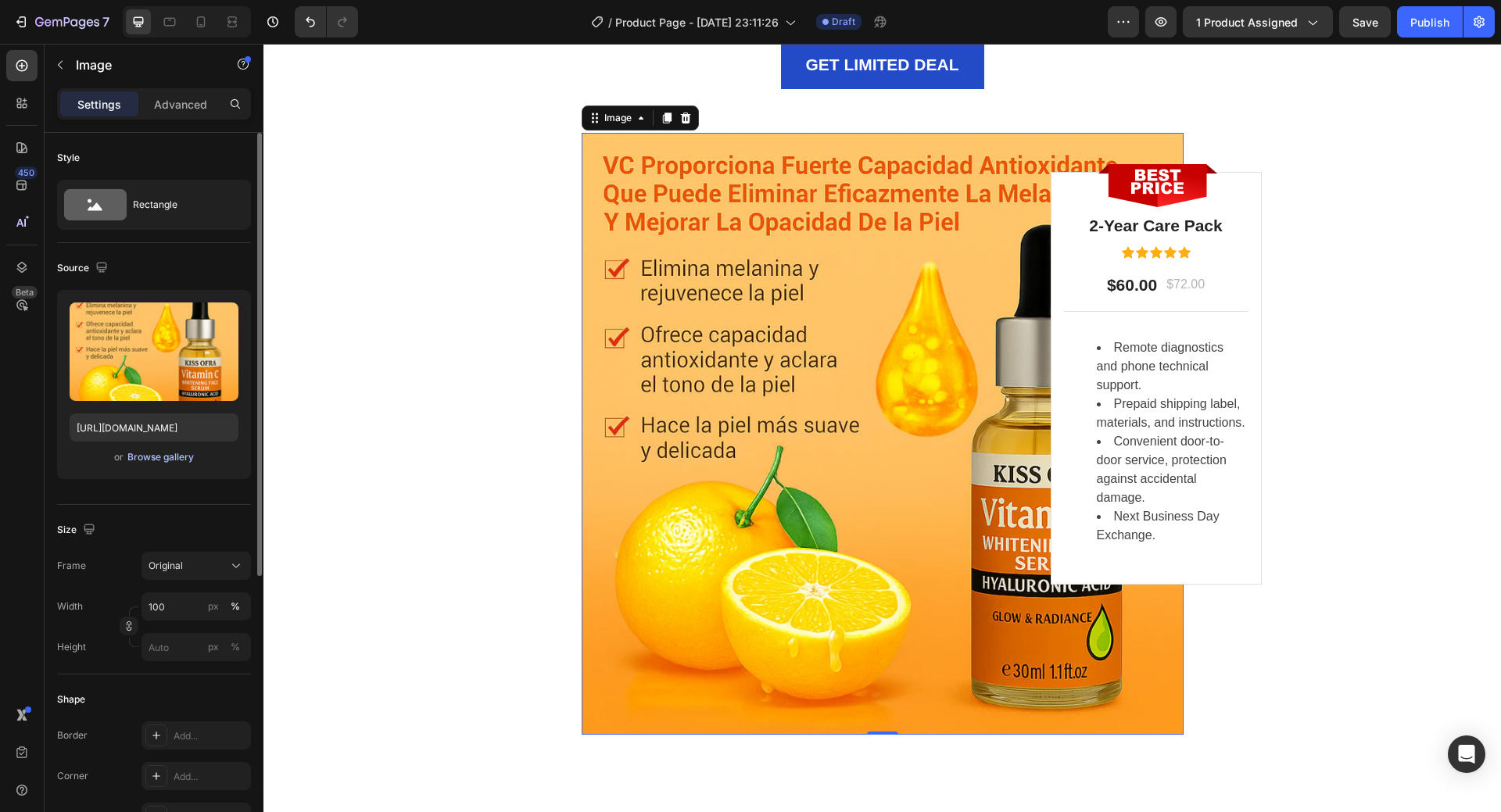
click at [158, 452] on div "Browse gallery" at bounding box center [160, 457] width 67 height 14
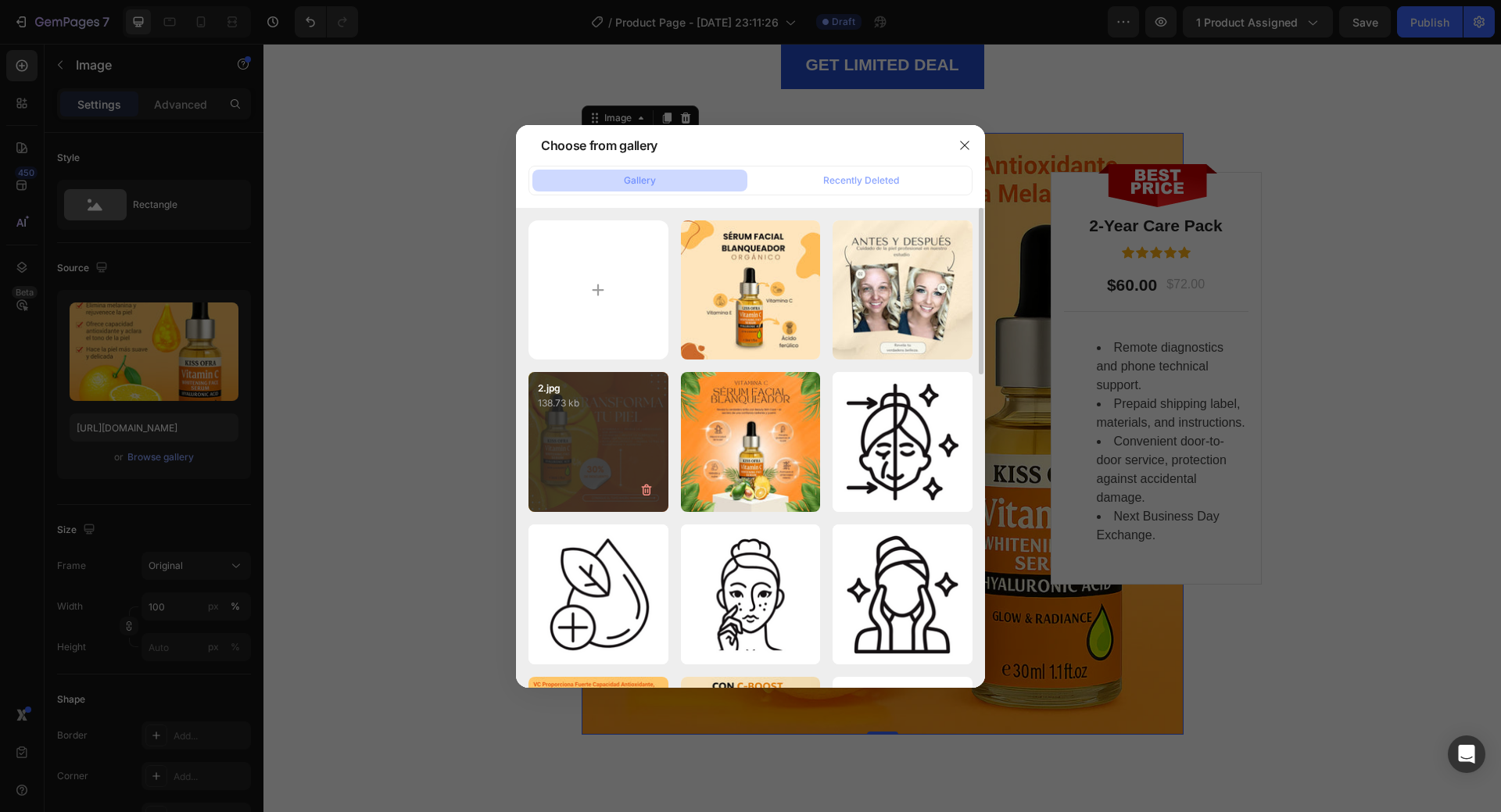
click at [607, 455] on div "2.jpg 138.73 kb" at bounding box center [599, 442] width 140 height 140
type input "https://cdn.shopify.com/s/files/1/0908/0504/3528/files/gempages_572901919987598…"
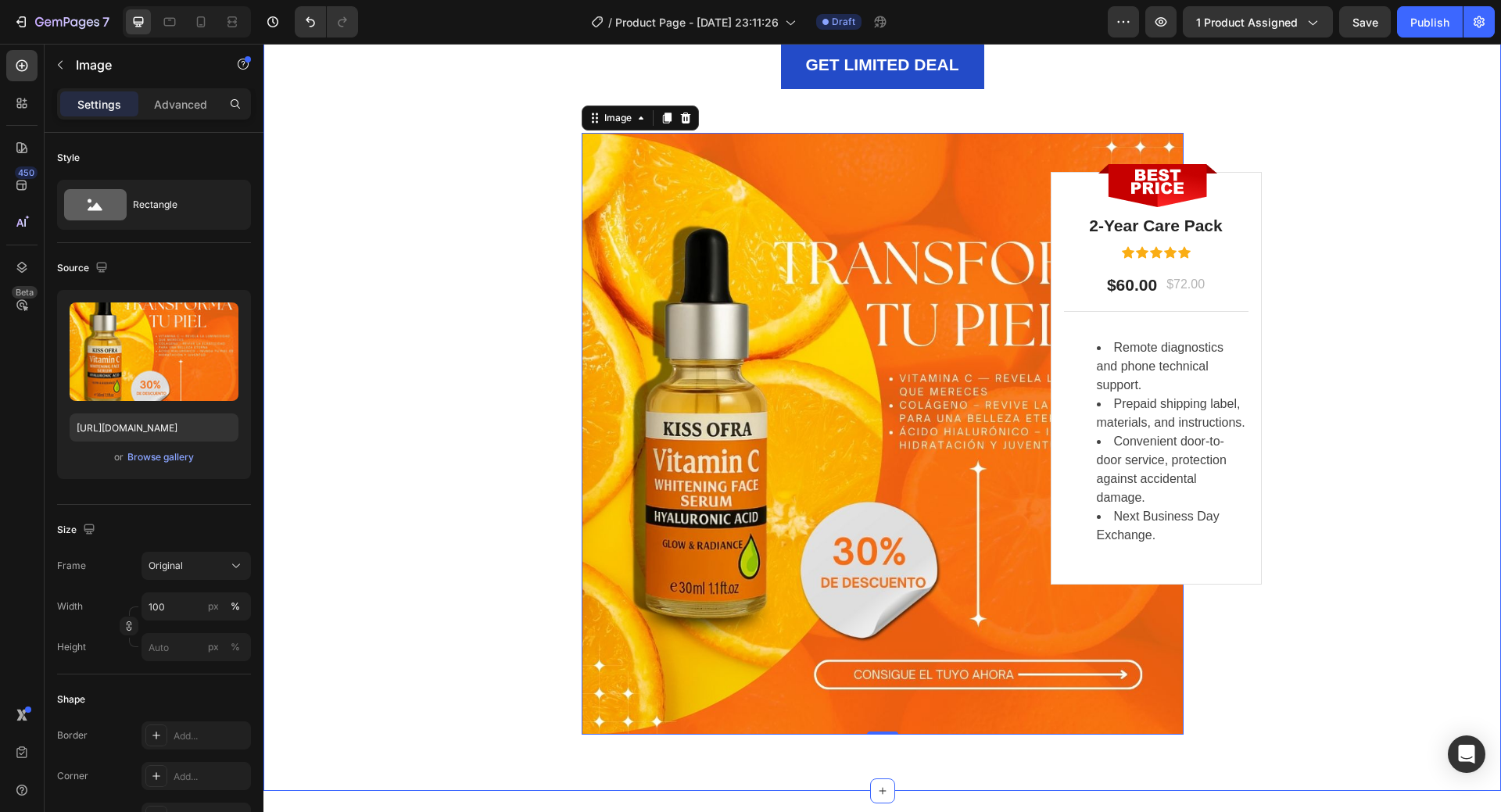
click at [1329, 500] on div "LIMITED TIME DEAL Text block PLAY WORRY-FREE WITH OUR EXTENDED WARRANTY Heading…" at bounding box center [883, 220] width 1215 height 1029
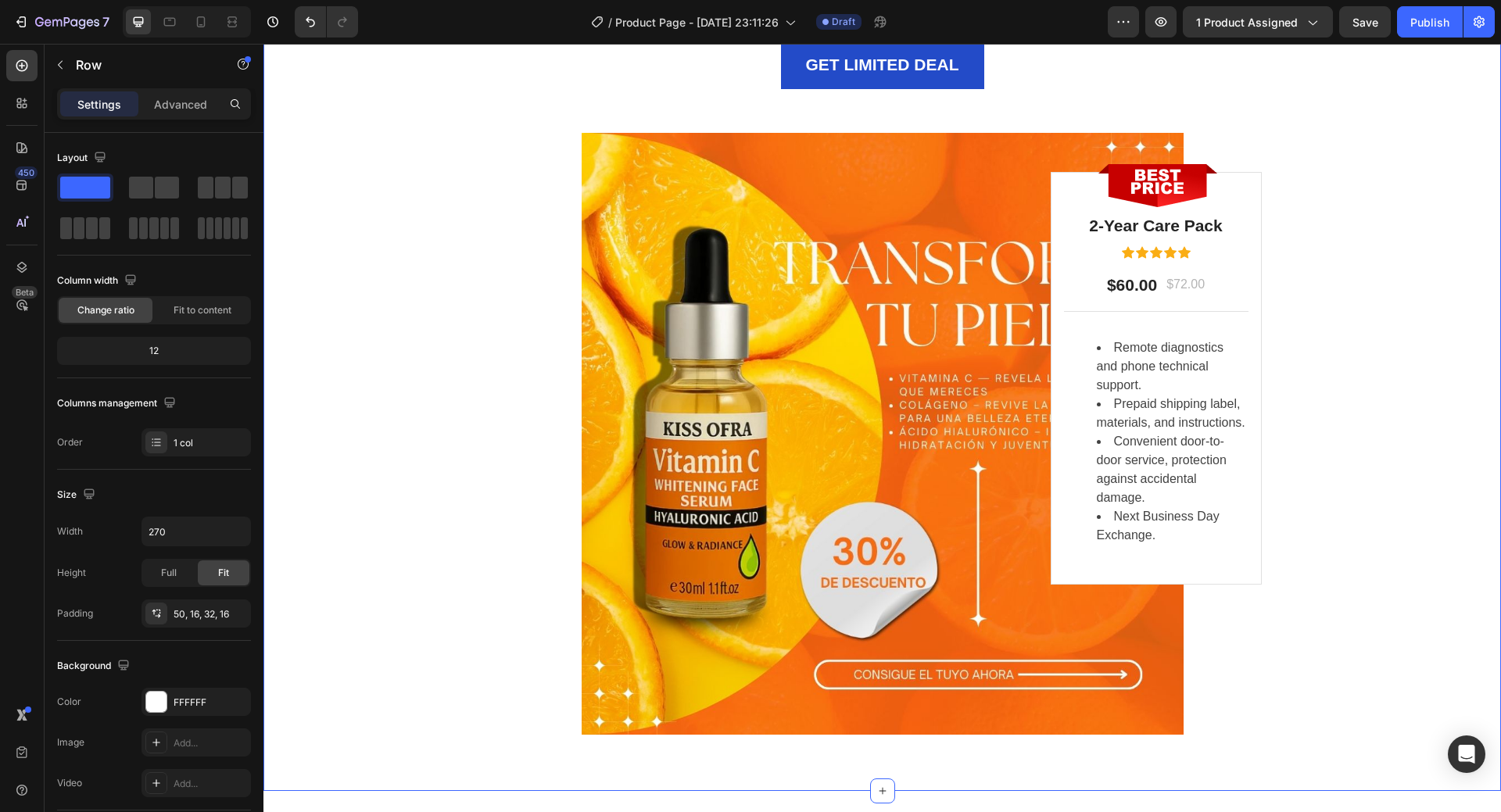
click at [1361, 576] on div "LIMITED TIME DEAL Text block PLAY WORRY-FREE WITH OUR EXTENDED WARRANTY Heading…" at bounding box center [883, 220] width 1215 height 1029
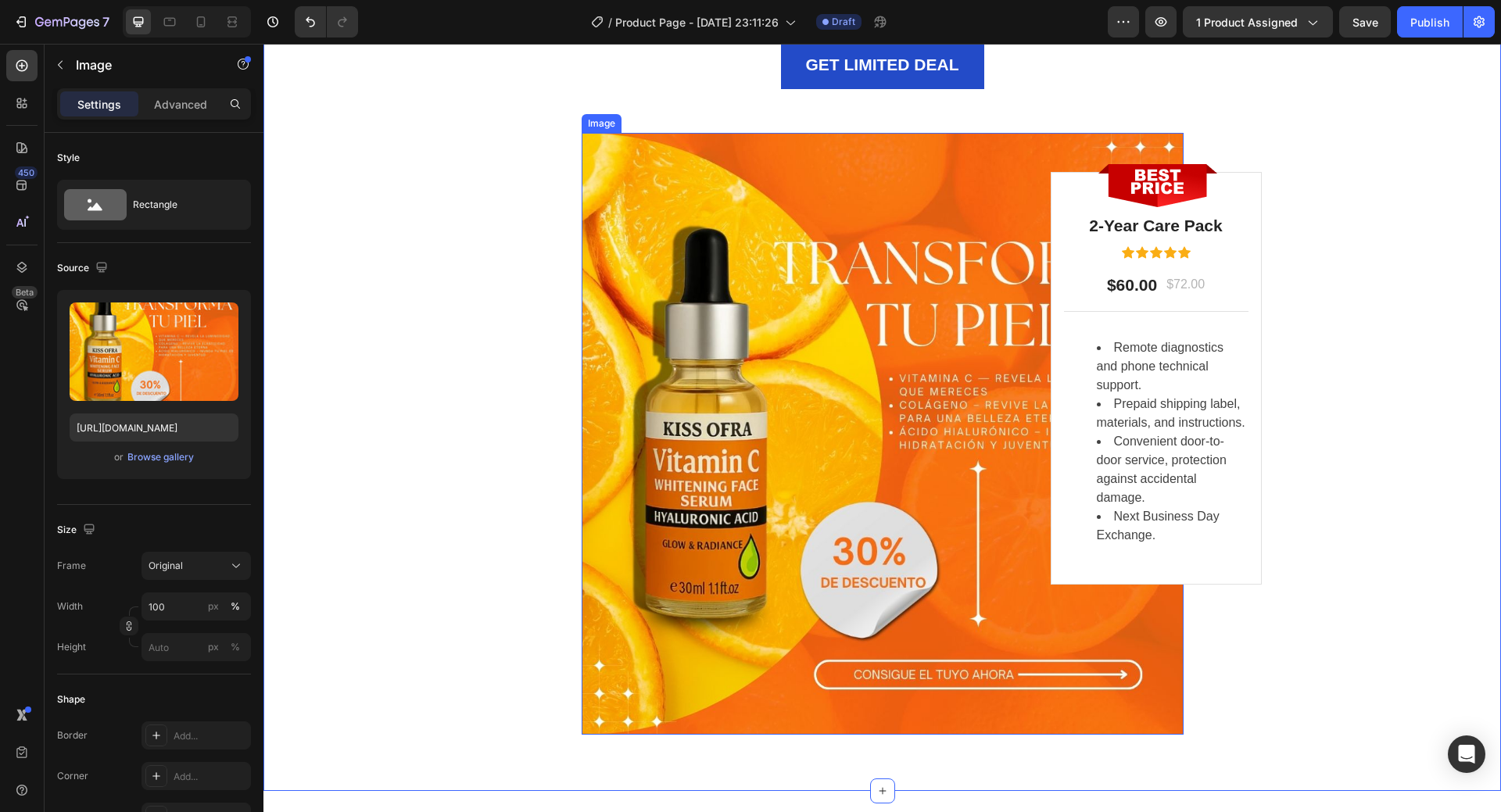
click at [982, 569] on img at bounding box center [883, 434] width 602 height 602
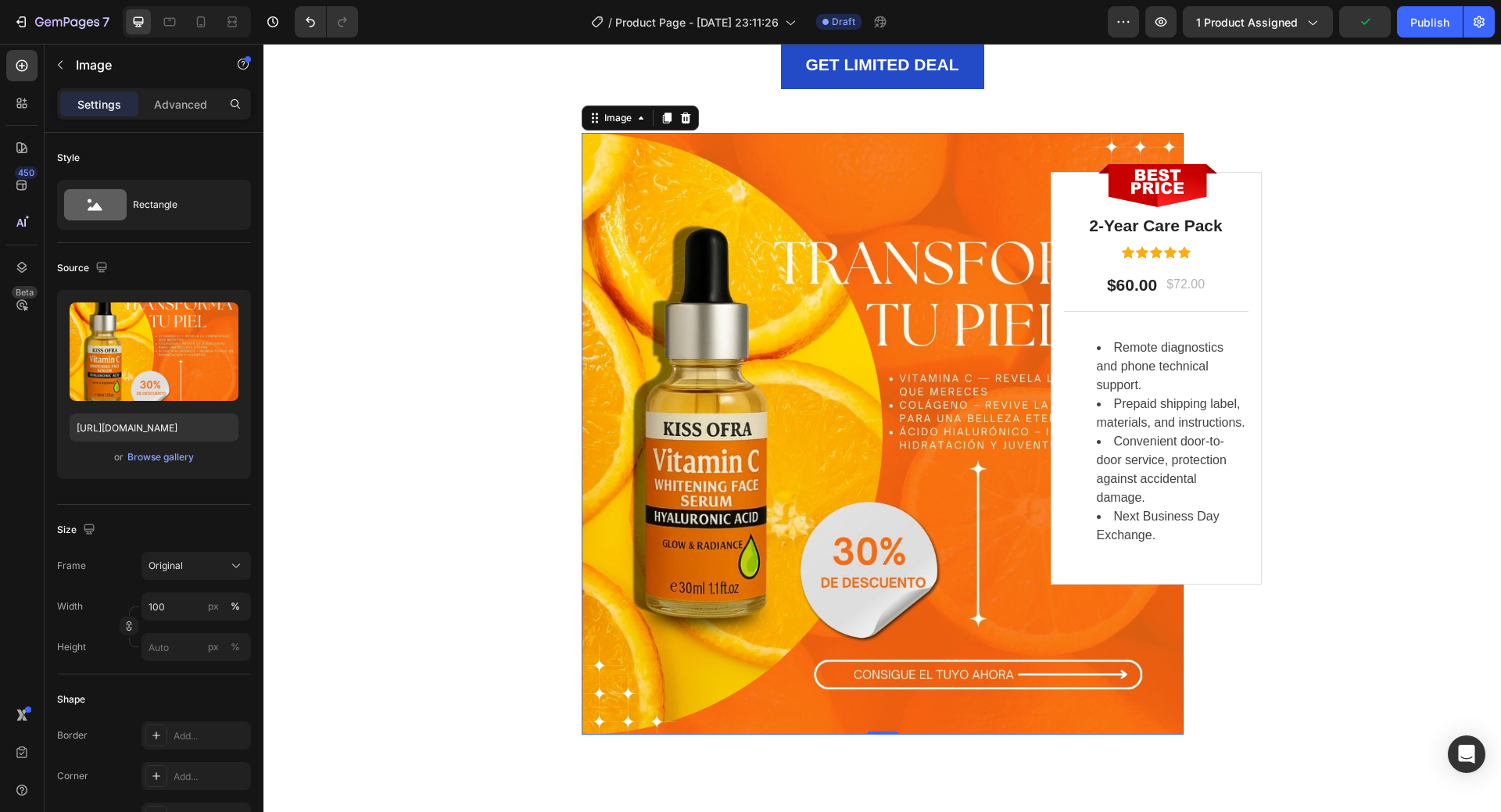
click at [981, 412] on img at bounding box center [883, 434] width 602 height 602
click at [153, 456] on div "Browse gallery" at bounding box center [160, 457] width 67 height 14
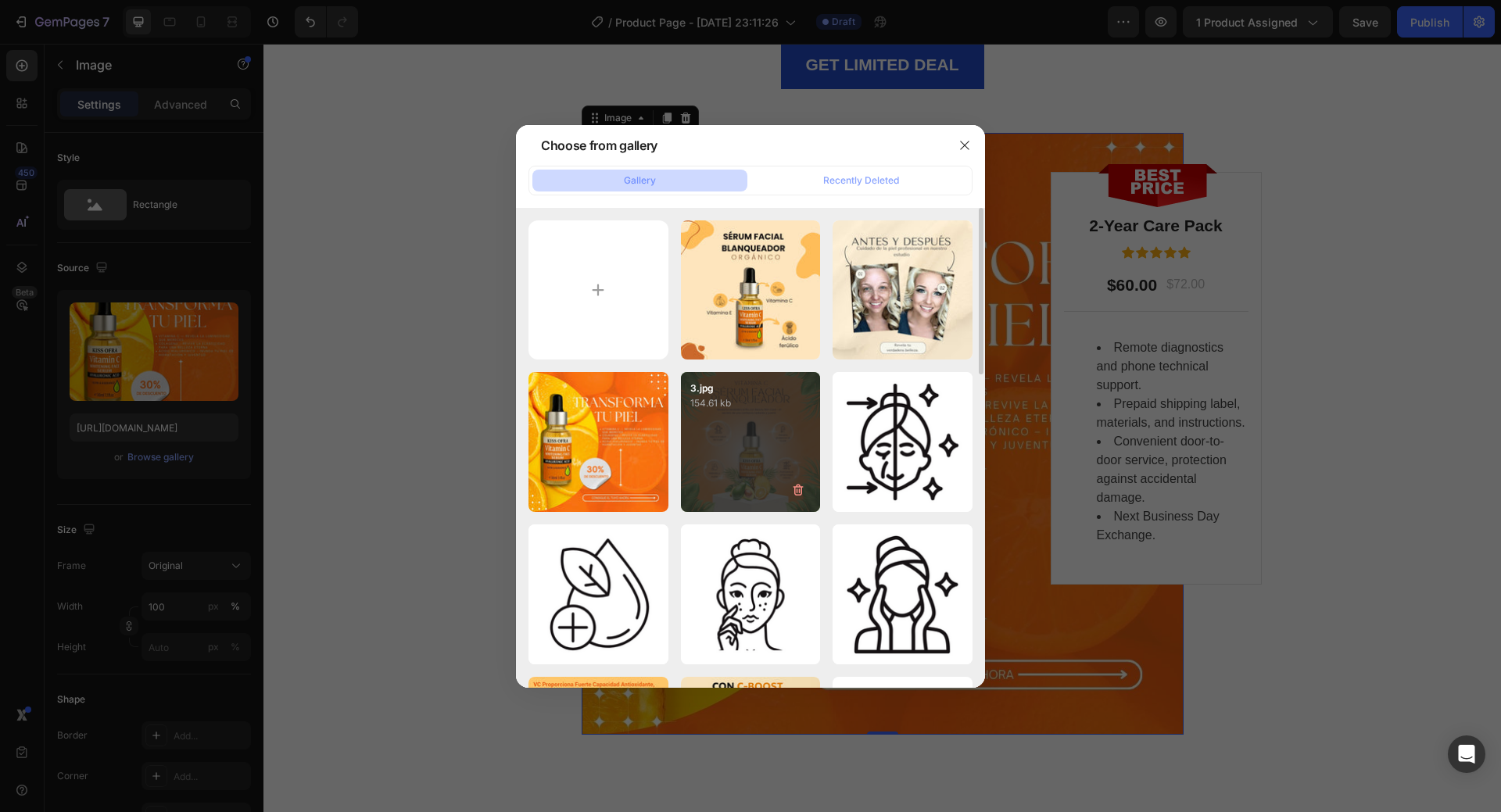
click at [734, 438] on div "3.jpg 154.61 kb" at bounding box center [751, 442] width 140 height 140
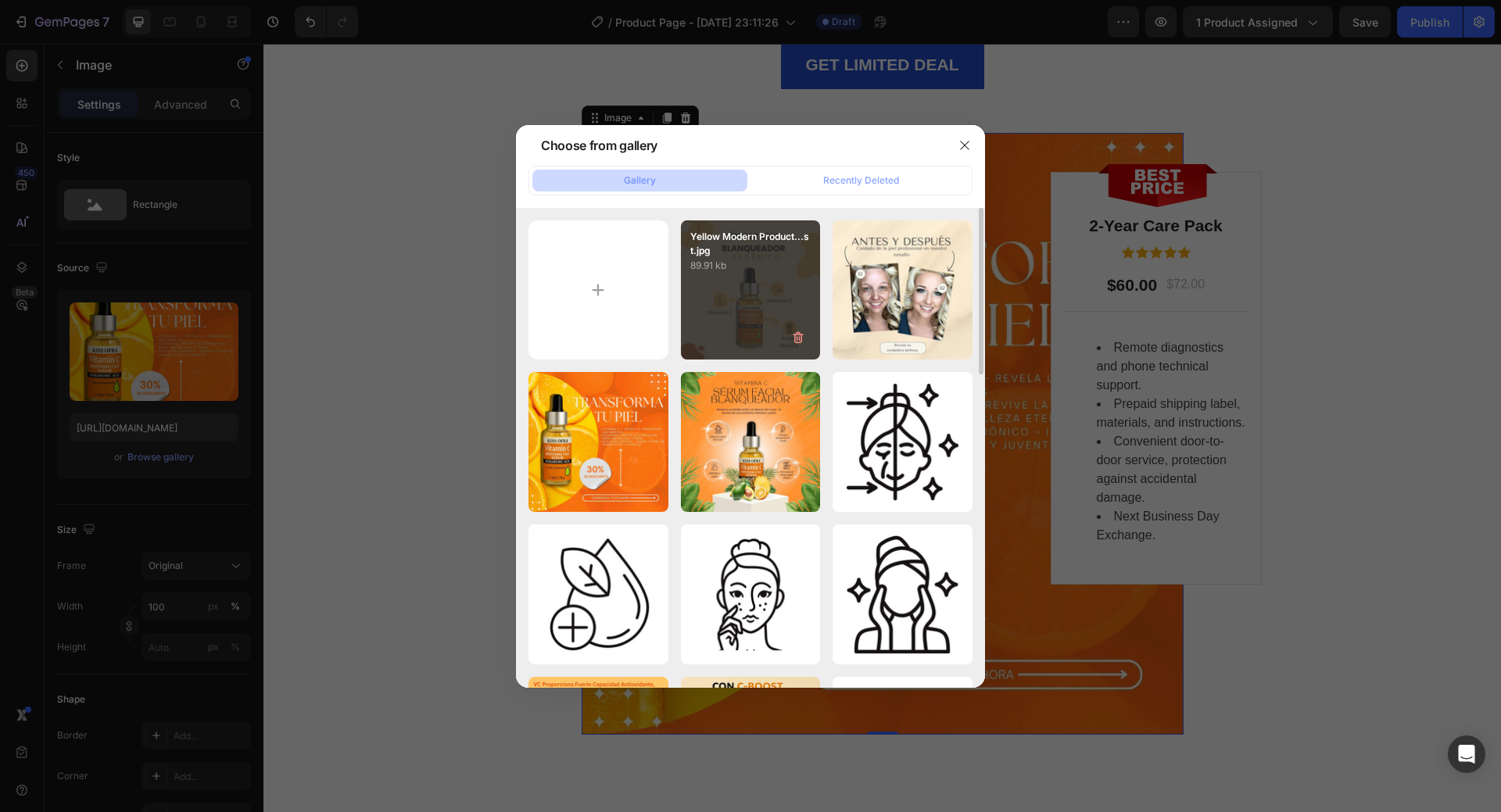
type input "https://cdn.shopify.com/s/files/1/0908/0504/3528/files/gempages_572901919987598…"
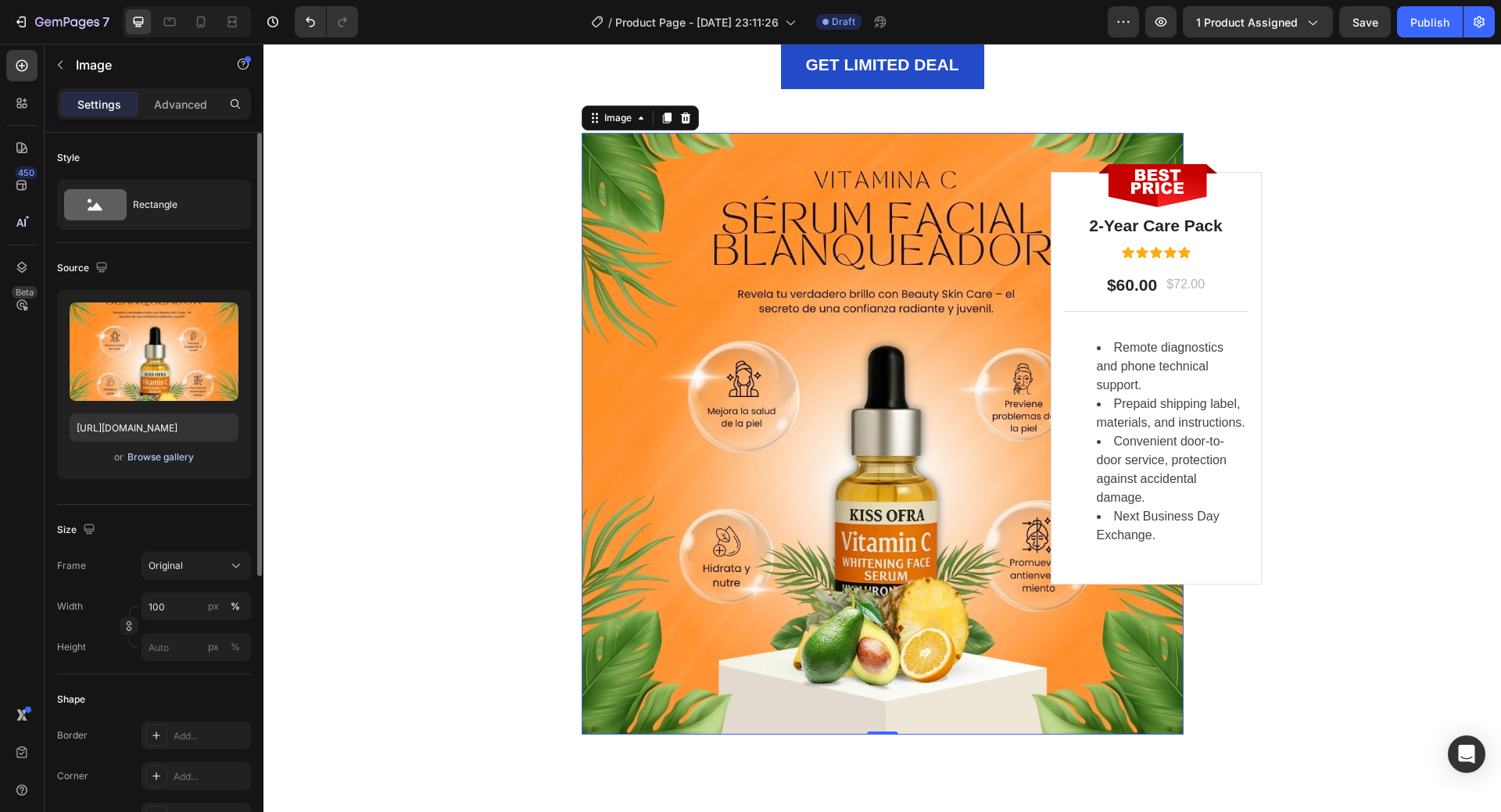
click at [172, 463] on div "Browse gallery" at bounding box center [160, 457] width 67 height 14
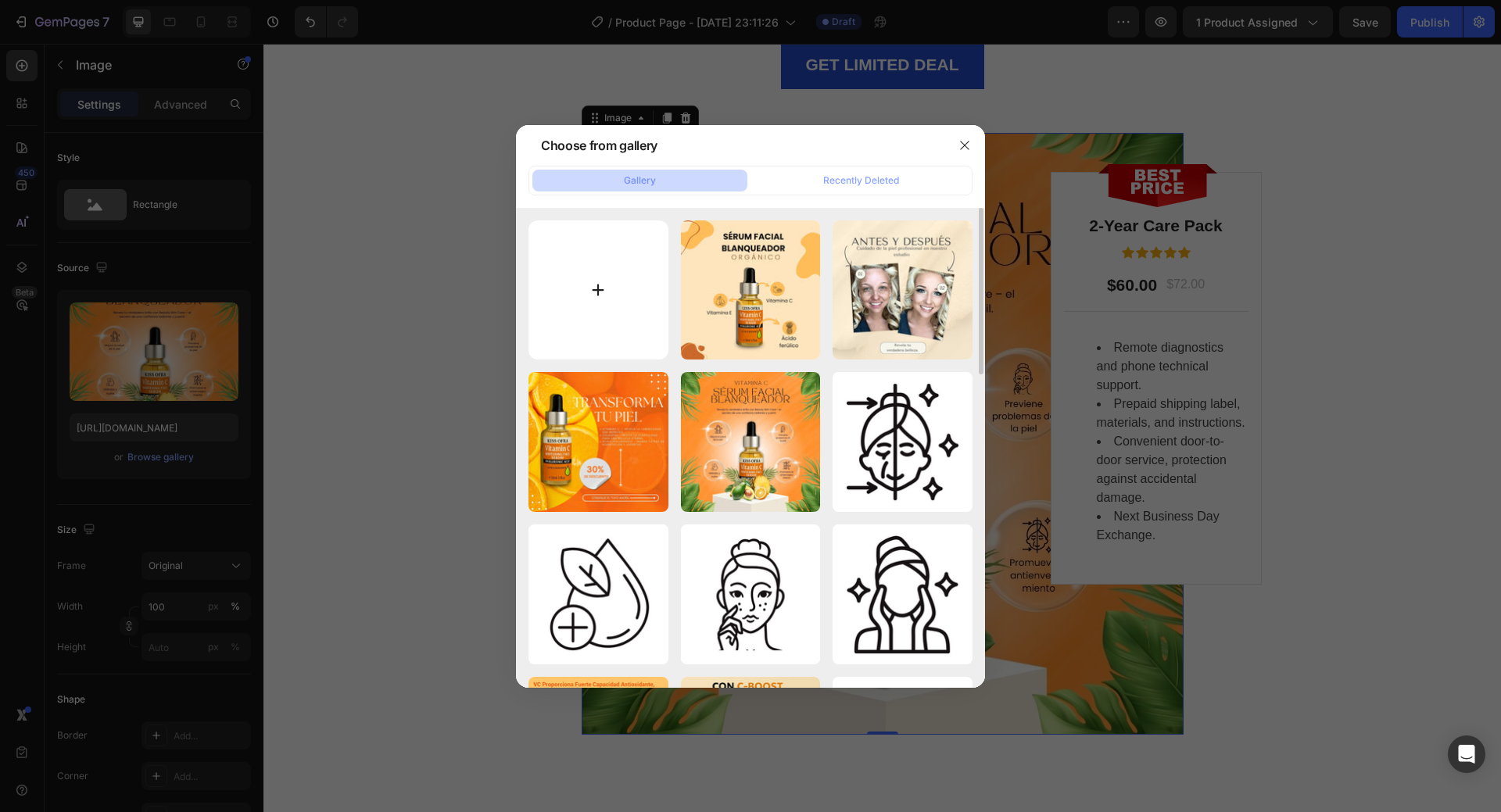
click at [632, 314] on input "file" at bounding box center [599, 290] width 140 height 140
type input "C:\fakepath\Yellow Modern Product Promotion Instagram Post (2).jpg"
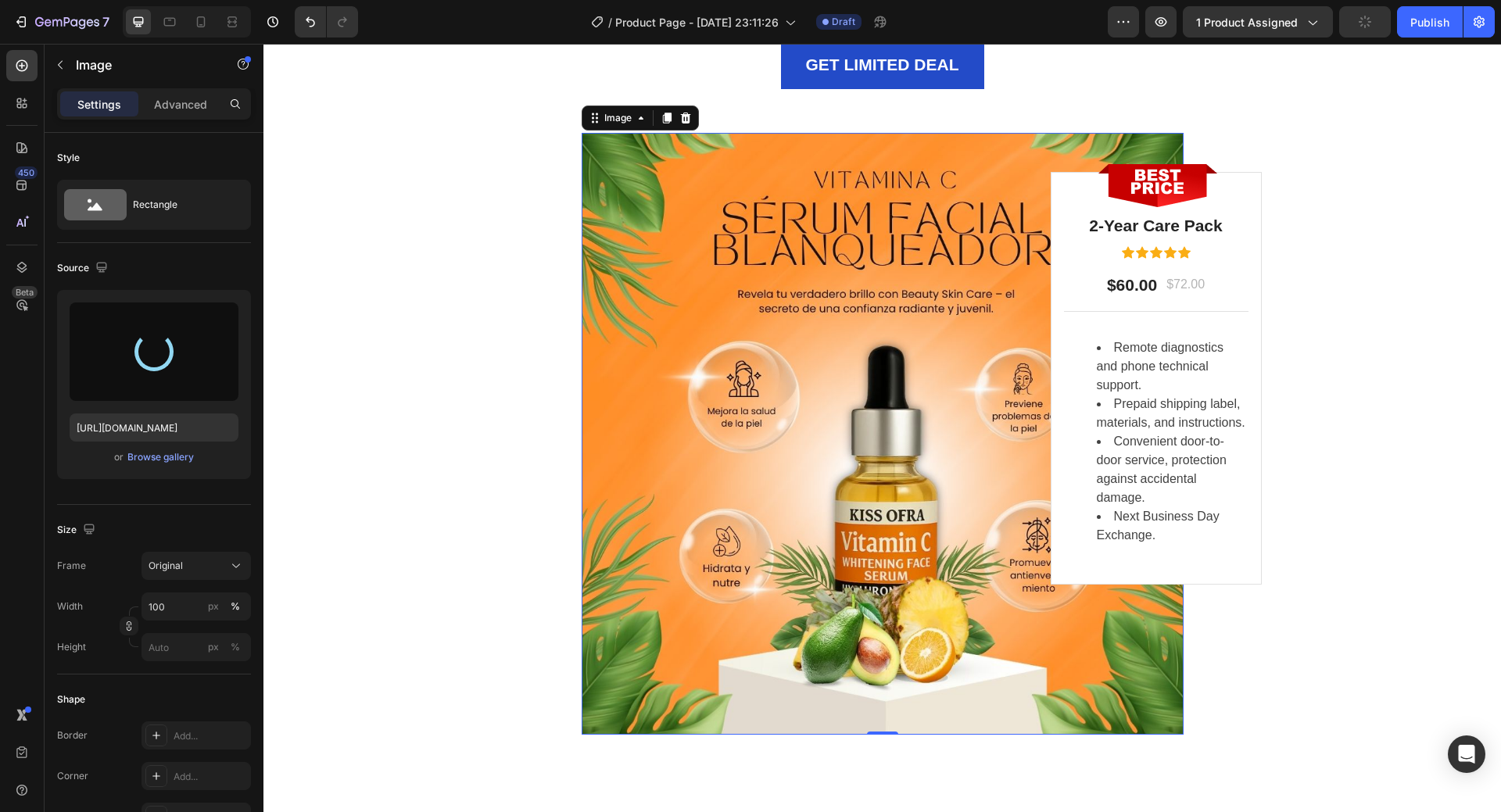
type input "https://cdn.shopify.com/s/files/1/0908/0504/3528/files/gempages_572901919987598…"
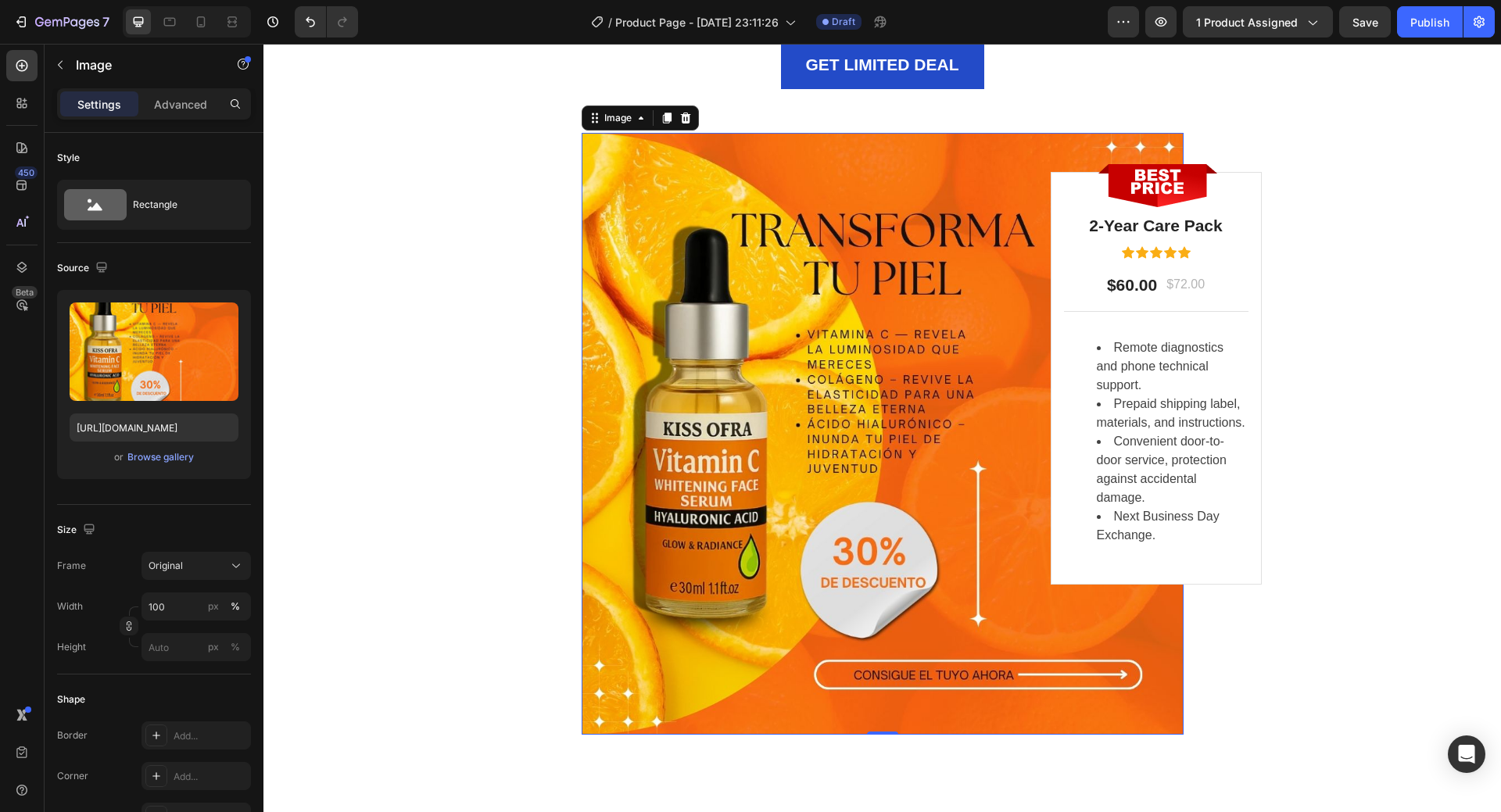
click at [989, 231] on img at bounding box center [883, 434] width 602 height 602
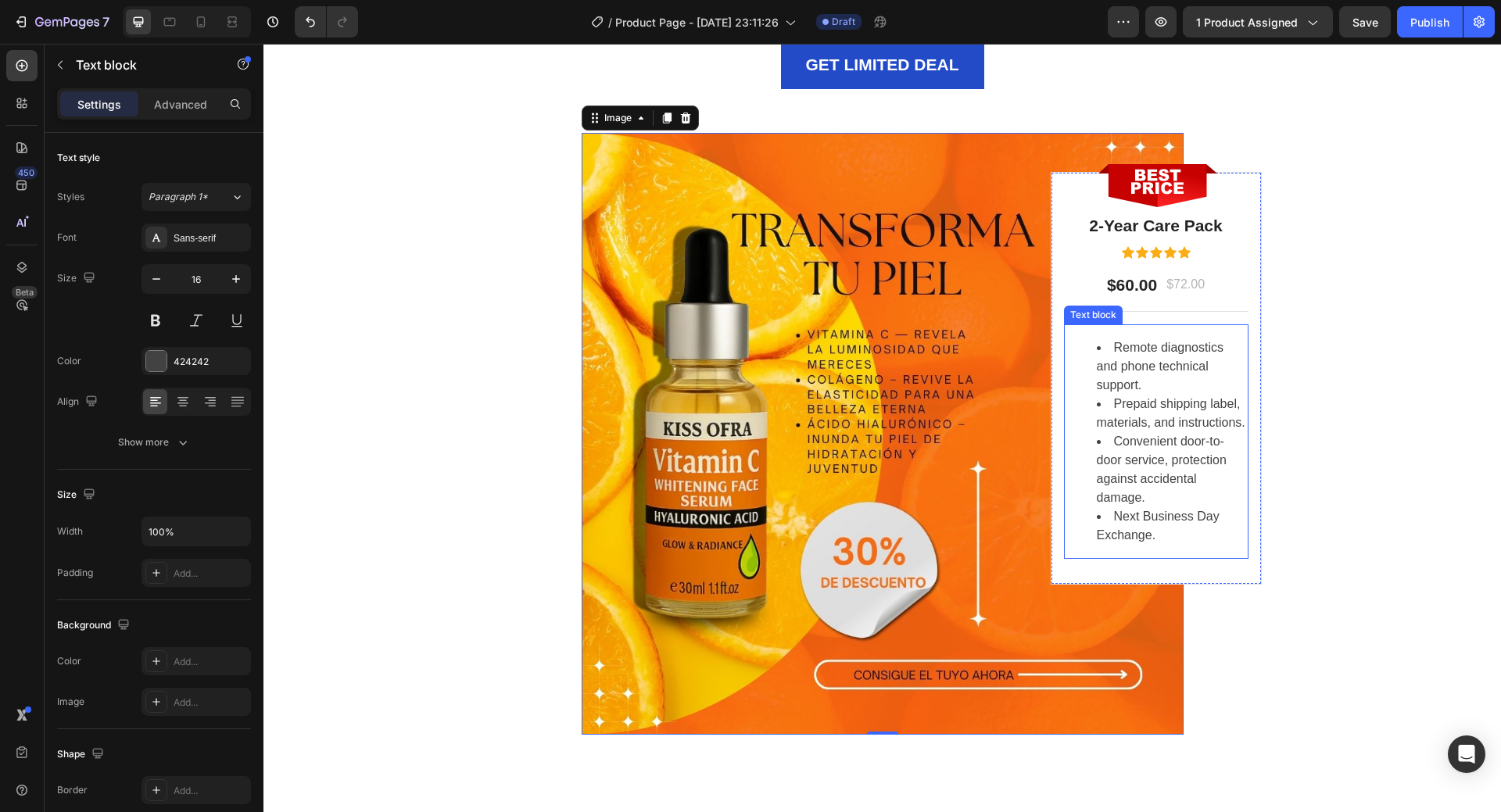
click at [1187, 456] on li "Convenient door-to-door service, protection against accidental damage." at bounding box center [1172, 470] width 150 height 75
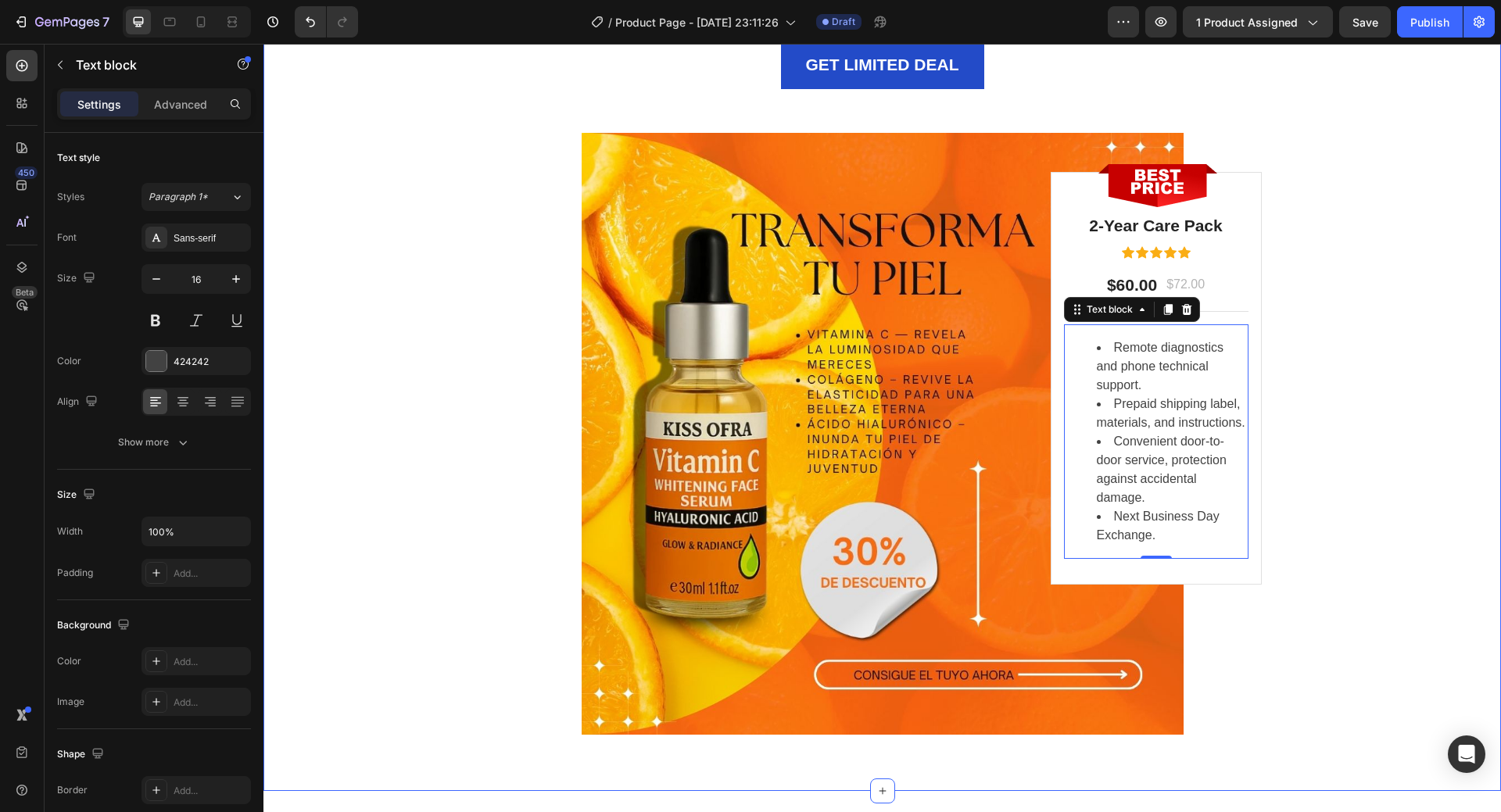
click at [1305, 297] on div "LIMITED TIME DEAL Text block PLAY WORRY-FREE WITH OUR EXTENDED WARRANTY Heading…" at bounding box center [883, 220] width 1215 height 1029
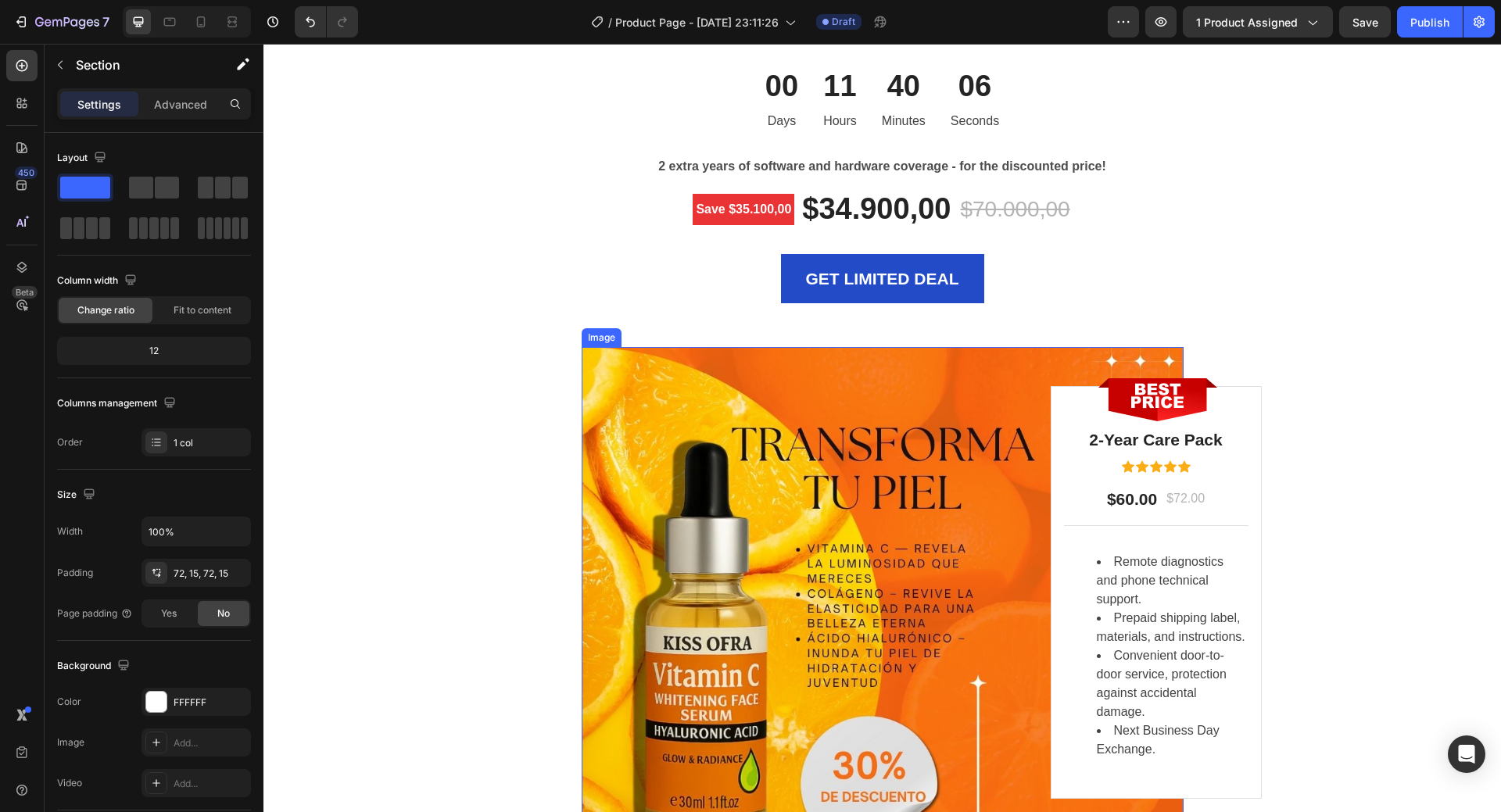
scroll to position [4677, 0]
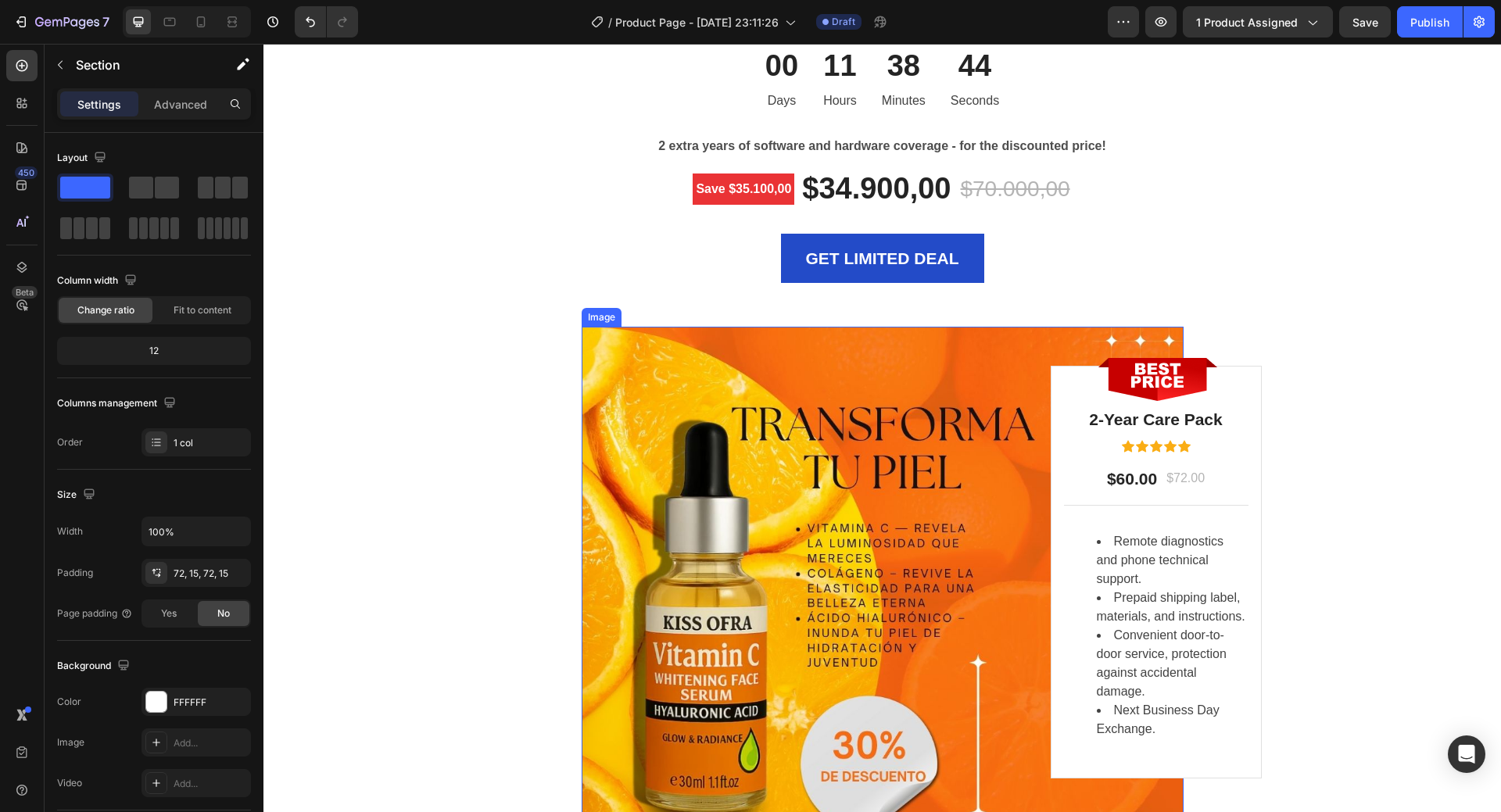
click at [757, 564] on img at bounding box center [883, 628] width 602 height 602
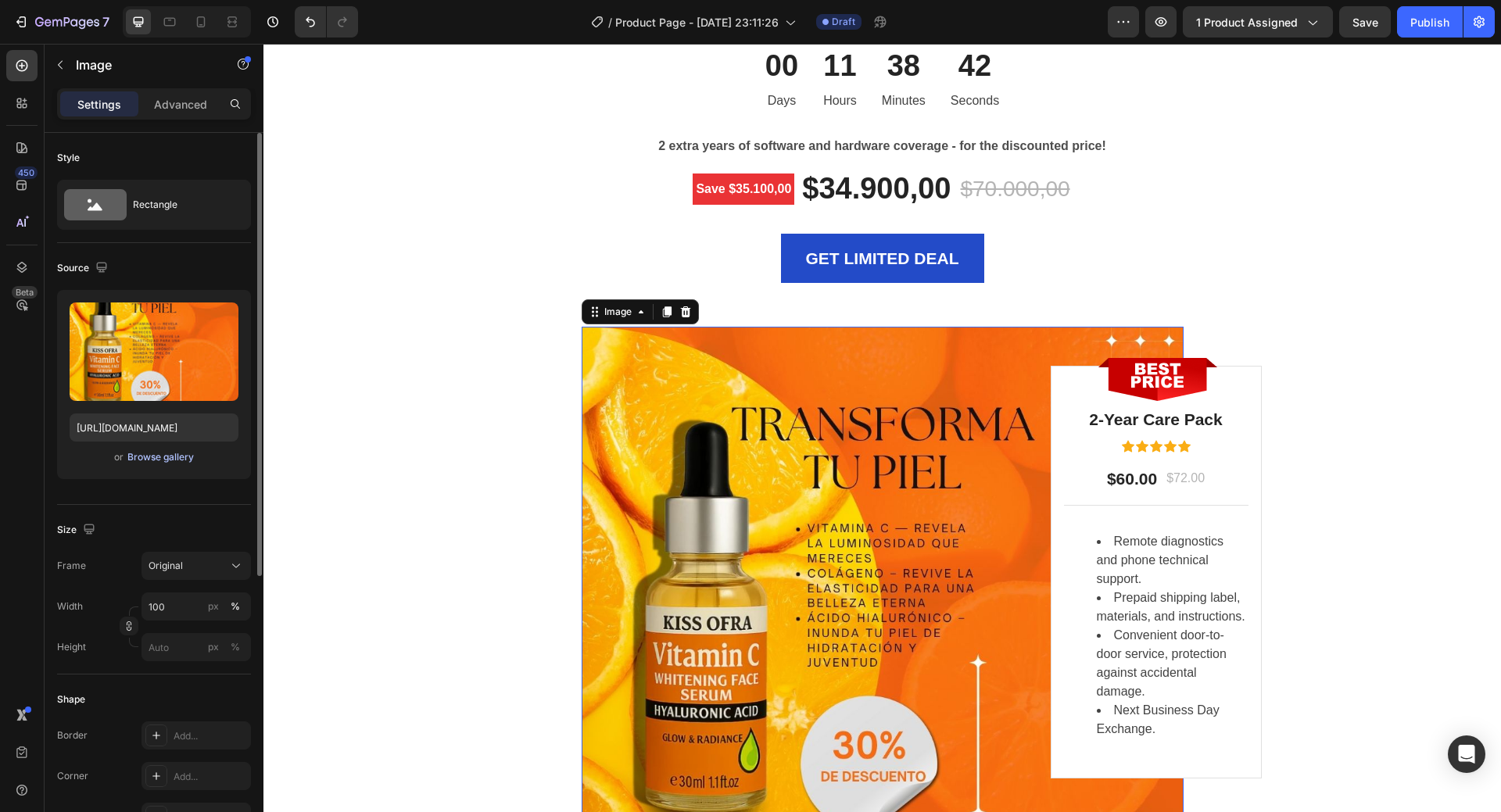
click at [172, 458] on div "Browse gallery" at bounding box center [160, 457] width 67 height 14
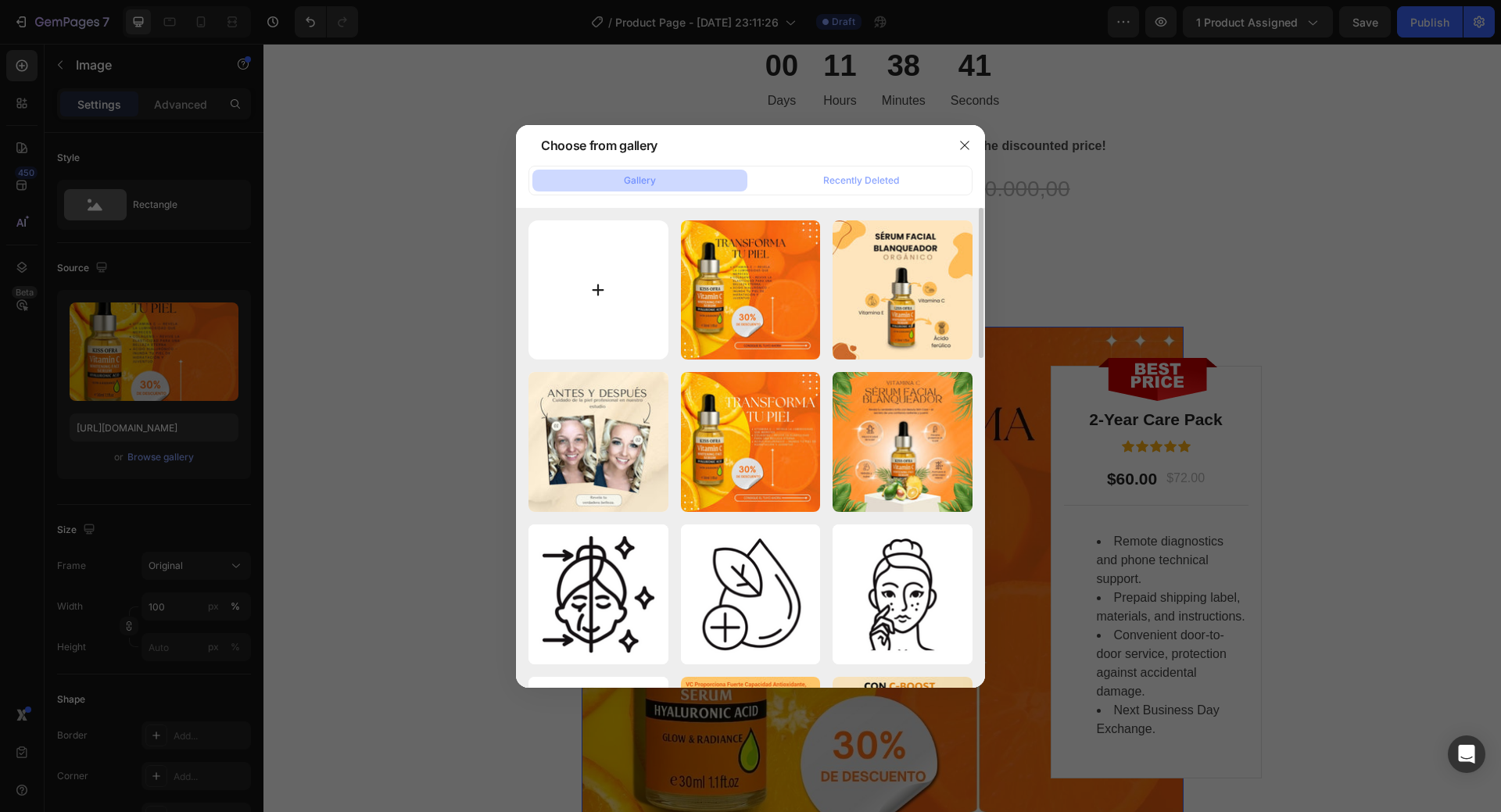
click at [590, 305] on input "file" at bounding box center [599, 290] width 140 height 140
click at [639, 320] on input "file" at bounding box center [599, 290] width 140 height 140
type input "C:\fakepath\Yellow Modern Product Promotion Instagram Post (3).jpg"
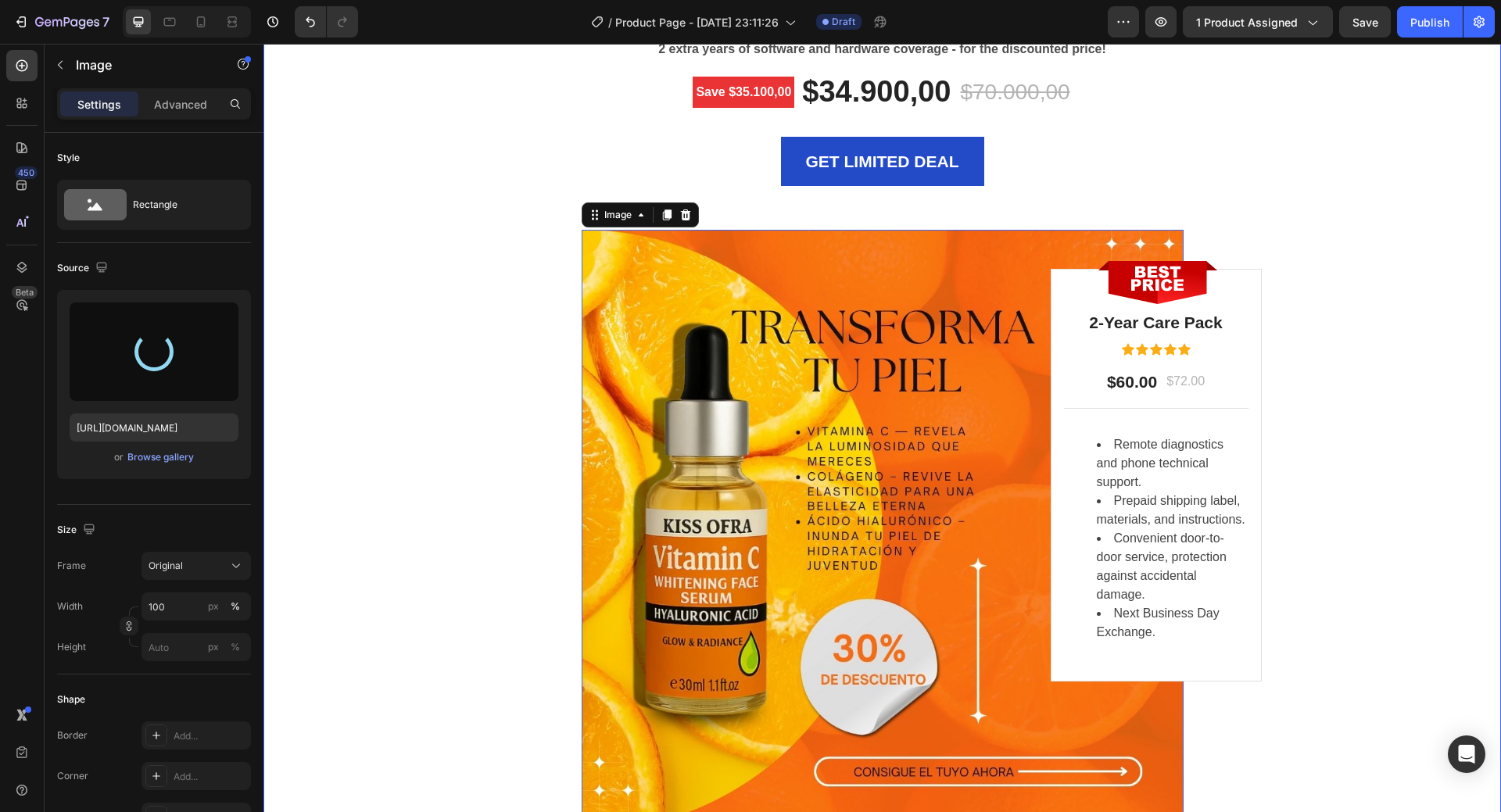
type input "https://cdn.shopify.com/s/files/1/0908/0504/3528/files/gempages_572901919987598…"
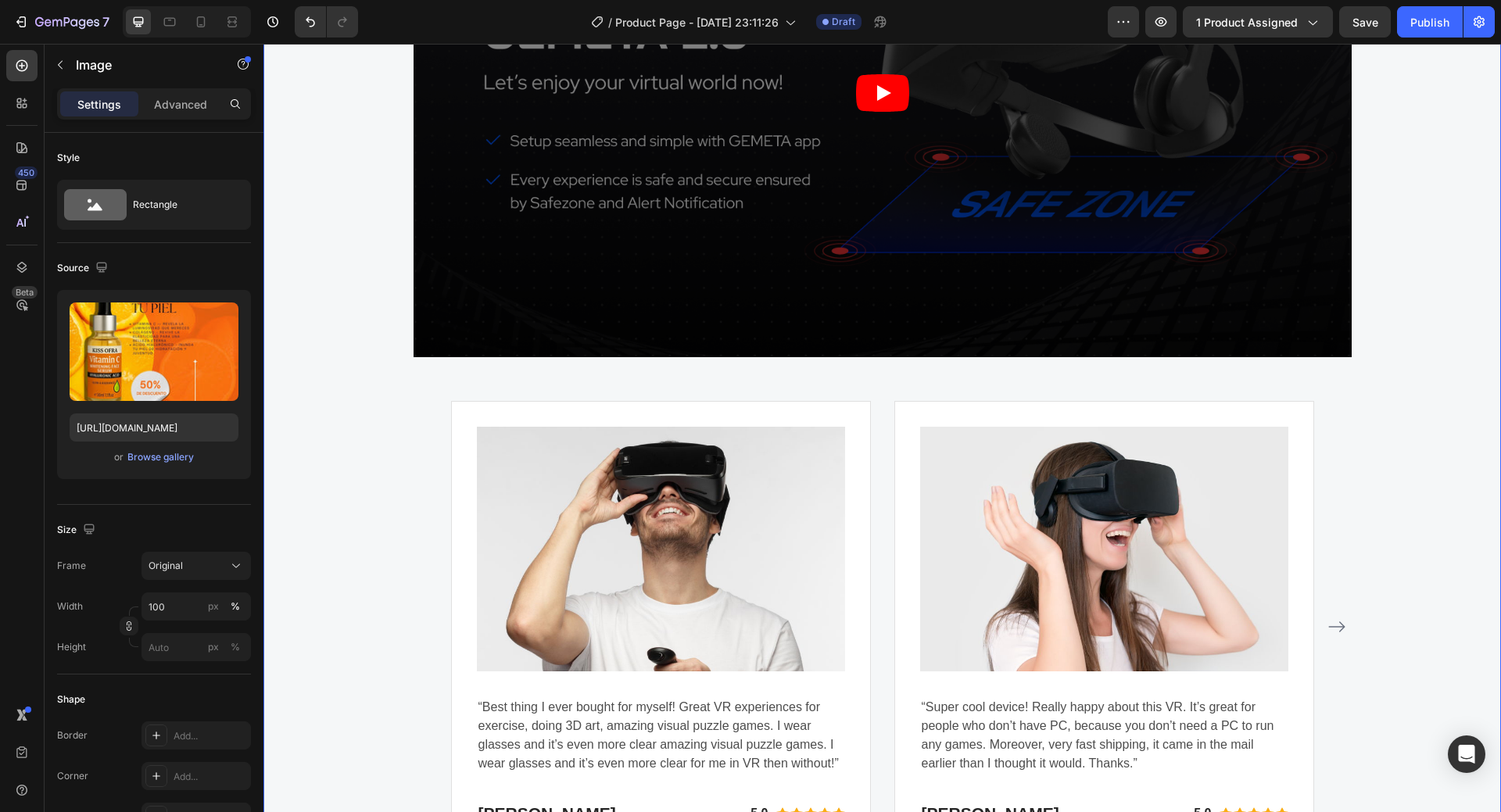
scroll to position [4274, 0]
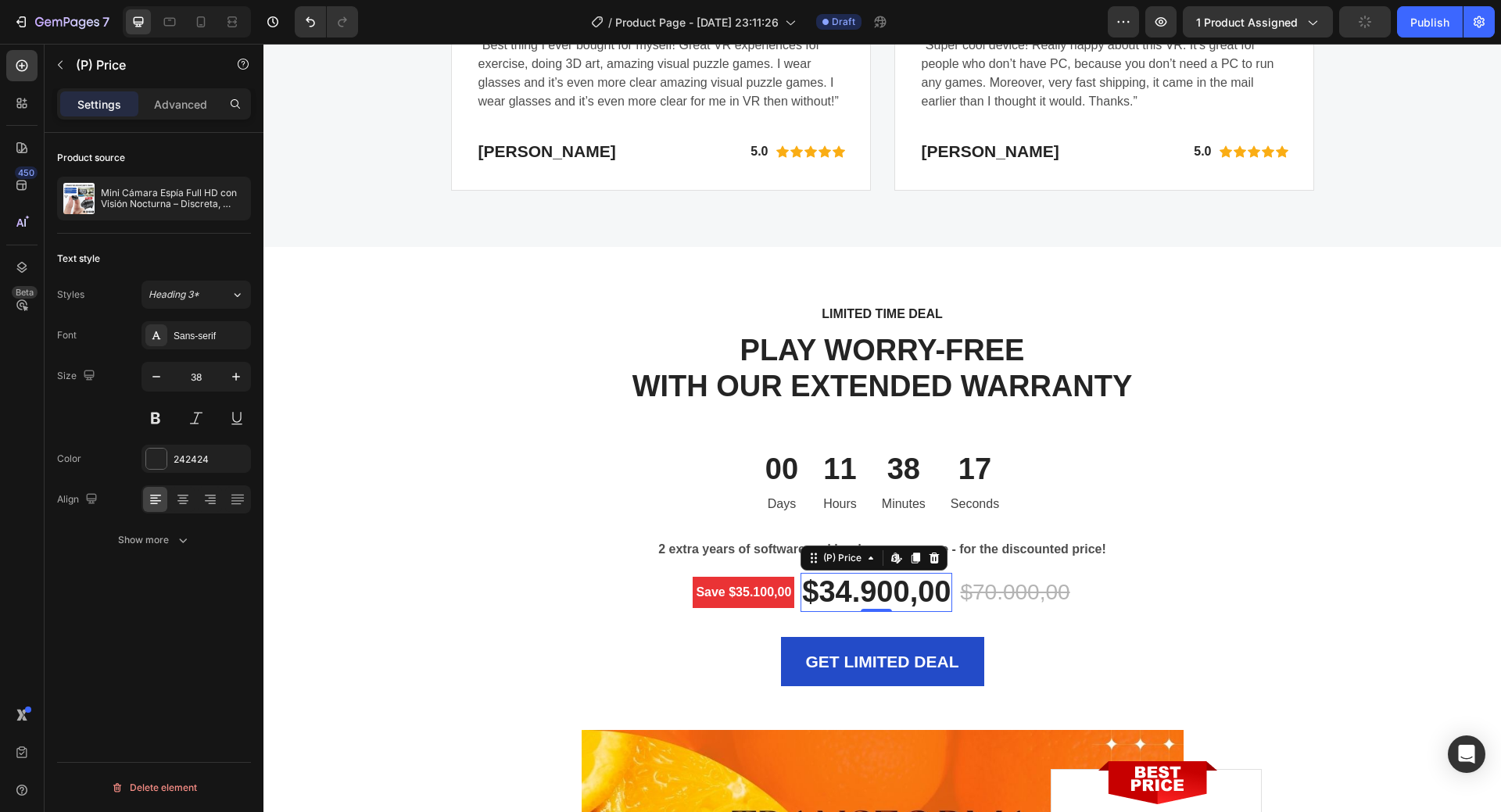
click at [841, 588] on div "$34.900,00" at bounding box center [876, 592] width 152 height 39
click at [843, 588] on div "$34.900,00" at bounding box center [876, 592] width 152 height 39
click at [843, 590] on div "$34.900,00" at bounding box center [876, 592] width 152 height 39
click at [843, 586] on div "$34.900,00" at bounding box center [876, 592] width 152 height 39
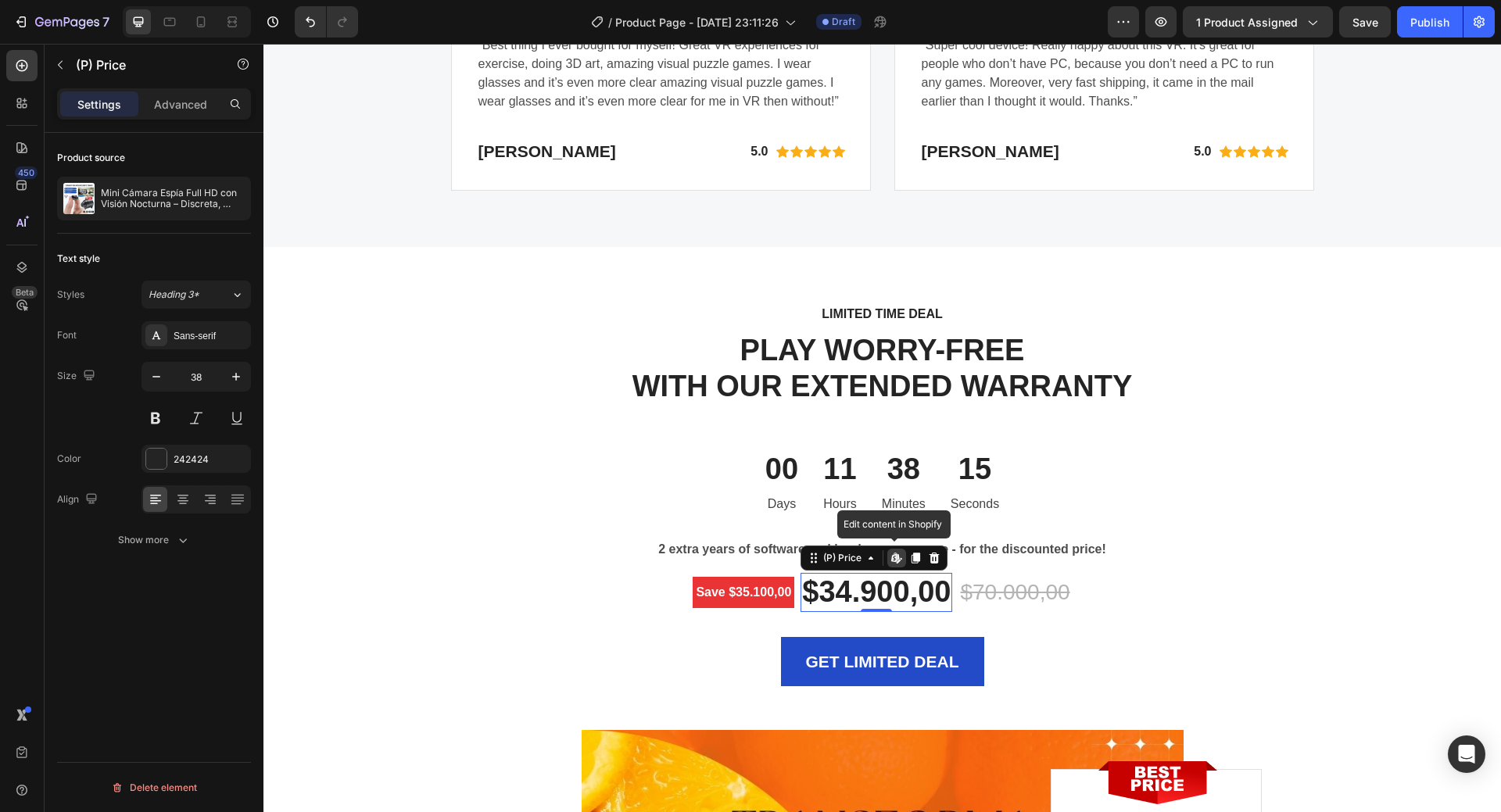
click at [843, 586] on div "$34.900,00" at bounding box center [876, 592] width 152 height 39
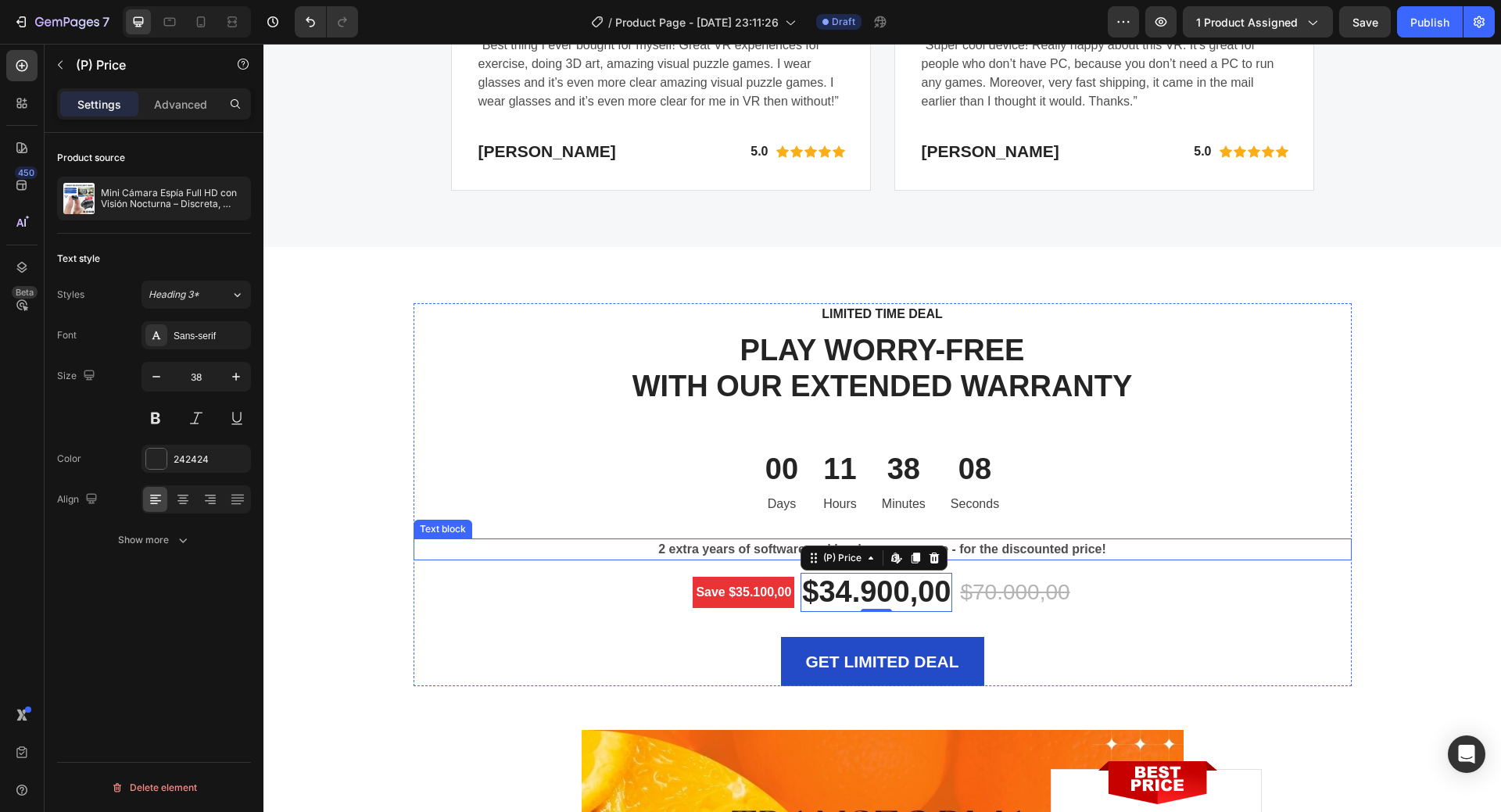
click at [1230, 543] on p "2 extra years of software and hardware coverage - for the discounted price!" at bounding box center [882, 550] width 935 height 19
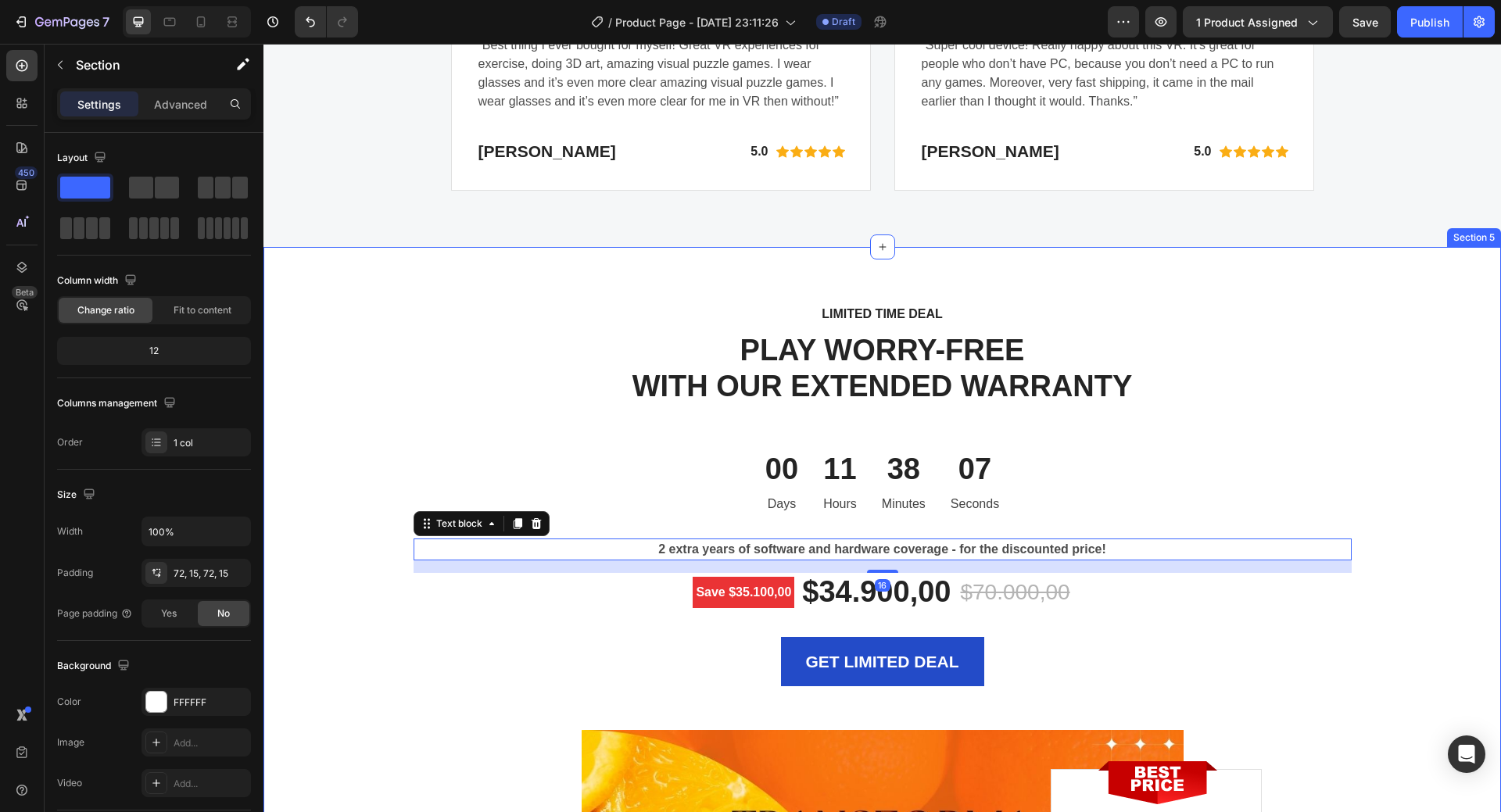
click at [1443, 438] on div "LIMITED TIME DEAL Text block PLAY WORRY-FREE WITH OUR EXTENDED WARRANTY Heading…" at bounding box center [883, 818] width 1215 height 1029
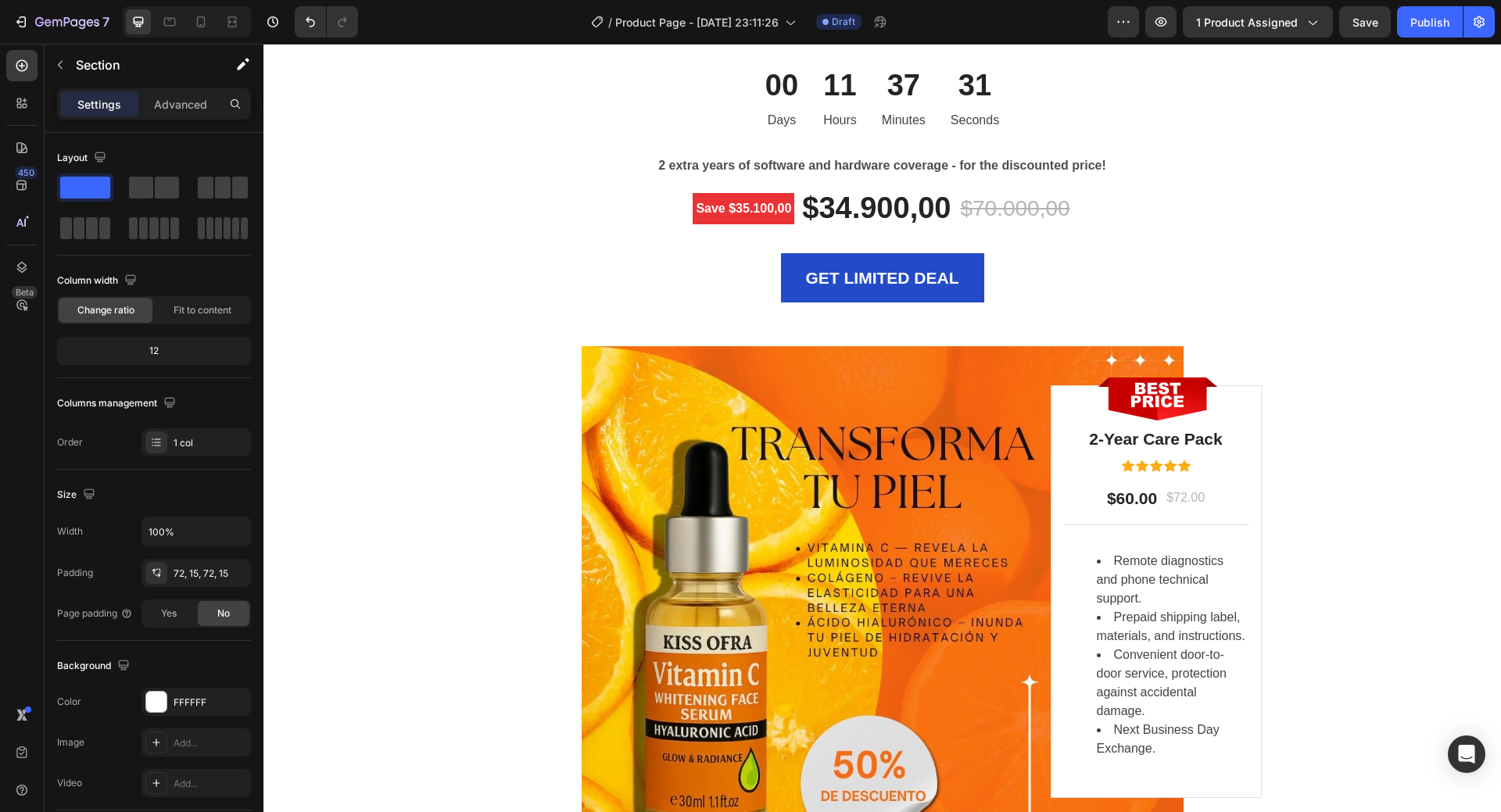
scroll to position [4665, 0]
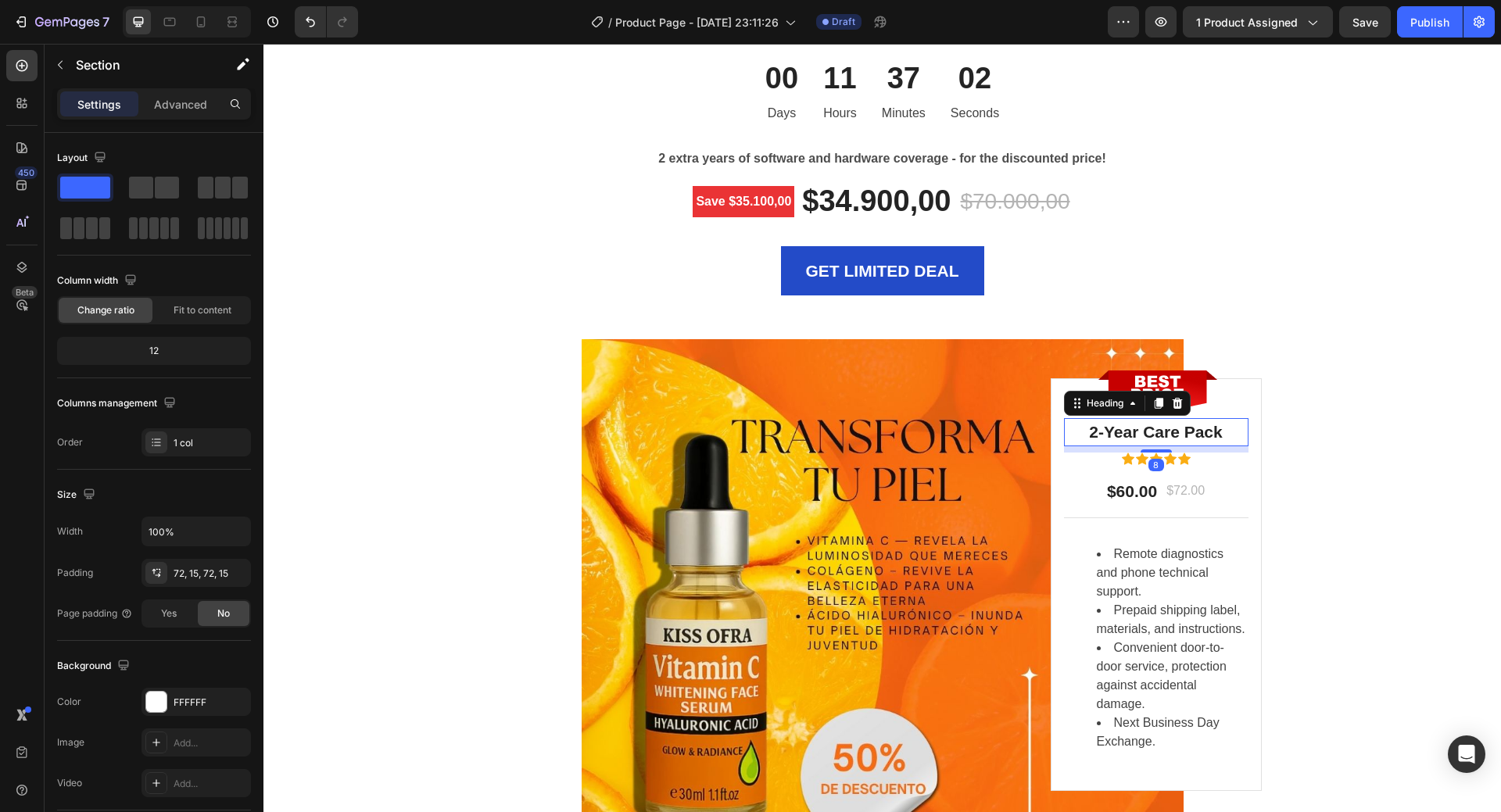
click at [1182, 432] on p "2-Year Care Pack" at bounding box center [1156, 432] width 182 height 25
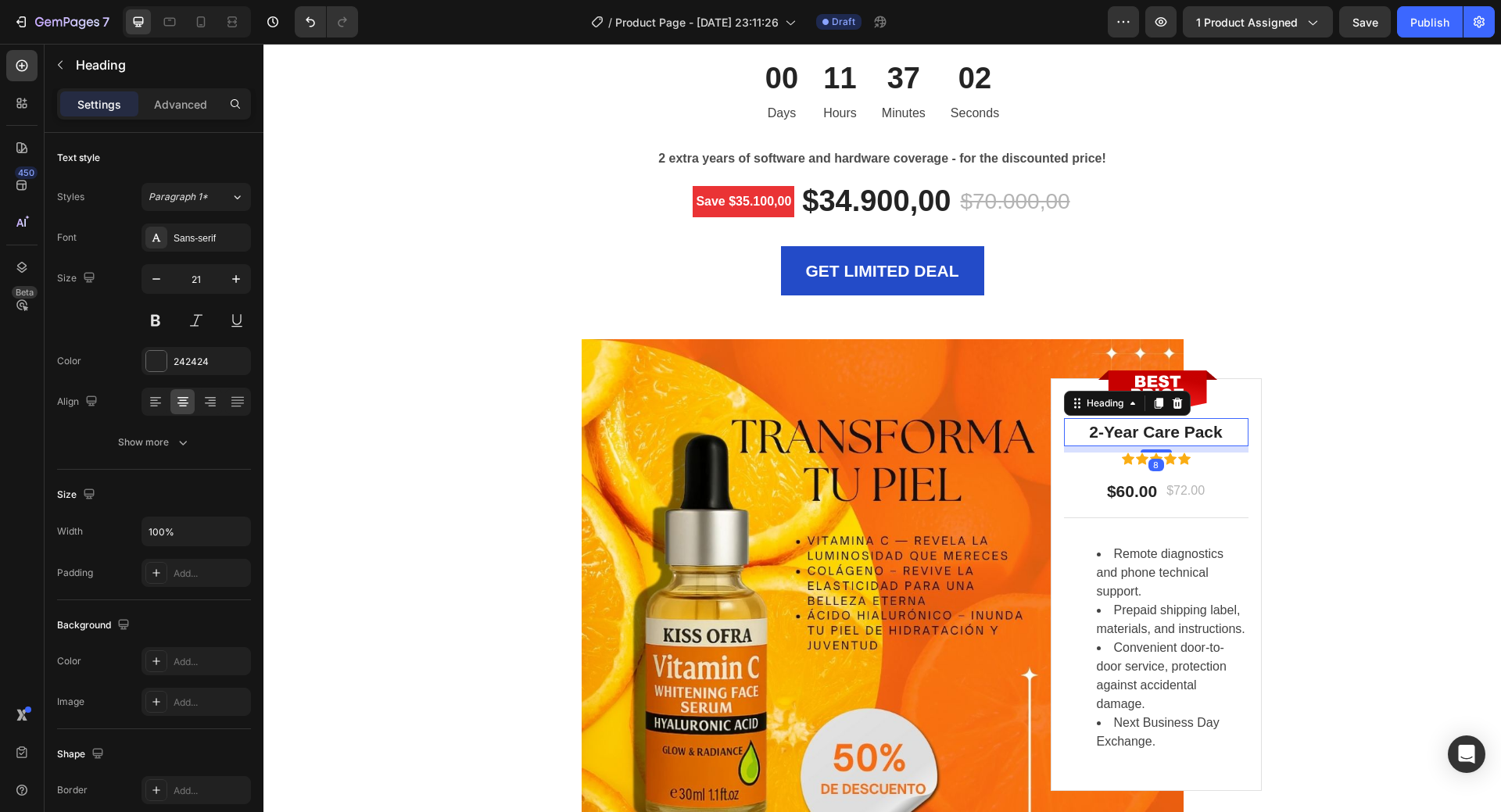
click at [1182, 432] on p "2-Year Care Pack" at bounding box center [1156, 432] width 182 height 25
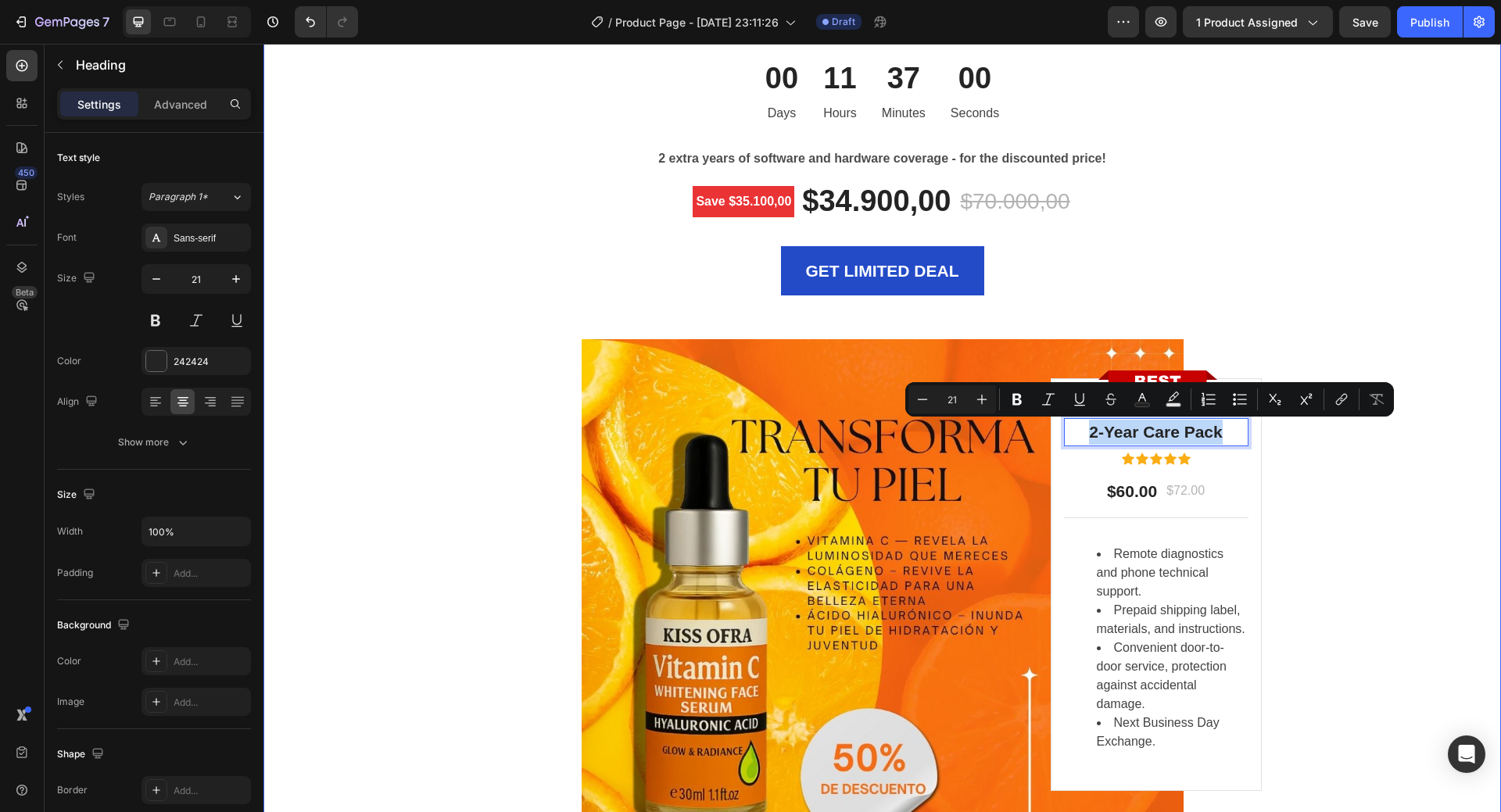
click at [1354, 470] on div "LIMITED TIME DEAL Text block PLAY WORRY-FREE WITH OUR EXTENDED WARRANTY Heading…" at bounding box center [883, 427] width 1215 height 1029
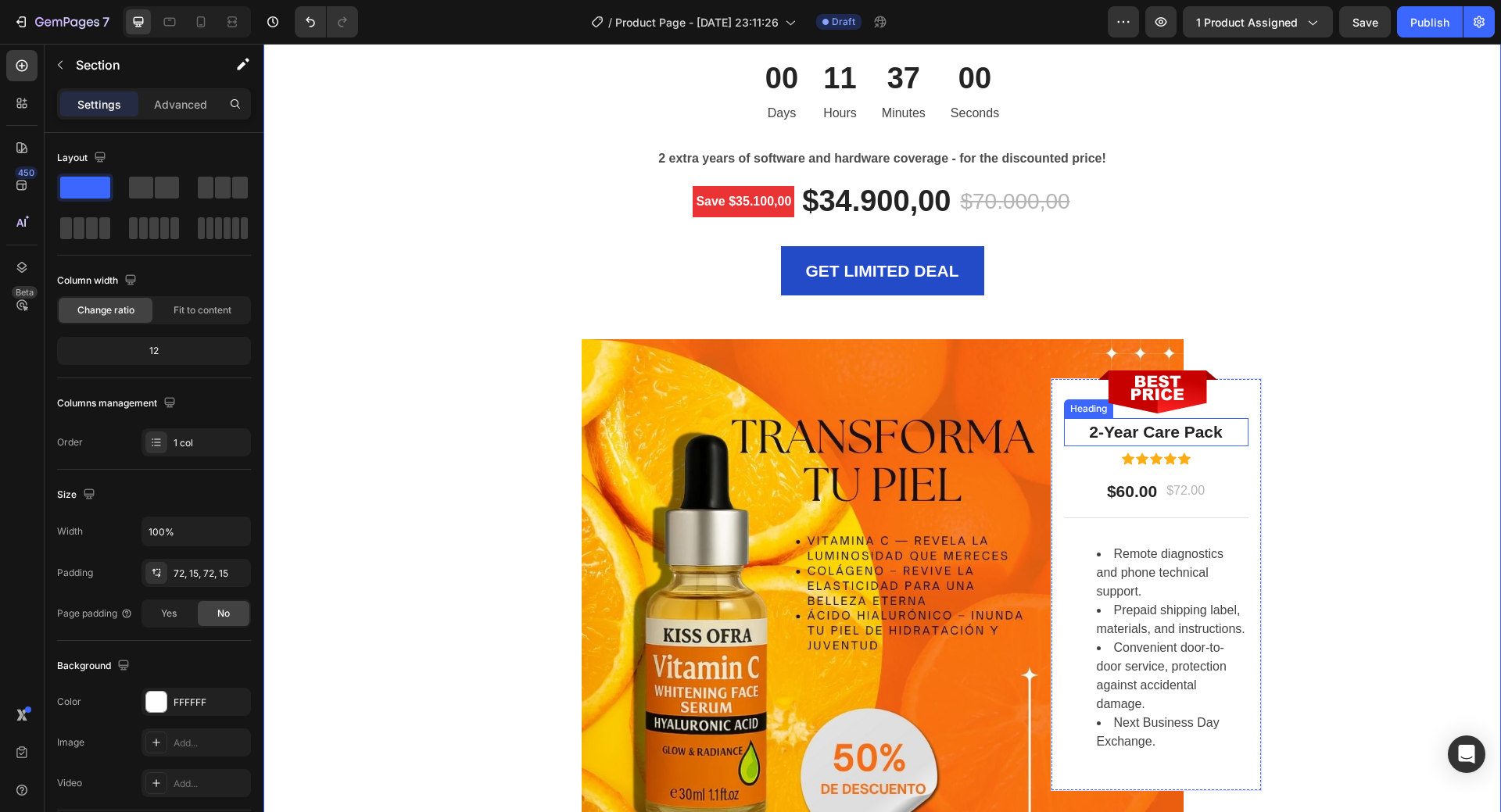
click at [1178, 422] on p "2-Year Care Pack" at bounding box center [1156, 432] width 182 height 25
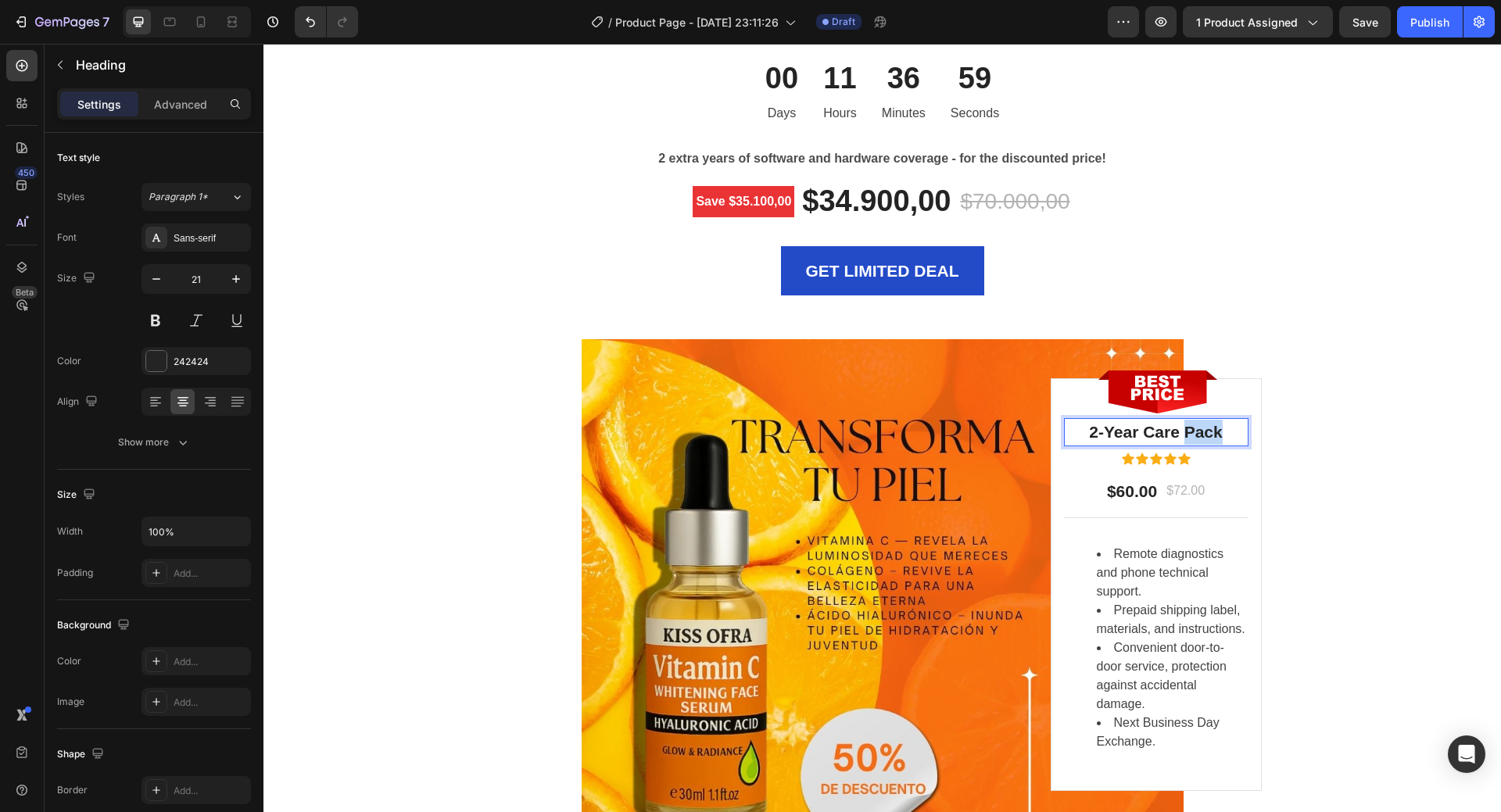
click at [1177, 434] on p "2-Year Care Pack" at bounding box center [1156, 432] width 182 height 25
click at [1154, 433] on p "2-Year Care Pack" at bounding box center [1156, 432] width 182 height 25
click at [1273, 444] on div "LIMITED TIME DEAL Text block PLAY WORRY-FREE WITH OUR EXTENDED WARRANTY Heading…" at bounding box center [883, 427] width 1215 height 1029
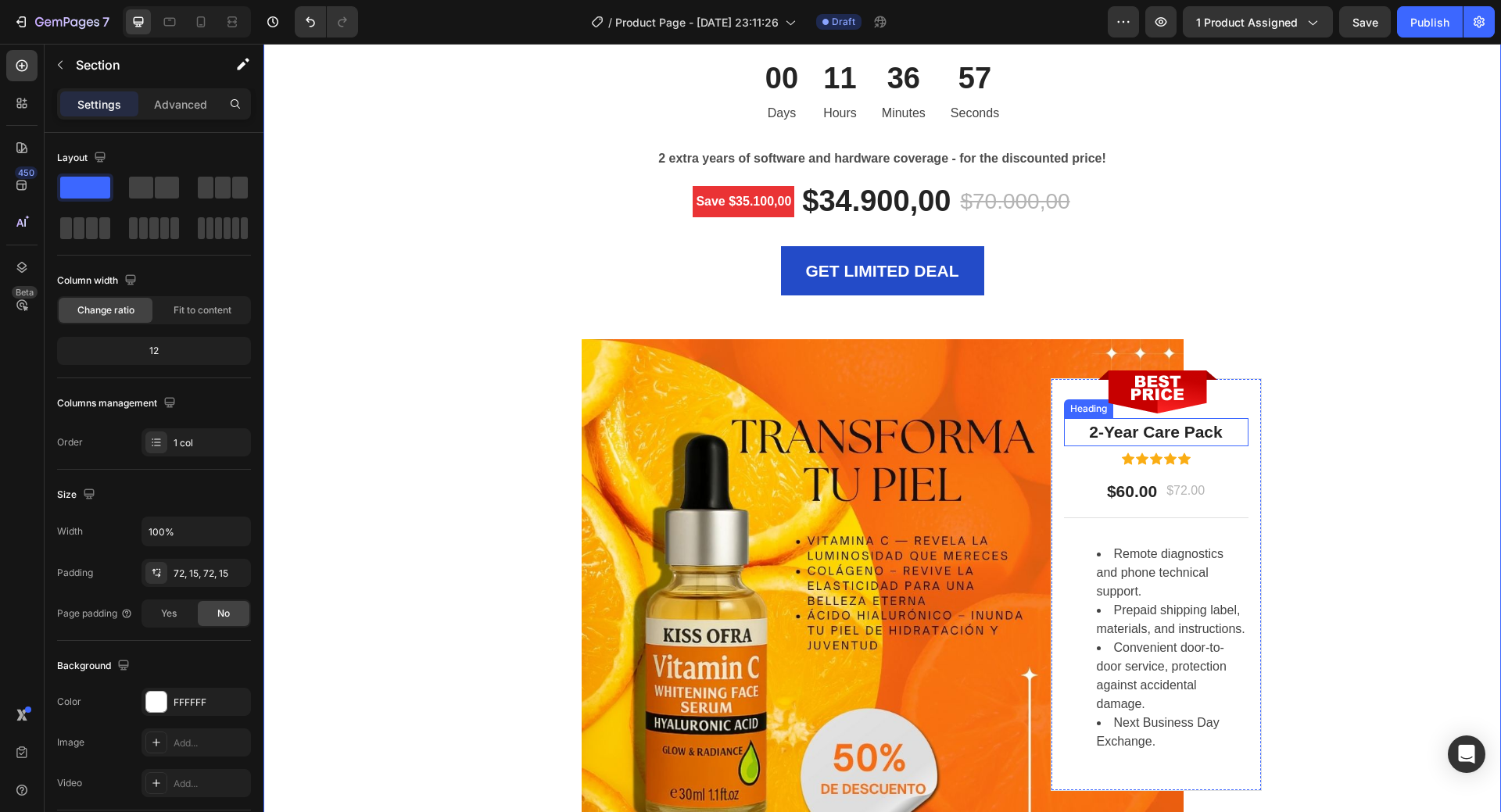
click at [1128, 438] on p "2-Year Care Pack" at bounding box center [1156, 432] width 182 height 25
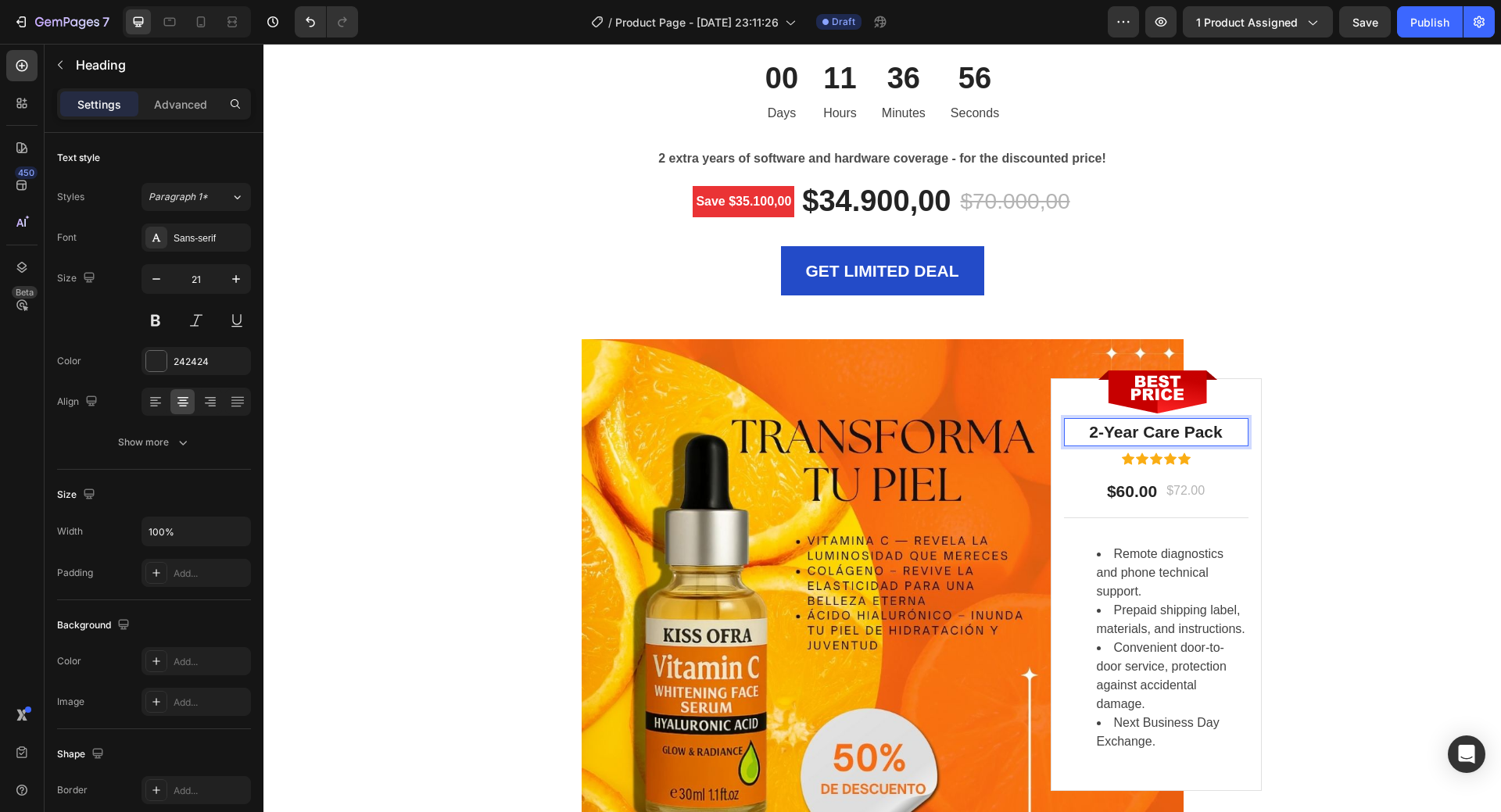
click at [1146, 432] on p "2-Year Care Pack" at bounding box center [1156, 432] width 182 height 25
click at [1154, 428] on p "Half price" at bounding box center [1156, 432] width 182 height 25
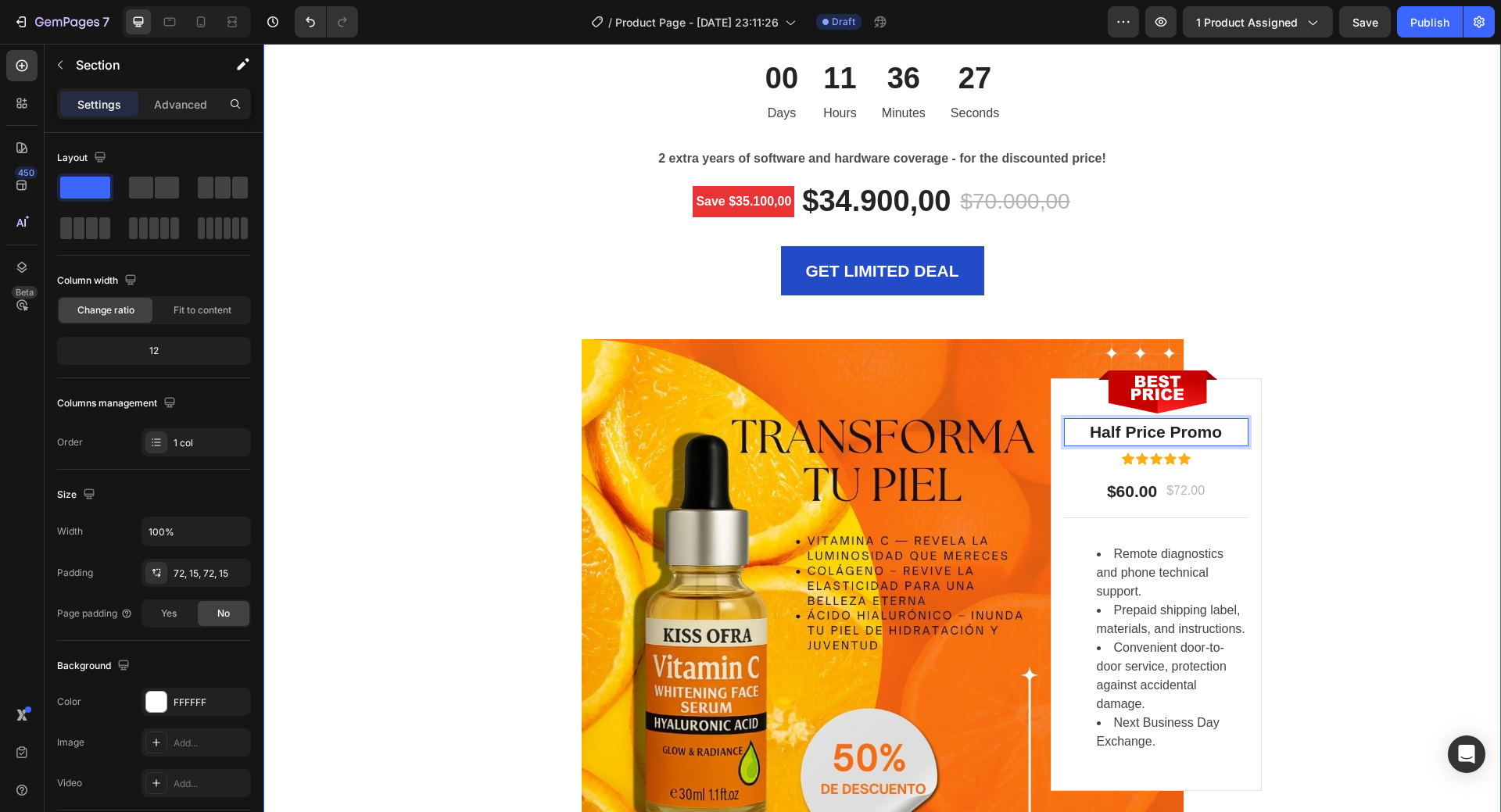
click at [1353, 466] on div "LIMITED TIME DEAL Text block PLAY WORRY-FREE WITH OUR EXTENDED WARRANTY Heading…" at bounding box center [883, 427] width 1215 height 1029
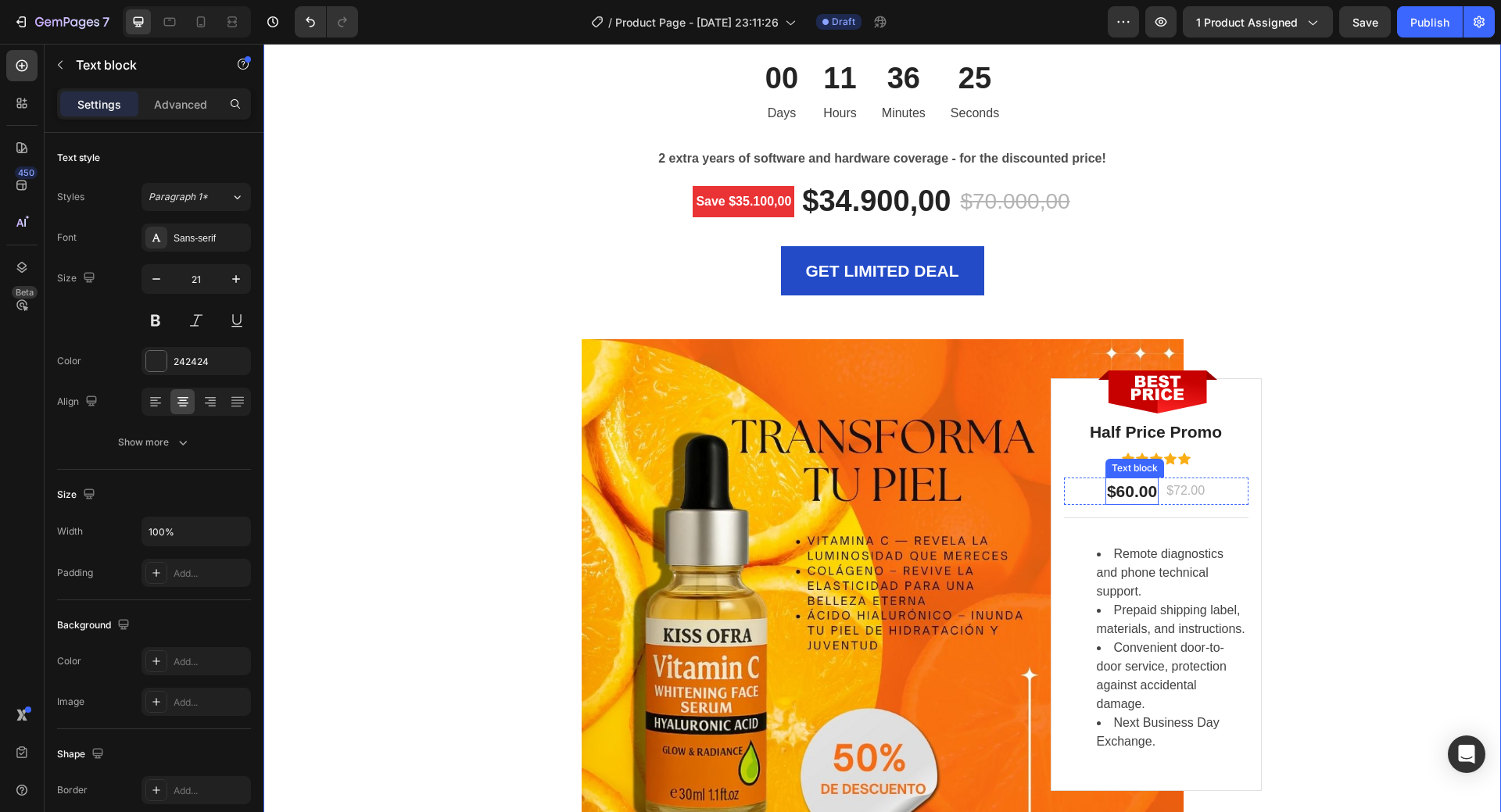
click at [1133, 495] on p "$60.00" at bounding box center [1132, 492] width 50 height 25
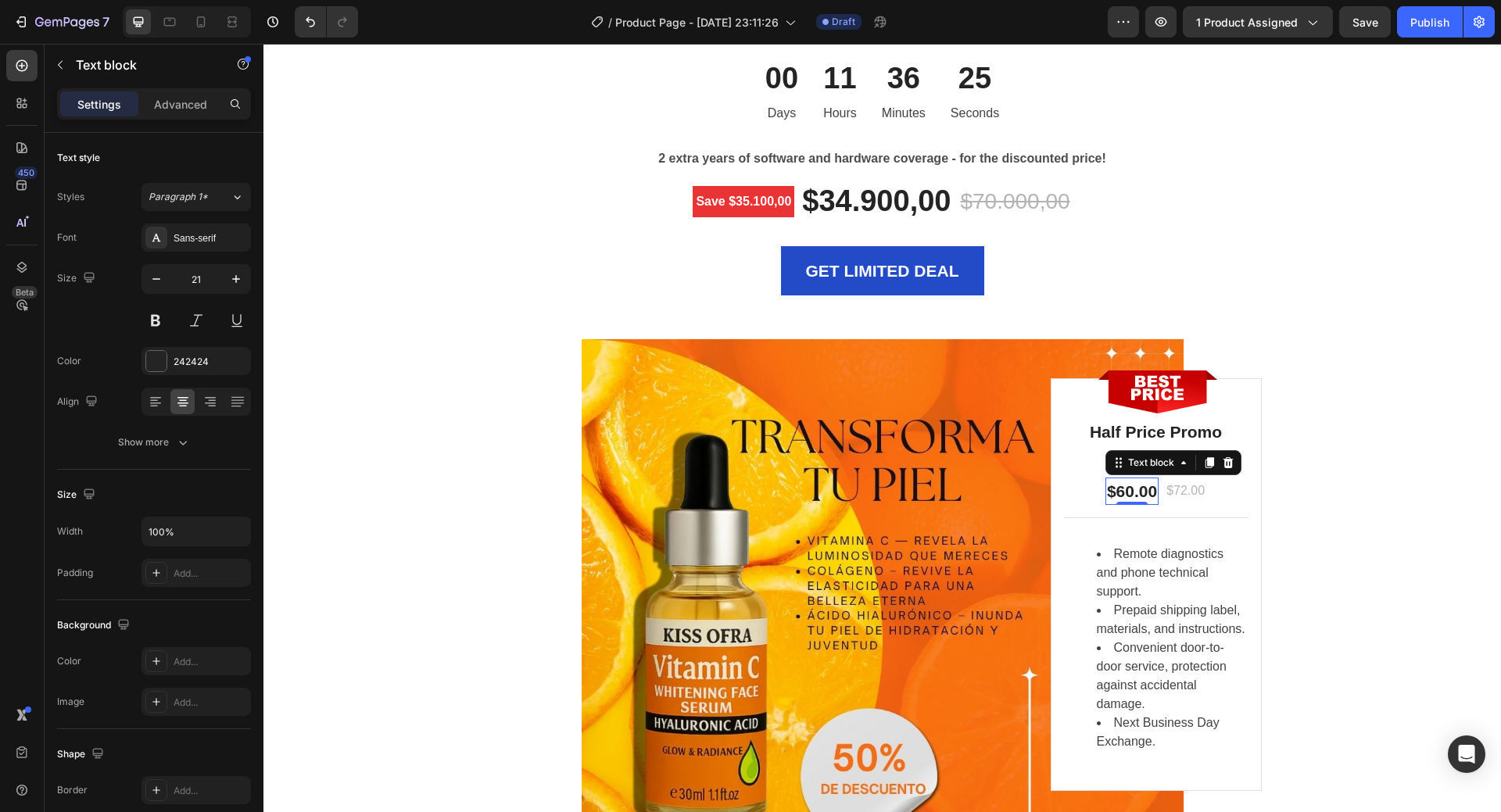
click at [1133, 495] on p "$60.00" at bounding box center [1132, 492] width 50 height 25
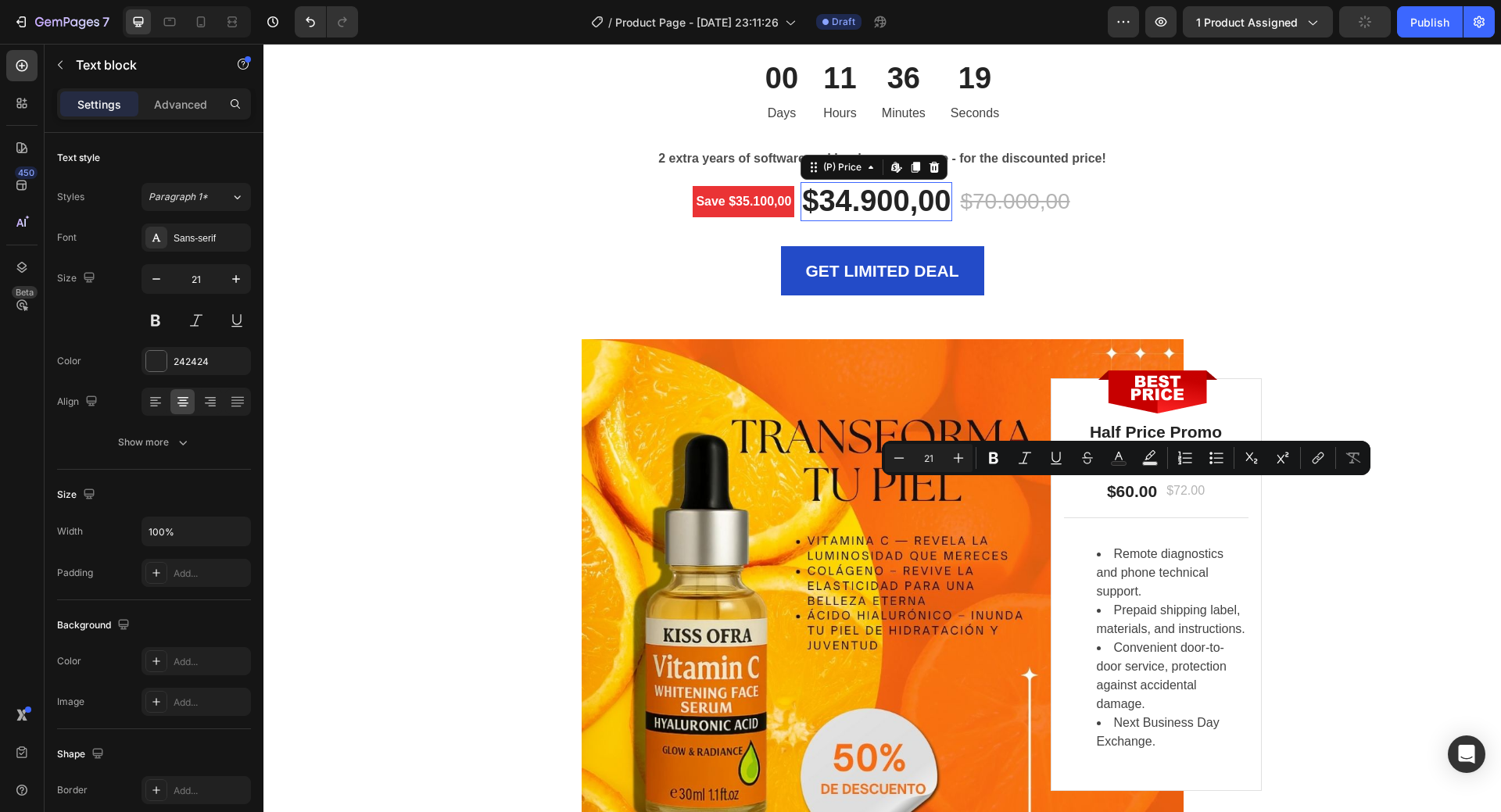
click at [861, 203] on div "$34.900,00" at bounding box center [876, 201] width 152 height 39
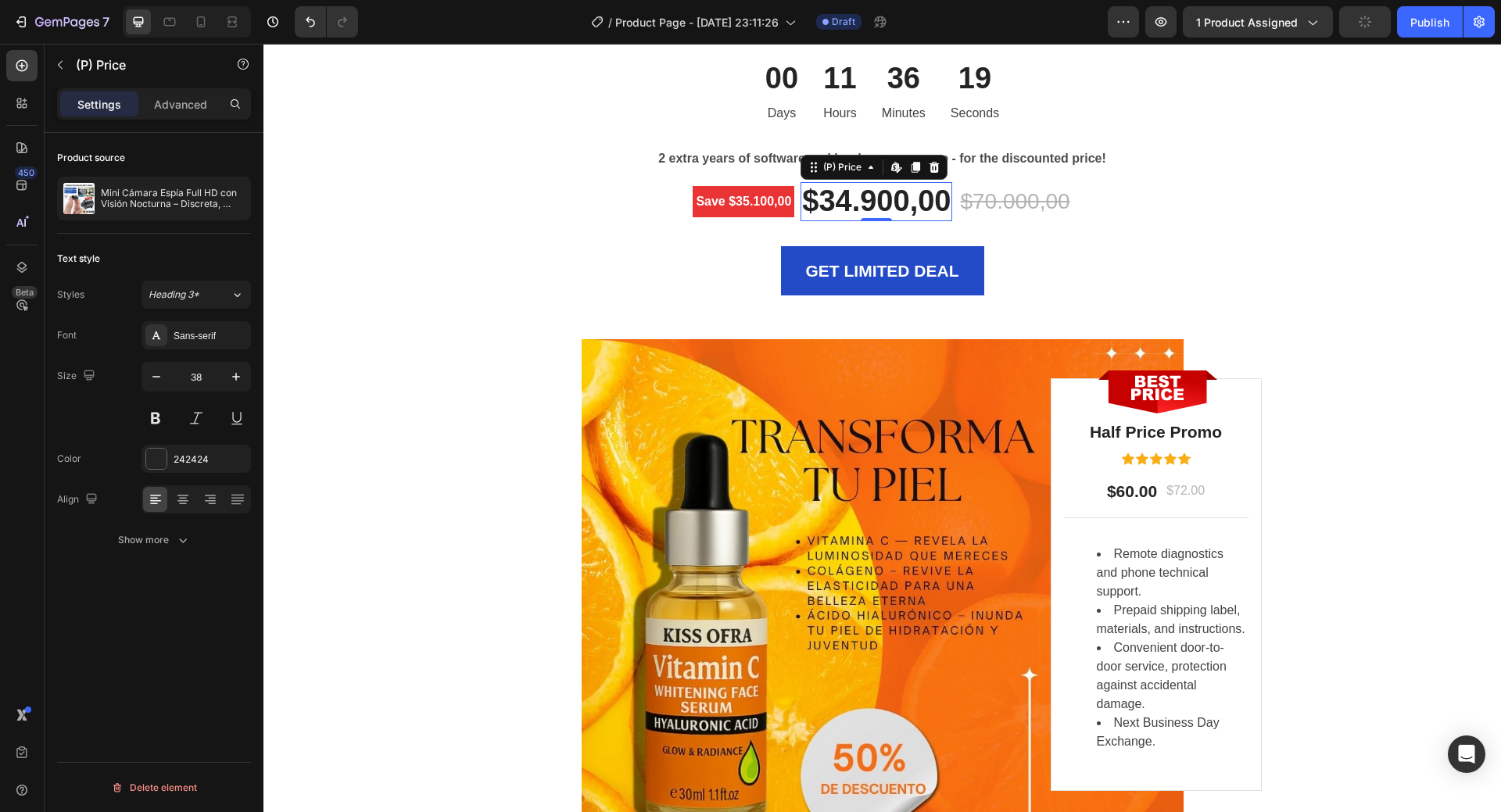
click at [861, 203] on div "$34.900,00" at bounding box center [876, 201] width 152 height 39
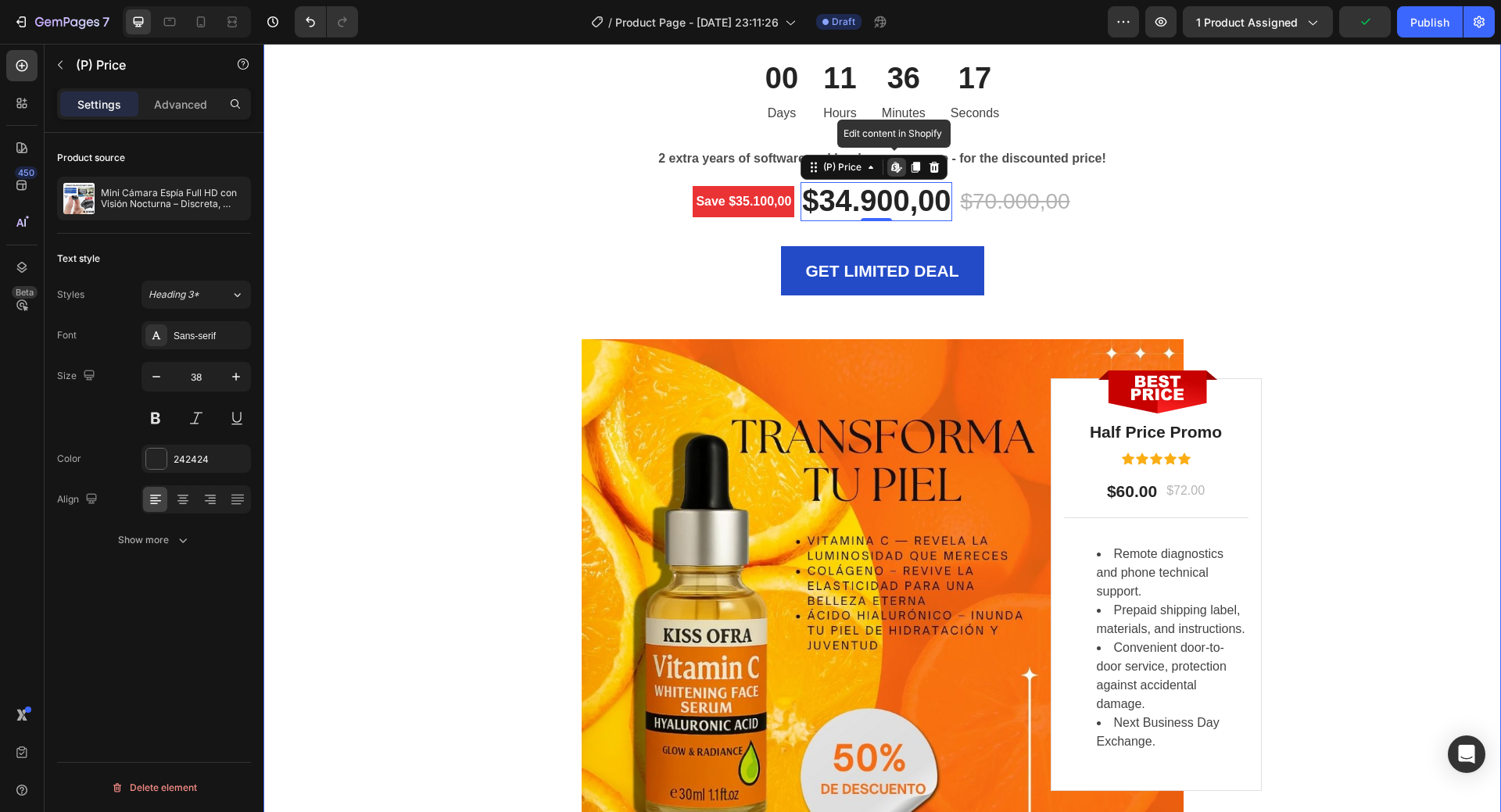
click at [1366, 408] on div "LIMITED TIME DEAL Text block PLAY WORRY-FREE WITH OUR EXTENDED WARRANTY Heading…" at bounding box center [883, 427] width 1215 height 1029
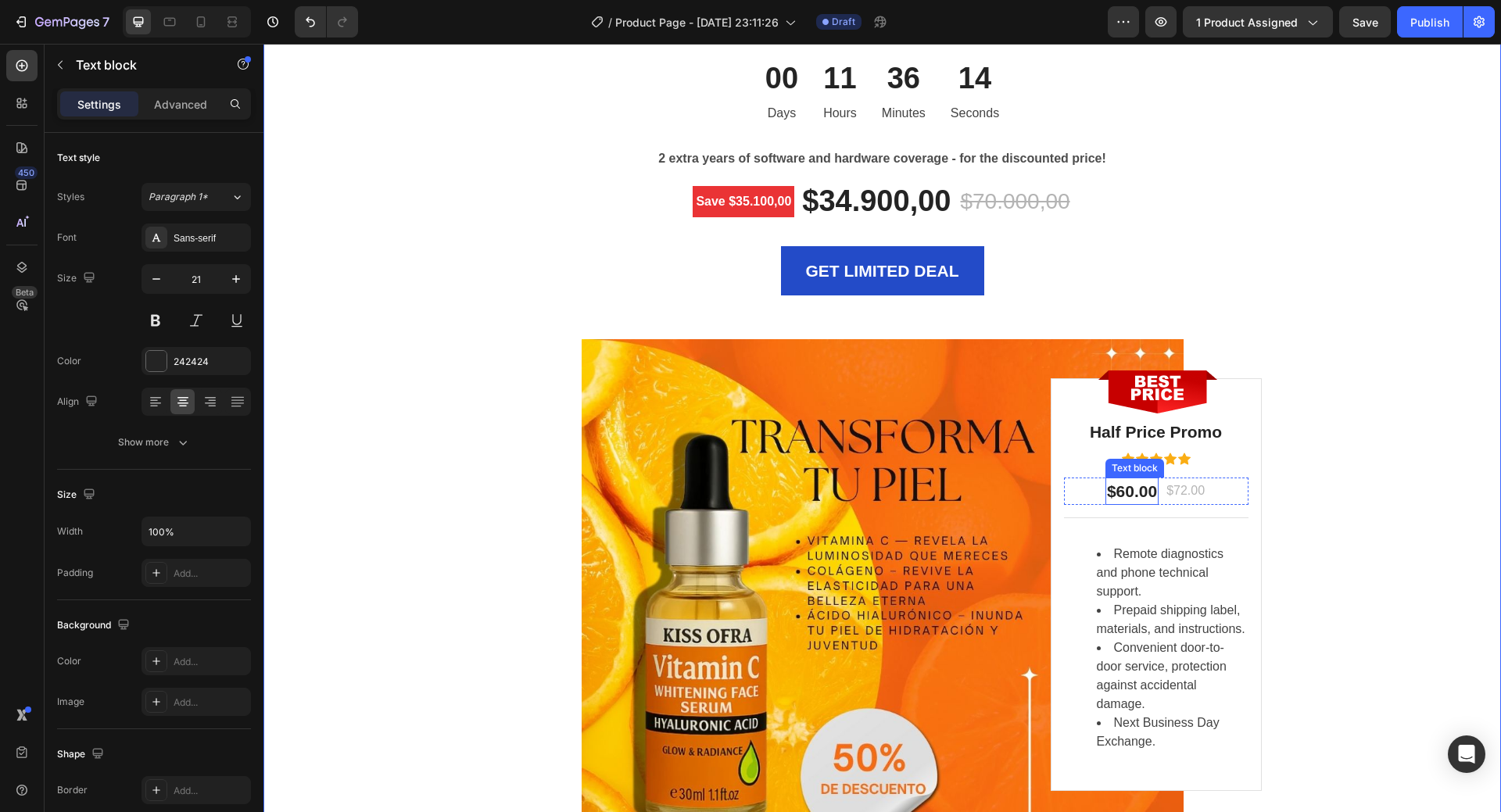
click at [1130, 490] on p "$60.00" at bounding box center [1132, 492] width 50 height 25
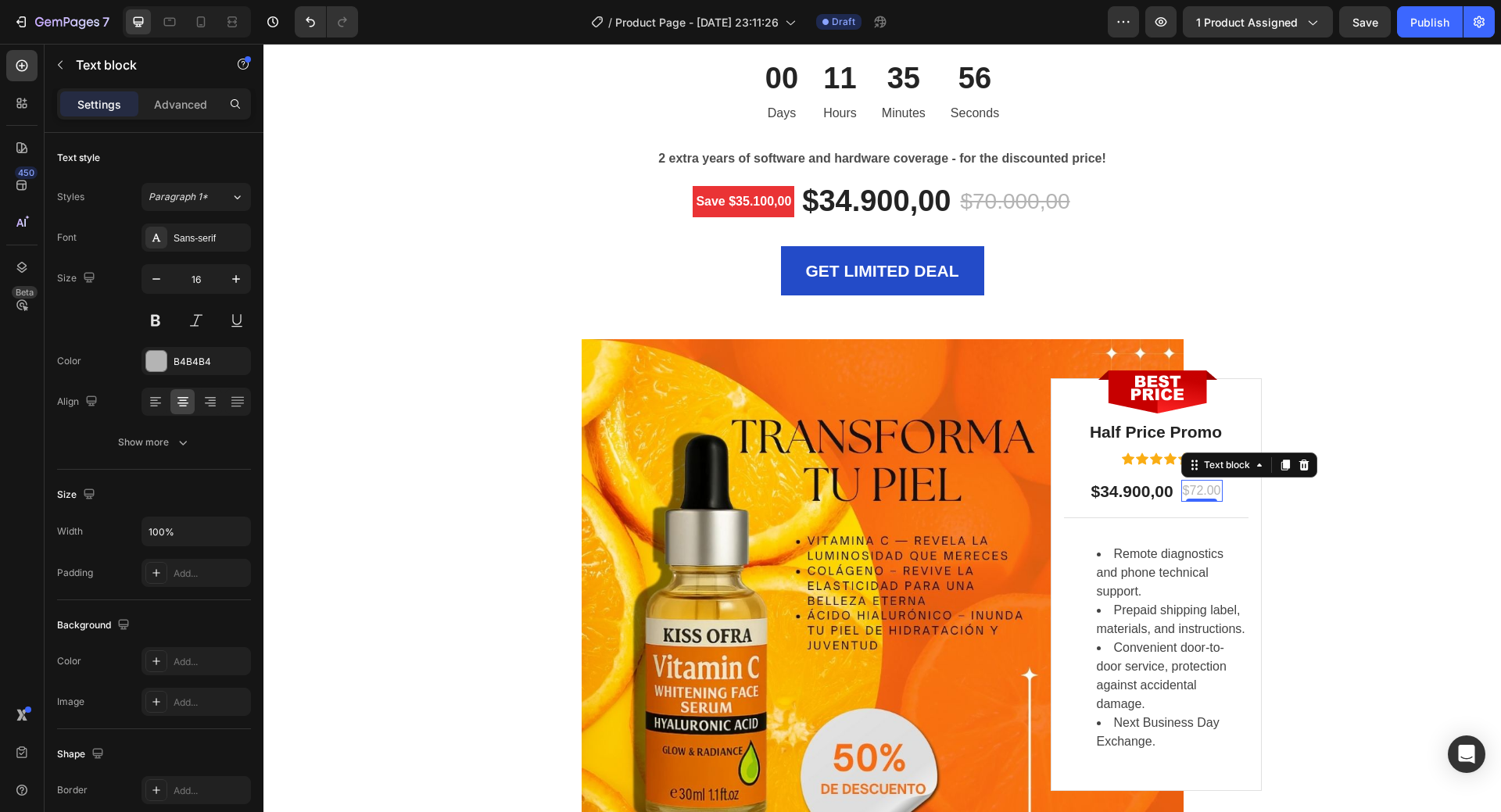
click at [1190, 493] on p "$72.00" at bounding box center [1202, 491] width 38 height 19
click at [1194, 490] on p "$72.00" at bounding box center [1202, 491] width 38 height 19
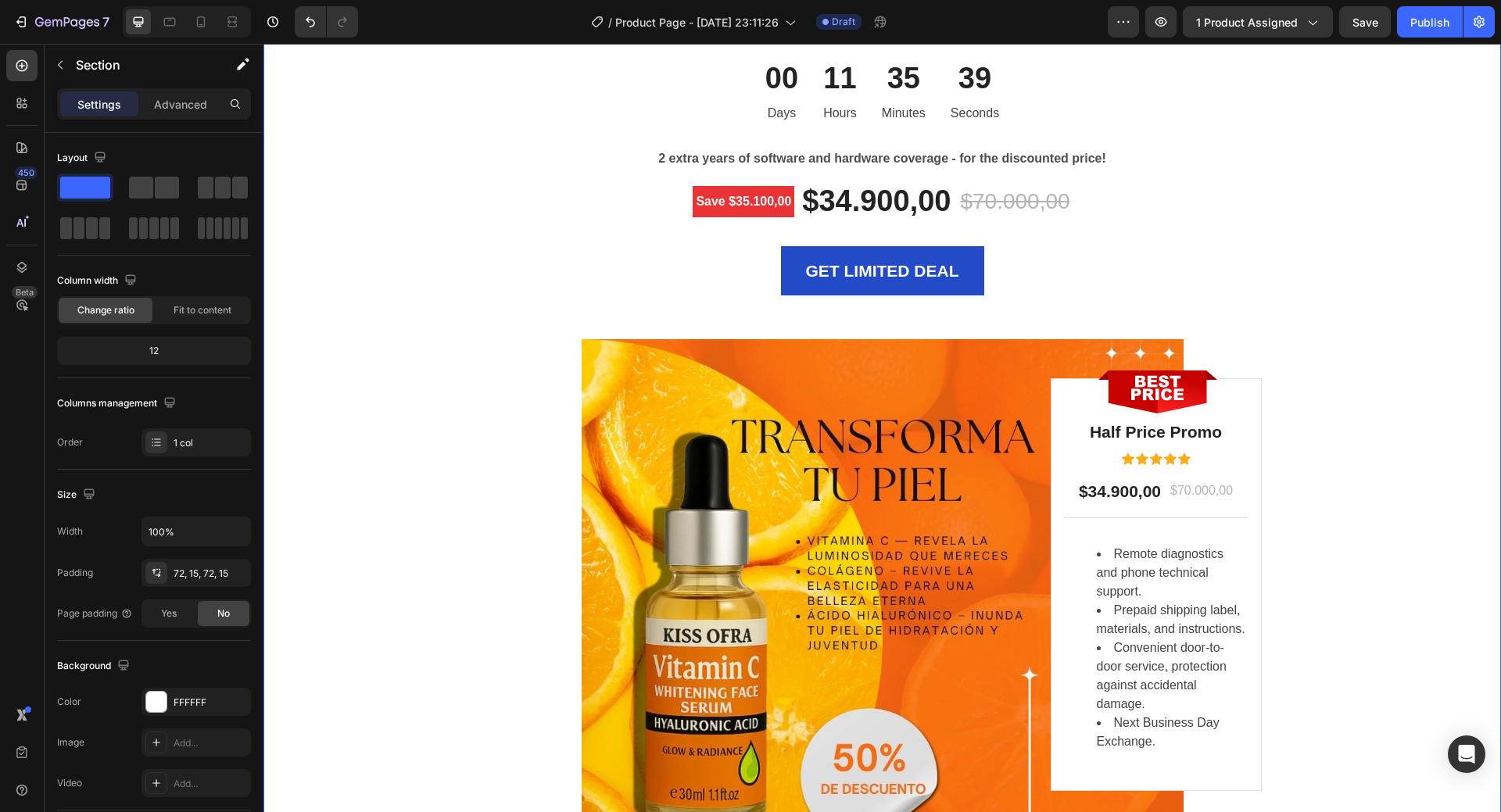
click at [1325, 448] on div "LIMITED TIME DEAL Text block PLAY WORRY-FREE WITH OUR EXTENDED WARRANTY Heading…" at bounding box center [883, 427] width 1215 height 1029
click at [1185, 492] on p "$70.000,00" at bounding box center [1201, 491] width 63 height 19
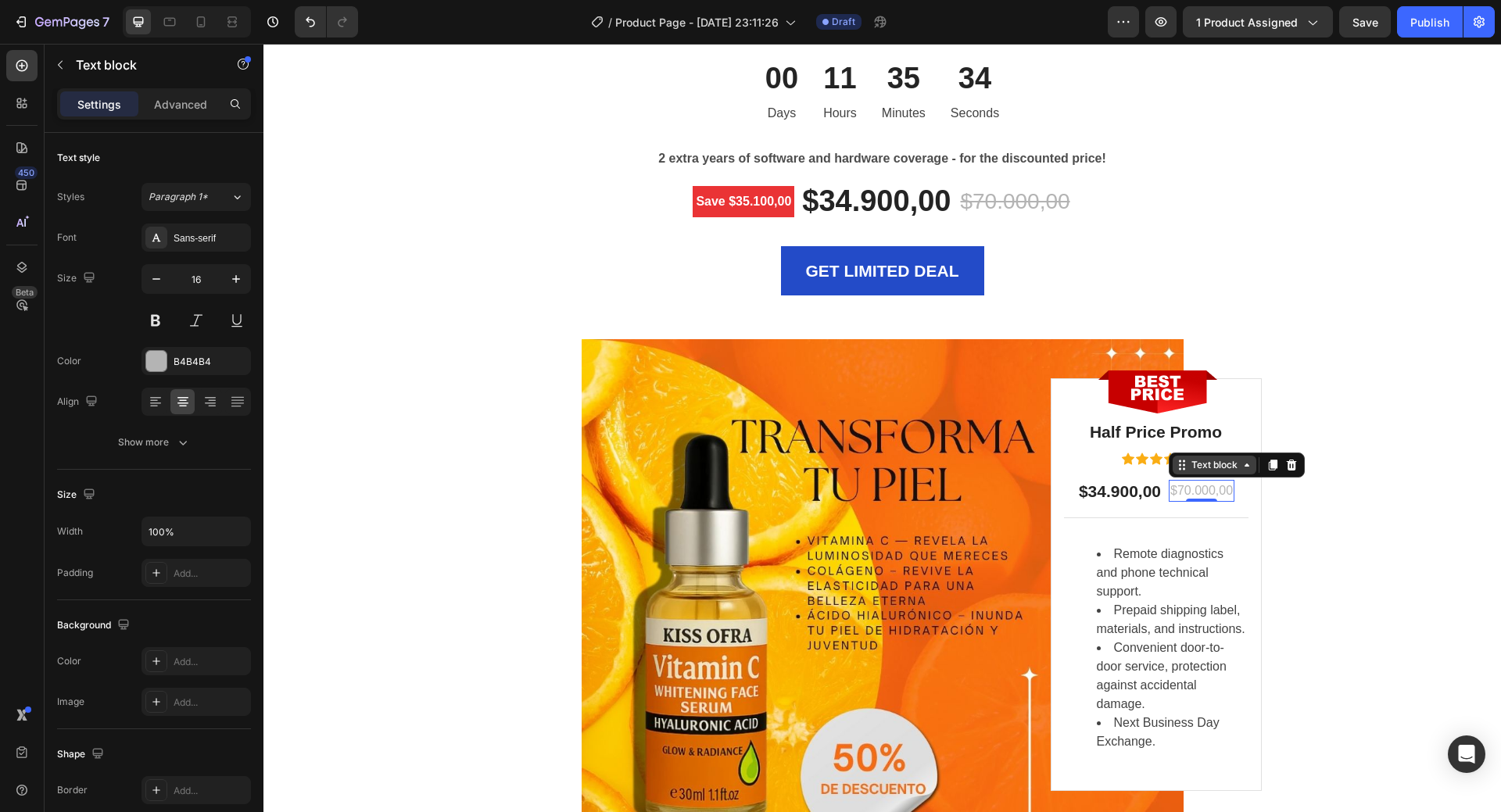
click at [1229, 470] on div "Text block" at bounding box center [1214, 465] width 52 height 14
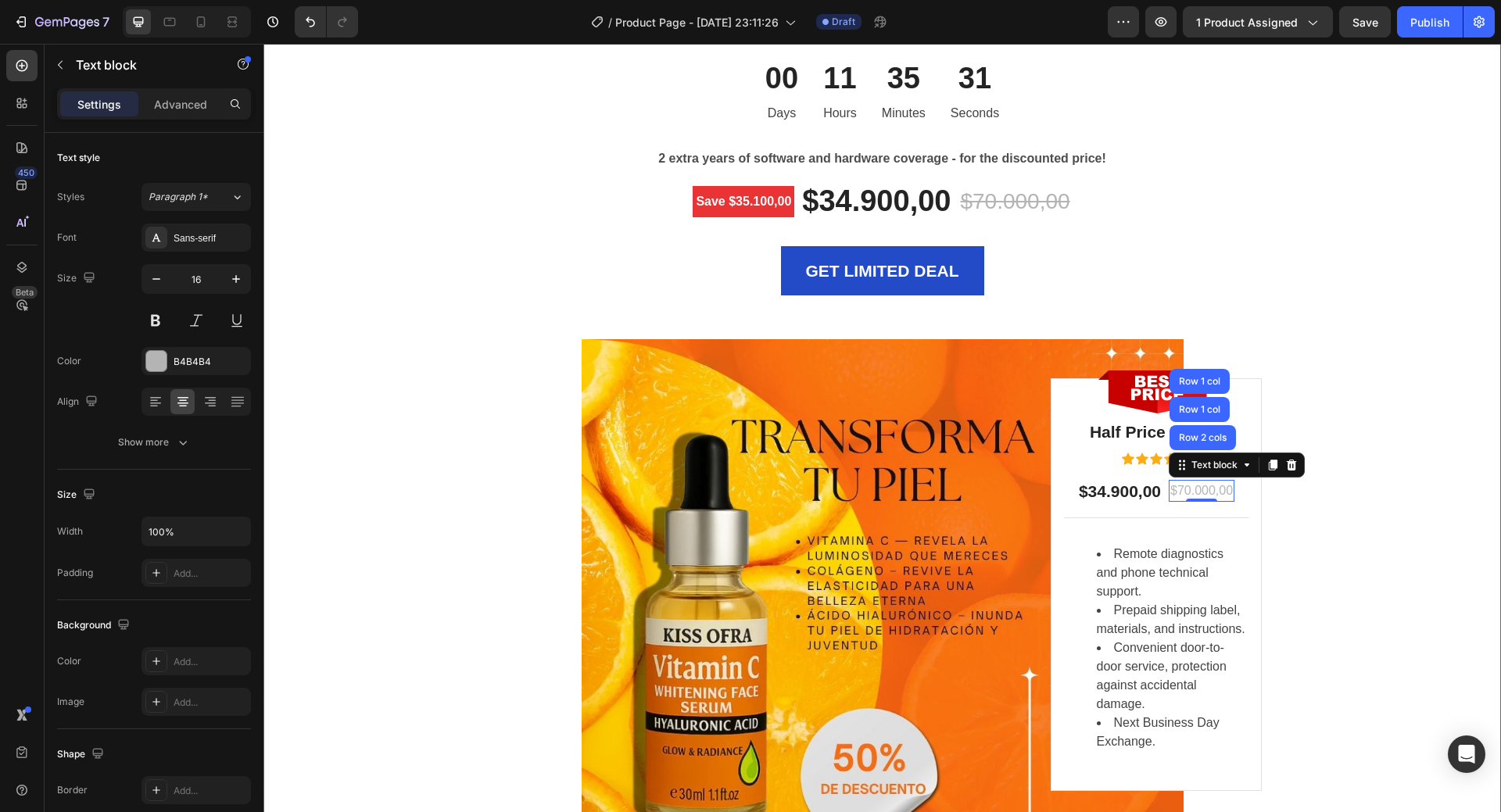
click at [1352, 437] on div "LIMITED TIME DEAL Text block PLAY WORRY-FREE WITH OUR EXTENDED WARRANTY Heading…" at bounding box center [883, 427] width 1215 height 1029
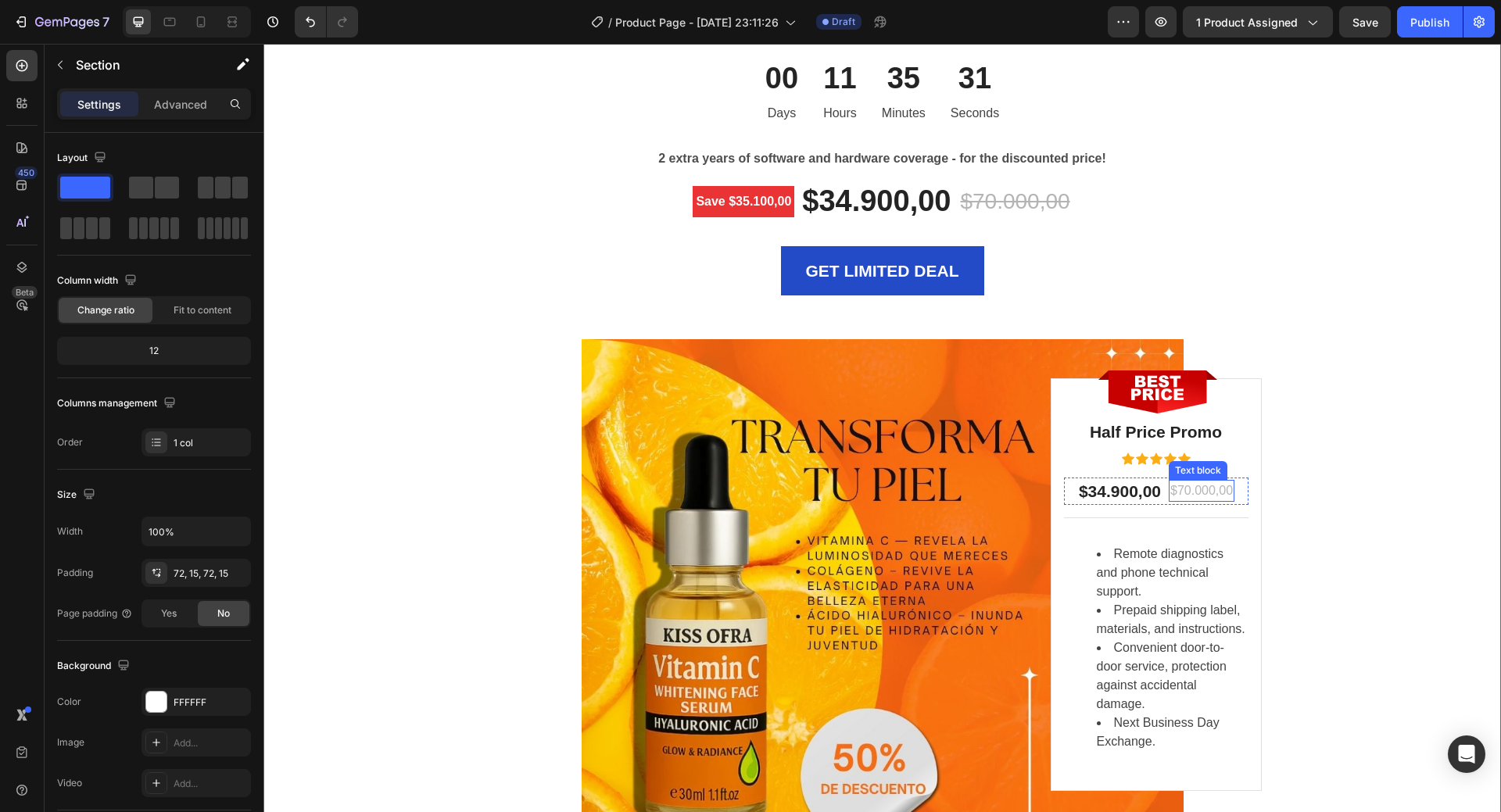
click at [1197, 498] on div "$70.000,00 Text block" at bounding box center [1202, 491] width 66 height 22
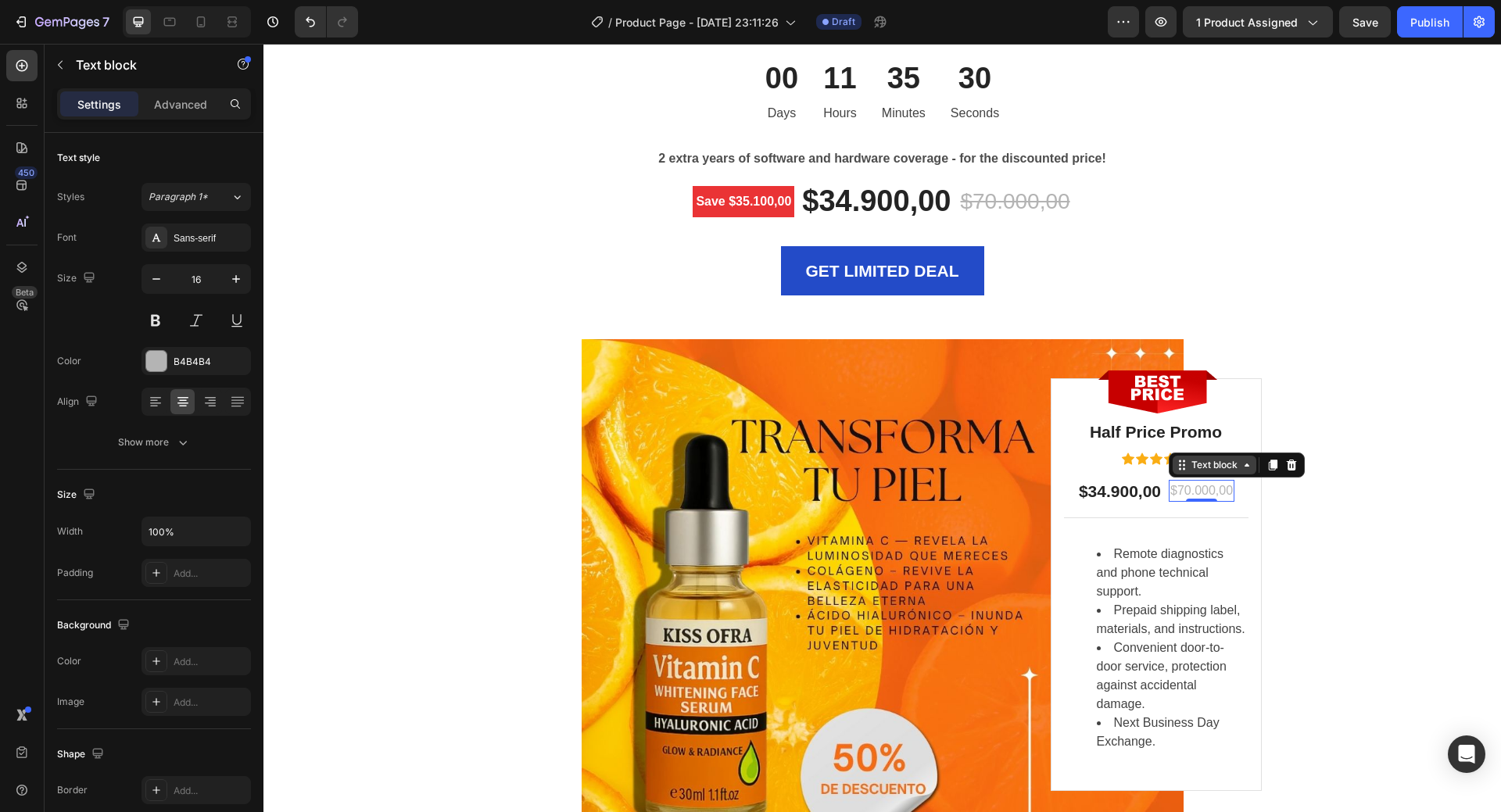
click at [1176, 469] on icon at bounding box center [1182, 465] width 12 height 12
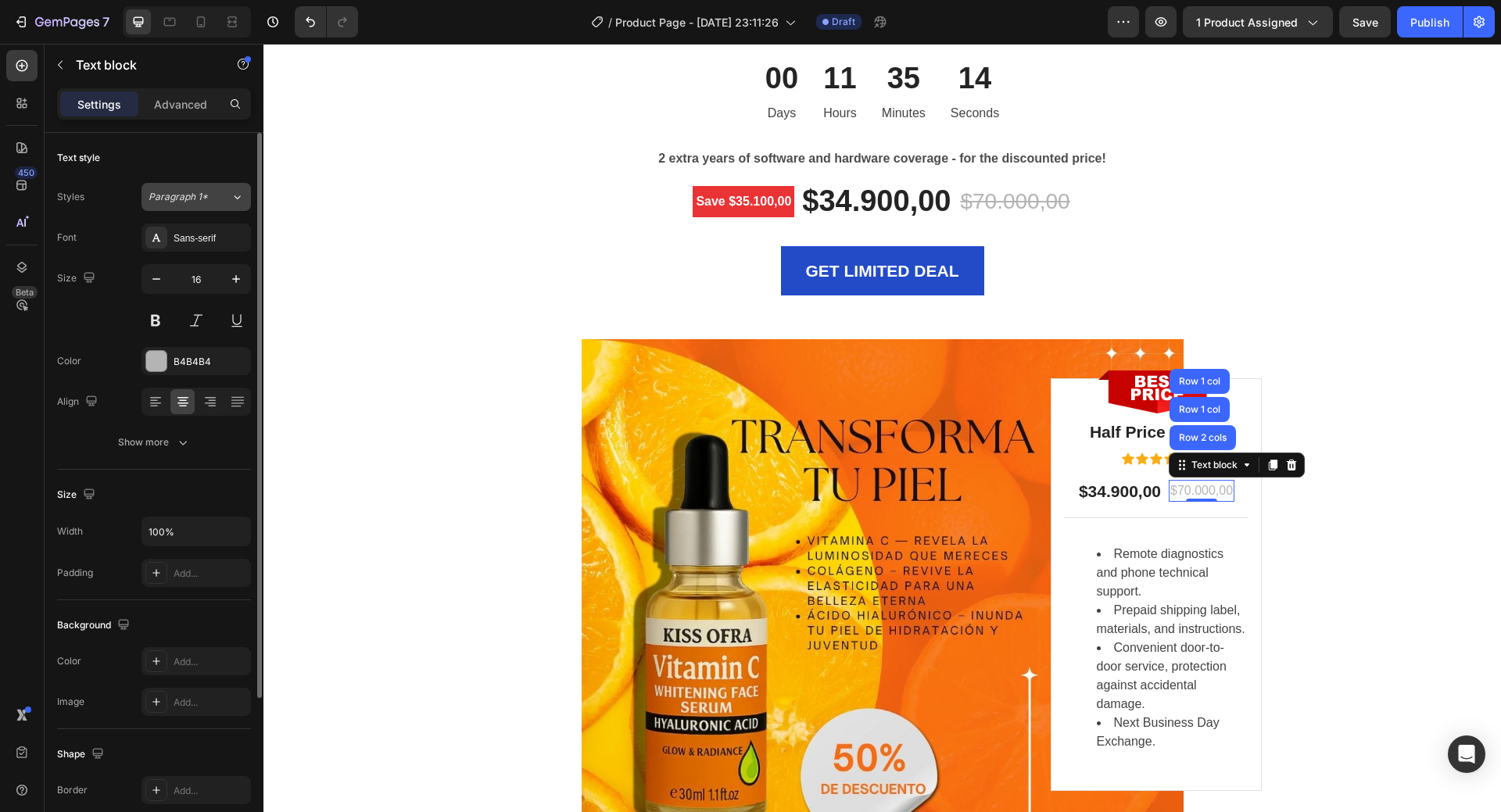
click at [238, 196] on icon at bounding box center [238, 196] width 13 height 16
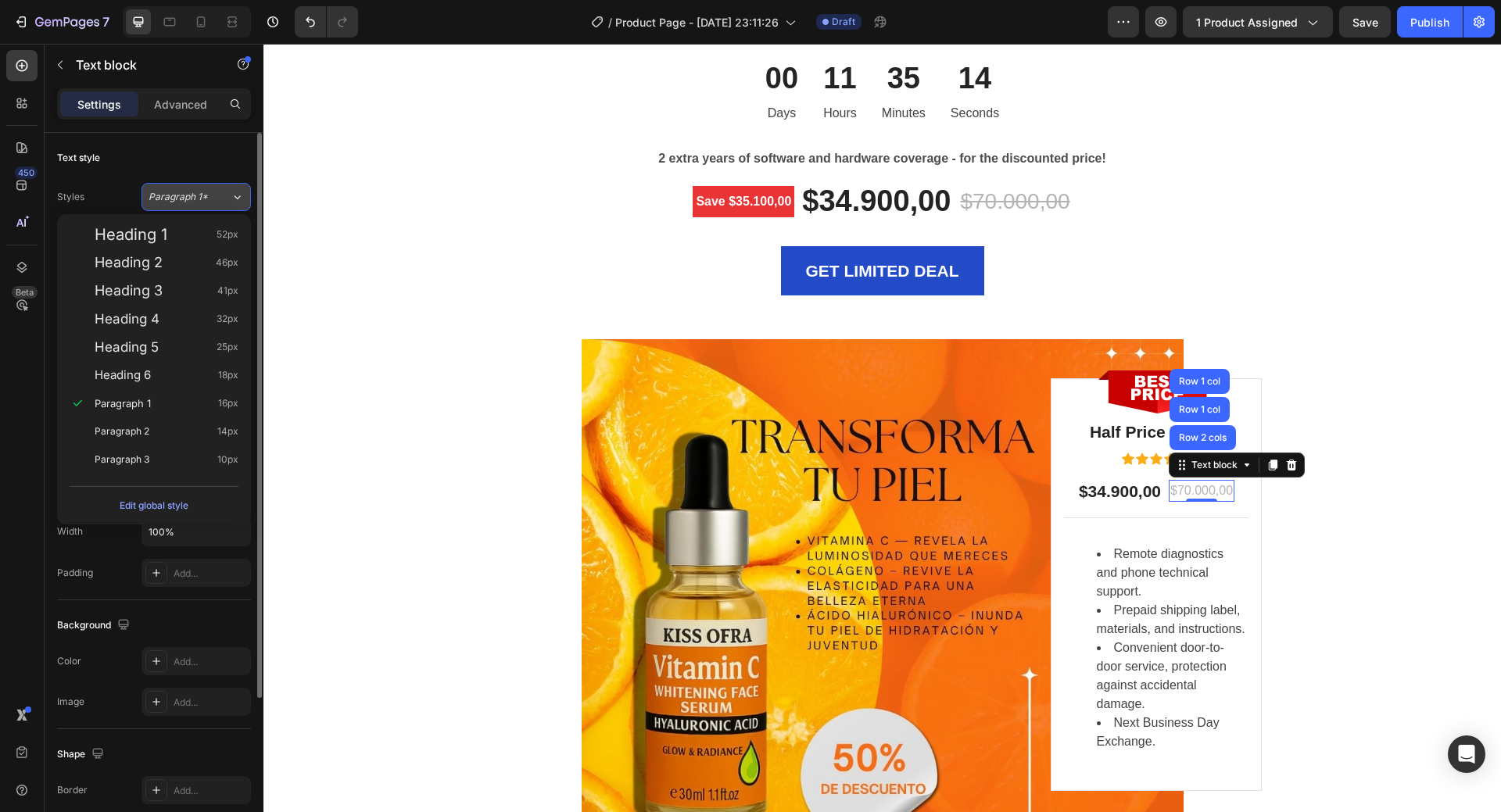
click at [238, 196] on icon at bounding box center [238, 196] width 13 height 16
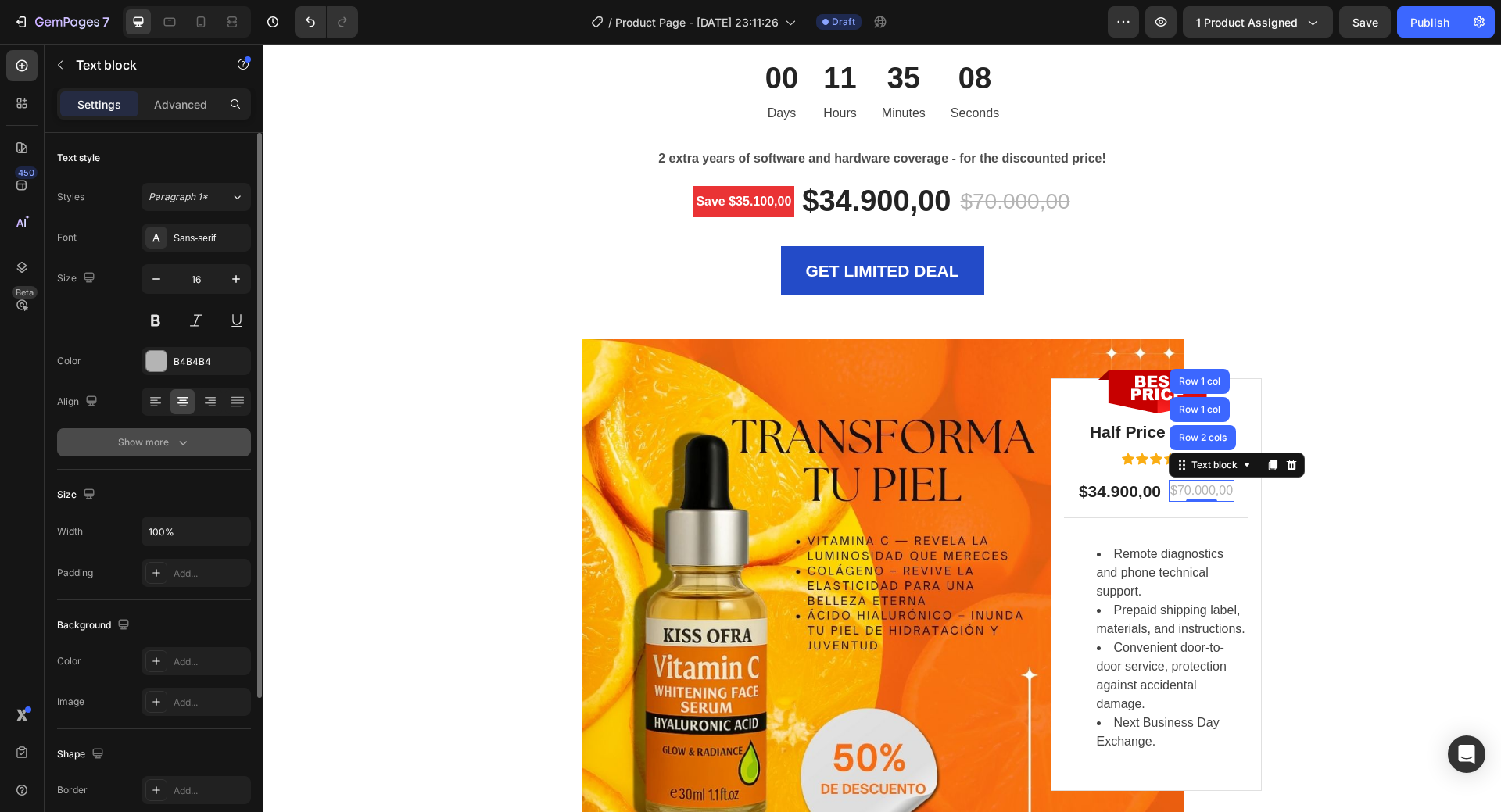
scroll to position [202, 0]
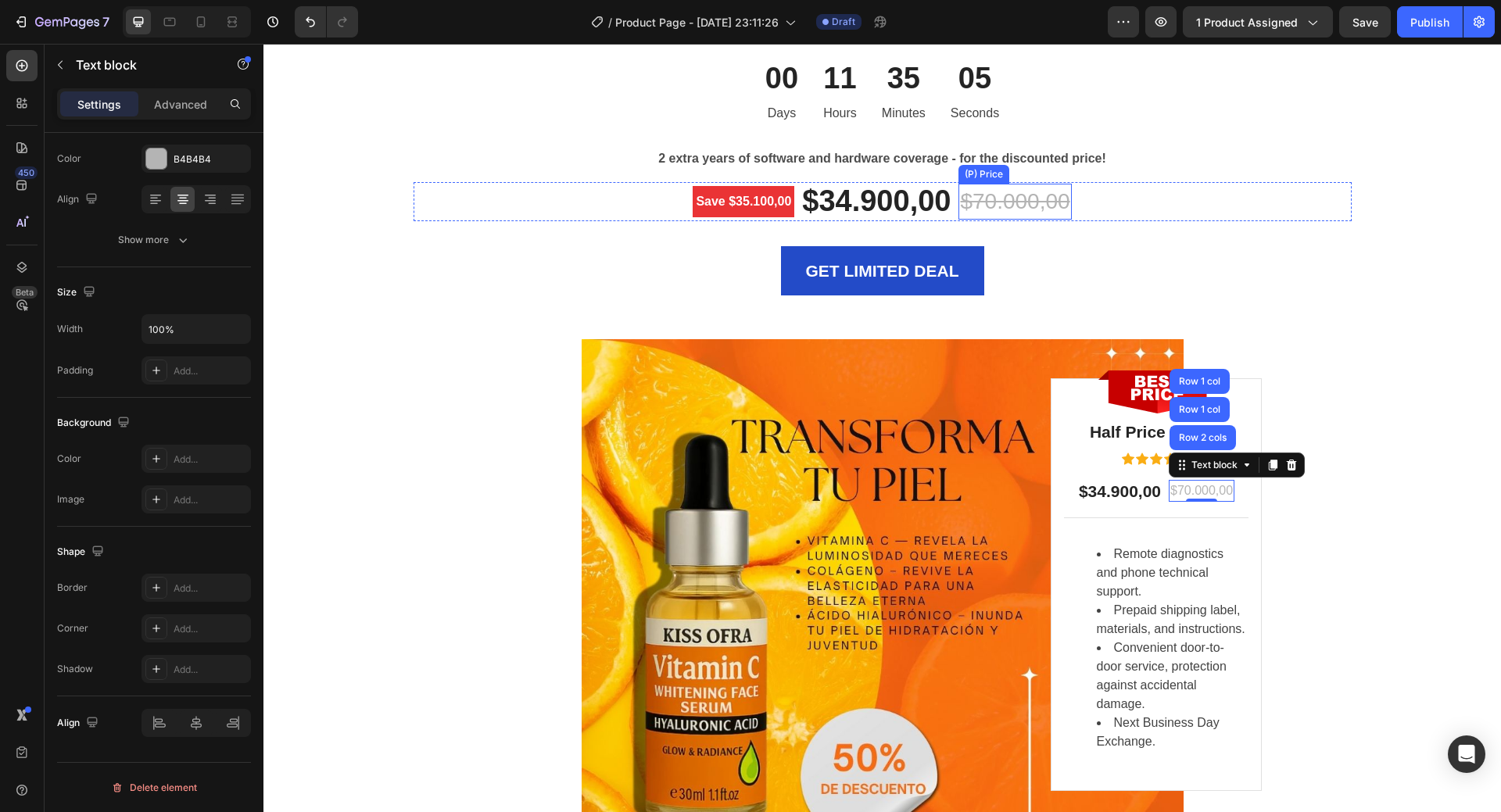
click at [1036, 205] on div "$70.000,00" at bounding box center [1015, 202] width 112 height 36
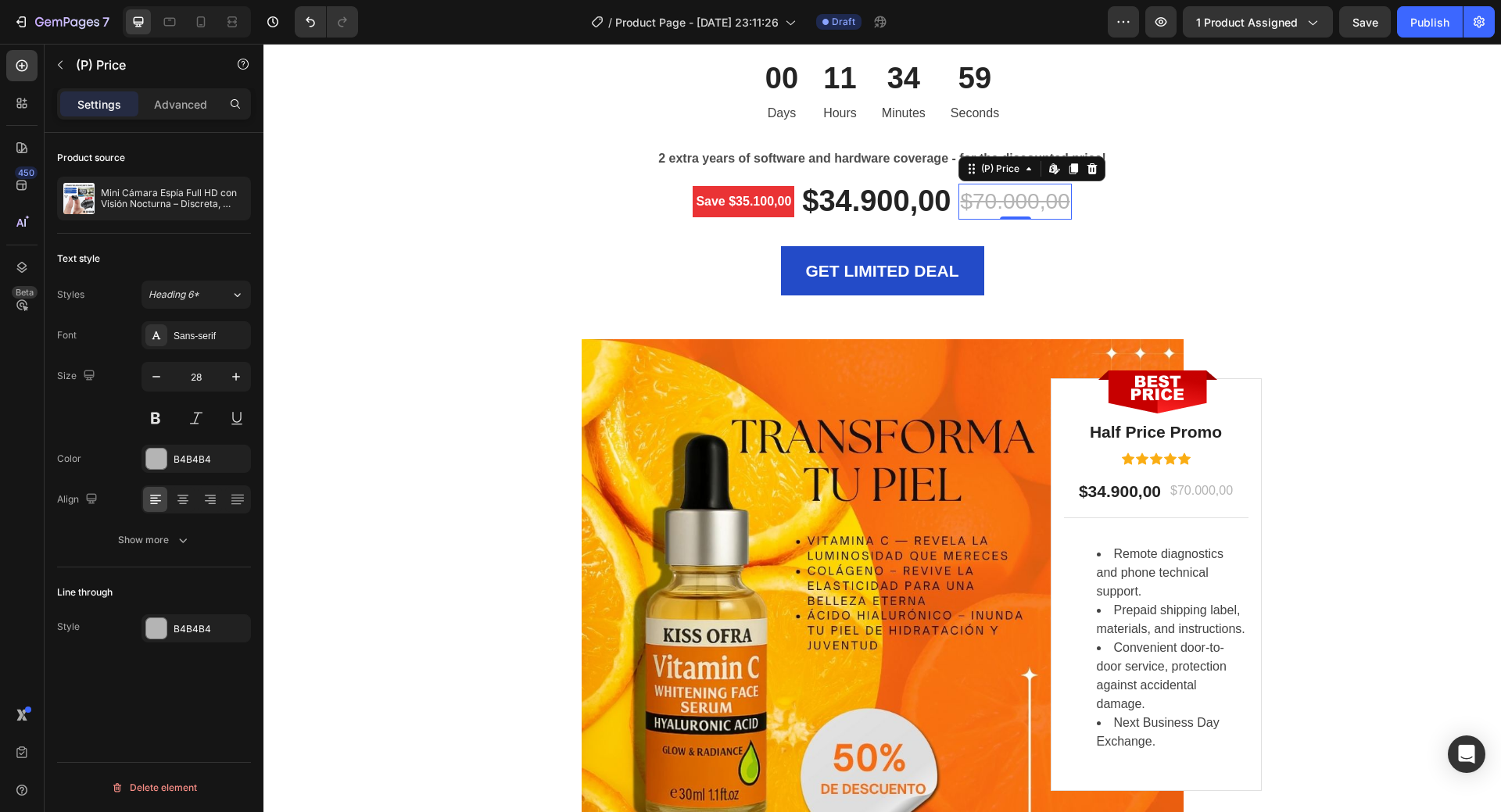
click at [1007, 197] on div "$70.000,00" at bounding box center [1015, 202] width 112 height 36
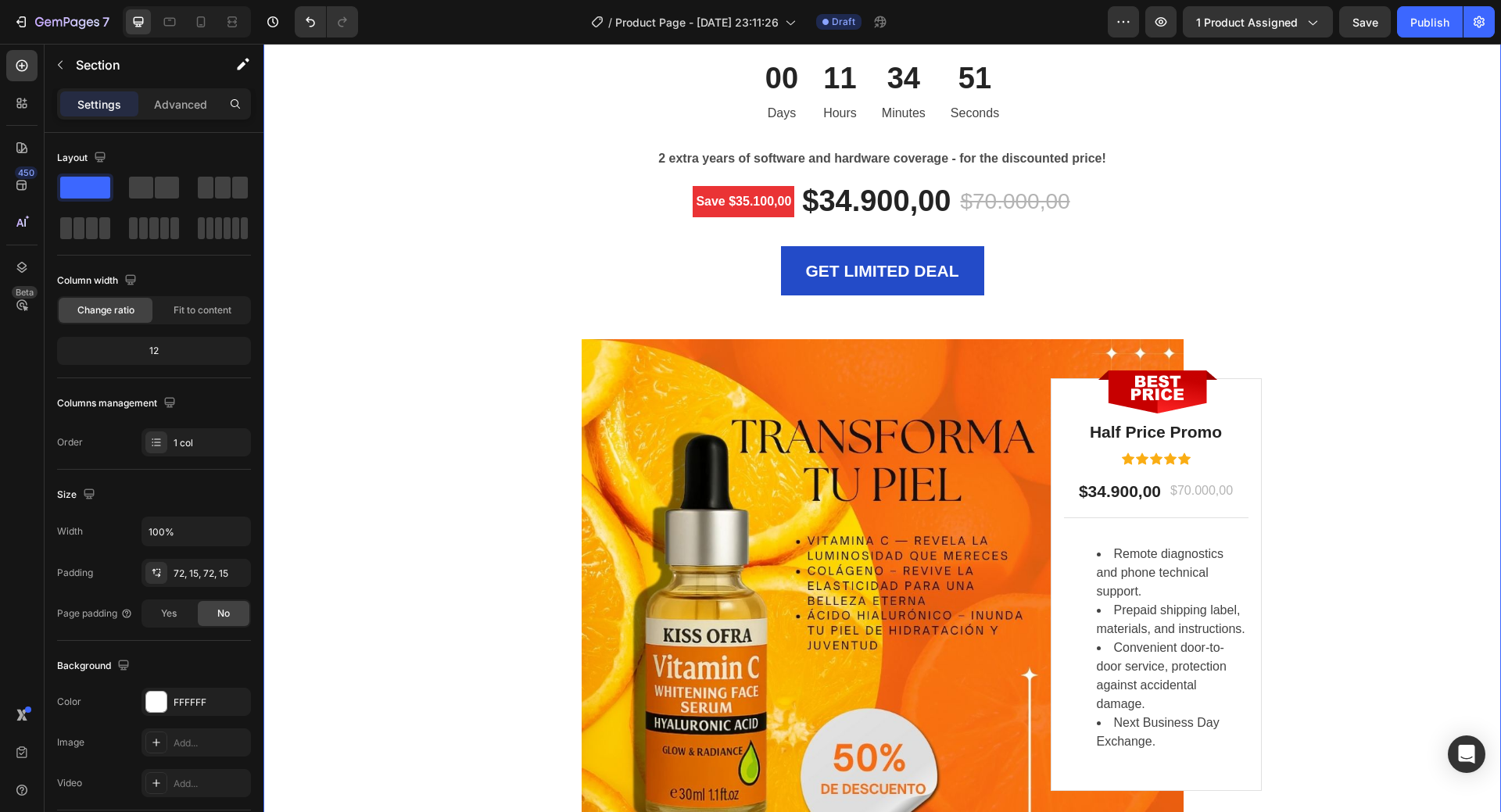
click at [1358, 350] on div "LIMITED TIME DEAL Text block PLAY WORRY-FREE WITH OUR EXTENDED WARRANTY Heading…" at bounding box center [883, 427] width 1215 height 1029
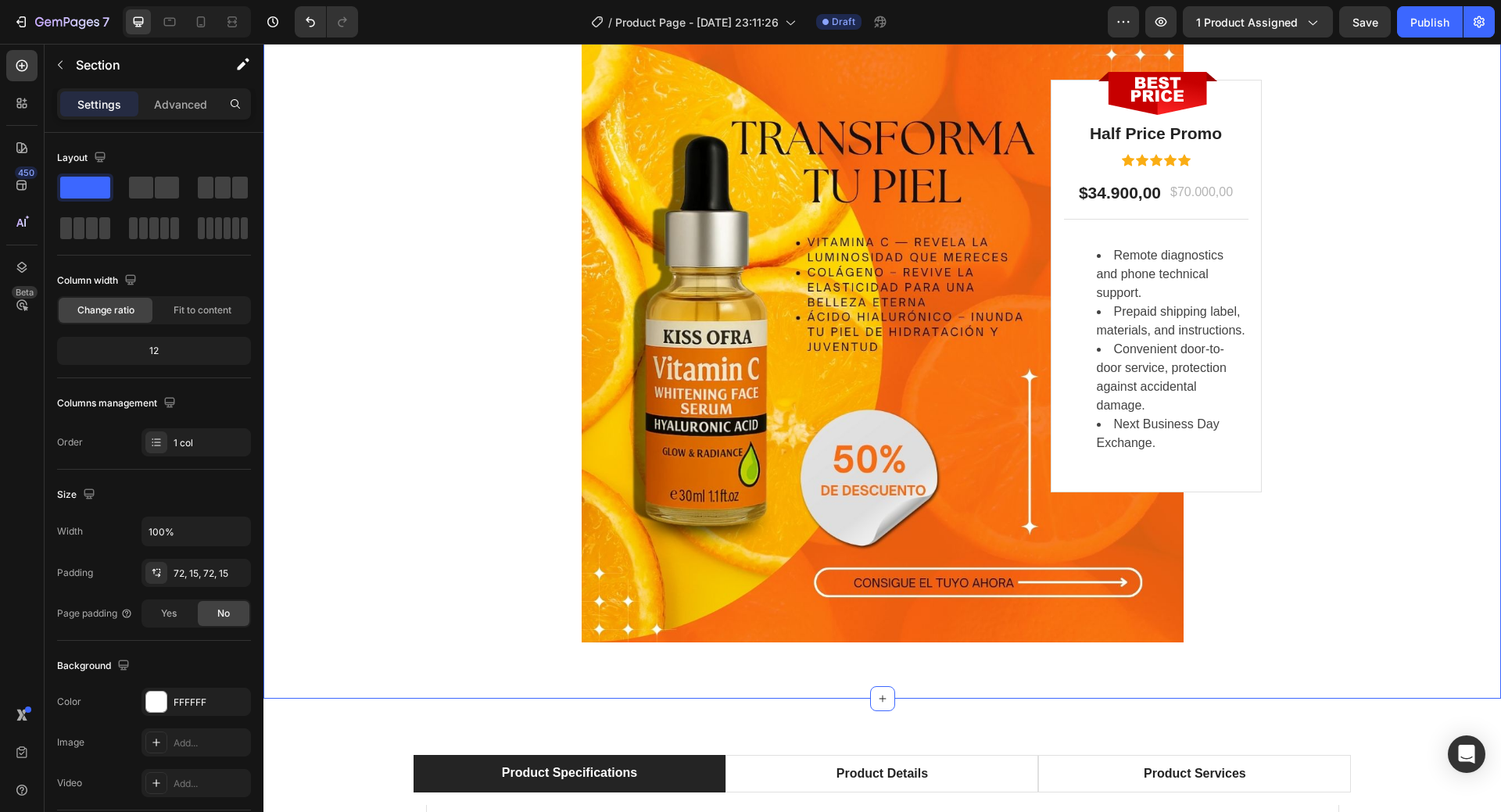
scroll to position [4978, 0]
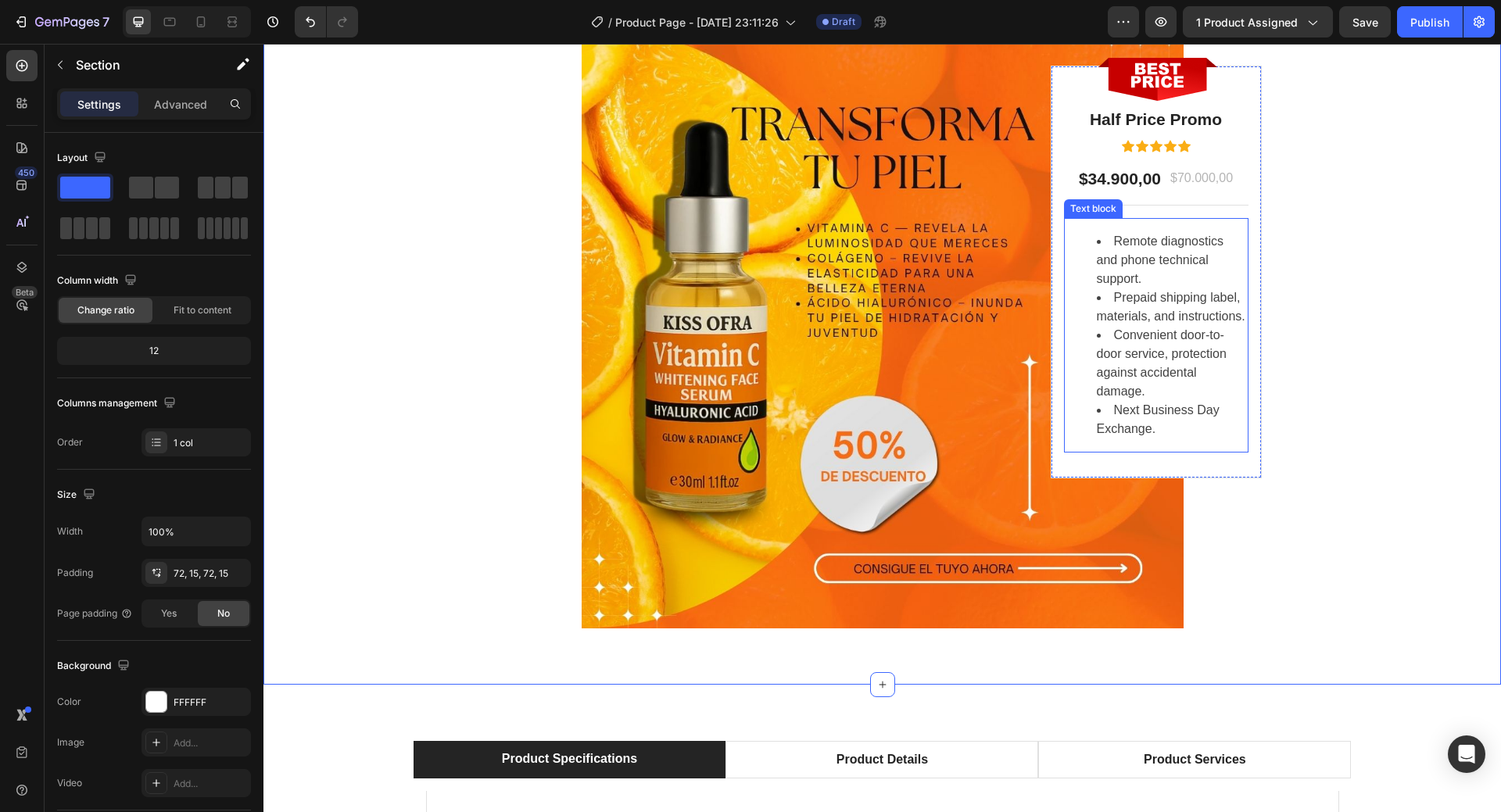
click at [1145, 326] on li "Convenient door-to-door service, protection against accidental damage." at bounding box center [1172, 363] width 150 height 75
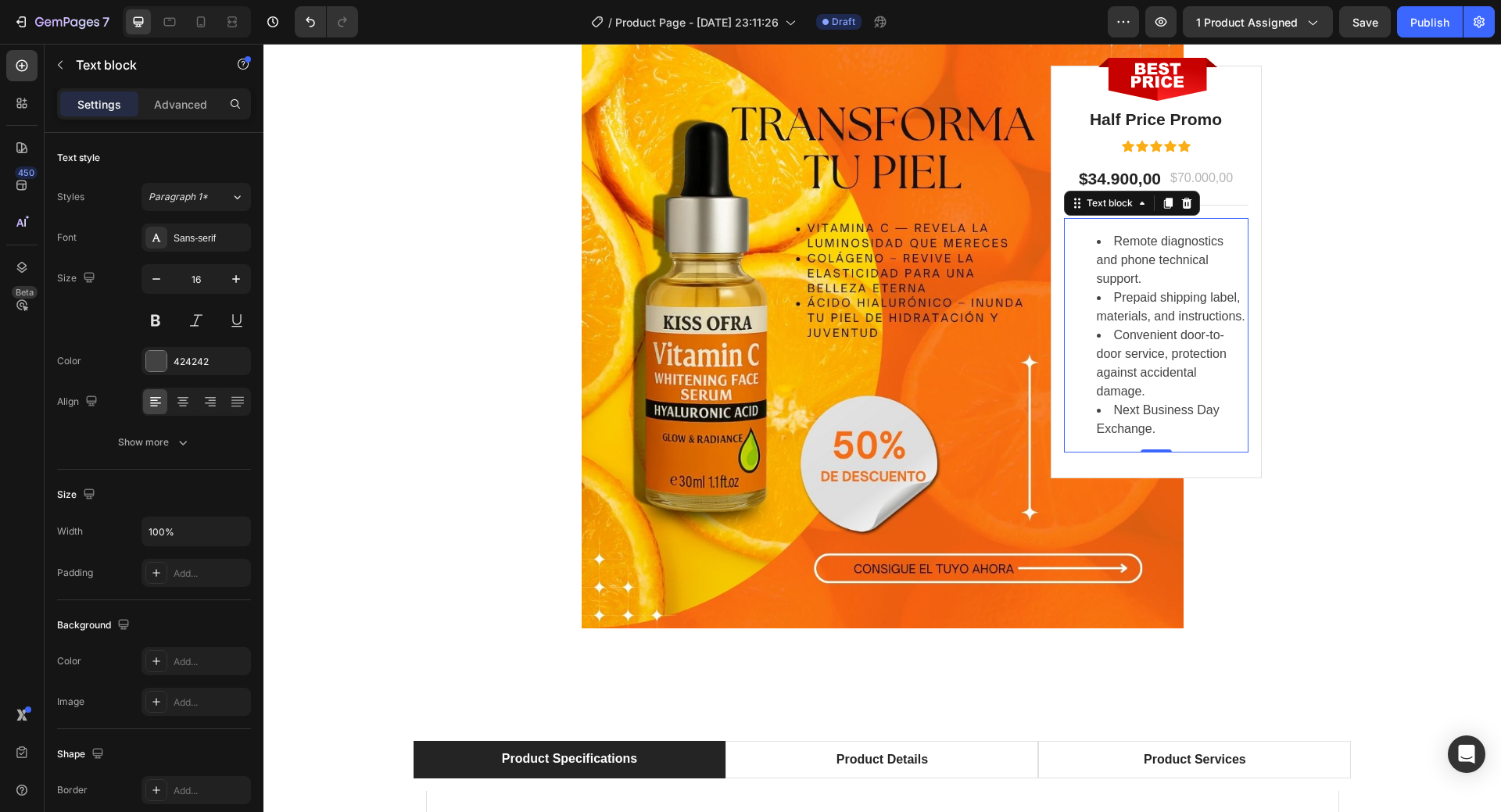
click at [1145, 326] on li "Convenient door-to-door service, protection against accidental damage." at bounding box center [1172, 363] width 150 height 75
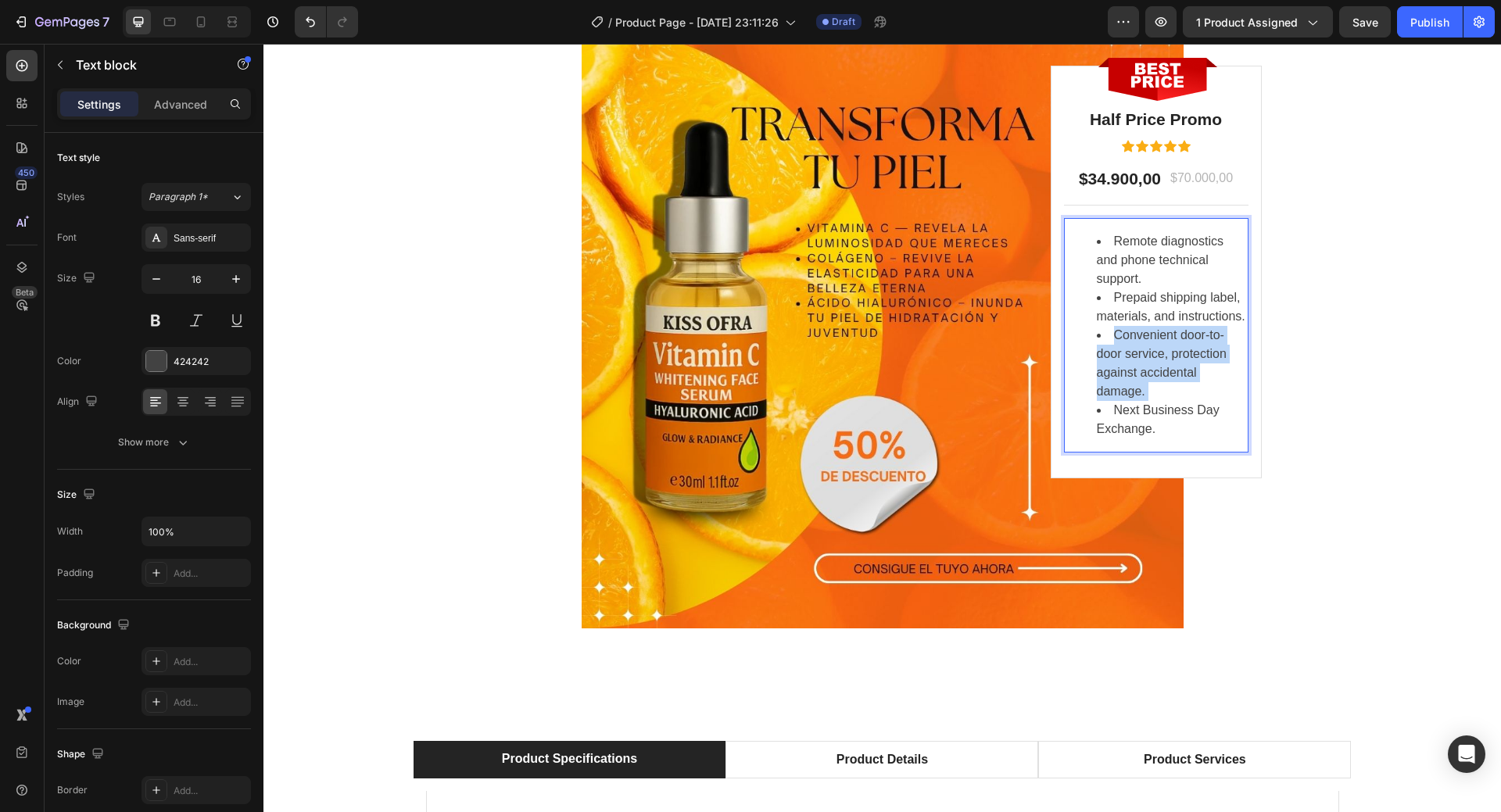
click at [1145, 326] on li "Convenient door-to-door service, protection against accidental damage." at bounding box center [1172, 363] width 150 height 75
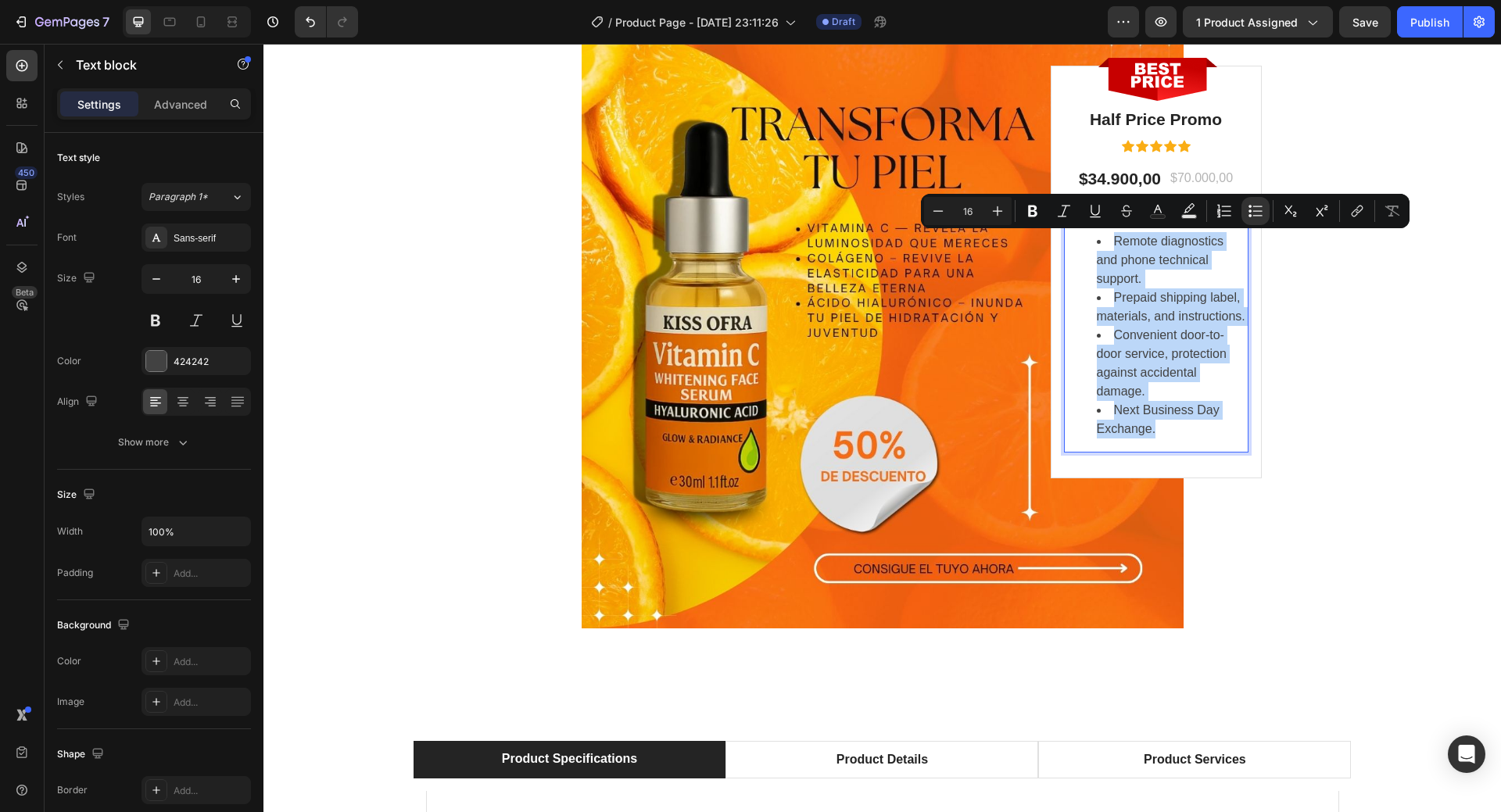
copy ul "Remote diagnostics and phone technical support. Prepaid shipping label, materia…"
click at [1324, 349] on div "LIMITED TIME DEAL Text block PLAY WORRY-FREE WITH OUR EXTENDED WARRANTY Heading…" at bounding box center [883, 114] width 1215 height 1029
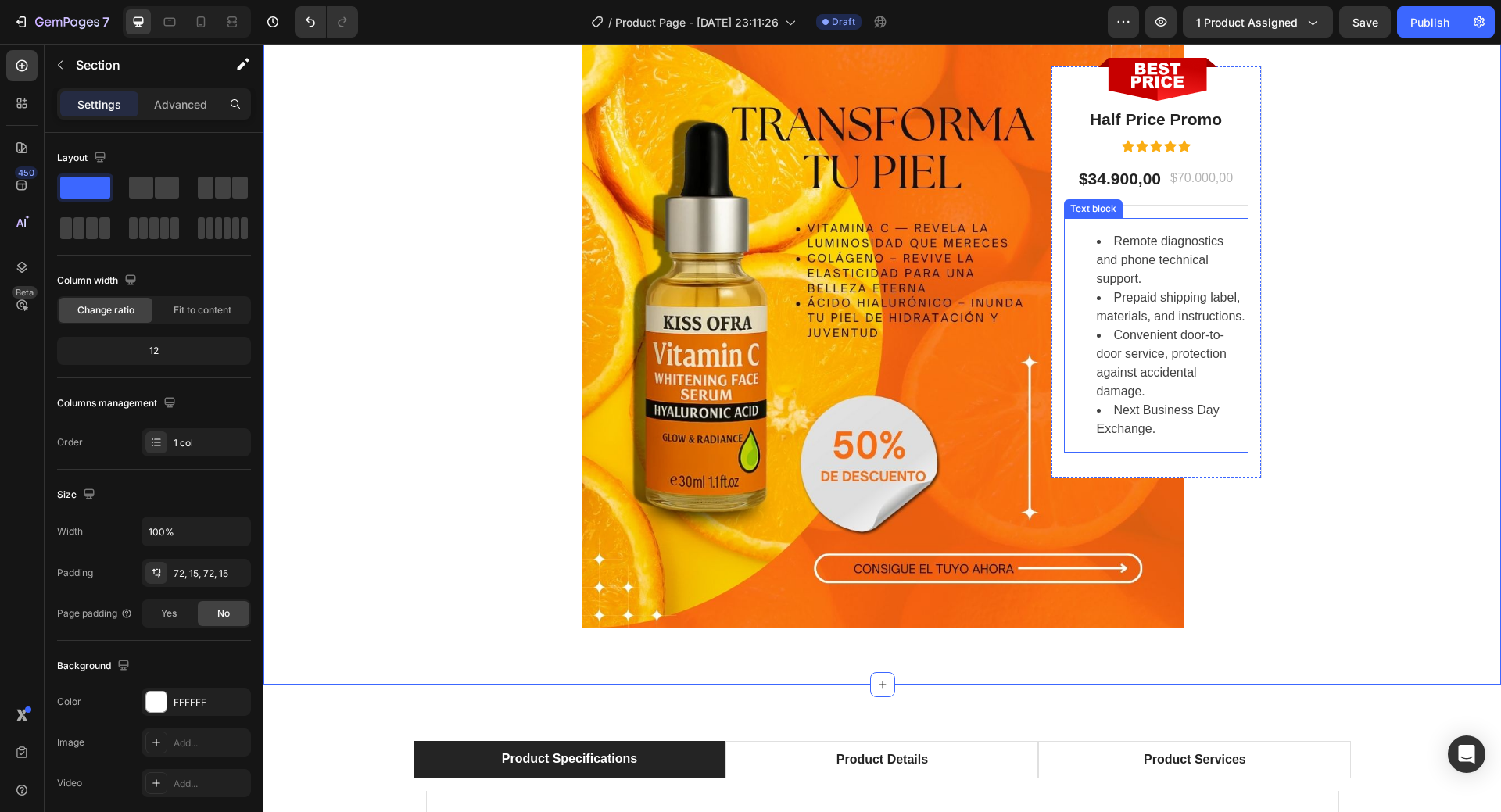
click at [1116, 238] on li "Remote diagnostics and phone technical support." at bounding box center [1172, 260] width 150 height 56
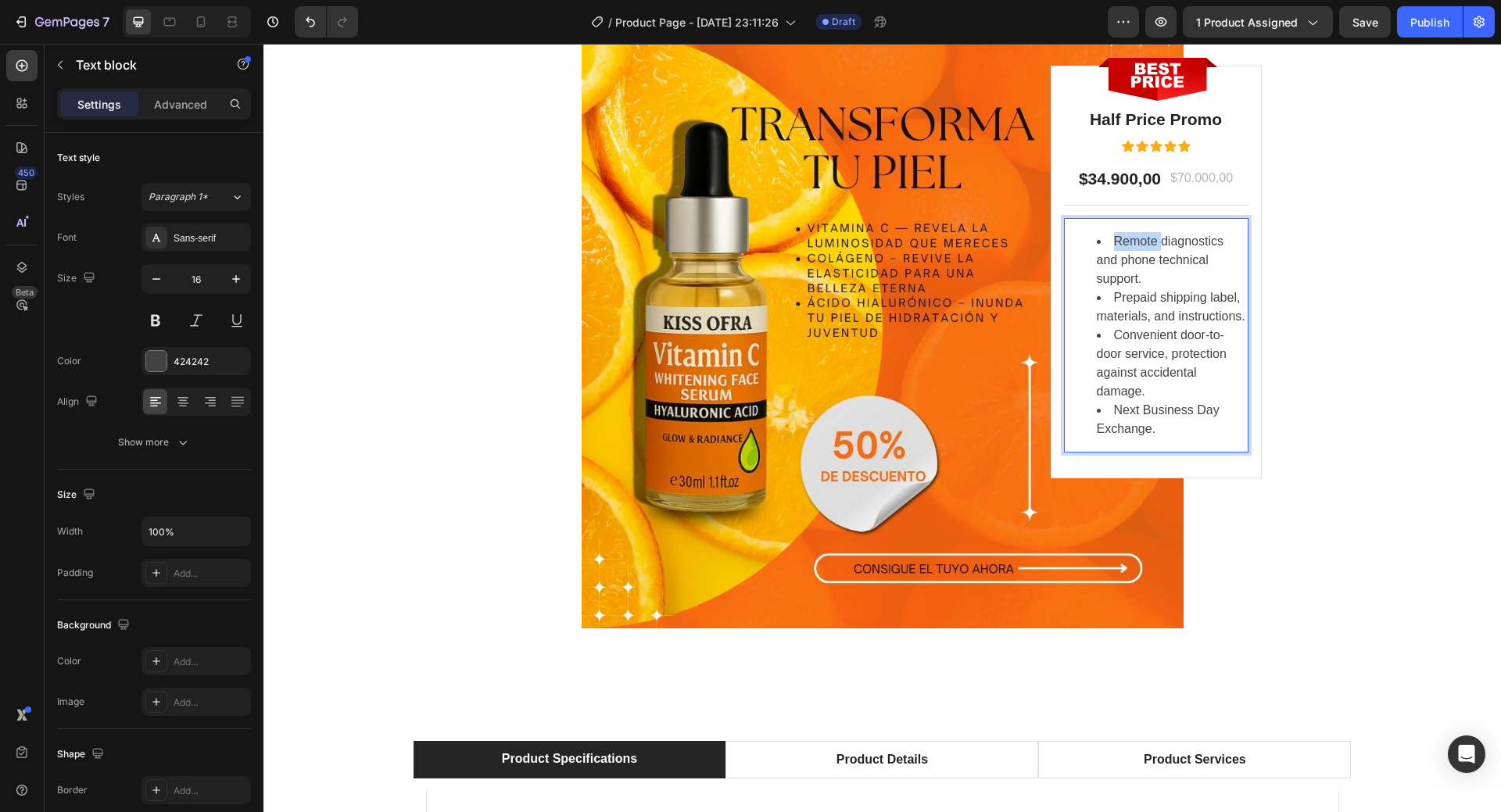
click at [1113, 239] on li "Remote diagnostics and phone technical support." at bounding box center [1172, 260] width 150 height 56
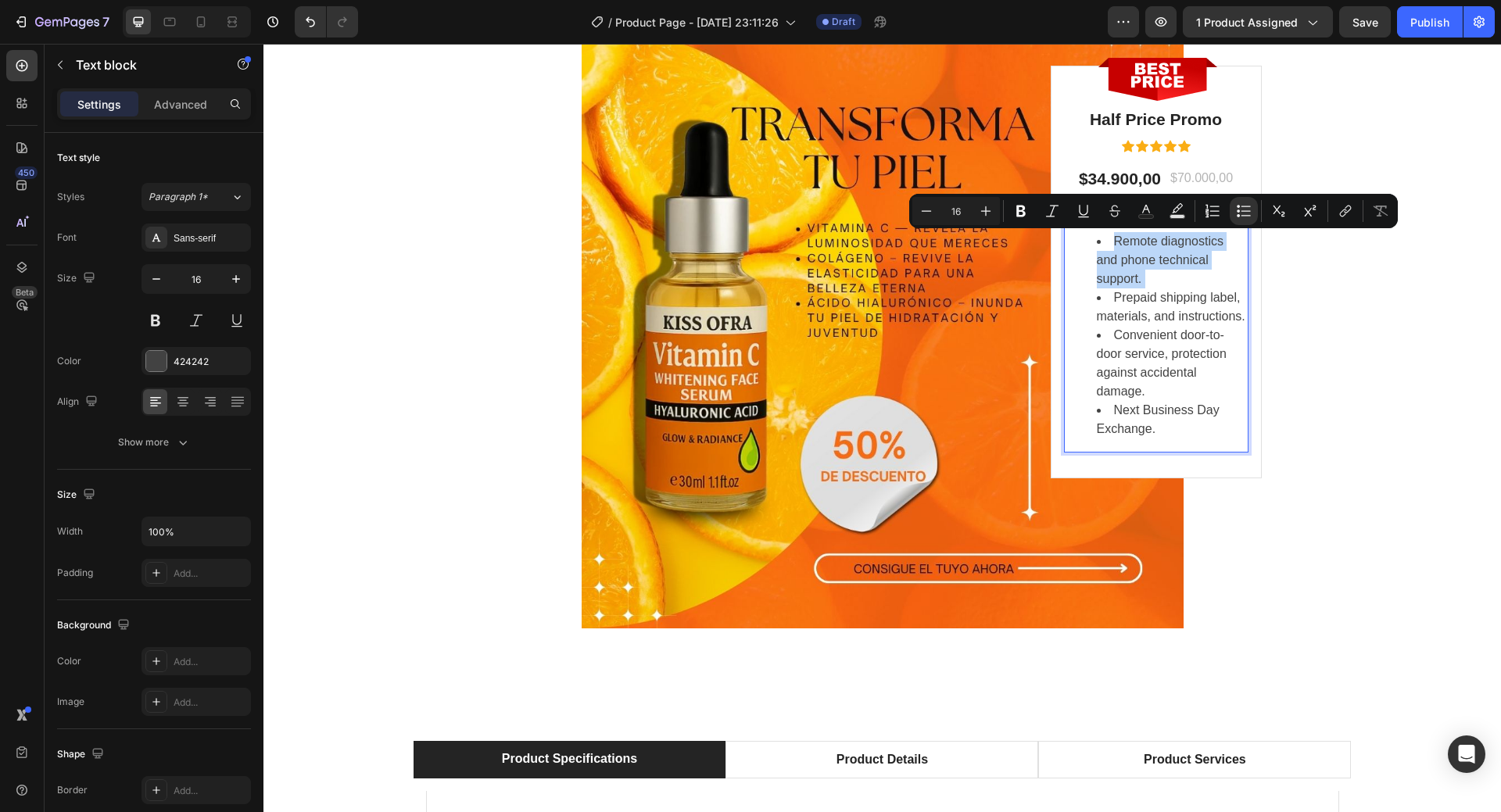
click at [1113, 239] on li "Remote diagnostics and phone technical support." at bounding box center [1172, 260] width 150 height 56
click at [1136, 251] on li "Remote diagnostics and phone technical support." at bounding box center [1172, 260] width 150 height 56
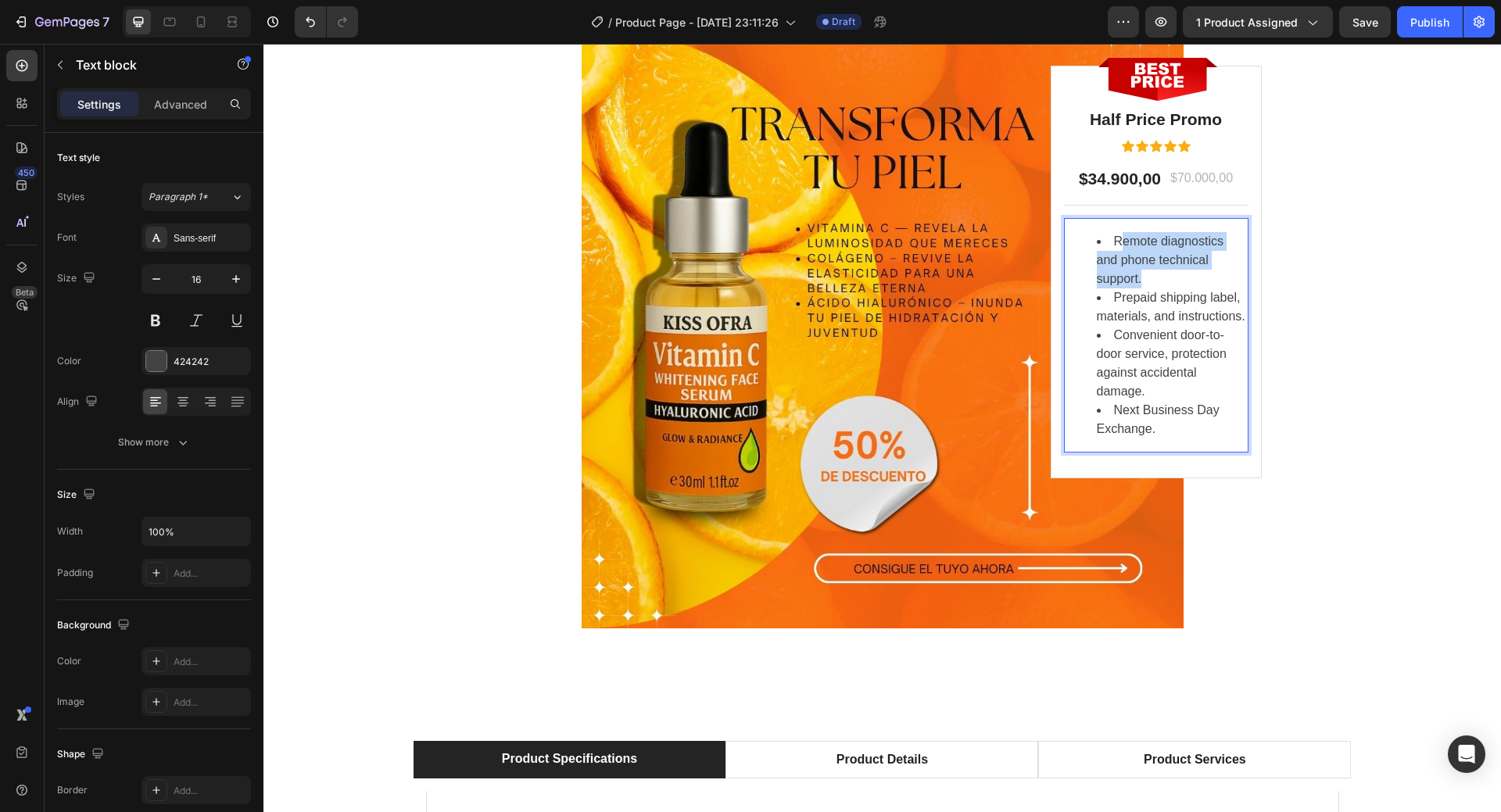
drag, startPoint x: 1112, startPoint y: 236, endPoint x: 1135, endPoint y: 281, distance: 50.5
click at [1135, 281] on li "Remote diagnostics and phone technical support." at bounding box center [1172, 260] width 150 height 56
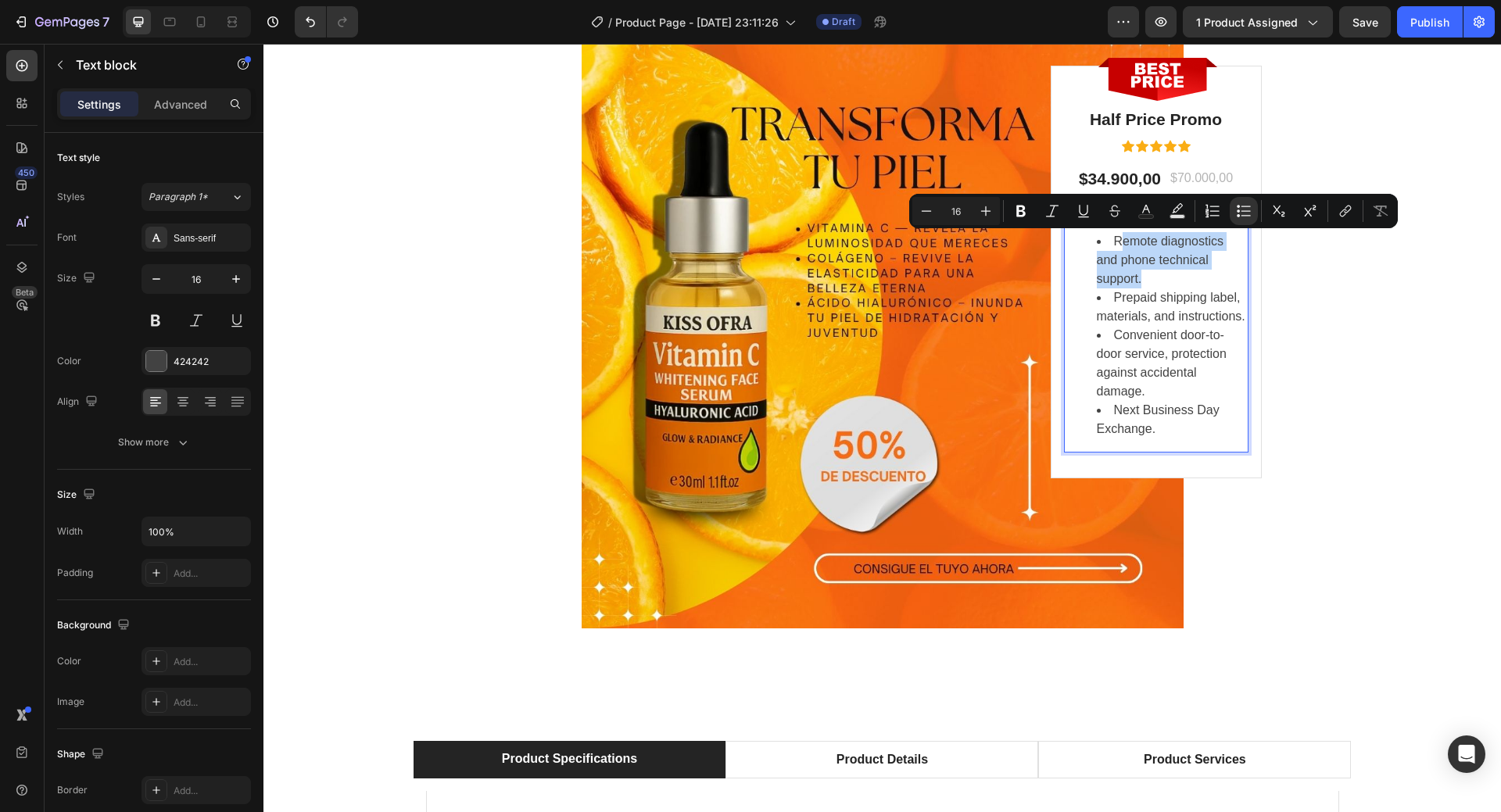
click at [1116, 249] on li "Remote diagnostics and phone technical support." at bounding box center [1172, 260] width 150 height 56
drag, startPoint x: 1112, startPoint y: 234, endPoint x: 1138, endPoint y: 283, distance: 55.5
click at [1138, 283] on li "Remote diagnostics and phone technical support." at bounding box center [1172, 260] width 150 height 56
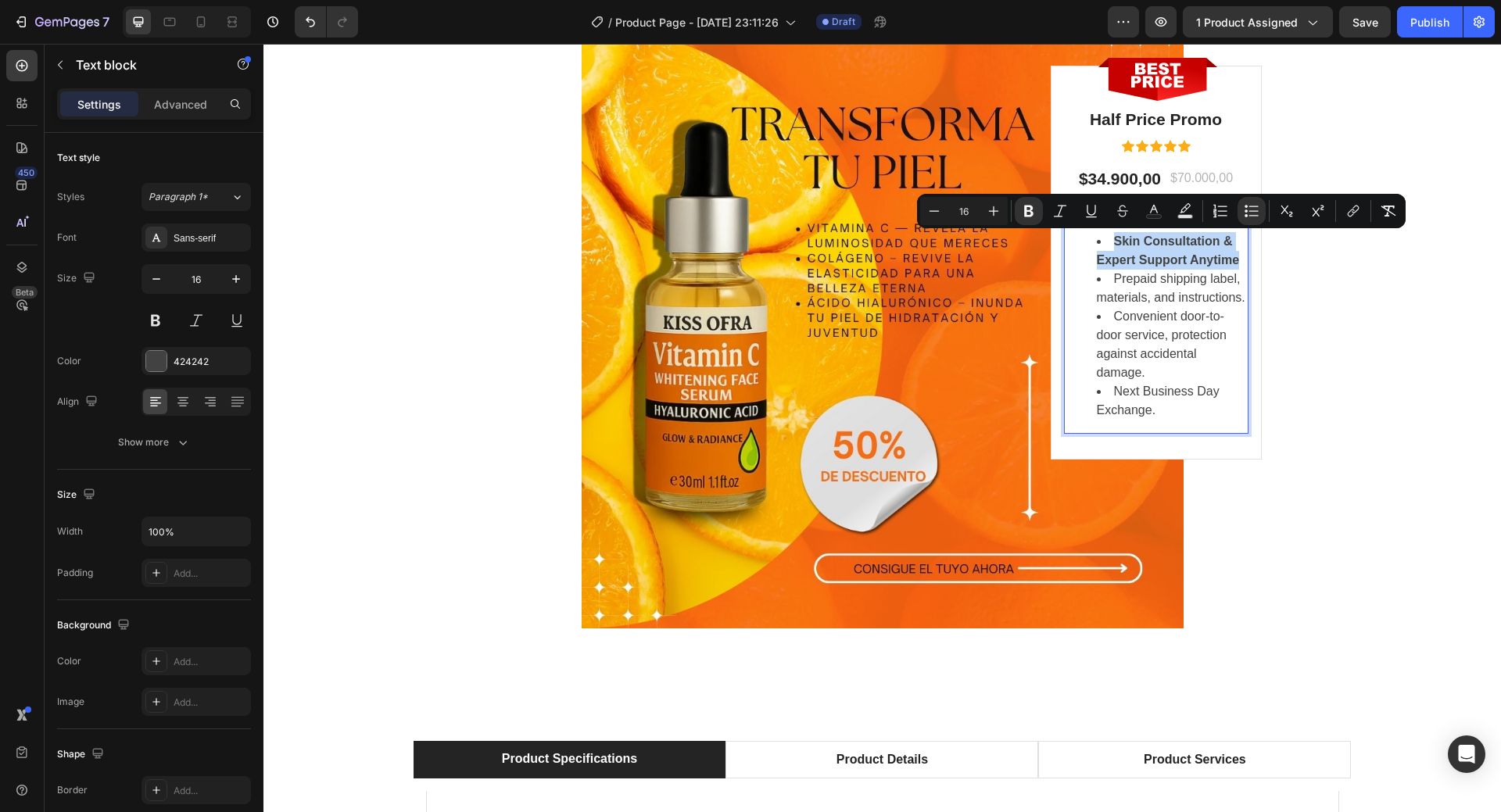
drag, startPoint x: 1112, startPoint y: 242, endPoint x: 1231, endPoint y: 257, distance: 119.9
click at [1286, 276] on div "LIMITED TIME DEAL Text block PLAY WORRY-FREE WITH OUR EXTENDED WARRANTY Heading…" at bounding box center [883, 114] width 1215 height 1029
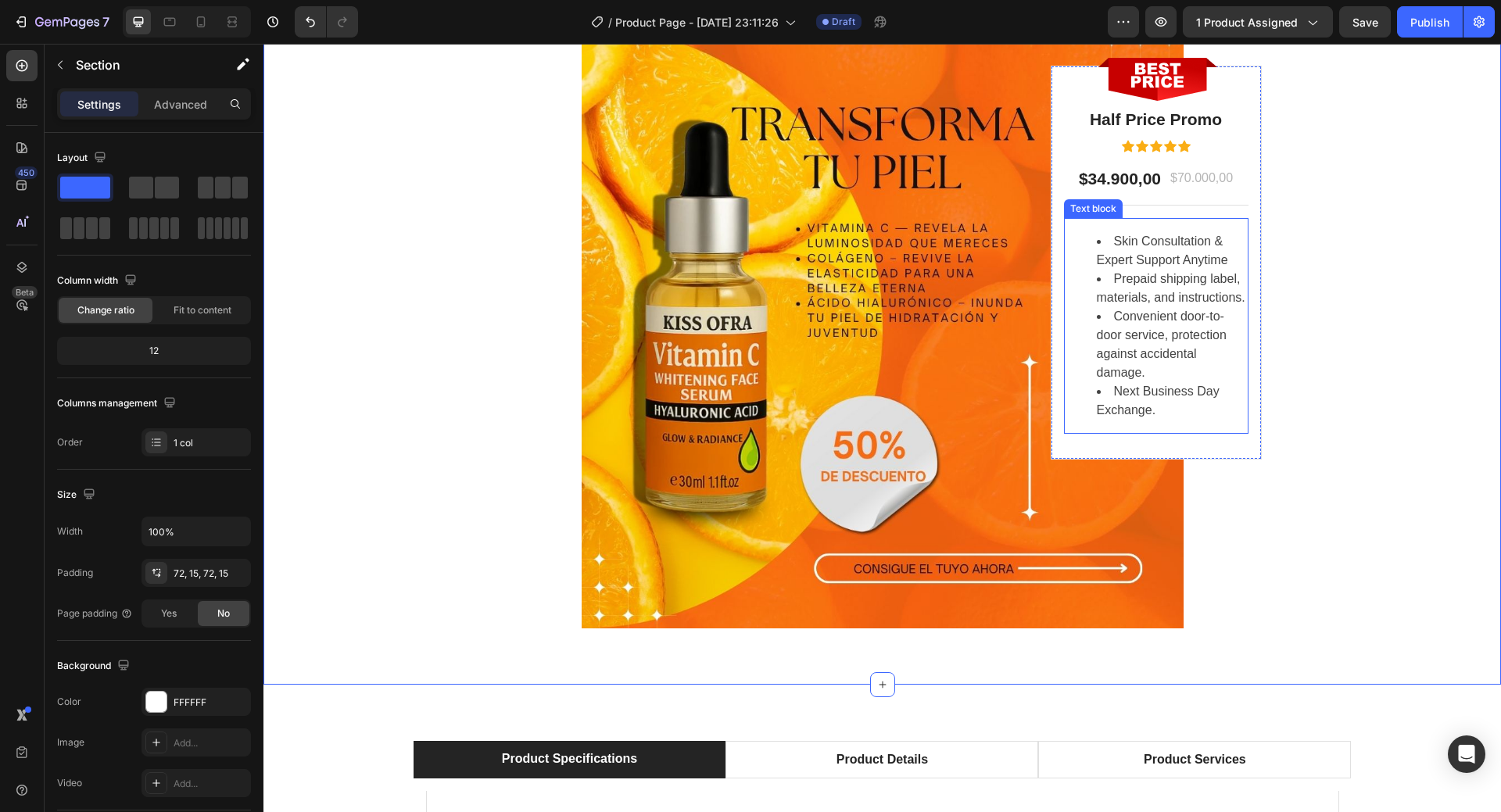
click at [1227, 261] on li "Skin Consultation & Expert Support Anytime" at bounding box center [1172, 250] width 150 height 37
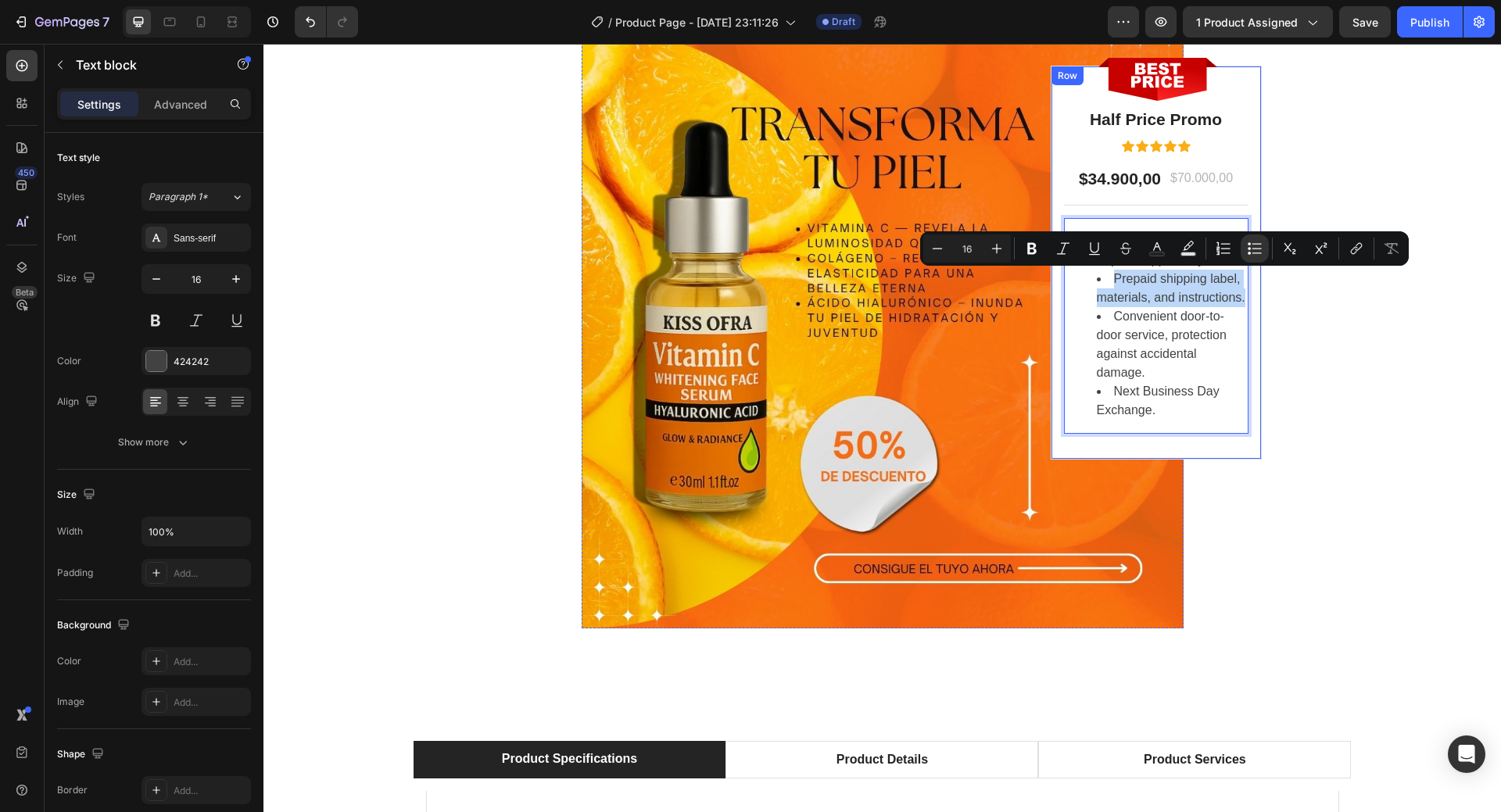
drag, startPoint x: 1110, startPoint y: 277, endPoint x: 1243, endPoint y: 303, distance: 135.5
click at [1243, 303] on div "Image Half Price Promo Heading Icon Icon Icon Icon Icon Icon List Hoz $34.900,0…" at bounding box center [1156, 263] width 211 height 394
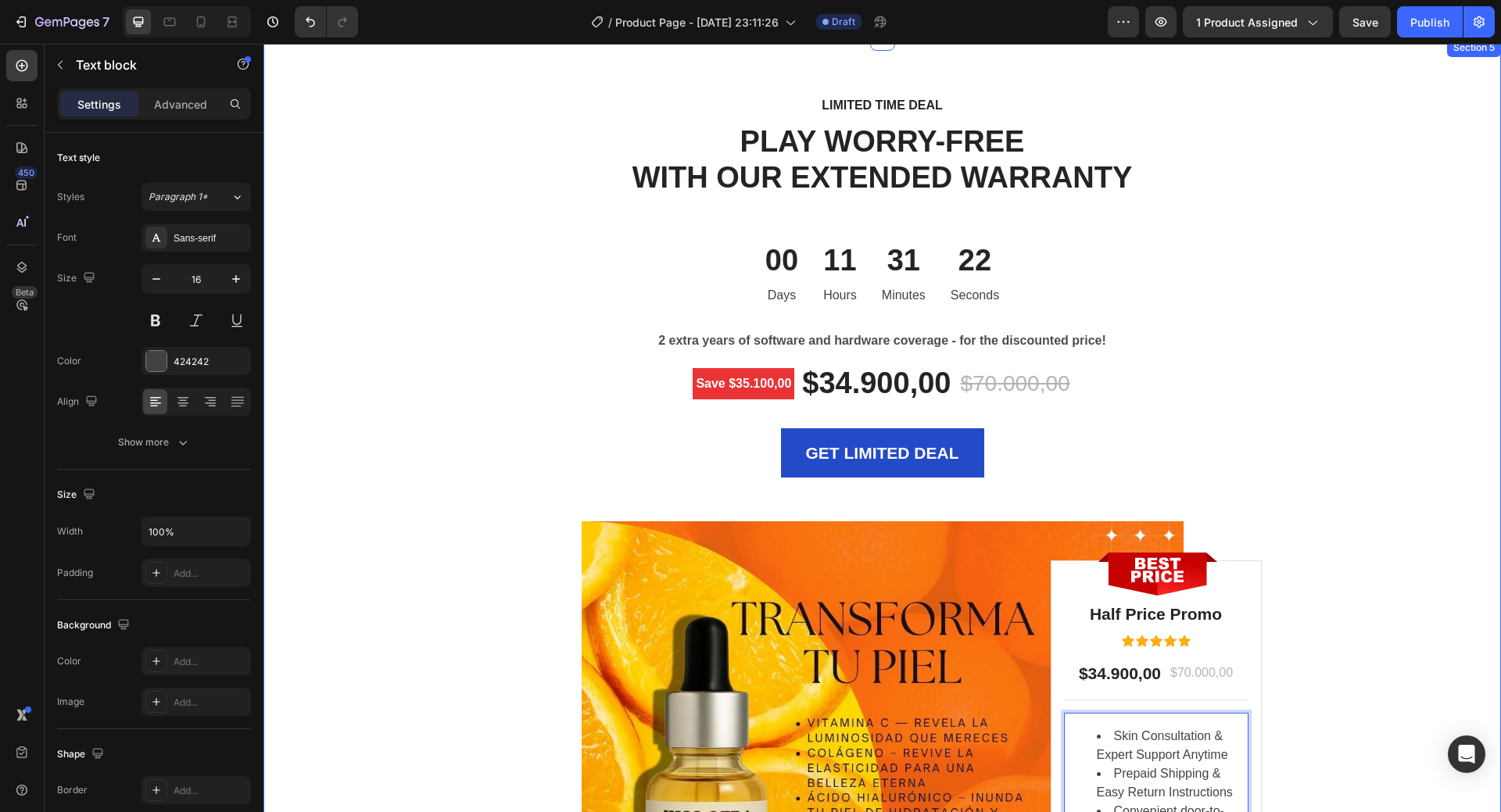
scroll to position [5002, 0]
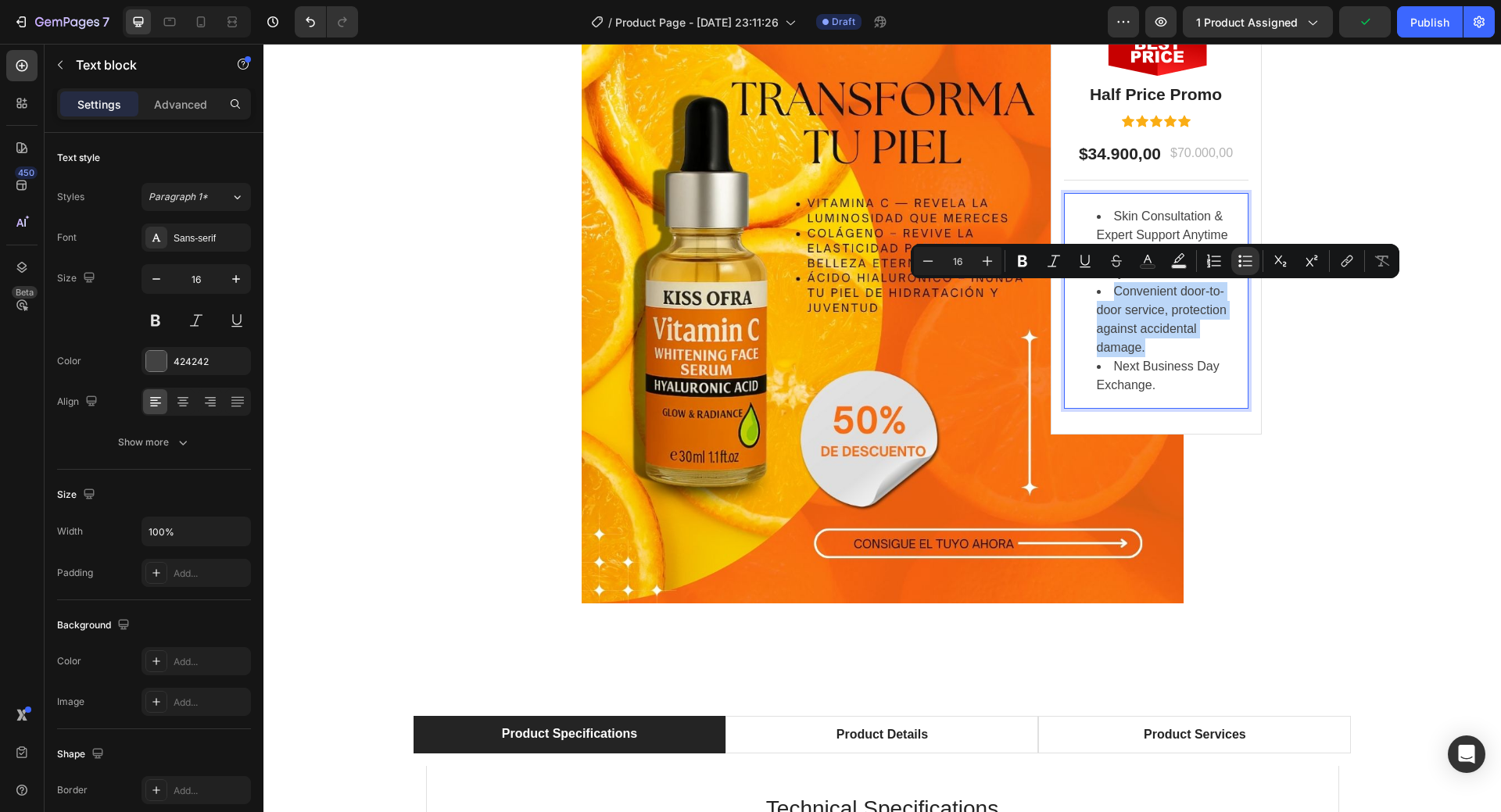
drag, startPoint x: 1111, startPoint y: 290, endPoint x: 1220, endPoint y: 344, distance: 121.6
click at [1220, 344] on li "Convenient door-to-door service, protection against accidental damage." at bounding box center [1172, 319] width 150 height 75
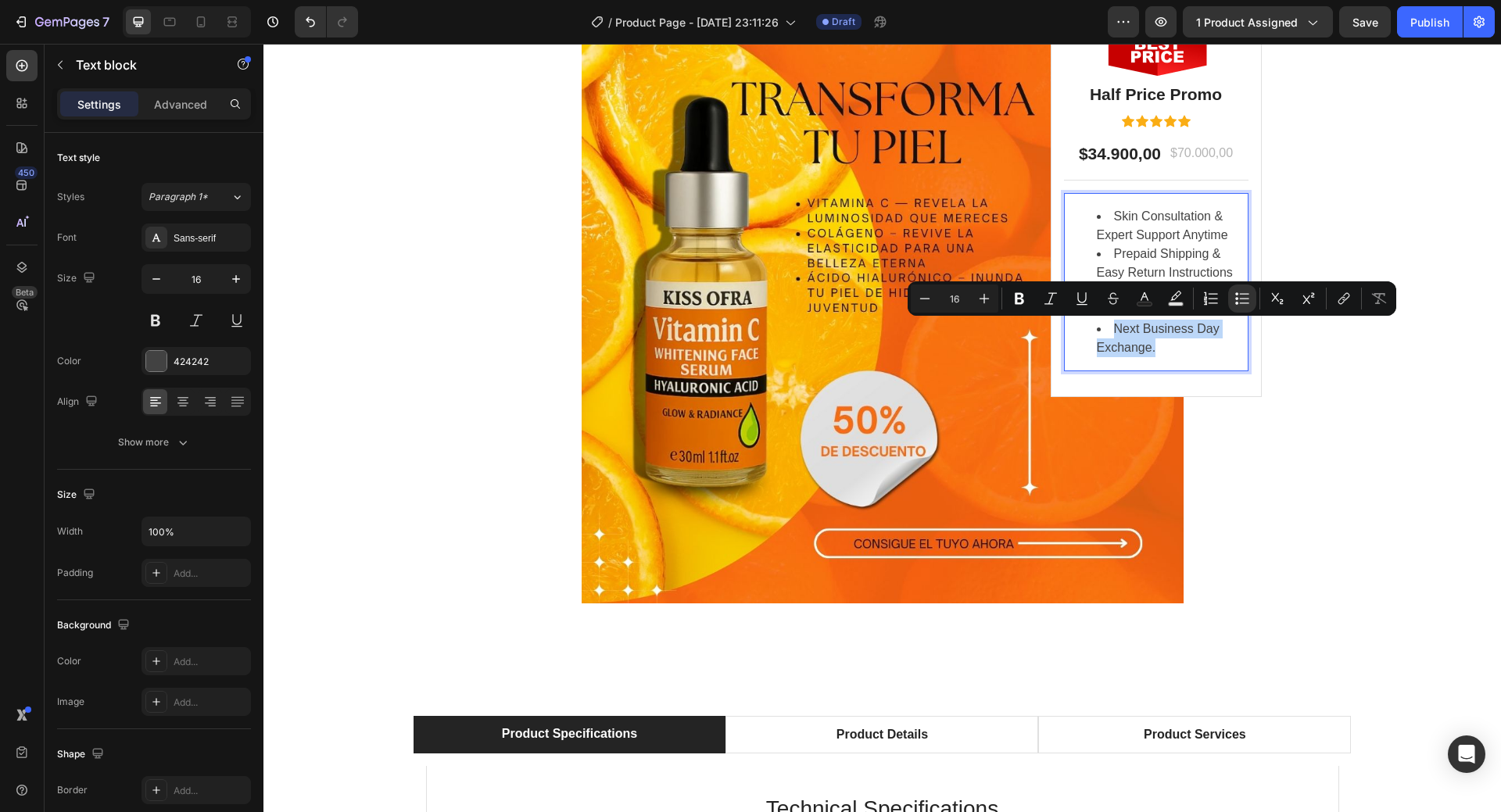
drag, startPoint x: 1111, startPoint y: 325, endPoint x: 1155, endPoint y: 346, distance: 48.8
click at [1155, 346] on li "Next Business Day Exchange." at bounding box center [1172, 338] width 150 height 37
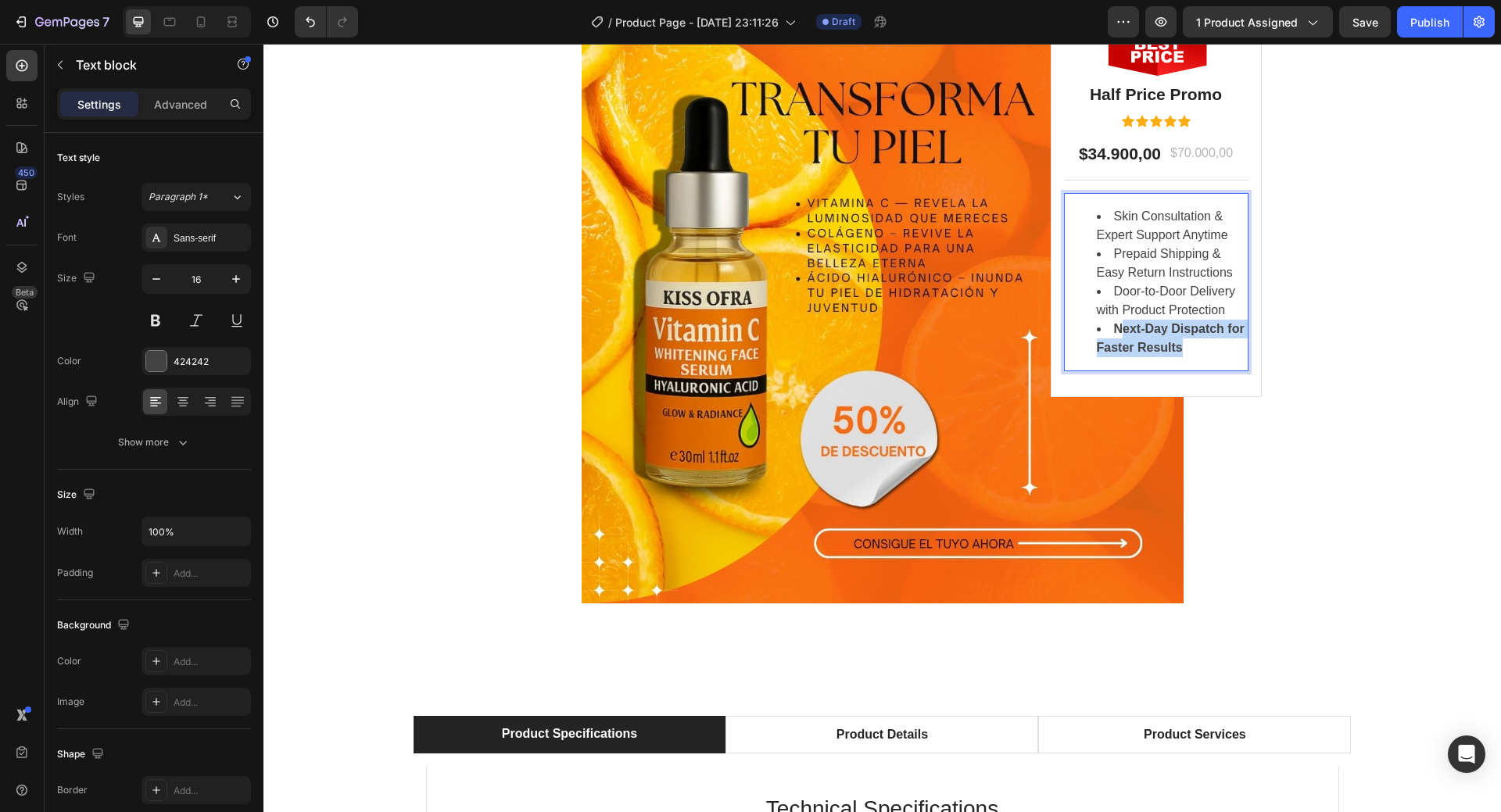
drag, startPoint x: 1112, startPoint y: 323, endPoint x: 1192, endPoint y: 344, distance: 82.7
click at [1192, 344] on li "Next-Day Dispatch for Faster Results" at bounding box center [1172, 338] width 150 height 37
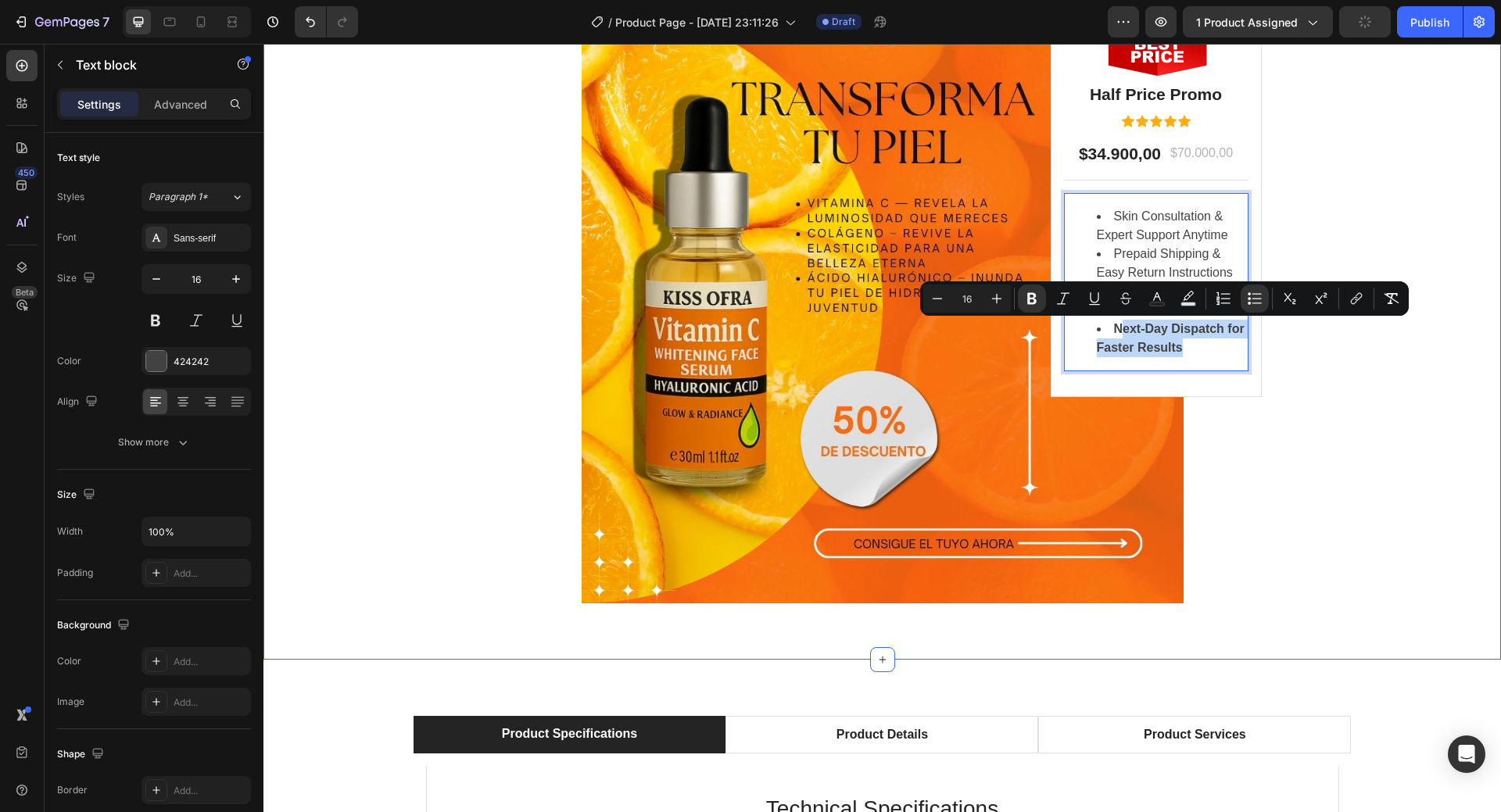
click at [1312, 351] on div "LIMITED TIME DEAL Text block PLAY WORRY-FREE WITH OUR EXTENDED WARRANTY Heading…" at bounding box center [883, 89] width 1215 height 1029
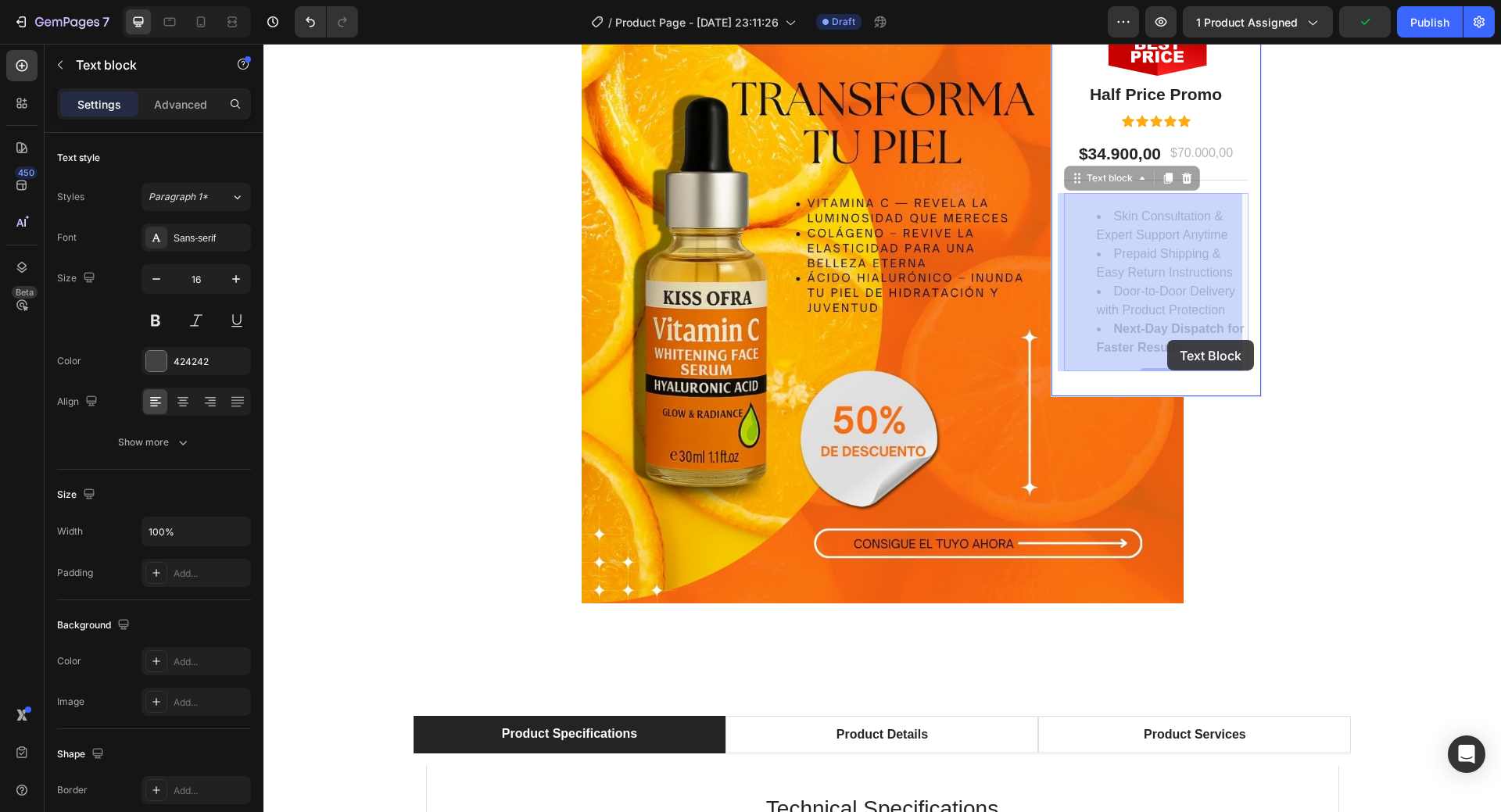
drag, startPoint x: 1112, startPoint y: 326, endPoint x: 1149, endPoint y: 335, distance: 38.1
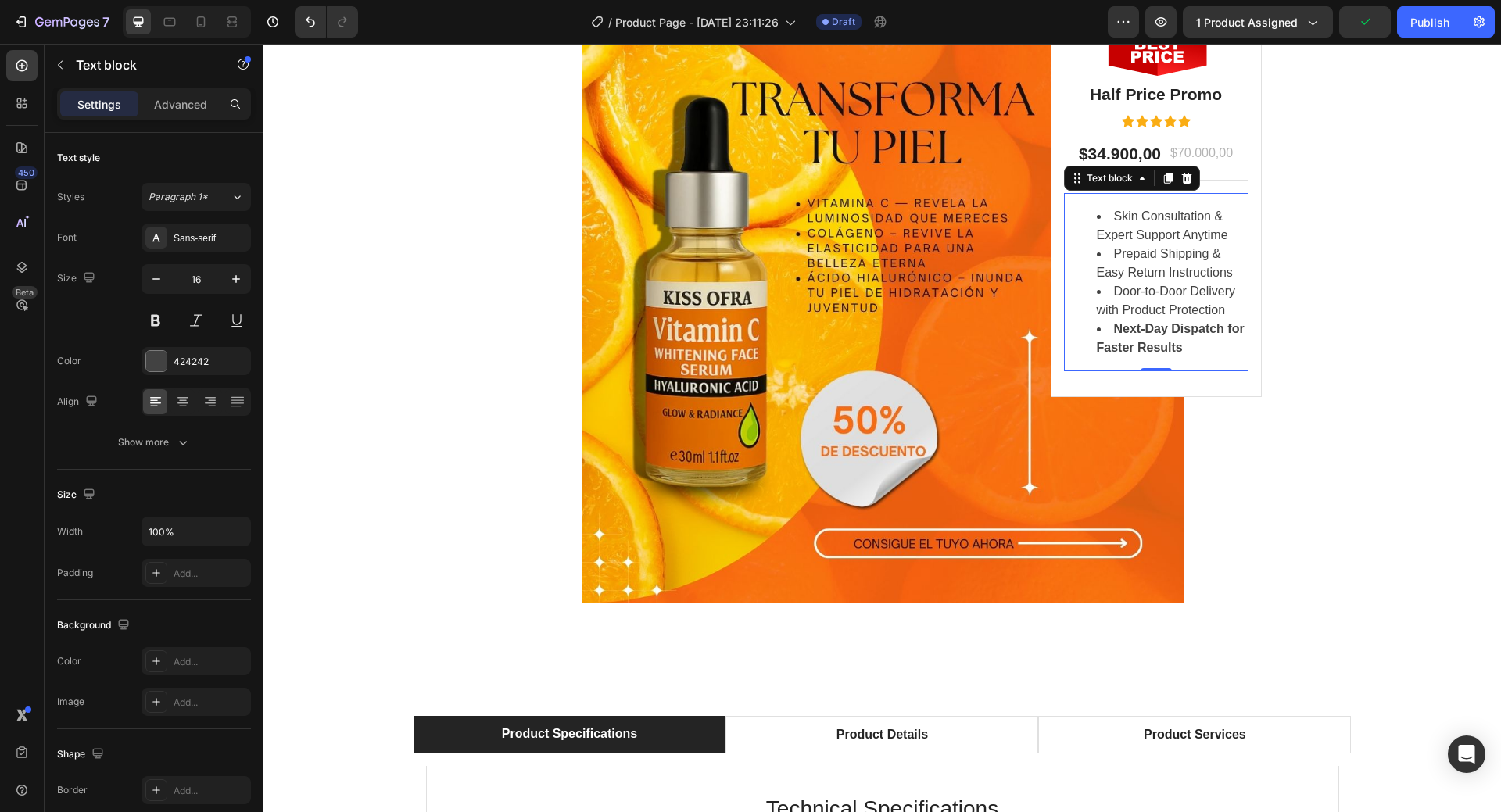
click at [1272, 358] on div "LIMITED TIME DEAL Text block PLAY WORRY-FREE WITH OUR EXTENDED WARRANTY Heading…" at bounding box center [883, 89] width 1215 height 1029
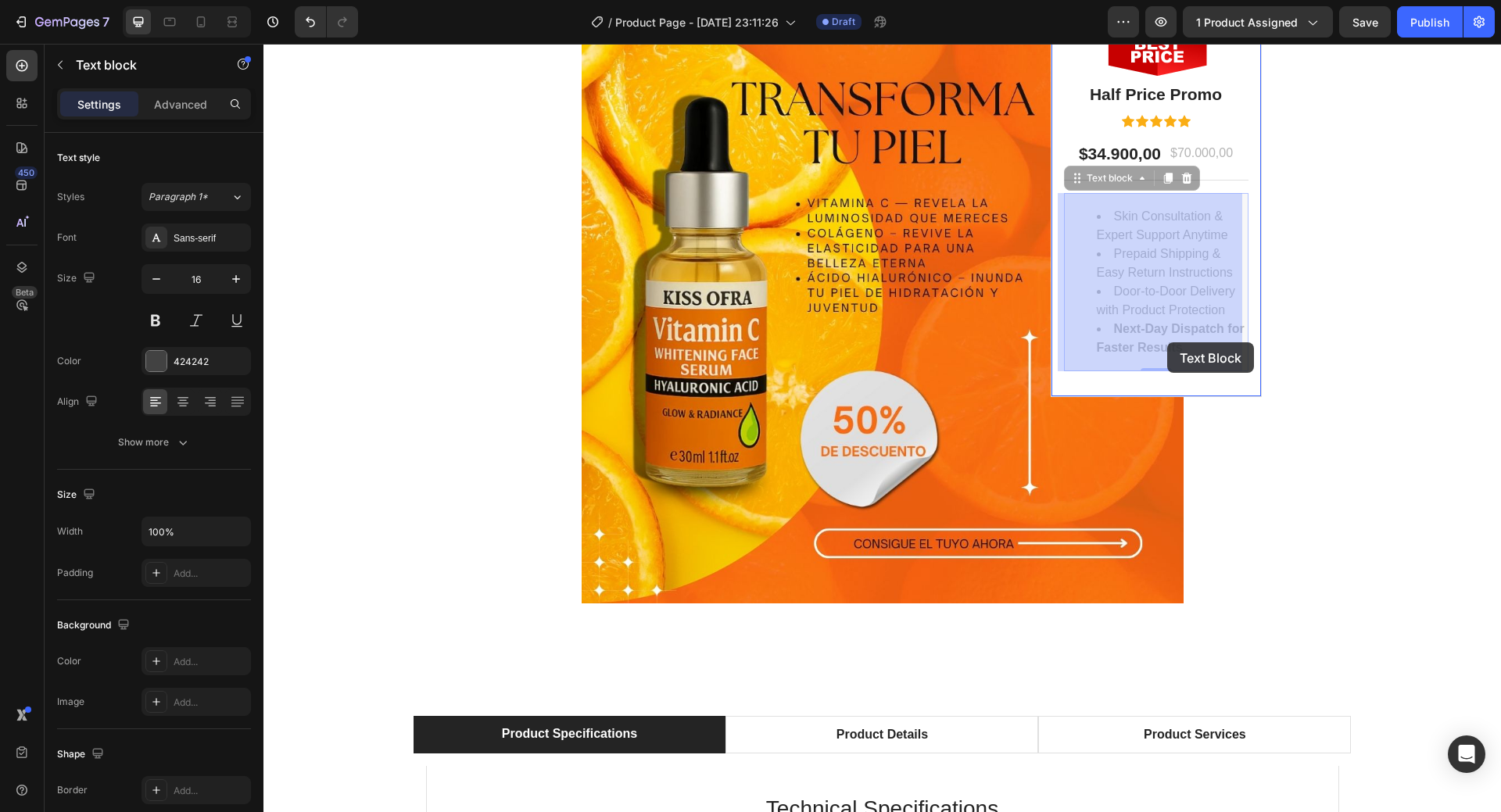
drag, startPoint x: 1108, startPoint y: 329, endPoint x: 1162, endPoint y: 341, distance: 55.3
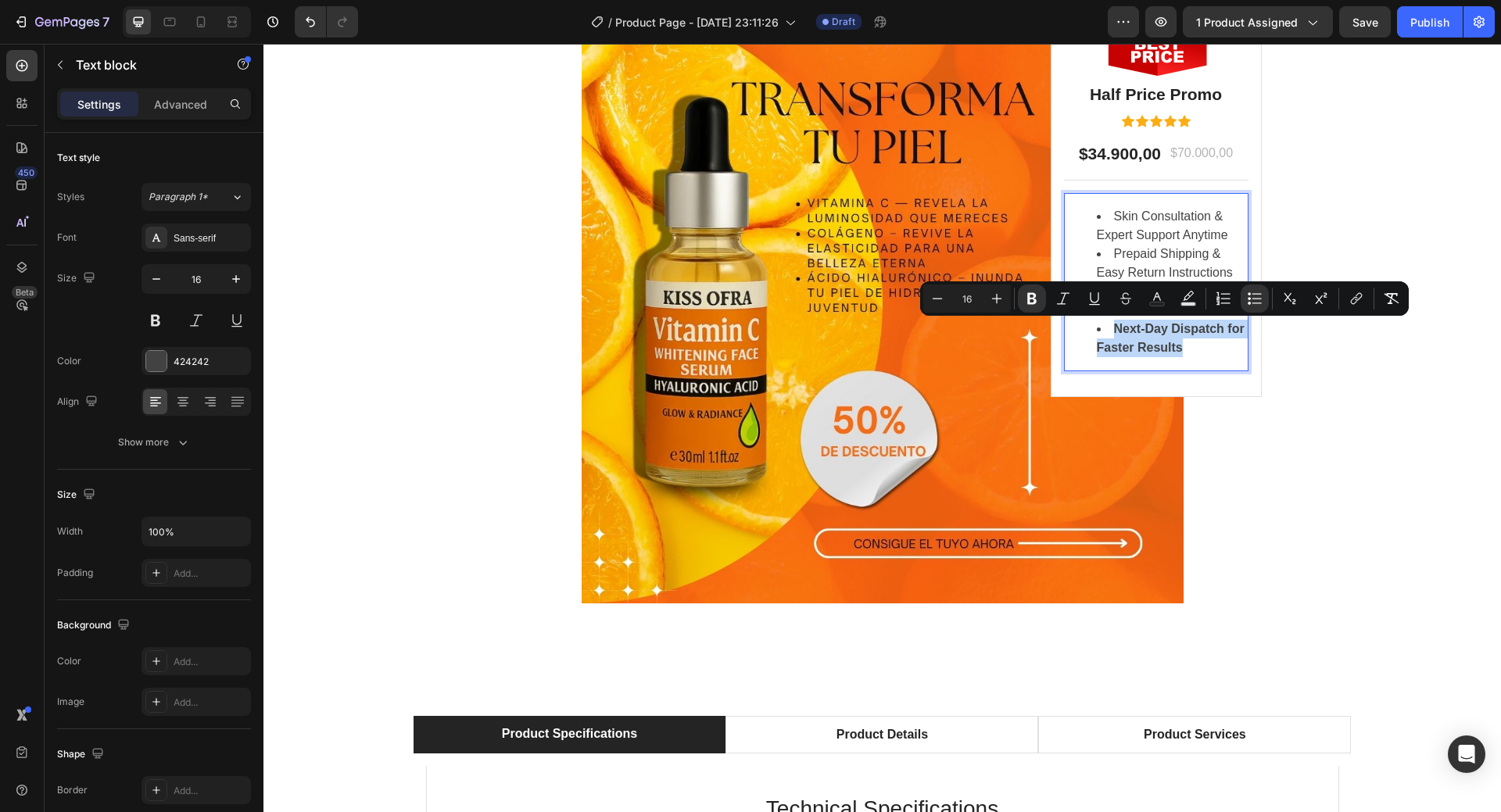
drag, startPoint x: 1112, startPoint y: 324, endPoint x: 1187, endPoint y: 345, distance: 77.9
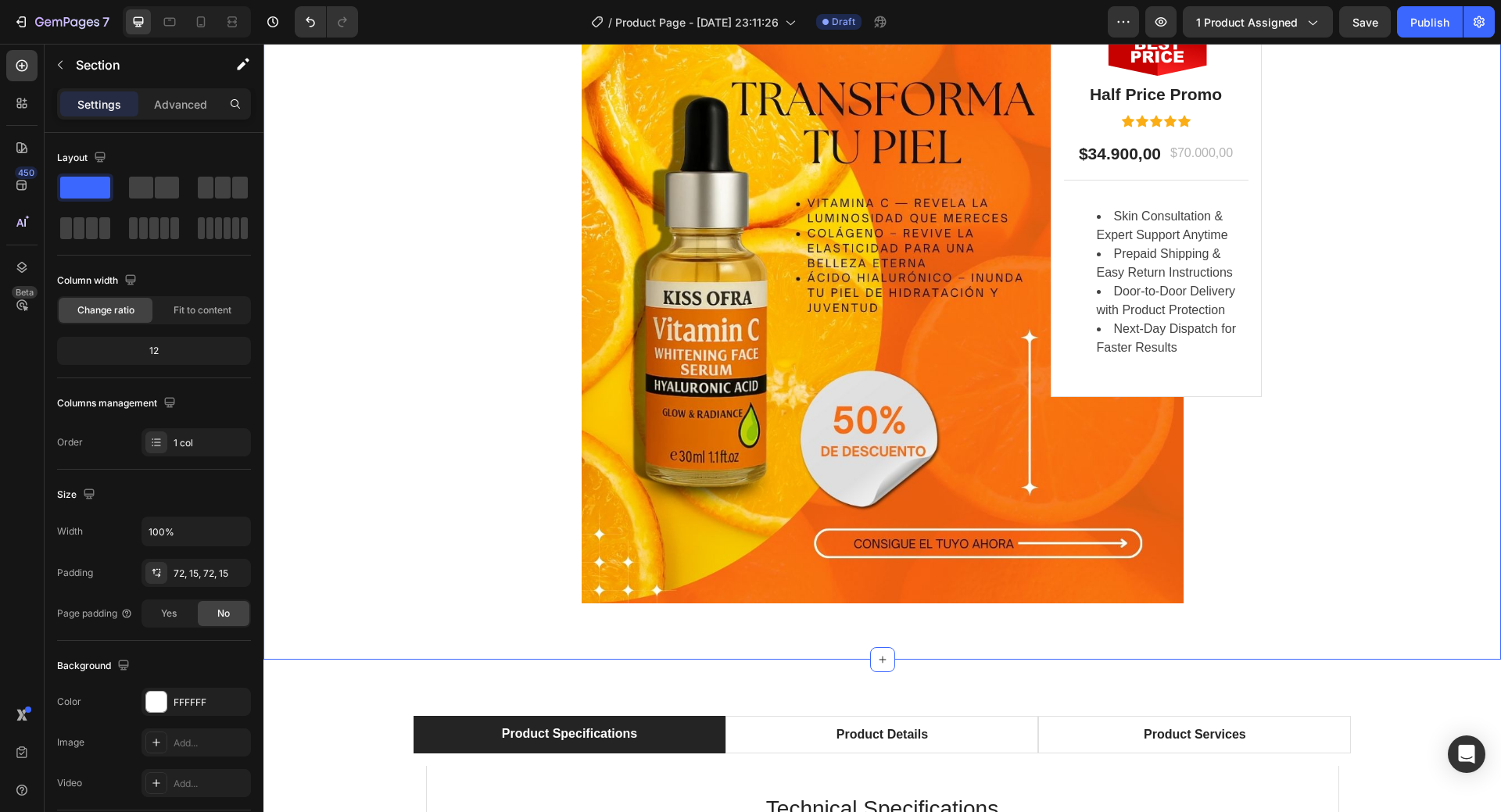
click at [1328, 365] on div "LIMITED TIME DEAL Text block PLAY WORRY-FREE WITH OUR EXTENDED WARRANTY Heading…" at bounding box center [883, 89] width 1215 height 1029
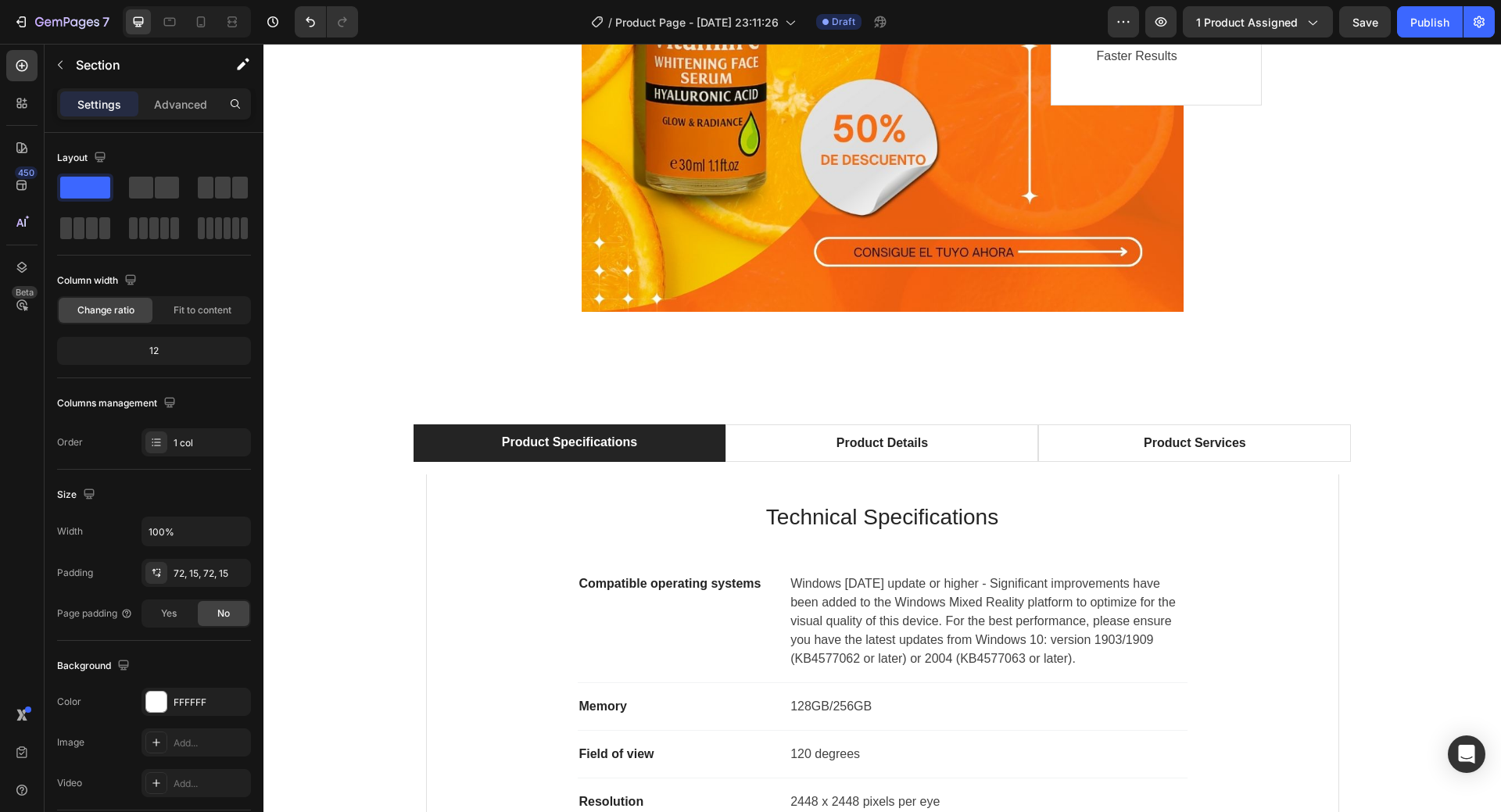
scroll to position [5628, 0]
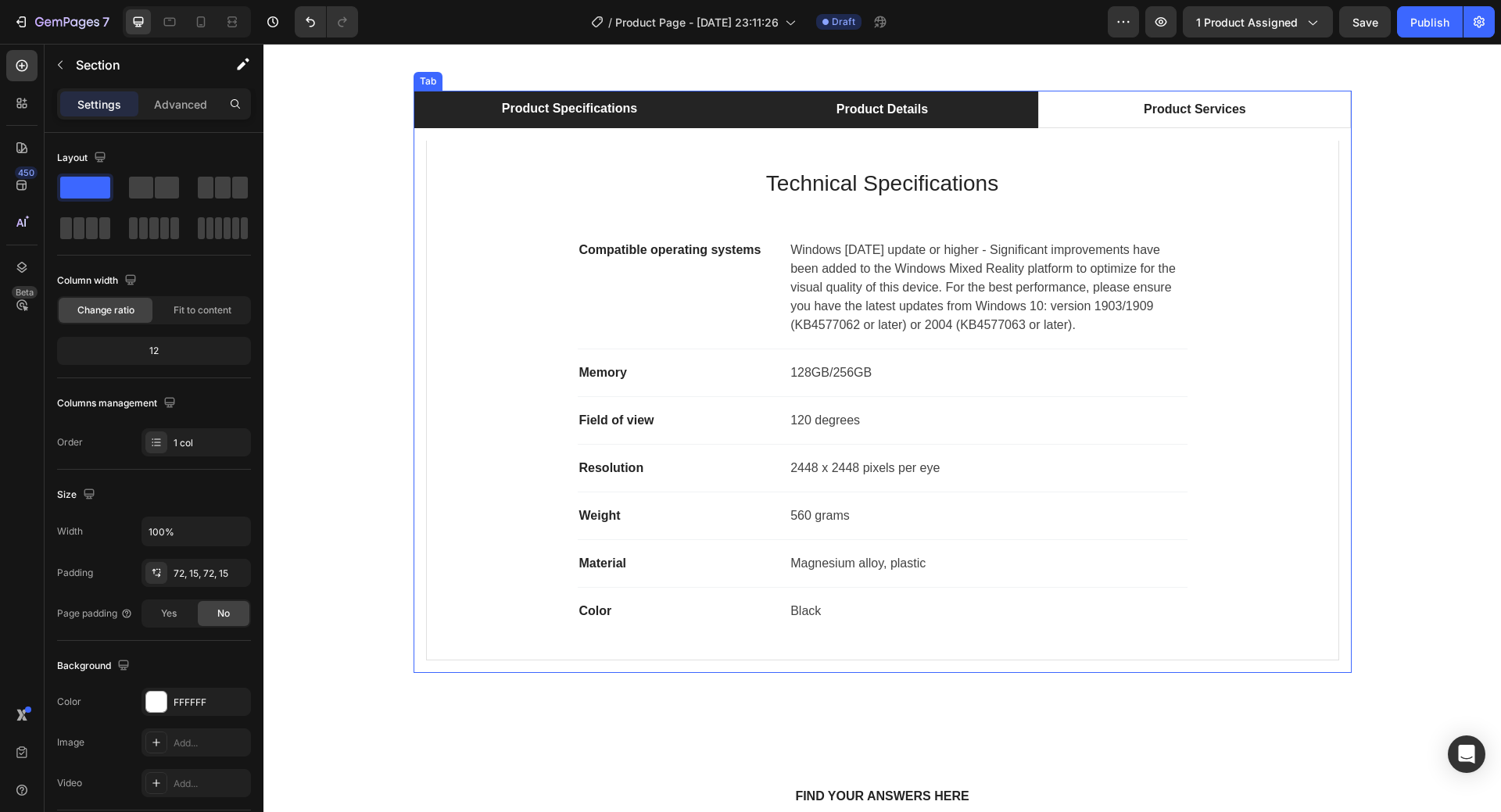
click at [826, 119] on li "Product Details" at bounding box center [881, 109] width 313 height 37
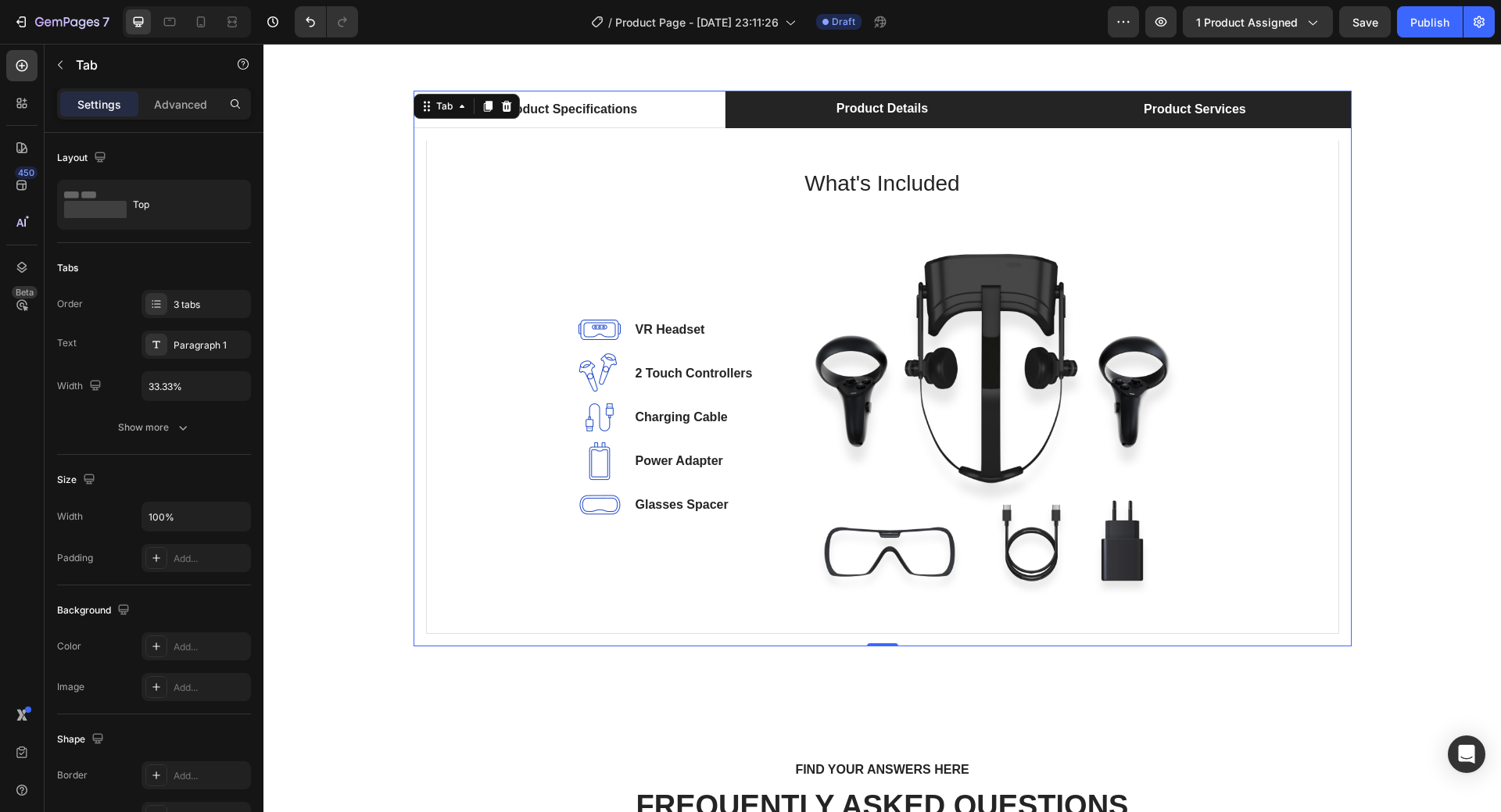
click at [1187, 120] on div "Product Services" at bounding box center [1195, 109] width 107 height 23
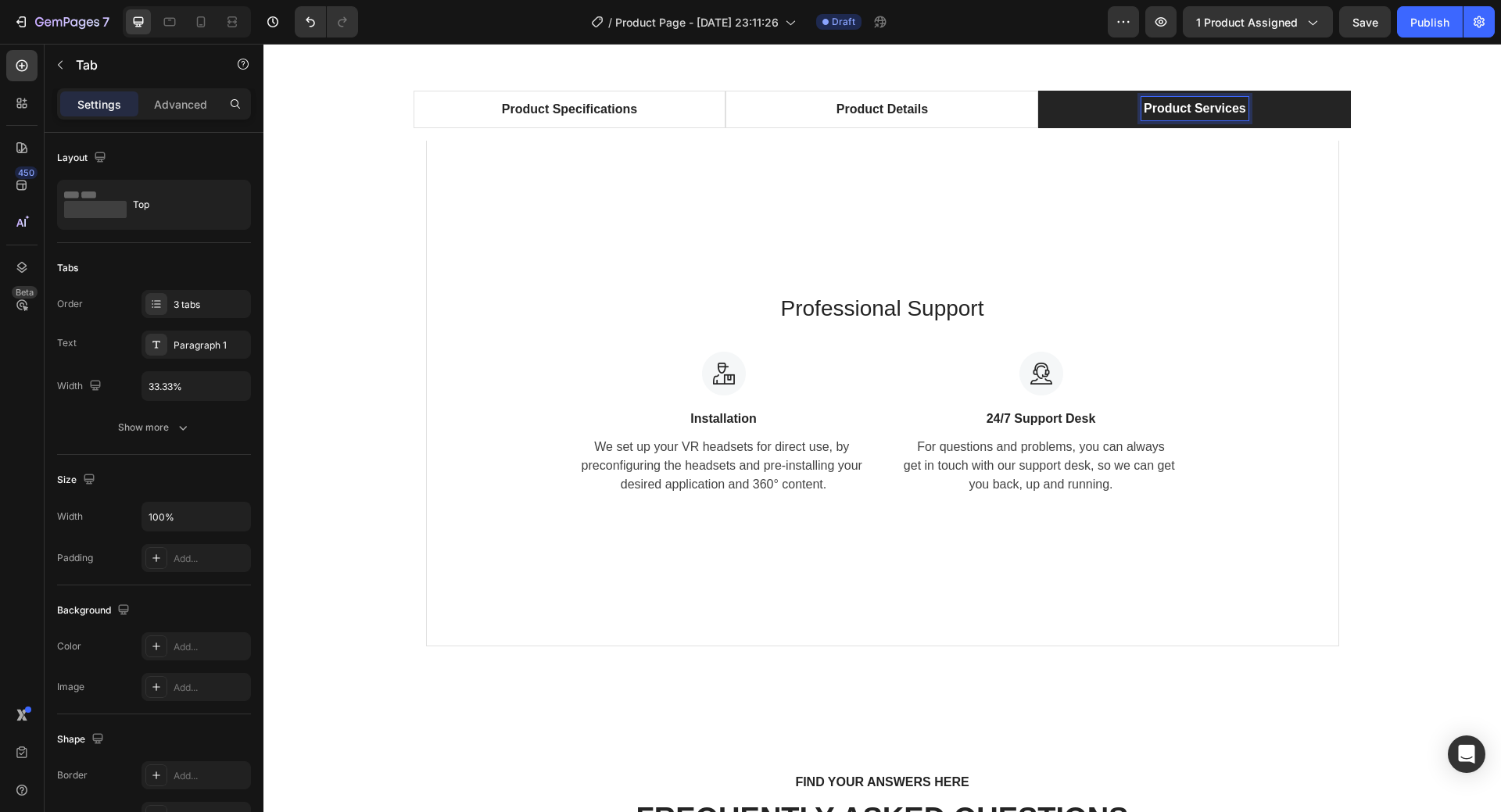
scroll to position [5627, 0]
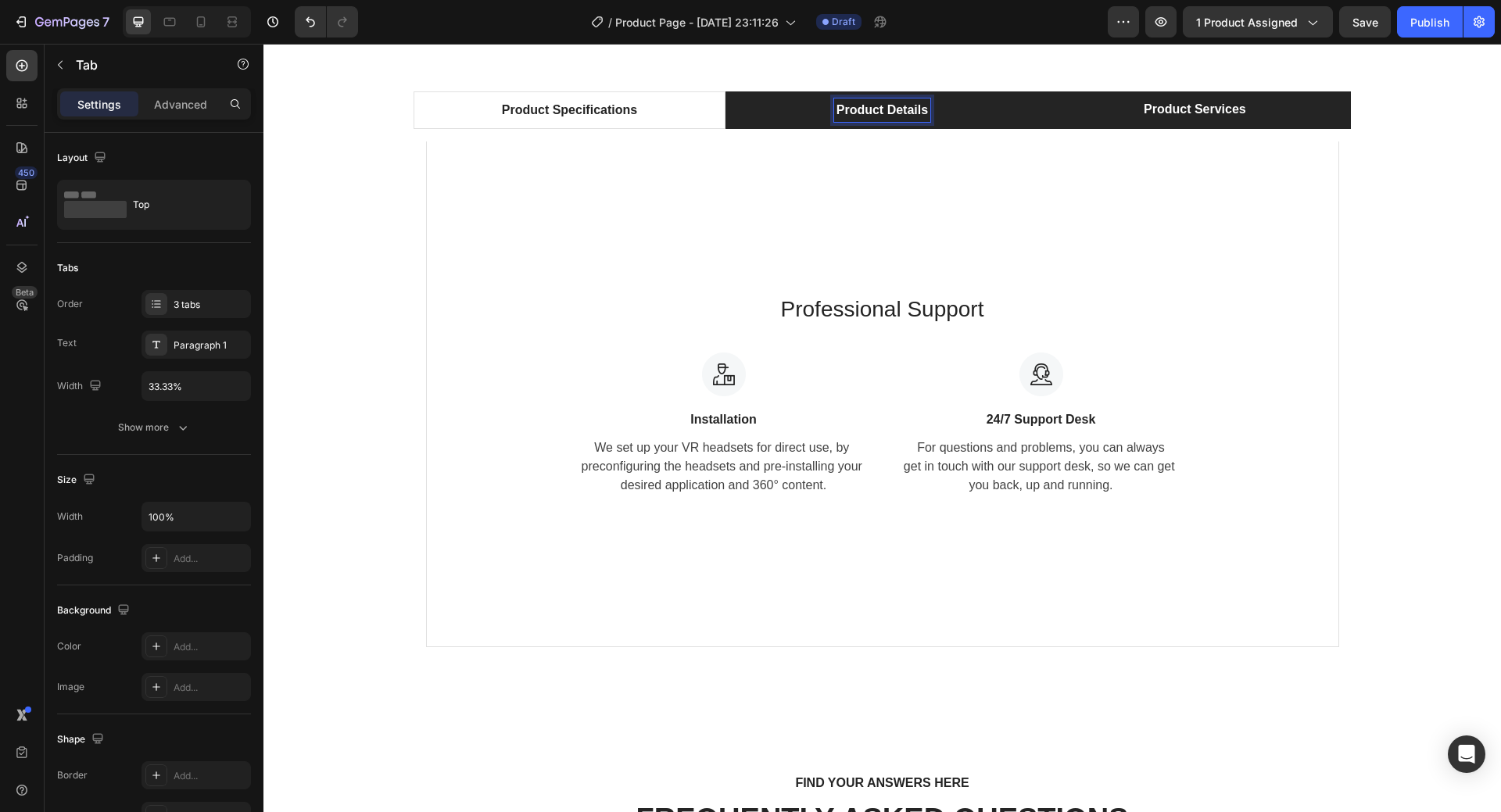
click at [891, 106] on p "Product Details" at bounding box center [882, 110] width 92 height 19
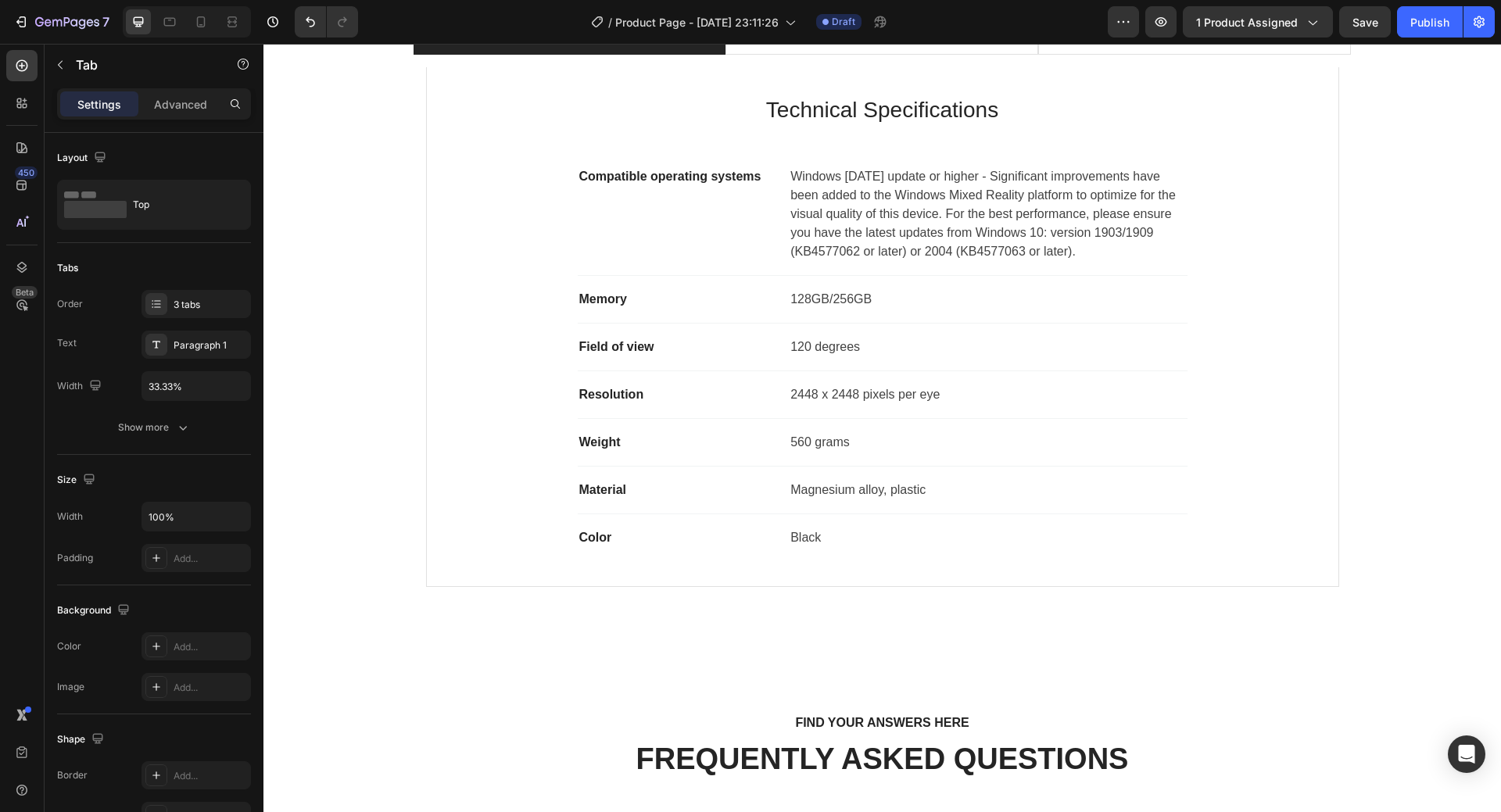
scroll to position [5517, 0]
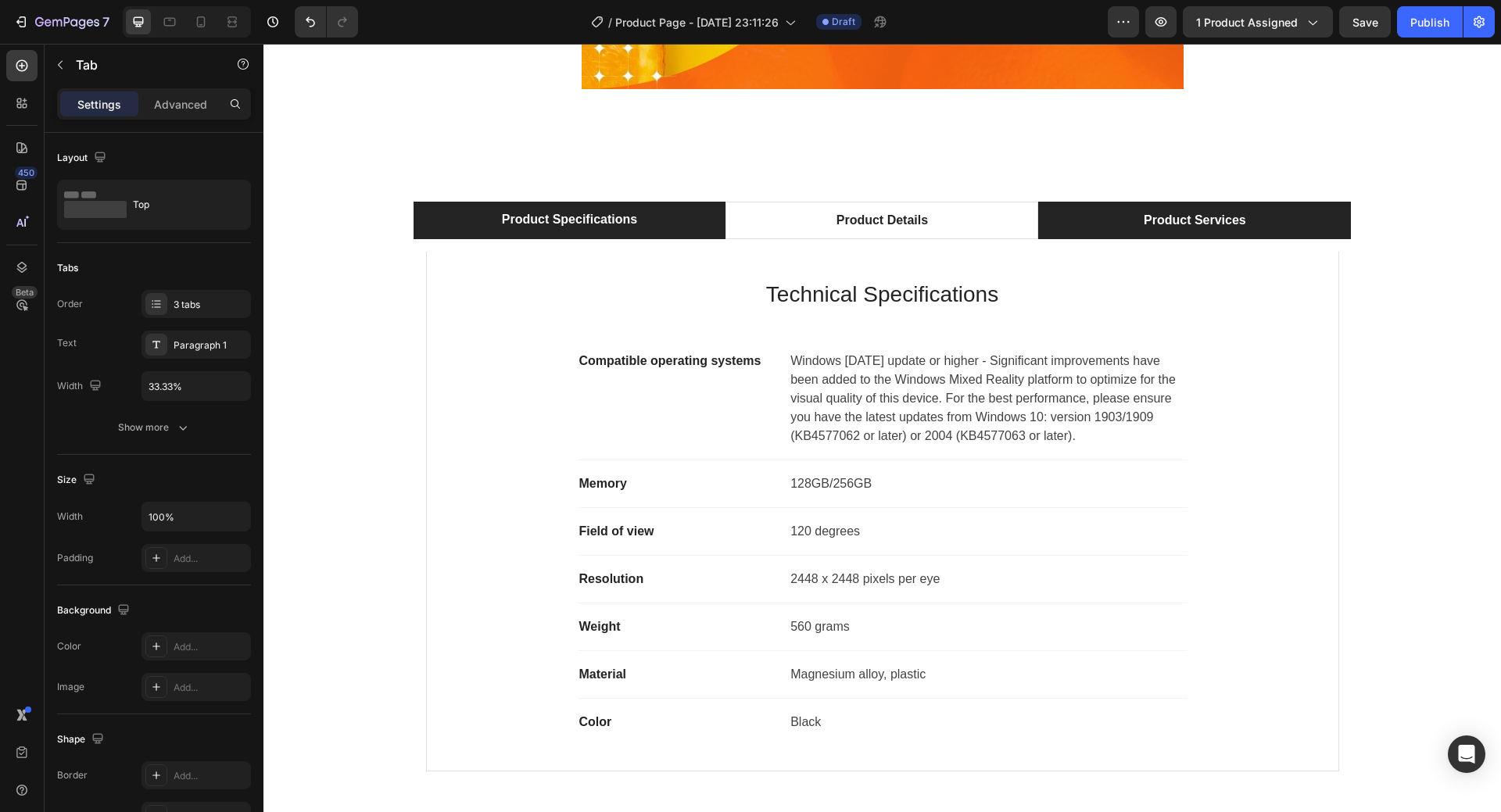
click at [1223, 220] on div "Product Services" at bounding box center [1195, 220] width 107 height 23
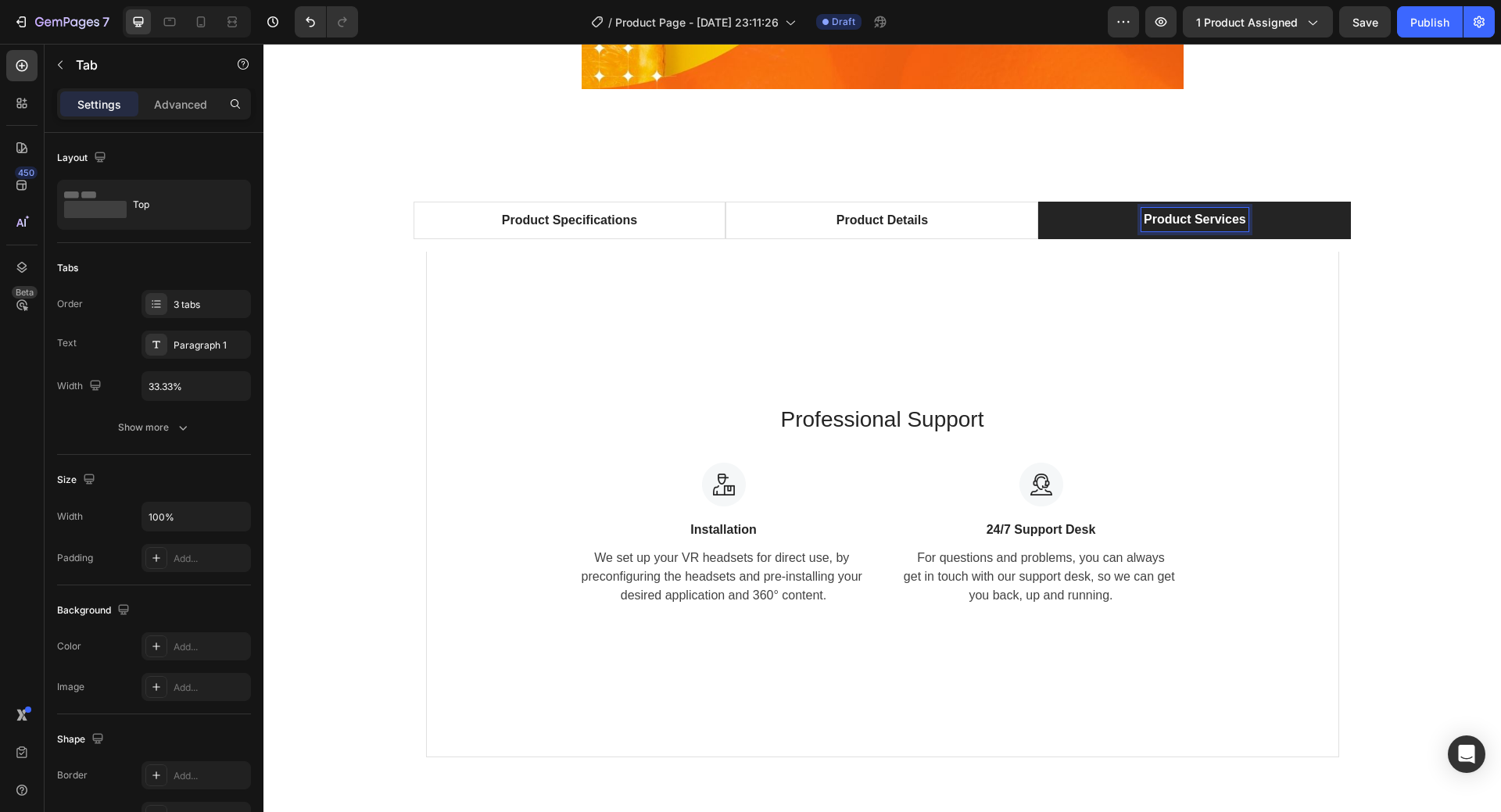
scroll to position [5516, 0]
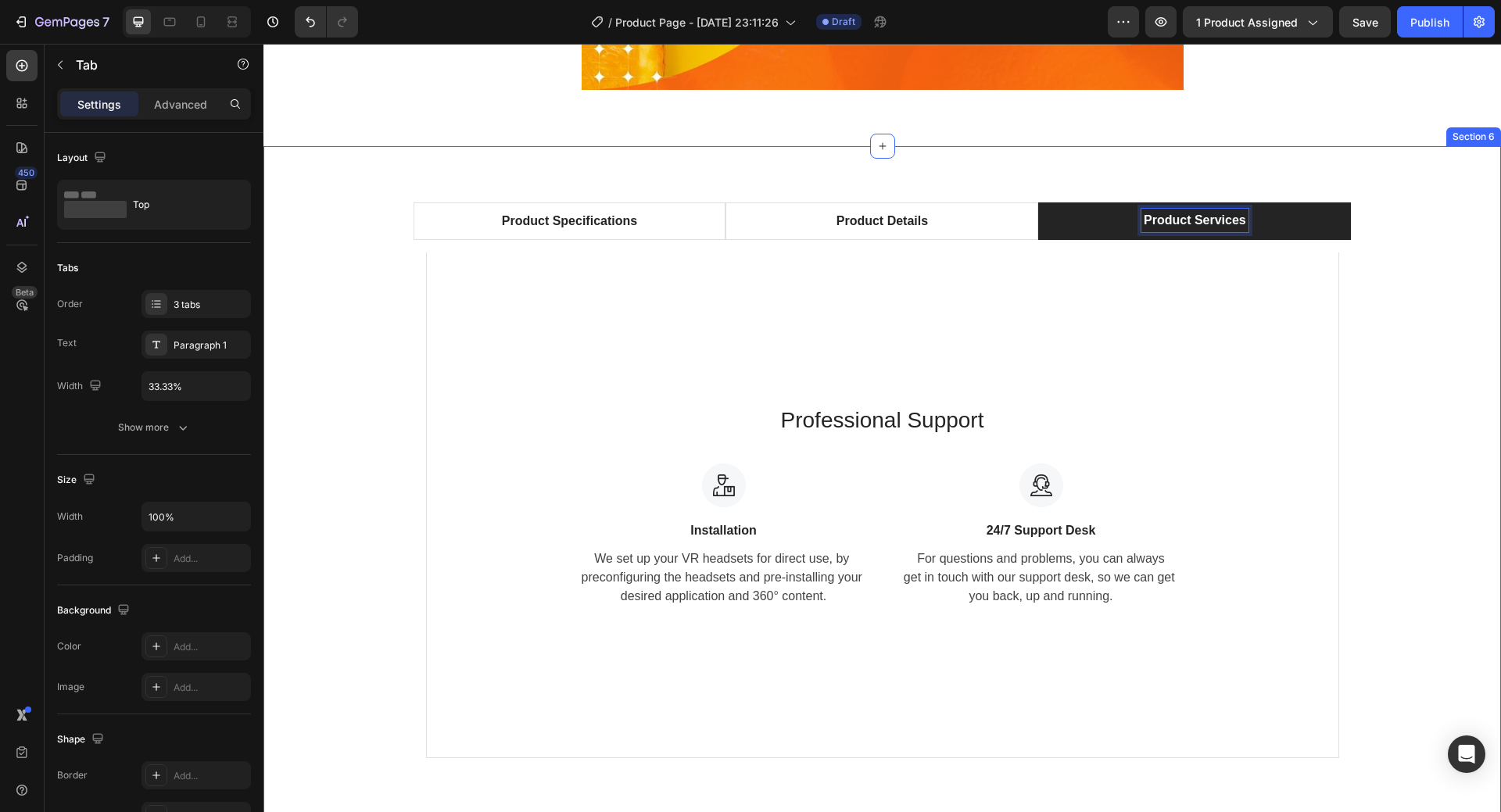
click at [1390, 198] on div "Product Specifications Product Details Product Services Technical Specification…" at bounding box center [882, 486] width 1238 height 681
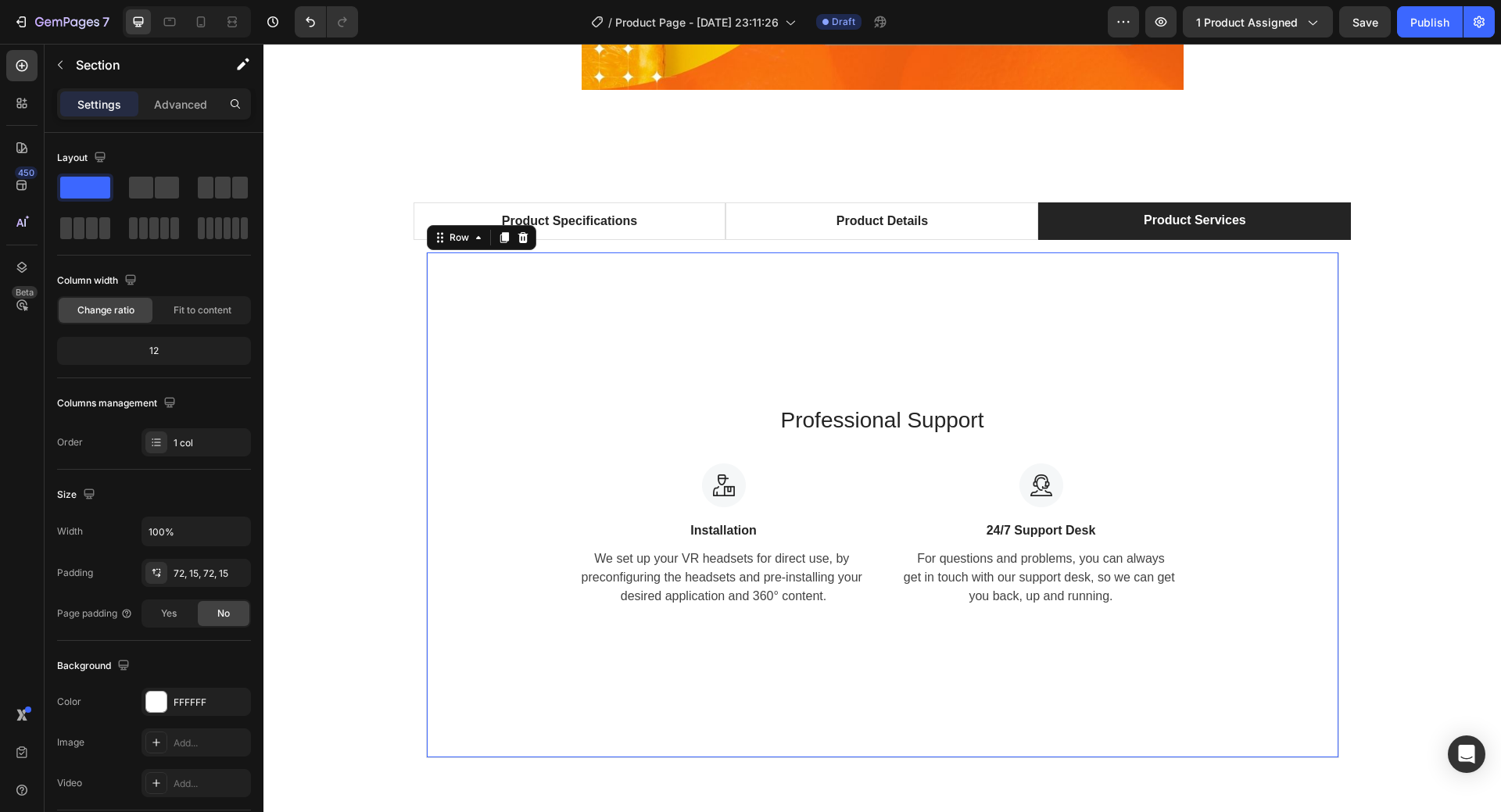
click at [1092, 395] on div "Professional Support Heading Image Installation Text block We set up your VR he…" at bounding box center [882, 505] width 913 height 506
click at [517, 241] on icon at bounding box center [522, 237] width 10 height 11
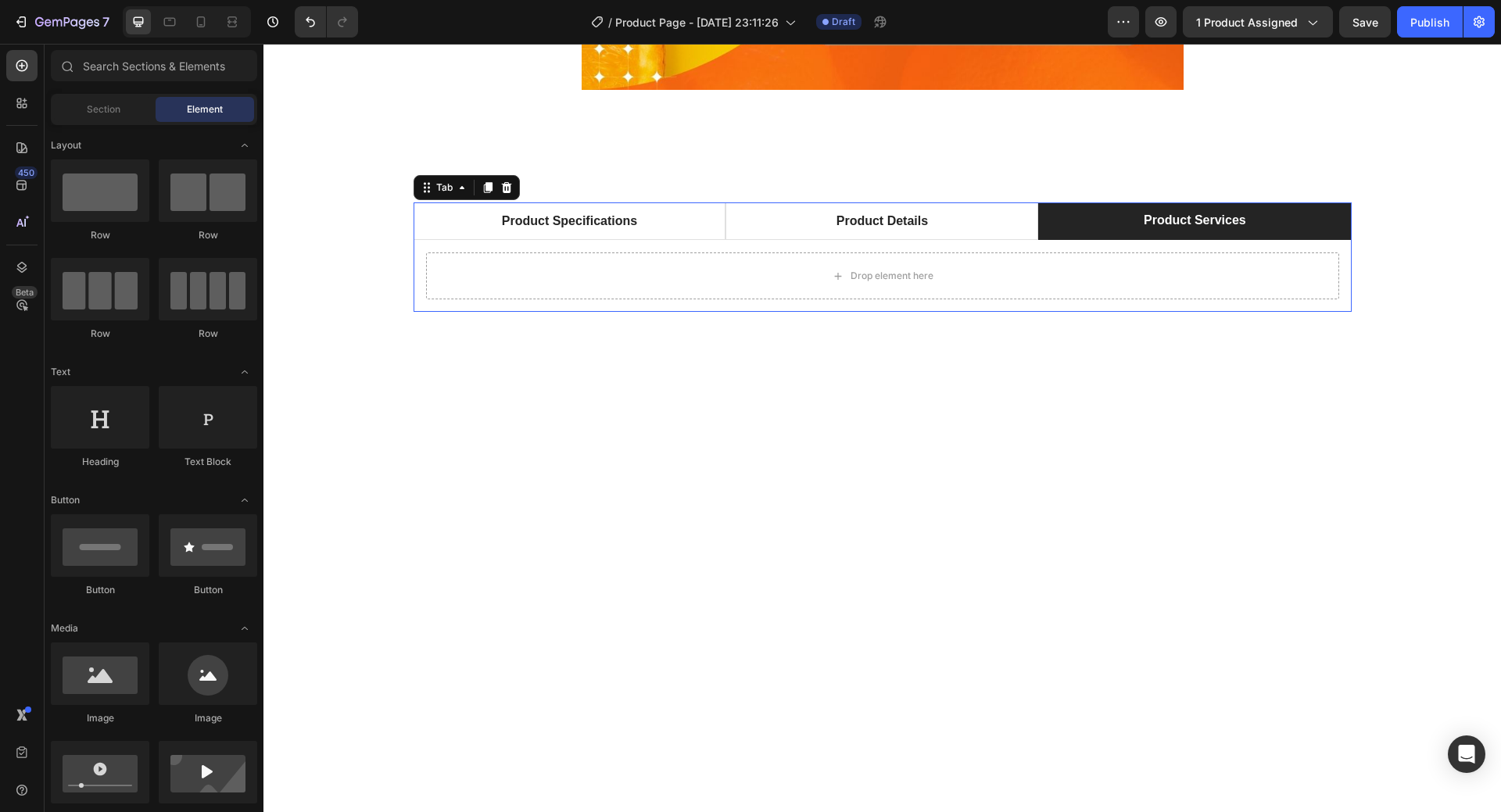
click at [1121, 224] on li "Product Services" at bounding box center [1194, 220] width 313 height 37
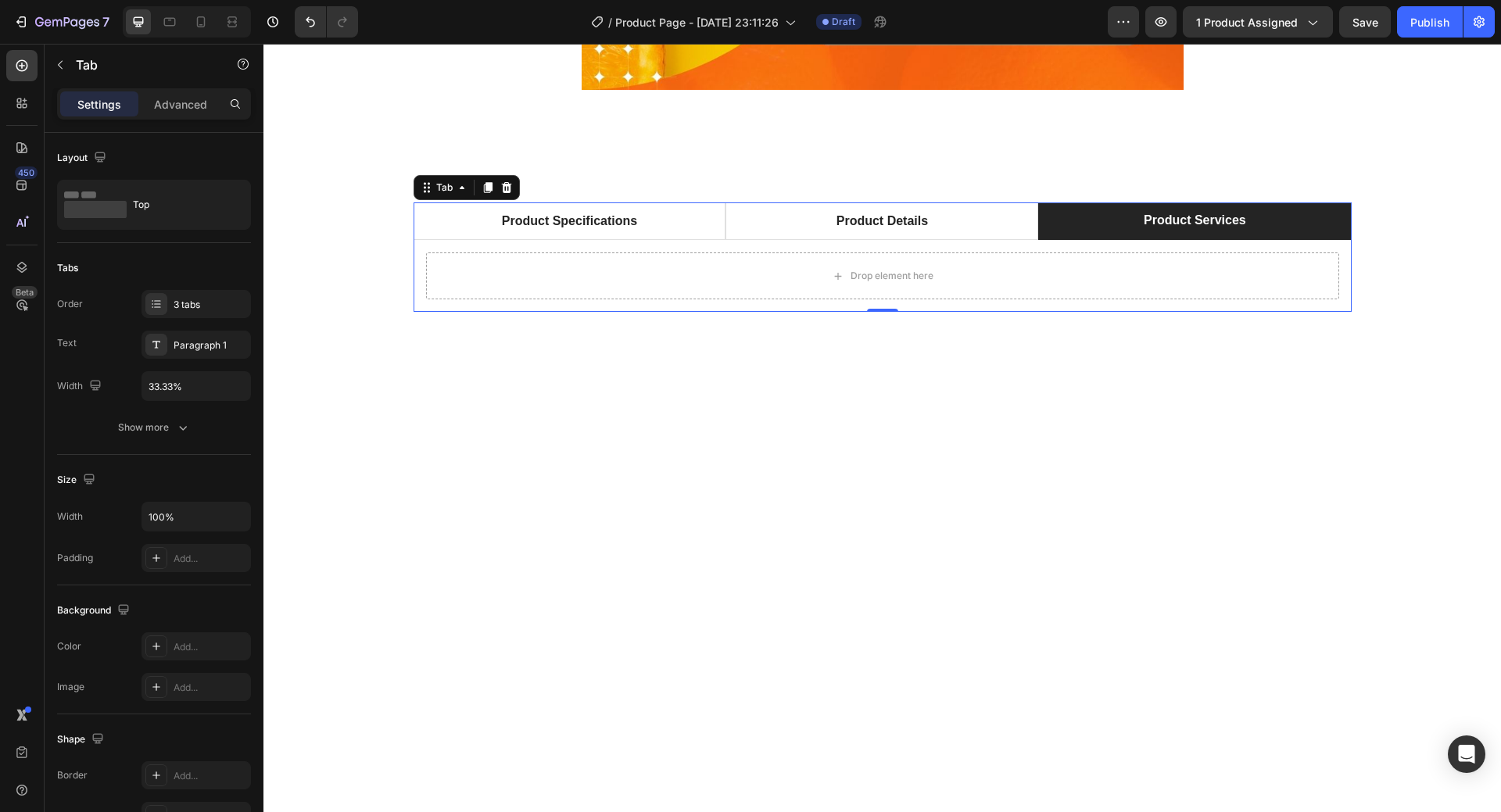
click at [1105, 226] on li "Product Services" at bounding box center [1194, 220] width 313 height 37
click at [837, 281] on icon at bounding box center [838, 276] width 12 height 13
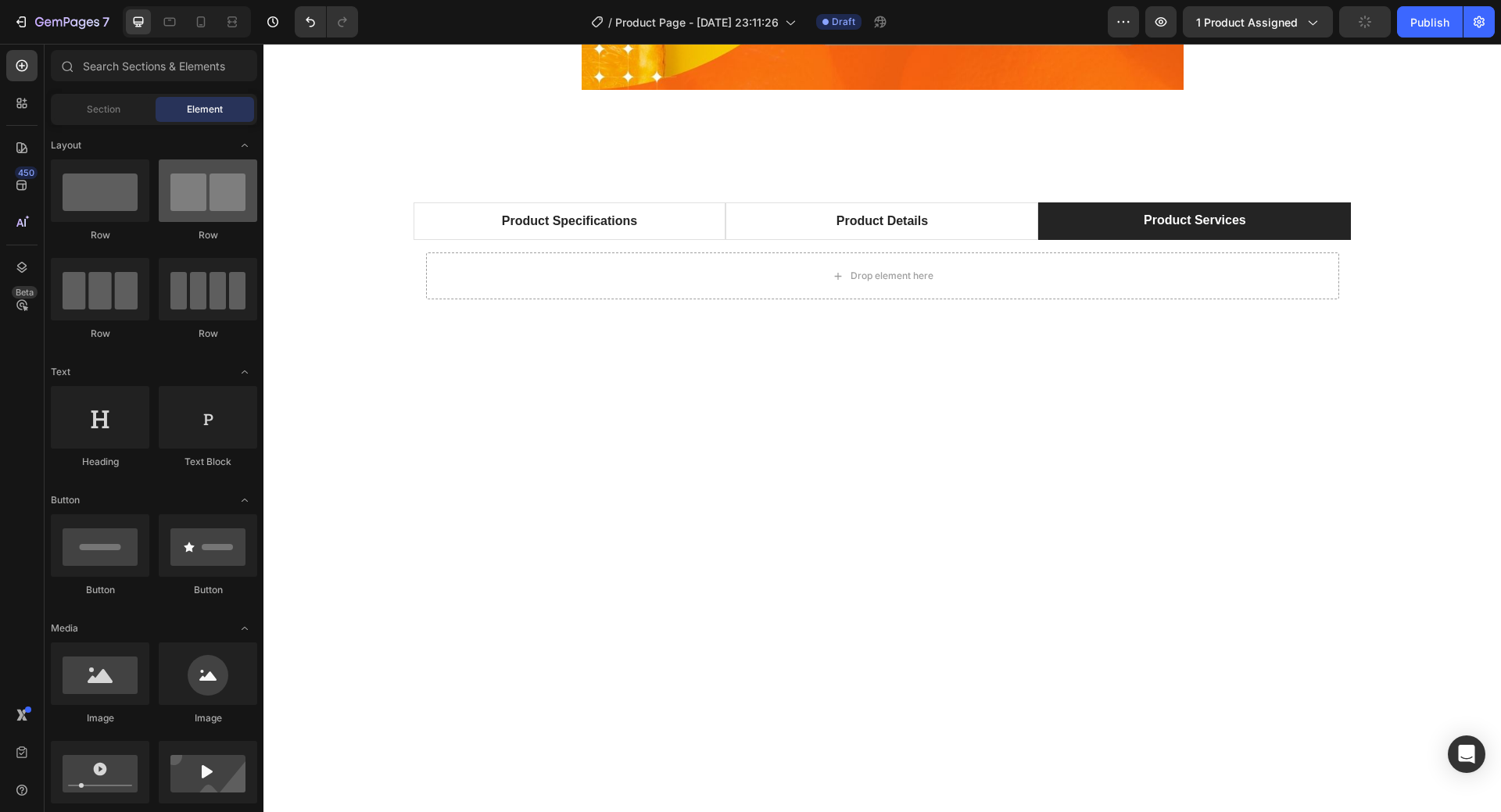
click at [209, 210] on div at bounding box center [207, 191] width 98 height 63
click at [426, 198] on div "Tab" at bounding box center [466, 187] width 106 height 25
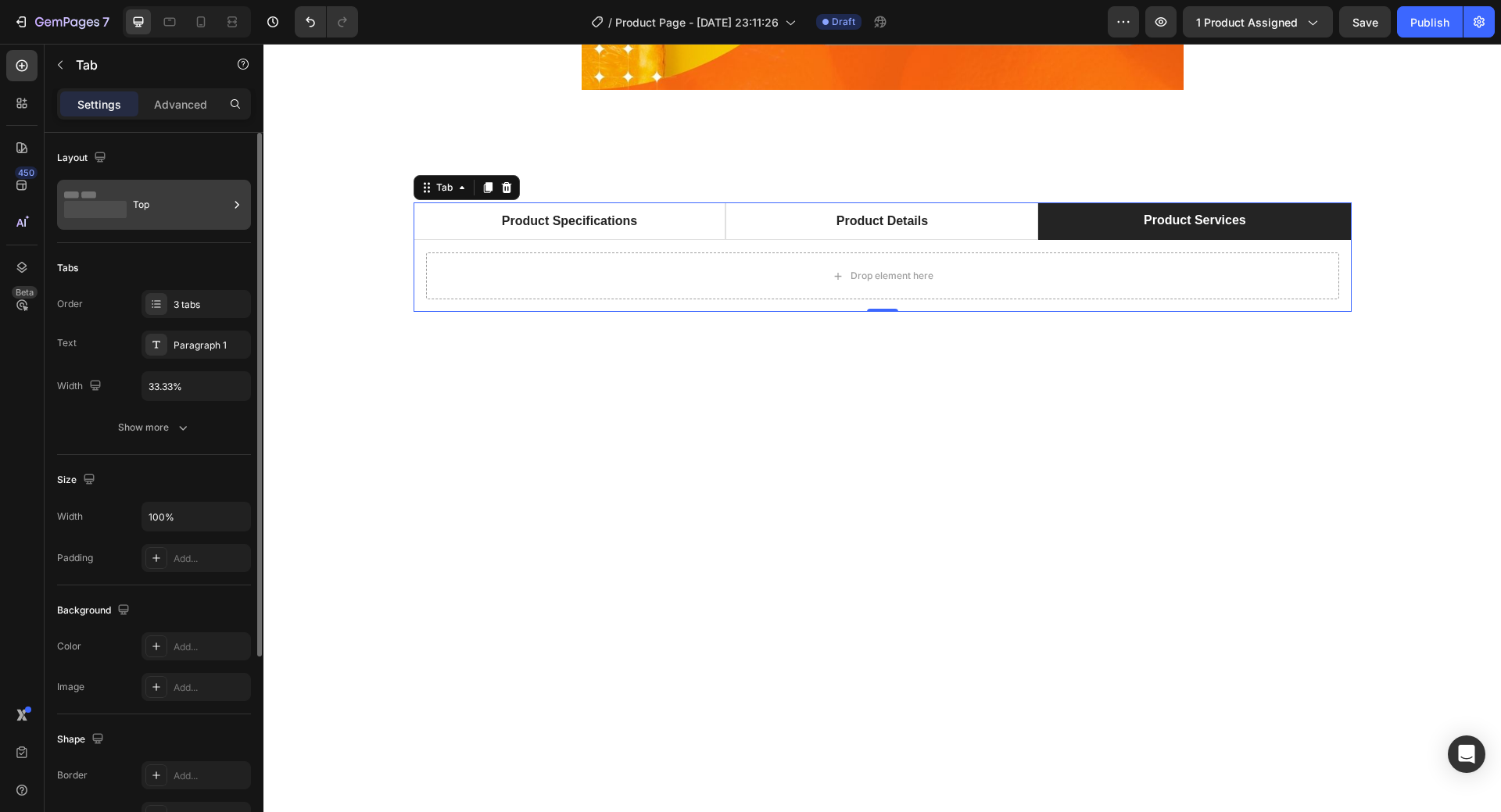
click at [109, 210] on rect at bounding box center [96, 210] width 63 height 17
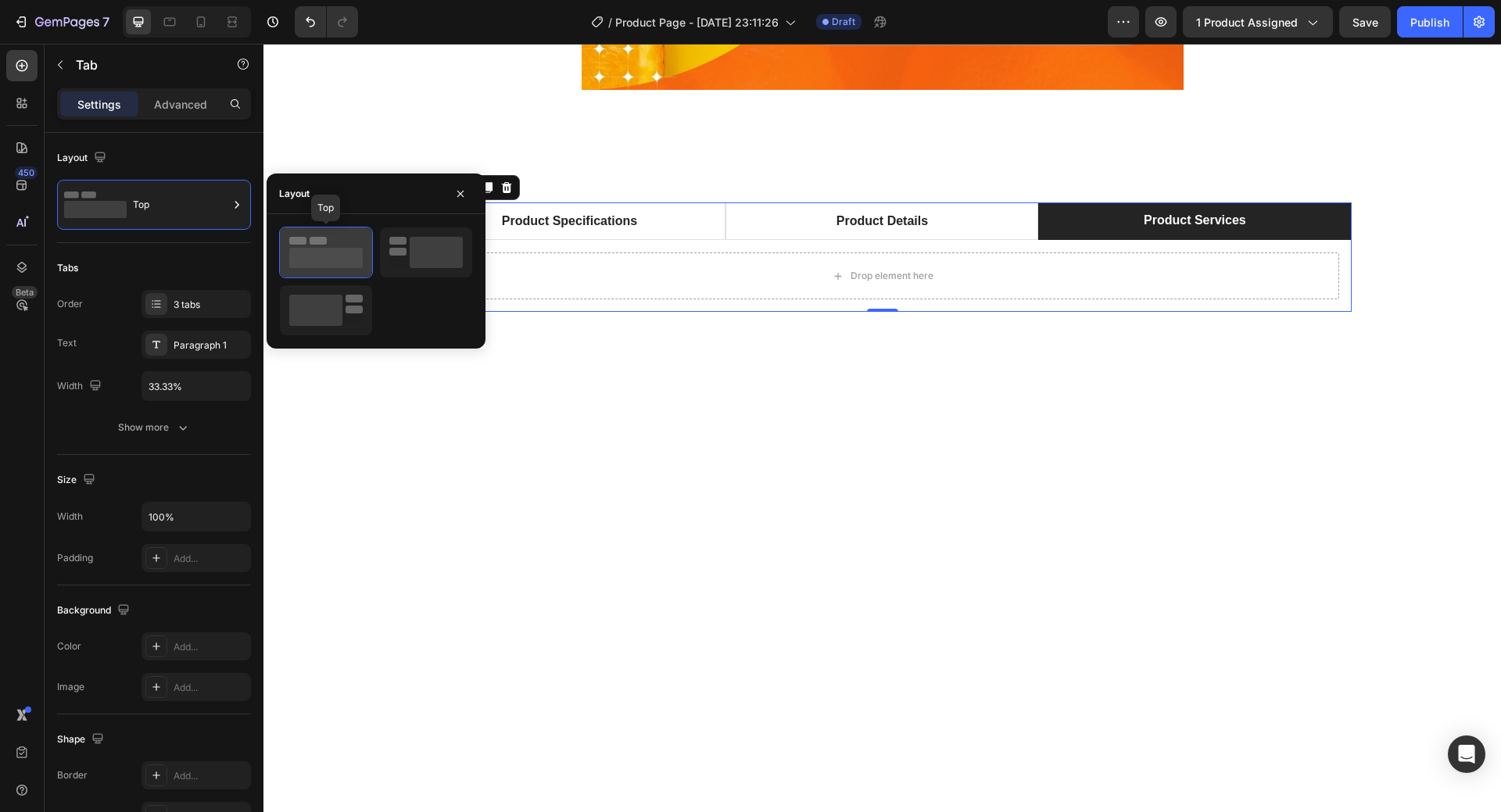
click at [342, 259] on rect at bounding box center [326, 257] width 73 height 21
click at [772, 479] on div at bounding box center [883, 715] width 1215 height 580
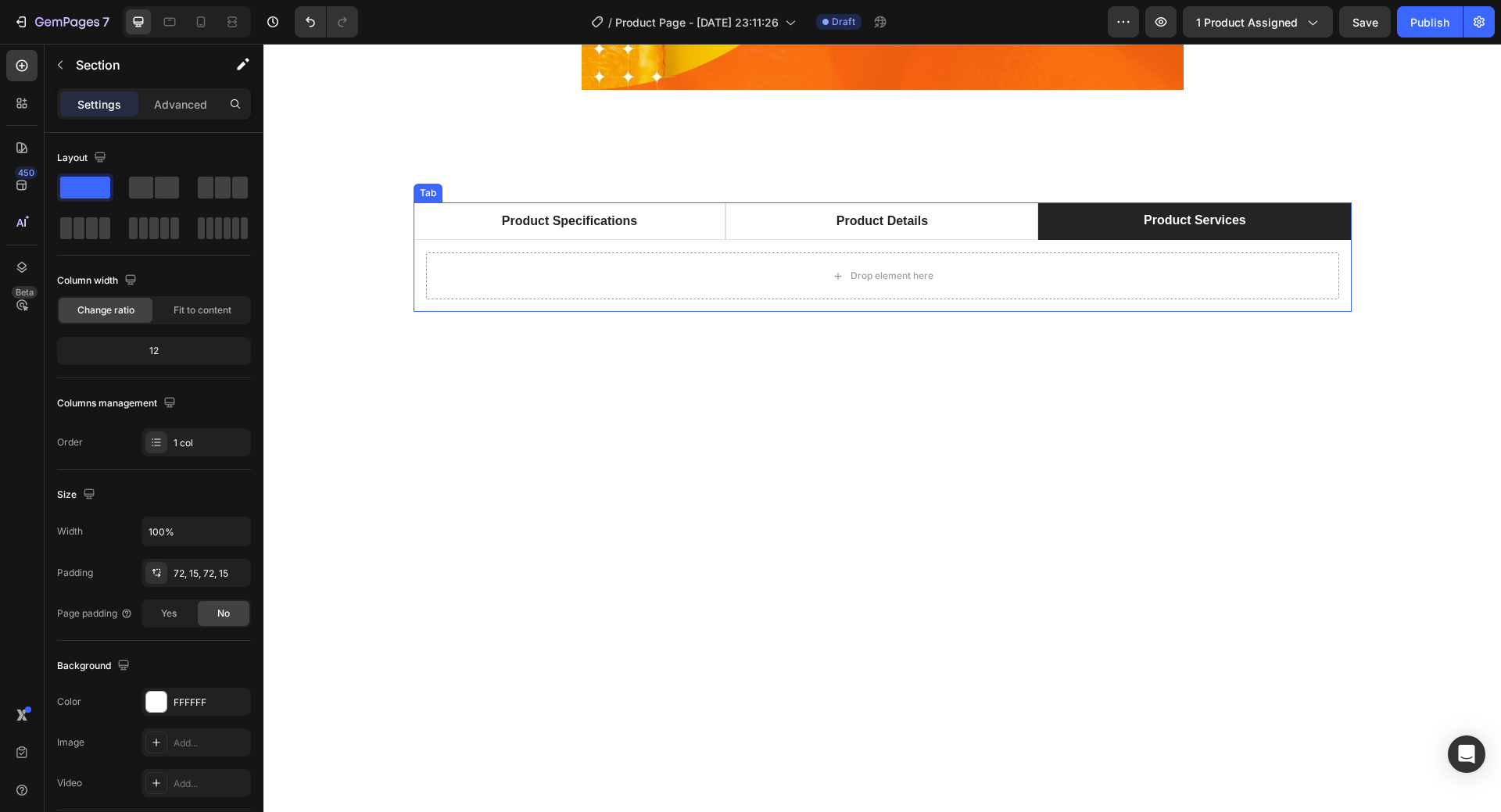
click at [1224, 216] on p "Product Services" at bounding box center [1195, 220] width 102 height 19
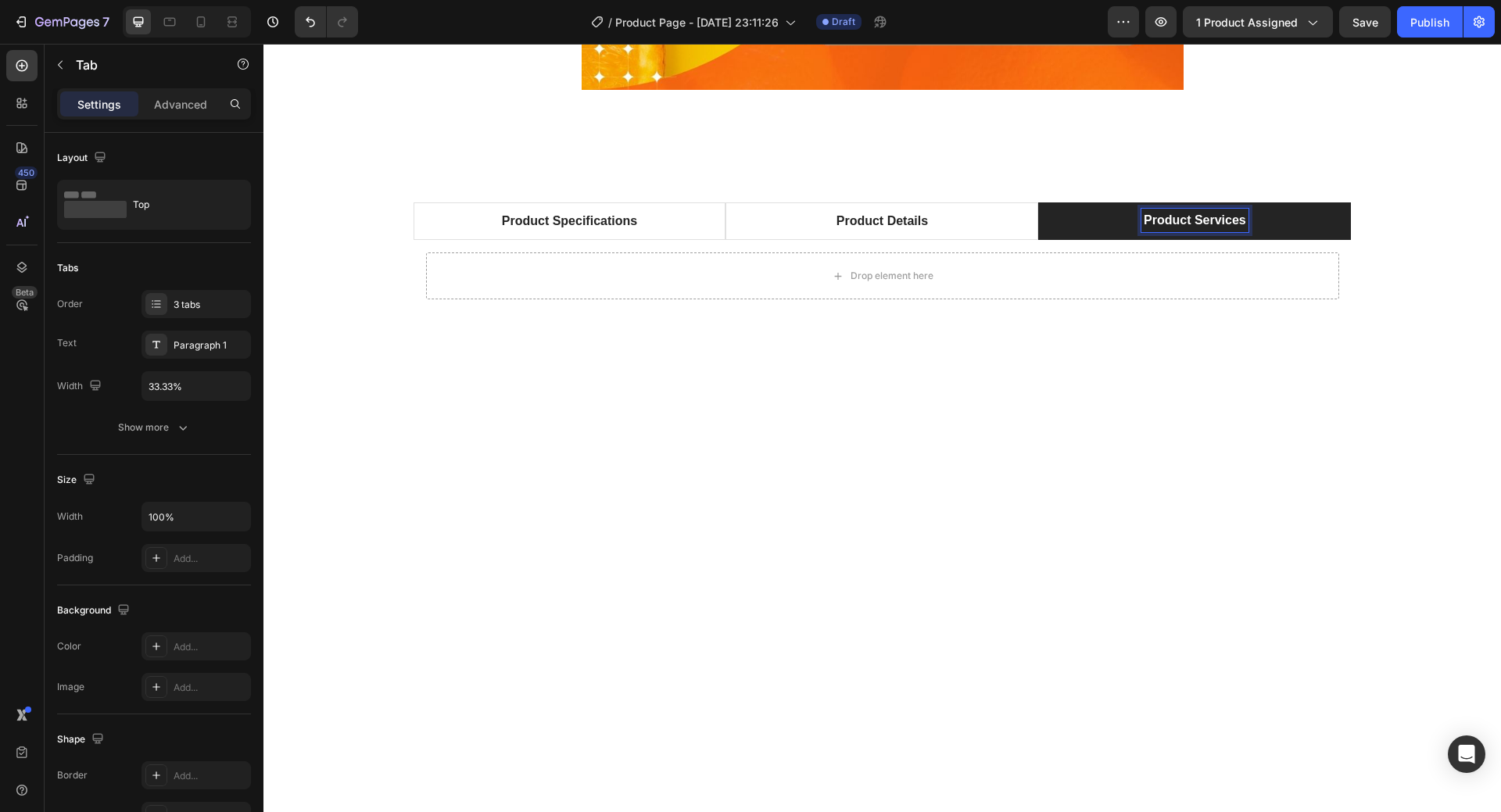
click at [1224, 216] on p "Product Services" at bounding box center [1195, 220] width 102 height 19
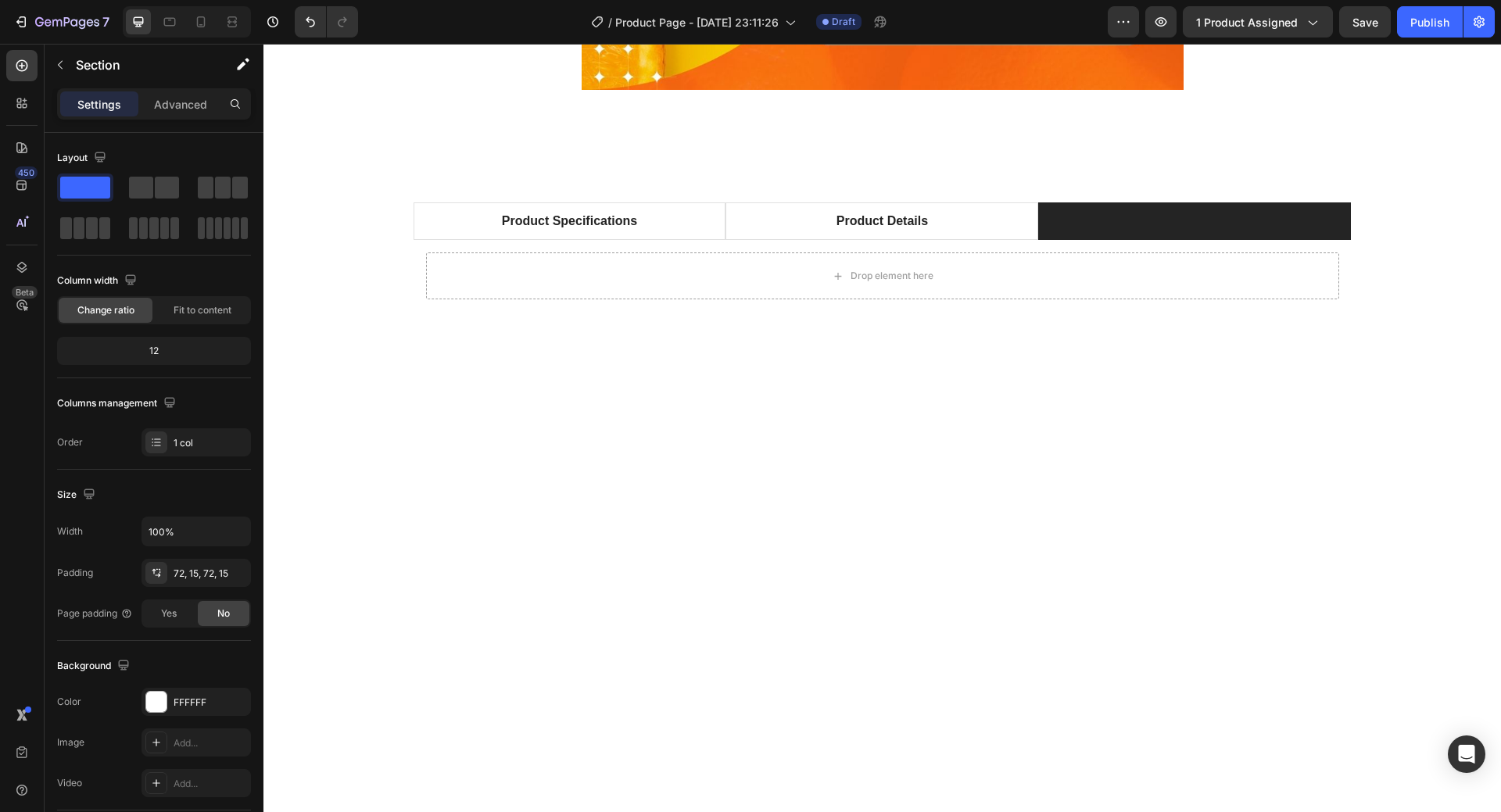
click at [1136, 408] on div at bounding box center [882, 715] width 1238 height 693
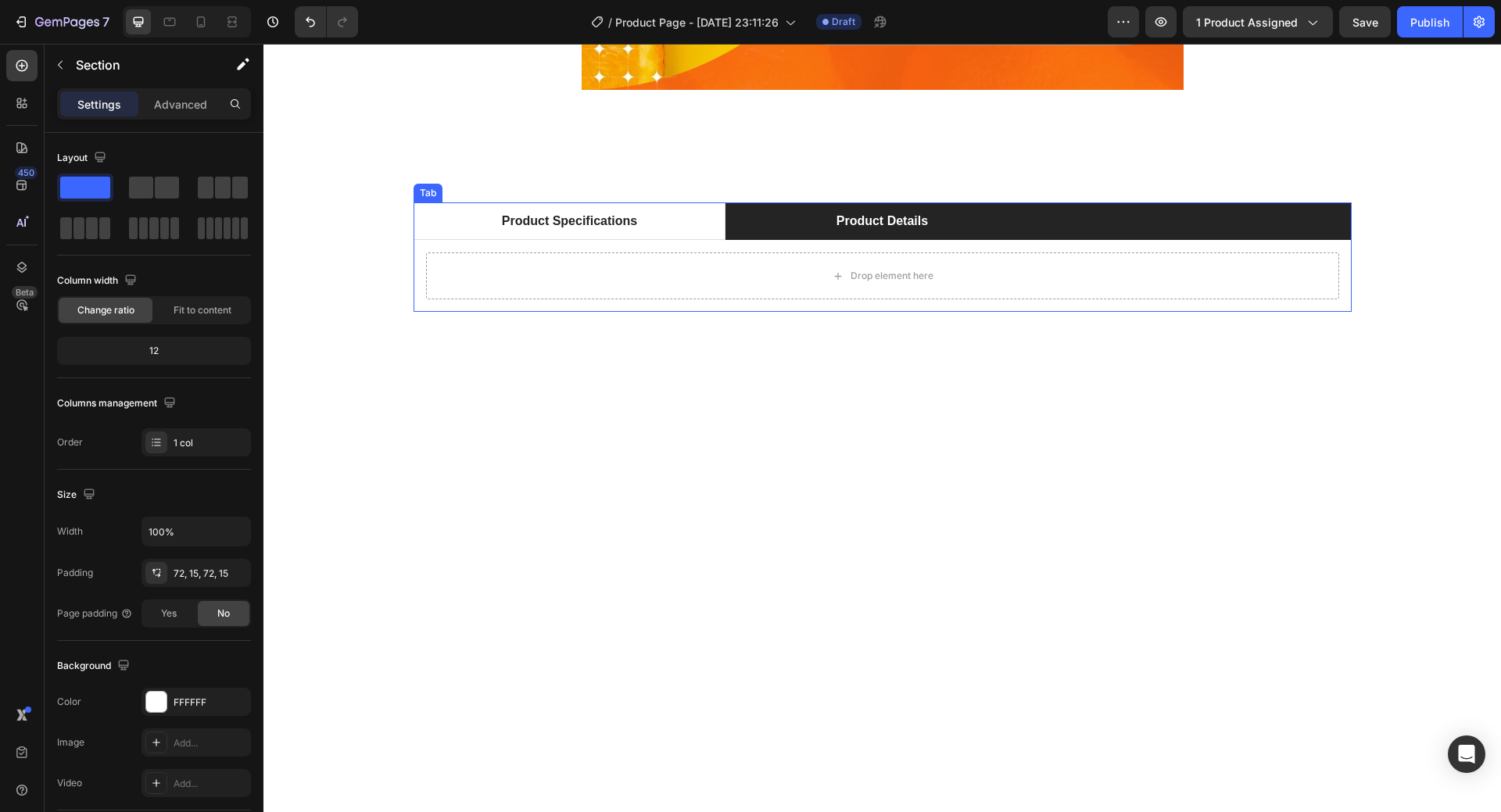
click at [975, 223] on li "Product Details" at bounding box center [881, 220] width 313 height 37
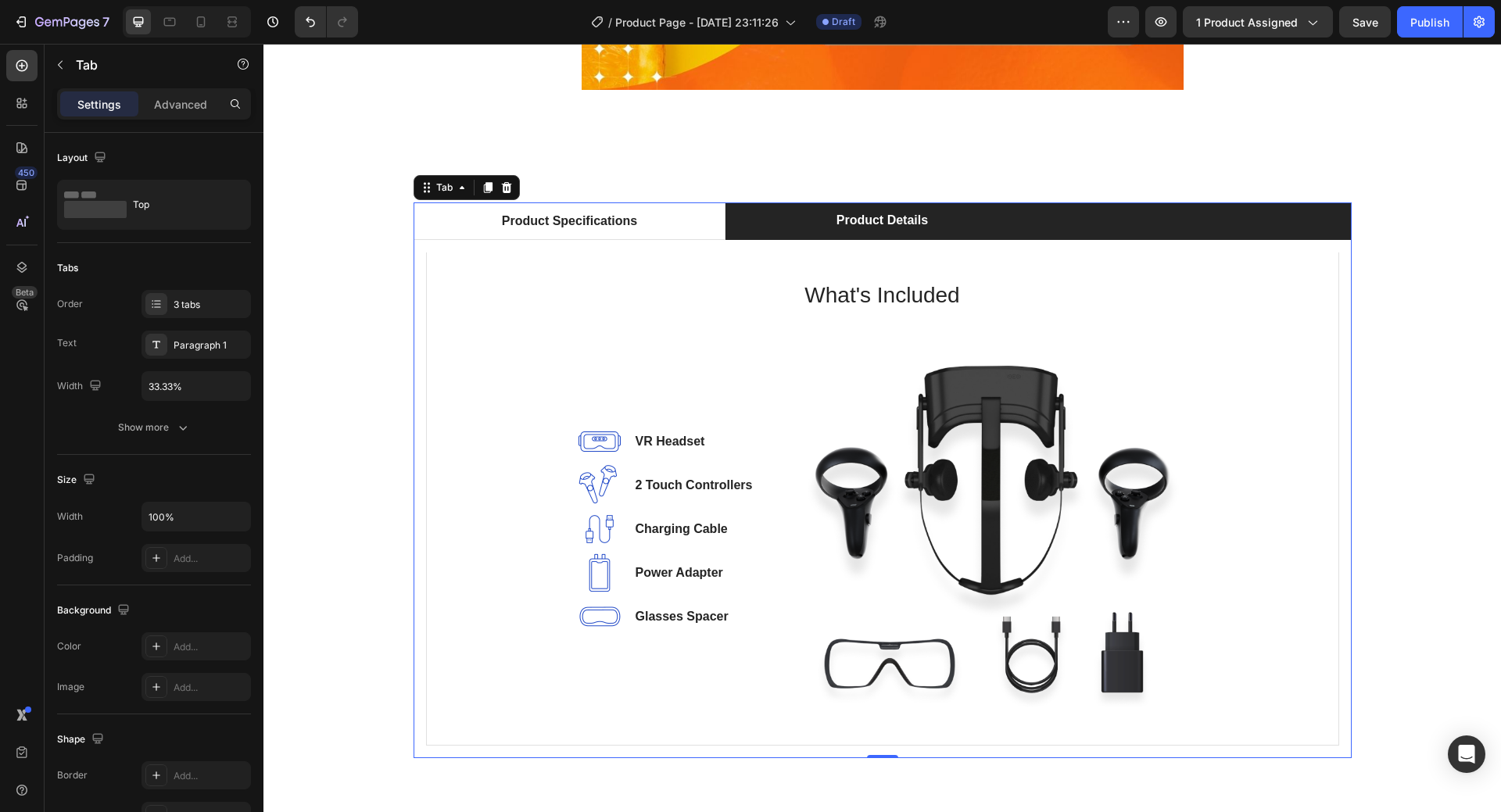
click at [1192, 215] on div "Rich Text Editor. Editing area: main" at bounding box center [1195, 221] width 5 height 23
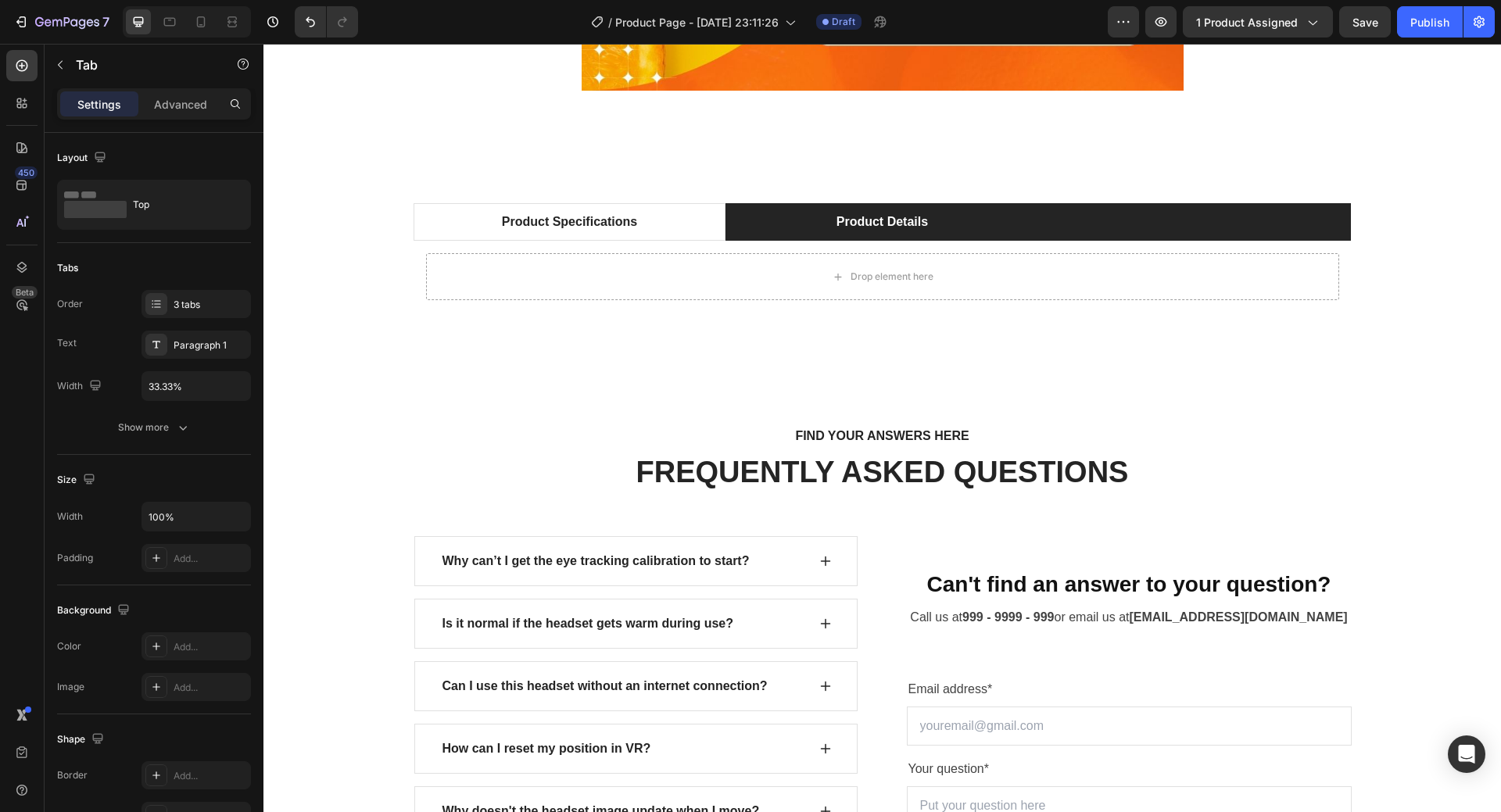
click at [1000, 216] on li "Product Details" at bounding box center [881, 221] width 313 height 37
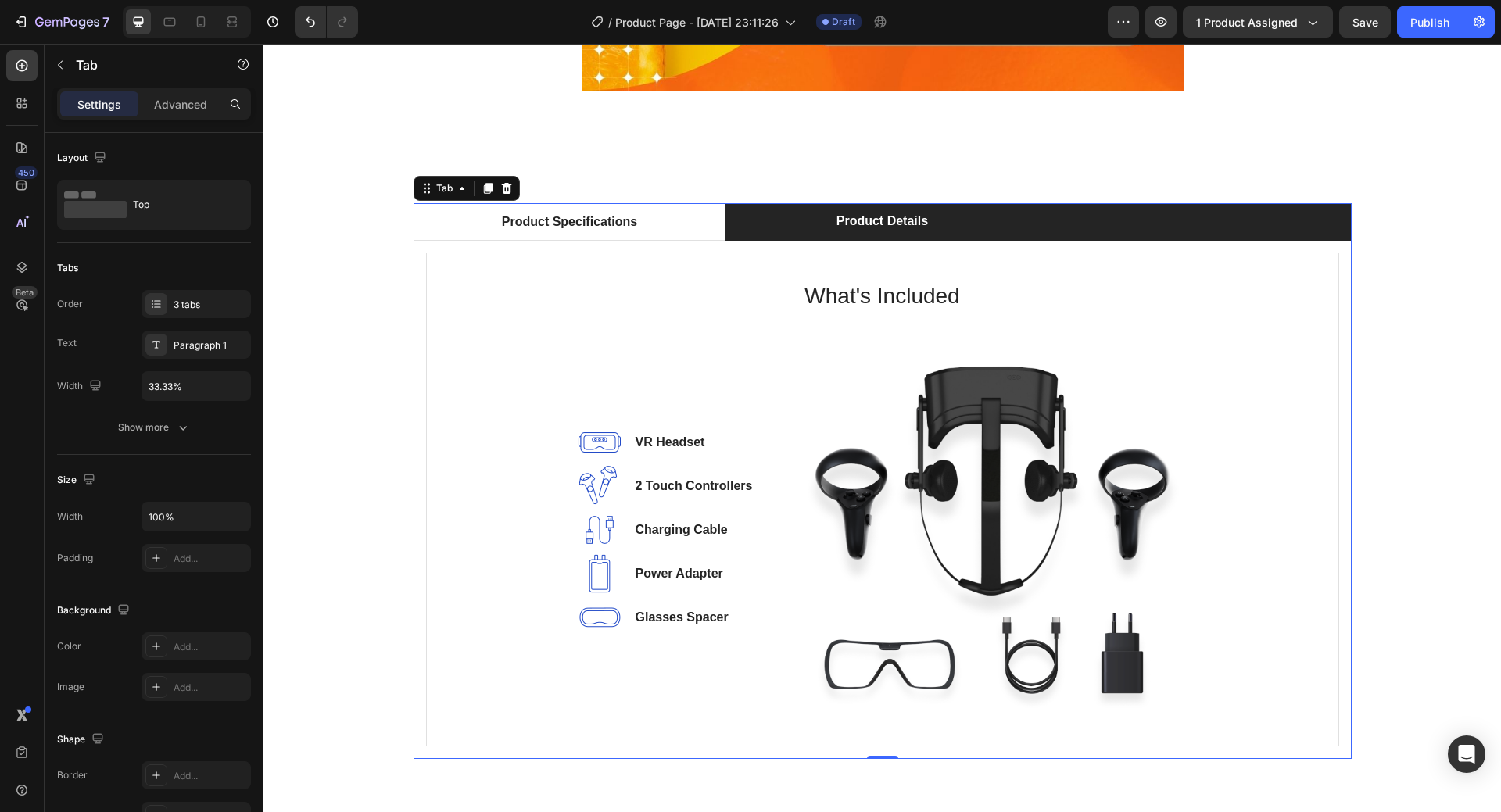
click at [1178, 224] on li at bounding box center [1194, 221] width 313 height 37
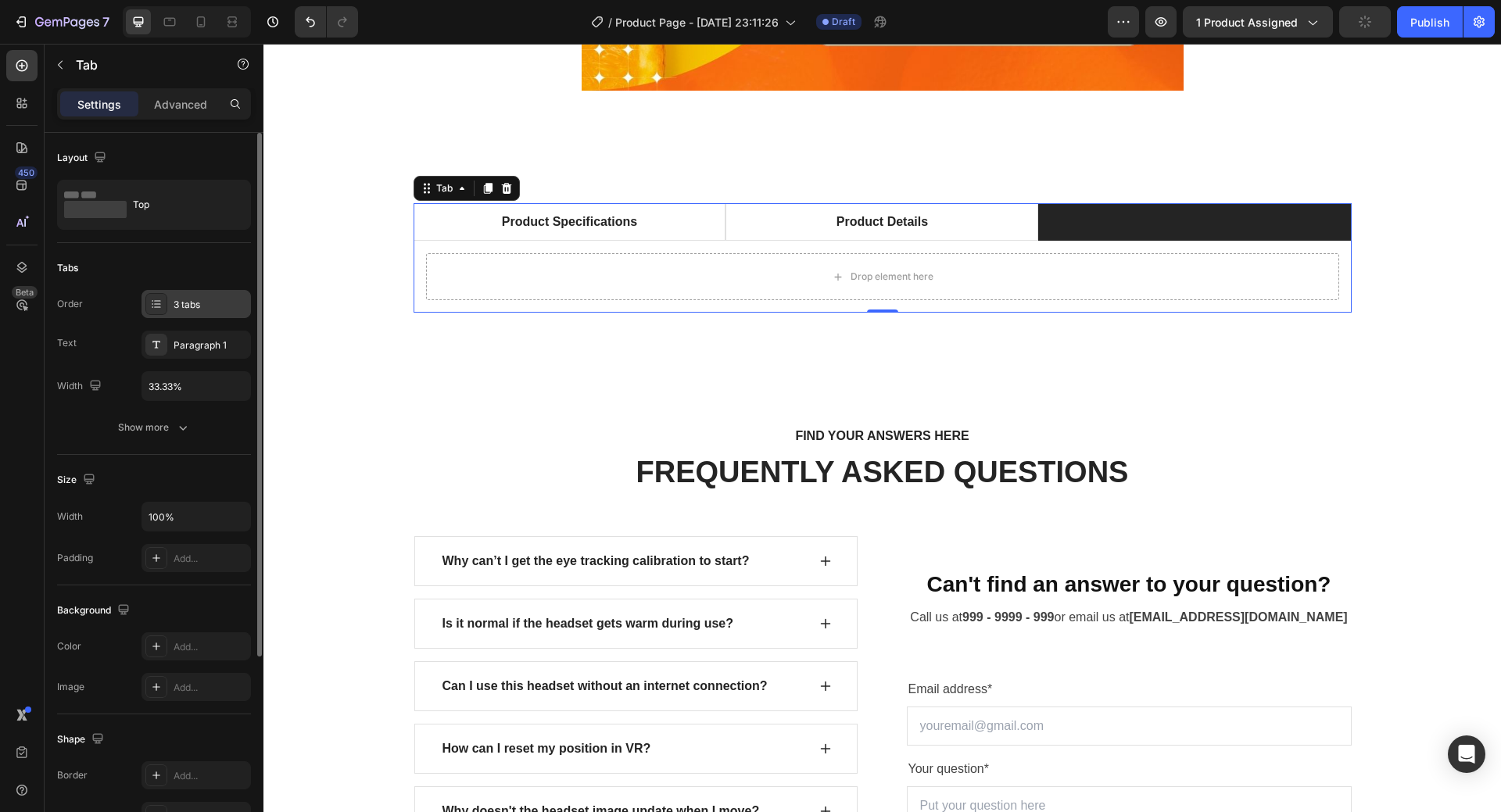
click at [174, 303] on div "3 tabs" at bounding box center [210, 304] width 73 height 14
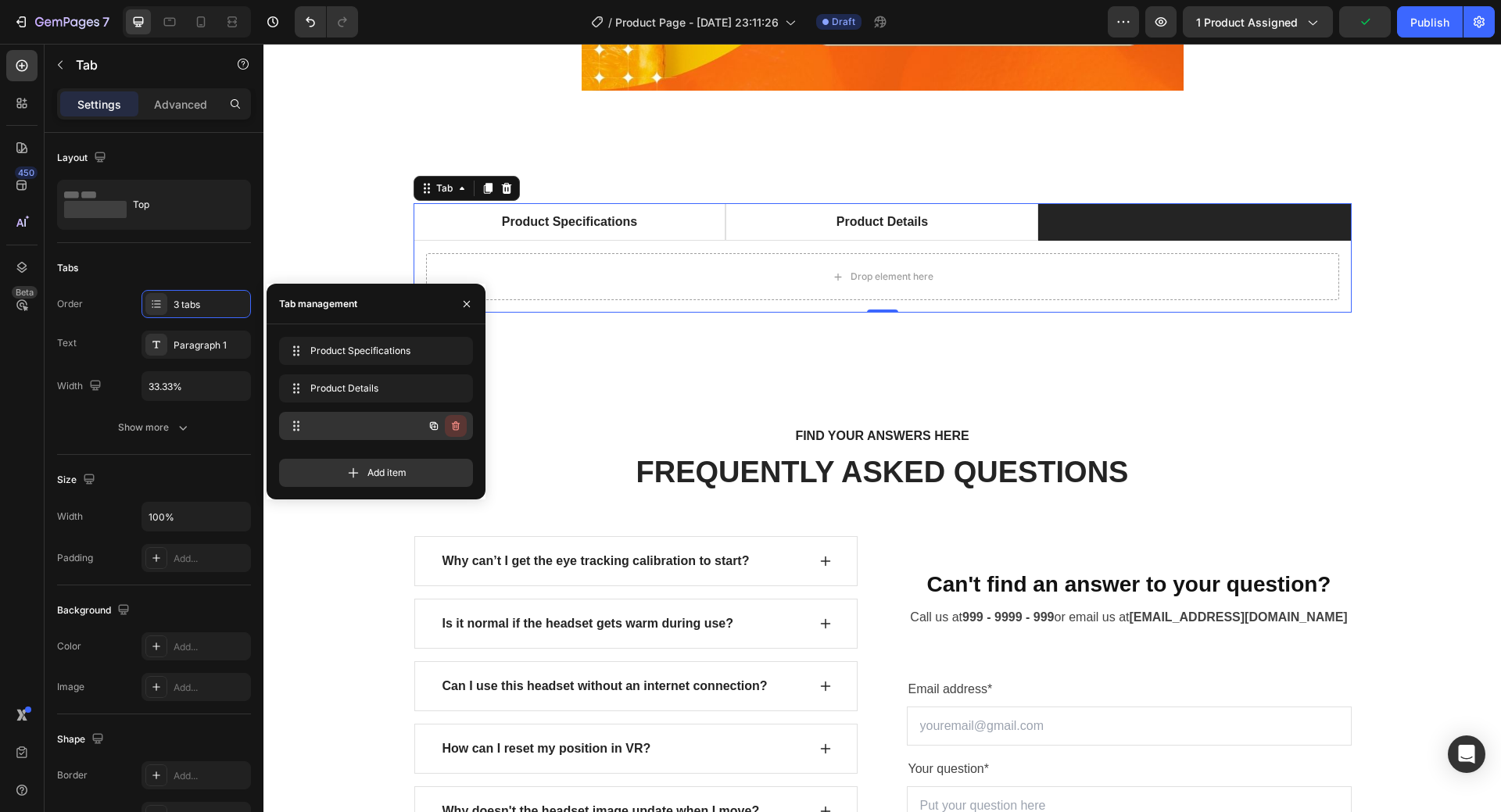
click at [455, 426] on icon "button" at bounding box center [455, 427] width 1 height 4
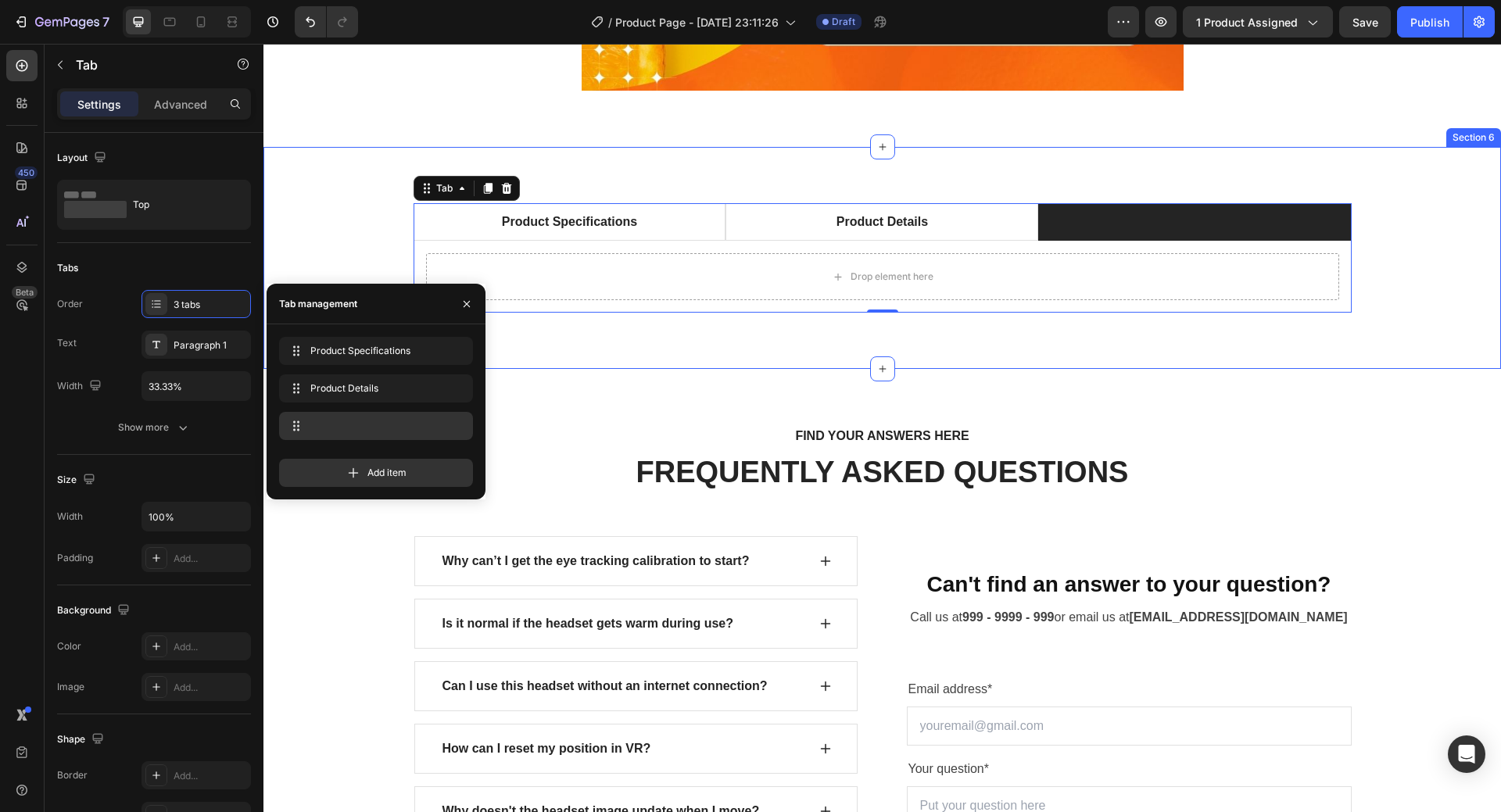
click at [352, 213] on div "Product Specifications Product Details Technical Specifications Heading Compati…" at bounding box center [883, 257] width 1215 height 110
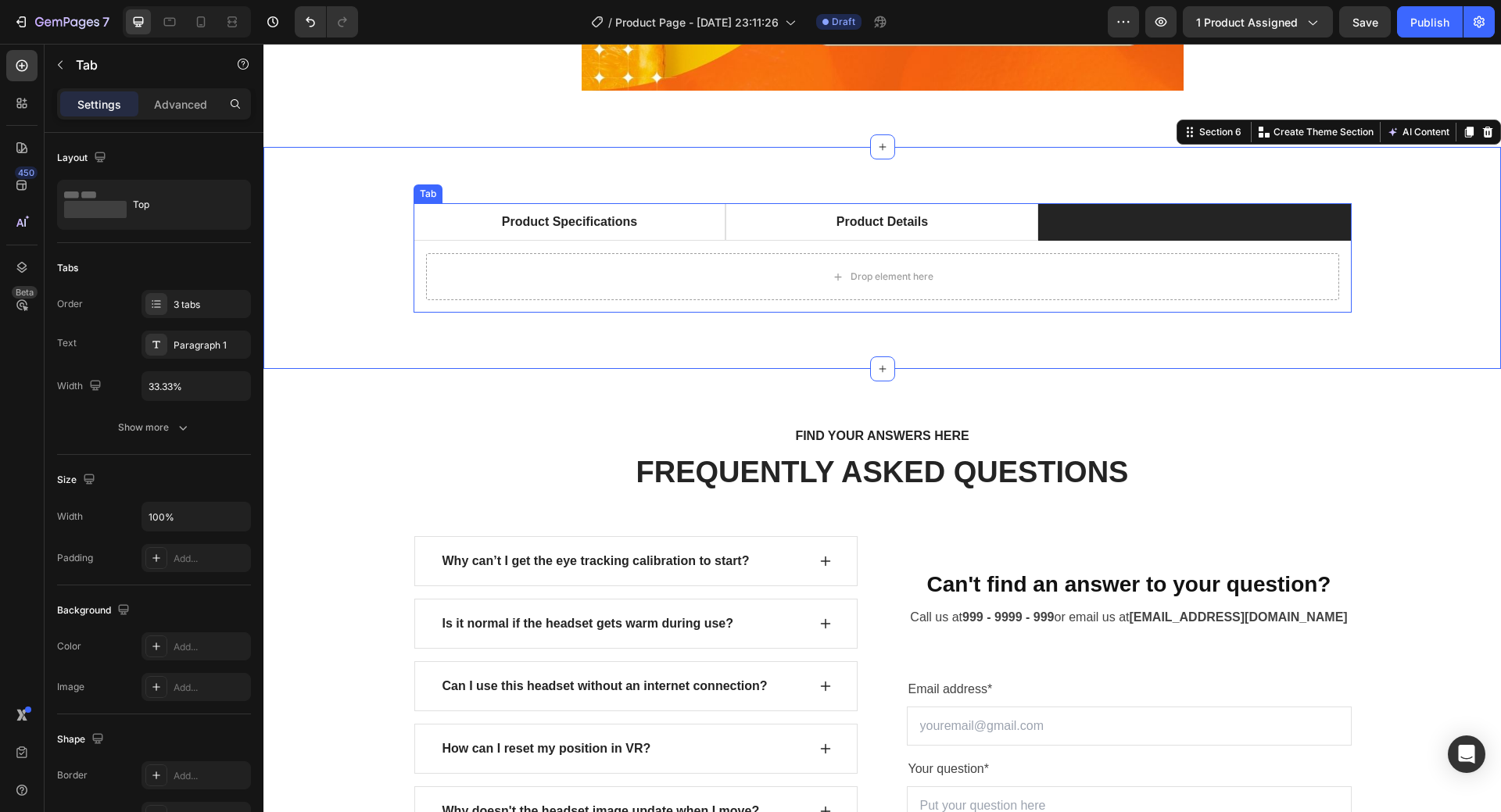
click at [432, 198] on div "Tab" at bounding box center [427, 193] width 22 height 14
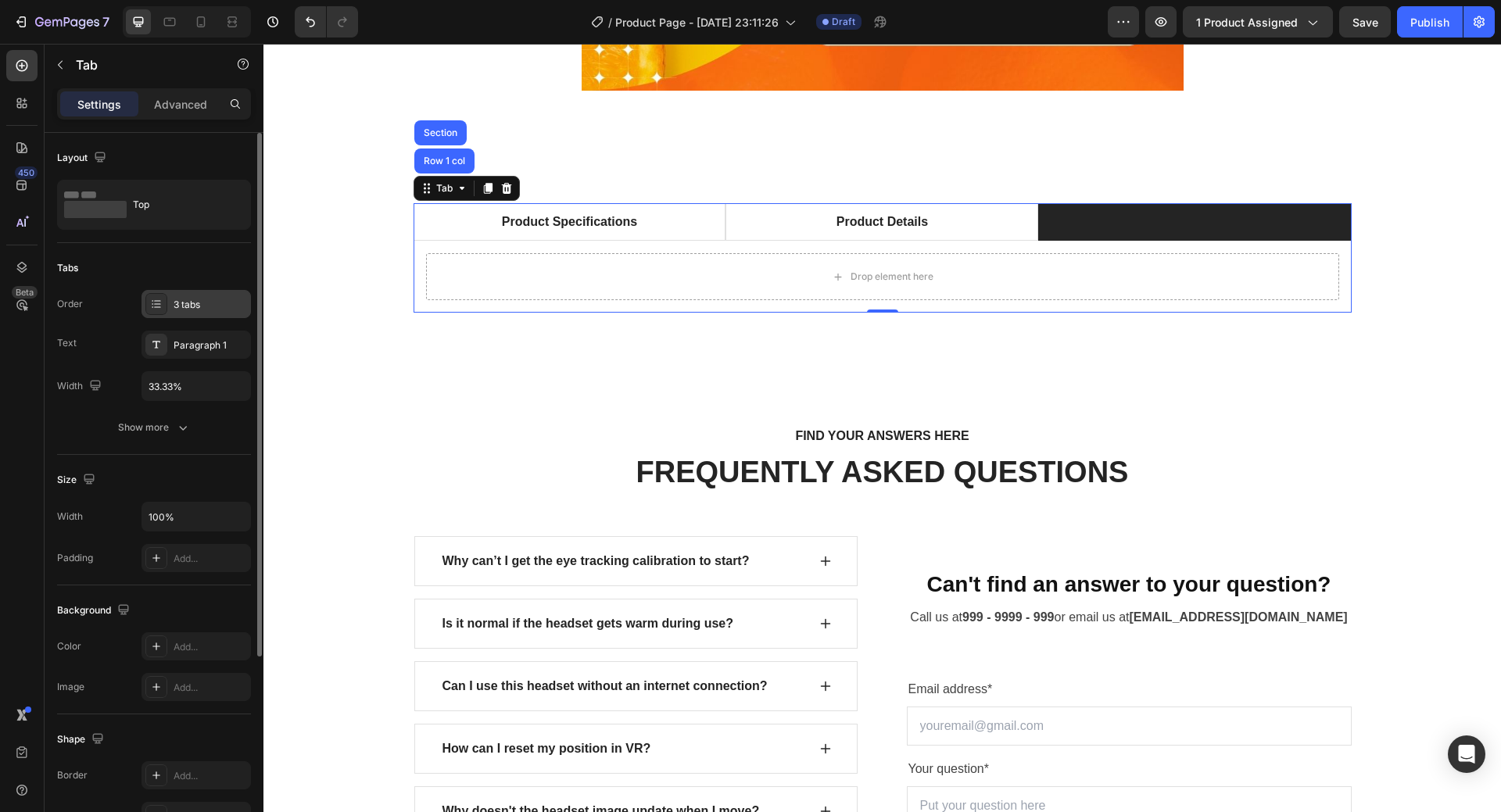
click at [213, 301] on div "3 tabs" at bounding box center [210, 304] width 73 height 14
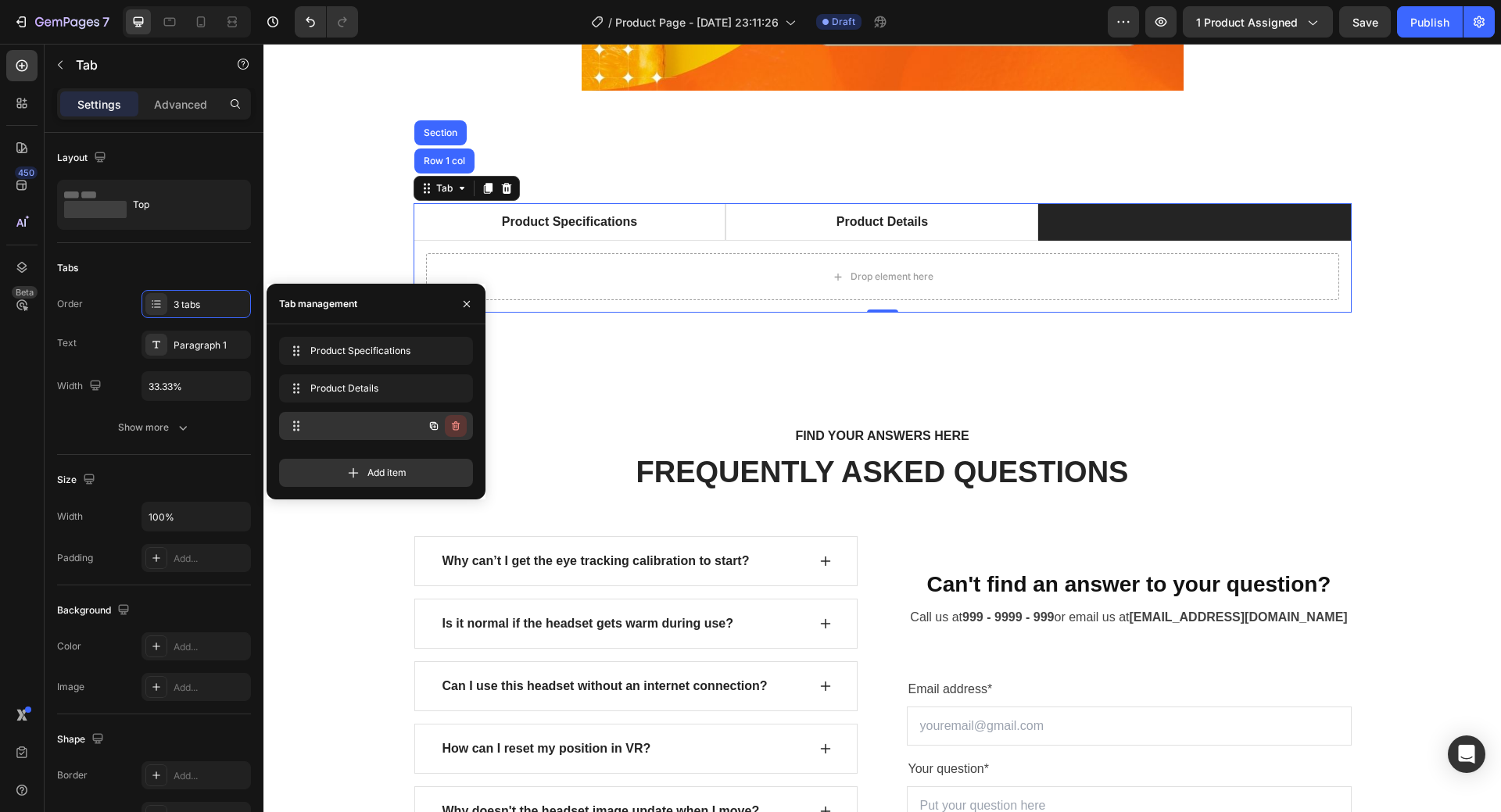
click at [460, 423] on icon "button" at bounding box center [455, 426] width 12 height 12
click at [456, 423] on div "Delete" at bounding box center [445, 426] width 29 height 14
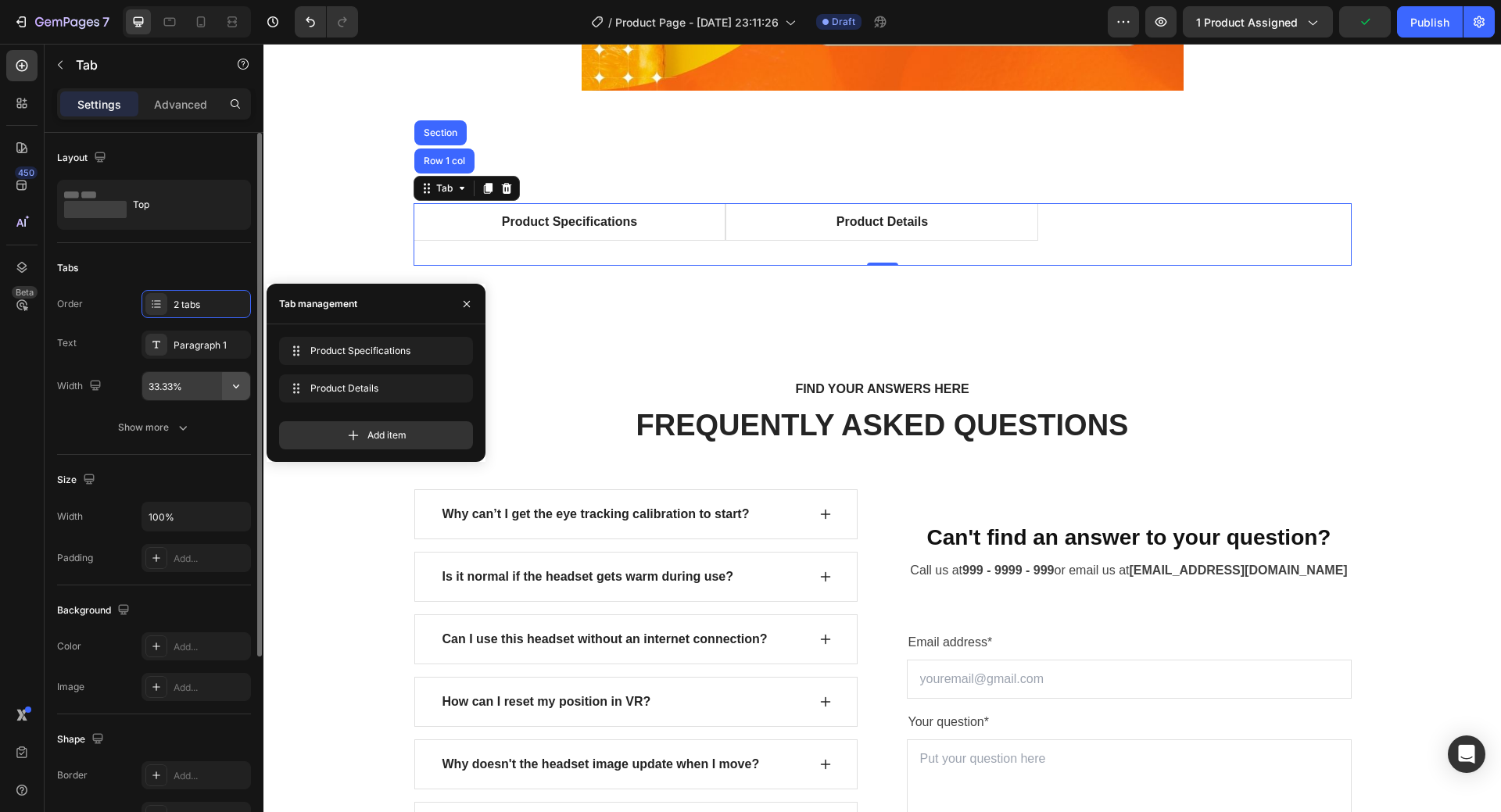
click at [239, 390] on icon "button" at bounding box center [236, 386] width 16 height 16
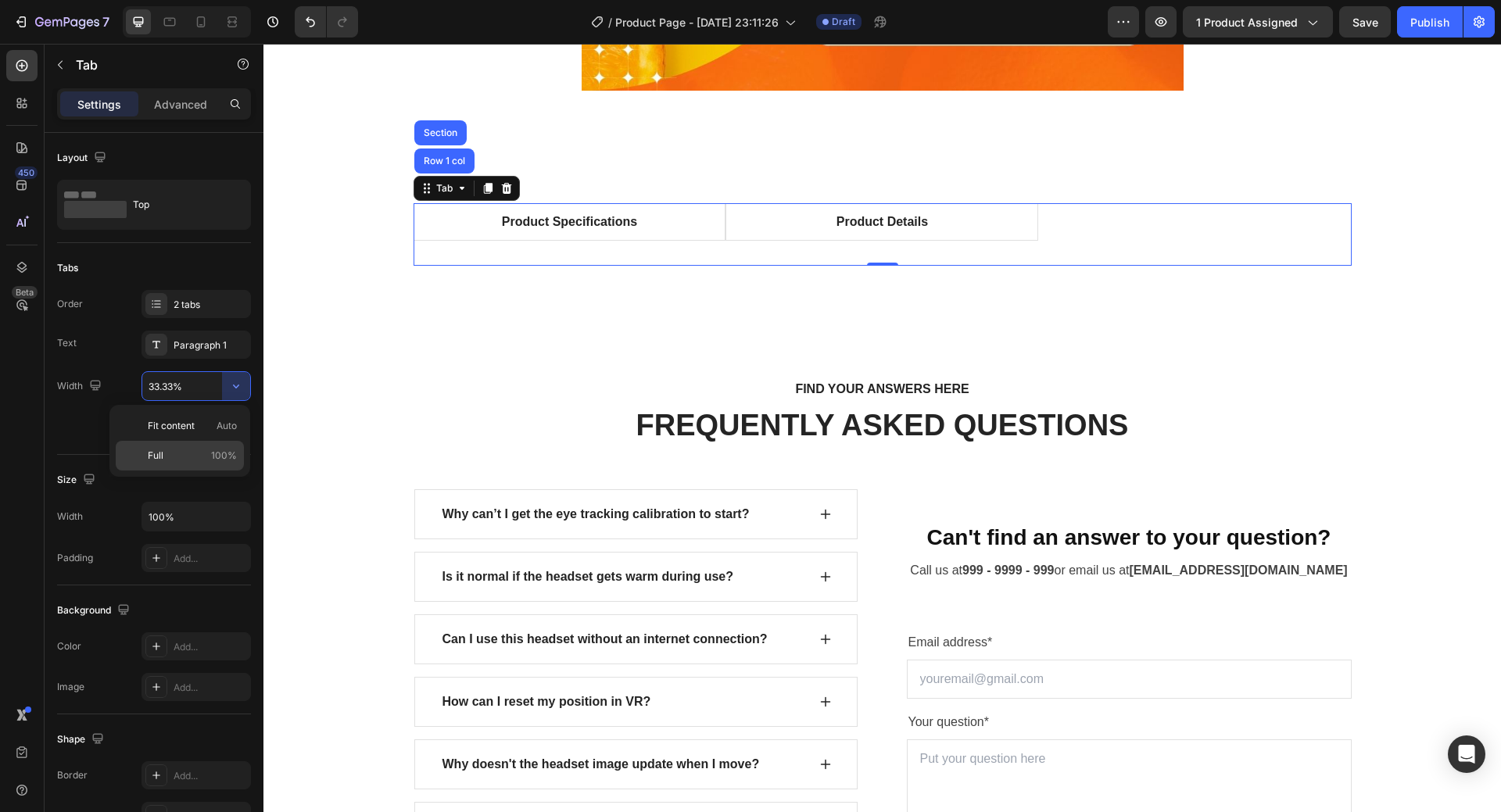
click at [224, 452] on span "100%" at bounding box center [224, 456] width 26 height 14
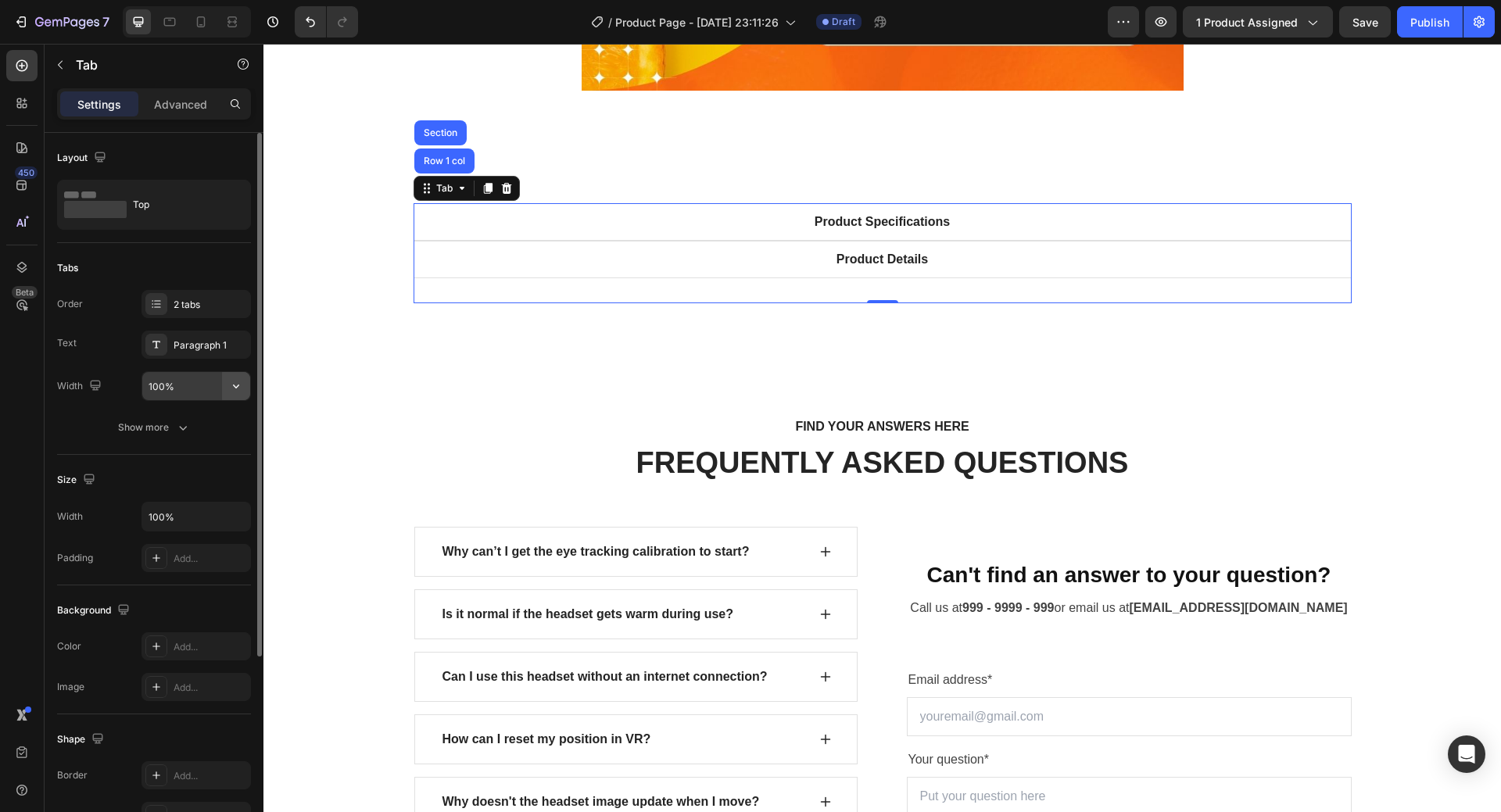
click at [224, 390] on button "button" at bounding box center [236, 386] width 28 height 28
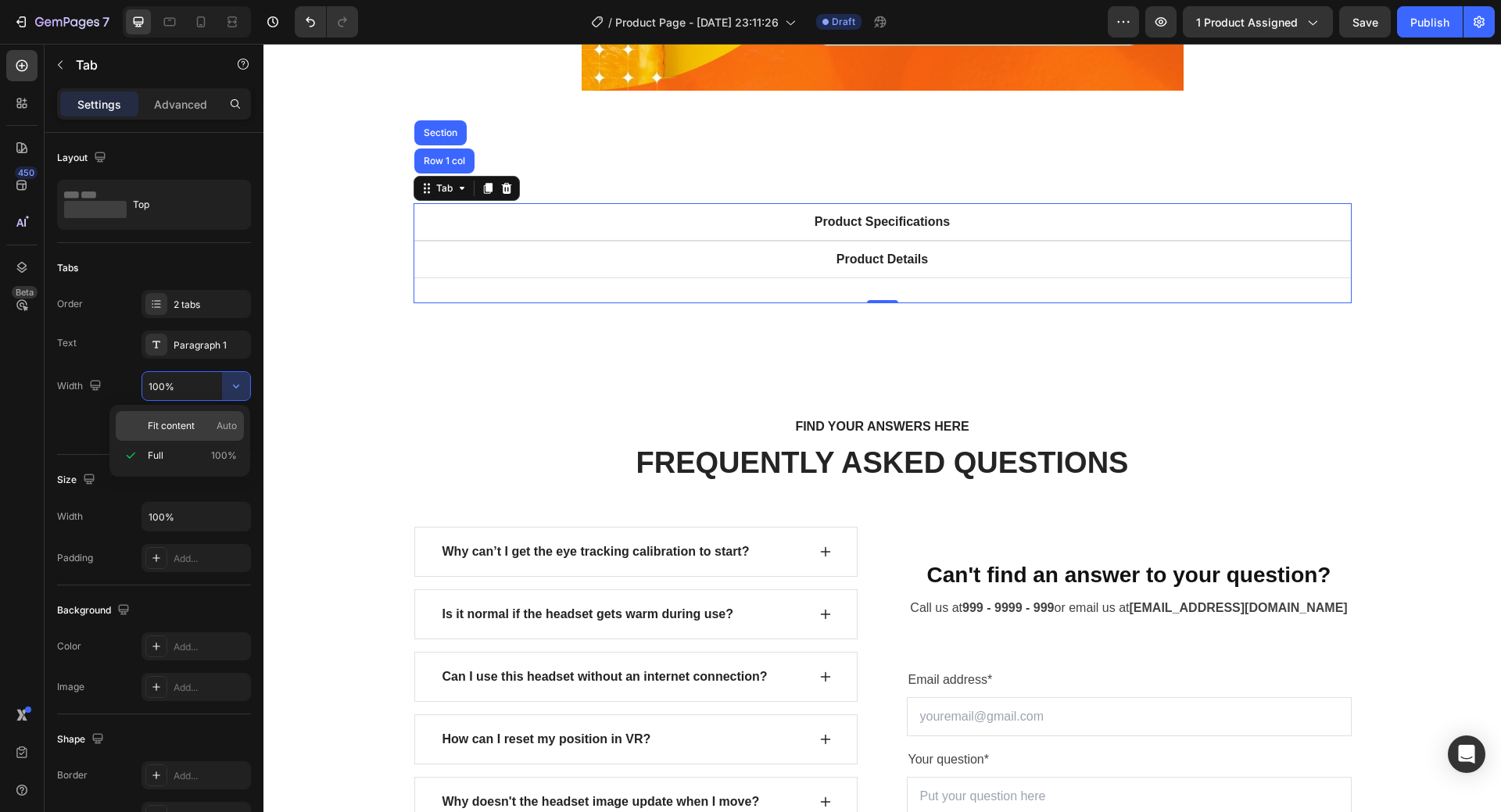
click at [163, 427] on span "Fit content" at bounding box center [171, 426] width 47 height 14
type input "Auto"
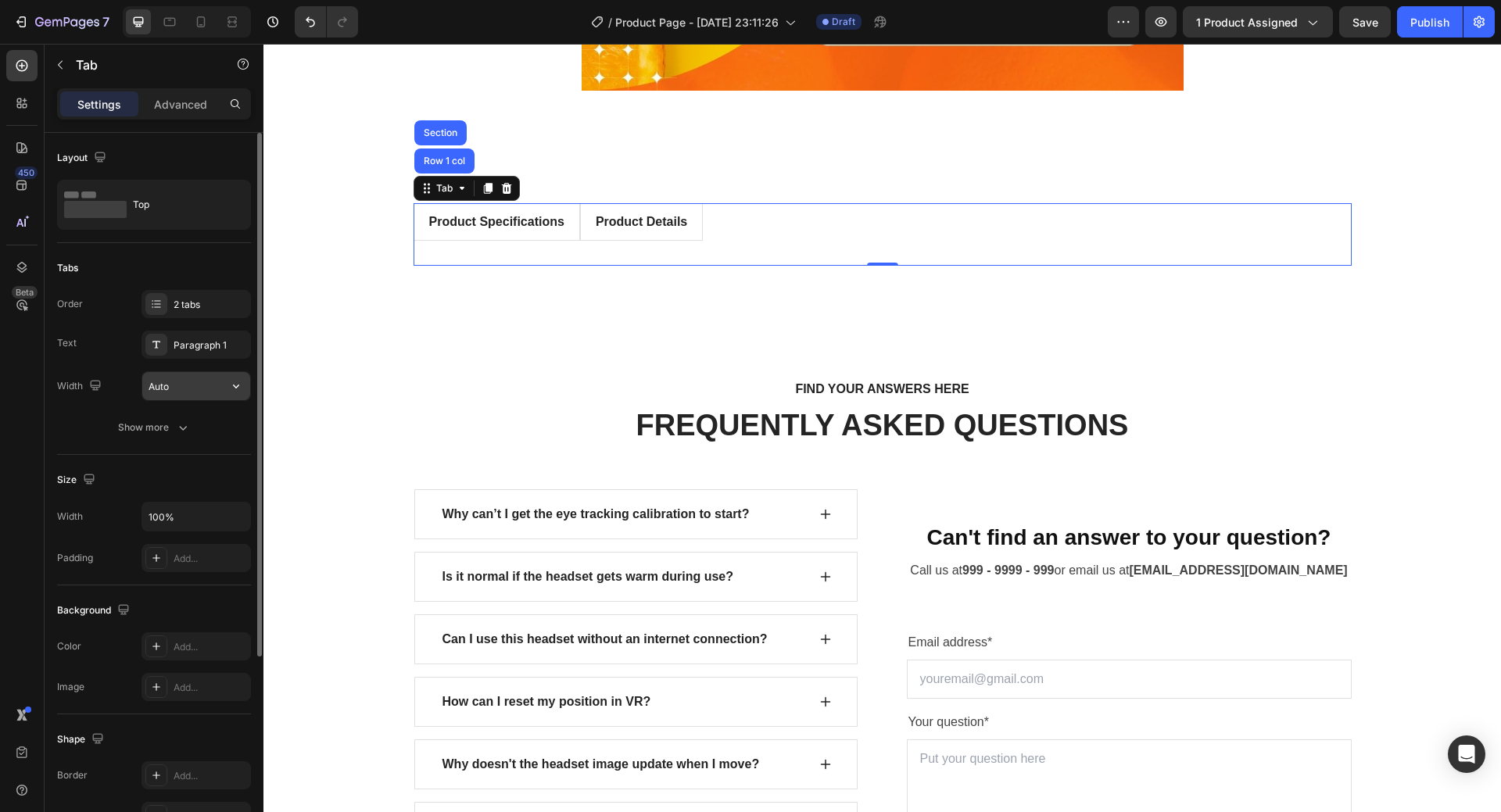
click at [224, 389] on button "button" at bounding box center [236, 386] width 28 height 28
click at [234, 393] on icon "button" at bounding box center [236, 386] width 16 height 16
click at [186, 381] on input "Auto" at bounding box center [196, 386] width 108 height 28
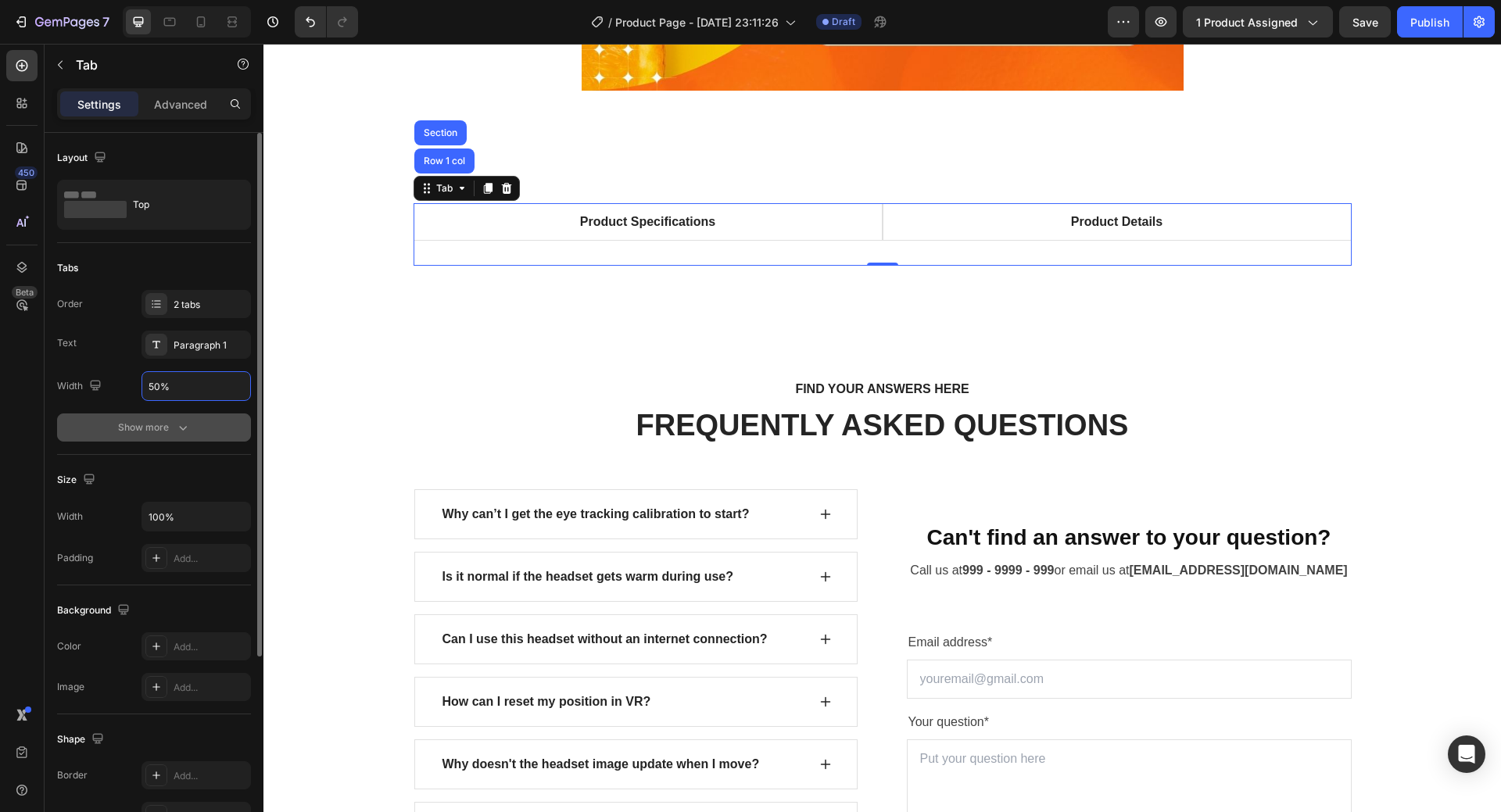
type input "50%"
click at [177, 435] on icon "button" at bounding box center [182, 427] width 16 height 16
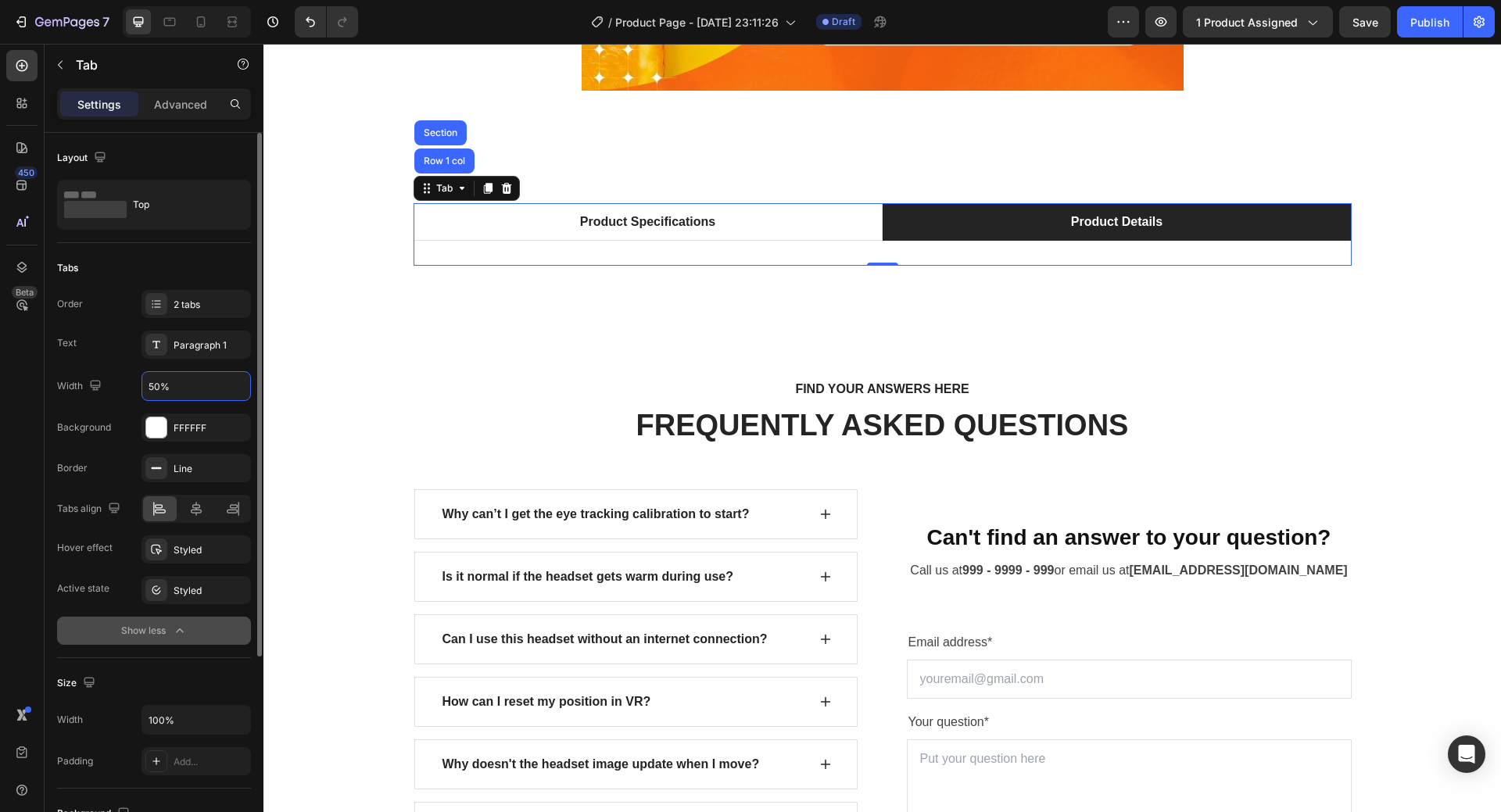
click at [979, 222] on li "Product Details" at bounding box center [1117, 221] width 470 height 37
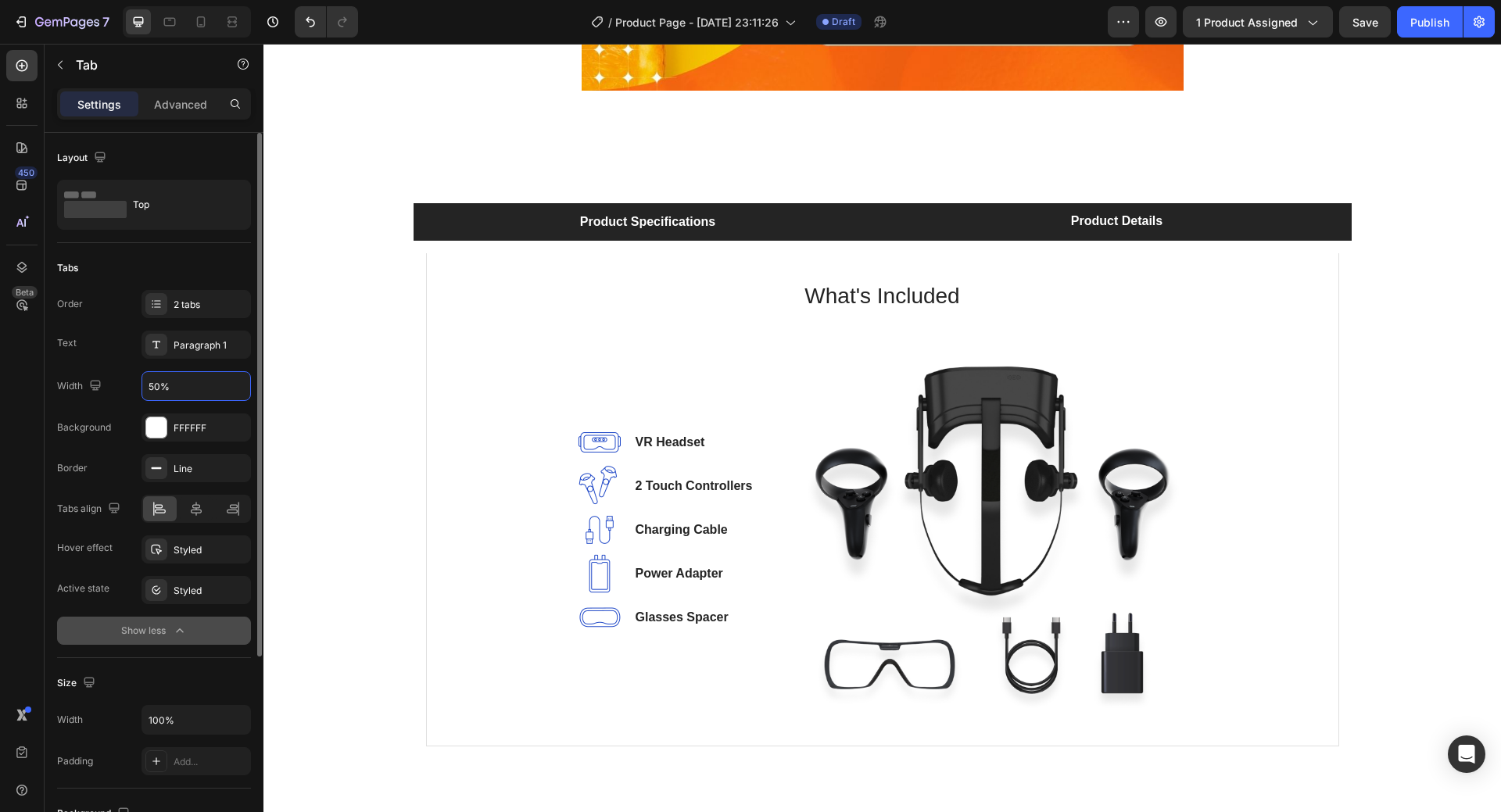
click at [819, 212] on li "Product Specifications" at bounding box center [648, 221] width 470 height 37
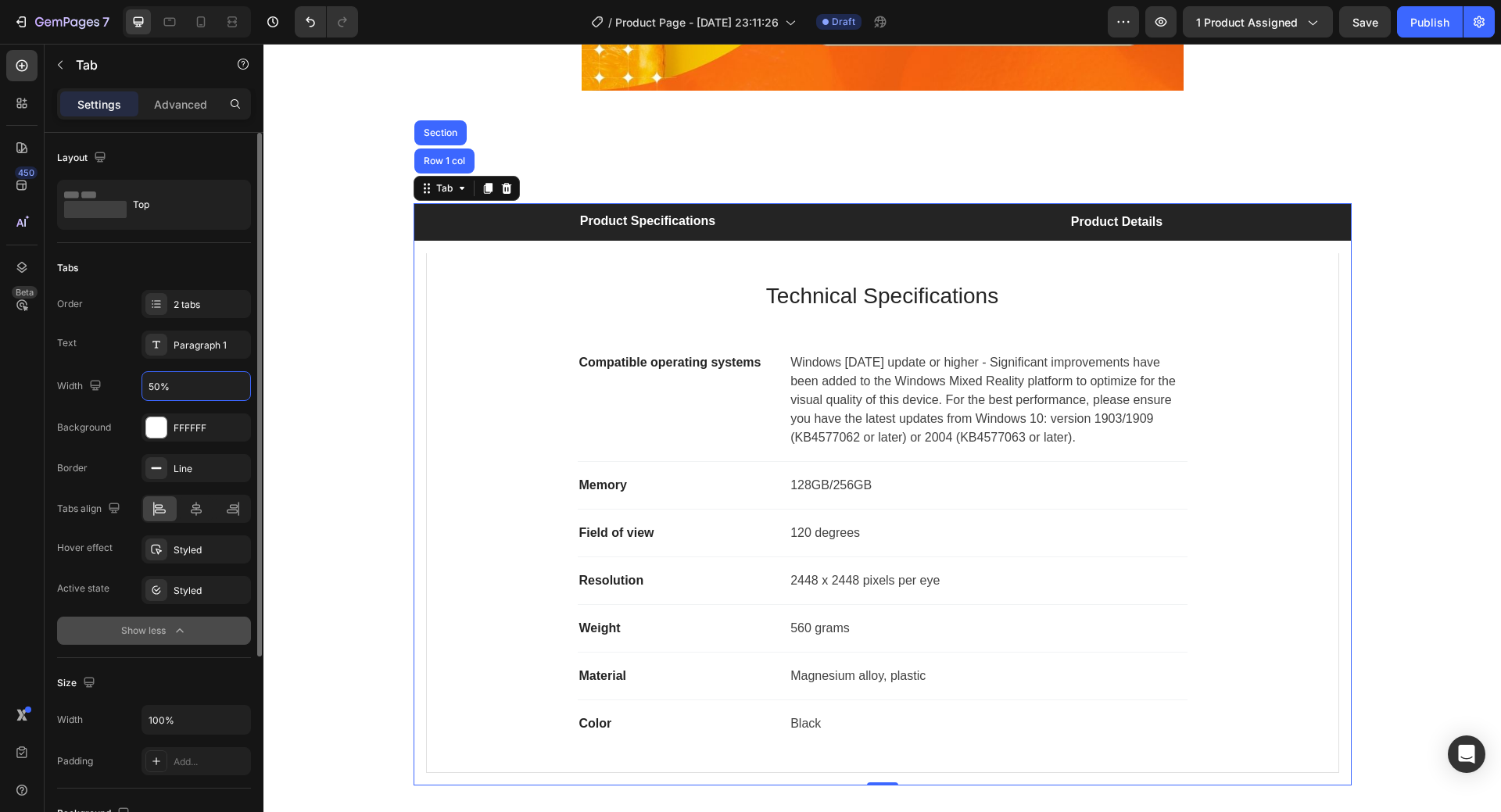
click at [951, 225] on li "Product Details" at bounding box center [1117, 221] width 470 height 37
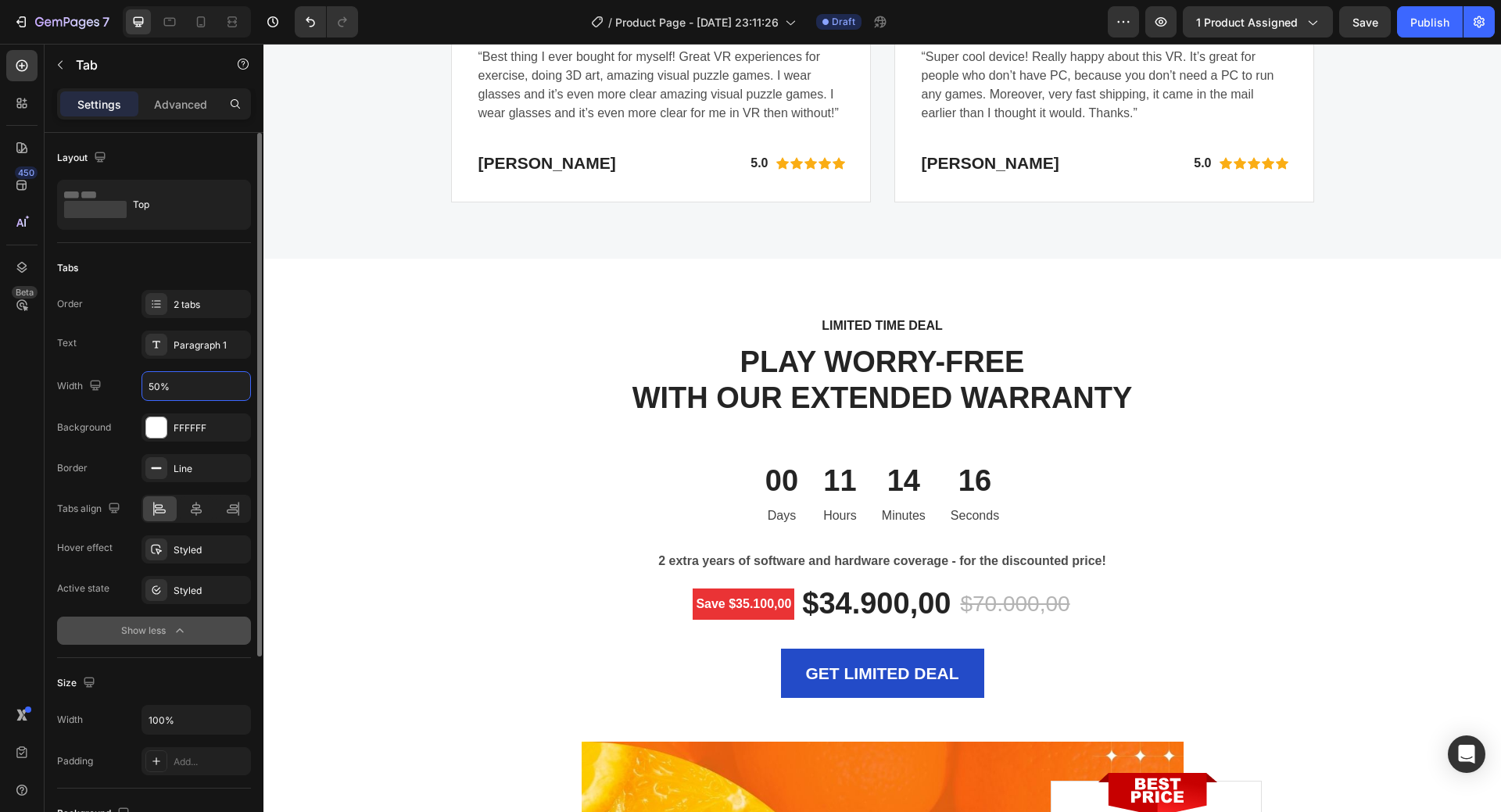
scroll to position [4343, 0]
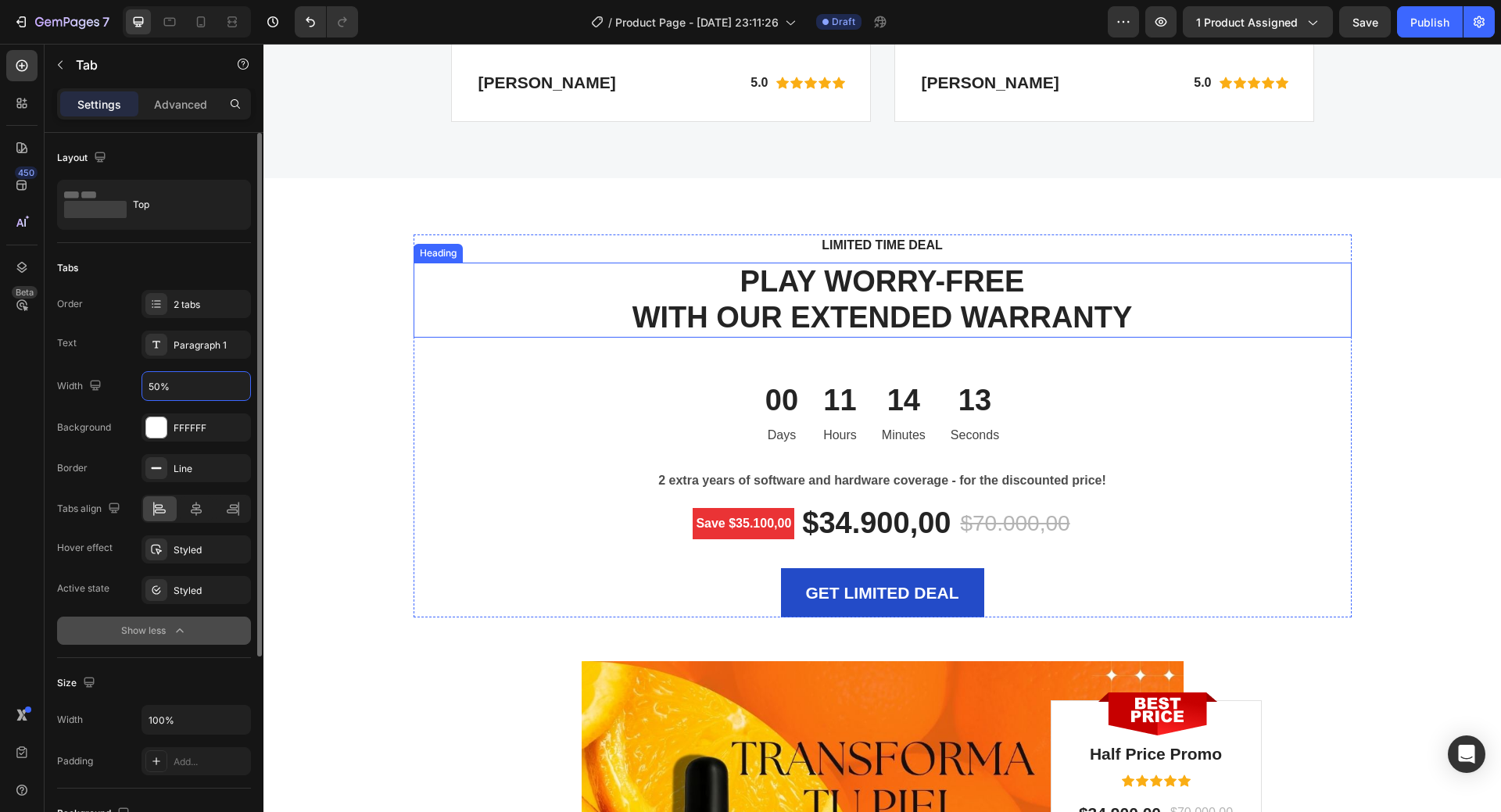
click at [918, 305] on p "PLAY WORRY-FREE WITH OUR EXTENDED WARRANTY" at bounding box center [882, 300] width 935 height 71
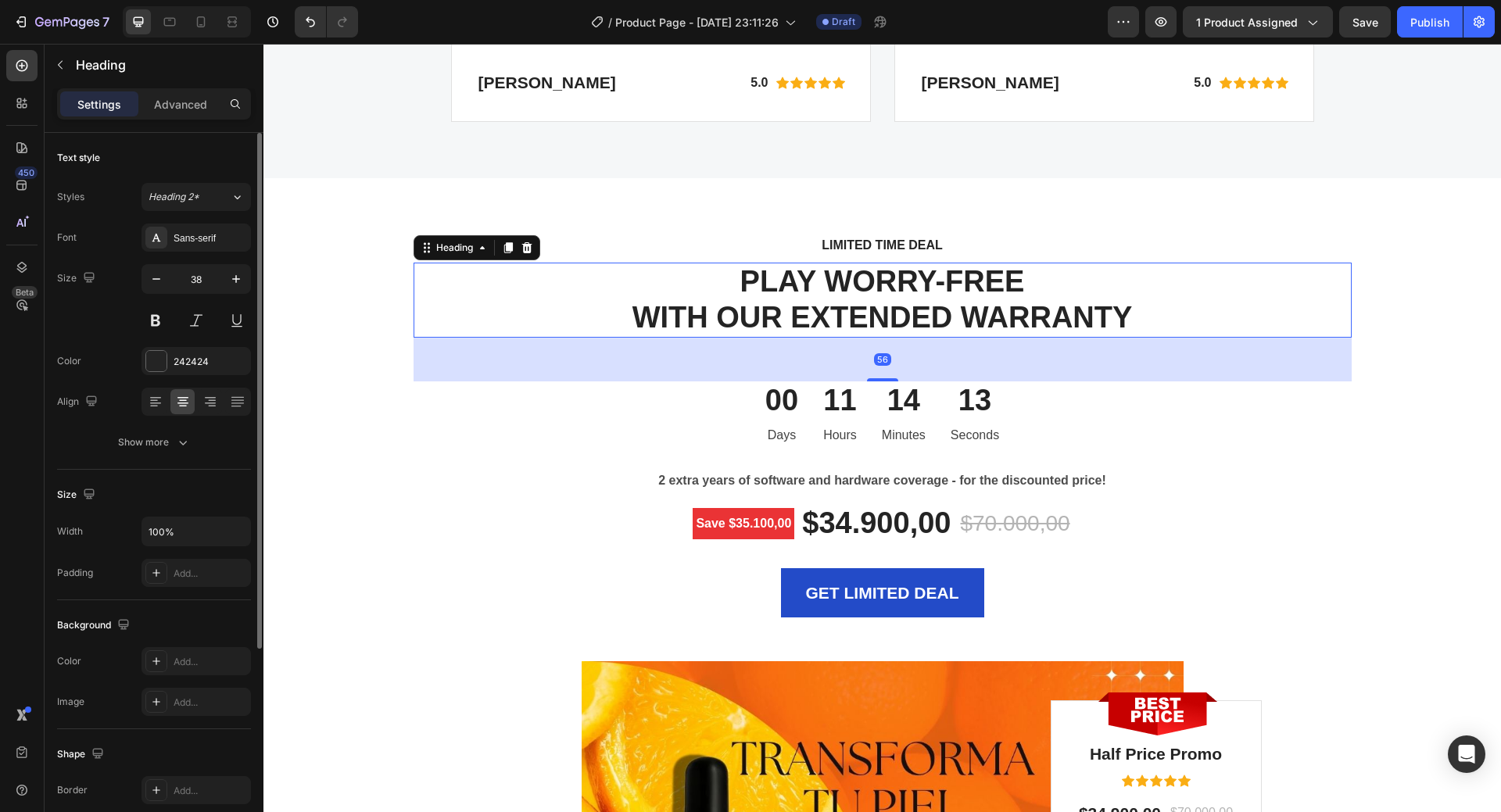
click at [918, 305] on p "PLAY WORRY-FREE WITH OUR EXTENDED WARRANTY" at bounding box center [882, 300] width 935 height 71
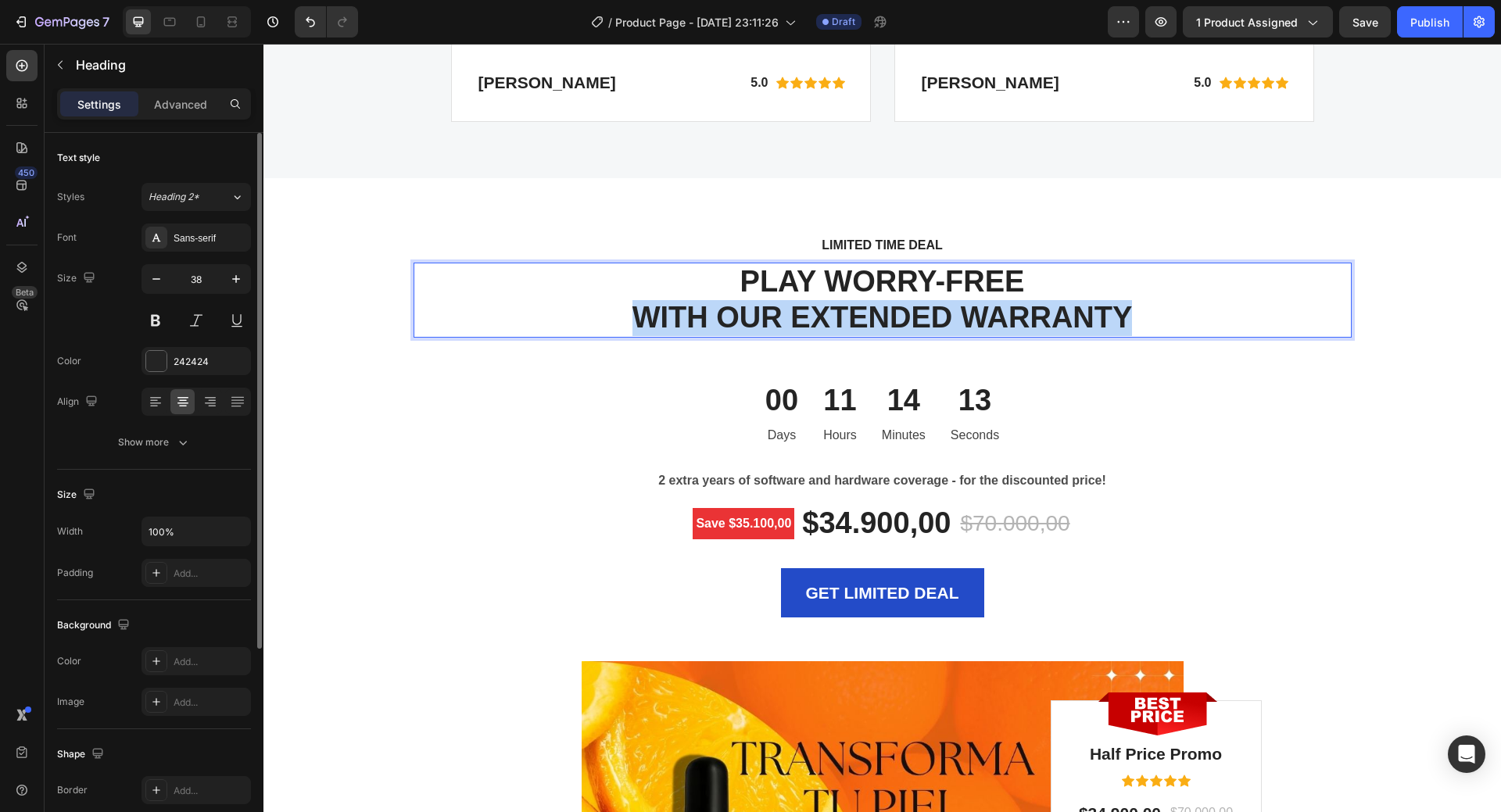
click at [918, 305] on p "PLAY WORRY-FREE WITH OUR EXTENDED WARRANTY" at bounding box center [882, 300] width 935 height 71
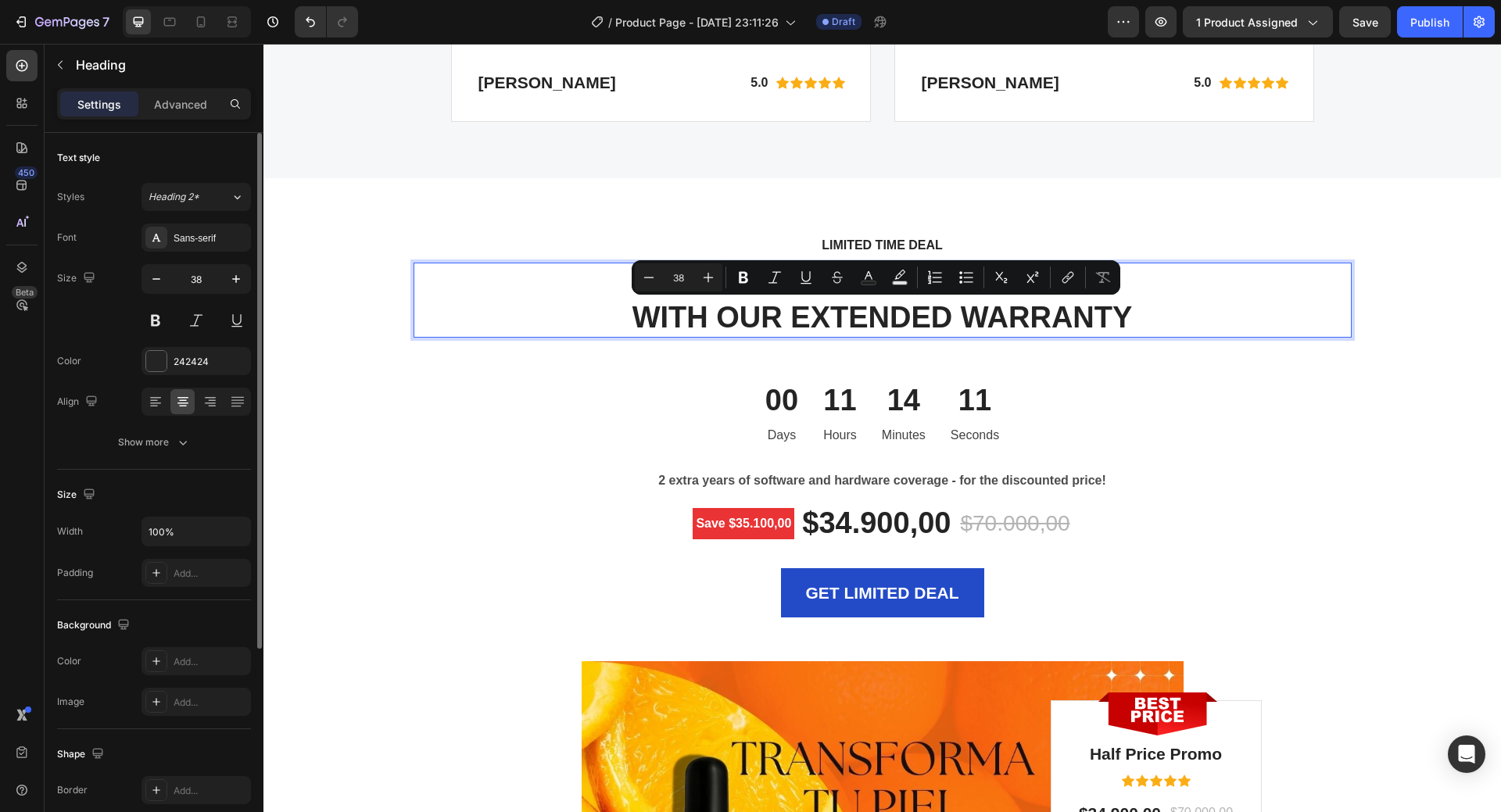
click at [1165, 299] on p "PLAY WORRY-FREE WITH OUR EXTENDED WARRANTY" at bounding box center [882, 300] width 935 height 71
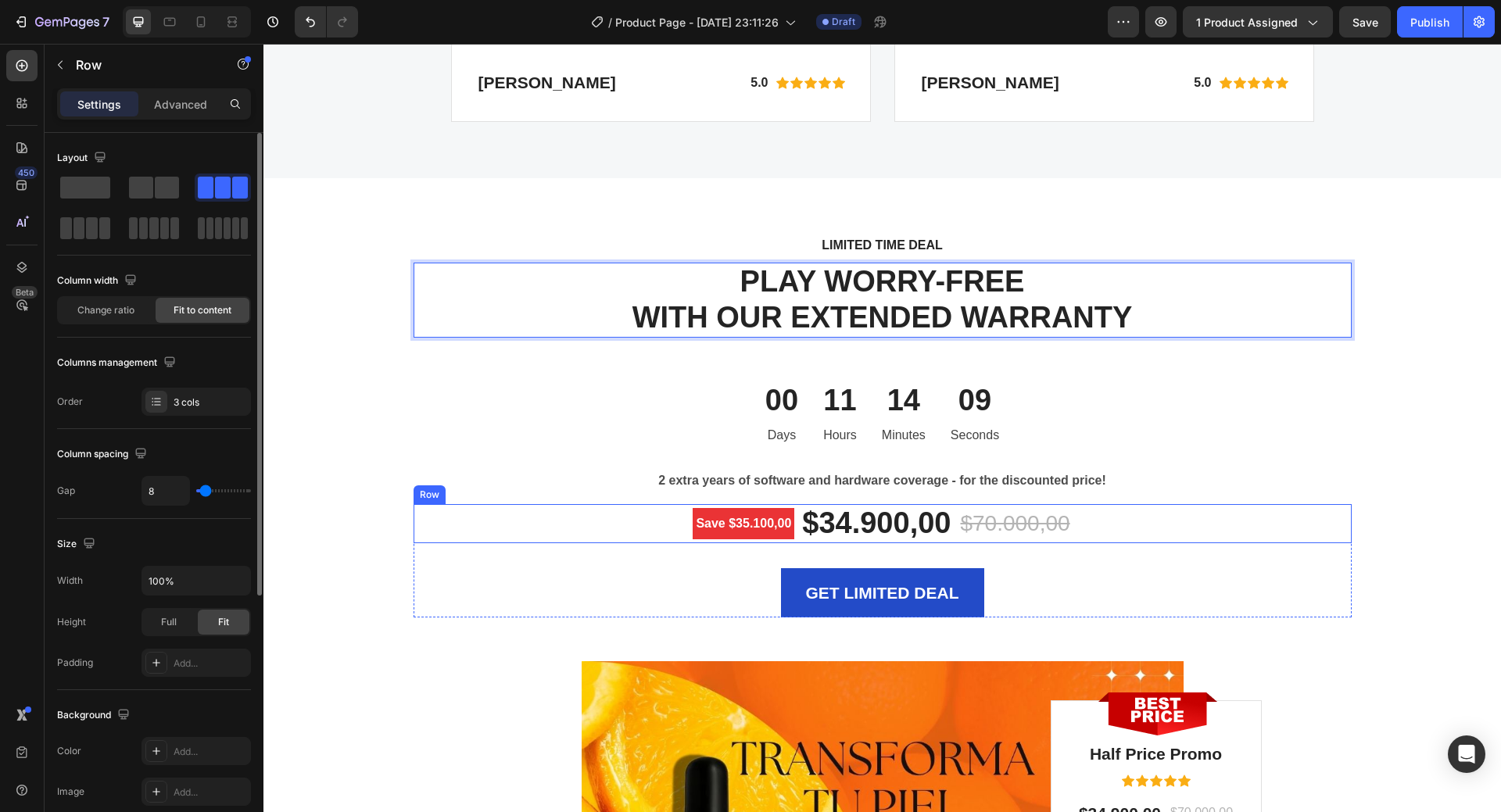
click at [1289, 518] on div "Save $35.100,00 Product Badge $34.900,00 (P) Price (P) Price $70.000,00 (P) Pri…" at bounding box center [882, 523] width 938 height 39
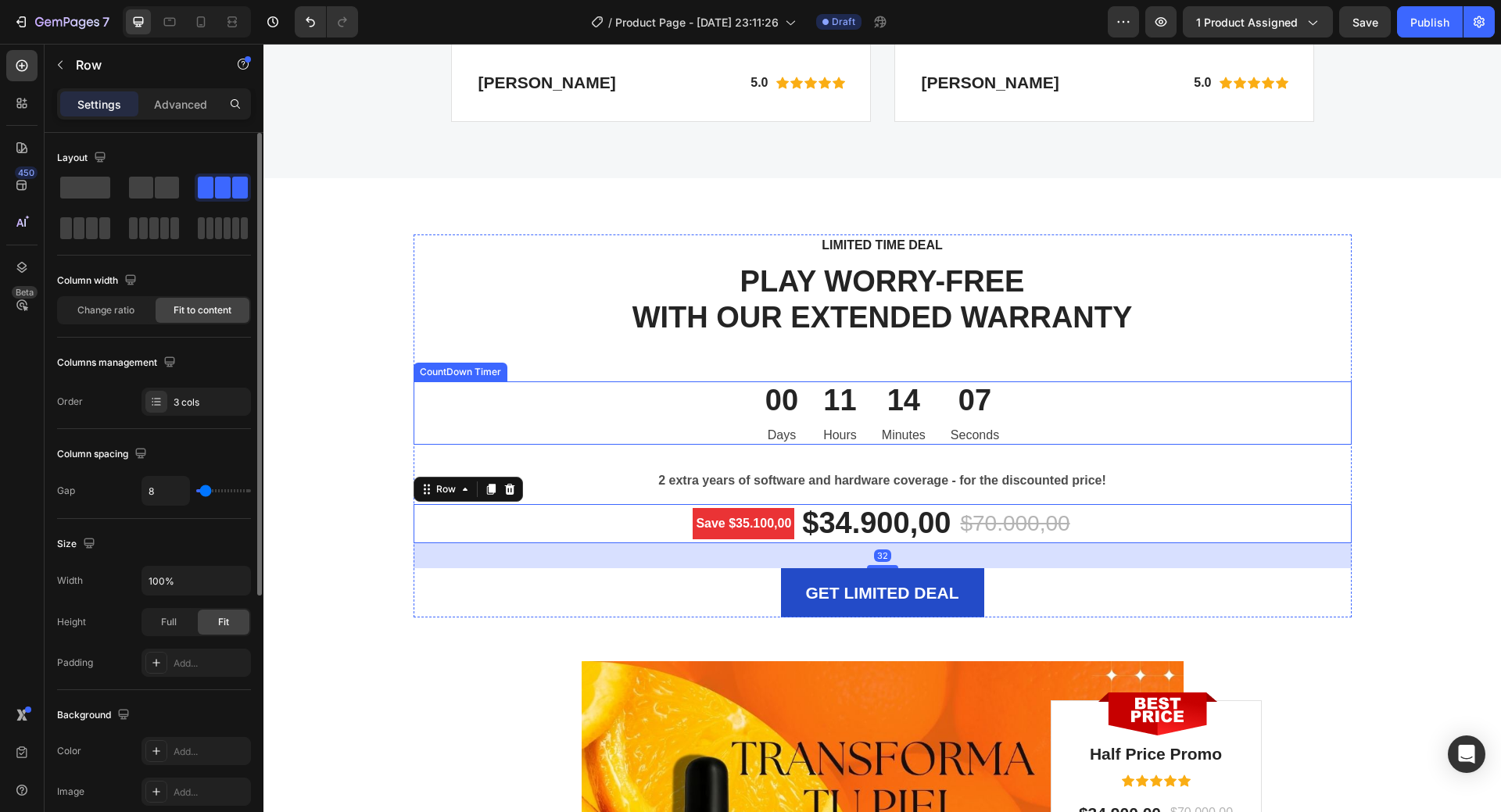
click at [1222, 411] on div "00 Days 11 Hours 14 Minutes 07 Seconds" at bounding box center [882, 413] width 938 height 64
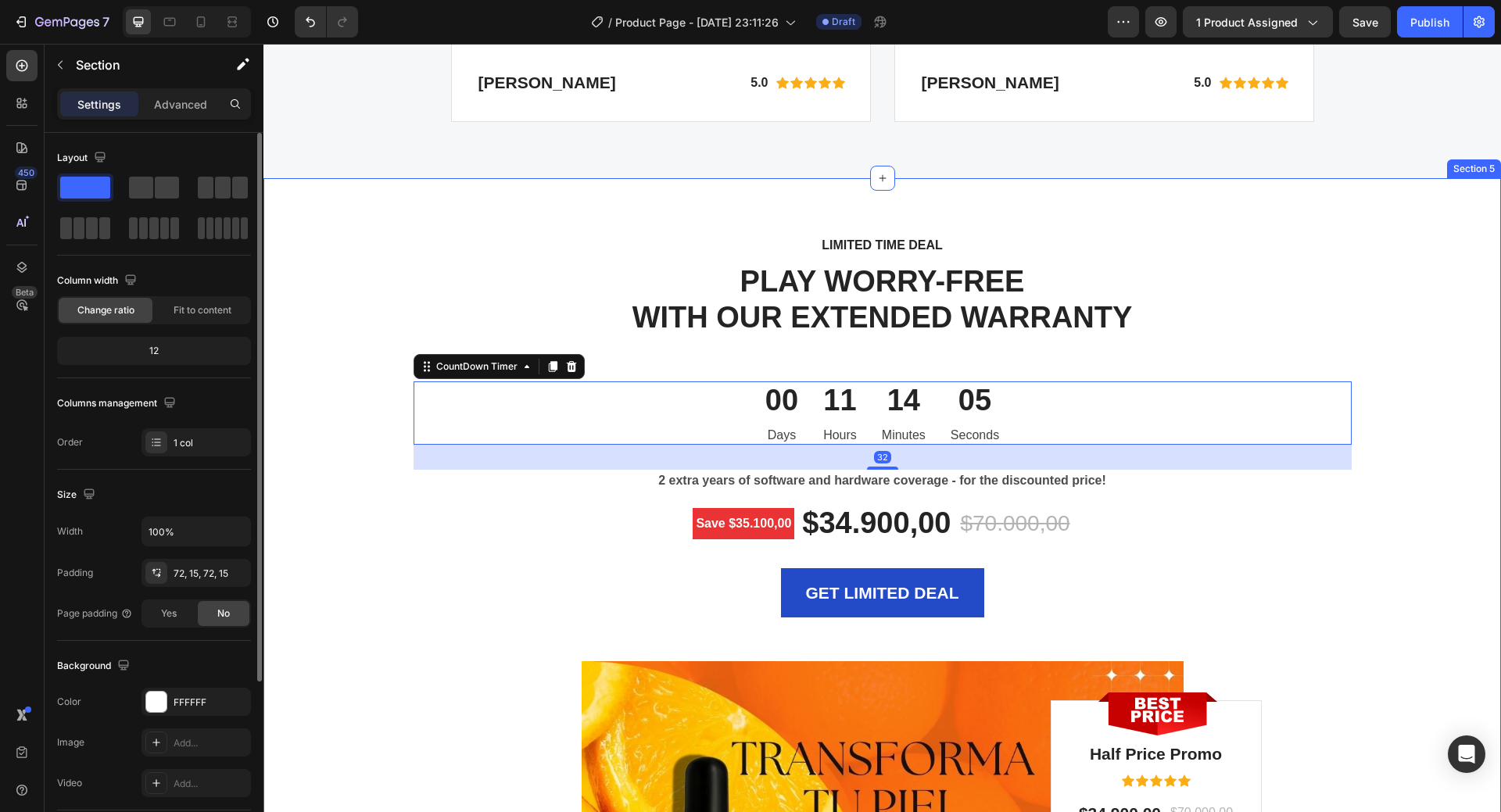
click at [1411, 497] on div "LIMITED TIME DEAL Text block PLAY WORRY-FREE WITH OUR EXTENDED WARRANTY Heading…" at bounding box center [883, 748] width 1215 height 1029
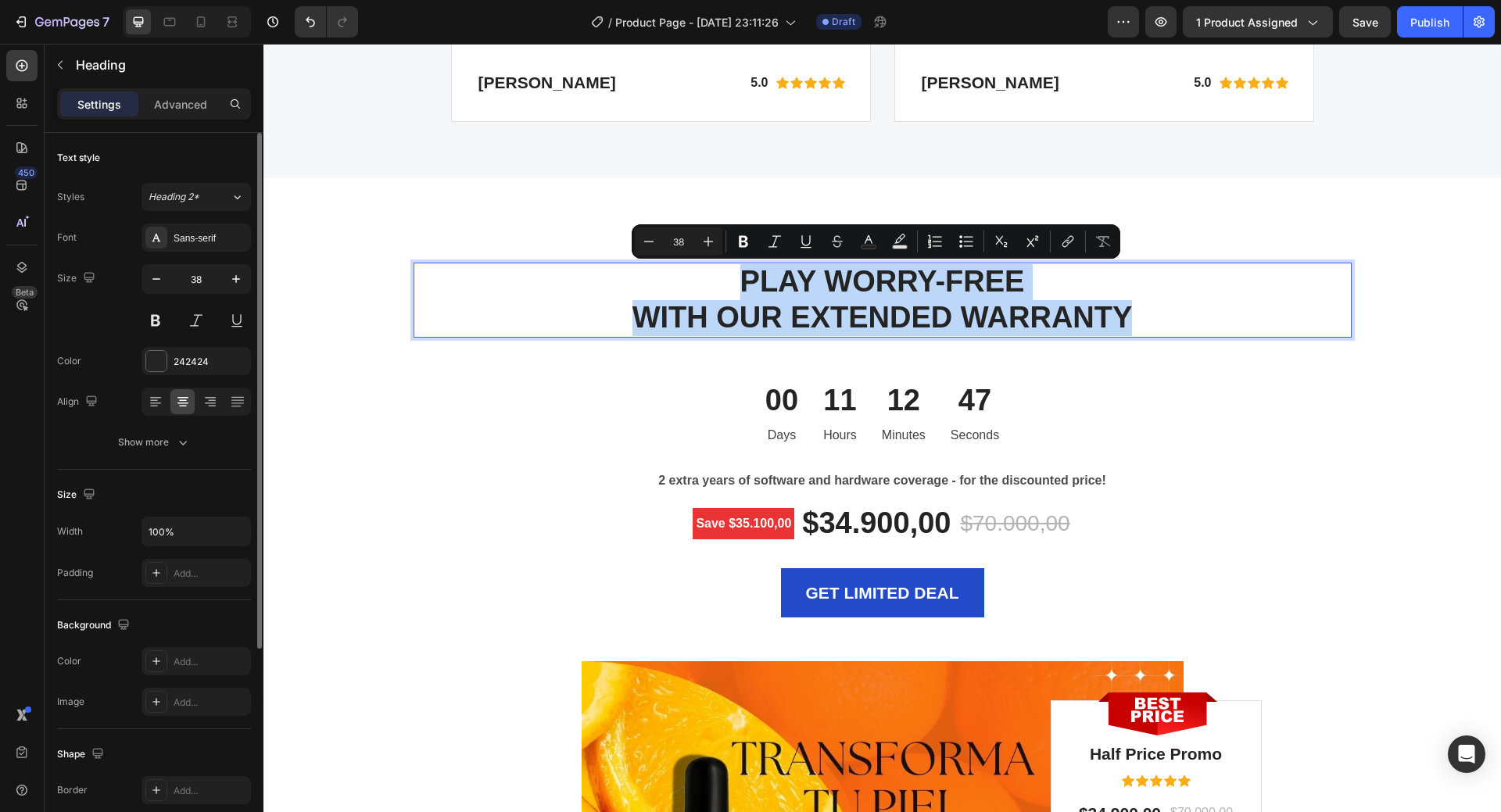
click at [857, 285] on p "PLAY WORRY-FREE WITH OUR EXTENDED WARRANTY" at bounding box center [882, 300] width 935 height 71
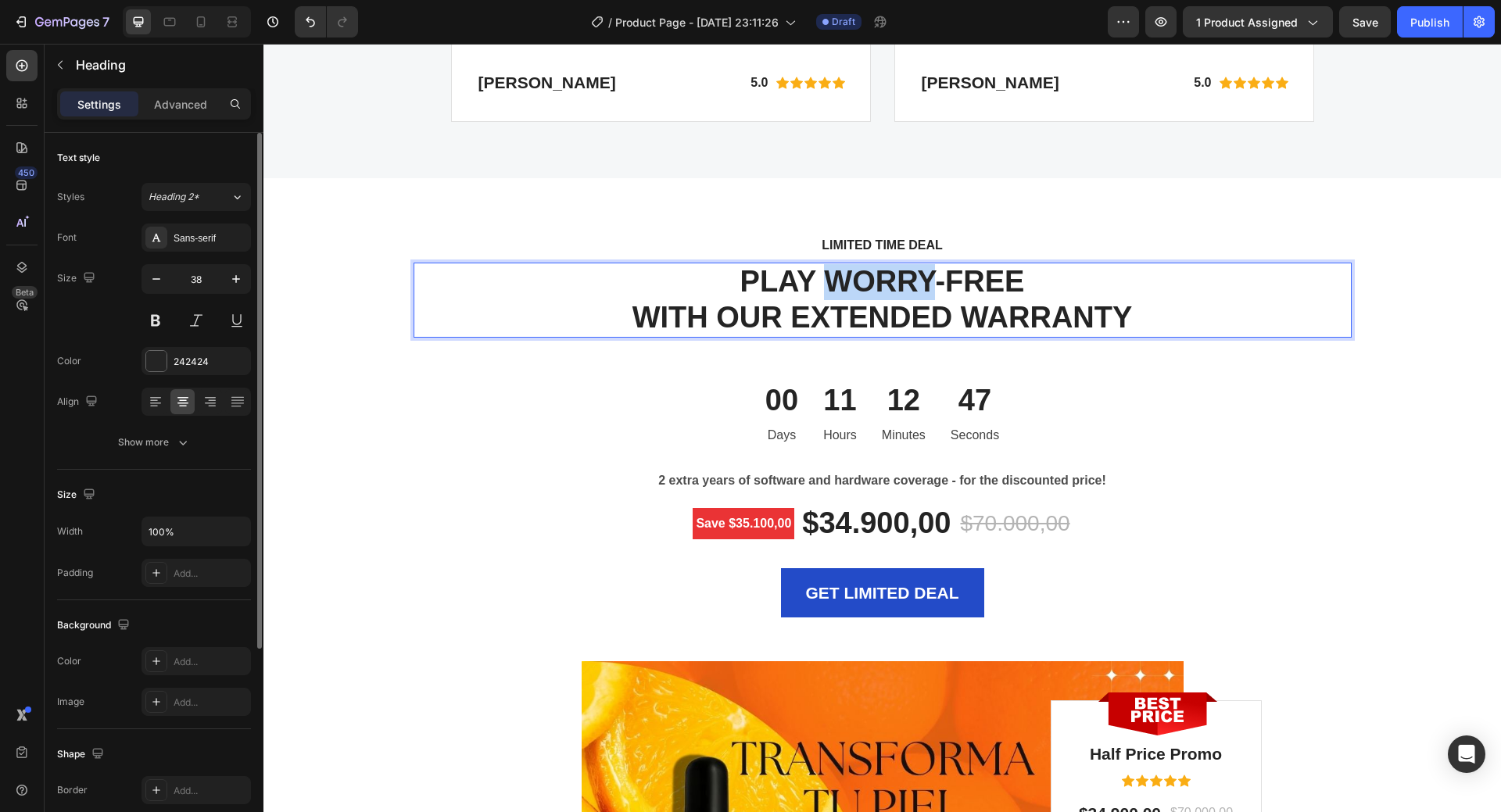
click at [857, 285] on p "PLAY WORRY-FREE WITH OUR EXTENDED WARRANTY" at bounding box center [882, 300] width 935 height 71
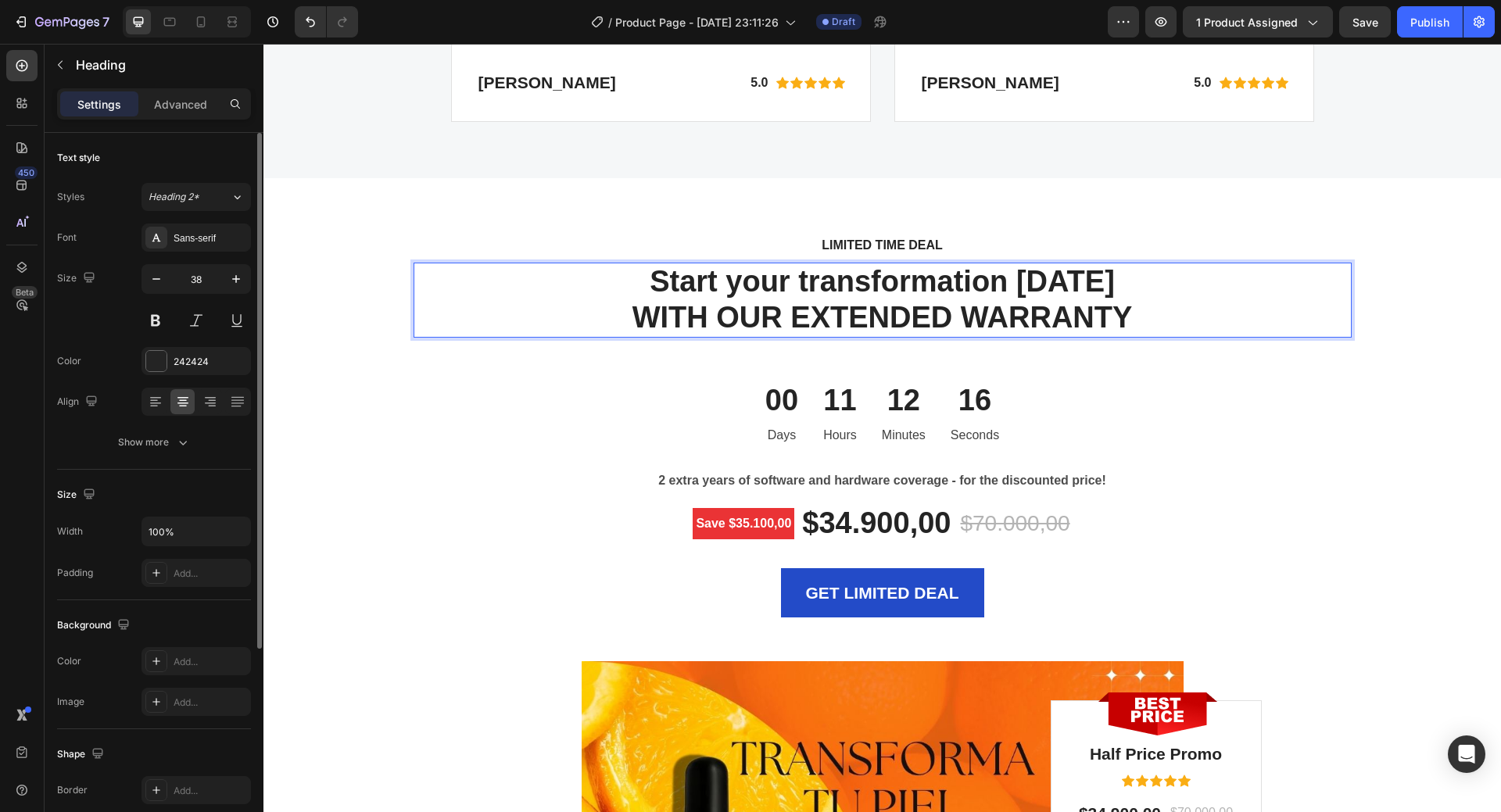
click at [885, 270] on p "Start your transformation today WITH OUR EXTENDED WARRANTY" at bounding box center [882, 300] width 935 height 71
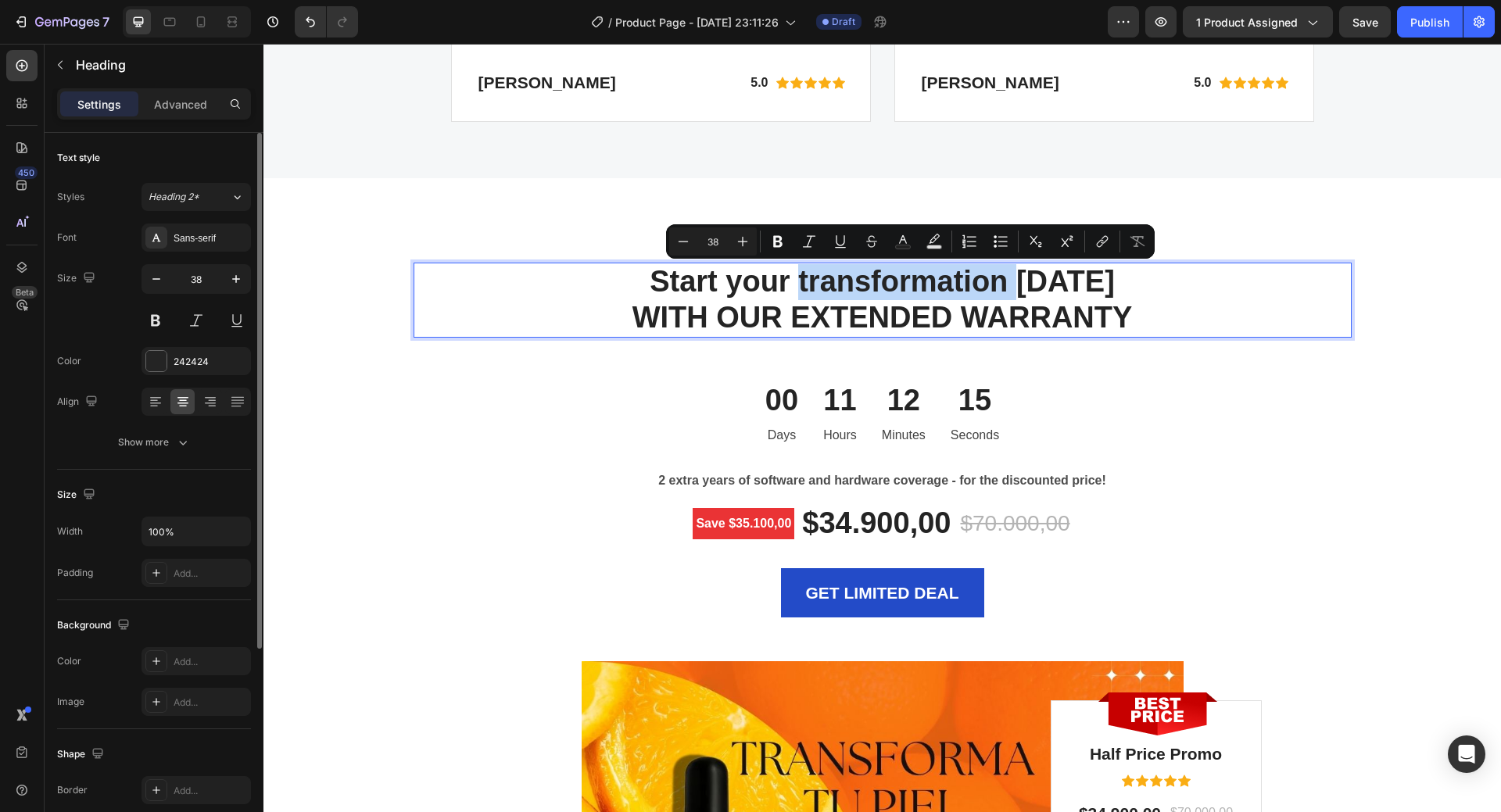
click at [885, 270] on p "Start your transformation today WITH OUR EXTENDED WARRANTY" at bounding box center [882, 300] width 935 height 71
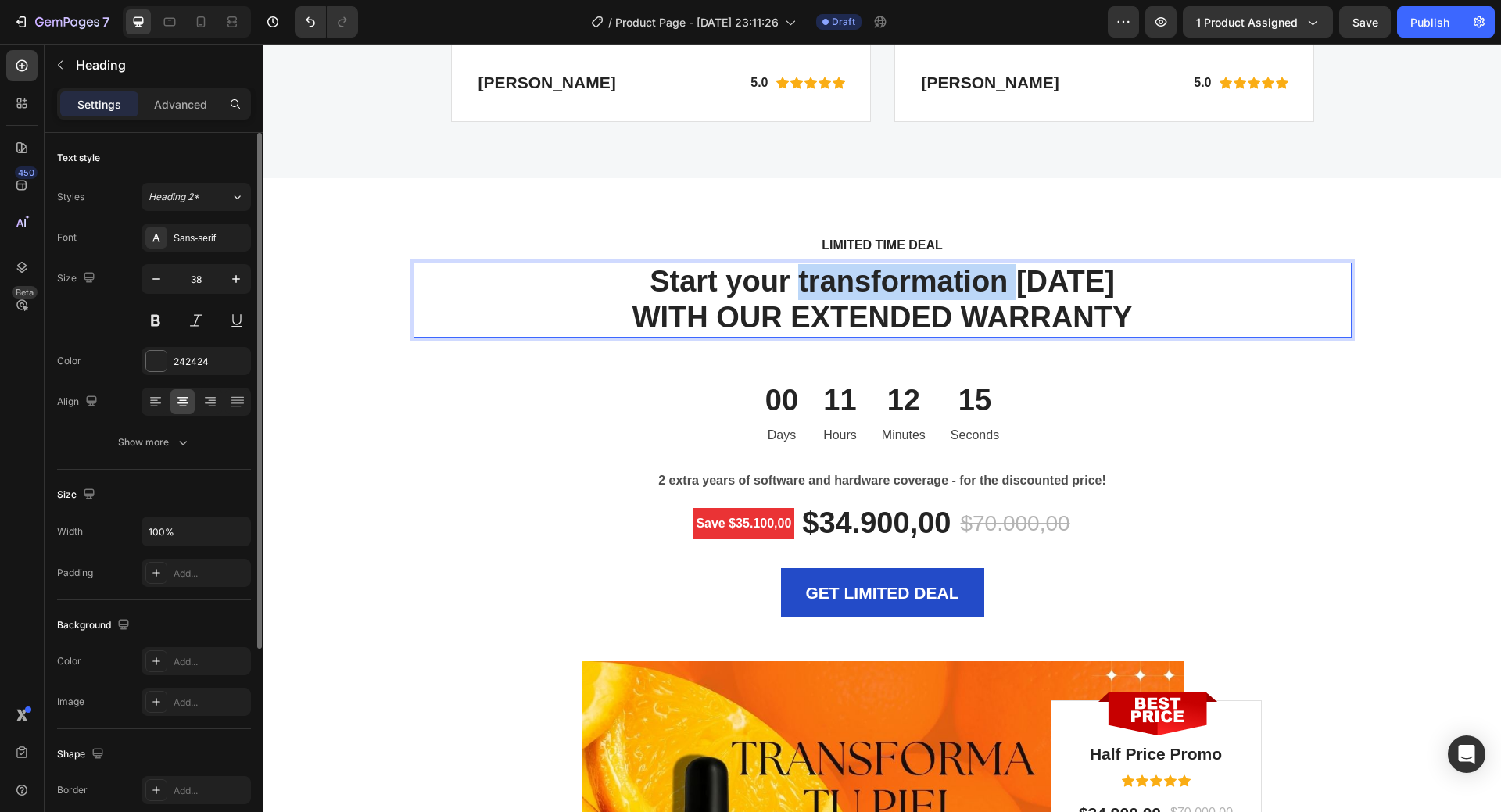
click at [885, 270] on p "Start your transformation today WITH OUR EXTENDED WARRANTY" at bounding box center [882, 300] width 935 height 71
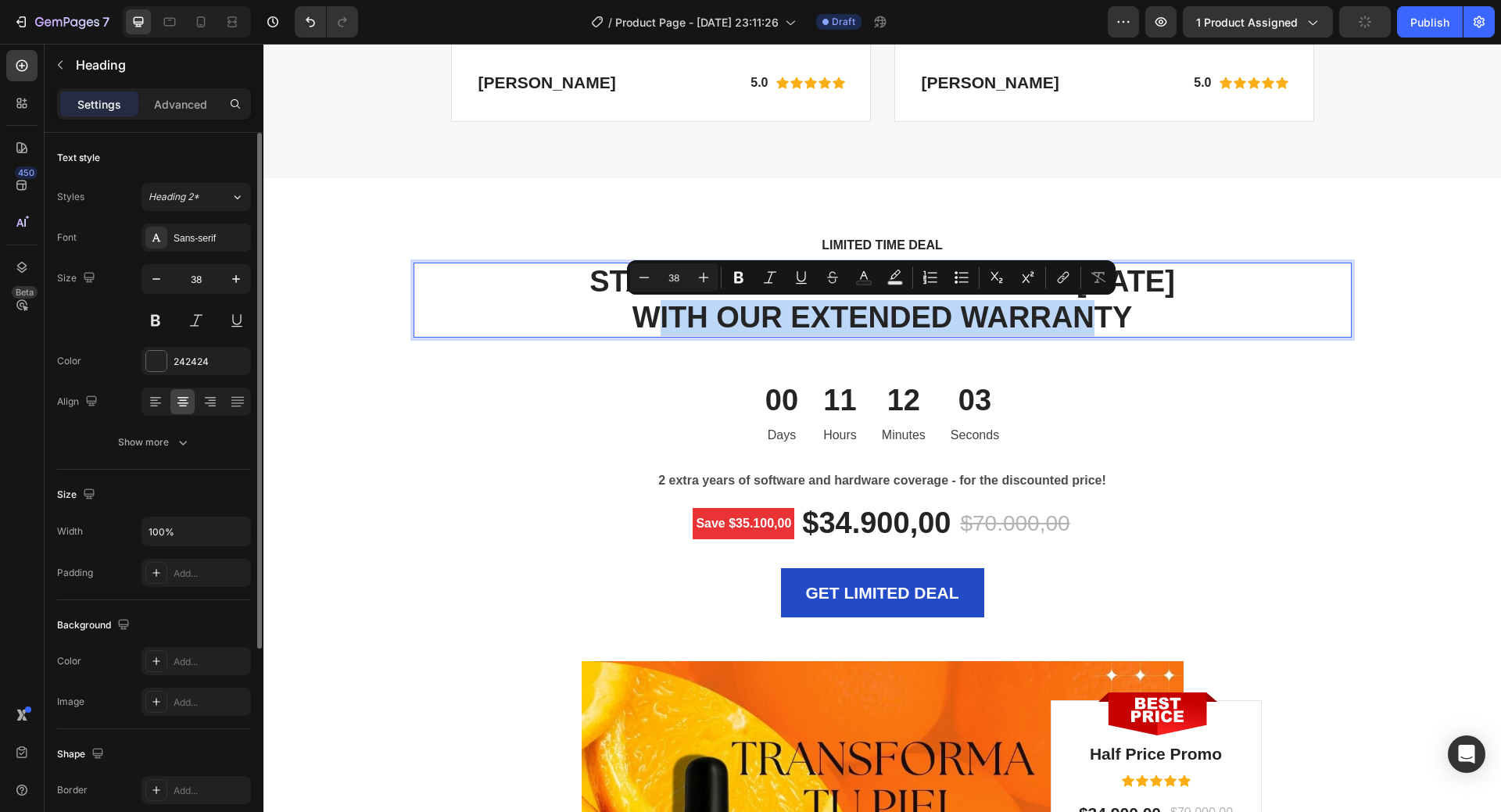
drag, startPoint x: 642, startPoint y: 311, endPoint x: 1095, endPoint y: 311, distance: 453.0
click at [1095, 311] on p "START YOUR TRANSFORMATION TODAY WITH OUR EXTENDED WARRANTY" at bounding box center [882, 300] width 935 height 71
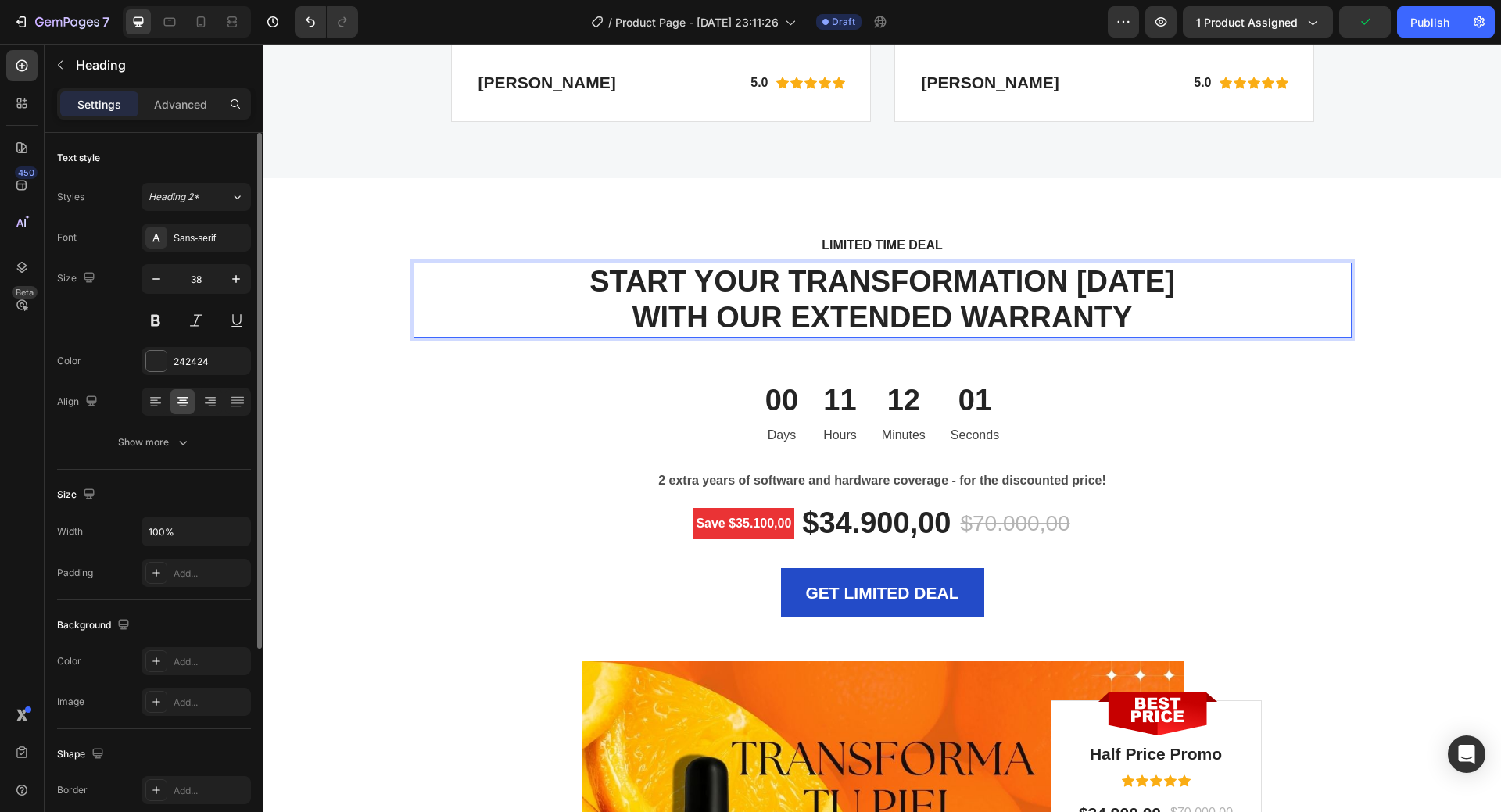
drag, startPoint x: 642, startPoint y: 318, endPoint x: 864, endPoint y: 314, distance: 222.0
click at [864, 314] on p "START YOUR TRANSFORMATION TODAY WITH OUR EXTENDED WARRANTY" at bounding box center [882, 300] width 935 height 71
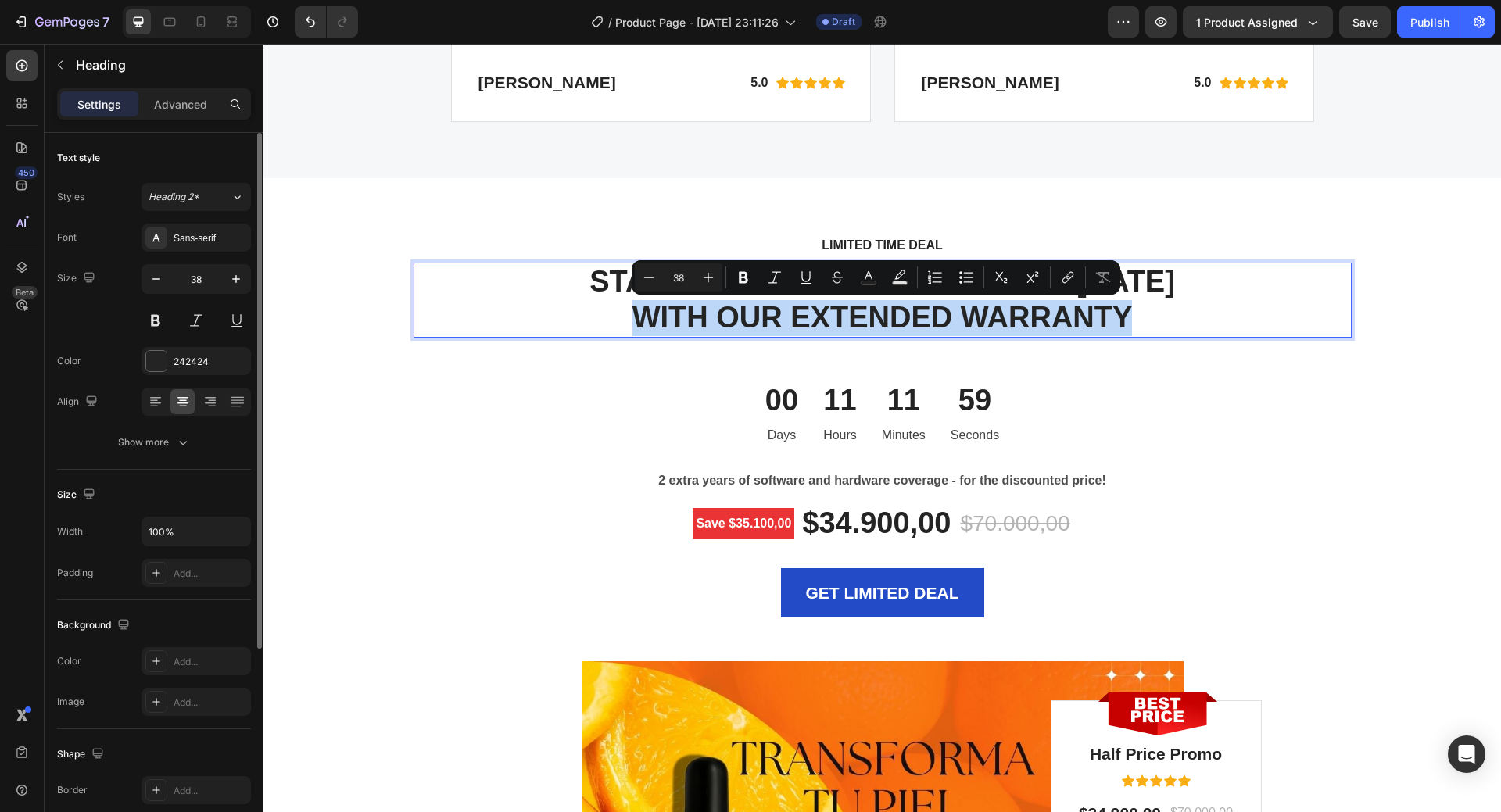
drag, startPoint x: 638, startPoint y: 312, endPoint x: 1161, endPoint y: 315, distance: 523.0
click at [1161, 315] on p "START YOUR TRANSFORMATION TODAY WITH OUR EXTENDED WARRANTY" at bounding box center [882, 300] width 935 height 71
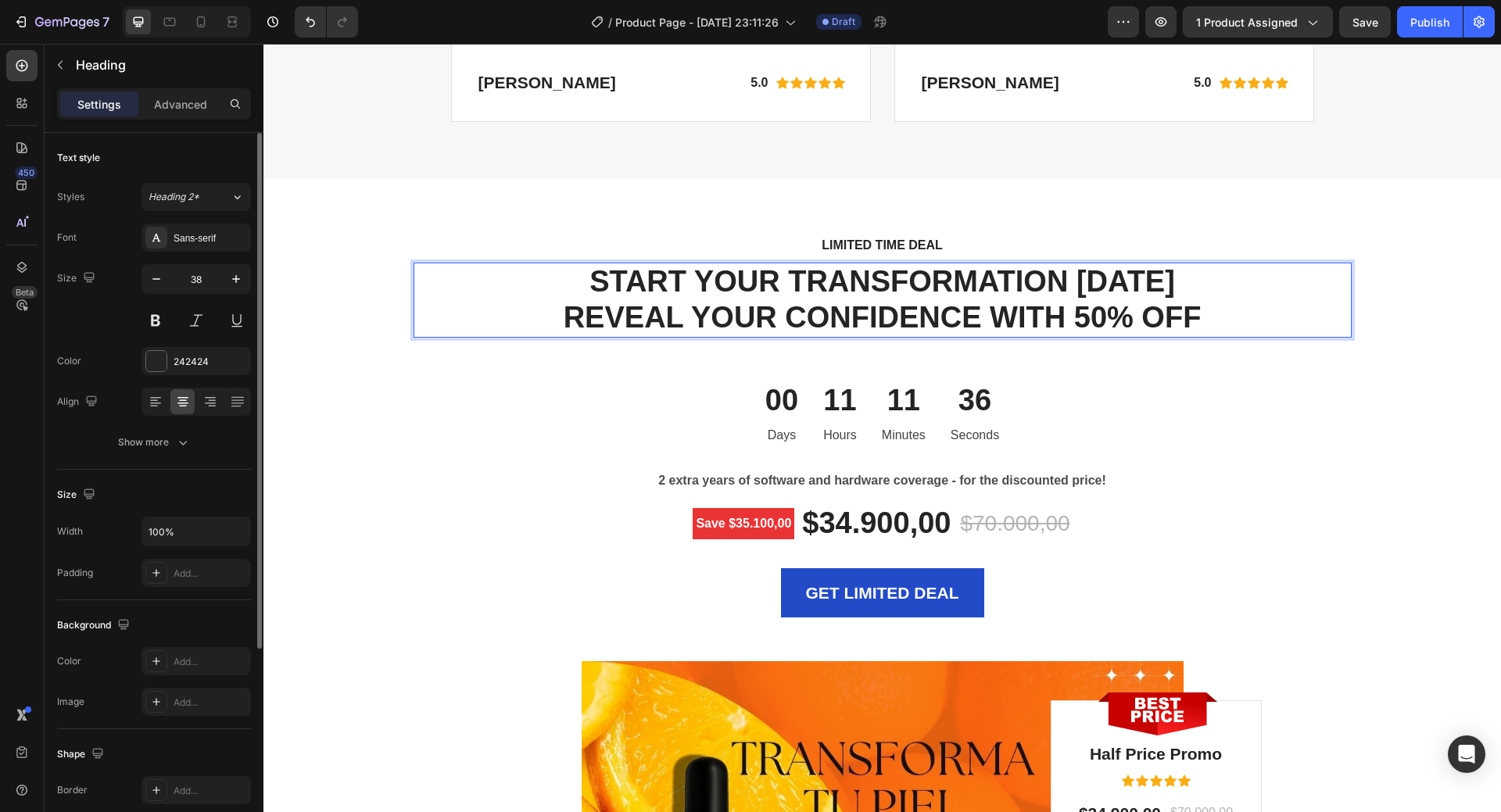
click at [795, 294] on p "START YOUR TRANSFORMATION TODAY REVEAL YOUR CONFIDENCE WITH 50% OFF" at bounding box center [882, 300] width 935 height 71
click at [798, 276] on p "START YOUR TRANSFORMATION TODAY REVEAL YOUR CONFIDENCE WITH 50% OFF" at bounding box center [882, 300] width 935 height 71
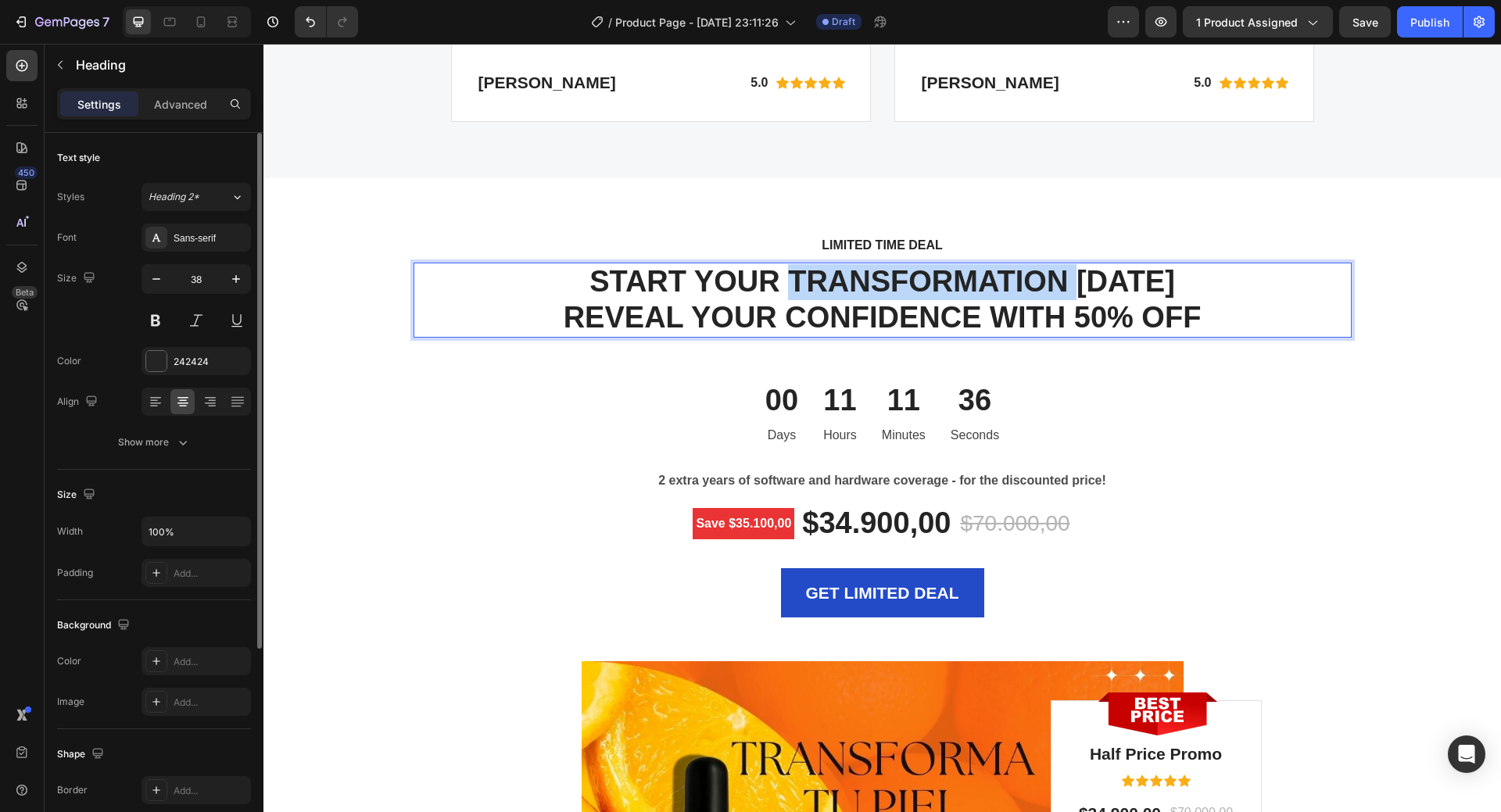
click at [798, 276] on p "START YOUR TRANSFORMATION TODAY REVEAL YOUR CONFIDENCE WITH 50% OFF" at bounding box center [882, 300] width 935 height 71
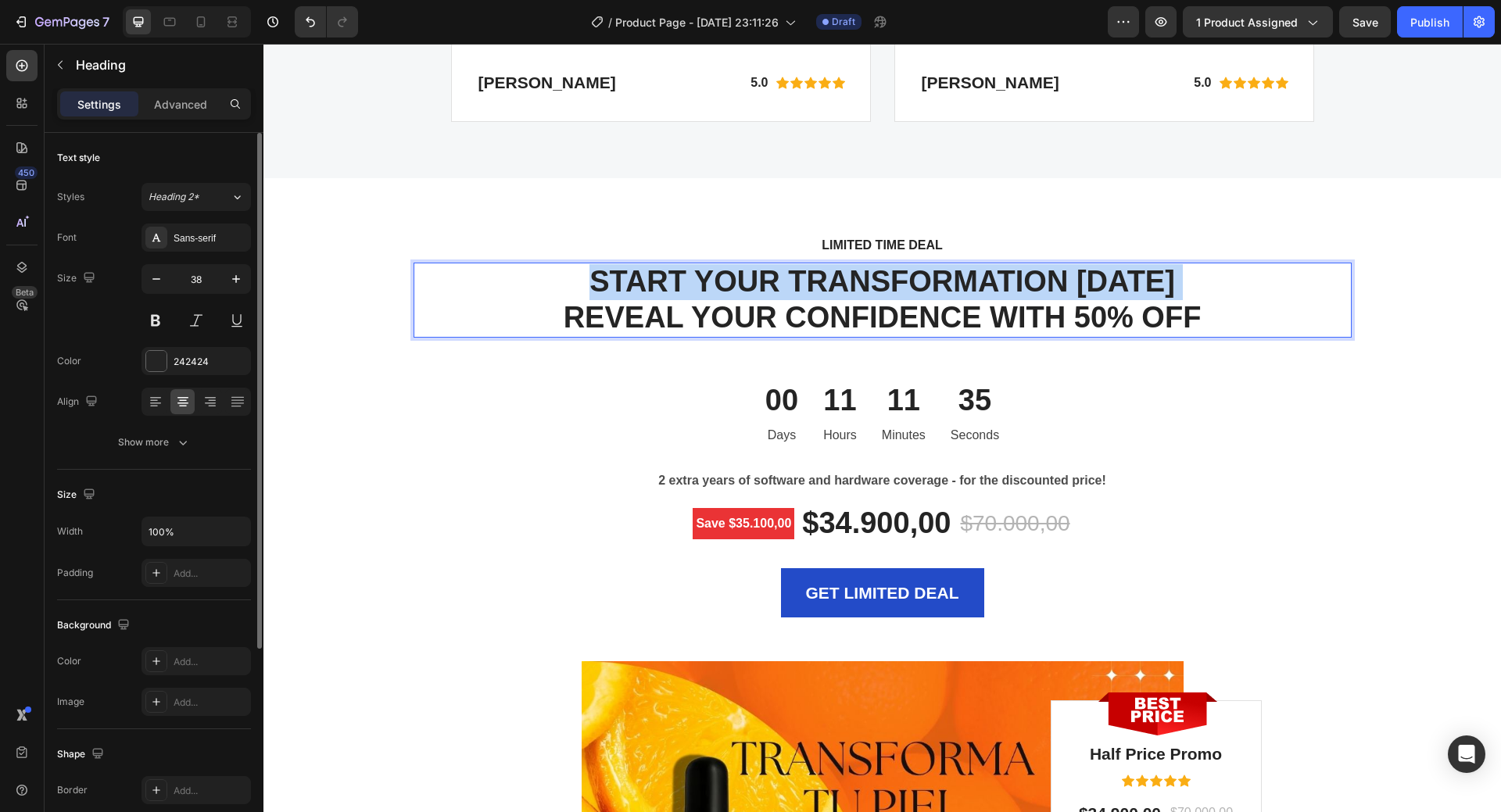
click at [798, 276] on p "START YOUR TRANSFORMATION TODAY REVEAL YOUR CONFIDENCE WITH 50% OFF" at bounding box center [882, 300] width 935 height 71
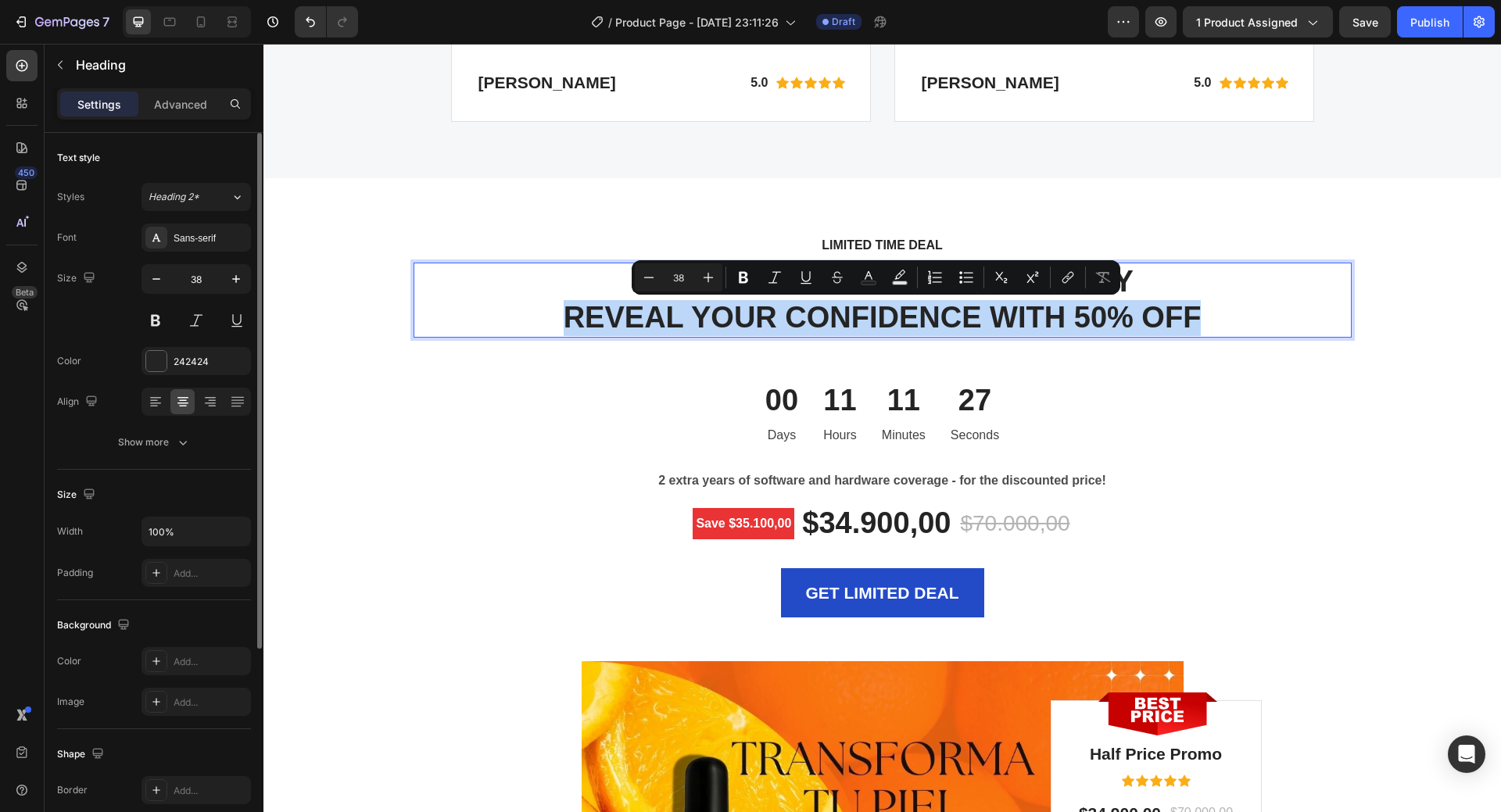
drag, startPoint x: 561, startPoint y: 313, endPoint x: 1275, endPoint y: 312, distance: 714.0
click at [1275, 312] on p "INICIA TU TRANSFORMACIÓN HOY REVEAL YOUR CONFIDENCE WITH 50% OFF" at bounding box center [882, 300] width 935 height 71
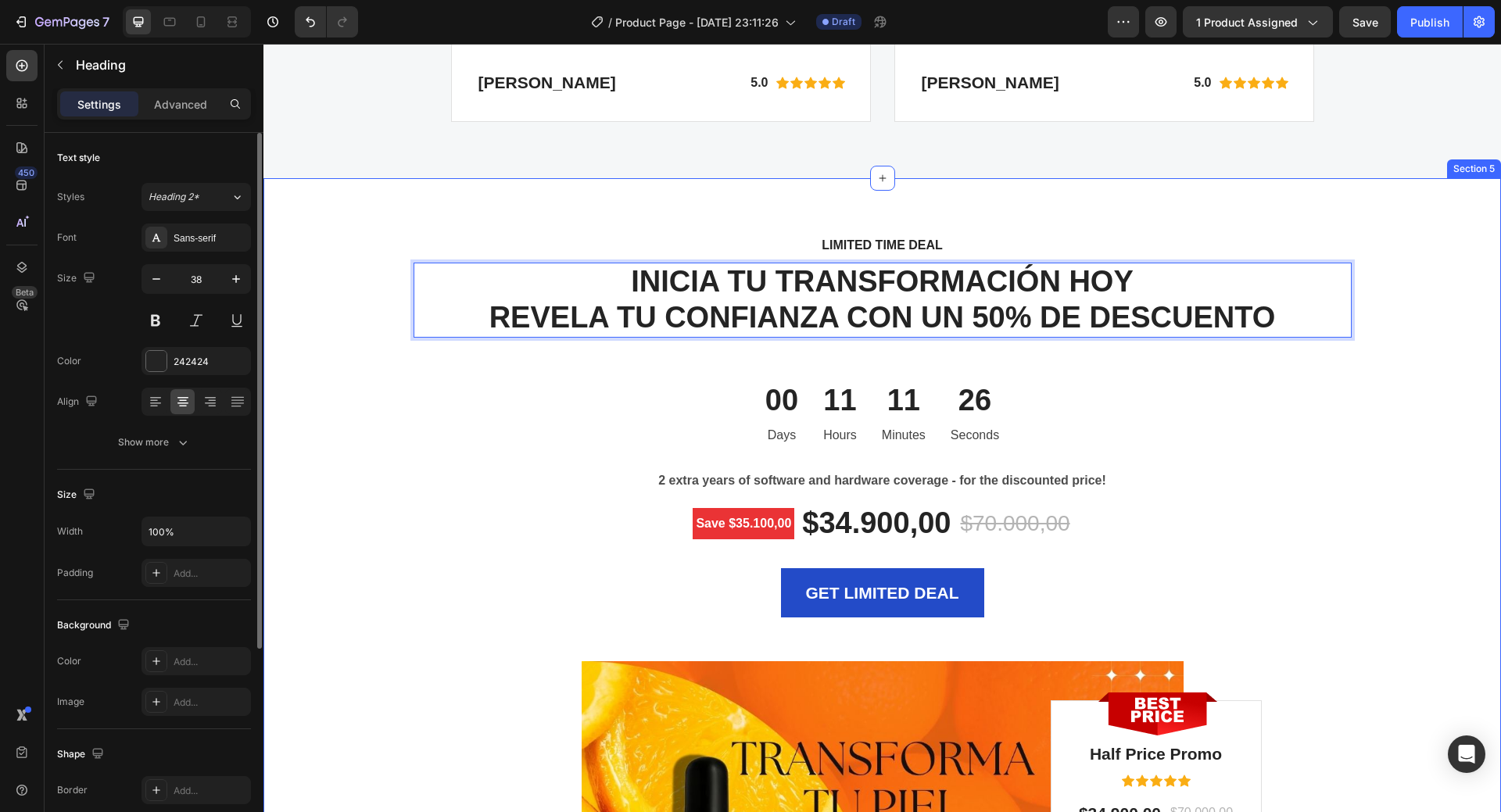
click at [1355, 441] on div "LIMITED TIME DEAL Text block INICIA TU TRANSFORMACIÓN HOY REVELA TU CONFIANZA C…" at bounding box center [883, 748] width 1215 height 1029
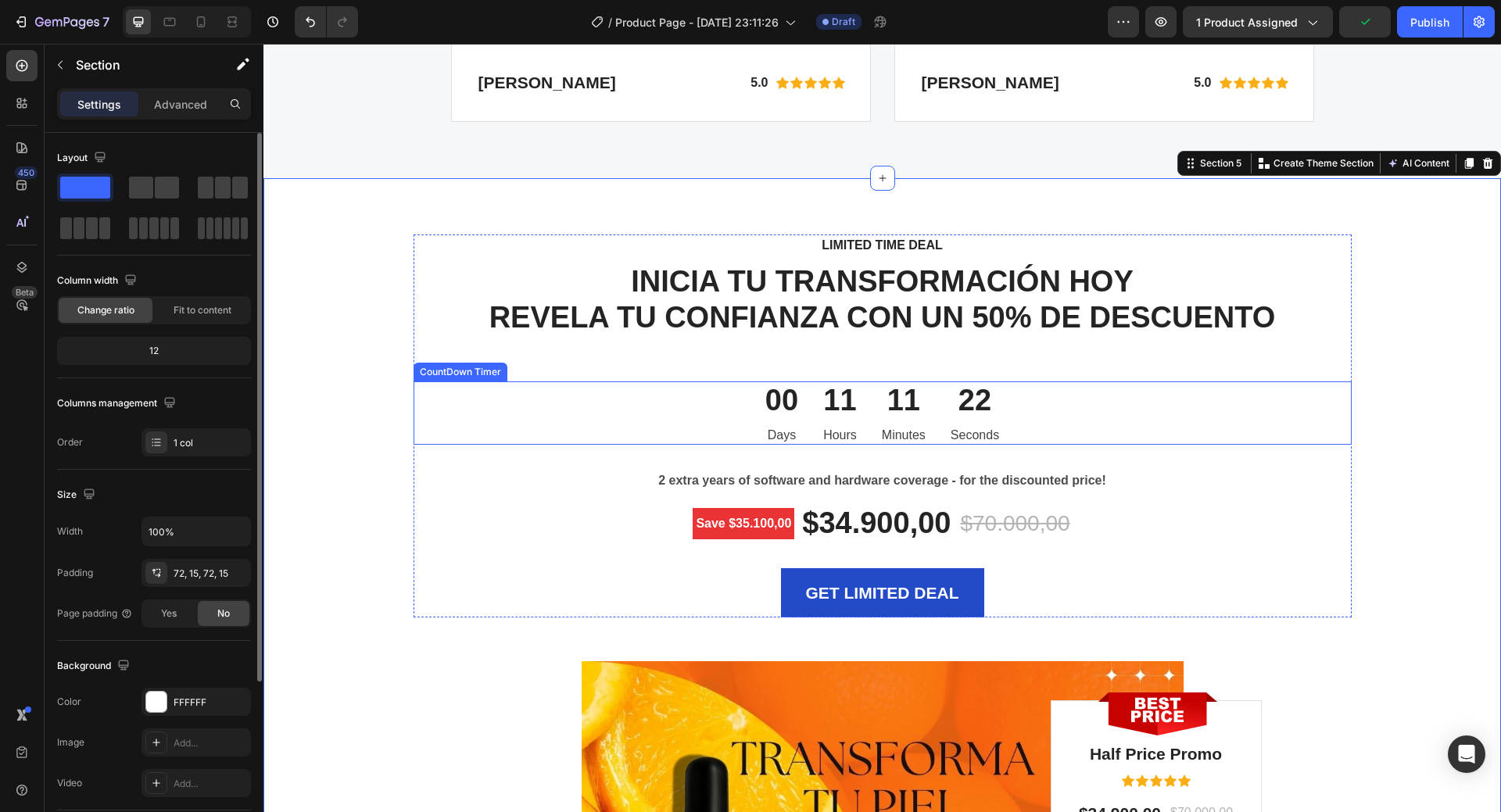
click at [784, 432] on p "Days" at bounding box center [782, 435] width 33 height 19
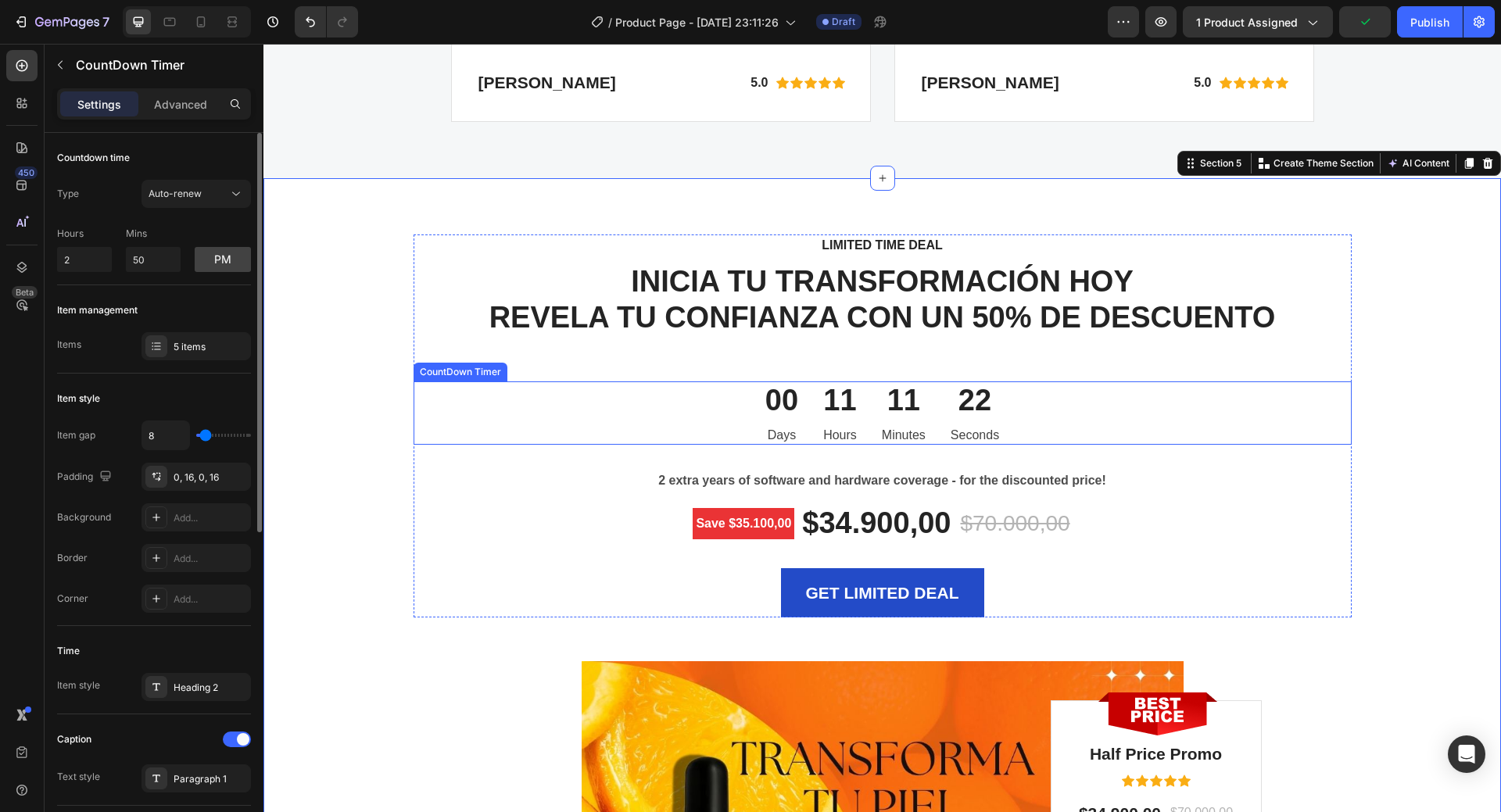
click at [784, 432] on p "Days" at bounding box center [782, 435] width 33 height 19
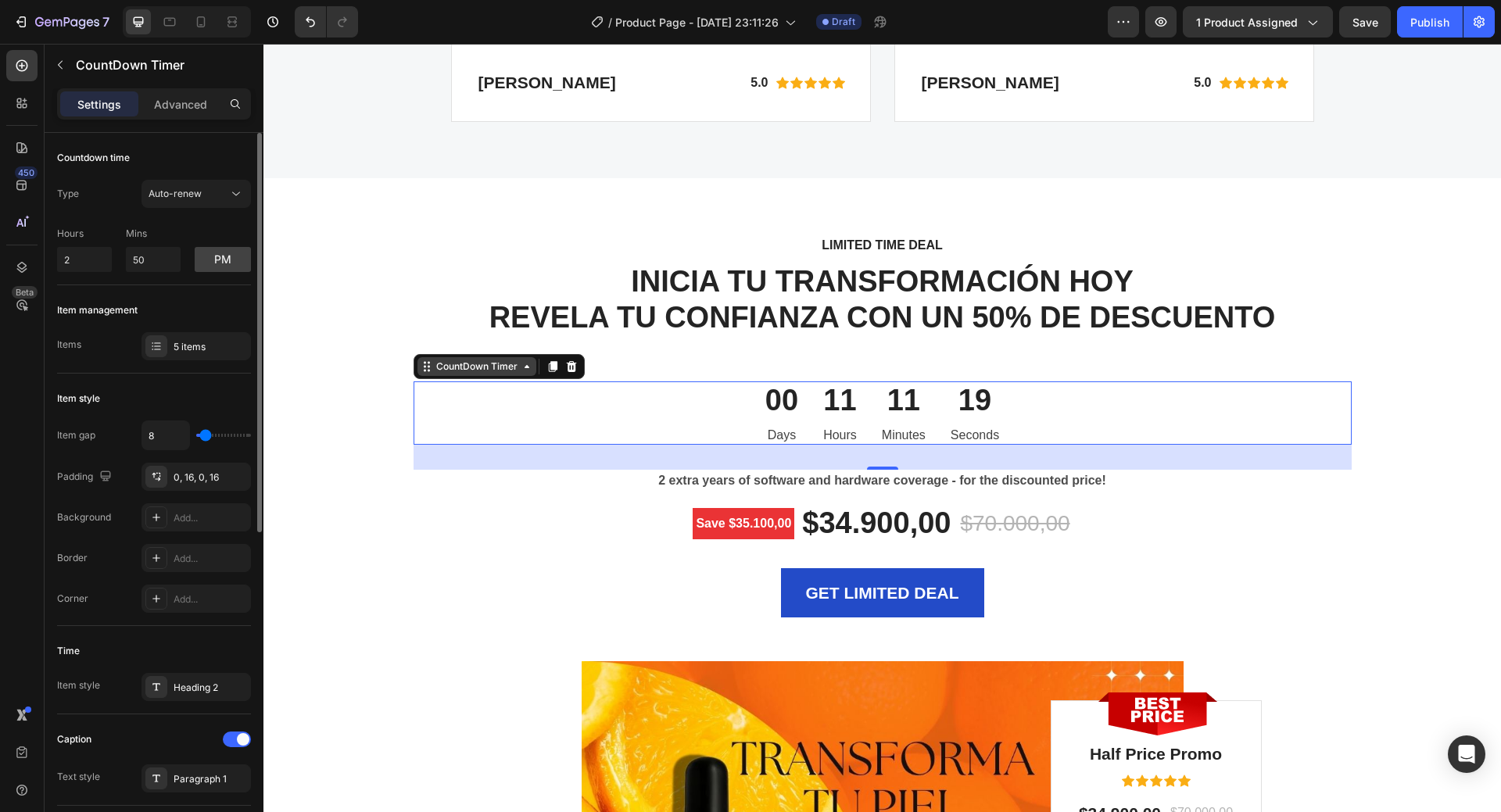
click at [506, 366] on div "CountDown Timer" at bounding box center [477, 366] width 87 height 14
click at [424, 531] on div "Save $35.100,00 Product Badge $34.900,00 (P) Price (P) Price $70.000,00 (P) Pri…" at bounding box center [882, 523] width 938 height 39
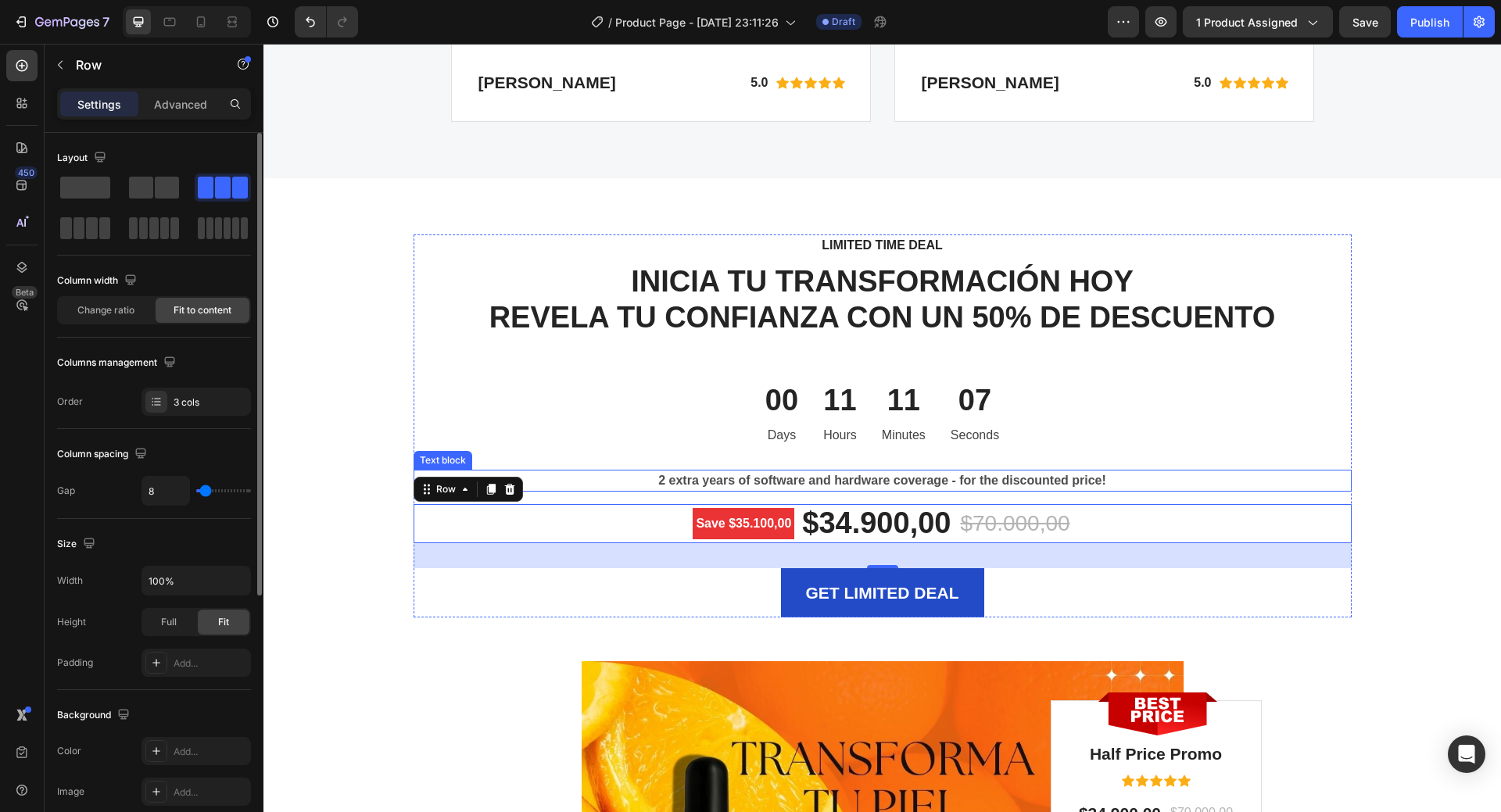
click at [1036, 482] on p "2 extra years of software and hardware coverage - for the discounted price!" at bounding box center [882, 480] width 935 height 19
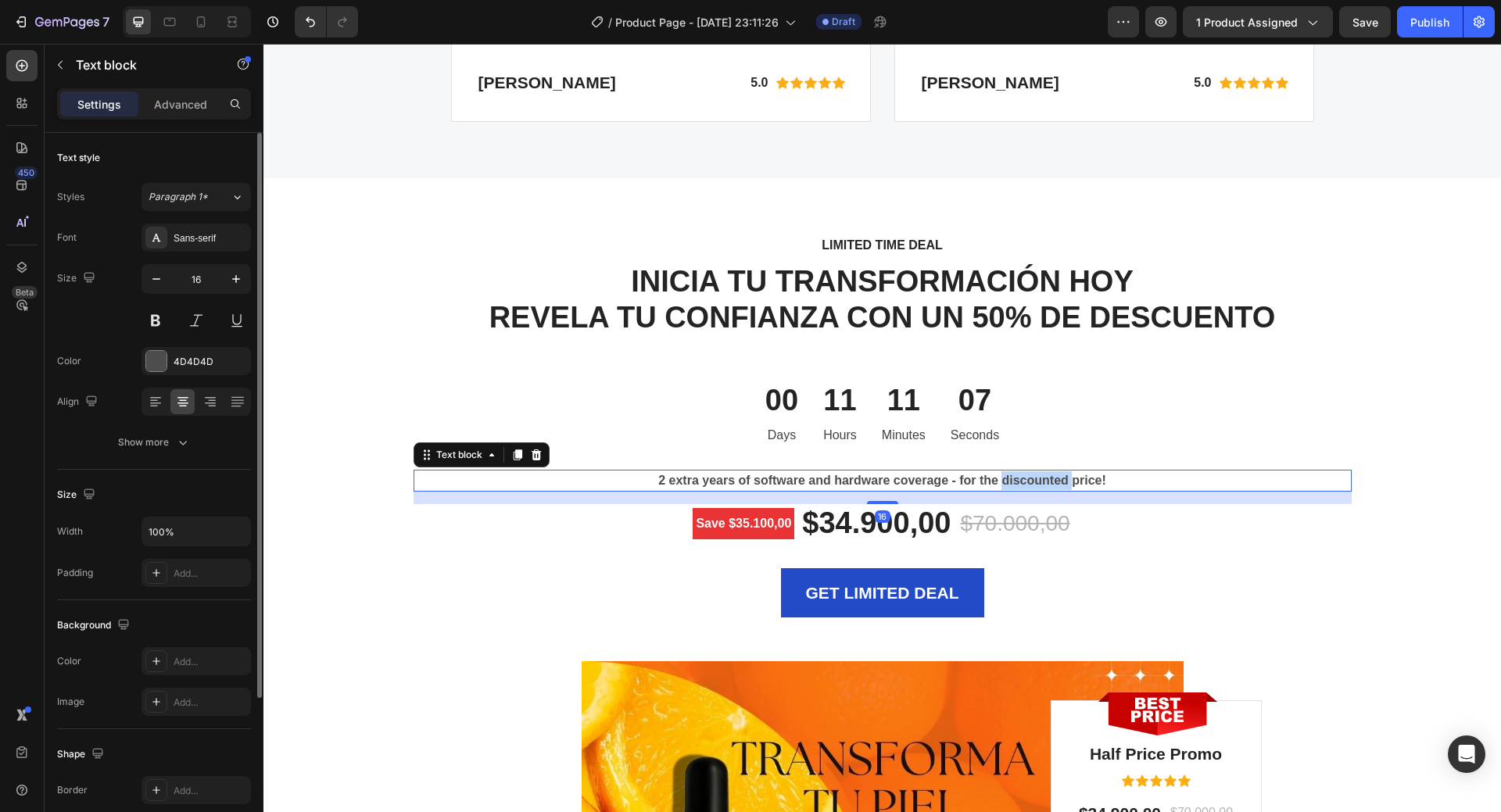
click at [1036, 482] on p "2 extra years of software and hardware coverage - for the discounted price!" at bounding box center [882, 480] width 935 height 19
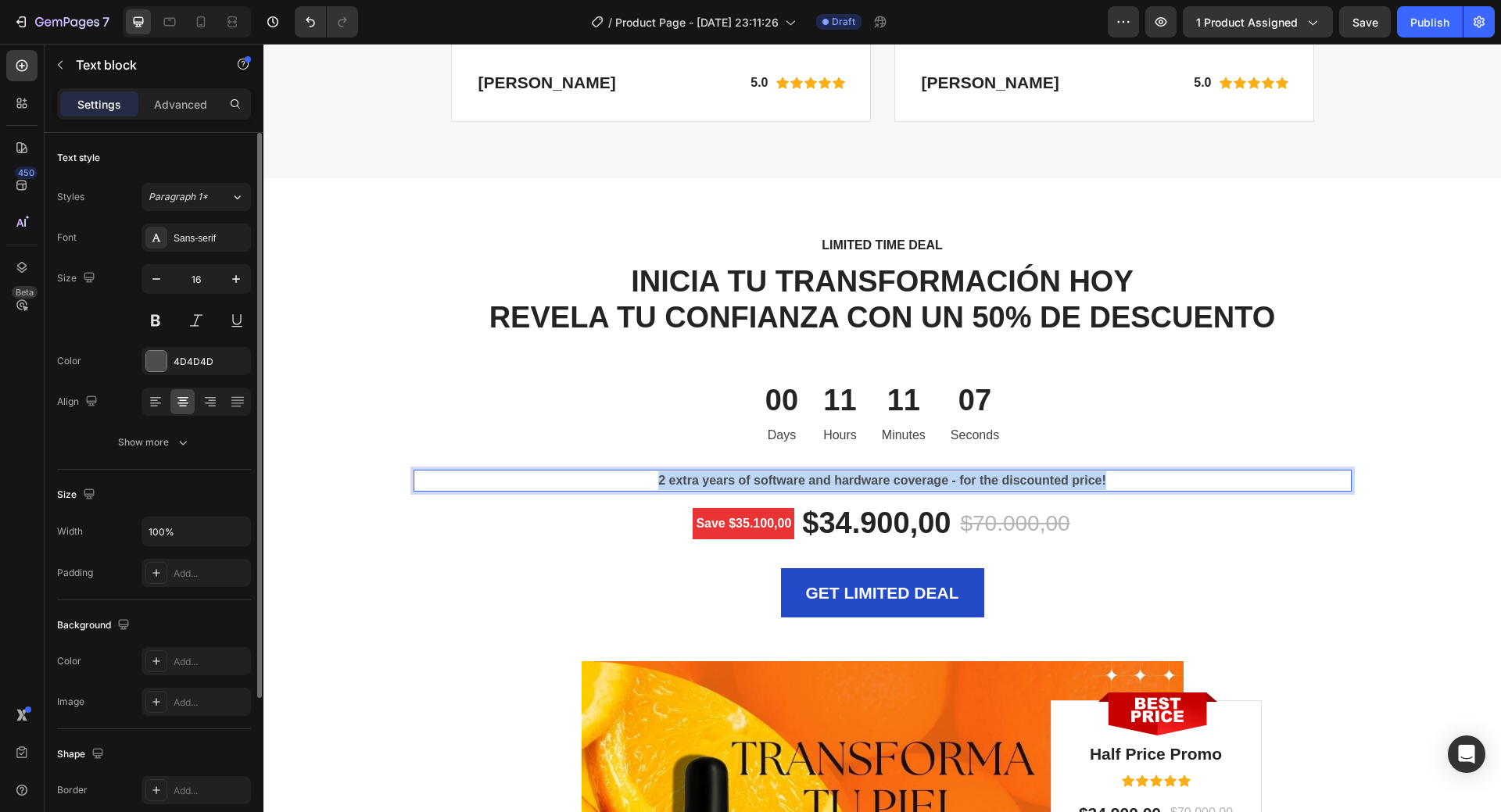
click at [1036, 482] on p "2 extra years of software and hardware coverage - for the discounted price!" at bounding box center [882, 480] width 935 height 19
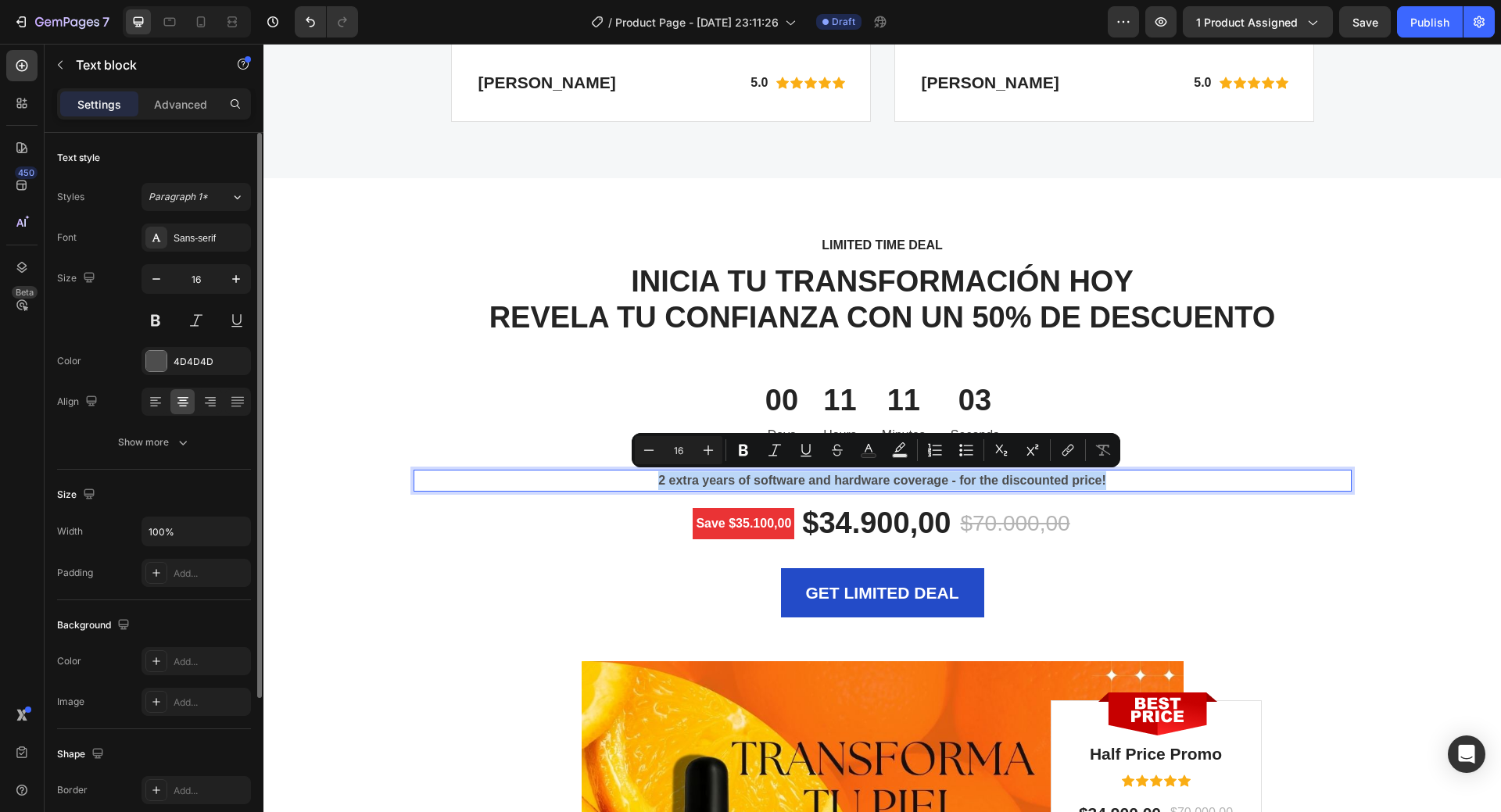
copy p "2 extra years of software and hardware coverage - for the discounted price!"
click at [705, 523] on pre "Save $35.100,00" at bounding box center [743, 524] width 101 height 31
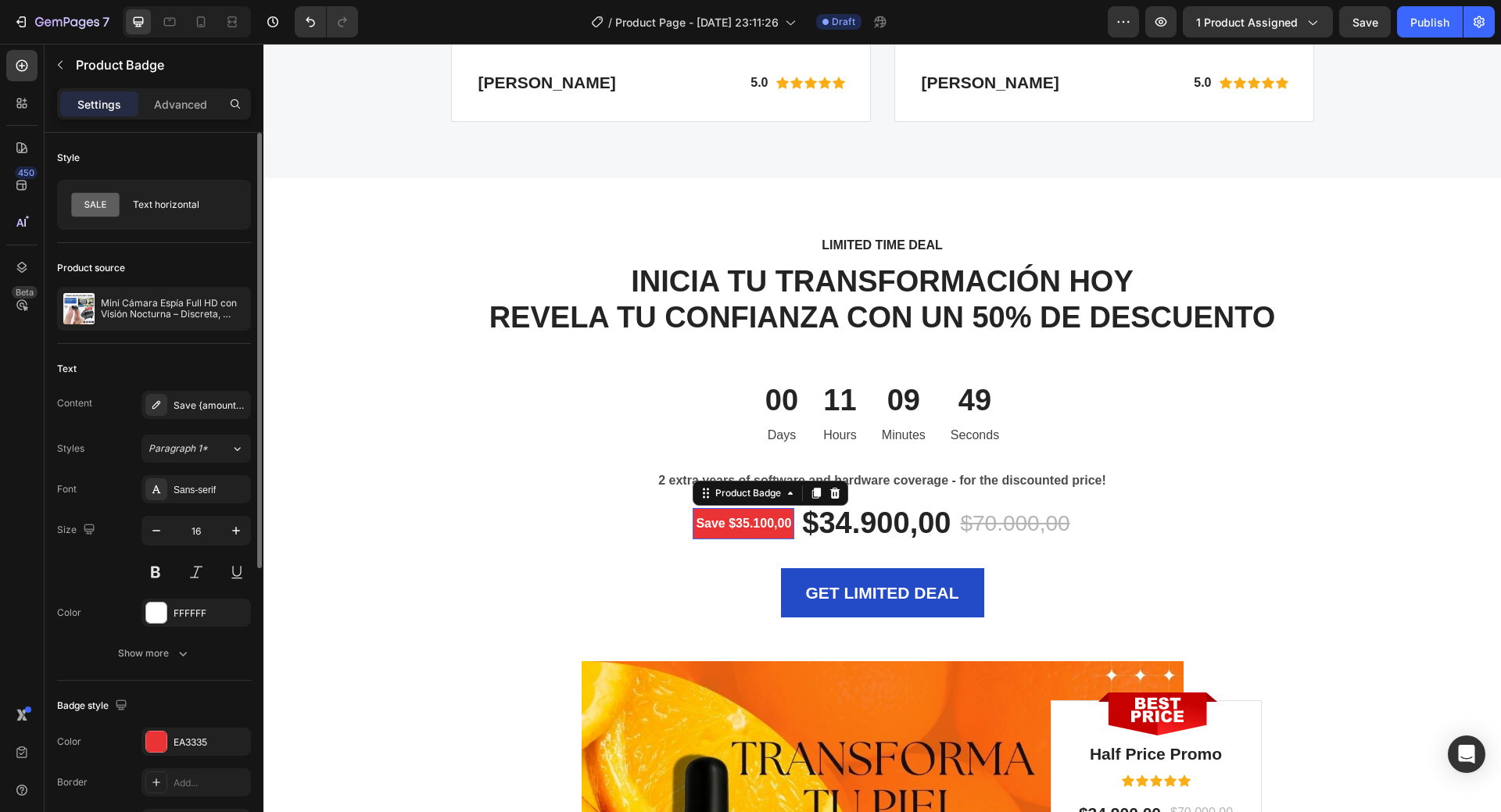
click at [705, 523] on pre "Save $35.100,00" at bounding box center [743, 524] width 101 height 31
click at [771, 522] on pre "Save $35.100,00" at bounding box center [743, 524] width 101 height 31
click at [894, 482] on p "2 extra years of software and hardware coverage - for the discounted price!" at bounding box center [882, 480] width 935 height 19
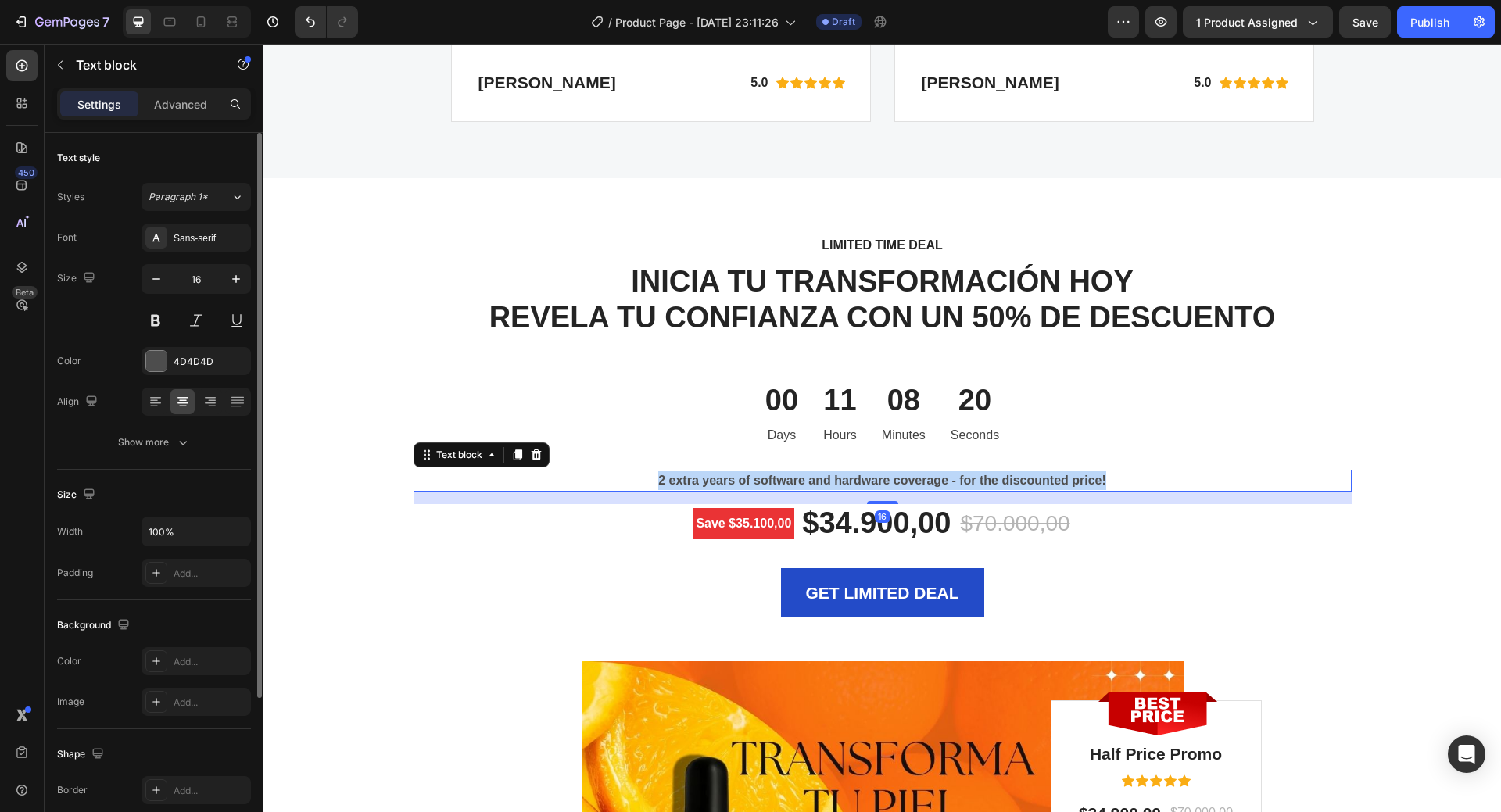
click at [894, 482] on p "2 extra years of software and hardware coverage - for the discounted price!" at bounding box center [882, 480] width 935 height 19
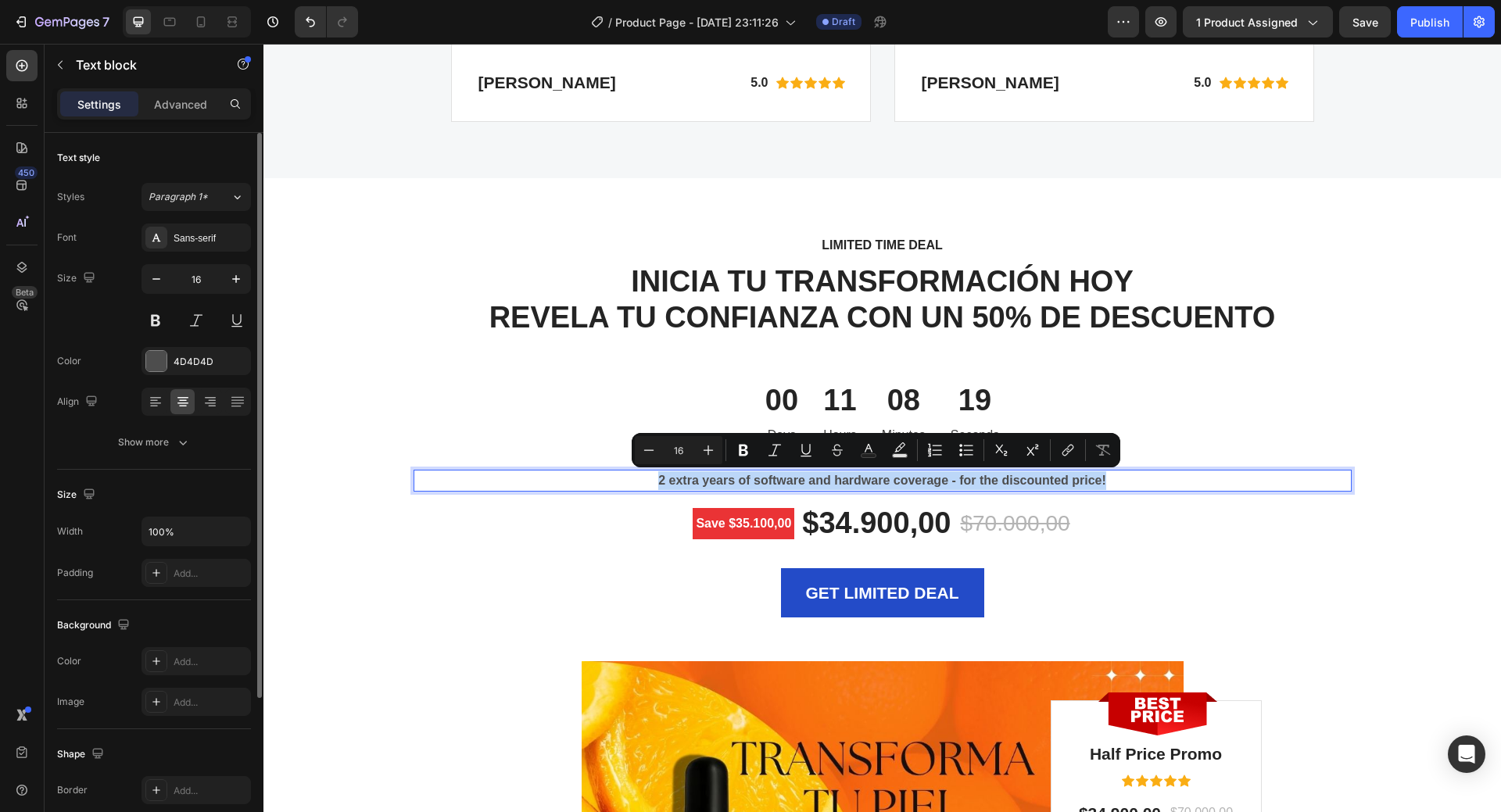
click at [723, 479] on p "2 extra years of software and hardware coverage - for the discounted price!" at bounding box center [882, 480] width 935 height 19
drag, startPoint x: 644, startPoint y: 476, endPoint x: 965, endPoint y: 480, distance: 321.0
click at [965, 480] on p "2 extra years of software and hardware coverage - for the discounted price!" at bounding box center [882, 480] width 935 height 19
click at [924, 483] on p "2 extra years of software and hardware coverage - for the discounted price!" at bounding box center [882, 480] width 935 height 19
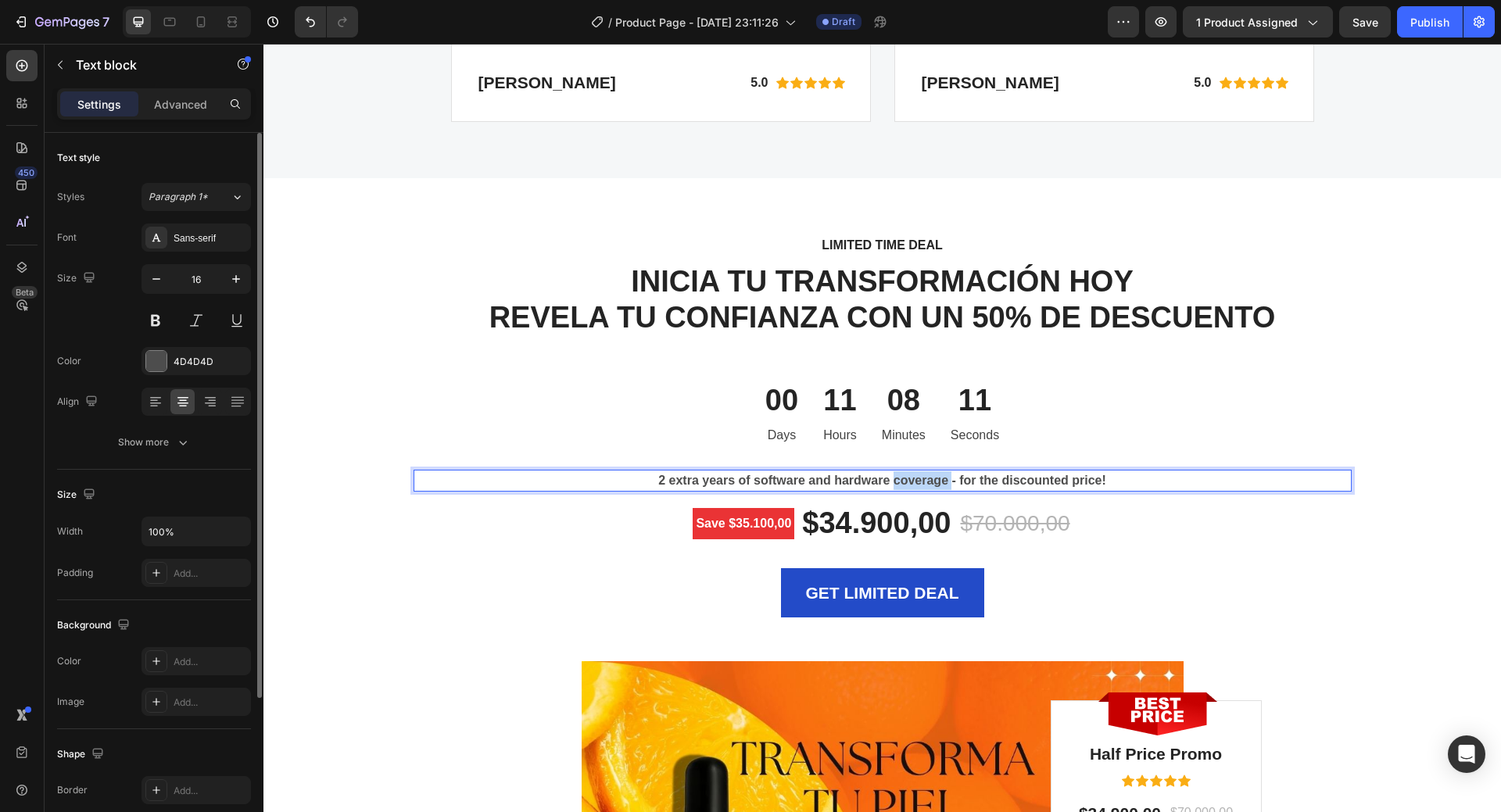
click at [924, 483] on p "2 extra years of software and hardware coverage - for the discounted price!" at bounding box center [882, 480] width 935 height 19
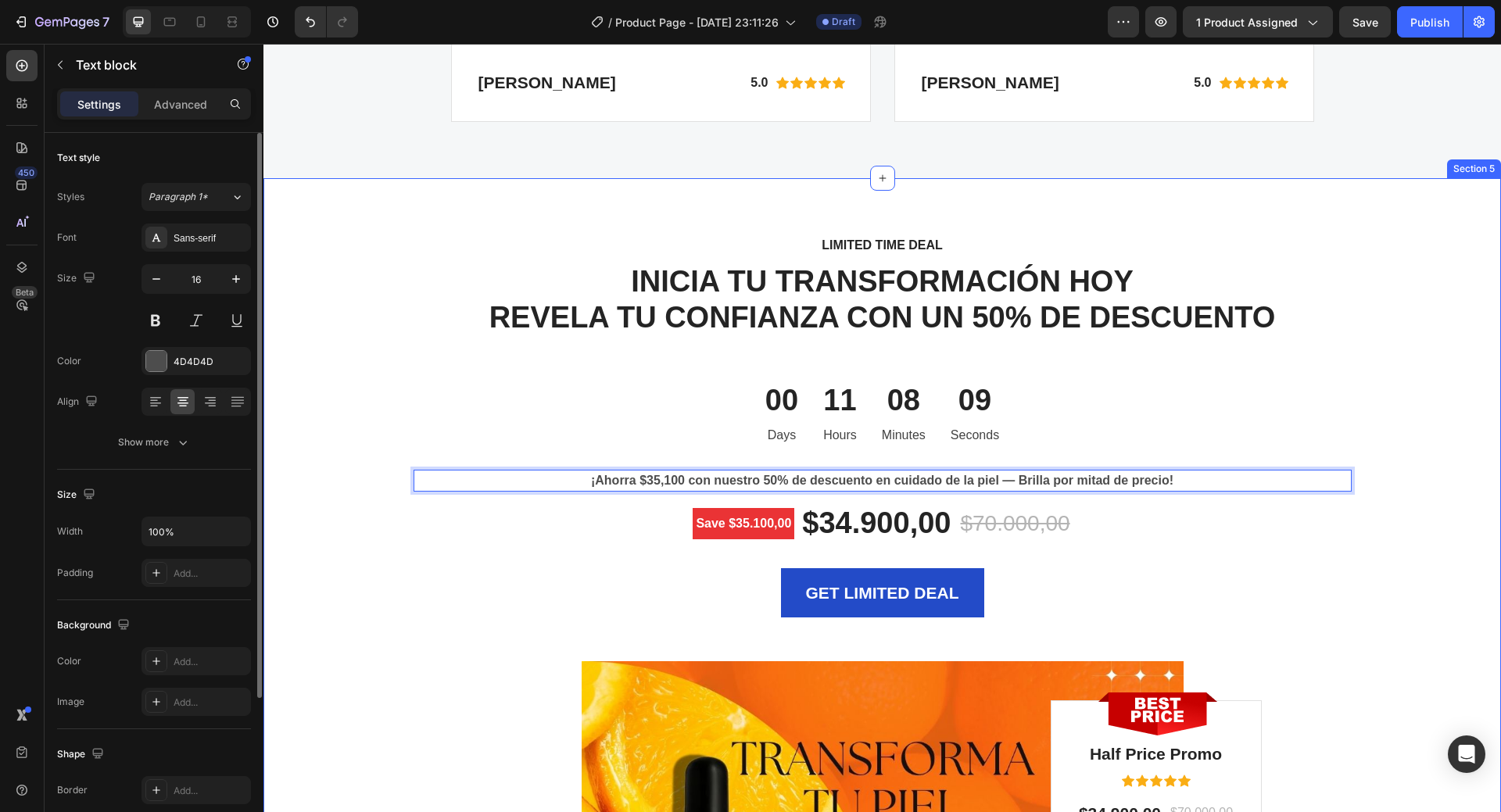
click at [1348, 612] on div "LIMITED TIME DEAL Text block INICIA TU TRANSFORMACIÓN HOY REVELA TU CONFIANZA C…" at bounding box center [883, 748] width 1215 height 1029
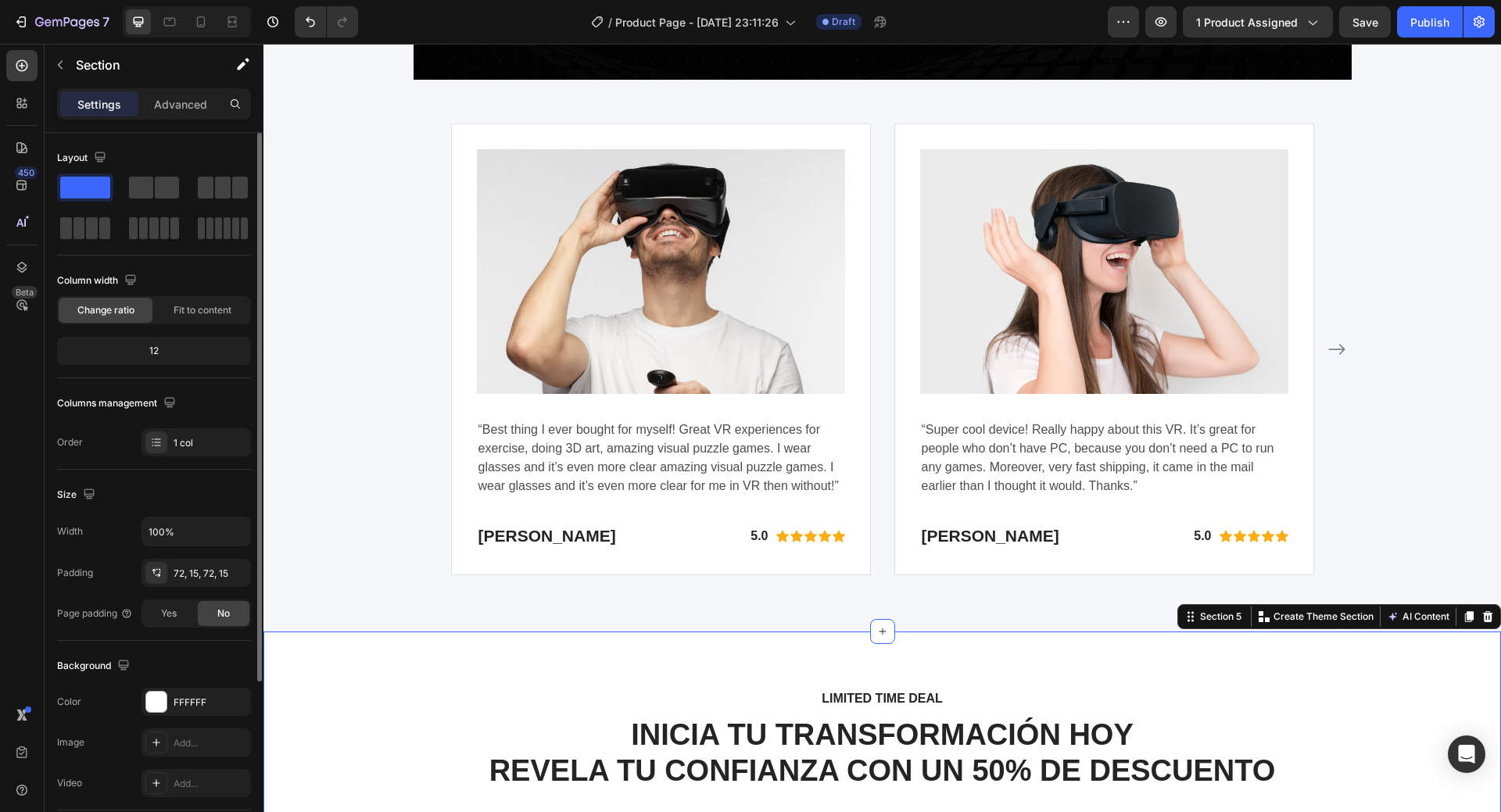
scroll to position [3874, 0]
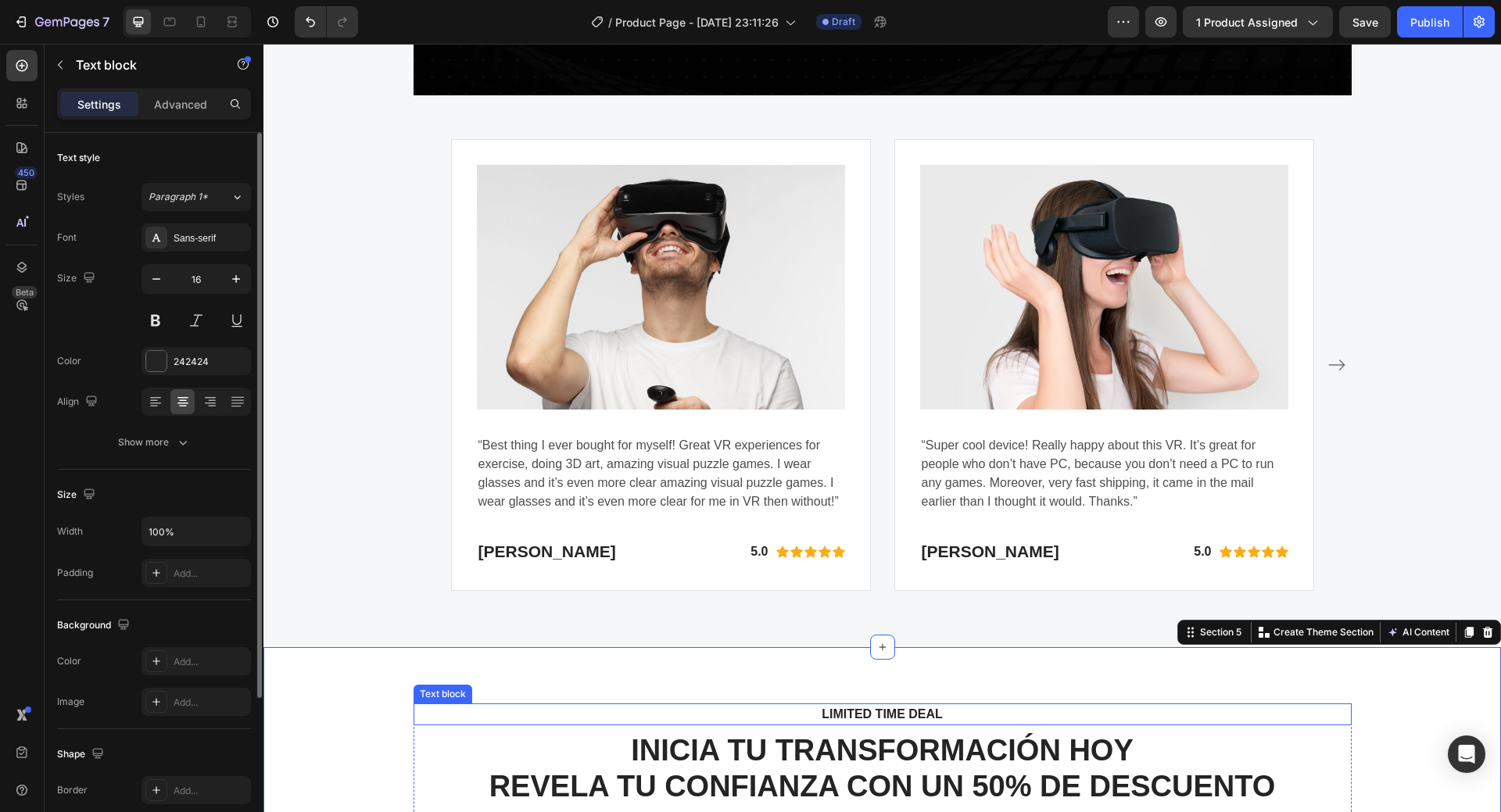
click at [861, 712] on p "LIMITED TIME DEAL" at bounding box center [882, 715] width 910 height 19
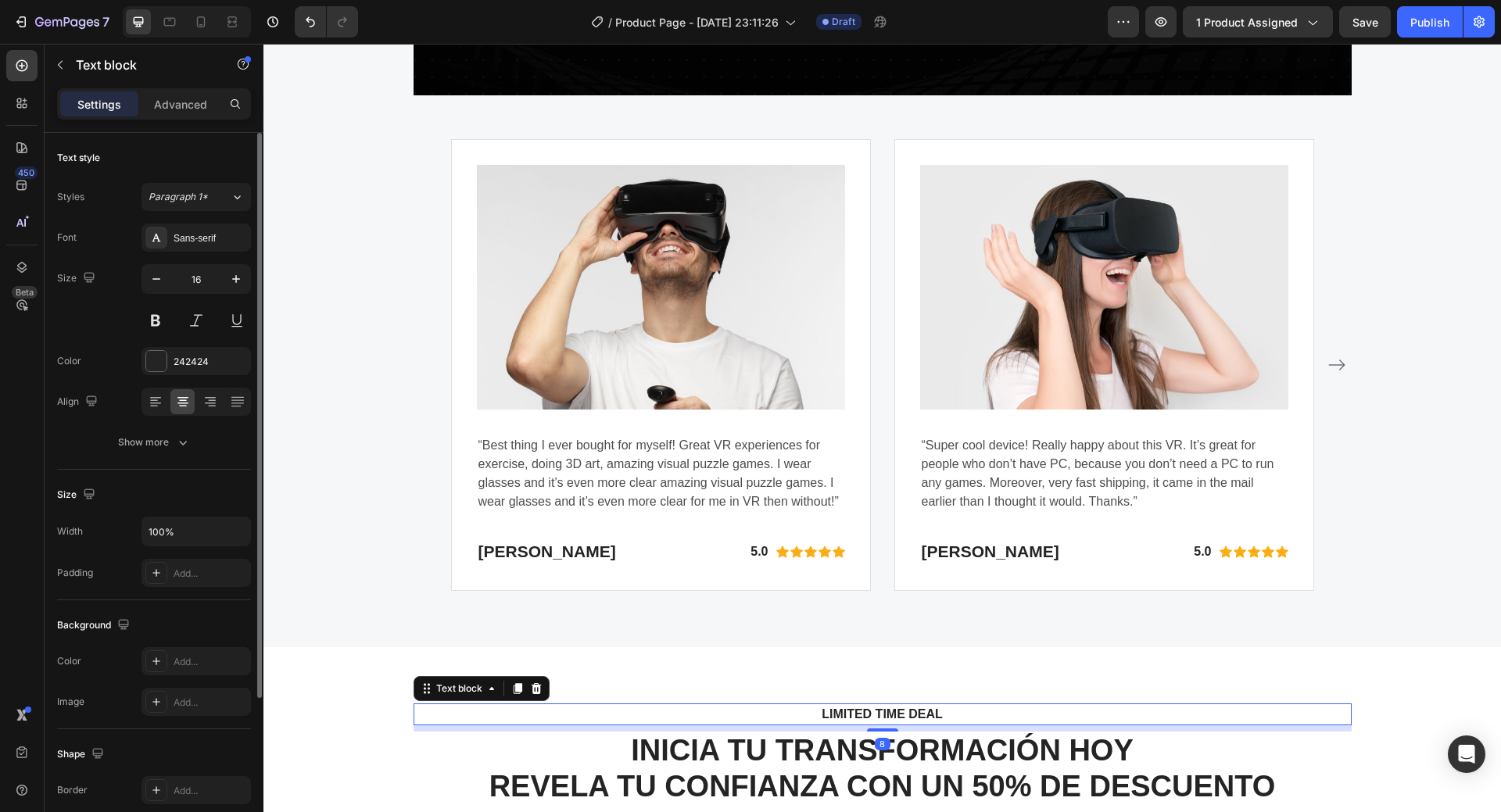
click at [861, 712] on p "LIMITED TIME DEAL" at bounding box center [882, 715] width 910 height 19
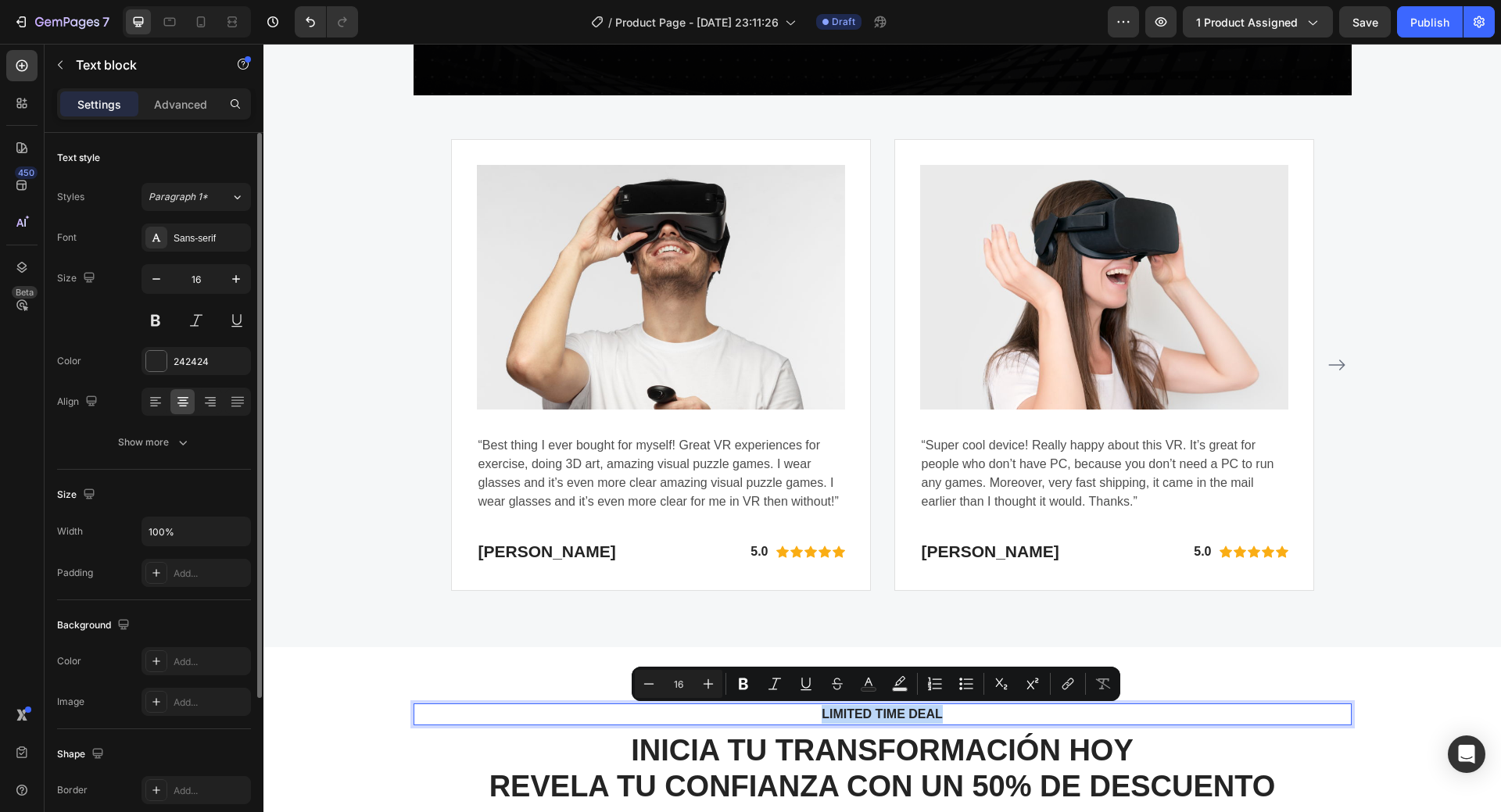
copy p "LIMITED TIME DEAL"
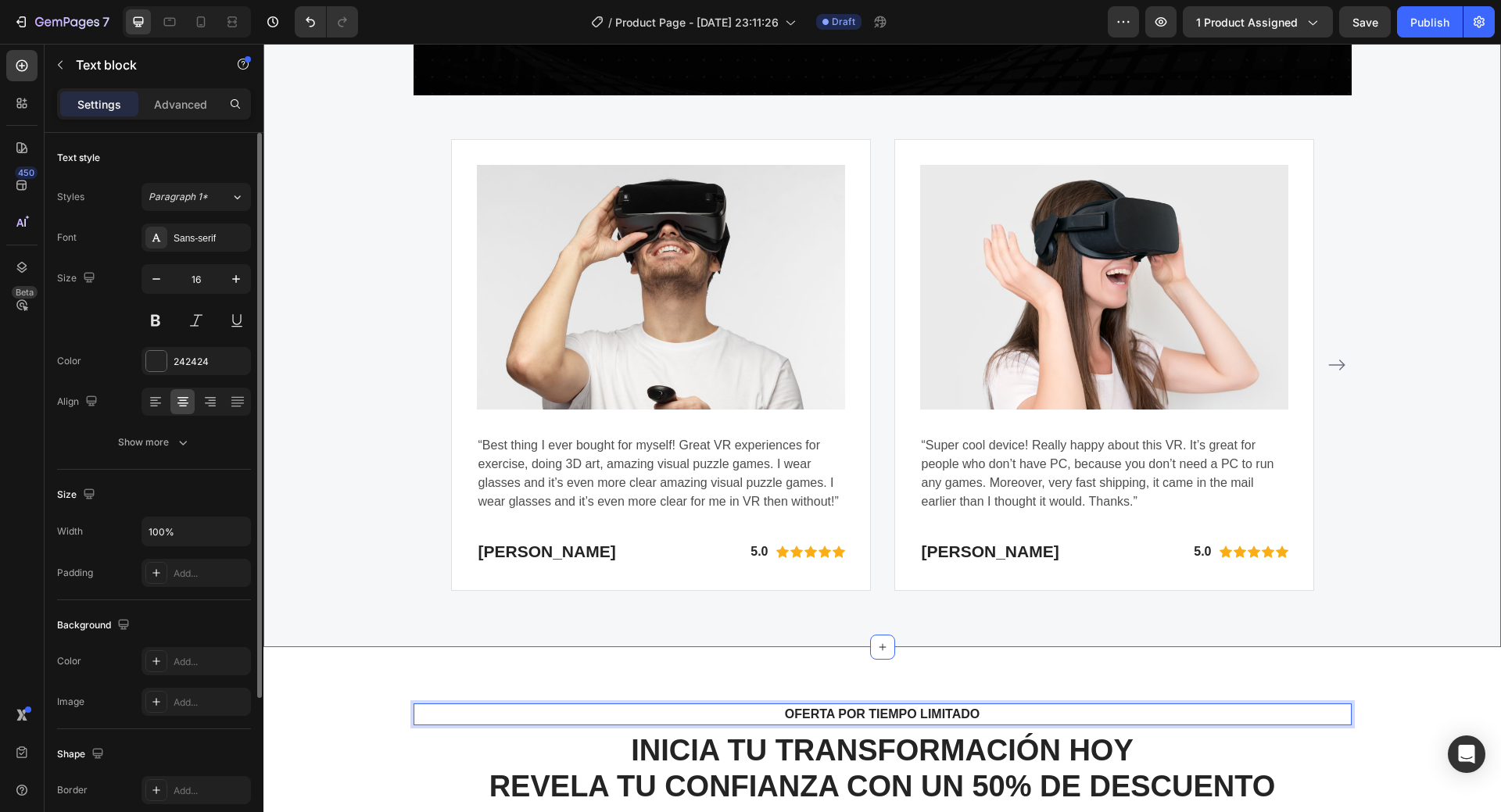
click at [1393, 596] on div "WHY CHOOSE US Text block EASY TO USE, IMMERSIVE EXPERIENCES Heading Video Image…" at bounding box center [882, 23] width 1238 height 1247
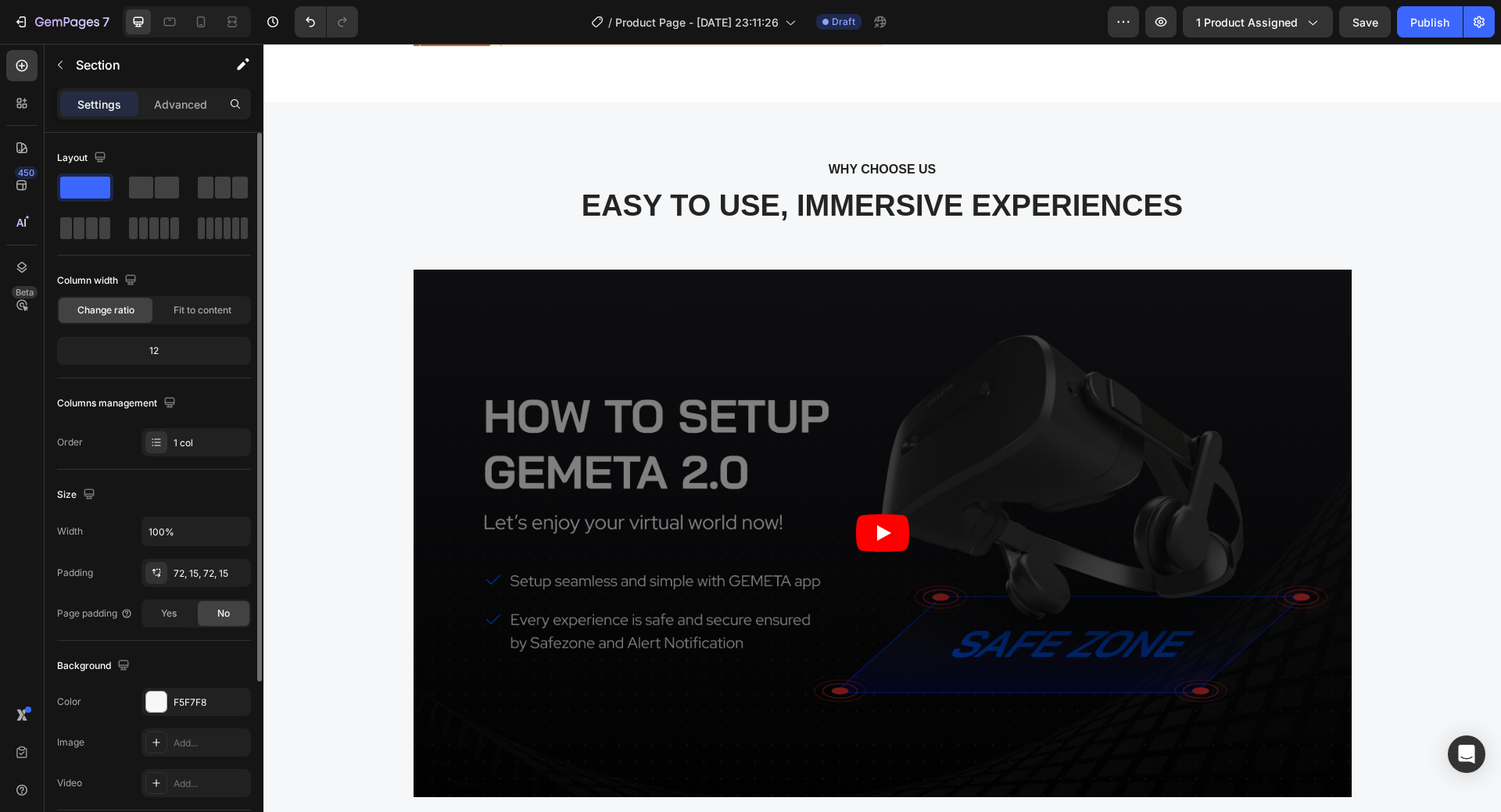
scroll to position [3170, 0]
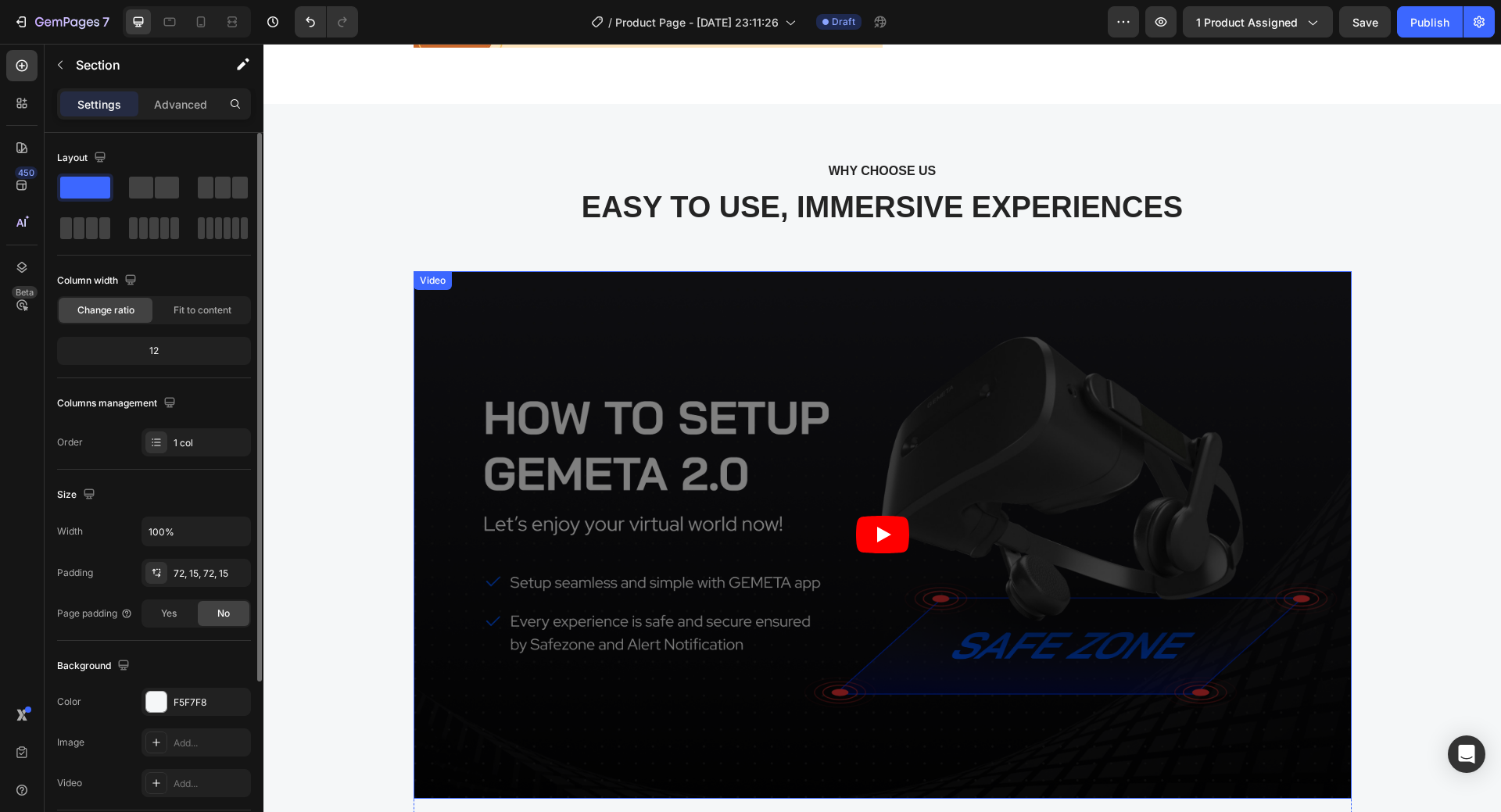
click at [1219, 388] on article at bounding box center [882, 536] width 938 height 528
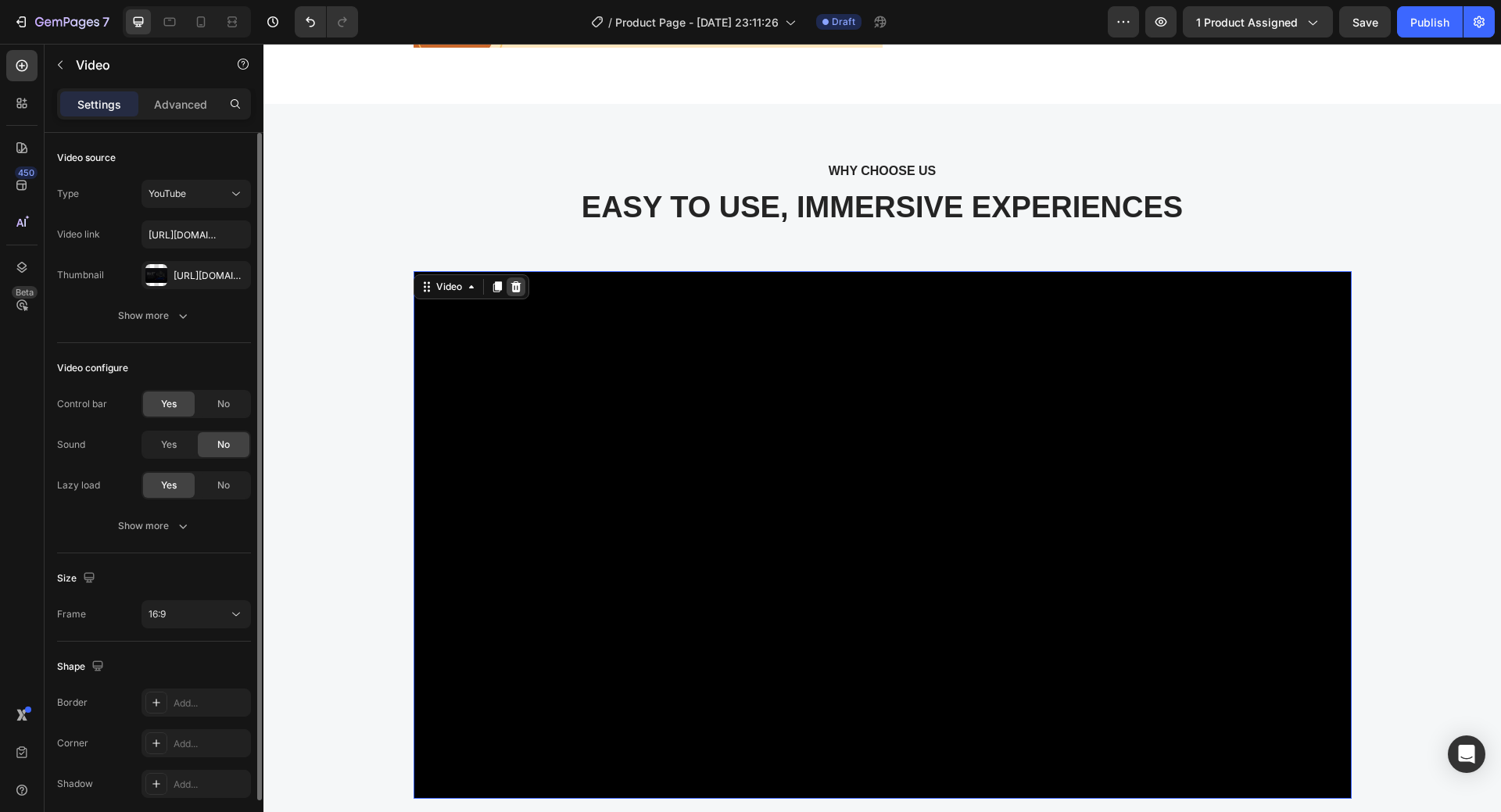
click at [514, 284] on icon at bounding box center [516, 286] width 10 height 11
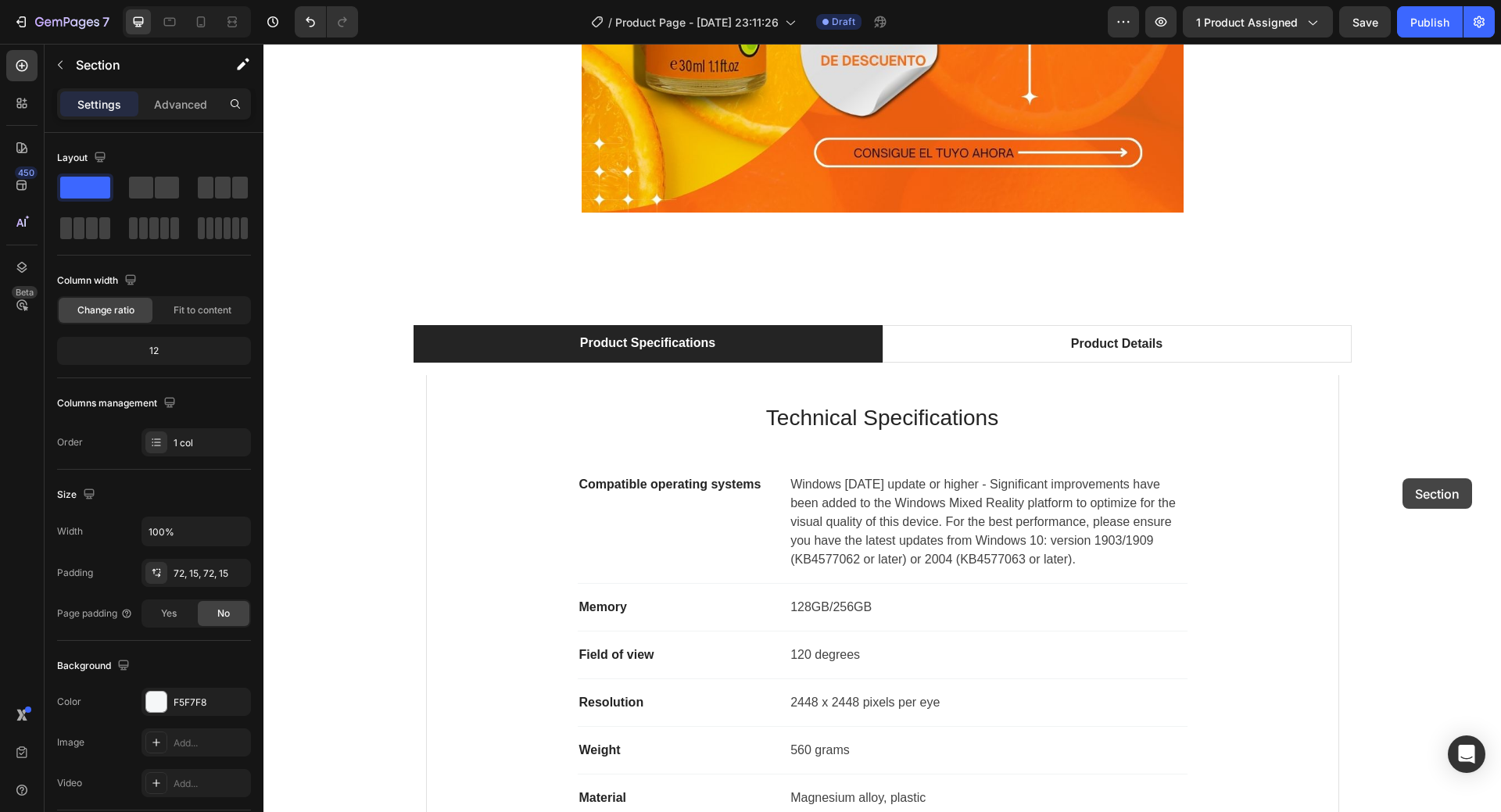
scroll to position [4812, 0]
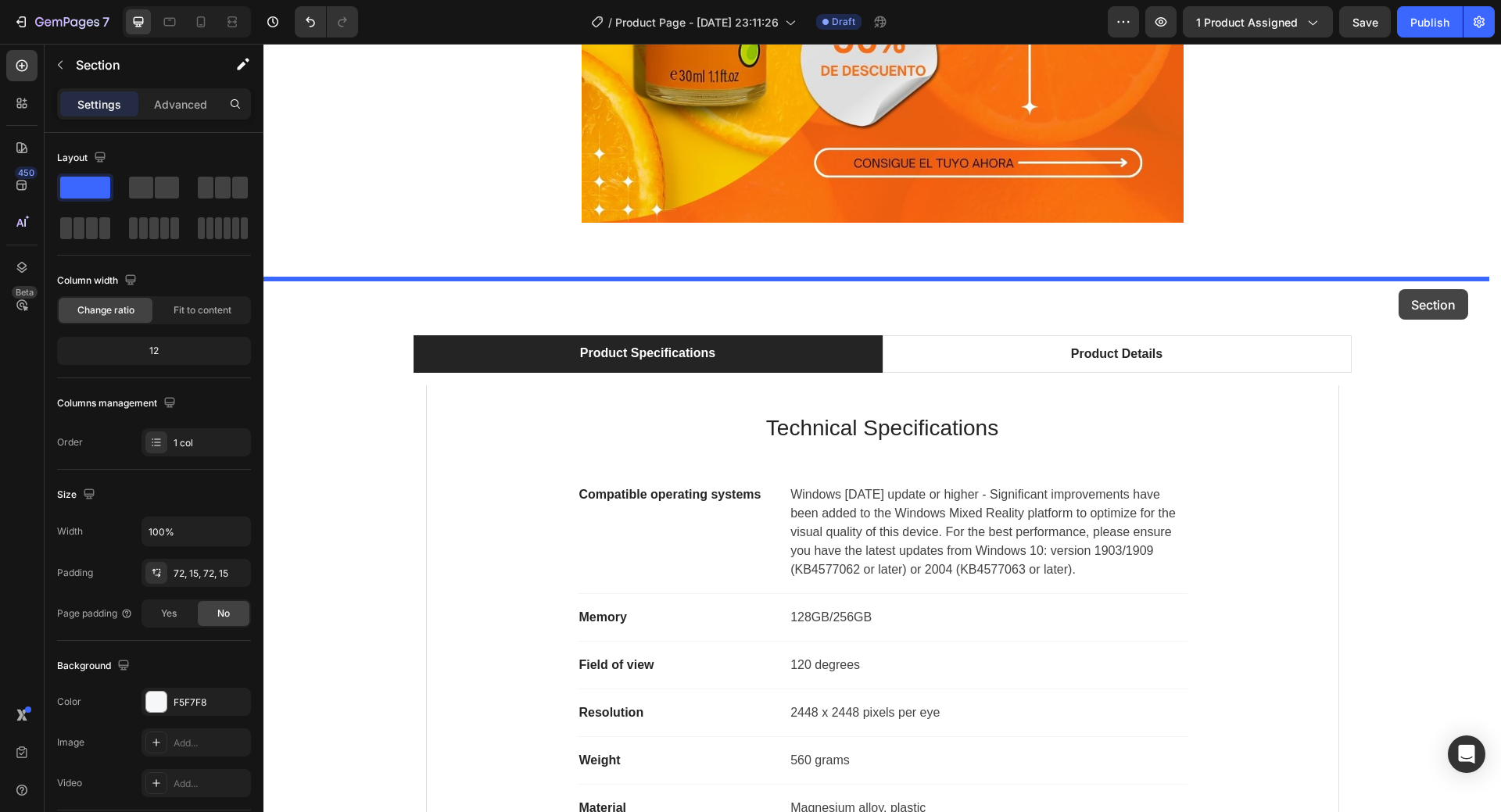
drag, startPoint x: 1451, startPoint y: 98, endPoint x: 1399, endPoint y: 290, distance: 198.9
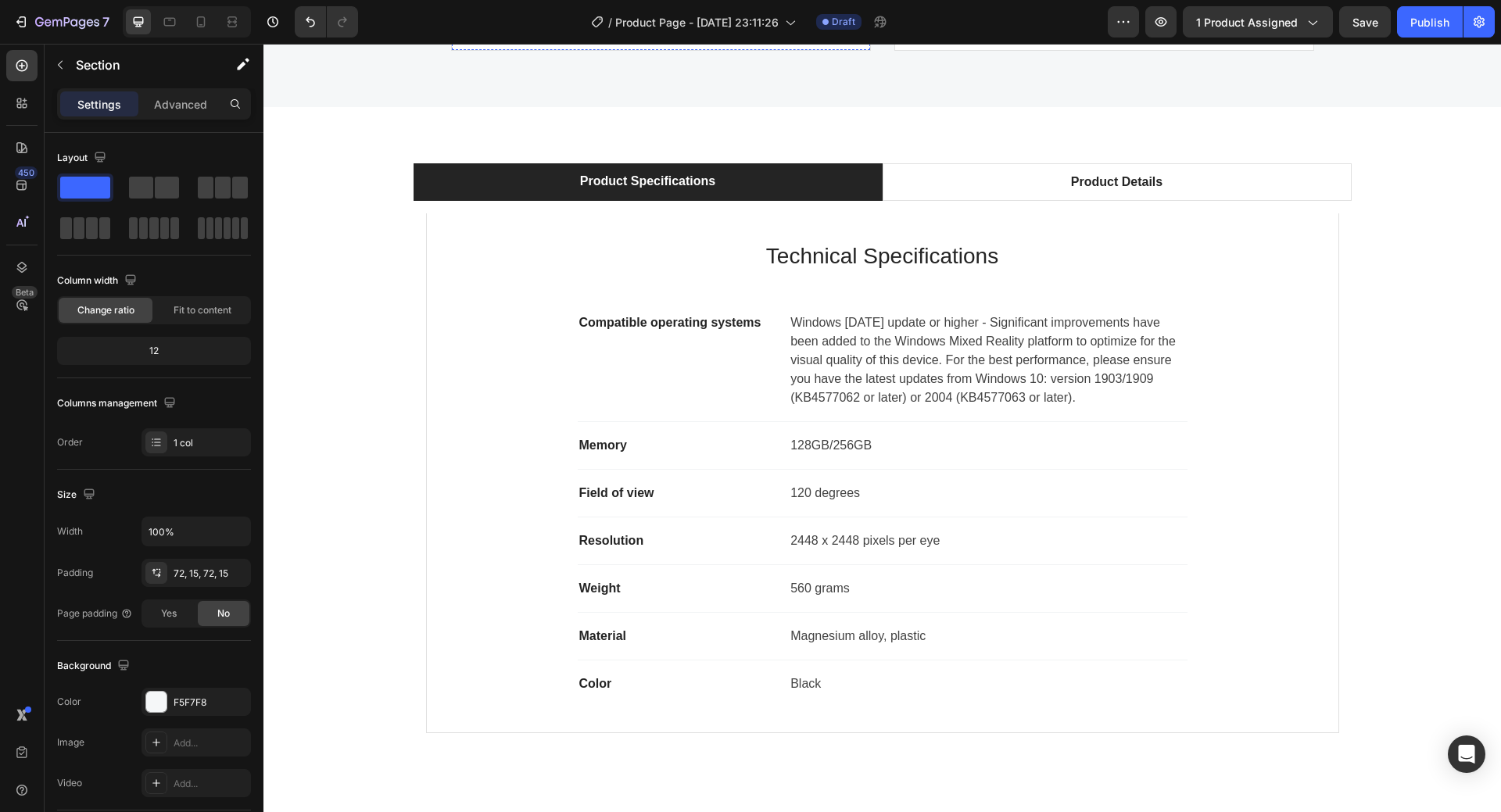
scroll to position [4359, 0]
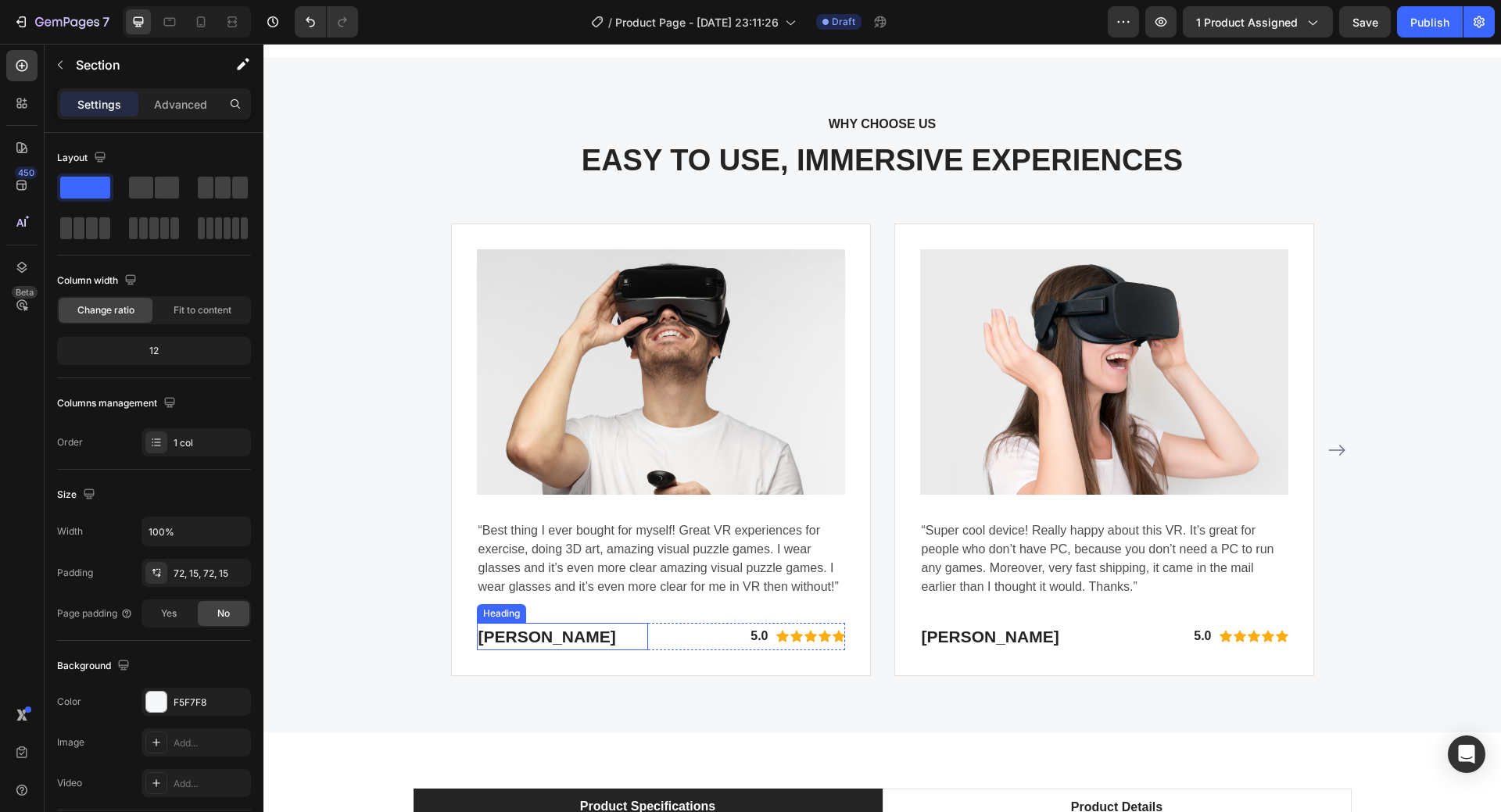
click at [540, 637] on p "Eric Raymond" at bounding box center [563, 637] width 169 height 25
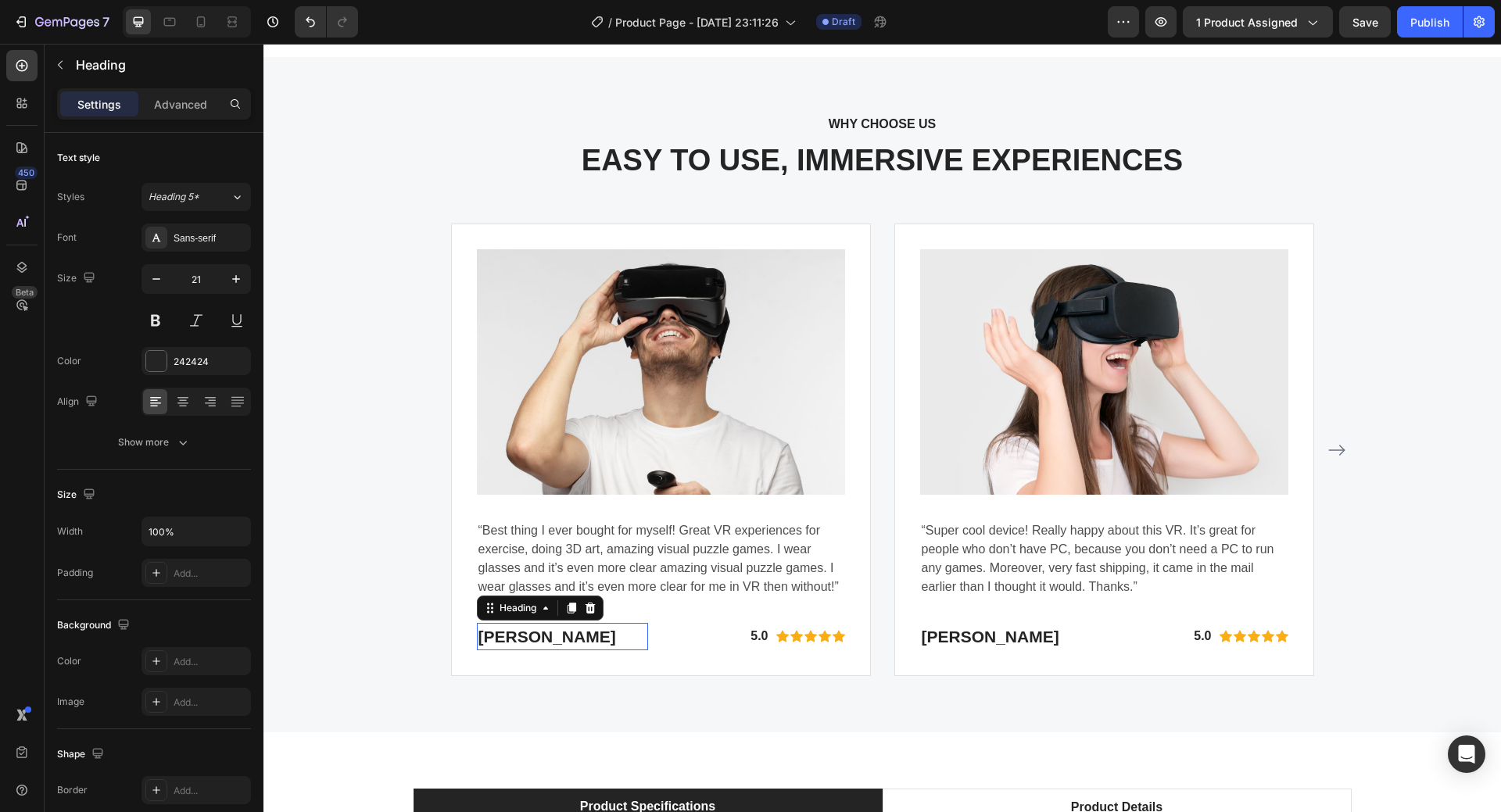
click at [540, 637] on p "Eric Raymond" at bounding box center [563, 637] width 169 height 25
click at [658, 566] on p "“Best thing I ever bought for myself! Great VR experiences for exercise, doing …" at bounding box center [661, 559] width 365 height 75
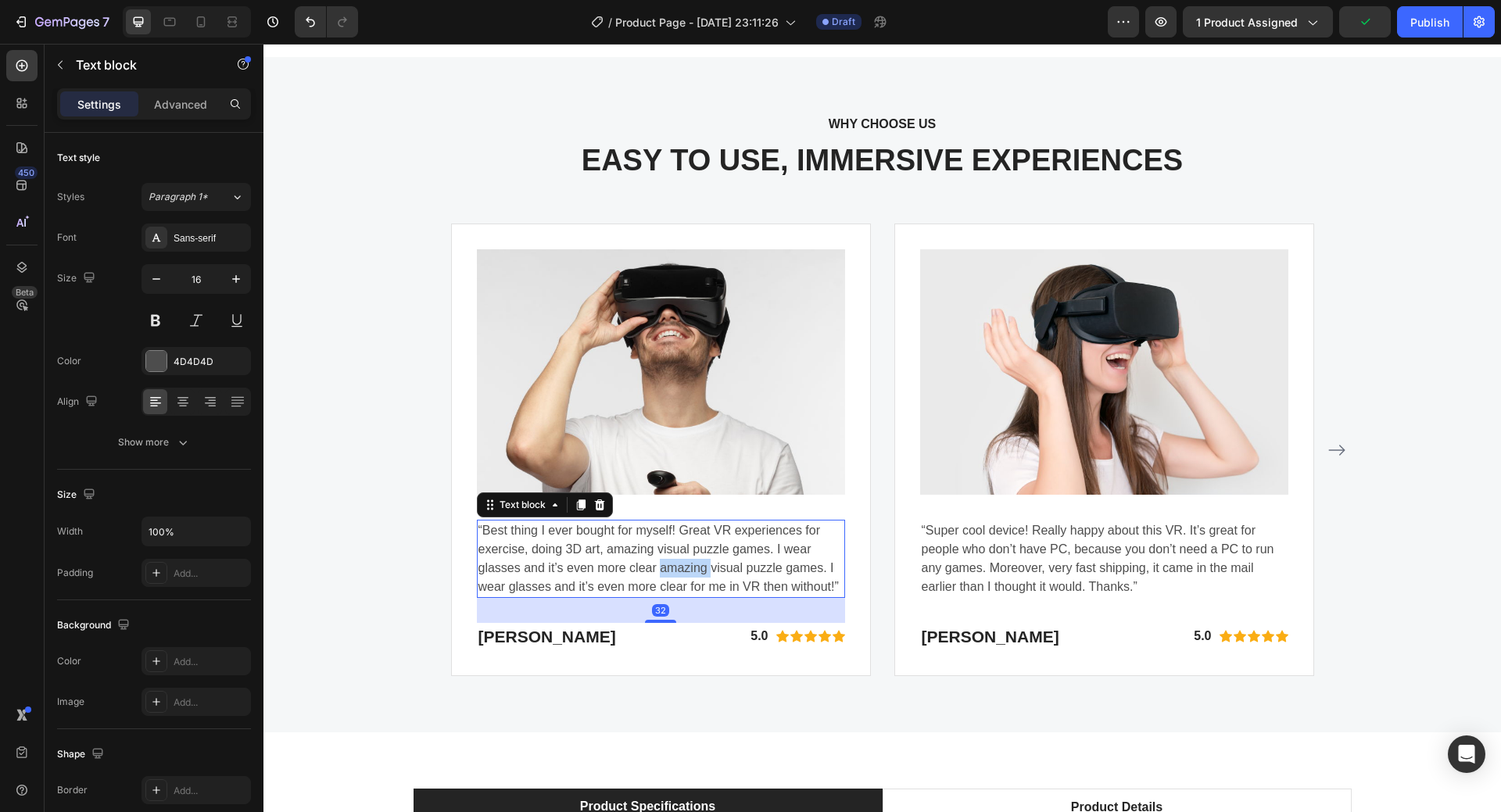
click at [658, 566] on p "“Best thing I ever bought for myself! Great VR experiences for exercise, doing …" at bounding box center [661, 559] width 365 height 75
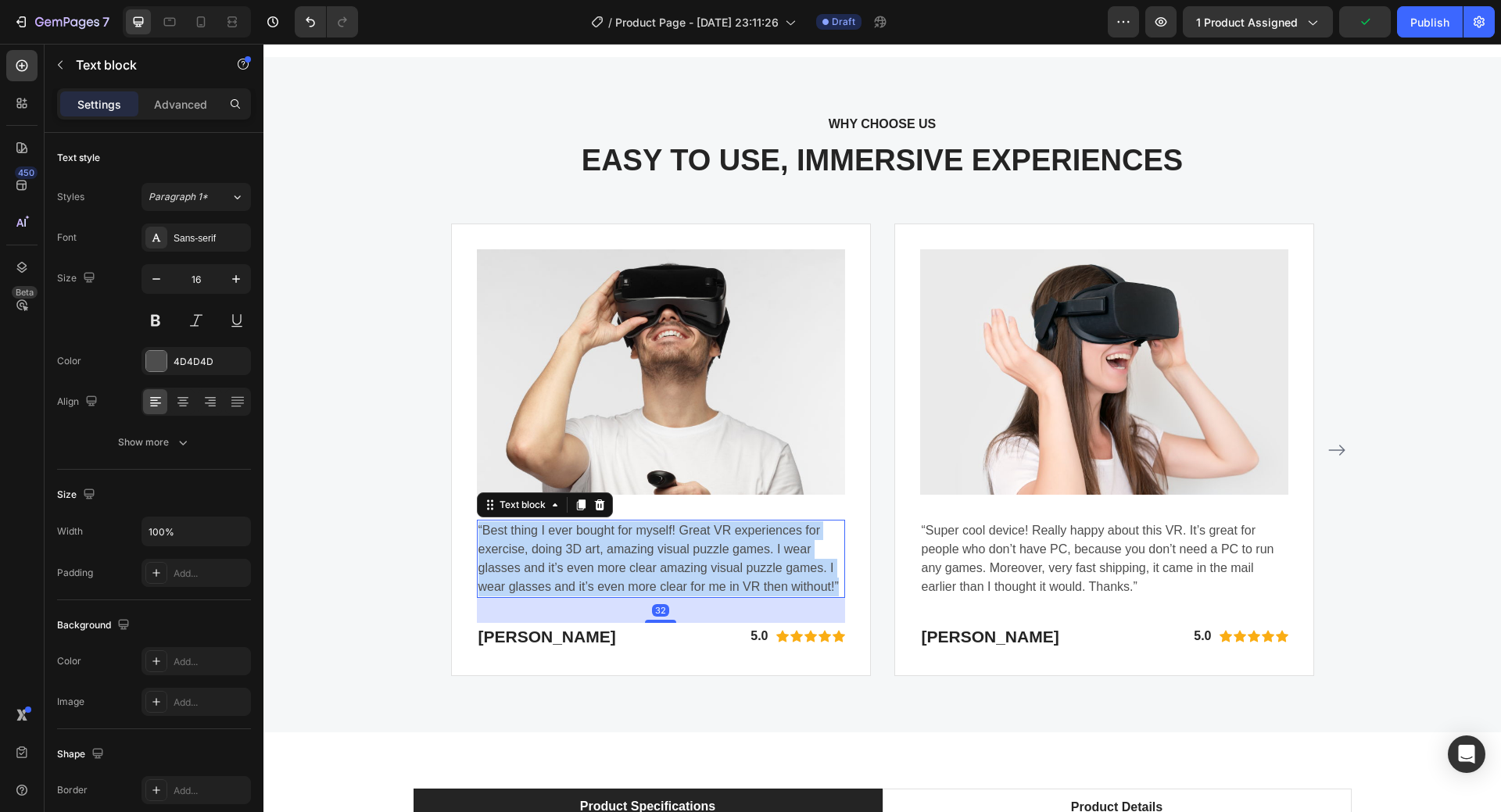
click at [658, 566] on p "“Best thing I ever bought for myself! Great VR experiences for exercise, doing …" at bounding box center [661, 559] width 365 height 75
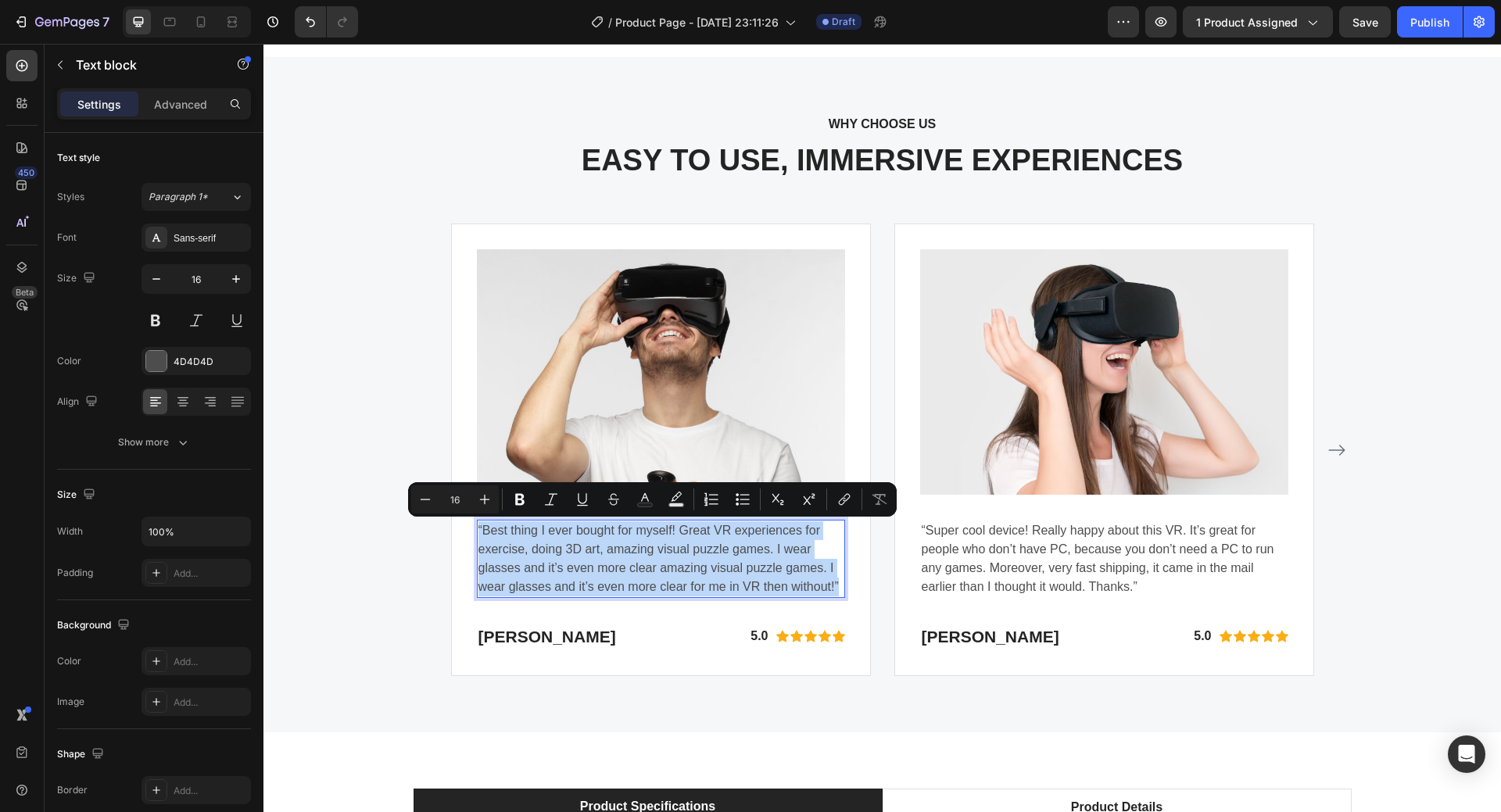
click at [658, 566] on p "“Best thing I ever bought for myself! Great VR experiences for exercise, doing …" at bounding box center [661, 559] width 365 height 75
drag, startPoint x: 478, startPoint y: 529, endPoint x: 827, endPoint y: 586, distance: 353.6
click at [827, 586] on p "“Best thing I ever bought for myself! Great VR experiences for exercise, doing …" at bounding box center [661, 559] width 365 height 75
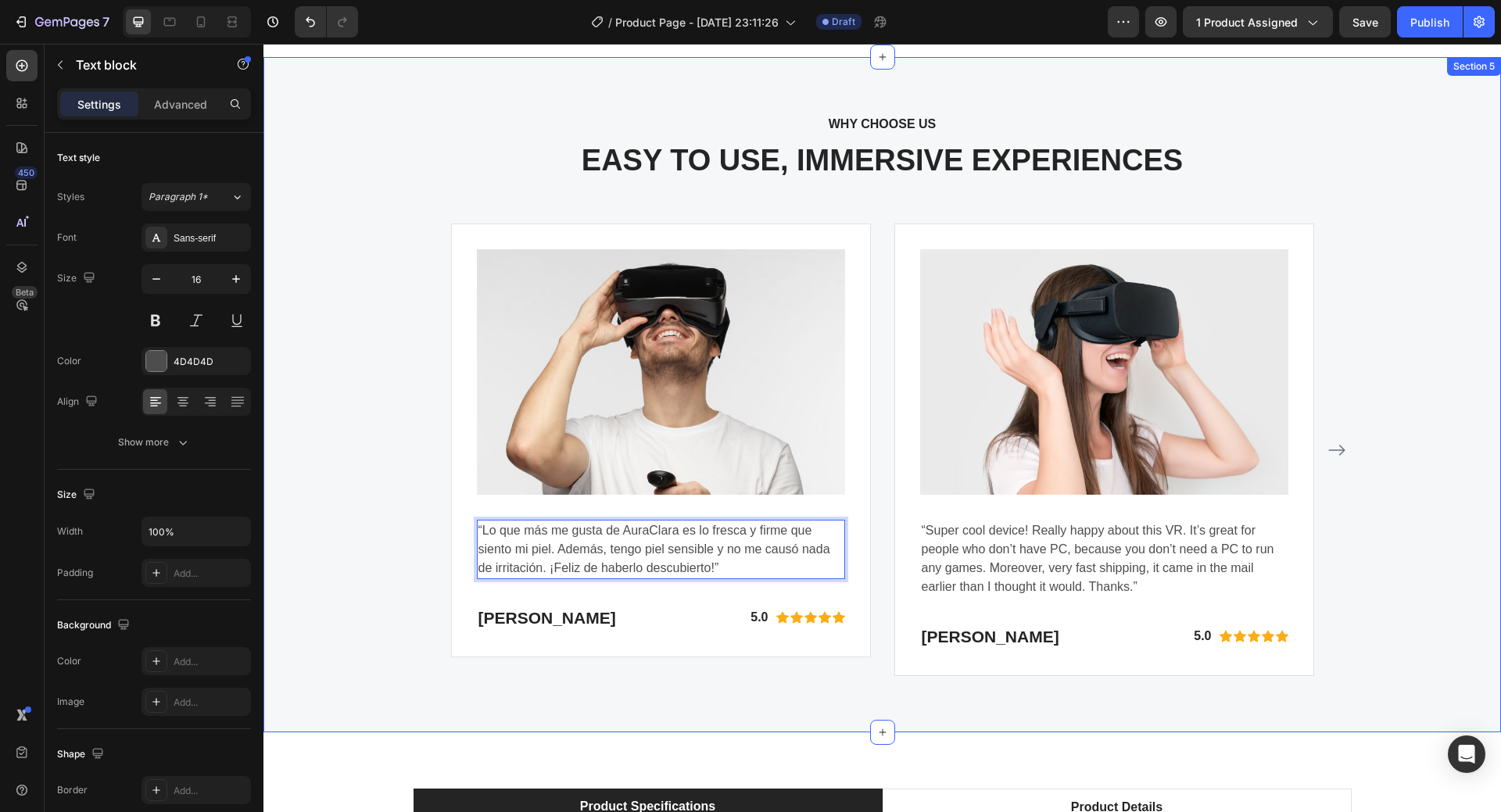
click at [319, 559] on div "WHY CHOOSE US Text block EASY TO USE, IMMERSIVE EXPERIENCES Heading Image “Lo q…" at bounding box center [883, 394] width 1215 height 563
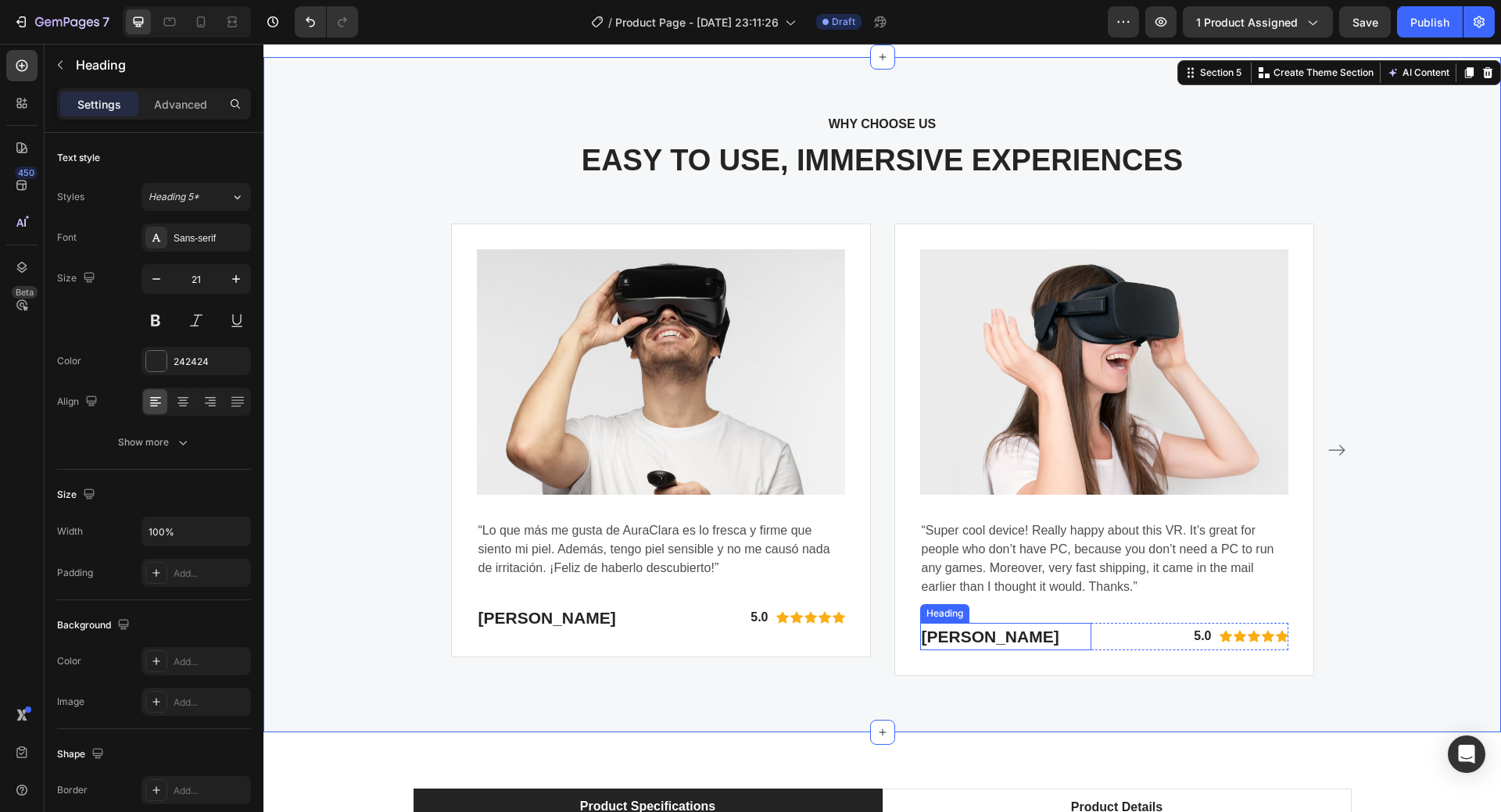
click at [938, 640] on p "Gabriella Holland" at bounding box center [1006, 637] width 169 height 25
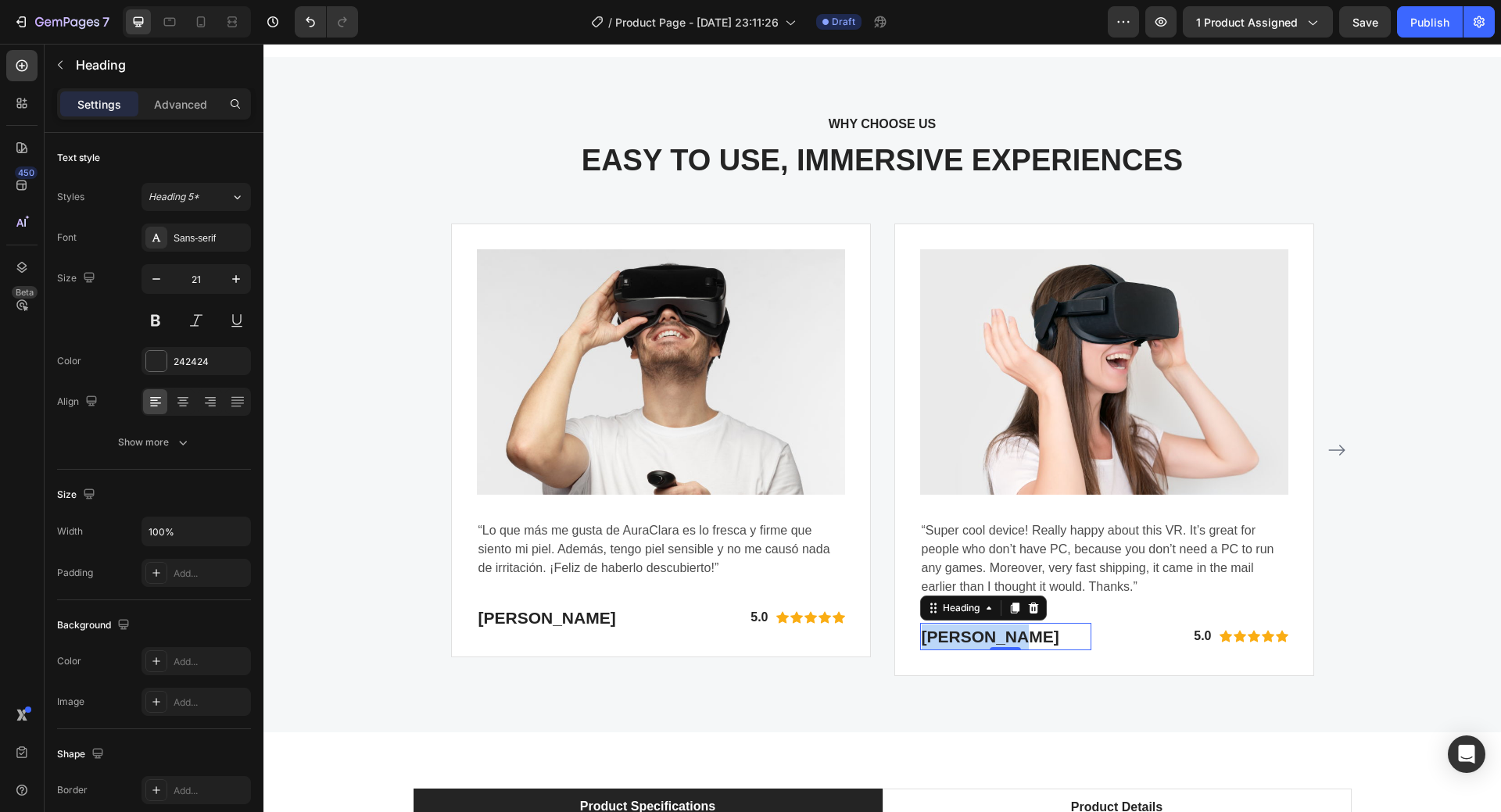
click at [938, 640] on p "Gabriella Holland" at bounding box center [1006, 637] width 169 height 25
click at [1107, 559] on p "“Super cool device! Really happy about this VR. It’s great for people who don’t…" at bounding box center [1104, 559] width 365 height 75
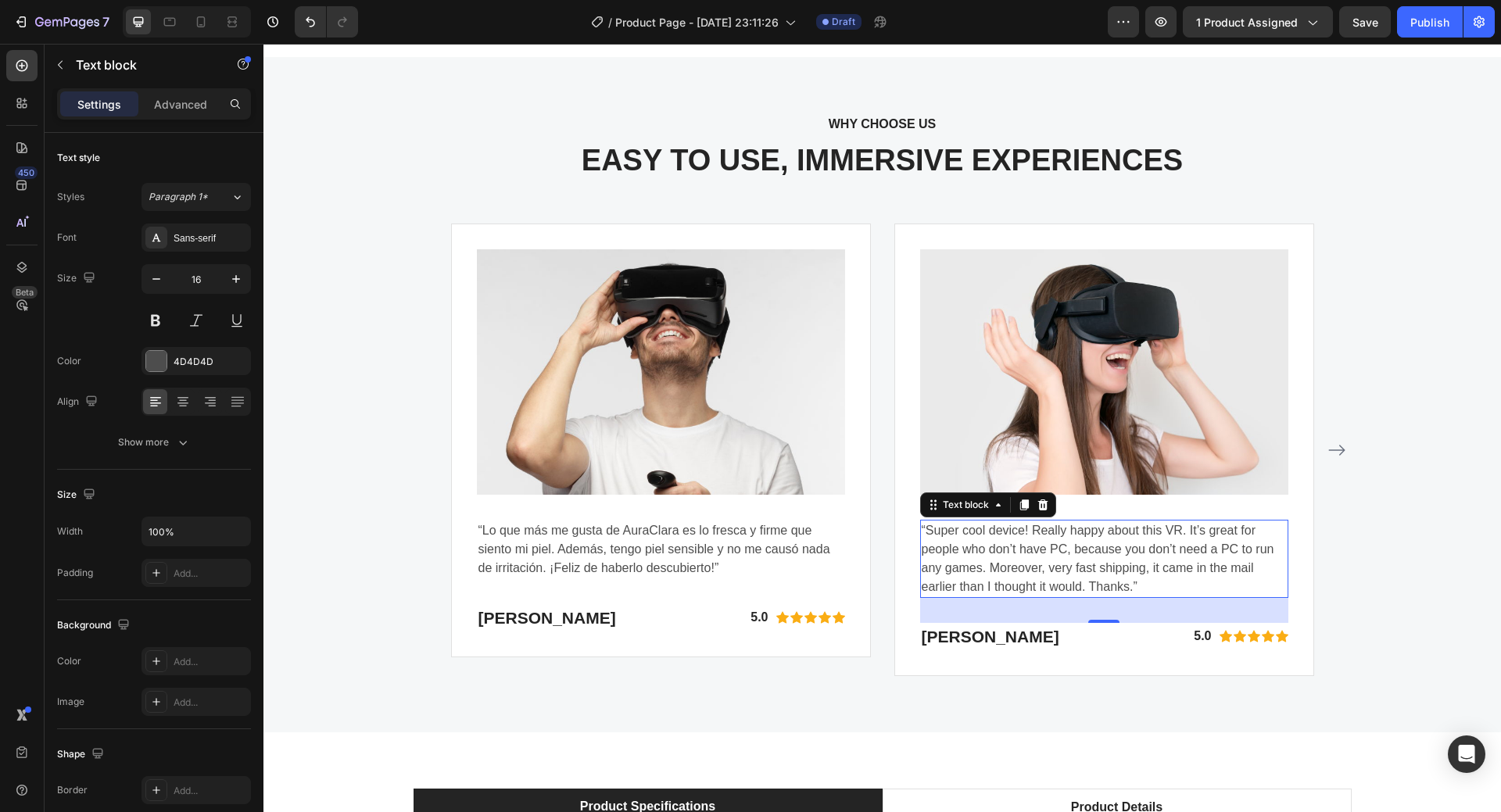
click at [1011, 551] on p "“Super cool device! Really happy about this VR. It’s great for people who don’t…" at bounding box center [1104, 559] width 365 height 75
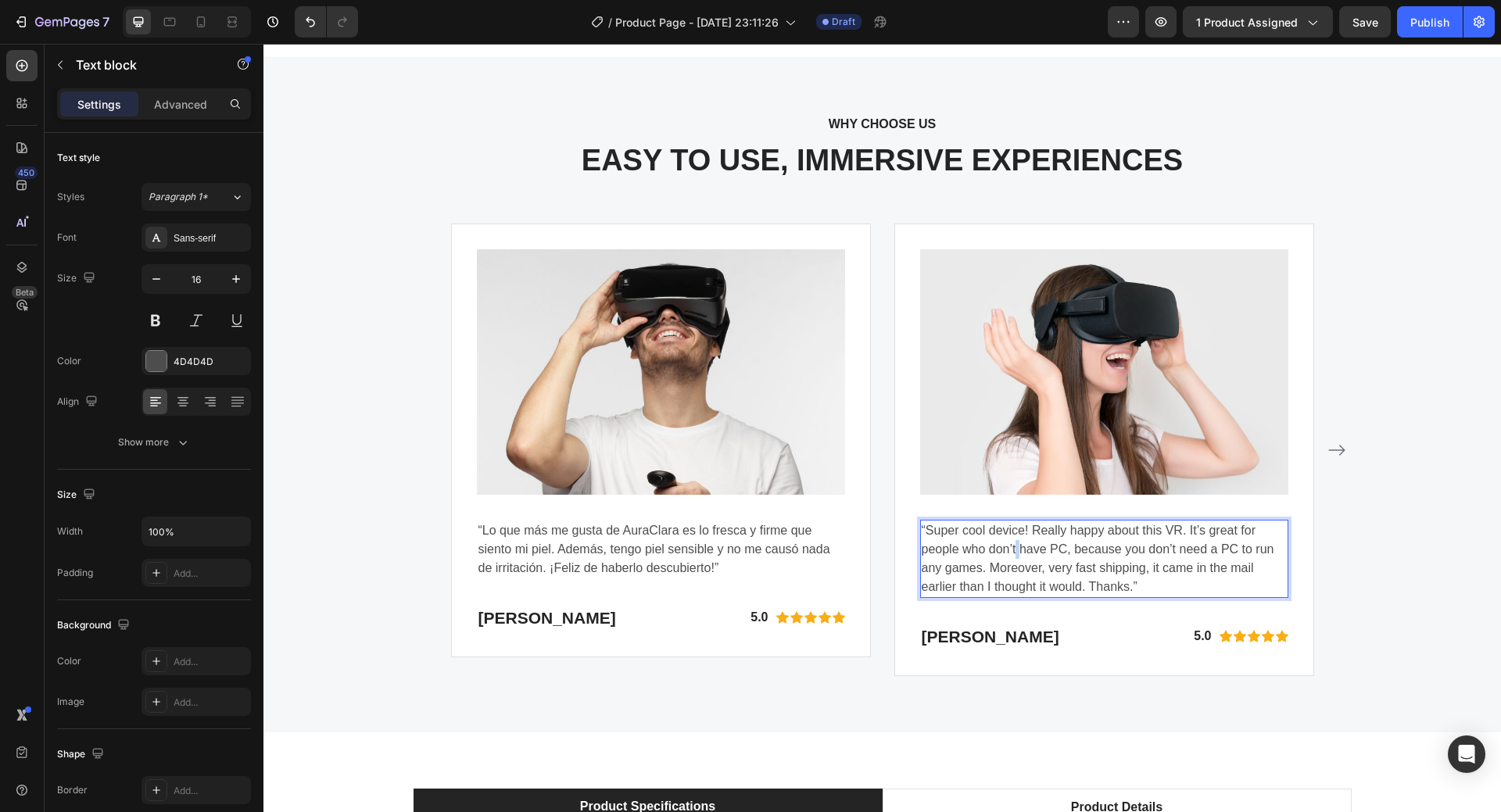
click at [1011, 551] on p "“Super cool device! Really happy about this VR. It’s great for people who don’t…" at bounding box center [1104, 559] width 365 height 75
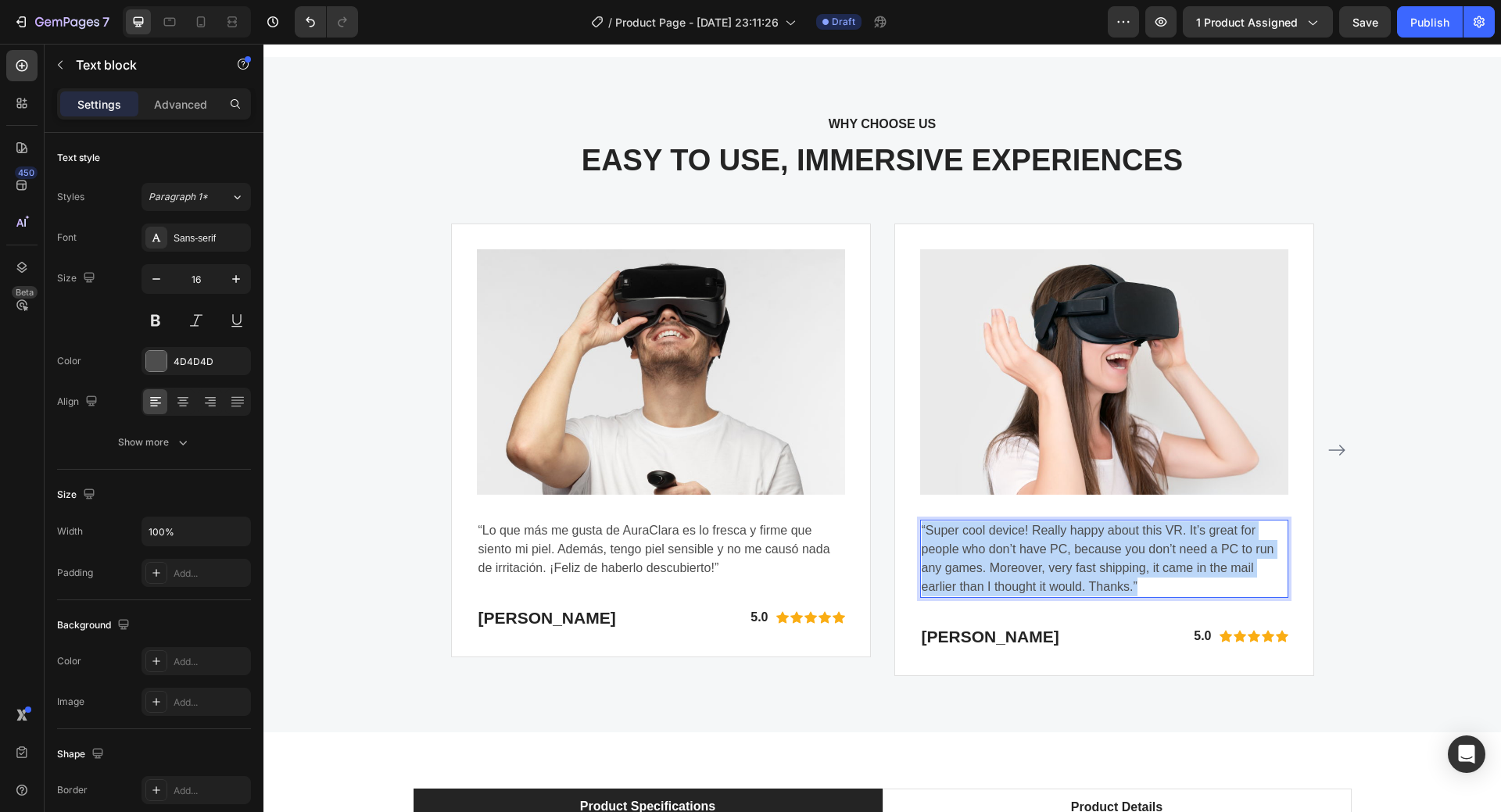
click at [1011, 551] on p "“Super cool device! Really happy about this VR. It’s great for people who don’t…" at bounding box center [1104, 559] width 365 height 75
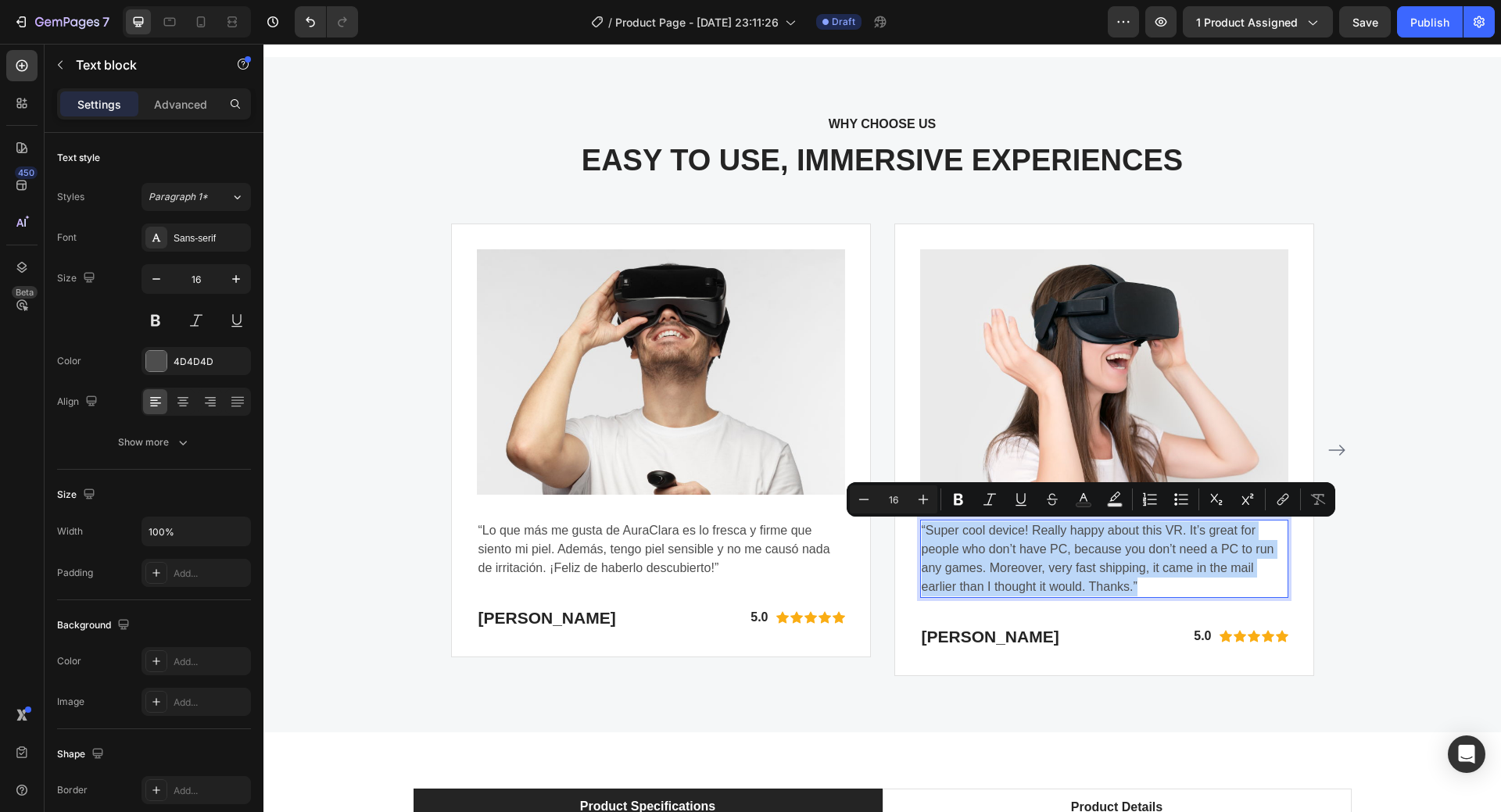
click at [1064, 555] on p "“Super cool device! Really happy about this VR. It’s great for people who don’t…" at bounding box center [1104, 559] width 365 height 75
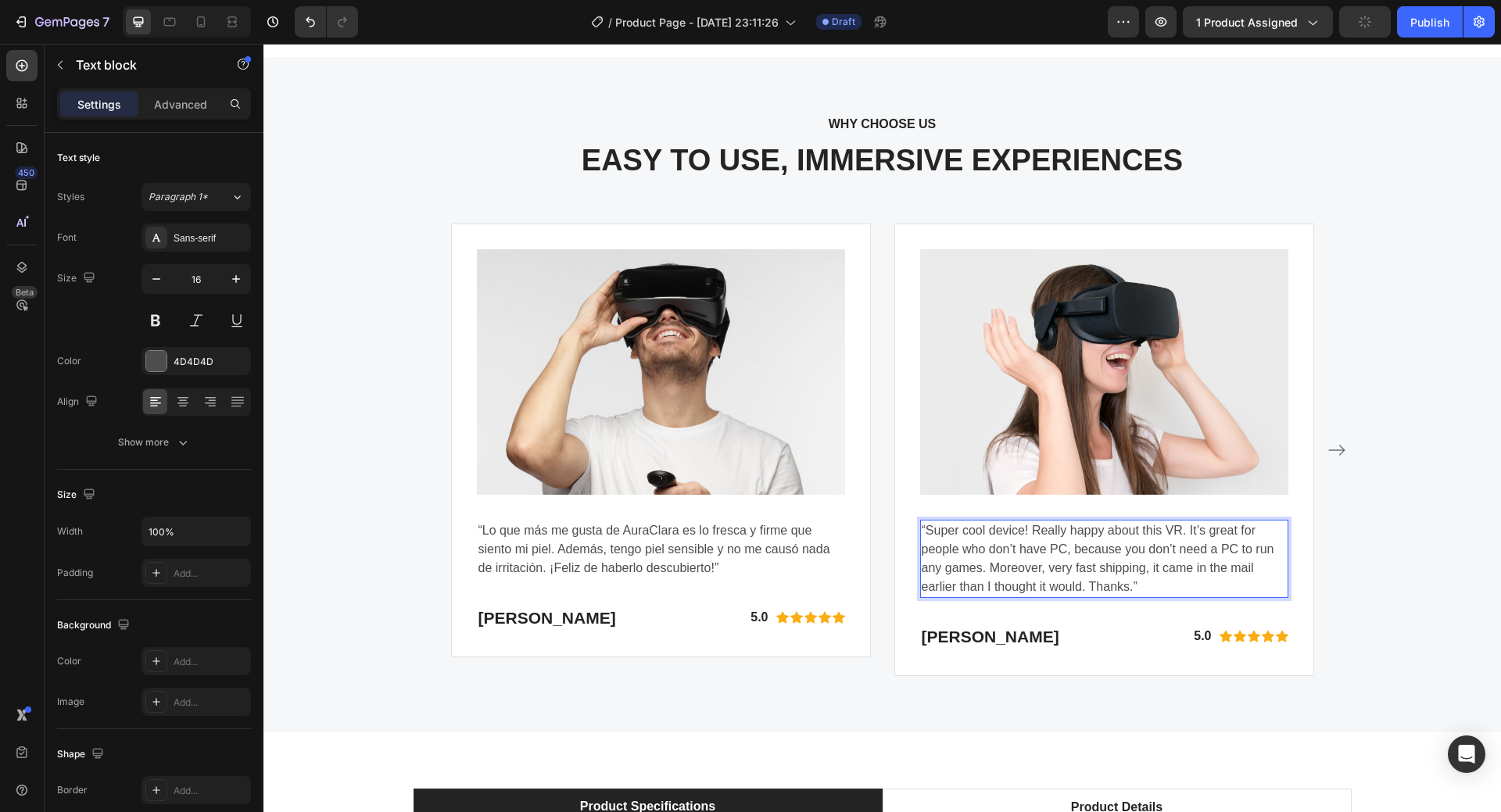
click at [922, 528] on p "“Super cool device! Really happy about this VR. It’s great for people who don’t…" at bounding box center [1104, 559] width 365 height 75
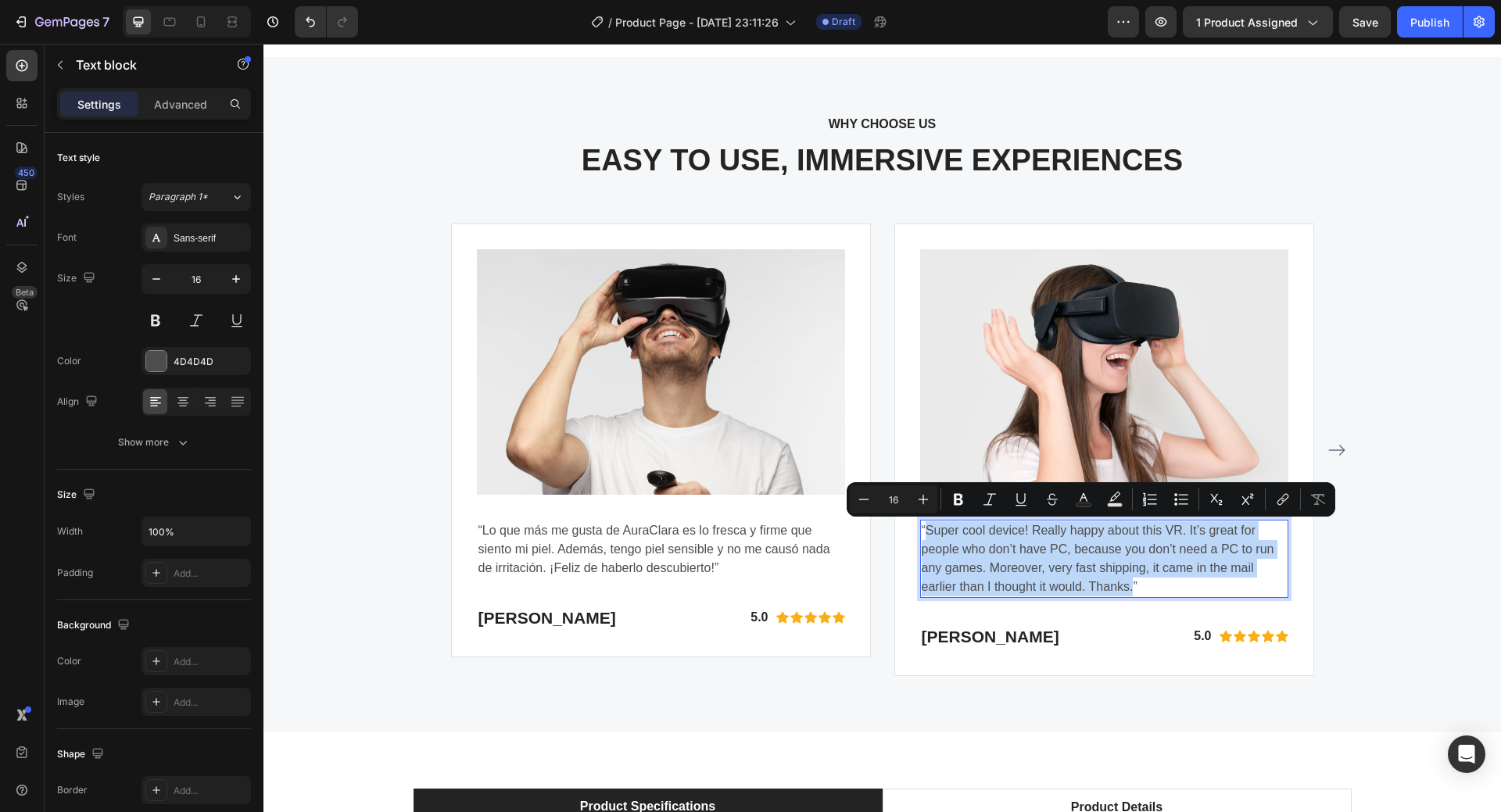
drag, startPoint x: 921, startPoint y: 527, endPoint x: 1121, endPoint y: 593, distance: 210.6
click at [1121, 593] on p "“Super cool device! Really happy about this VR. It’s great for people who don’t…" at bounding box center [1104, 559] width 365 height 75
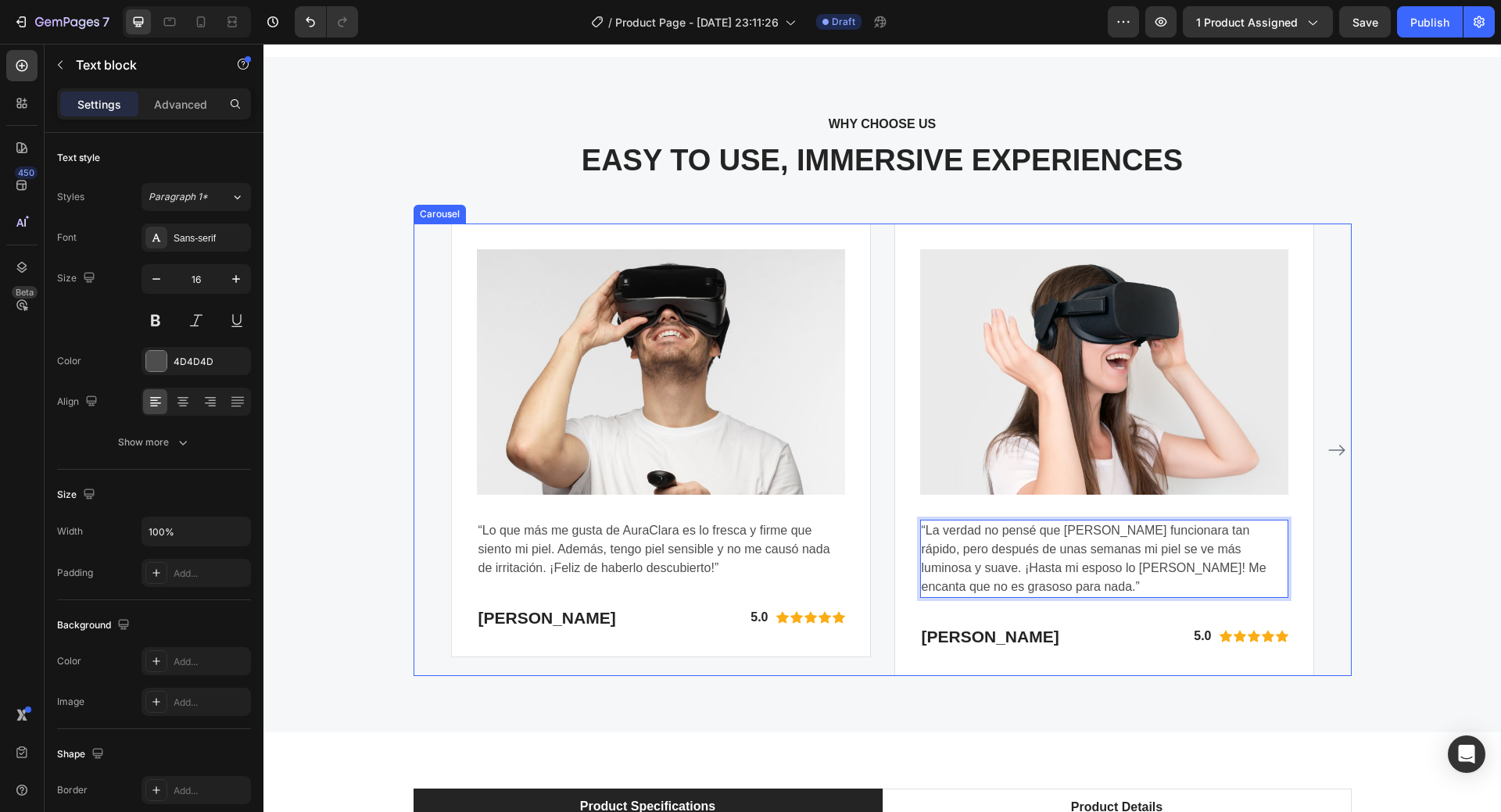
click at [1336, 451] on icon "Carousel Next Arrow" at bounding box center [1337, 450] width 19 height 19
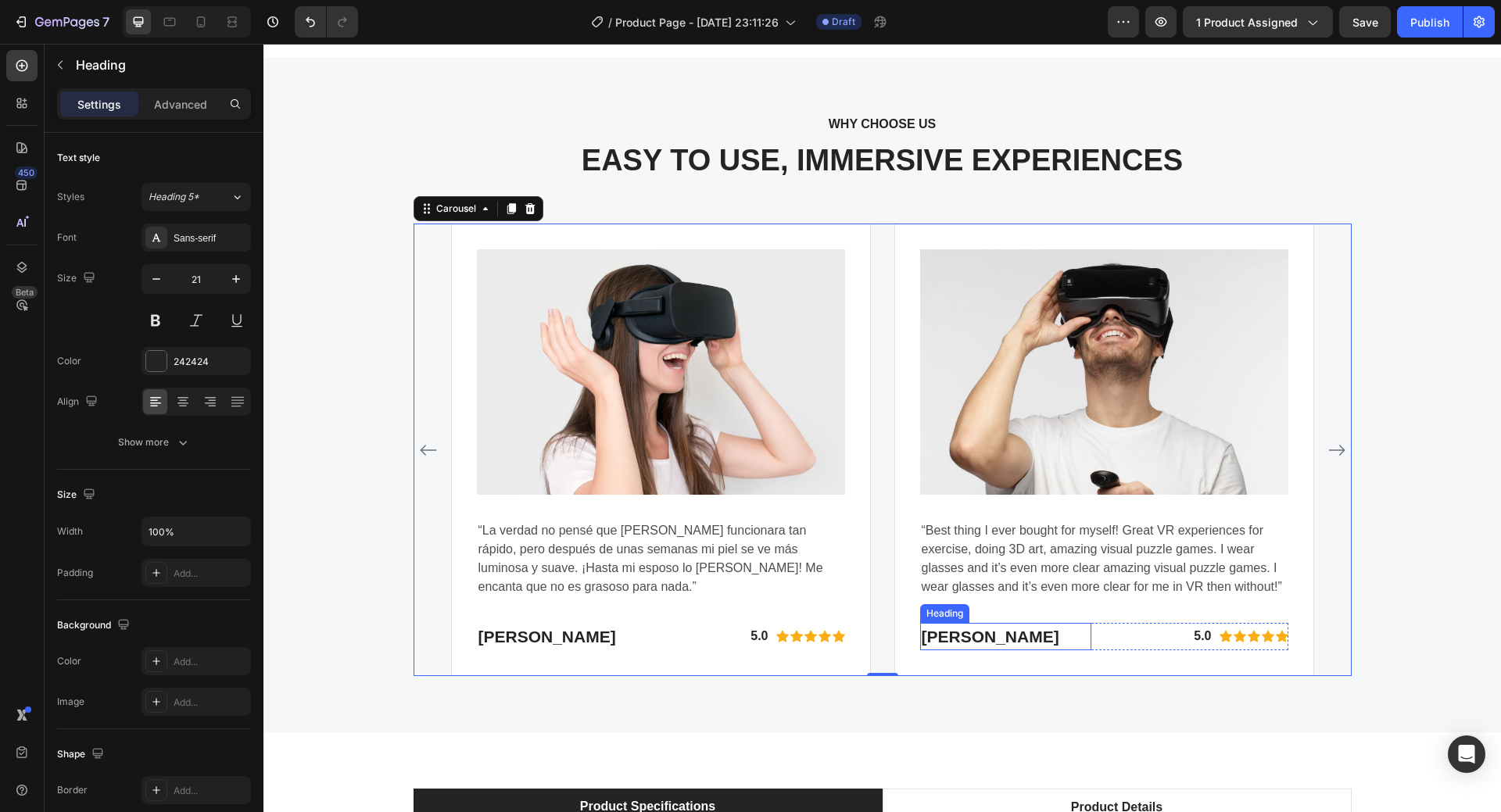
click at [955, 636] on p "Eric Raymond" at bounding box center [1006, 637] width 169 height 25
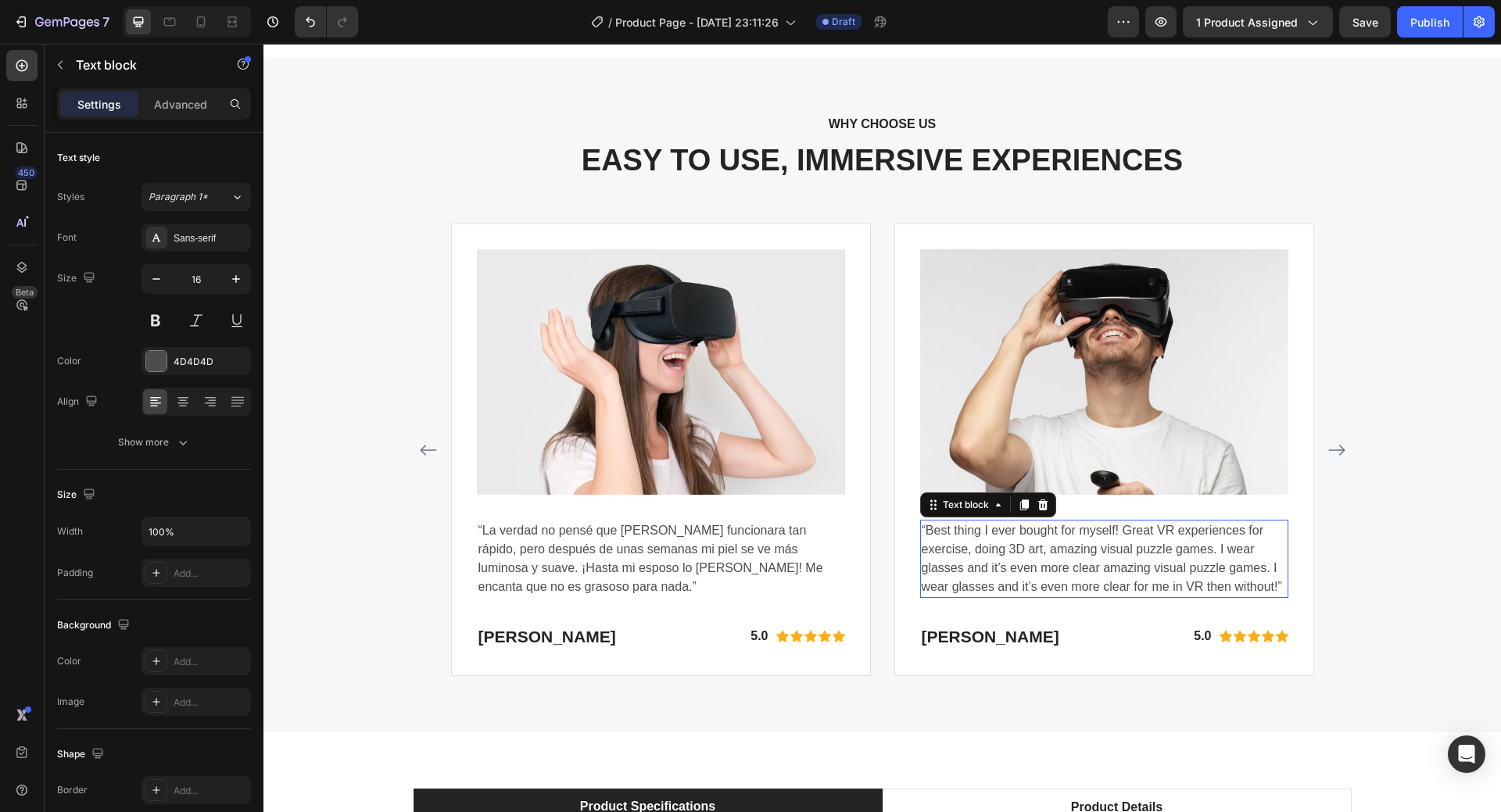
click at [1007, 548] on p "“Best thing I ever bought for myself! Great VR experiences for exercise, doing …" at bounding box center [1104, 559] width 365 height 75
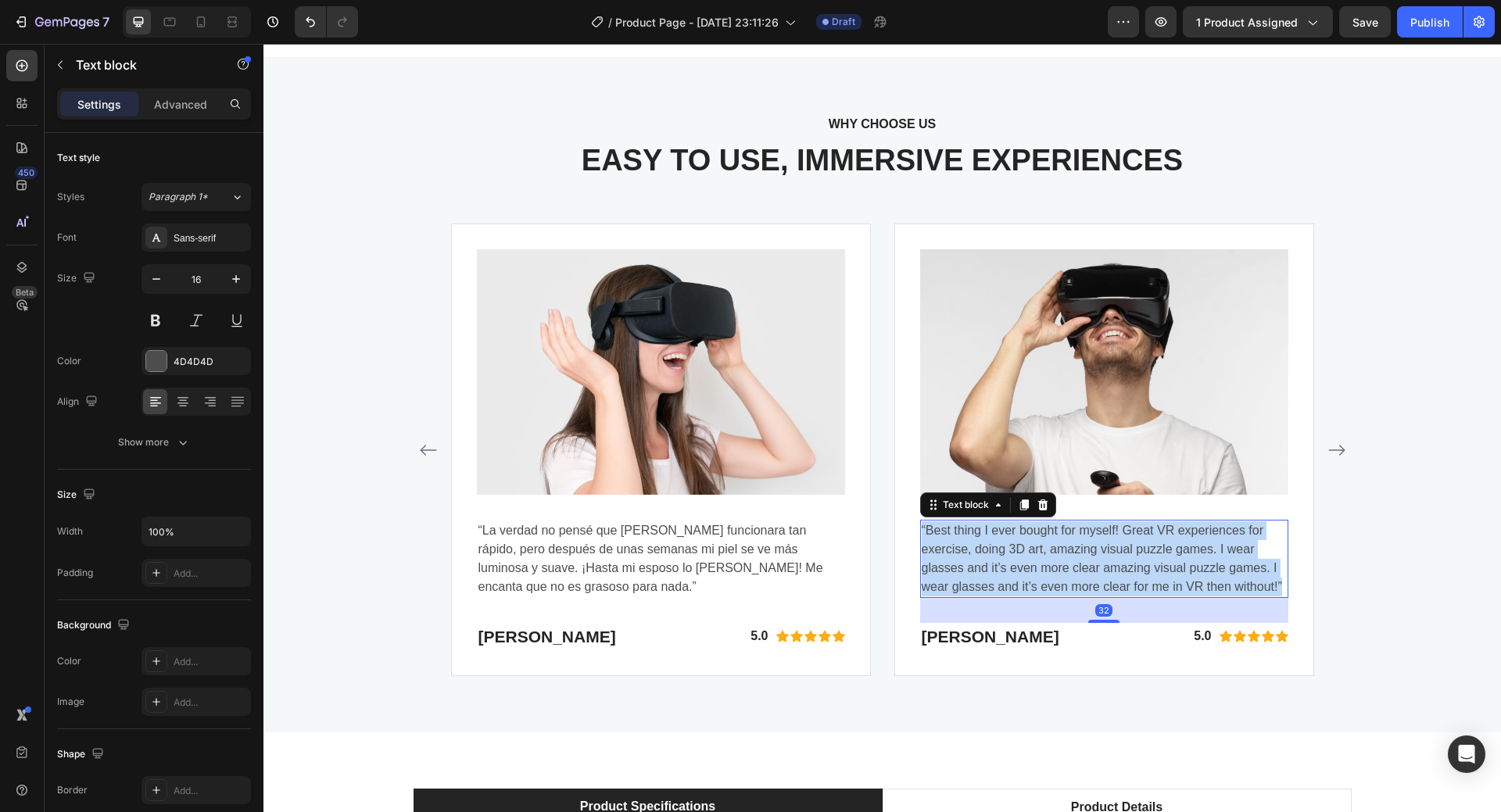
click at [1007, 548] on p "“Best thing I ever bought for myself! Great VR experiences for exercise, doing …" at bounding box center [1104, 559] width 365 height 75
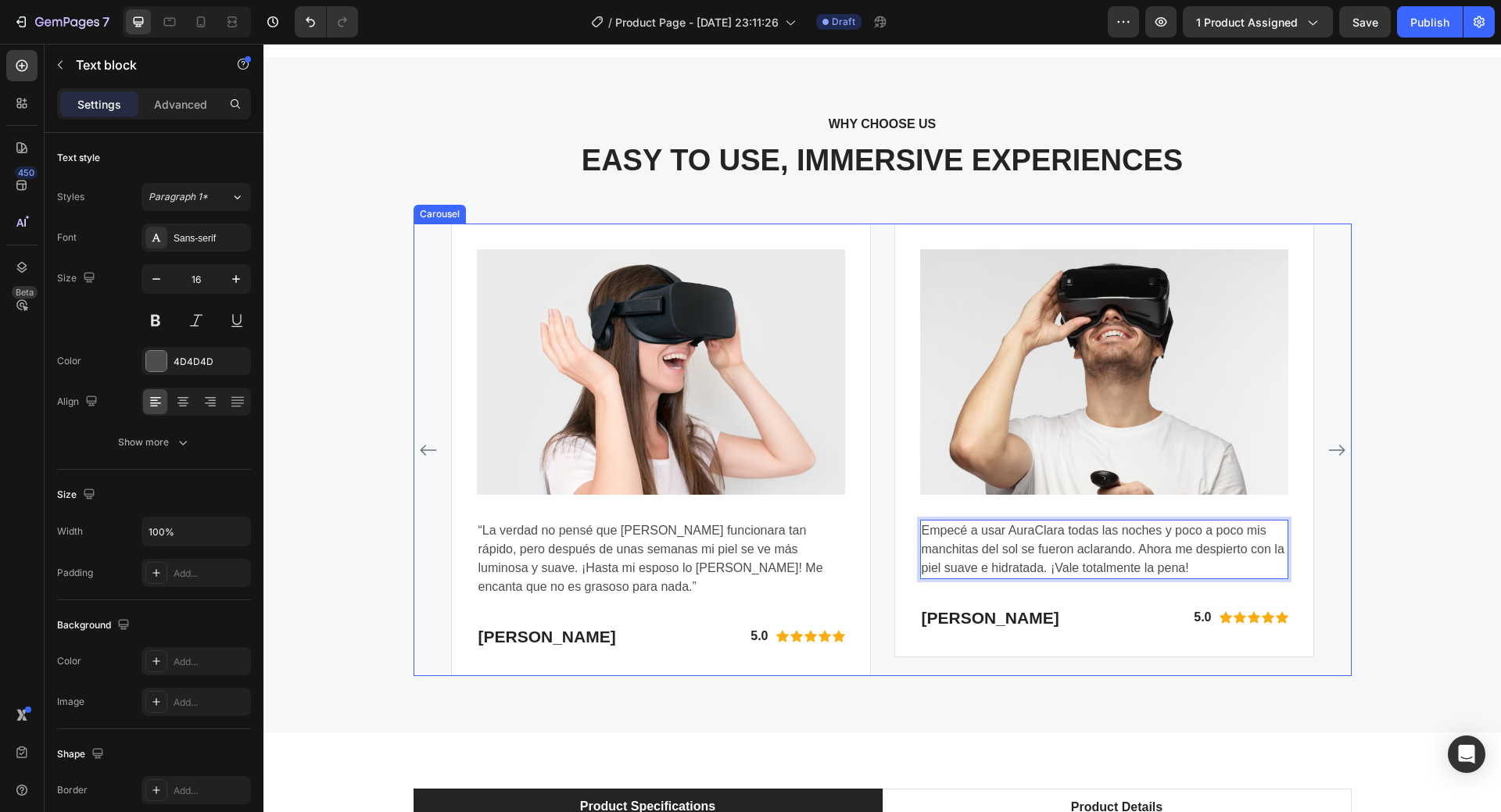
click at [1335, 451] on icon "Carousel Next Arrow" at bounding box center [1337, 450] width 19 height 19
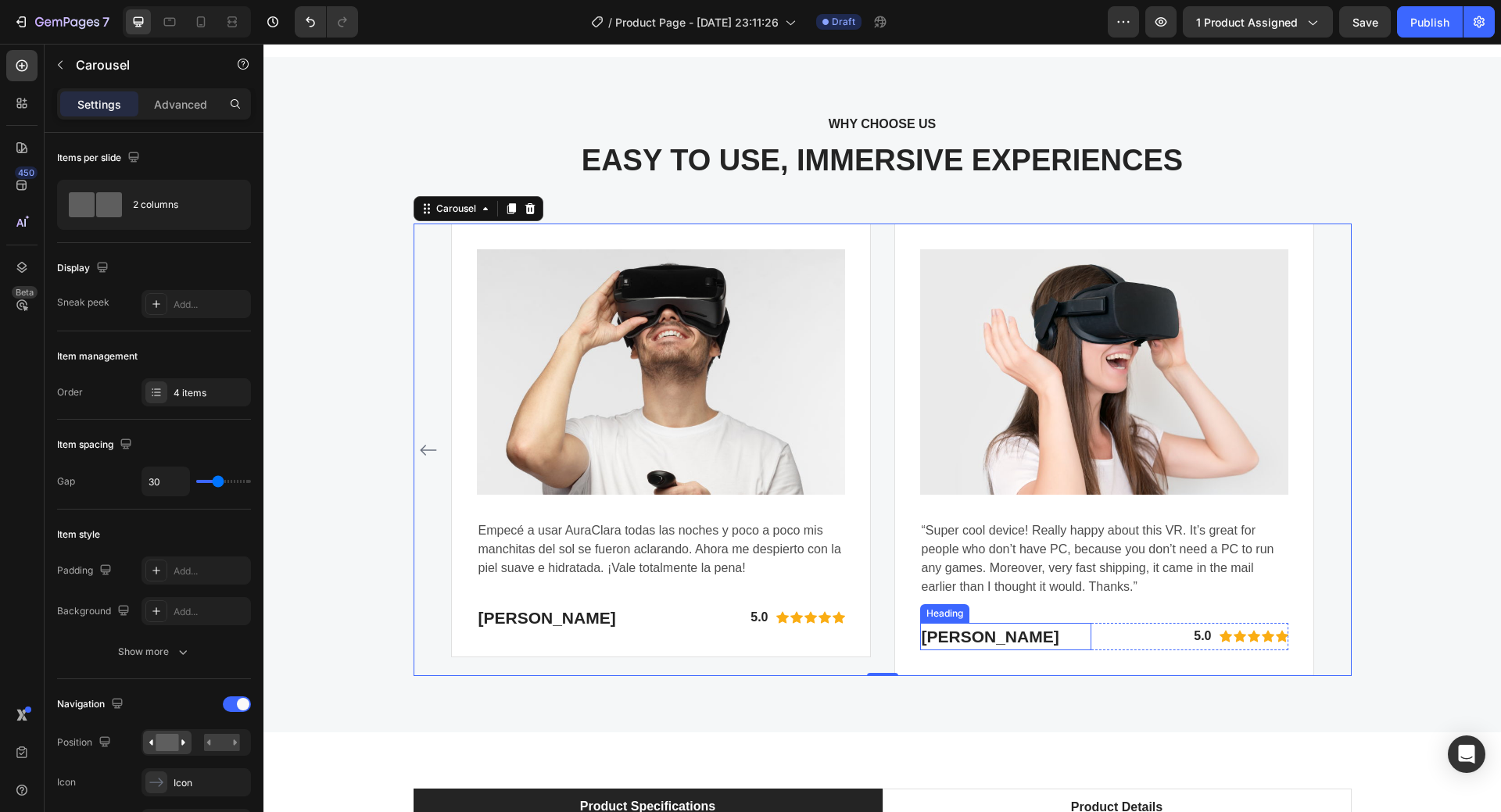
click at [975, 625] on p "Gabriella Holland" at bounding box center [1006, 637] width 169 height 25
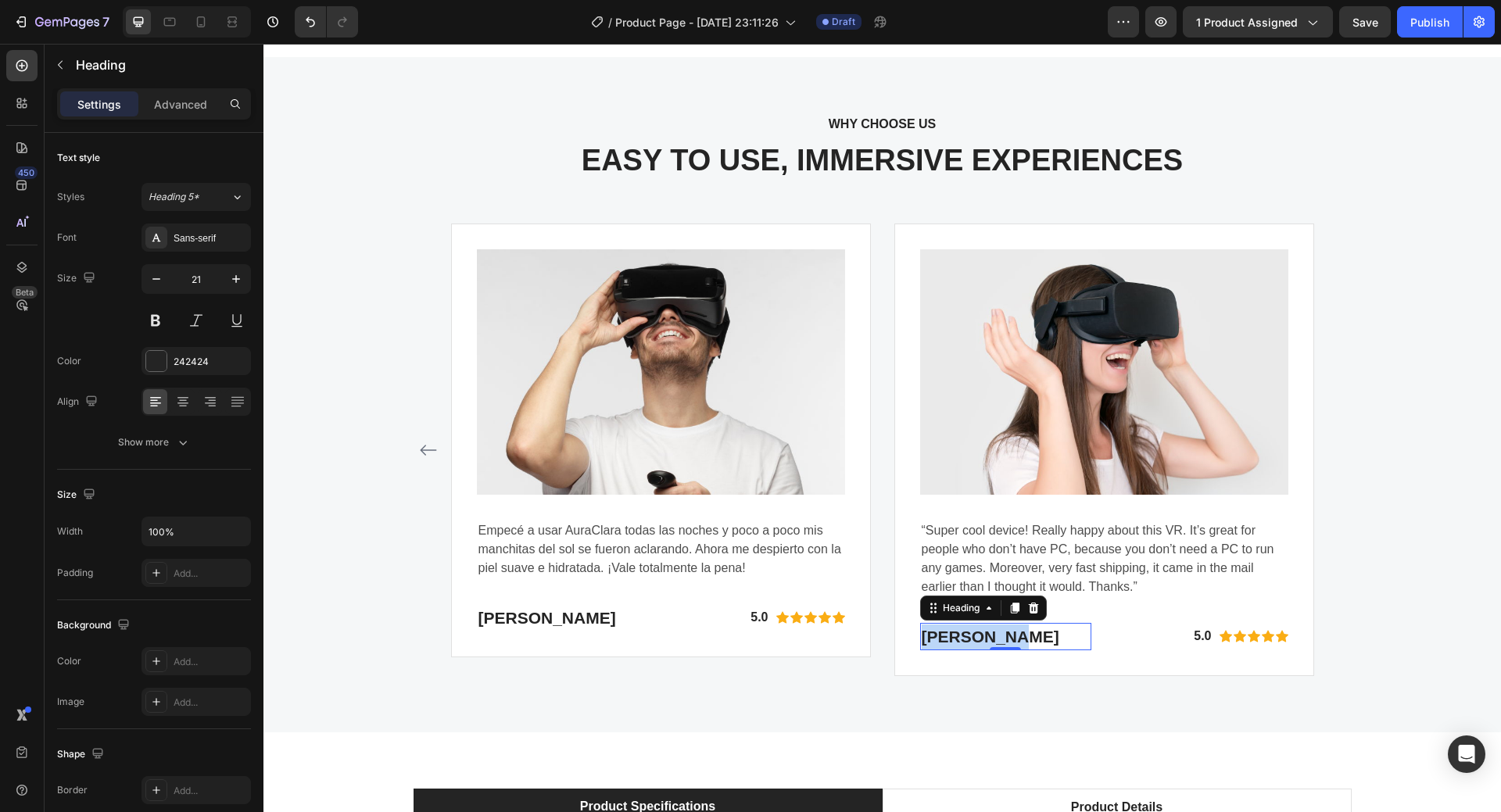
click at [975, 625] on p "Gabriella Holland" at bounding box center [1006, 637] width 169 height 25
click at [1008, 555] on p "“Super cool device! Really happy about this VR. It’s great for people who don’t…" at bounding box center [1104, 559] width 365 height 75
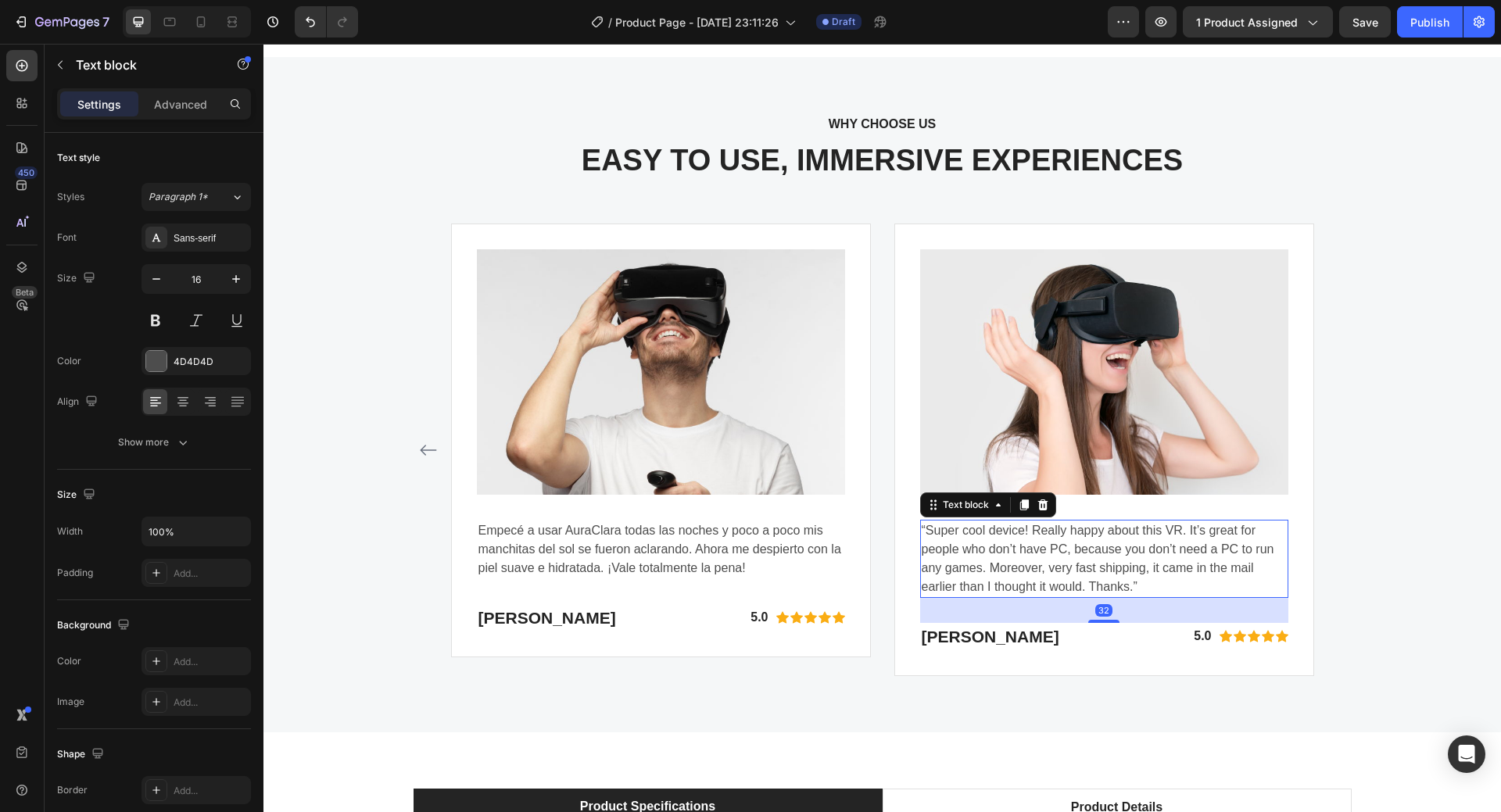
click at [1008, 555] on p "“Super cool device! Really happy about this VR. It’s great for people who don’t…" at bounding box center [1104, 559] width 365 height 75
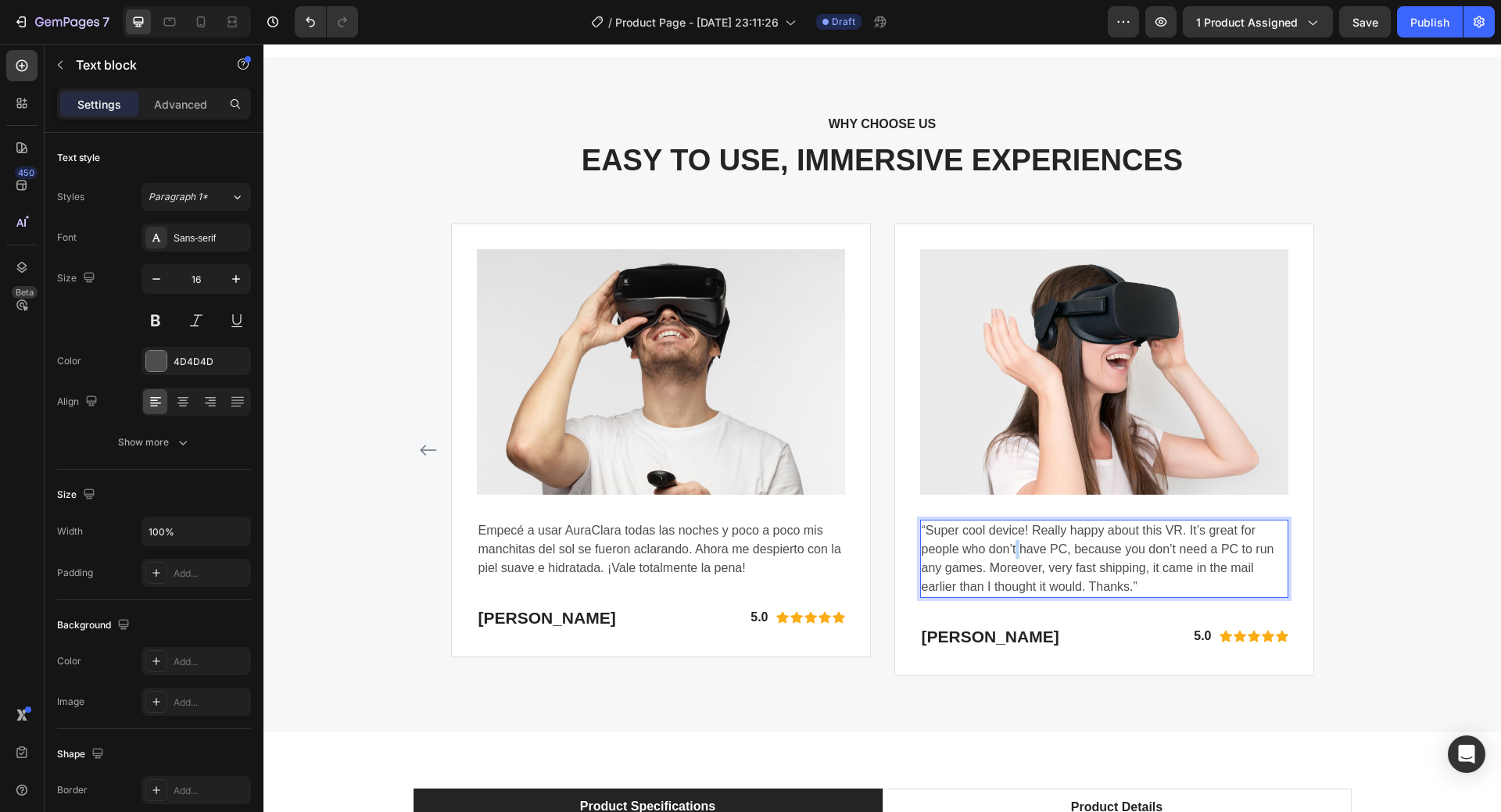
click at [1008, 555] on p "“Super cool device! Really happy about this VR. It’s great for people who don’t…" at bounding box center [1104, 559] width 365 height 75
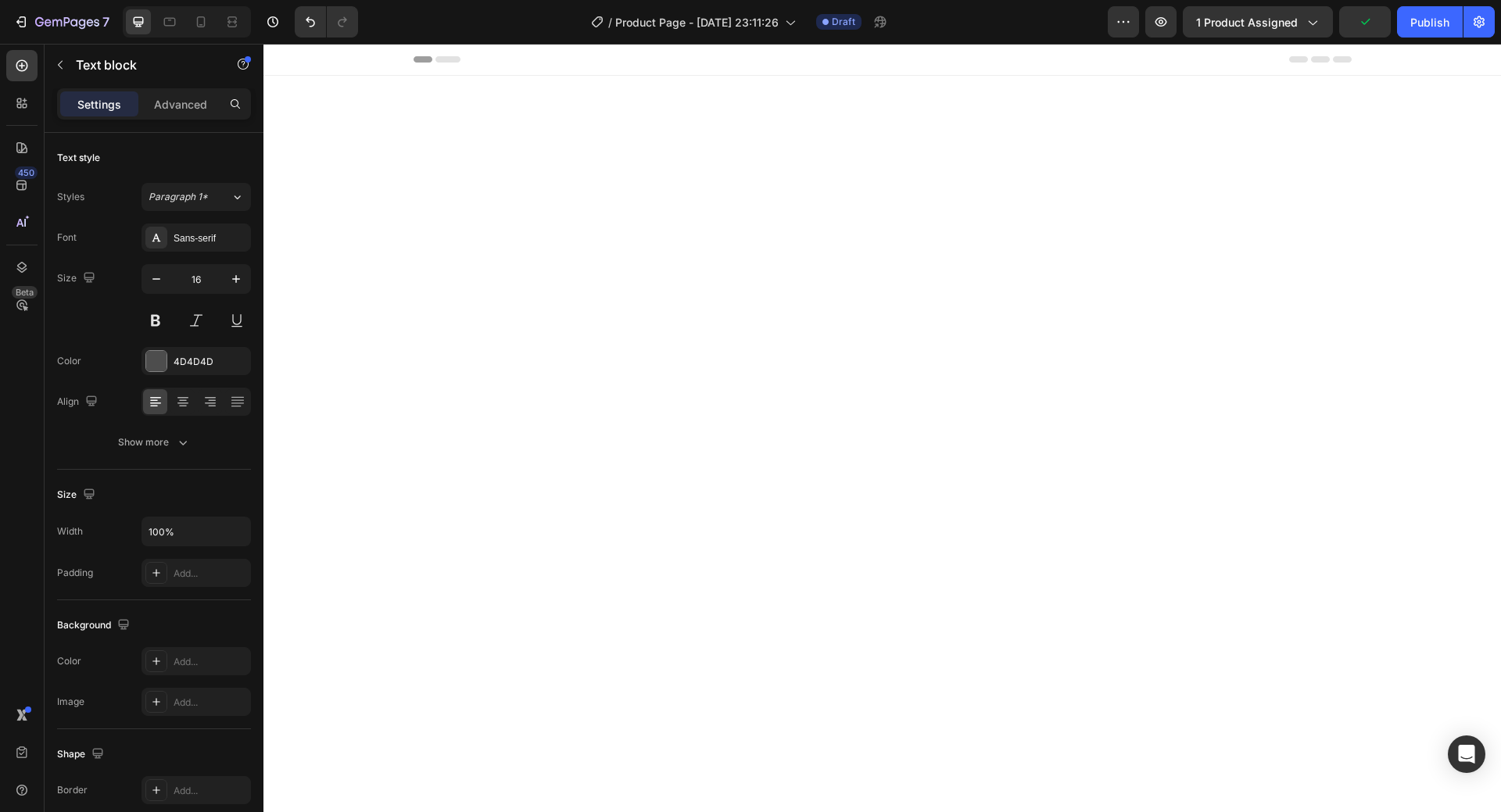
scroll to position [4359, 0]
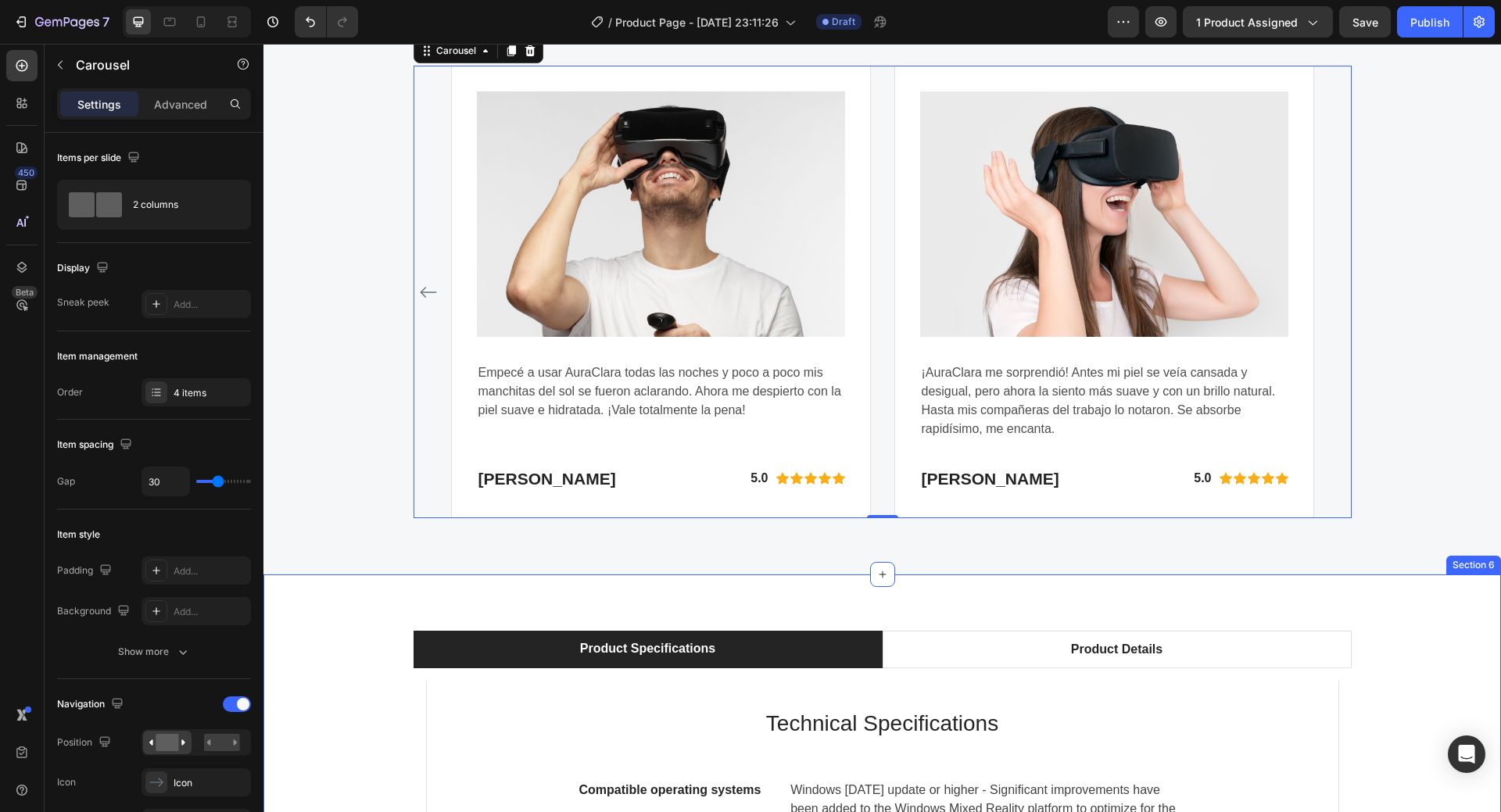
scroll to position [4515, 0]
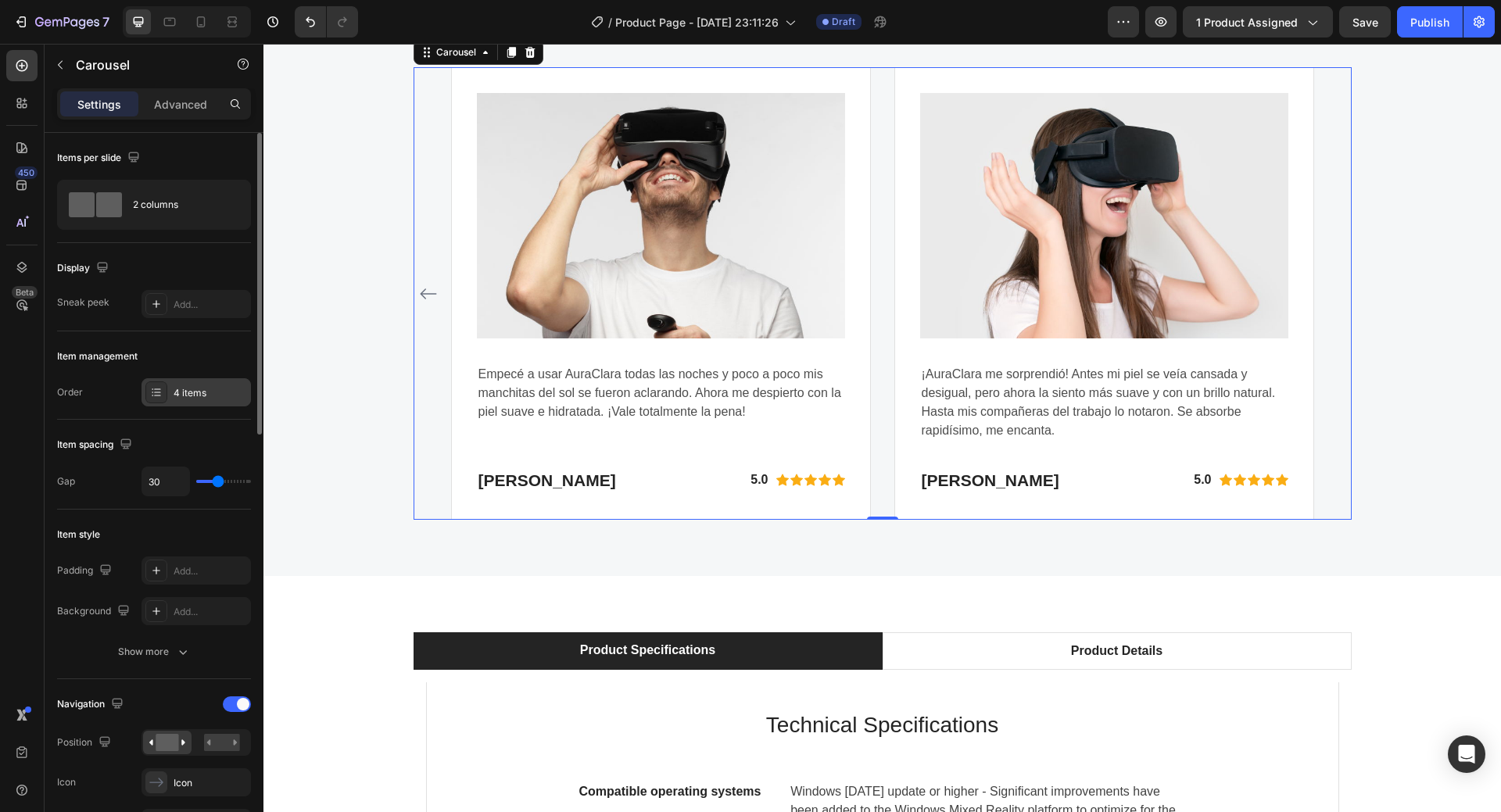
click at [207, 386] on div "4 items" at bounding box center [210, 393] width 73 height 14
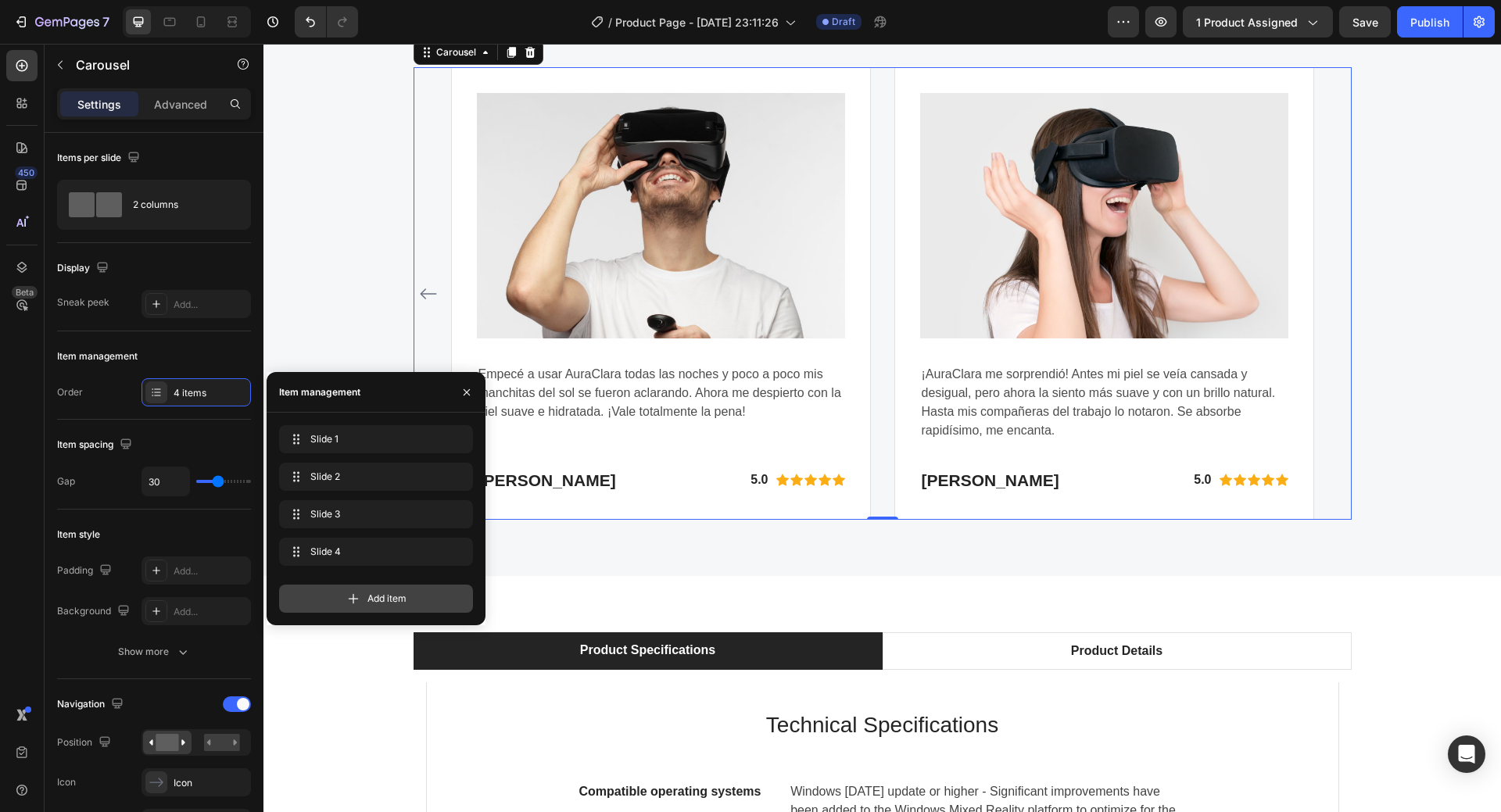
click at [352, 602] on icon at bounding box center [353, 598] width 16 height 16
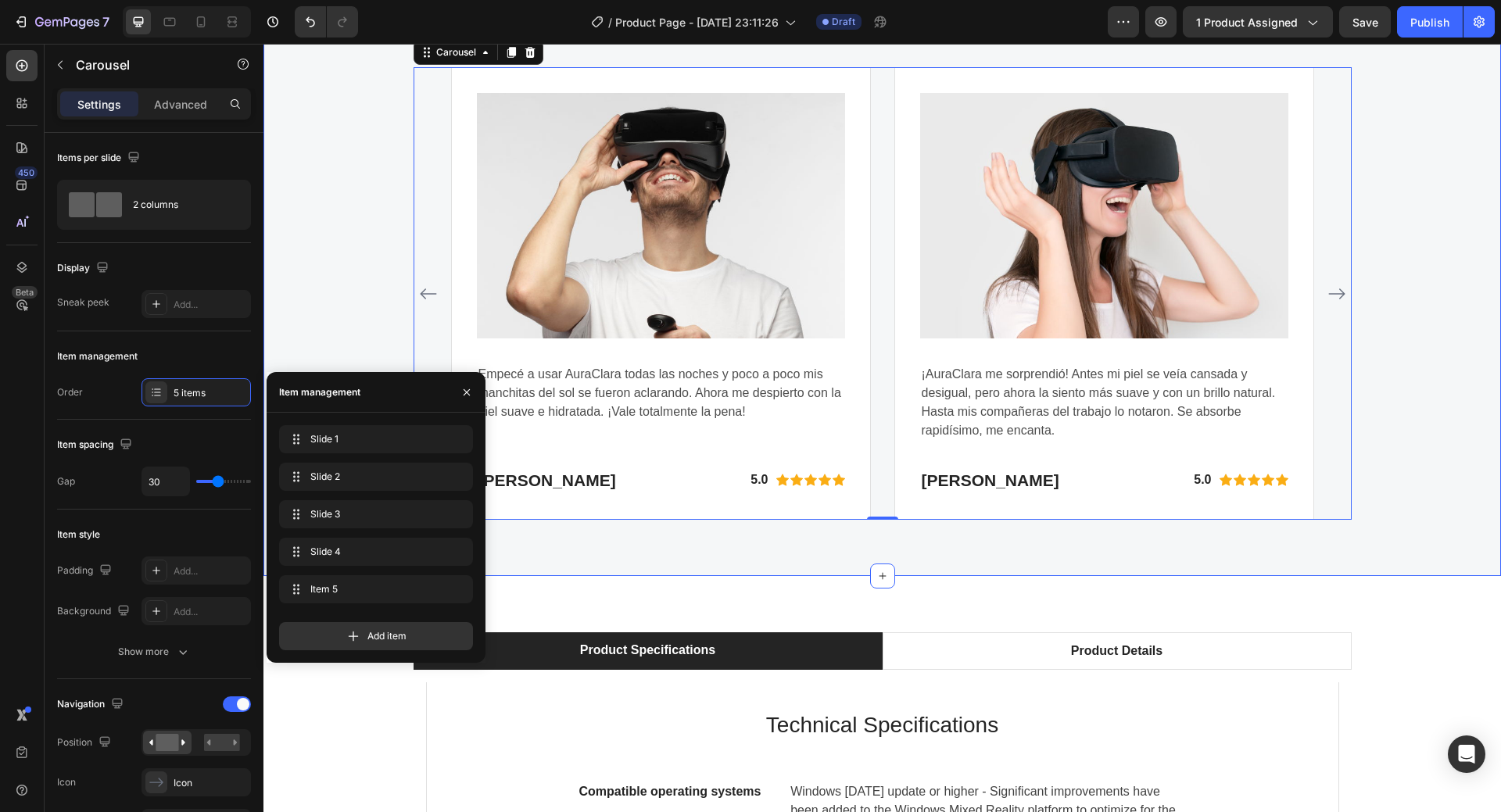
click at [1146, 544] on div "WHY CHOOSE US Text block EASY TO USE, IMMERSIVE EXPERIENCES Heading Image Lo qu…" at bounding box center [882, 238] width 1238 height 676
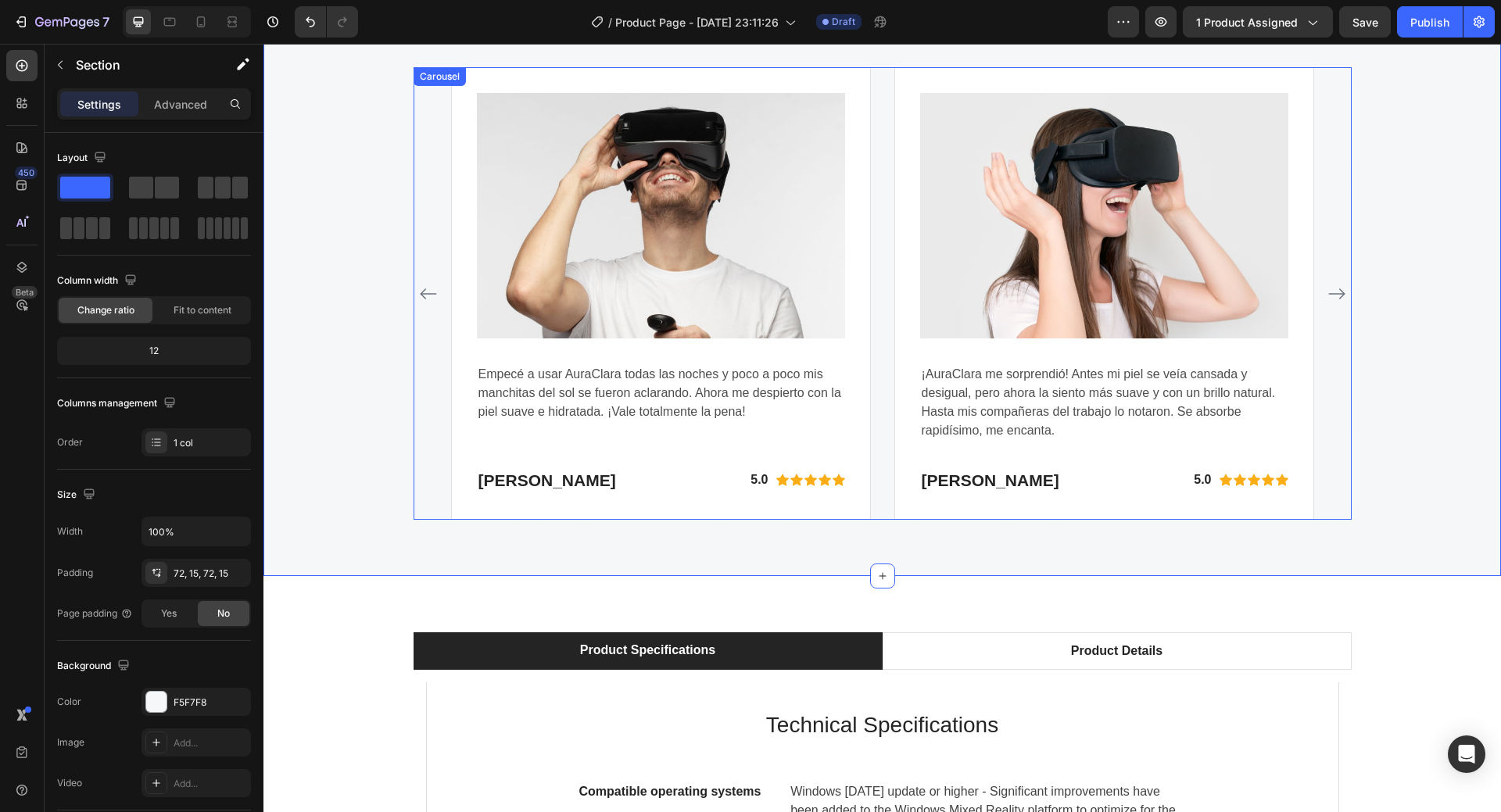
click at [1333, 294] on icon "Carousel Next Arrow" at bounding box center [1337, 294] width 17 height 11
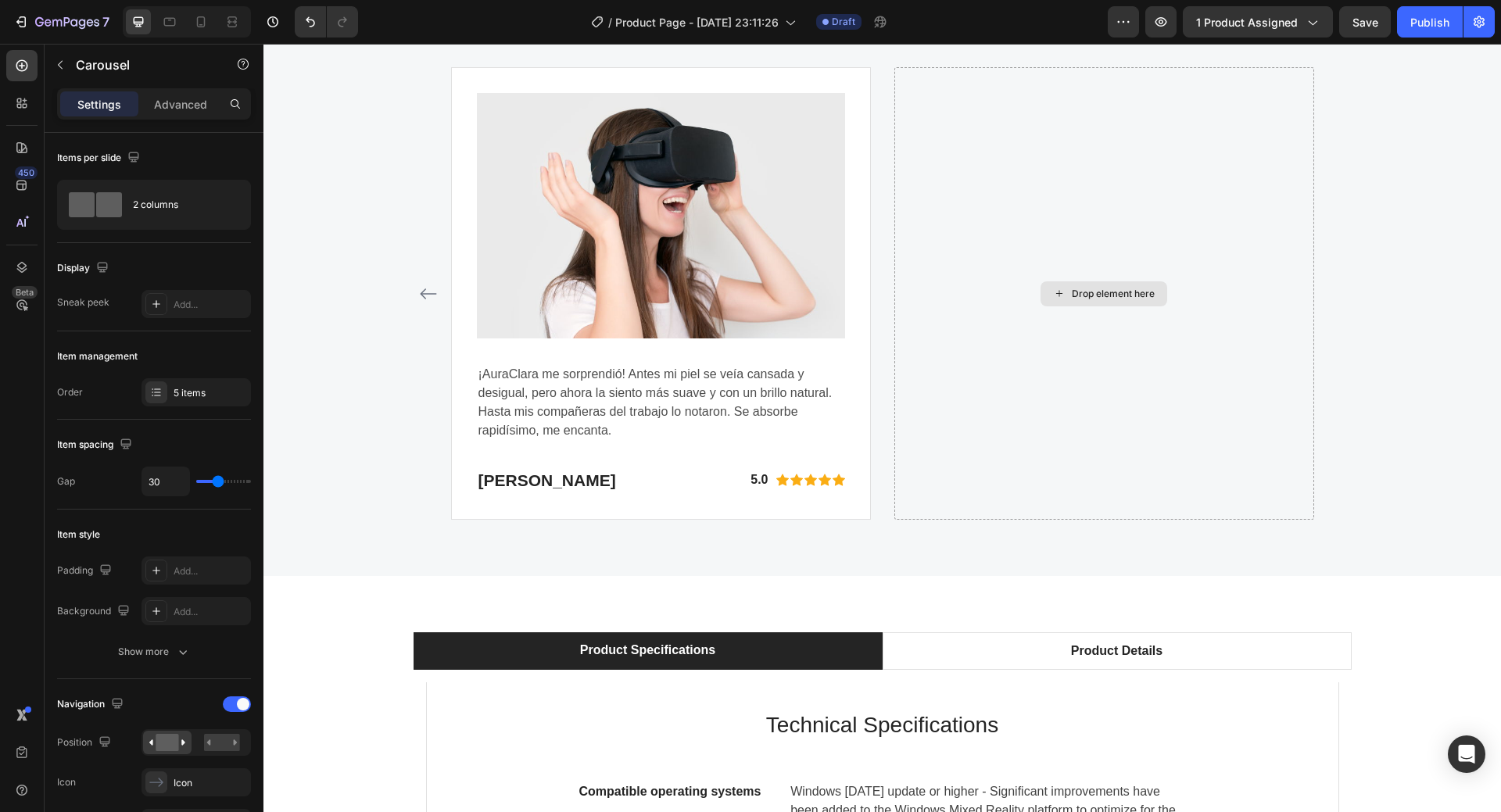
click at [1099, 295] on div "Drop element here" at bounding box center [1113, 294] width 83 height 12
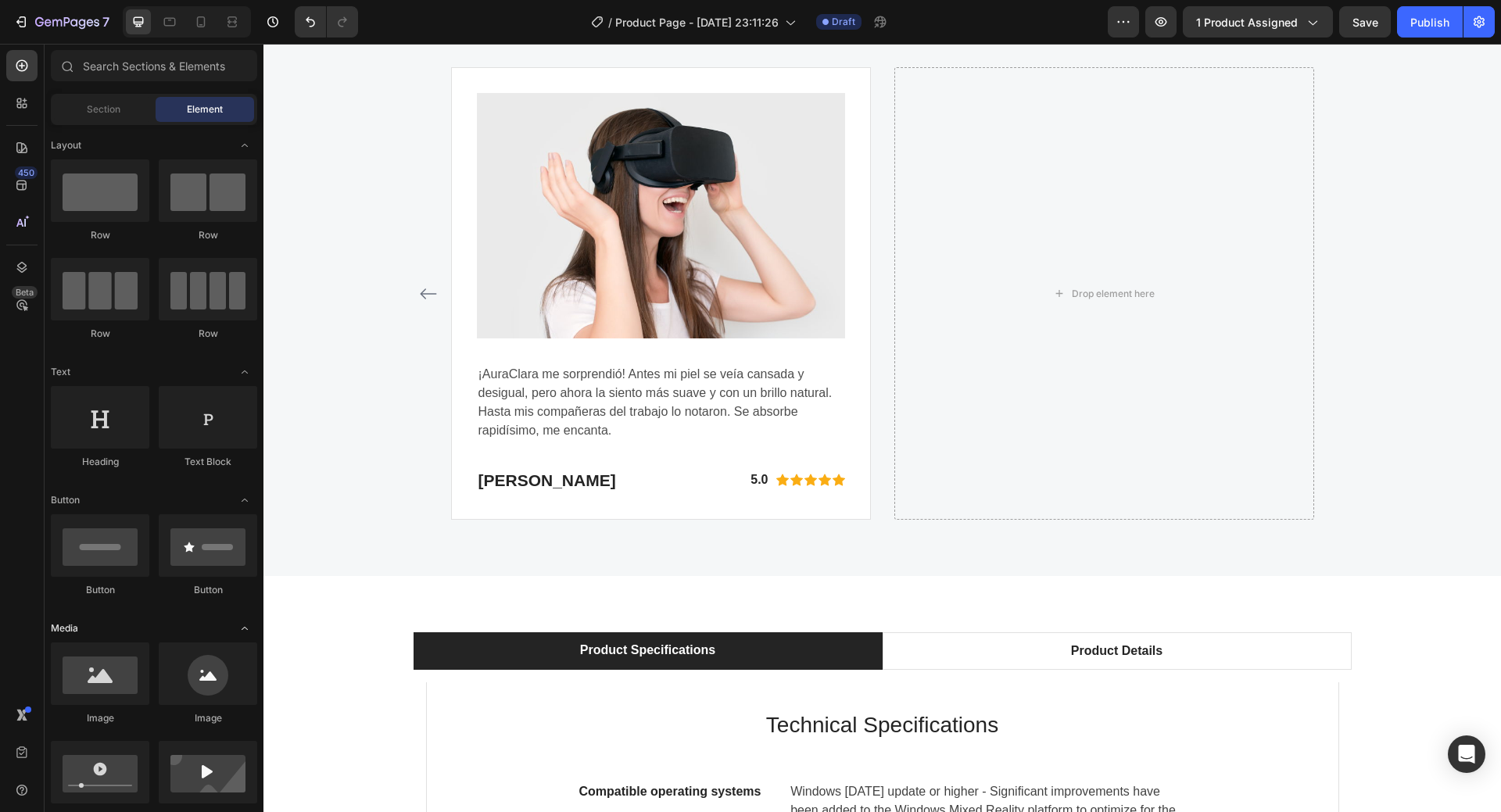
scroll to position [313, 0]
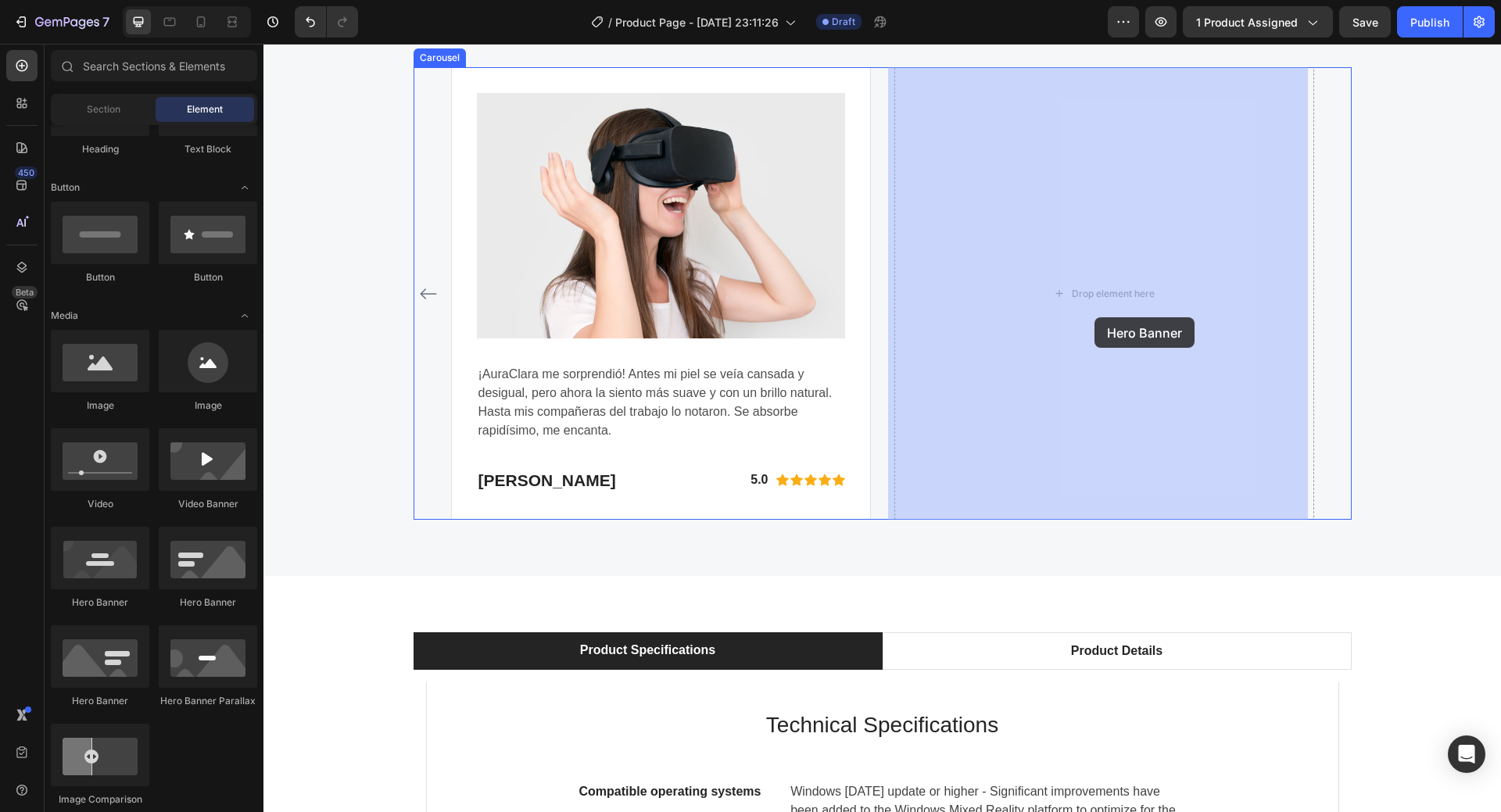
drag, startPoint x: 399, startPoint y: 708, endPoint x: 1095, endPoint y: 318, distance: 797.8
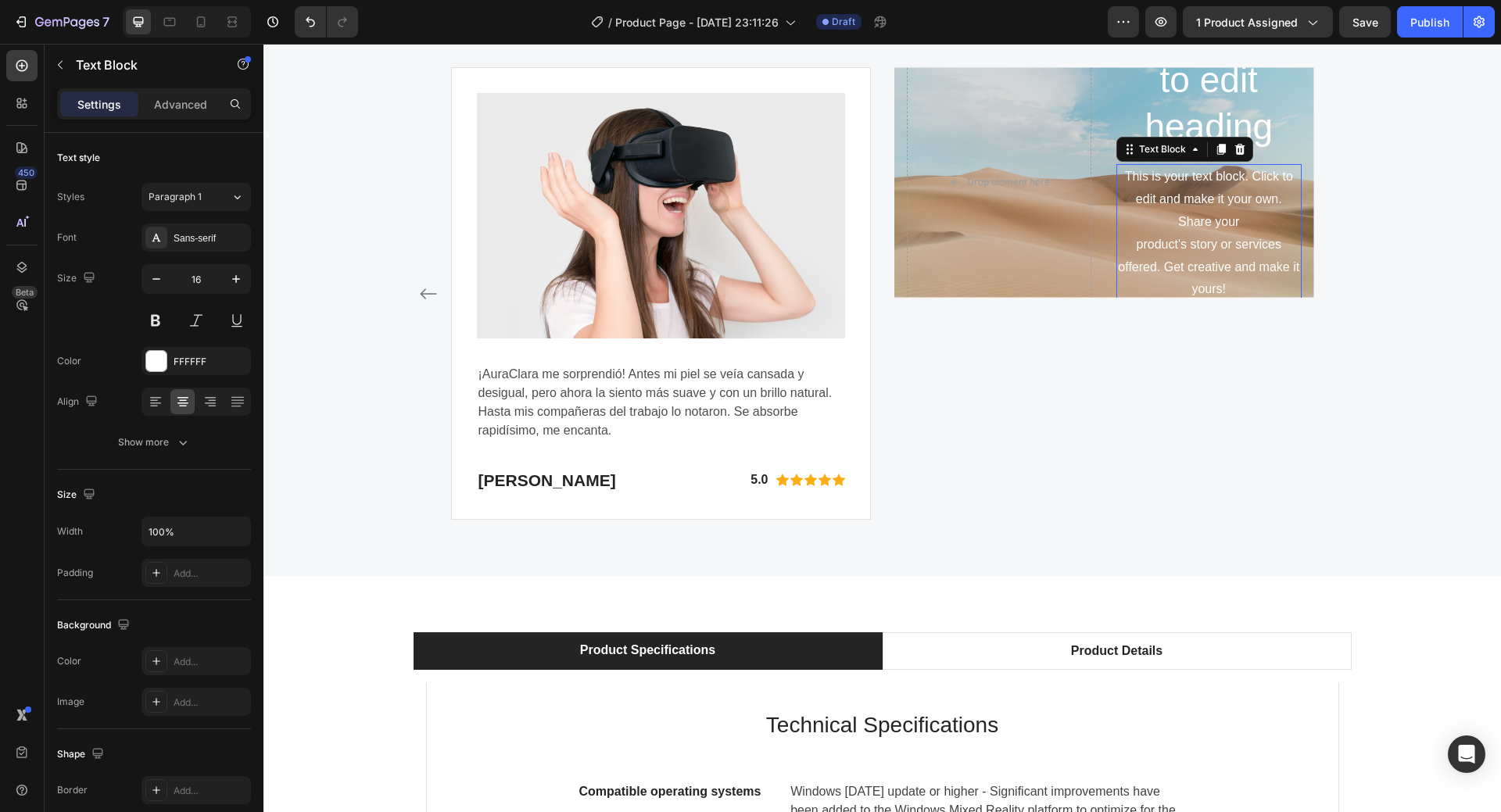
click at [1138, 245] on div "This is your text block. Click to edit and make it your own. Share your product…" at bounding box center [1209, 234] width 186 height 139
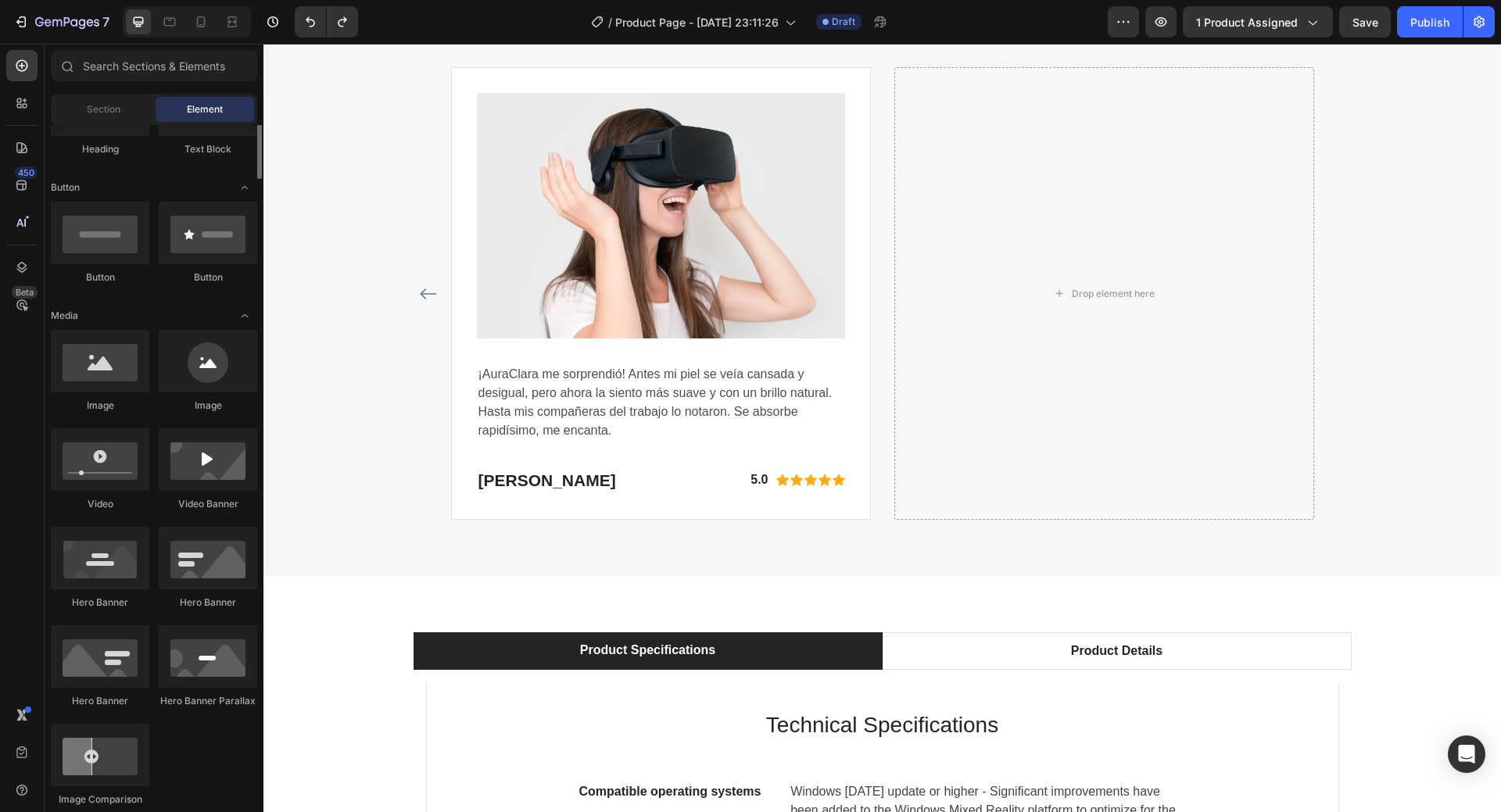
scroll to position [234, 0]
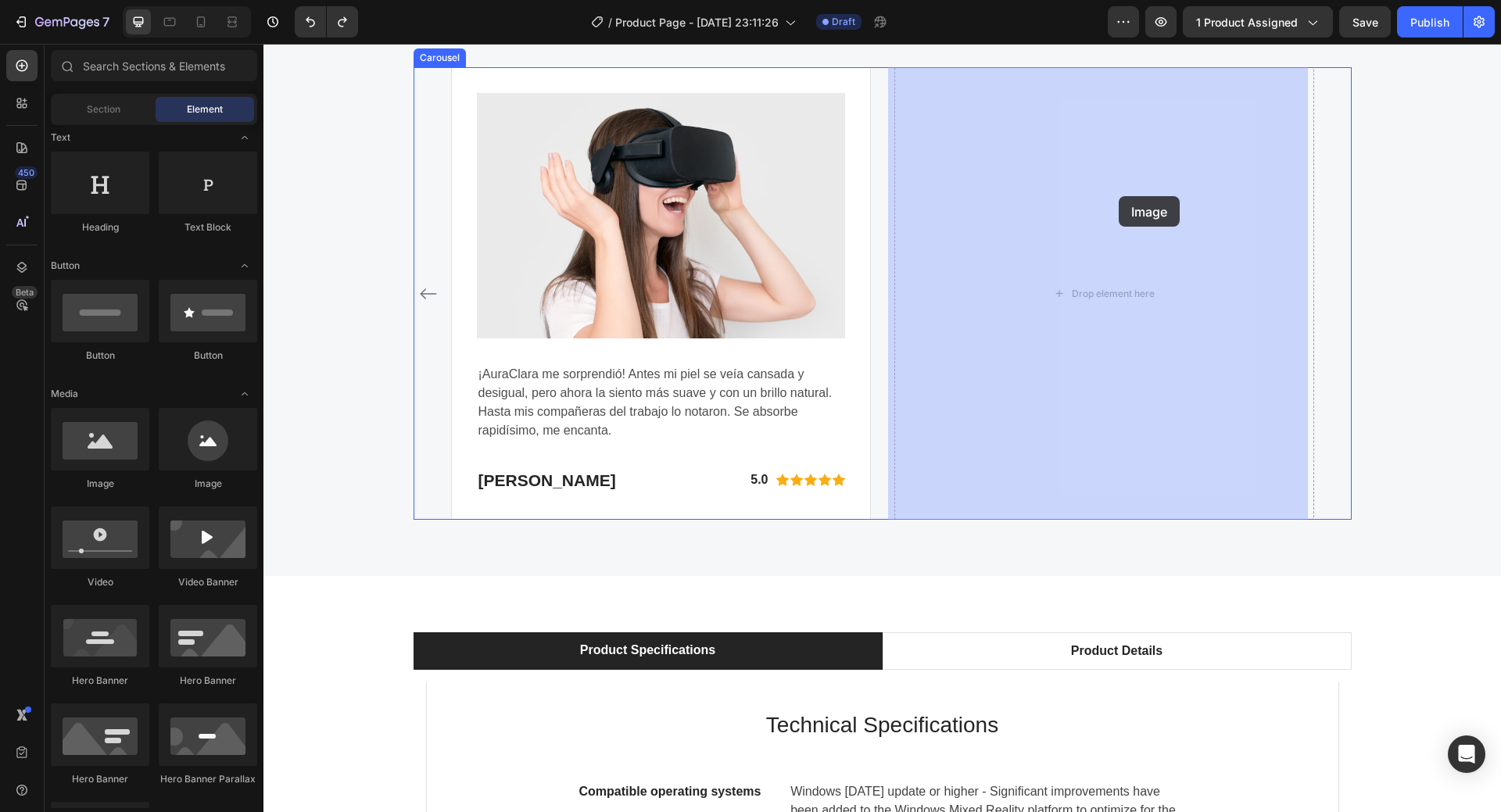
drag, startPoint x: 371, startPoint y: 482, endPoint x: 1119, endPoint y: 196, distance: 800.8
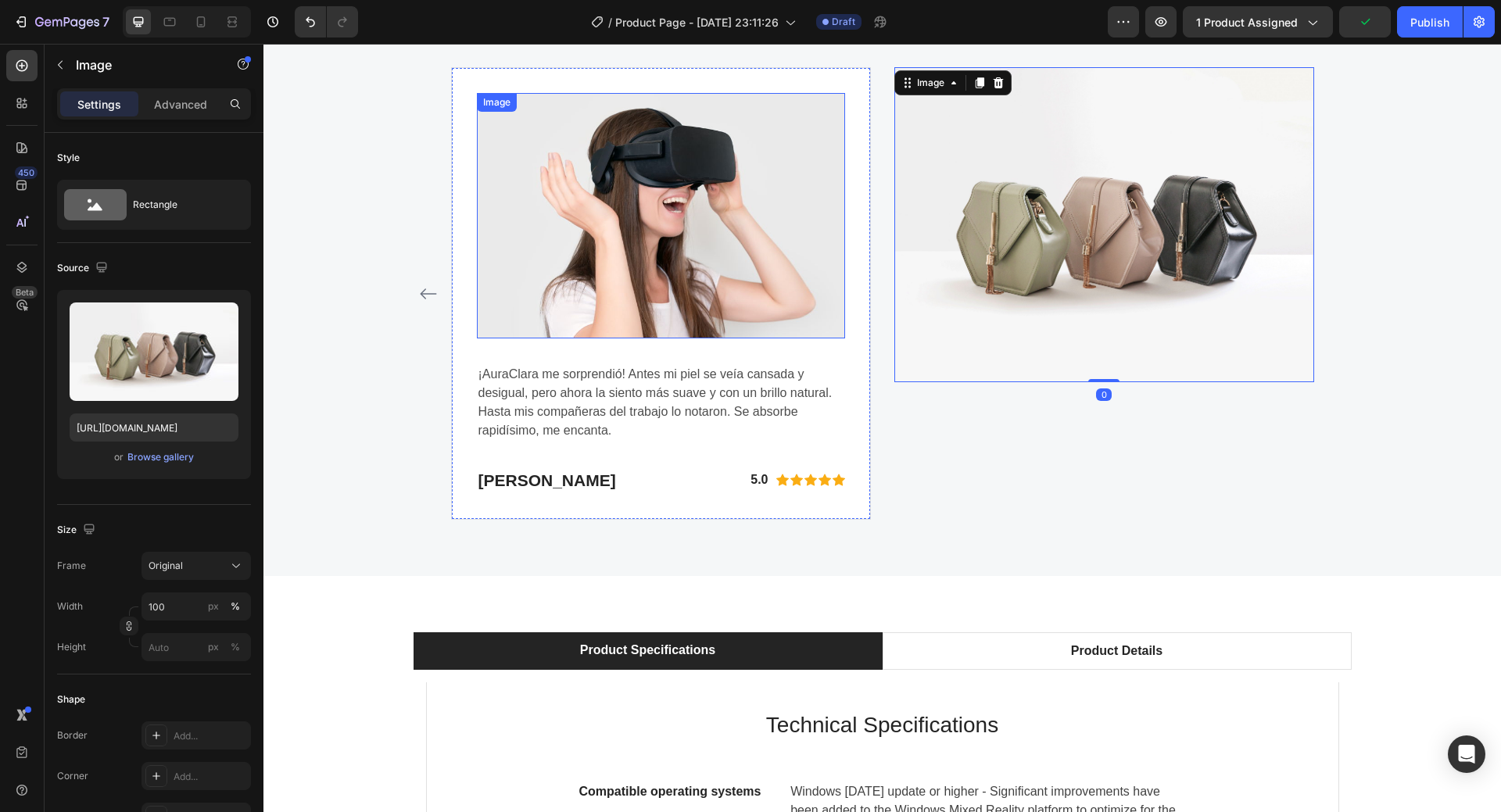
click at [772, 267] on img at bounding box center [661, 215] width 368 height 245
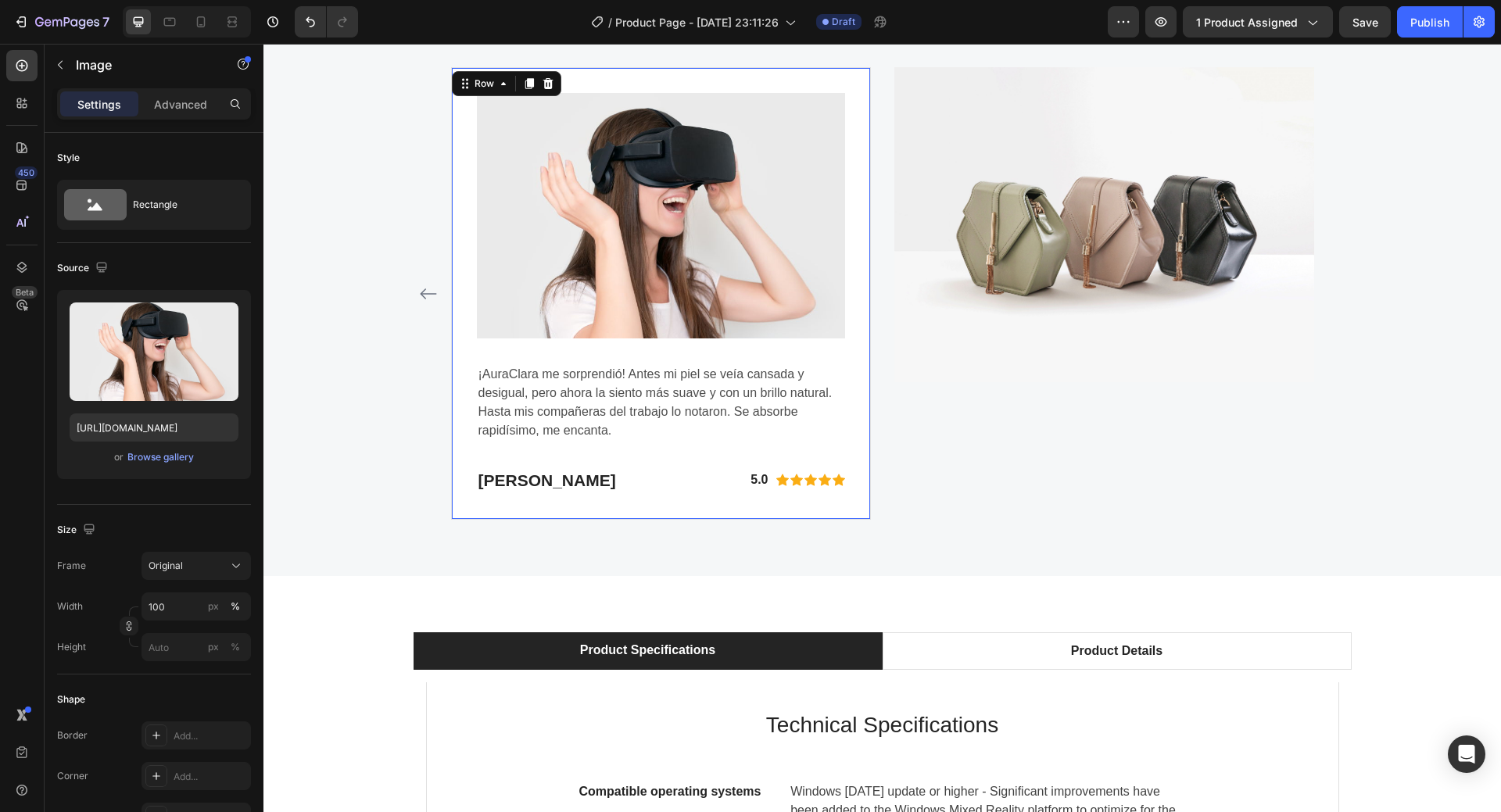
click at [588, 74] on div "Image ¡AuraClara me sorprendió! Antes mi piel se veía cansada y desigual, pero …" at bounding box center [661, 293] width 420 height 453
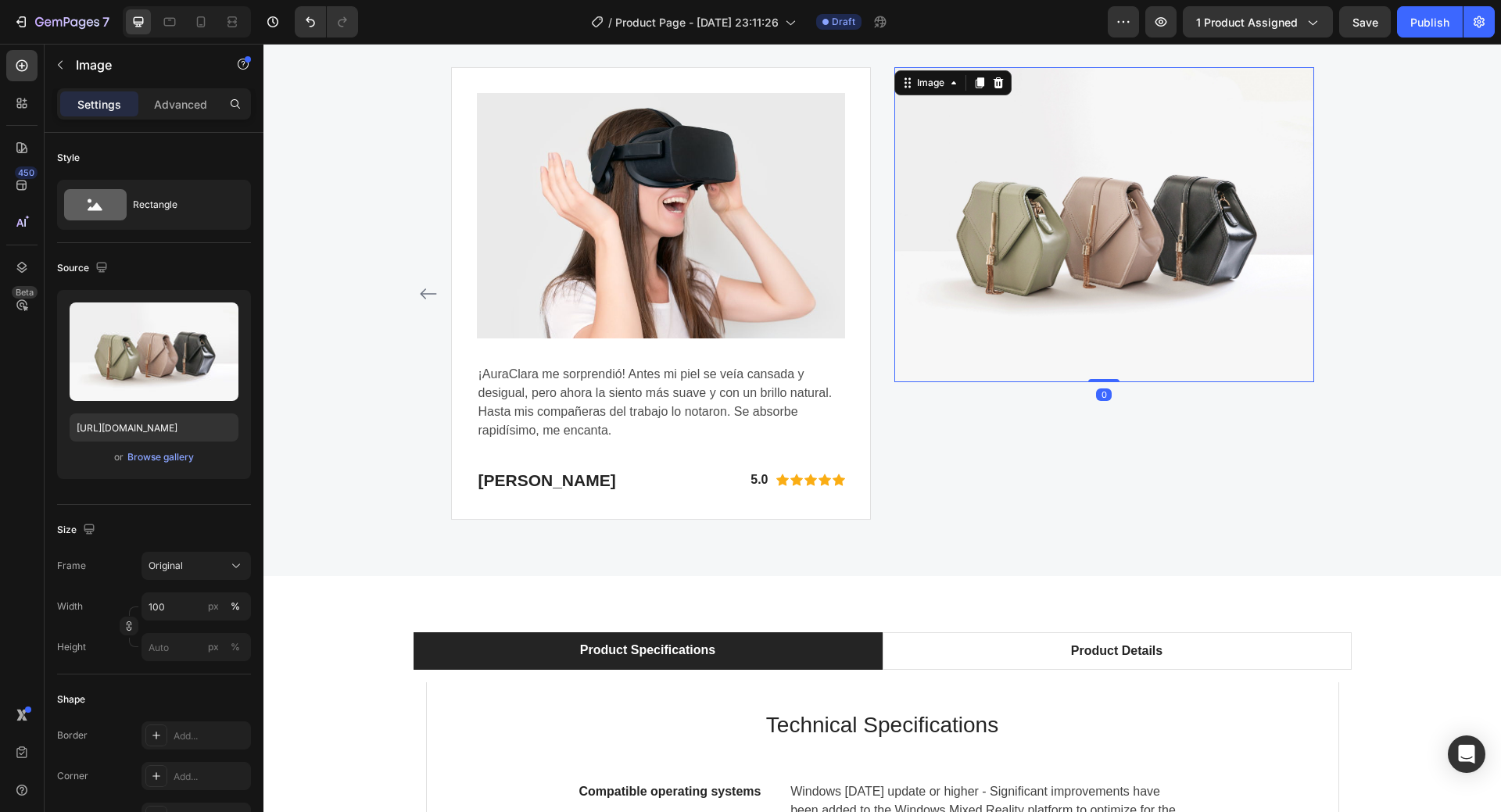
click at [1081, 199] on img at bounding box center [1104, 224] width 420 height 315
click at [992, 83] on icon at bounding box center [998, 83] width 12 height 12
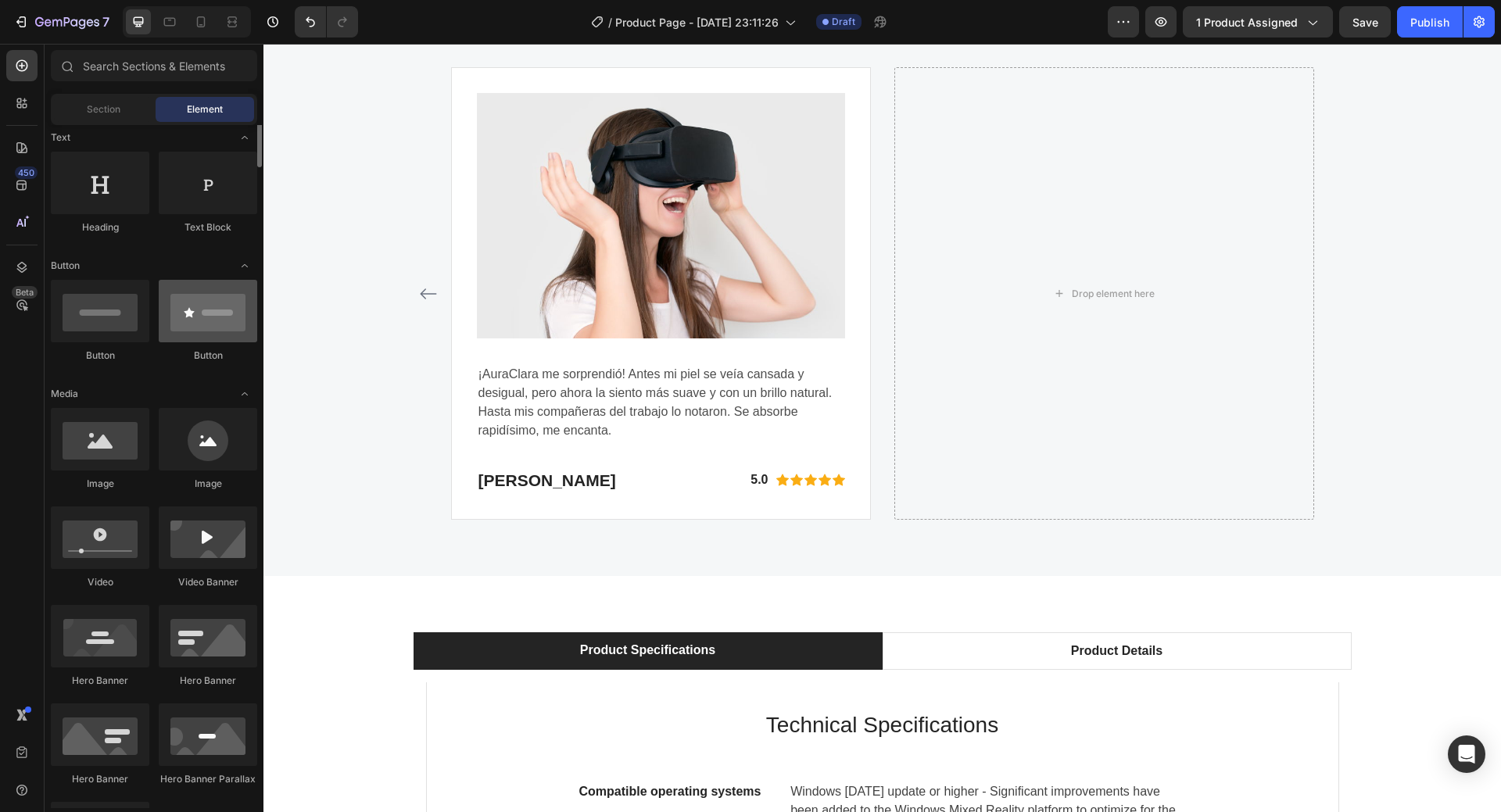
scroll to position [0, 0]
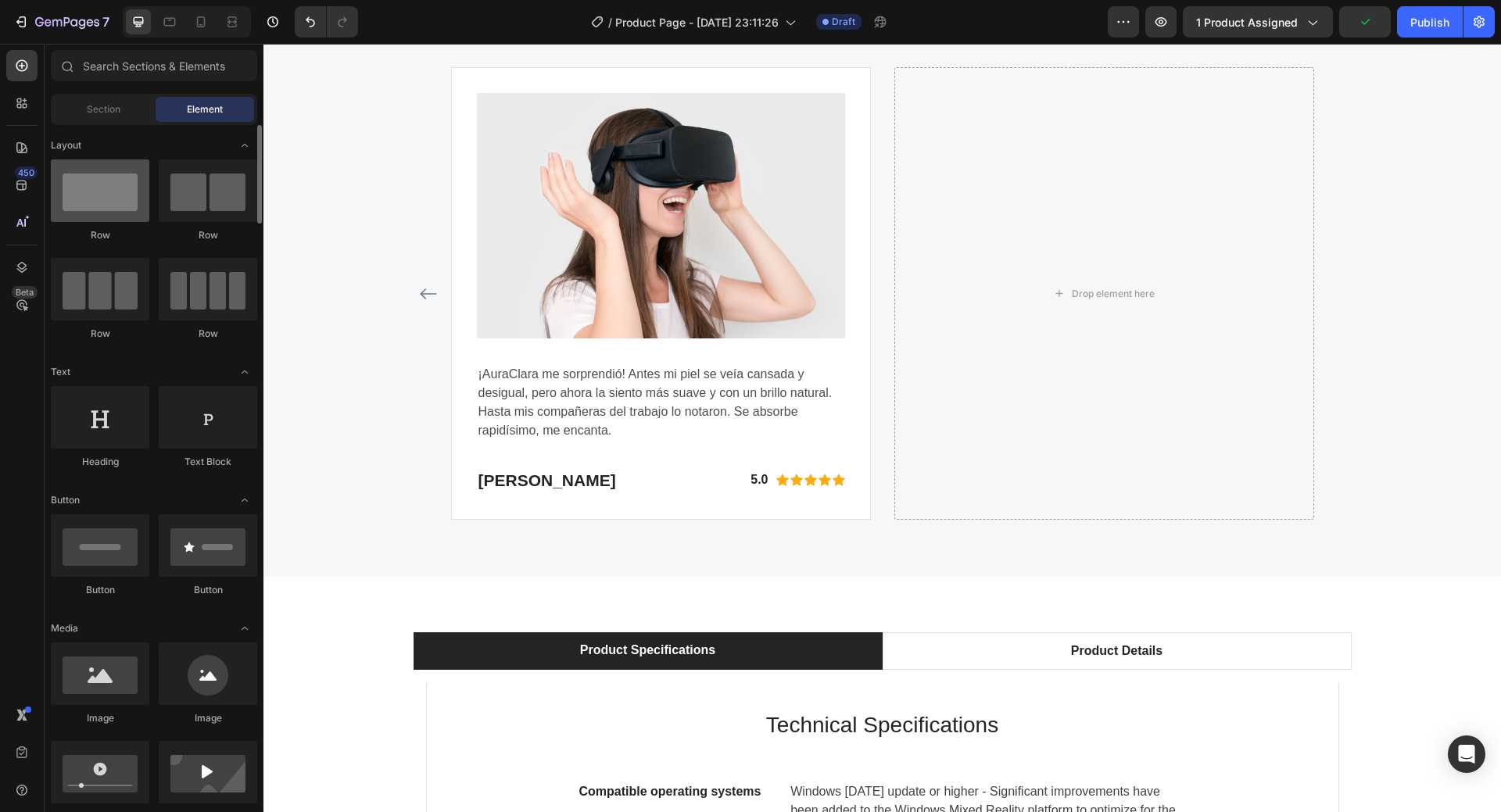
click at [107, 205] on div at bounding box center [100, 191] width 98 height 63
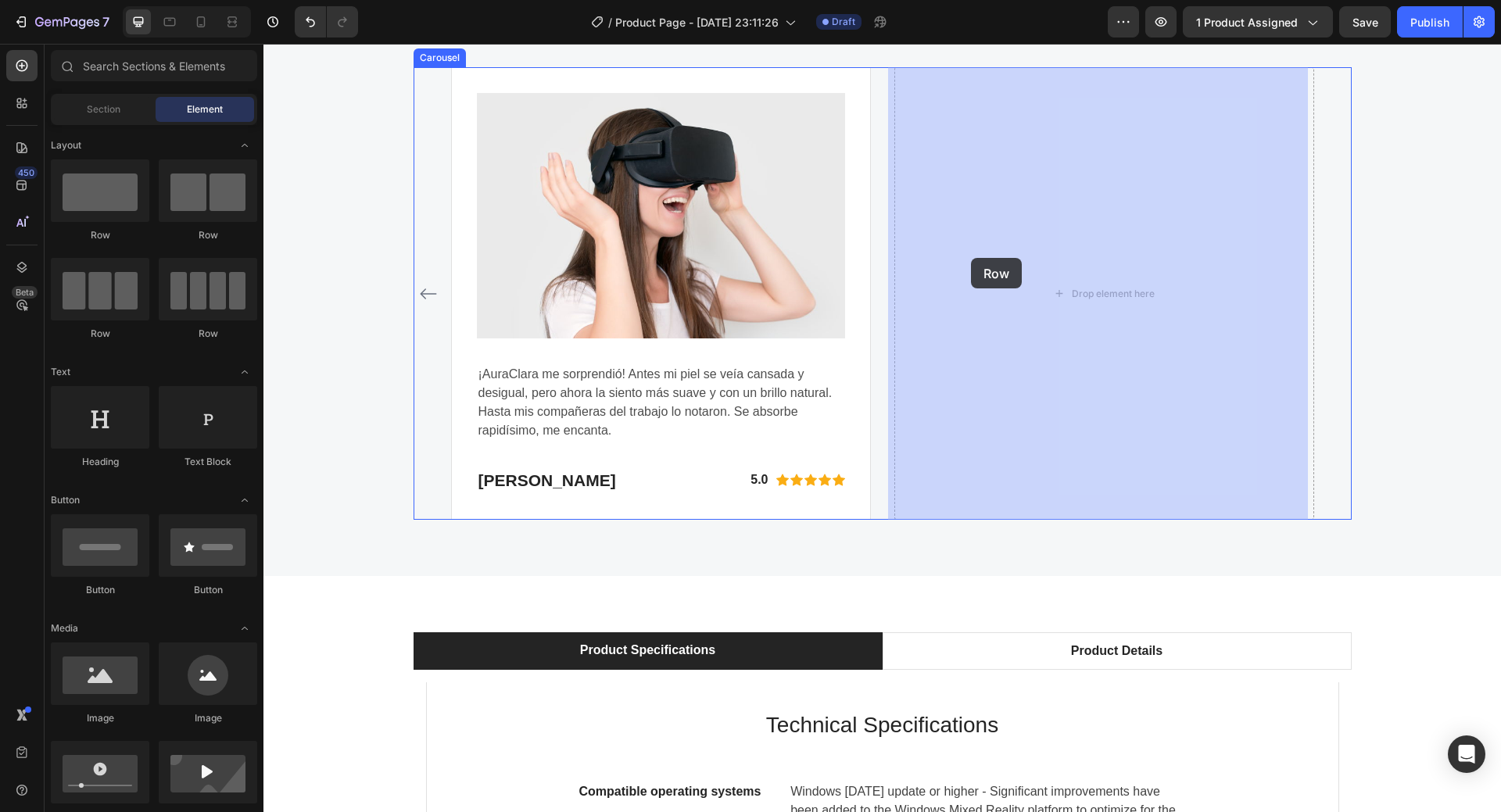
drag, startPoint x: 371, startPoint y: 249, endPoint x: 971, endPoint y: 258, distance: 600.1
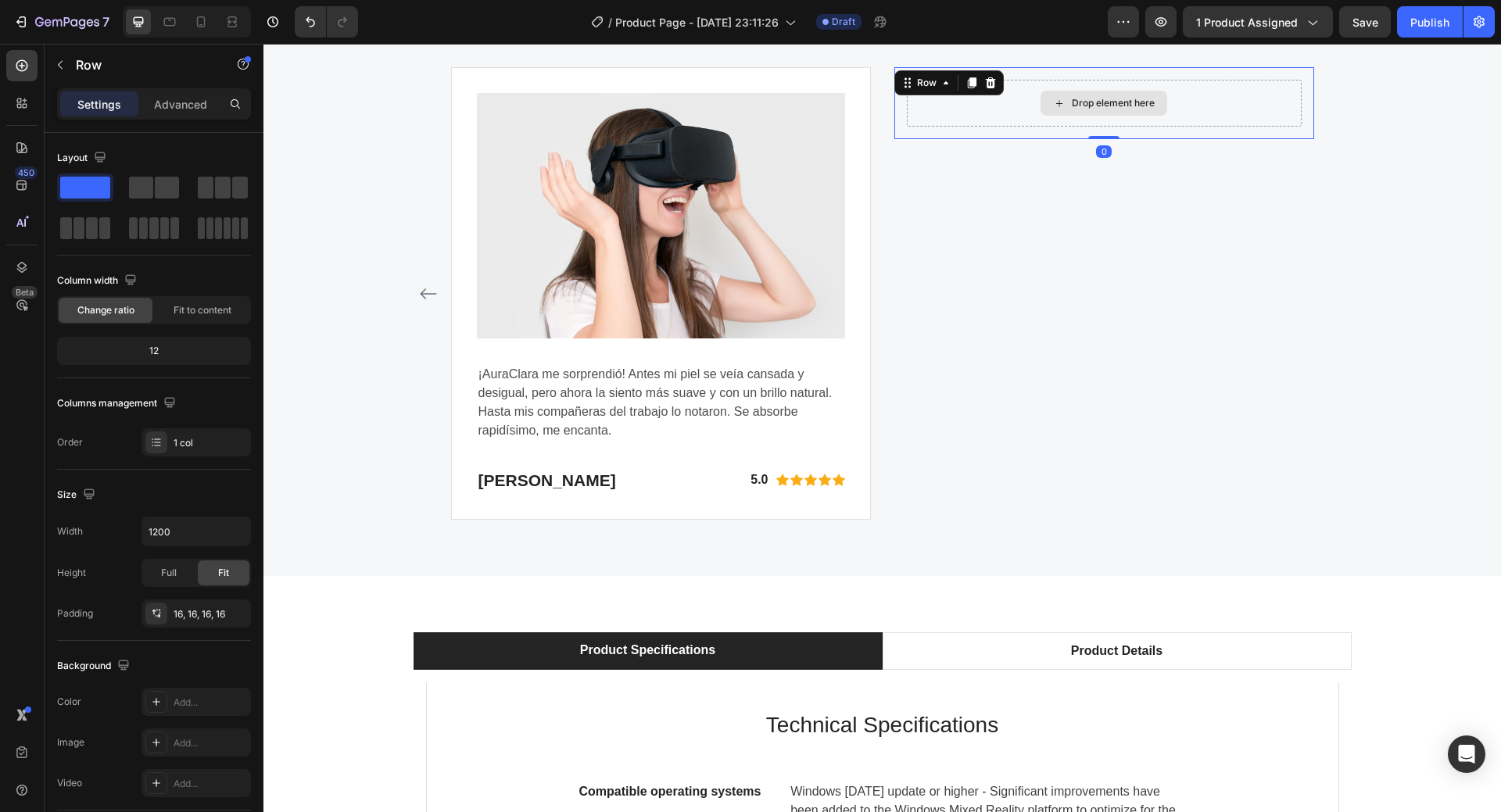
click at [1065, 105] on div "Drop element here" at bounding box center [1103, 103] width 126 height 25
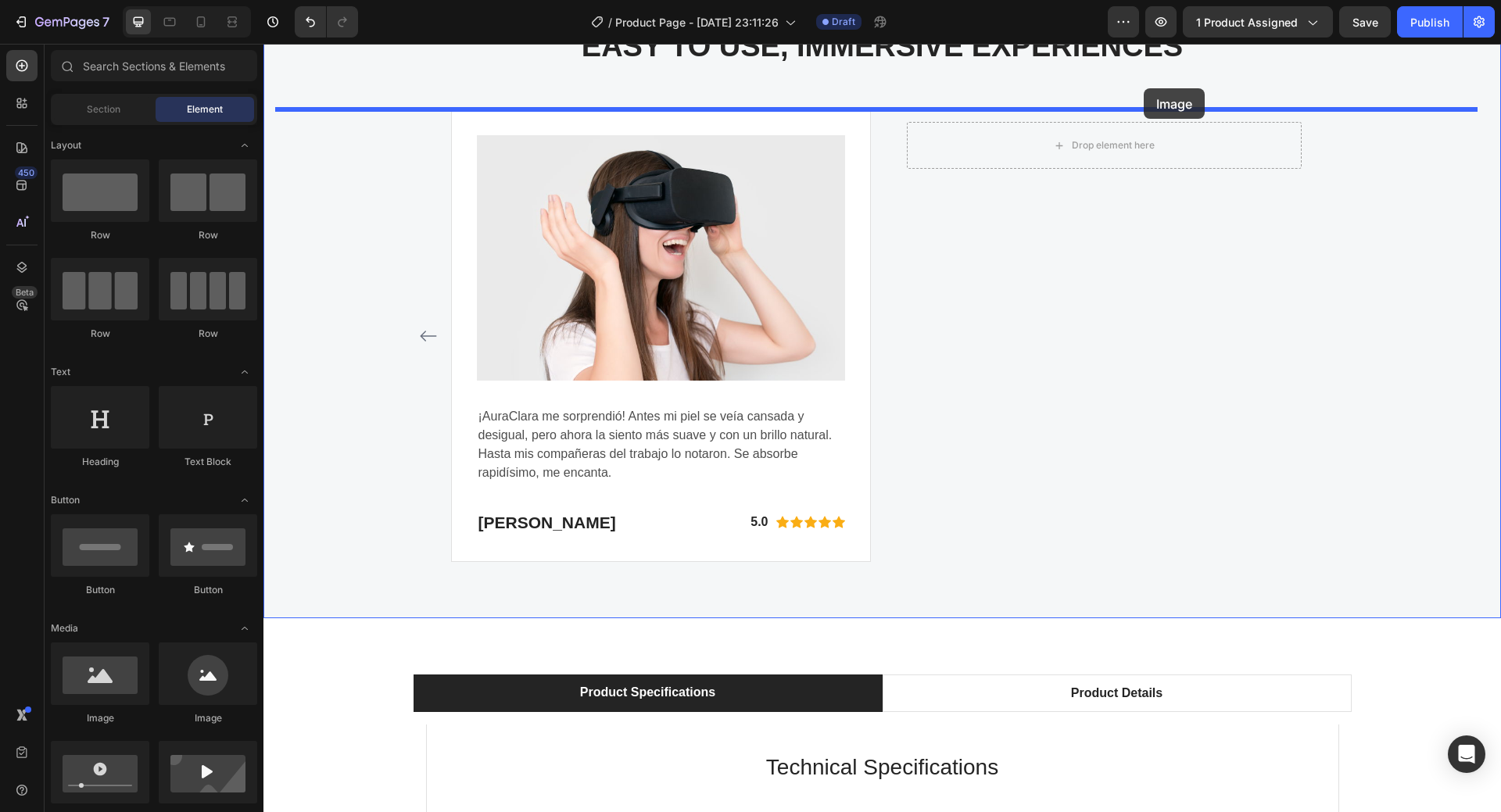
scroll to position [4429, 0]
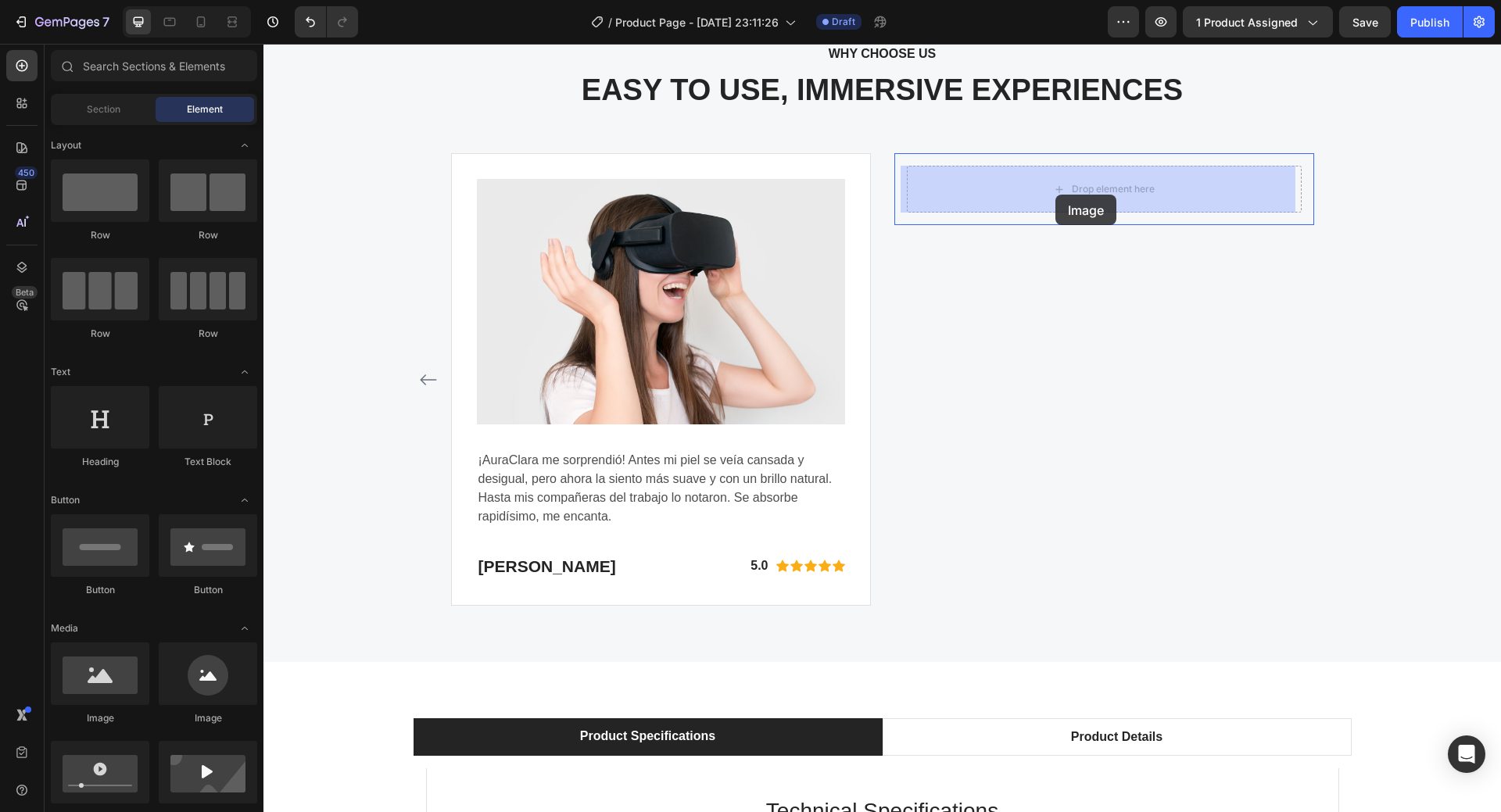
drag, startPoint x: 384, startPoint y: 720, endPoint x: 1055, endPoint y: 195, distance: 852.0
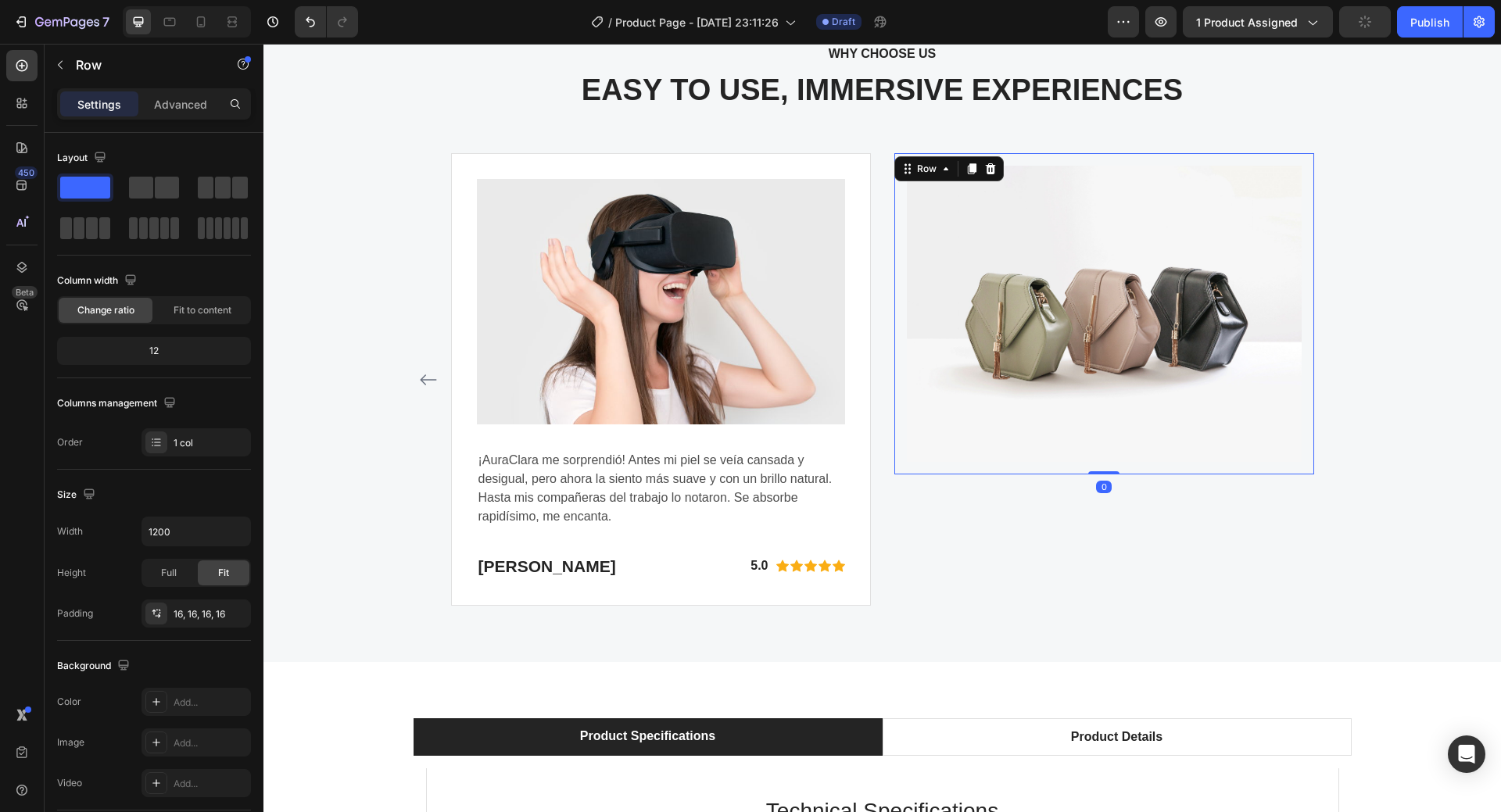
click at [894, 278] on div "Image Row 0" at bounding box center [1104, 314] width 420 height 321
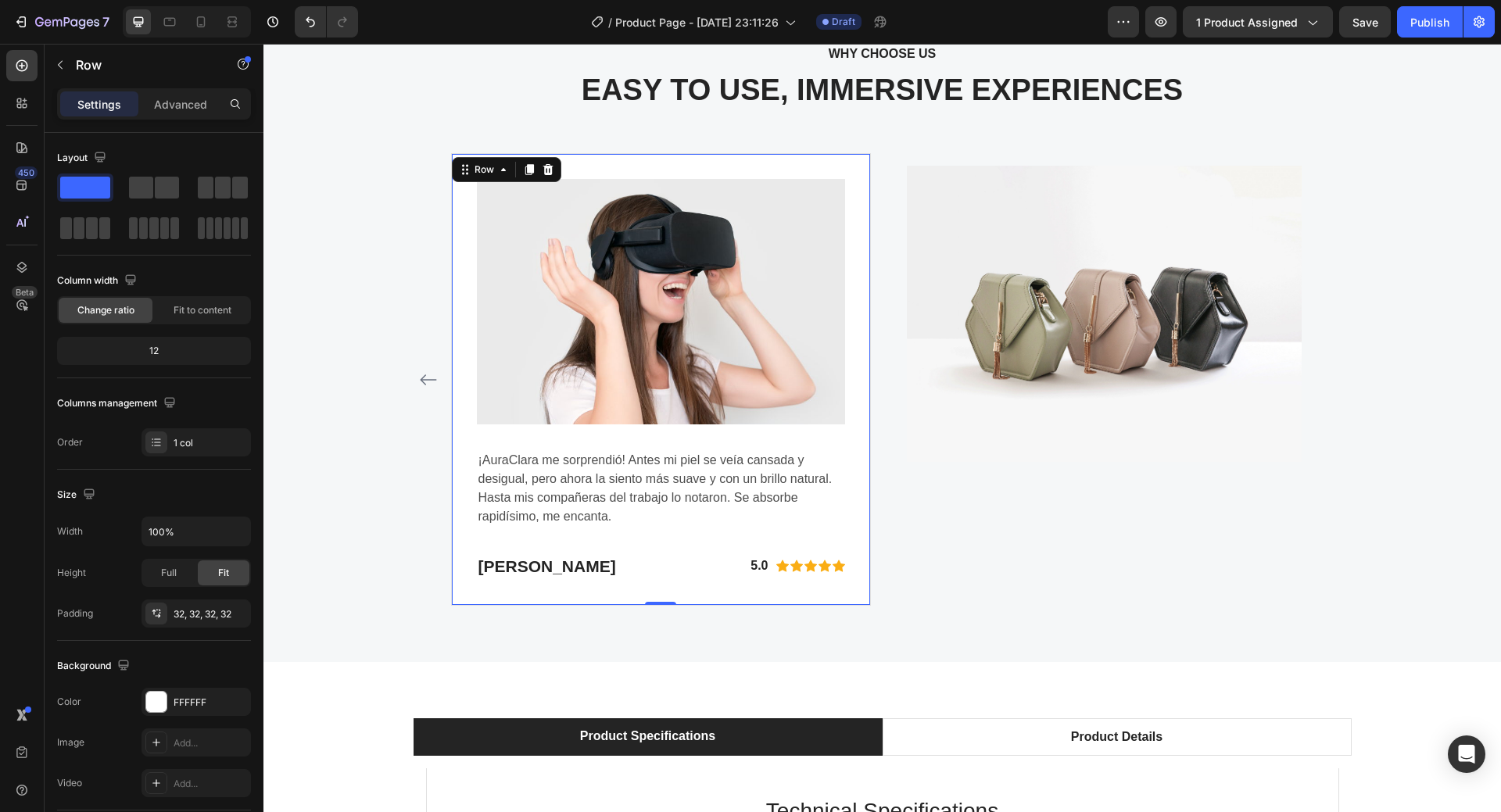
click at [846, 593] on div "Image ¡AuraClara me sorprendió! Antes mi piel se veía cansada y desigual, pero …" at bounding box center [661, 380] width 420 height 453
click at [523, 173] on icon at bounding box center [529, 169] width 12 height 12
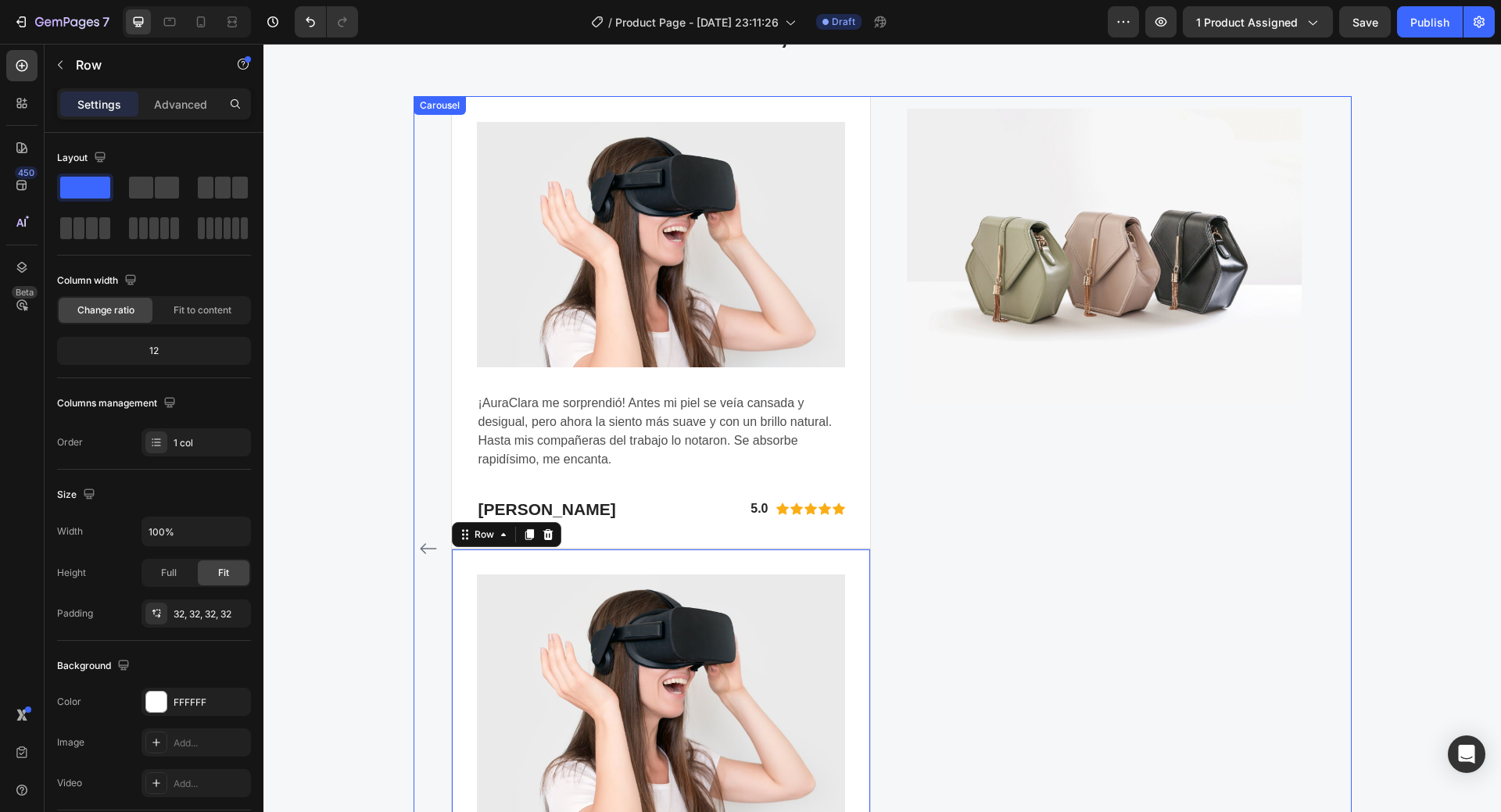
scroll to position [4467, 0]
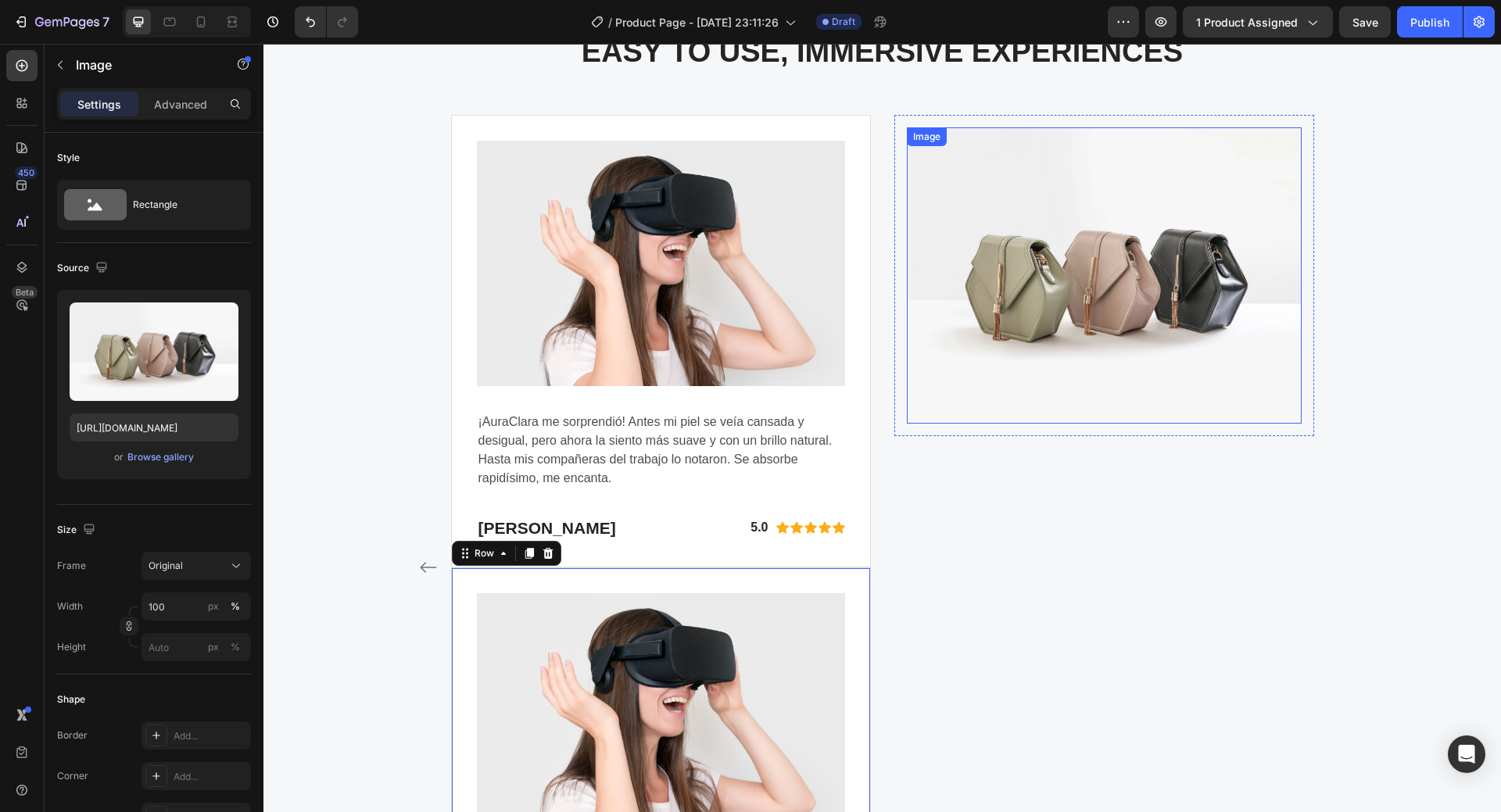
click at [1291, 401] on img at bounding box center [1104, 275] width 395 height 296
click at [1005, 142] on icon at bounding box center [1011, 143] width 12 height 12
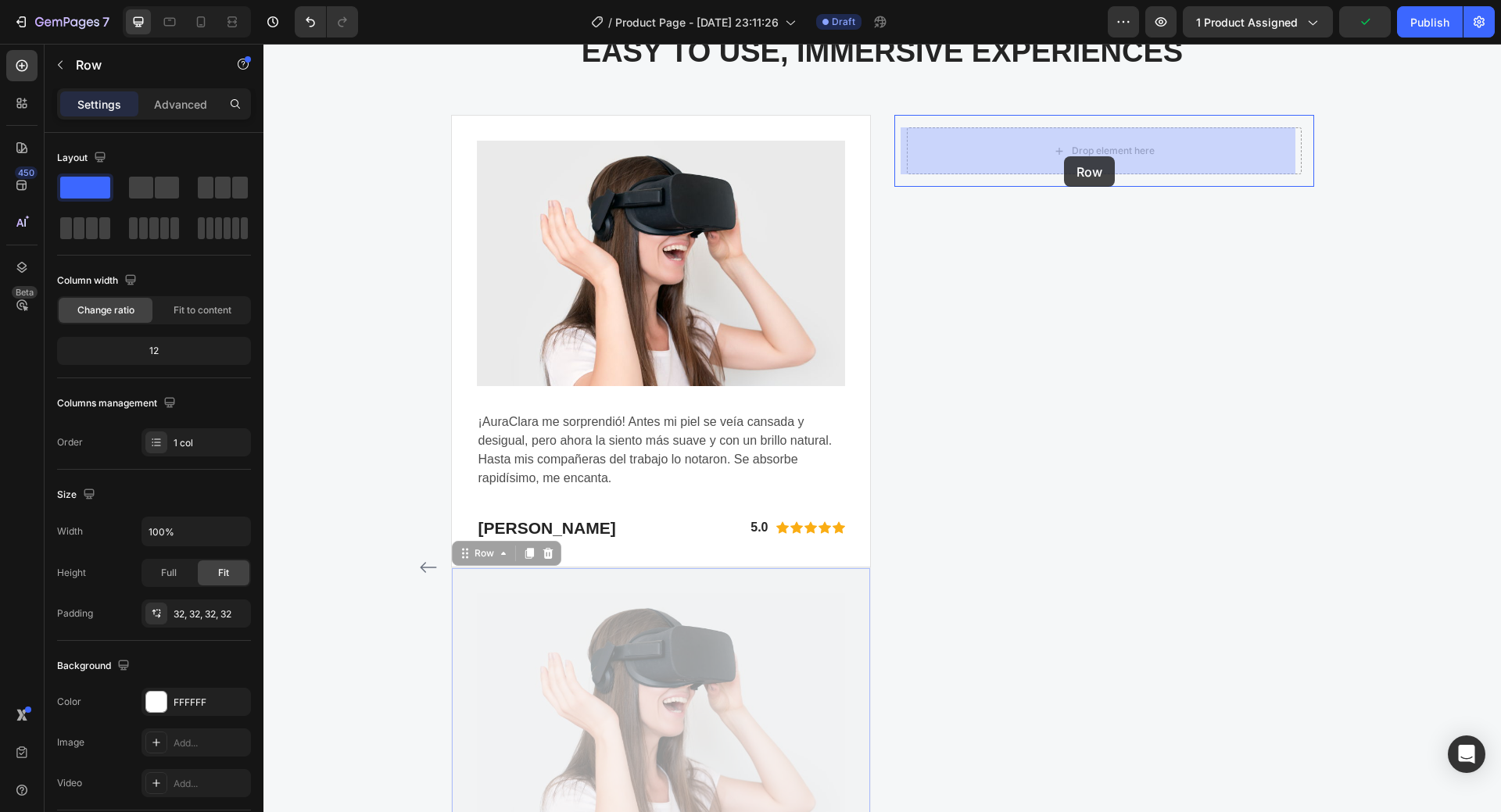
drag, startPoint x: 850, startPoint y: 587, endPoint x: 1064, endPoint y: 157, distance: 480.3
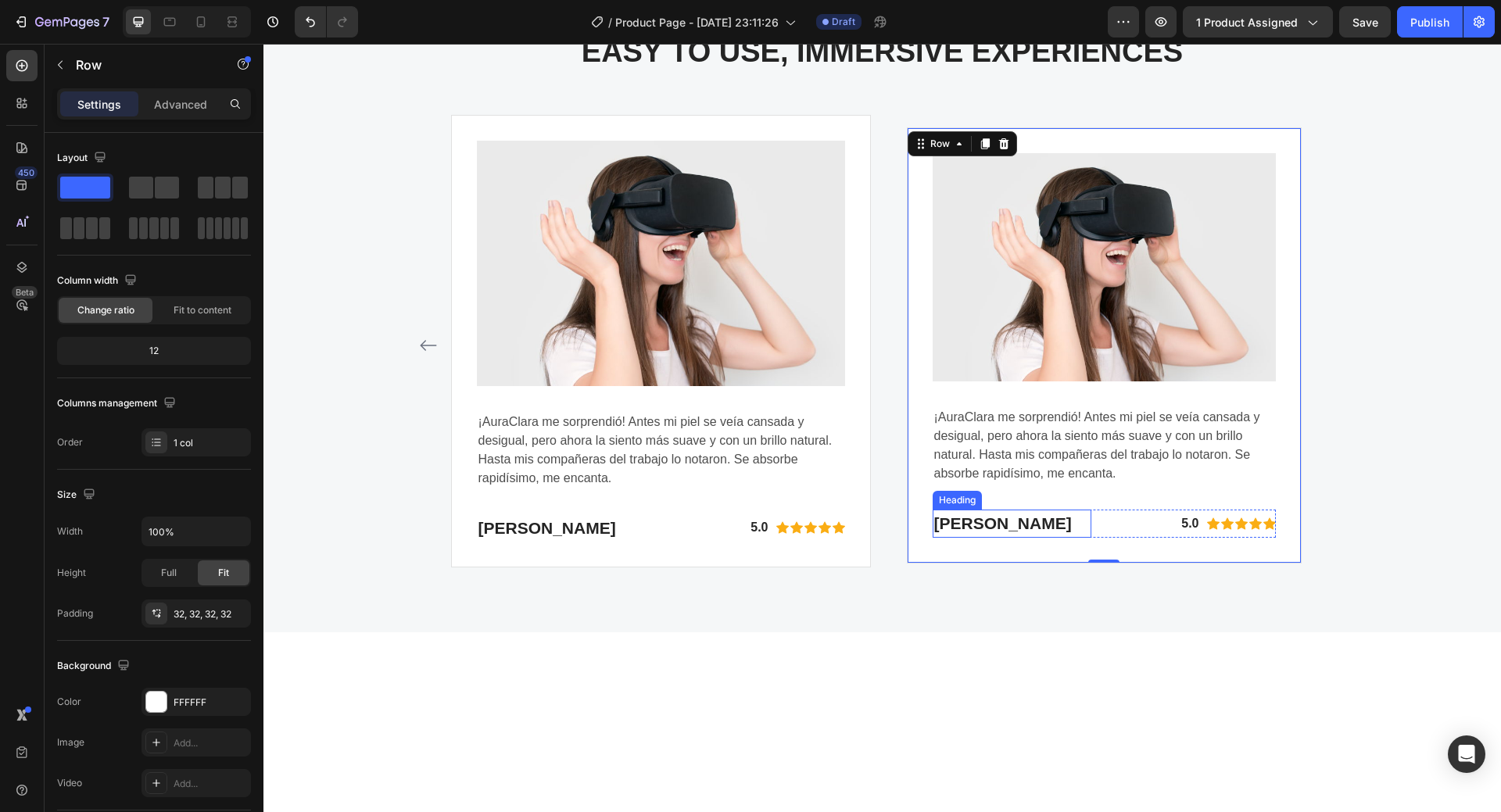
click at [997, 528] on strong "[PERSON_NAME]" at bounding box center [1003, 523] width 138 height 18
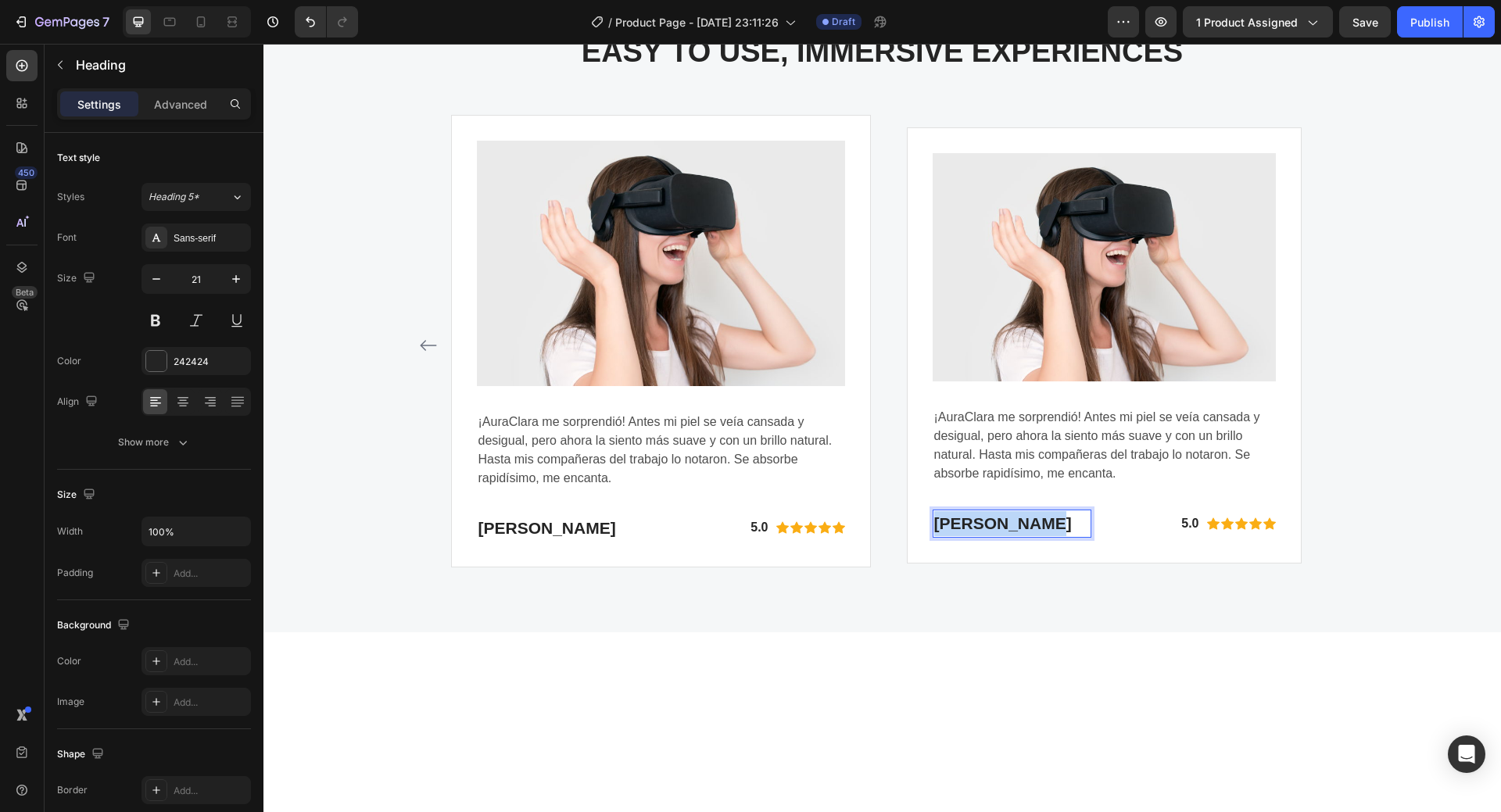
click at [997, 528] on strong "[PERSON_NAME]" at bounding box center [1003, 523] width 138 height 18
click at [961, 437] on p "¡AuraClara me sorprendió! Antes mi piel se veía cansada y desigual, pero ahora …" at bounding box center [1104, 446] width 340 height 75
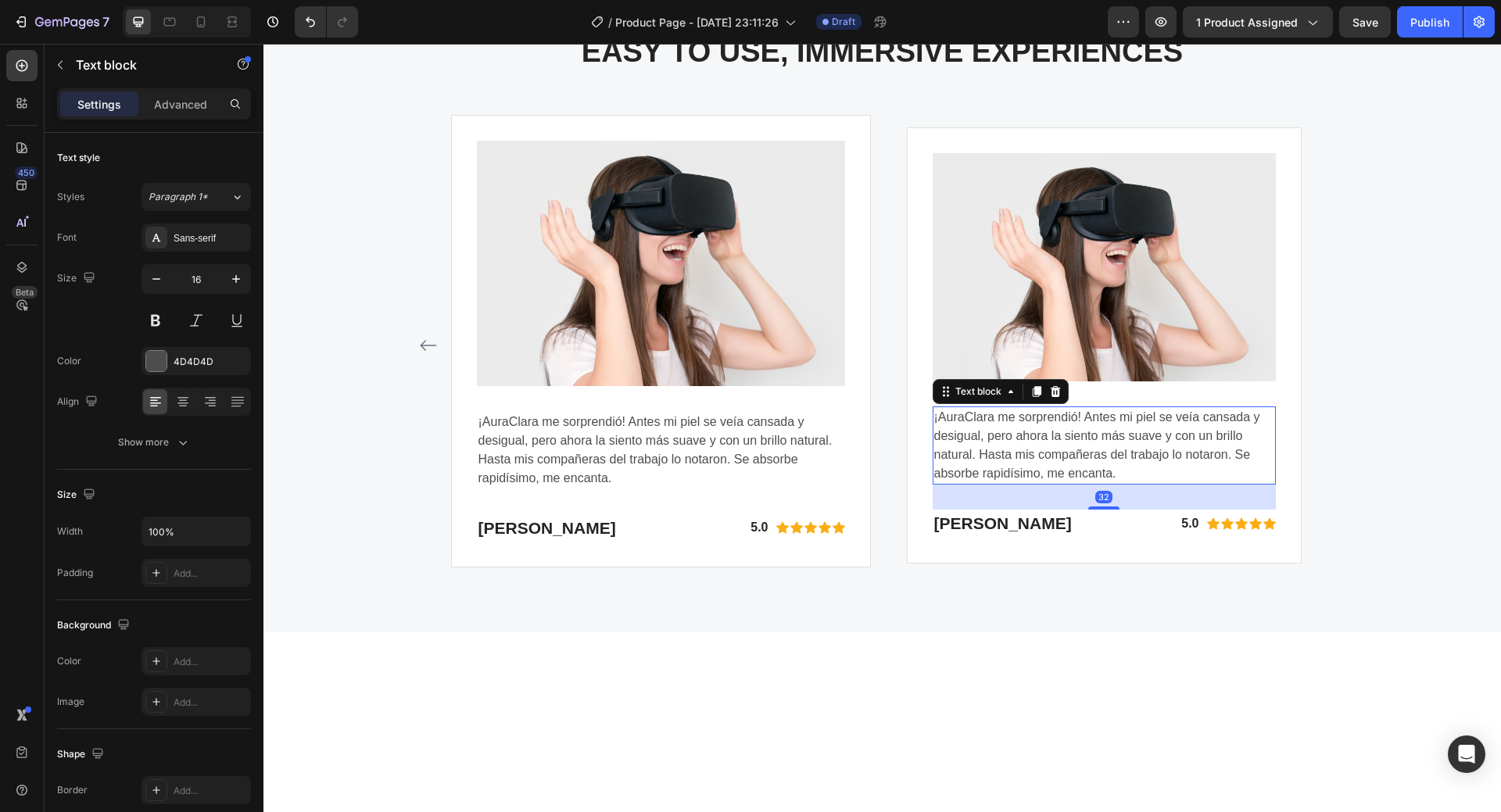
click at [961, 437] on p "¡AuraClara me sorprendió! Antes mi piel se veía cansada y desigual, pero ahora …" at bounding box center [1104, 446] width 340 height 75
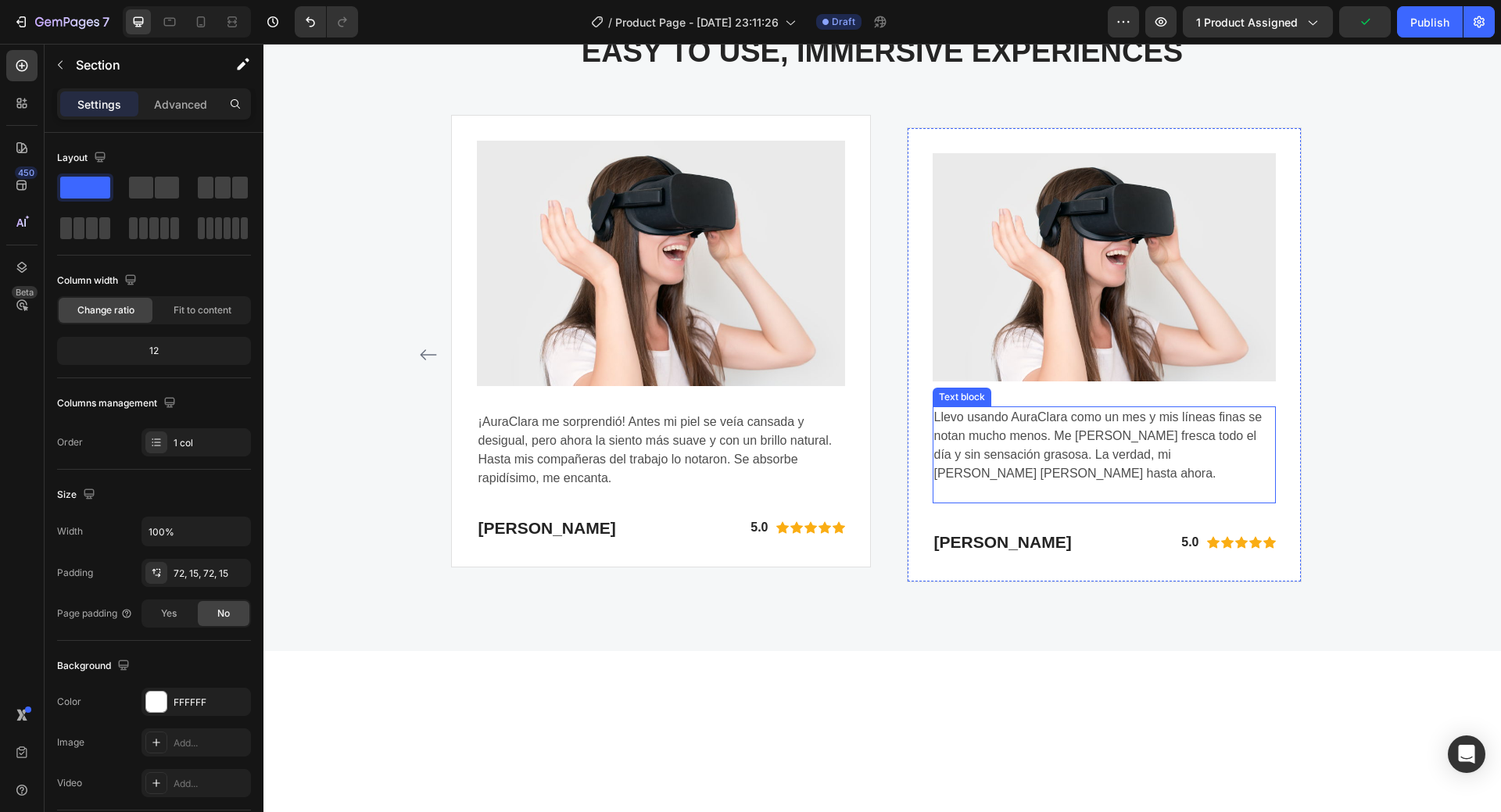
click at [1265, 457] on p "Llevo usando AuraClara como un mes y mis líneas finas se notan mucho menos. Me …" at bounding box center [1104, 456] width 340 height 94
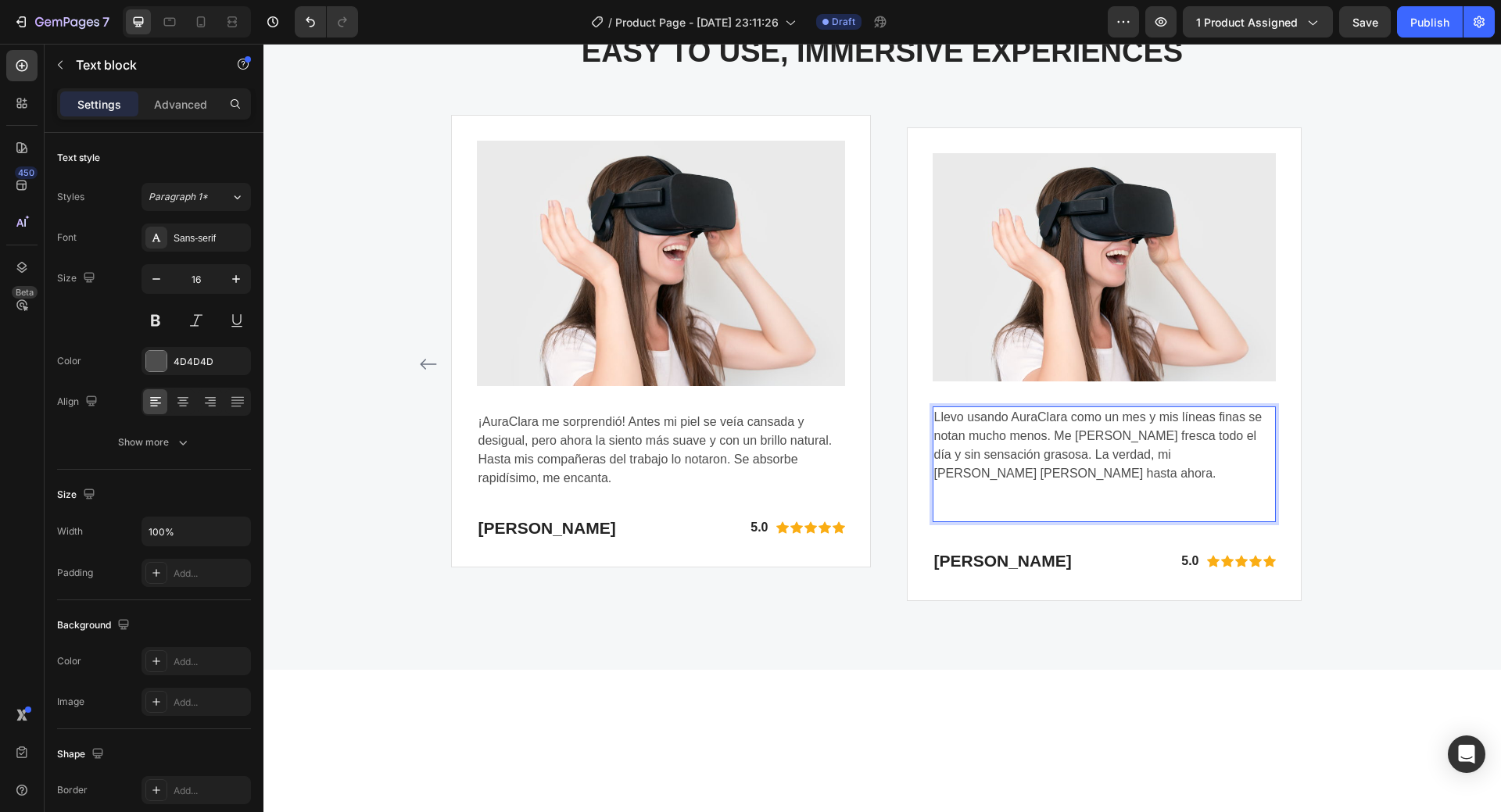
click at [1266, 458] on p "Llevo usando AuraClara como un mes y mis líneas finas se notan mucho menos. Me …" at bounding box center [1104, 465] width 340 height 112
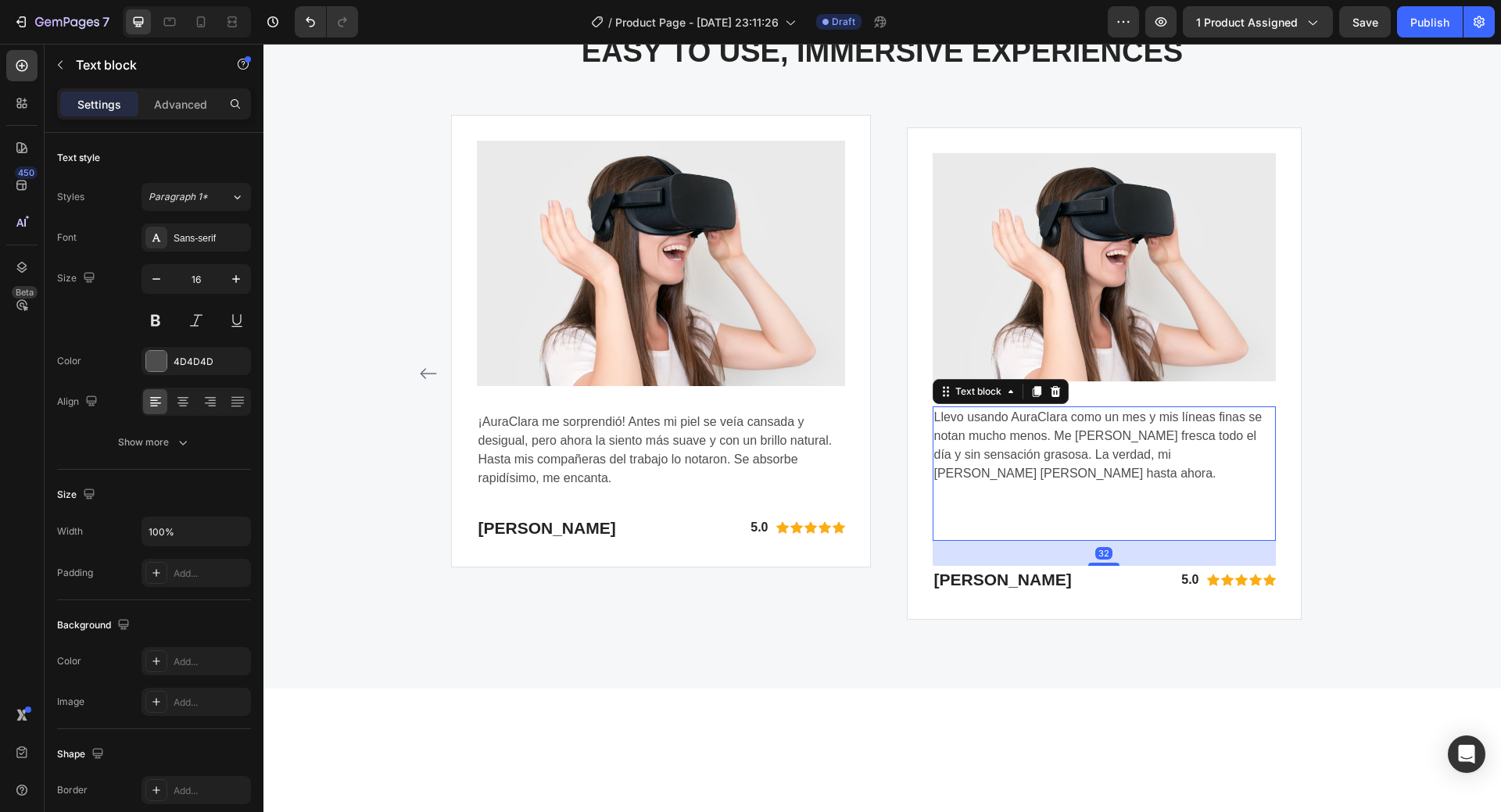
click at [1003, 480] on p "Llevo usando AuraClara como un mes y mis líneas finas se notan mucho menos. Me …" at bounding box center [1104, 474] width 340 height 131
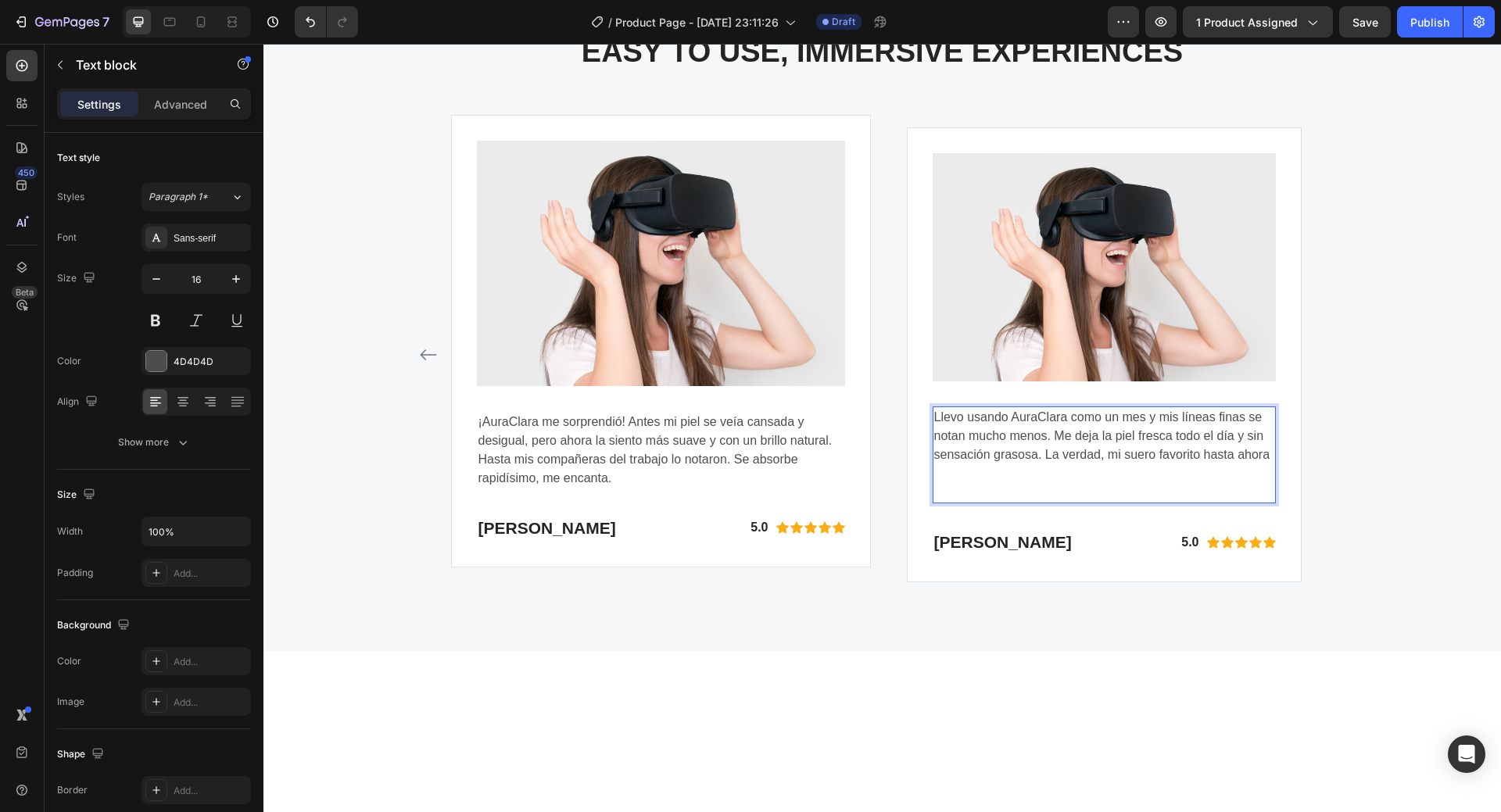
click at [951, 472] on p "Llevo usando AuraClara como un mes y mis líneas finas se notan mucho menos. Me …" at bounding box center [1104, 456] width 340 height 94
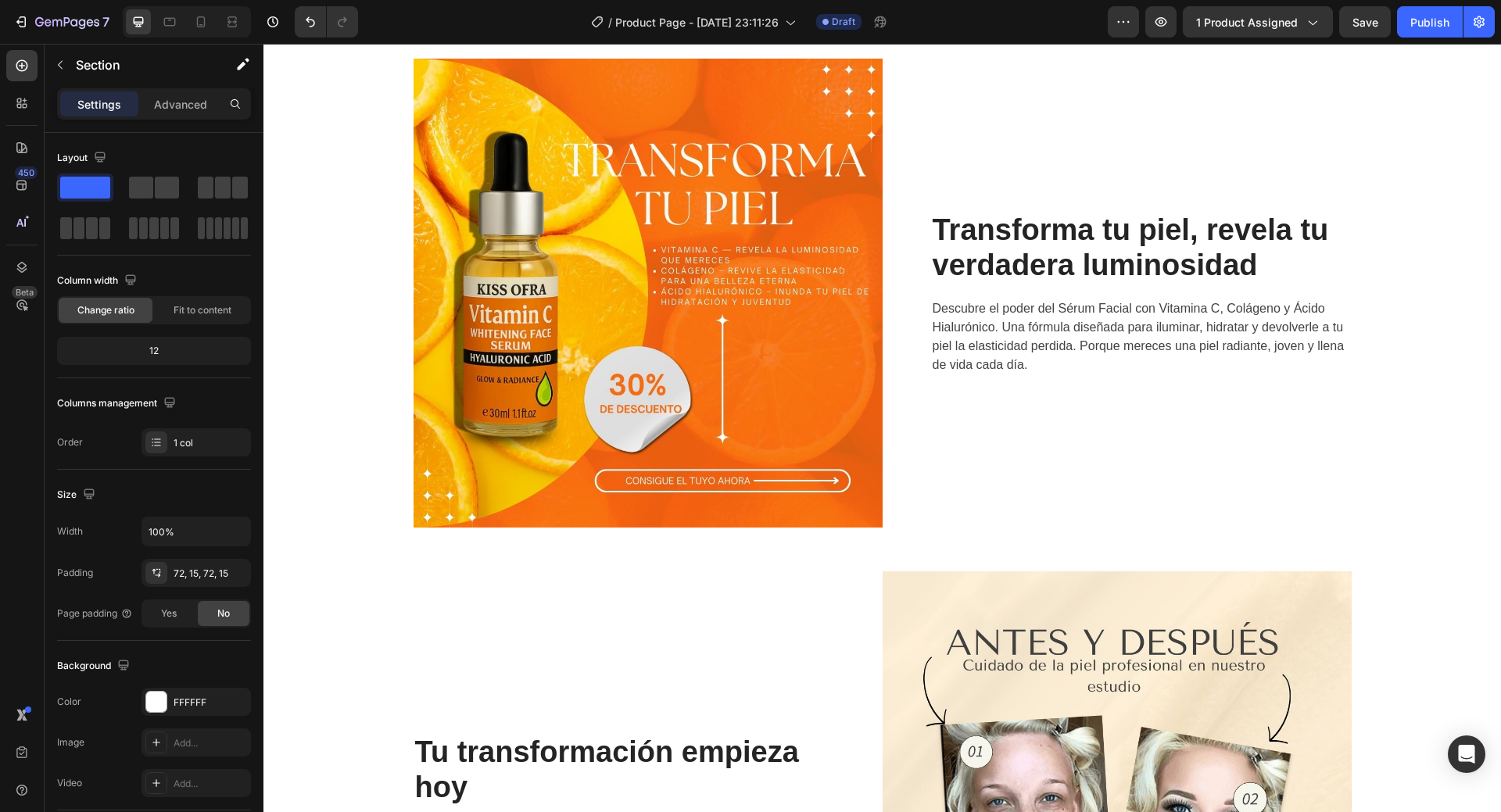
scroll to position [1652, 0]
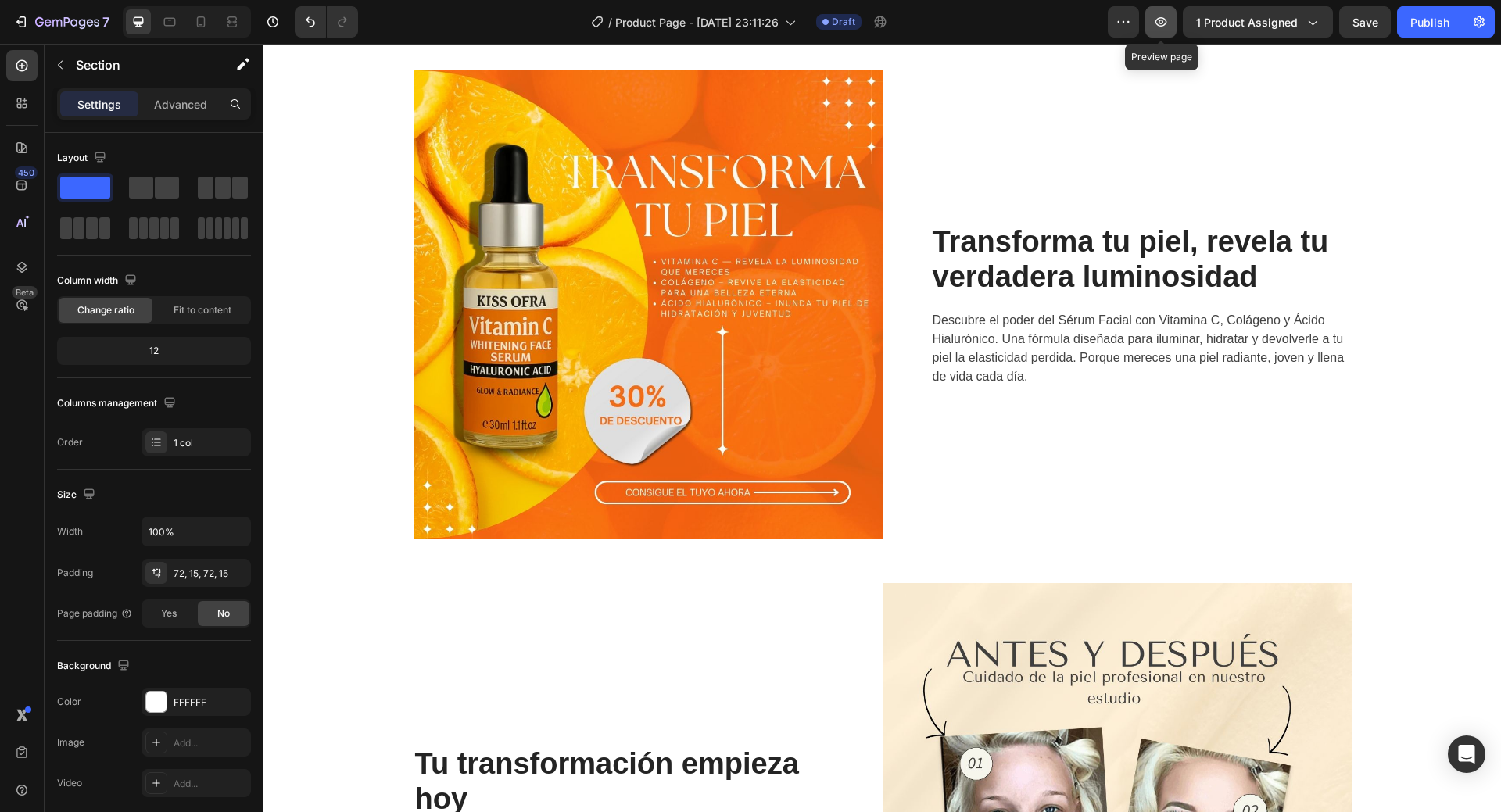
click at [1160, 27] on icon "button" at bounding box center [1161, 21] width 16 height 16
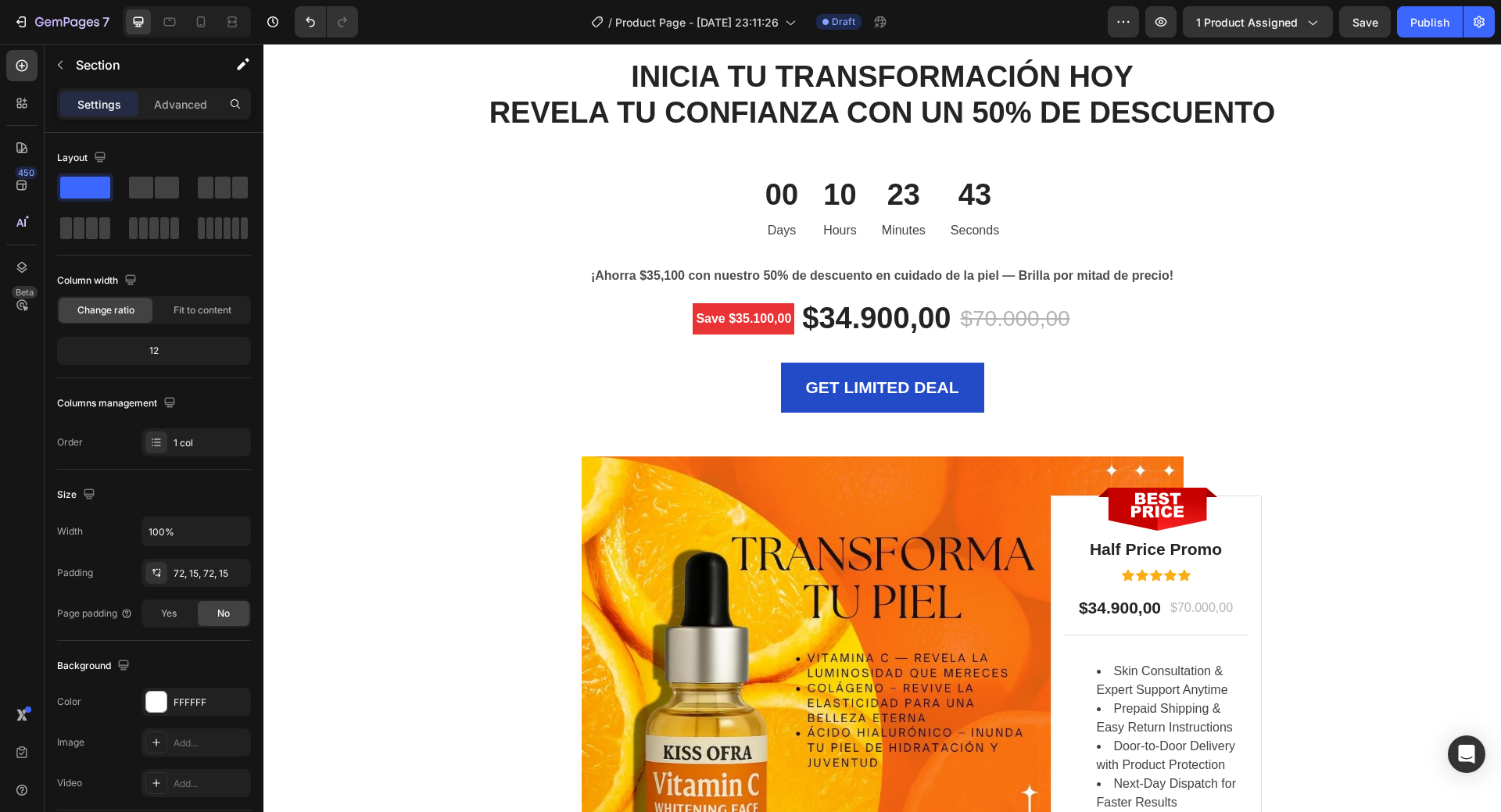
scroll to position [3294, 0]
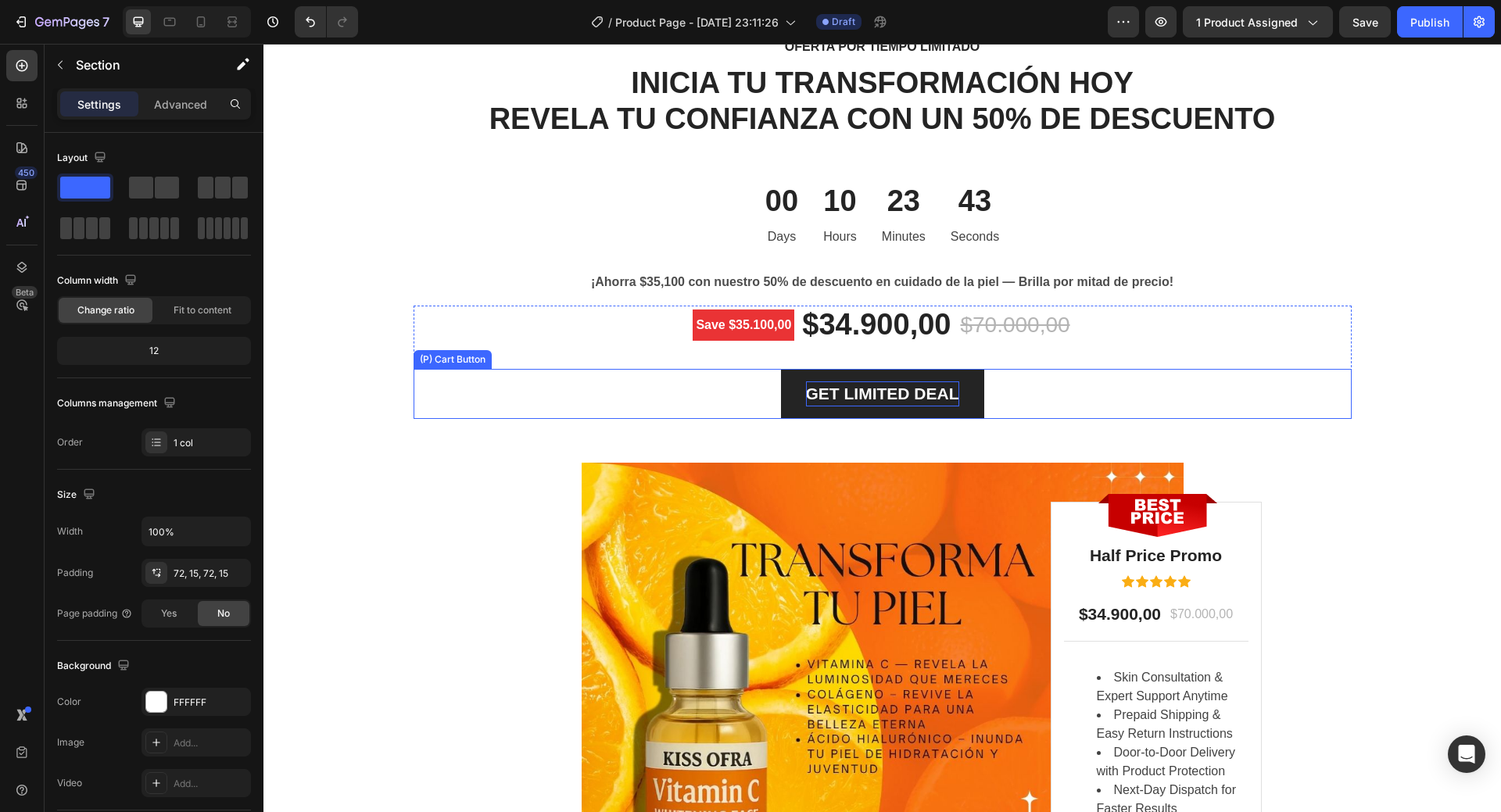
click at [917, 383] on div "GET LIMITED DEAL" at bounding box center [883, 394] width 153 height 25
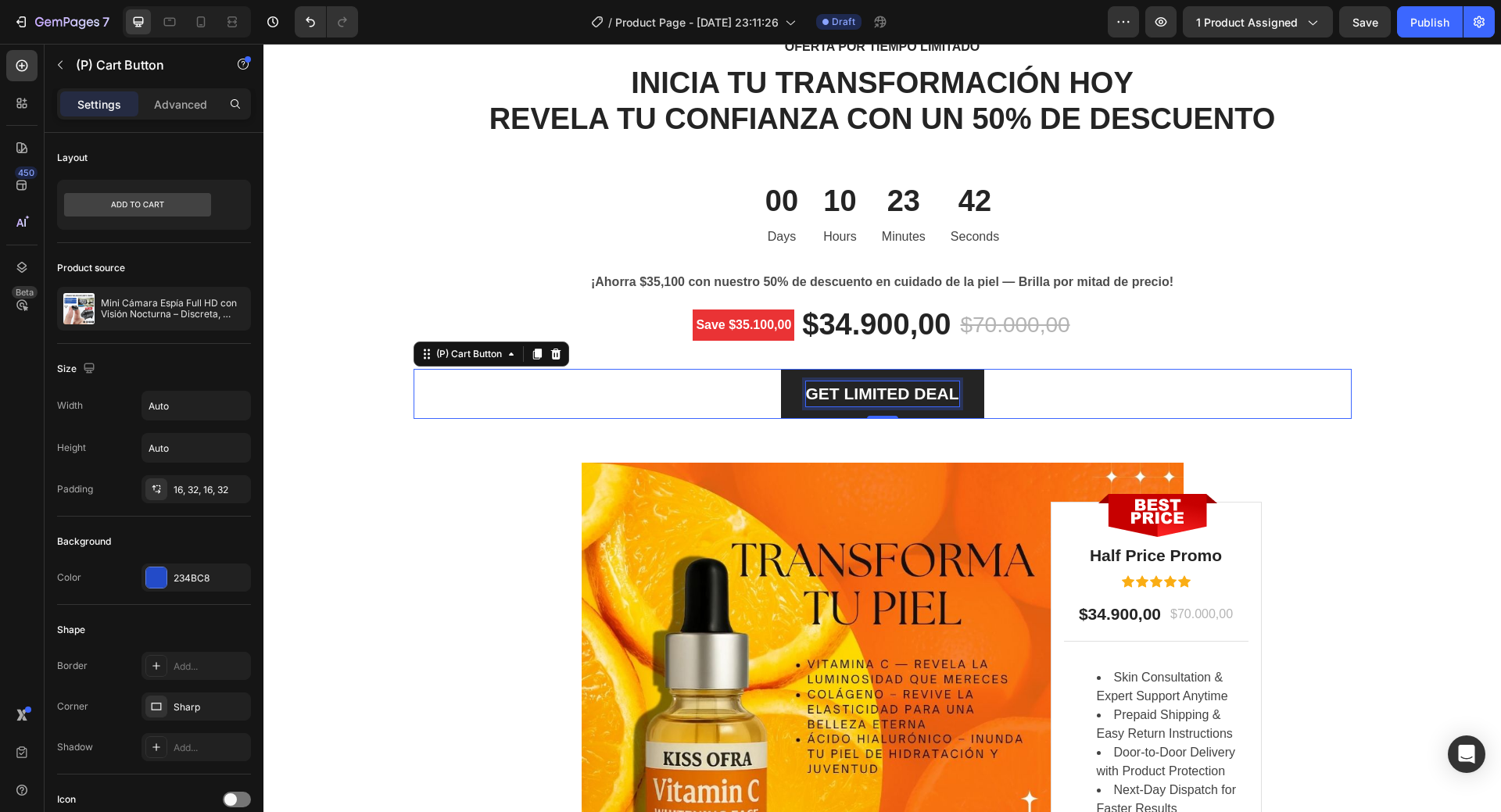
click at [917, 383] on div "GET LIMITED DEAL" at bounding box center [883, 394] width 153 height 25
click at [917, 383] on p "GET LIMITED DEAL" at bounding box center [883, 394] width 153 height 25
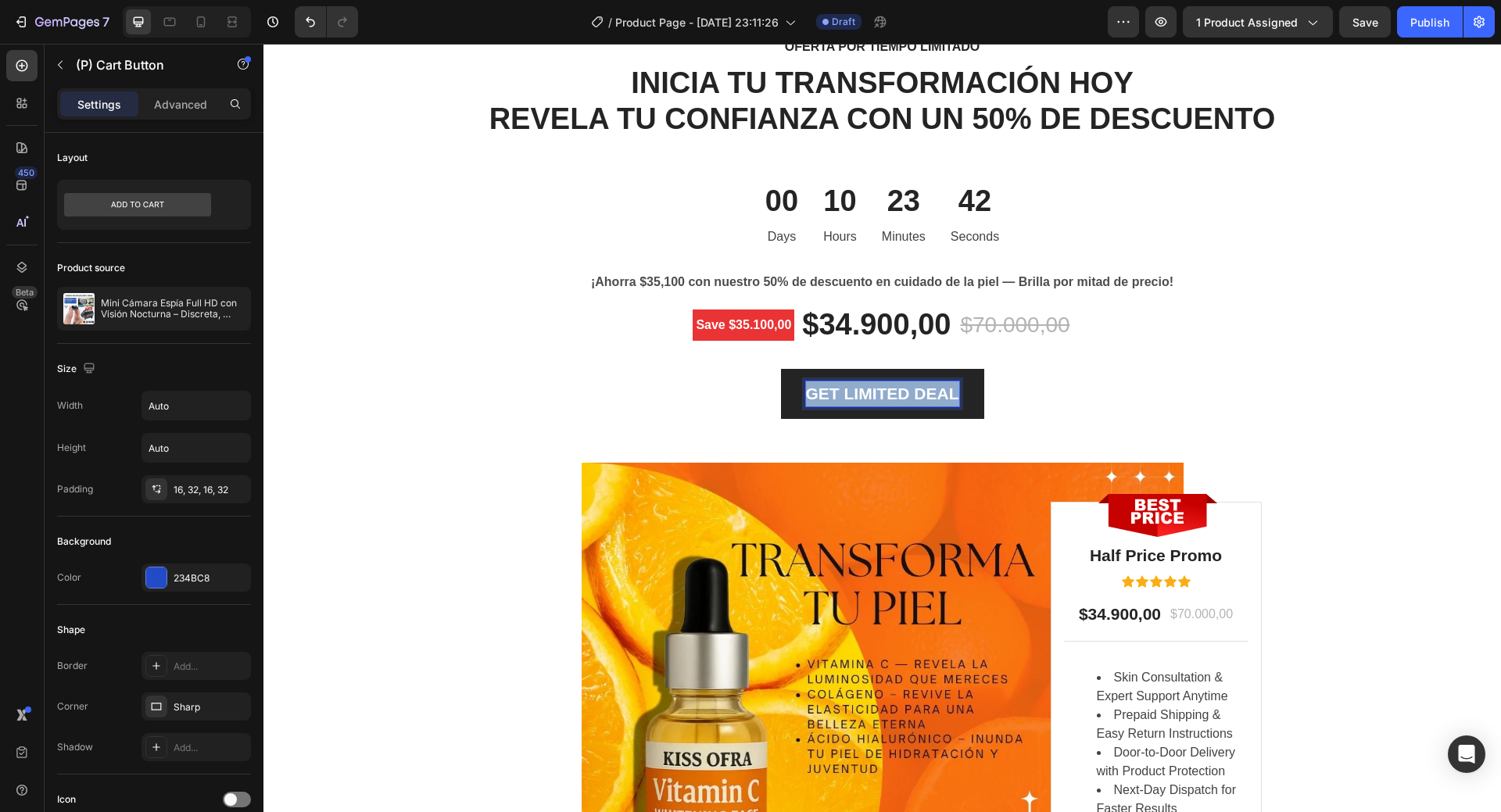
click at [917, 383] on p "GET LIMITED DEAL" at bounding box center [883, 394] width 153 height 25
copy p "GET LIMITED DEAL"
click at [881, 396] on p "GET LIMITED DEAL" at bounding box center [883, 394] width 153 height 25
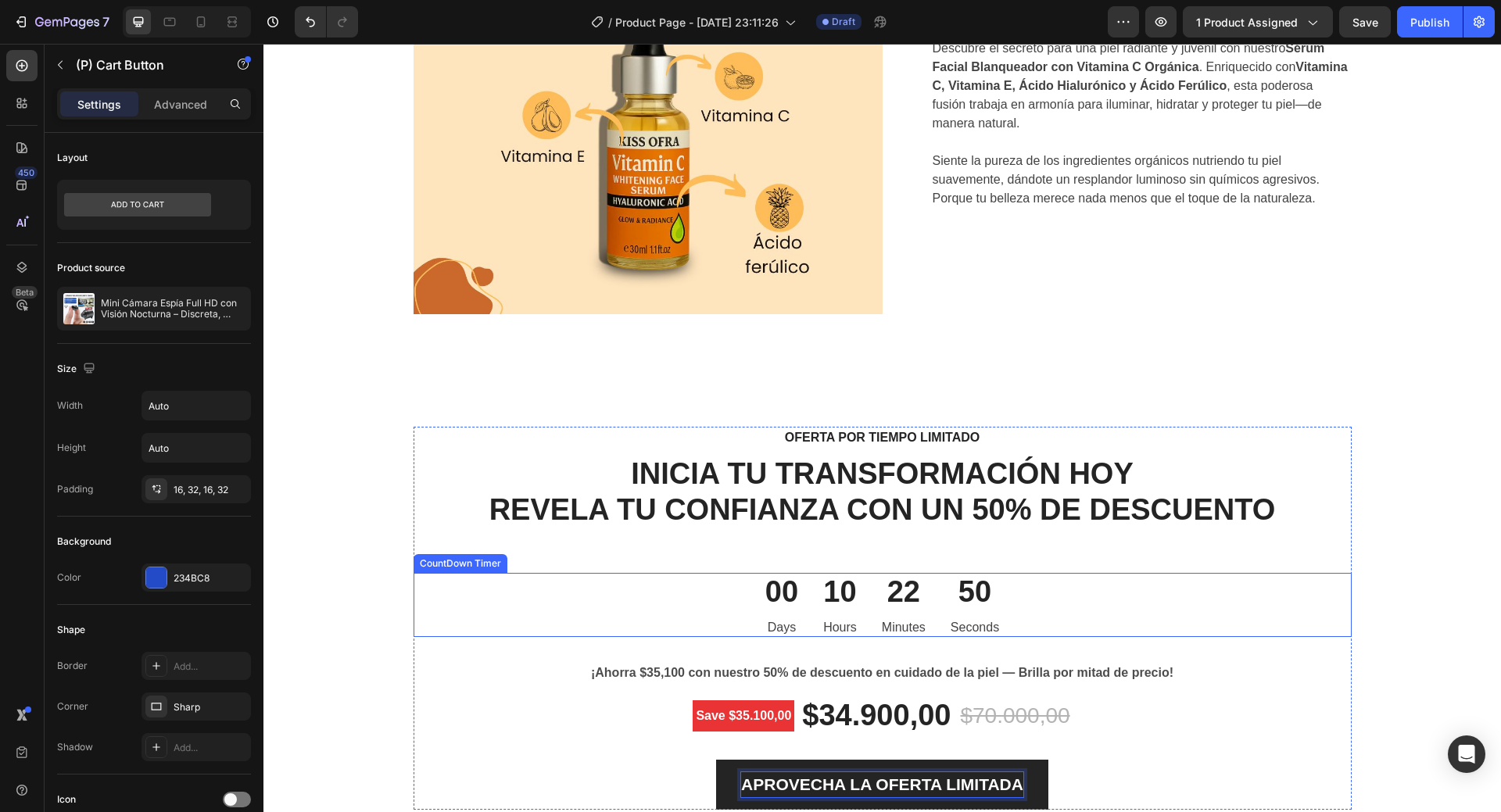
scroll to position [3216, 0]
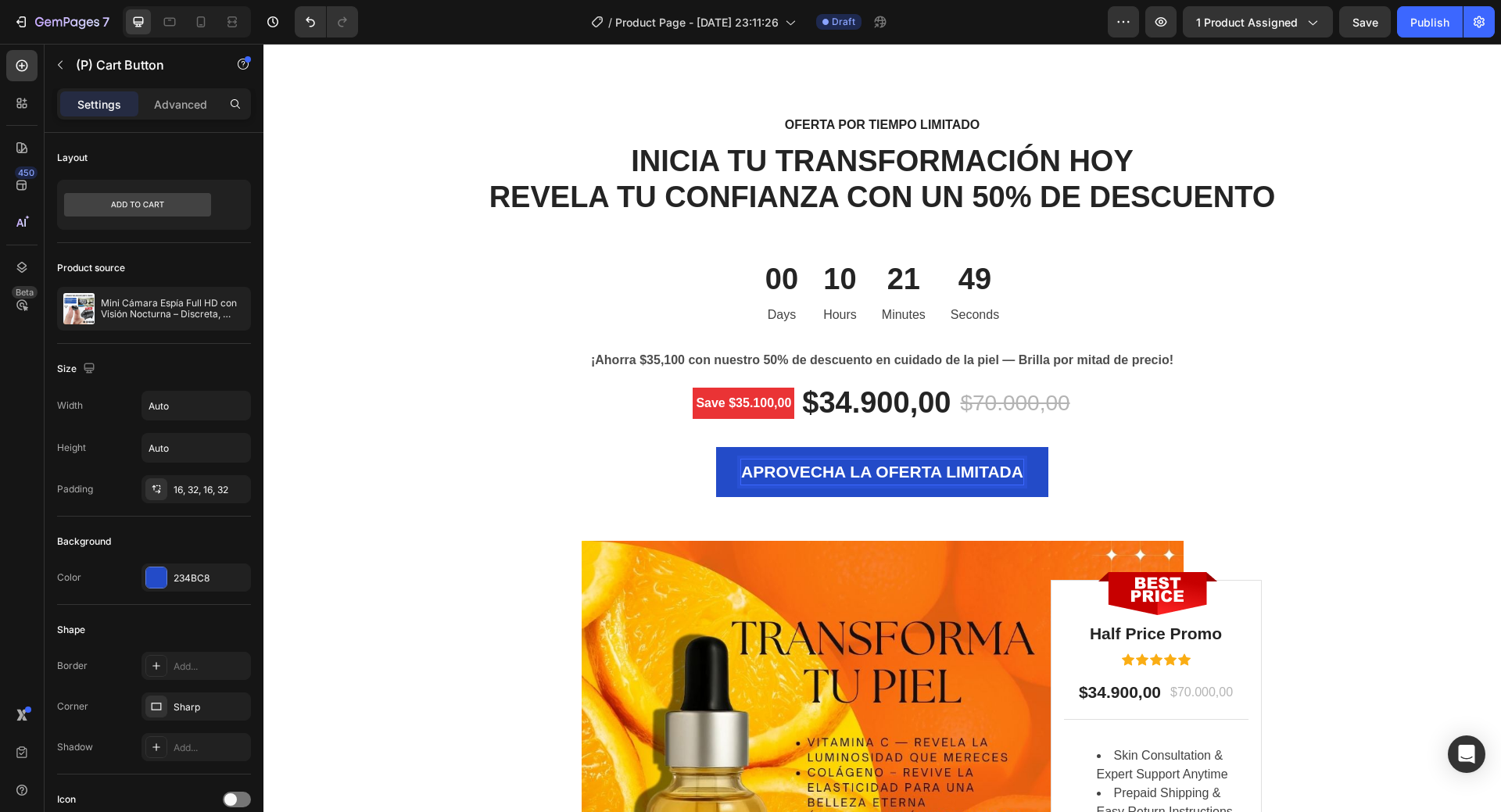
click at [886, 463] on p "APROVECHA LA OFERTA LIMITADA" at bounding box center [882, 472] width 282 height 25
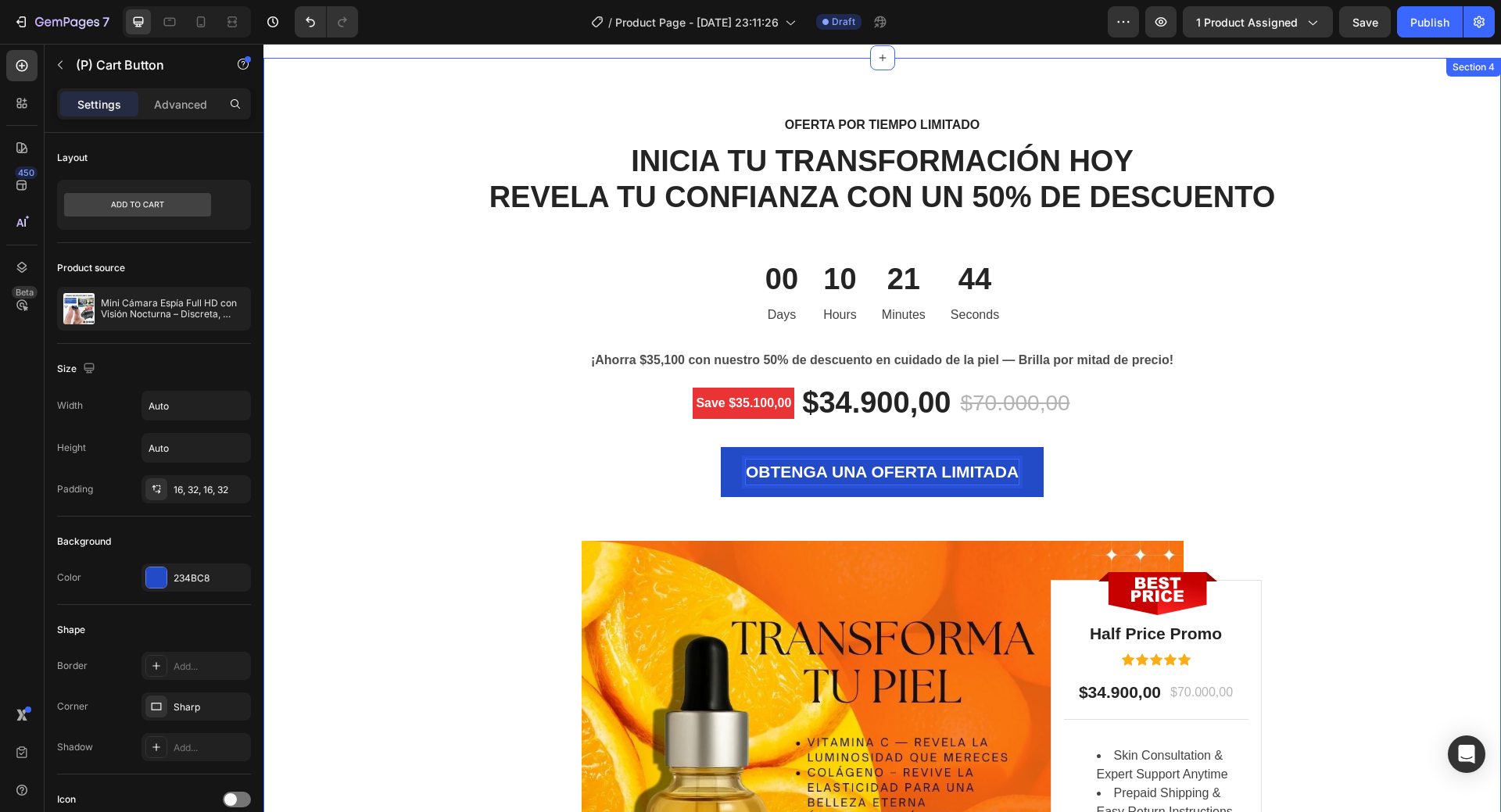
click at [1404, 549] on div "OFERTA POR TIEMPO LIMITADO Text block INICIA TU TRANSFORMACIÓN HOY REVELA TU CO…" at bounding box center [883, 628] width 1215 height 1029
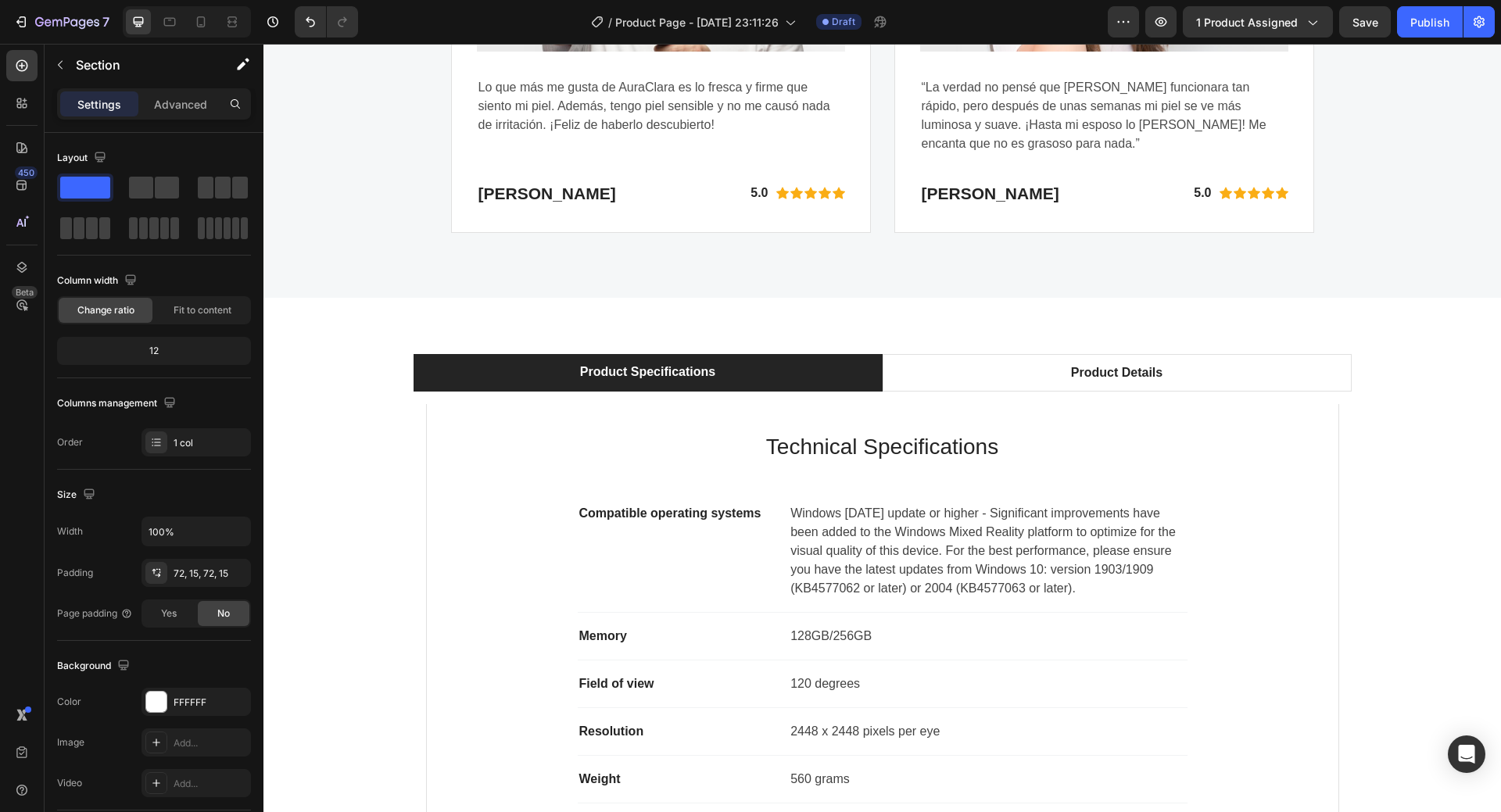
scroll to position [4797, 0]
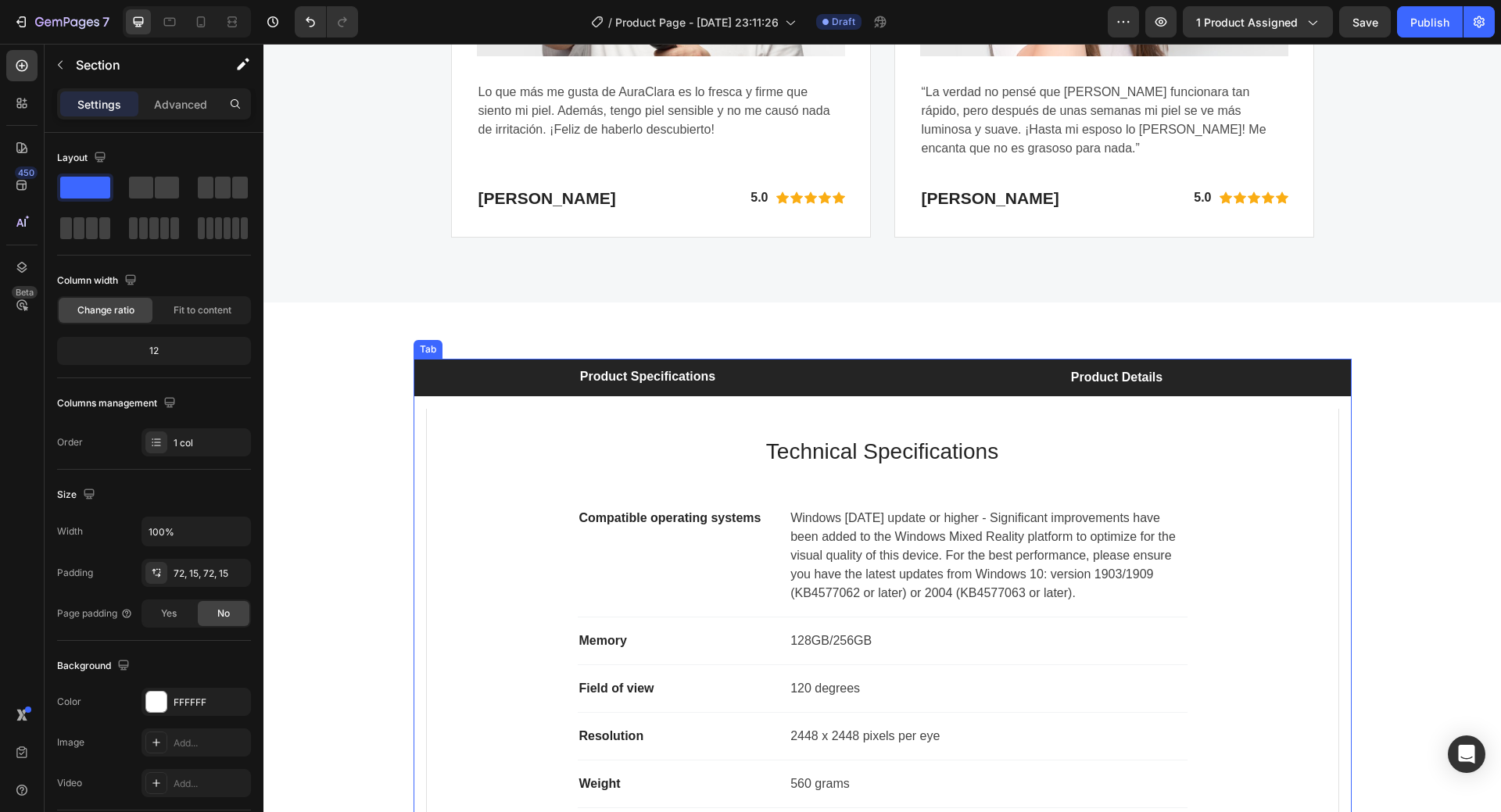
click at [1060, 392] on li "Product Details" at bounding box center [1117, 377] width 470 height 37
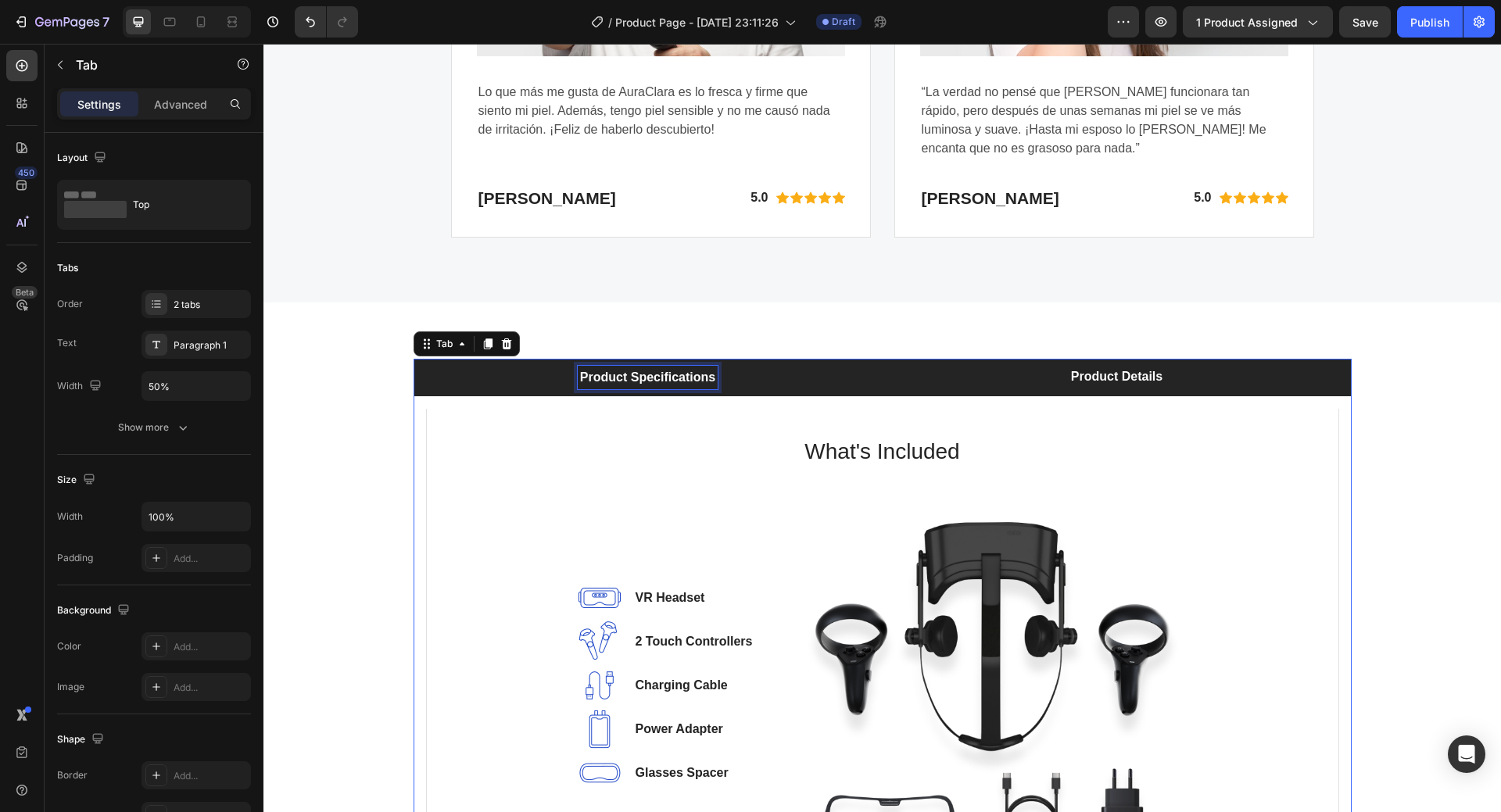
click at [699, 380] on p "Product Specifications" at bounding box center [648, 377] width 135 height 19
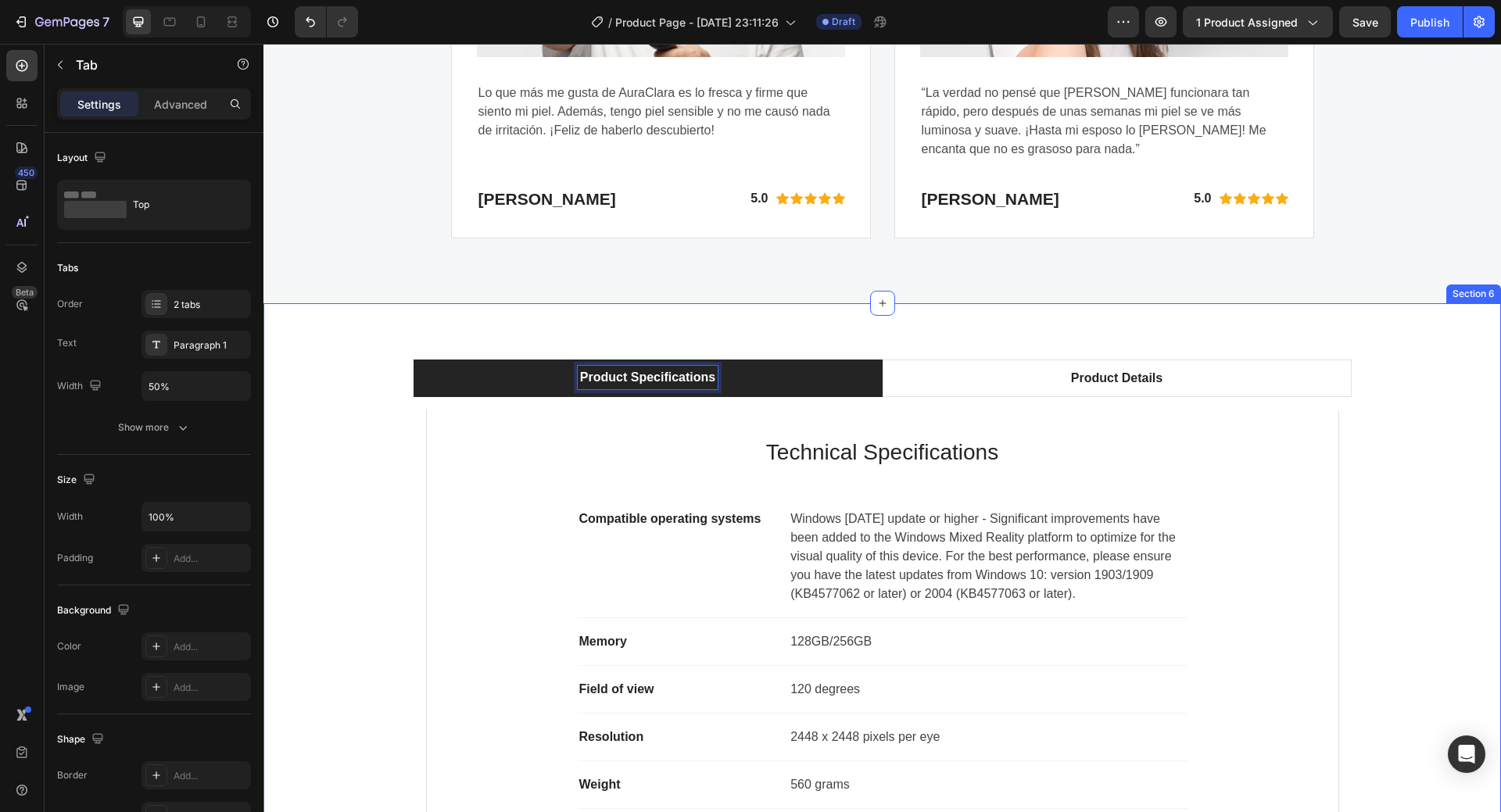
click at [1390, 512] on div "Product Specifications Product Details Technical Specifications Heading Compati…" at bounding box center [883, 651] width 1215 height 583
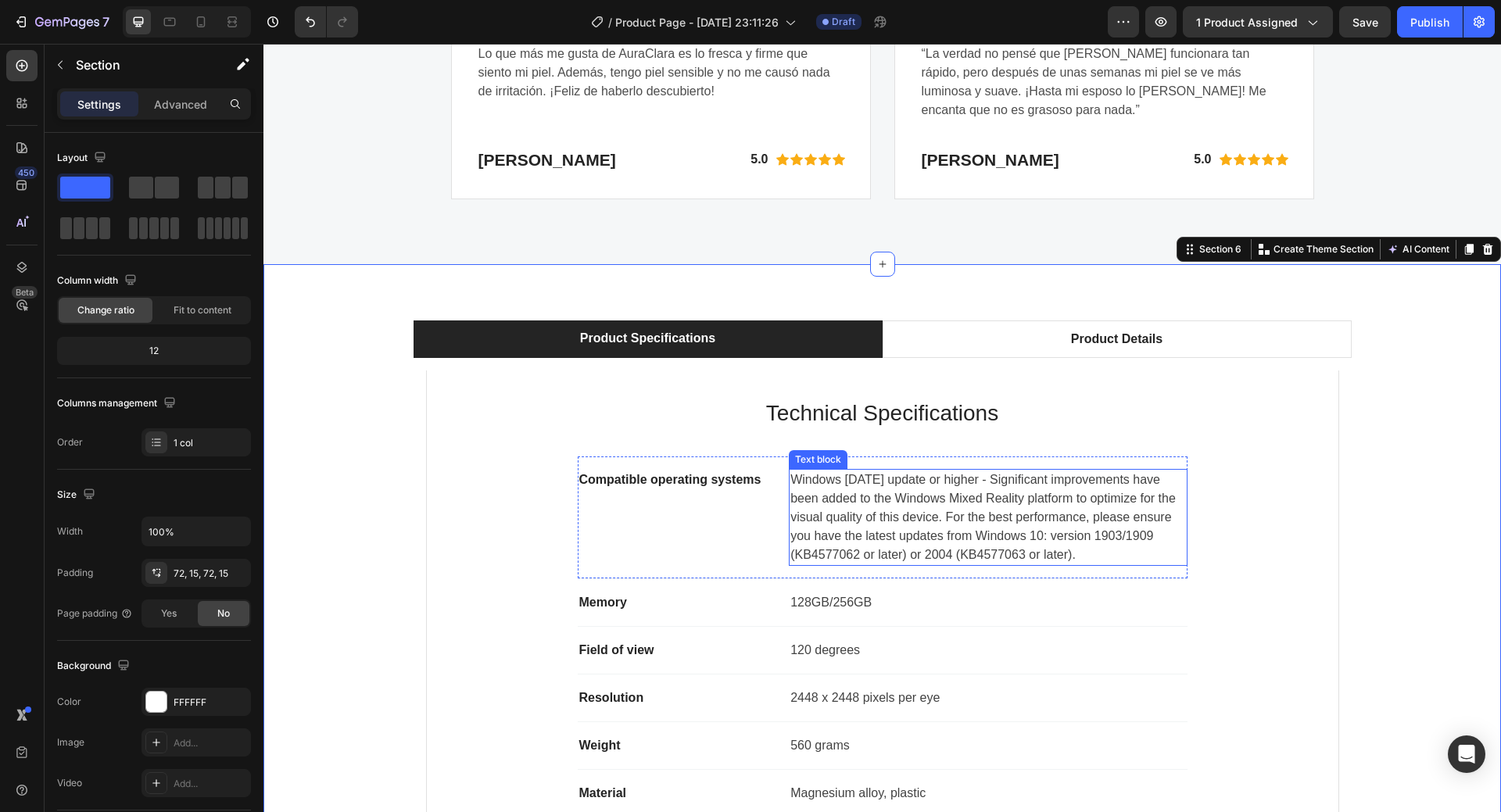
scroll to position [4874, 0]
